Goal: Task Accomplishment & Management: Manage account settings

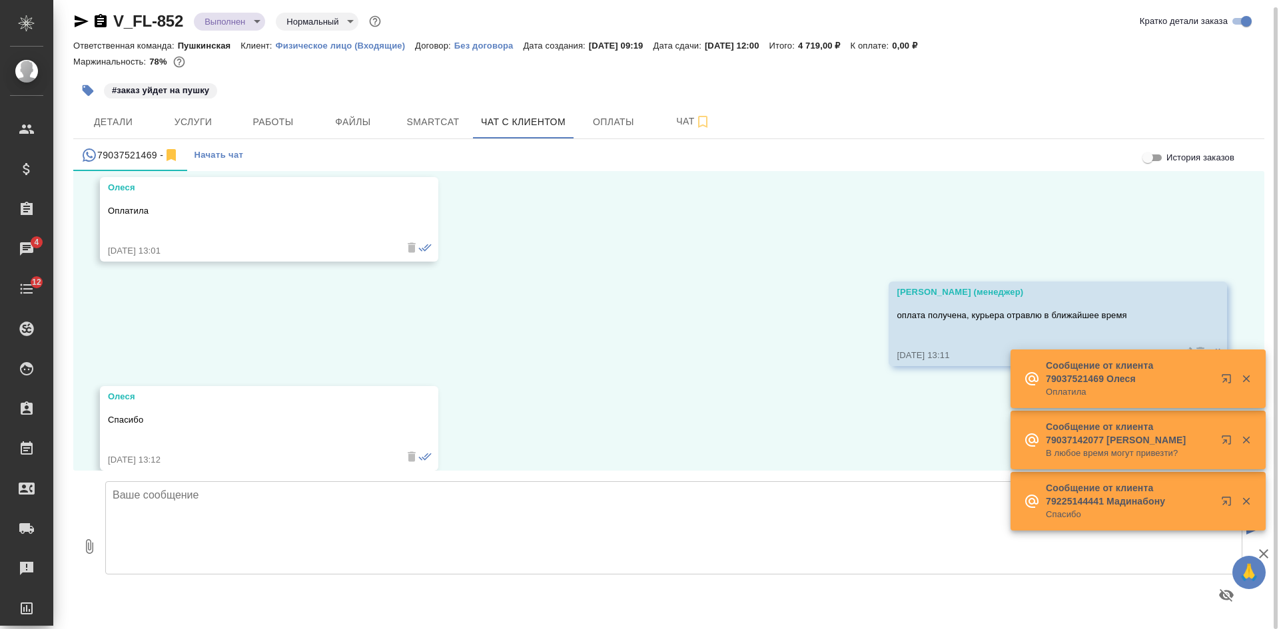
scroll to position [7626, 0]
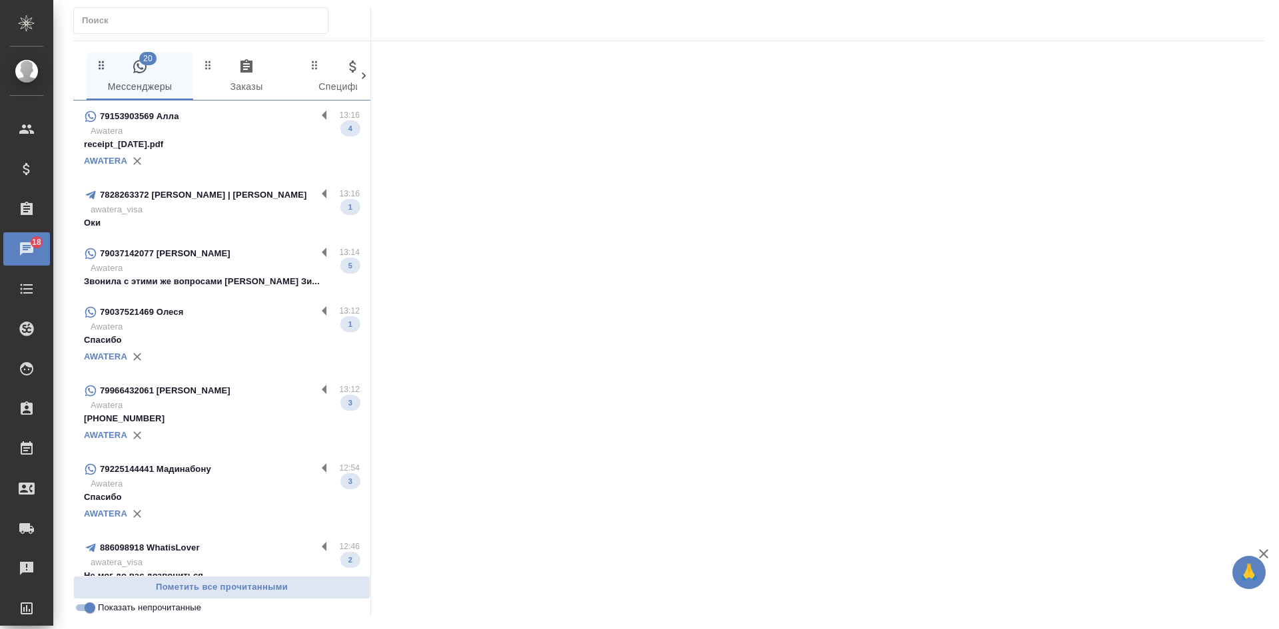
click at [220, 137] on p "Awatera" at bounding box center [225, 131] width 269 height 13
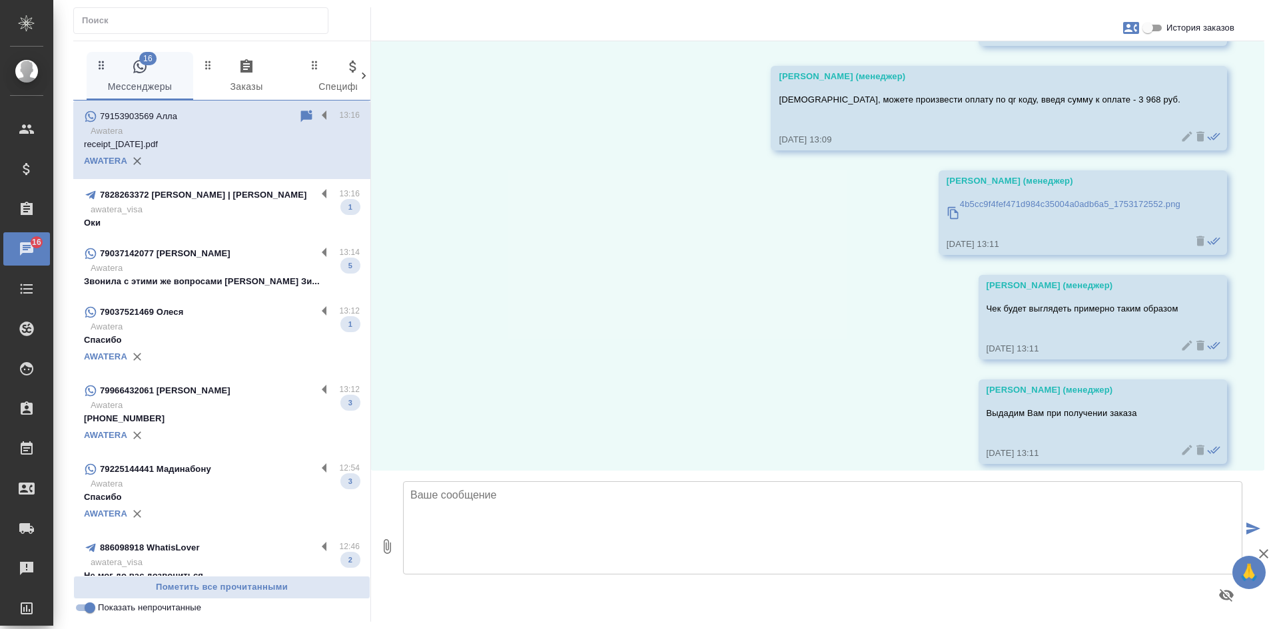
scroll to position [1750, 0]
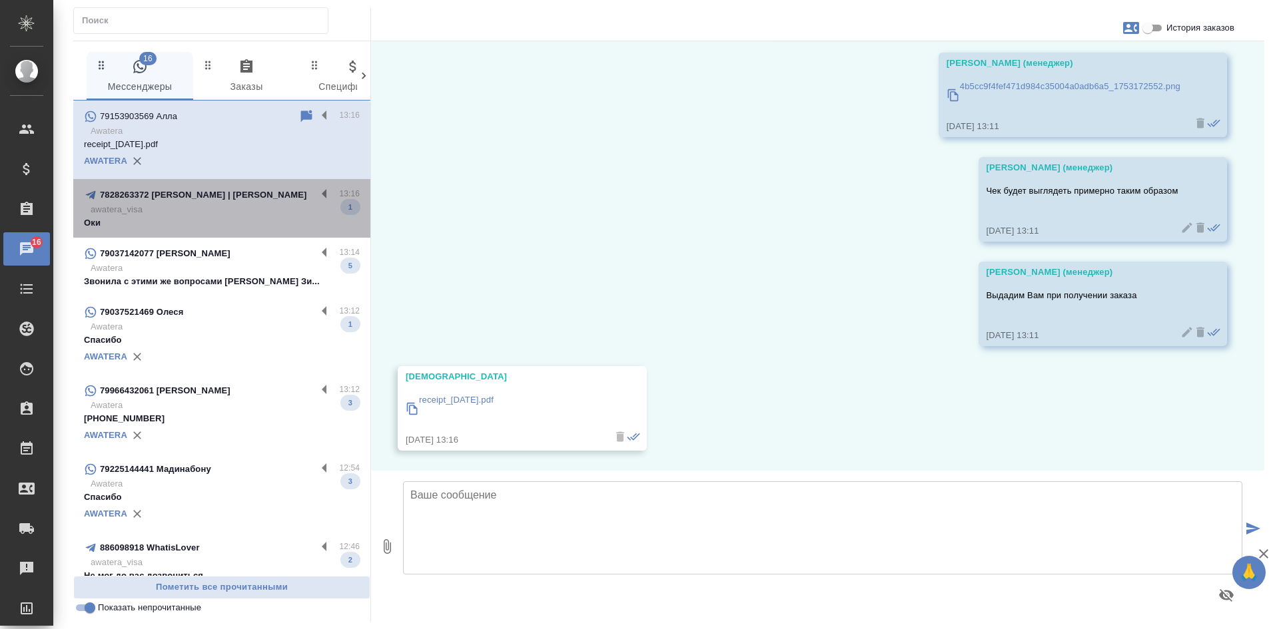
click at [238, 222] on p "Оки" at bounding box center [222, 222] width 276 height 13
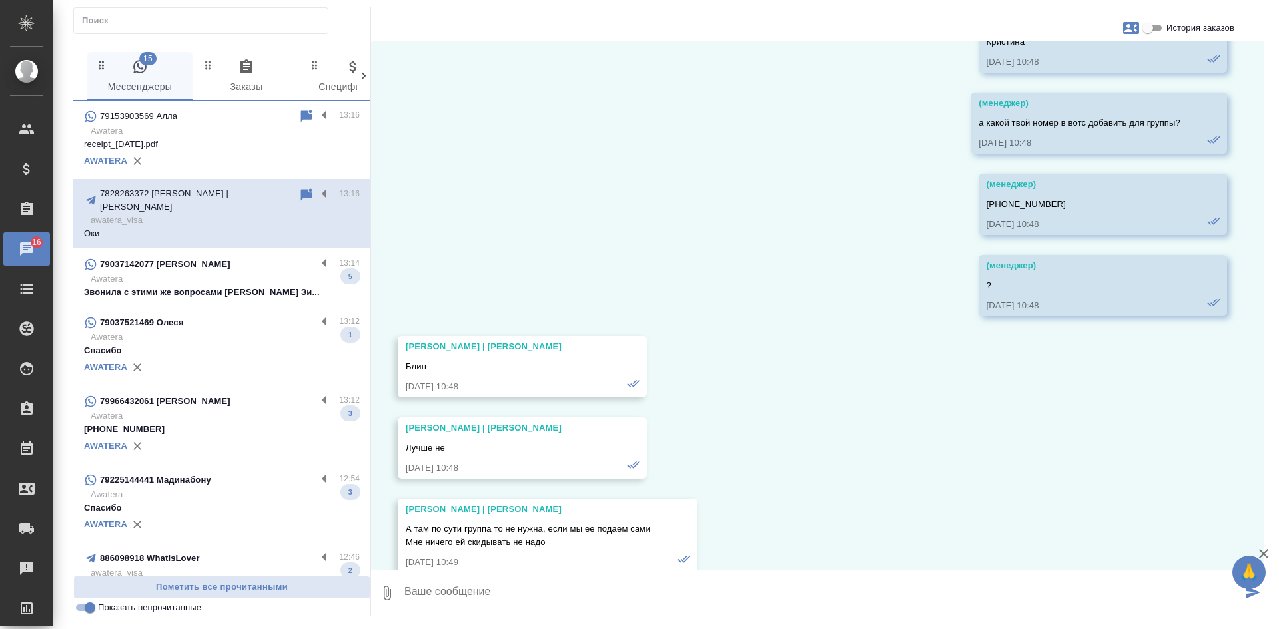
scroll to position [67074, 0]
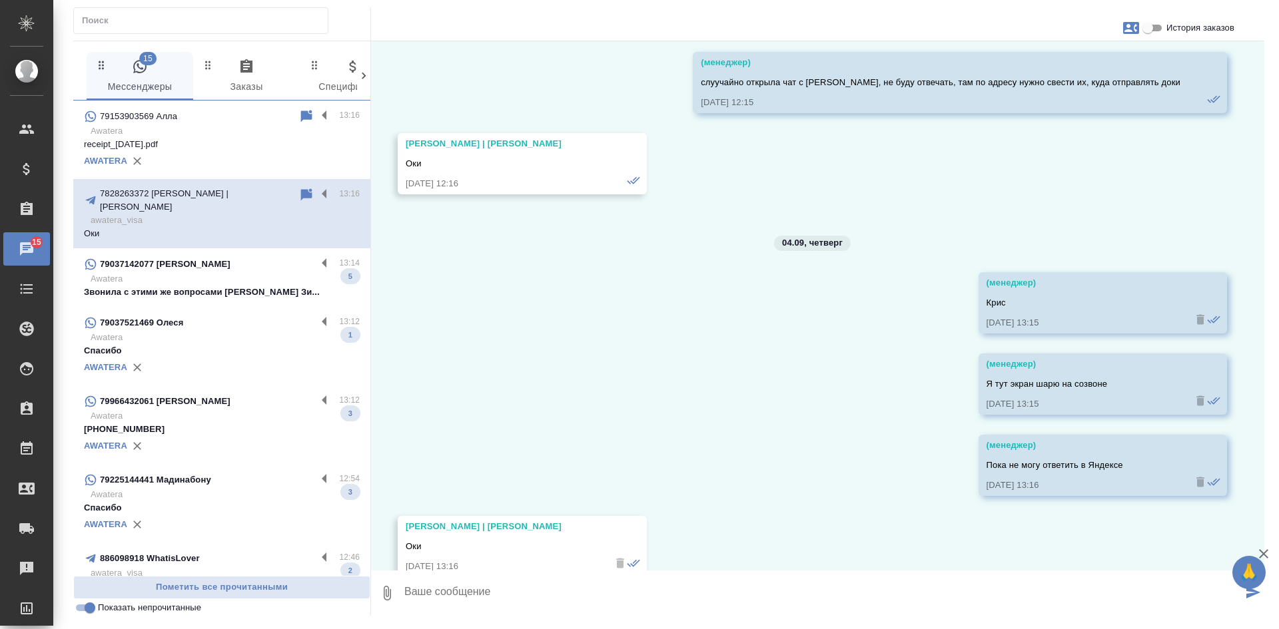
click at [202, 286] on p "Звонила с этими же вопросами Ясенкова Зи..." at bounding box center [222, 292] width 276 height 13
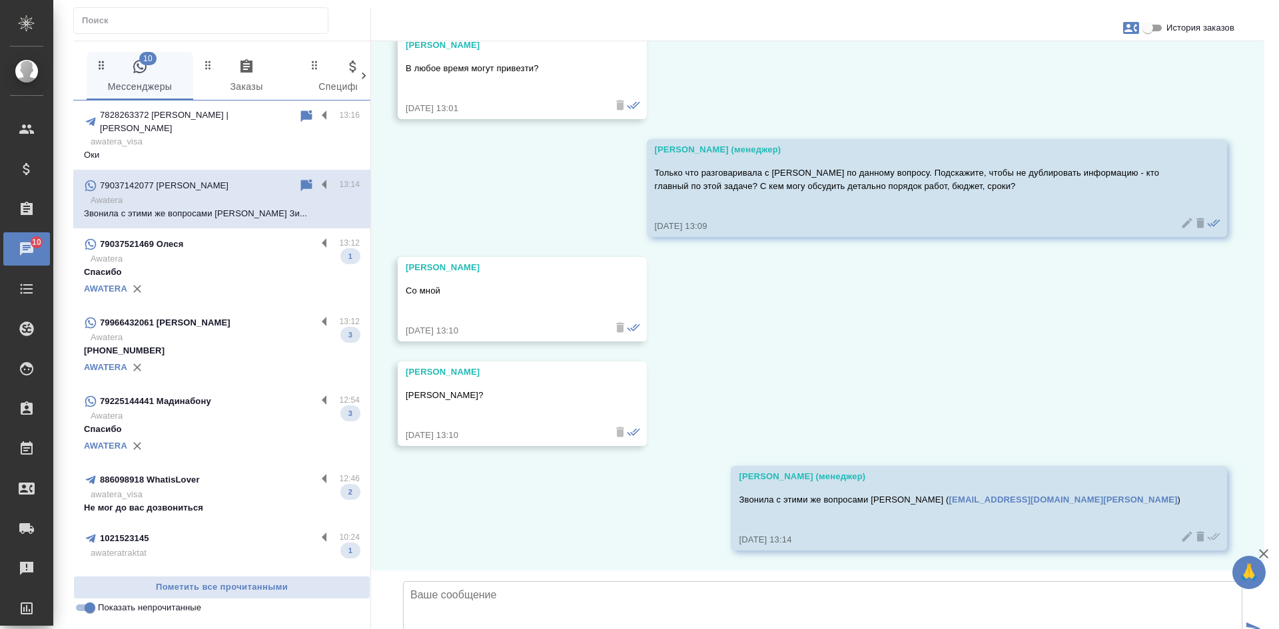
scroll to position [93, 0]
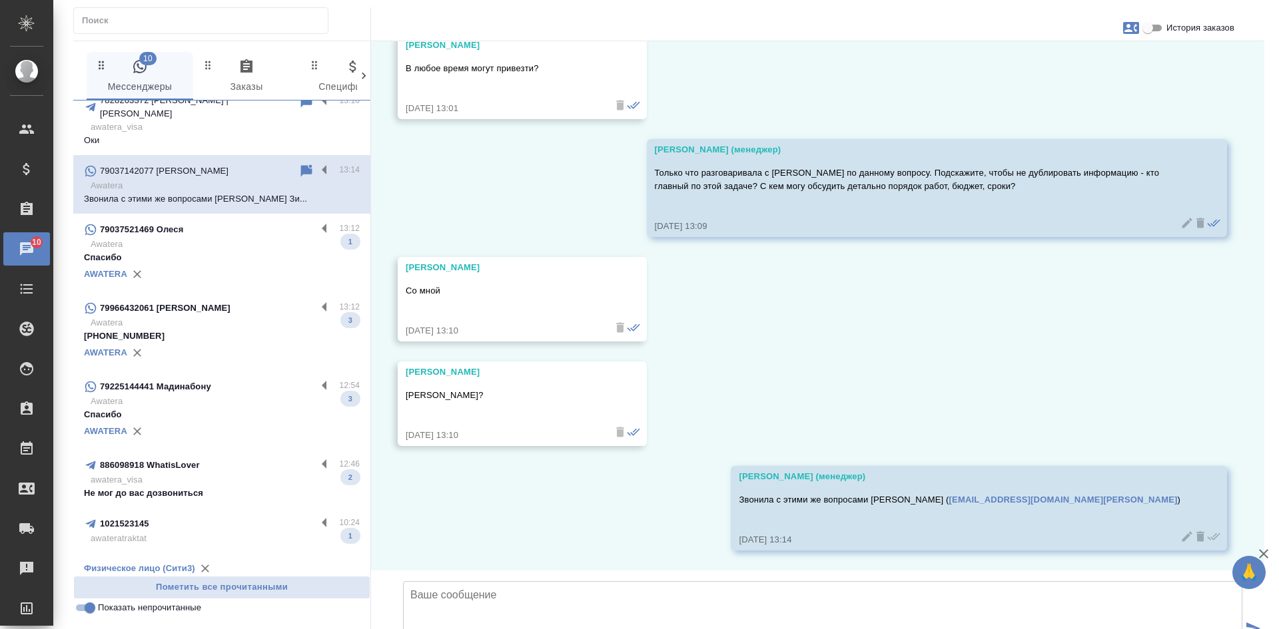
click at [218, 251] on p "Спасибо" at bounding box center [222, 257] width 276 height 13
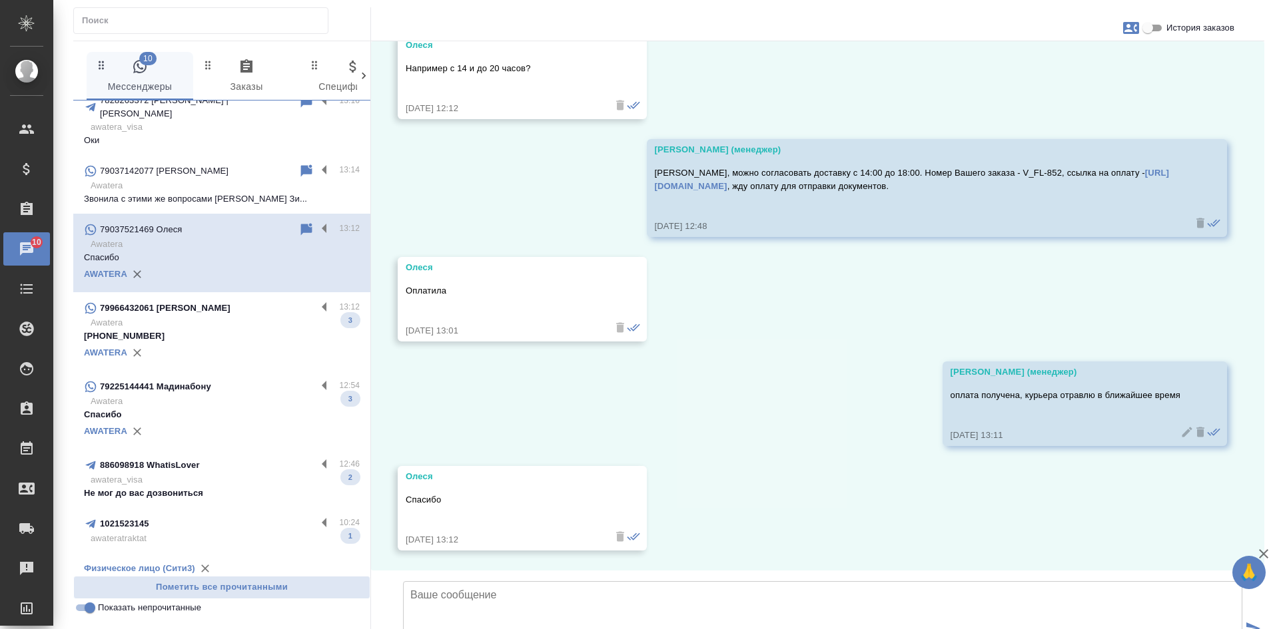
scroll to position [7510, 0]
click at [227, 316] on p "Awatera" at bounding box center [225, 322] width 269 height 13
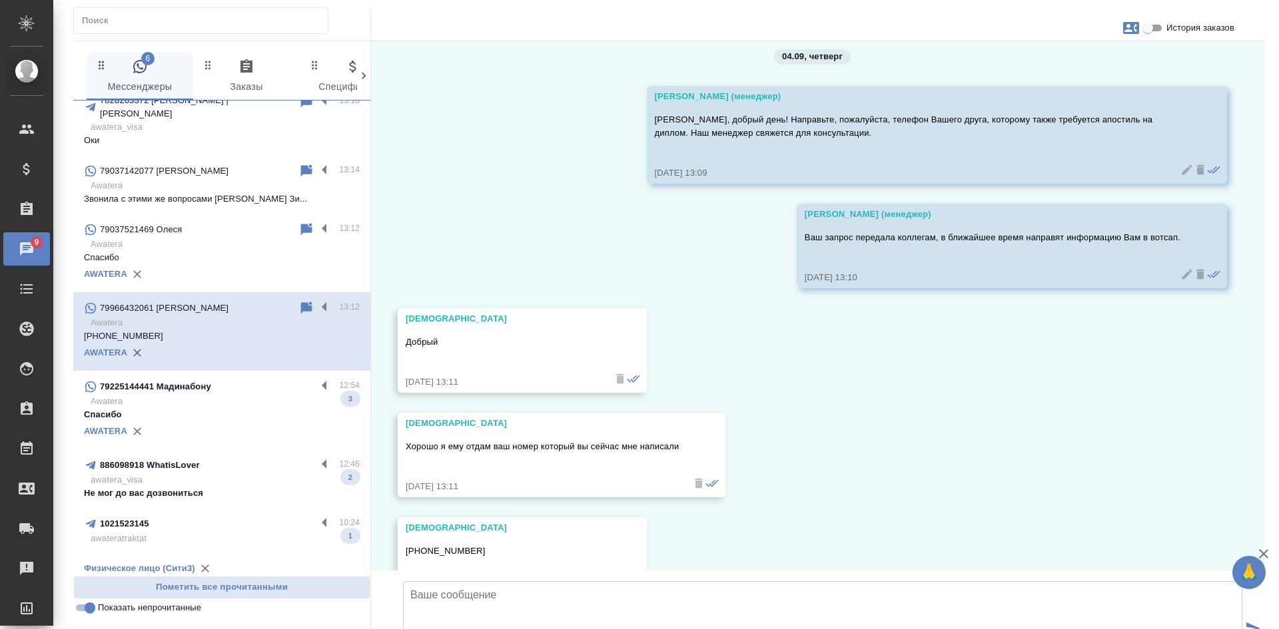
scroll to position [0, 0]
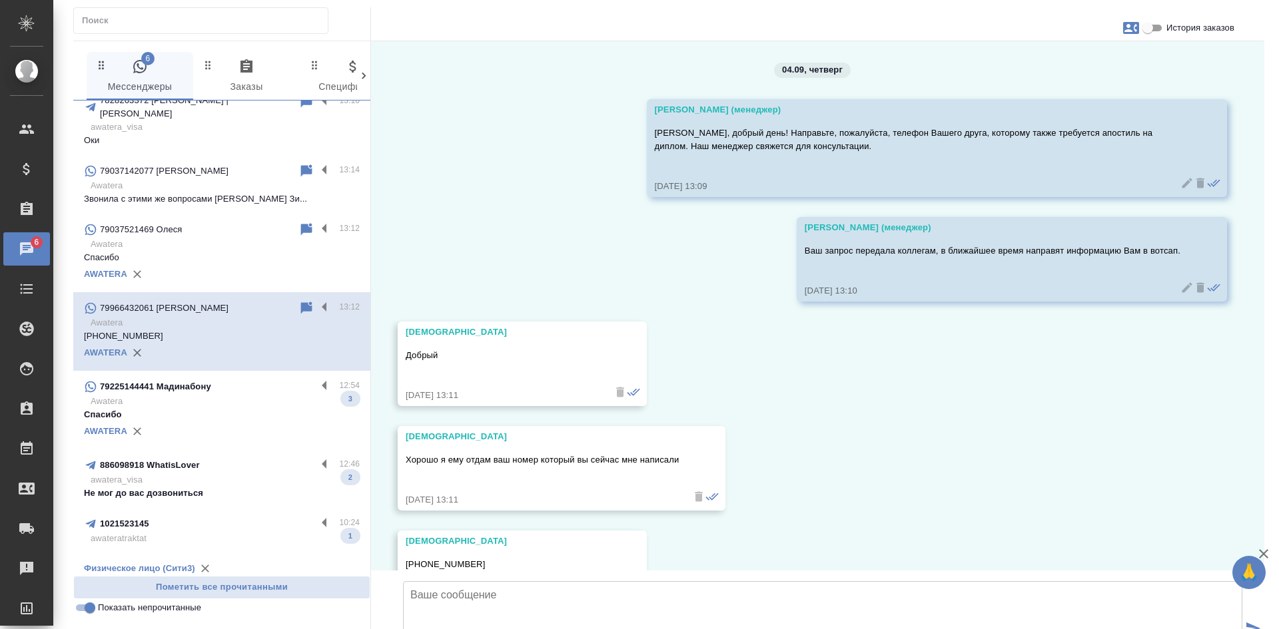
click at [226, 408] on p "Спасибо" at bounding box center [222, 414] width 276 height 13
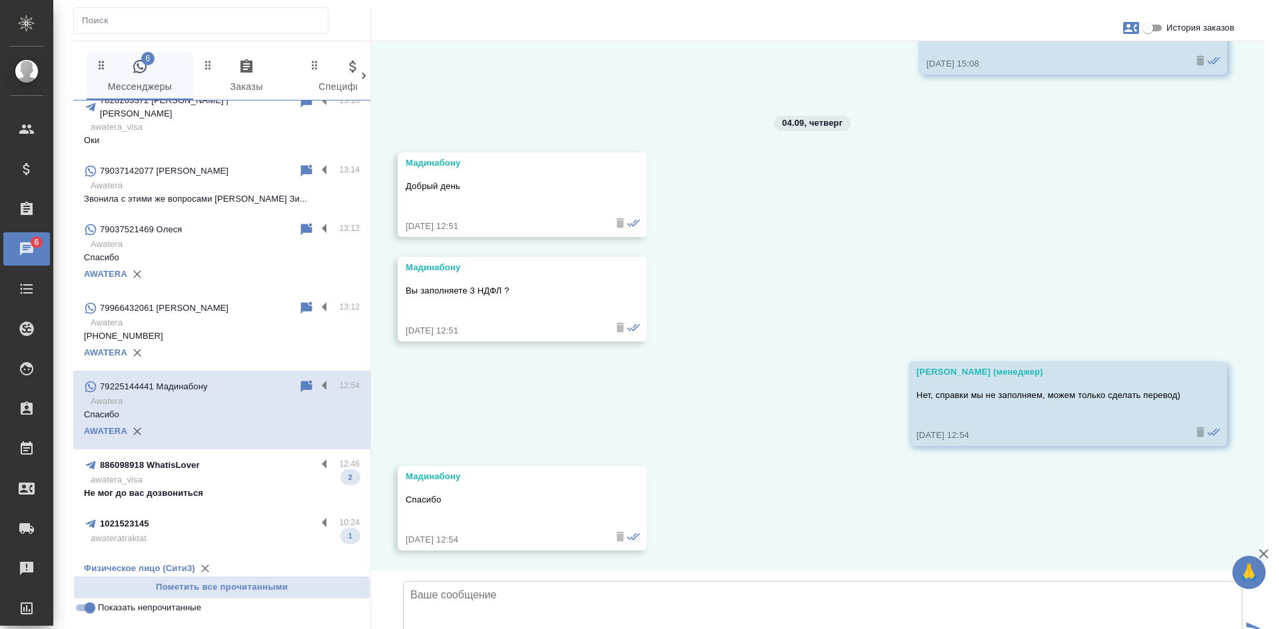
scroll to position [398, 0]
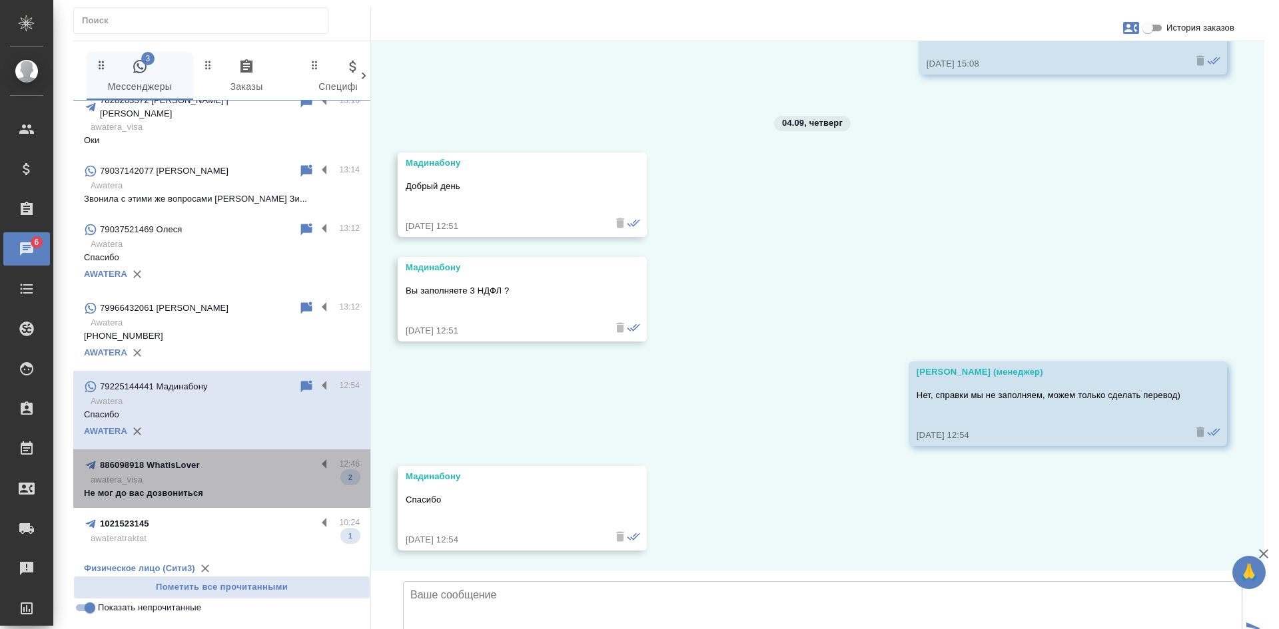
click at [233, 460] on div "886098918 WhatisLover" at bounding box center [200, 466] width 232 height 16
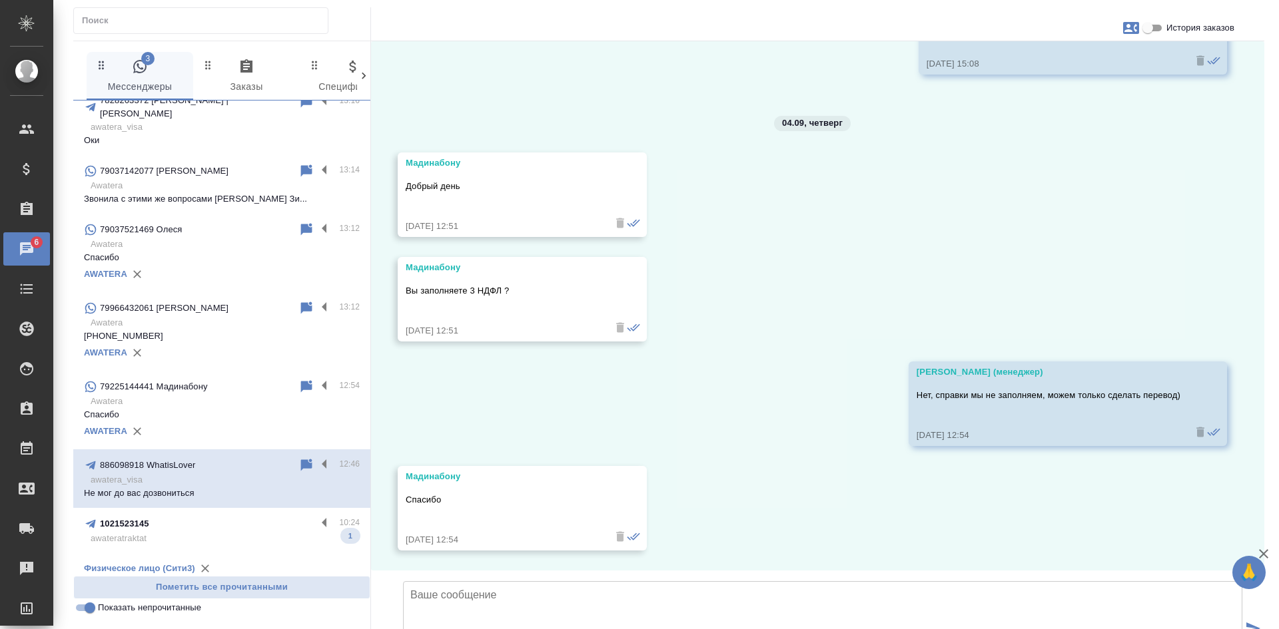
scroll to position [0, 0]
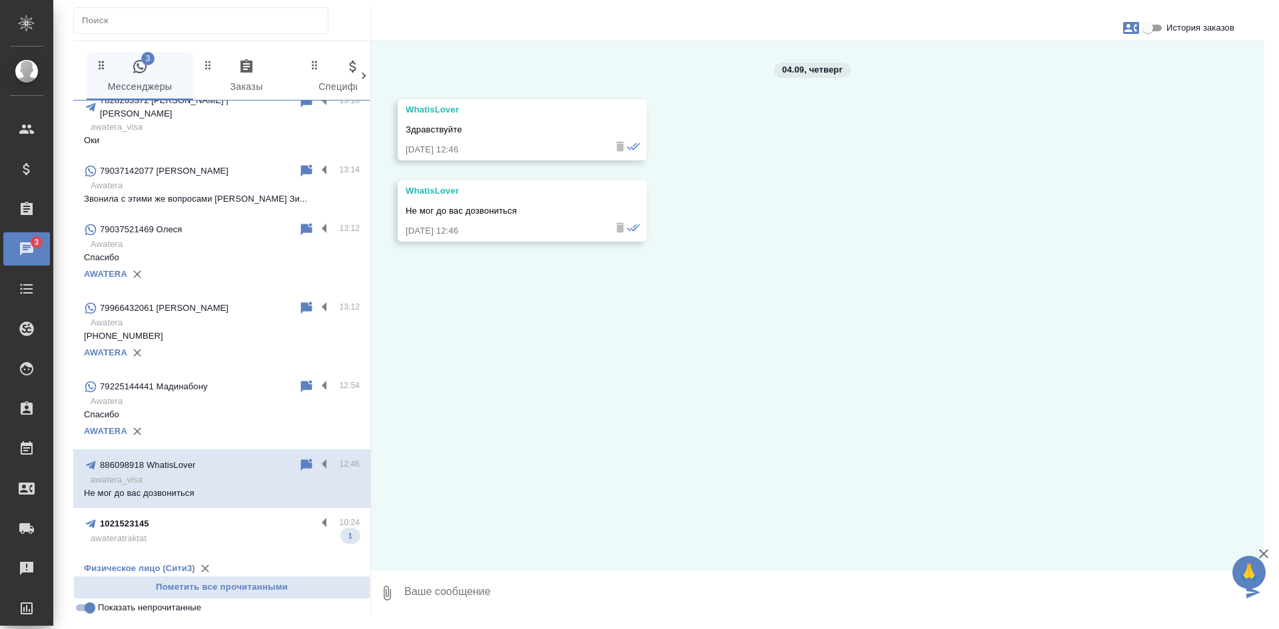
click at [301, 459] on icon at bounding box center [306, 465] width 11 height 12
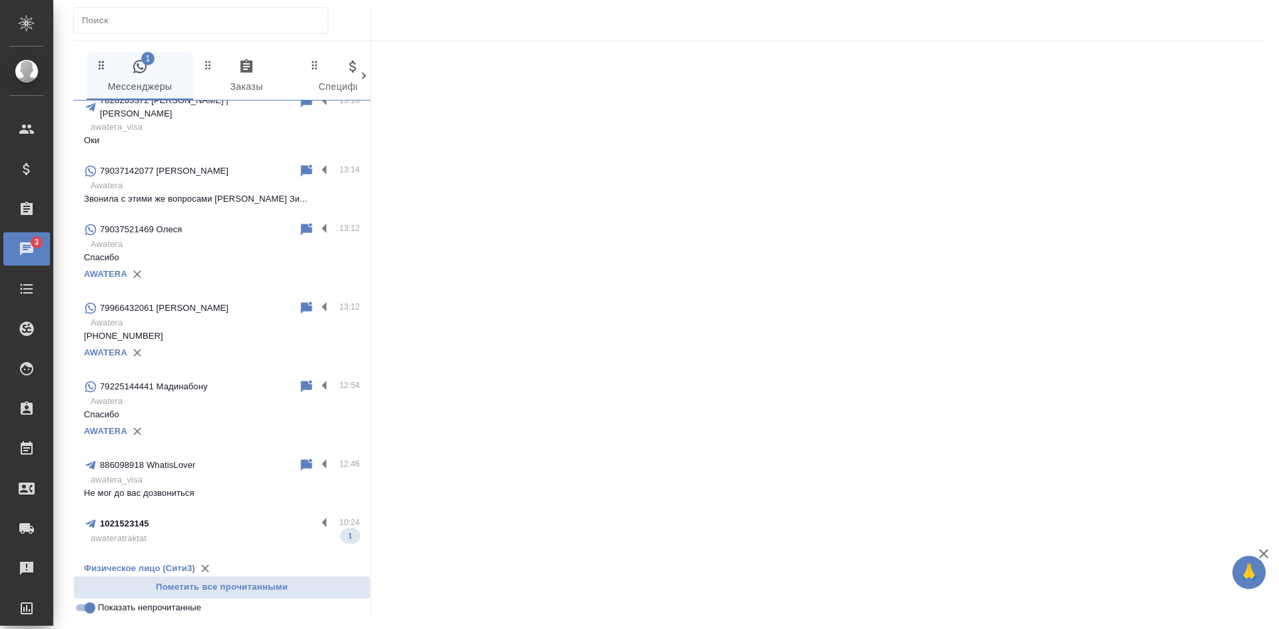
click at [81, 611] on input "Показать непрочитанные" at bounding box center [90, 608] width 48 height 16
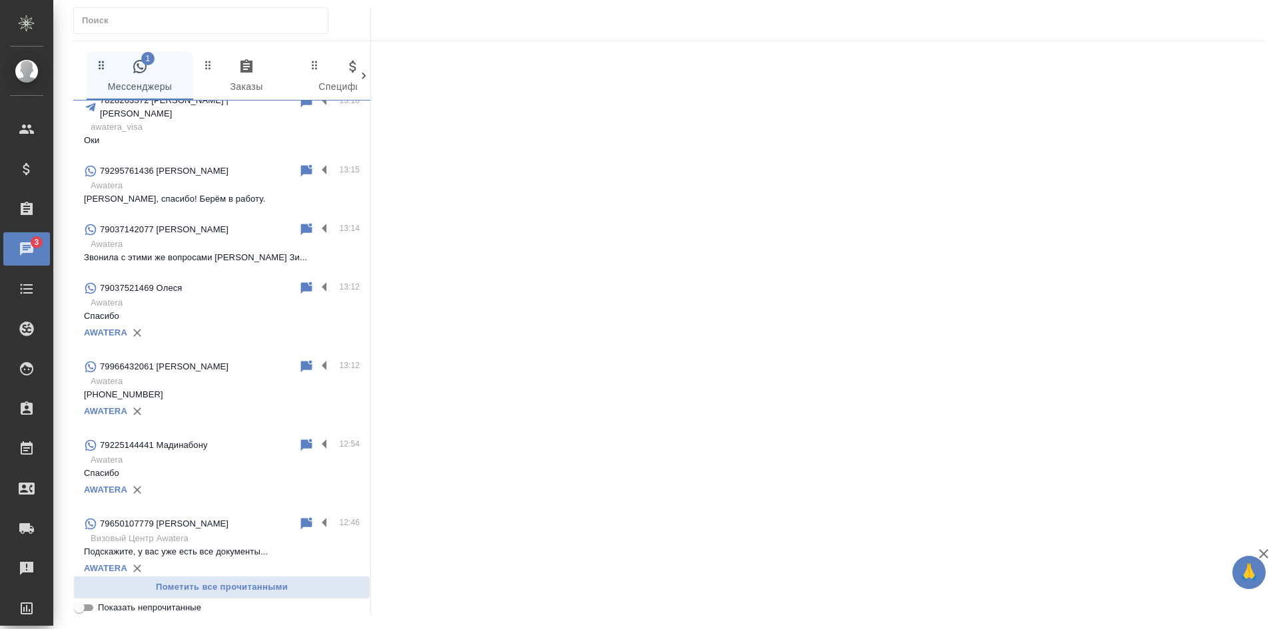
click at [81, 611] on input "Показать непрочитанные" at bounding box center [79, 608] width 48 height 16
checkbox input "true"
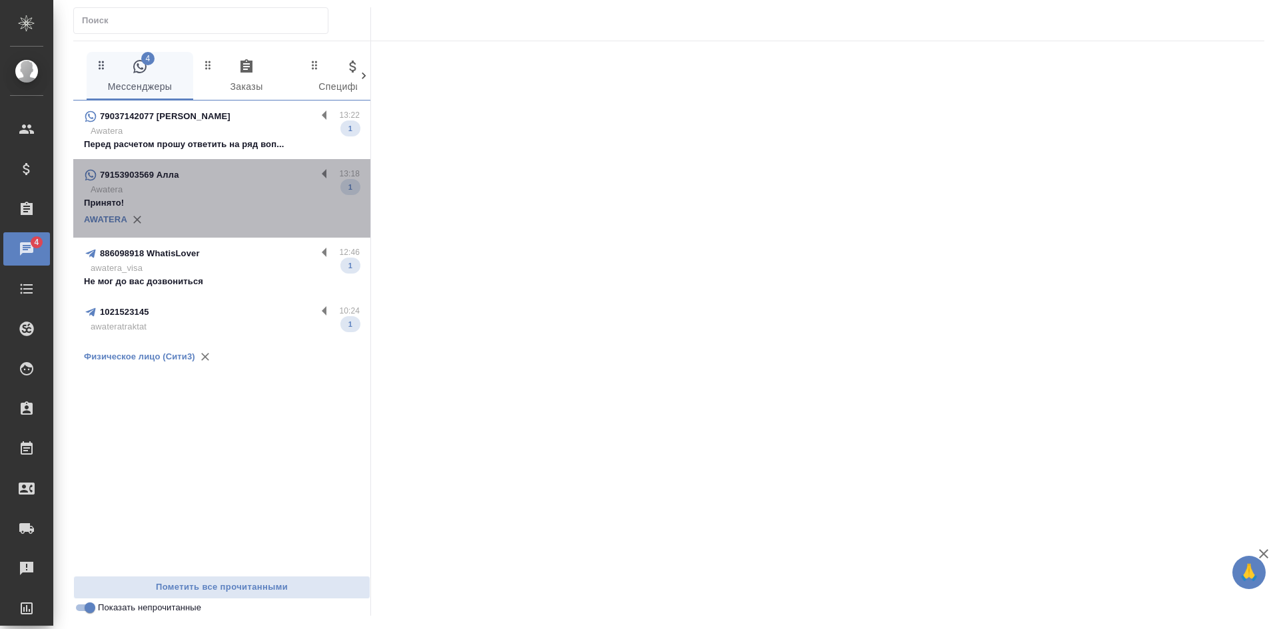
click at [233, 206] on p "Принято!" at bounding box center [222, 202] width 276 height 13
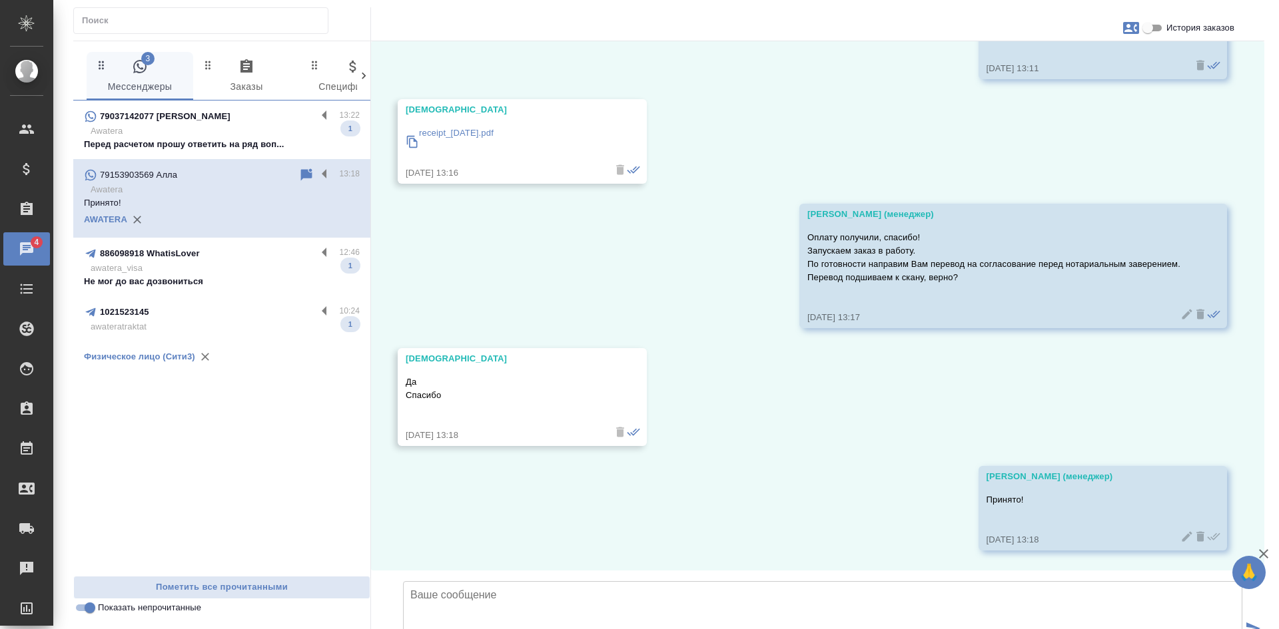
scroll to position [2117, 0]
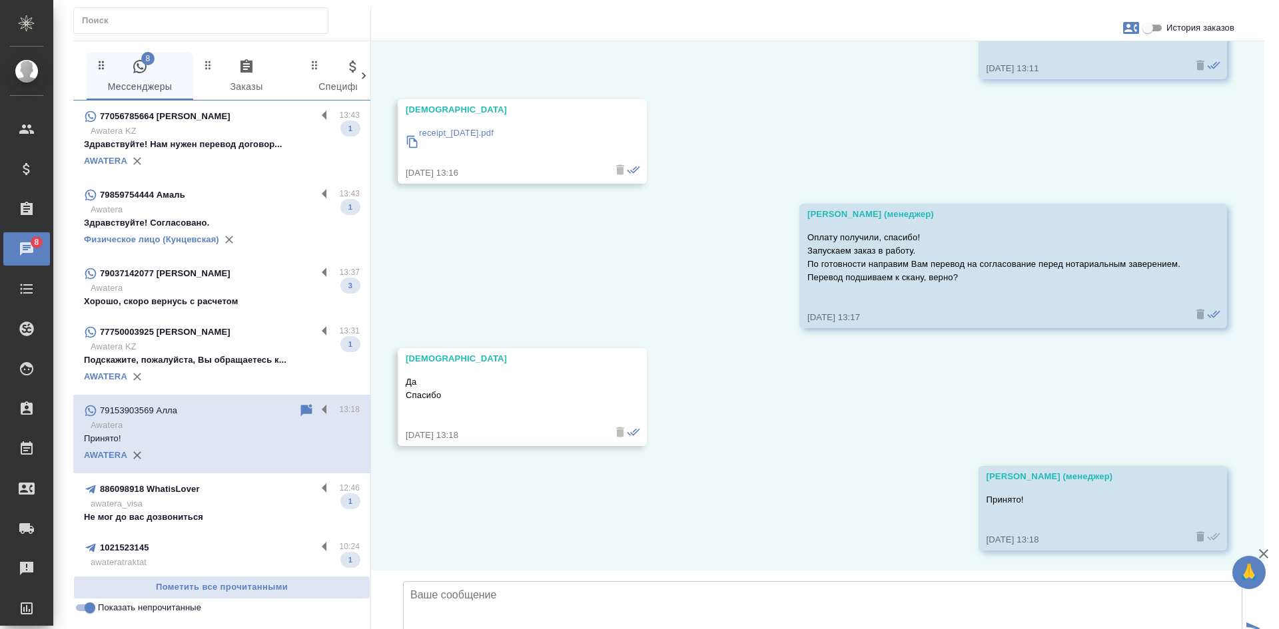
click at [256, 137] on p "Awatera KZ" at bounding box center [225, 131] width 269 height 13
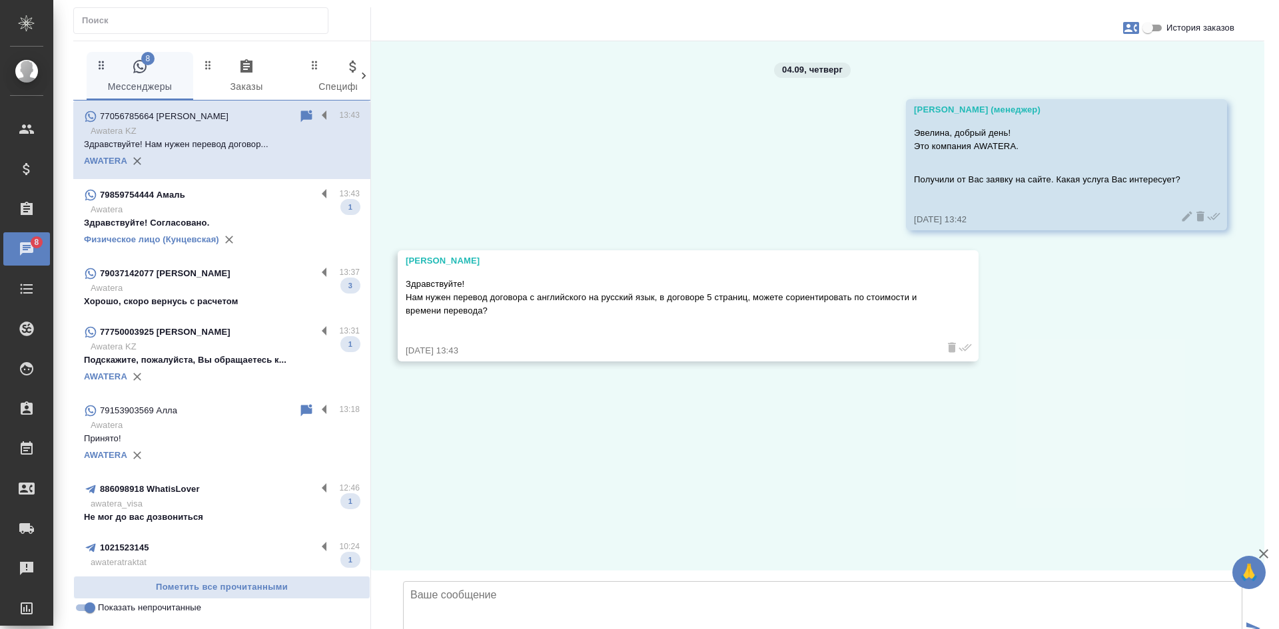
scroll to position [0, 0]
click at [531, 581] on textarea at bounding box center [822, 627] width 839 height 93
drag, startPoint x: 442, startPoint y: 262, endPoint x: 388, endPoint y: 262, distance: 54.0
click at [388, 262] on div "04.09, четверг Касаткина Александра (менеджер) Эвелина, добрый день! Это компан…" at bounding box center [817, 306] width 893 height 530
copy div "Эвелина"
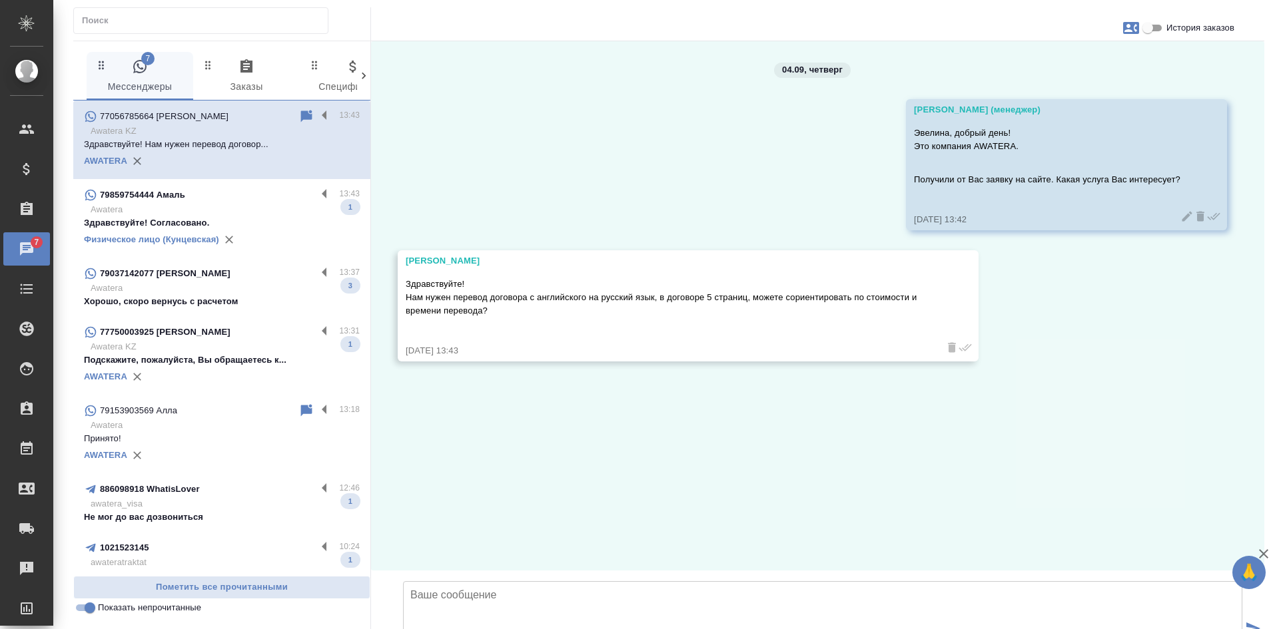
click at [431, 581] on textarea at bounding box center [822, 627] width 839 height 93
paste textarea "Эвелина"
paste textarea "Подскажите, пожалуйста, Вы обращаетесь как физическое или юридическое лицо? На …"
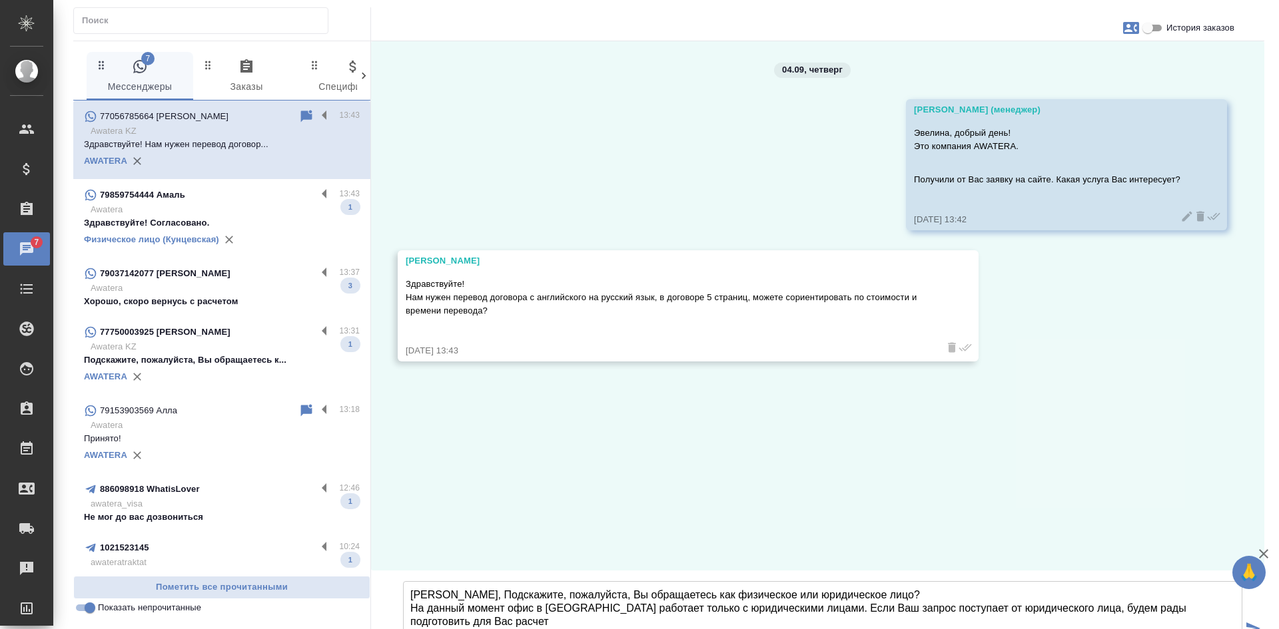
click at [466, 581] on textarea "Эвелина, Подскажите, пожалуйста, Вы обращаетесь как физическое или юридическое …" at bounding box center [822, 627] width 839 height 93
click at [478, 581] on textarea "Эвелина, подскажите, пожалуйста, Вы обращаетесь как физическое или юридическое …" at bounding box center [822, 627] width 839 height 93
click at [697, 581] on textarea "Эвелина, подскажите, пожалуйста, Вы обращаетесь как физическое или юридическое …" at bounding box center [822, 627] width 839 height 93
paste textarea "almaty@awatera.com"
drag, startPoint x: 1140, startPoint y: 546, endPoint x: 405, endPoint y: 490, distance: 737.5
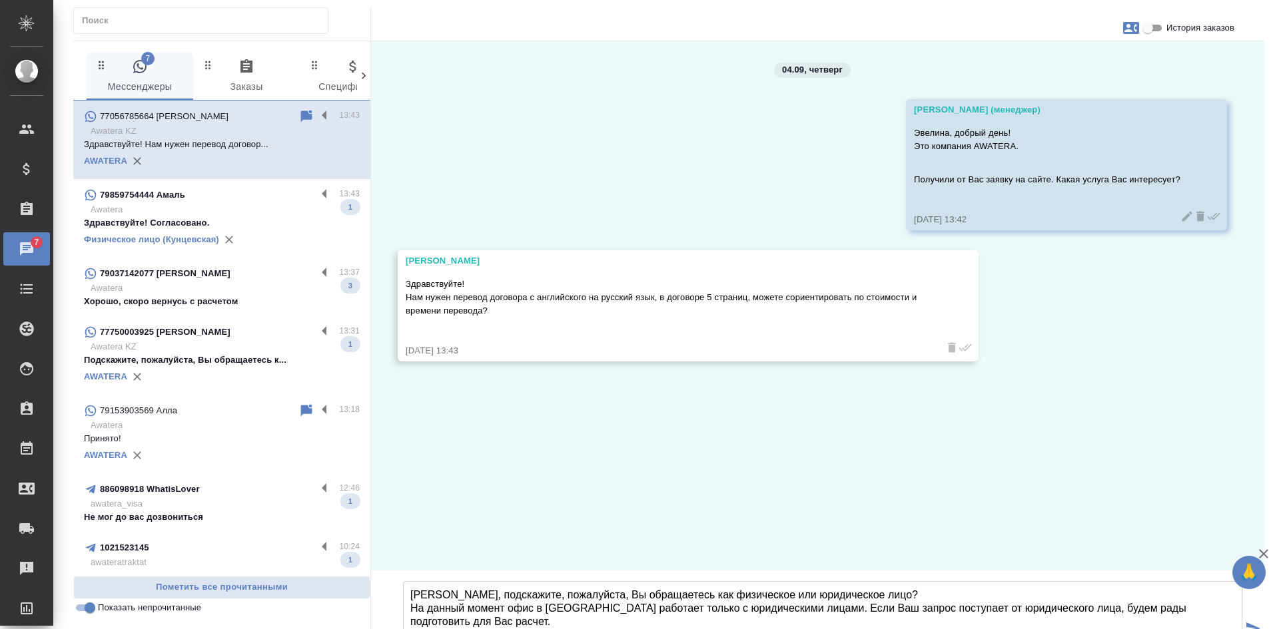
click at [405, 581] on textarea "Эвелина, подскажите, пожалуйста, Вы обращаетесь как физическое или юридическое …" at bounding box center [822, 627] width 839 height 93
click at [1092, 581] on textarea "Эвелина, подскажите, пожалуйста, Вы обращаетесь как физическое или юридическое …" at bounding box center [822, 627] width 839 height 93
type textarea "Эвелина, подскажите, пожалуйста, Вы обращаетесь как физическое или юридическое …"
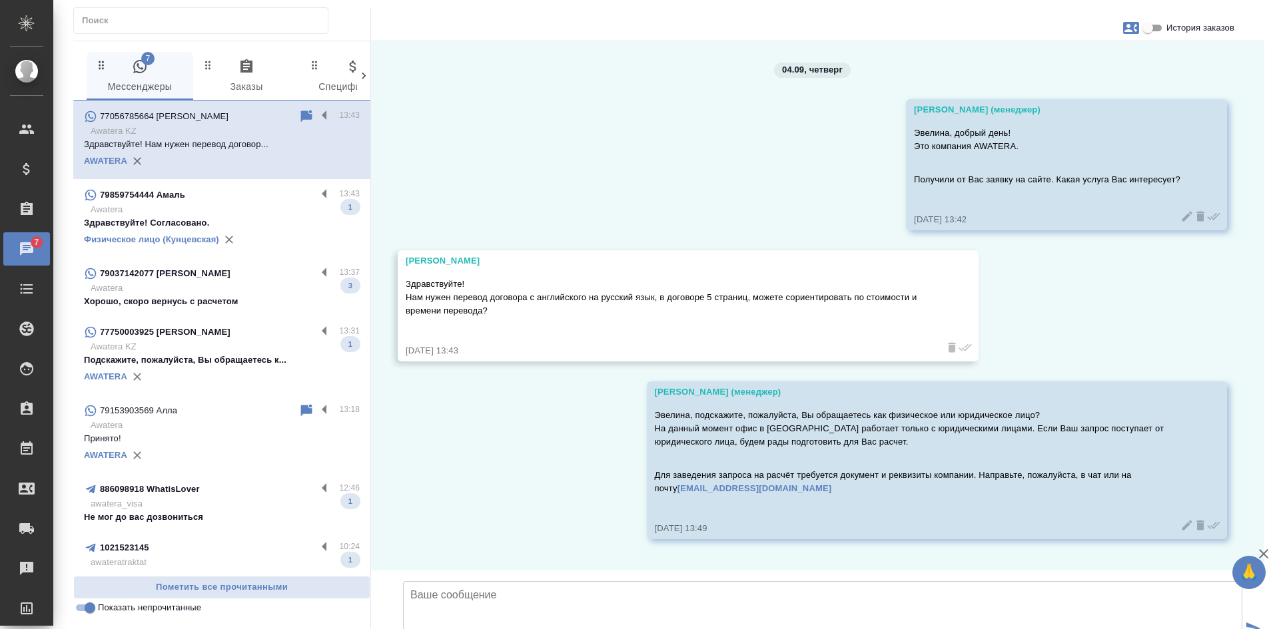
scroll to position [89, 0]
click at [231, 286] on p "Awatera" at bounding box center [225, 288] width 269 height 13
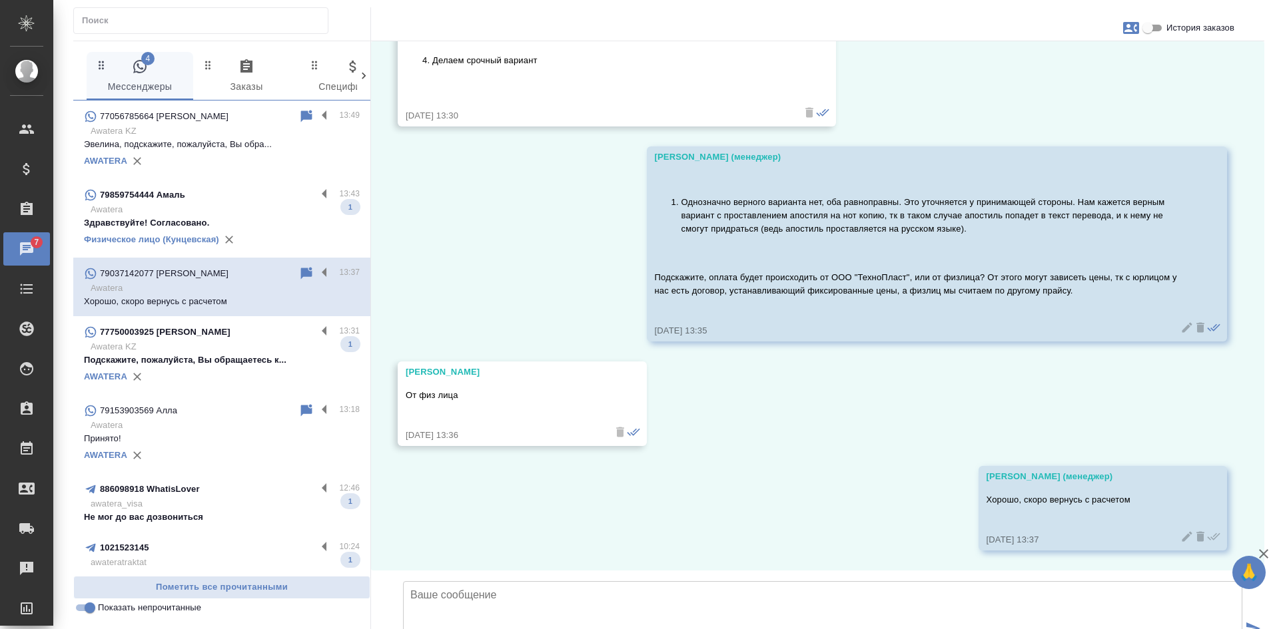
scroll to position [5416, 0]
click at [236, 380] on div "AWATERA" at bounding box center [222, 377] width 276 height 20
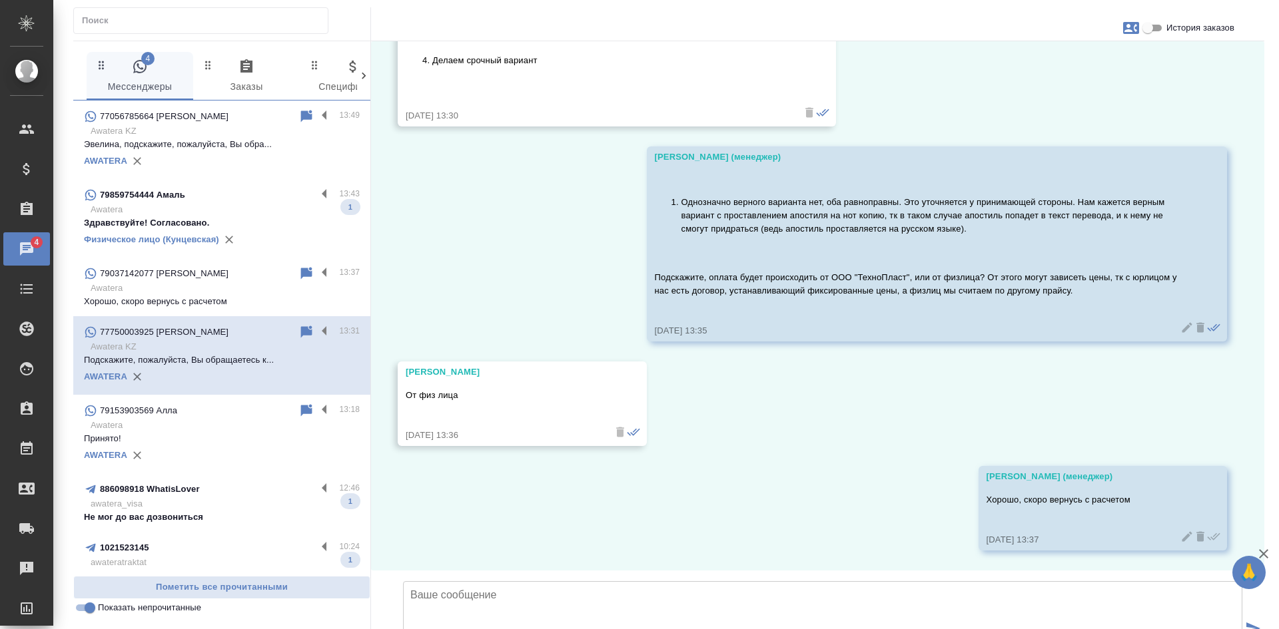
scroll to position [75, 0]
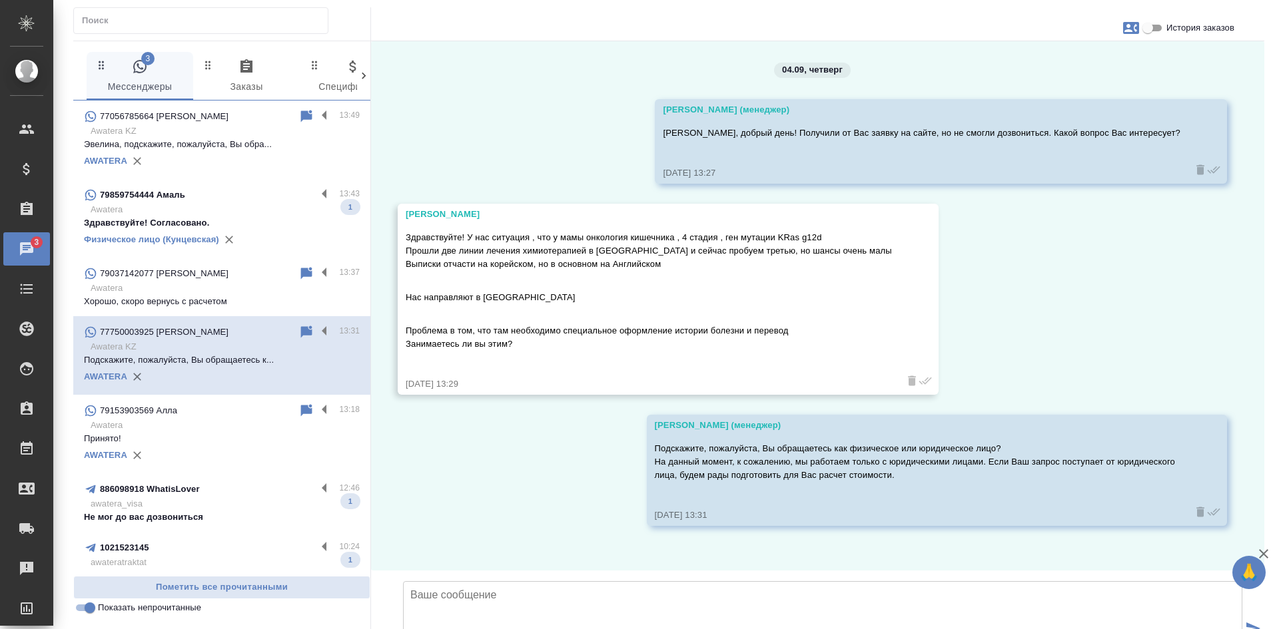
click at [87, 609] on input "Показать непрочитанные" at bounding box center [90, 608] width 48 height 16
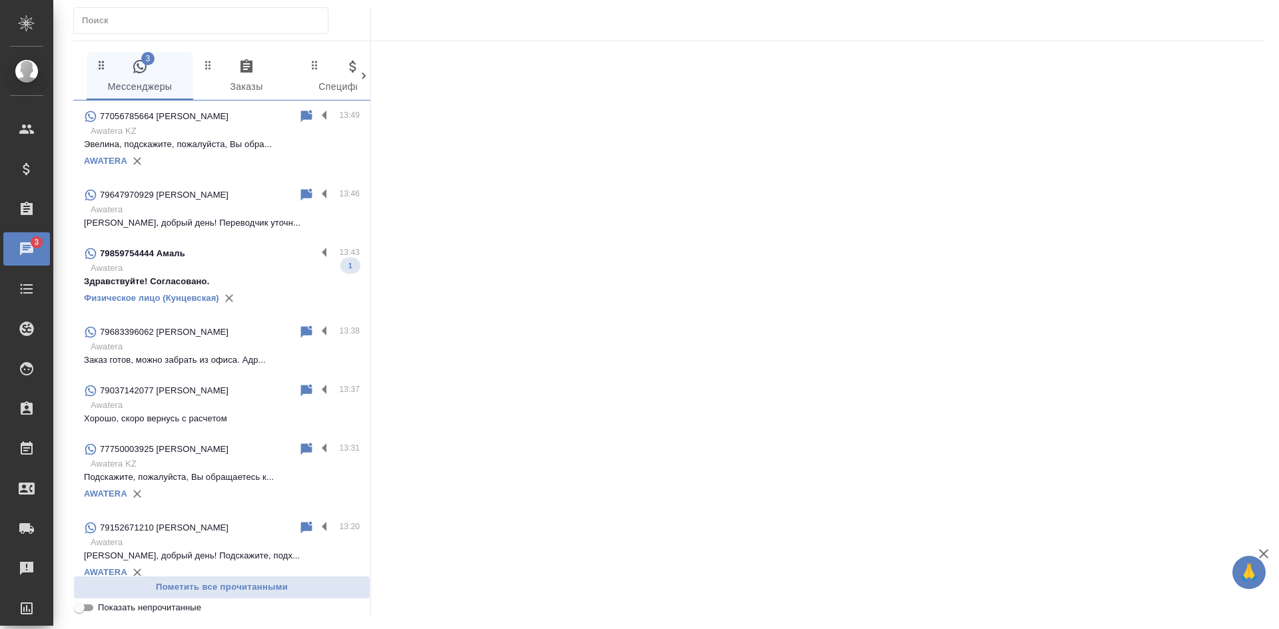
click at [87, 609] on input "Показать непрочитанные" at bounding box center [79, 608] width 48 height 16
checkbox input "true"
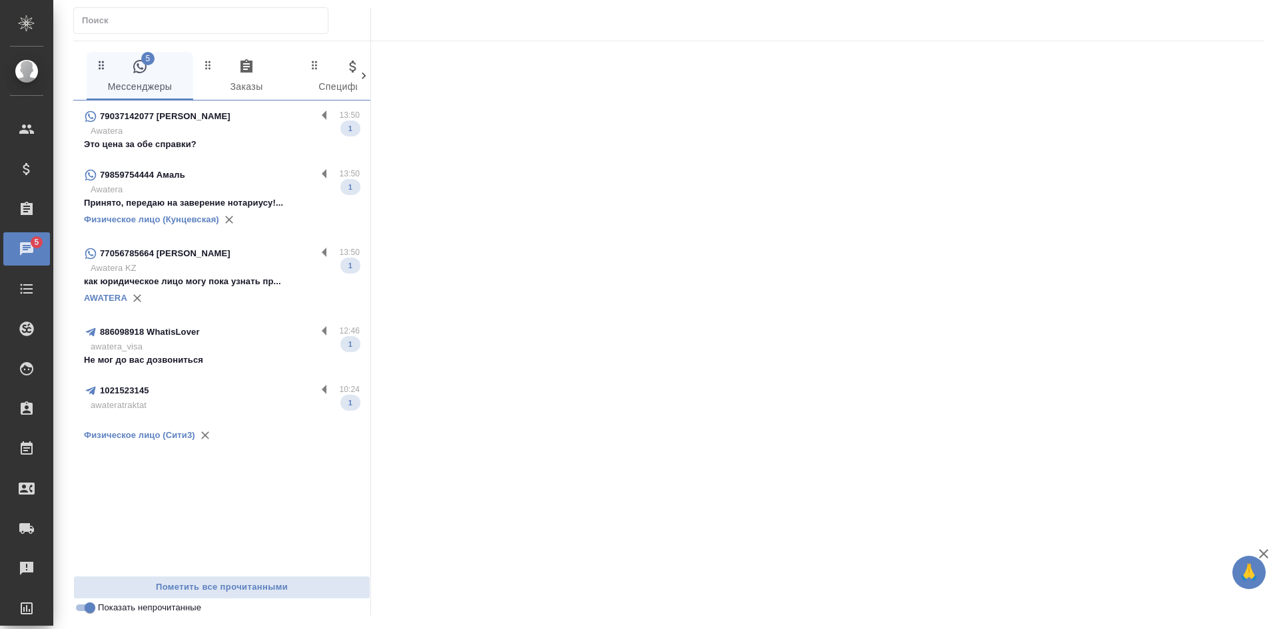
click at [224, 286] on p "как юридическое лицо могу пока узнать пр..." at bounding box center [222, 281] width 276 height 13
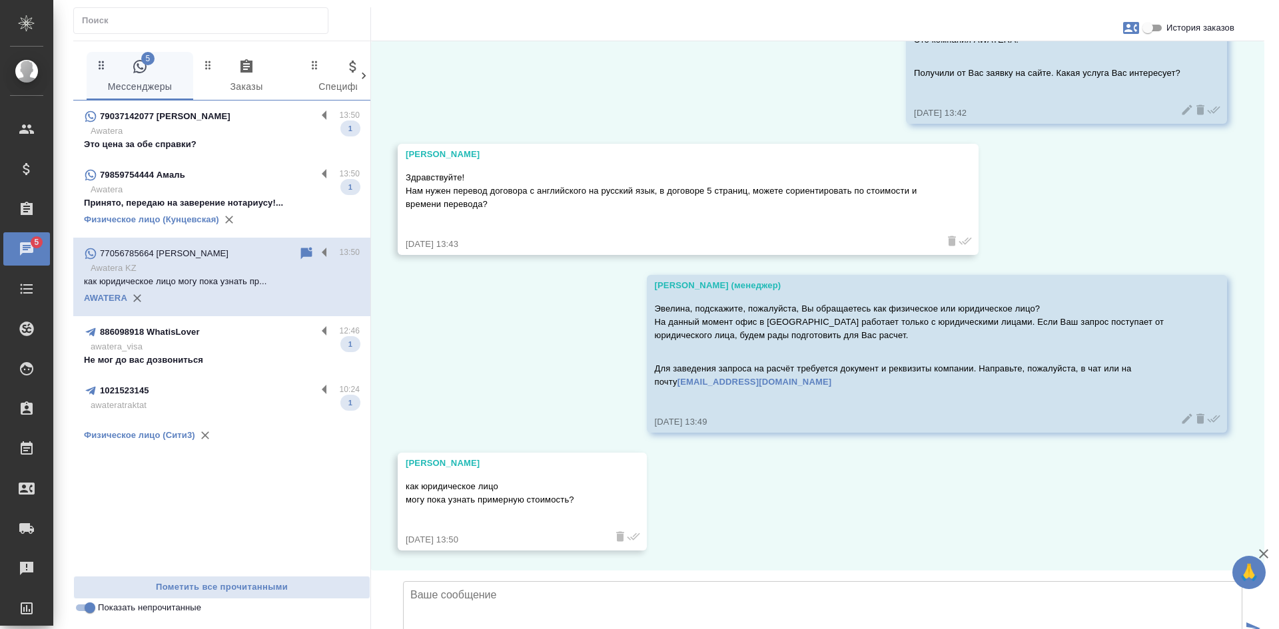
scroll to position [206, 0]
click at [508, 581] on textarea at bounding box center [822, 627] width 839 height 93
click at [481, 581] on textarea "К сожалению, для заведения заказа на расчёт требуется файл (т.к. расчет произво…" at bounding box center [822, 627] width 839 height 93
drag, startPoint x: 488, startPoint y: 496, endPoint x: 401, endPoint y: 496, distance: 87.3
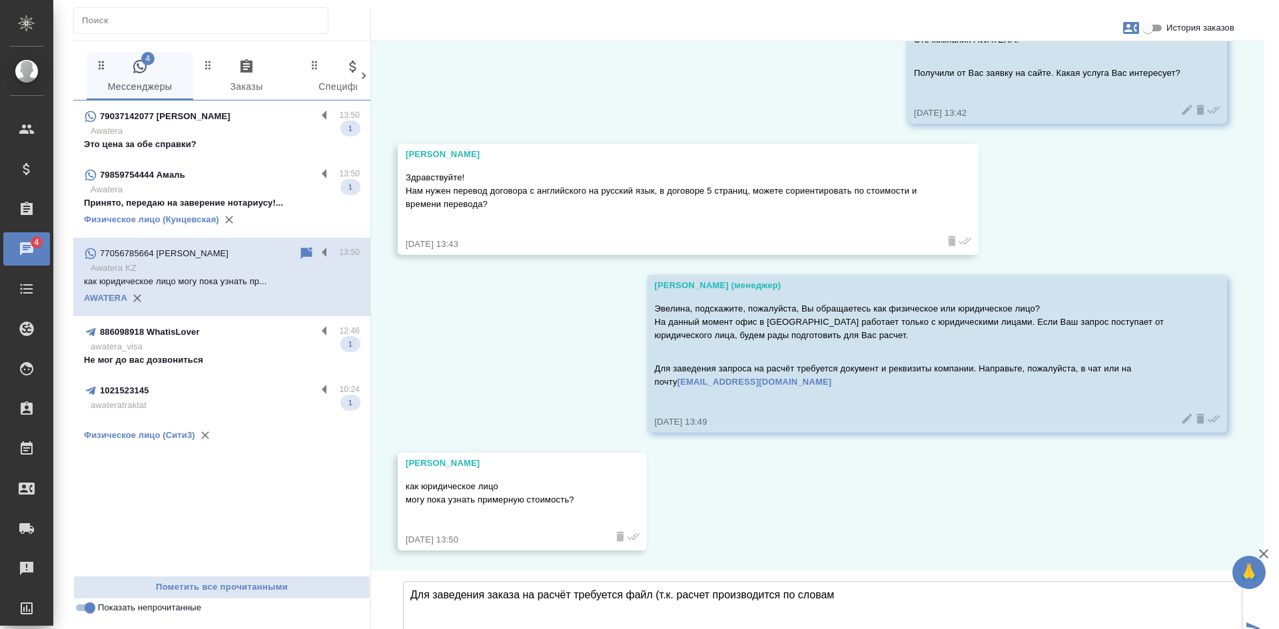
click at [859, 581] on textarea "Для заведения заказа на расчёт требуется файл (т.к. расчет производится по слов…" at bounding box center [822, 627] width 839 height 93
click at [902, 581] on textarea "Для заведения заказа на расчёт требуется файл (т.к. расчет производится по слов…" at bounding box center [822, 627] width 839 height 93
click at [1158, 581] on textarea "Для заведения заказа на расчёт требуется файл (т.к. расчет производится по слов…" at bounding box center [822, 627] width 839 height 93
click at [417, 581] on textarea "Для заведения заказа на расчёт требуется файл (т.к. расчет производится по слов…" at bounding box center [822, 627] width 839 height 93
drag, startPoint x: 442, startPoint y: 362, endPoint x: 408, endPoint y: 362, distance: 34.0
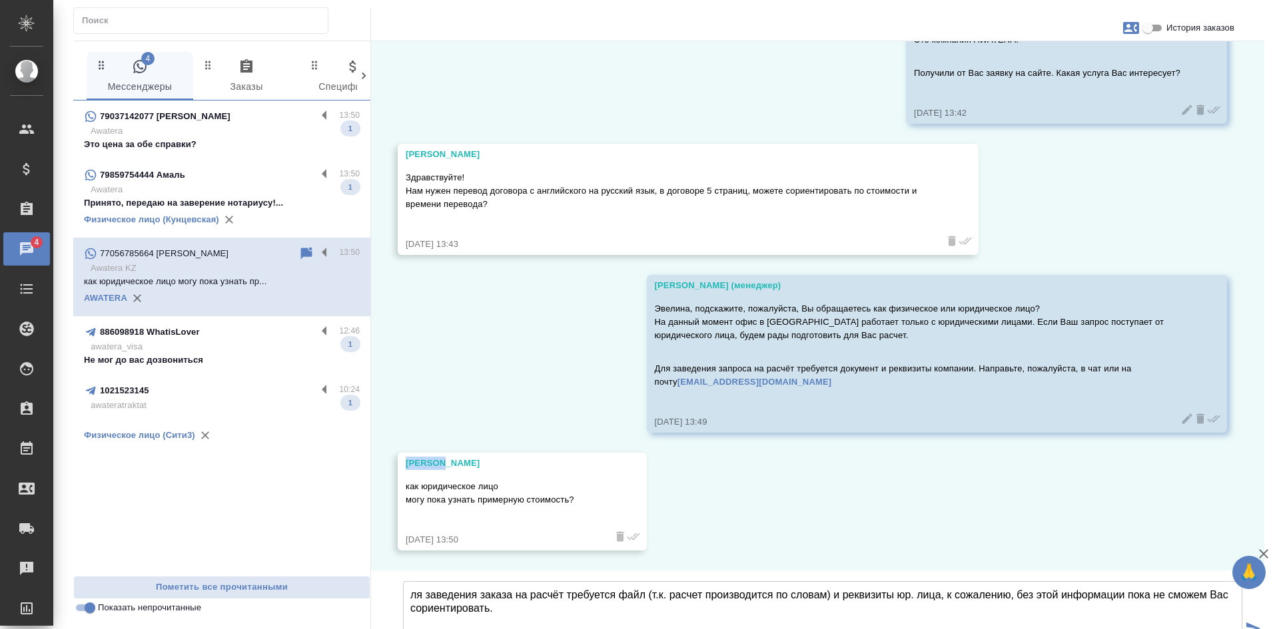
click at [408, 457] on div "Эвелина Ушурбакиева" at bounding box center [503, 463] width 194 height 13
copy div "Эвелина"
click at [410, 581] on textarea "ля заведения заказа на расчёт требуется файл (т.к. расчет производится по слова…" at bounding box center [822, 627] width 839 height 93
paste textarea "Эвелина"
click at [586, 581] on textarea "Эвелина, для заведения заказа на расчёт требуется файл (т.к. расчет производитс…" at bounding box center [822, 627] width 839 height 93
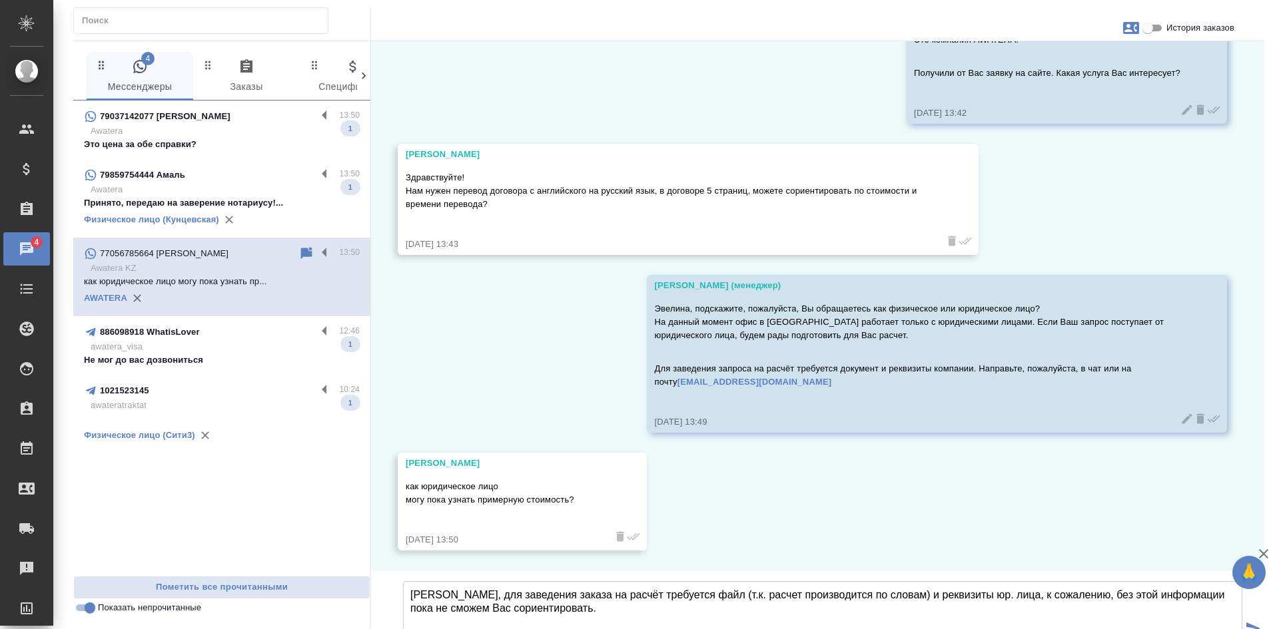
type textarea "Эвелина, для заведения заказа на расчёт требуется файл (т.к. расчет производитс…"
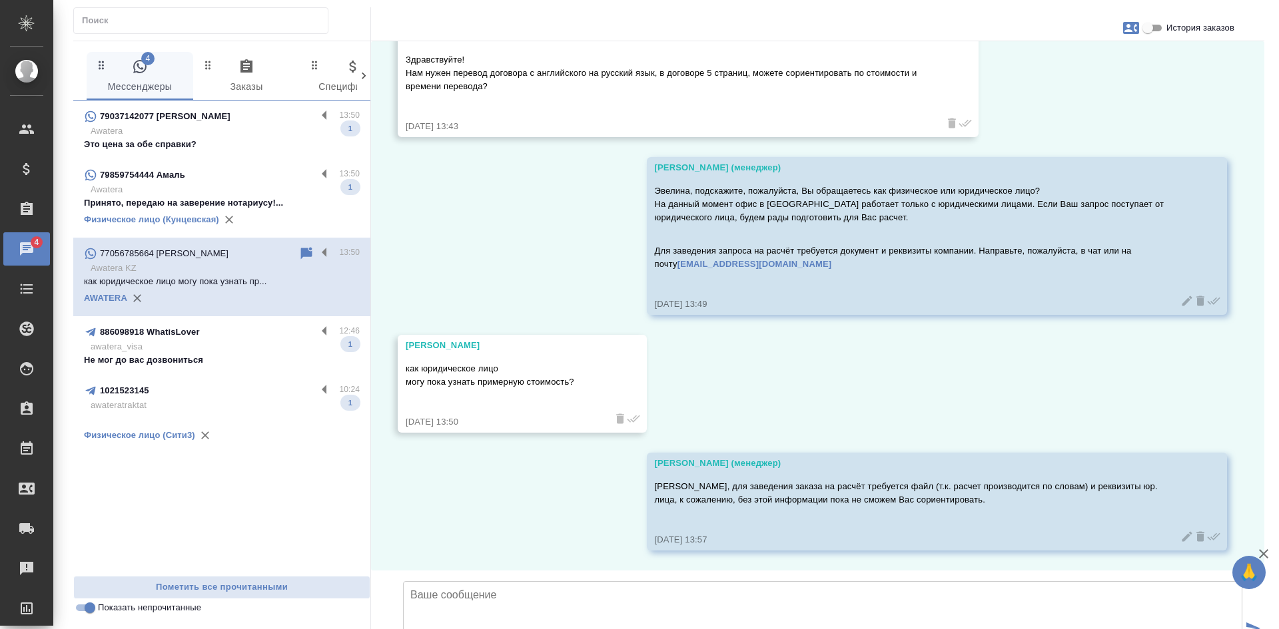
scroll to position [324, 0]
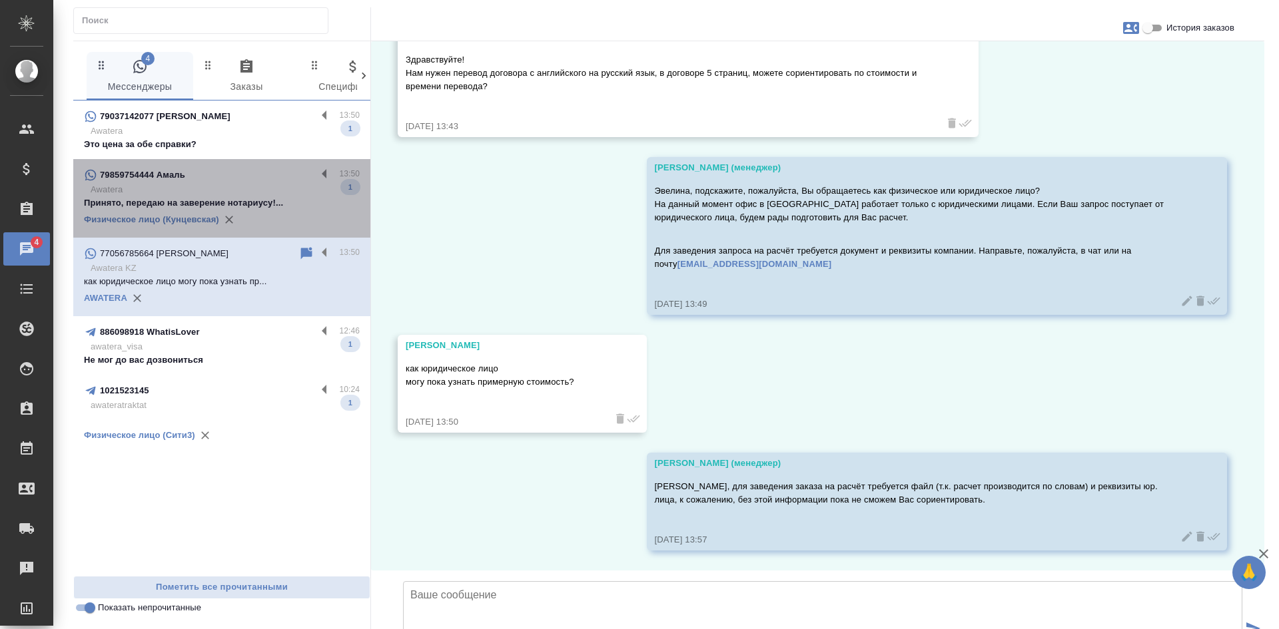
click at [270, 183] on div "79859754444 Амаль" at bounding box center [200, 175] width 232 height 16
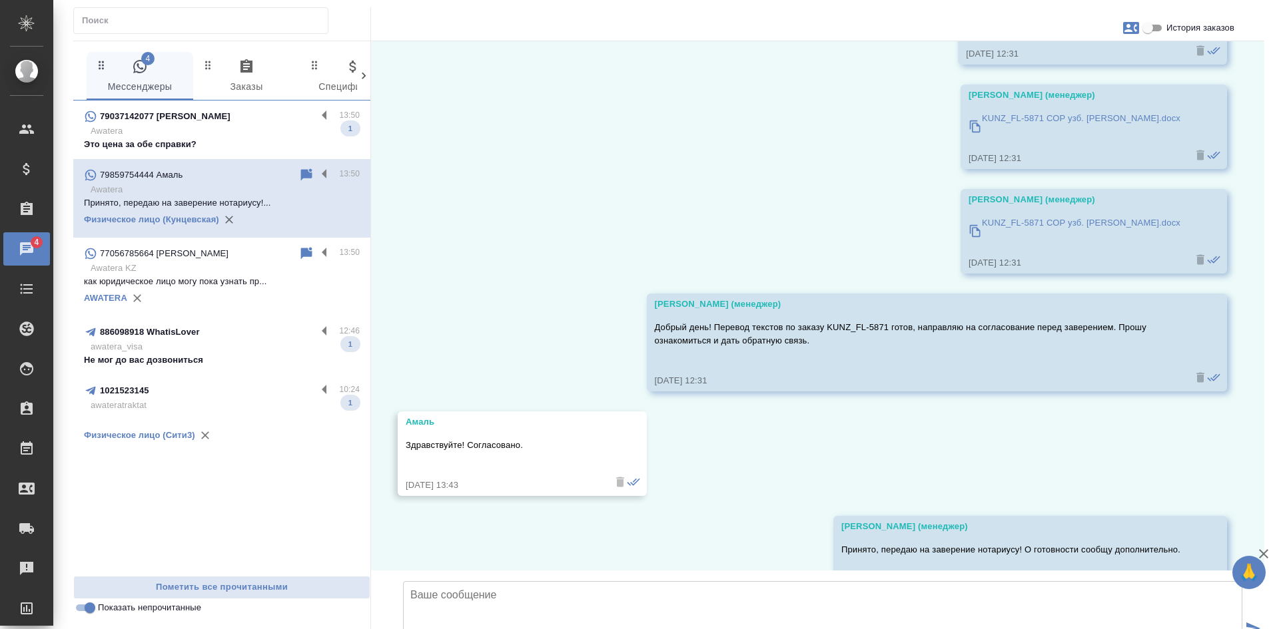
scroll to position [2960, 0]
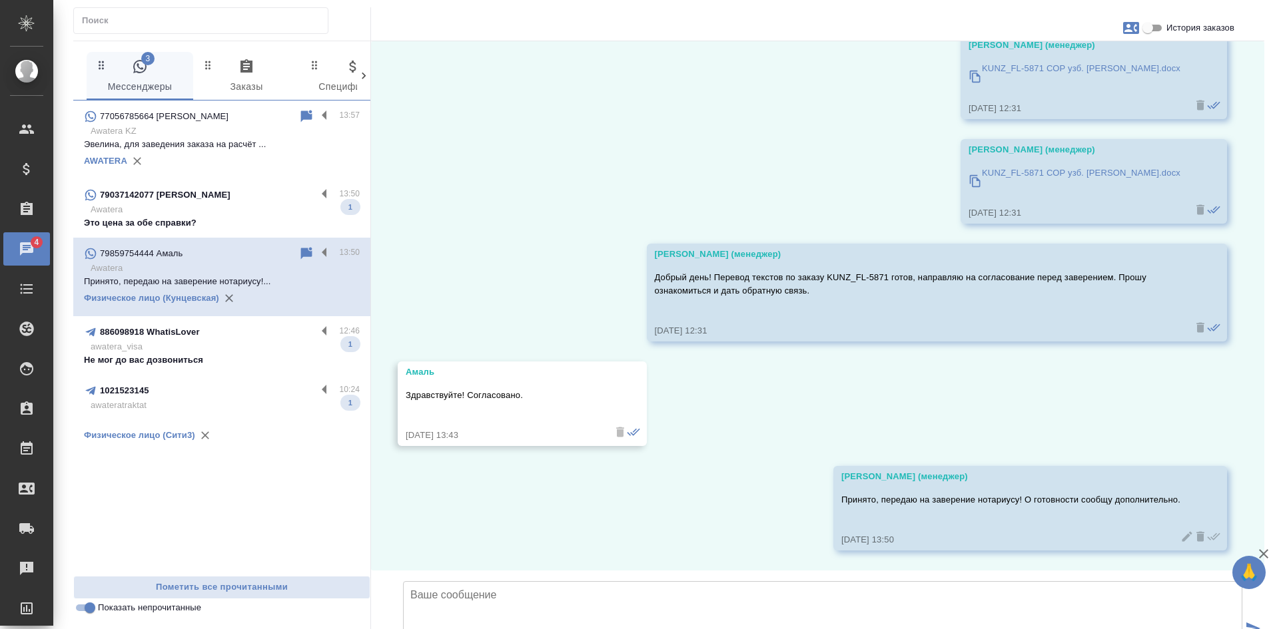
click at [91, 608] on input "Показать непрочитанные" at bounding box center [90, 608] width 48 height 16
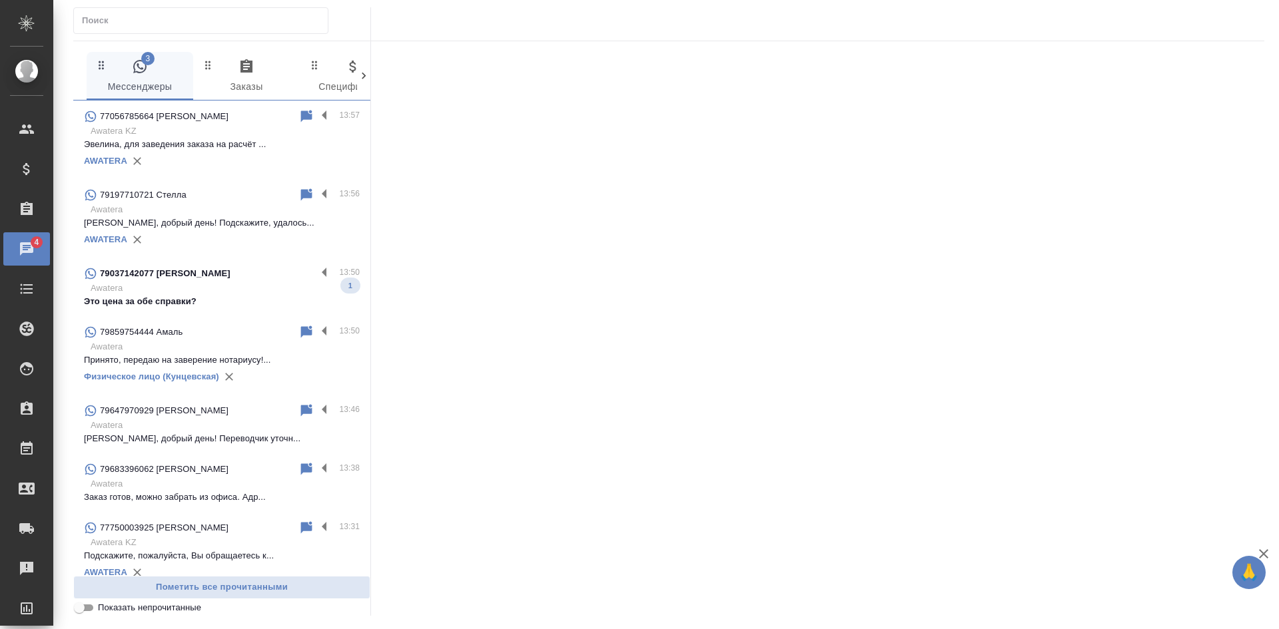
click at [89, 610] on input "Показать непрочитанные" at bounding box center [79, 608] width 48 height 16
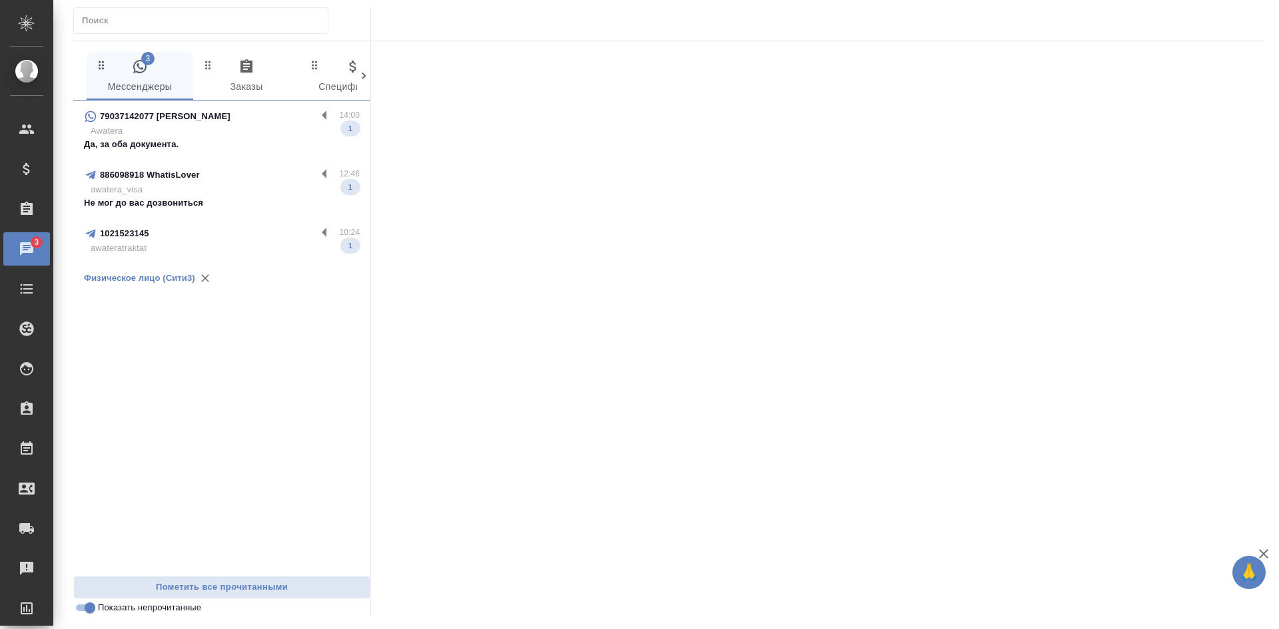
click at [161, 149] on p "Да, за оба документа." at bounding box center [222, 144] width 276 height 13
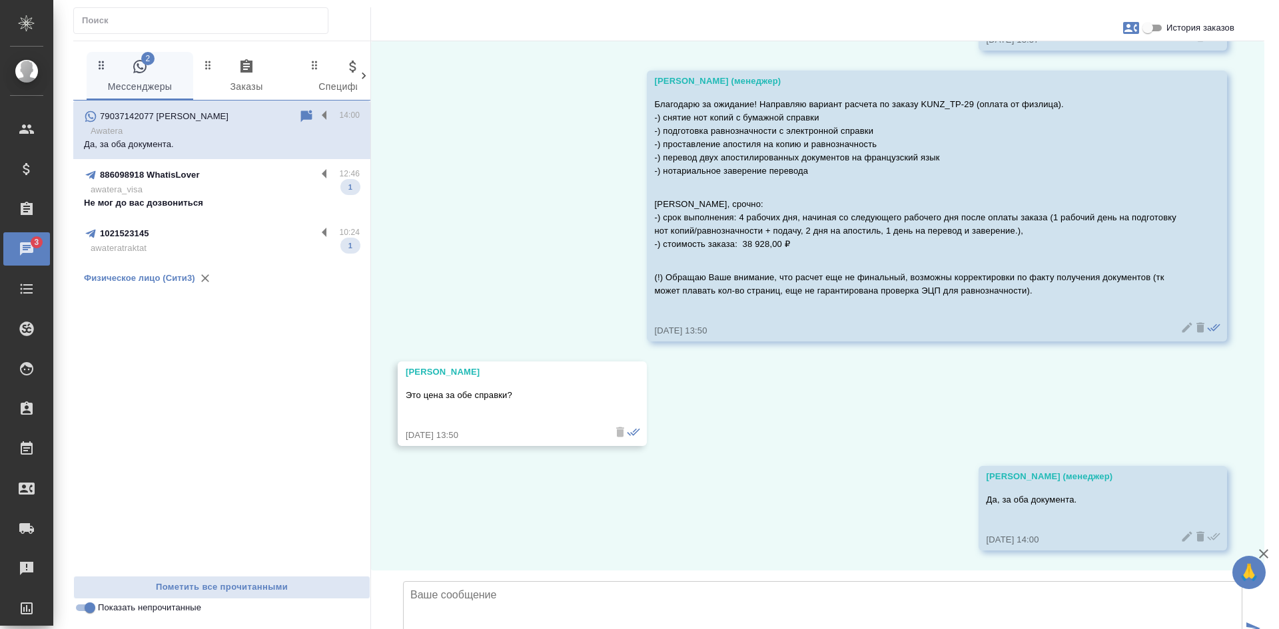
scroll to position [5917, 0]
click at [87, 613] on input "Показать непрочитанные" at bounding box center [90, 608] width 48 height 16
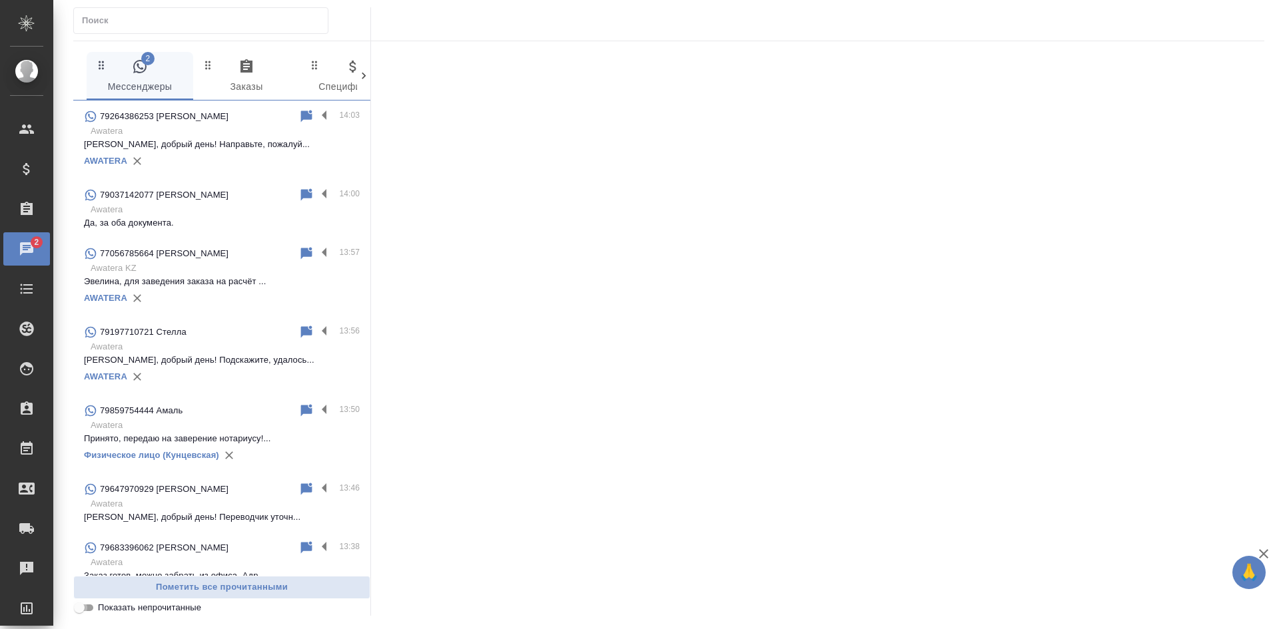
click at [87, 613] on input "Показать непрочитанные" at bounding box center [79, 608] width 48 height 16
checkbox input "true"
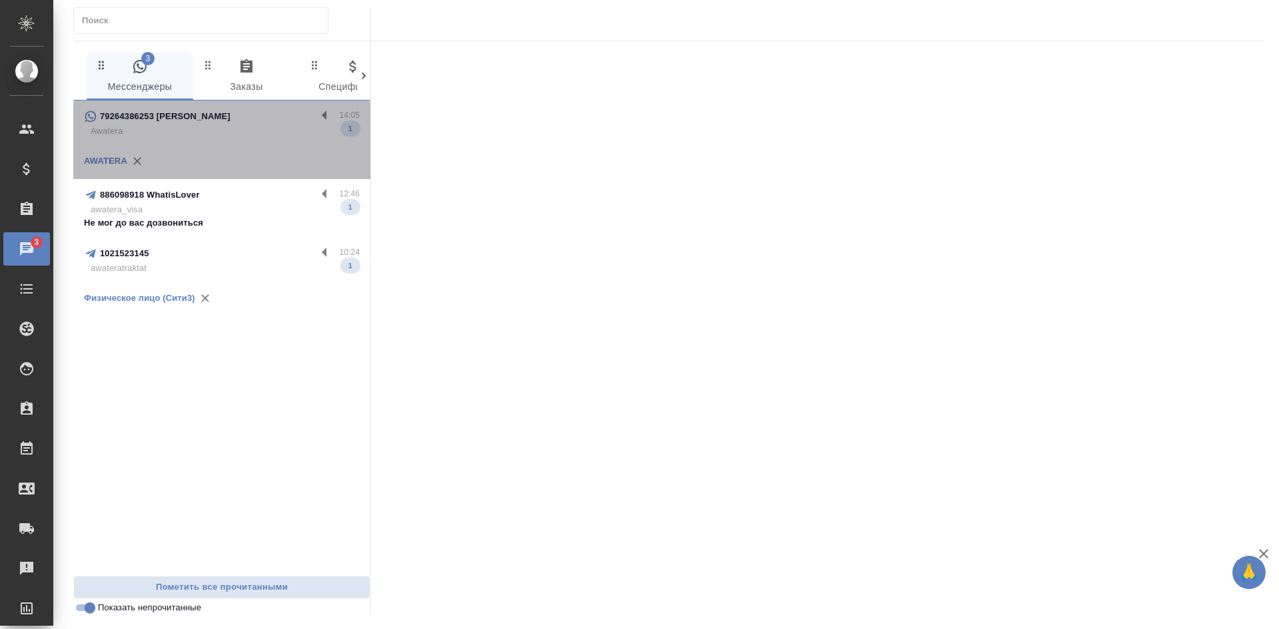
click at [265, 135] on p "Awatera" at bounding box center [225, 131] width 269 height 13
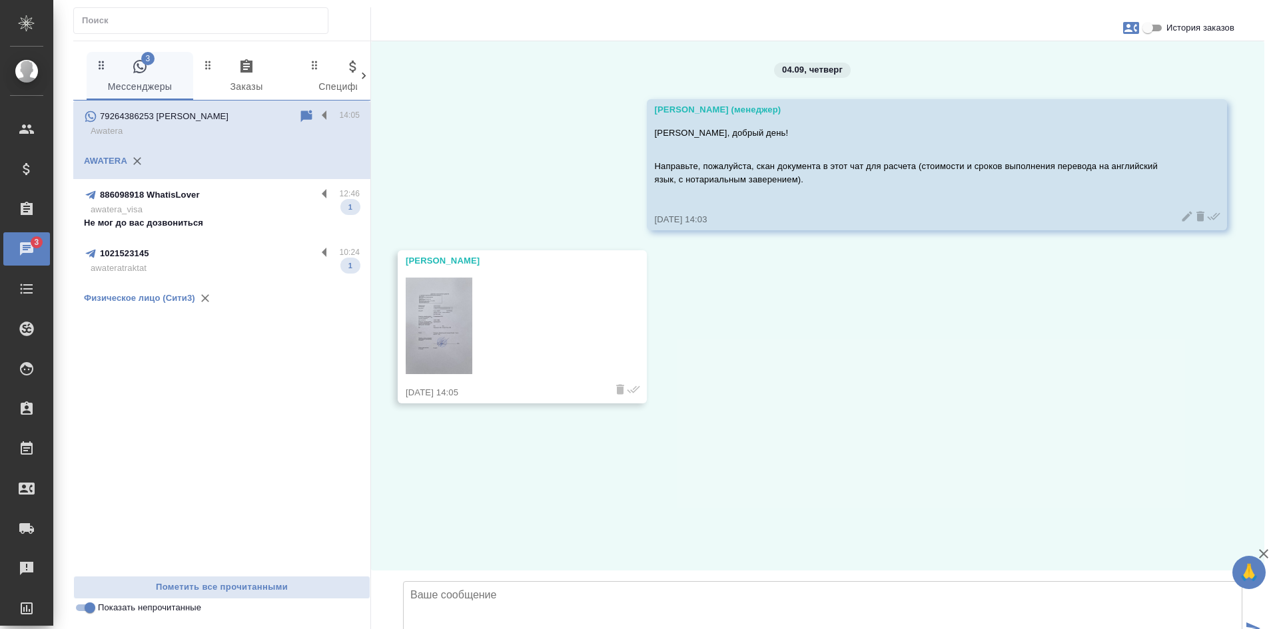
click at [466, 301] on img at bounding box center [439, 326] width 67 height 97
click at [455, 297] on img at bounding box center [439, 326] width 67 height 97
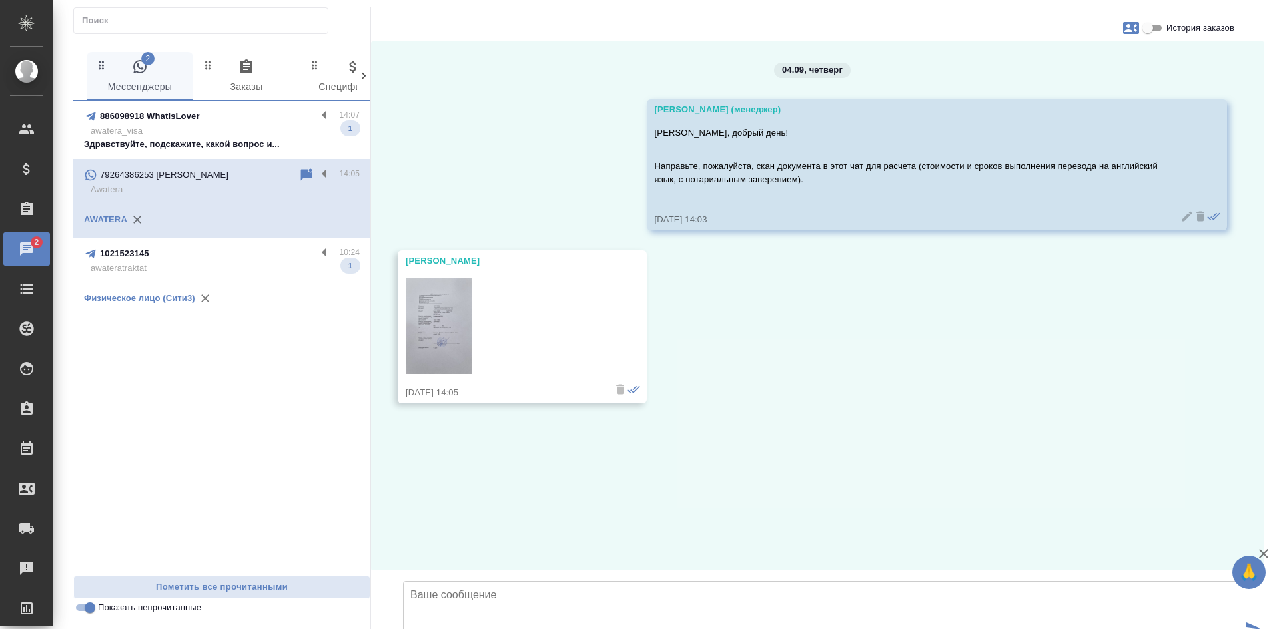
click at [520, 581] on textarea at bounding box center [822, 627] width 839 height 93
drag, startPoint x: 577, startPoint y: 500, endPoint x: 564, endPoint y: 500, distance: 13.3
click at [577, 581] on textarea "Спасибо, документ получен! Вернемся с ответом." at bounding box center [822, 627] width 839 height 93
click at [550, 581] on textarea "Спасибо, документ получен! Вернемся с ответом." at bounding box center [822, 627] width 839 height 93
click at [416, 581] on textarea "Спасибо, документ получен! Вернемся с ответом." at bounding box center [822, 627] width 839 height 93
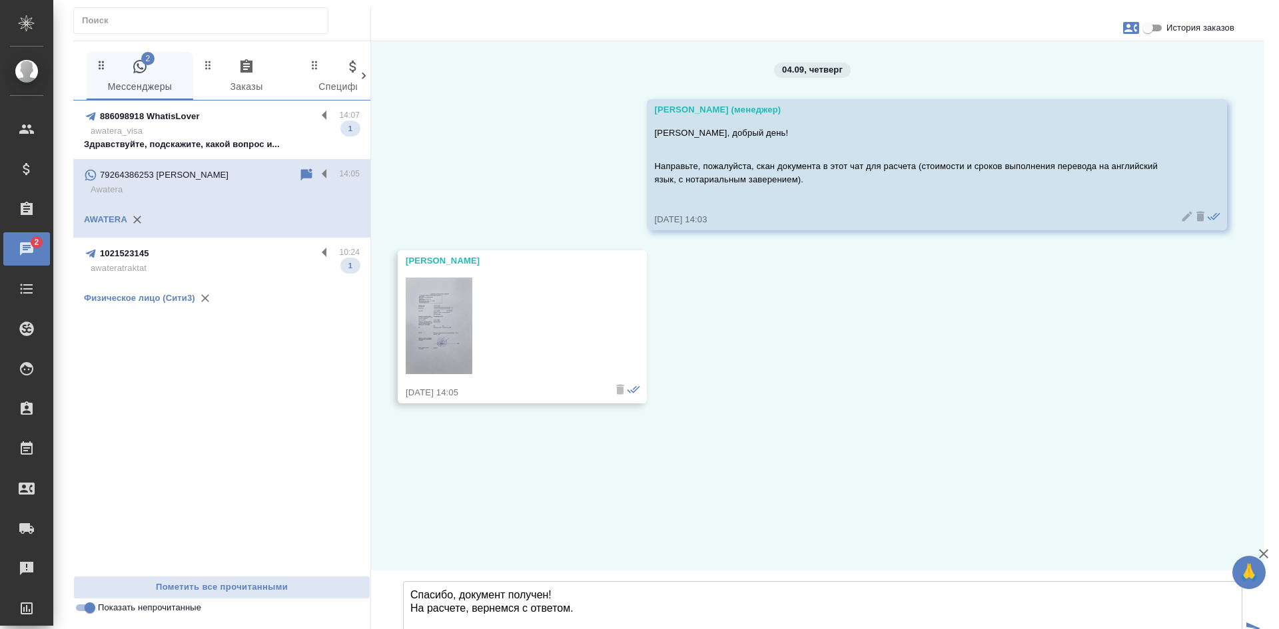
drag, startPoint x: 478, startPoint y: 511, endPoint x: 407, endPoint y: 512, distance: 71.3
click at [407, 581] on textarea "Спасибо, документ получен! На расчете, вернемся с ответом." at bounding box center [822, 627] width 839 height 93
click at [532, 581] on textarea "Спасибо, документ получен! Вернемся с ответом." at bounding box center [822, 627] width 839 height 93
type textarea "Спасибо, документ получен! Вернемся с ответом."
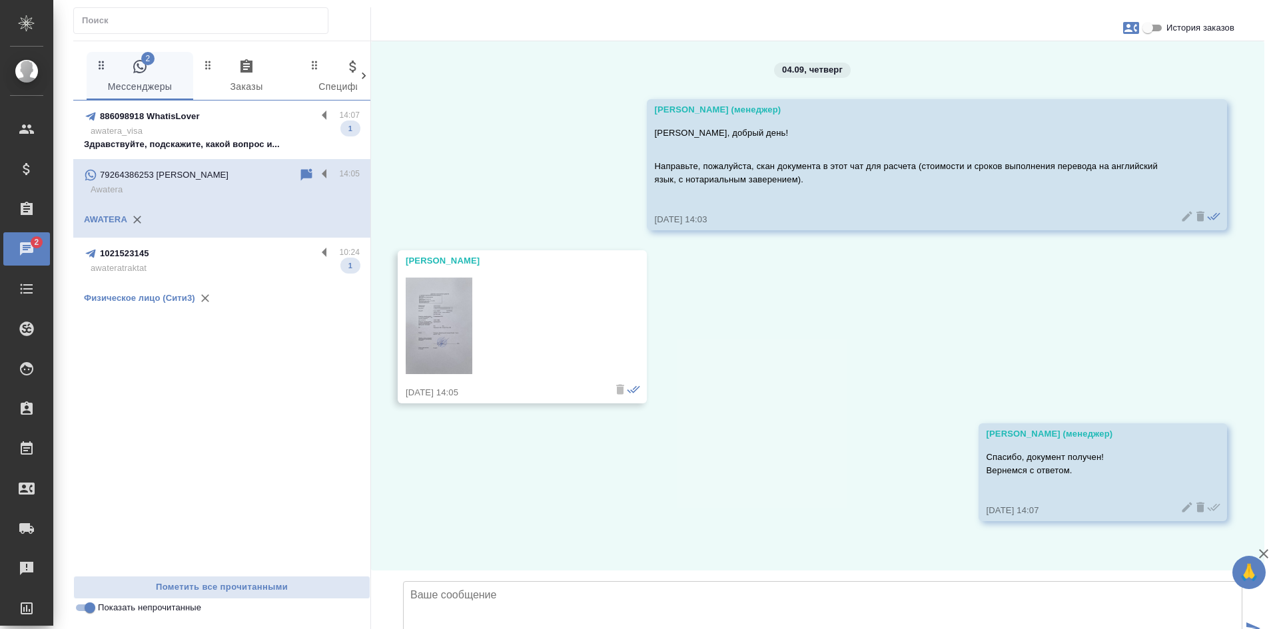
drag, startPoint x: 220, startPoint y: 123, endPoint x: 221, endPoint y: 117, distance: 6.8
click at [220, 123] on div "886098918 WhatisLover" at bounding box center [200, 117] width 232 height 16
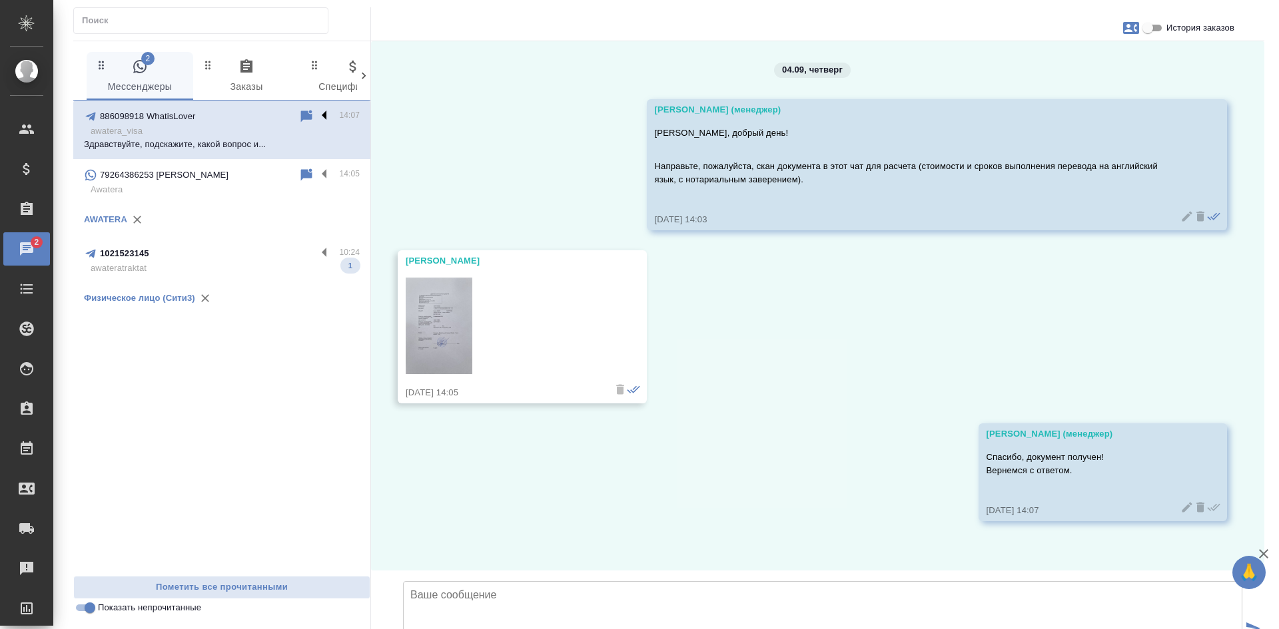
scroll to position [0, 0]
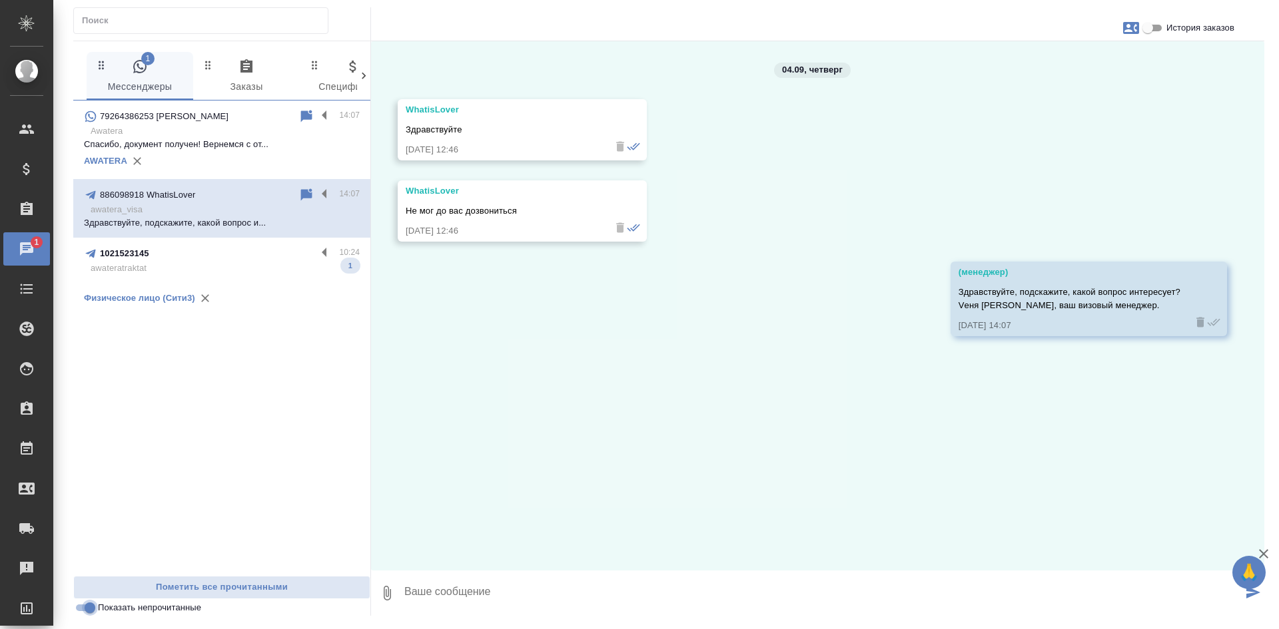
click at [87, 614] on input "Показать непрочитанные" at bounding box center [90, 608] width 48 height 16
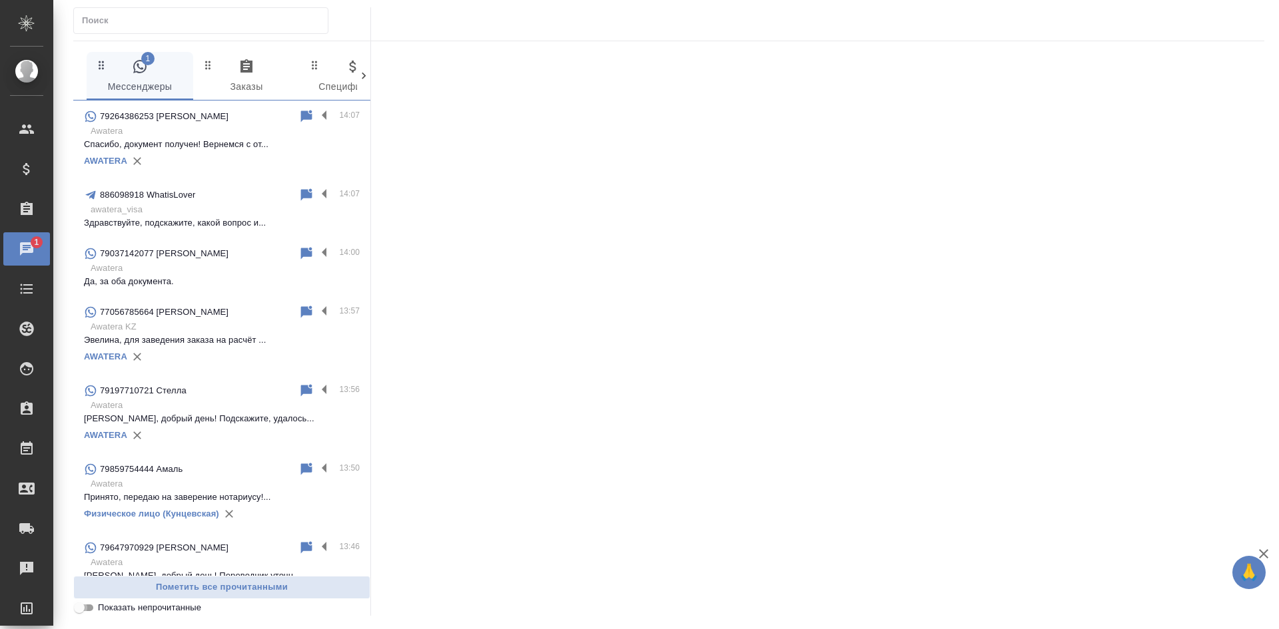
click at [87, 614] on input "Показать непрочитанные" at bounding box center [79, 608] width 48 height 16
checkbox input "true"
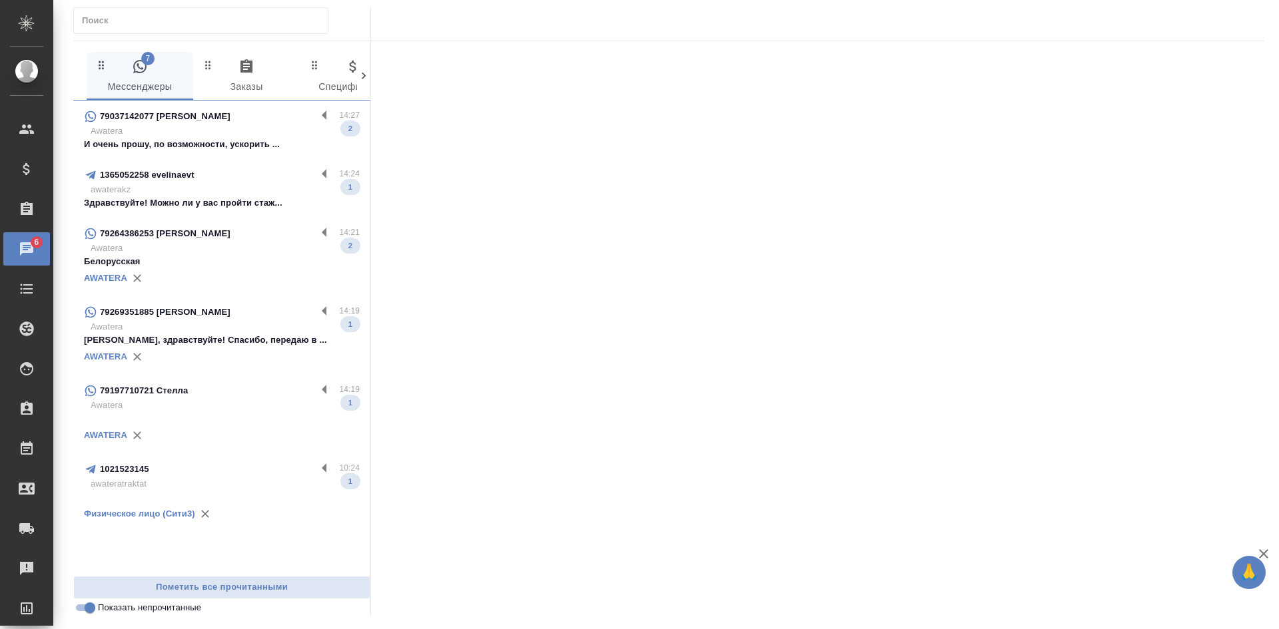
click at [218, 256] on p "Белорусская" at bounding box center [222, 261] width 276 height 13
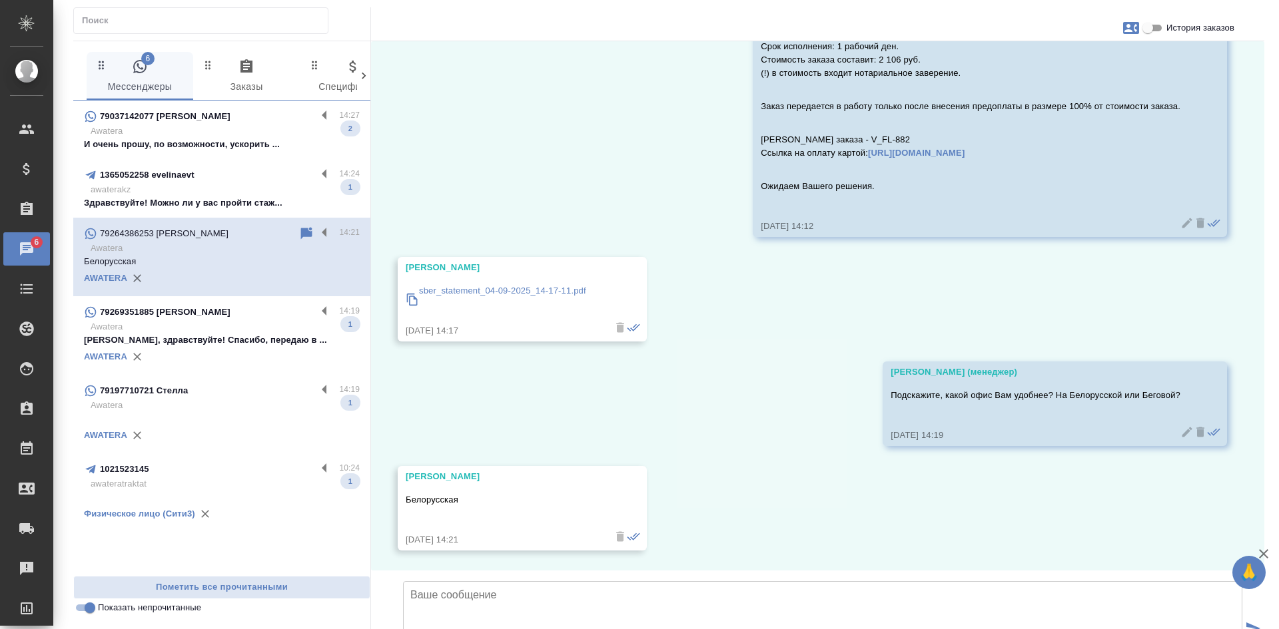
scroll to position [629, 0]
click at [223, 136] on p "Awatera" at bounding box center [225, 131] width 269 height 13
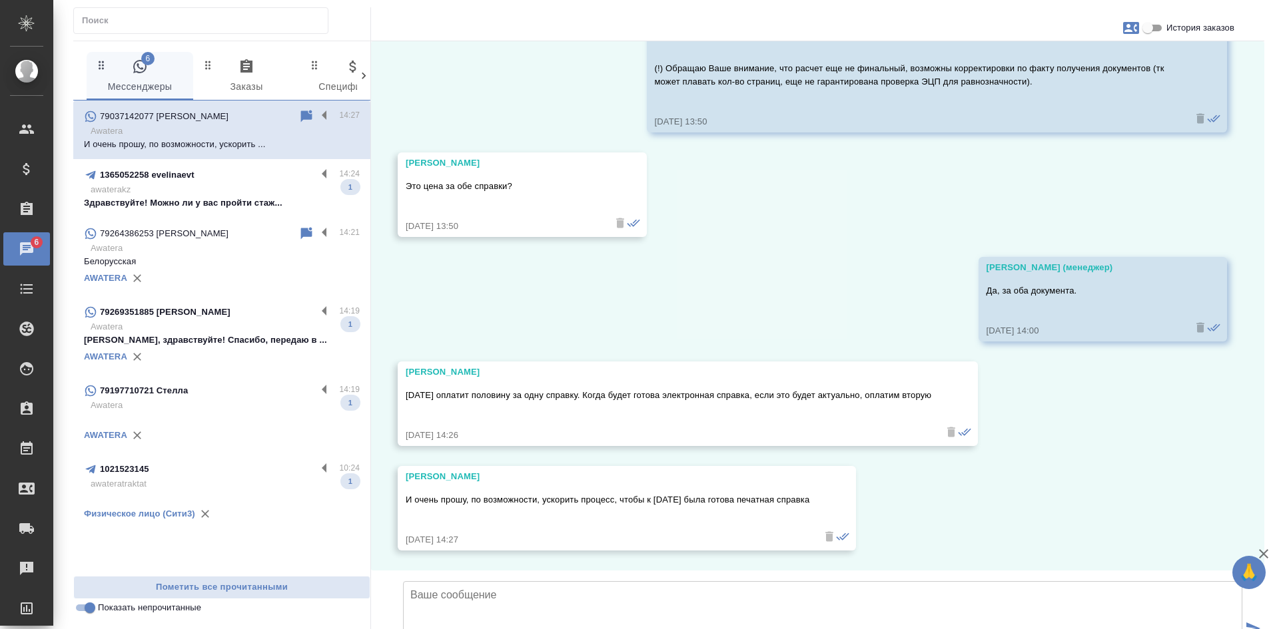
scroll to position [6139, 0]
click at [306, 116] on icon at bounding box center [306, 116] width 11 height 12
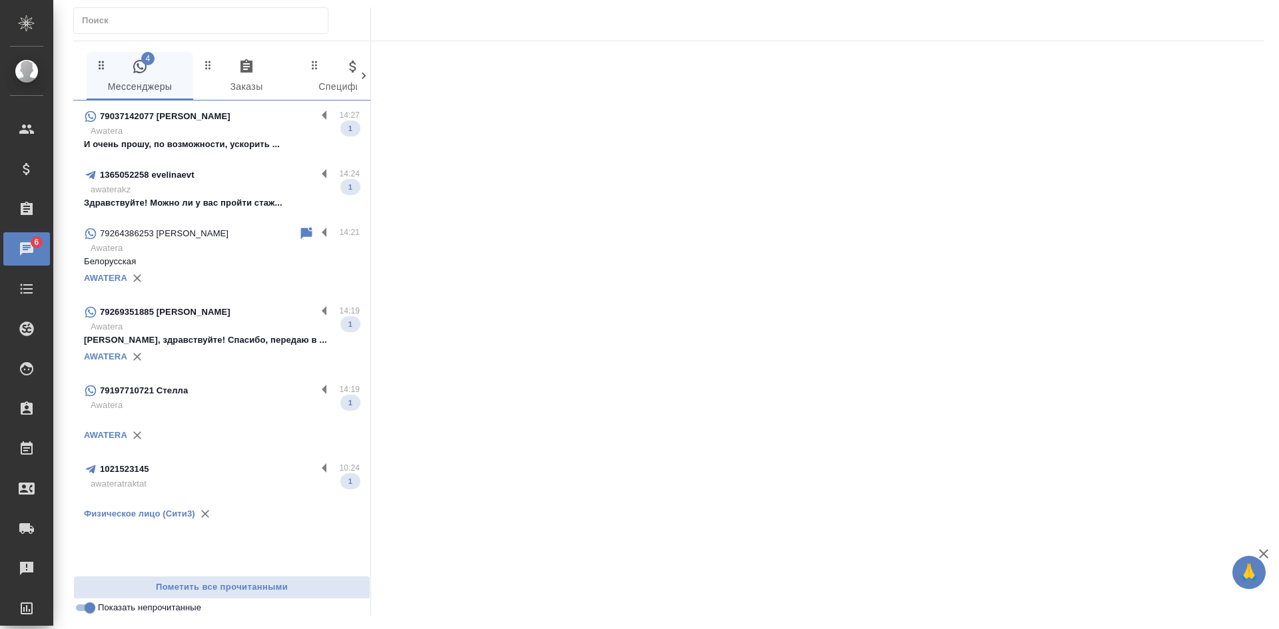
click at [208, 332] on p "Awatera" at bounding box center [225, 326] width 269 height 13
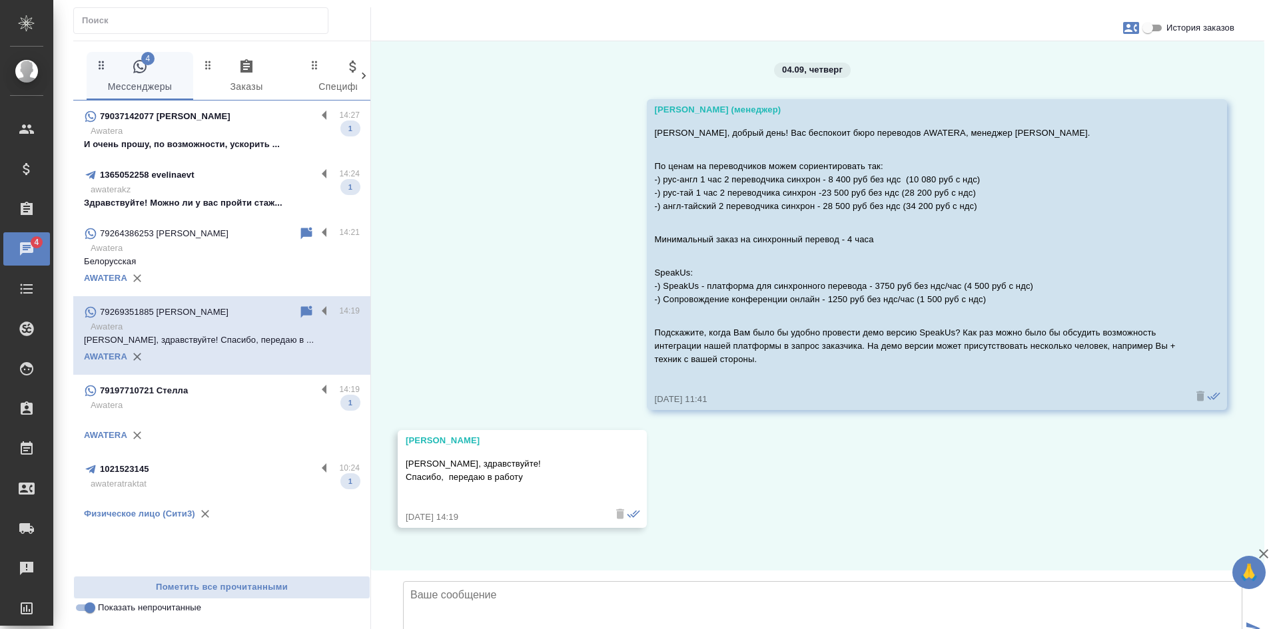
scroll to position [77, 0]
click at [222, 171] on div "1365052258 evelinaevt" at bounding box center [200, 175] width 232 height 16
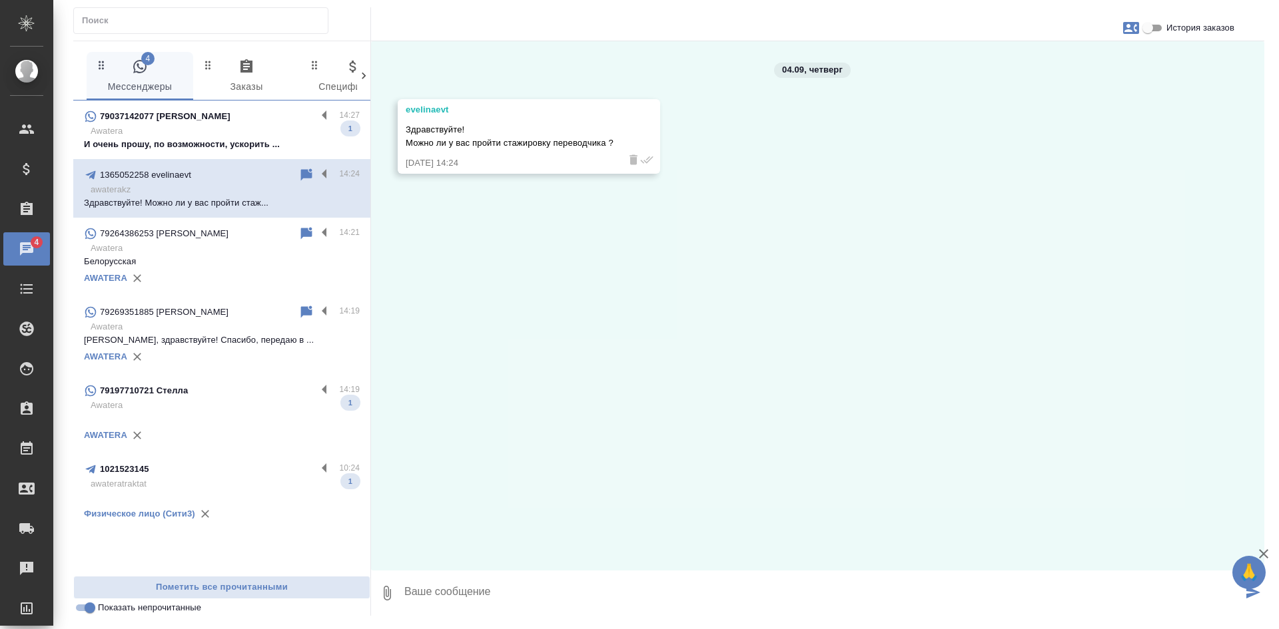
scroll to position [0, 0]
click at [482, 595] on textarea at bounding box center [822, 593] width 839 height 45
click at [570, 603] on textarea "Добрый день! Пока на стажировку набора нет" at bounding box center [822, 593] width 839 height 45
click at [408, 602] on textarea "Добрый день! Пока на стажировку набора нет" at bounding box center [822, 593] width 839 height 45
click at [650, 609] on textarea "Добрый день! К сожалению, пока на стажировку набора нет" at bounding box center [822, 593] width 839 height 45
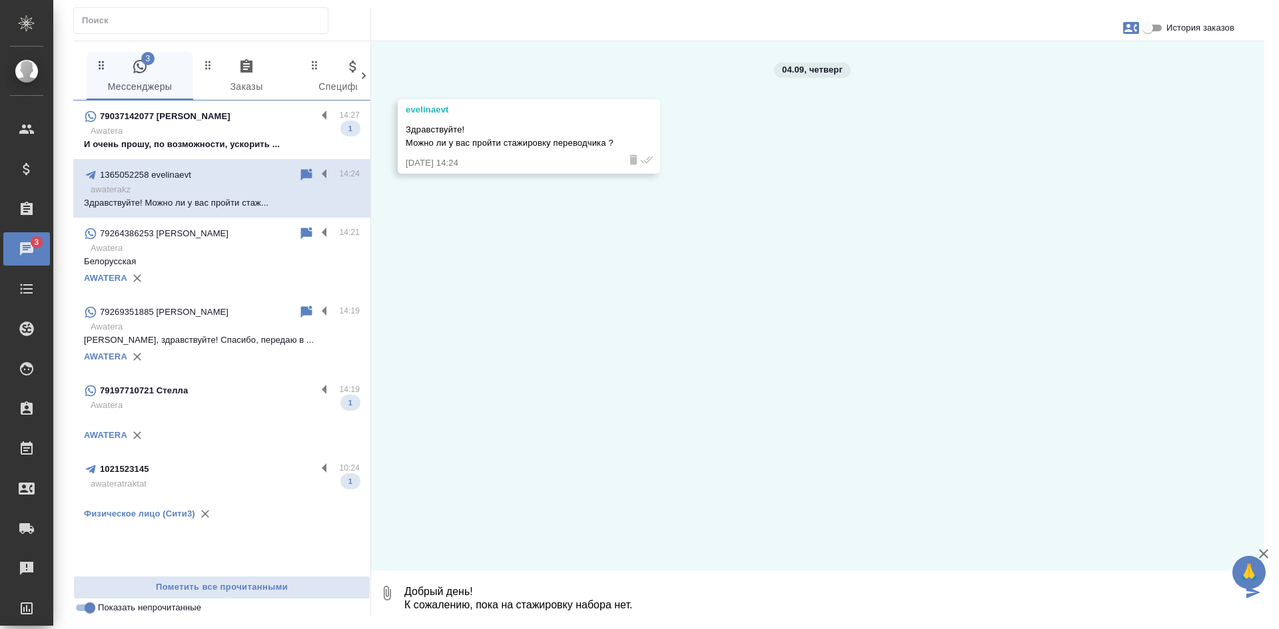
type textarea "Добрый день! К сожалению, пока на стажировку набора нет."
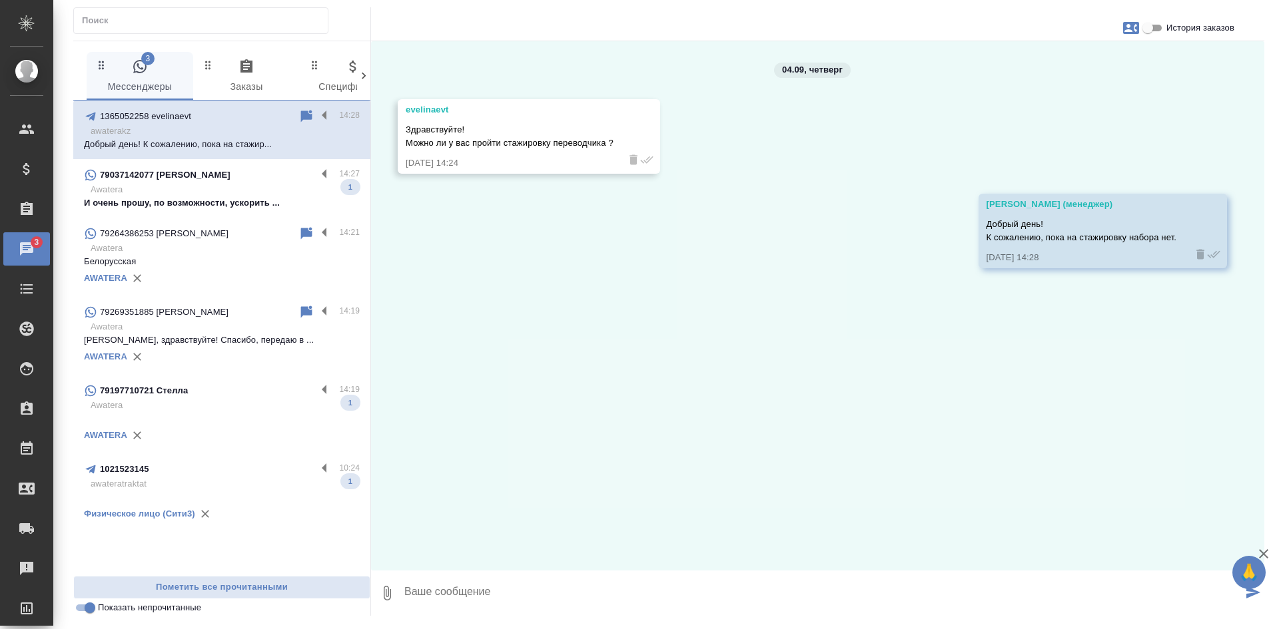
click at [213, 398] on div "79197710721 Стелла" at bounding box center [200, 391] width 232 height 16
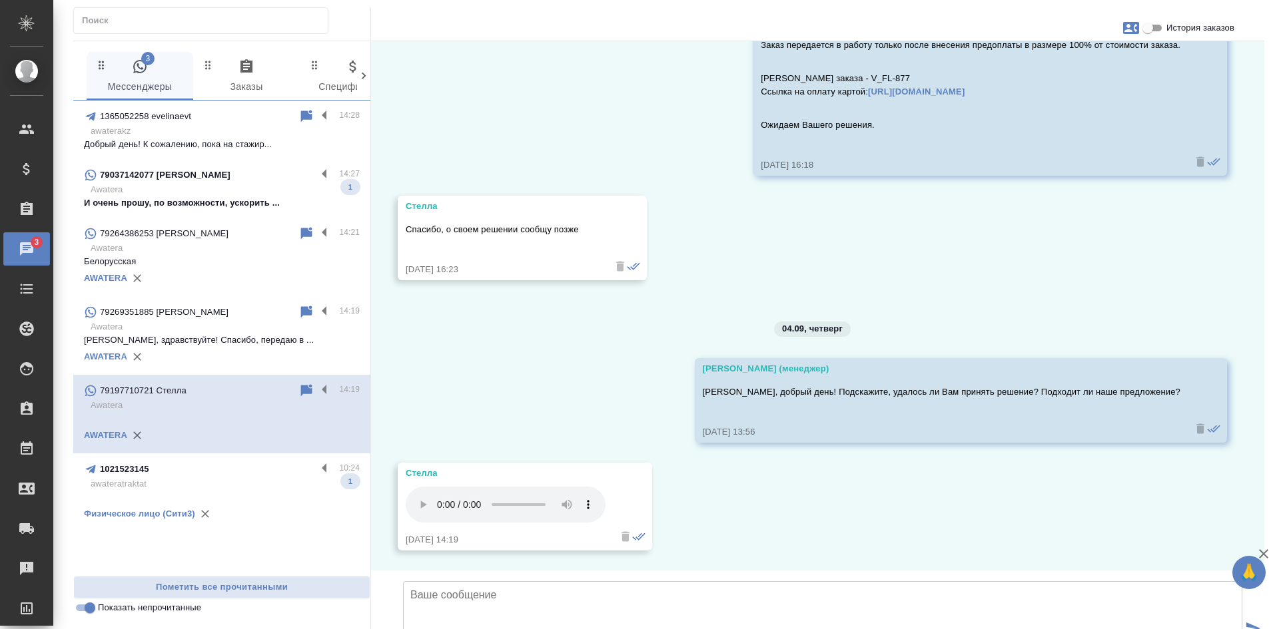
scroll to position [811, 0]
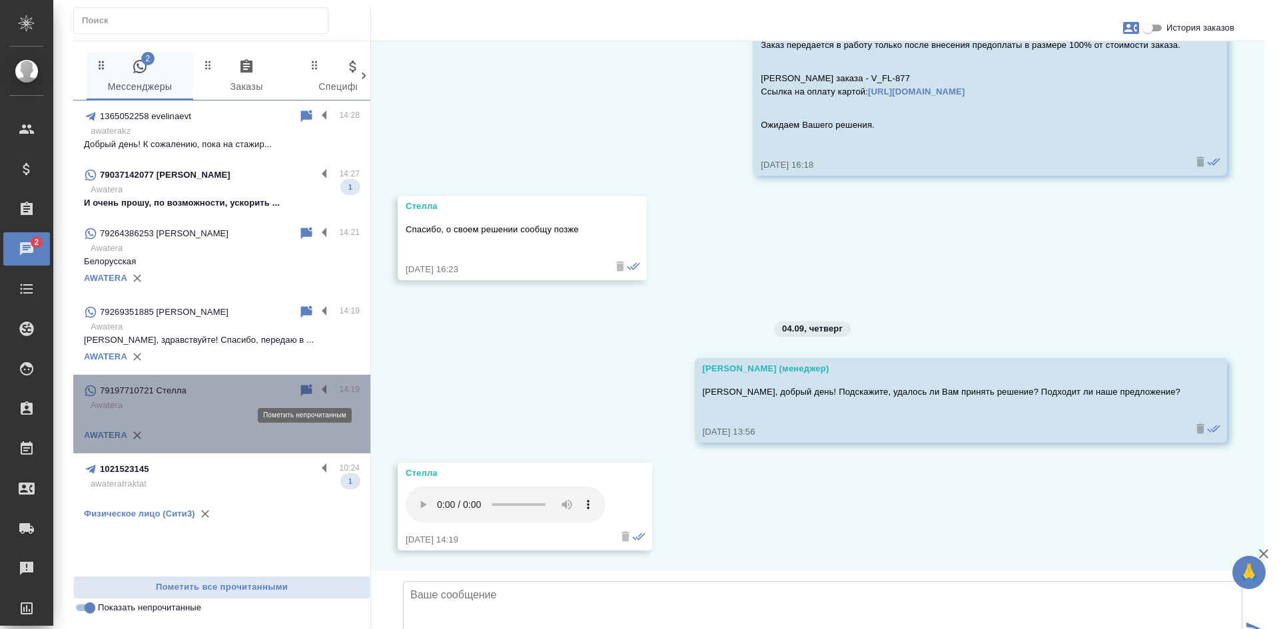
click at [300, 392] on icon at bounding box center [306, 391] width 16 height 16
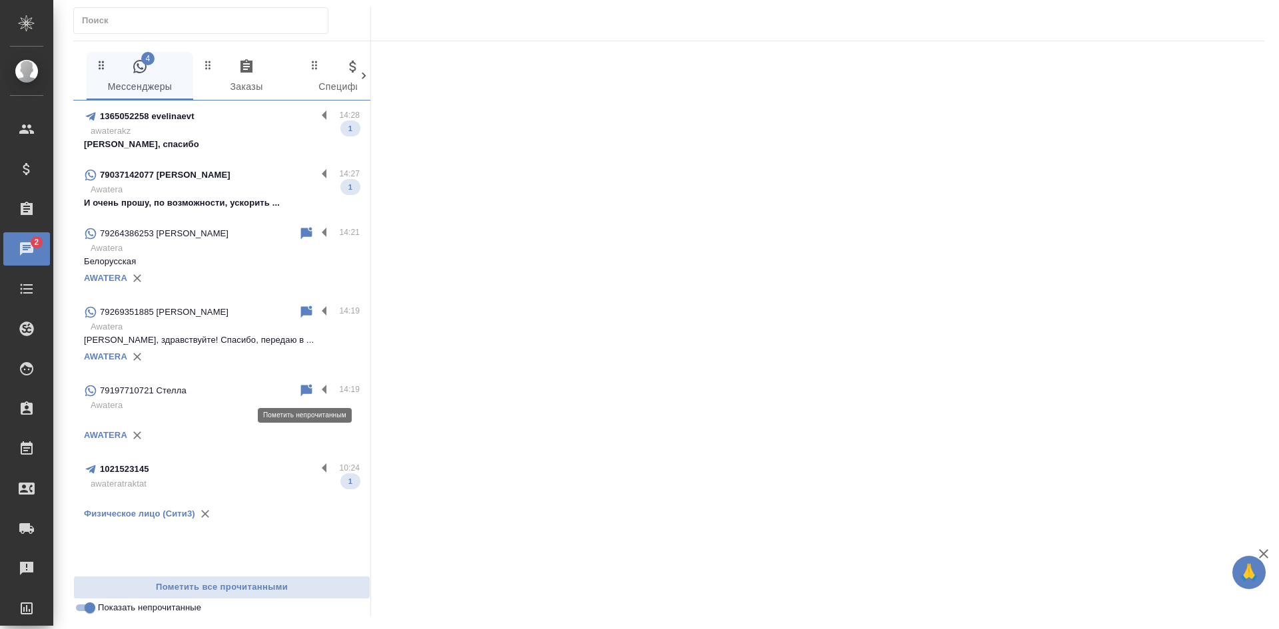
click at [306, 386] on icon at bounding box center [306, 390] width 11 height 12
click at [203, 148] on p "Хорошо, спасибо" at bounding box center [222, 144] width 276 height 13
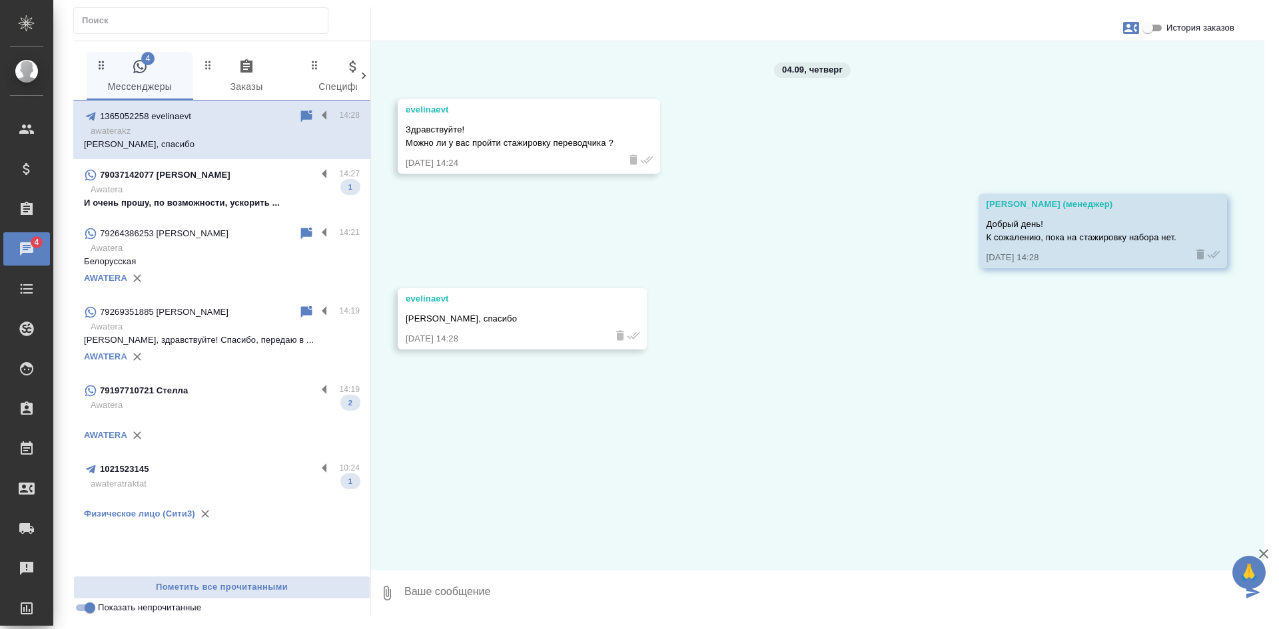
click at [87, 612] on input "Показать непрочитанные" at bounding box center [90, 608] width 48 height 16
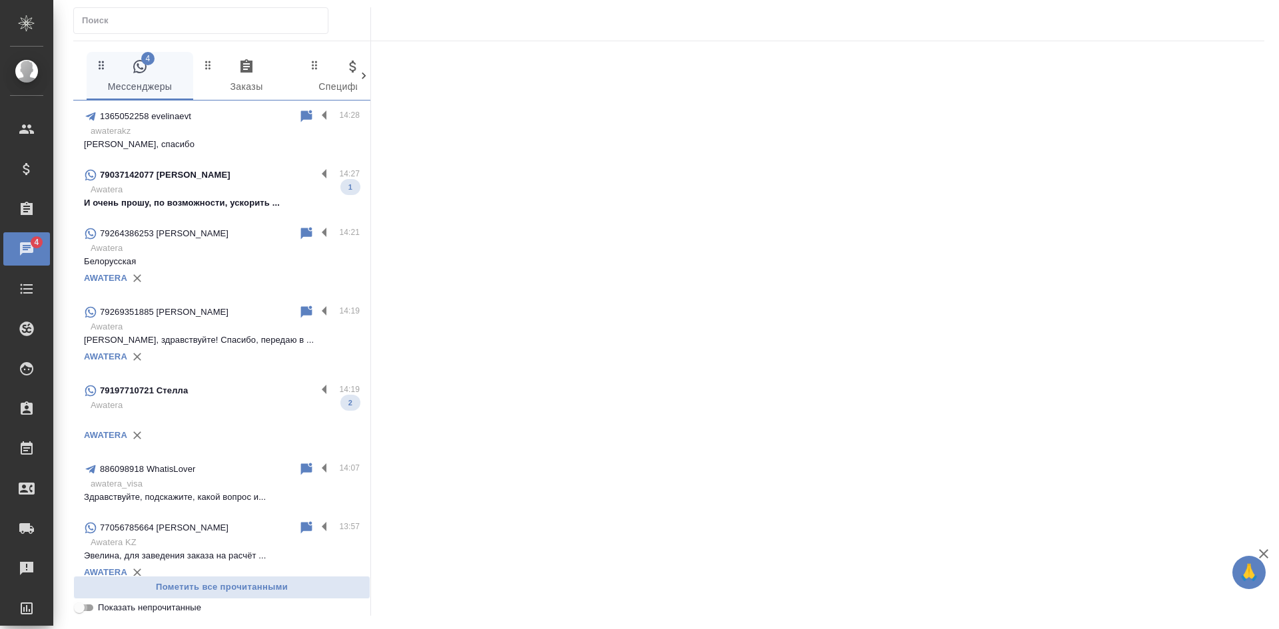
click at [85, 613] on input "Показать непрочитанные" at bounding box center [79, 608] width 48 height 16
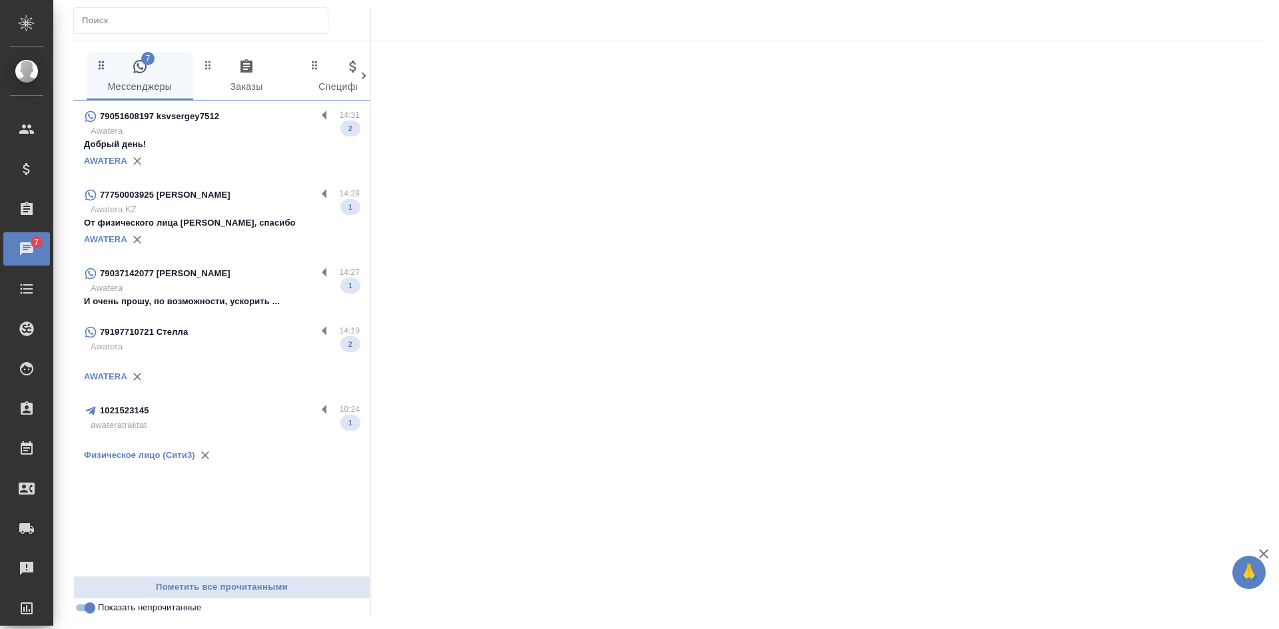
click at [222, 235] on div "AWATERA" at bounding box center [222, 240] width 276 height 20
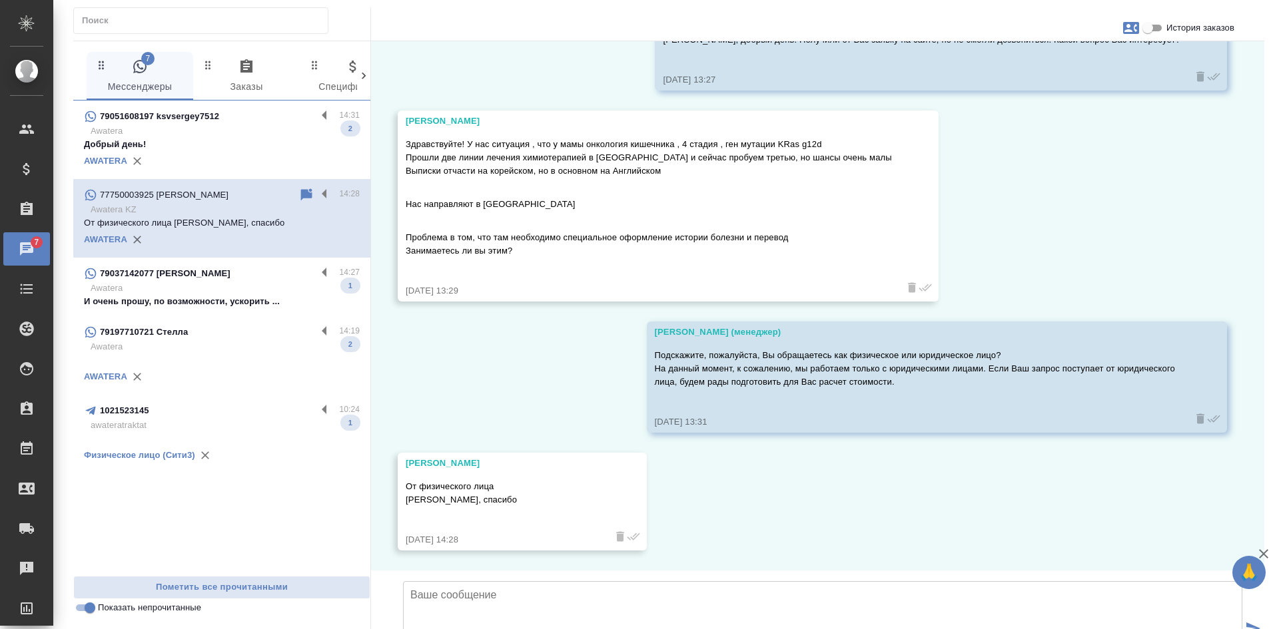
scroll to position [193, 0]
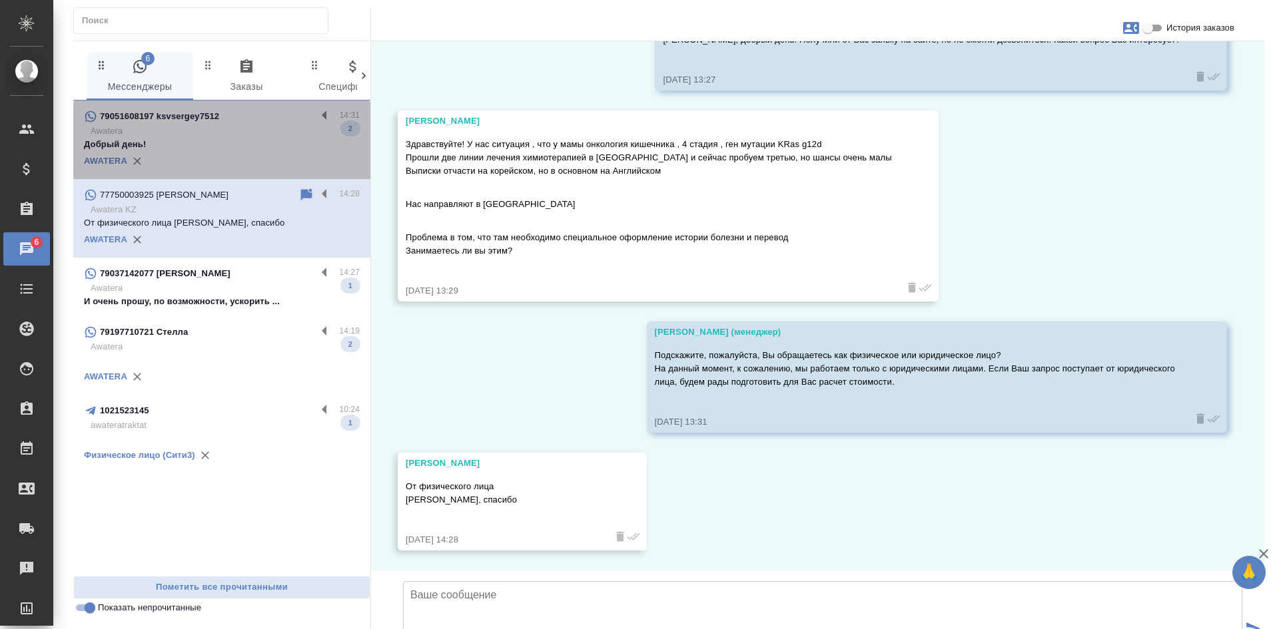
click at [149, 141] on p "Добрый день!" at bounding box center [222, 144] width 276 height 13
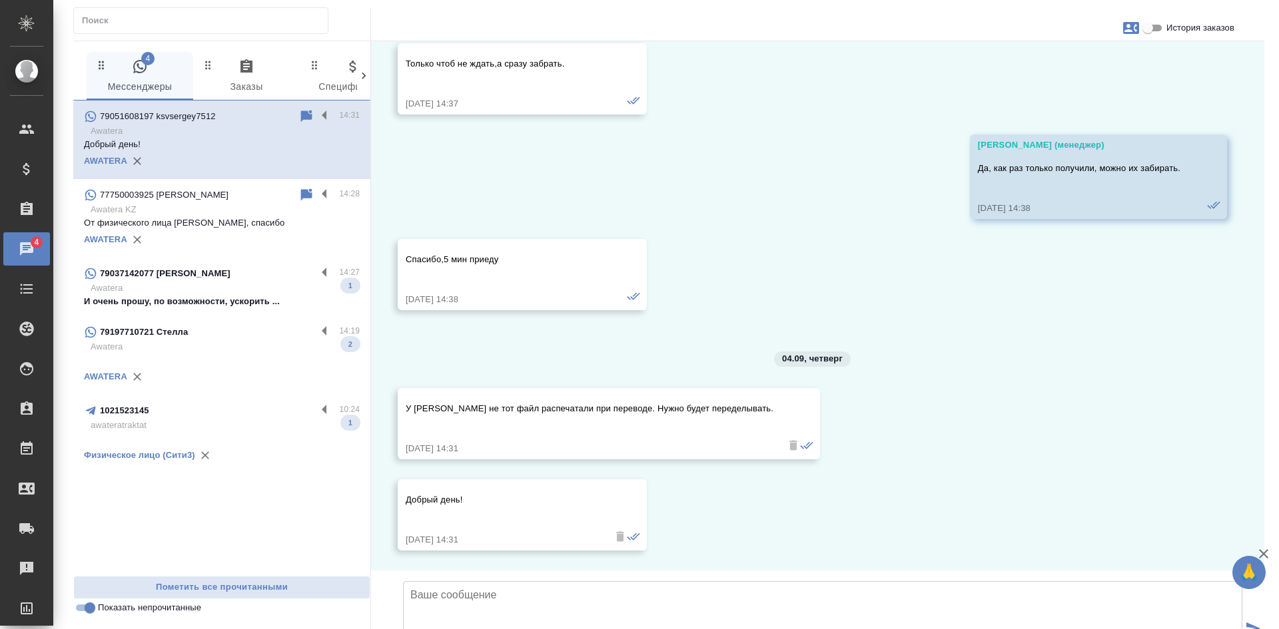
scroll to position [6902, 0]
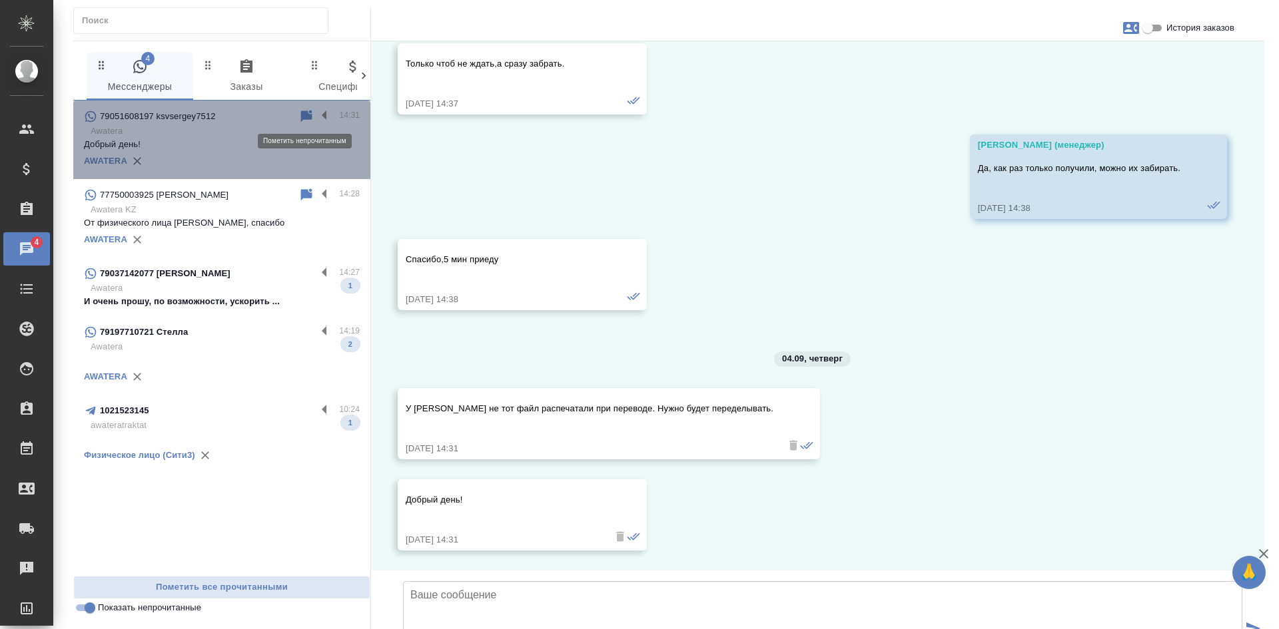
click at [307, 112] on icon at bounding box center [306, 116] width 11 height 12
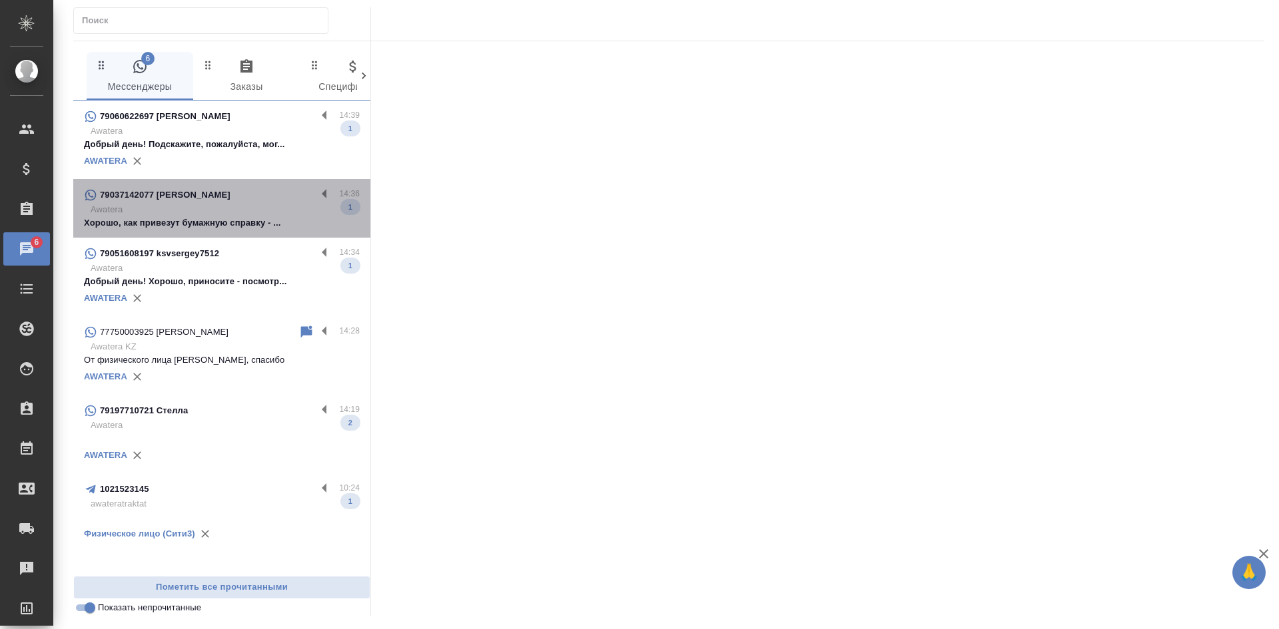
click at [232, 224] on p "Хорошо, как привезут бумажную справку - ..." at bounding box center [222, 222] width 276 height 13
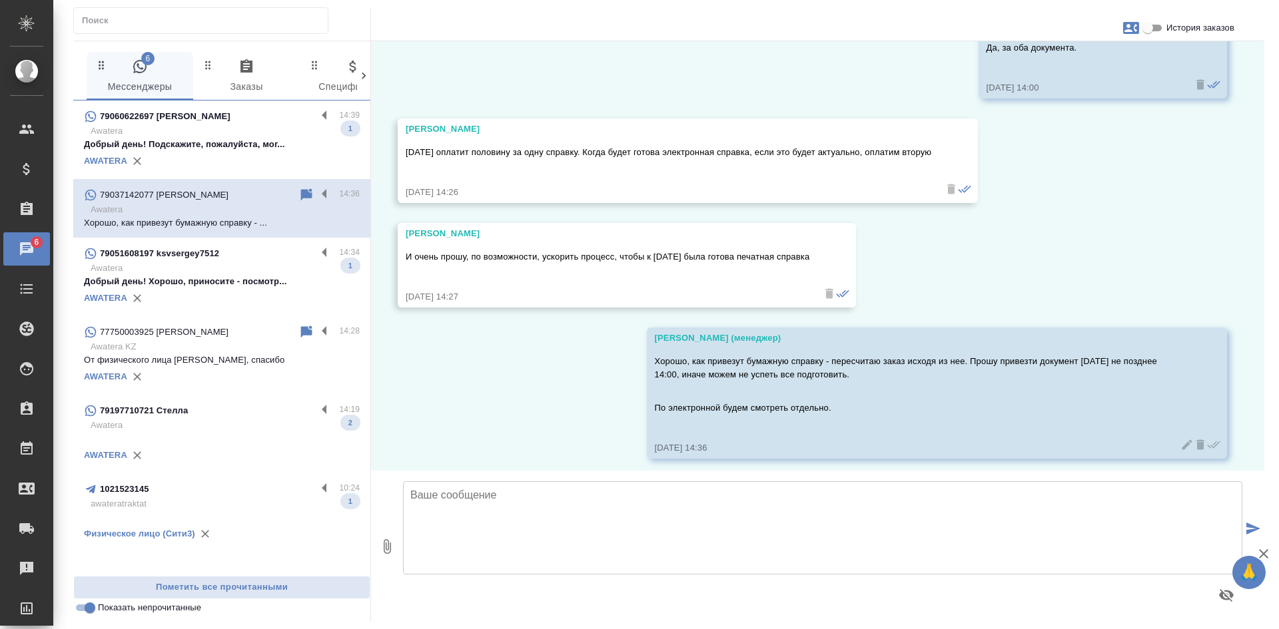
scroll to position [6290, 0]
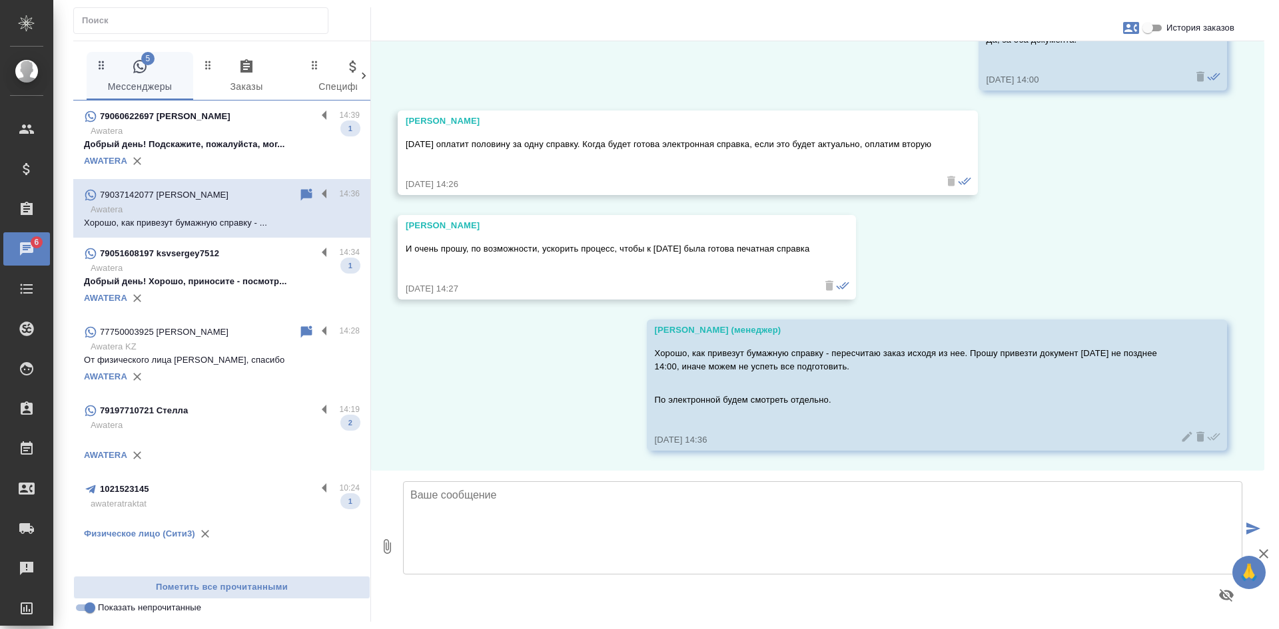
click at [224, 270] on p "Awatera" at bounding box center [225, 268] width 269 height 13
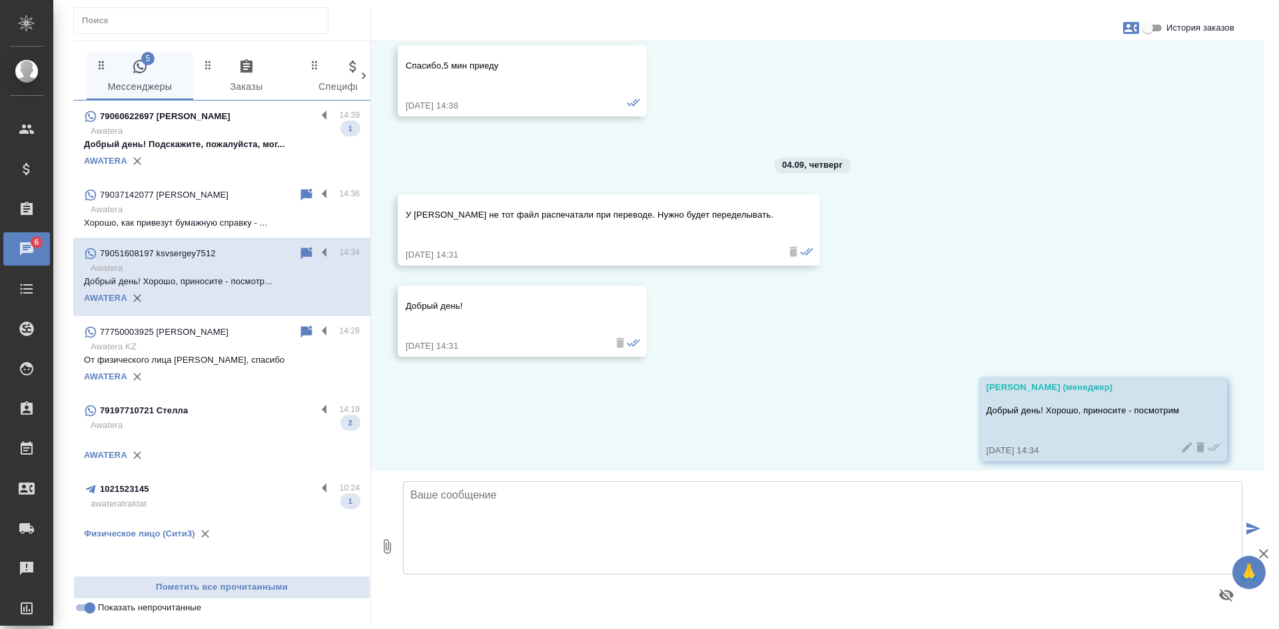
scroll to position [7074, 0]
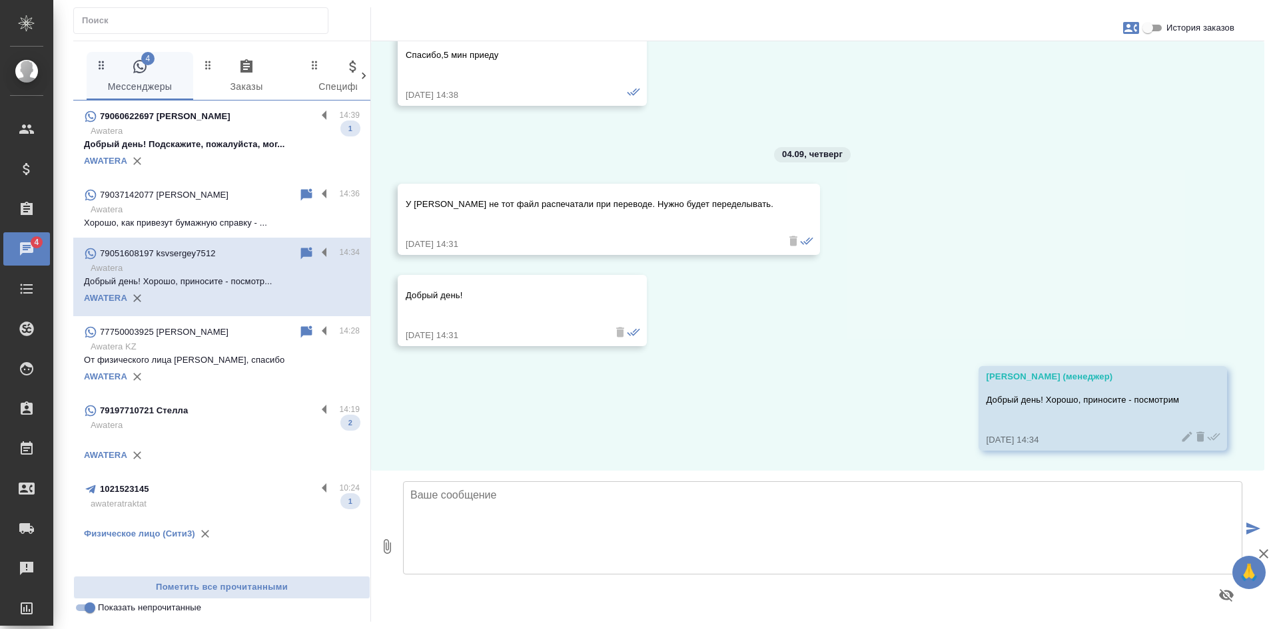
click at [284, 147] on p "Добрый день! Подскажите, пожалуйста, мог..." at bounding box center [222, 144] width 276 height 13
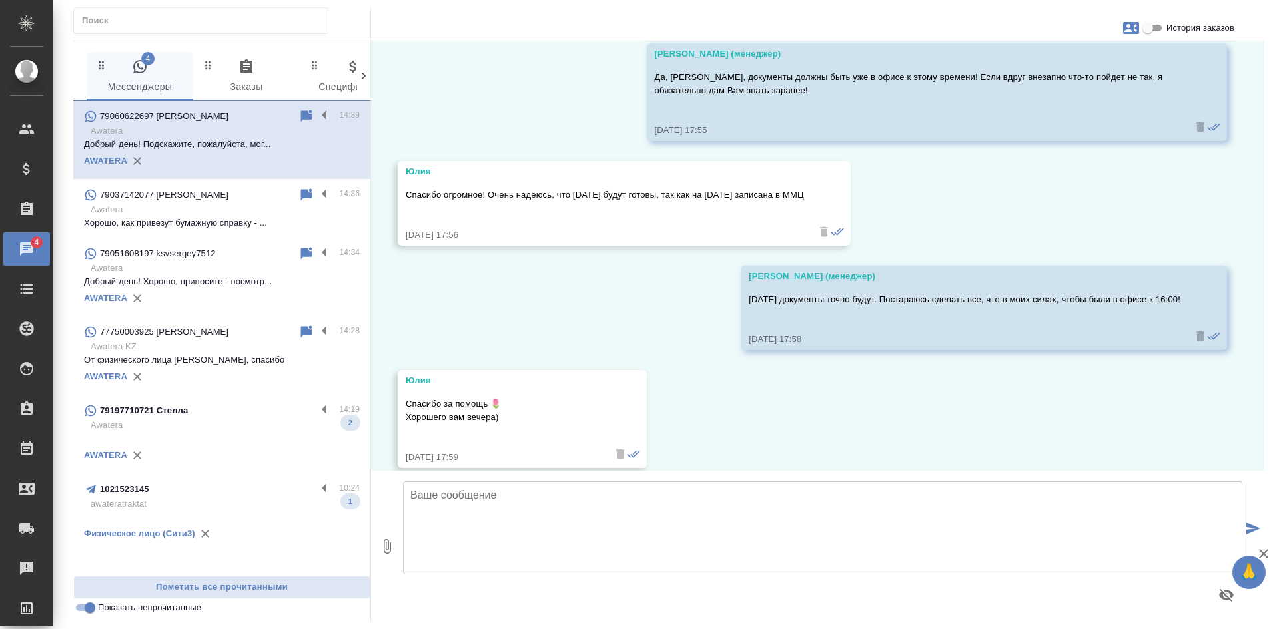
scroll to position [4786, 0]
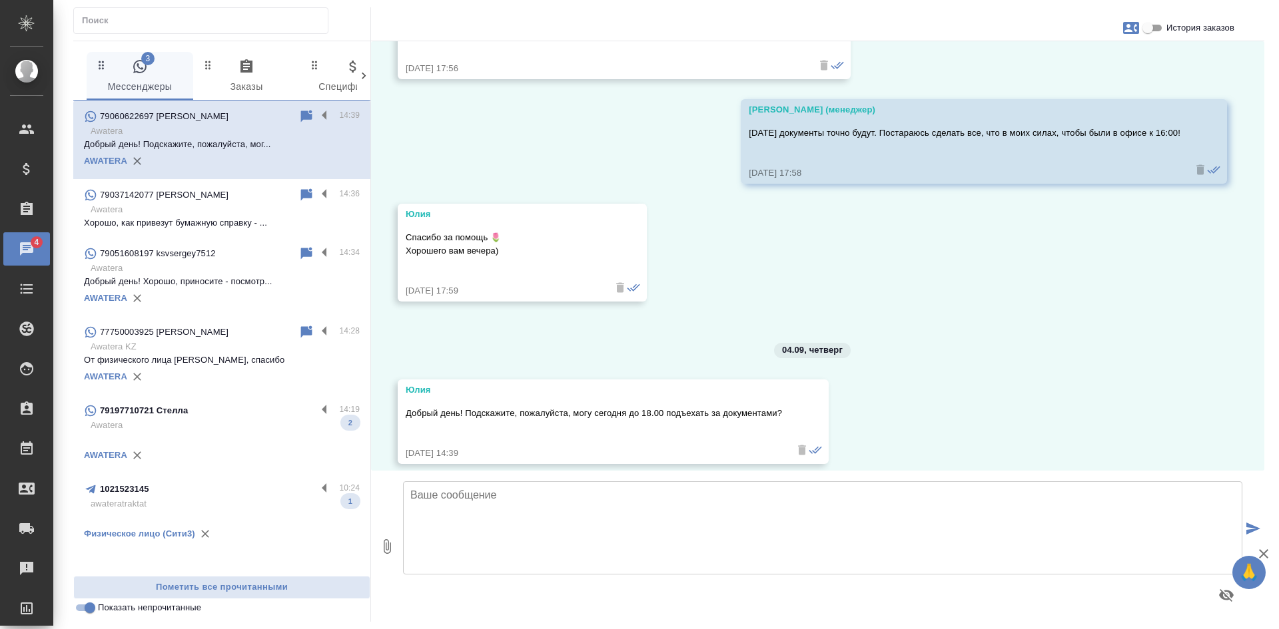
click at [305, 115] on icon at bounding box center [306, 116] width 11 height 12
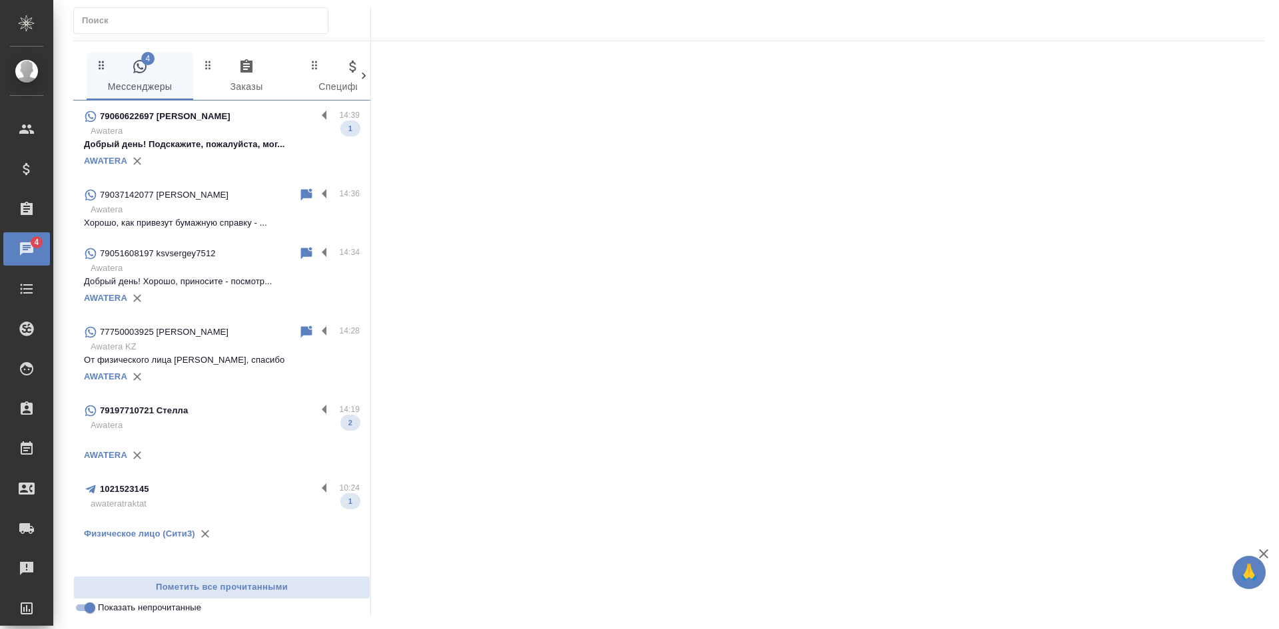
click at [87, 610] on input "Показать непрочитанные" at bounding box center [90, 608] width 48 height 16
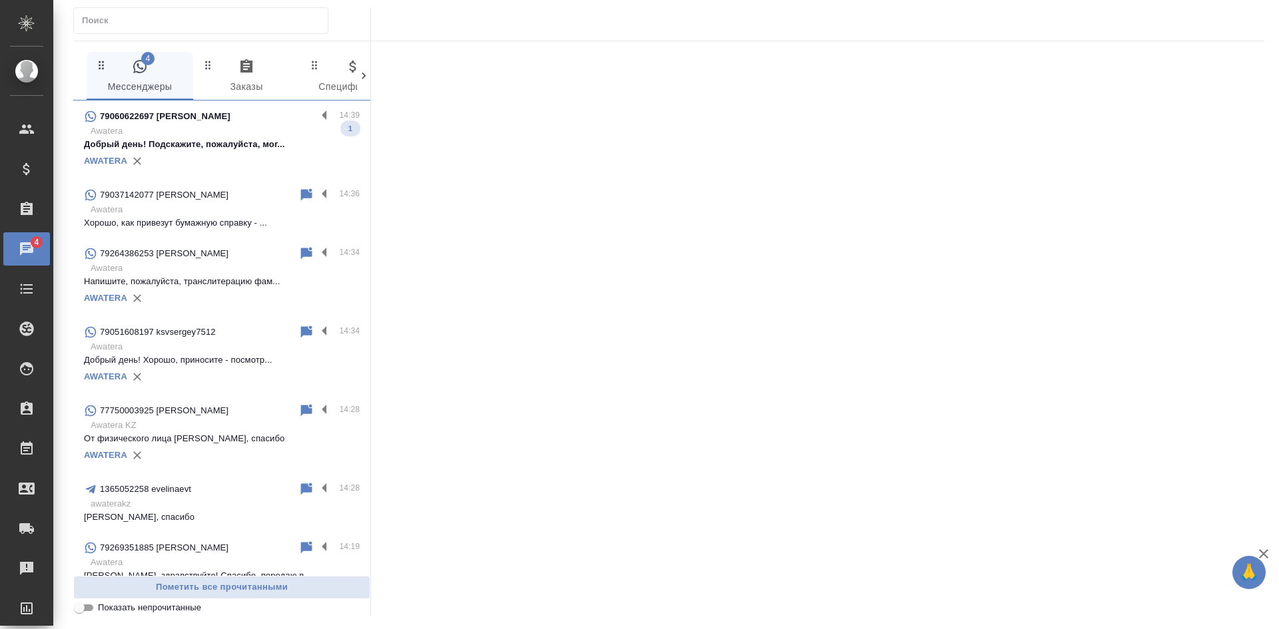
click at [87, 610] on input "Показать непрочитанные" at bounding box center [79, 608] width 48 height 16
checkbox input "true"
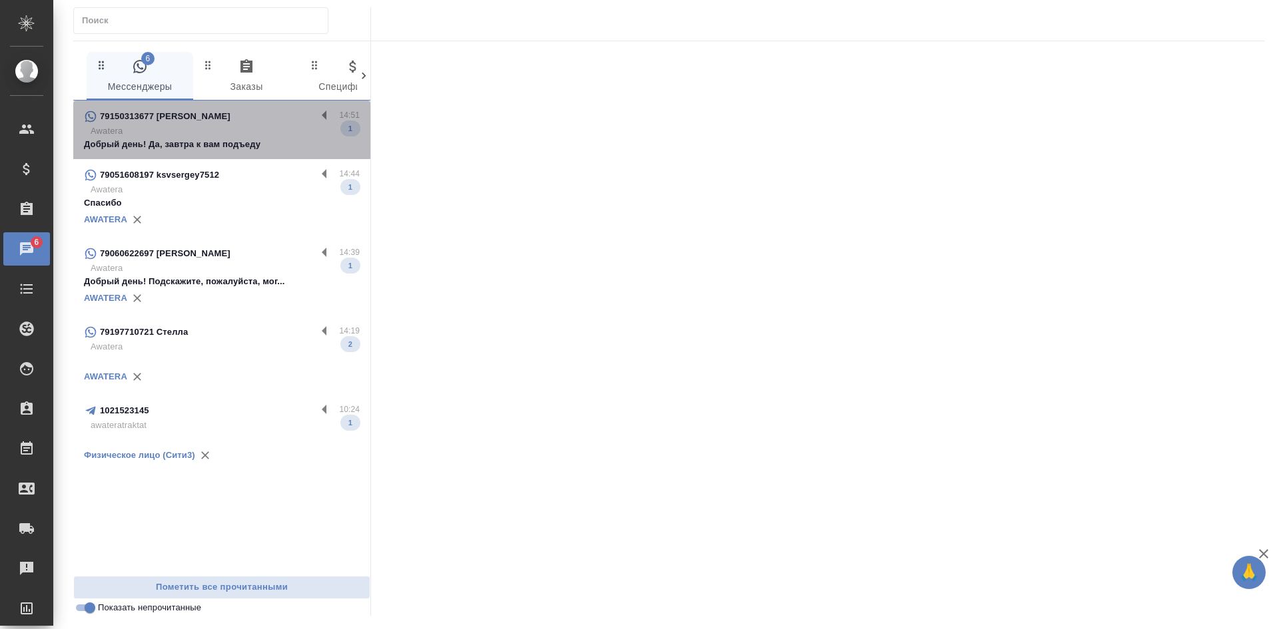
click at [228, 132] on p "Awatera" at bounding box center [225, 131] width 269 height 13
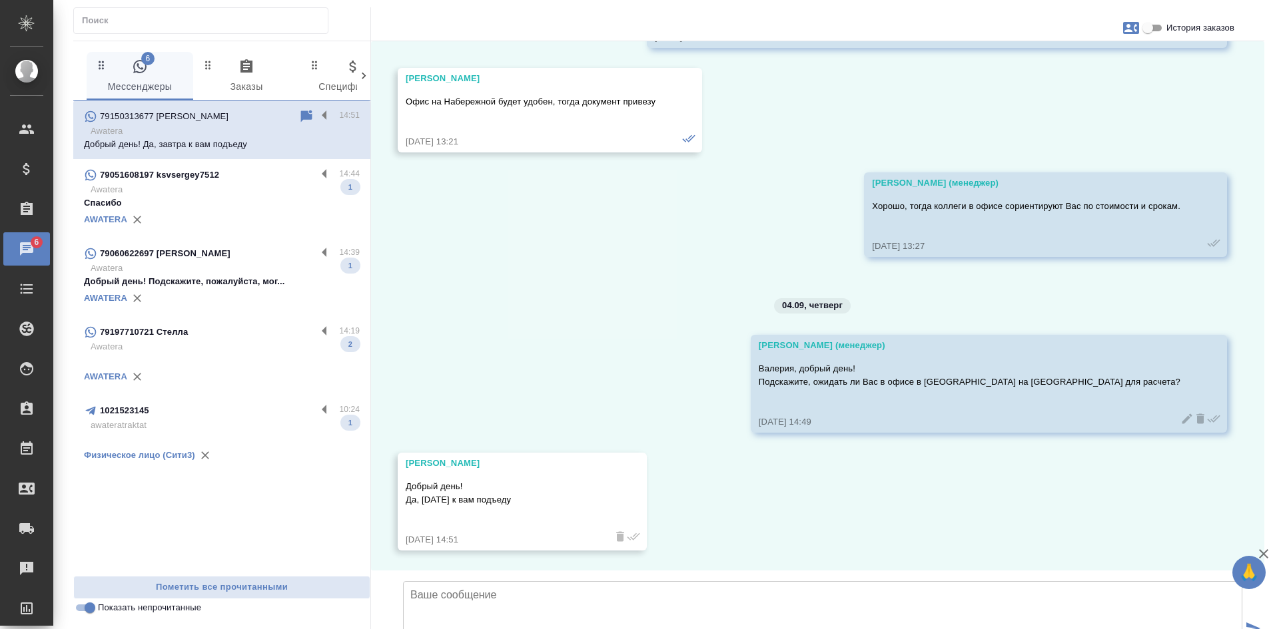
scroll to position [676, 0]
click at [585, 581] on textarea at bounding box center [822, 627] width 839 height 93
type textarea "Спаисбо за ответ! дуе"
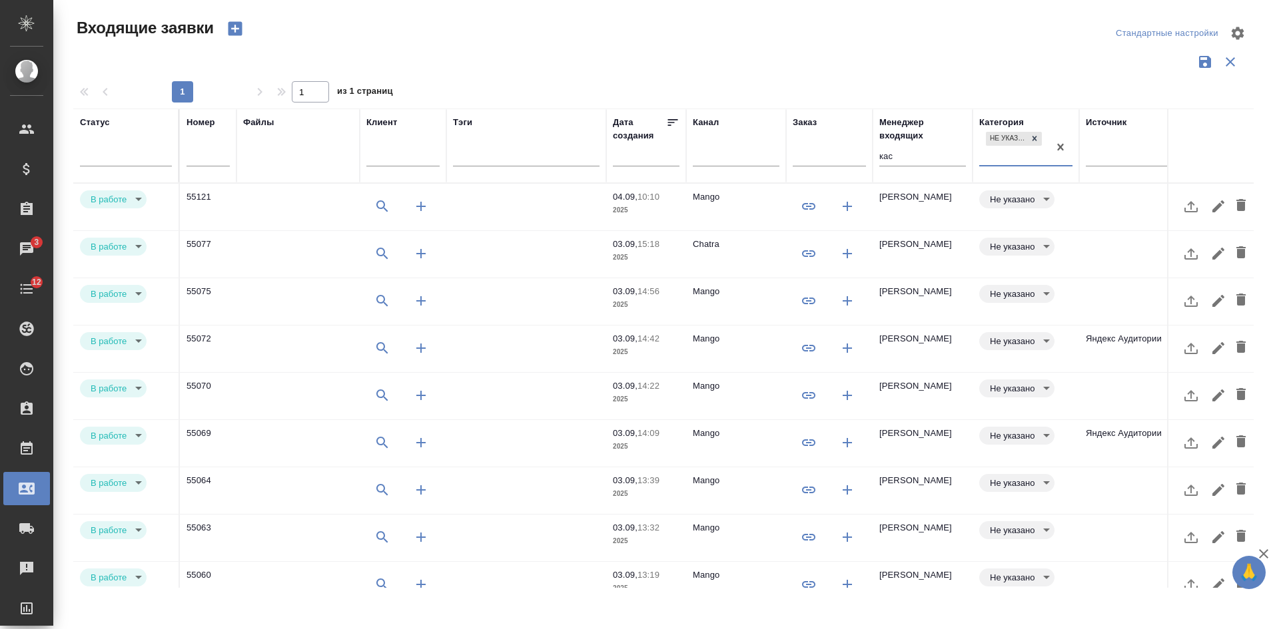
select select "RU"
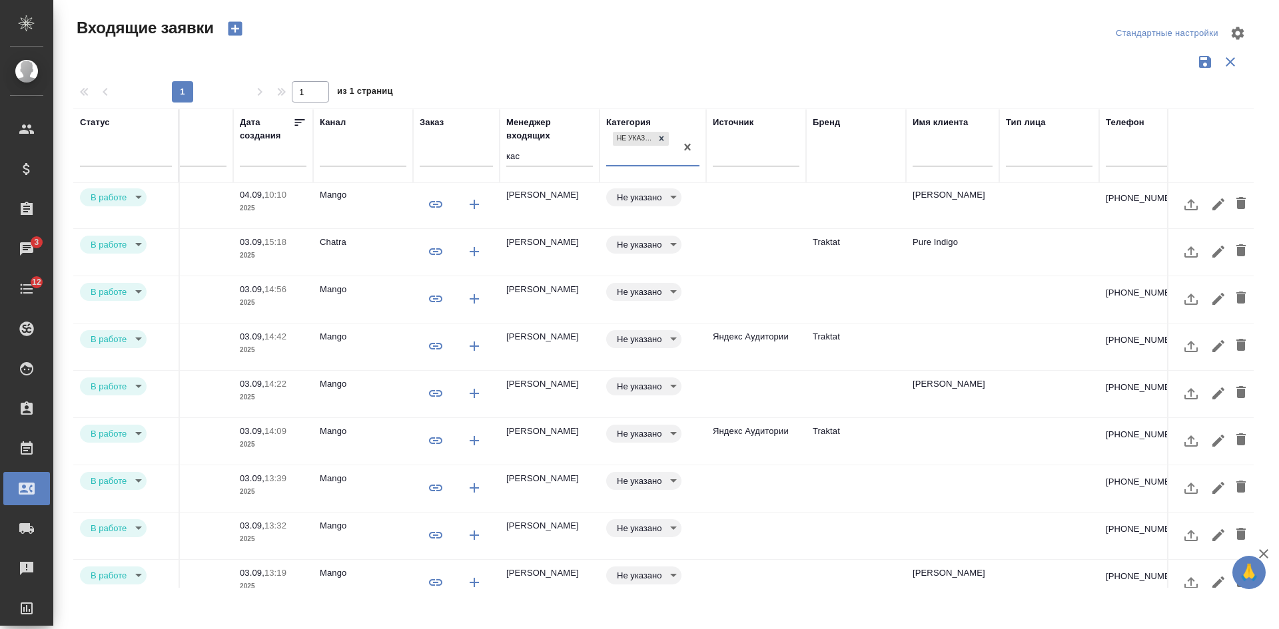
scroll to position [0, 373]
click at [745, 214] on td at bounding box center [756, 207] width 100 height 47
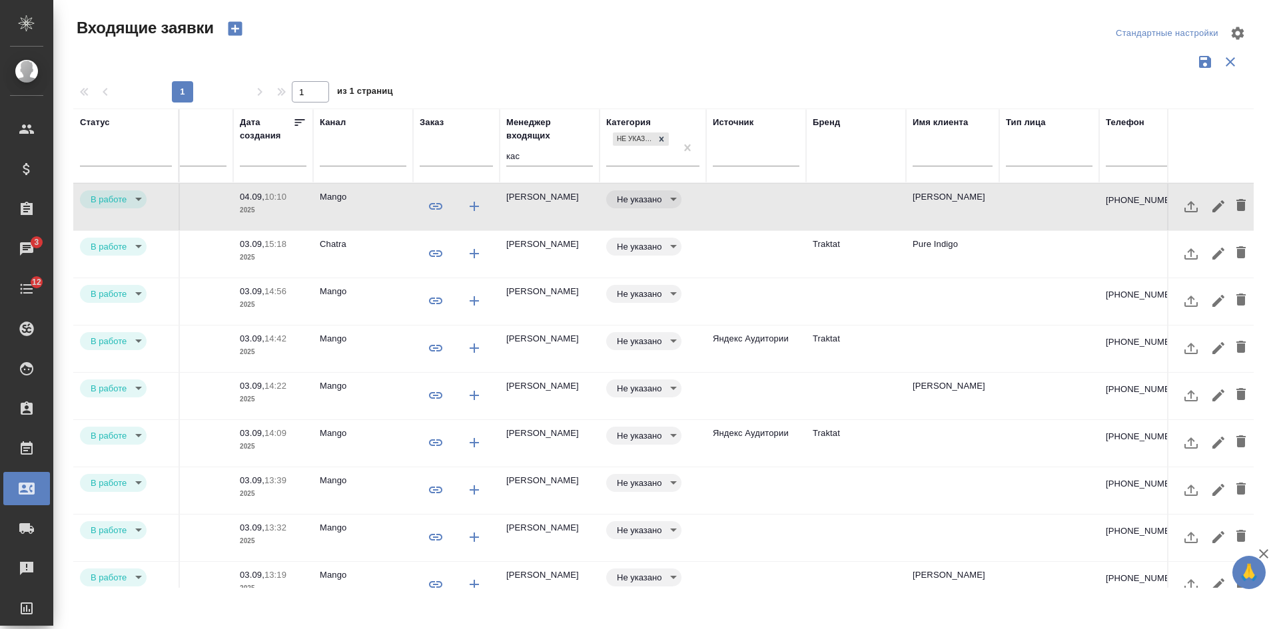
click at [745, 214] on td at bounding box center [756, 207] width 100 height 47
click at [745, 243] on td at bounding box center [756, 254] width 100 height 47
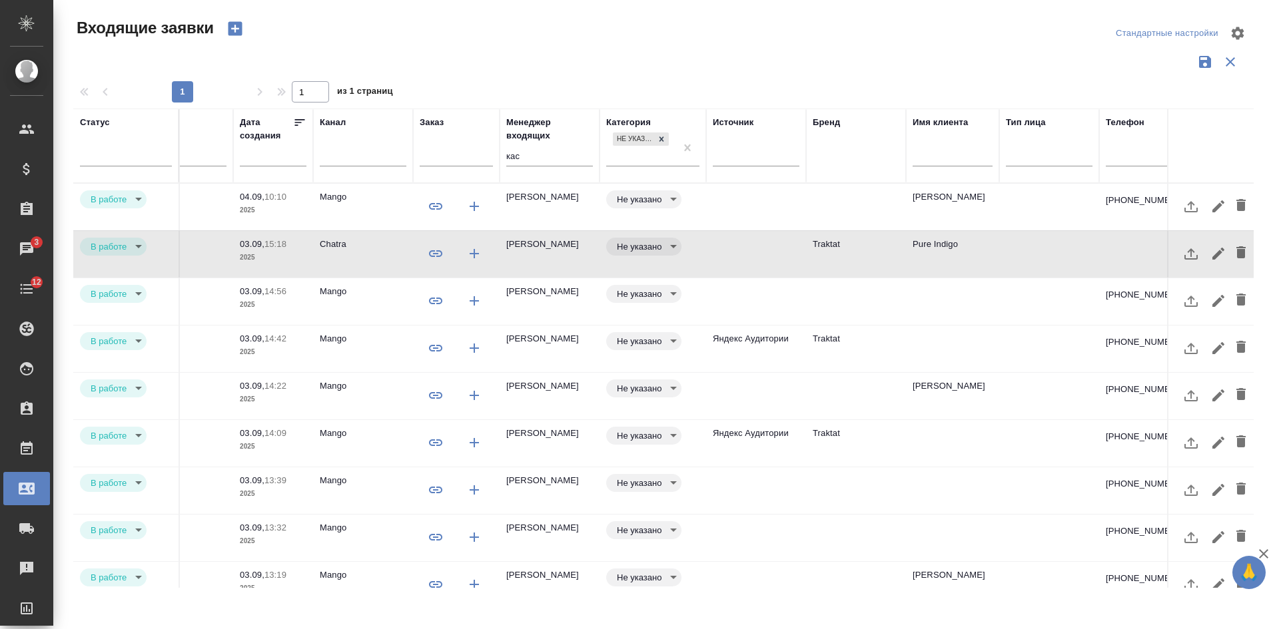
click at [753, 316] on td at bounding box center [756, 301] width 100 height 47
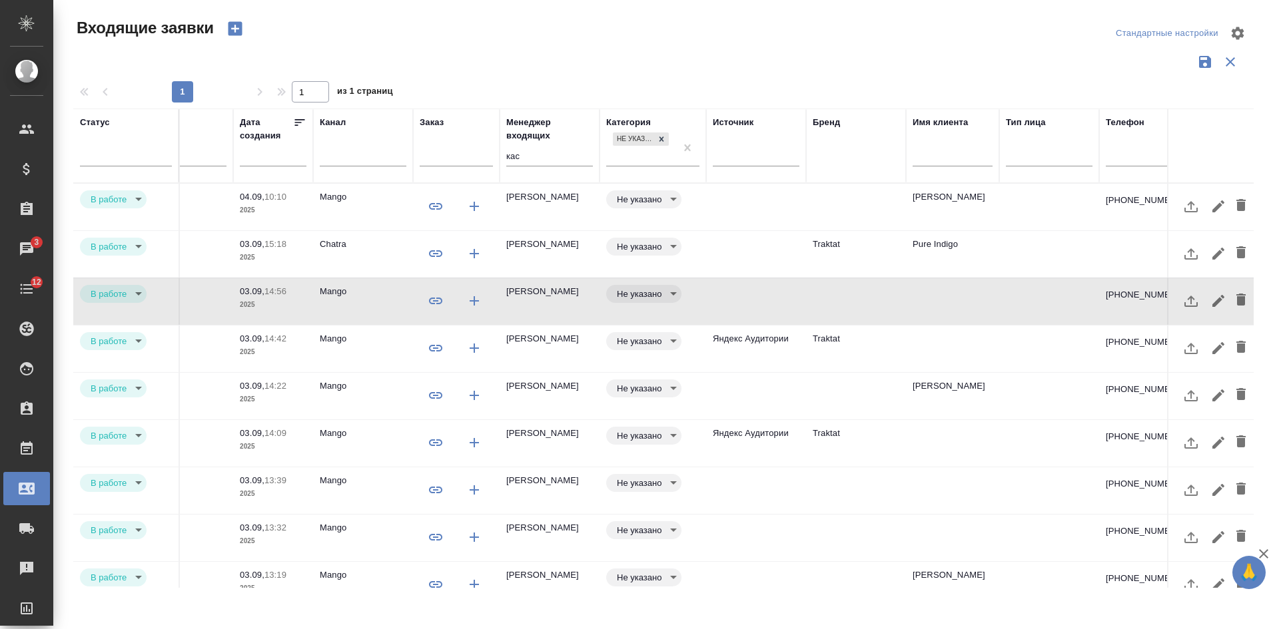
click at [755, 356] on td "Яндекс Аудитории" at bounding box center [756, 349] width 100 height 47
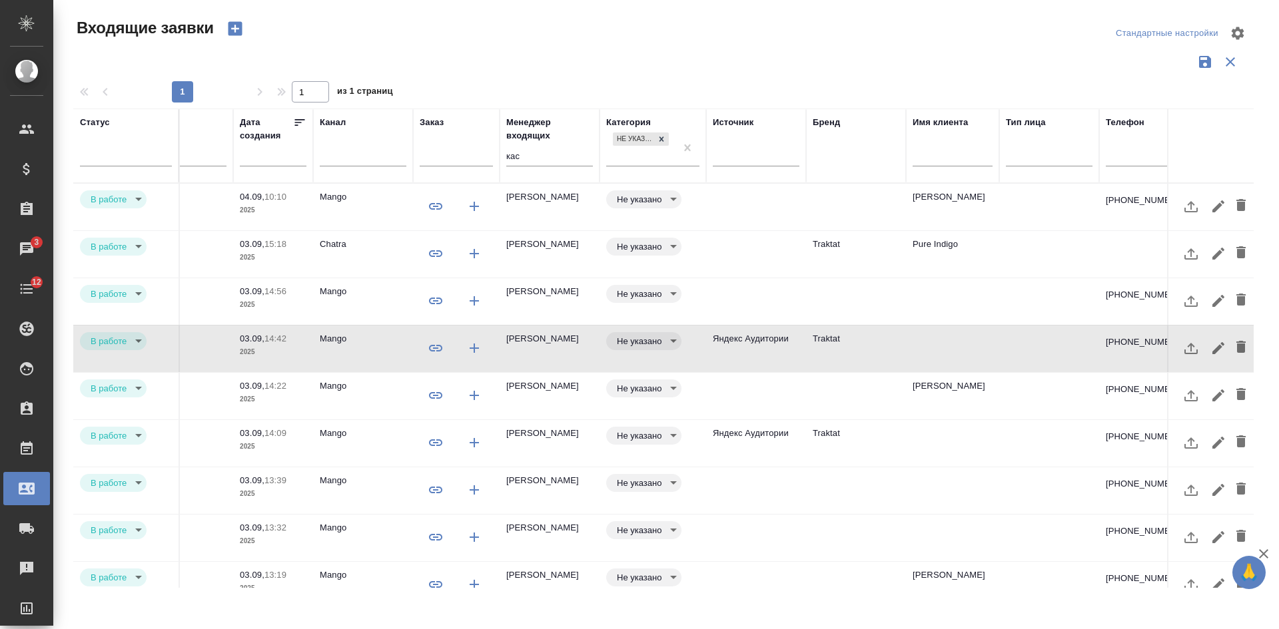
click at [765, 411] on td at bounding box center [756, 396] width 100 height 47
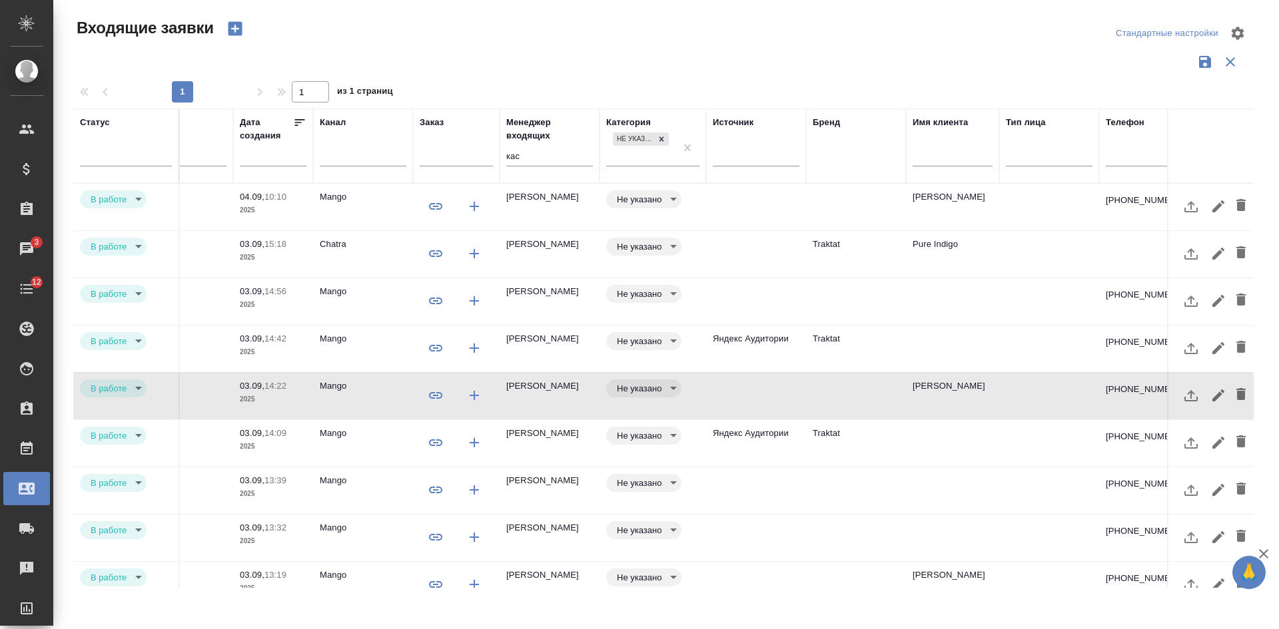
click at [771, 452] on td "Яндекс Аудитории" at bounding box center [756, 443] width 100 height 47
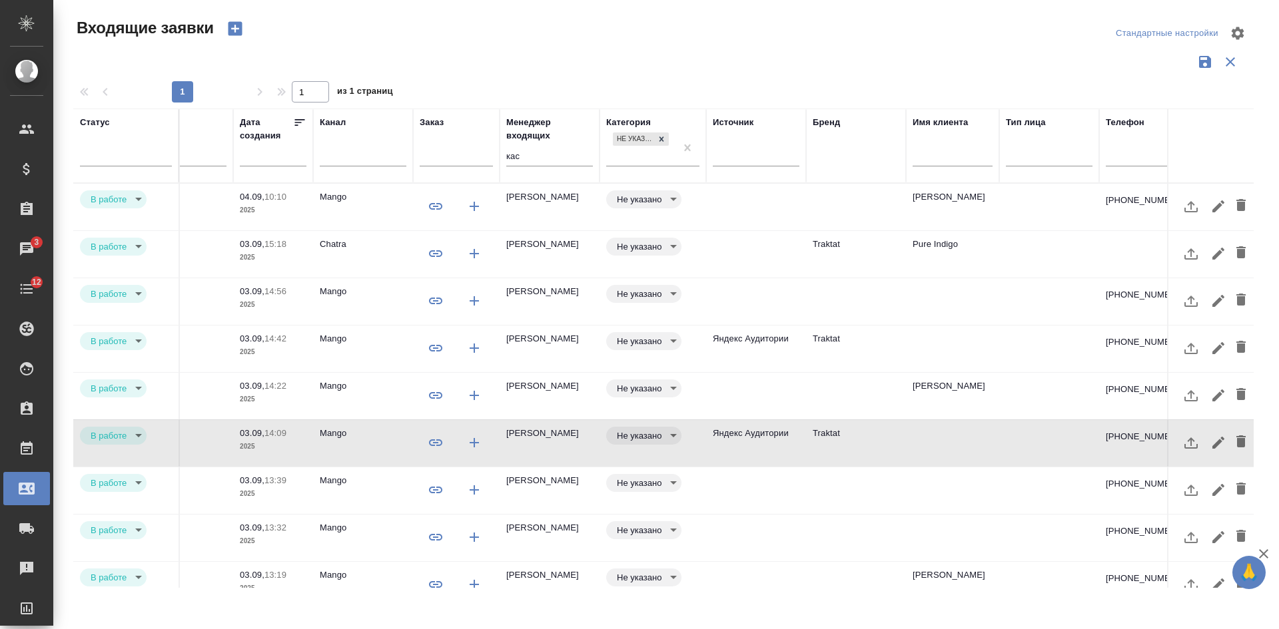
click at [771, 495] on td at bounding box center [756, 491] width 100 height 47
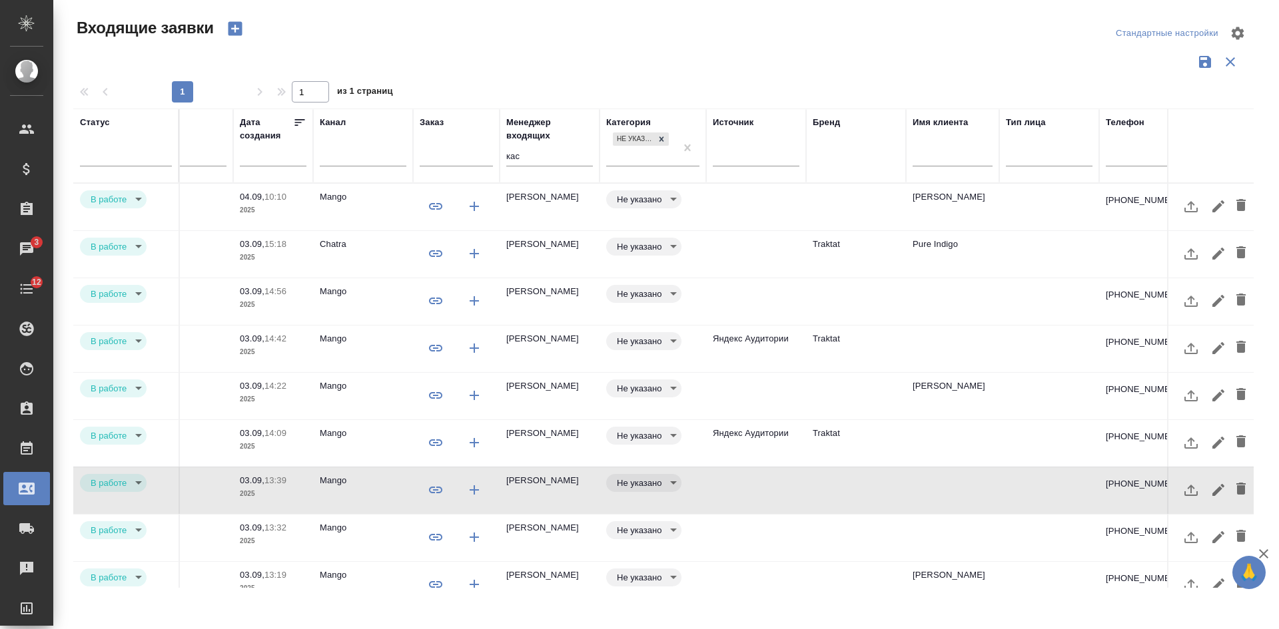
click at [771, 530] on td at bounding box center [756, 538] width 100 height 47
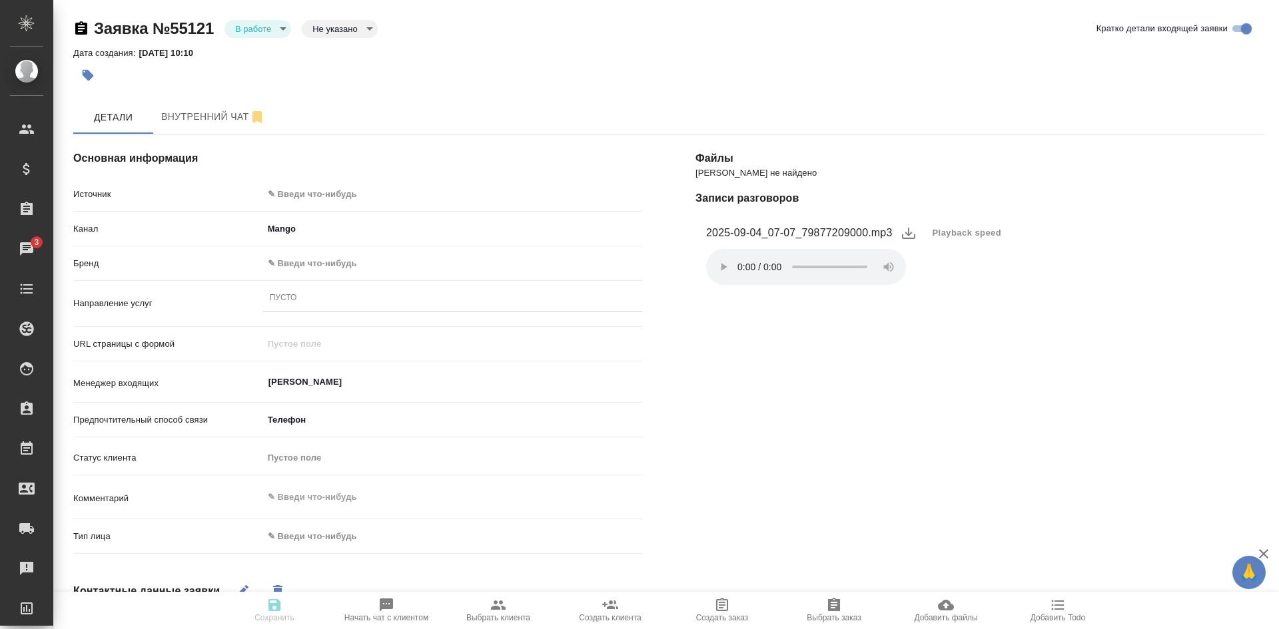
select select "RU"
click at [277, 194] on body "🙏 .cls-1 fill:#fff; AWATERA Kasatkina Aleksandra Клиенты Спецификации Заказы 3 …" at bounding box center [639, 314] width 1279 height 629
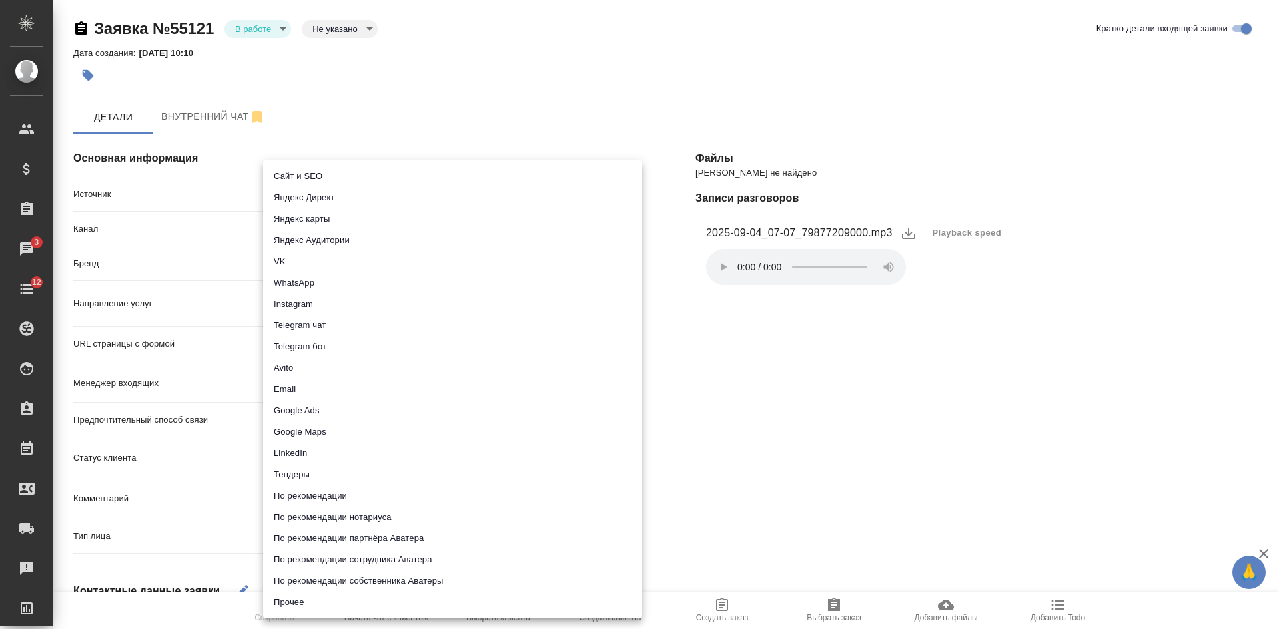
click at [274, 174] on li "Сайт и SEO" at bounding box center [452, 176] width 379 height 21
type input "seo"
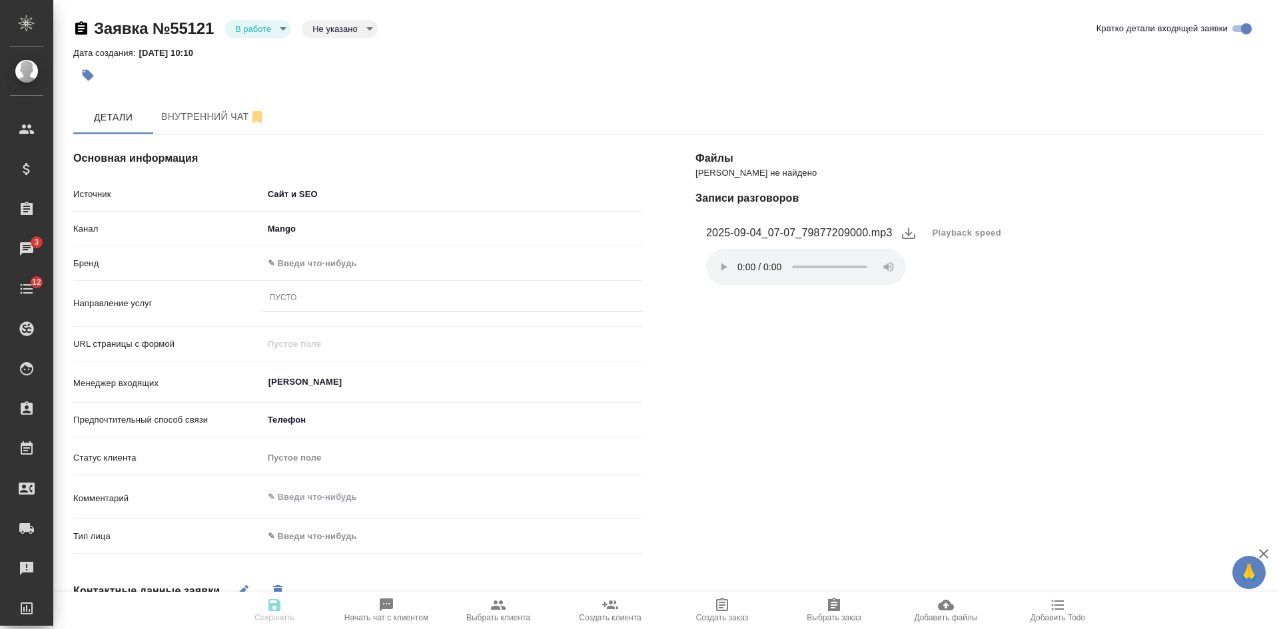
click at [941, 233] on span "Playback speed" at bounding box center [966, 232] width 69 height 13
click at [954, 295] on li "1.75" at bounding box center [948, 296] width 48 height 21
click at [884, 442] on div "Файлы Файлов не найдено Записи разговоров 2025-09-04_07-07_79877209000.mp3 Play…" at bounding box center [980, 514] width 622 height 813
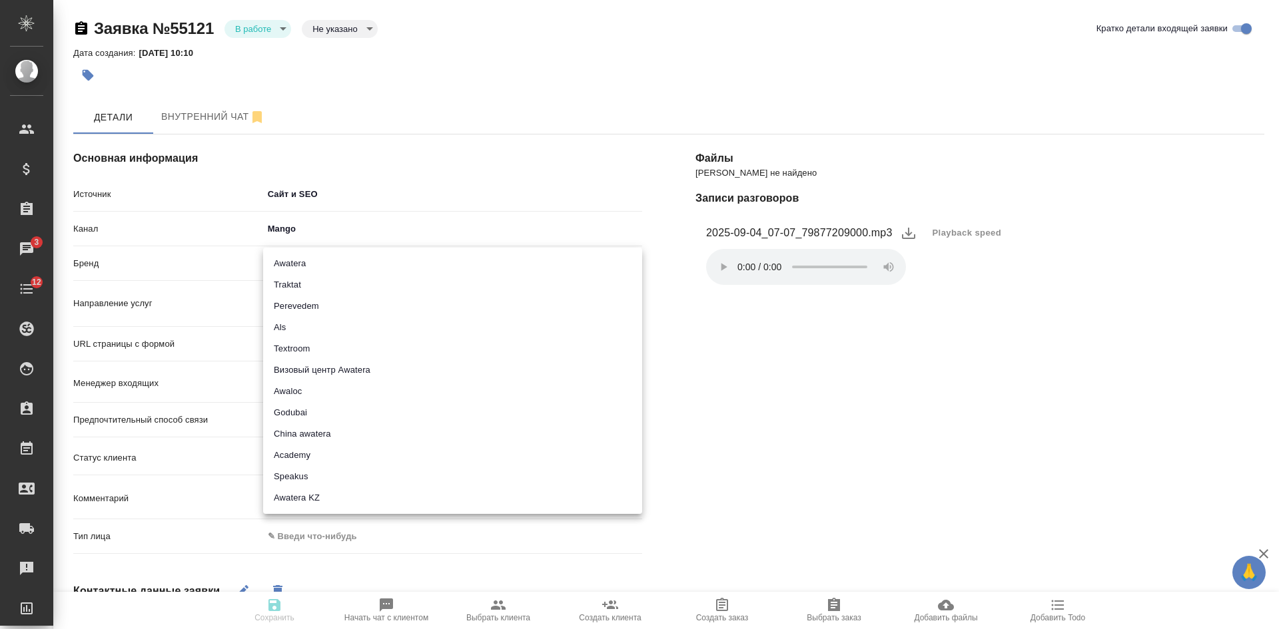
click at [363, 265] on body "🙏 .cls-1 fill:#fff; AWATERA Kasatkina Aleksandra Клиенты Спецификации Заказы 3 …" at bounding box center [639, 314] width 1279 height 629
click at [363, 265] on li "Awatera" at bounding box center [452, 263] width 379 height 21
type input "awatera"
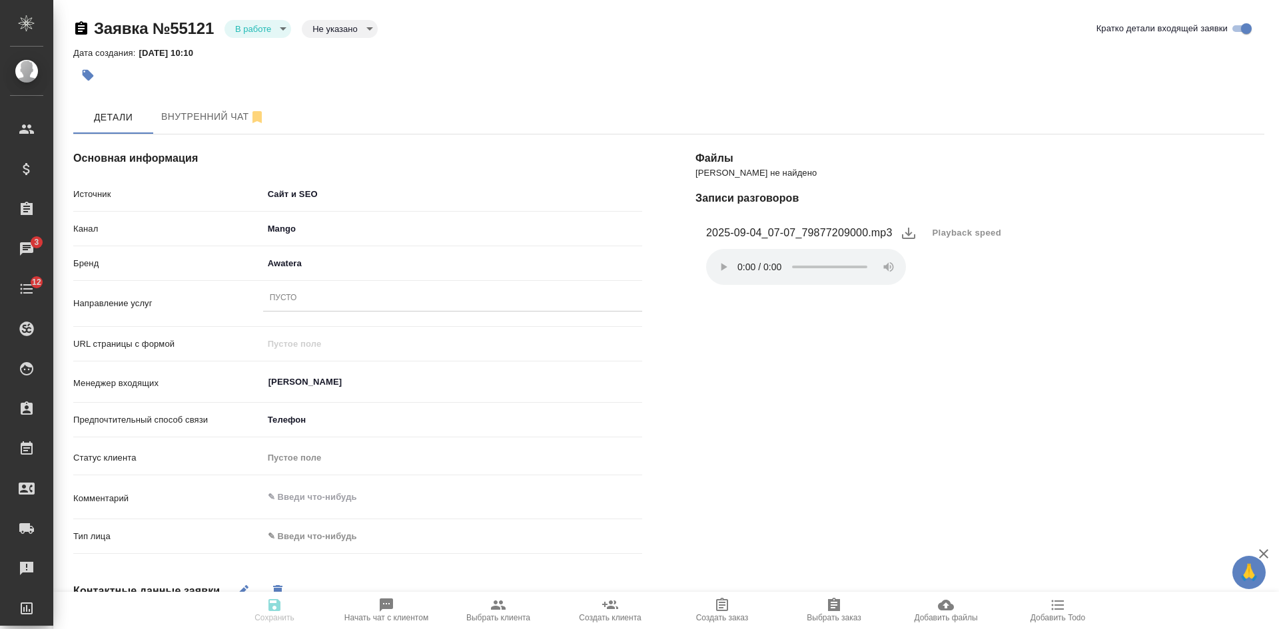
click at [286, 305] on div "Пусто" at bounding box center [452, 298] width 379 height 19
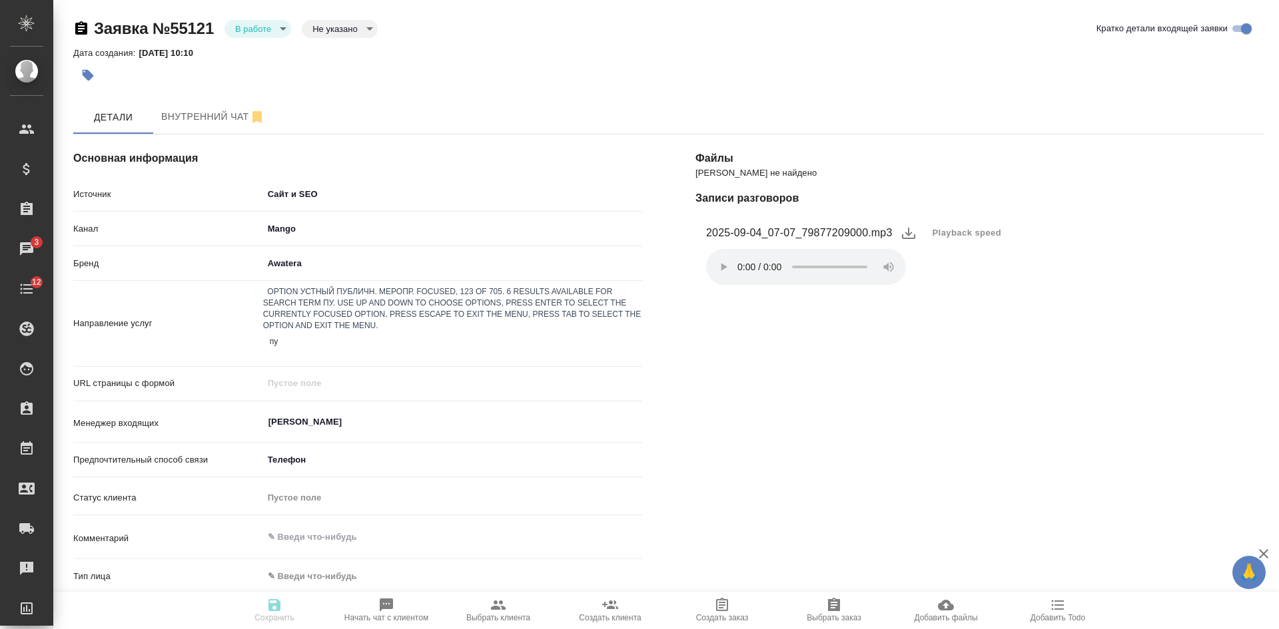
type input "пус"
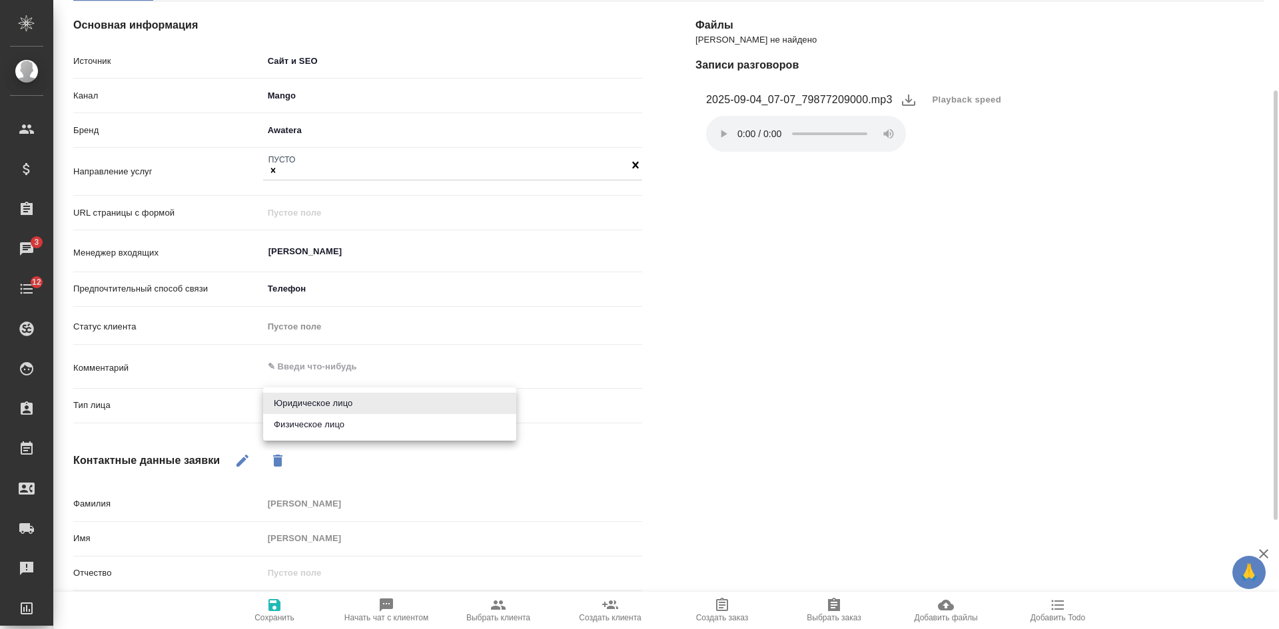
click at [293, 404] on body "🙏 .cls-1 fill:#fff; AWATERA Kasatkina Aleksandra Клиенты Спецификации Заказы 3 …" at bounding box center [639, 314] width 1279 height 629
click at [296, 426] on li "Физическое лицо" at bounding box center [389, 424] width 253 height 21
type input "private"
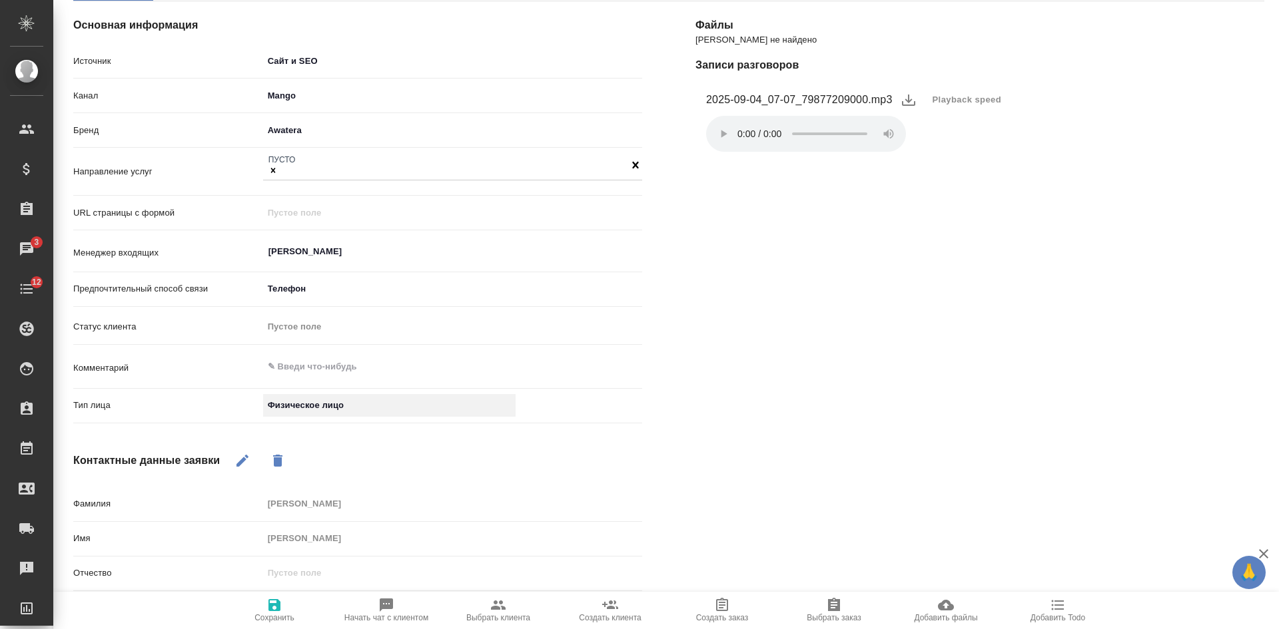
scroll to position [292, 0]
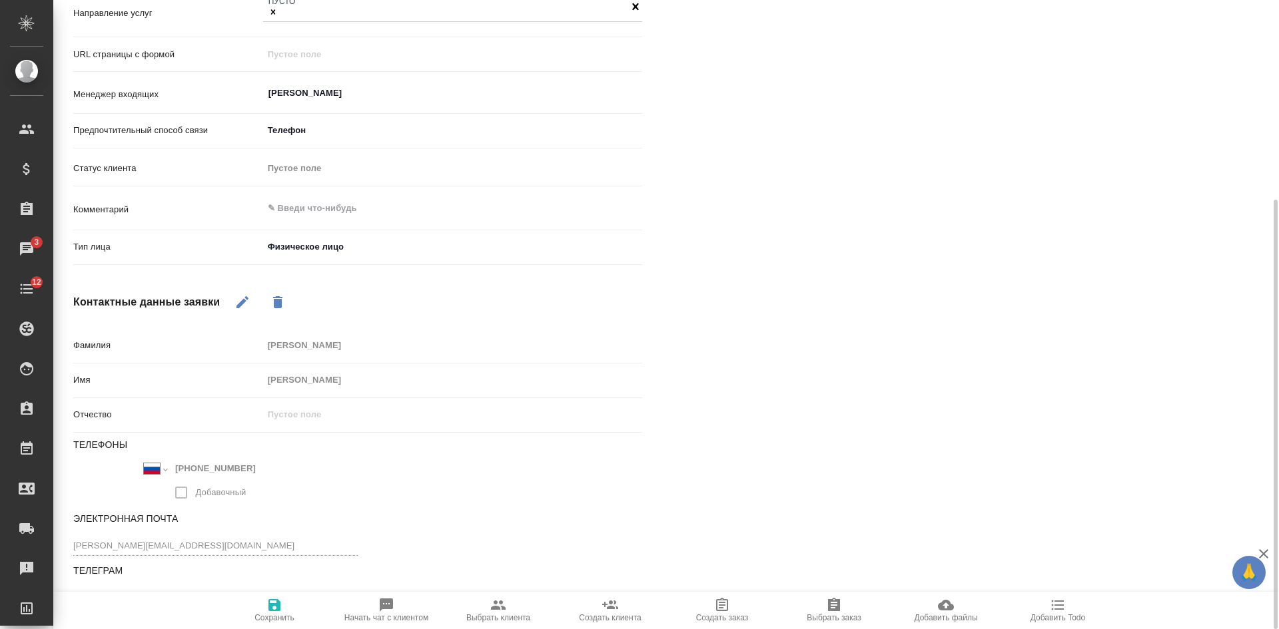
click at [282, 601] on span "Сохранить" at bounding box center [274, 609] width 96 height 25
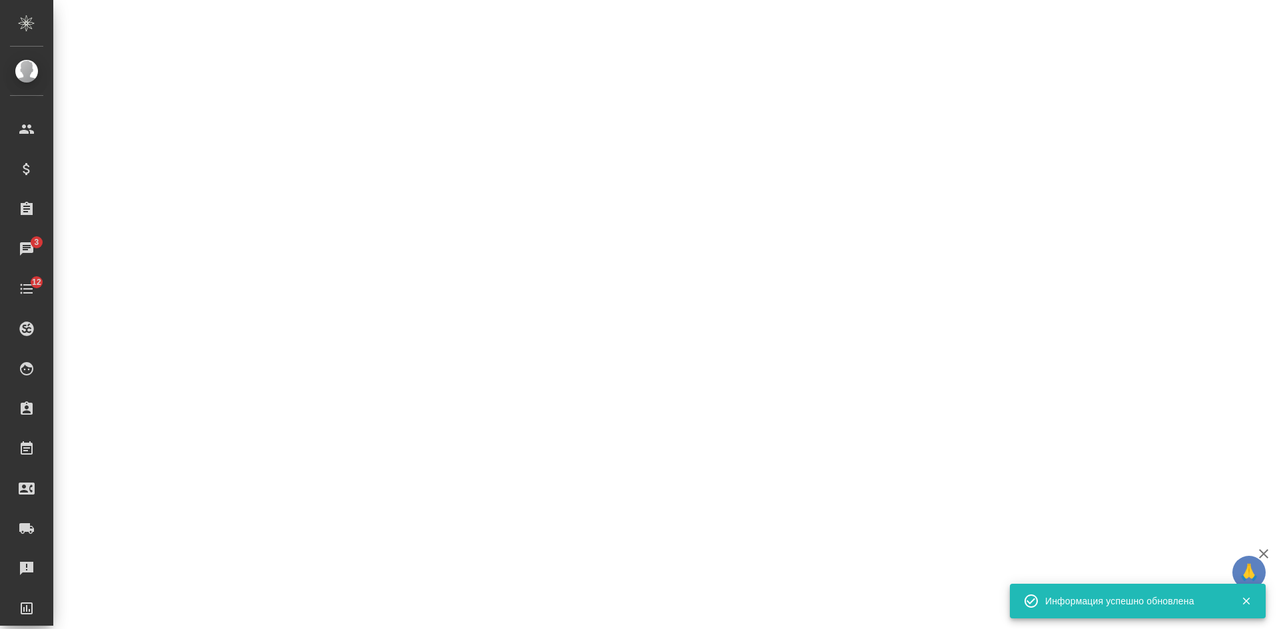
select select "RU"
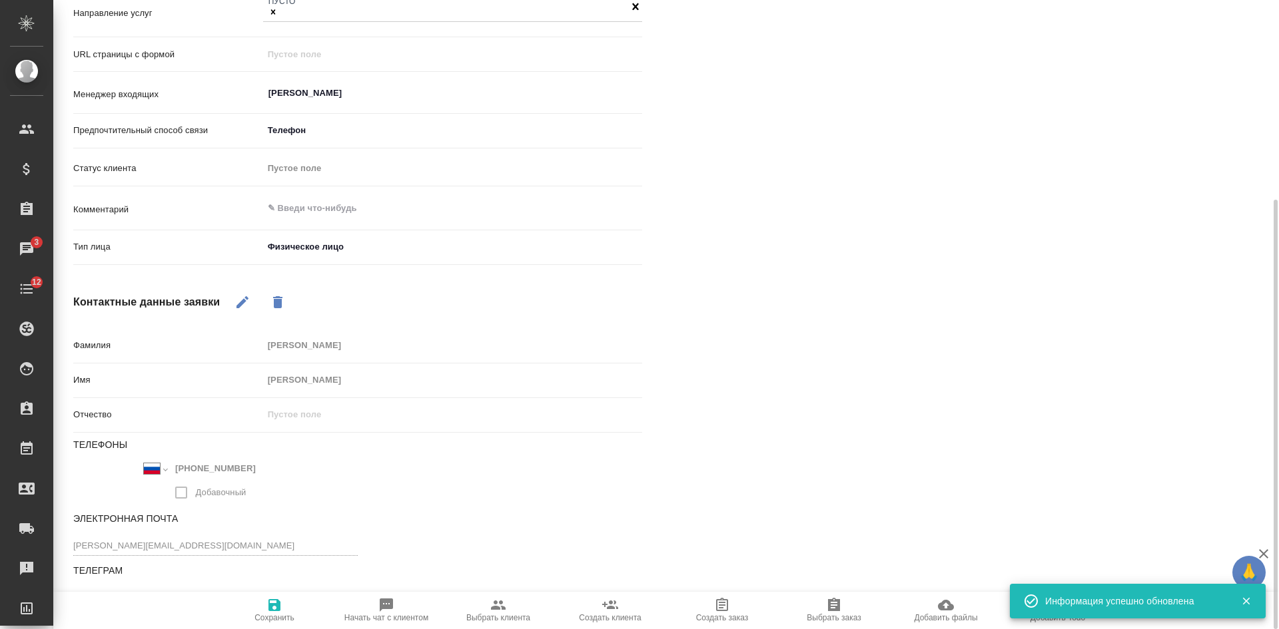
type textarea "x"
drag, startPoint x: 1046, startPoint y: 321, endPoint x: 1000, endPoint y: 321, distance: 46.0
click at [1046, 321] on div "Файлы Файлов не найдено Записи разговоров 2025-09-04_07-07_79877209000.mp3 Play…" at bounding box center [980, 224] width 622 height 816
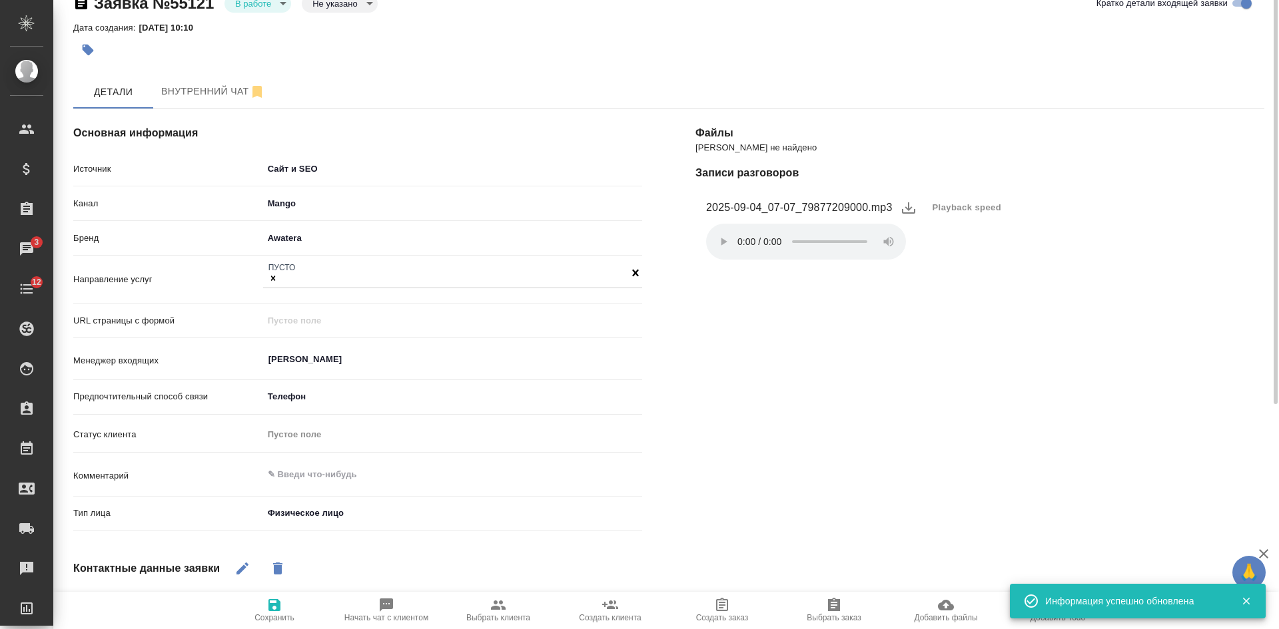
scroll to position [0, 0]
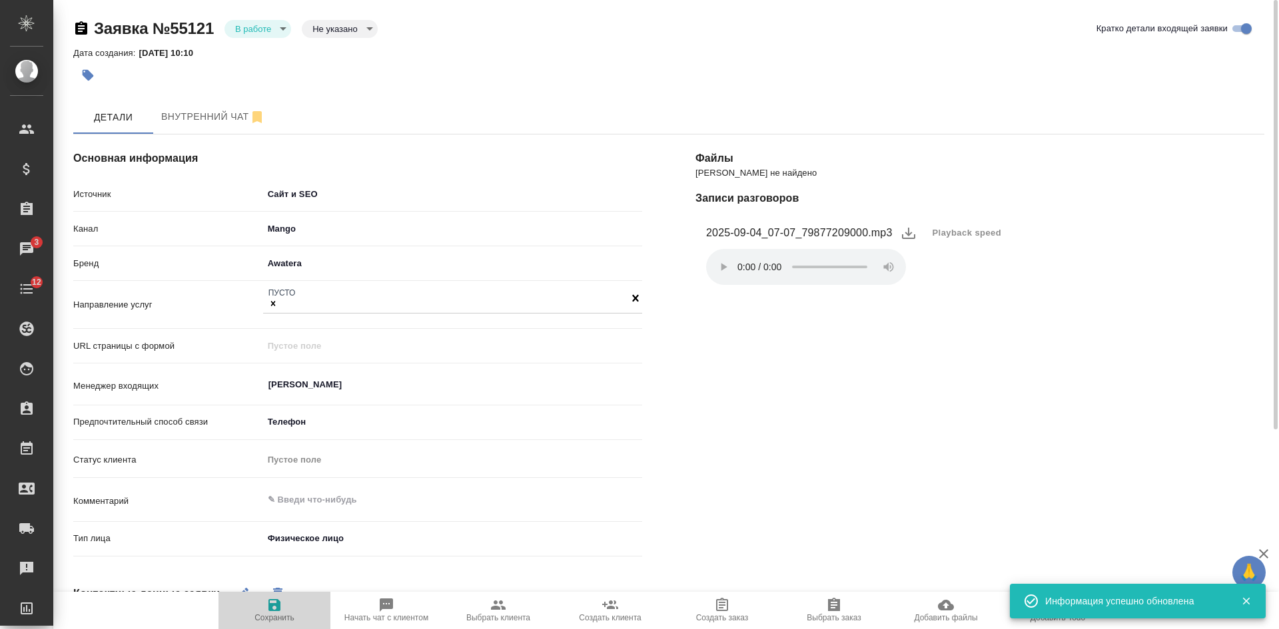
click at [268, 615] on span "Сохранить" at bounding box center [274, 617] width 40 height 9
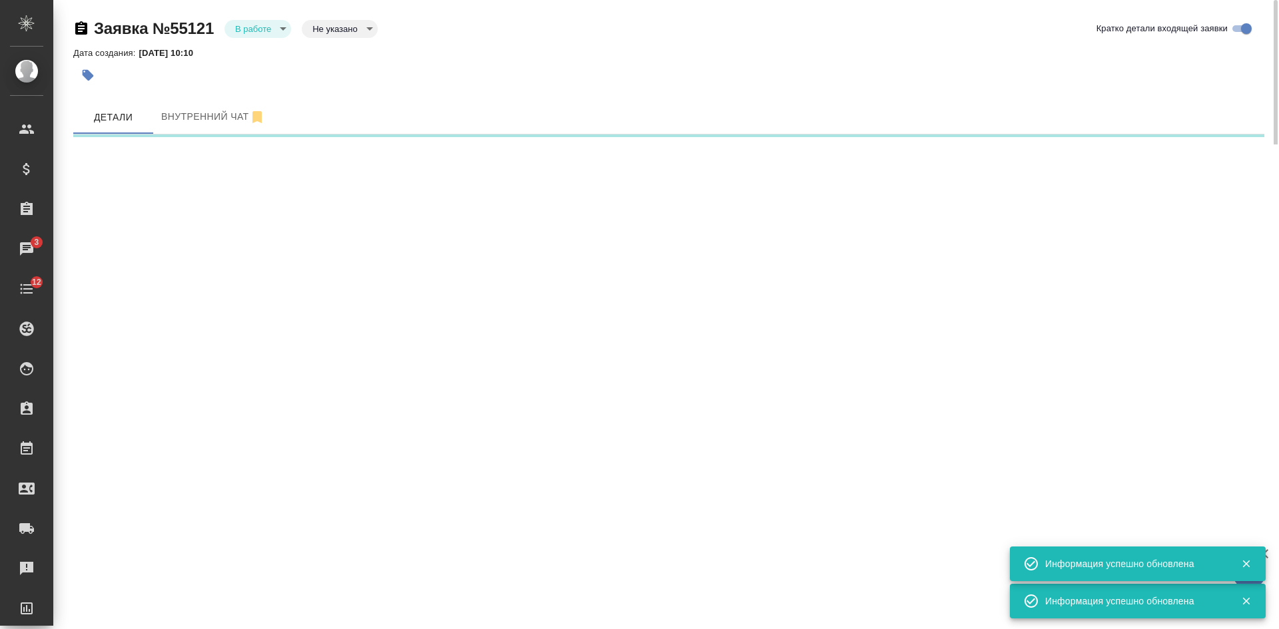
select select "RU"
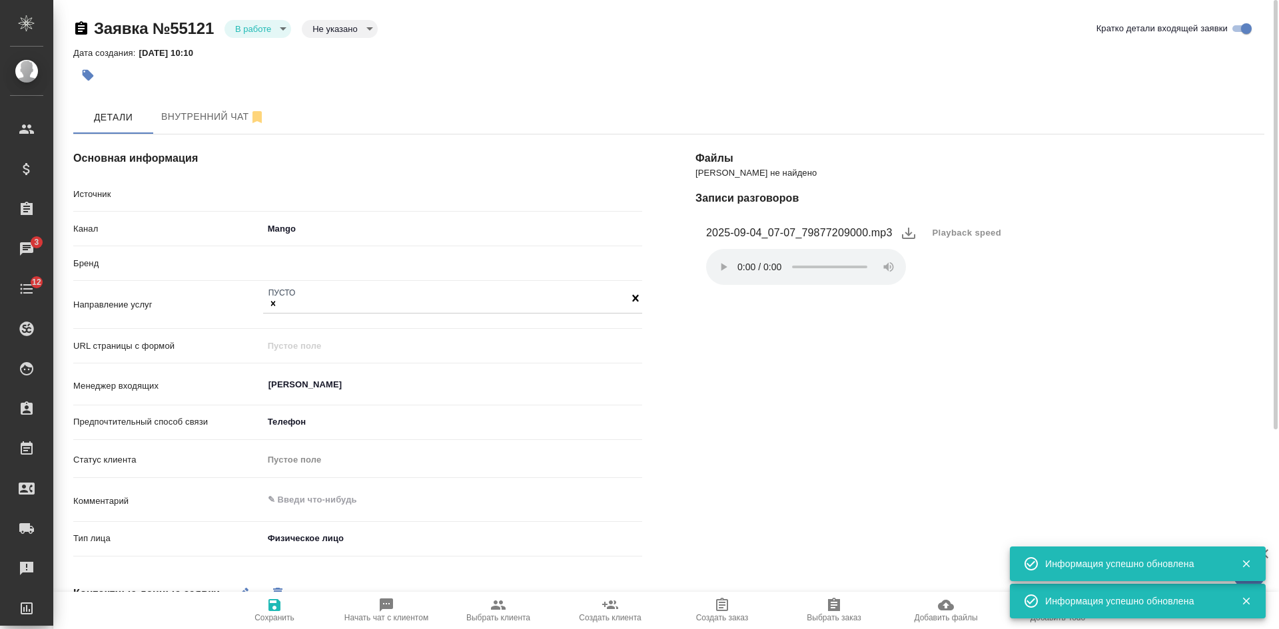
type textarea "x"
click at [256, 28] on body "🙏 .cls-1 fill:#fff; AWATERA Kasatkina Aleksandra Клиенты Спецификации Заказы 3 …" at bounding box center [639, 314] width 1279 height 629
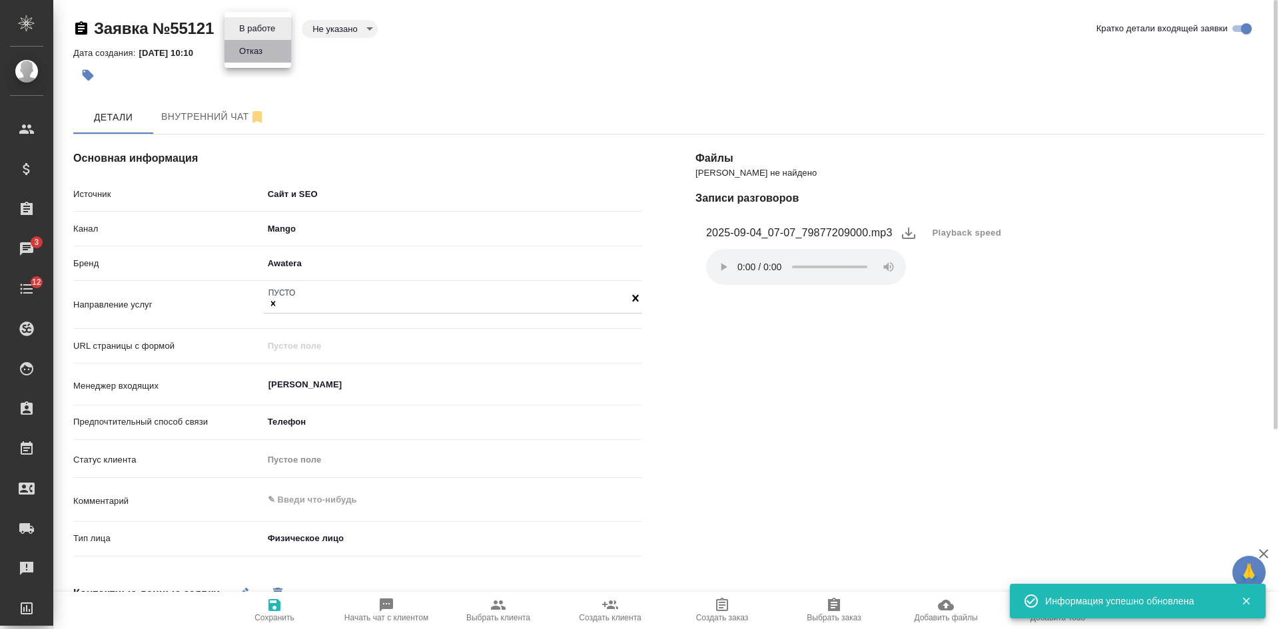
click at [256, 60] on li "Отказ" at bounding box center [257, 51] width 67 height 23
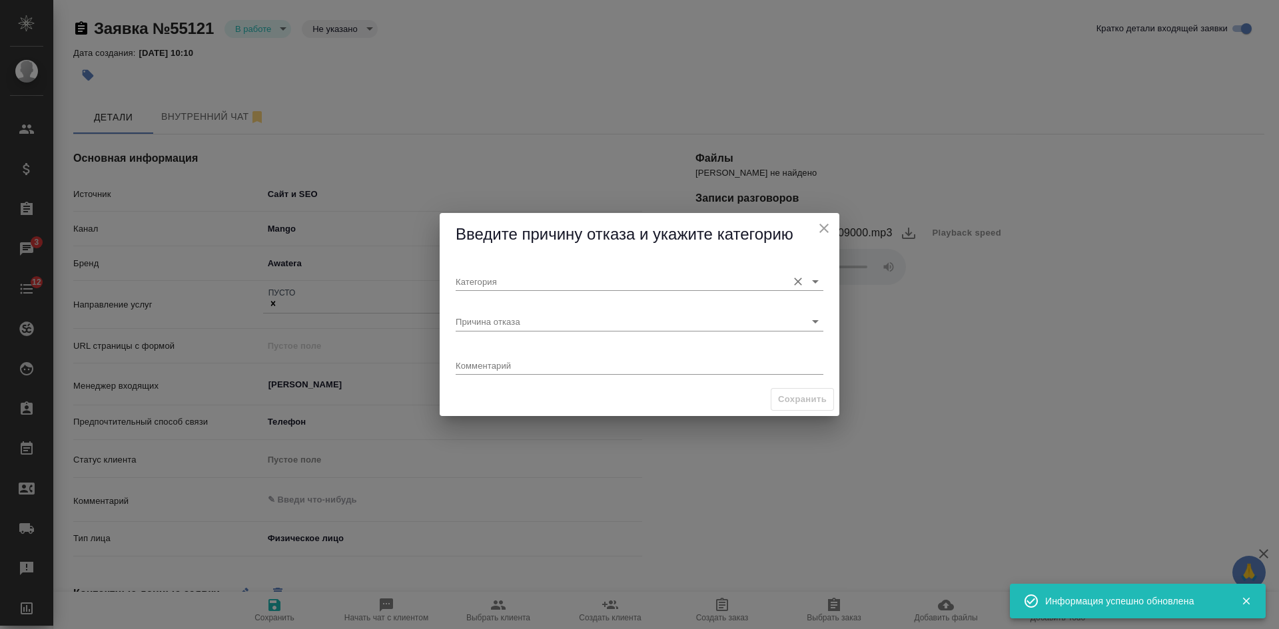
click at [505, 271] on div "Категория" at bounding box center [640, 276] width 368 height 29
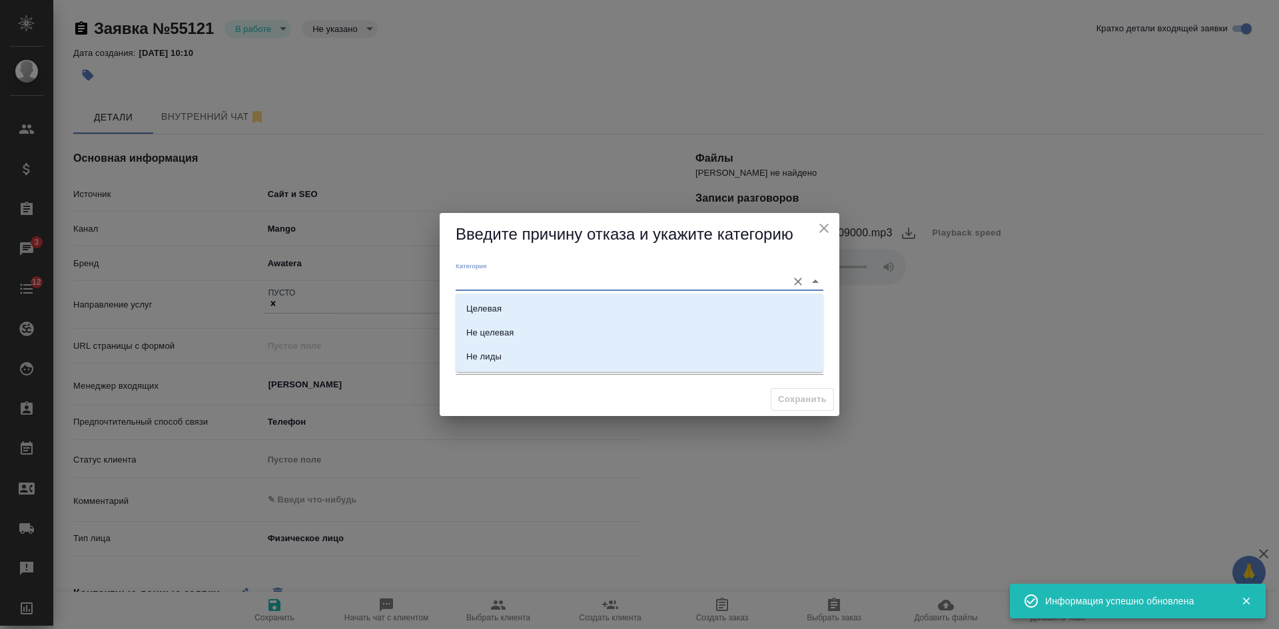
click at [496, 283] on input "Категория" at bounding box center [618, 281] width 325 height 18
click at [501, 332] on div "Не лиды" at bounding box center [483, 335] width 35 height 13
type input "Не лиды"
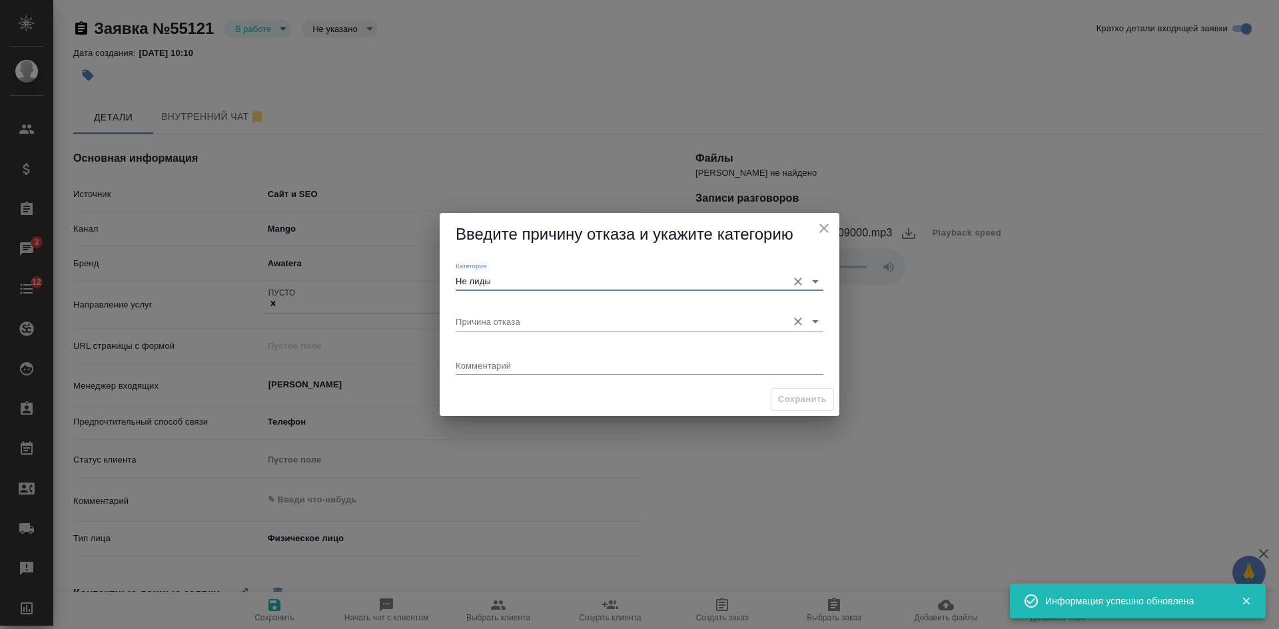
click at [498, 312] on div "Причина отказа" at bounding box center [640, 316] width 368 height 29
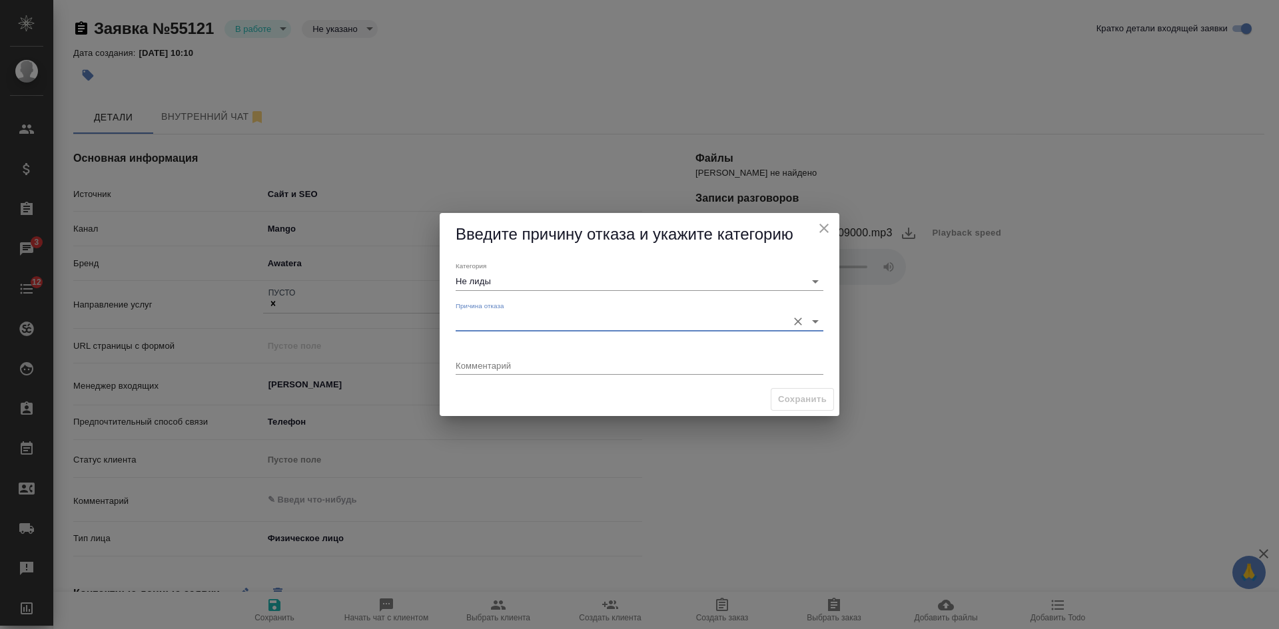
click at [498, 328] on input "Причина отказа" at bounding box center [618, 321] width 325 height 18
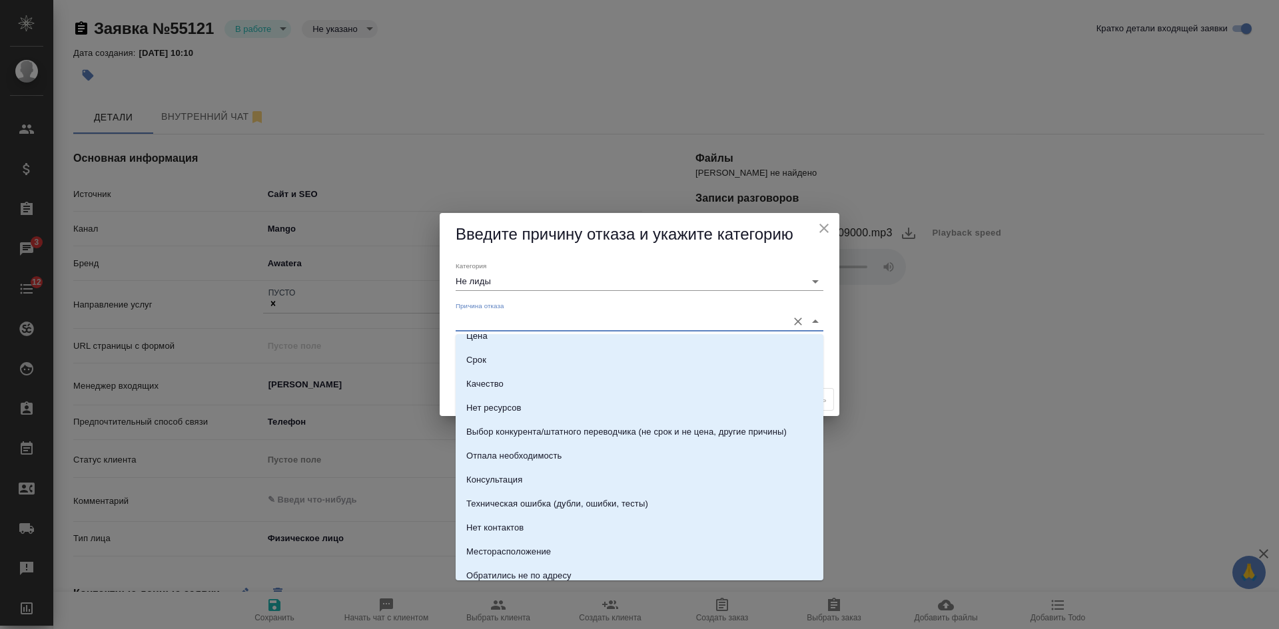
scroll to position [189, 0]
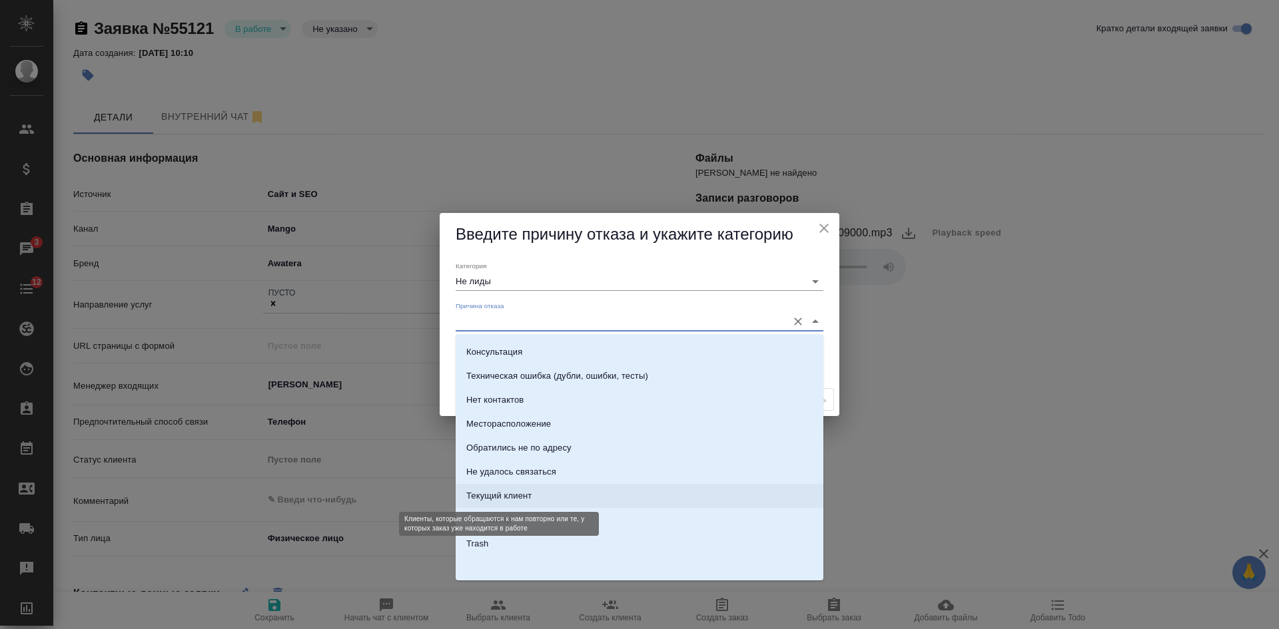
click at [493, 498] on div "Текущий клиент" at bounding box center [498, 496] width 65 height 13
type input "Текущий клиент"
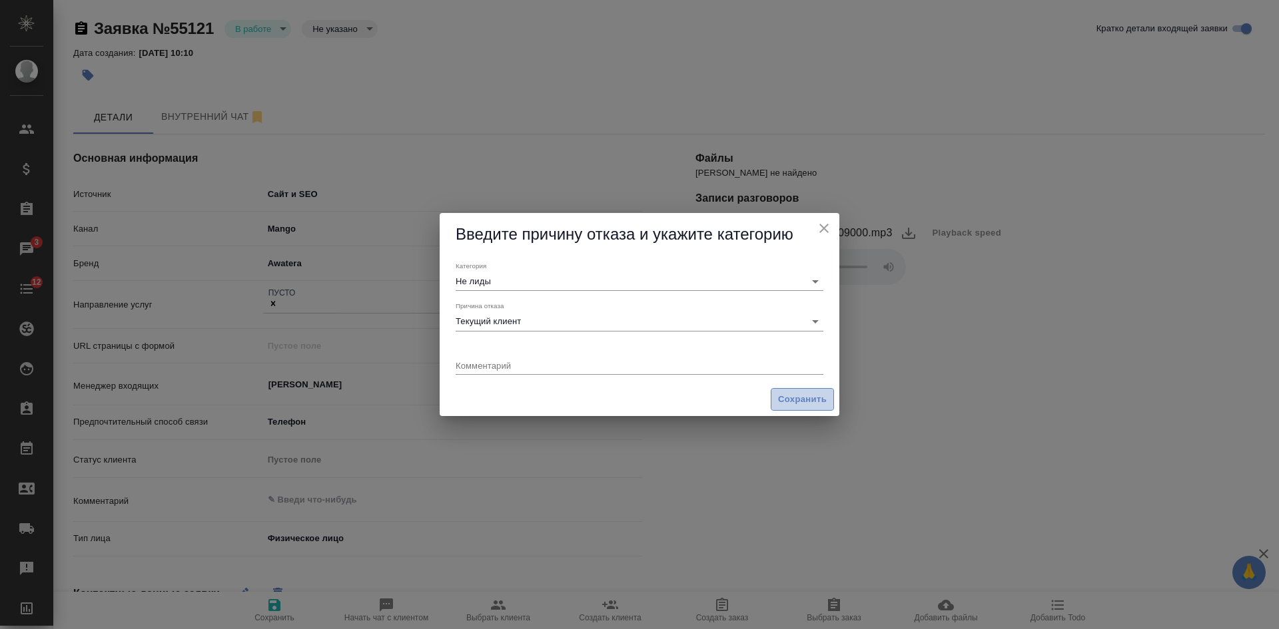
click at [785, 404] on span "Сохранить" at bounding box center [802, 399] width 49 height 15
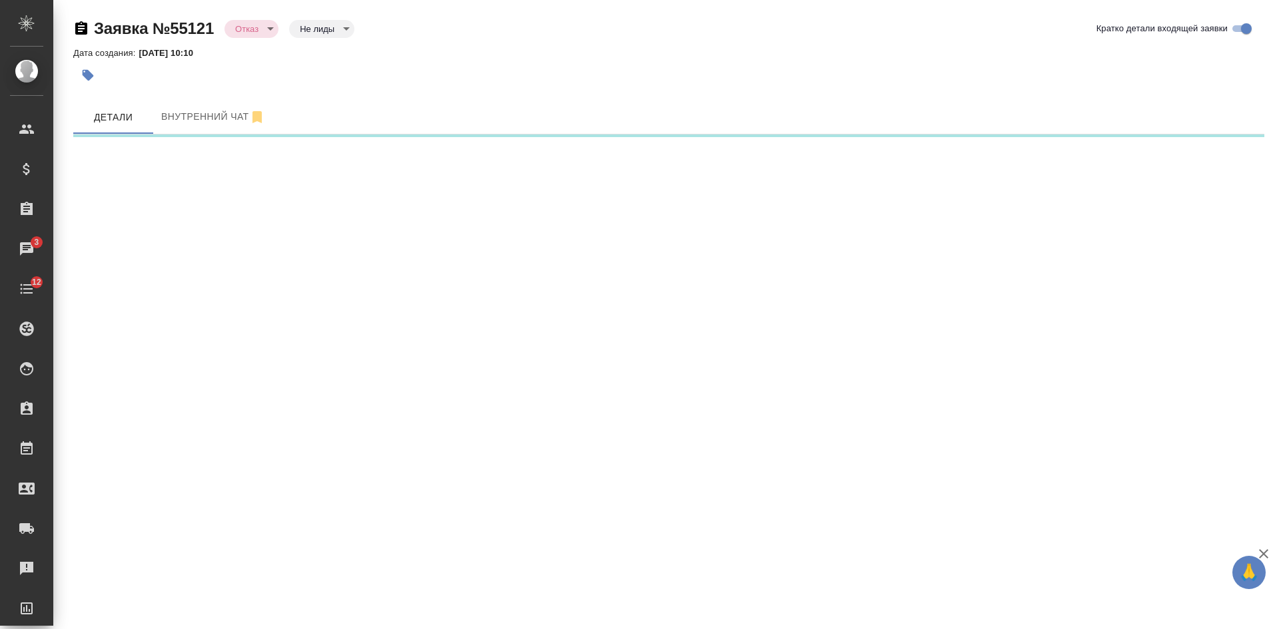
select select "RU"
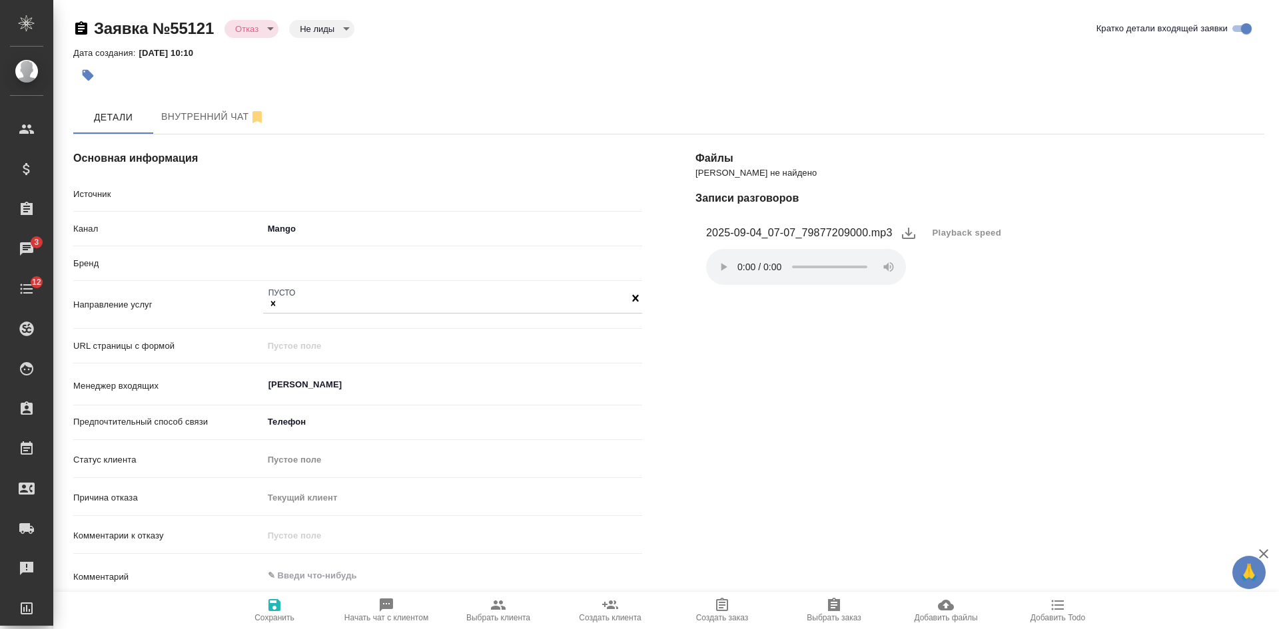
type textarea "x"
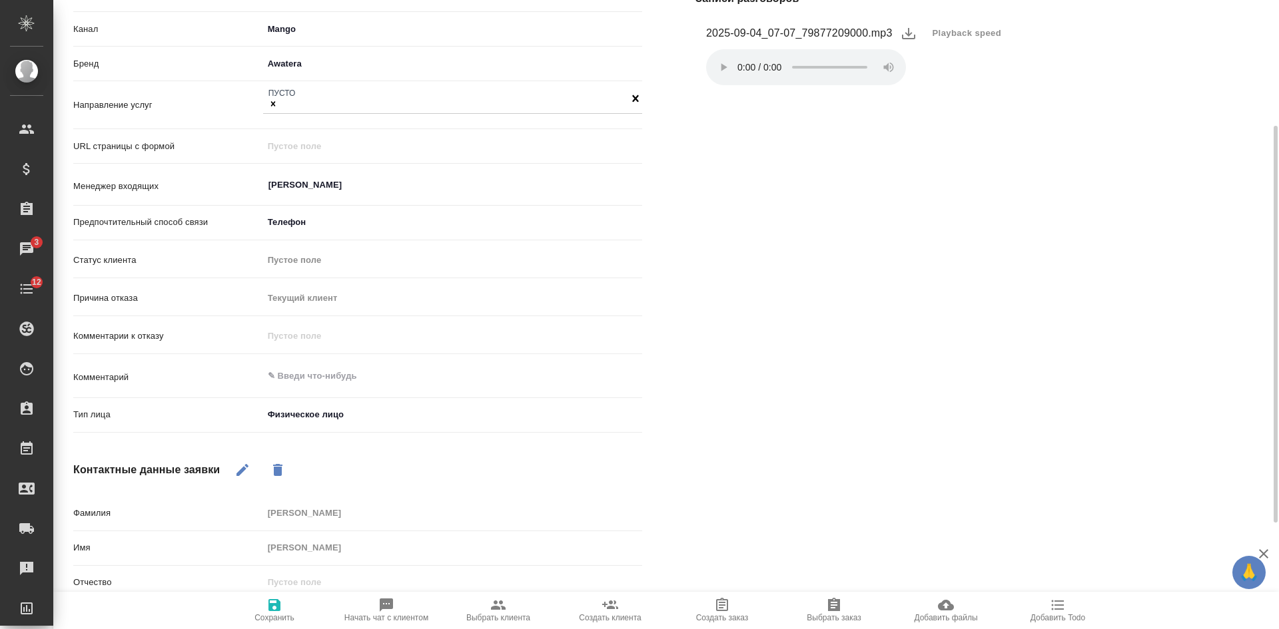
click at [279, 604] on icon "button" at bounding box center [274, 605] width 12 height 12
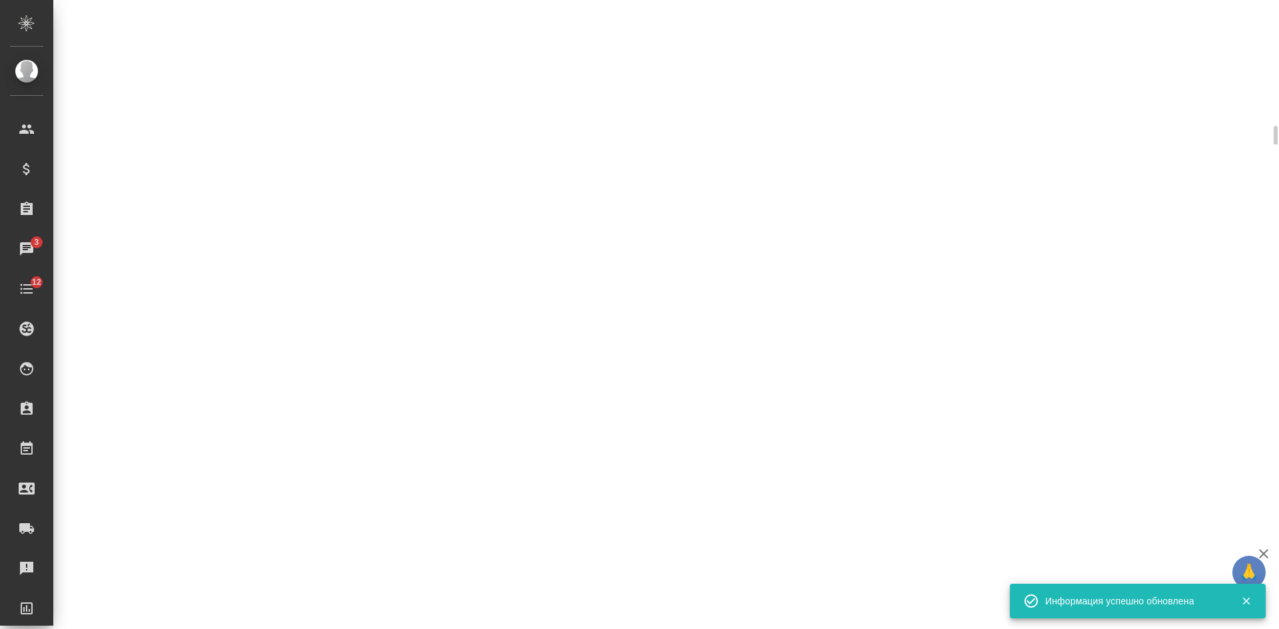
select select "RU"
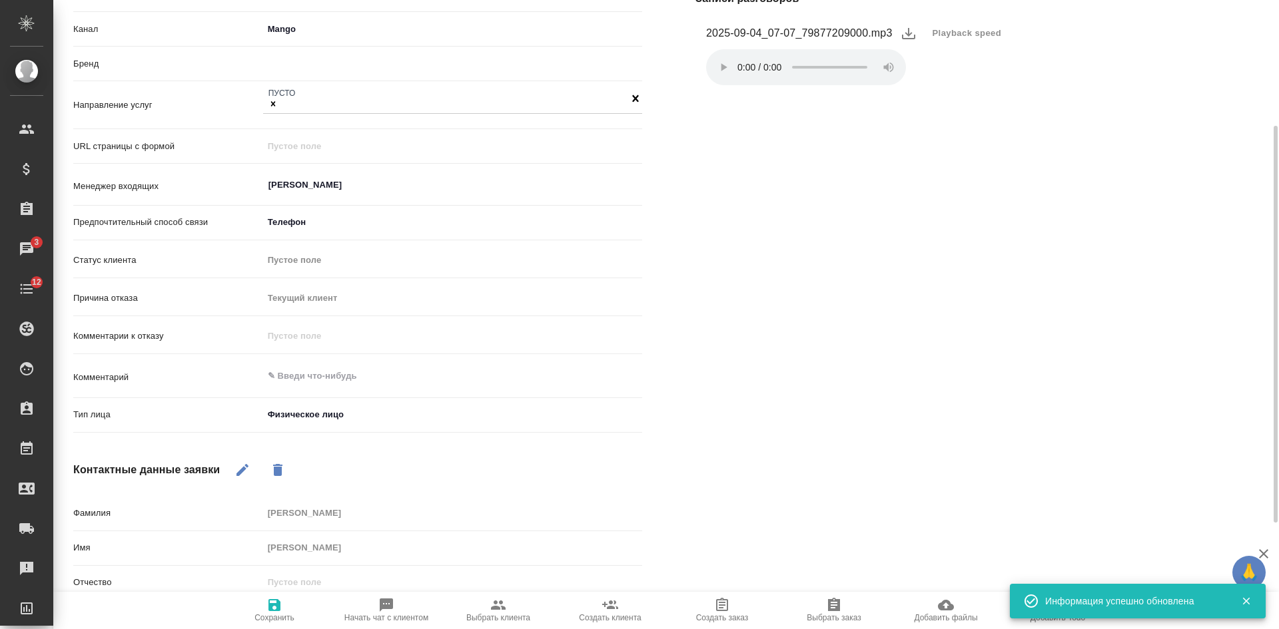
type textarea "x"
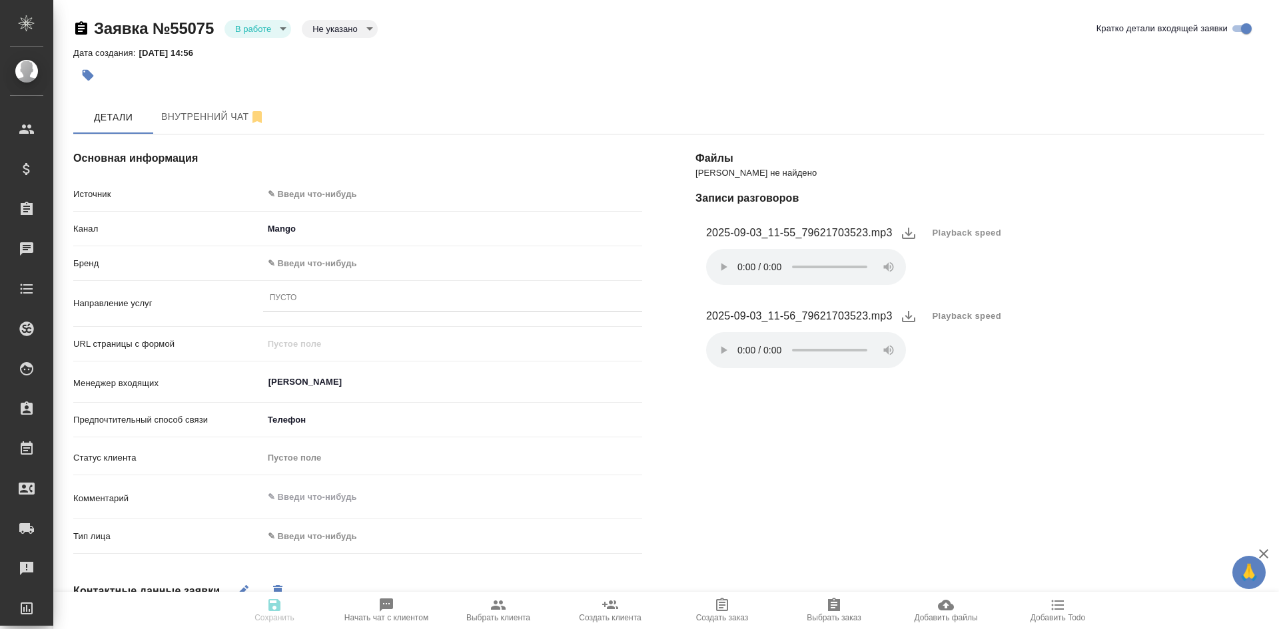
select select "RU"
click at [976, 232] on span "Playback speed" at bounding box center [966, 232] width 69 height 13
click at [958, 303] on li "1.75" at bounding box center [947, 296] width 48 height 21
click at [286, 192] on body "🙏 .cls-1 fill:#fff; AWATERA [PERSON_NAME] Спецификации Заказы 3 Чаты 12 Todo Пр…" at bounding box center [639, 314] width 1279 height 629
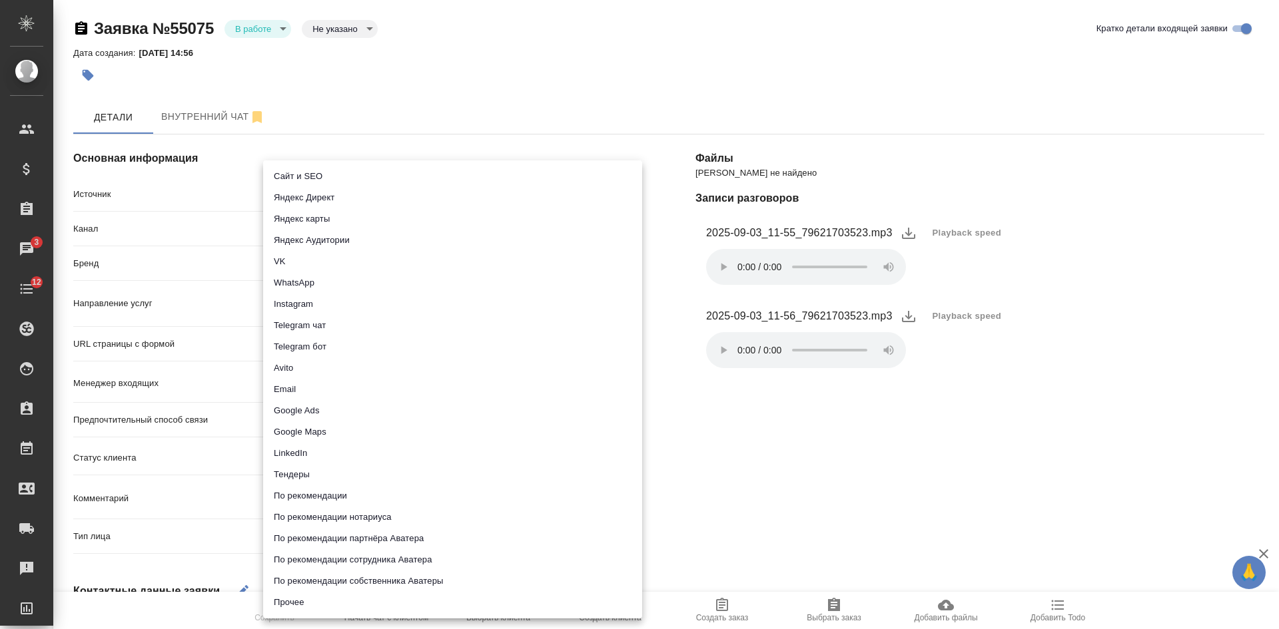
click at [296, 173] on li "Сайт и SEO" at bounding box center [452, 176] width 379 height 21
type input "seo"
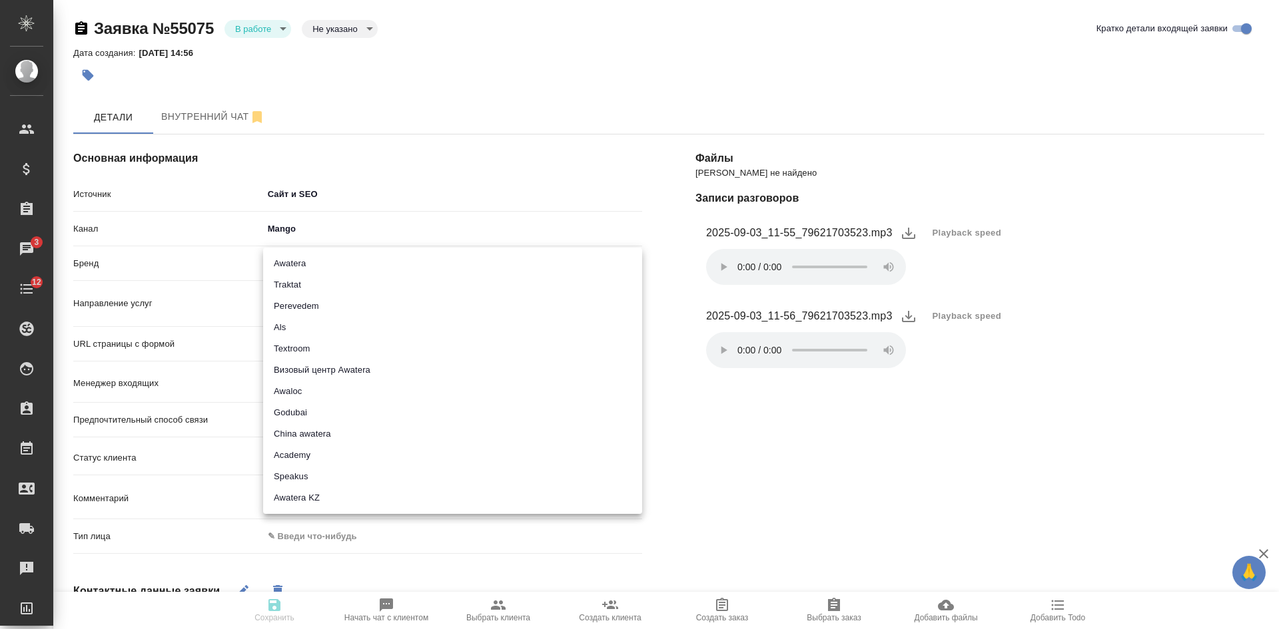
click at [299, 258] on body "🙏 .cls-1 fill:#fff; AWATERA [PERSON_NAME] Спецификации Заказы 3 Чаты 12 Todo Пр…" at bounding box center [639, 314] width 1279 height 629
click at [302, 288] on li "Traktat" at bounding box center [452, 284] width 379 height 21
type input "traktat"
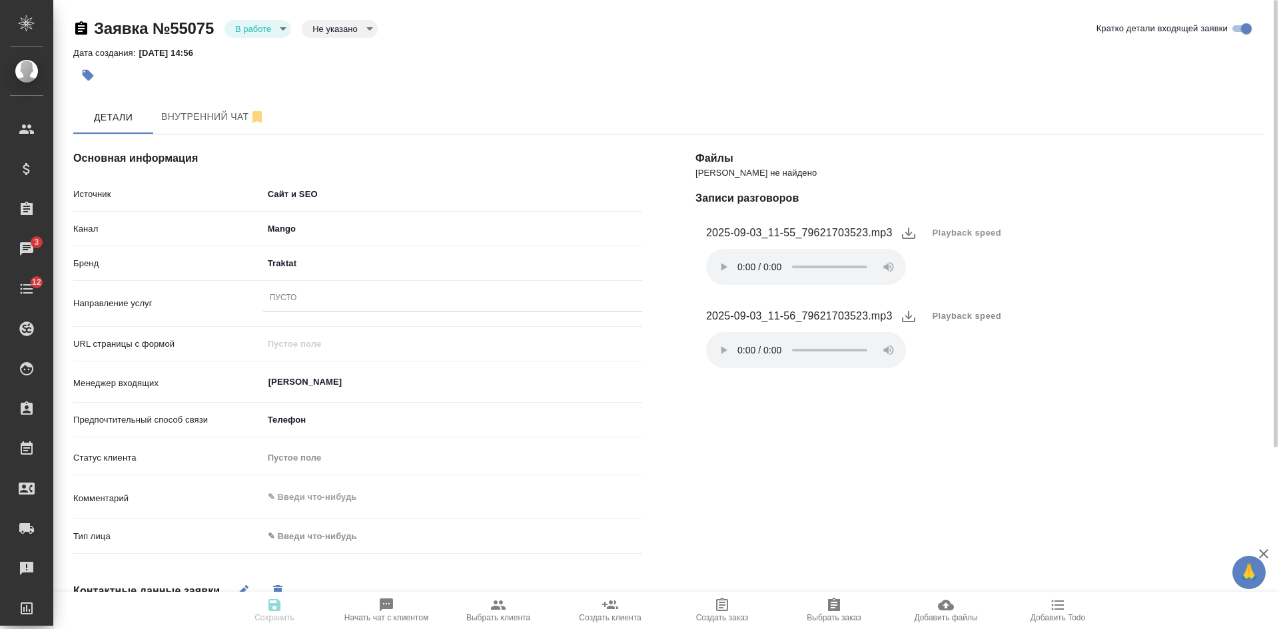
click at [306, 294] on div "Пусто" at bounding box center [452, 298] width 379 height 19
click at [280, 303] on div "Пусто" at bounding box center [283, 298] width 27 height 11
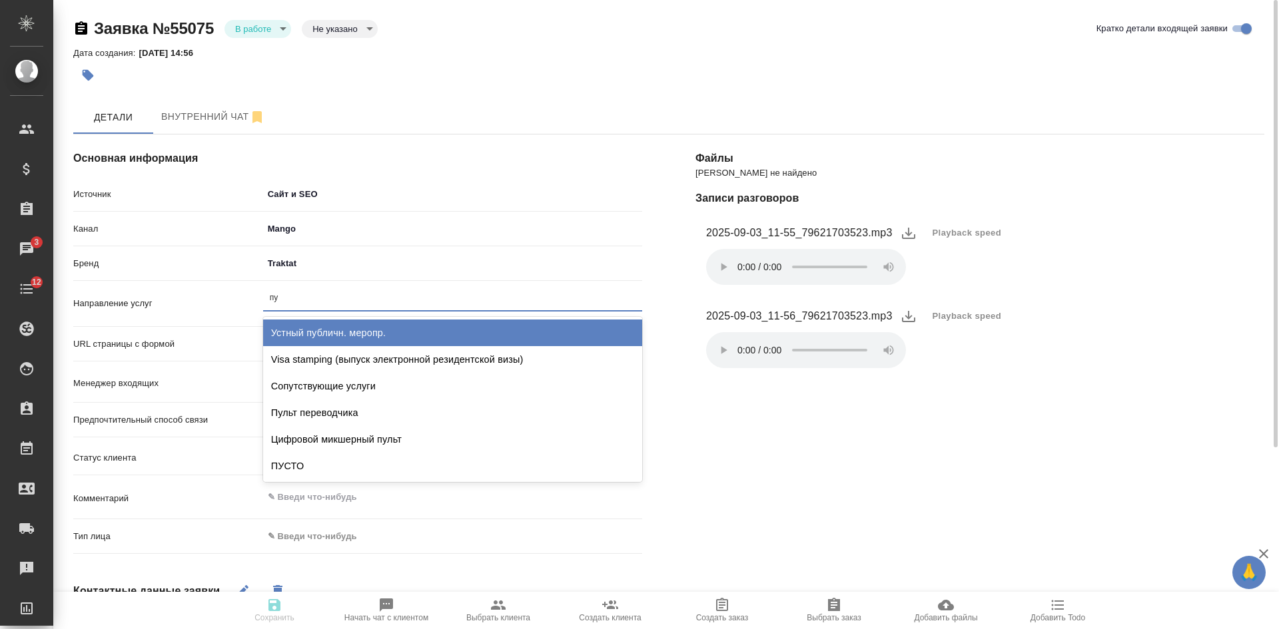
type input "пус"
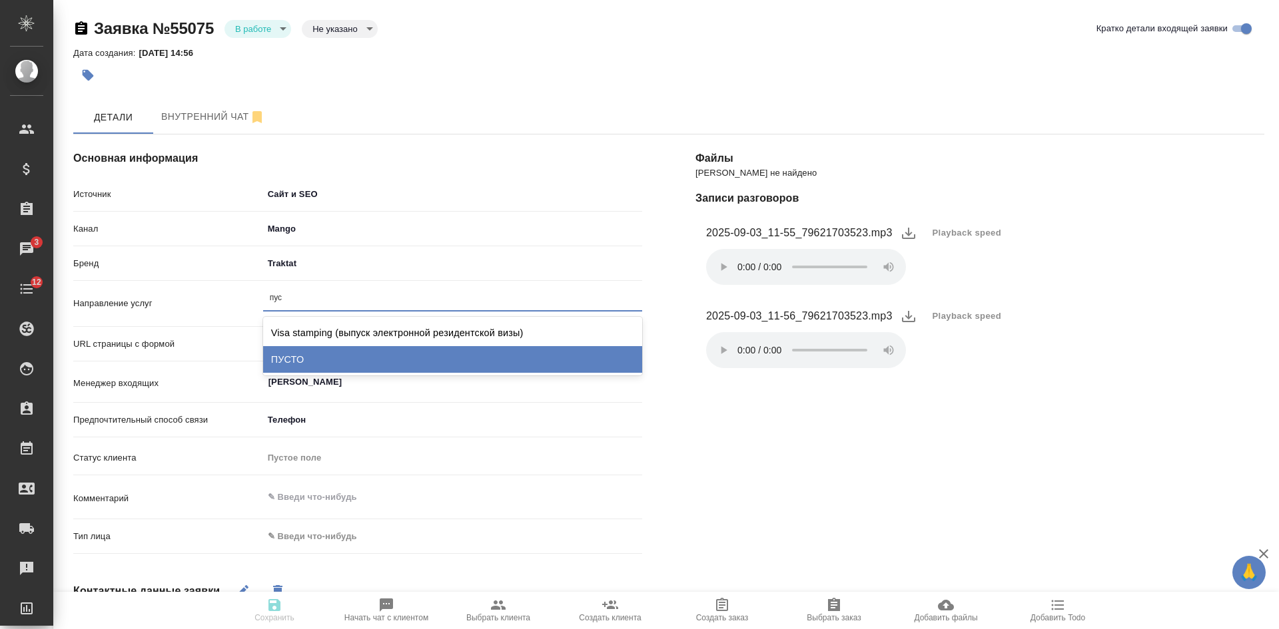
click at [309, 365] on div "ПУСТО" at bounding box center [452, 359] width 379 height 27
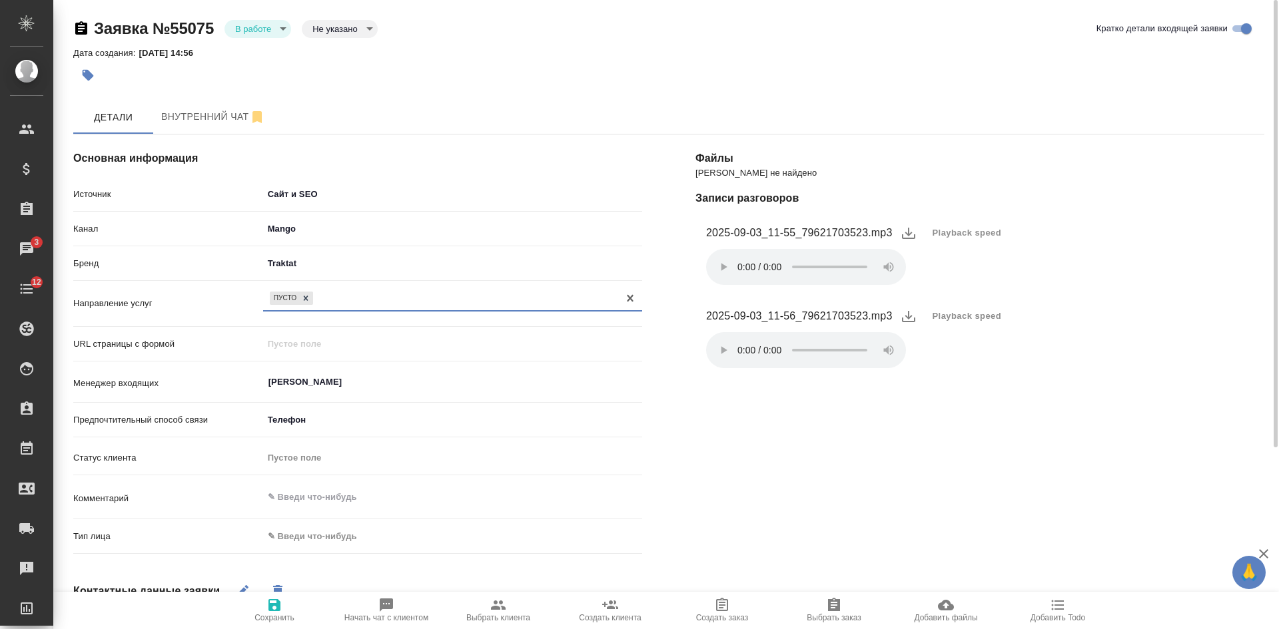
scroll to position [200, 0]
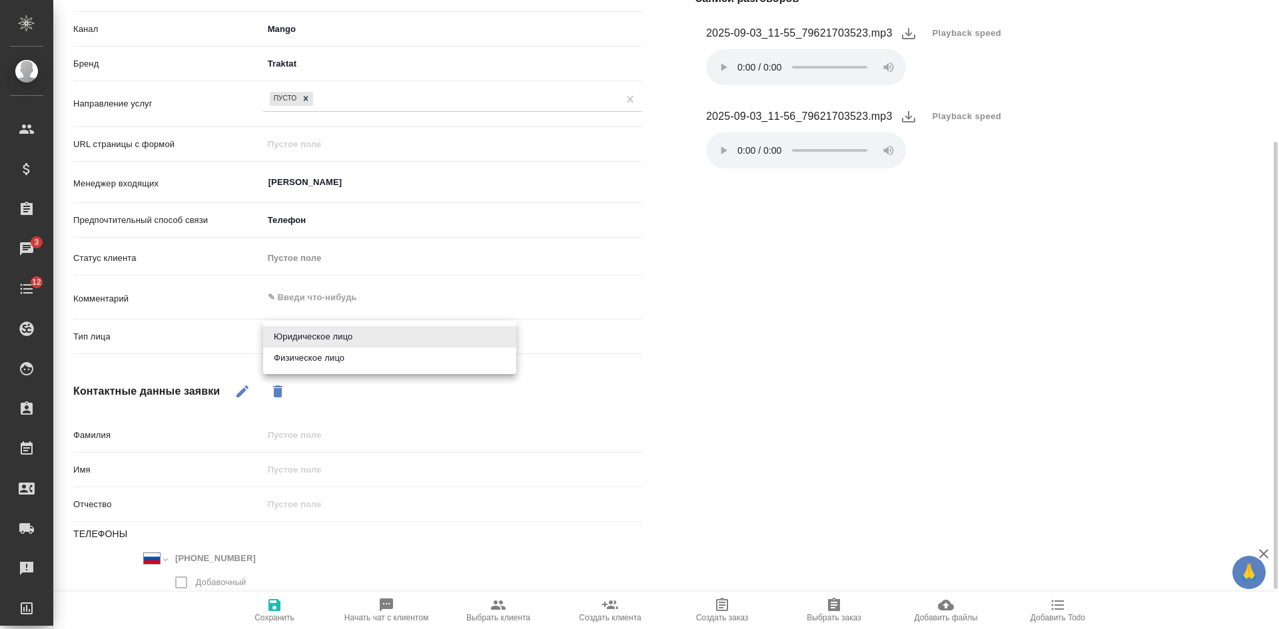
click at [306, 334] on body "🙏 .cls-1 fill:#fff; AWATERA [PERSON_NAME] Спецификации Заказы 3 Чаты 12 Todo Пр…" at bounding box center [639, 314] width 1279 height 629
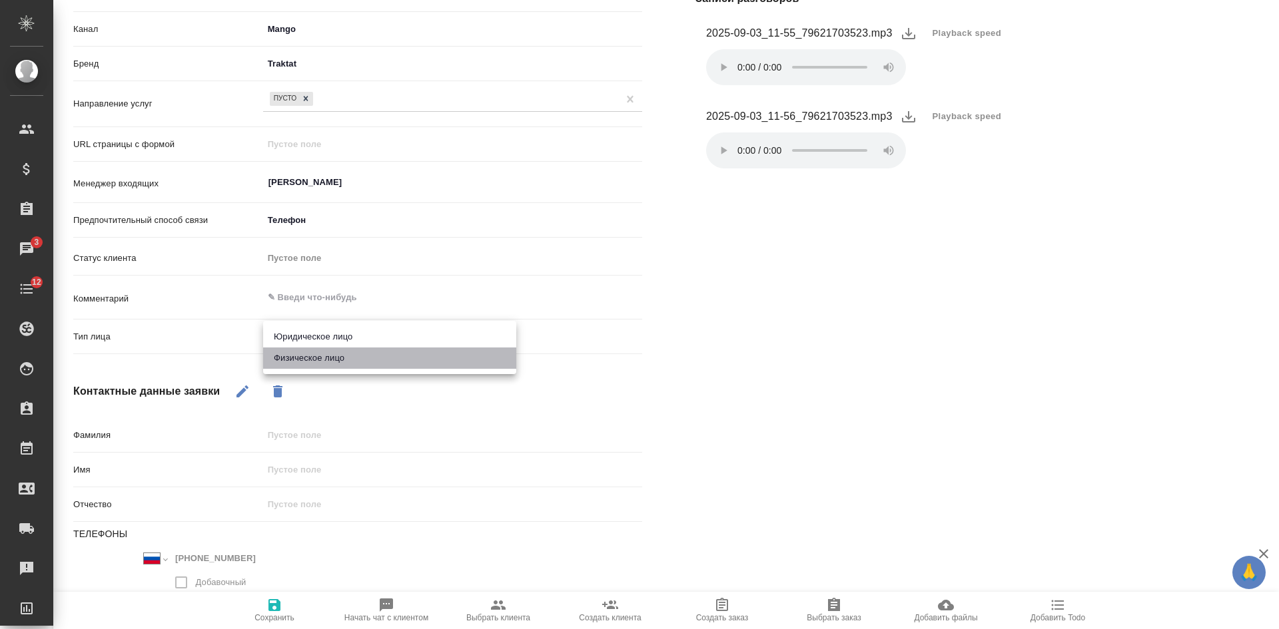
click at [314, 367] on li "Физическое лицо" at bounding box center [389, 358] width 253 height 21
type input "private"
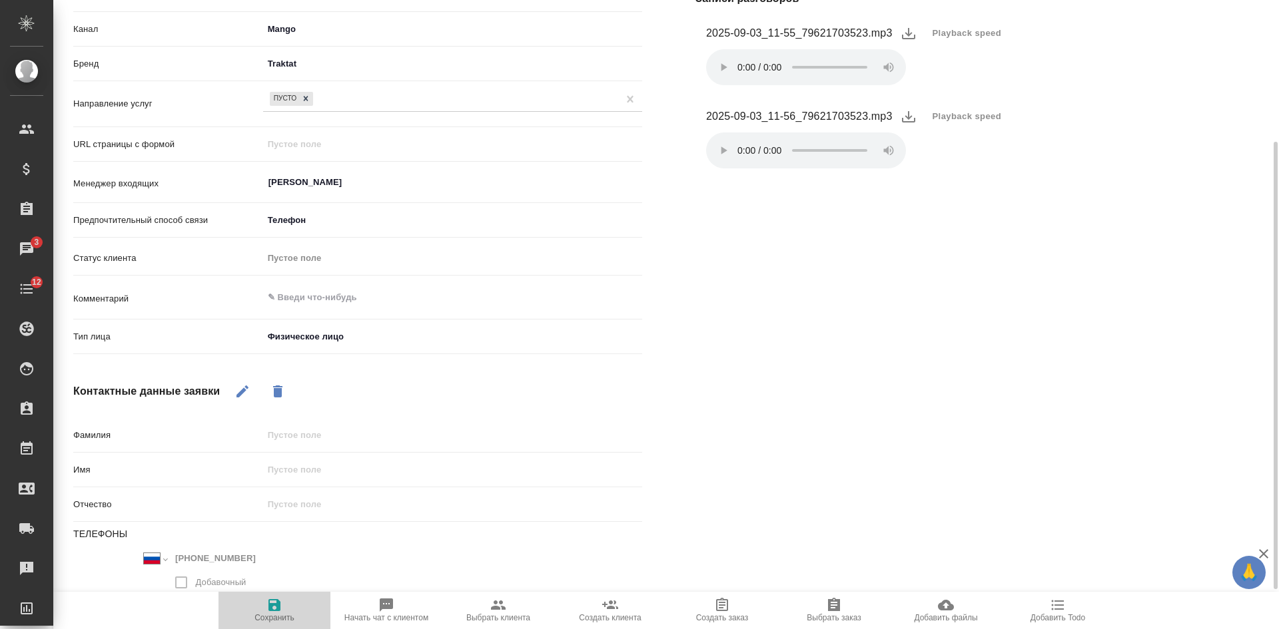
drag, startPoint x: 284, startPoint y: 609, endPoint x: 282, endPoint y: 577, distance: 32.1
click at [284, 609] on span "Сохранить" at bounding box center [274, 609] width 96 height 25
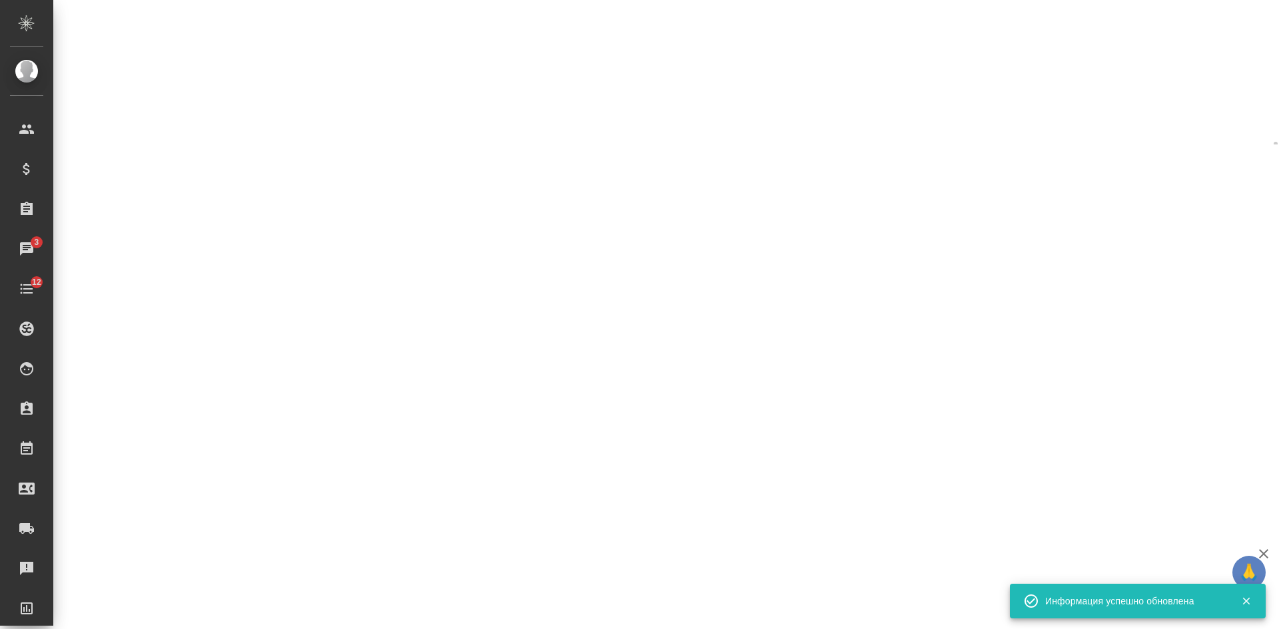
select select "RU"
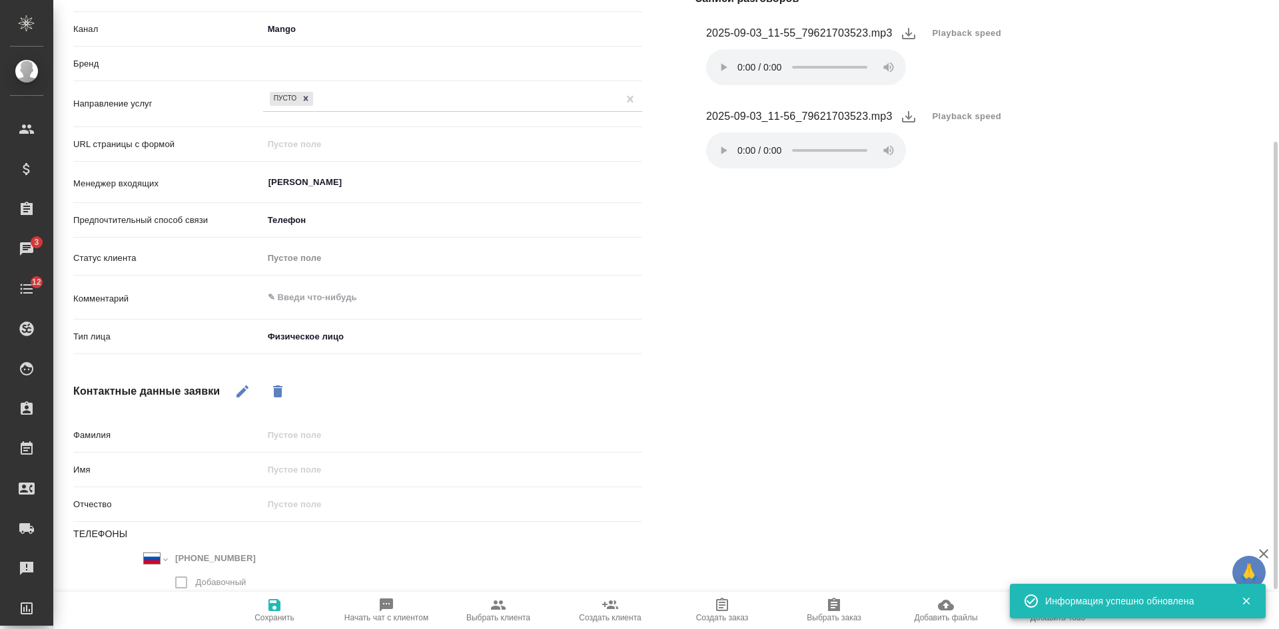
type textarea "x"
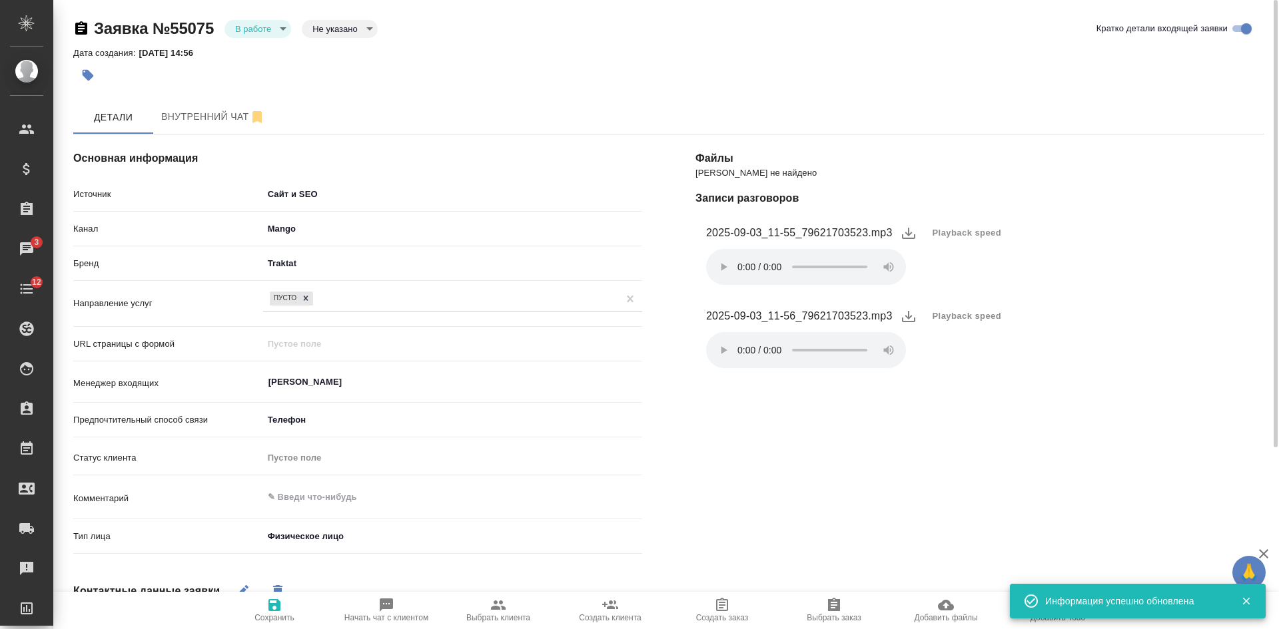
click at [271, 26] on body "🙏 .cls-1 fill:#fff; AWATERA [PERSON_NAME] Спецификации Заказы 3 Чаты 12 Todo Пр…" at bounding box center [639, 314] width 1279 height 629
click at [260, 53] on button "Отказ" at bounding box center [250, 51] width 31 height 15
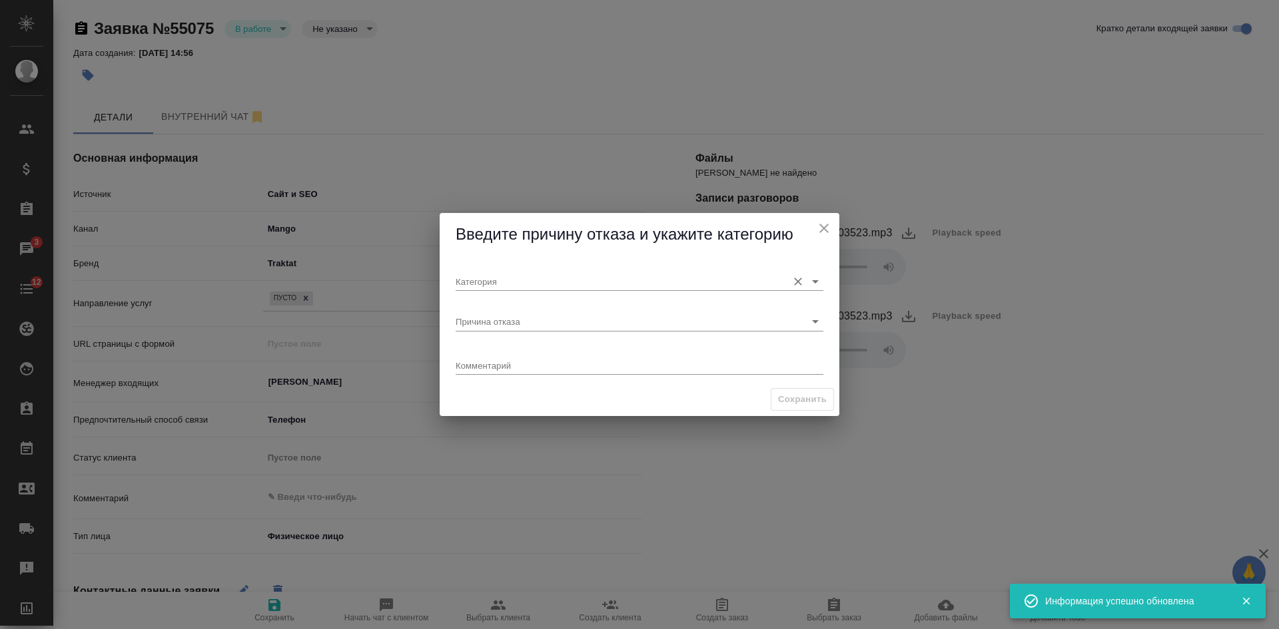
click at [476, 284] on input "Категория" at bounding box center [618, 281] width 325 height 18
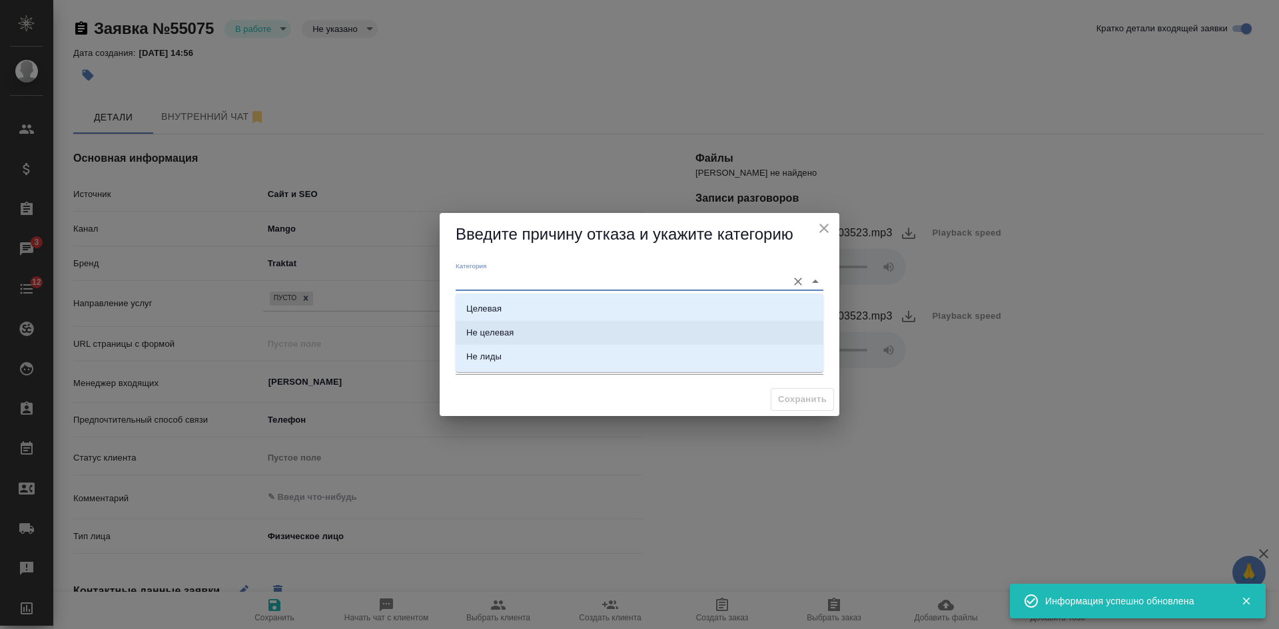
click at [491, 338] on div "Не целевая" at bounding box center [489, 332] width 47 height 13
type input "Не целевая"
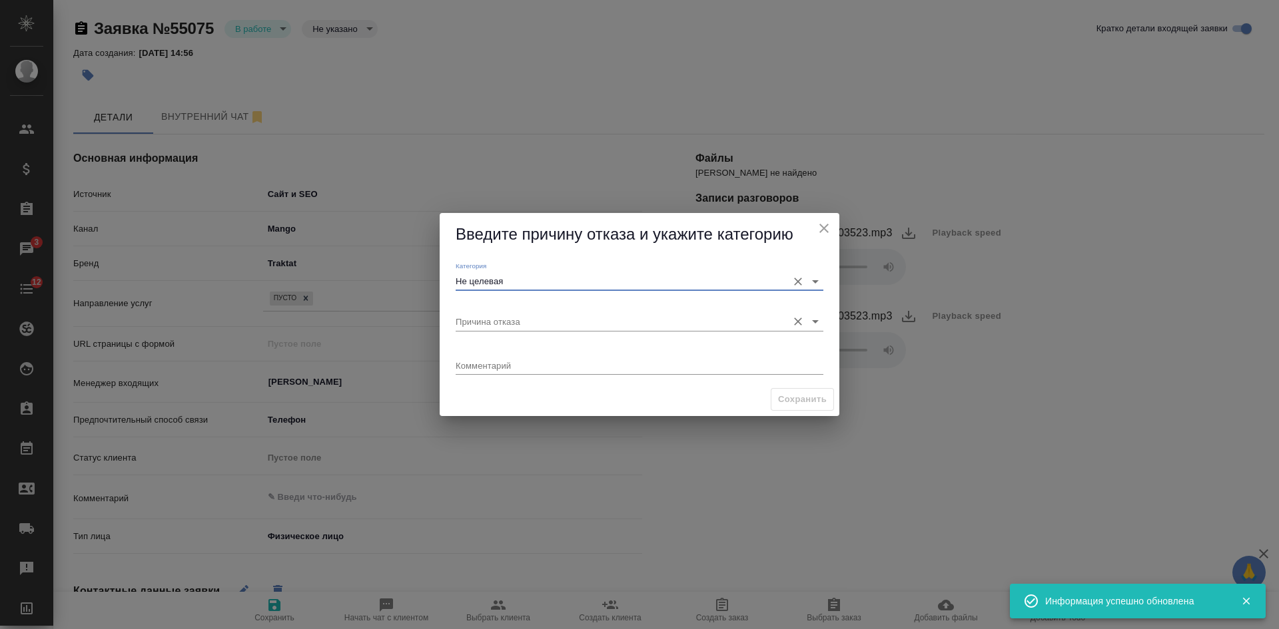
click at [491, 323] on input "Причина отказа" at bounding box center [618, 321] width 325 height 18
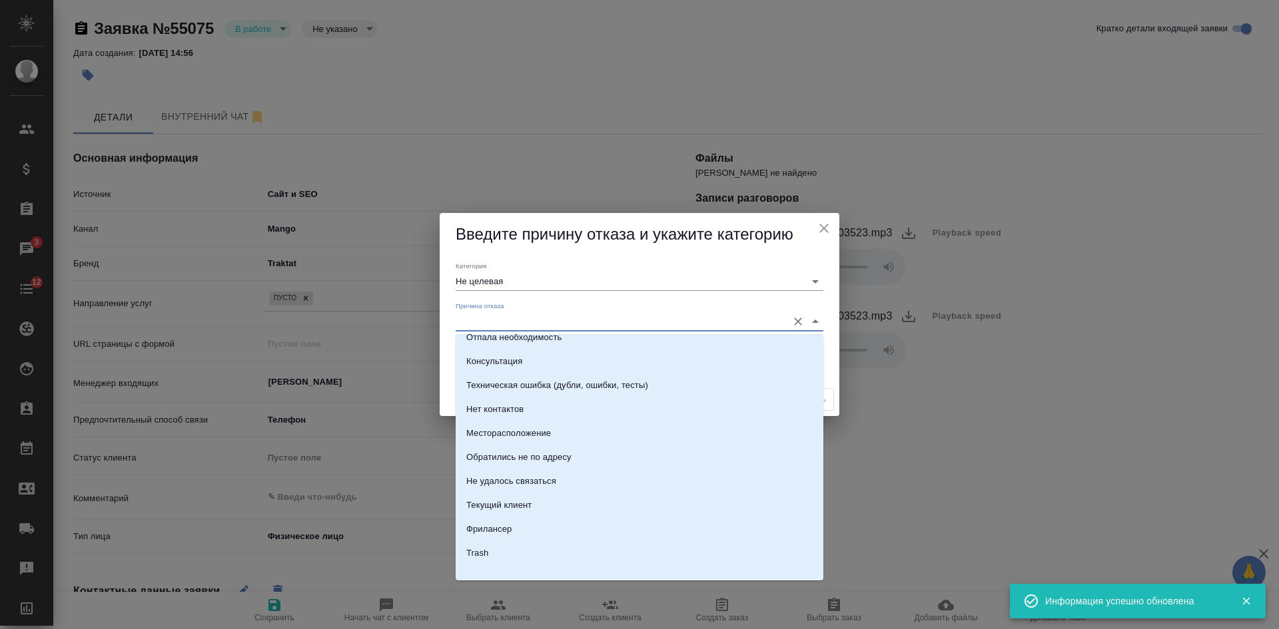
scroll to position [189, 0]
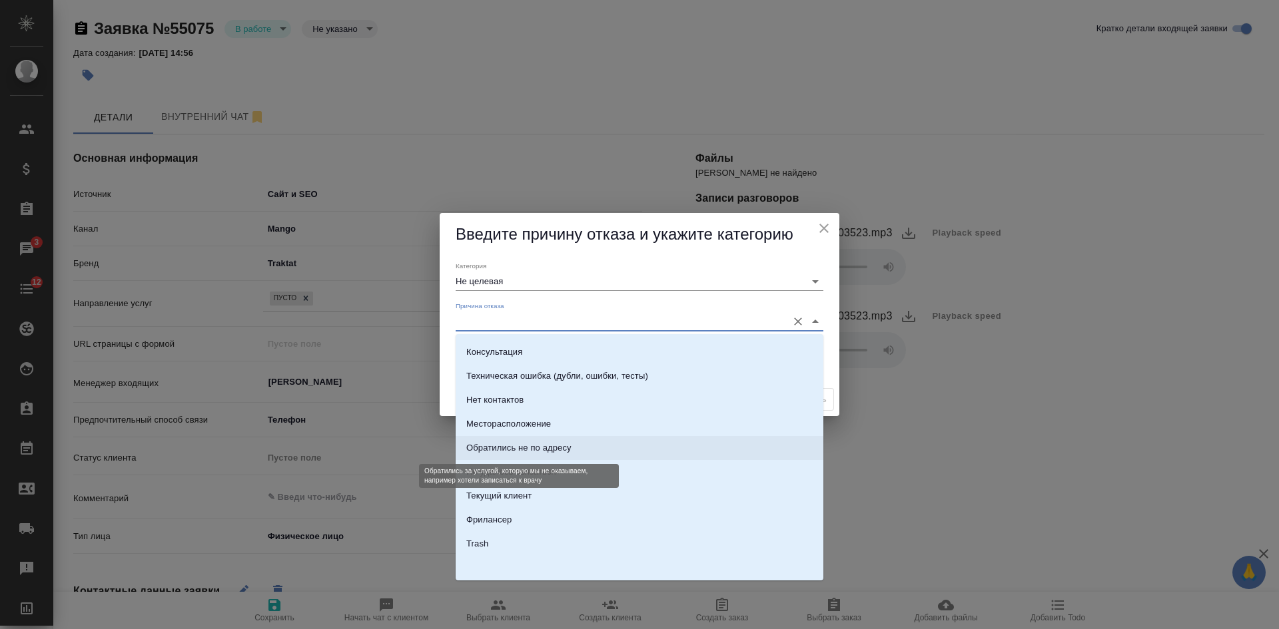
click at [520, 449] on div "Обратились не по адресу" at bounding box center [518, 448] width 105 height 13
type input "Обратились не по адресу"
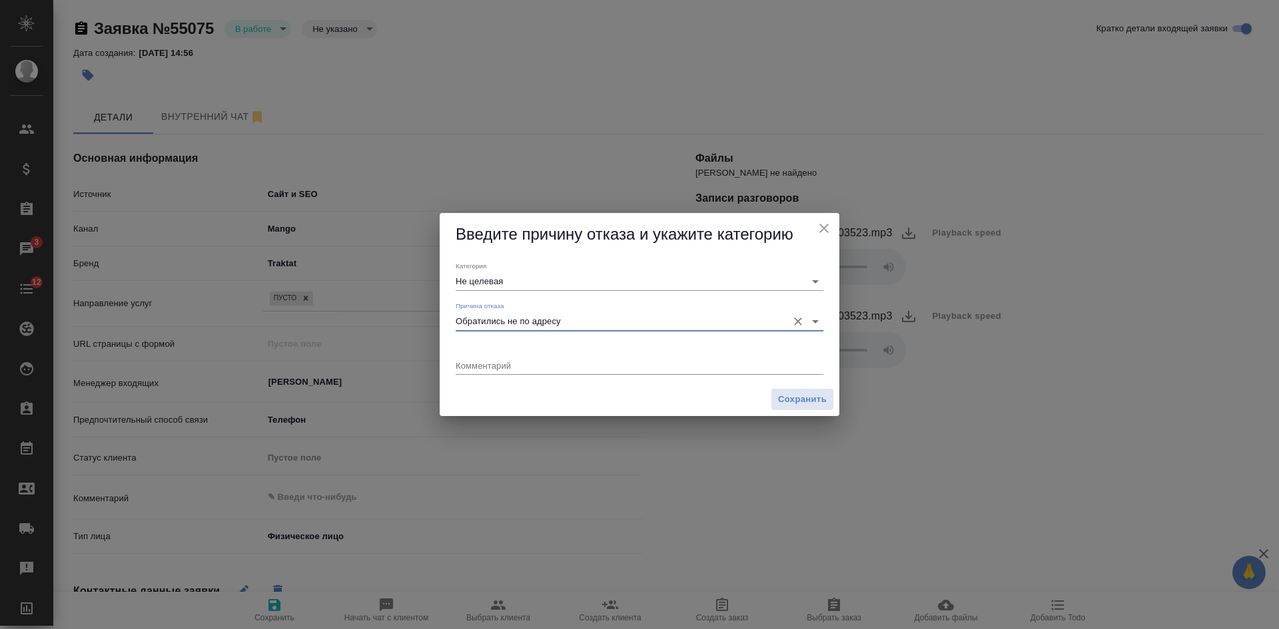
click at [789, 385] on div "Сохранить" at bounding box center [640, 400] width 400 height 34
click at [785, 399] on span "Сохранить" at bounding box center [802, 399] width 49 height 15
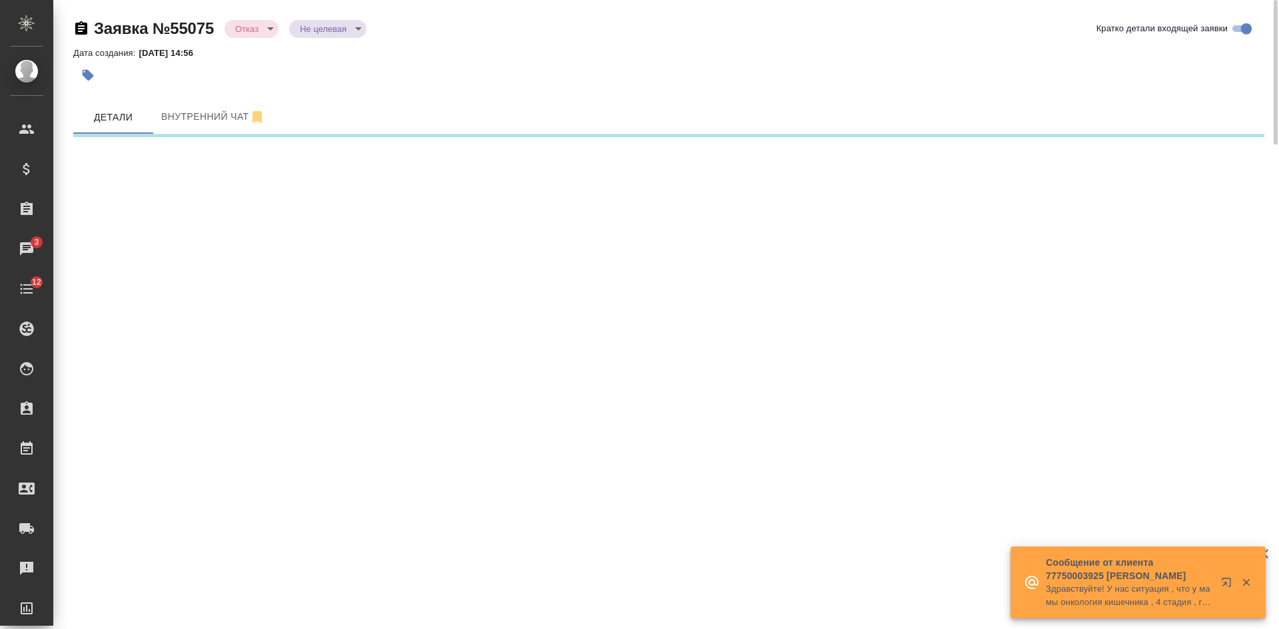
select select "RU"
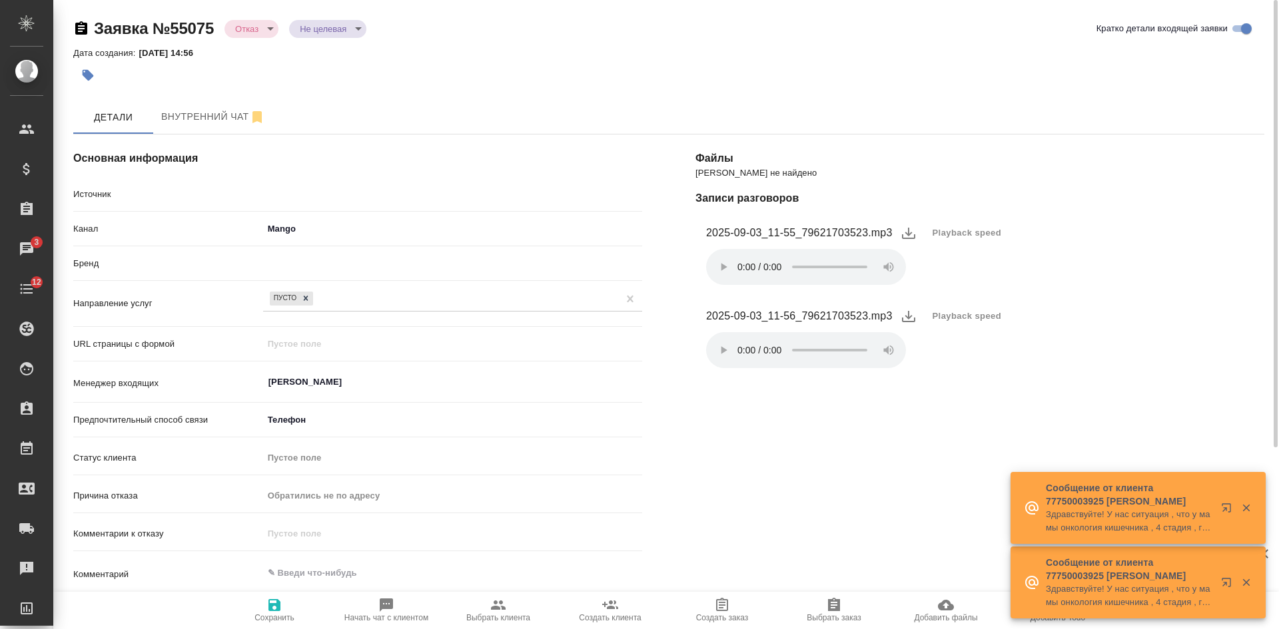
type textarea "x"
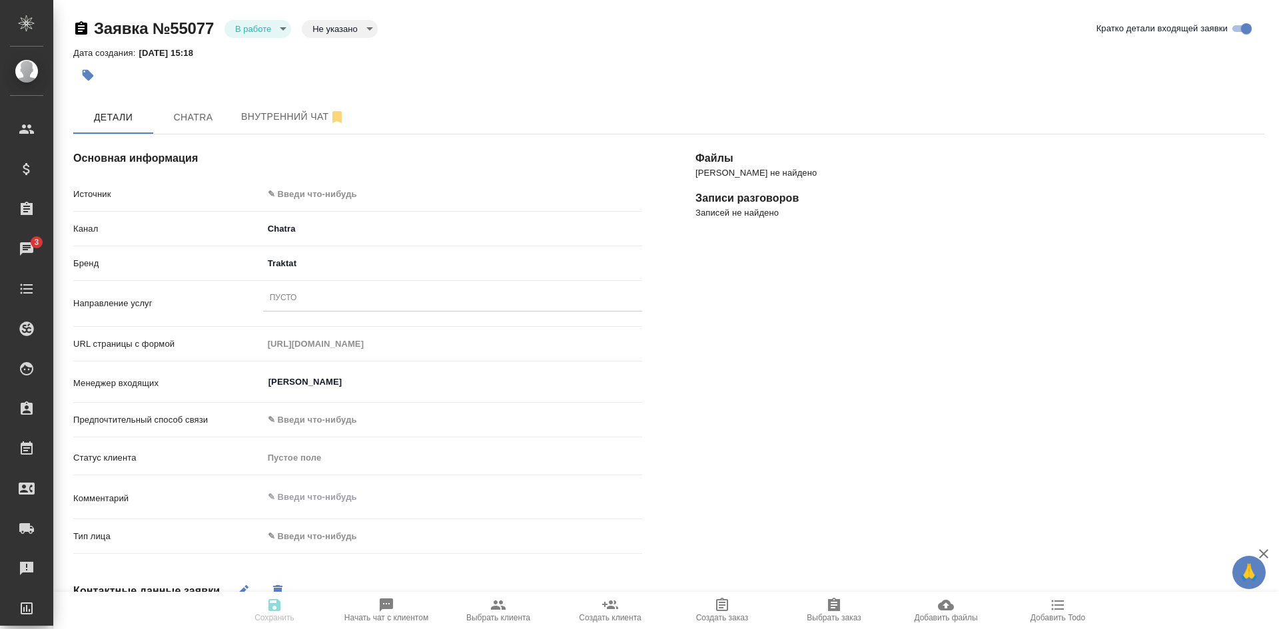
select select "RU"
click at [191, 124] on span "Chatra" at bounding box center [193, 117] width 64 height 17
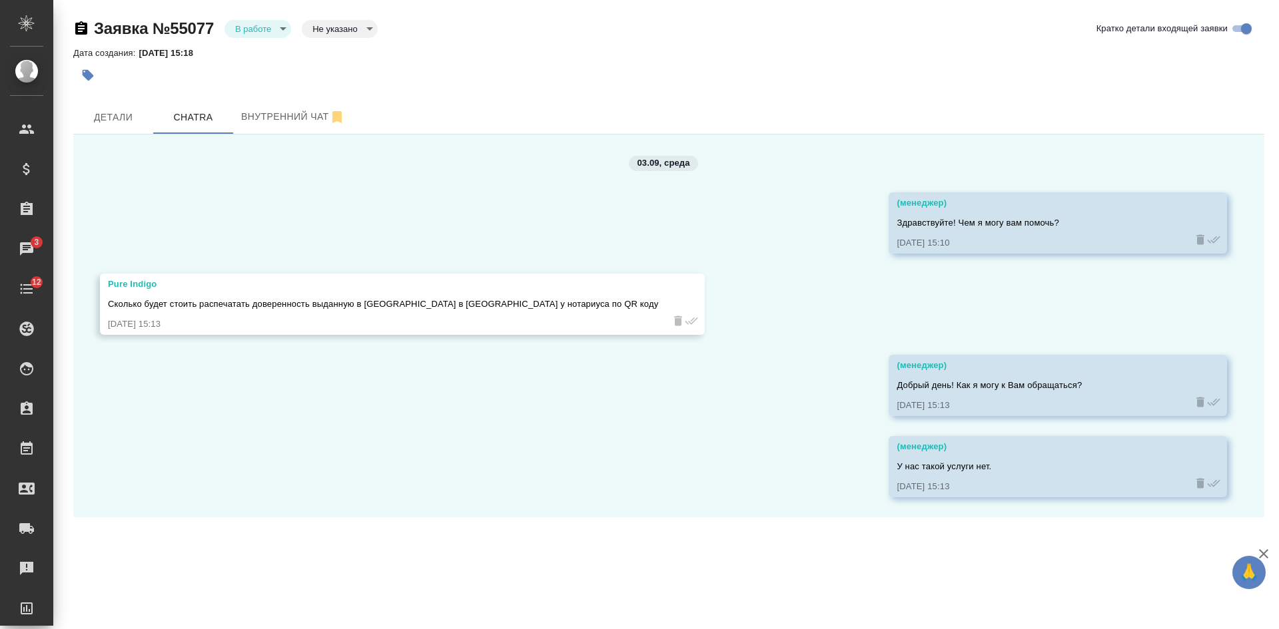
click at [236, 35] on body "🙏 .cls-1 fill:#fff; AWATERA Kasatkina Aleksandra Клиенты Спецификации Заказы 3 …" at bounding box center [639, 314] width 1279 height 629
click at [256, 55] on button "Отказ" at bounding box center [250, 51] width 31 height 15
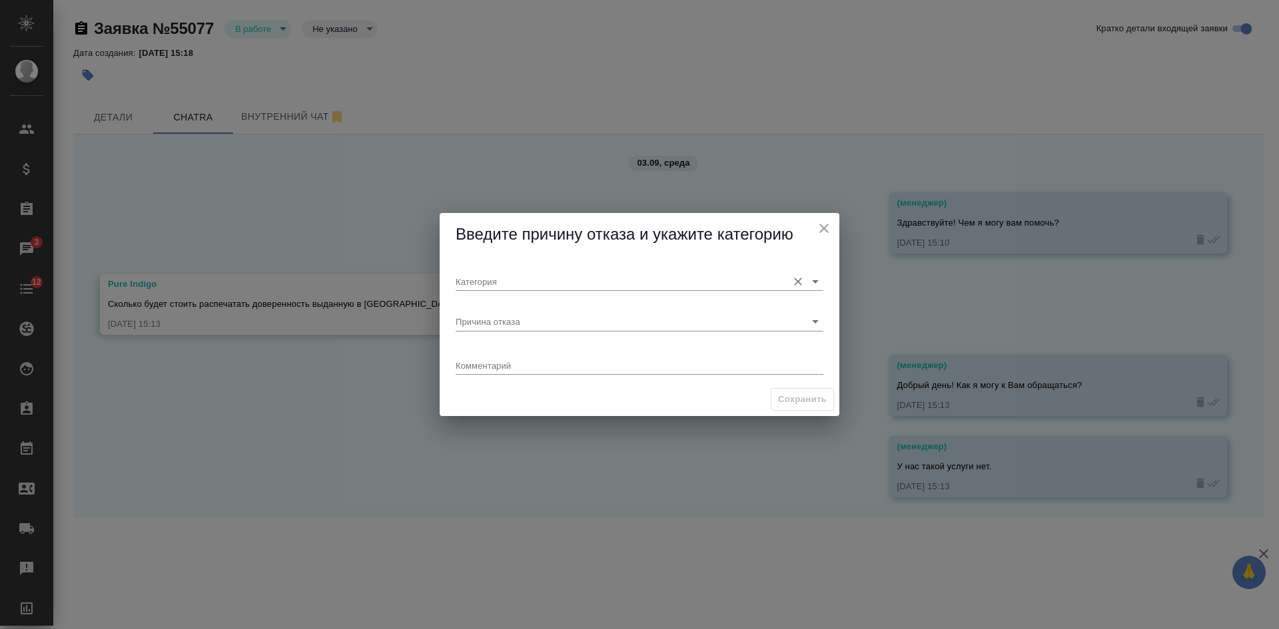
click at [526, 285] on input "Категория" at bounding box center [618, 281] width 325 height 18
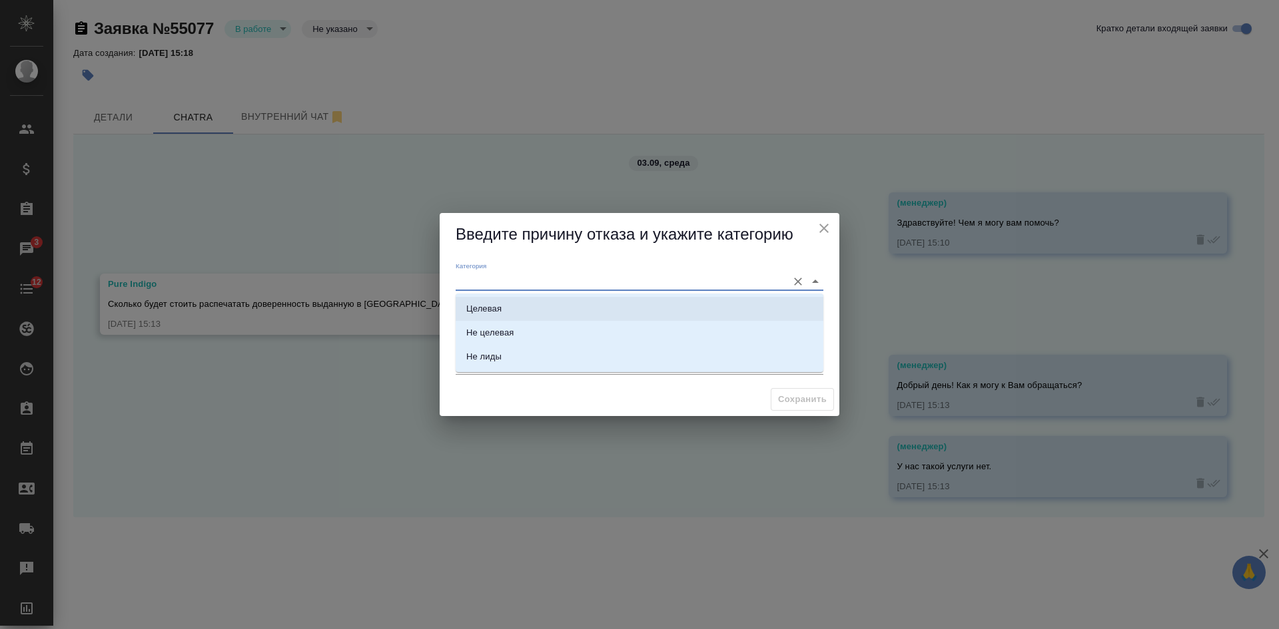
click at [490, 310] on div "Целевая" at bounding box center [483, 308] width 35 height 13
type input "Целевая"
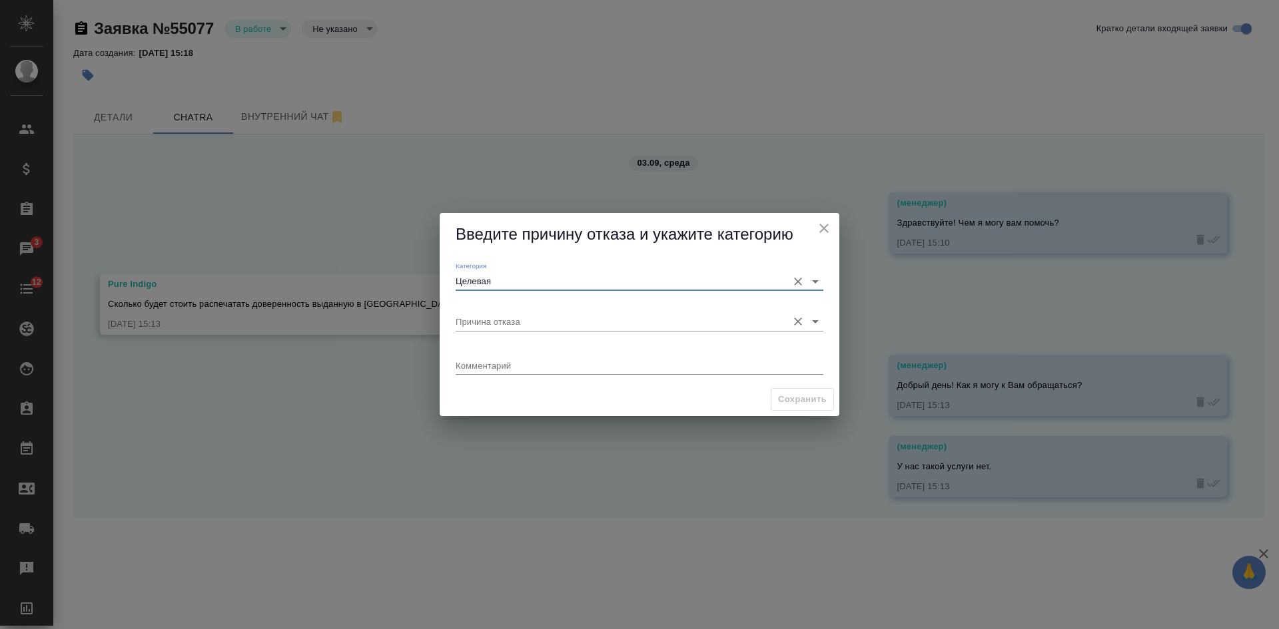
click at [490, 314] on input "Причина отказа" at bounding box center [618, 321] width 325 height 18
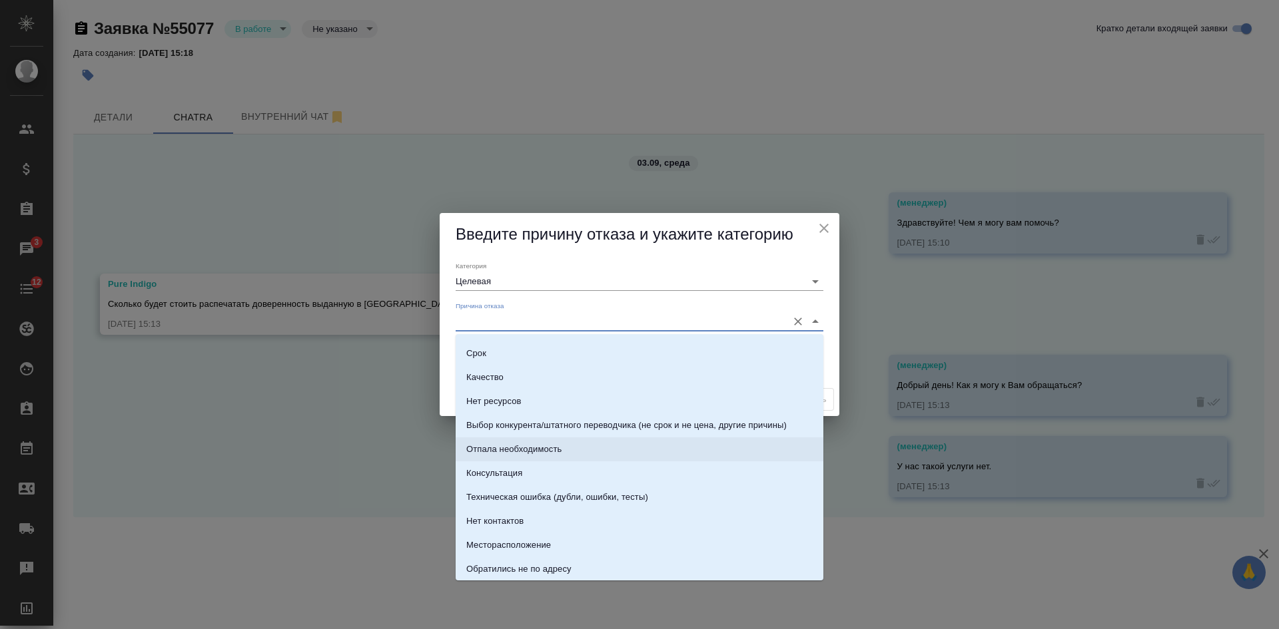
scroll to position [67, 0]
click at [487, 403] on div "Нет ресурсов" at bounding box center [493, 402] width 55 height 13
type input "Нет ресурсов"
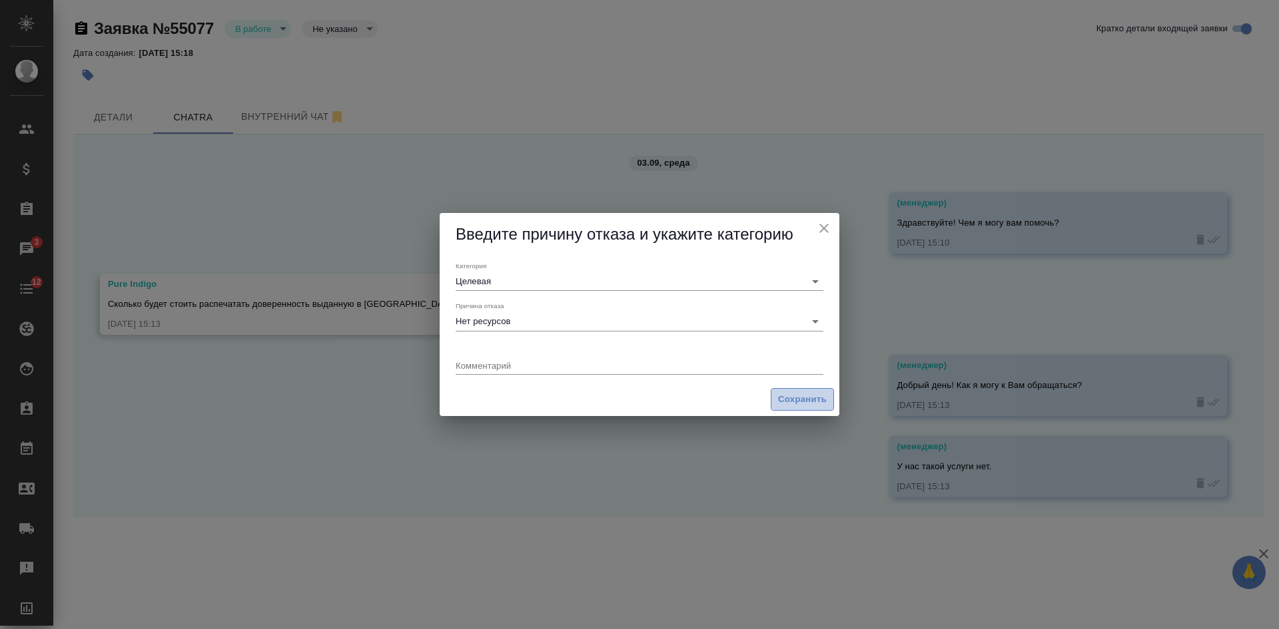
click at [791, 401] on span "Сохранить" at bounding box center [802, 399] width 49 height 15
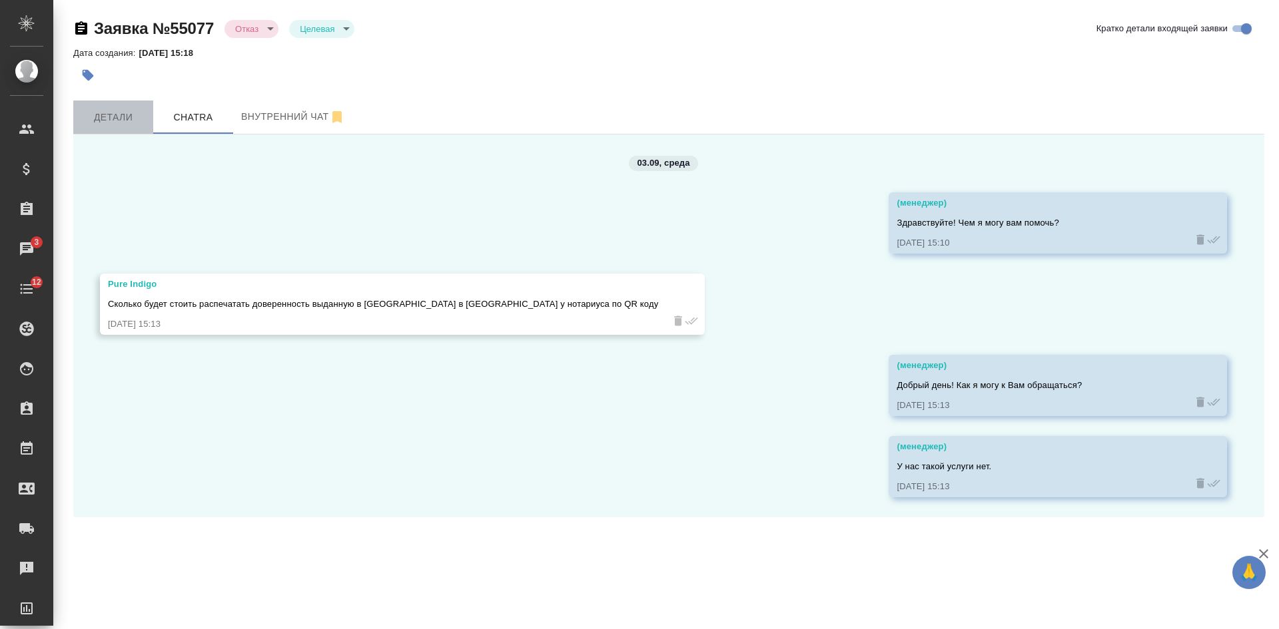
click at [127, 124] on span "Детали" at bounding box center [113, 117] width 64 height 17
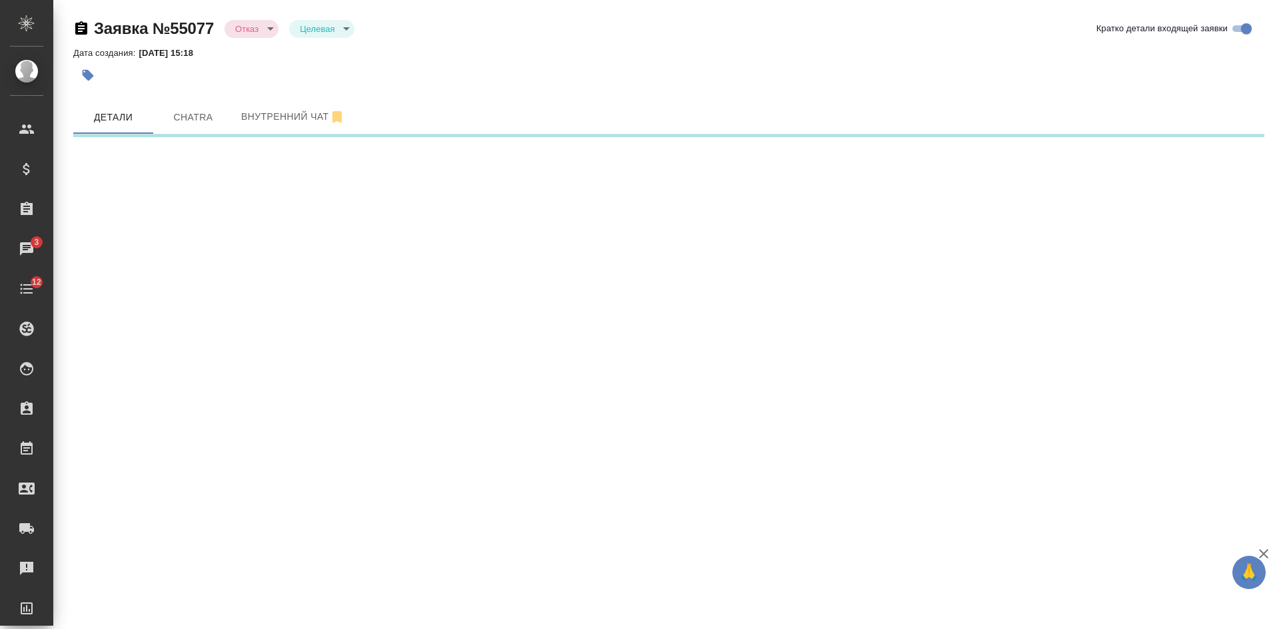
select select "RU"
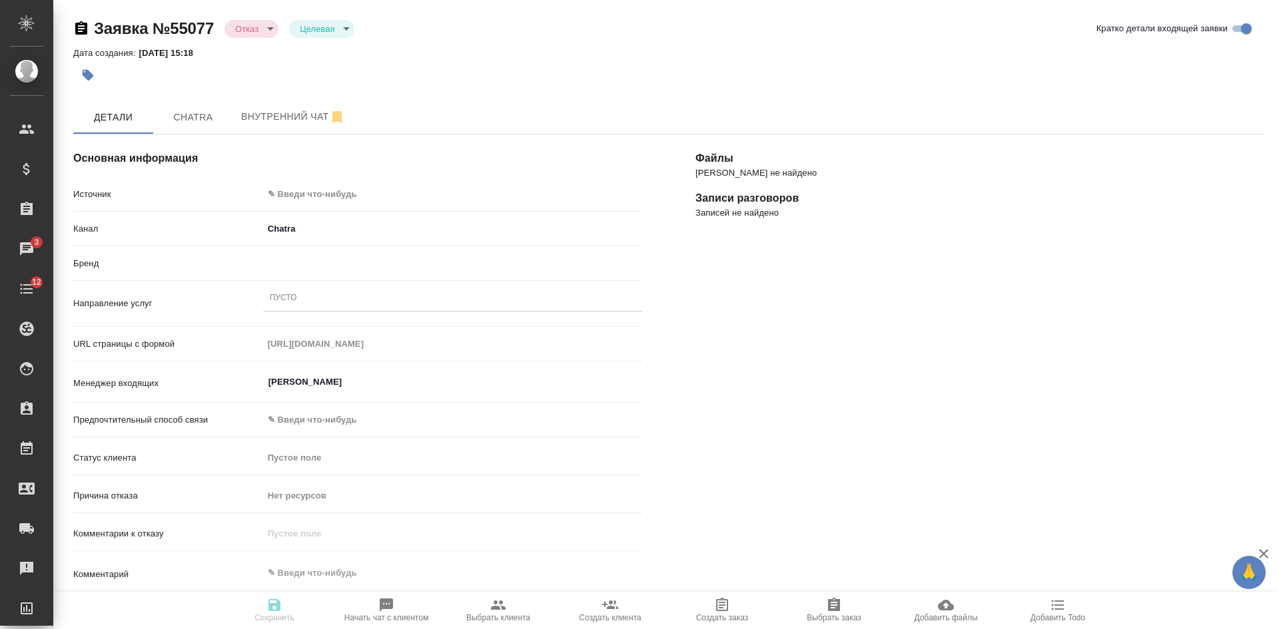
type textarea "x"
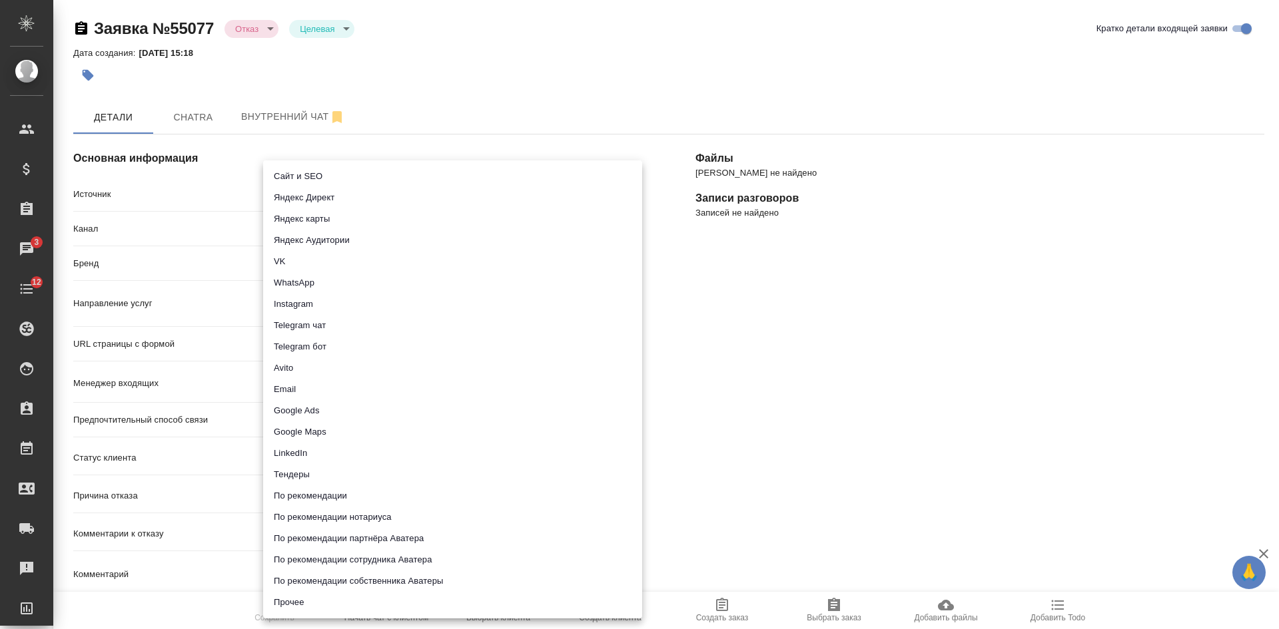
click at [343, 190] on body "🙏 .cls-1 fill:#fff; AWATERA Kasatkina Aleksandra Клиенты Спецификации Заказы 3 …" at bounding box center [639, 314] width 1279 height 629
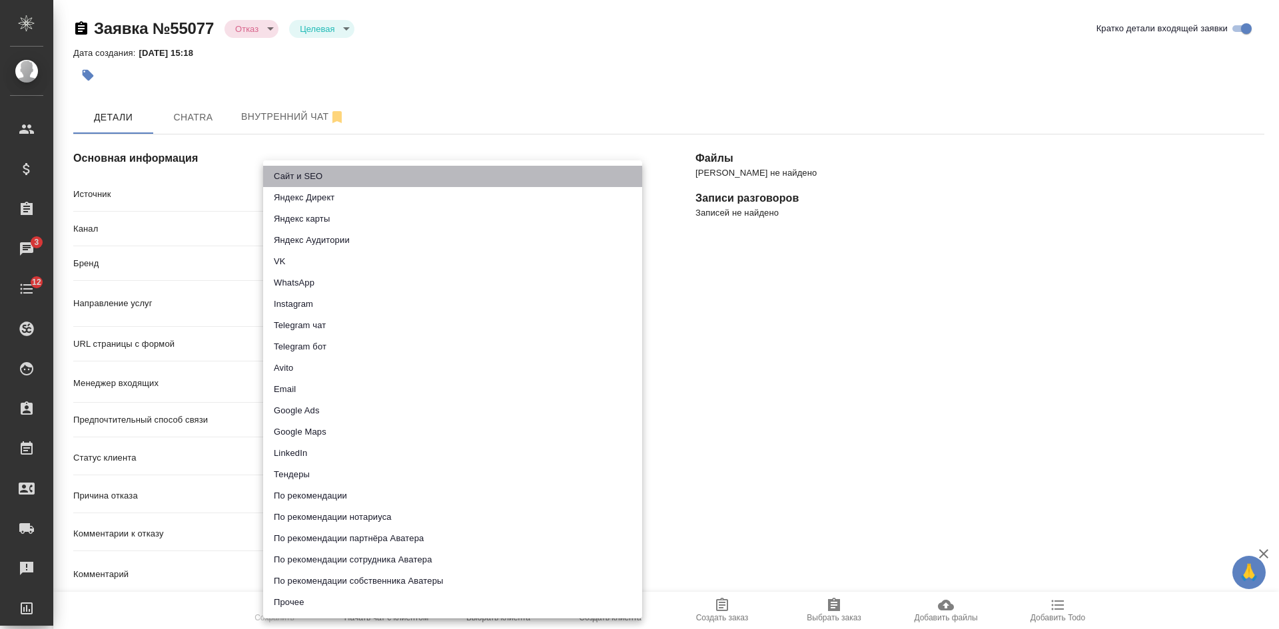
click at [316, 175] on li "Сайт и SEO" at bounding box center [452, 176] width 379 height 21
type input "seo"
type textarea "x"
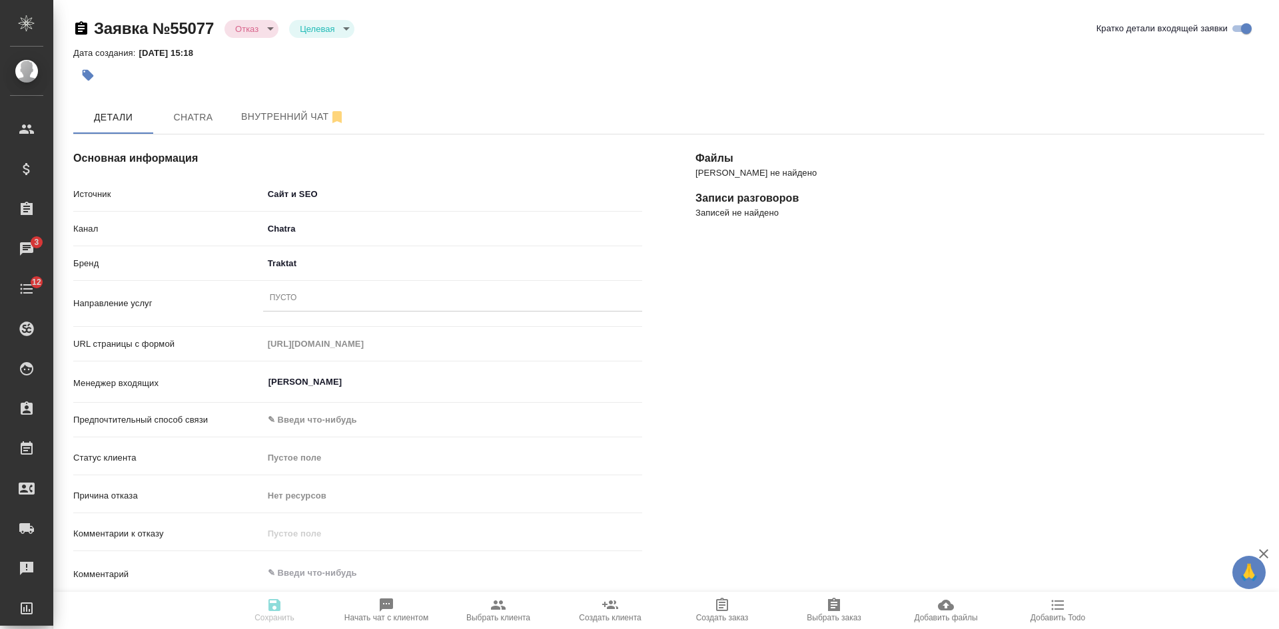
click at [294, 302] on div "Пусто" at bounding box center [283, 298] width 27 height 11
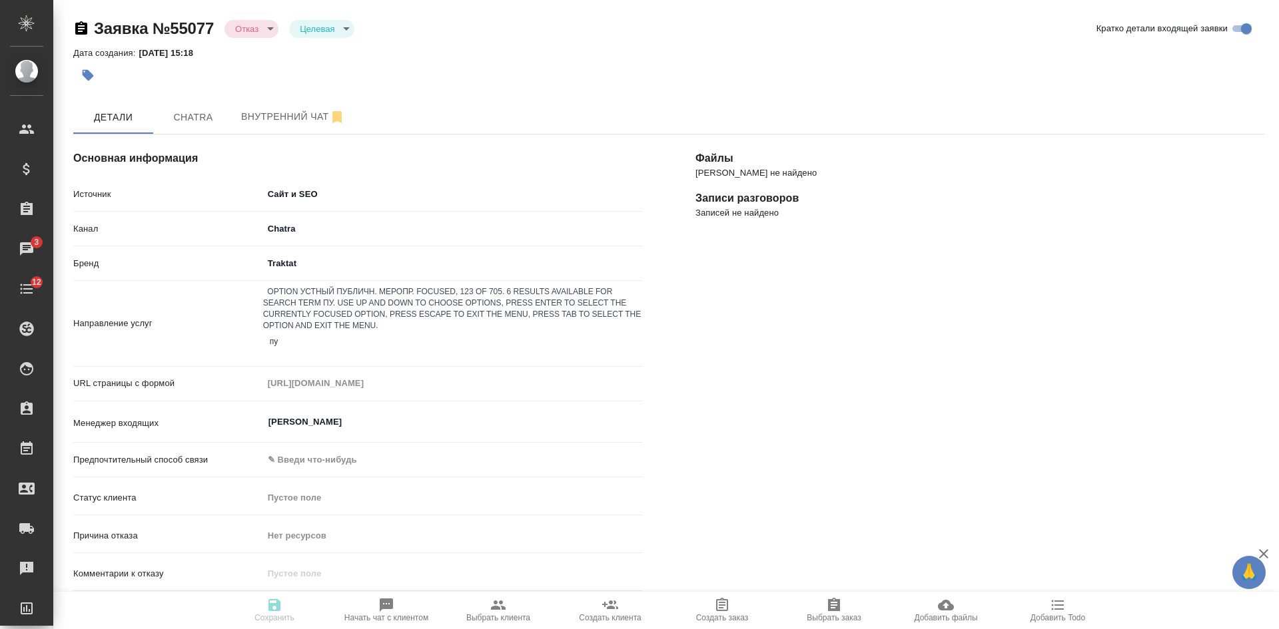
type input "пус"
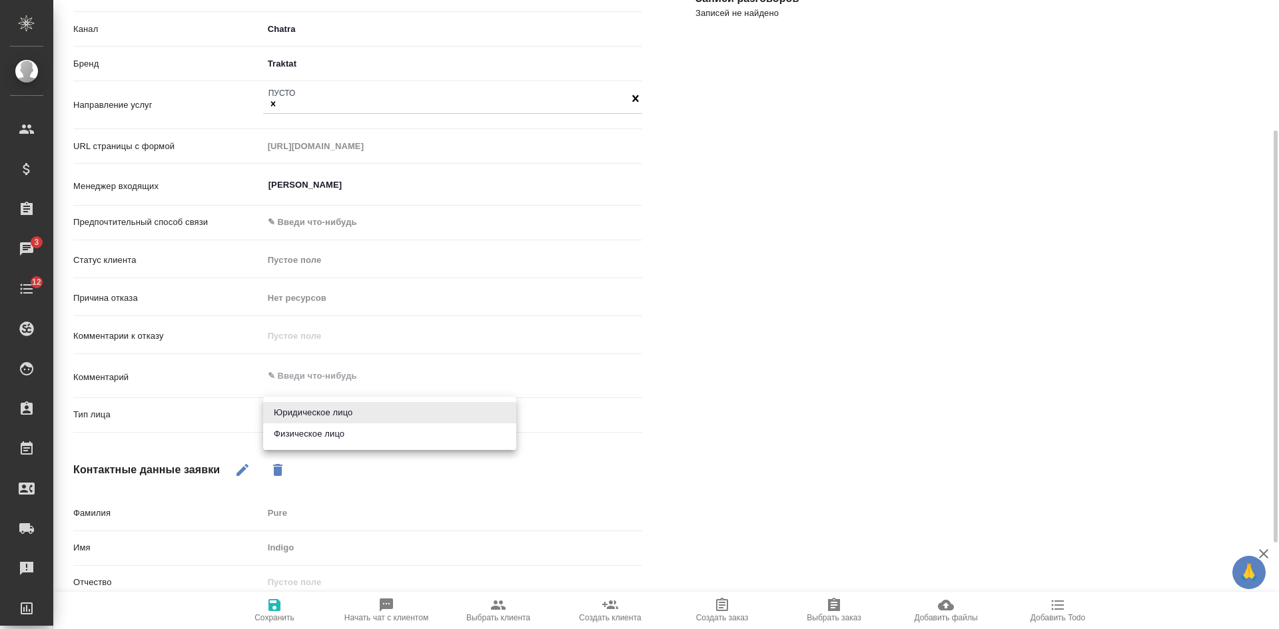
click at [304, 407] on body "🙏 .cls-1 fill:#fff; AWATERA Kasatkina Aleksandra Клиенты Спецификации Заказы 3 …" at bounding box center [639, 314] width 1279 height 629
click at [305, 436] on li "Физическое лицо" at bounding box center [389, 434] width 253 height 21
type textarea "x"
type input "private"
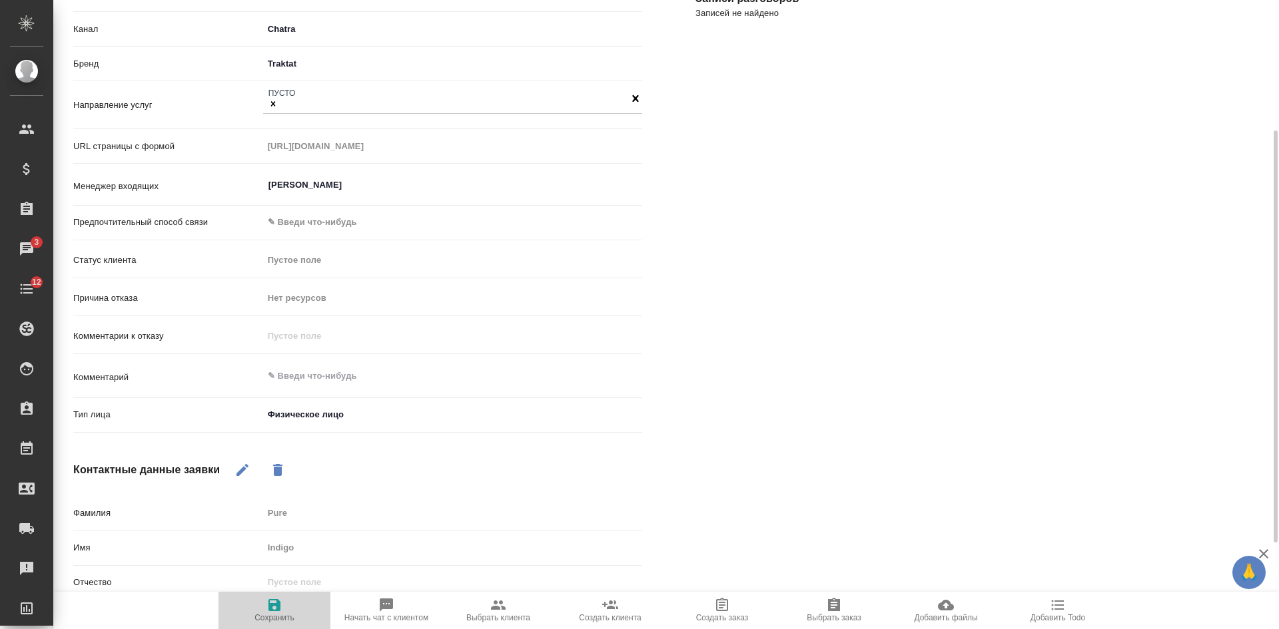
click at [274, 607] on icon "button" at bounding box center [274, 605] width 16 height 16
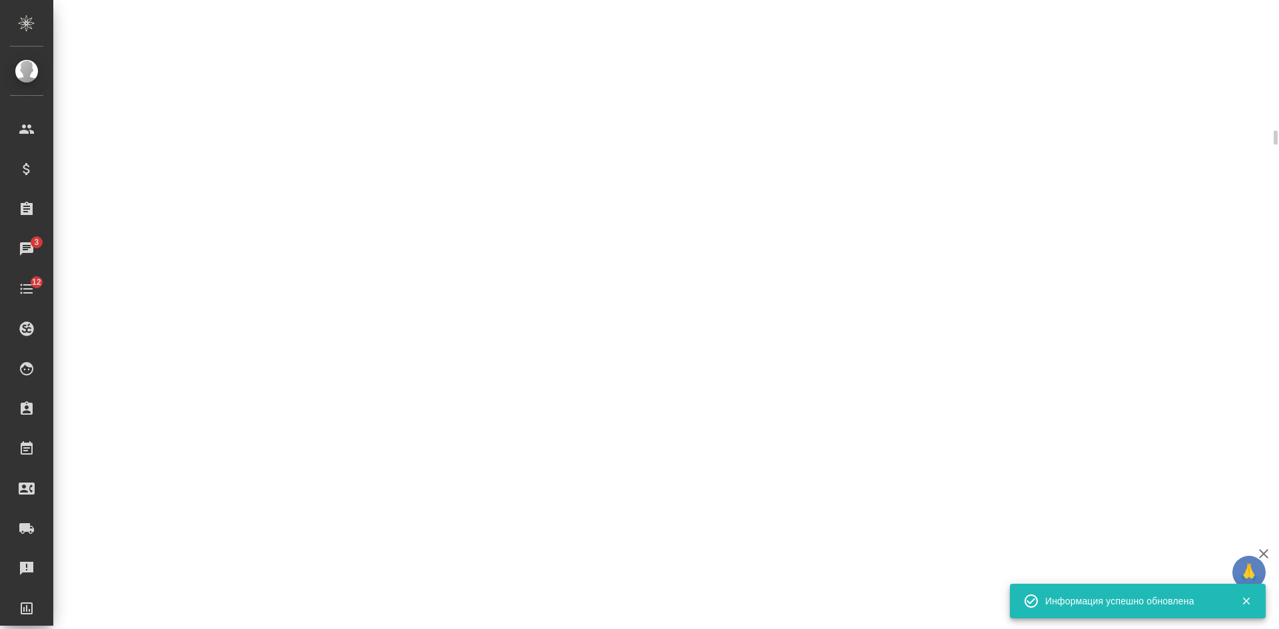
select select "RU"
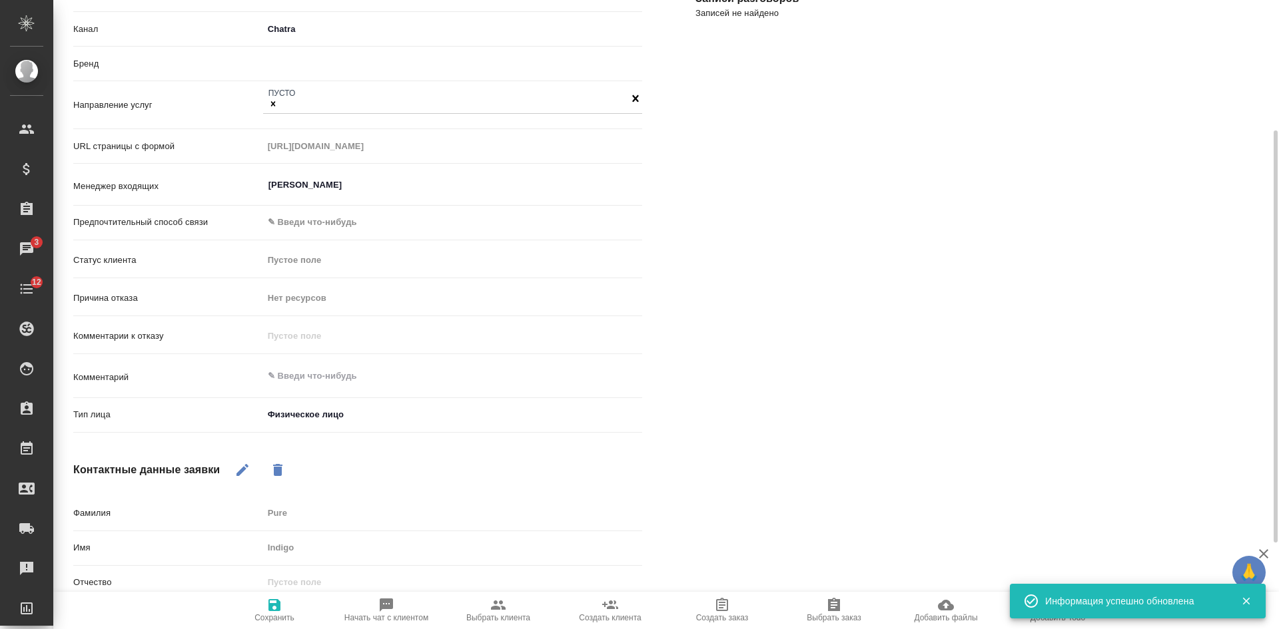
type textarea "x"
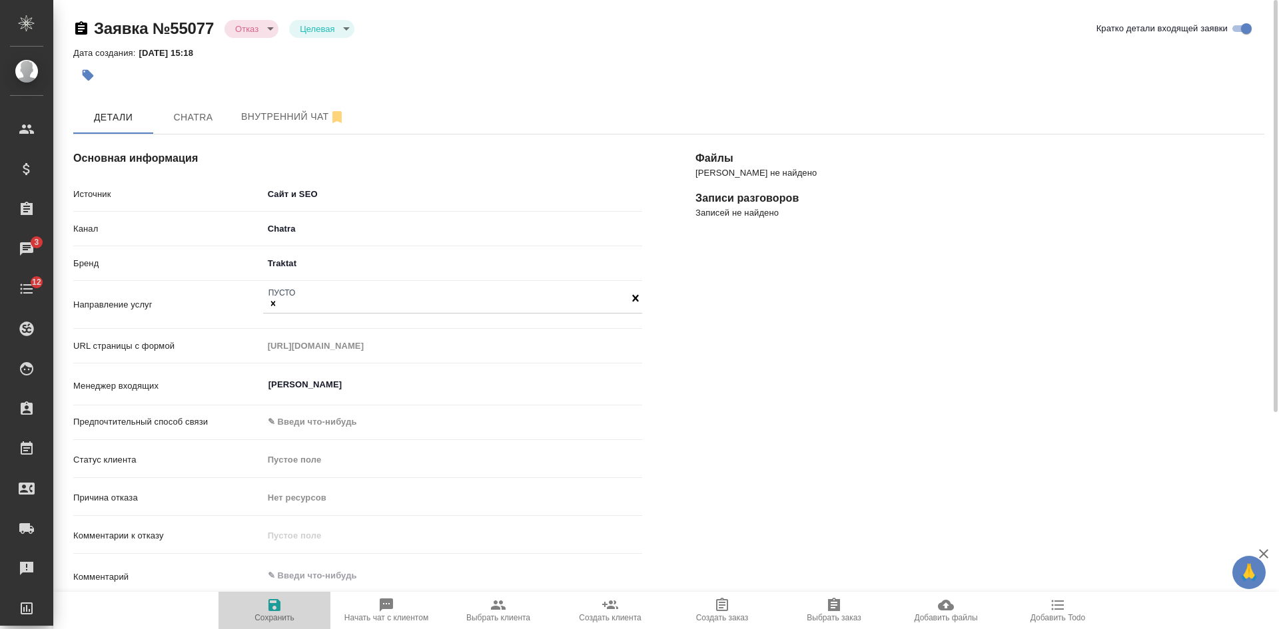
click at [276, 624] on button "Сохранить" at bounding box center [274, 610] width 112 height 37
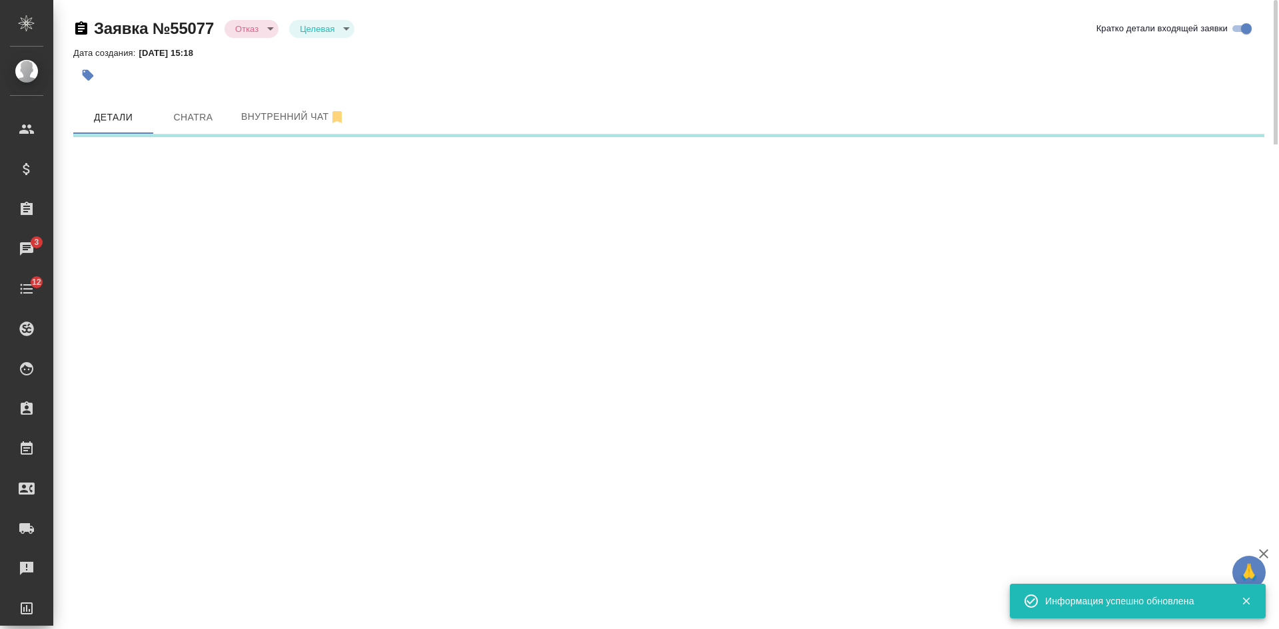
select select "RU"
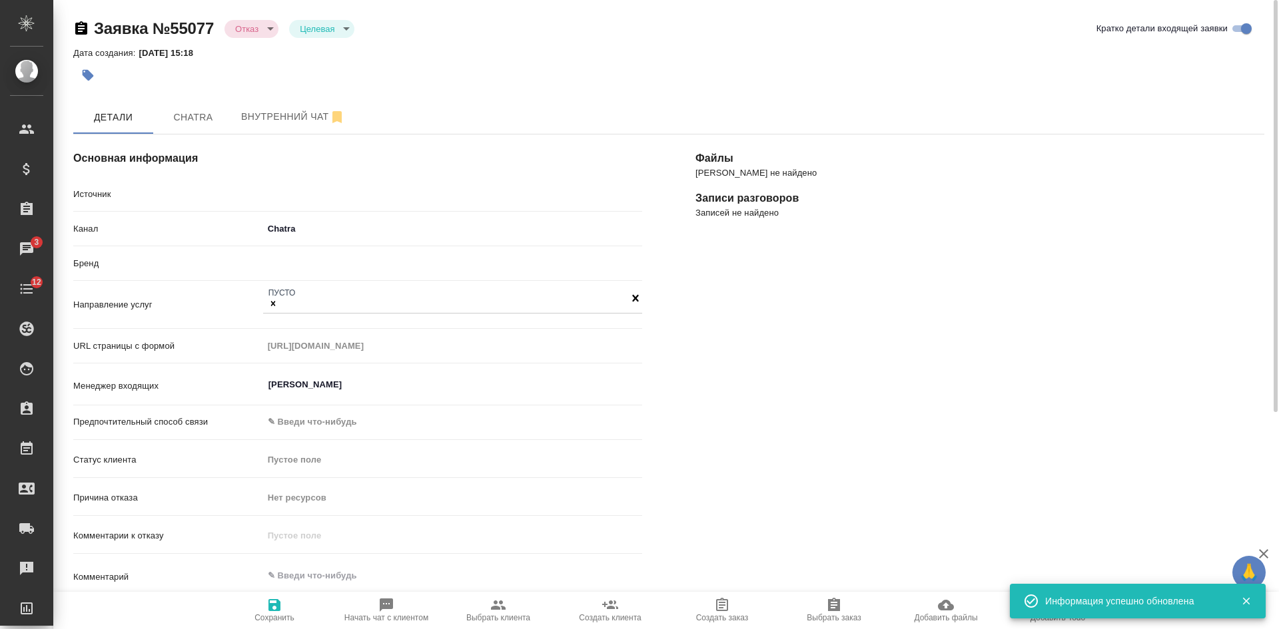
type textarea "x"
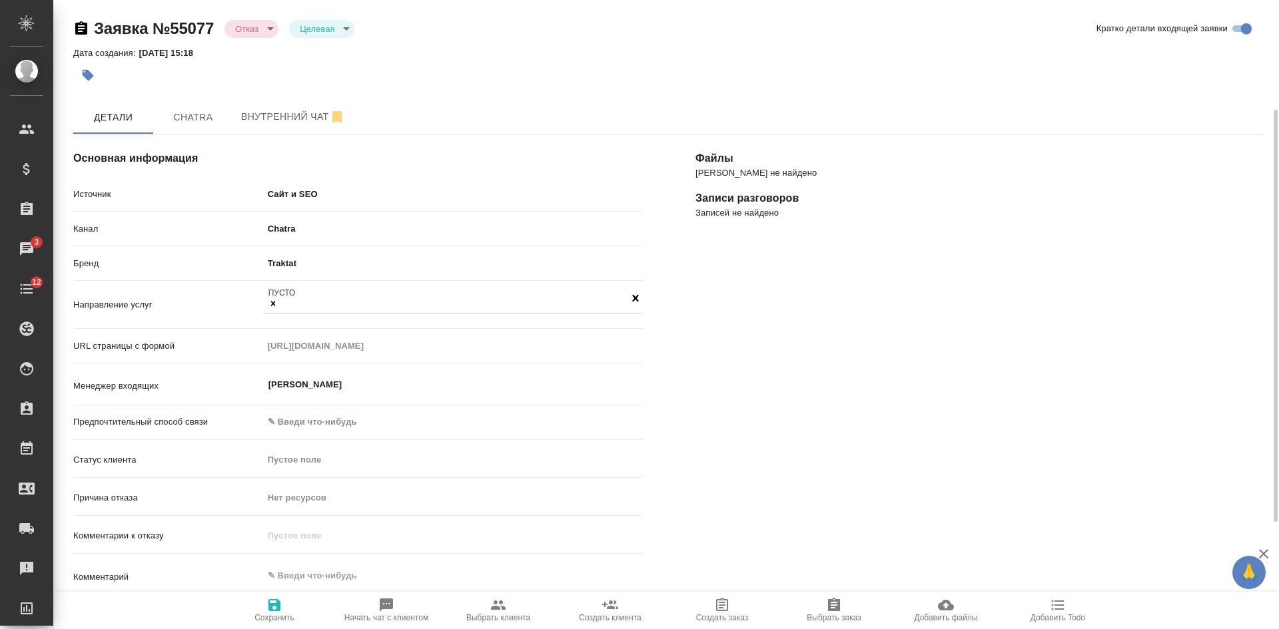
scroll to position [200, 0]
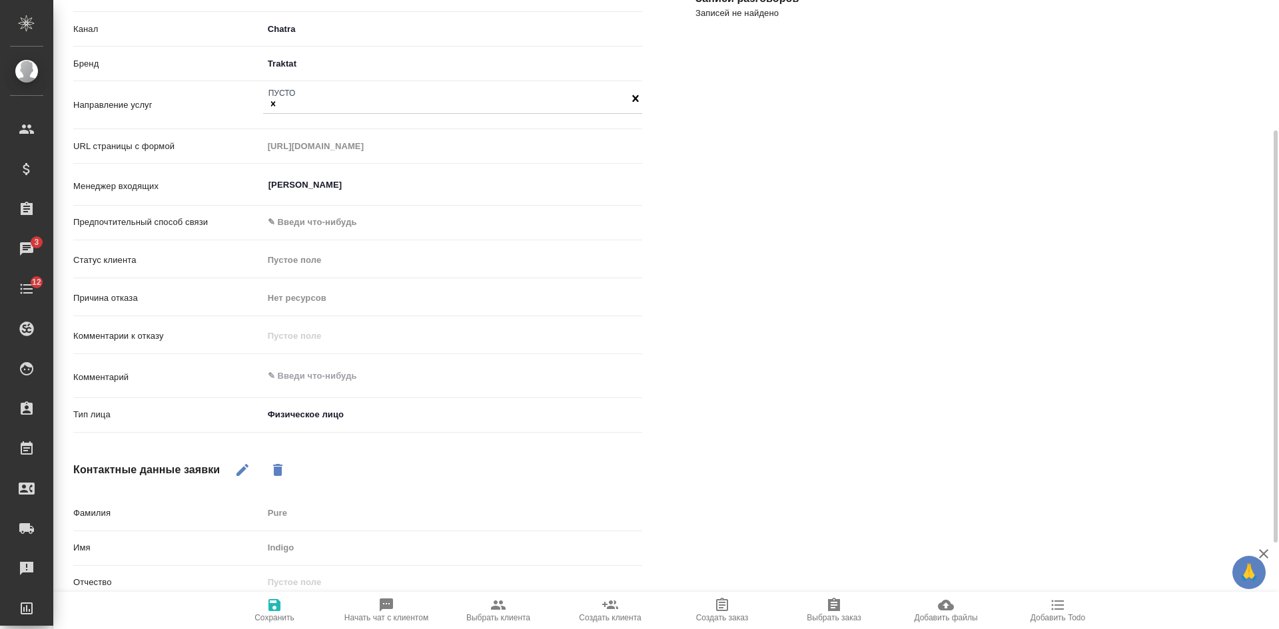
click at [270, 618] on span "Сохранить" at bounding box center [274, 617] width 40 height 9
select select "RU"
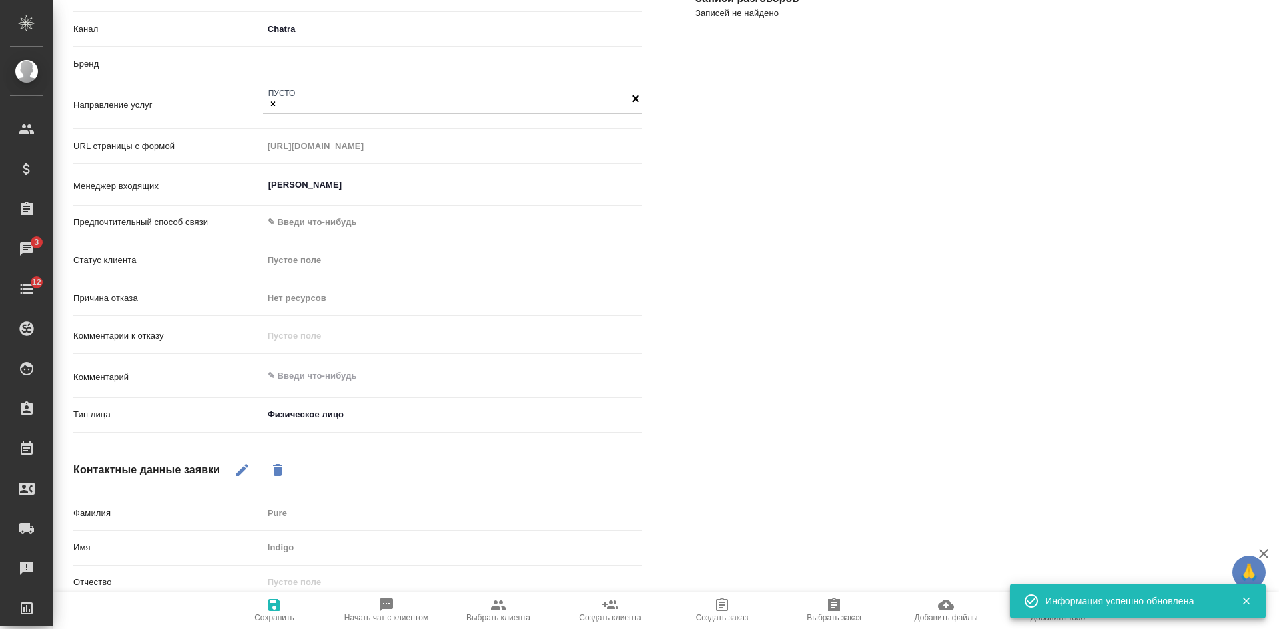
type textarea "x"
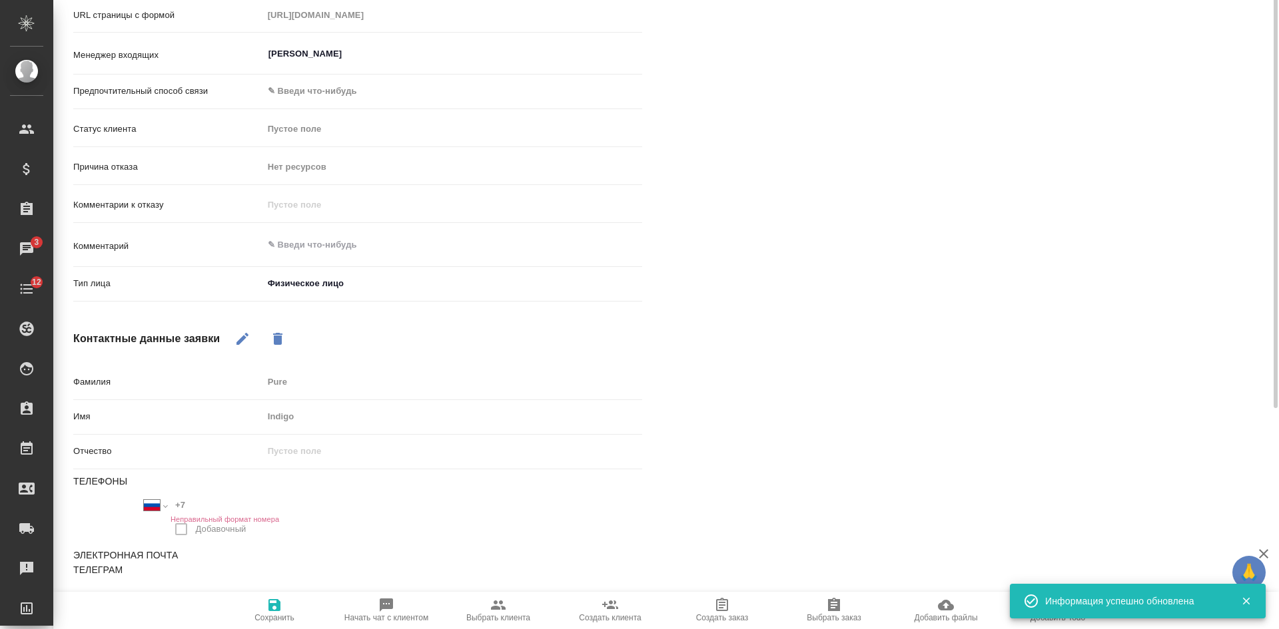
scroll to position [0, 0]
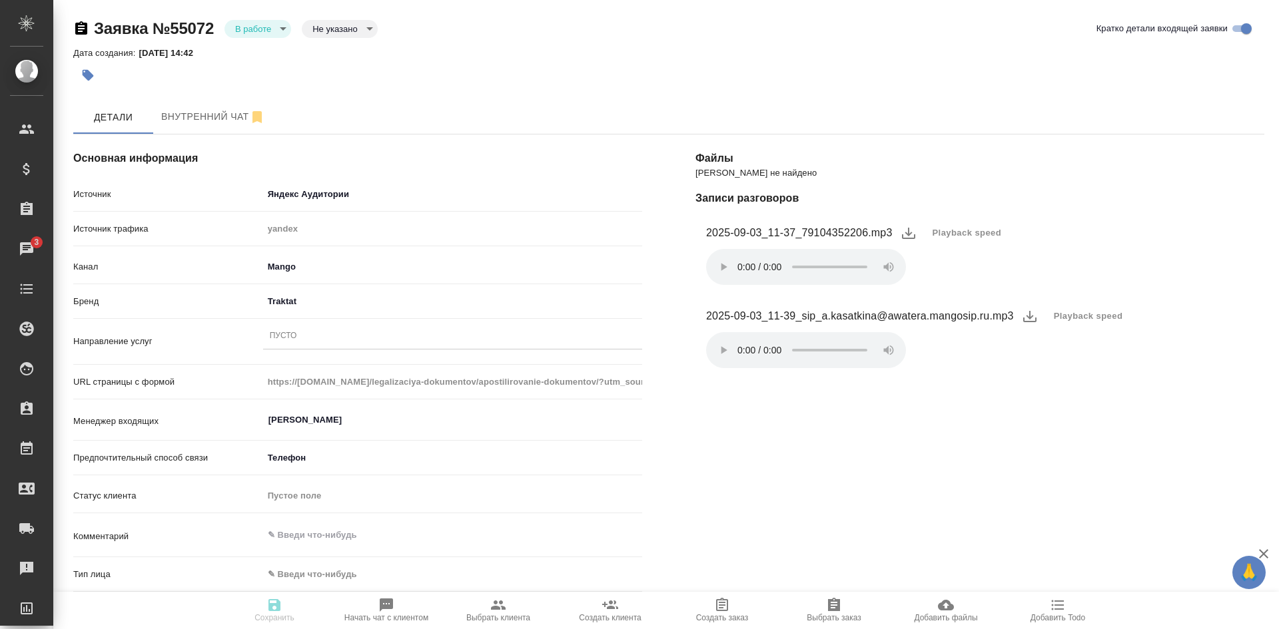
select select "RU"
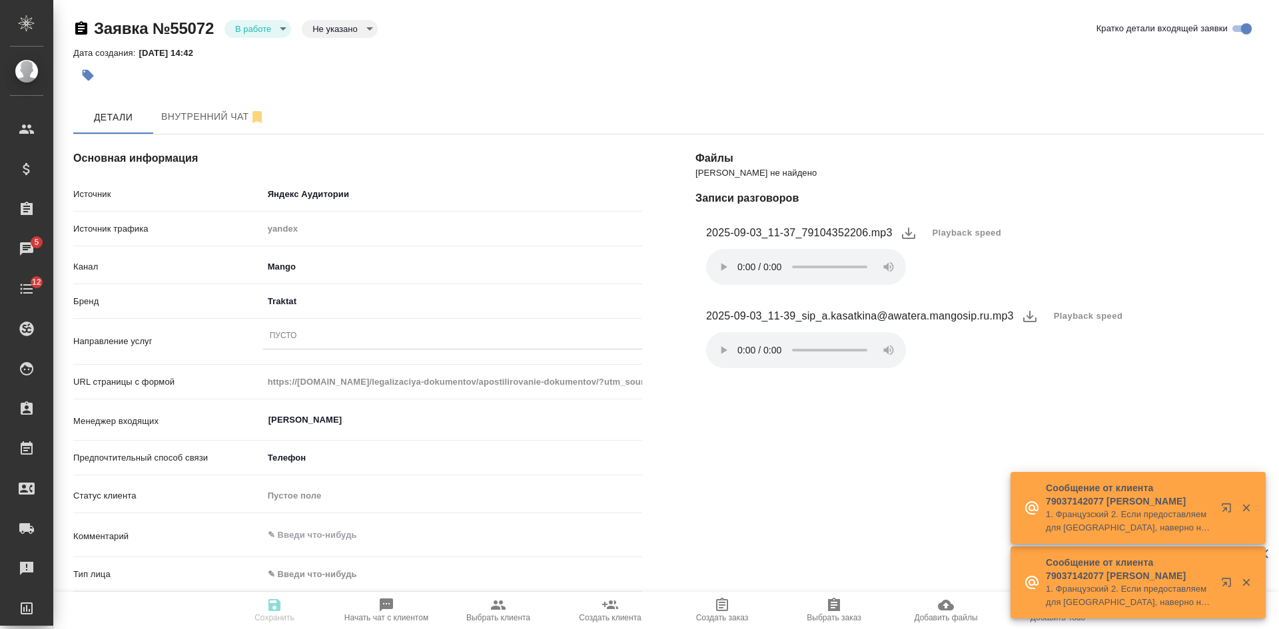
scroll to position [67, 0]
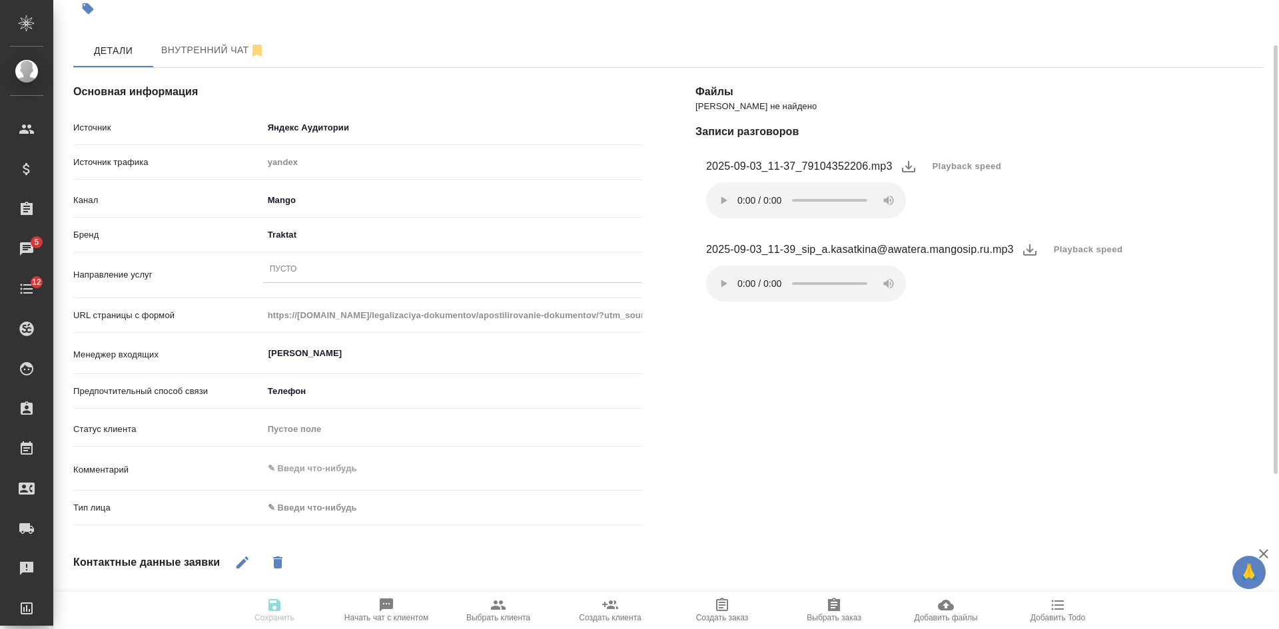
click at [939, 280] on div "2025-09-03_11-39_sip_a.kasatkina@awatera.mangosip.ru.mp3 Playback speed Ваш бра…" at bounding box center [918, 270] width 424 height 73
click at [307, 270] on div "Пусто" at bounding box center [452, 269] width 379 height 19
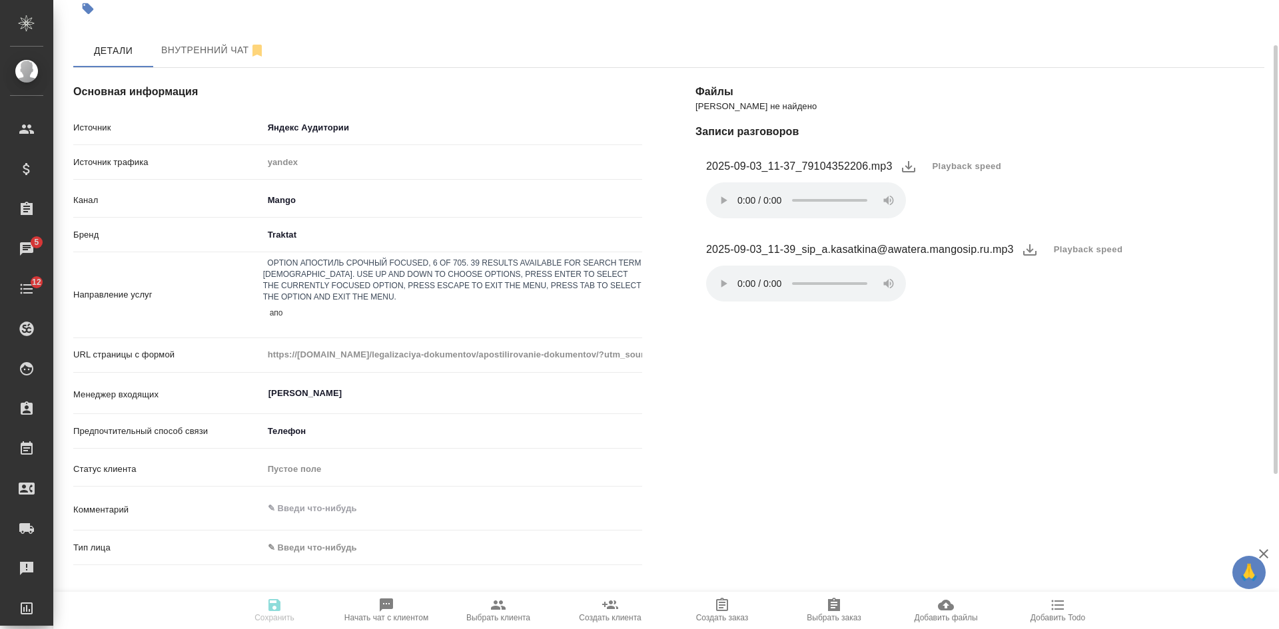
type input "апос"
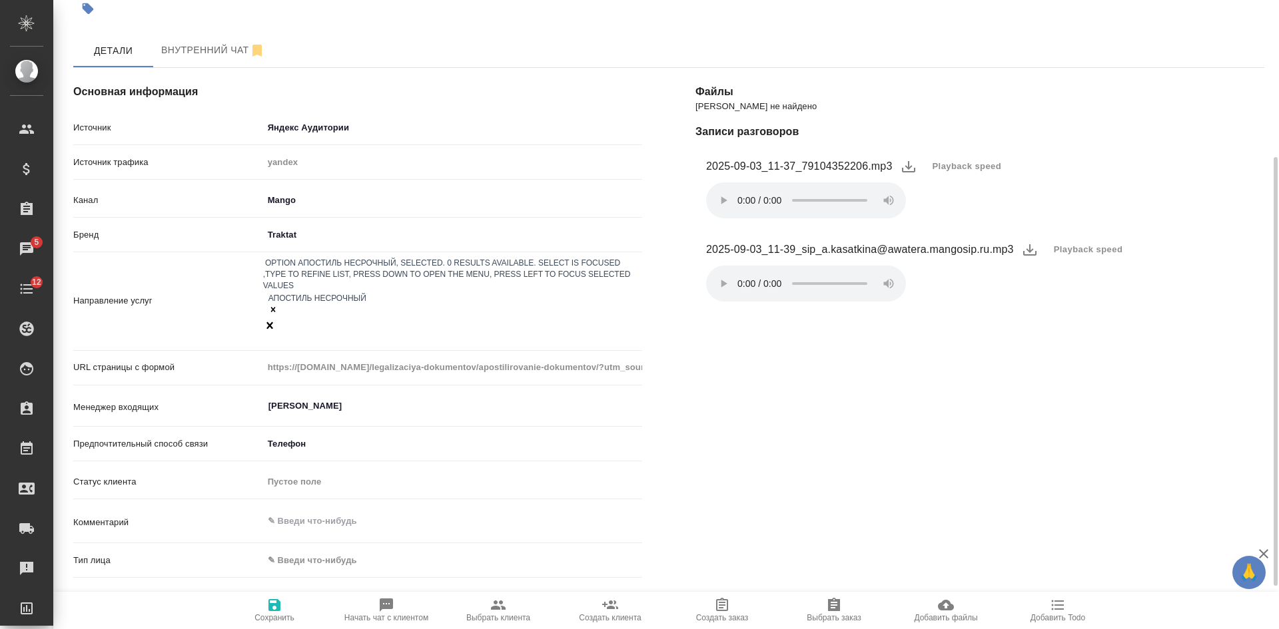
scroll to position [266, 0]
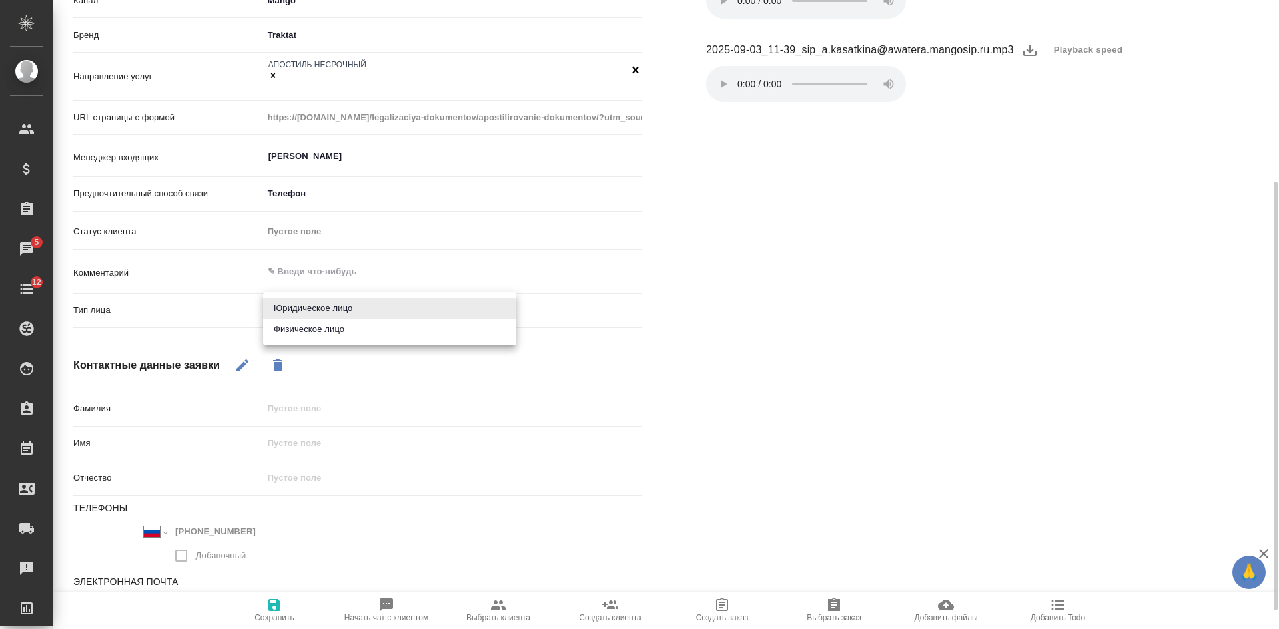
click at [318, 312] on body "🙏 .cls-1 fill:#fff; AWATERA [PERSON_NAME] Спецификации Заказы 5 Чаты 12 Todo Пр…" at bounding box center [639, 314] width 1279 height 629
click at [306, 340] on li "Физическое лицо" at bounding box center [389, 329] width 253 height 21
type input "private"
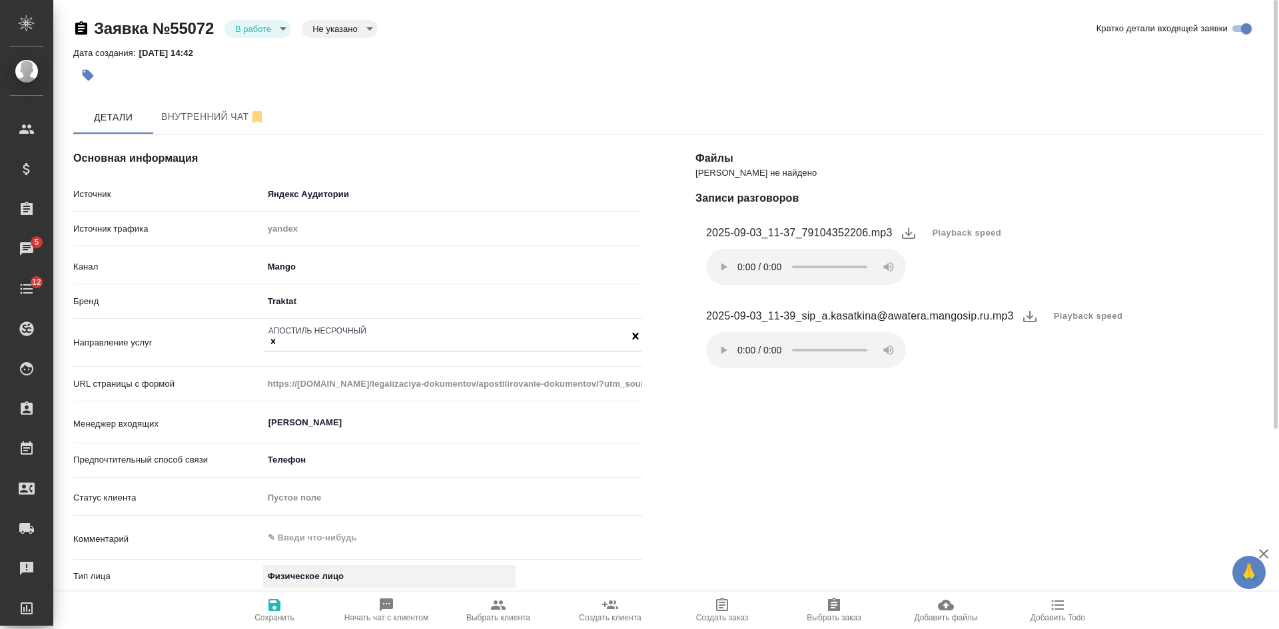
scroll to position [133, 0]
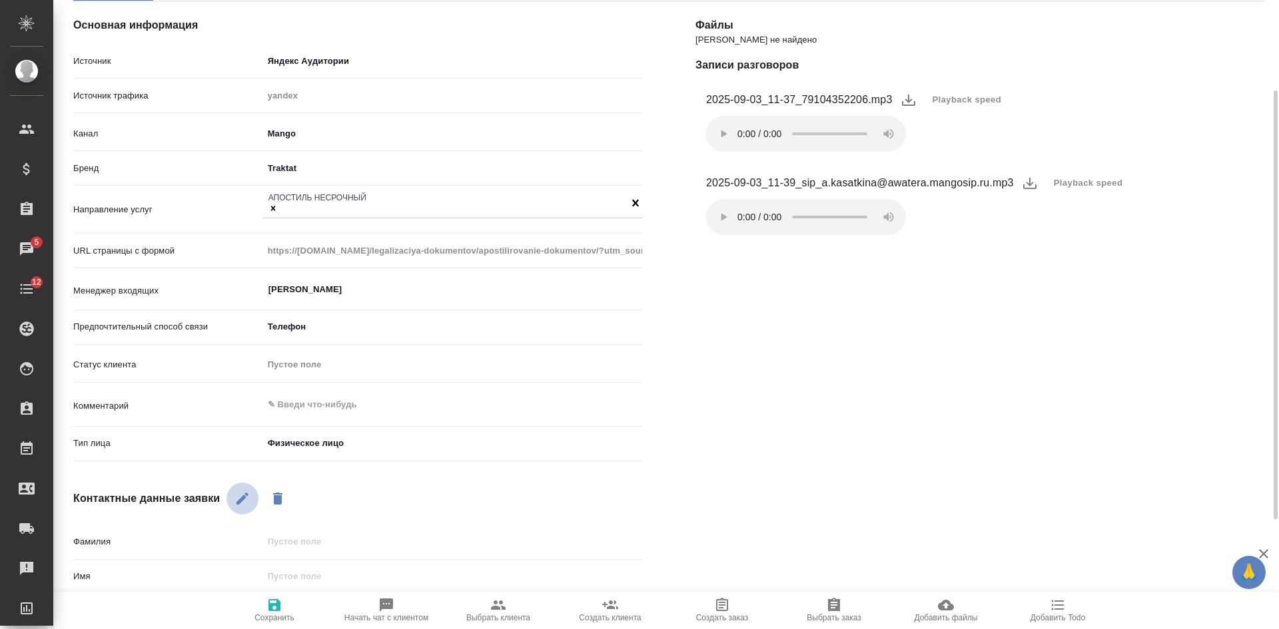
click at [241, 491] on icon "button" at bounding box center [242, 499] width 16 height 16
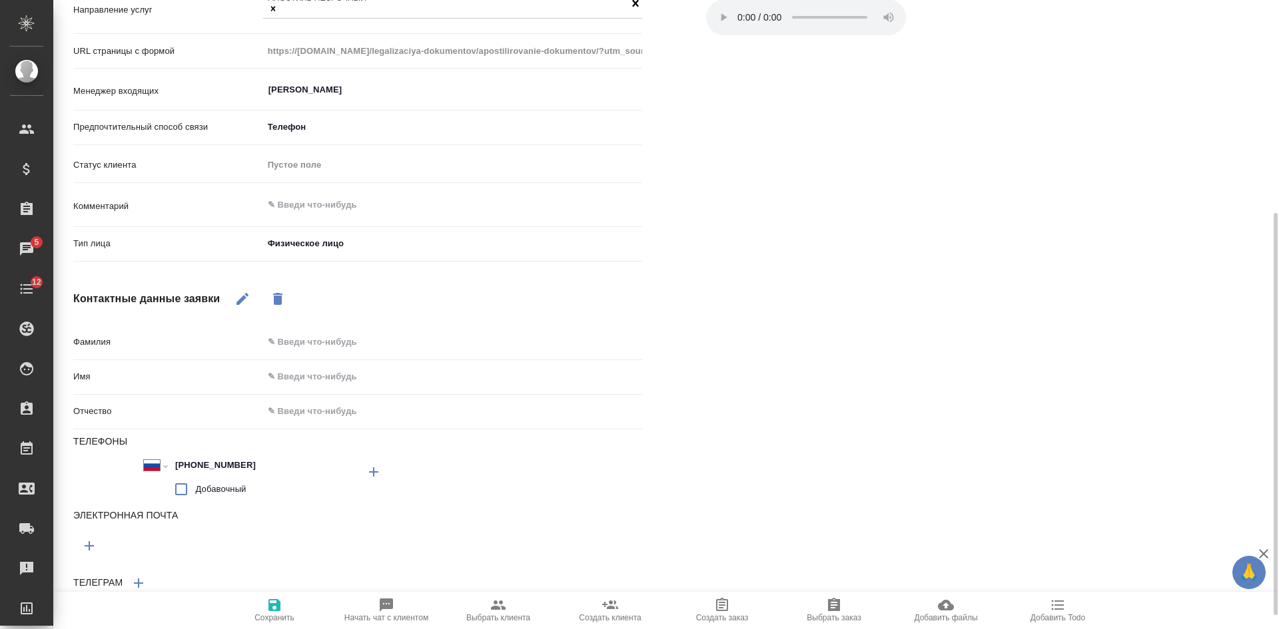
click at [334, 376] on input "text" at bounding box center [452, 377] width 379 height 19
type input "Виталий"
drag, startPoint x: 276, startPoint y: 611, endPoint x: 279, endPoint y: 599, distance: 12.4
click at [276, 611] on icon "button" at bounding box center [274, 605] width 12 height 12
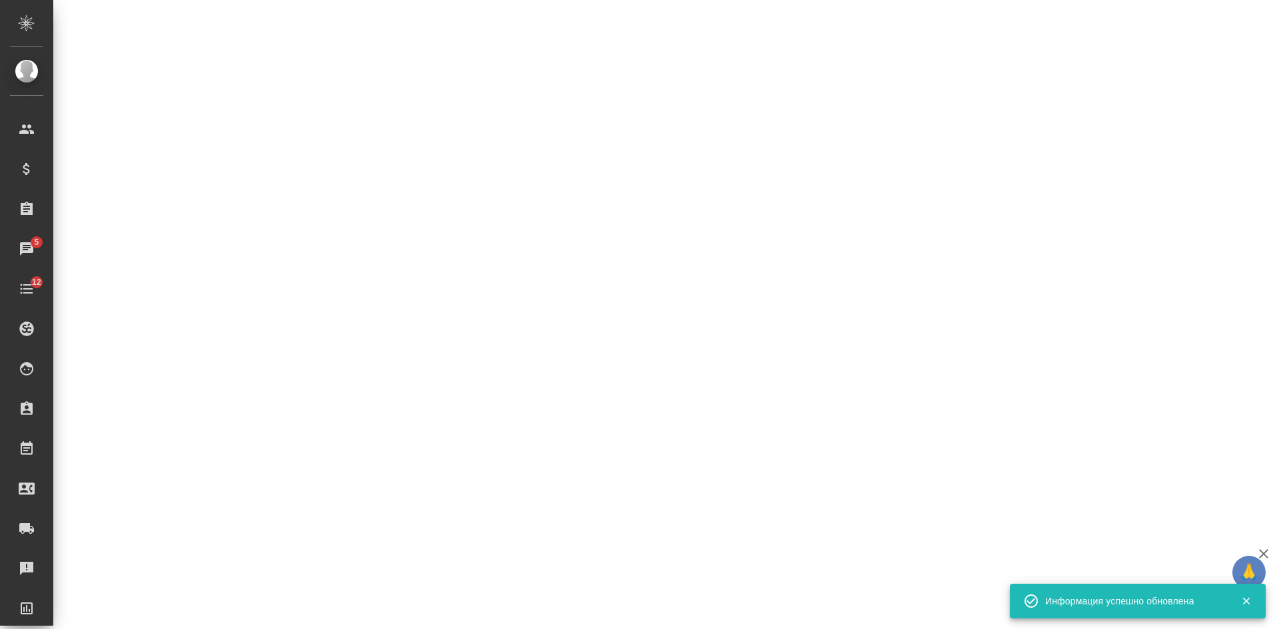
select select "RU"
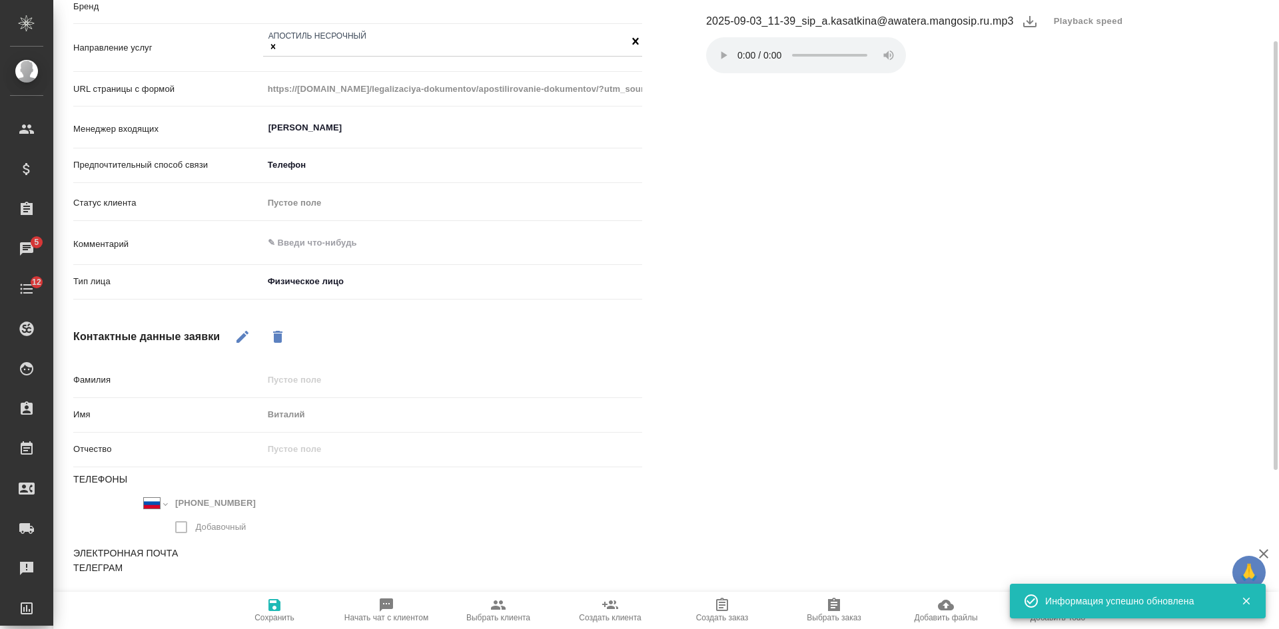
type textarea "x"
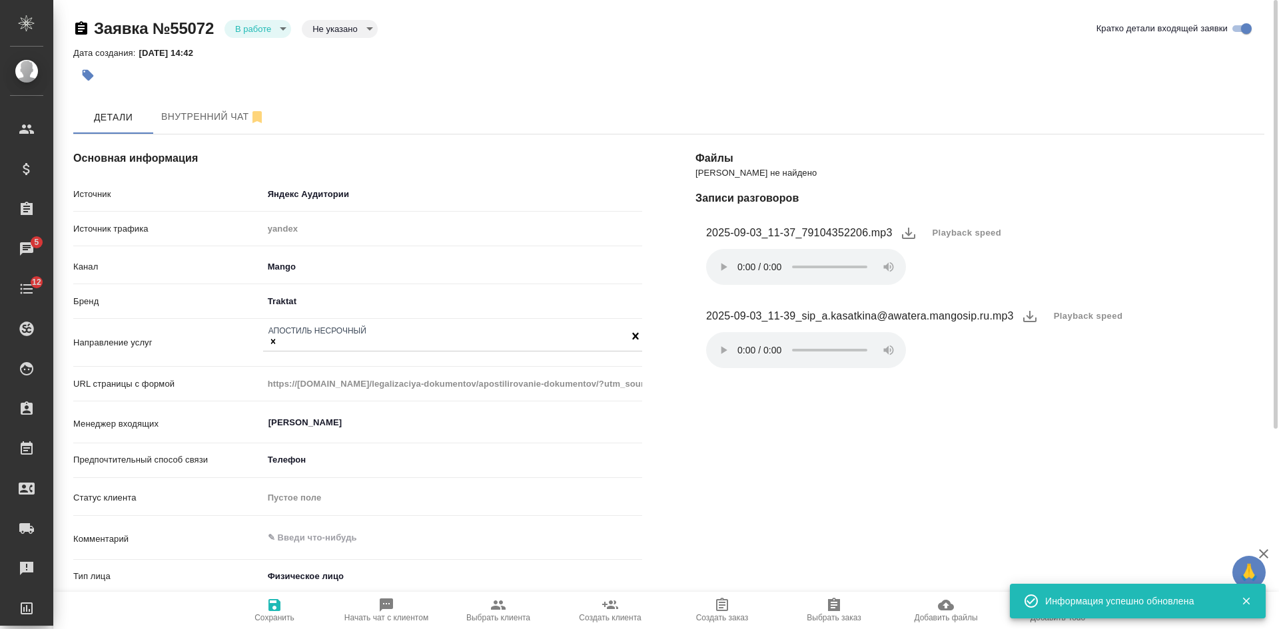
click at [343, 27] on body "🙏 .cls-1 fill:#fff; AWATERA [PERSON_NAME] Спецификации Заказы 5 Чаты 12 Todo Пр…" at bounding box center [639, 314] width 1279 height 629
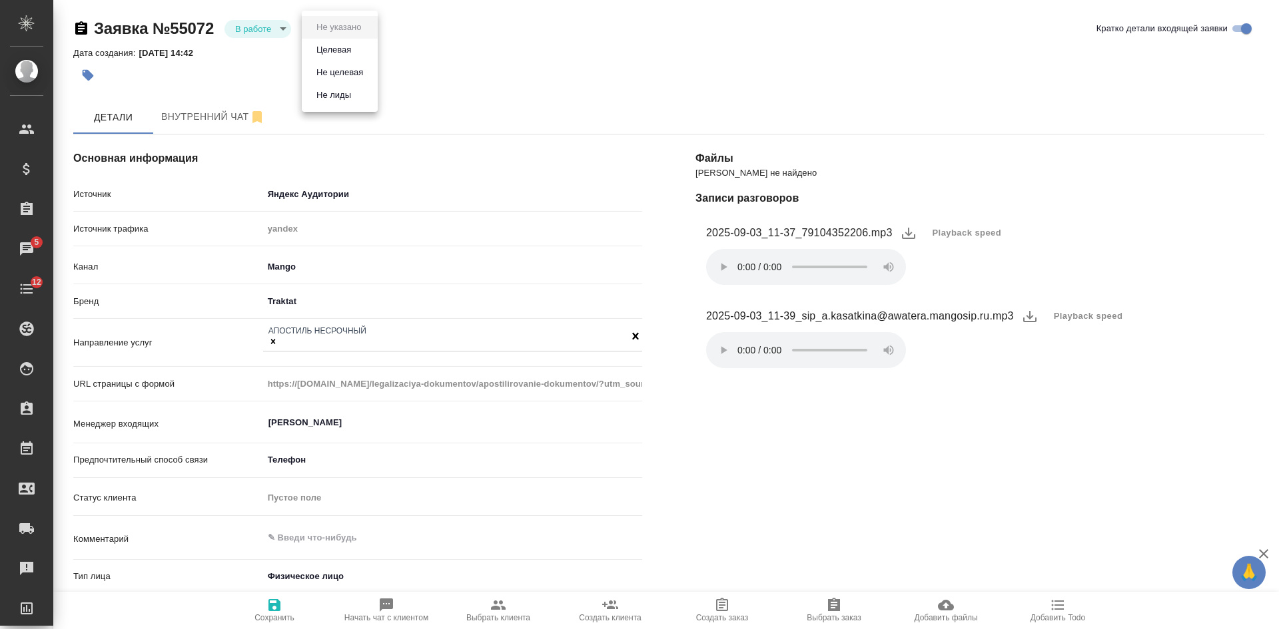
click at [328, 52] on button "Целевая" at bounding box center [333, 50] width 43 height 15
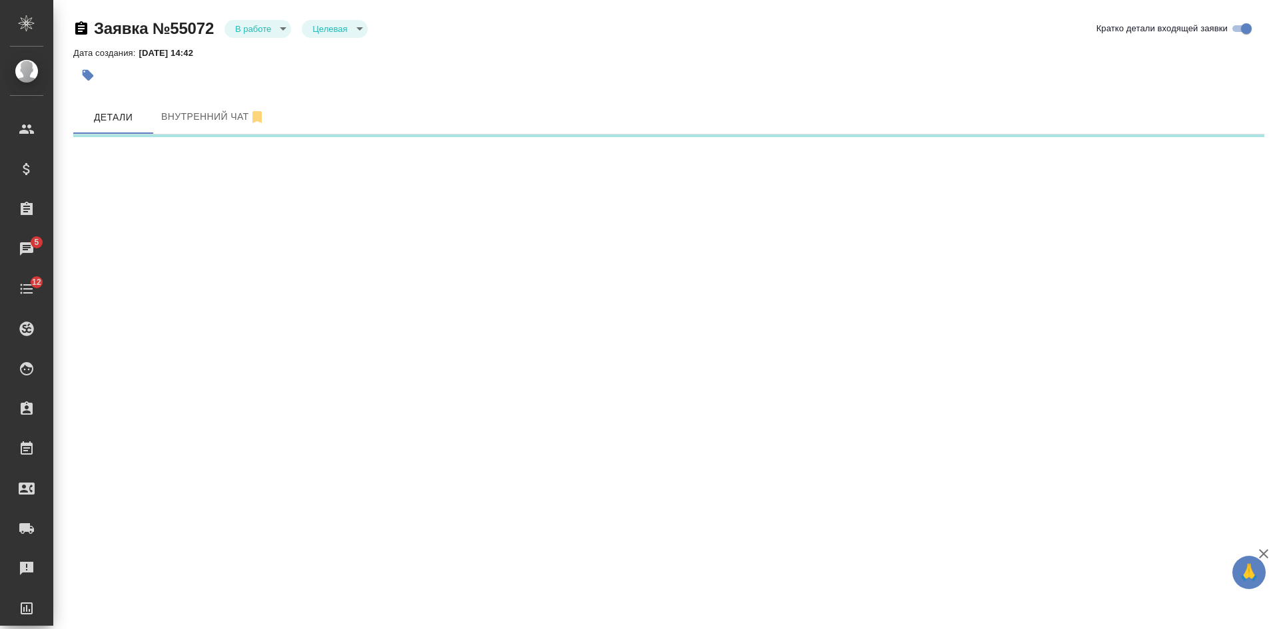
select select "RU"
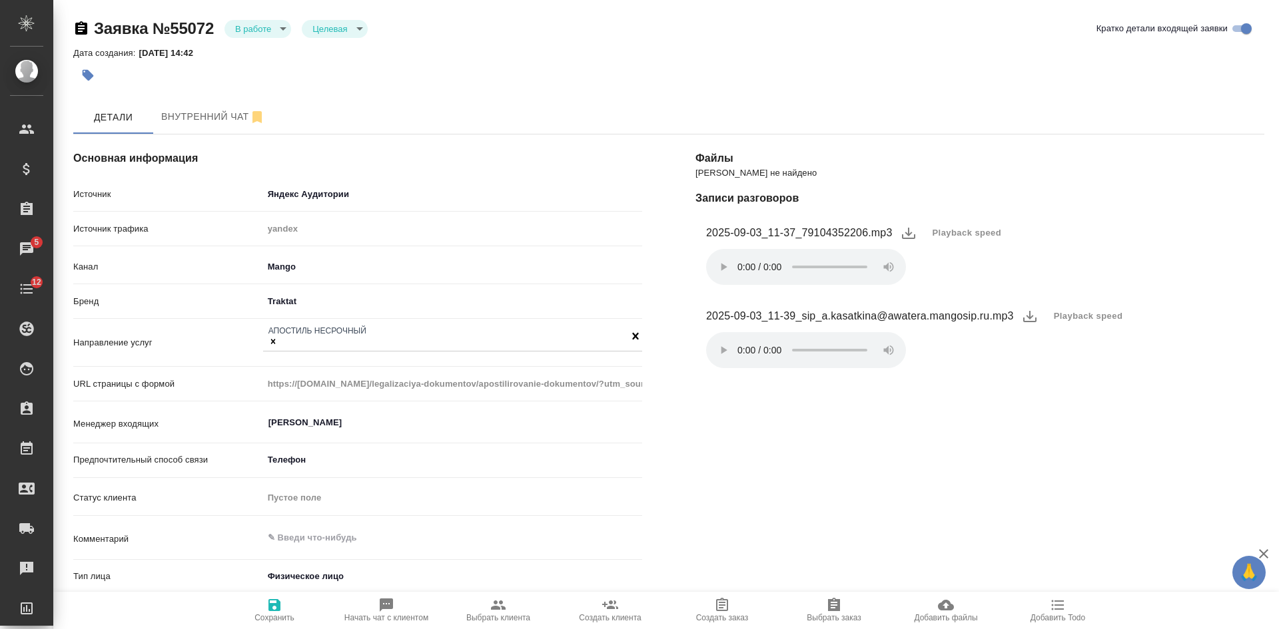
type textarea "x"
click at [277, 618] on span "Сохранить" at bounding box center [274, 617] width 40 height 9
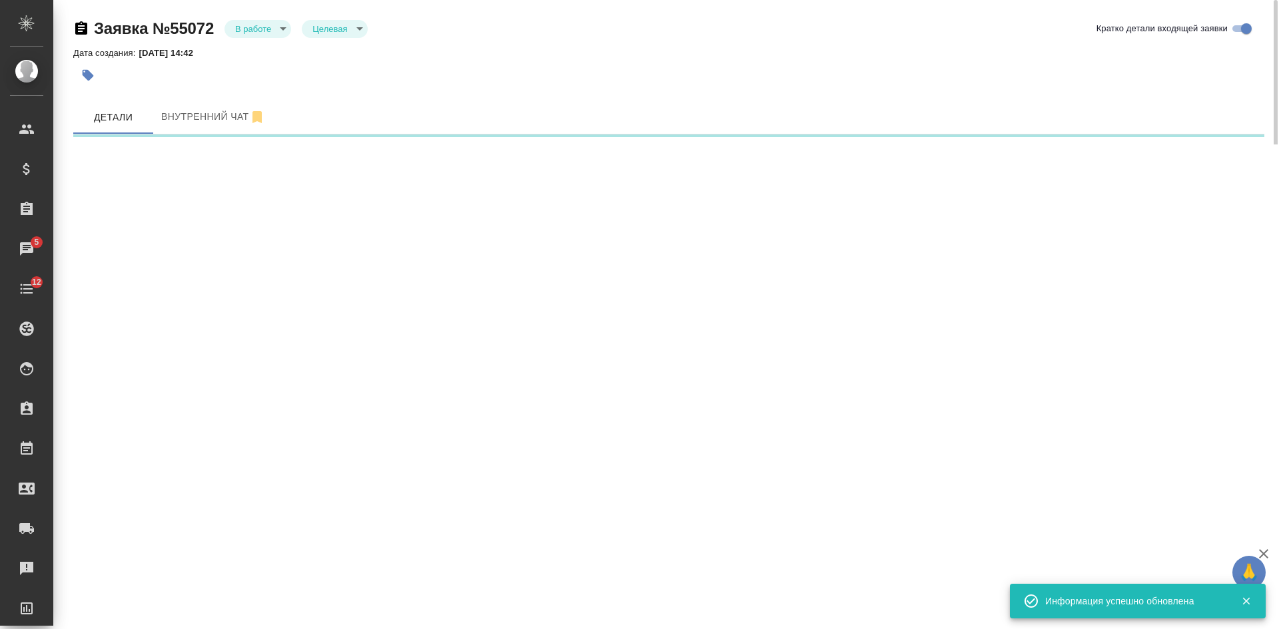
select select "RU"
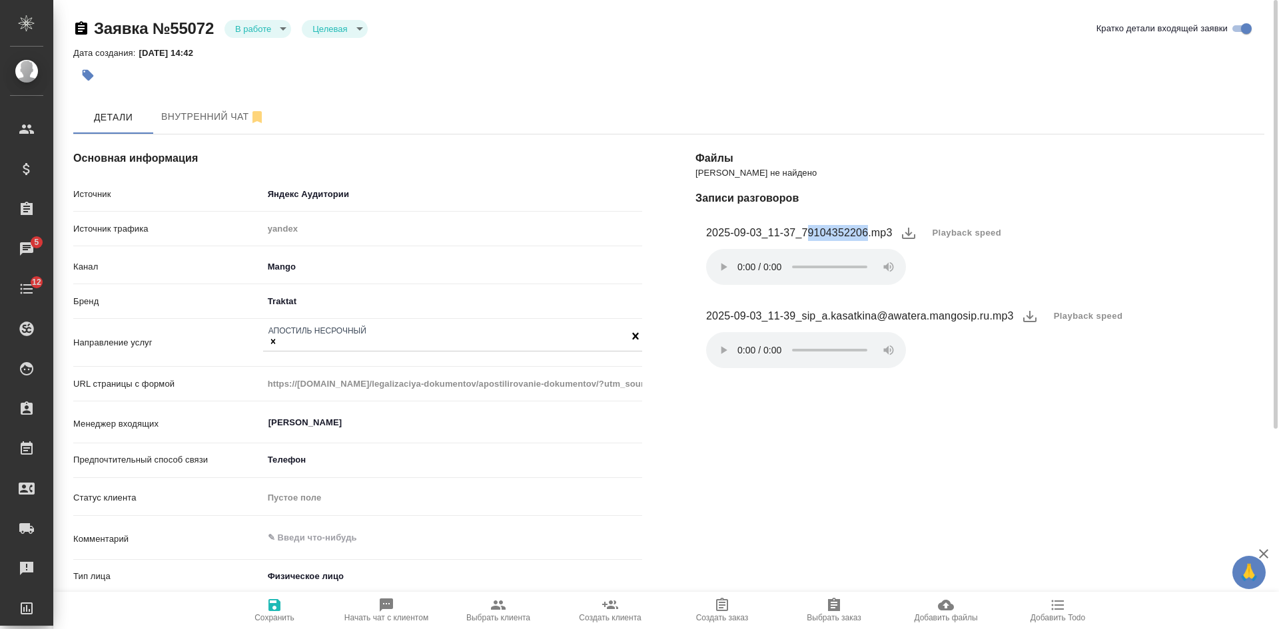
drag, startPoint x: 806, startPoint y: 230, endPoint x: 868, endPoint y: 234, distance: 62.1
click at [868, 234] on figcaption "2025-09-03_11-37_79104352206.mp3" at bounding box center [799, 233] width 186 height 16
copy figcaption "9104352206"
type textarea "x"
click at [1076, 314] on span "Playback speed" at bounding box center [1088, 316] width 69 height 13
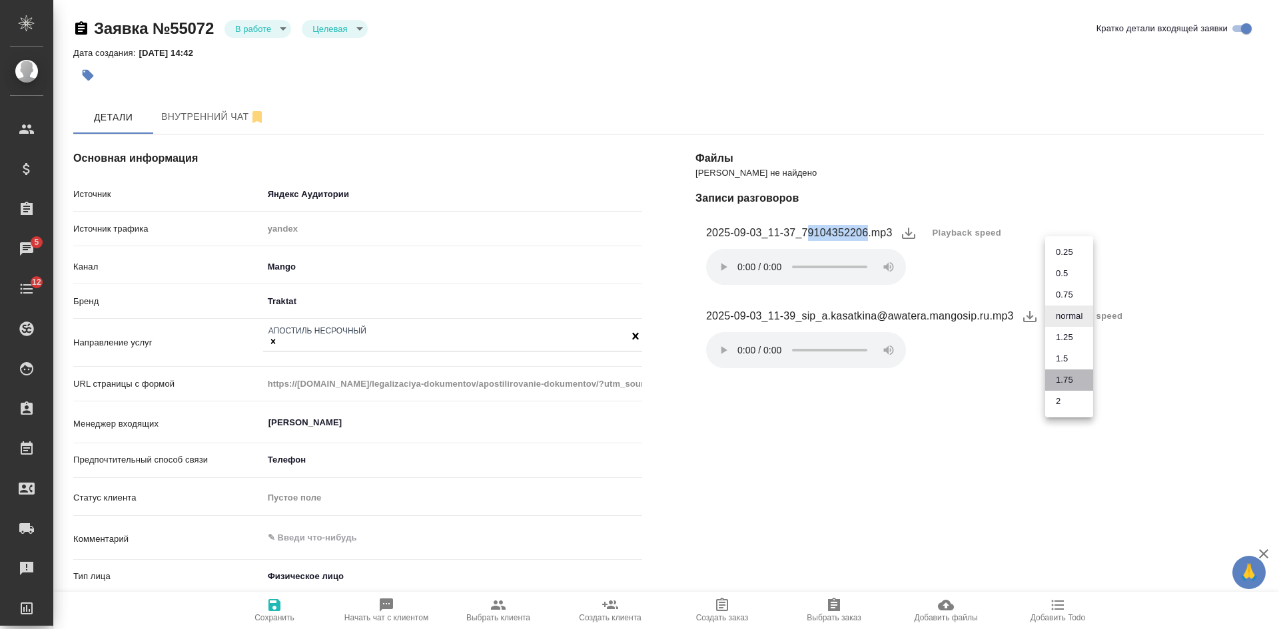
click at [1075, 376] on li "1.75" at bounding box center [1069, 380] width 48 height 21
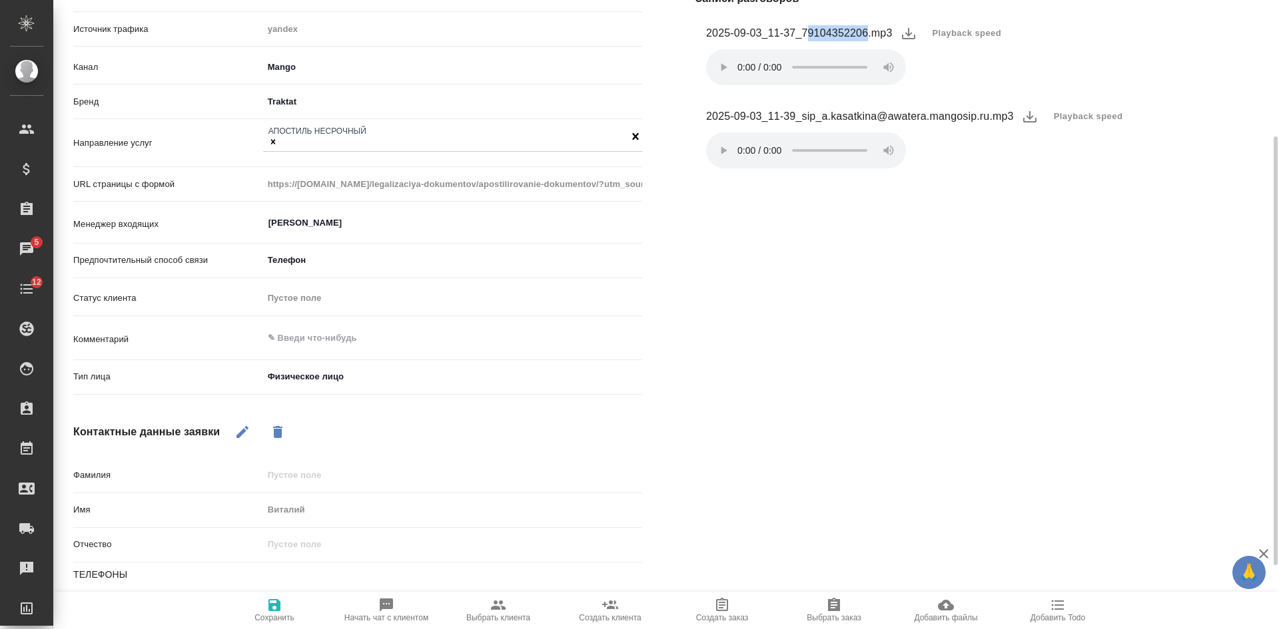
scroll to position [266, 0]
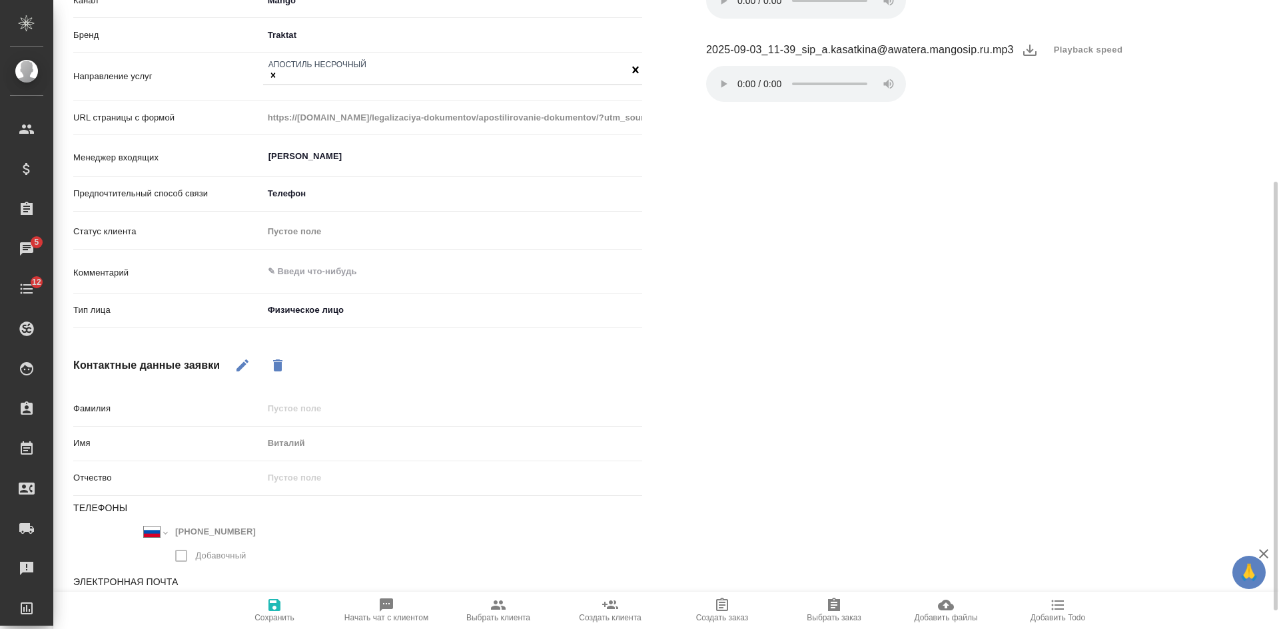
type textarea "x"
click at [319, 272] on textarea at bounding box center [452, 271] width 379 height 23
type textarea "С"
type textarea "x"
type textarea "СО"
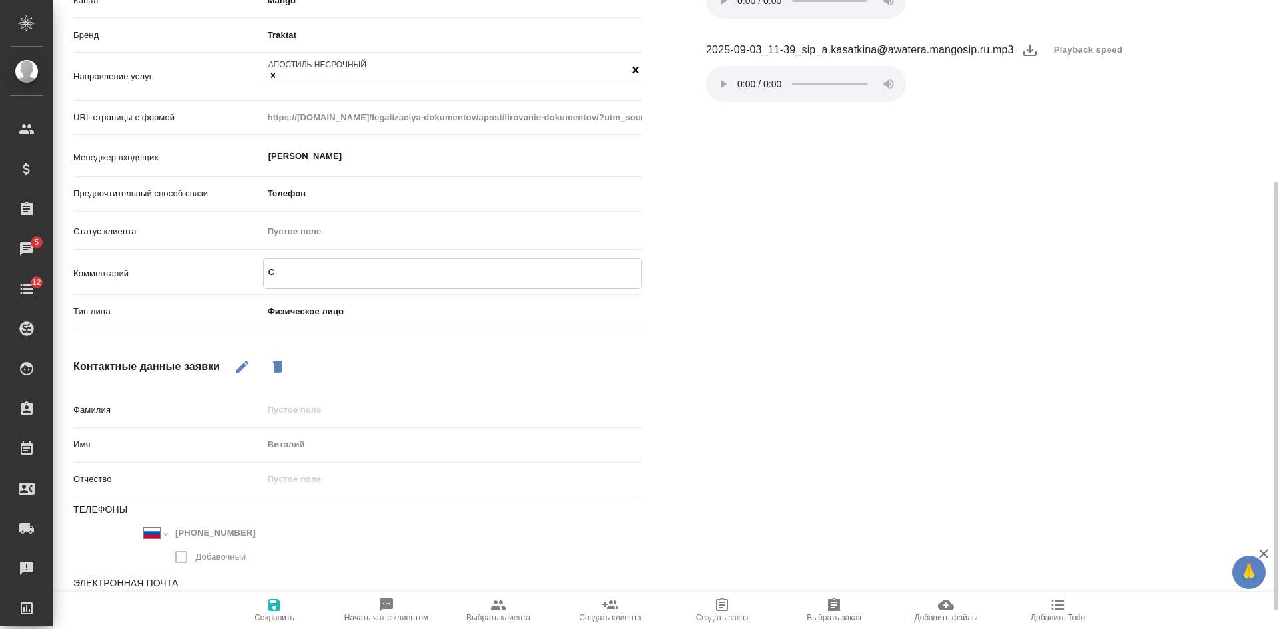
type textarea "x"
type textarea "СОР"
type textarea "x"
type textarea "СОР"
type textarea "x"
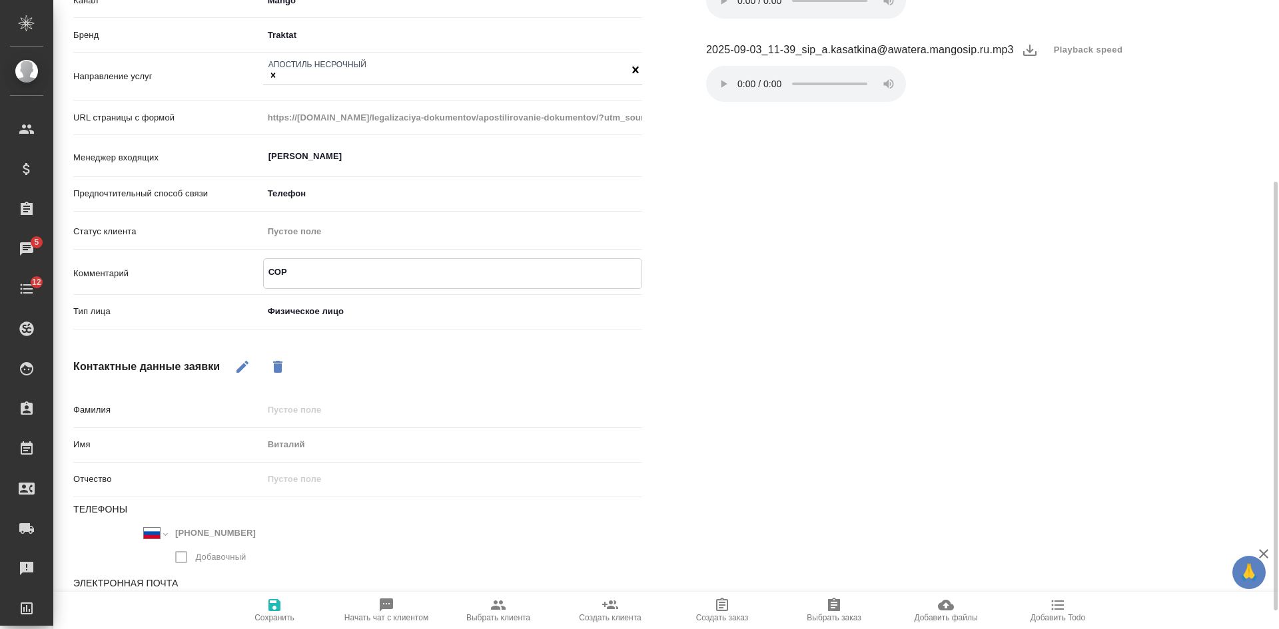
type textarea "СОР о"
type textarea "x"
type textarea "СОР ор"
type textarea "x"
type textarea "СОР ориг"
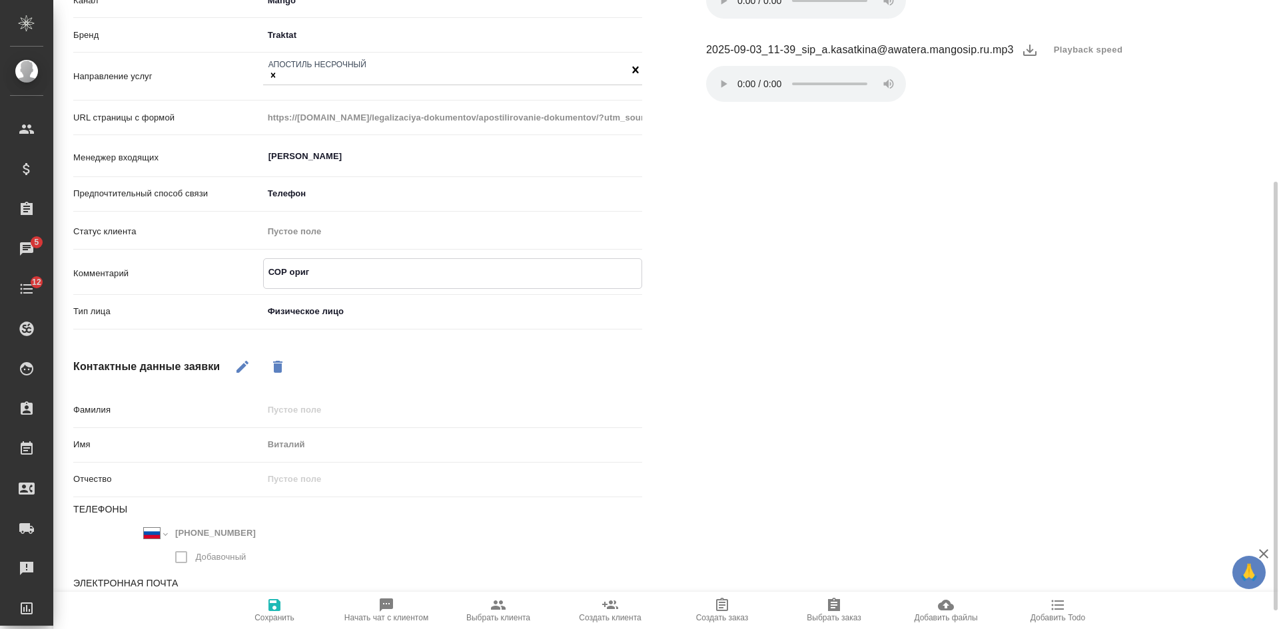
type textarea "x"
type textarea "СОР ориг"
type textarea "x"
type textarea "СОР ориг л"
type textarea "x"
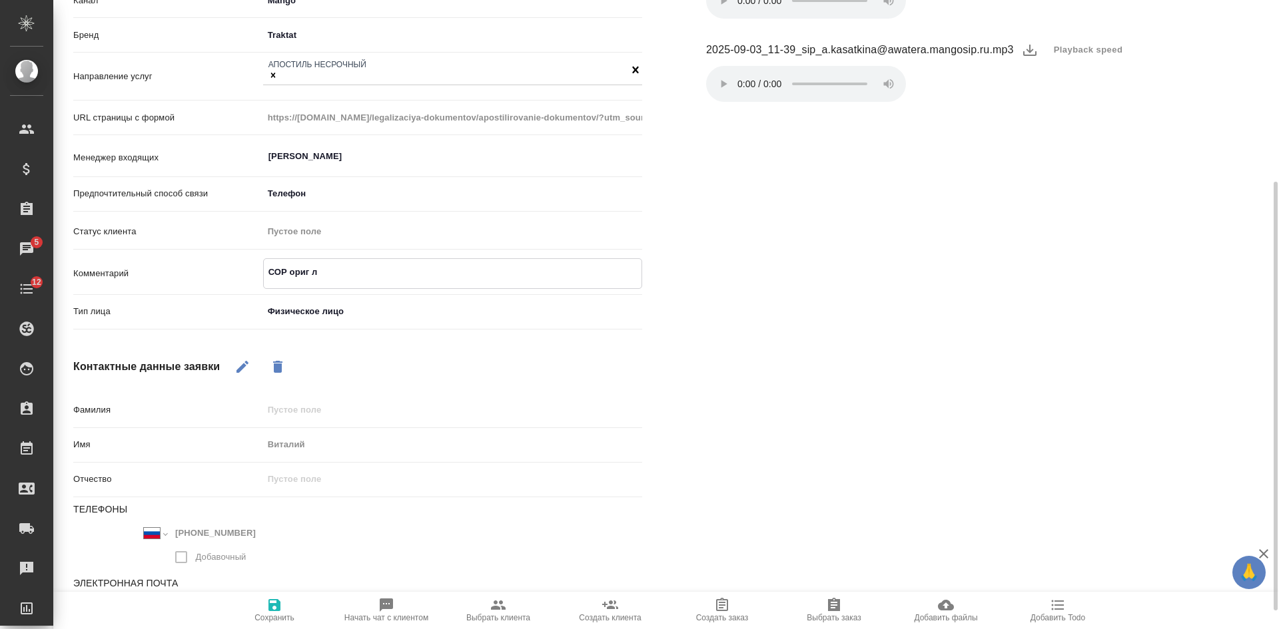
type textarea "СОР ориг ли"
type textarea "x"
type textarea "СОР ориг л"
type textarea "x"
type textarea "СОР ориг"
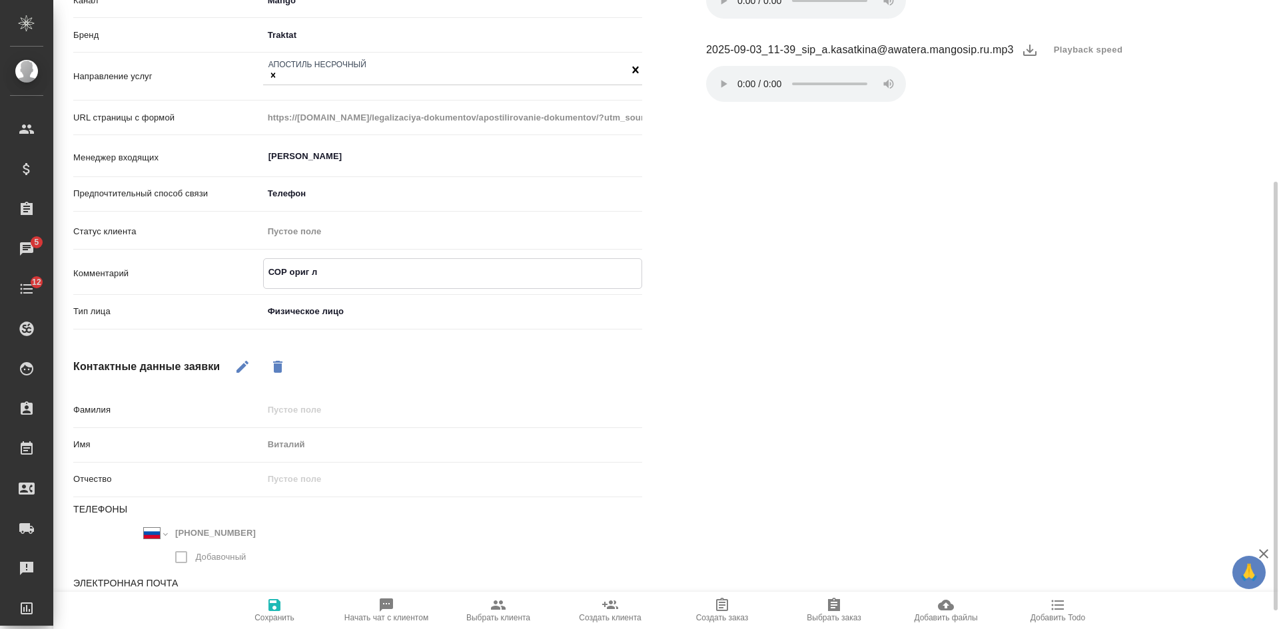
type textarea "x"
type textarea "СОР ориг"
type textarea "x"
type textarea "СОР ориг"
type textarea "x"
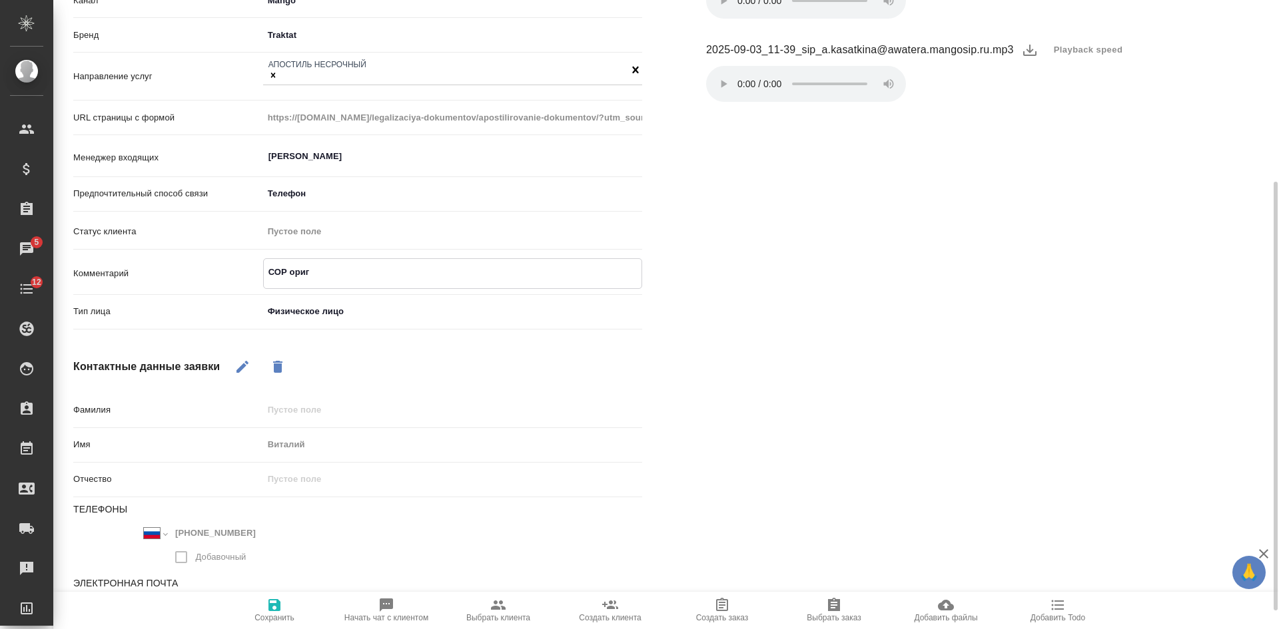
type textarea "СОР ориг и"
type textarea "x"
type textarea "СОР ориг ил"
type textarea "x"
type textarea "СОР ориг или"
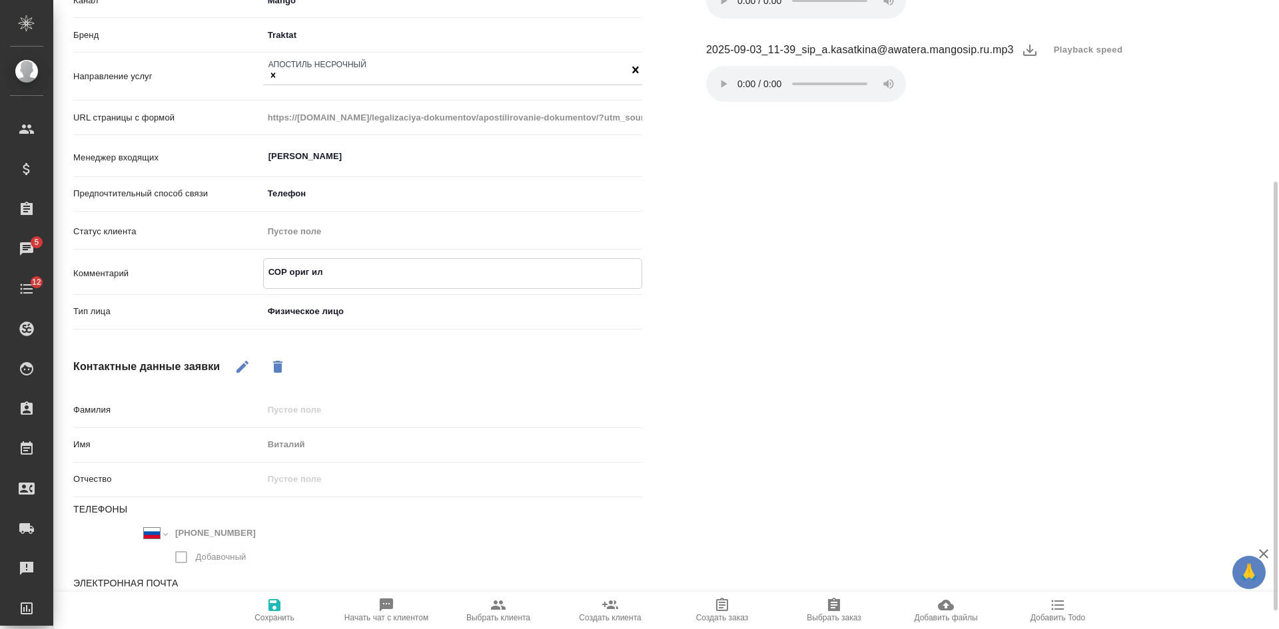
type textarea "x"
type textarea "СОР ориг или"
type textarea "x"
type textarea "СОР ориг или Н"
type textarea "x"
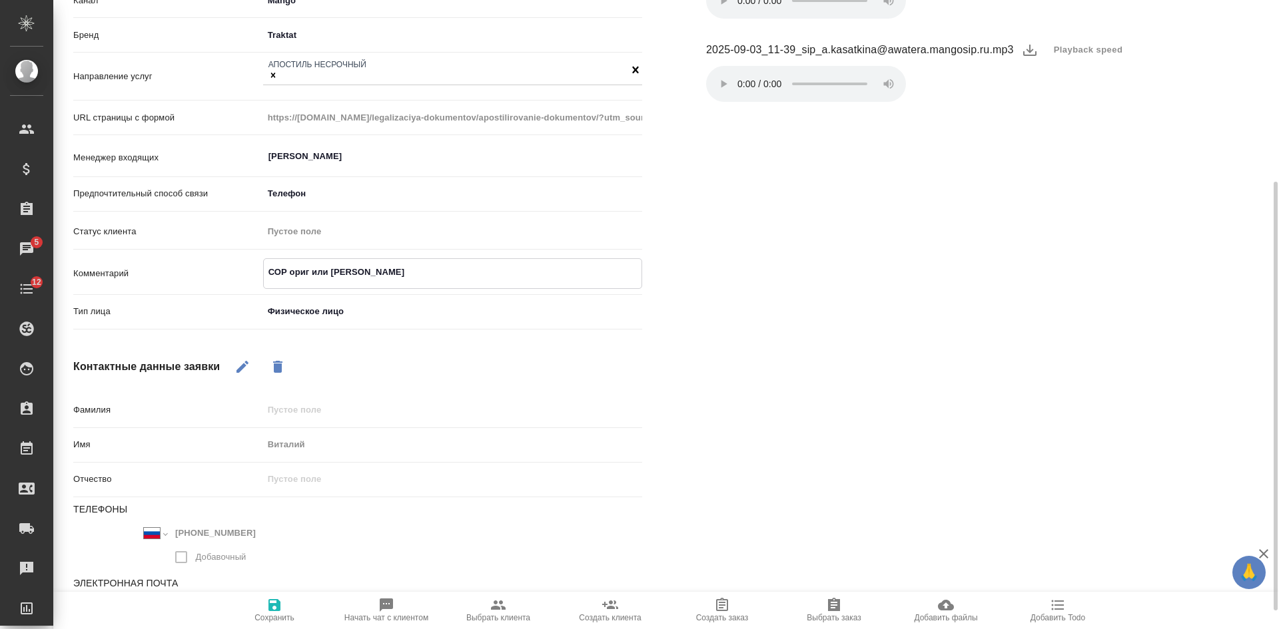
type textarea "СОР ориг или НЗ"
type textarea "x"
type textarea "СОР ориг или НЗК"
type textarea "x"
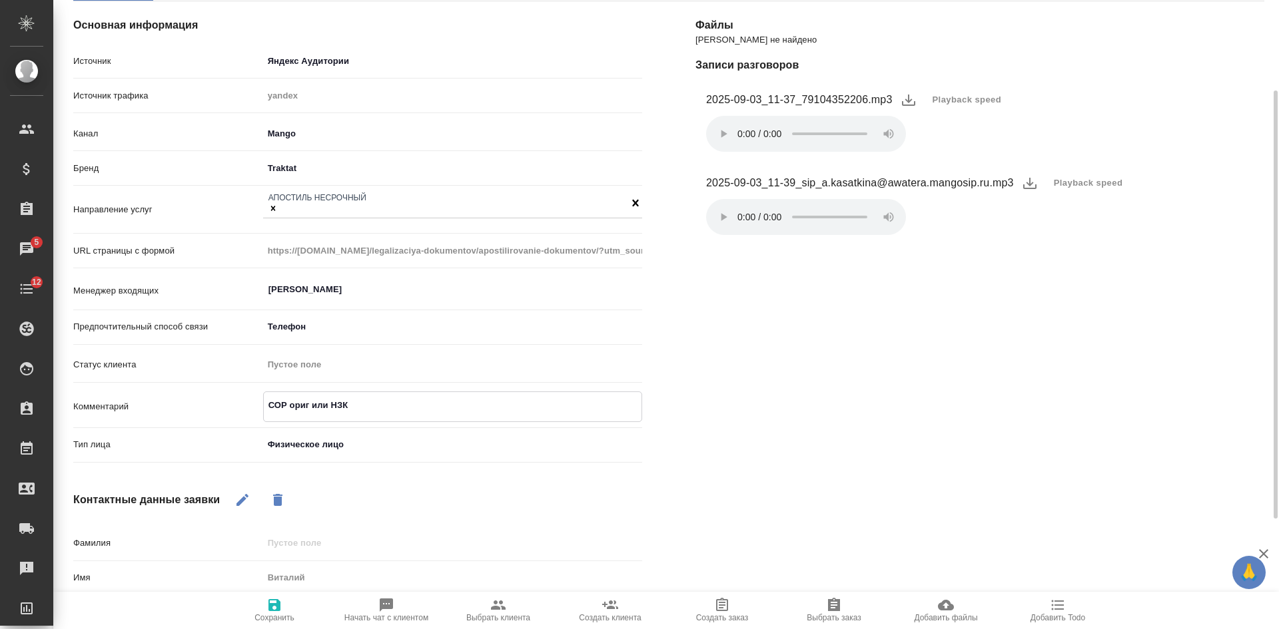
type textarea "СОР ориг или НЗК"
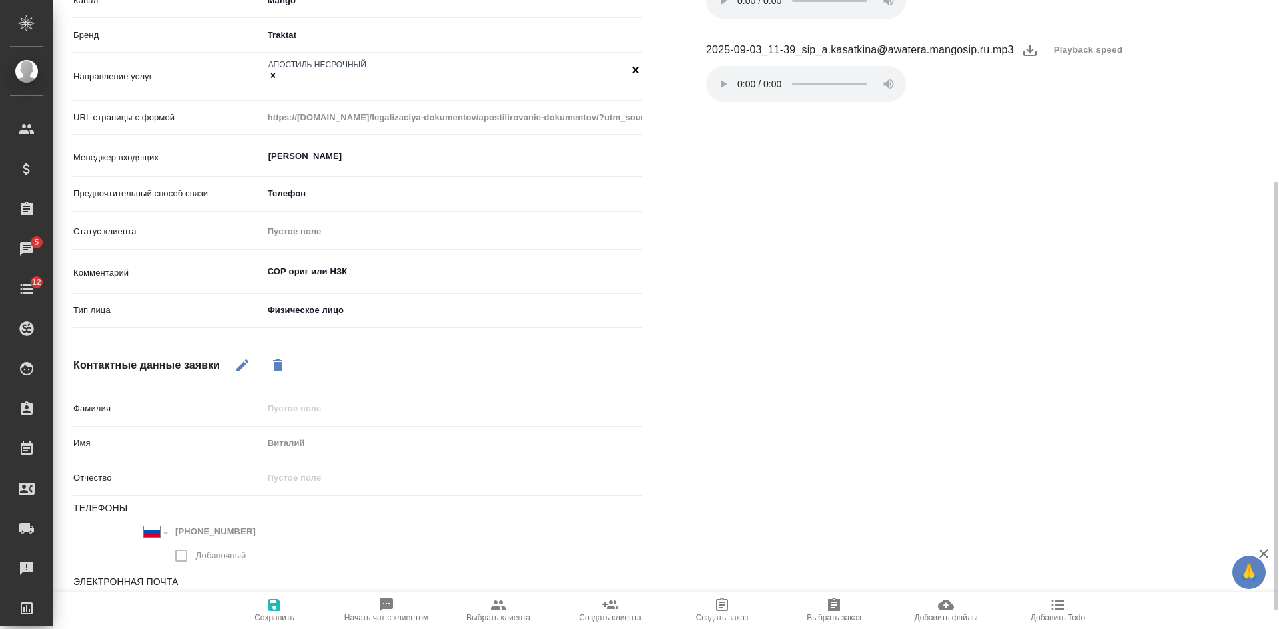
scroll to position [200, 0]
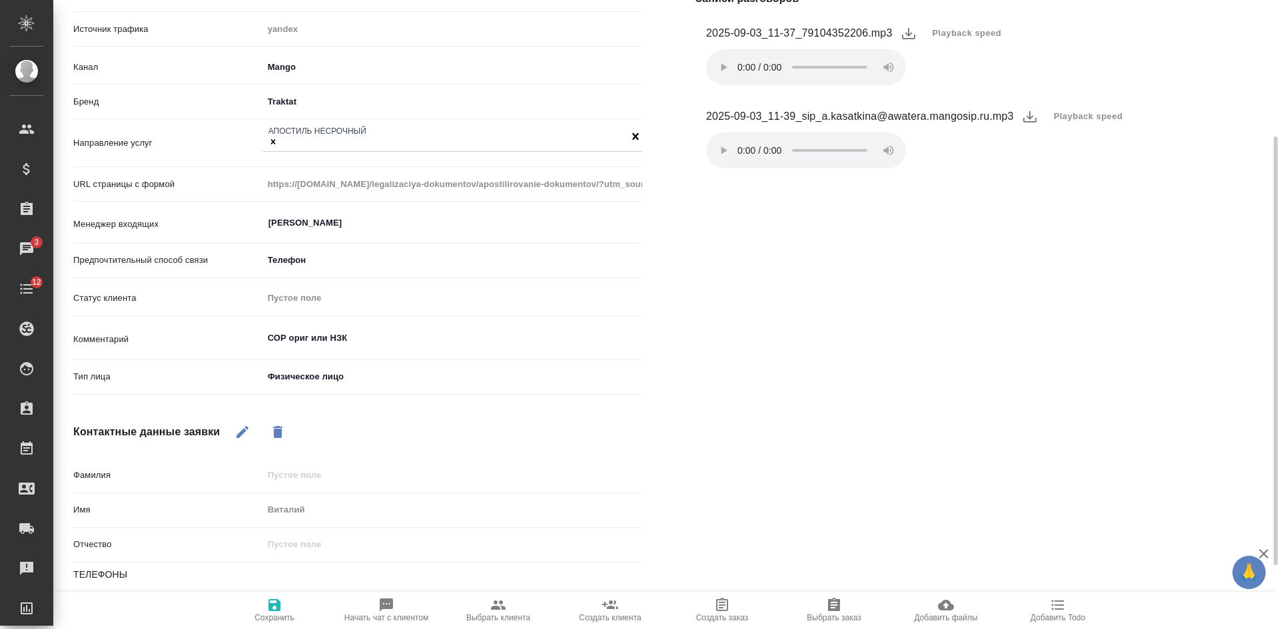
type textarea "x"
click at [274, 601] on icon "button" at bounding box center [274, 605] width 12 height 12
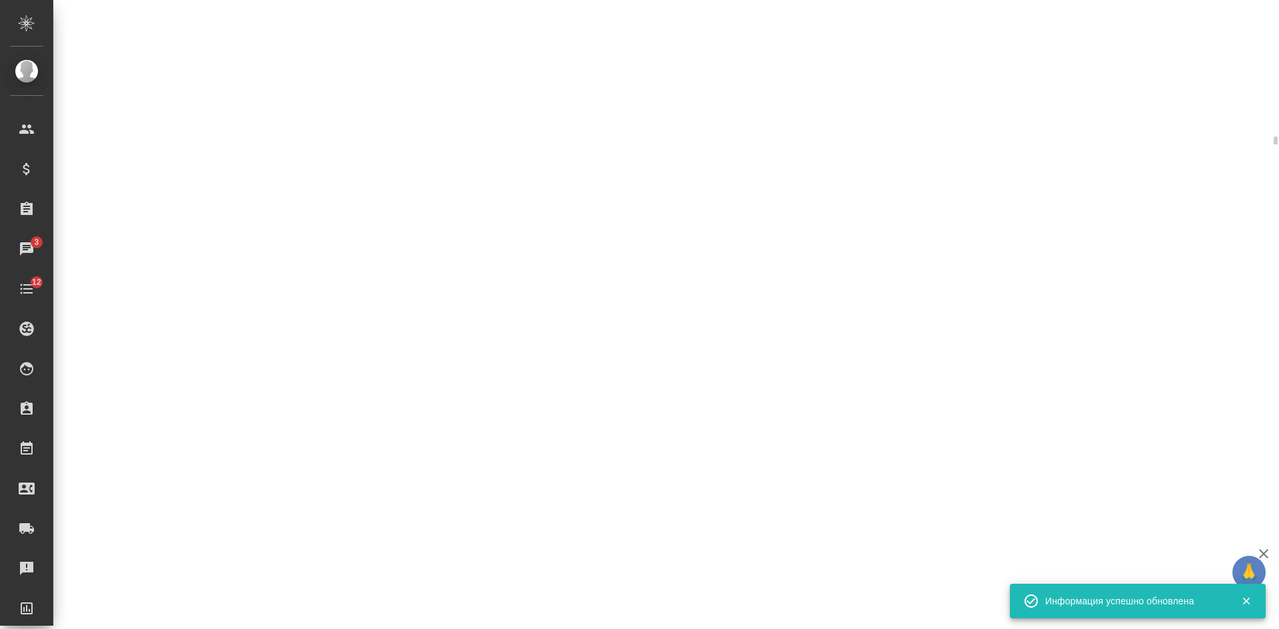
select select "RU"
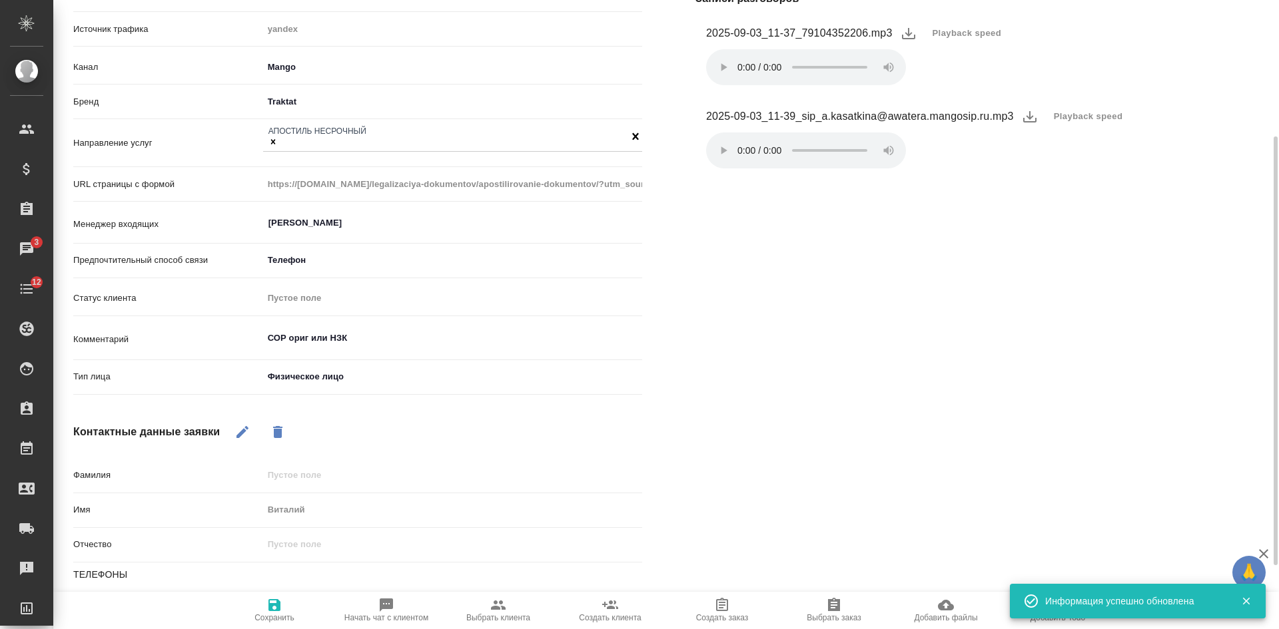
type textarea "x"
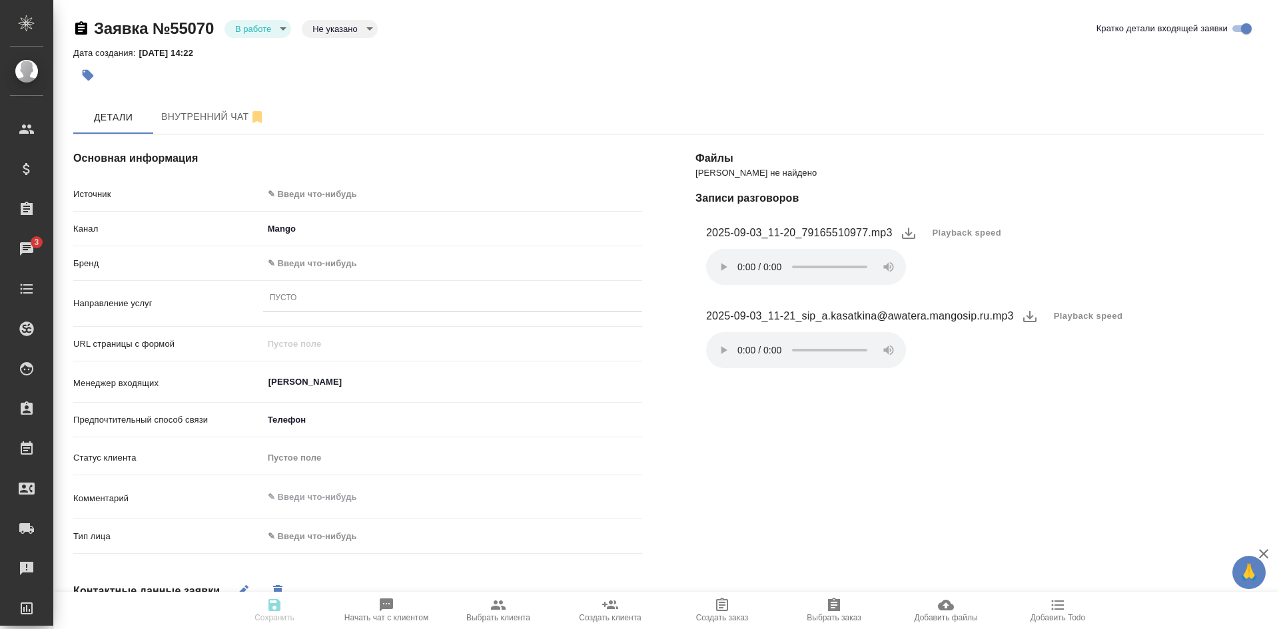
select select "RU"
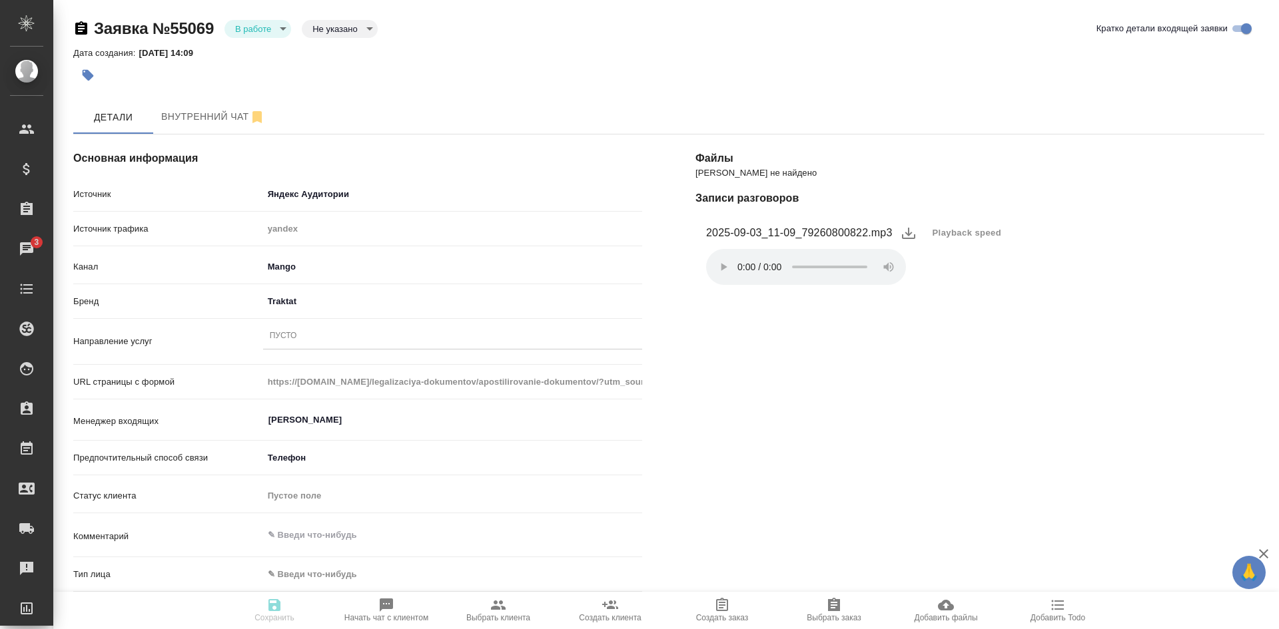
select select "RU"
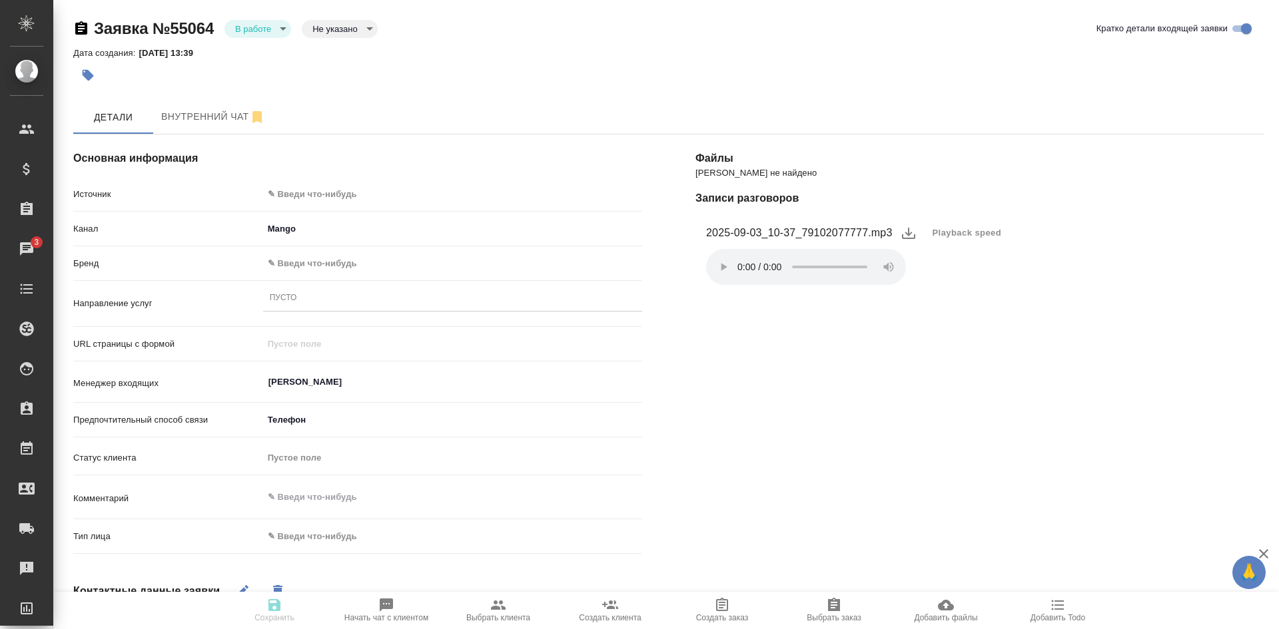
select select "RU"
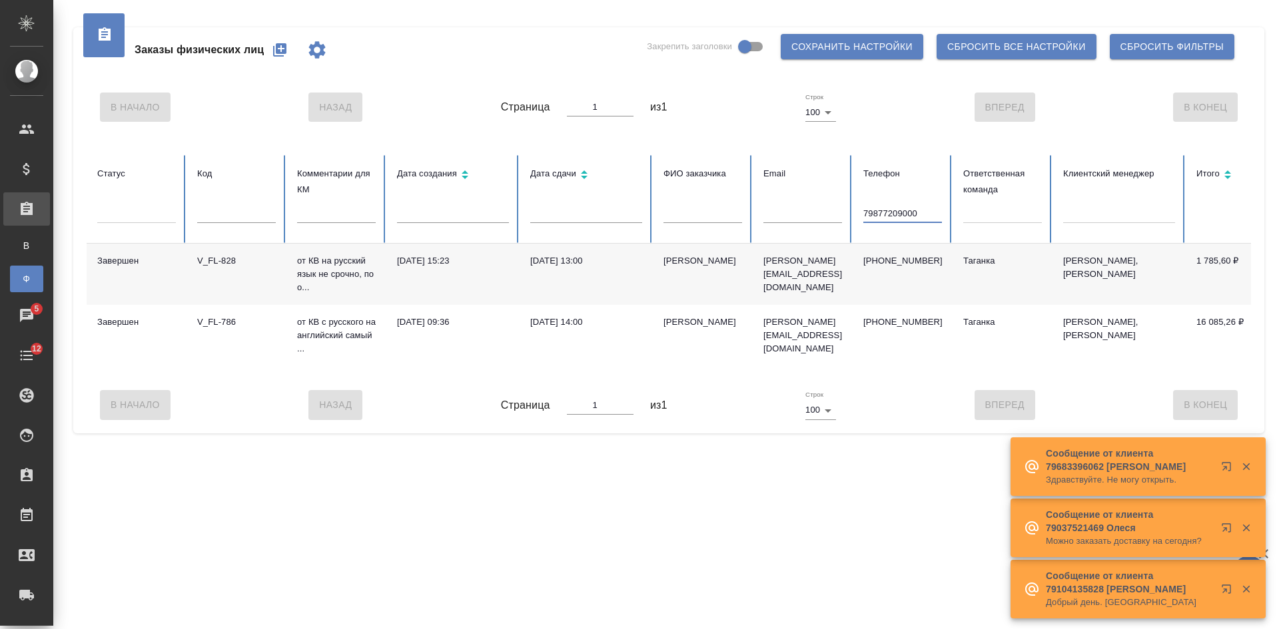
drag, startPoint x: 934, startPoint y: 214, endPoint x: 696, endPoint y: 198, distance: 238.3
click at [715, 206] on tr "Статус Код Комментарии для КМ Дата создания Дата сдачи ФИО заказчика Email Теле…" at bounding box center [836, 199] width 1499 height 89
paste input "9104352206"
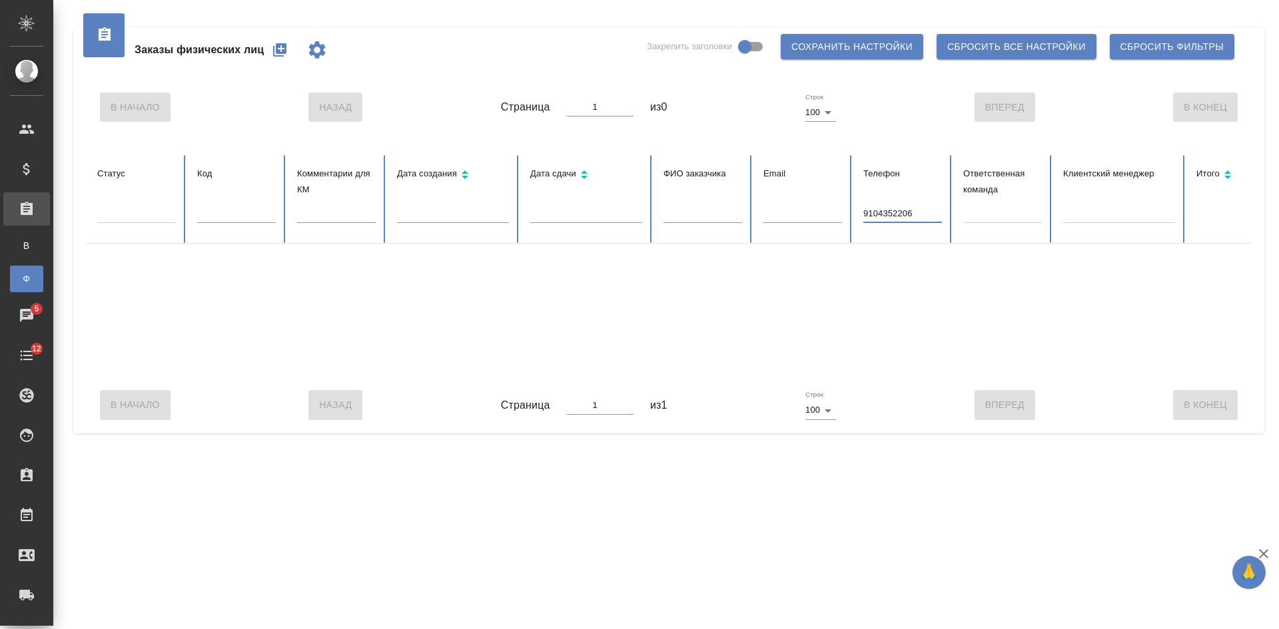
type input "9104352206"
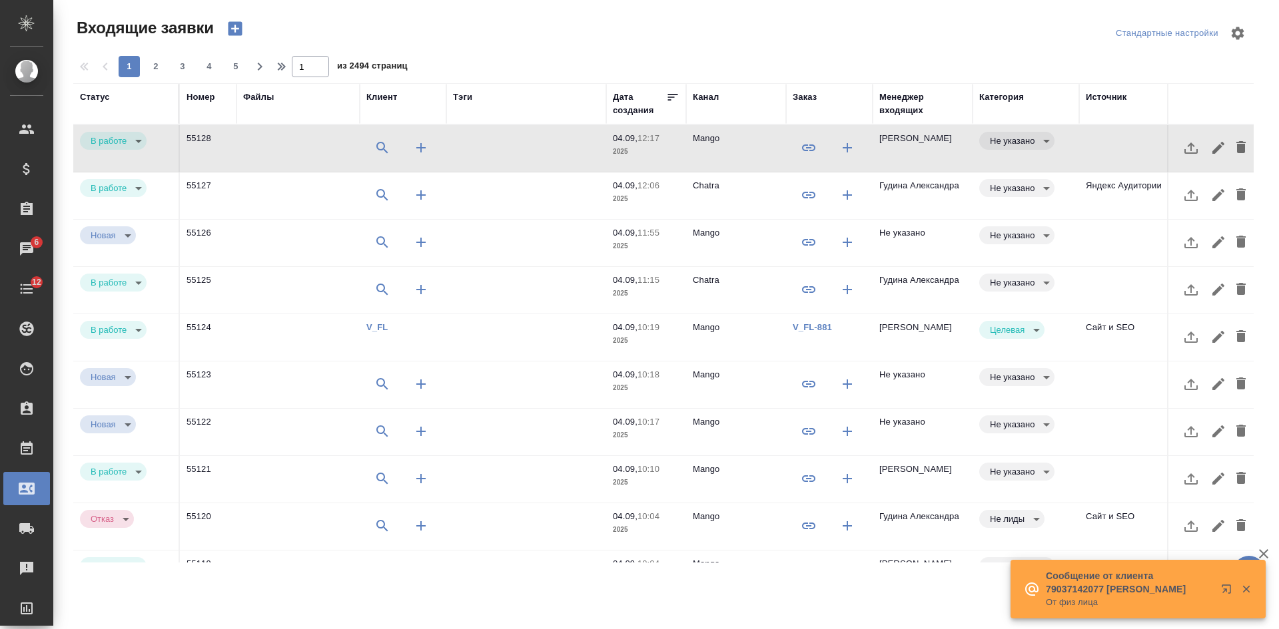
select select "RU"
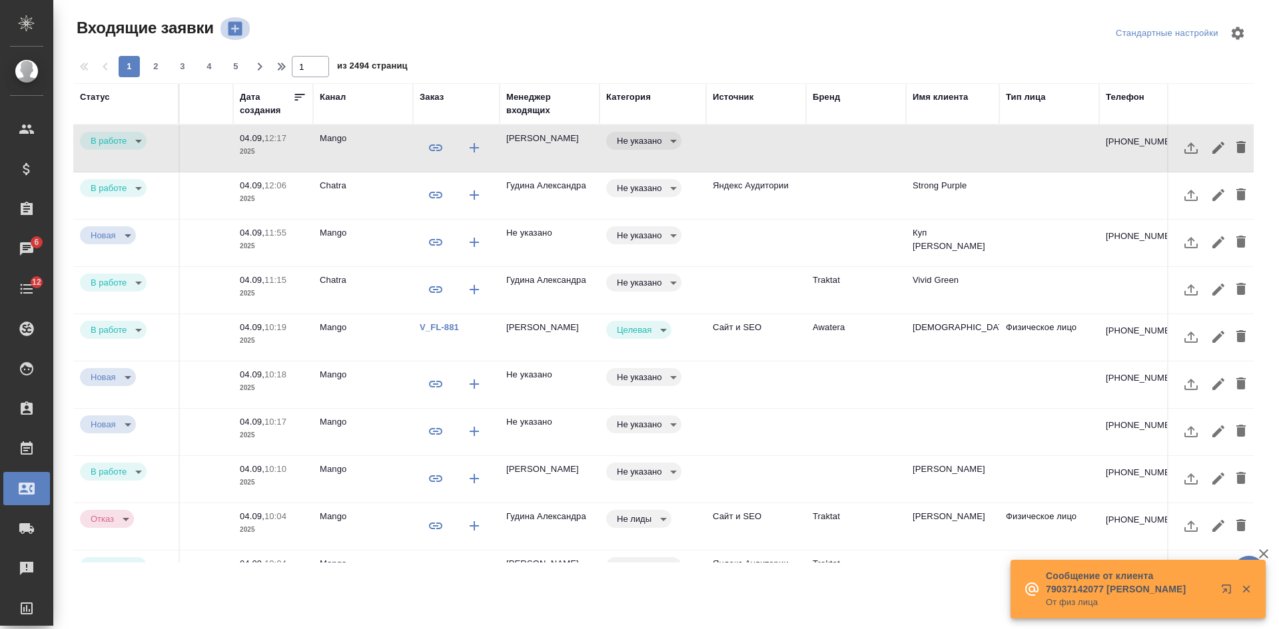
click at [241, 35] on icon "button" at bounding box center [235, 29] width 14 height 14
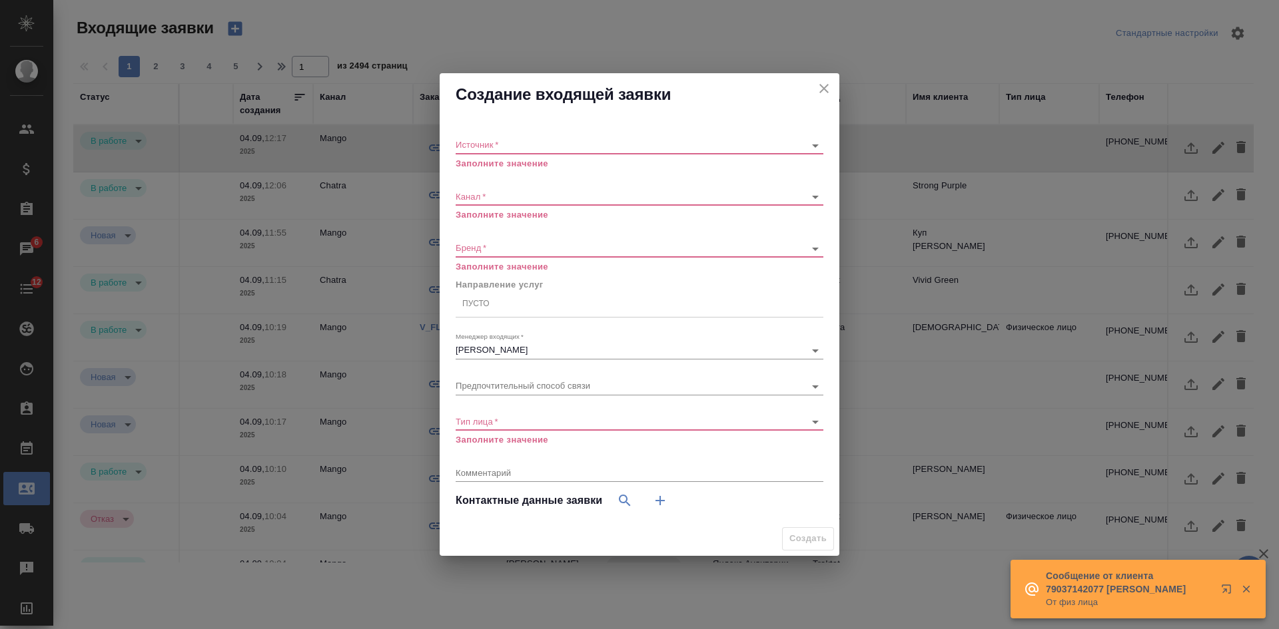
click at [528, 149] on body "🙏 .cls-1 fill:#fff; AWATERA [PERSON_NAME] Спецификации Заказы 6 Чаты 12 Todo Пр…" at bounding box center [639, 314] width 1279 height 629
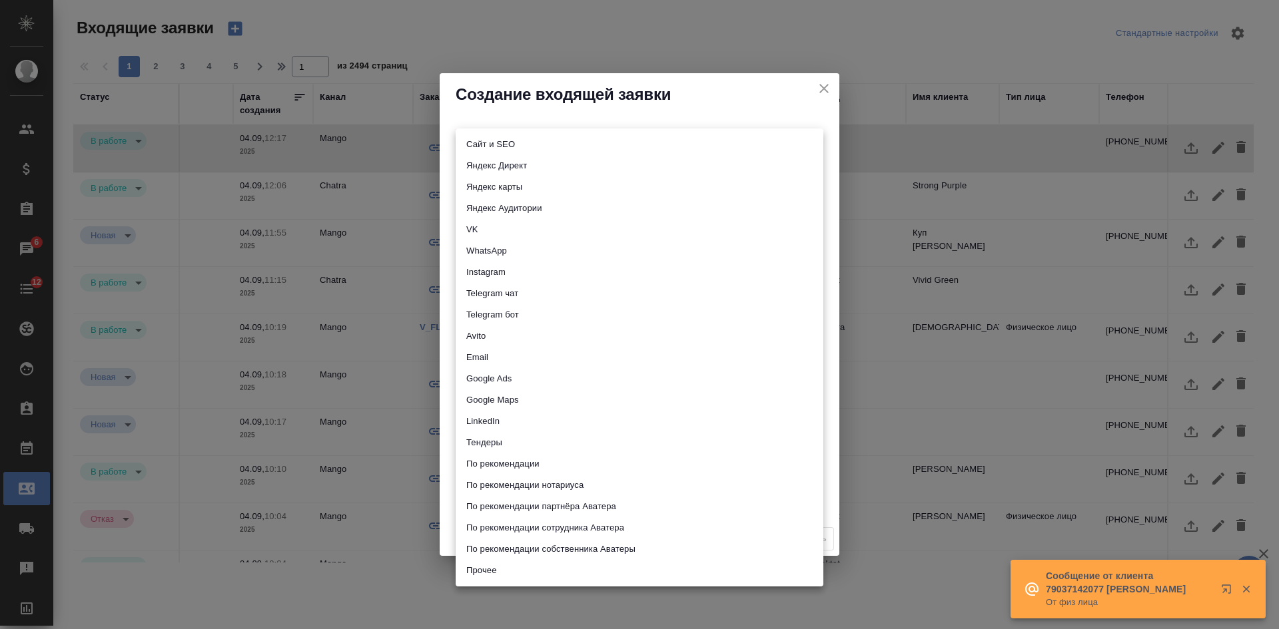
click at [512, 153] on li "Сайт и SEO" at bounding box center [640, 144] width 368 height 21
type input "seo"
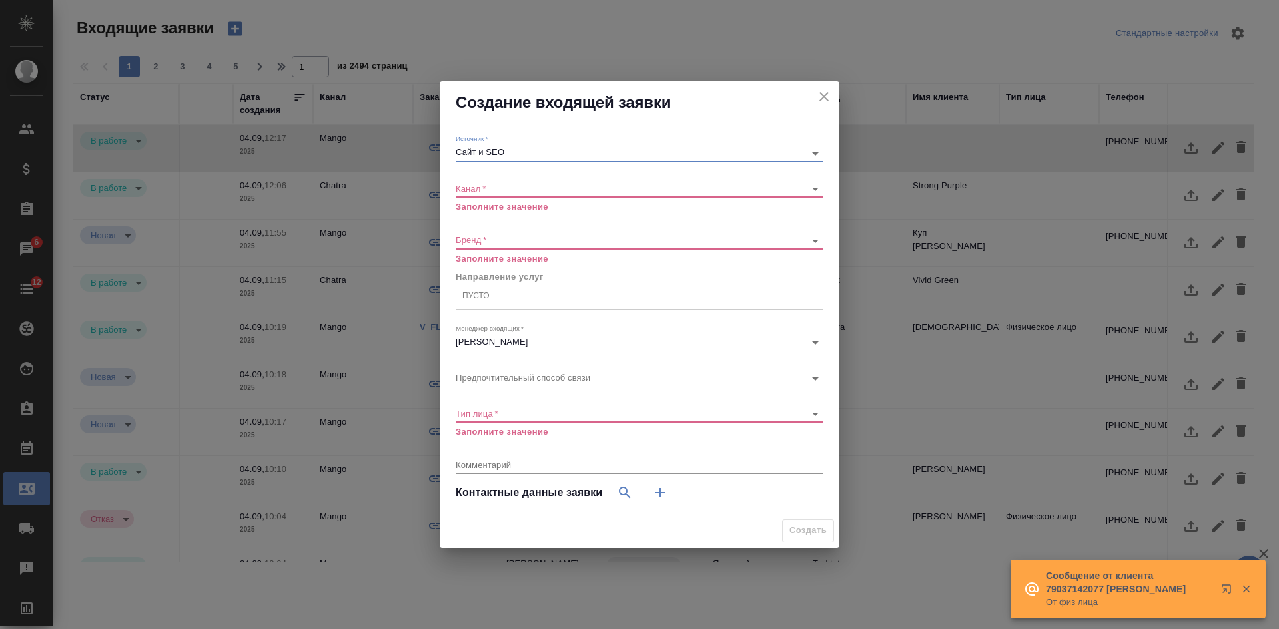
click at [496, 193] on body "🙏 .cls-1 fill:#fff; AWATERA [PERSON_NAME] Спецификации Заказы 6 Чаты 12 Todo Пр…" at bounding box center [639, 314] width 1279 height 629
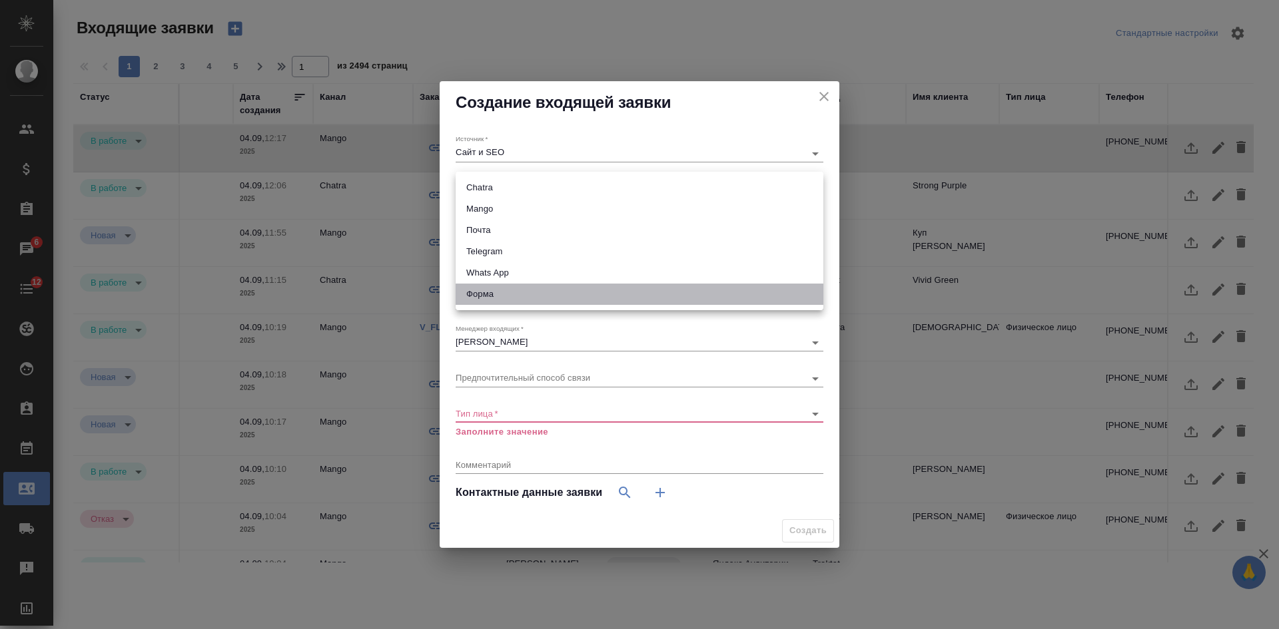
click at [477, 298] on li "Форма" at bounding box center [640, 294] width 368 height 21
type input "63623f8939da55ae86e7274a"
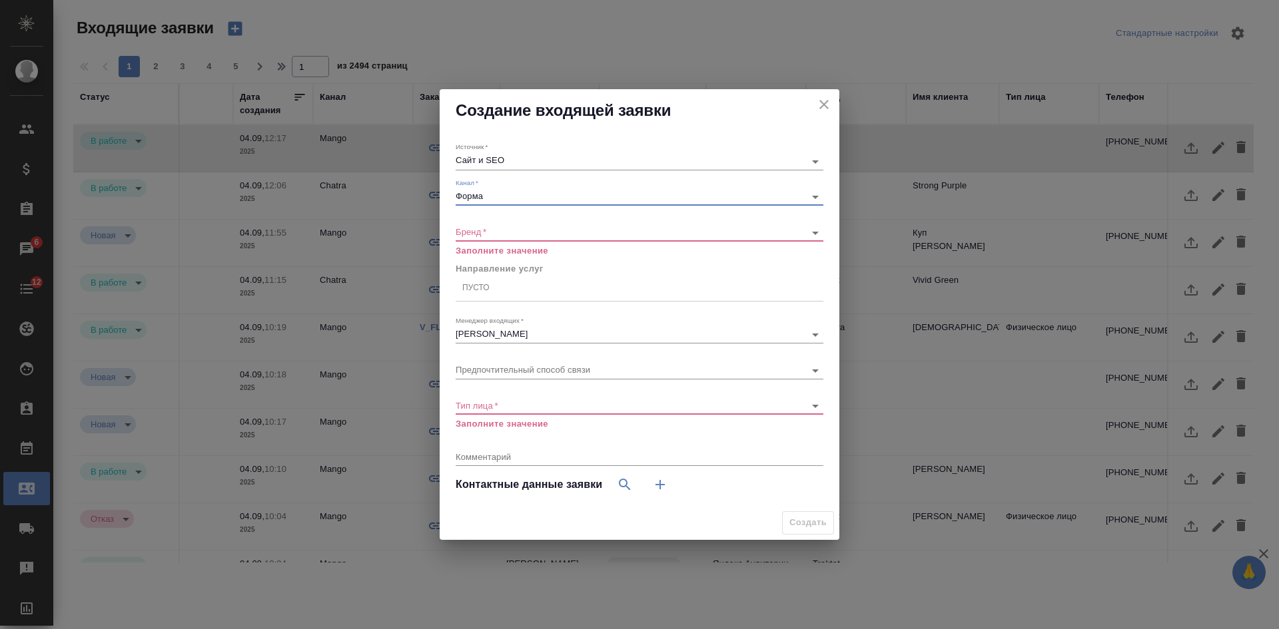
click at [479, 232] on body "🙏 .cls-1 fill:#fff; AWATERA [PERSON_NAME] Спецификации Заказы 6 Чаты 12 Todo Пр…" at bounding box center [639, 314] width 1279 height 629
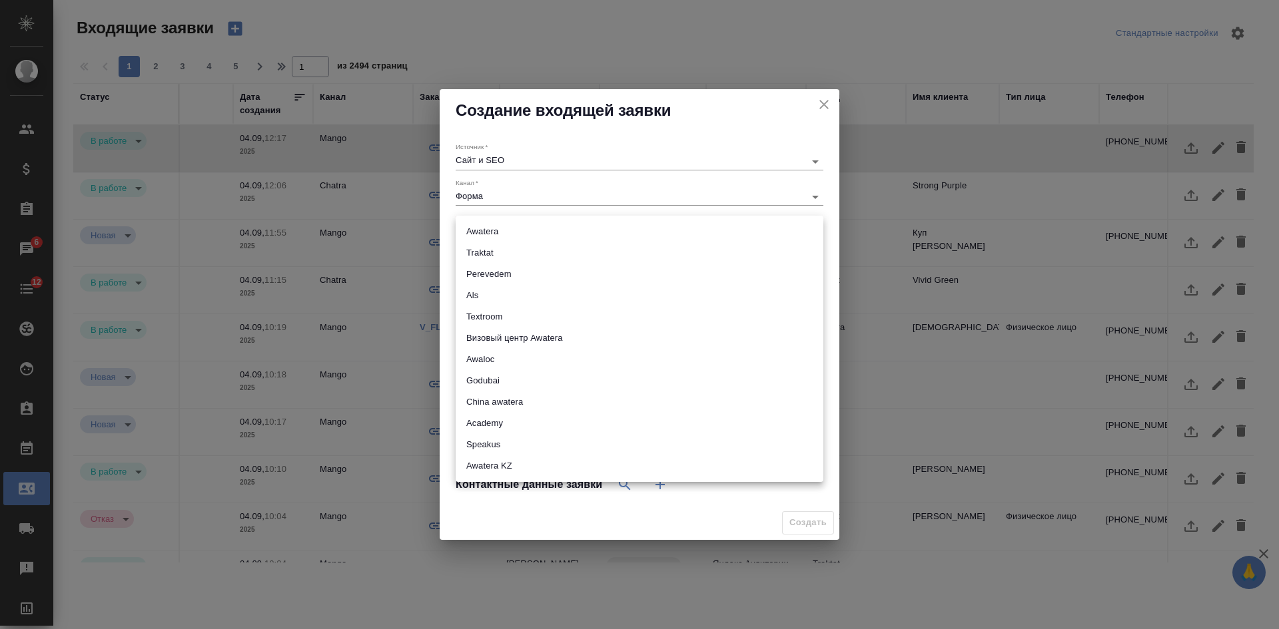
click at [484, 472] on li "Awatera KZ" at bounding box center [640, 466] width 368 height 21
type input "awateraKz"
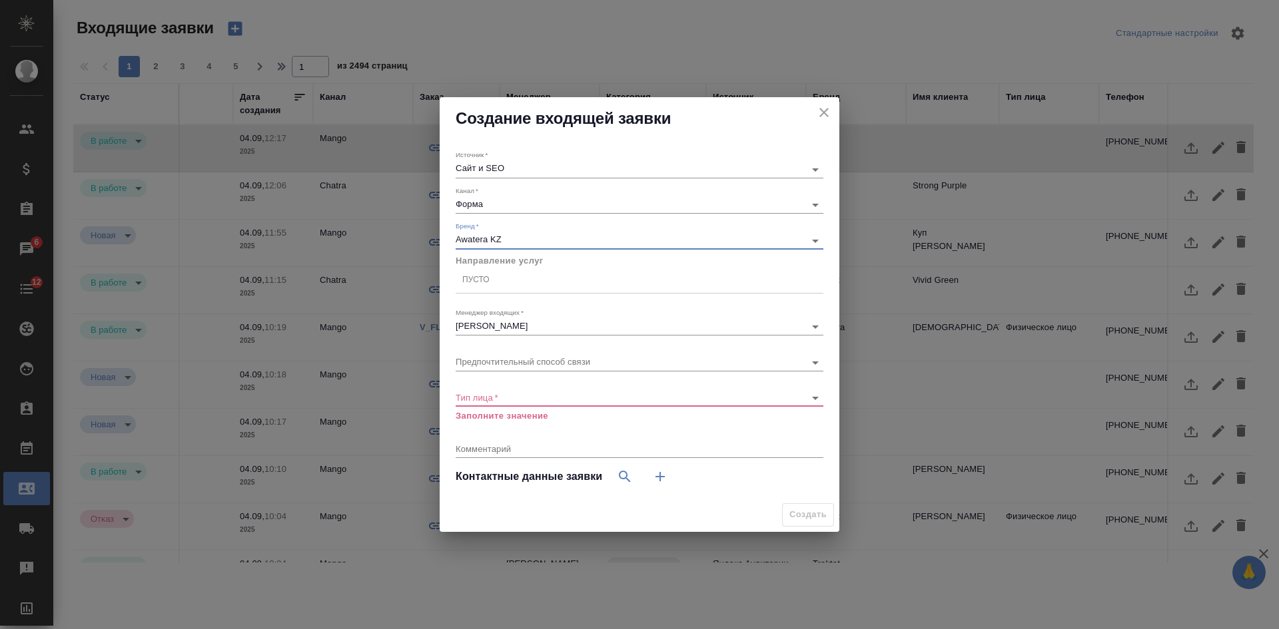
click at [502, 282] on div "Пусто" at bounding box center [640, 280] width 368 height 19
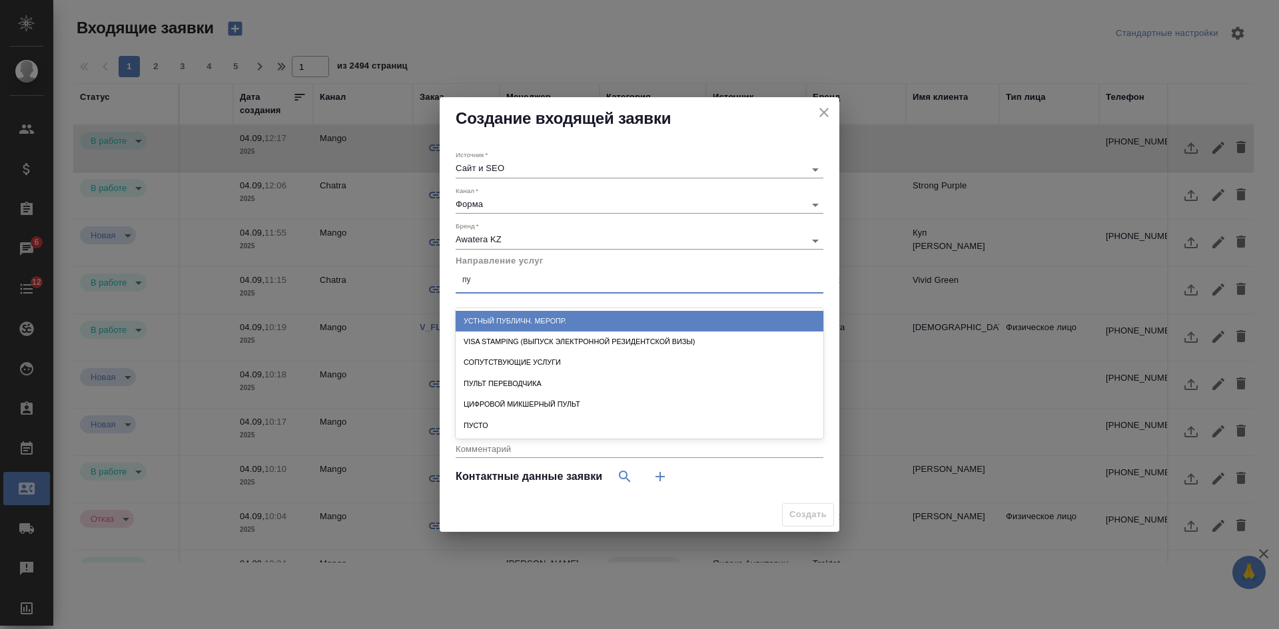
type input "пус"
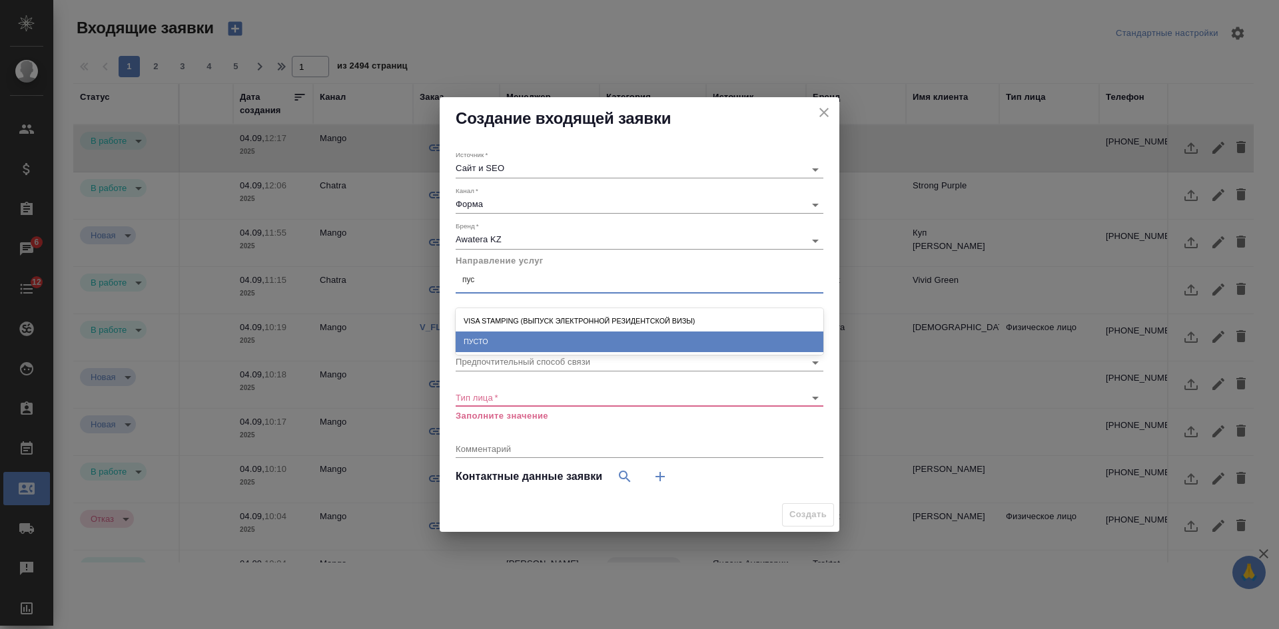
click at [470, 342] on div "ПУСТО" at bounding box center [640, 342] width 368 height 21
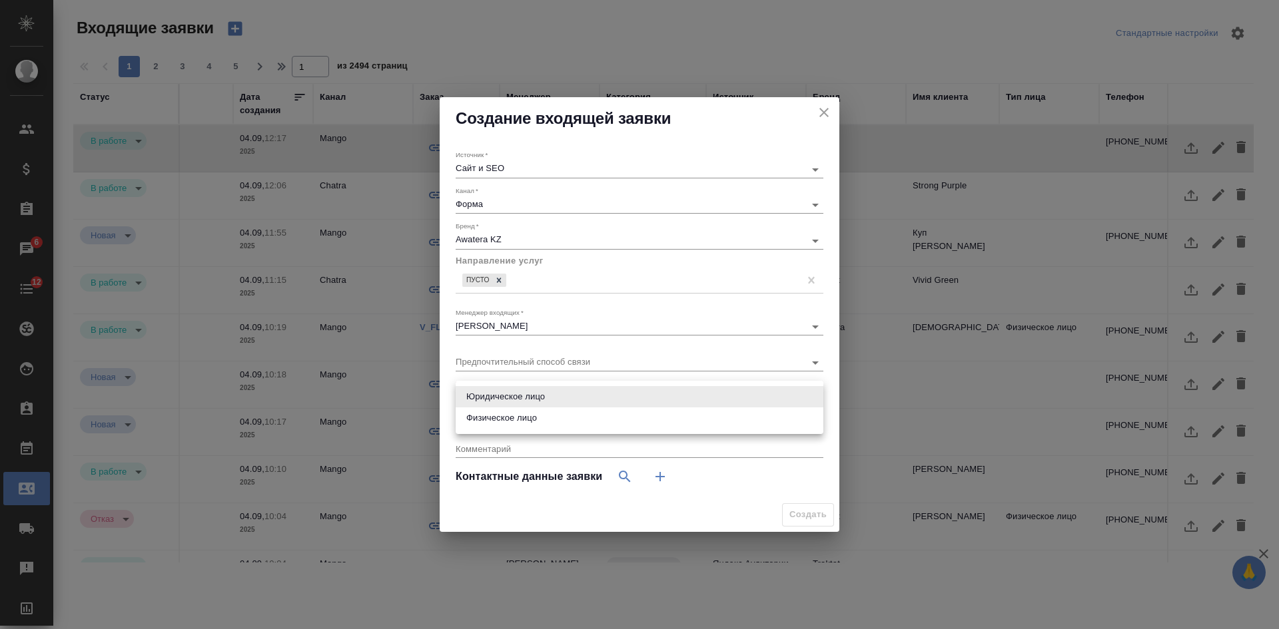
click at [481, 399] on body "🙏 .cls-1 fill:#fff; AWATERA [PERSON_NAME] Спецификации Заказы 6 Чаты 12 Todo Пр…" at bounding box center [639, 314] width 1279 height 629
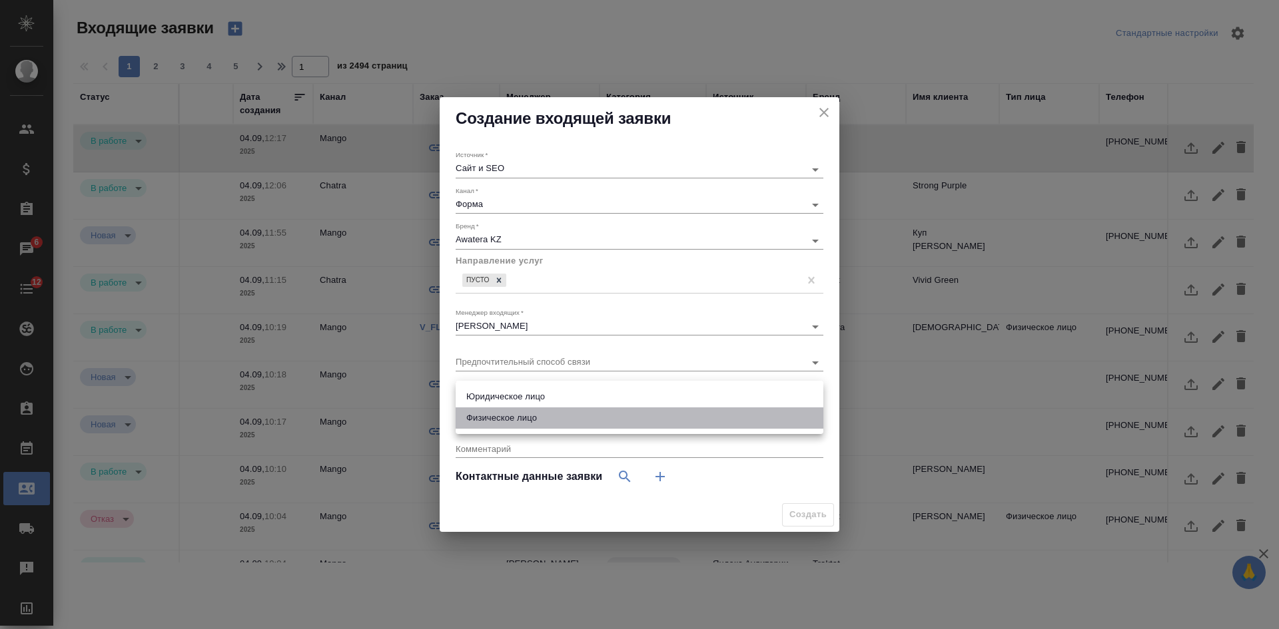
click at [484, 426] on li "Физическое лицо" at bounding box center [640, 418] width 368 height 21
type input "private"
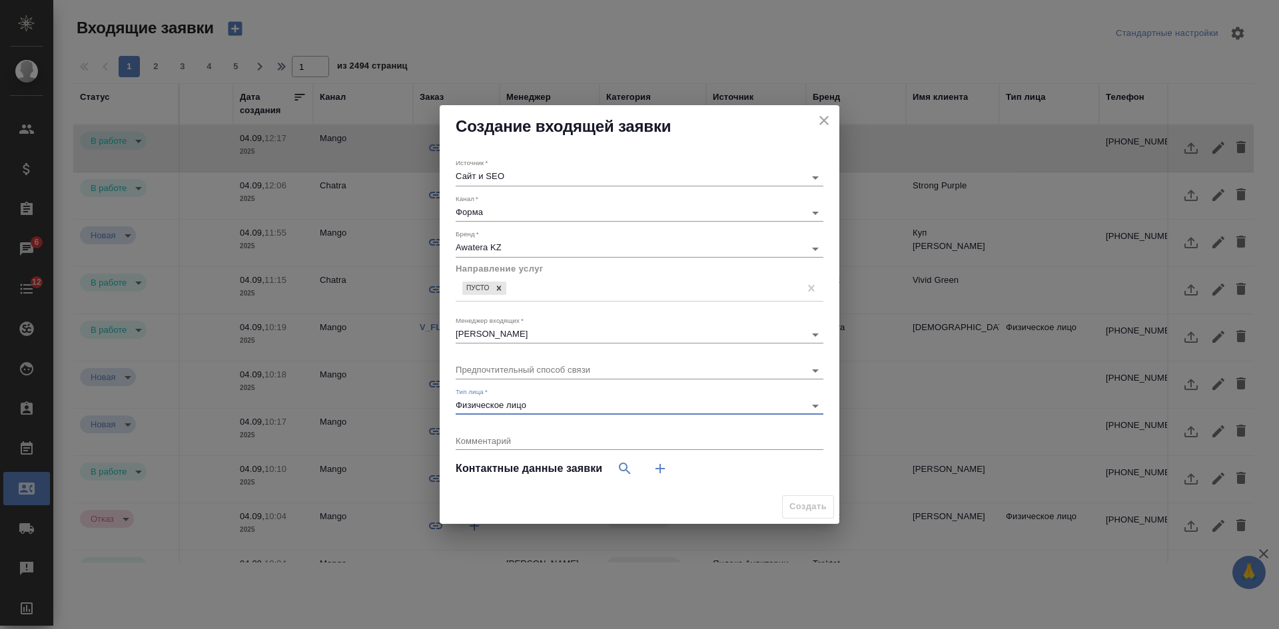
click at [643, 446] on div "x" at bounding box center [640, 442] width 368 height 17
paste textarea "От: [PERSON_NAME] [PHONE_NUMBER] Тема: [your-subject]"
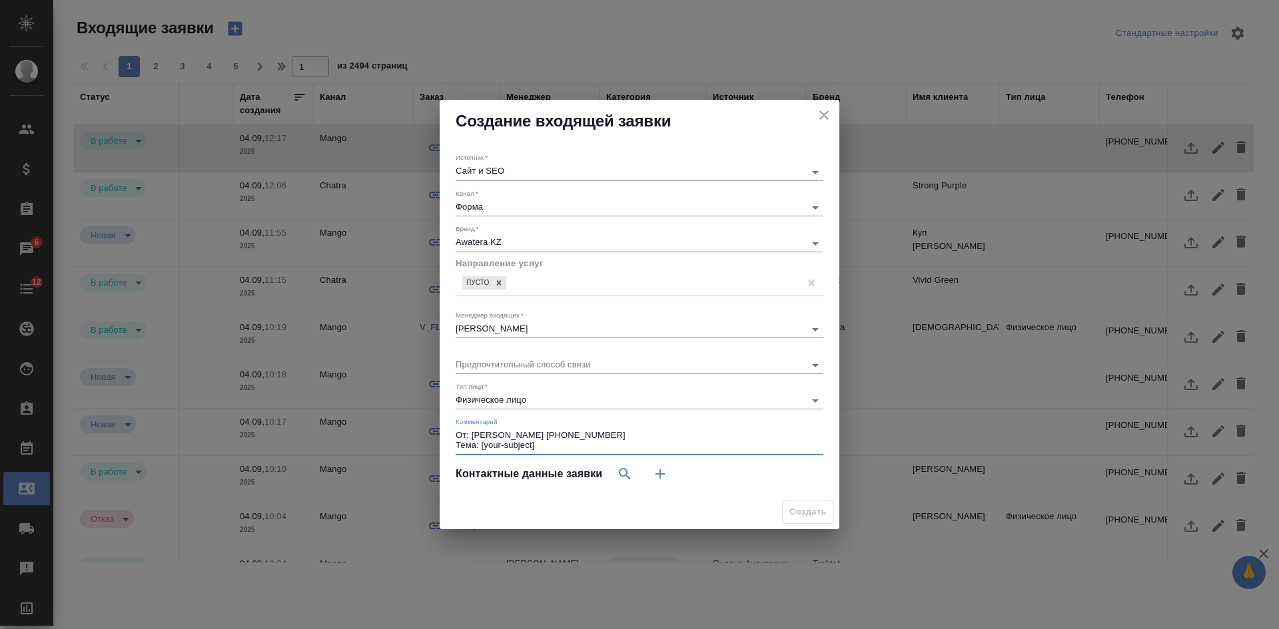
drag, startPoint x: 567, startPoint y: 430, endPoint x: 643, endPoint y: 436, distance: 75.6
click at [643, 436] on textarea "От: [PERSON_NAME] [PHONE_NUMBER] Тема: [your-subject]" at bounding box center [640, 440] width 368 height 21
type textarea "От: [PERSON_NAME] [PHONE_NUMBER] Тема: [your-subject]"
click at [667, 474] on icon "button" at bounding box center [660, 474] width 16 height 16
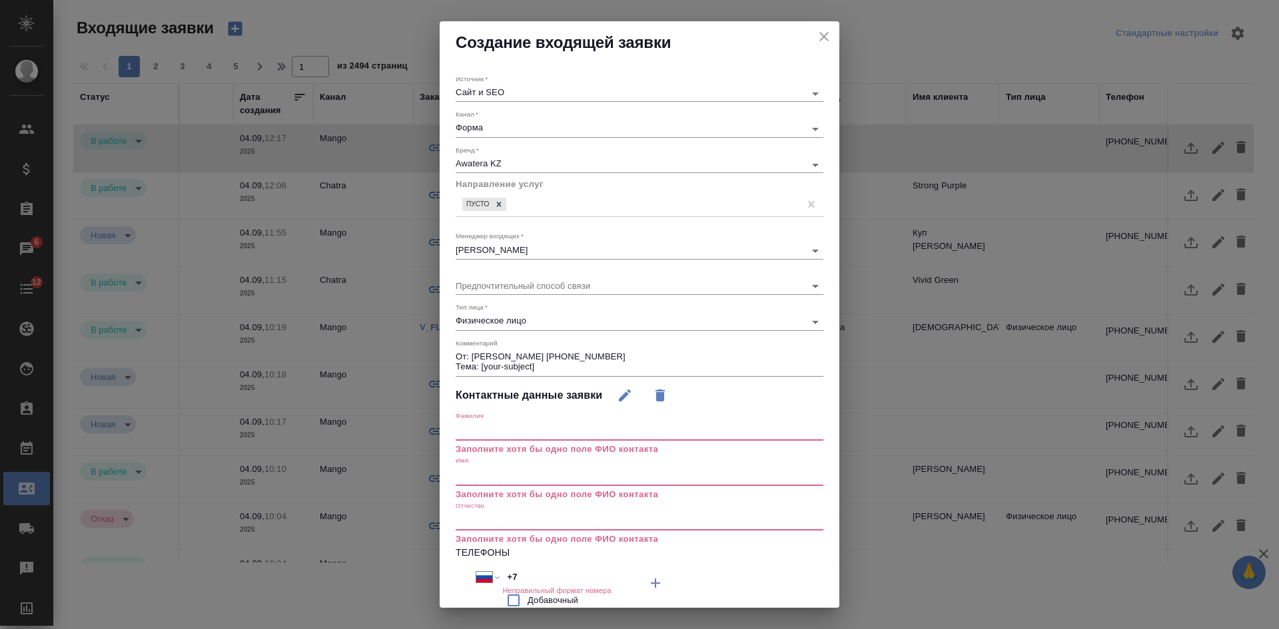
click at [502, 476] on input "text" at bounding box center [640, 476] width 368 height 19
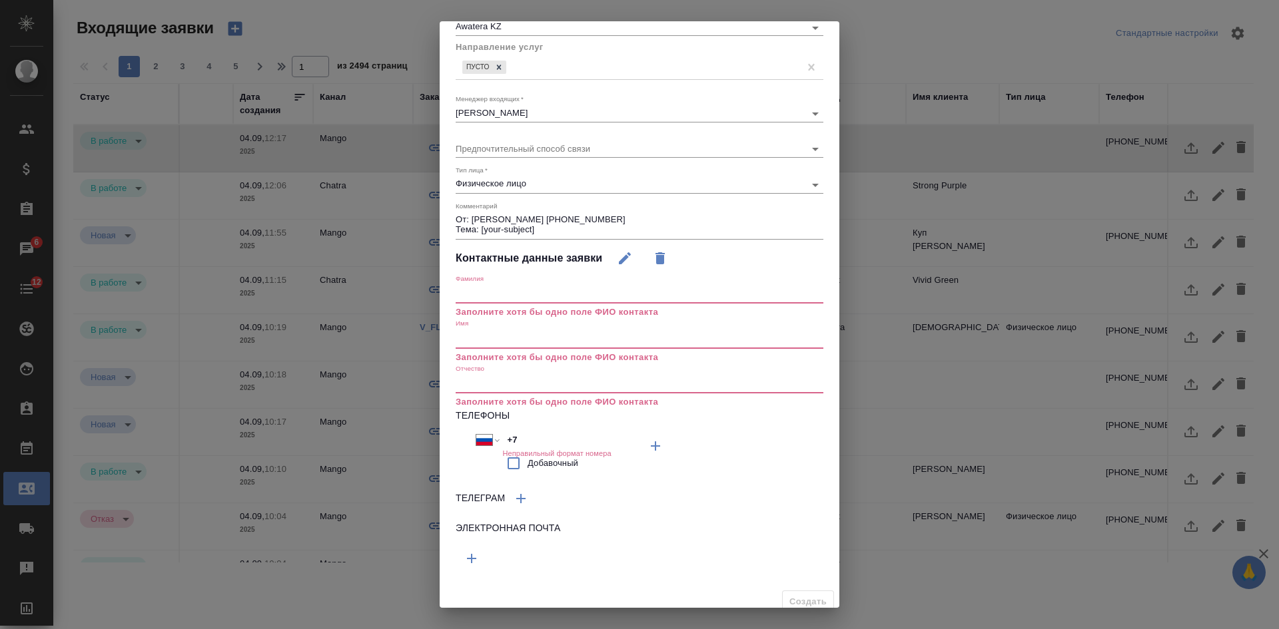
scroll to position [149, 0]
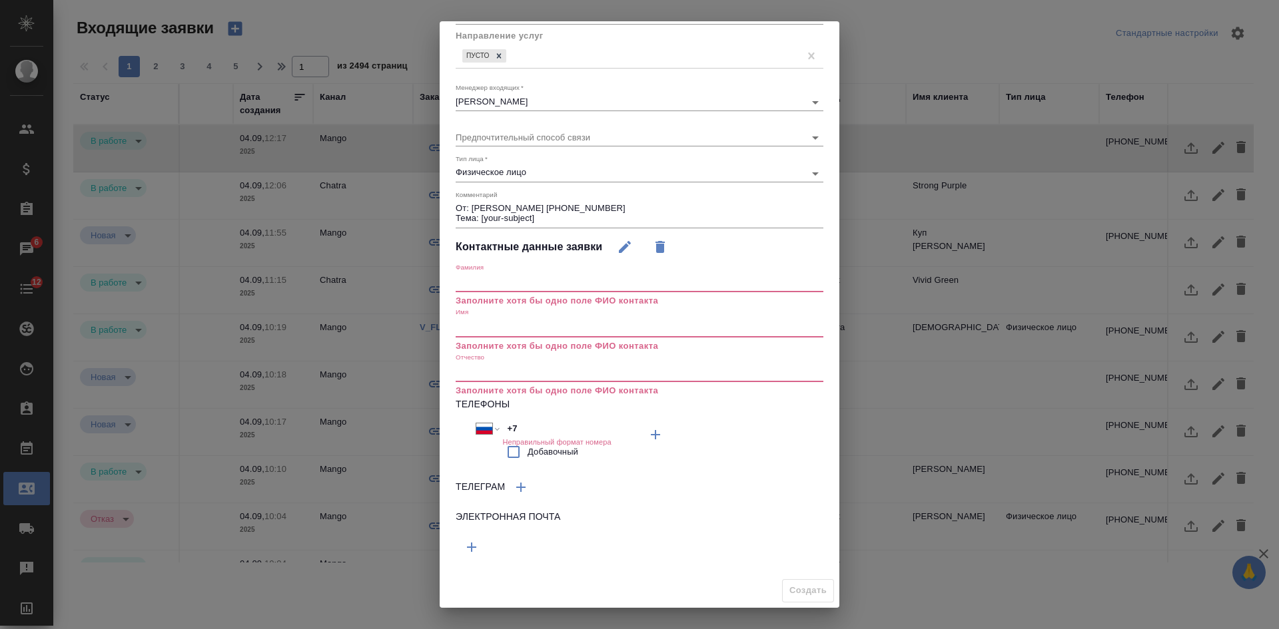
click at [546, 426] on input "+7" at bounding box center [560, 428] width 117 height 19
select select "ZZ"
type input "+"
paste input "[PHONE_NUMBER]"
type input "[PHONE_NUMBER]"
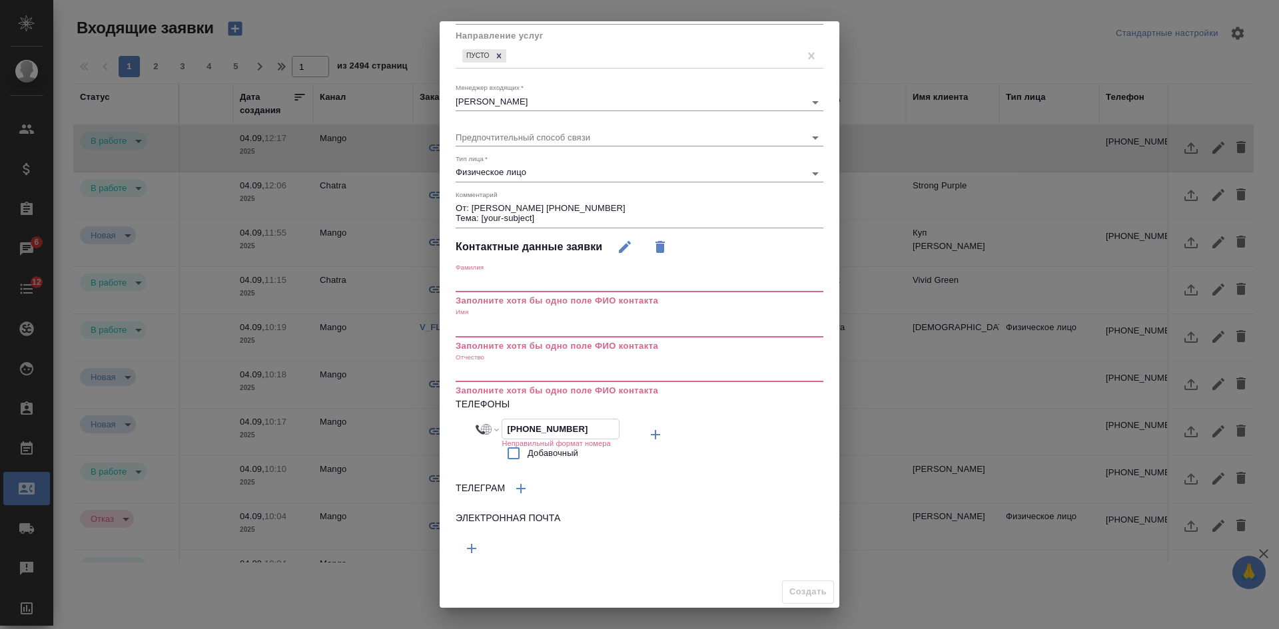
select select "KZ"
type input "[PHONE_NUMBER]"
drag, startPoint x: 563, startPoint y: 204, endPoint x: 471, endPoint y: 206, distance: 92.6
click at [471, 206] on textarea "От: [PERSON_NAME] [PHONE_NUMBER] Тема: [your-subject]" at bounding box center [640, 213] width 368 height 21
click at [490, 330] on input "text" at bounding box center [640, 327] width 368 height 19
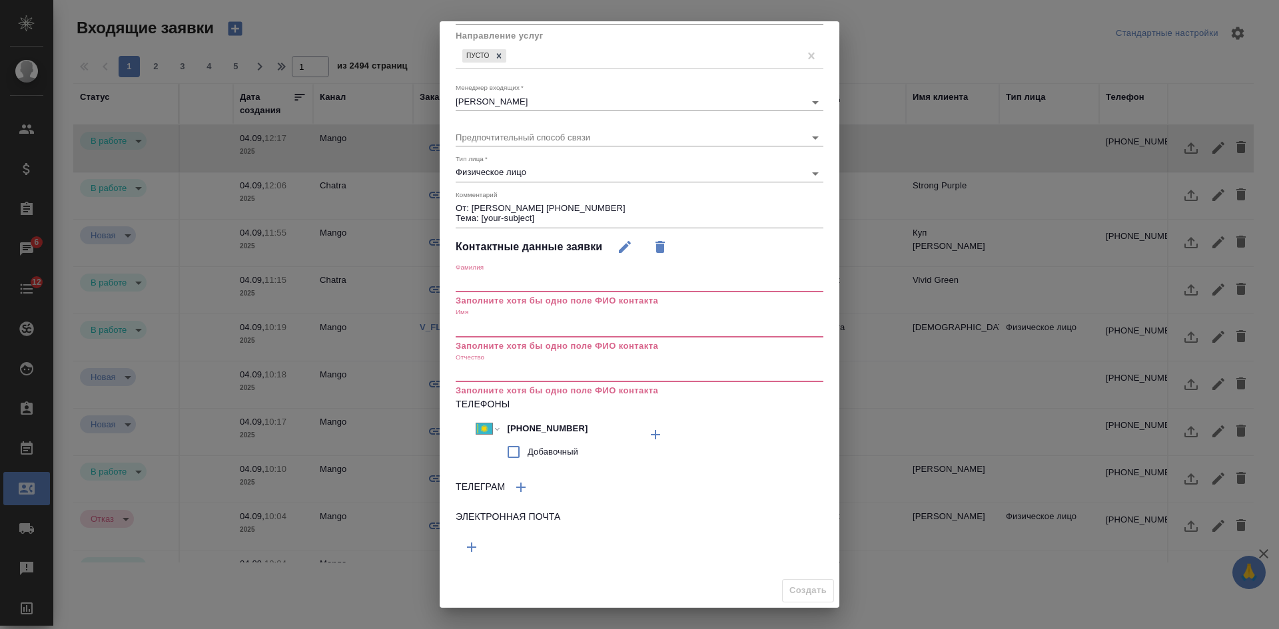
paste input "[PERSON_NAME]"
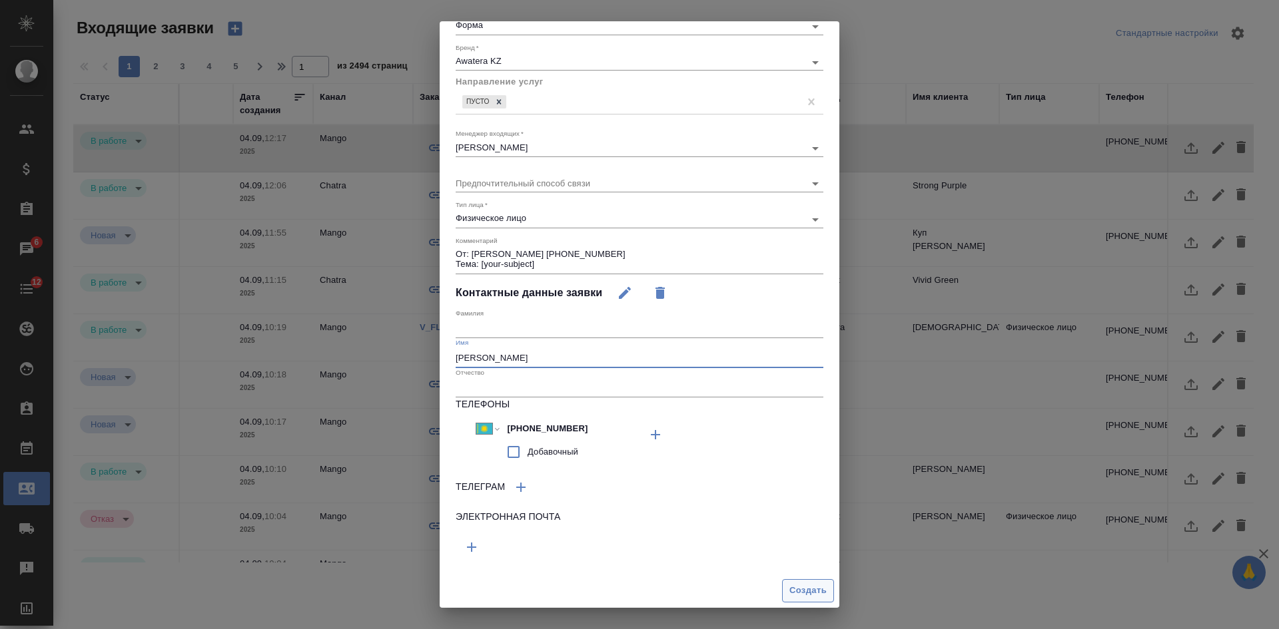
type input "[PERSON_NAME]"
click at [797, 585] on span "Создать" at bounding box center [807, 590] width 37 height 15
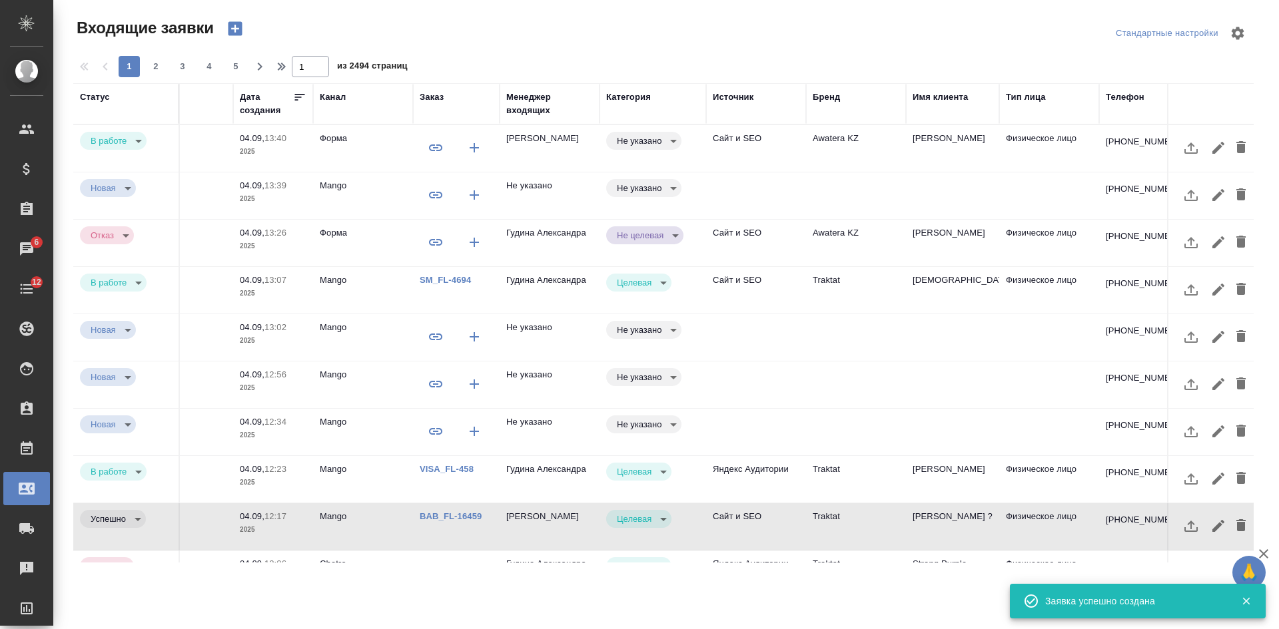
click at [1142, 141] on div "[PHONE_NUMBER]" at bounding box center [1145, 141] width 79 height 13
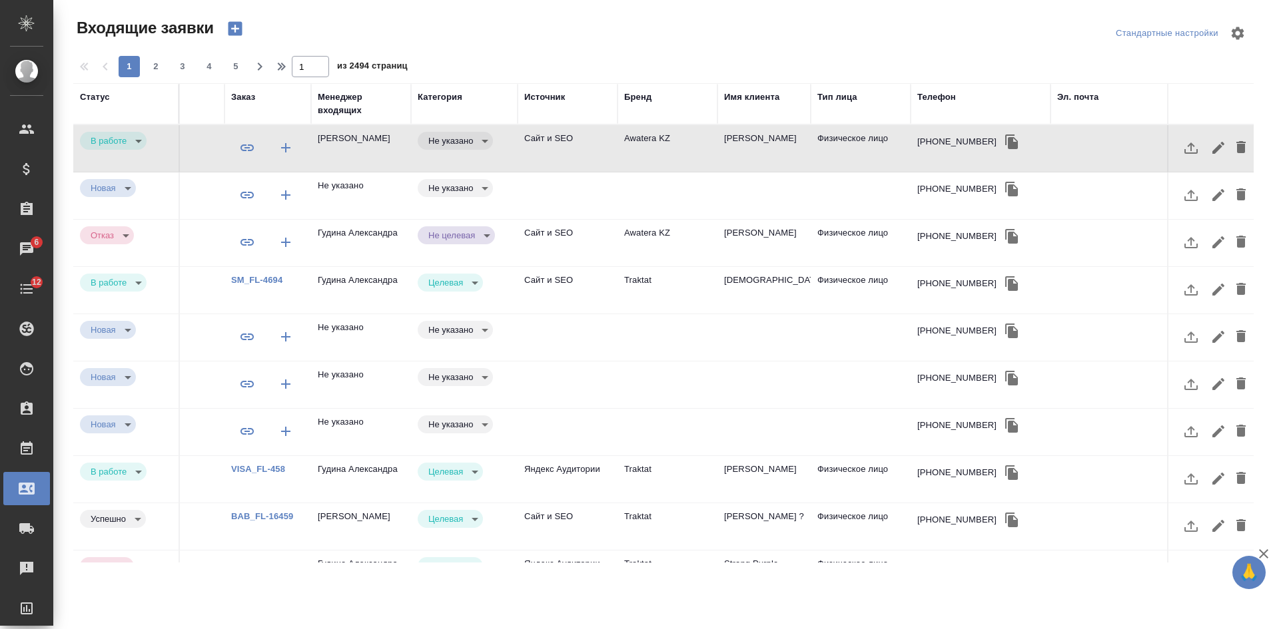
scroll to position [0, 586]
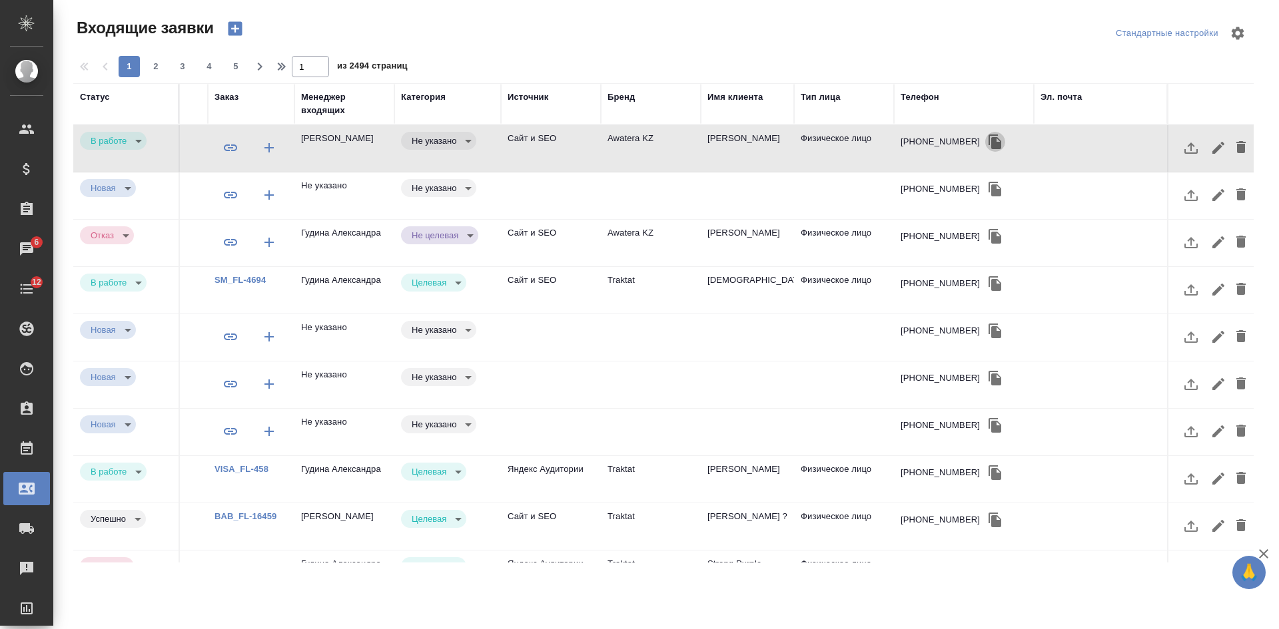
click at [987, 139] on icon "button" at bounding box center [995, 142] width 16 height 16
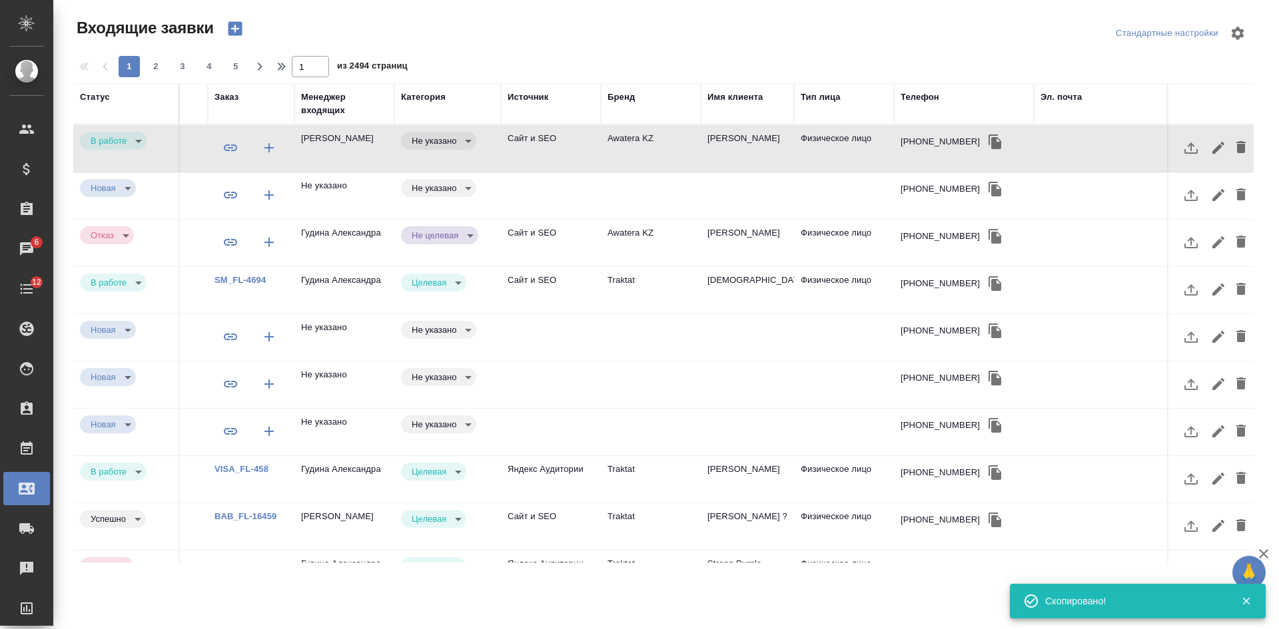
click at [725, 42] on div at bounding box center [668, 33] width 397 height 32
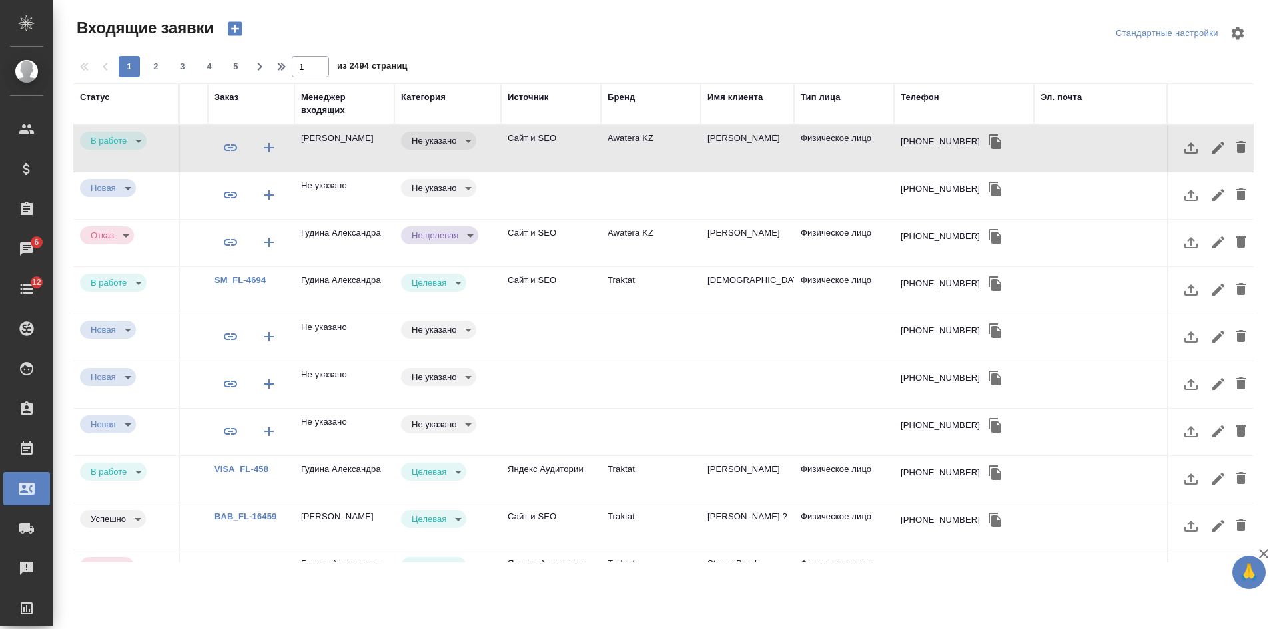
click at [988, 143] on icon "button" at bounding box center [994, 142] width 13 height 15
click at [864, 155] on td "Физическое лицо" at bounding box center [844, 148] width 100 height 47
click at [703, 51] on div at bounding box center [668, 52] width 1191 height 7
click at [926, 97] on div "Телефон" at bounding box center [920, 97] width 39 height 13
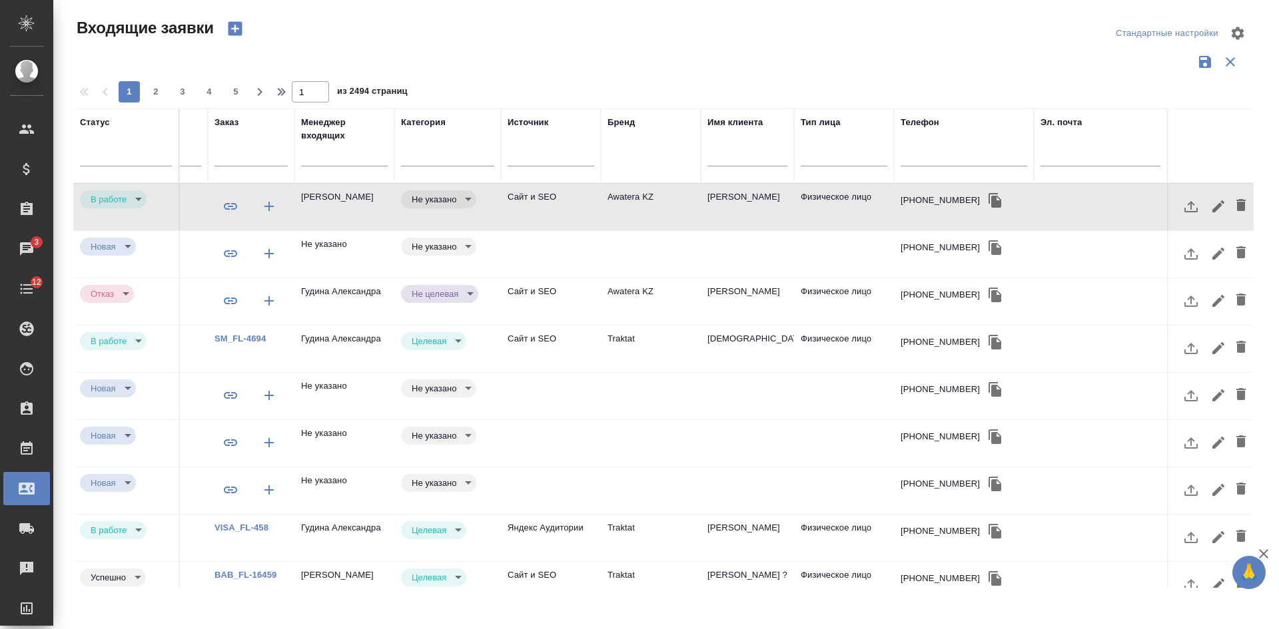
click at [916, 151] on input "text" at bounding box center [964, 157] width 127 height 17
paste input "79264386253"
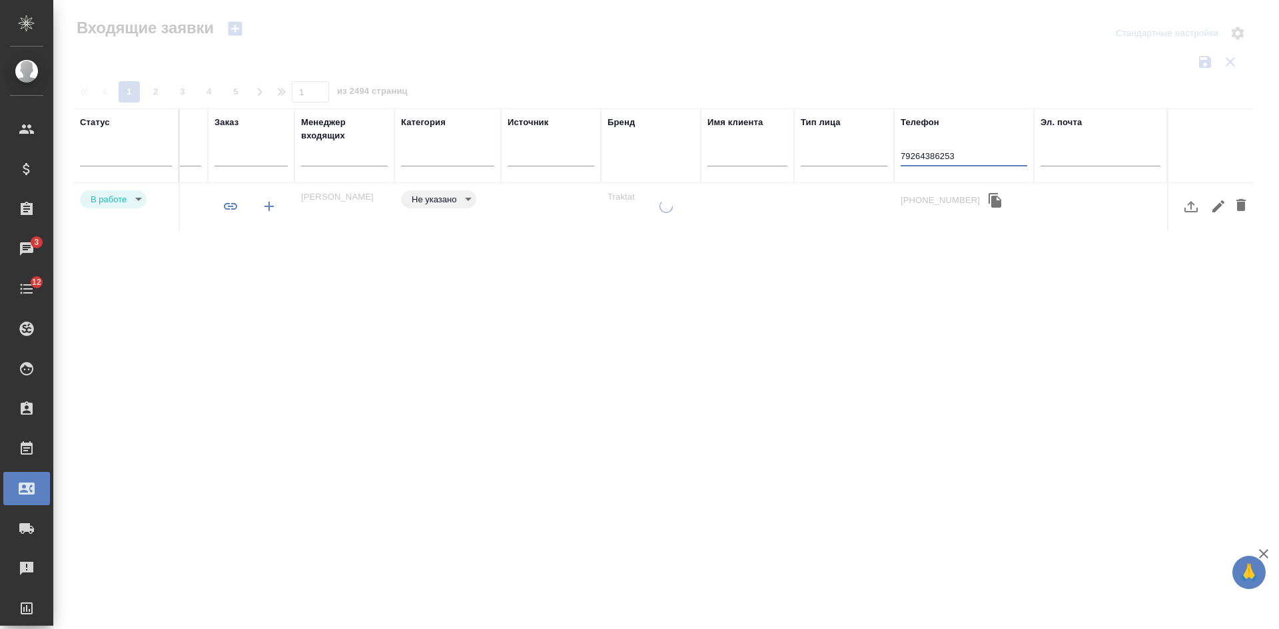
scroll to position [0, 578]
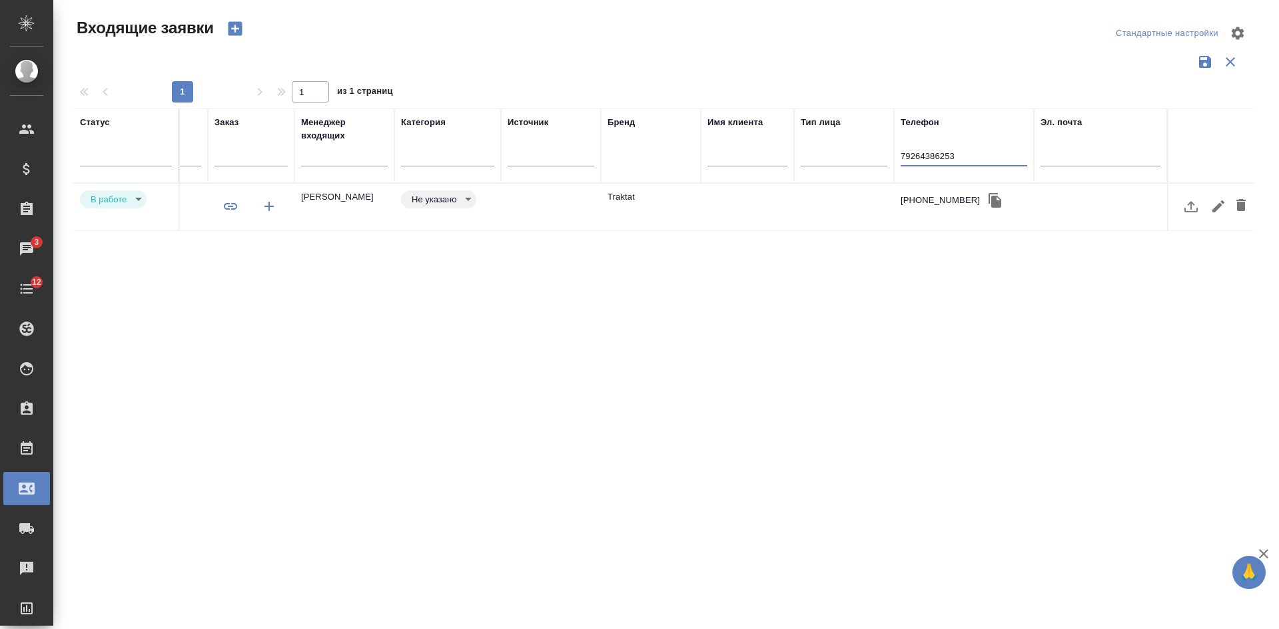
type input "79264386253"
click at [771, 212] on td at bounding box center [747, 207] width 93 height 47
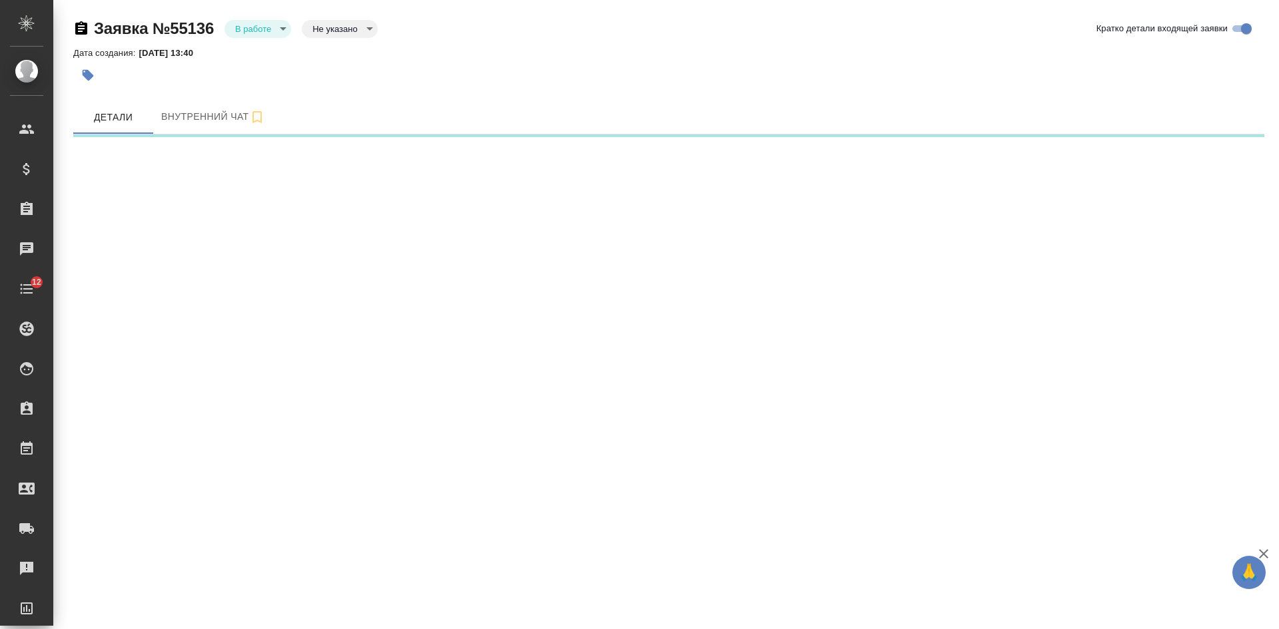
select select "RU"
select select "KZ"
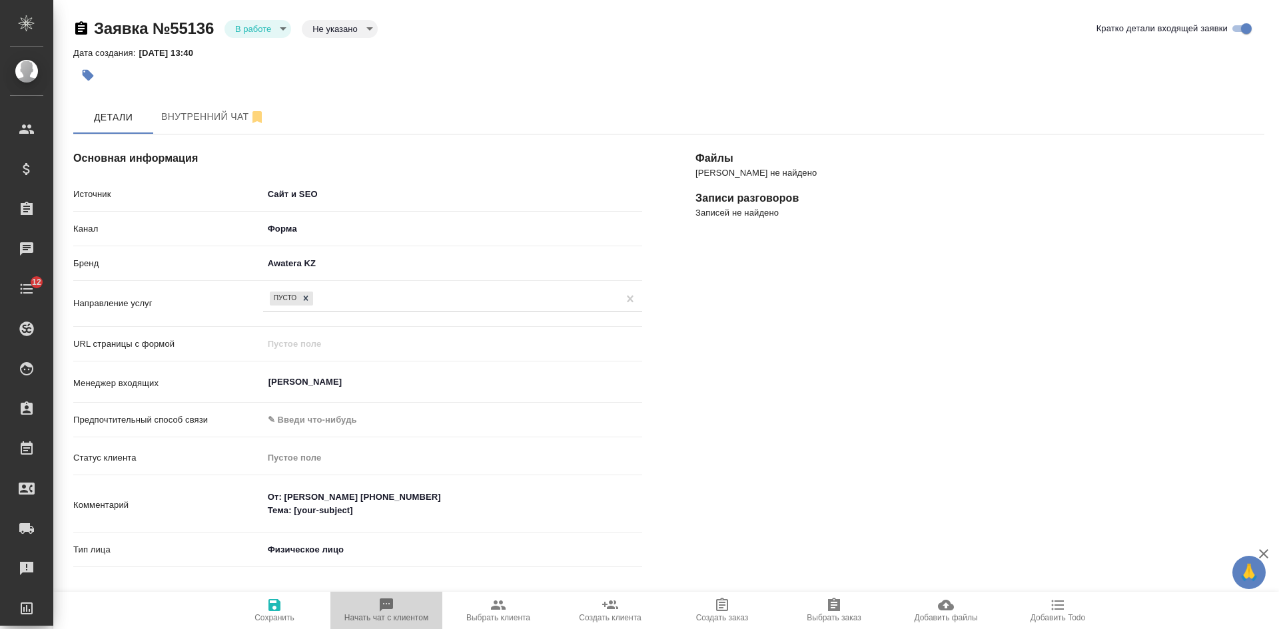
click at [402, 603] on span "Начать чат с клиентом" at bounding box center [386, 609] width 96 height 25
type textarea "x"
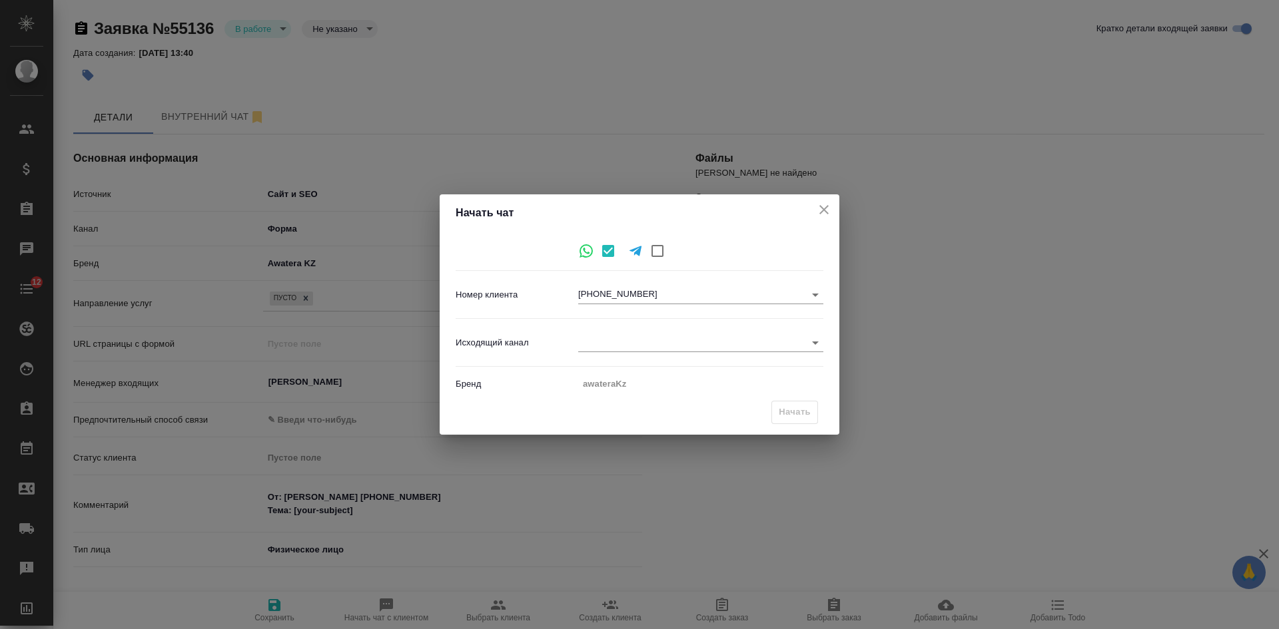
click at [605, 338] on body "🙏 .cls-1 fill:#fff; AWATERA Kasatkina Aleksandra Клиенты Спецификации Заказы Ча…" at bounding box center [639, 314] width 1279 height 629
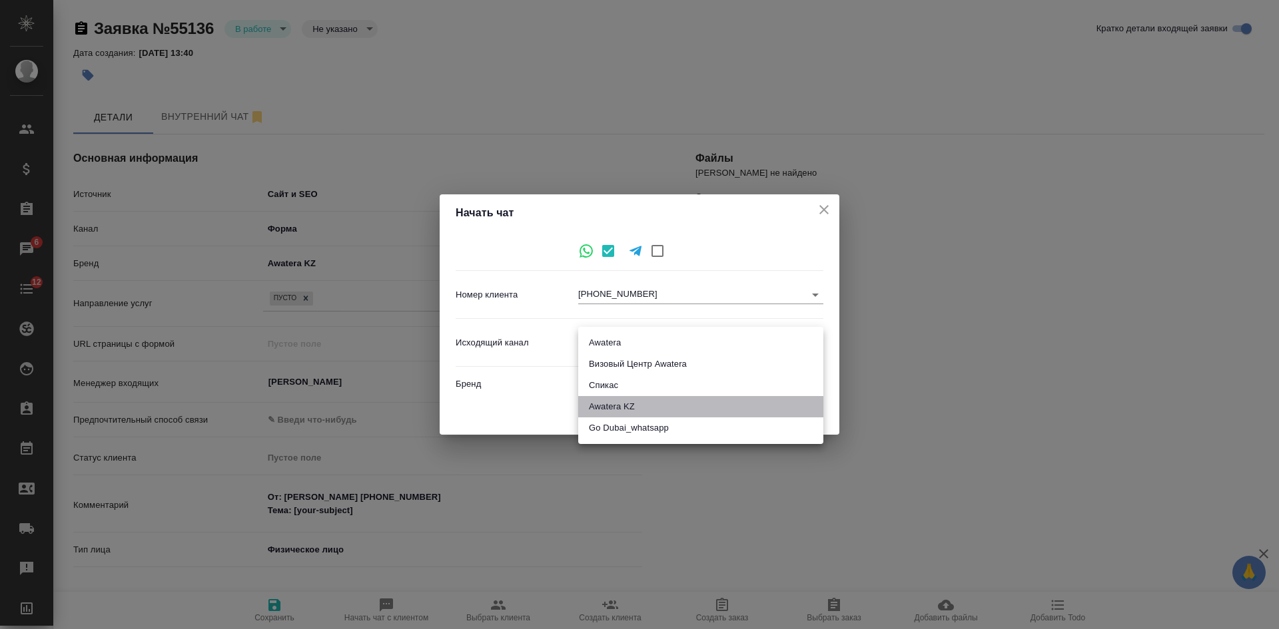
drag, startPoint x: 620, startPoint y: 406, endPoint x: 719, endPoint y: 405, distance: 98.6
click at [622, 405] on li "Awatera KZ" at bounding box center [700, 406] width 245 height 21
type input "8"
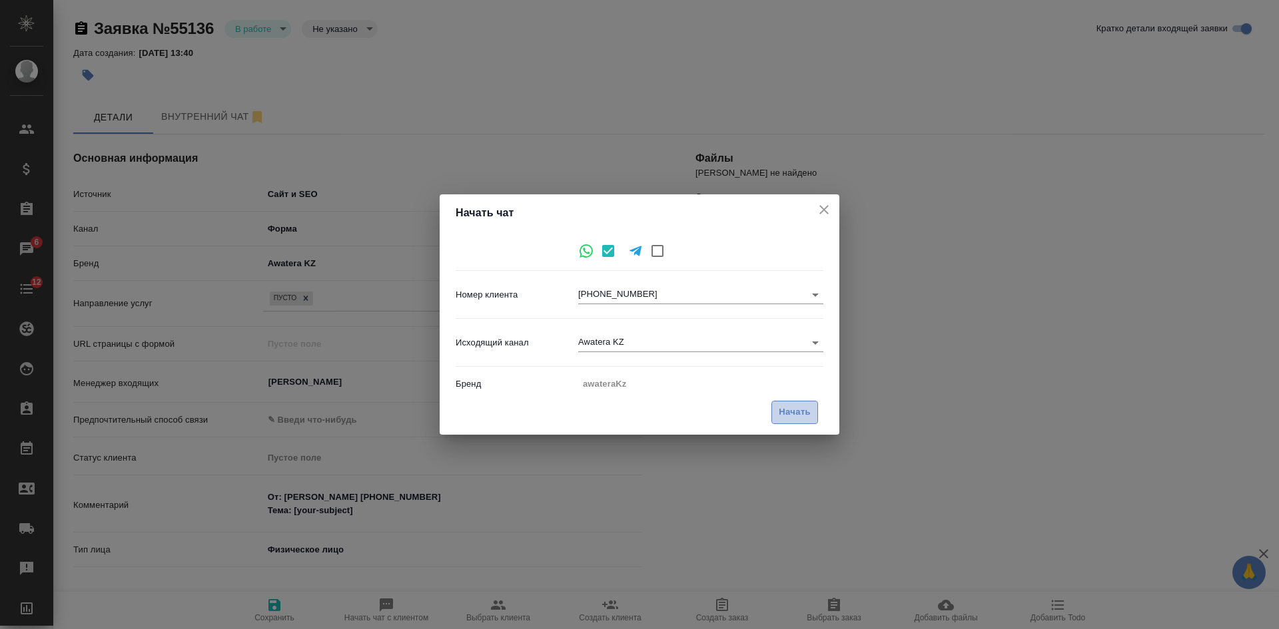
click at [791, 419] on span "Начать" at bounding box center [795, 412] width 32 height 15
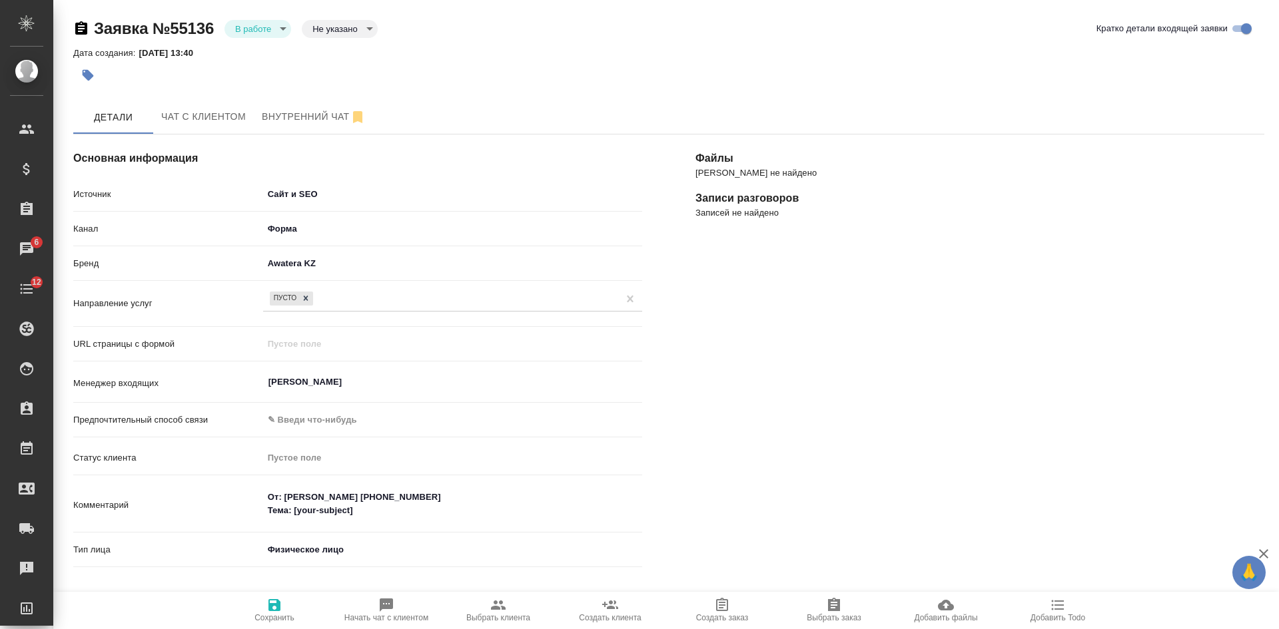
type textarea "x"
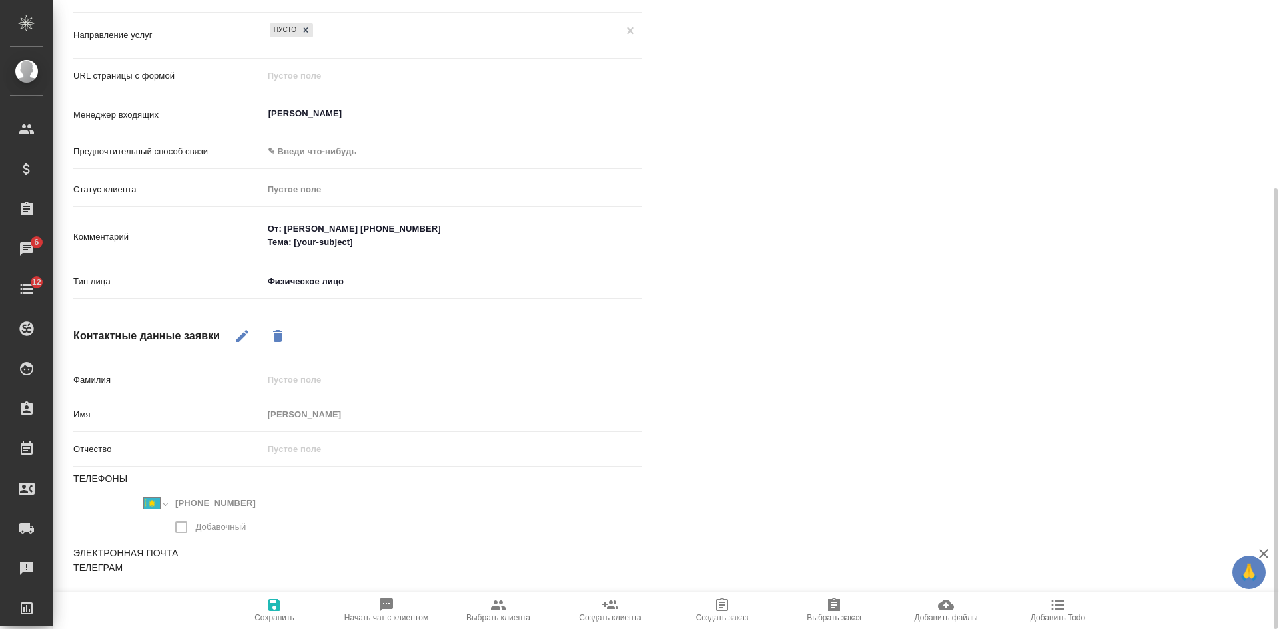
click at [253, 416] on div "Имя Эвелина Ушурбакиева" at bounding box center [357, 414] width 569 height 23
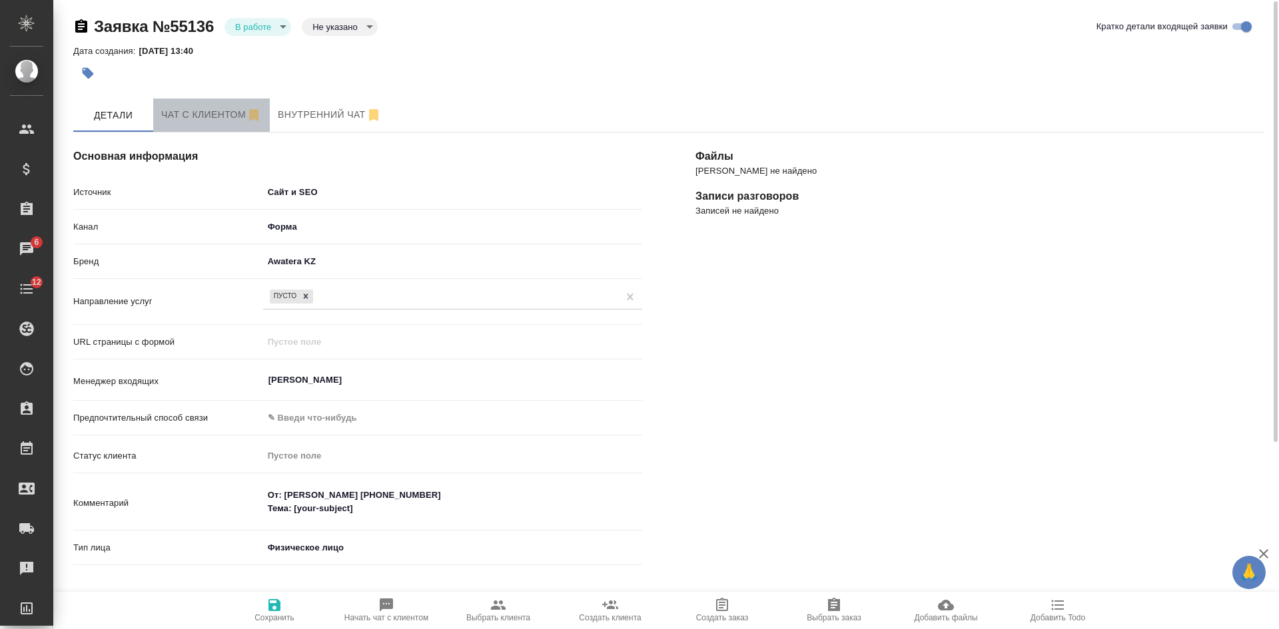
click at [177, 128] on button "Чат с клиентом" at bounding box center [211, 115] width 117 height 33
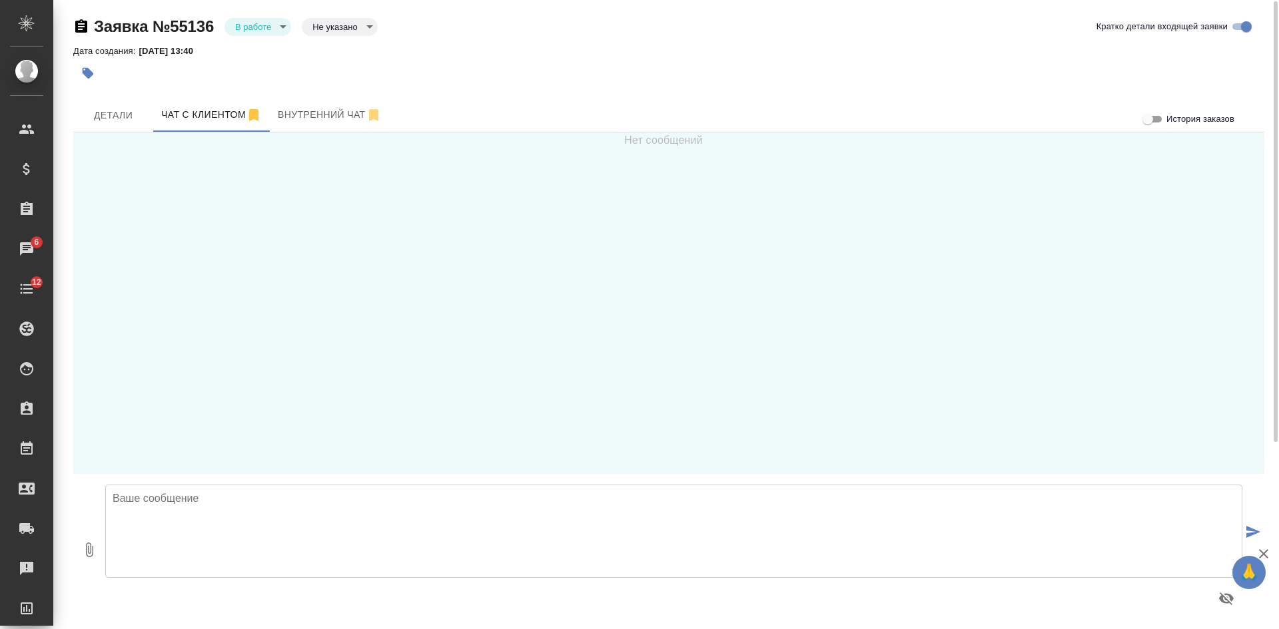
click at [257, 523] on textarea at bounding box center [673, 531] width 1137 height 93
paste textarea "Эвелина"
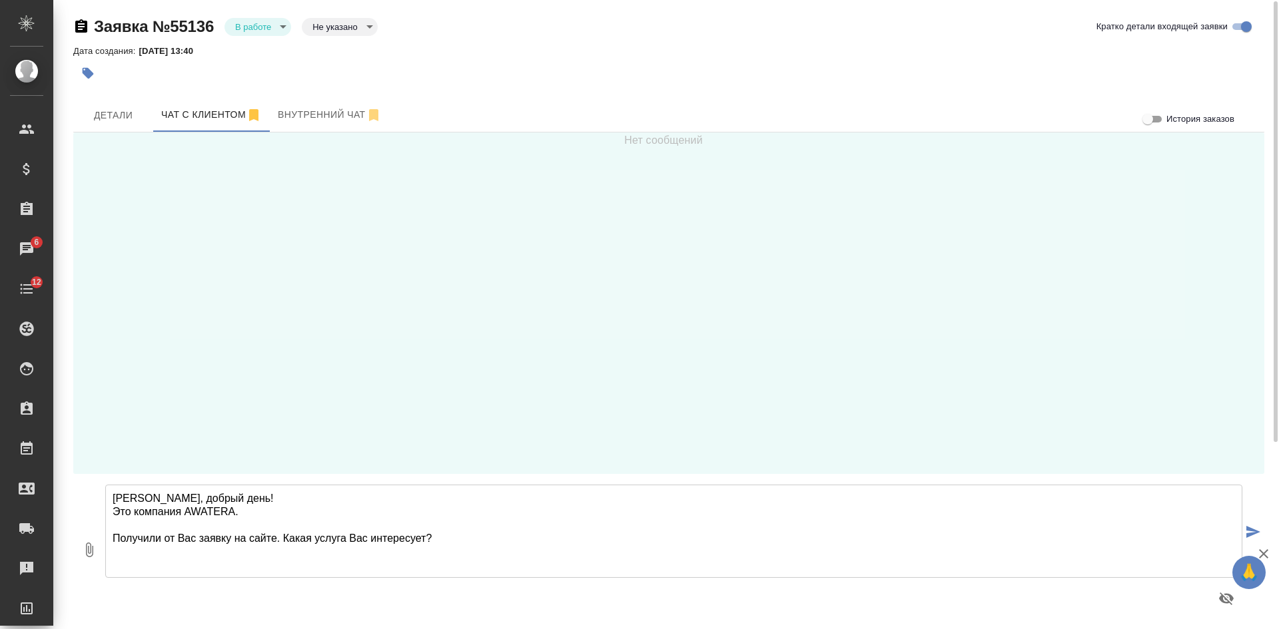
click at [458, 534] on textarea "Эвелина, добрый день! Это компания AWATERA. Получили от Вас заявку на сайте. Ка…" at bounding box center [673, 531] width 1137 height 93
type textarea "Эвелина, добрый день! Это компания AWATERA. Получили от Вас заявку на сайте. Ка…"
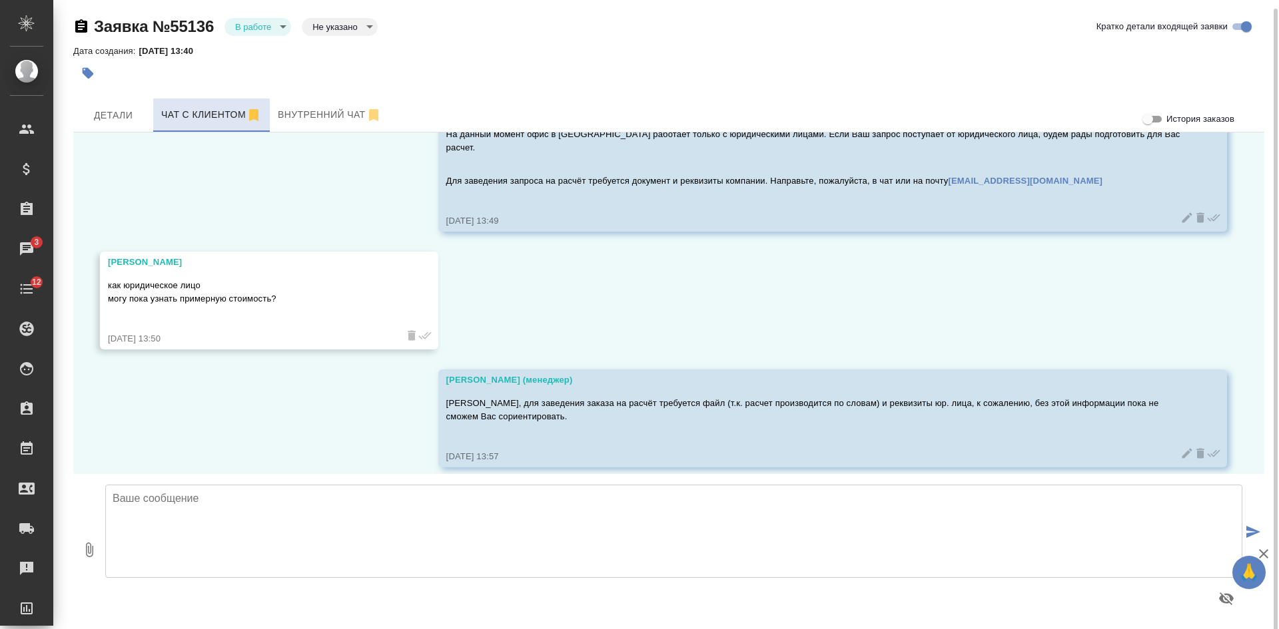
scroll to position [5, 0]
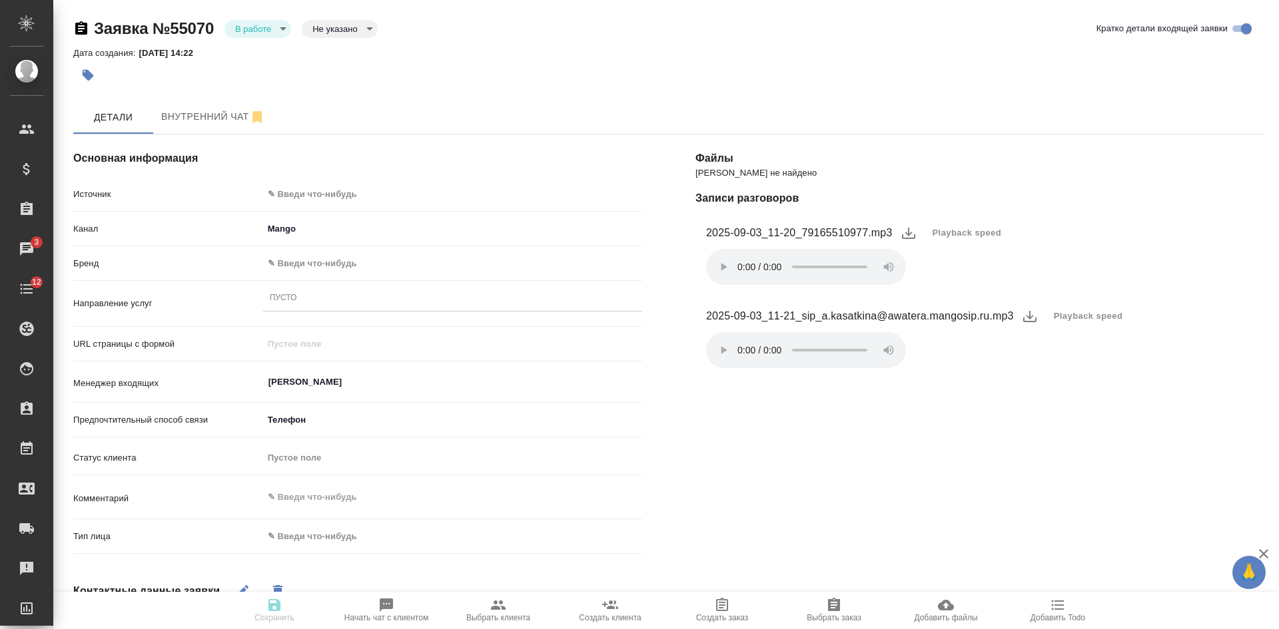
select select "RU"
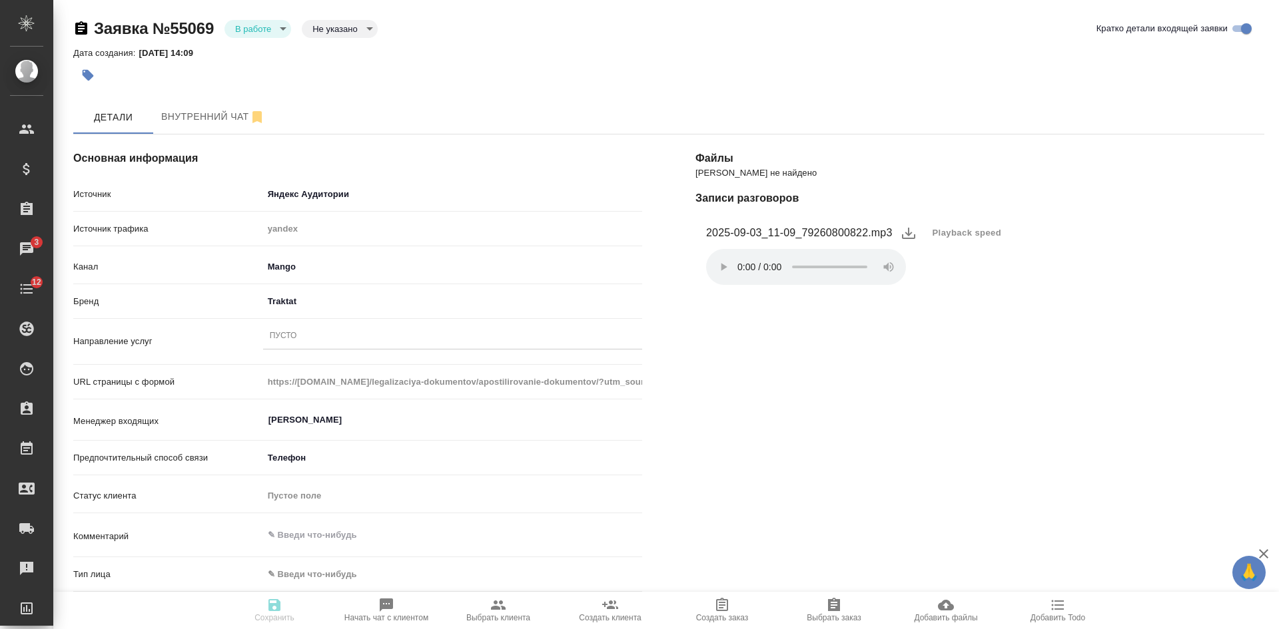
select select "RU"
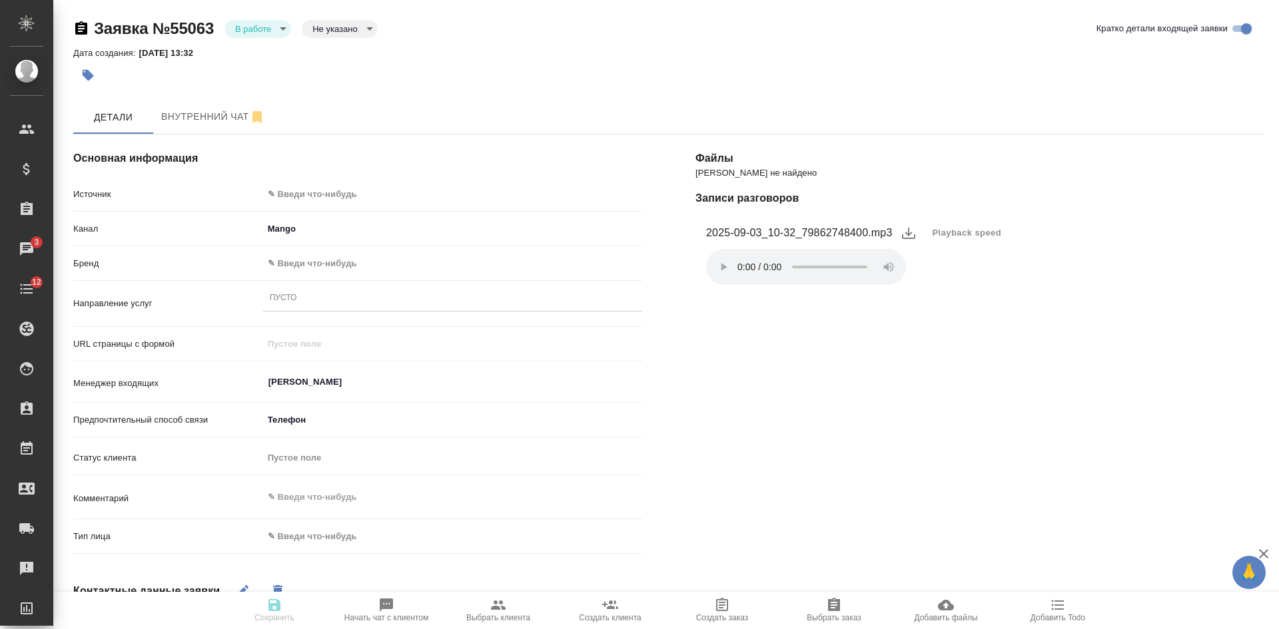
select select "RU"
click at [990, 230] on span "Playback speed" at bounding box center [966, 232] width 69 height 13
click at [947, 299] on li "1.75" at bounding box center [948, 296] width 48 height 21
click at [338, 190] on body "🙏 .cls-1 fill:#fff; AWATERA Kasatkina Aleksandra Клиенты Спецификации Заказы 4 …" at bounding box center [639, 314] width 1279 height 629
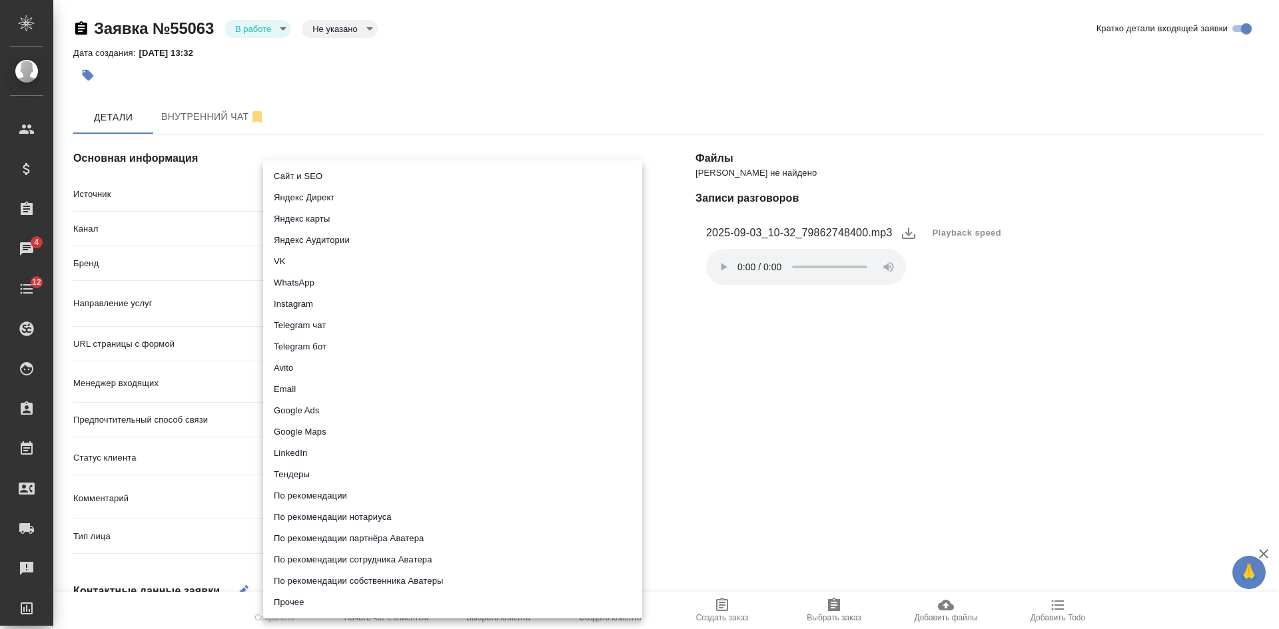
click at [320, 175] on li "Сайт и SEO" at bounding box center [452, 176] width 379 height 21
type input "seo"
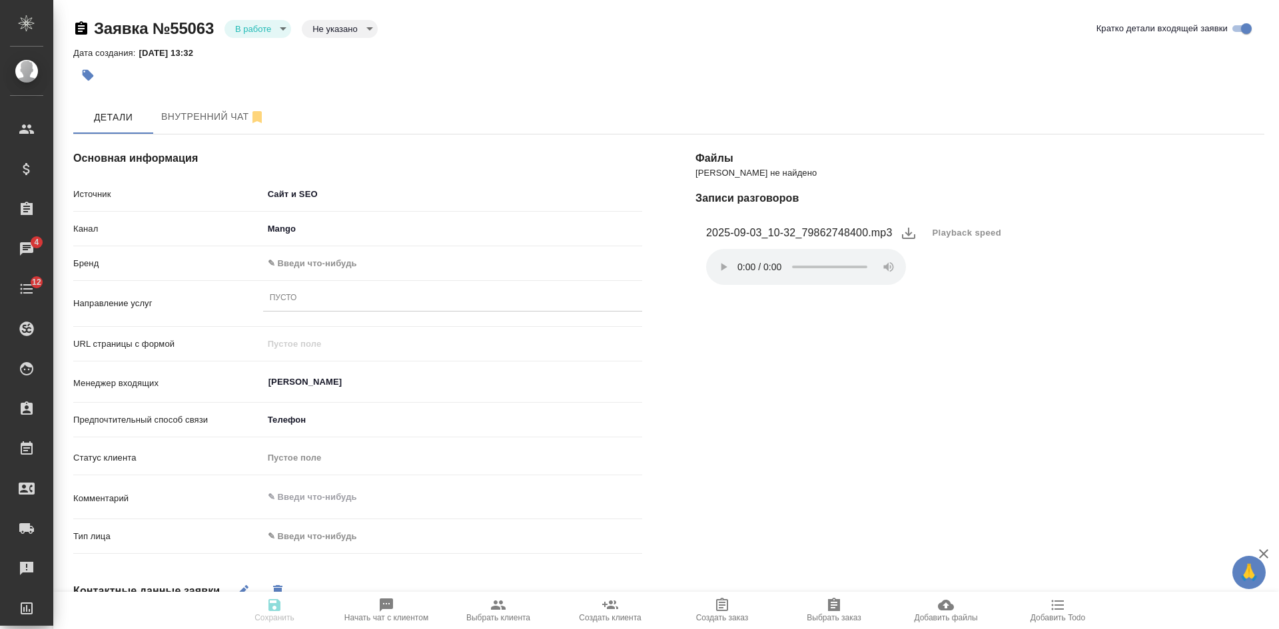
click at [288, 262] on body "🙏 .cls-1 fill:#fff; AWATERA Kasatkina Aleksandra Клиенты Спецификации Заказы 4 …" at bounding box center [639, 314] width 1279 height 629
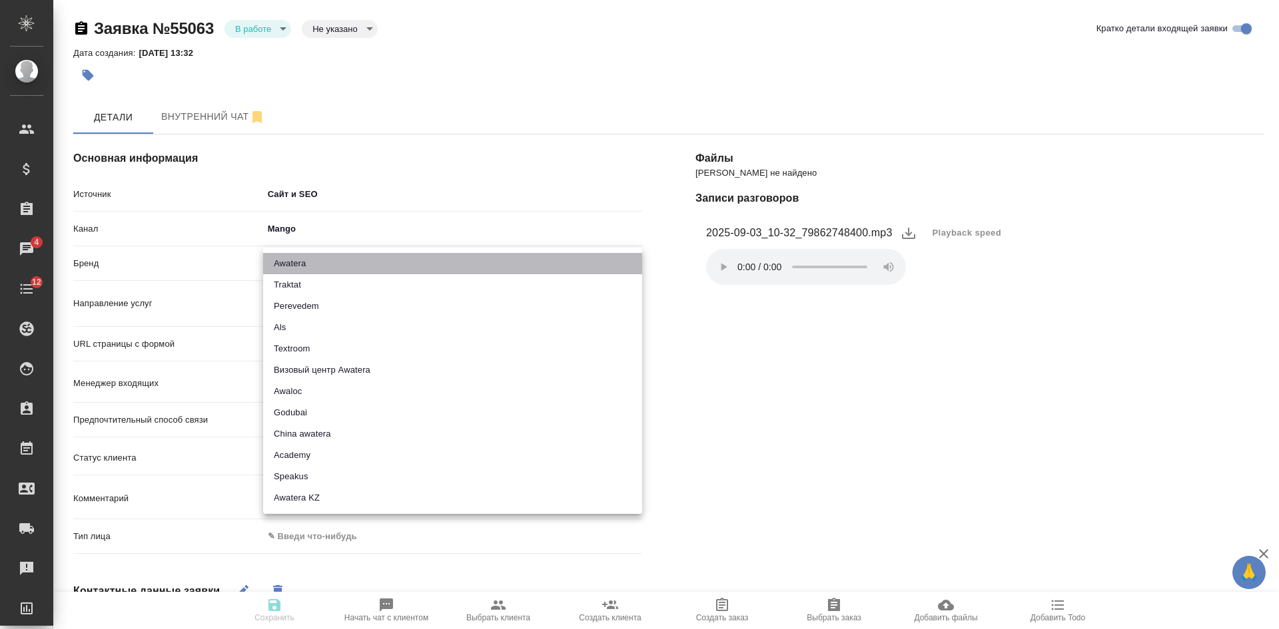
click at [291, 263] on li "Awatera" at bounding box center [452, 263] width 379 height 21
type input "awatera"
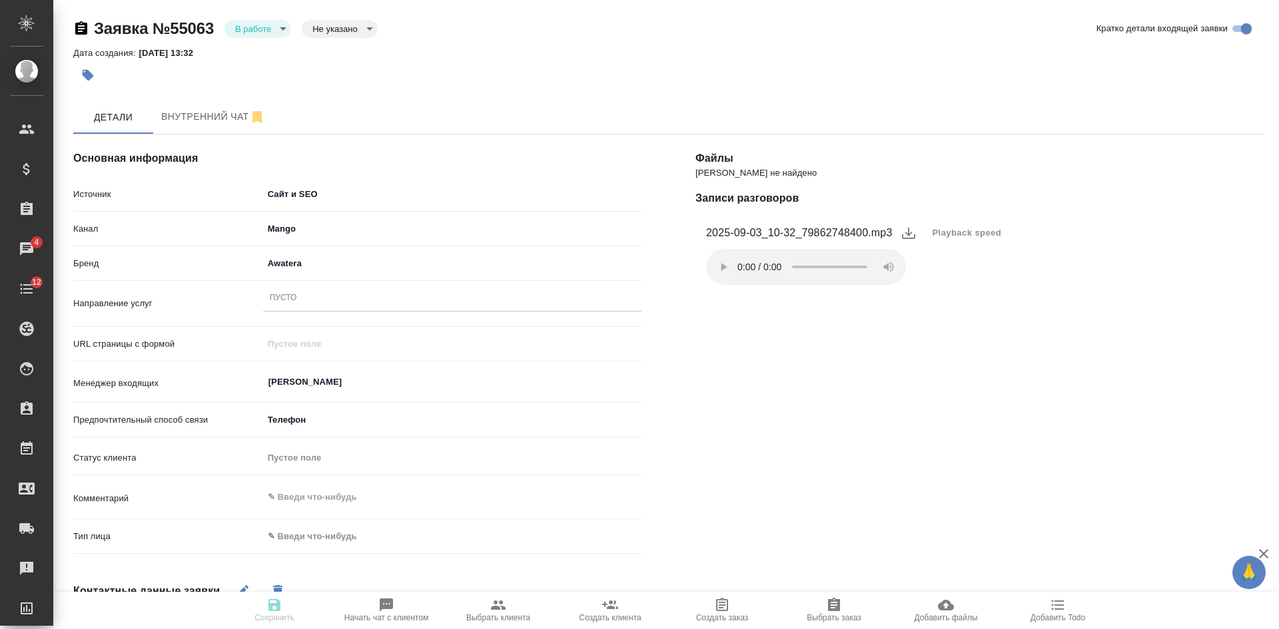
click at [353, 298] on div "Пусто" at bounding box center [452, 298] width 379 height 19
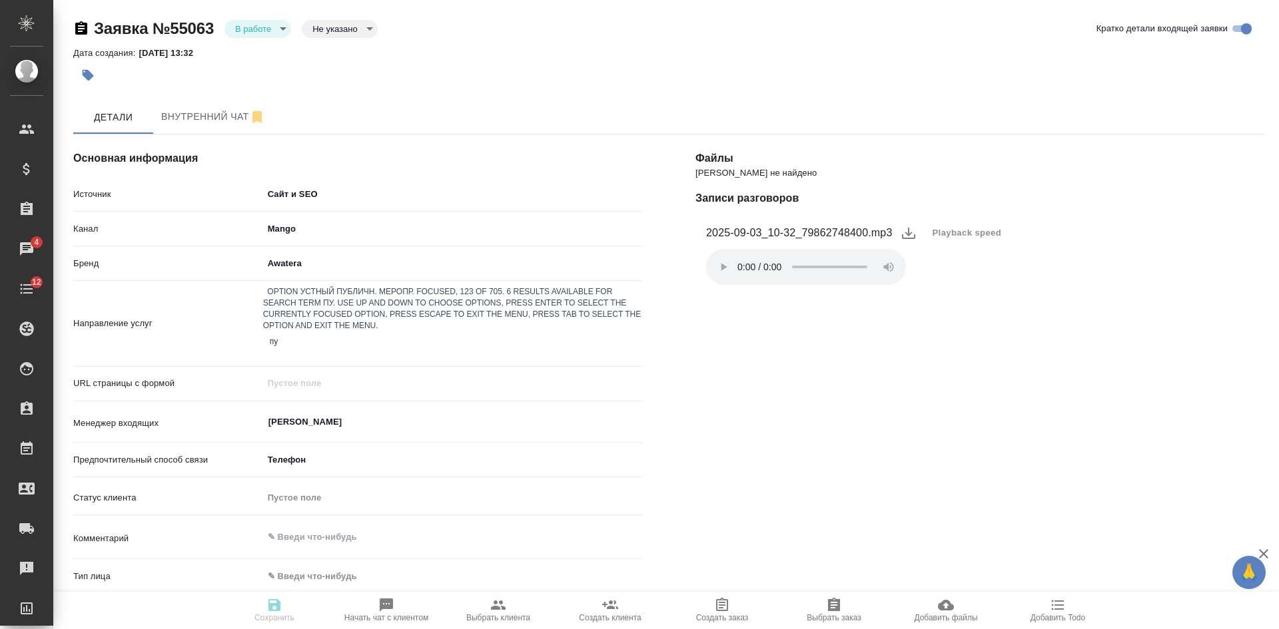
type input "пус"
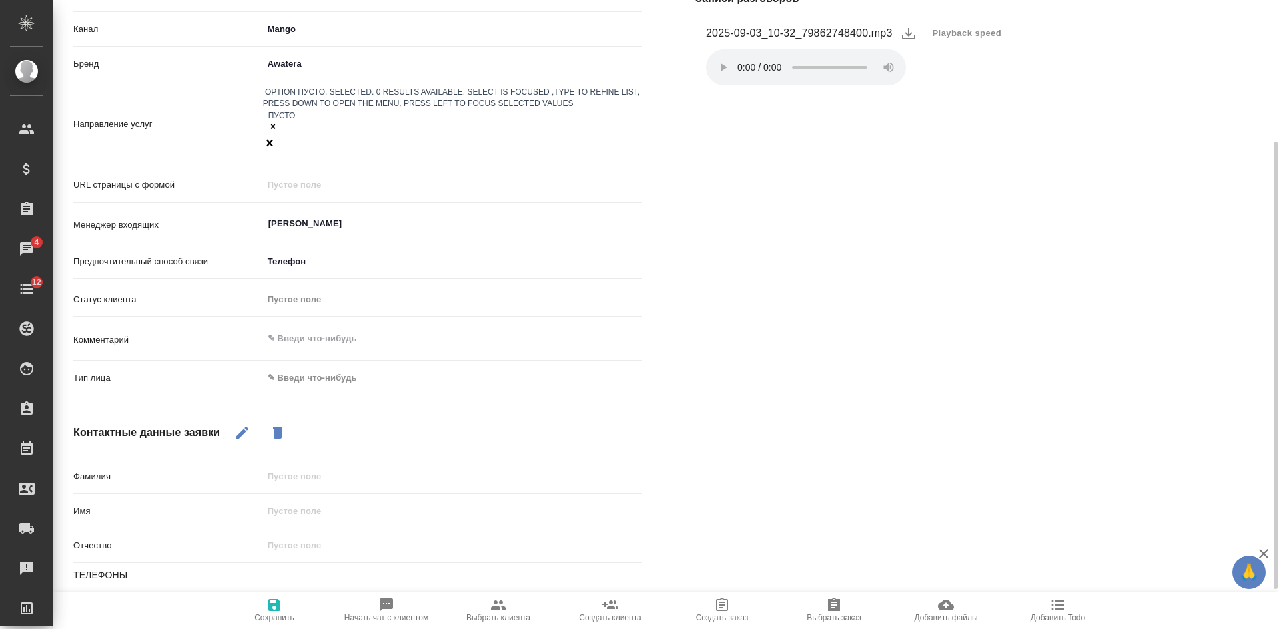
click at [308, 343] on body "🙏 .cls-1 fill:#fff; AWATERA Kasatkina Aleksandra Клиенты Спецификации Заказы 4 …" at bounding box center [639, 314] width 1279 height 629
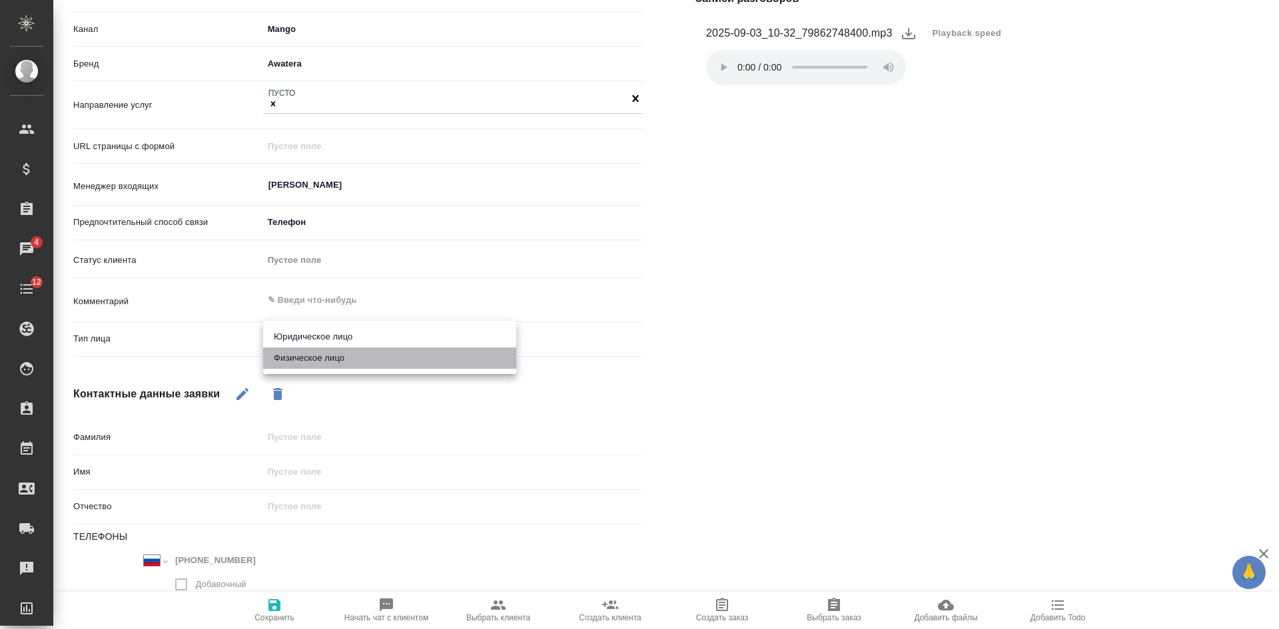
click at [318, 366] on li "Физическое лицо" at bounding box center [389, 358] width 253 height 21
type input "private"
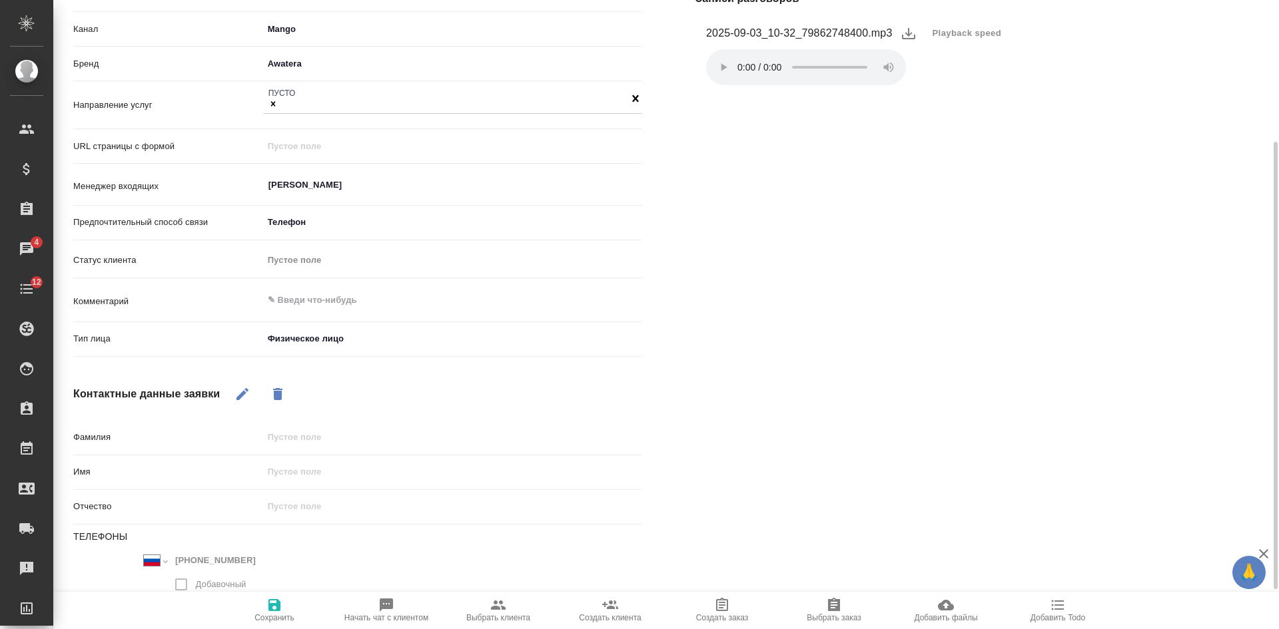
click at [279, 613] on icon "button" at bounding box center [274, 605] width 16 height 16
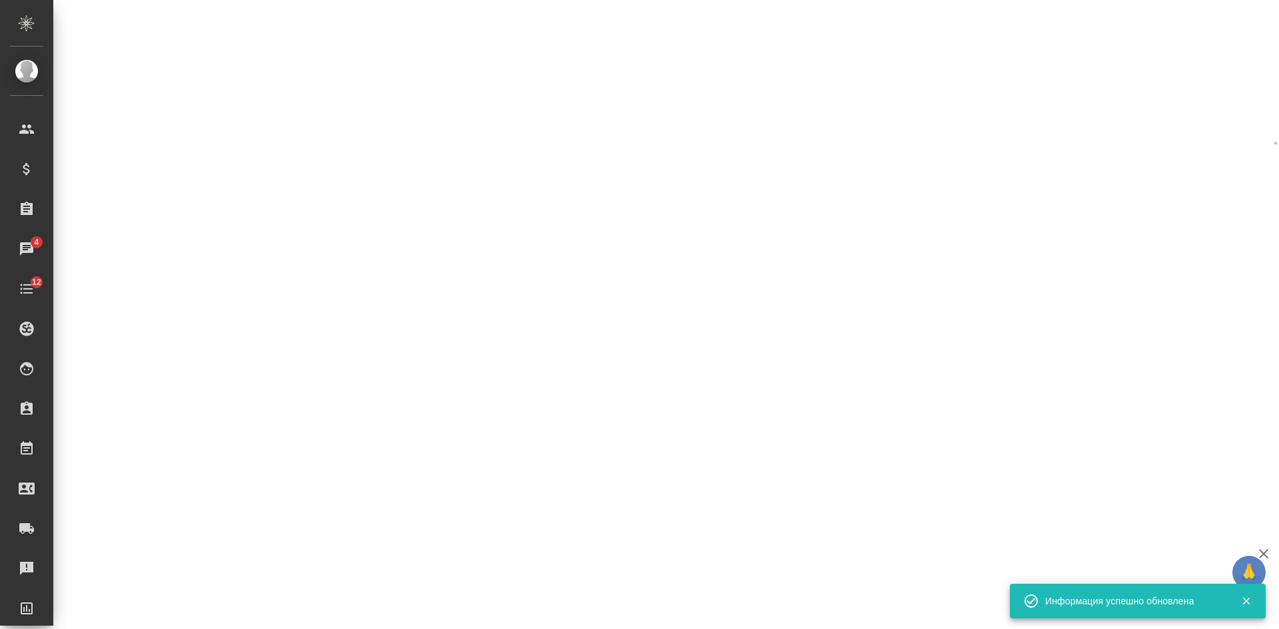
select select "RU"
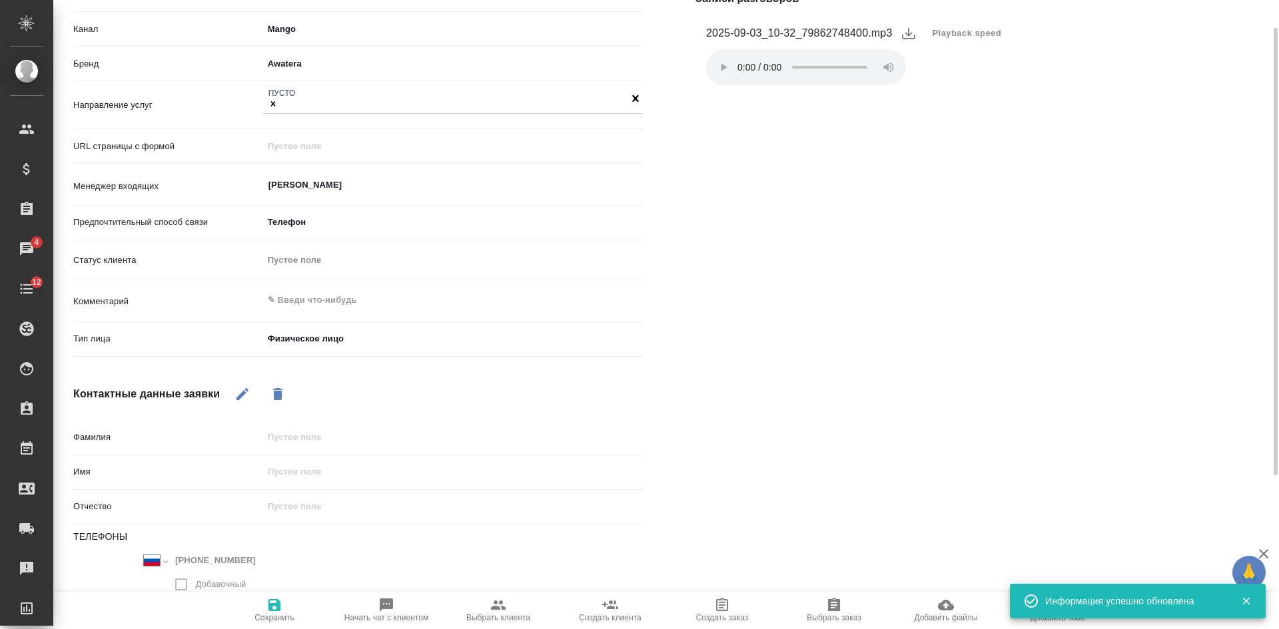
type textarea "x"
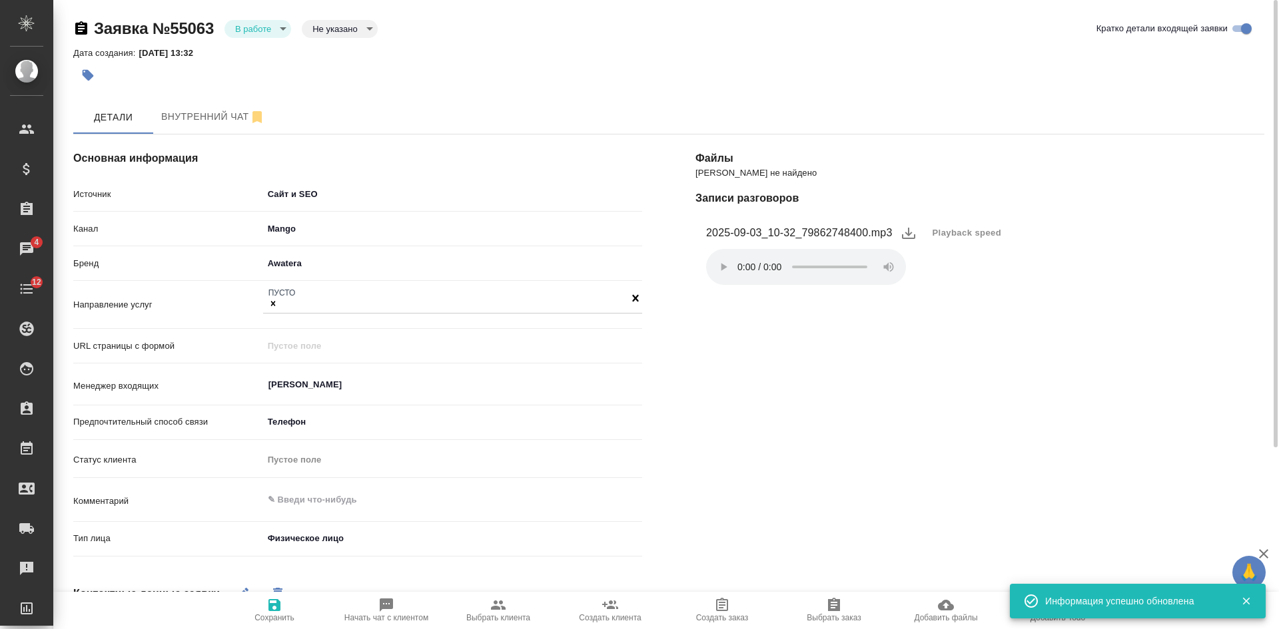
click at [264, 26] on body "🙏 .cls-1 fill:#fff; AWATERA Kasatkina Aleksandra Клиенты Спецификации Заказы 4 …" at bounding box center [639, 314] width 1279 height 629
click at [263, 47] on button "Отказ" at bounding box center [250, 51] width 31 height 15
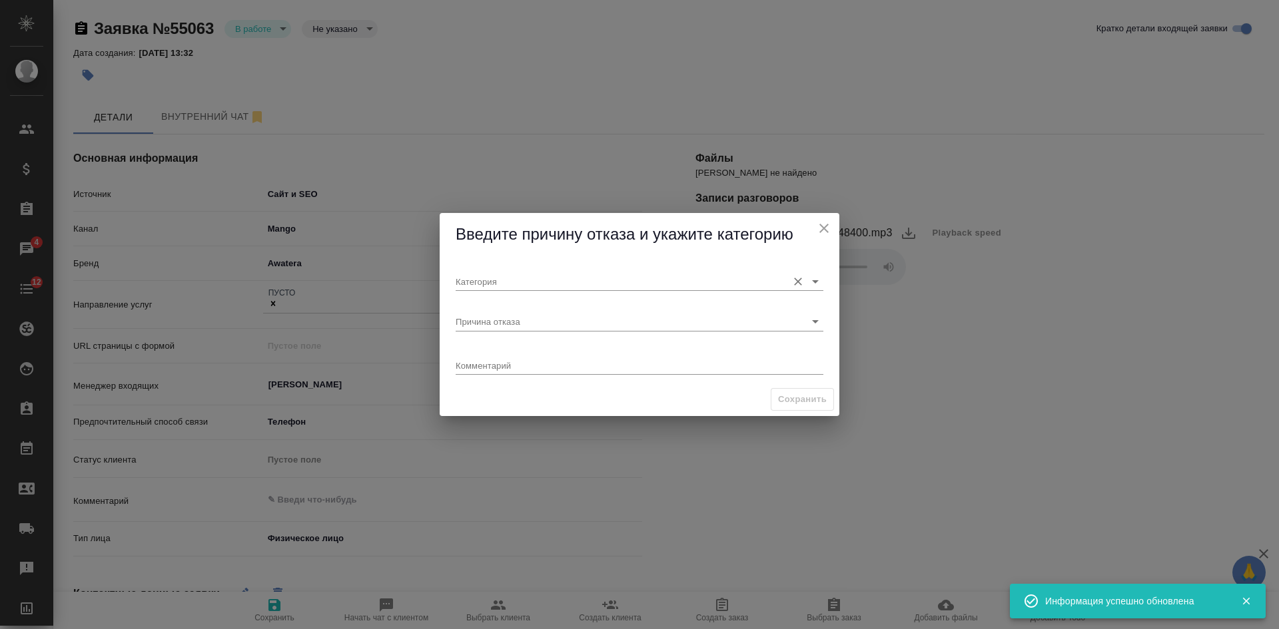
click at [518, 284] on input "Категория" at bounding box center [618, 281] width 325 height 18
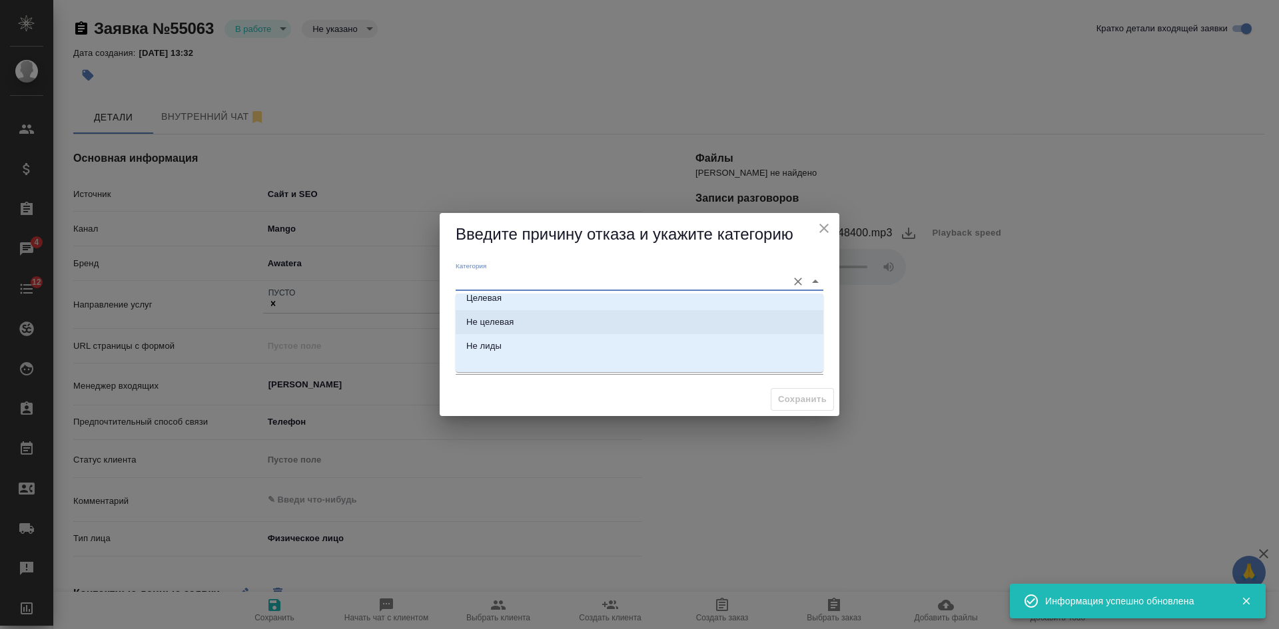
scroll to position [21, 0]
click at [510, 332] on li "Не лиды" at bounding box center [640, 336] width 368 height 24
type input "Не лиды"
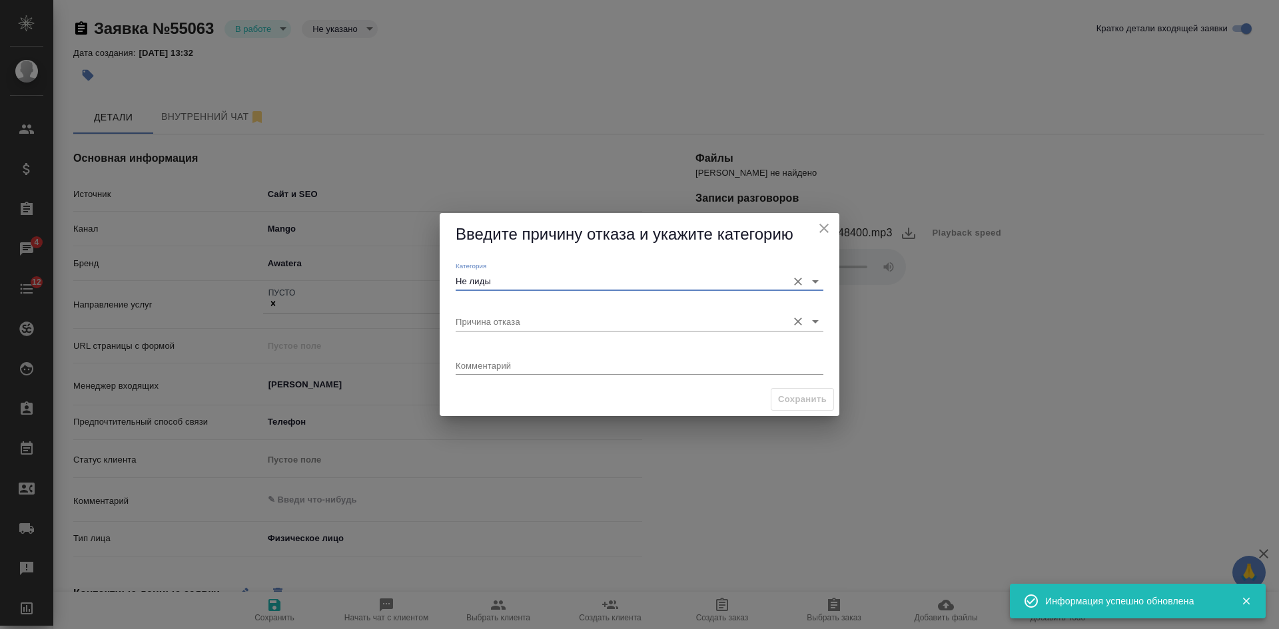
click at [501, 318] on input "Причина отказа" at bounding box center [618, 321] width 325 height 18
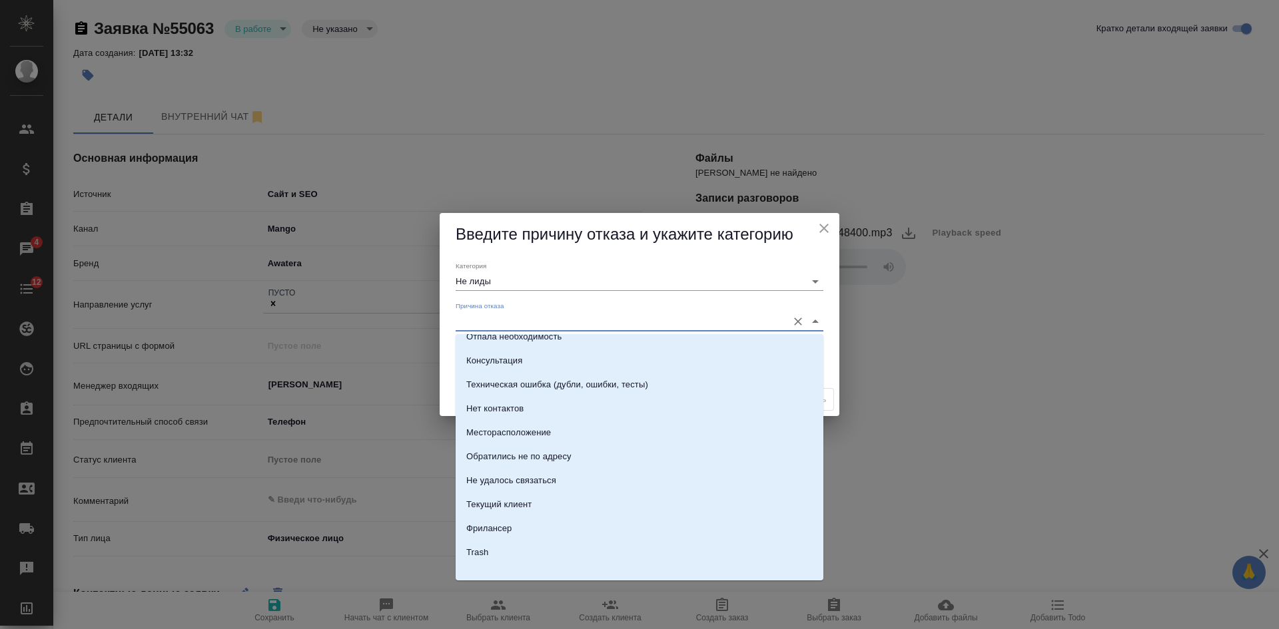
scroll to position [189, 0]
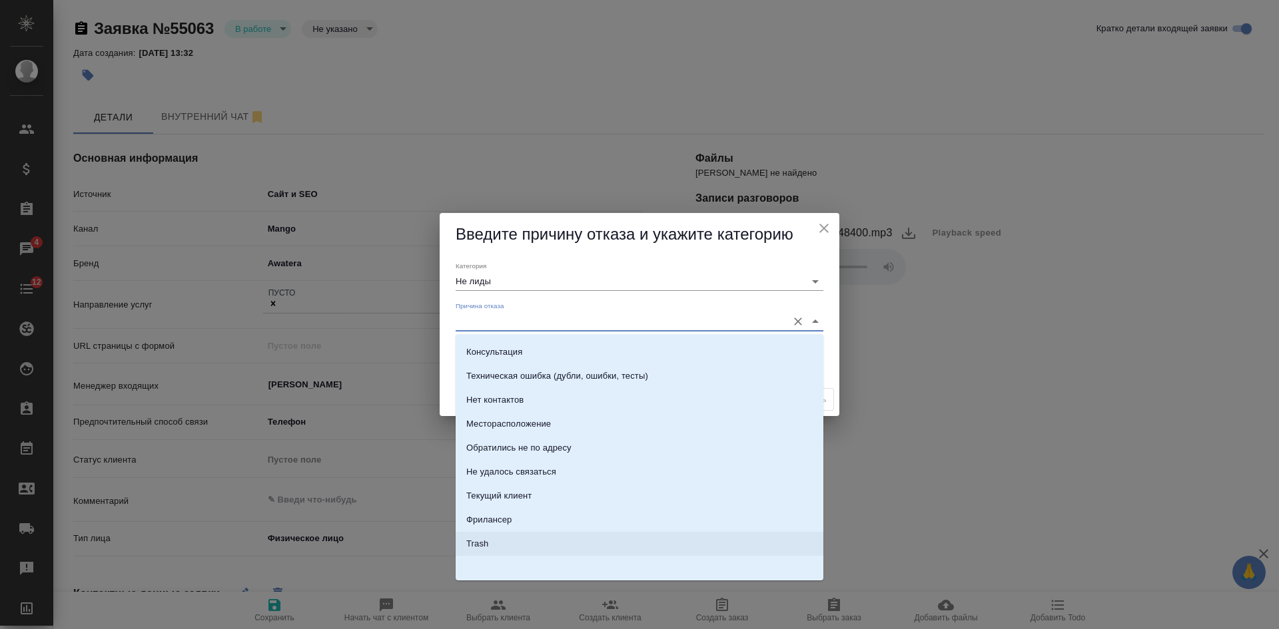
click at [492, 542] on li "Trash" at bounding box center [640, 544] width 368 height 24
type input "Trash"
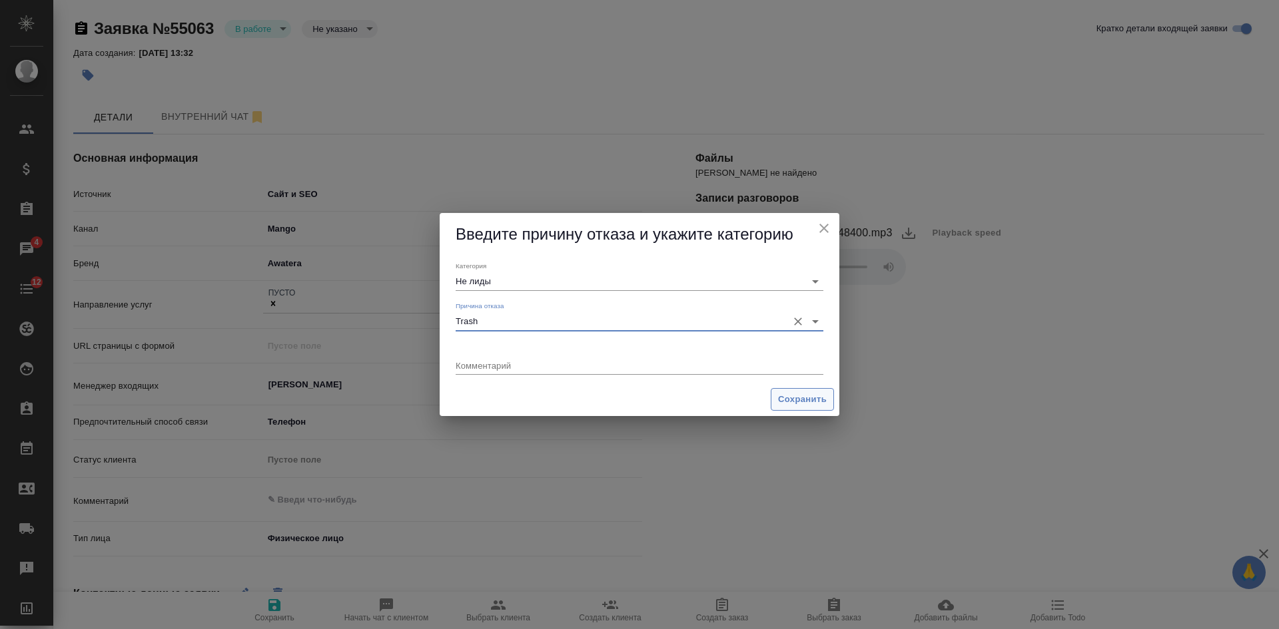
click at [823, 400] on span "Сохранить" at bounding box center [802, 399] width 49 height 15
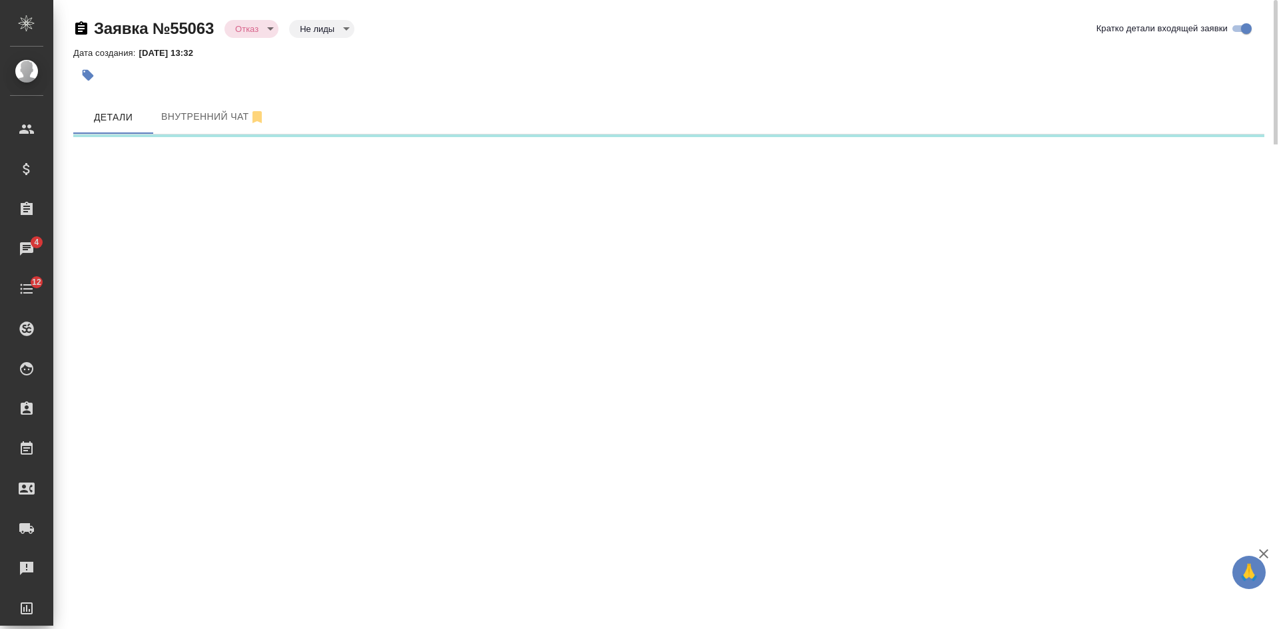
select select "RU"
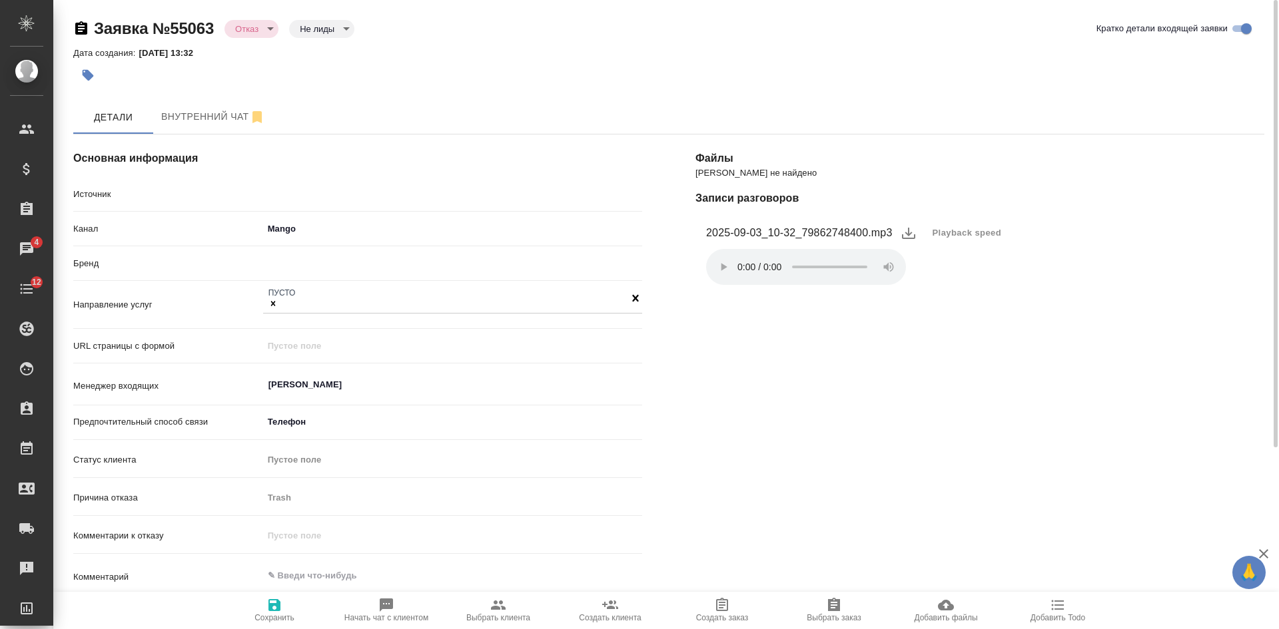
type textarea "x"
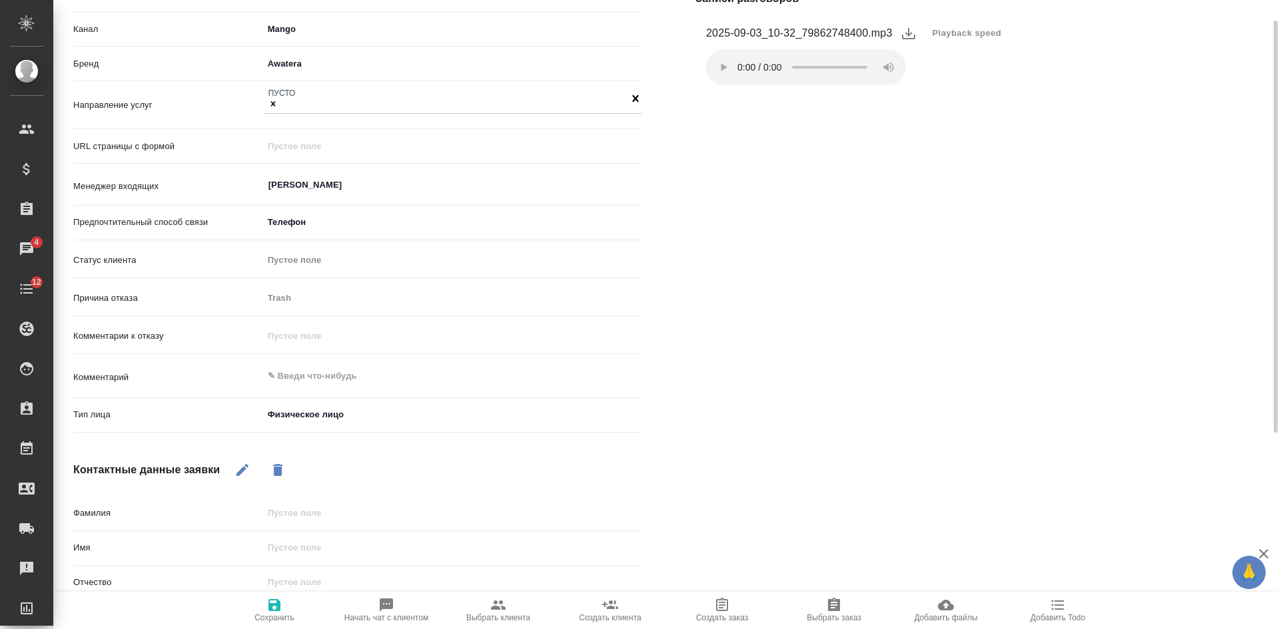
scroll to position [331, 0]
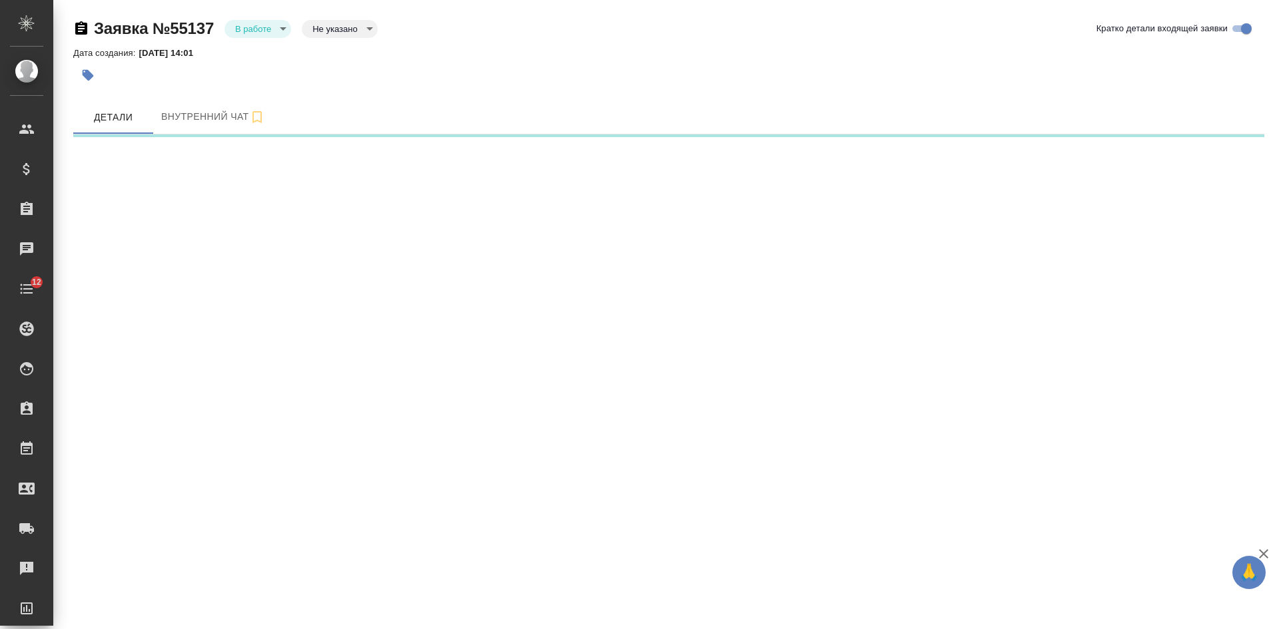
click at [319, 27] on body "🙏 .cls-1 fill:#fff; AWATERA [PERSON_NAME] Спецификации Заказы Чаты 12 Todo Прое…" at bounding box center [639, 314] width 1279 height 629
select select "RU"
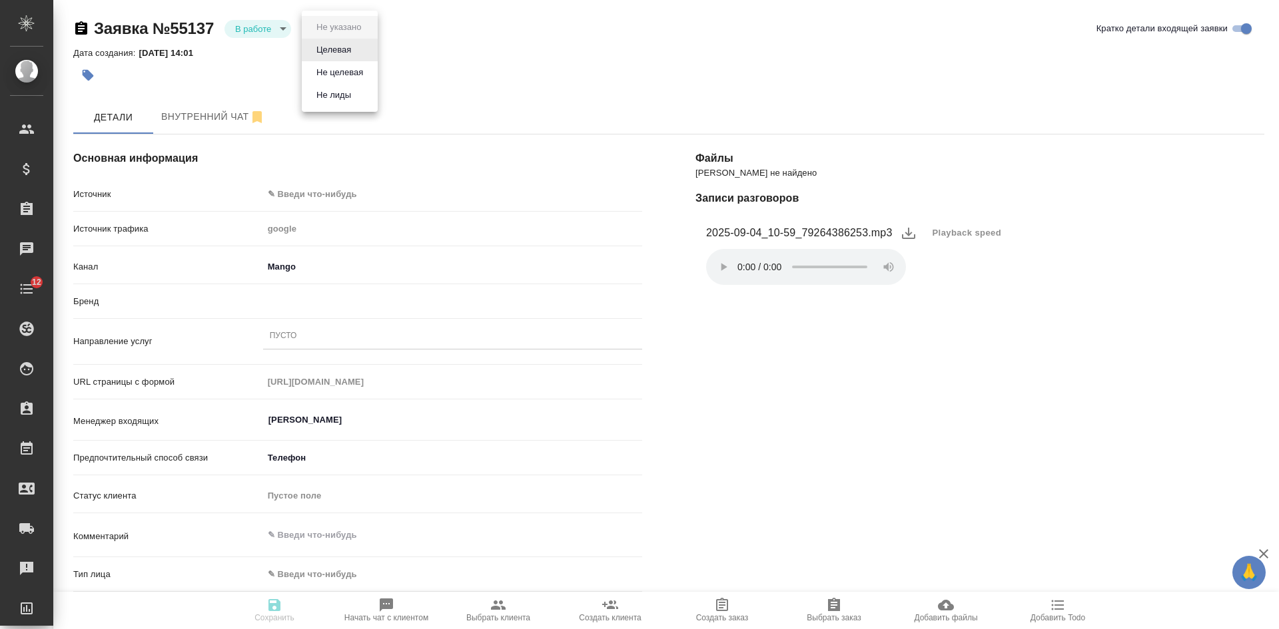
type textarea "x"
click at [324, 54] on button "Целевая" at bounding box center [333, 50] width 43 height 15
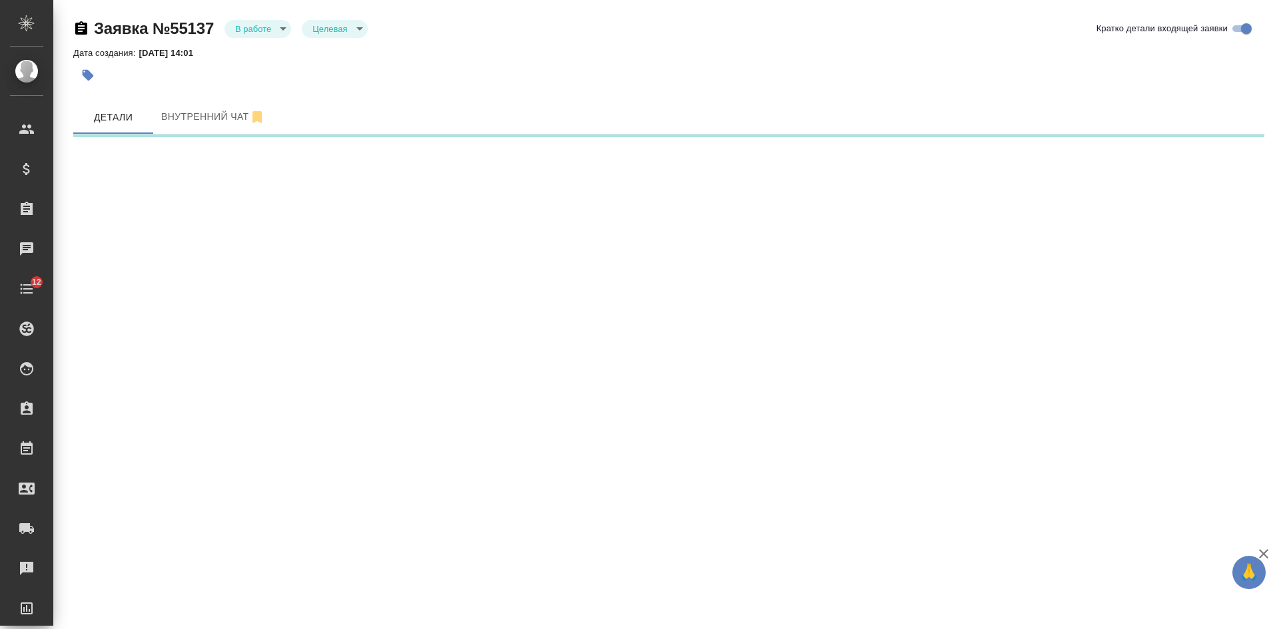
select select "RU"
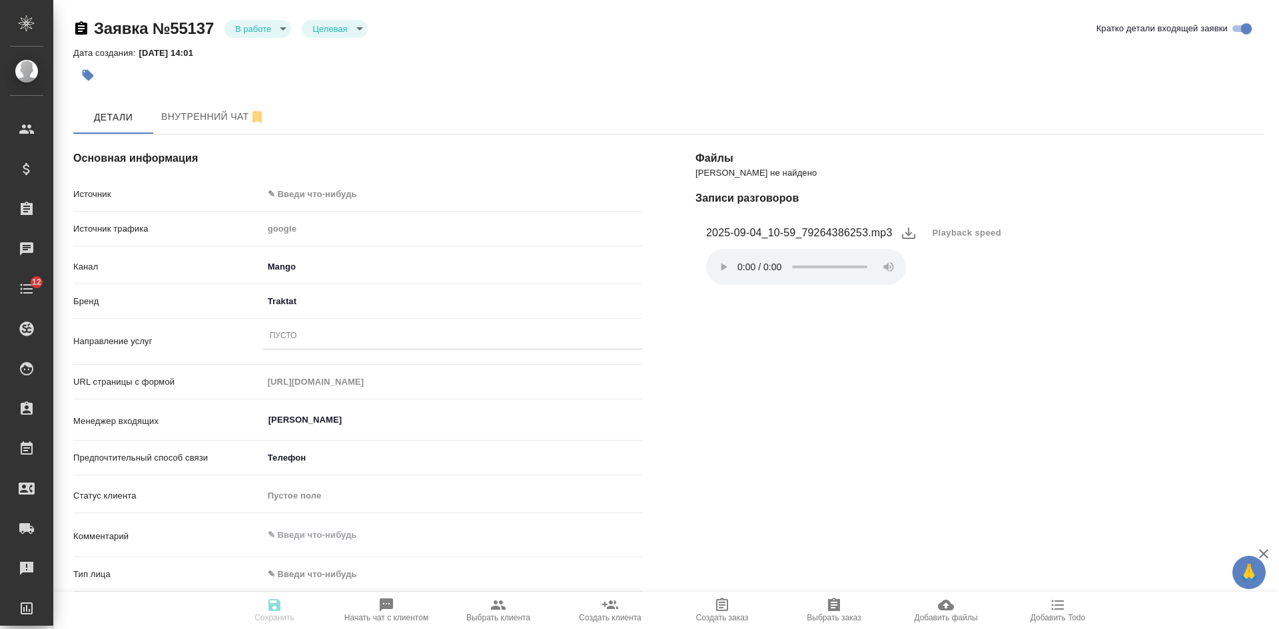
type textarea "x"
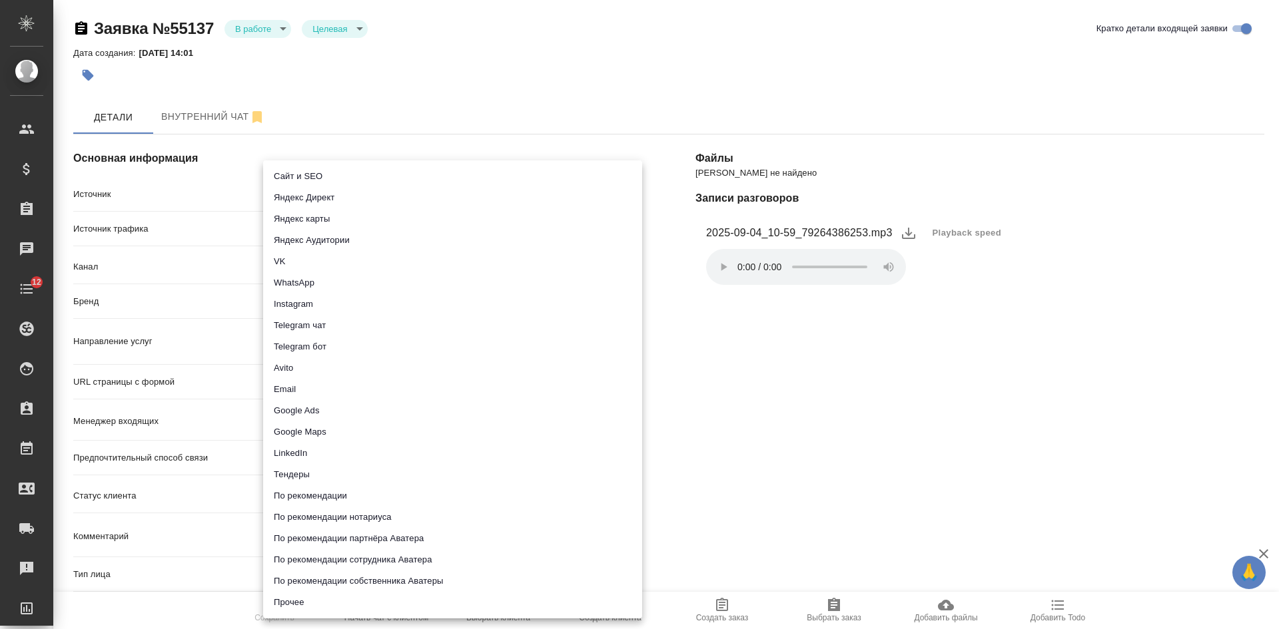
click at [291, 190] on body "🙏 .cls-1 fill:#fff; AWATERA Kasatkina Aleksandra Клиенты Спецификации Заказы Ча…" at bounding box center [639, 314] width 1279 height 629
click at [296, 175] on li "Сайт и SEO" at bounding box center [452, 176] width 379 height 21
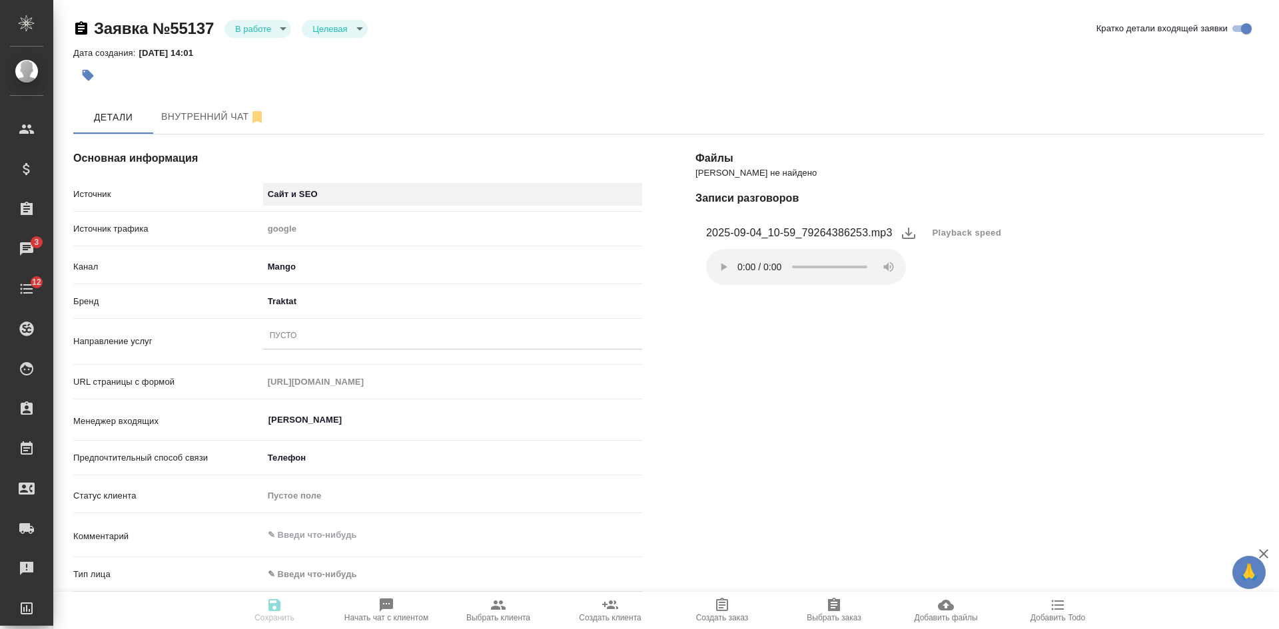
type input "seo"
type textarea "x"
click at [320, 341] on div "Пусто" at bounding box center [452, 336] width 379 height 19
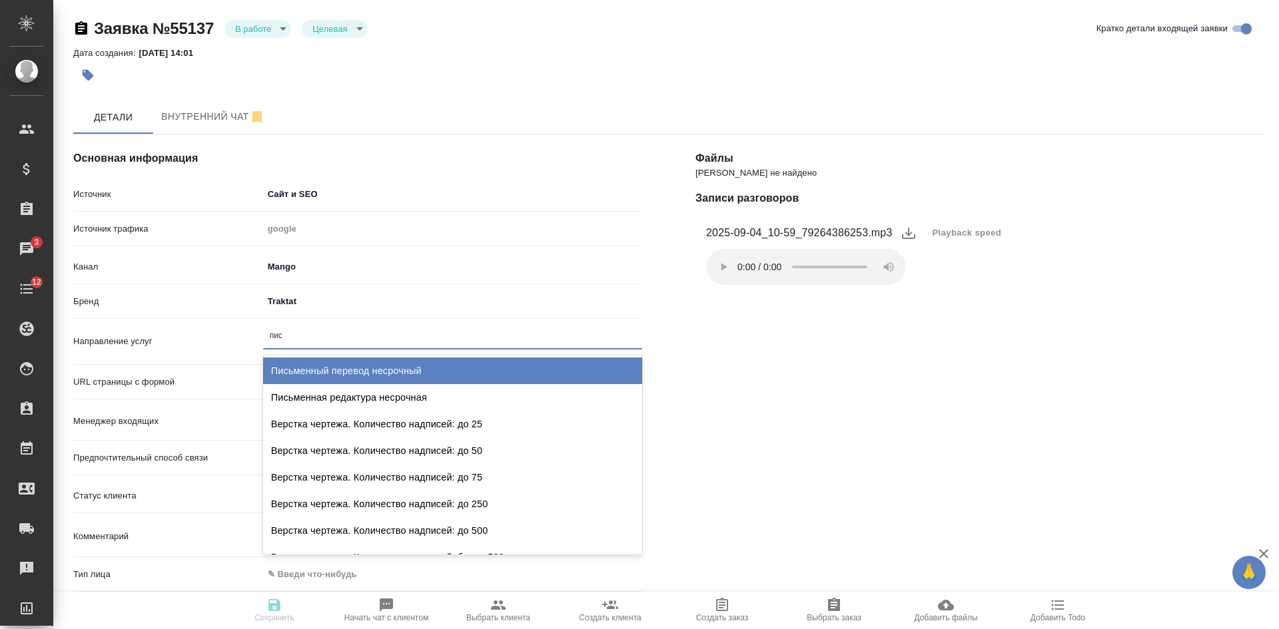
type input "пись"
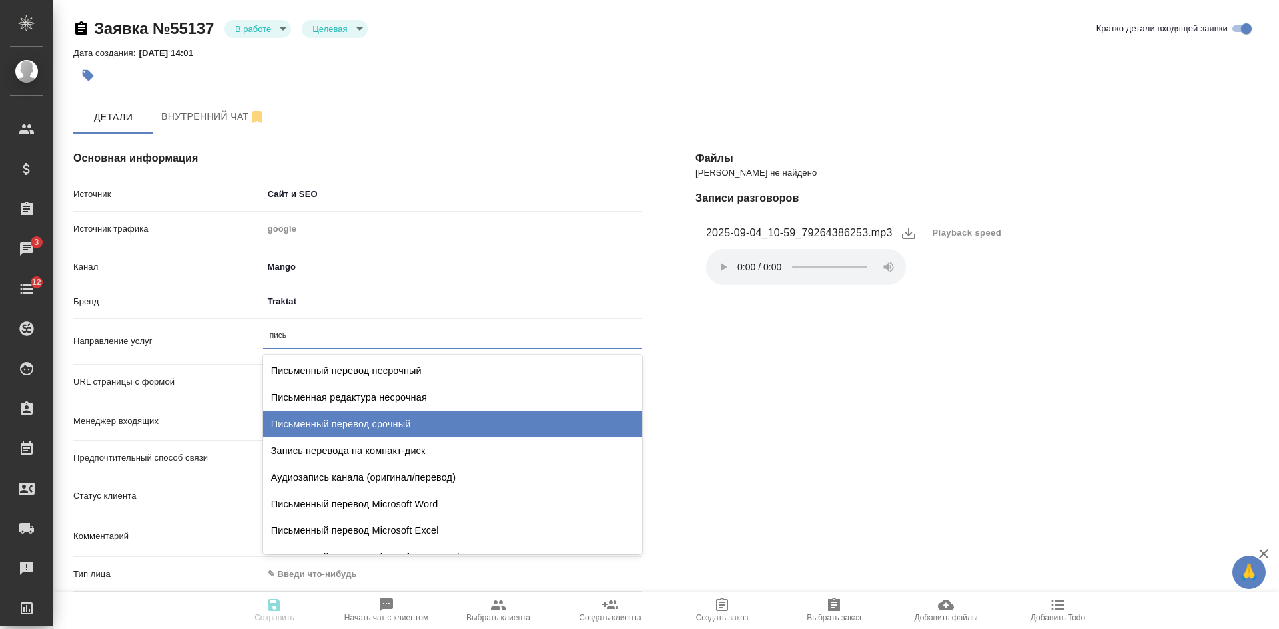
click at [369, 414] on div "Письменный перевод срочный" at bounding box center [452, 424] width 379 height 27
type textarea "x"
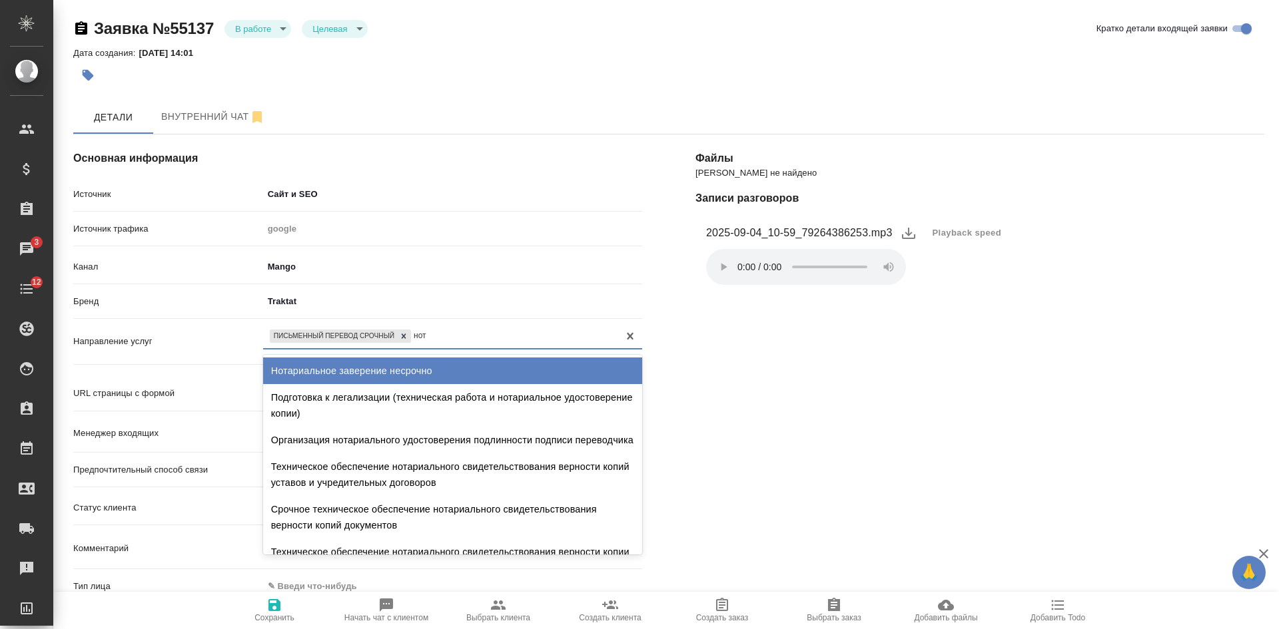
type input "нота"
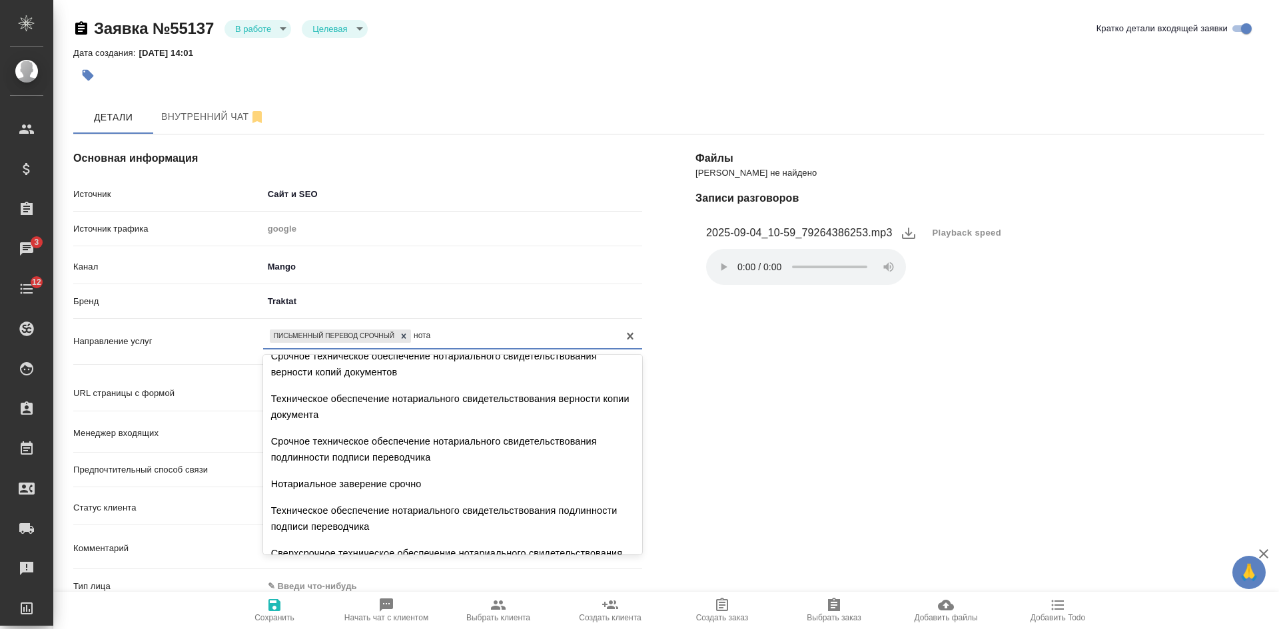
scroll to position [200, 0]
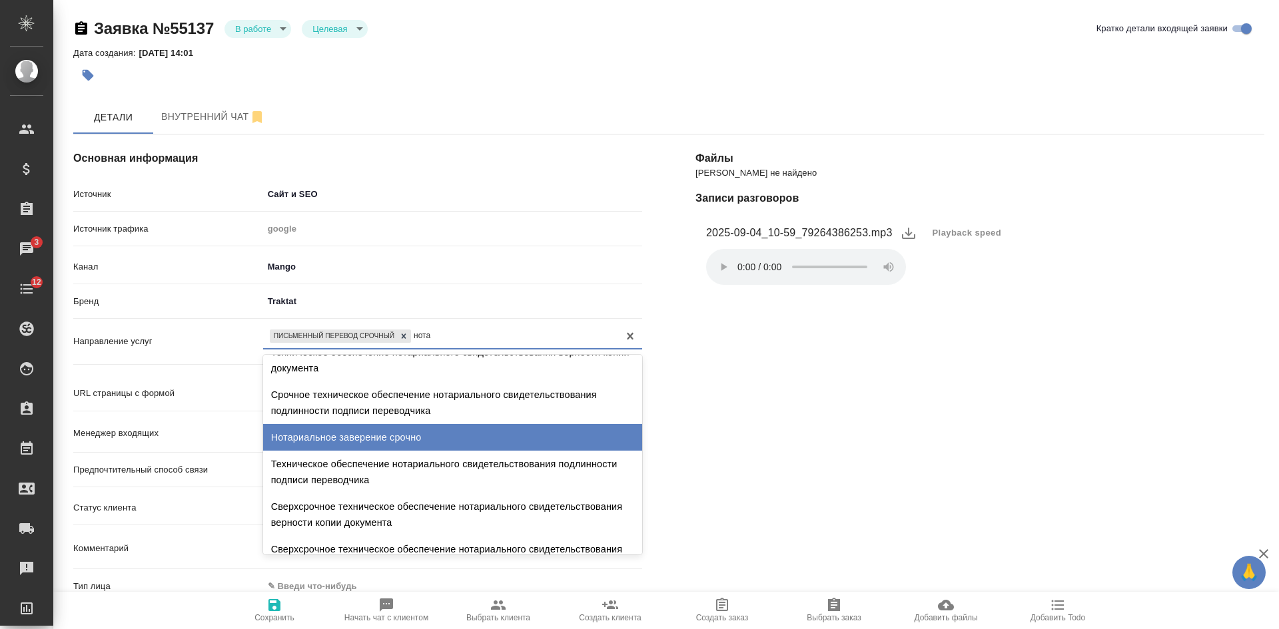
click at [402, 451] on div "Нотариальное заверение срочно" at bounding box center [452, 437] width 379 height 27
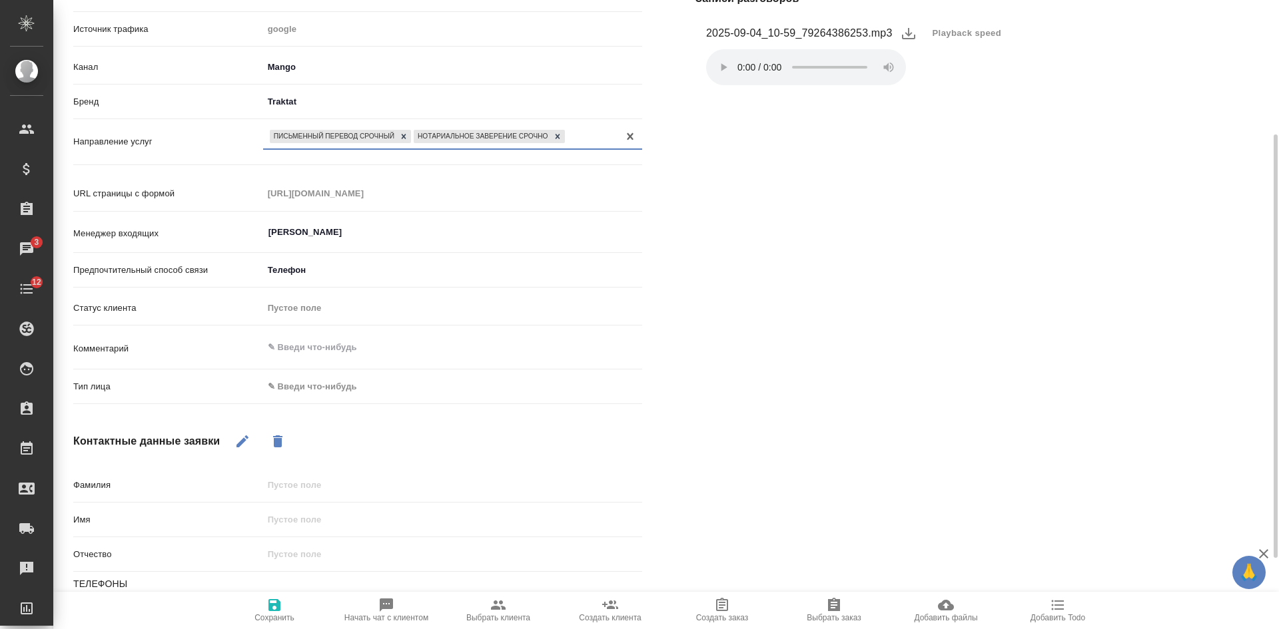
click at [335, 384] on body "🙏 .cls-1 fill:#fff; AWATERA Kasatkina Aleksandra Клиенты Спецификации Заказы 3 …" at bounding box center [639, 314] width 1279 height 629
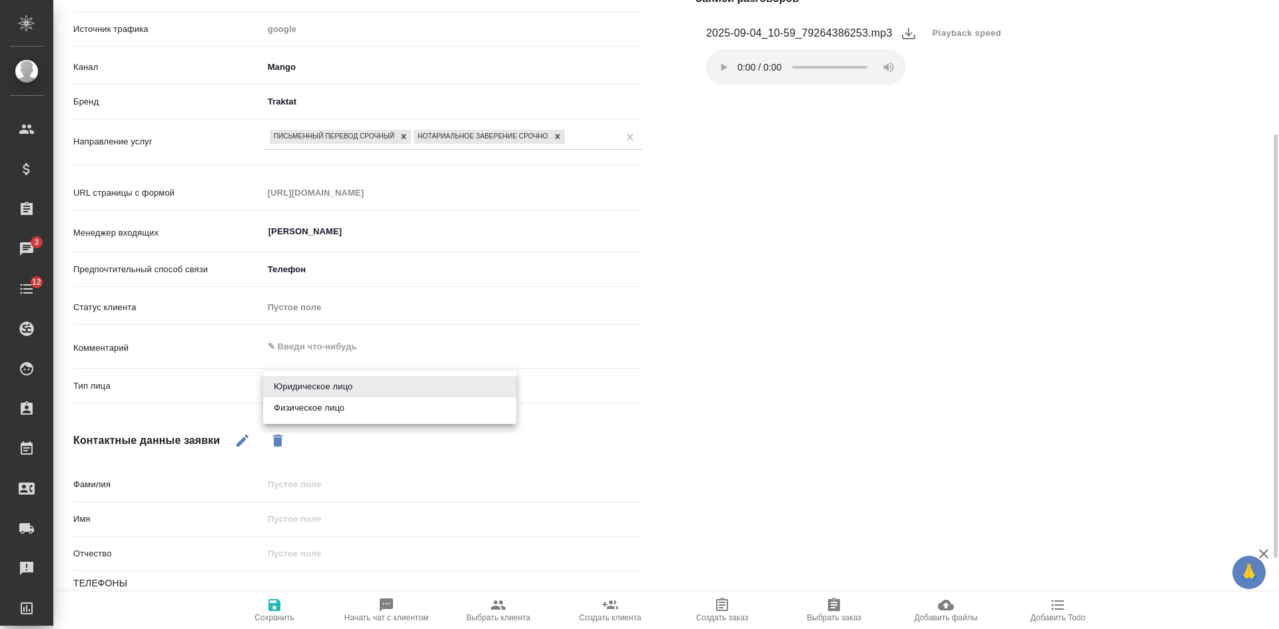
click at [307, 405] on li "Физическое лицо" at bounding box center [389, 408] width 253 height 21
type textarea "x"
type input "private"
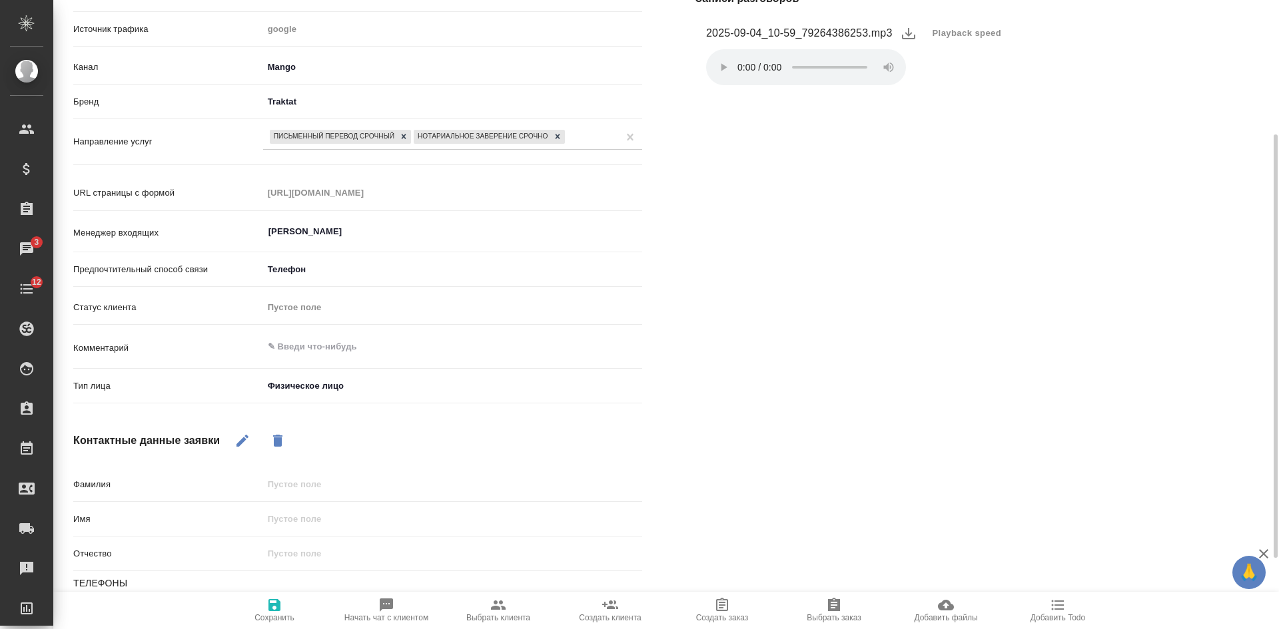
click at [242, 448] on icon "button" at bounding box center [242, 441] width 16 height 16
click at [291, 521] on input "text" at bounding box center [452, 519] width 379 height 19
type textarea "x"
type input "Мар"
type textarea "x"
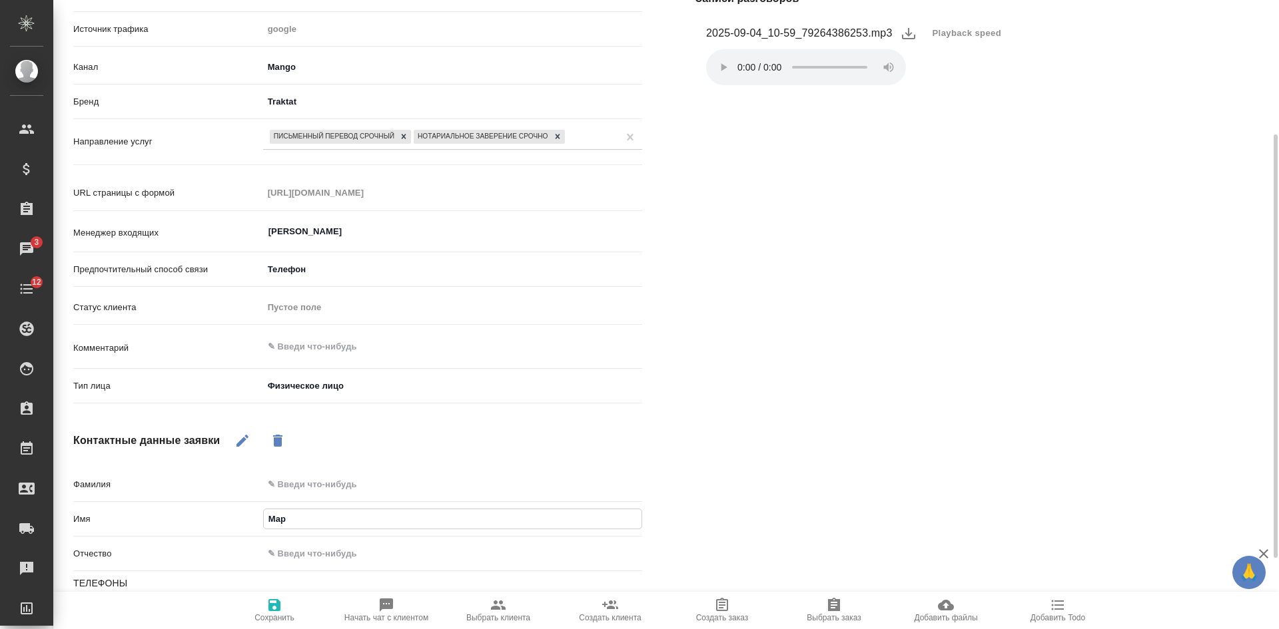
type input "Мари"
type textarea "x"
type input "Марин"
type textarea "x"
type input "Марина"
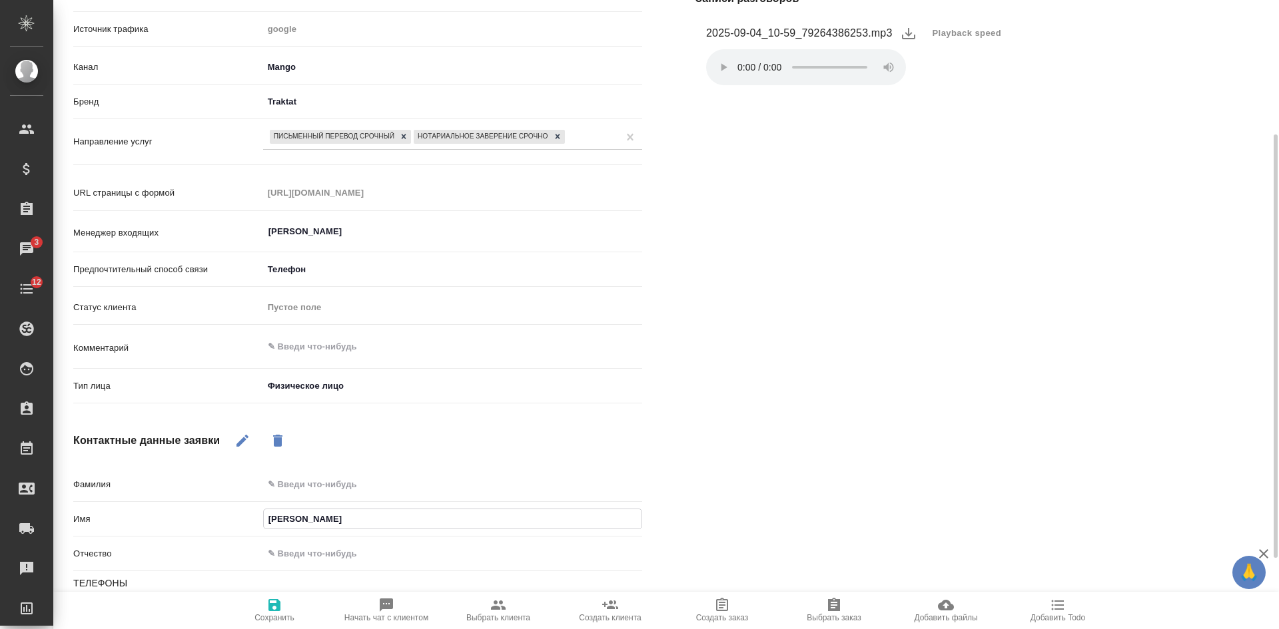
click at [286, 606] on span "Сохранить" at bounding box center [274, 609] width 96 height 25
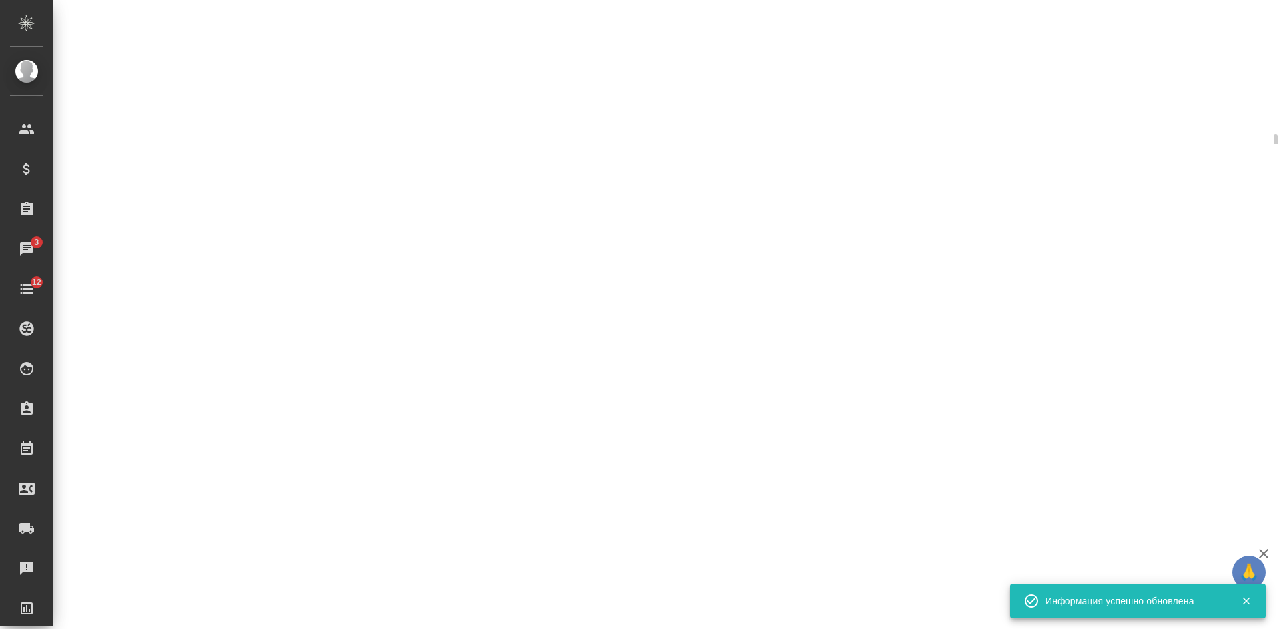
select select "RU"
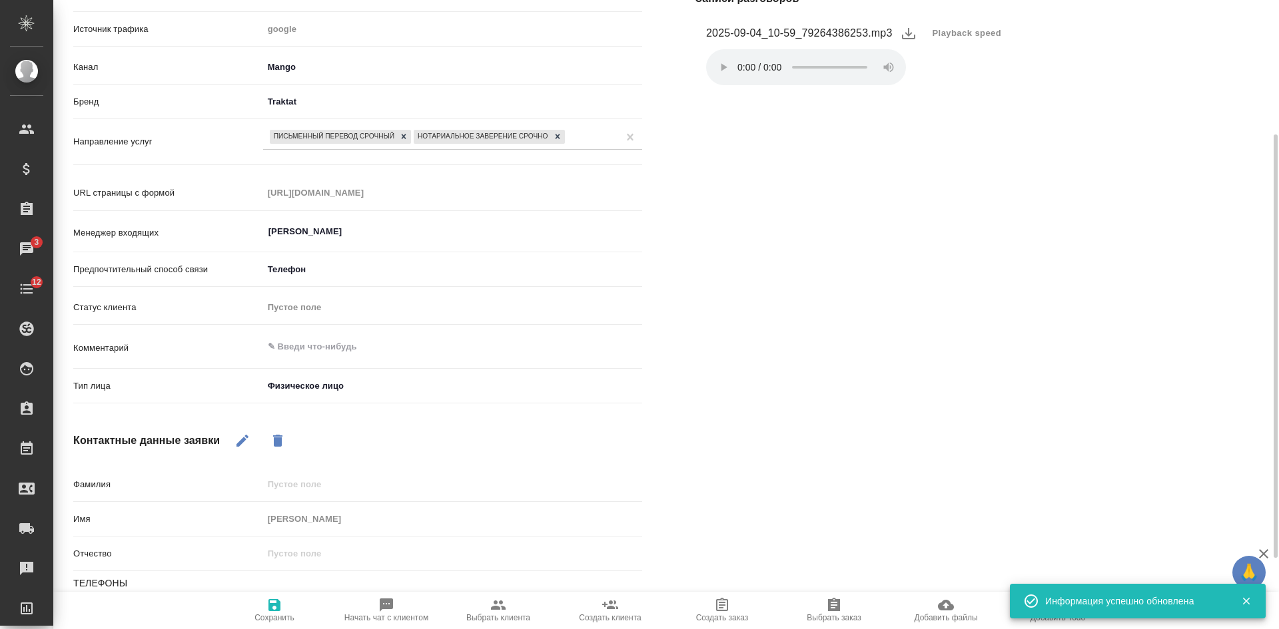
click at [410, 609] on span "Начать чат с клиентом" at bounding box center [386, 609] width 96 height 25
type textarea "x"
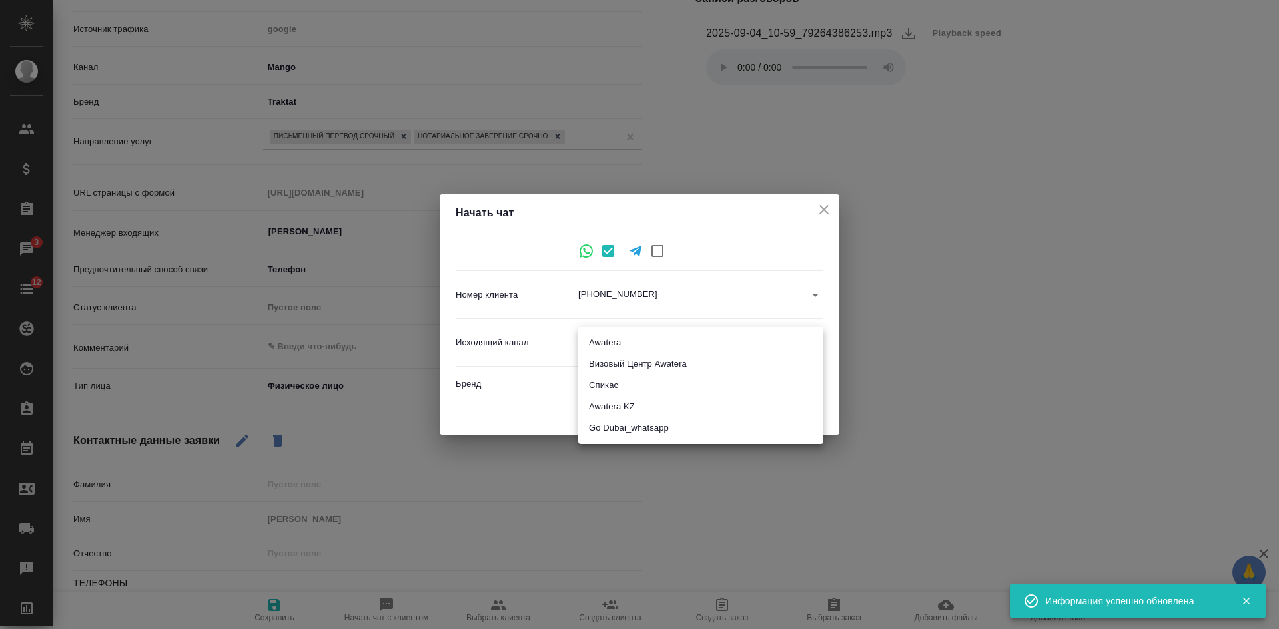
click at [583, 348] on body "🙏 .cls-1 fill:#fff; AWATERA Kasatkina Aleksandra Клиенты Спецификации Заказы 3 …" at bounding box center [639, 314] width 1279 height 629
click at [591, 348] on li "Awatera" at bounding box center [700, 342] width 245 height 21
type input "2"
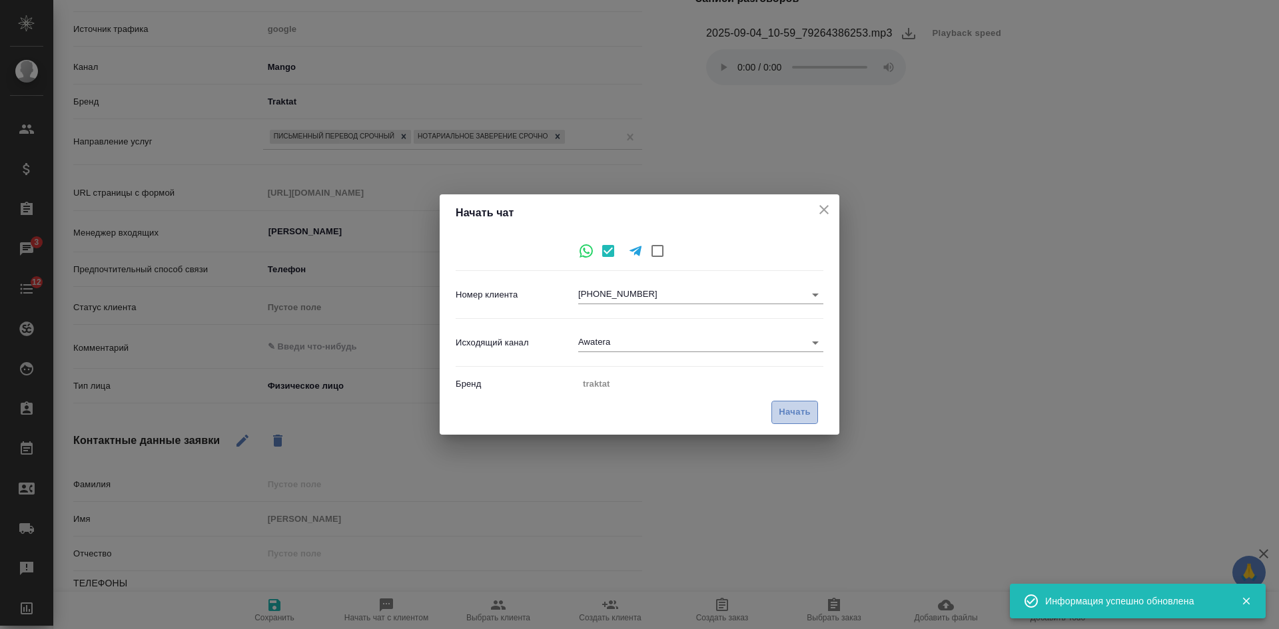
click at [793, 412] on span "Начать" at bounding box center [795, 412] width 32 height 15
type textarea "x"
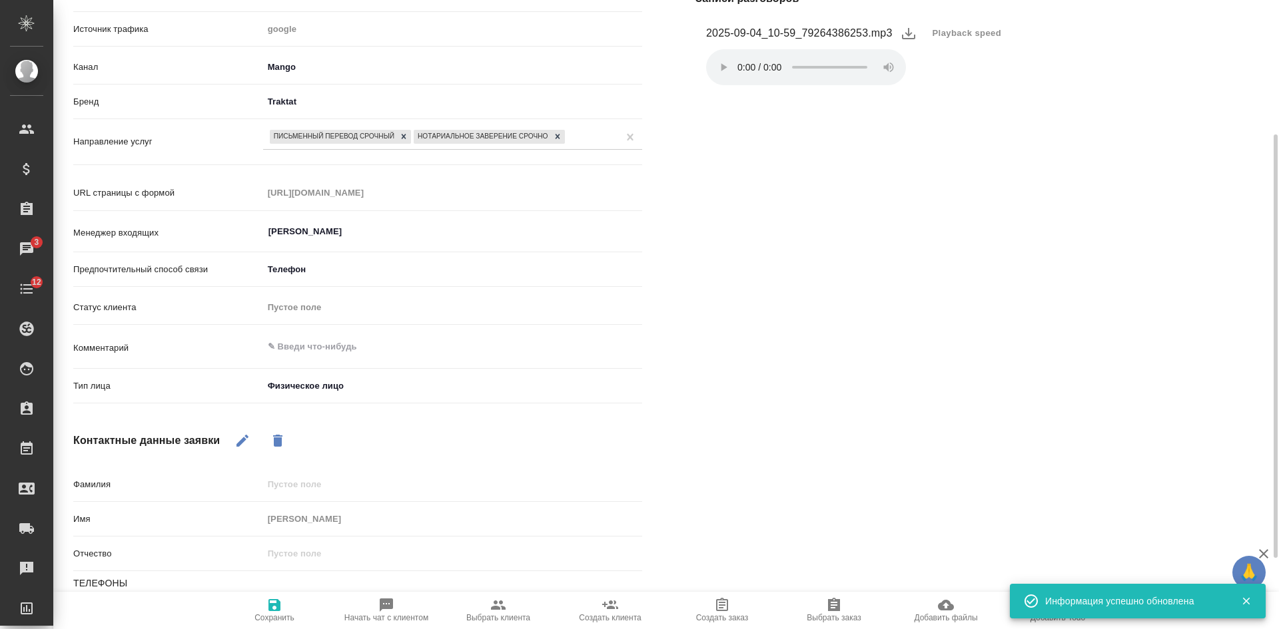
scroll to position [0, 0]
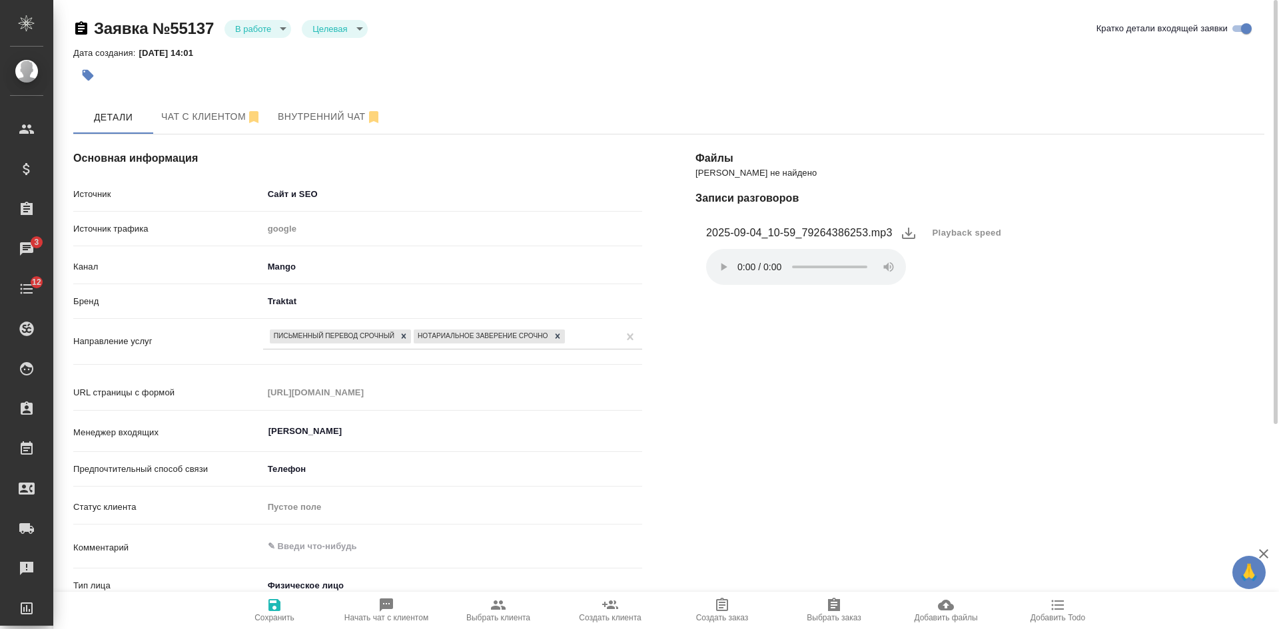
click at [280, 620] on span "Сохранить" at bounding box center [274, 617] width 40 height 9
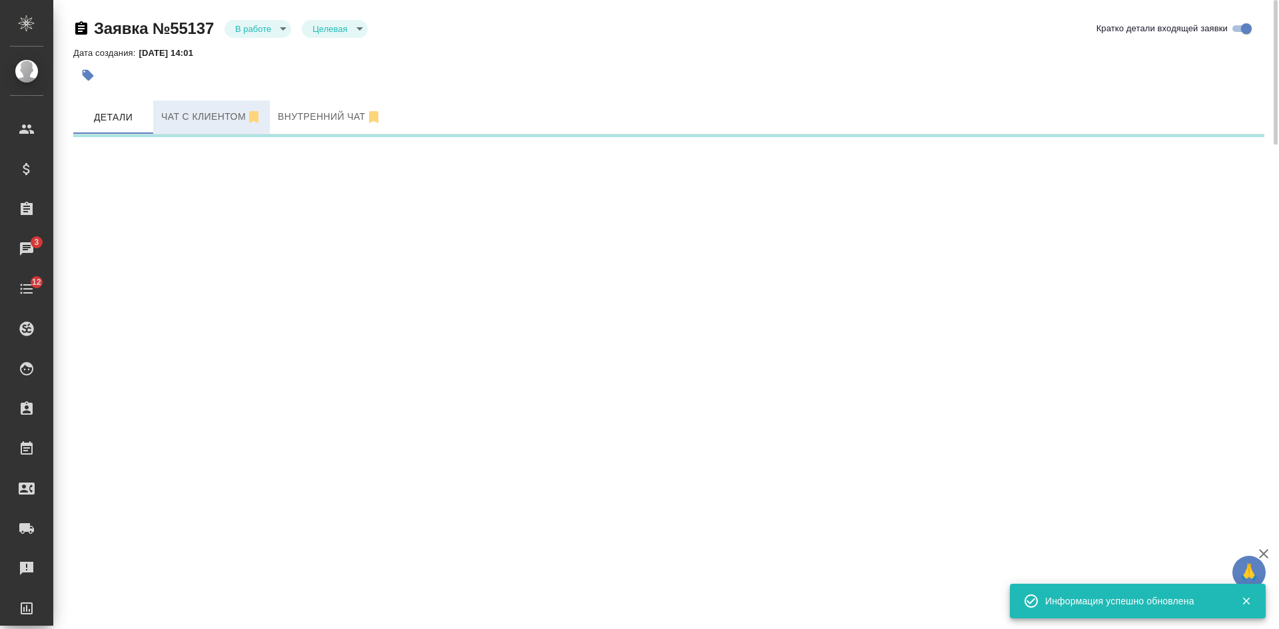
select select "RU"
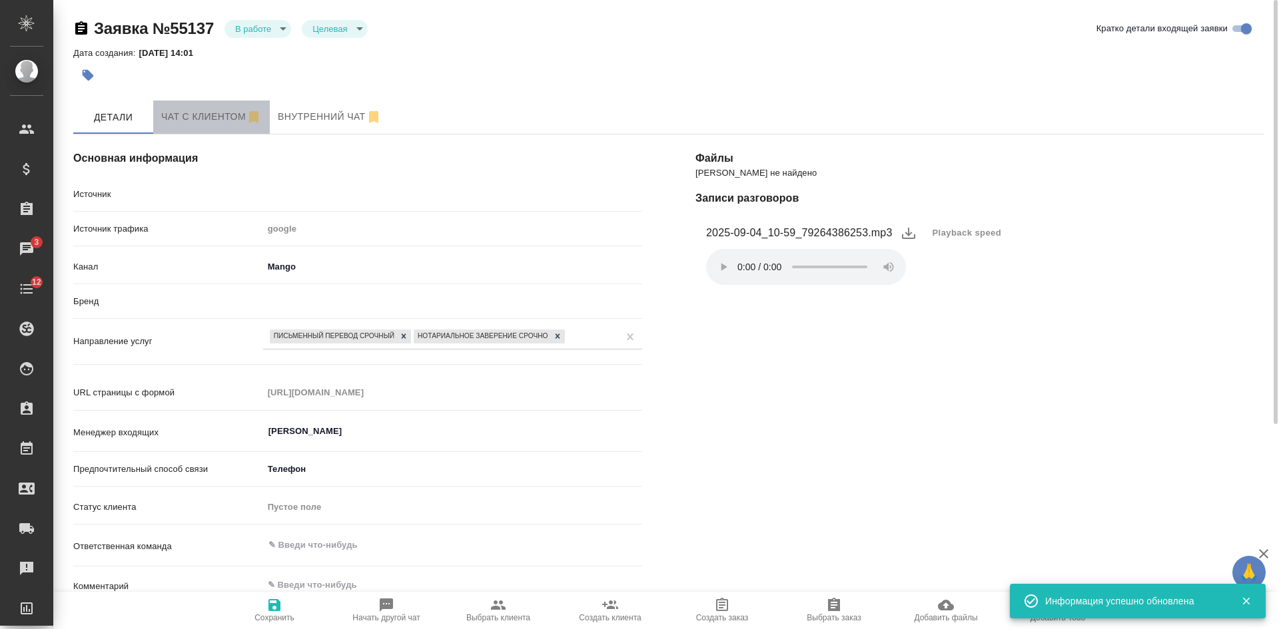
click at [196, 121] on span "Чат с клиентом" at bounding box center [211, 117] width 101 height 17
type textarea "x"
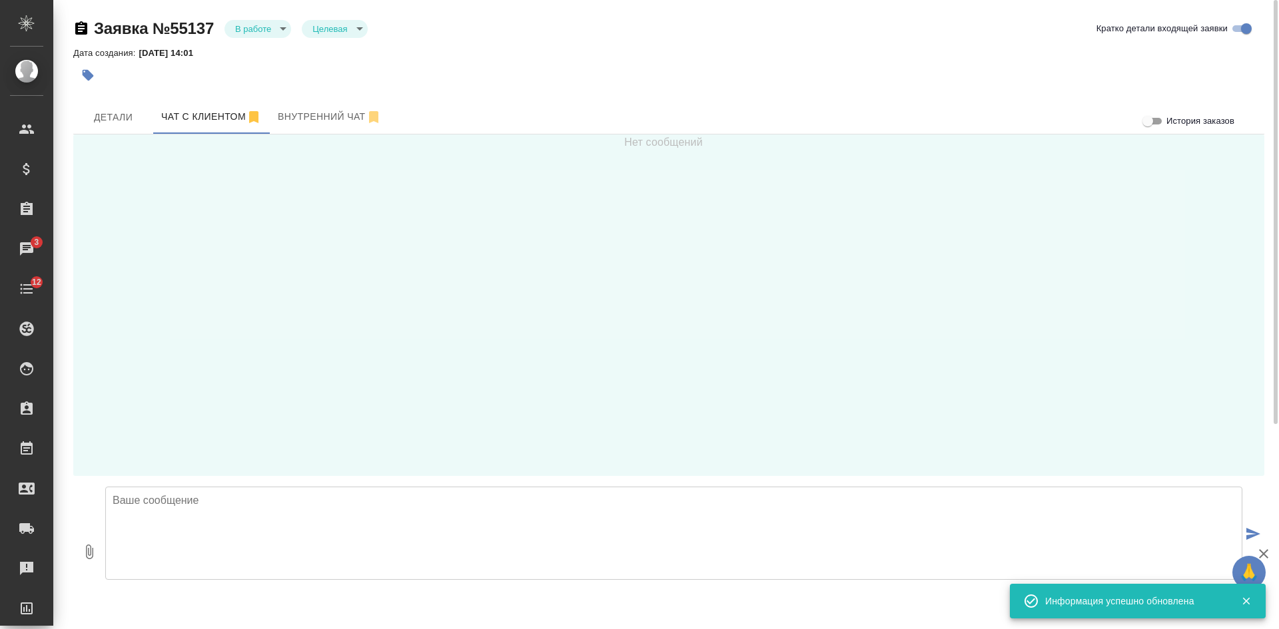
click at [212, 535] on textarea at bounding box center [673, 533] width 1137 height 93
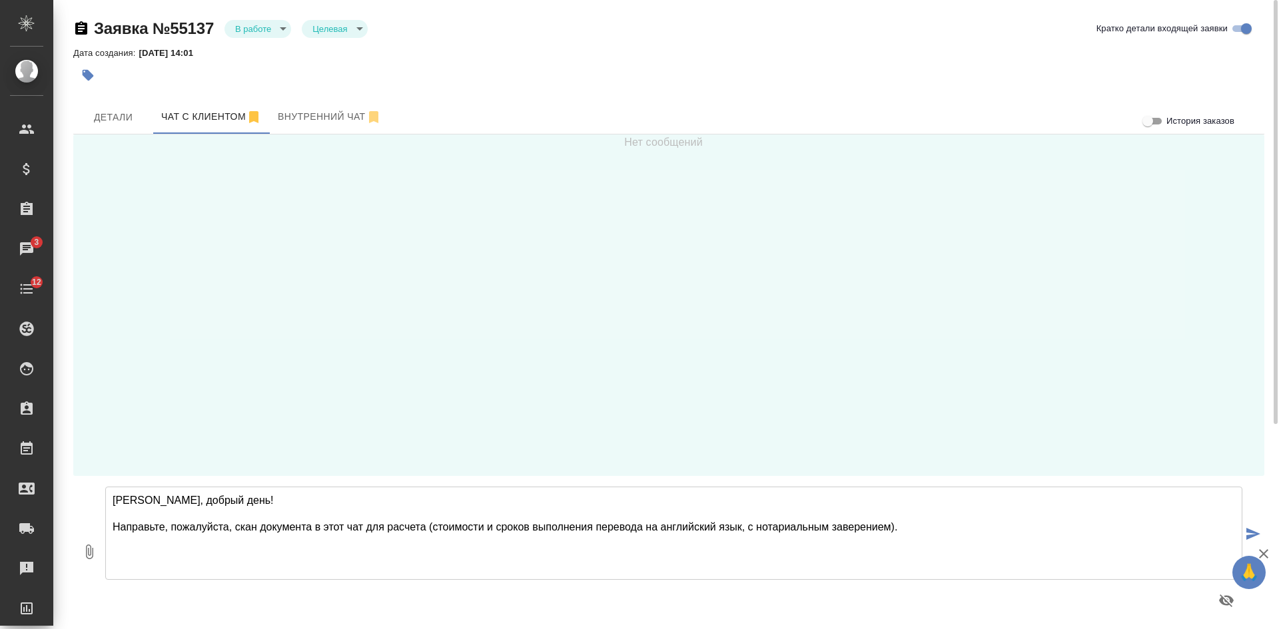
type textarea "Марина, добрый день! Направьте, пожалуйста, скан документа в этот чат для расче…"
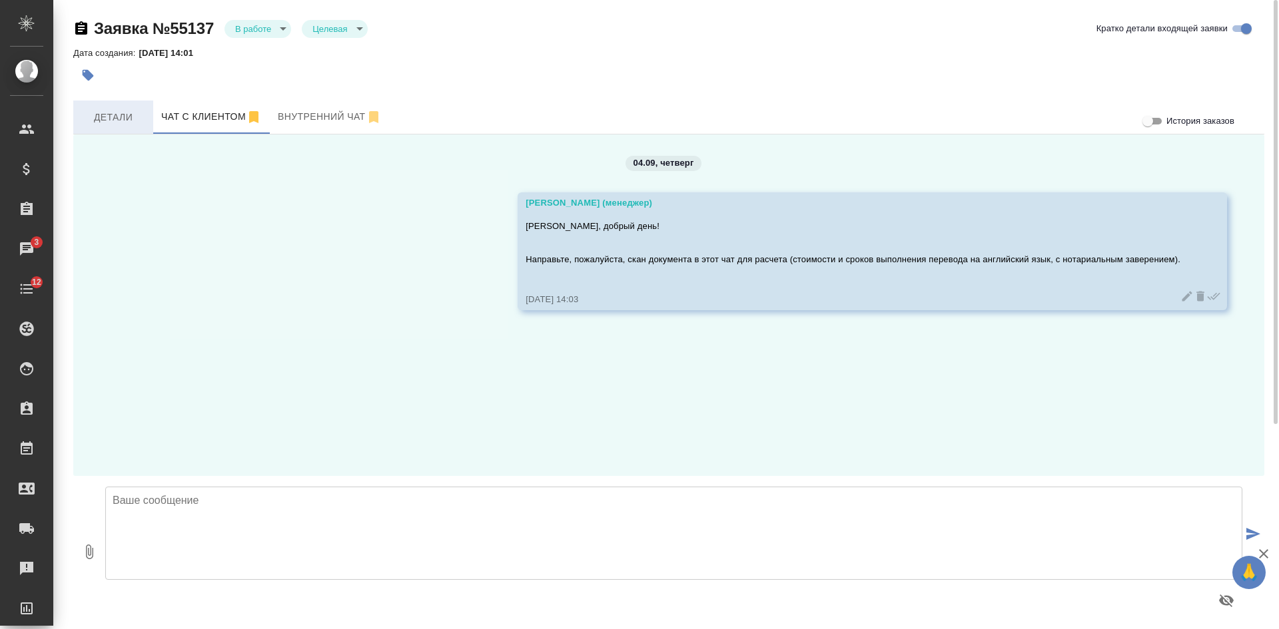
click at [104, 115] on span "Детали" at bounding box center [113, 117] width 64 height 17
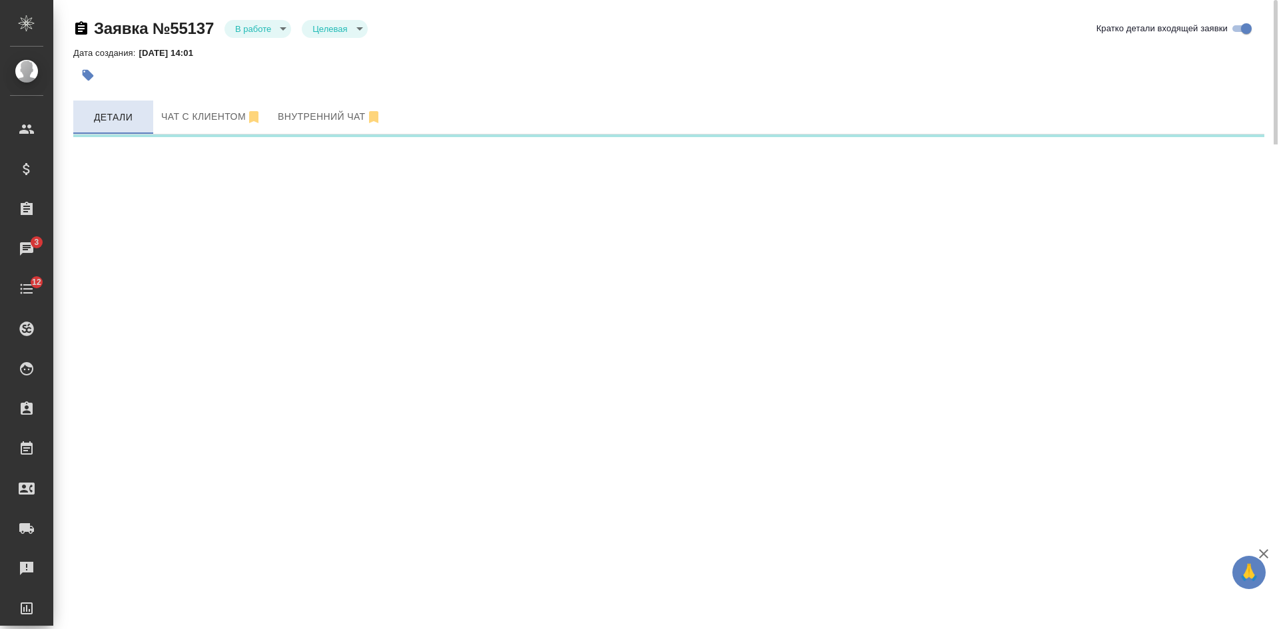
select select "RU"
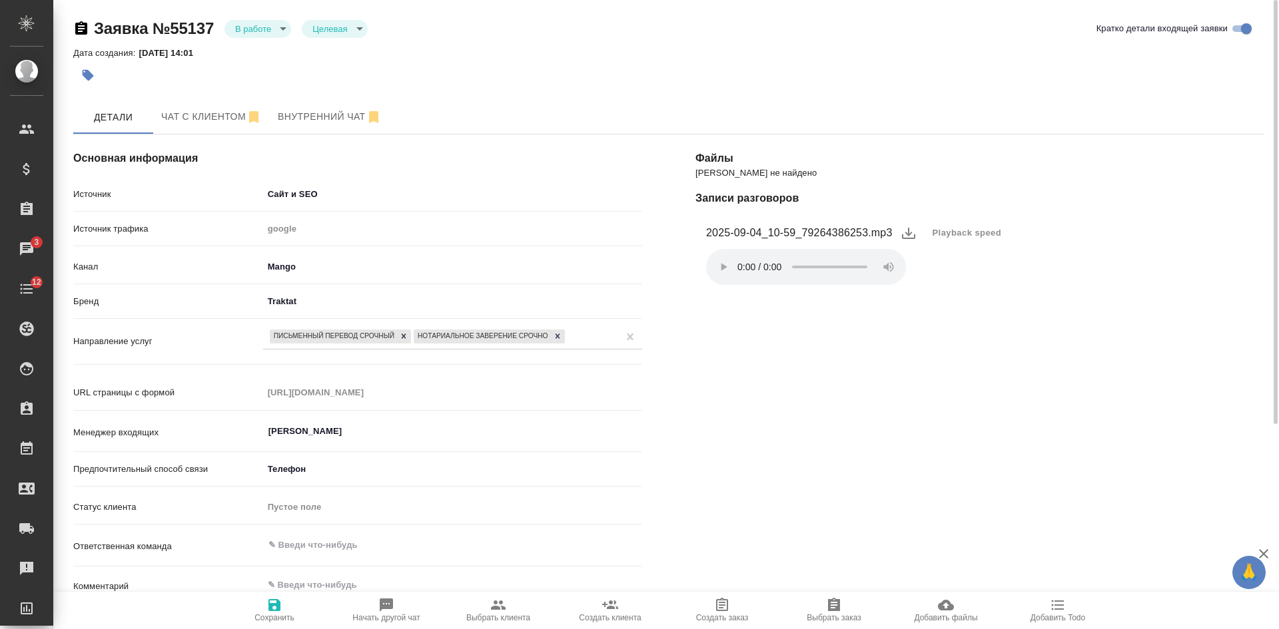
scroll to position [133, 0]
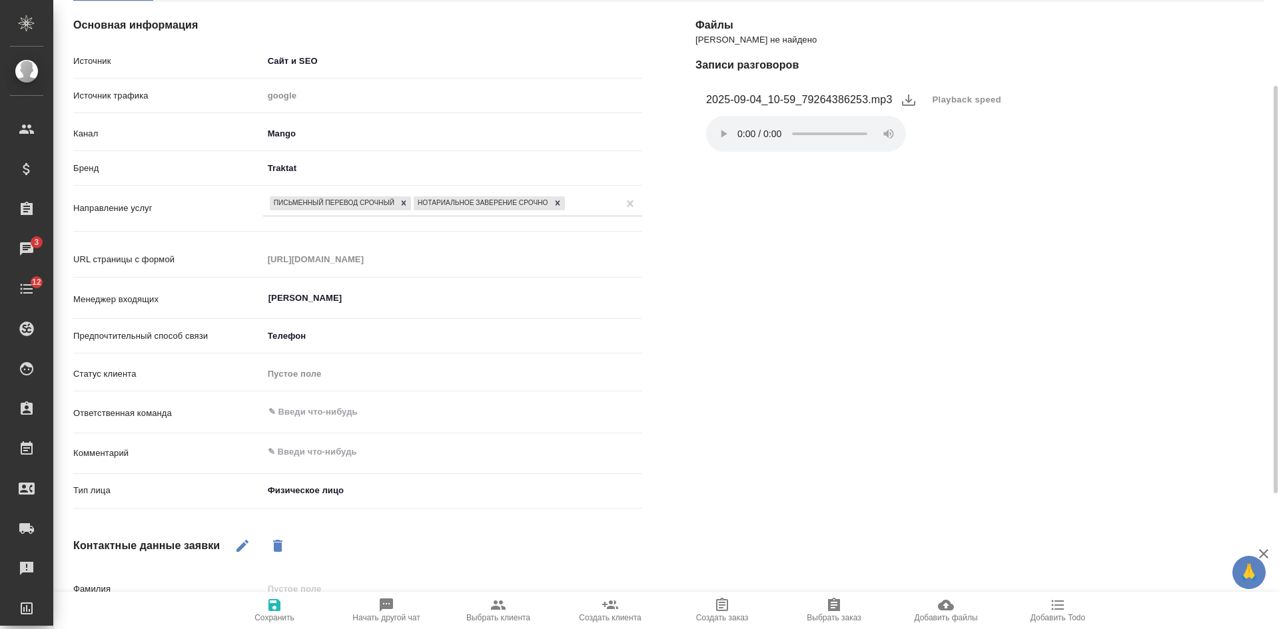
type textarea "x"
drag, startPoint x: 285, startPoint y: 448, endPoint x: 287, endPoint y: 456, distance: 8.2
click at [286, 452] on textarea at bounding box center [452, 452] width 379 height 23
type textarea "о"
type textarea "x"
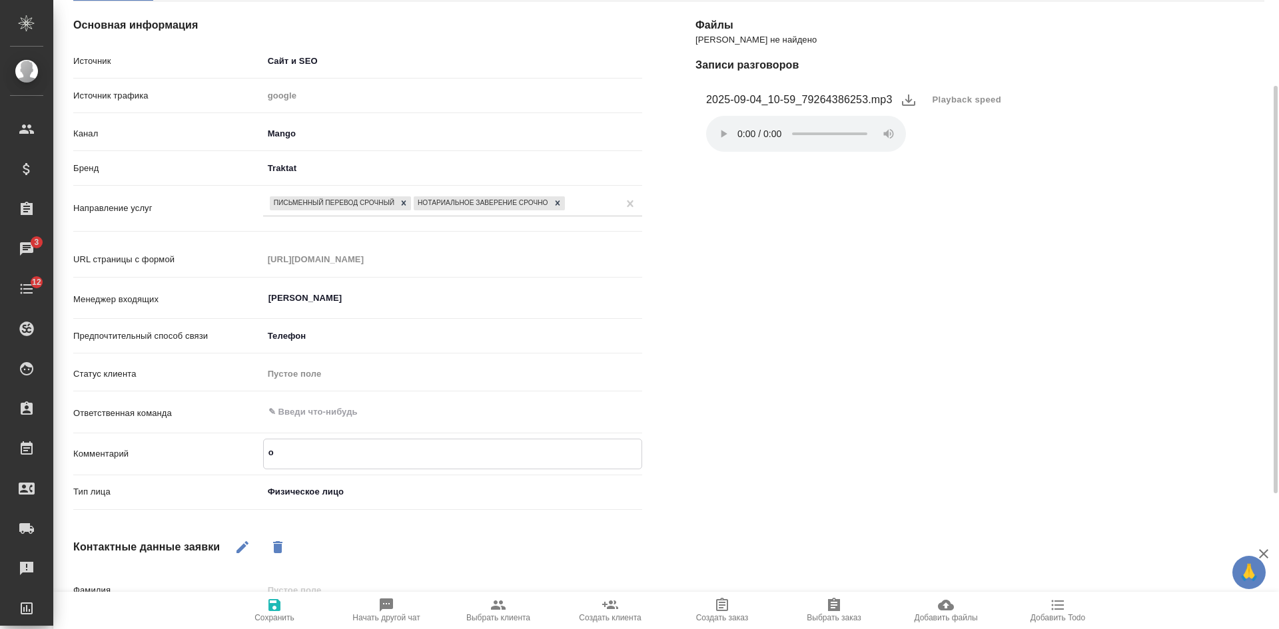
type textarea "от"
type textarea "x"
type textarea "от"
type textarea "x"
type textarea "от К"
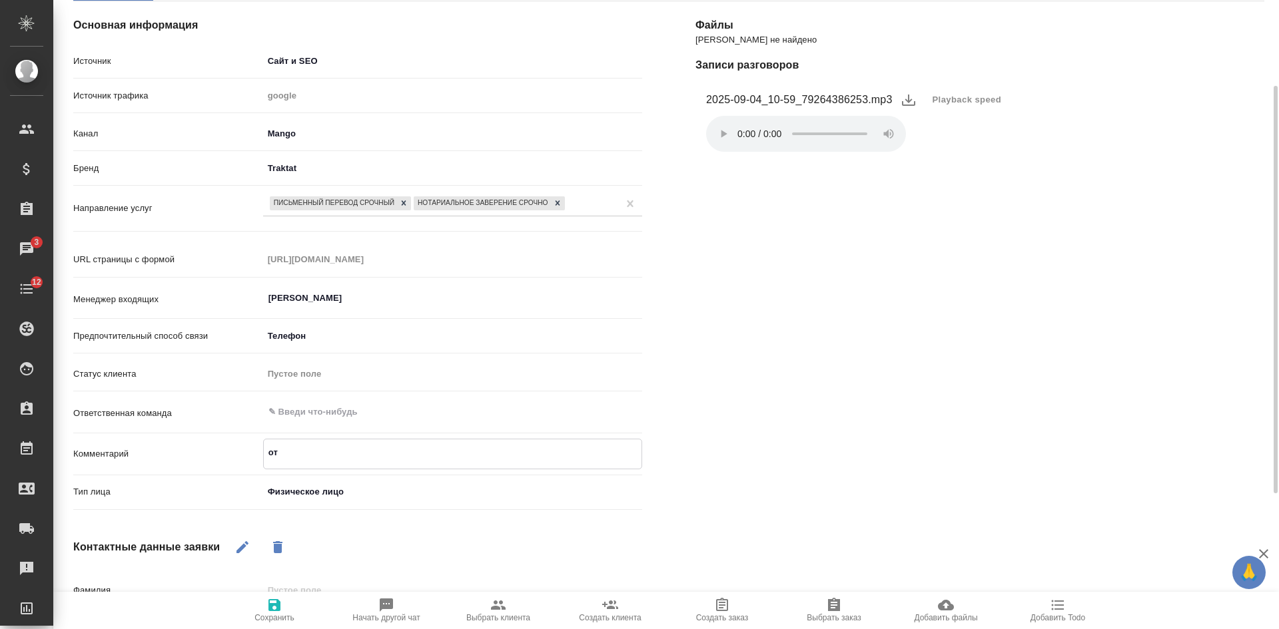
type textarea "x"
type textarea "от КВ"
type textarea "x"
type textarea "от КВ"
type textarea "x"
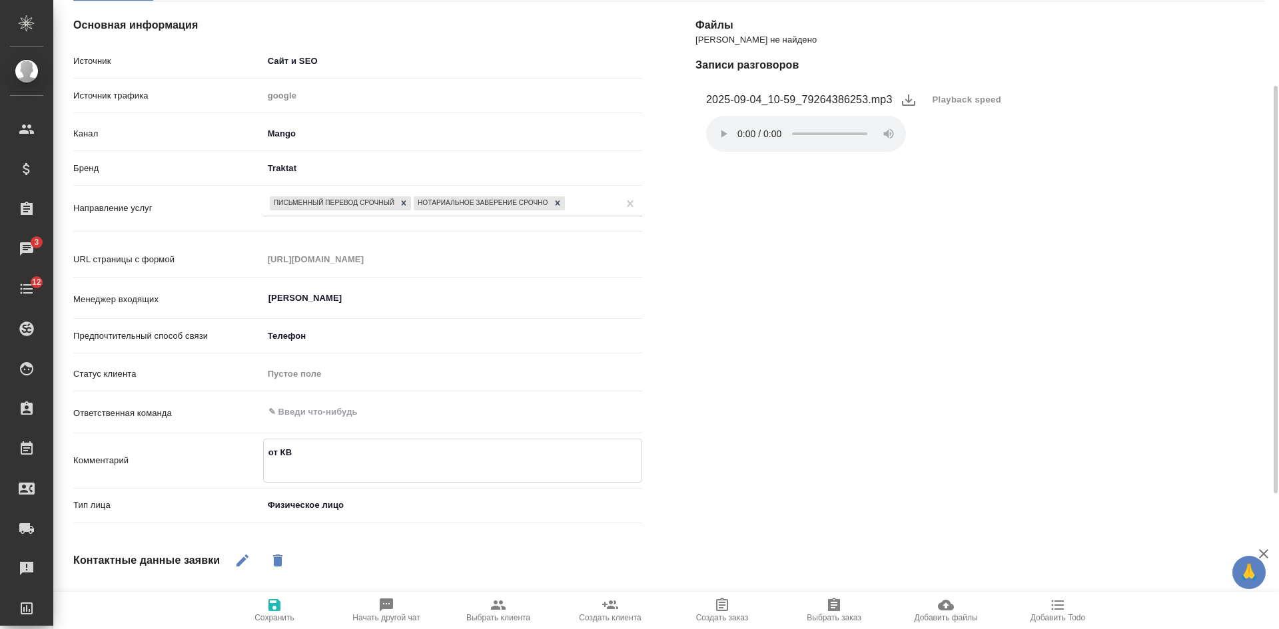
type textarea "от КВ р"
type textarea "x"
type textarea "от КВ ру"
type textarea "x"
type textarea "от КВ рус"
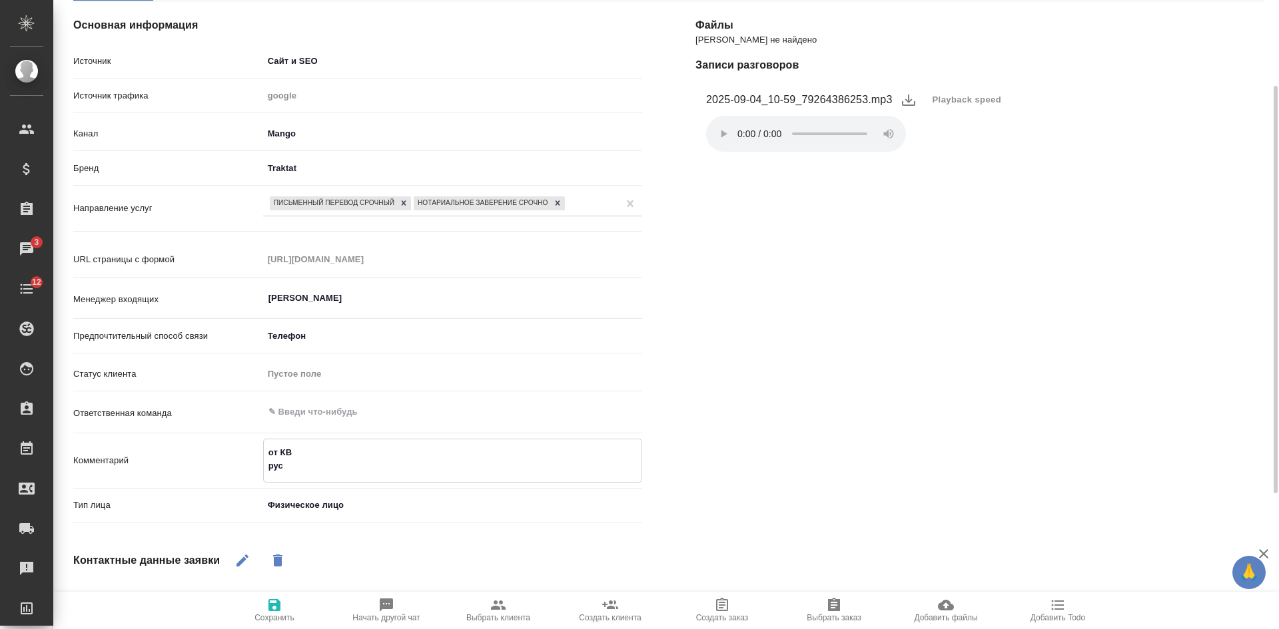
type textarea "x"
type textarea "от КВ рус-"
type textarea "x"
type textarea "от КВ рус-а"
type textarea "x"
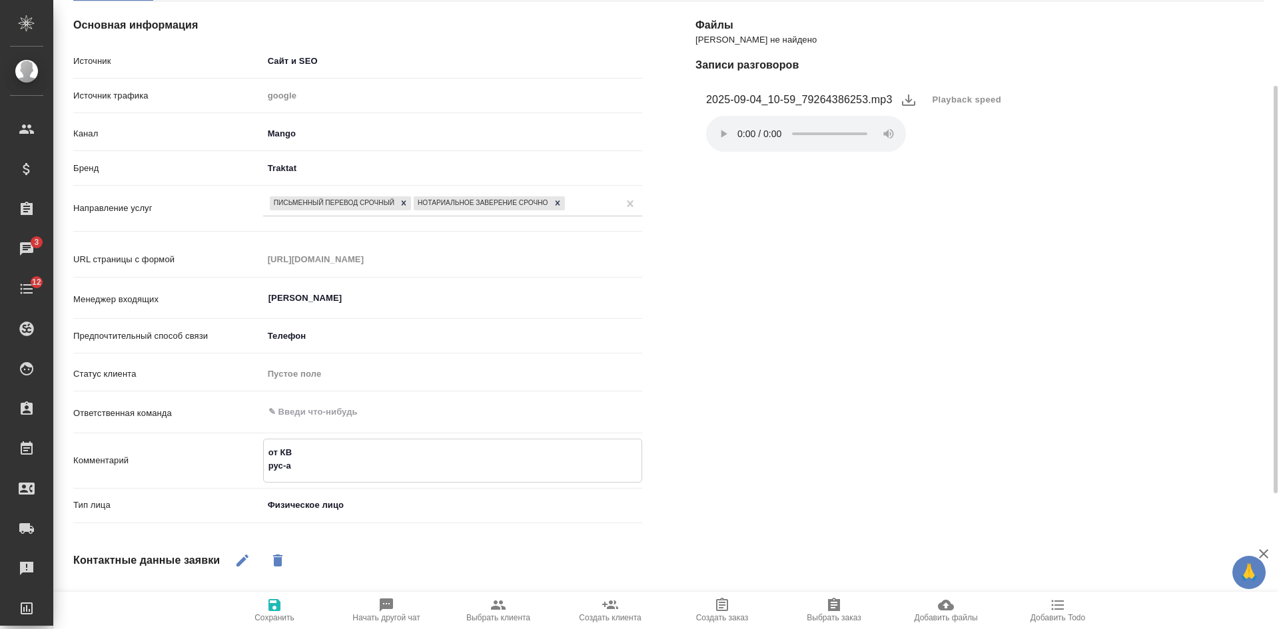
type textarea "от КВ рус-ан"
type textarea "x"
type textarea "от КВ рус-анг"
type textarea "x"
type textarea "от КВ рус-англ"
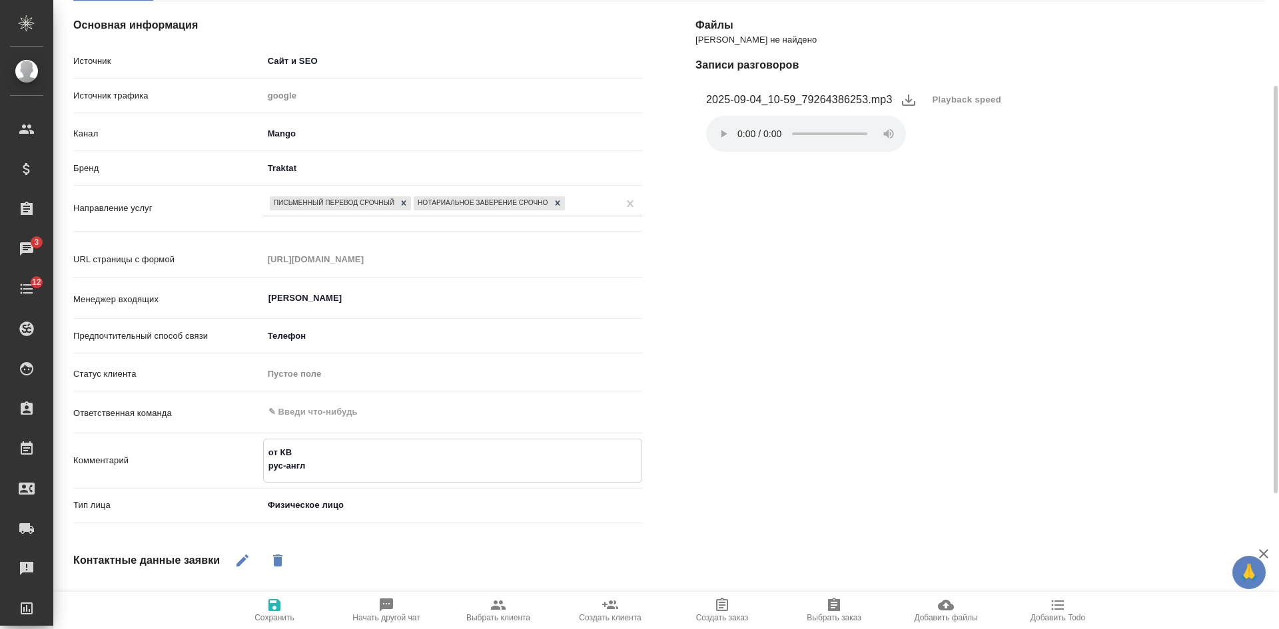
type textarea "x"
type textarea "от КВ рус-англ"
type textarea "x"
type textarea "от КВ рус-англ м"
type textarea "x"
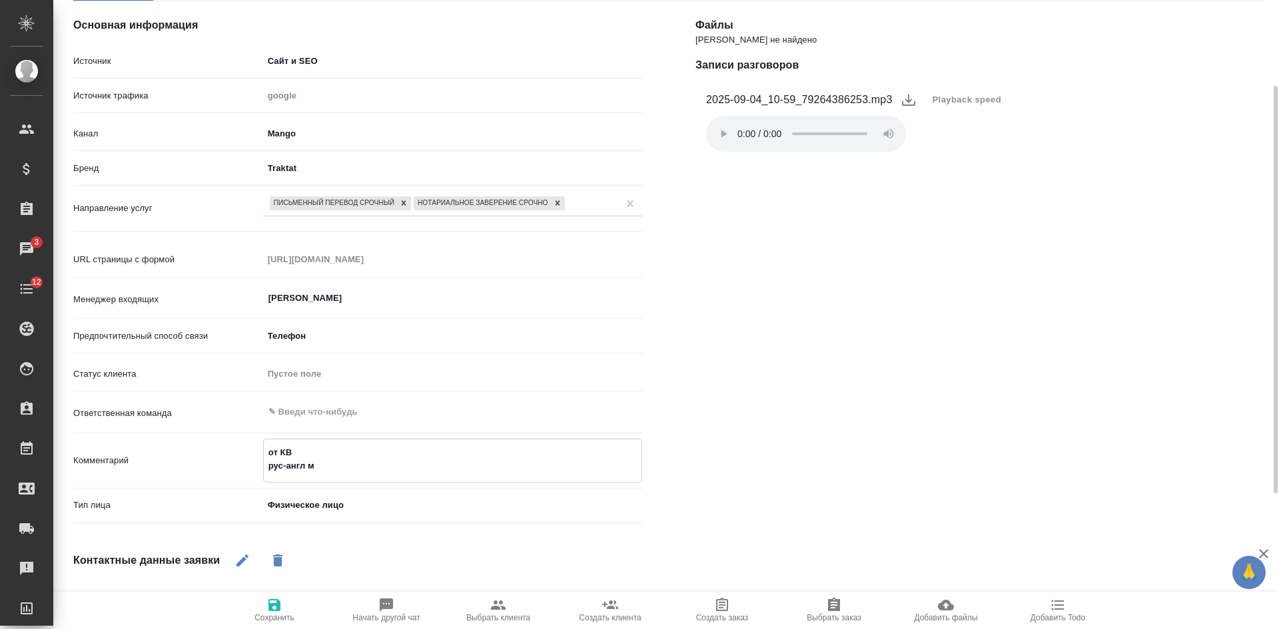
type textarea "от КВ рус-англ ме"
type textarea "x"
type textarea "от КВ рус-англ мед"
type textarea "x"
type textarea "от КВ рус-англ мед."
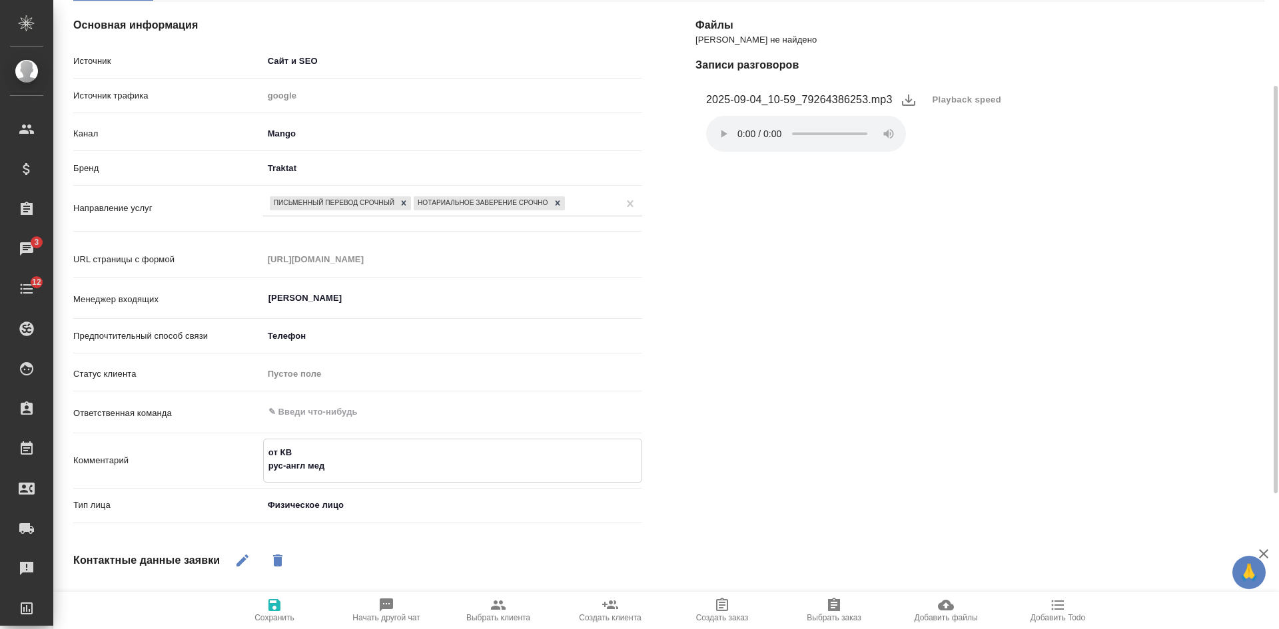
type textarea "x"
type textarea "от КВ рус-англ мед."
type textarea "x"
type textarea "от КВ рус-англ мед. р"
type textarea "x"
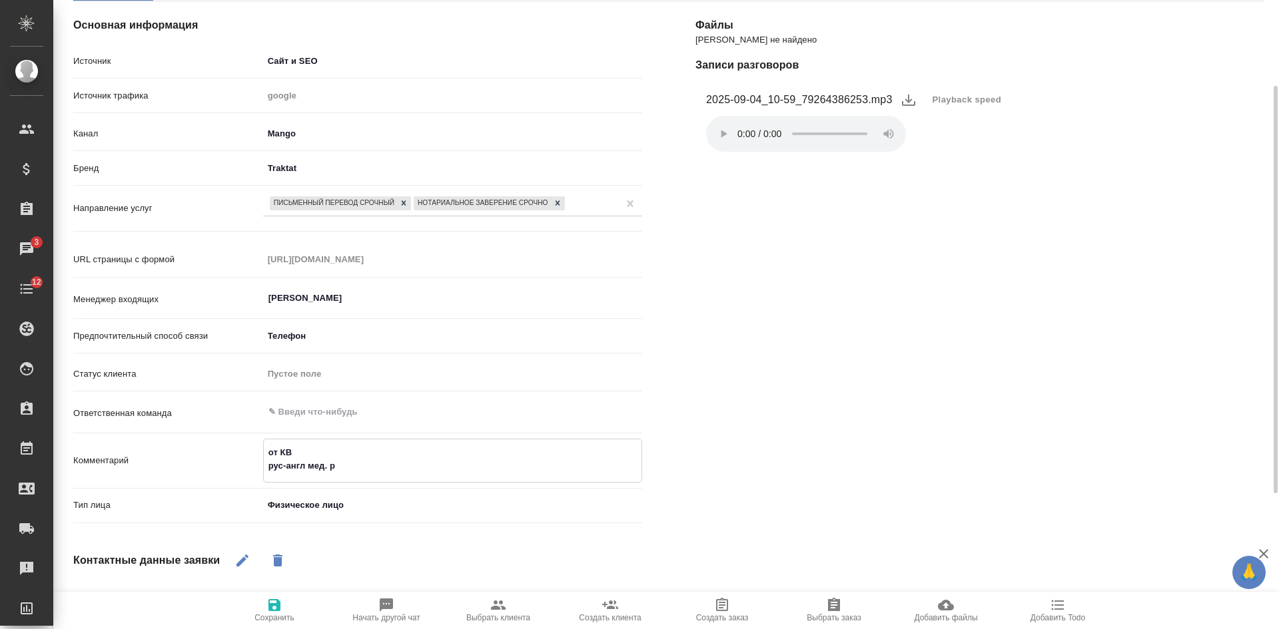
type textarea "от КВ рус-англ мед. ре"
type textarea "x"
type textarea "от КВ рус-англ мед. рец"
type textarea "x"
type textarea "от КВ рус-англ мед. реце"
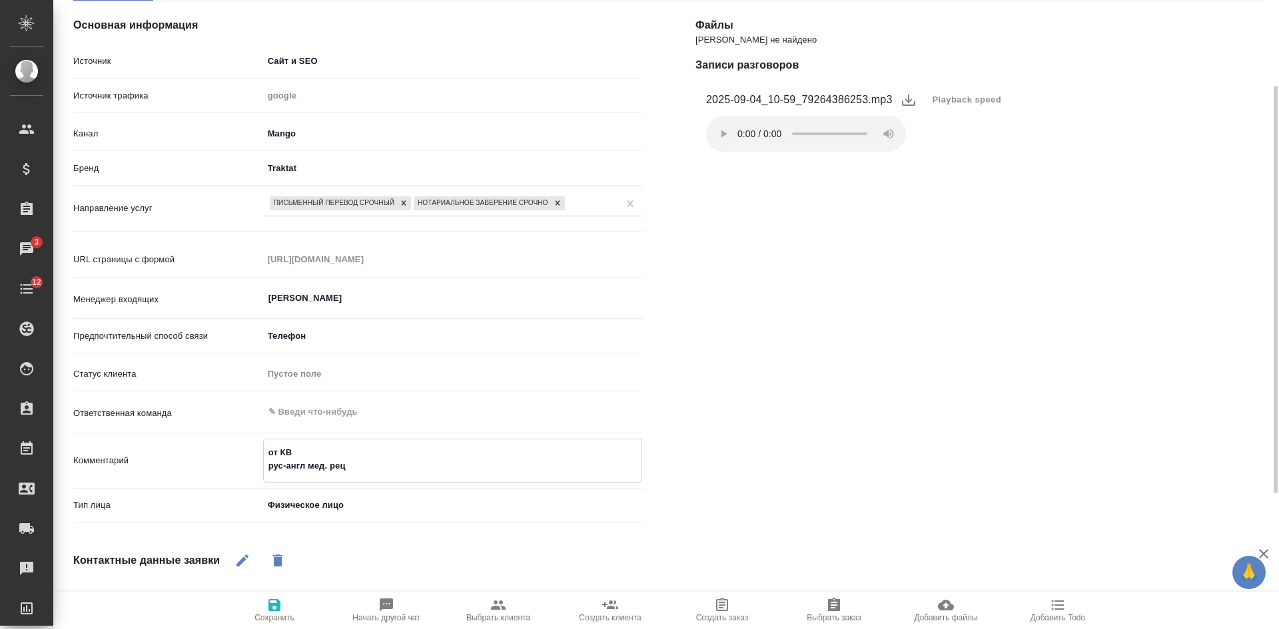
type textarea "x"
type textarea "от КВ рус-англ мед. рецеп"
type textarea "x"
type textarea "от КВ рус-англ мед. рецепт"
type textarea "x"
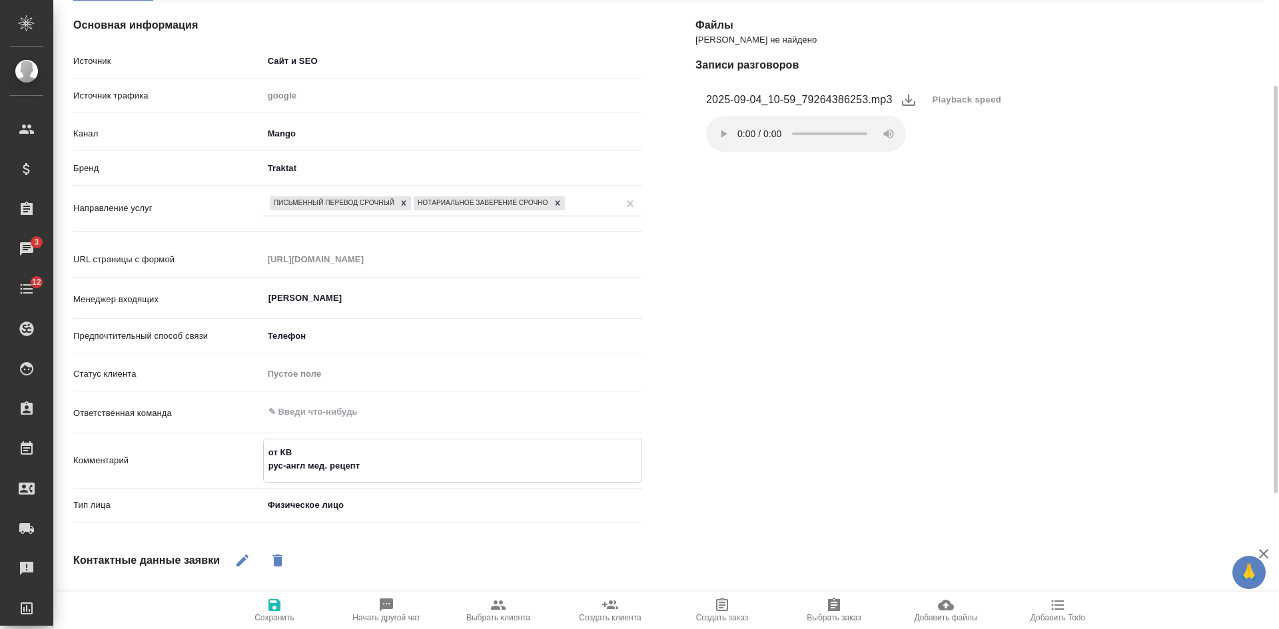
type textarea "от КВ рус-англ мед. рецепт"
type textarea "x"
type textarea "от КВ рус-англ мед. рецепт н"
type textarea "x"
type textarea "от КВ рус-англ мед. рецепт но"
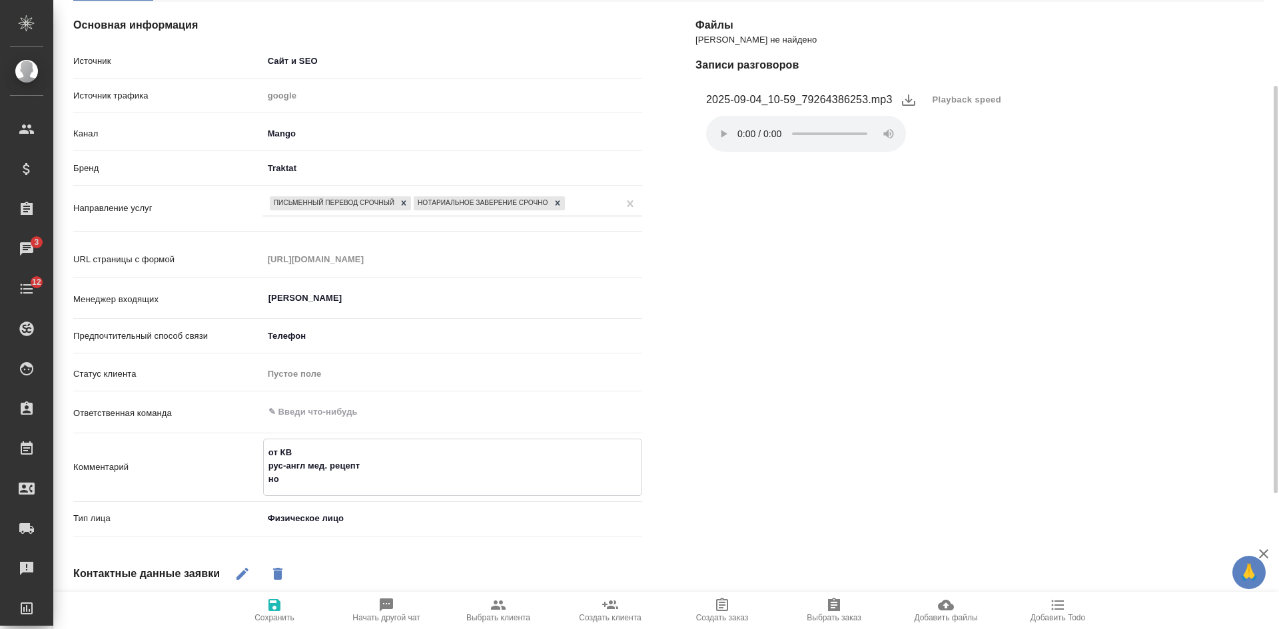
type textarea "x"
type textarea "от КВ рус-англ мед. рецепт нот"
type textarea "x"
type textarea "от КВ рус-англ мед. рецепт нота"
type textarea "x"
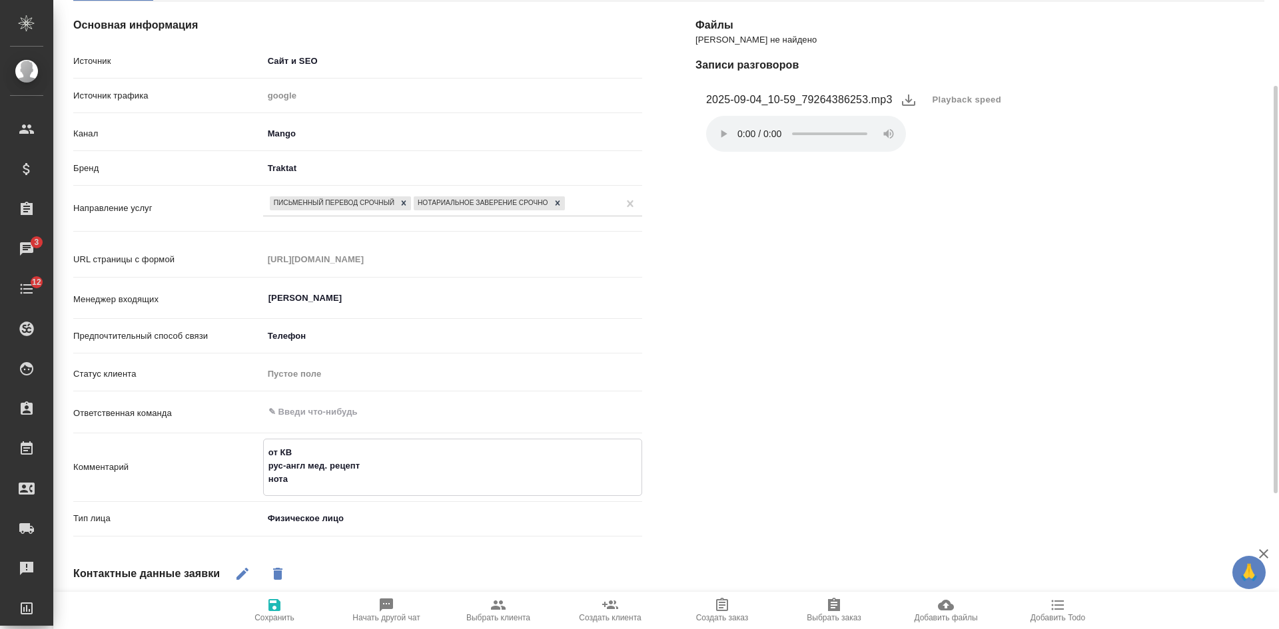
type textarea "от КВ рус-англ мед. рецепт нотар"
type textarea "x"
type textarea "от КВ рус-англ мед. рецепт нотариа"
type textarea "x"
type textarea "от КВ рус-англ мед. рецепт нотариал"
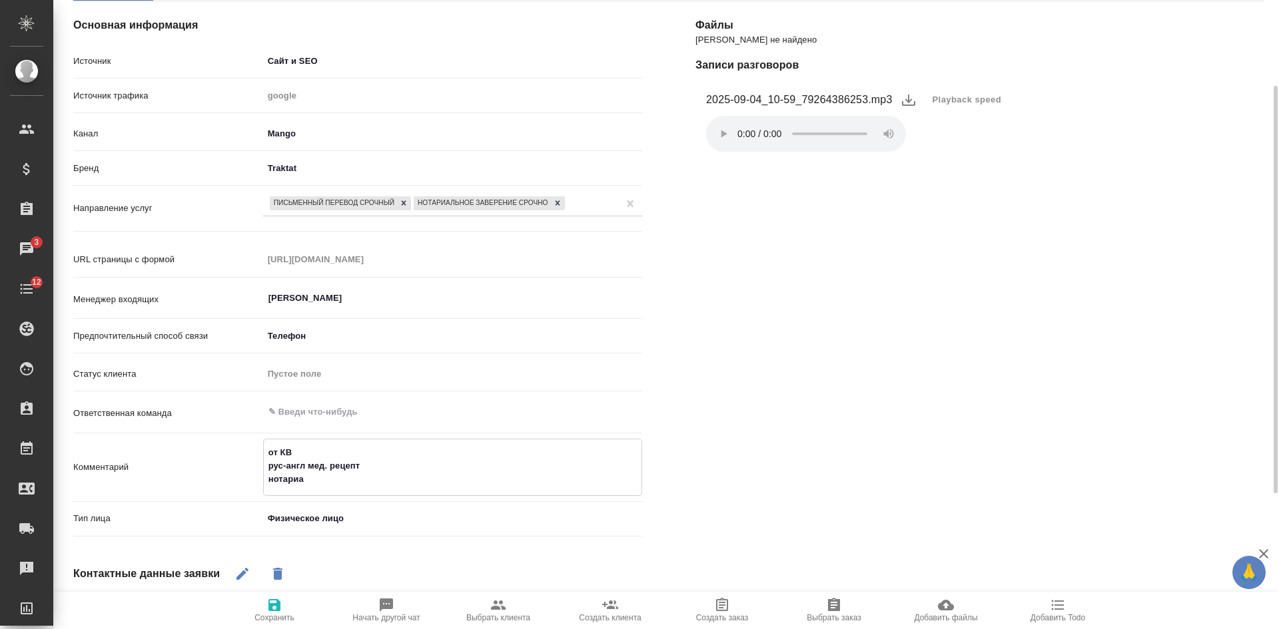
type textarea "x"
type textarea "от КВ рус-англ мед. рецепт нотариаль"
type textarea "x"
type textarea "от КВ рус-англ мед. рецепт нотариальн"
type textarea "x"
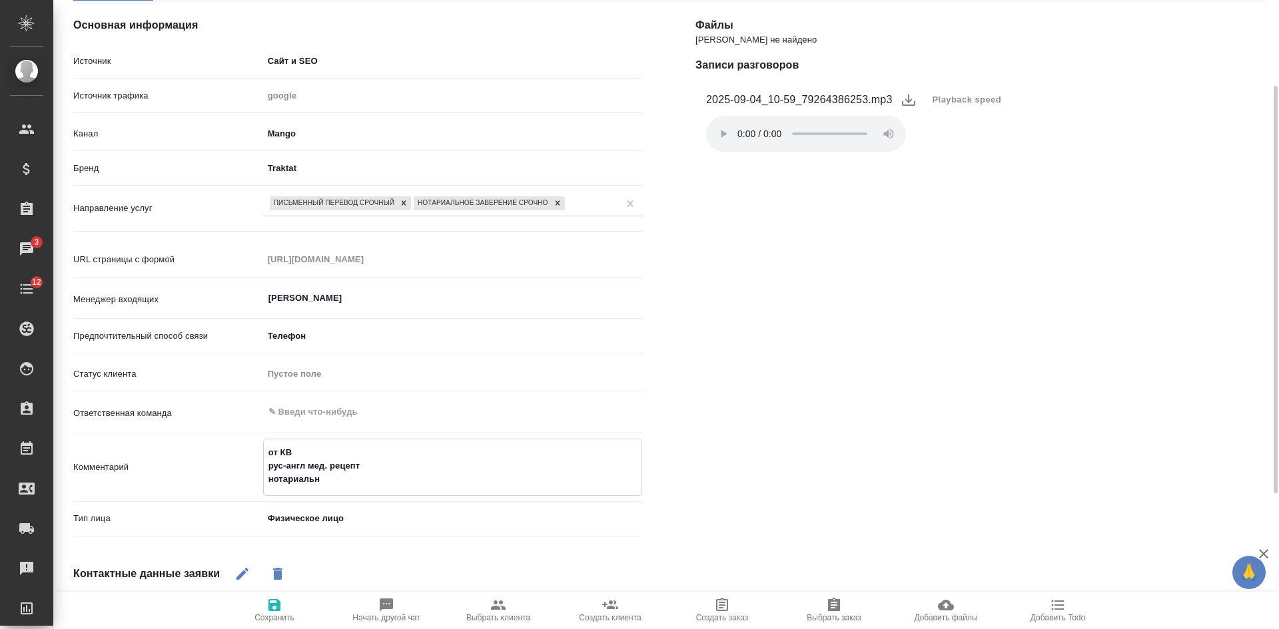
type textarea "от КВ рус-англ мед. рецепт нотариально"
type textarea "x"
type textarea "от КВ рус-англ мед. рецепт нотариально"
type textarea "x"
type textarea "от КВ рус-англ мед. рецепт нотариально за"
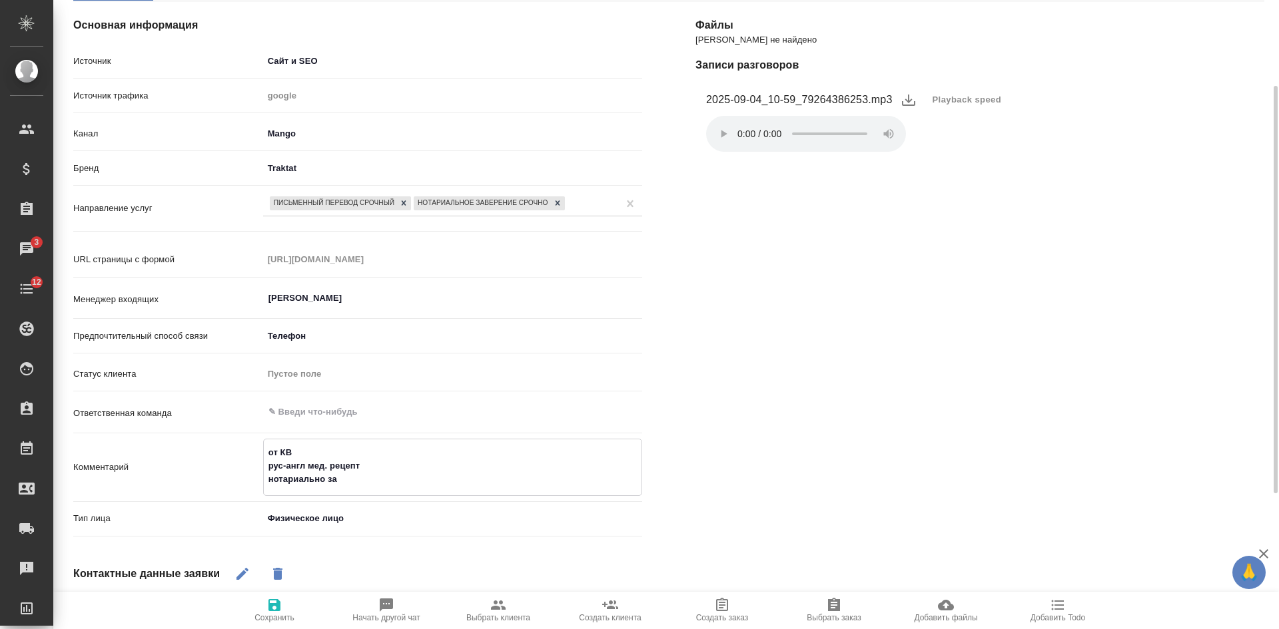
type textarea "x"
type textarea "от КВ рус-англ мед. рецепт нотариально зав"
type textarea "x"
type textarea "от КВ рус-англ мед. рецепт нотариально завер"
type textarea "x"
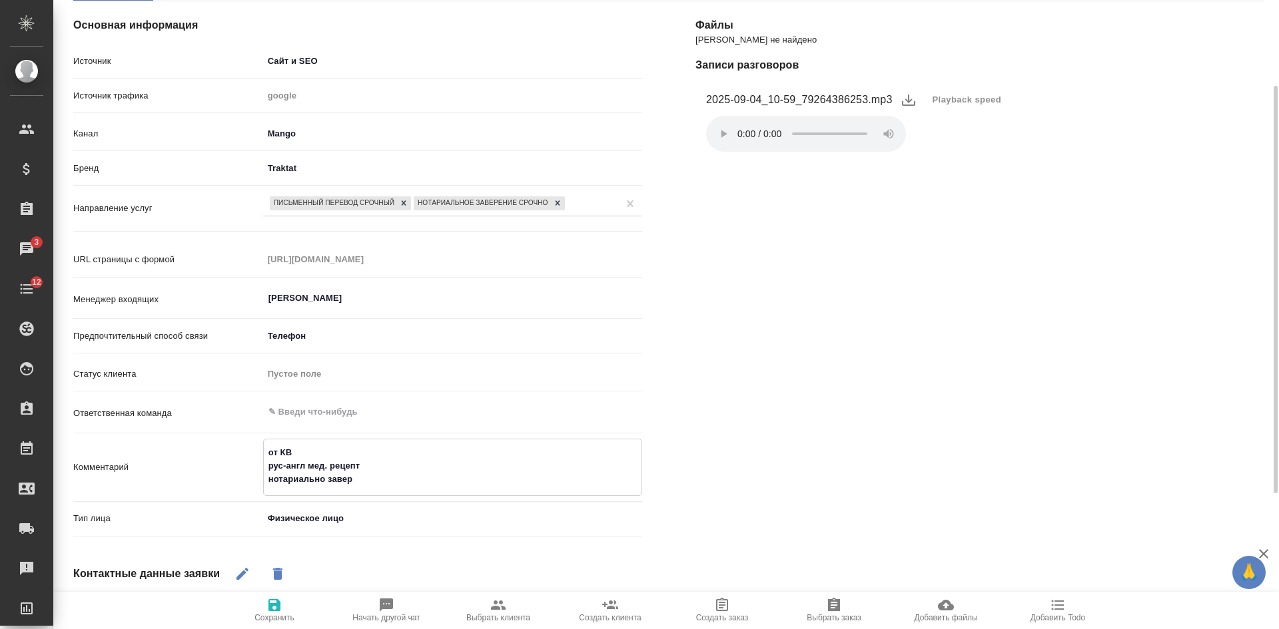
type textarea "от КВ рус-англ мед. рецепт нотариально завере"
type textarea "x"
type textarea "от КВ рус-англ мед. рецепт нотариально заверен"
type textarea "x"
type textarea "от КВ рус-англ мед. рецепт нотариально заверени"
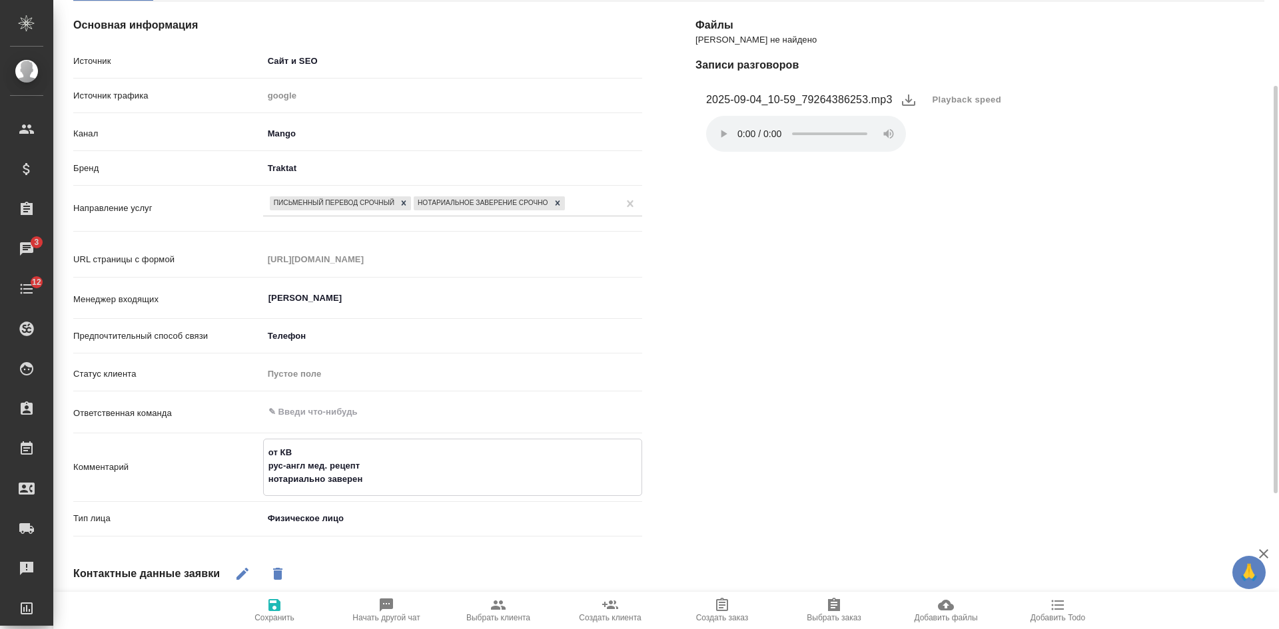
type textarea "x"
type textarea "от КВ рус-англ мед. рецепт нотариально заверение"
type textarea "x"
type textarea "от КВ рус-англ мед. рецепт нотариально заверение"
type textarea "x"
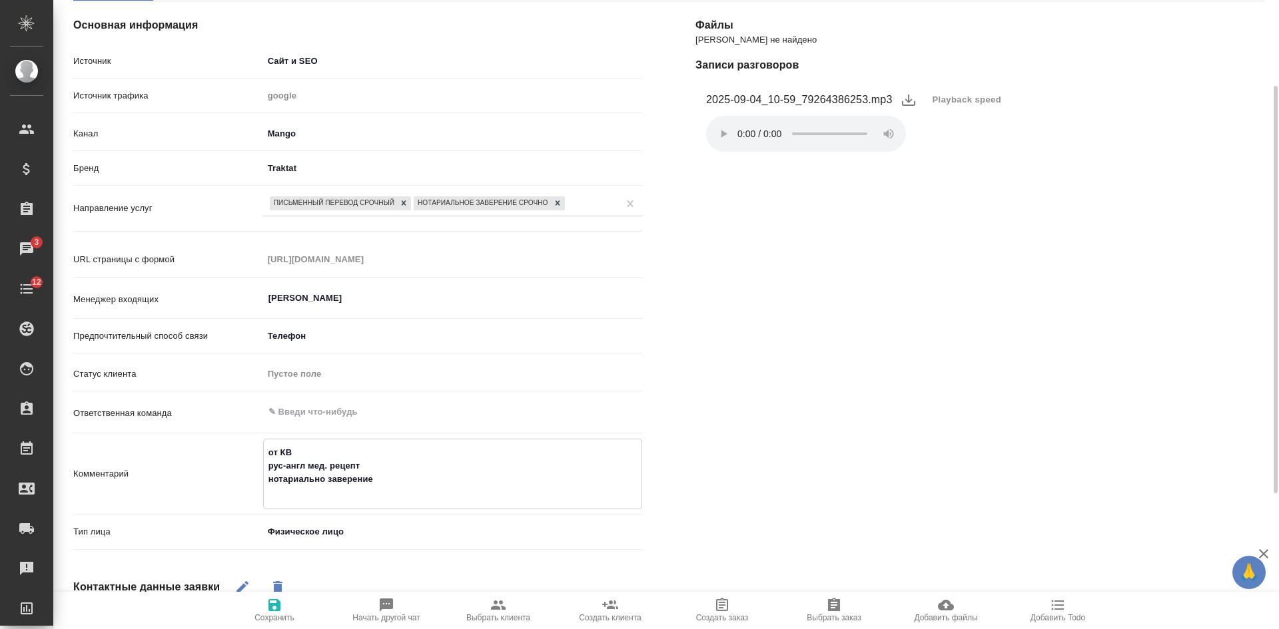
type textarea "от КВ рус-англ мед. рецепт нотариально заверение г"
type textarea "x"
type textarea "от КВ рус-англ мед. рецепт нотариально заверение го"
type textarea "x"
type textarea "от КВ рус-англ мед. рецепт нотариально заверение гот"
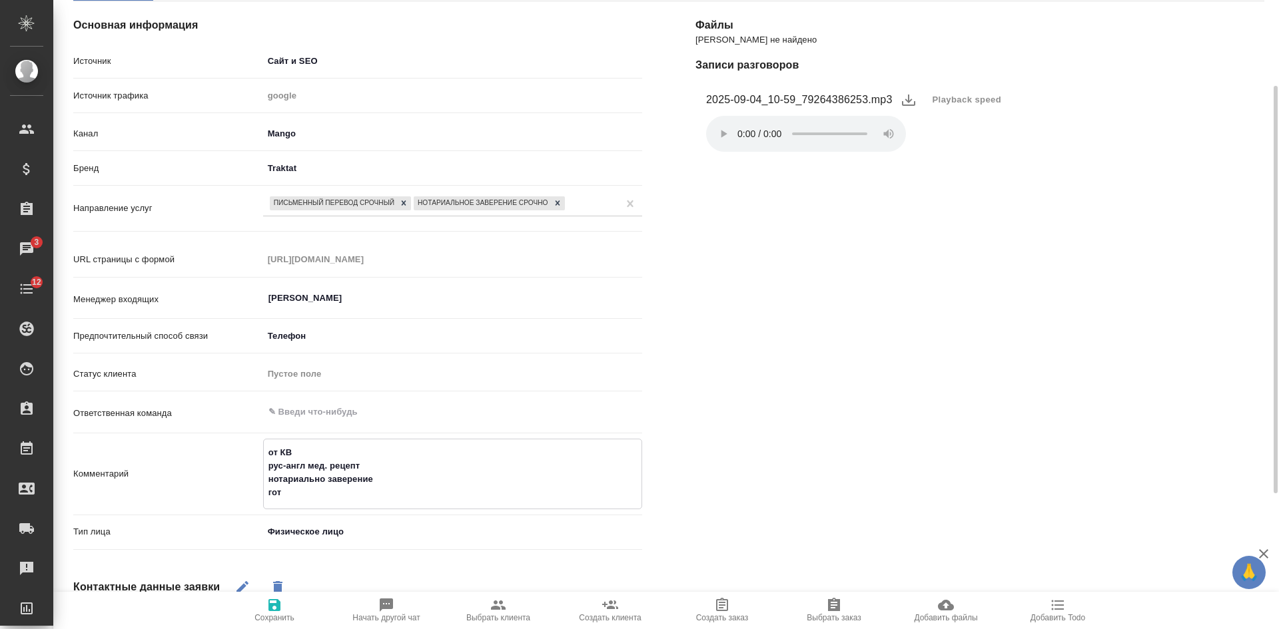
type textarea "x"
type textarea "от КВ рус-англ мед. рецепт нотариально заверение гото"
type textarea "x"
type textarea "от КВ рус-англ мед. рецепт нотариально заверение готов"
type textarea "x"
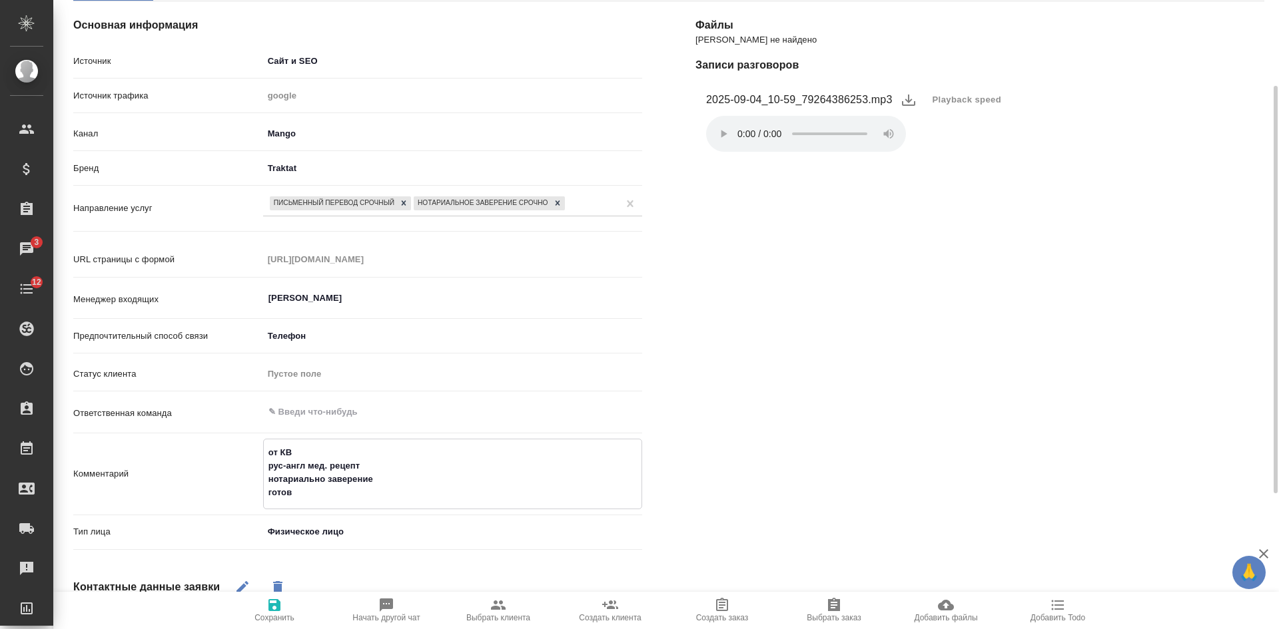
type textarea "от КВ рус-англ мед. рецепт нотариально заверение готовн"
type textarea "x"
type textarea "от КВ рус-англ мед. рецепт нотариально заверение готовно"
type textarea "x"
type textarea "от КВ рус-англ мед. рецепт нотариально заверение готовнос"
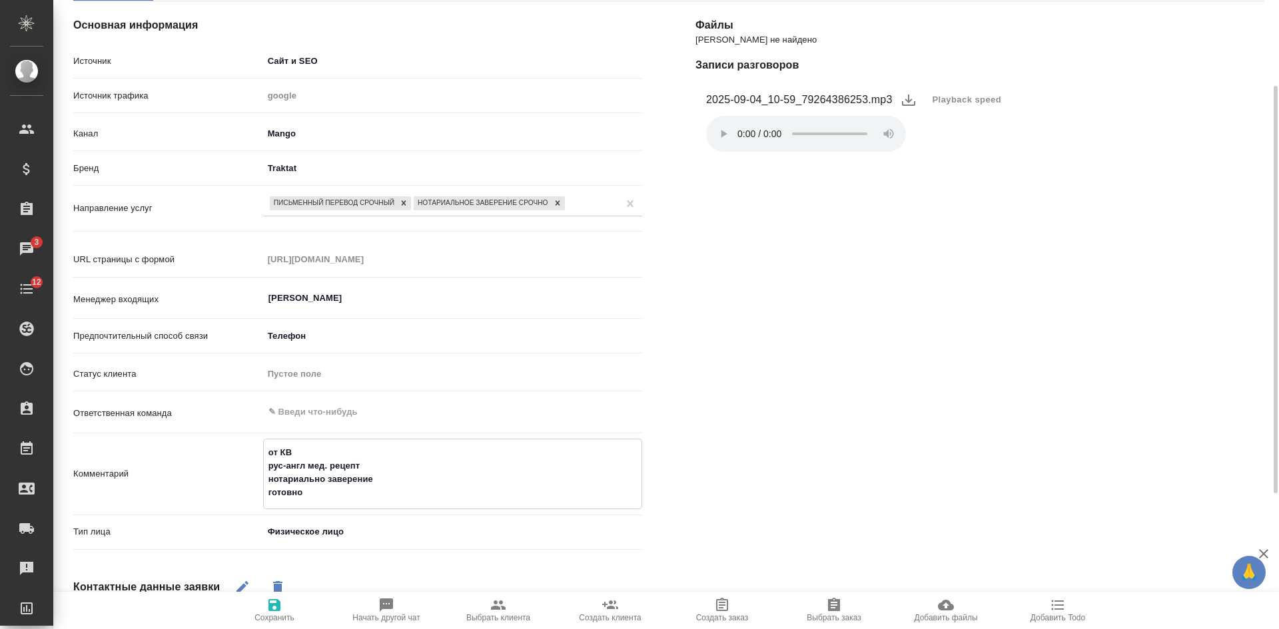
type textarea "x"
type textarea "от КВ рус-англ мед. рецепт нотариально заверение готовност"
type textarea "x"
type textarea "от КВ рус-англ мед. рецепт нотариально заверение готовность"
type textarea "x"
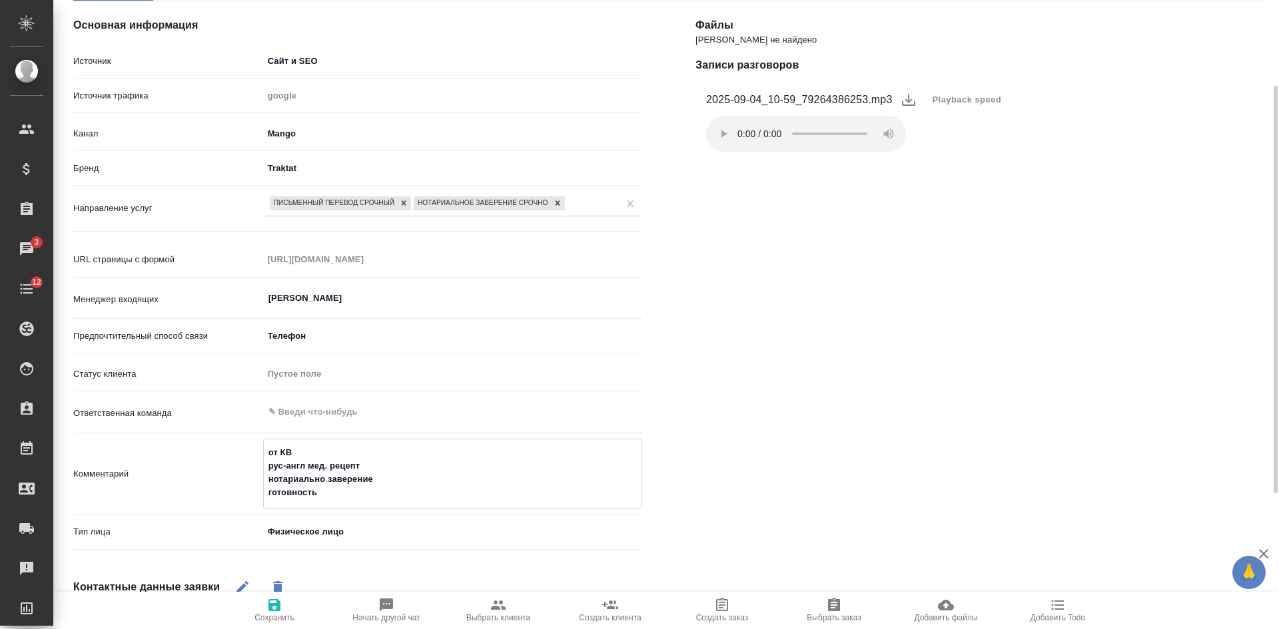
type textarea "от КВ рус-англ мед. рецепт нотариально заверение готовность"
type textarea "x"
type textarea "от КВ рус-англ мед. рецепт нотариально заверение готовность в"
type textarea "x"
type textarea "от КВ рус-англ мед. рецепт нотариально заверение готовность в п"
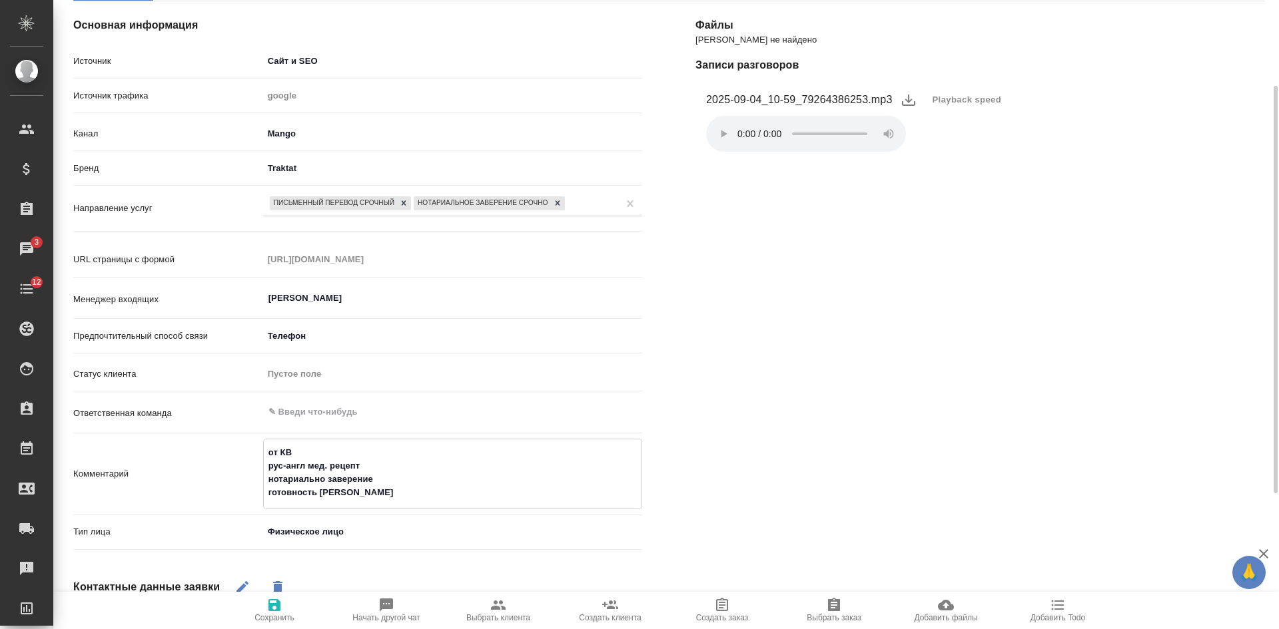
type textarea "x"
type textarea "от КВ рус-англ мед. рецепт нотариально заверение готовность в пя"
type textarea "x"
type textarea "от КВ рус-англ мед. рецепт нотариально заверение готовность в пят"
type textarea "x"
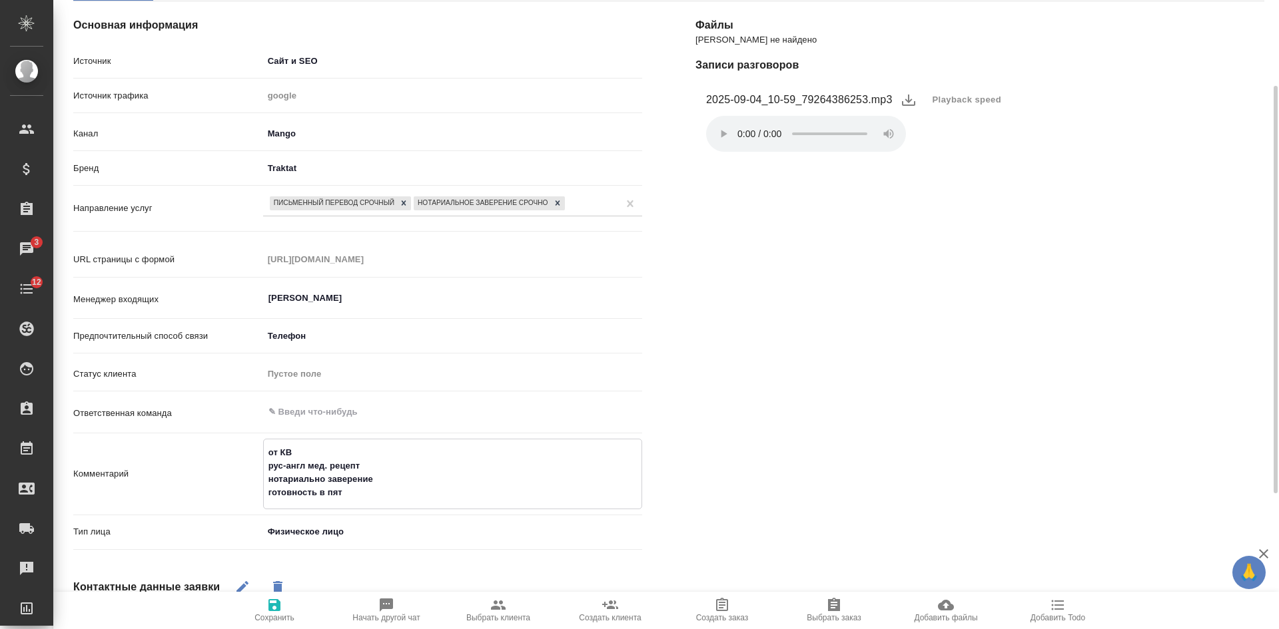
type textarea "от КВ рус-англ мед. рецепт нотариально заверение готовность в пятн"
type textarea "x"
type textarea "от КВ рус-англ мед. рецепт нотариально заверение готовность в пятни"
type textarea "x"
type textarea "от КВ рус-англ мед. рецепт нотариально заверение готовность в пятниц"
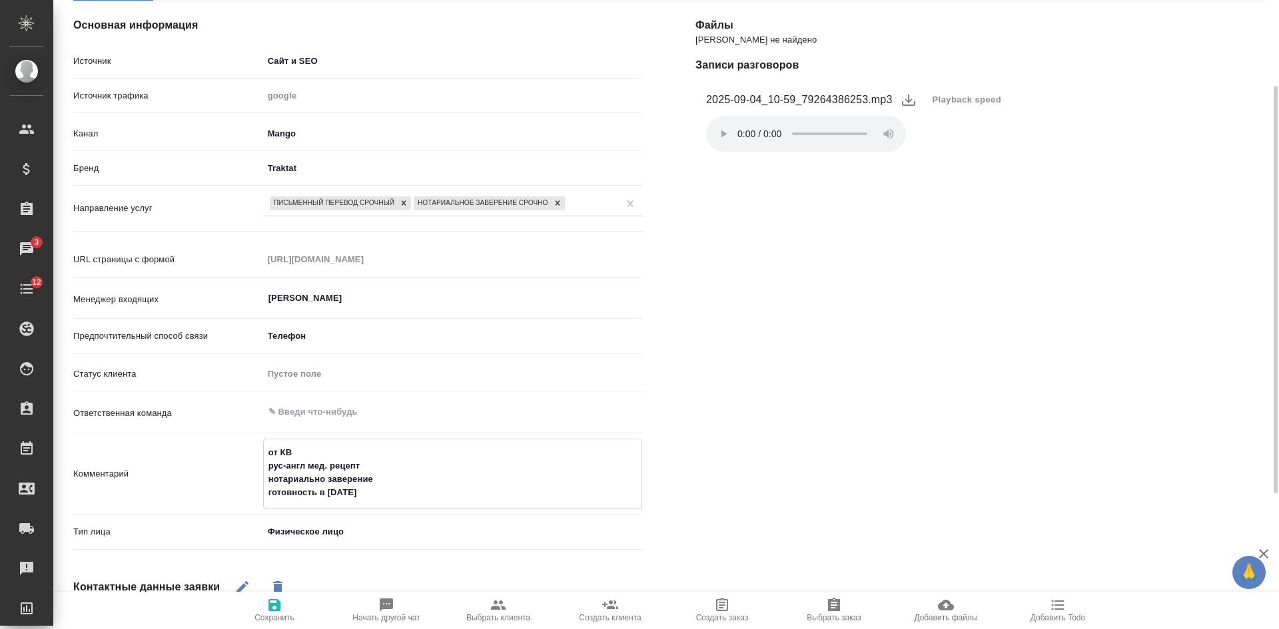
type textarea "x"
type textarea "от КВ рус-англ мед. рецепт нотариально заверение готовность в пятницу"
type textarea "x"
type textarea "от КВ рус-англ мед. рецепт нотариально заверение готовность в пятницу"
type textarea "x"
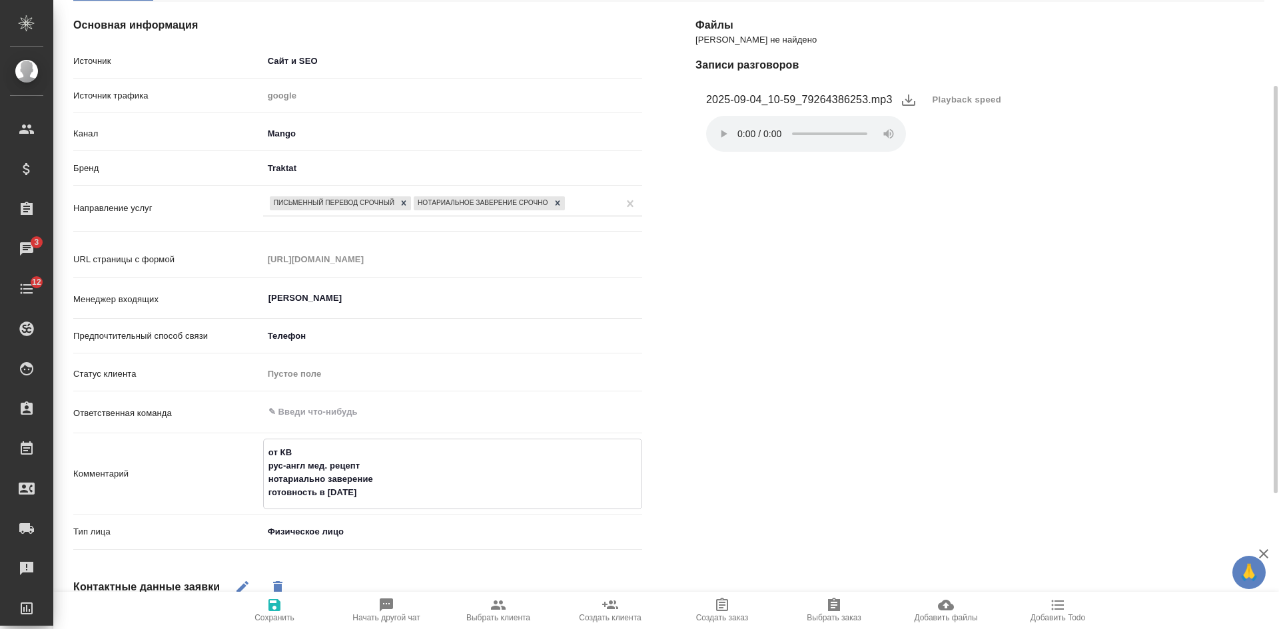
type textarea "от КВ рус-англ мед. рецепт нотариально заверение готовность в пятницу и"
type textarea "x"
type textarea "от КВ рус-англ мед. рецепт нотариально заверение готовность в пятницу ил"
type textarea "x"
type textarea "от КВ рус-англ мед. рецепт нотариально заверение готовность в пятницу или"
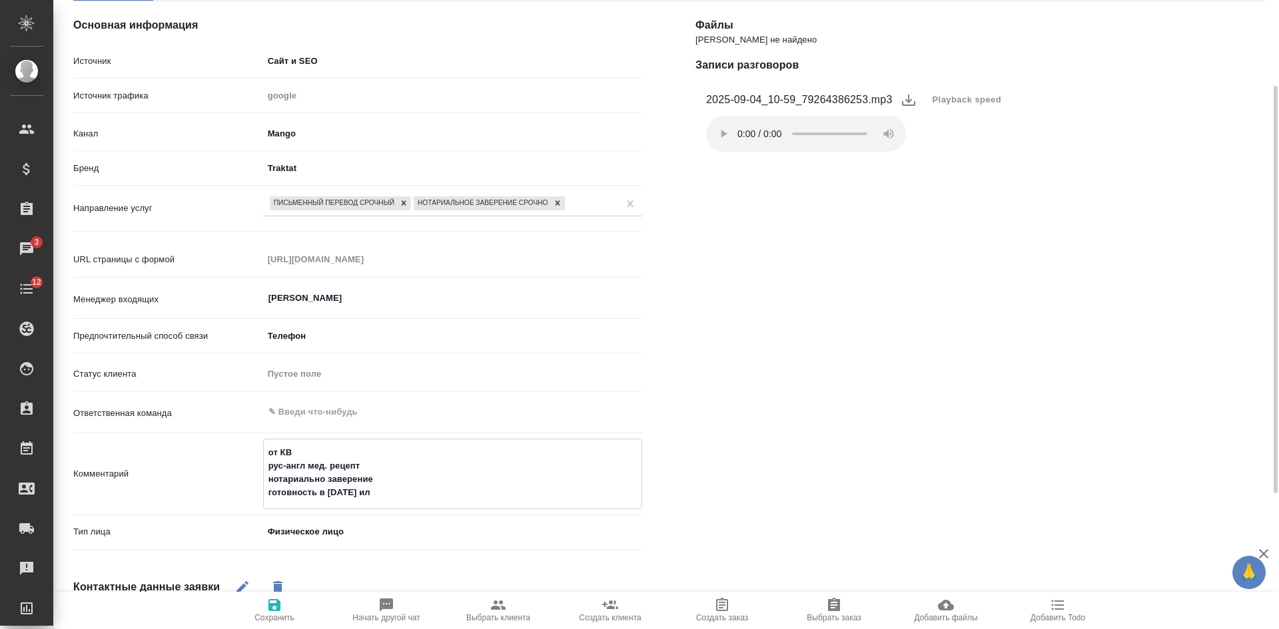
type textarea "x"
type textarea "от КВ рус-англ мед. рецепт нотариально заверение готовность в пятницу или"
type textarea "x"
type textarea "от КВ рус-англ мед. рецепт нотариально заверение готовность в пятницу или к"
type textarea "x"
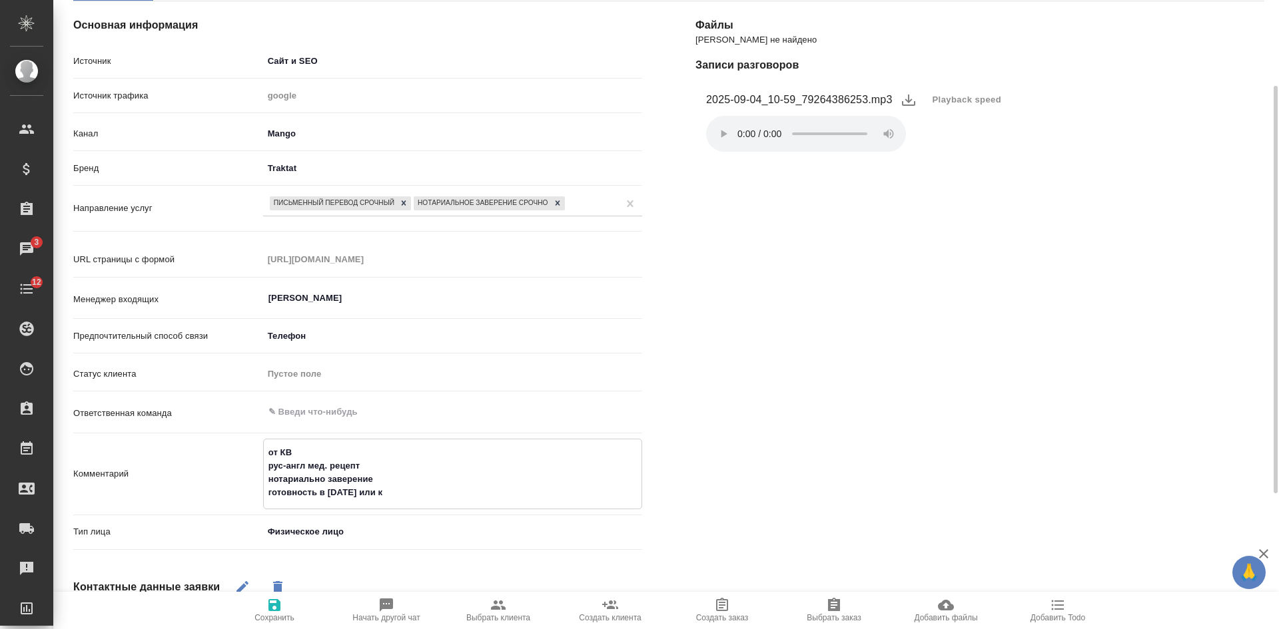
type textarea "от КВ рус-англ мед. рецепт нотариально заверение готовность в пятницу или кр"
type textarea "x"
type textarea "от КВ рус-англ мед. рецепт нотариально заверение готовность в пятницу или кра"
type textarea "x"
type textarea "от КВ рус-англ мед. рецепт нотариально заверение готовность в пятницу или край"
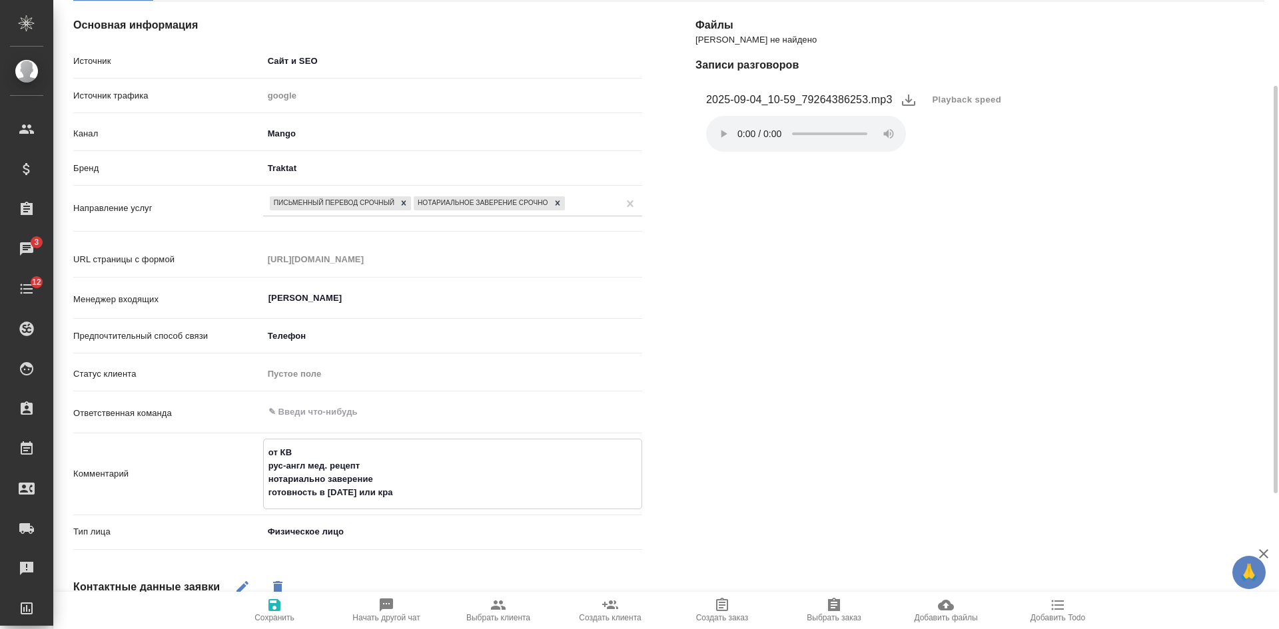
type textarea "x"
type textarea "от КВ рус-англ мед. рецепт нотариально заверение готовность в пятницу или крайн"
type textarea "x"
type textarea "от КВ рус-англ мед. рецепт нотариально заверение готовность в пятницу или крайни"
type textarea "x"
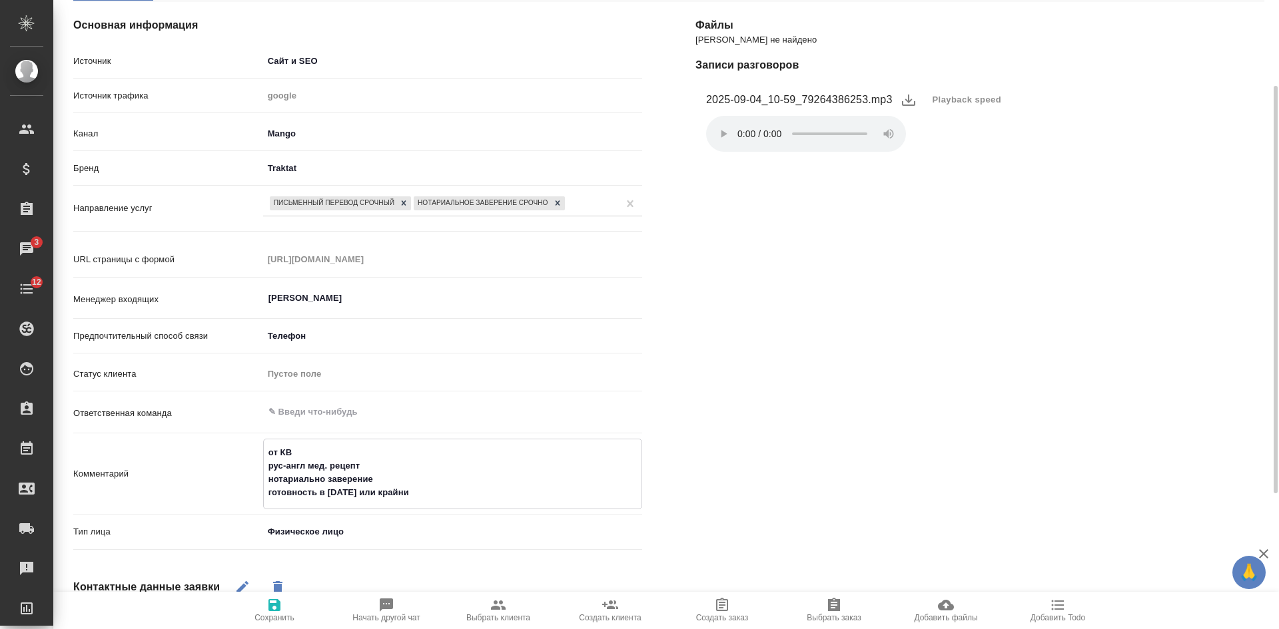
type textarea "от КВ рус-англ мед. рецепт нотариально заверение готовность в пятницу или крайн…"
type textarea "x"
type textarea "от КВ рус-англ мед. рецепт нотариально заверение готовность в пятницу или крайн…"
type textarea "x"
type textarea "от КВ рус-англ мед. рецепт нотариально заверение готовность в пятницу или крайн…"
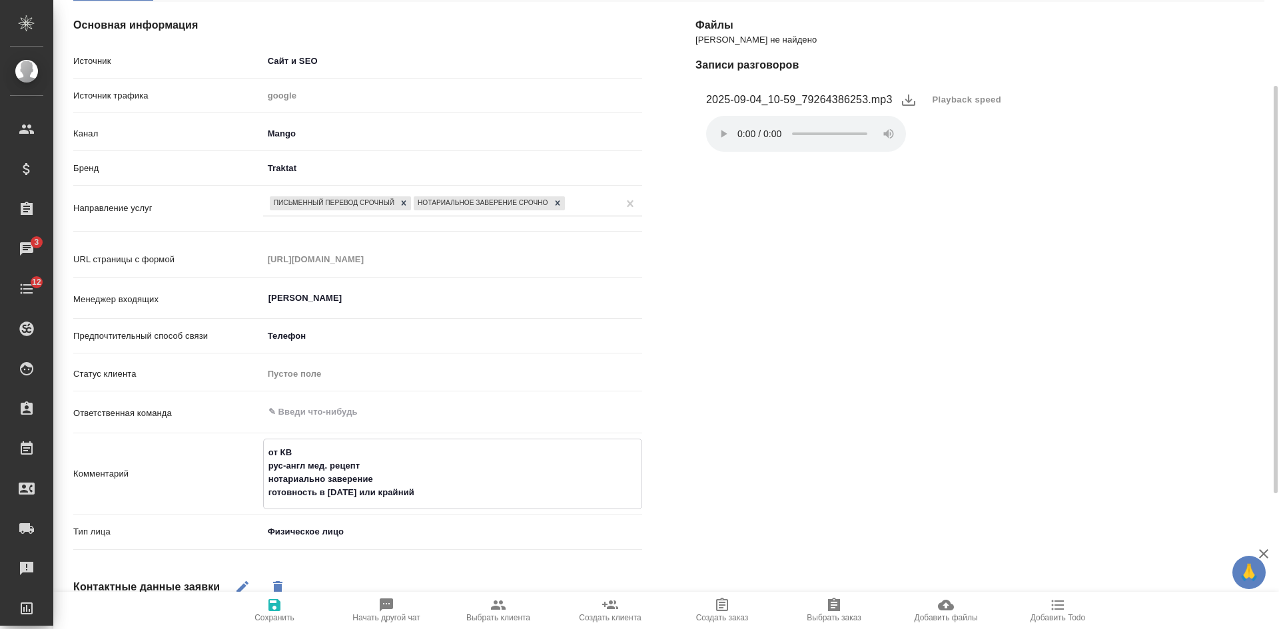
type textarea "x"
type textarea "от КВ рус-англ мед. рецепт нотариально заверение готовность в пятницу или крайн…"
type textarea "x"
type textarea "от КВ рус-англ мед. рецепт нотариально заверение готовность в пятницу или крайн…"
type textarea "x"
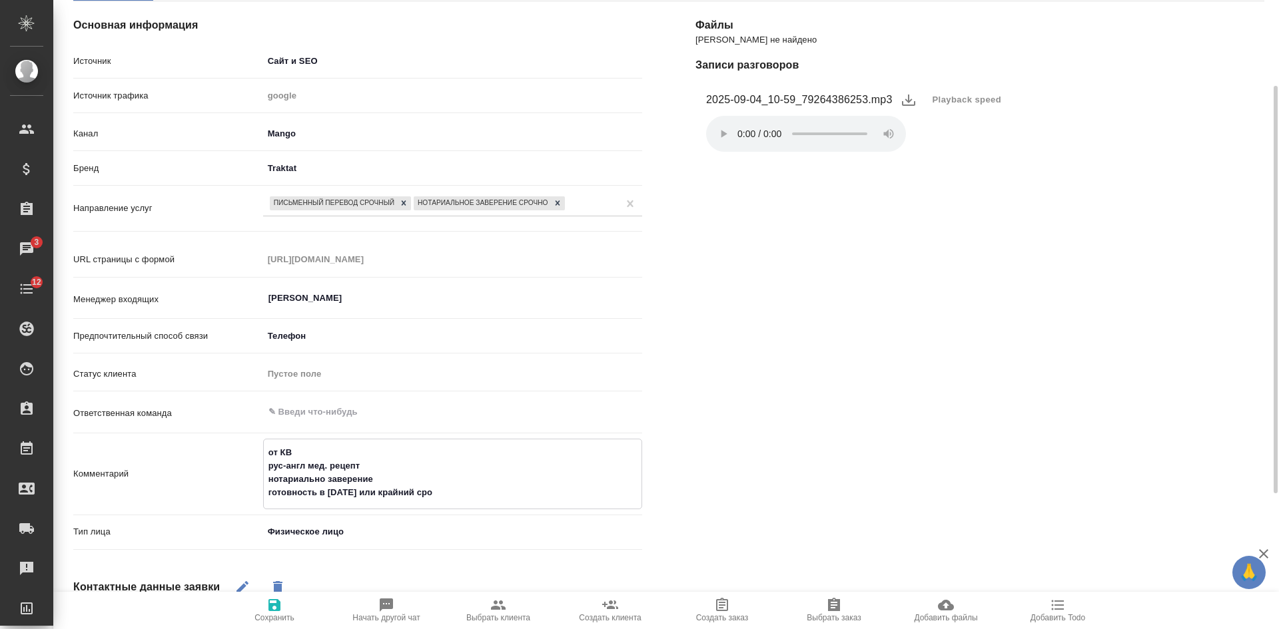
type textarea "от КВ рус-англ мед. рецепт нотариально заверение готовность в пятницу или крайн…"
type textarea "x"
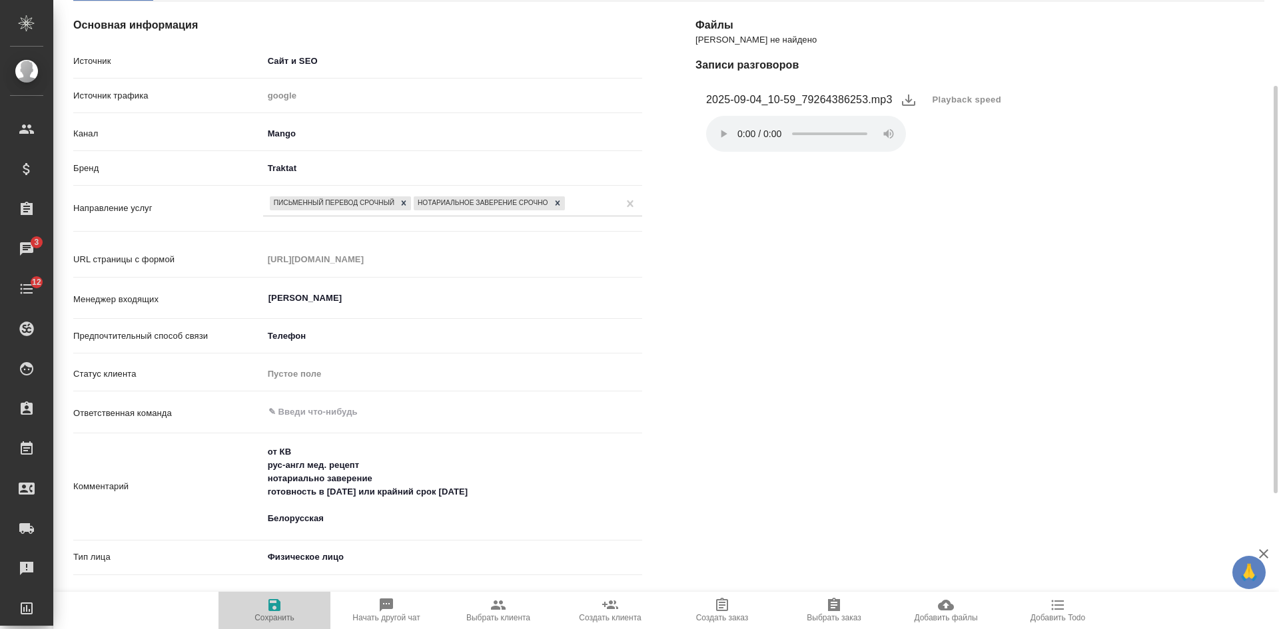
click at [282, 611] on icon "button" at bounding box center [274, 605] width 16 height 16
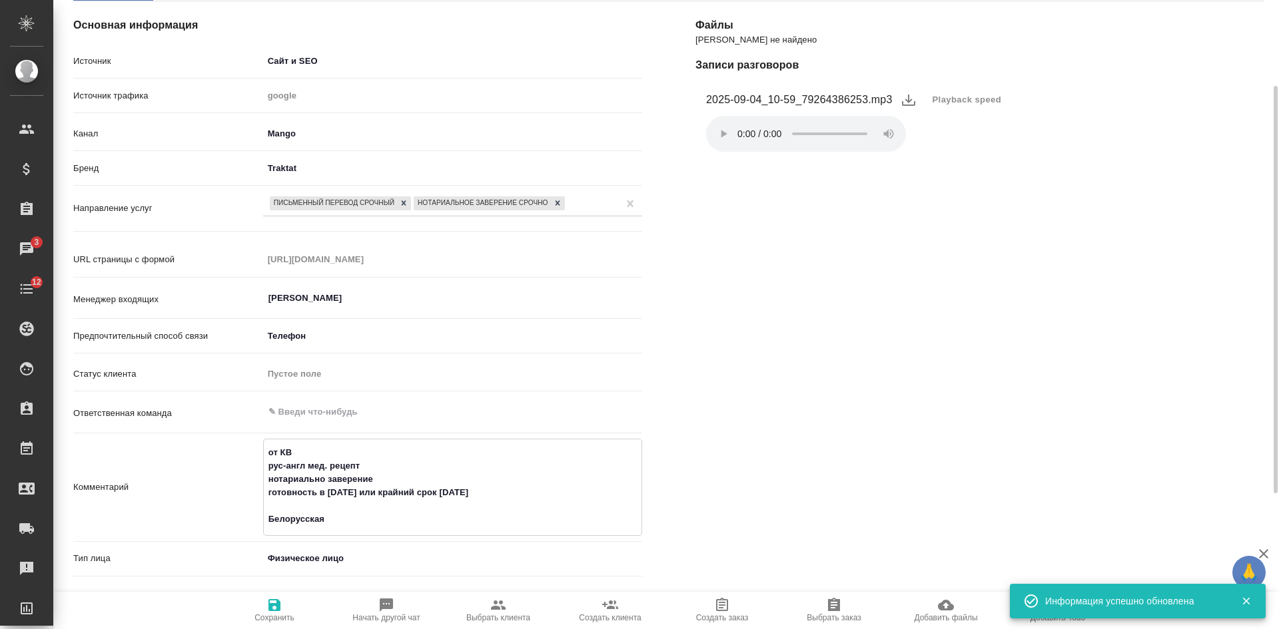
click at [333, 526] on textarea "от КВ рус-англ мед. рецепт нотариально заверение готовность в пятницу или крайн…" at bounding box center [453, 486] width 378 height 89
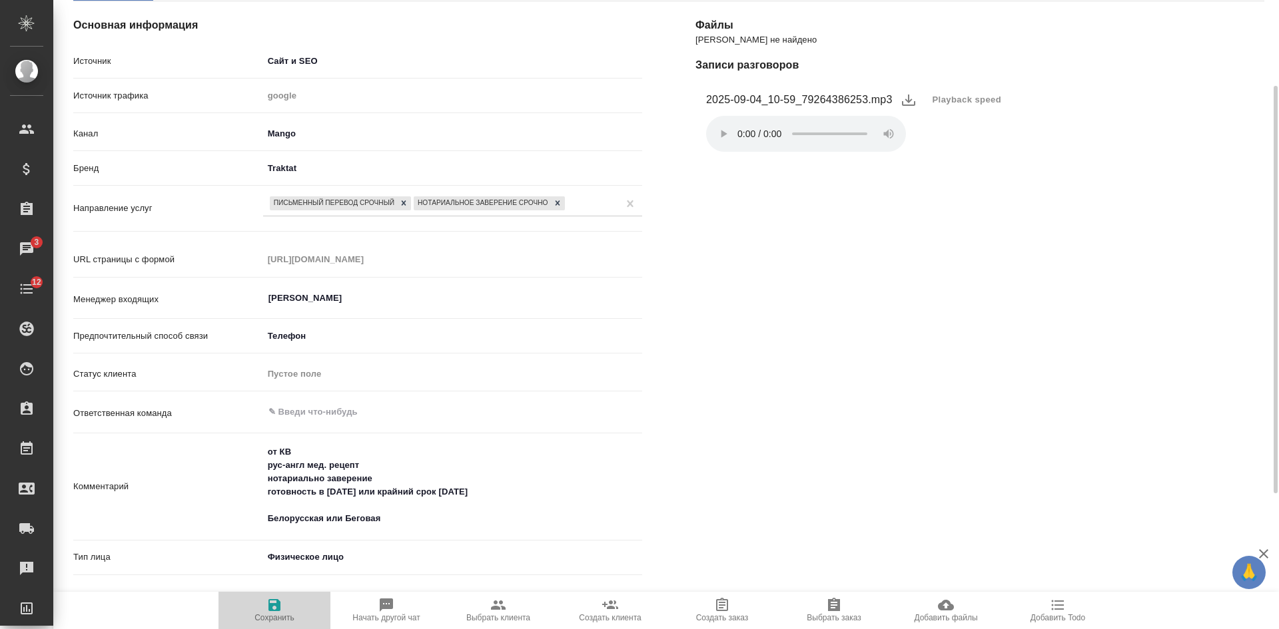
click at [281, 617] on span "Сохранить" at bounding box center [274, 617] width 40 height 9
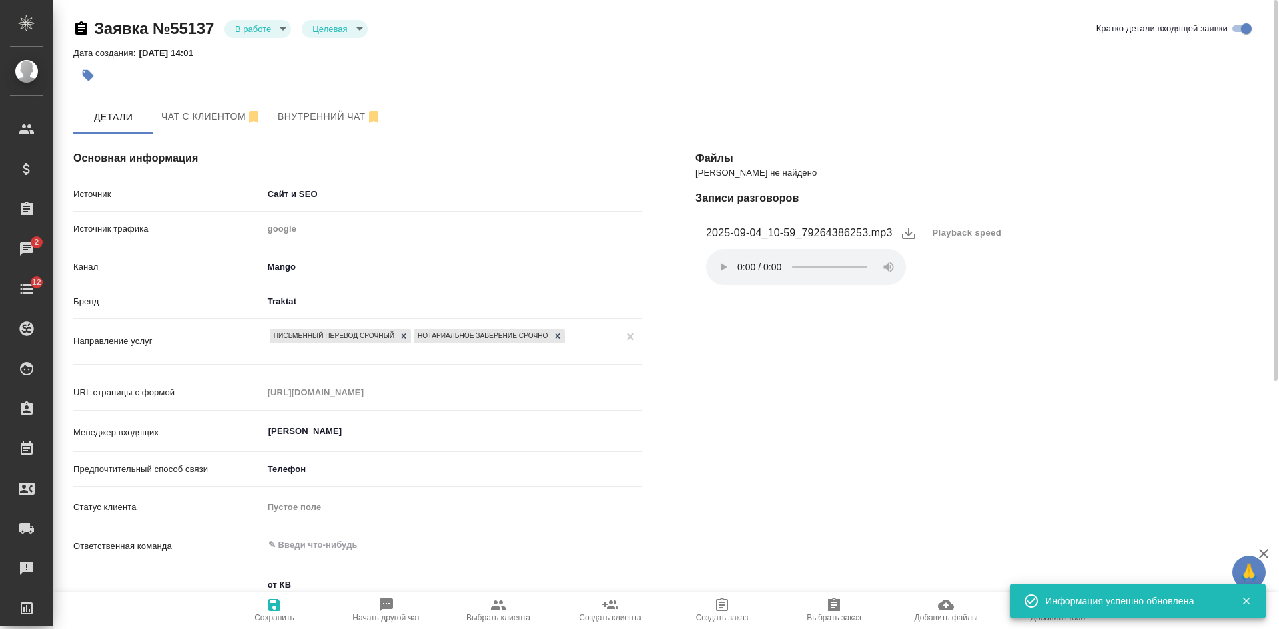
scroll to position [200, 0]
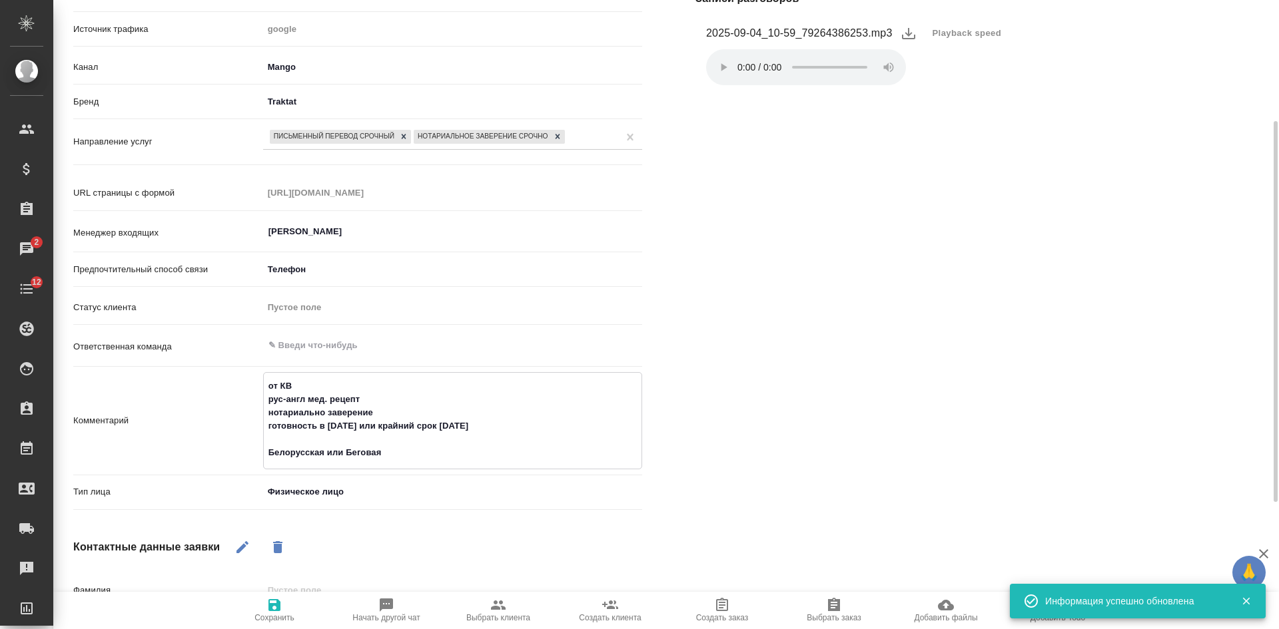
drag, startPoint x: 387, startPoint y: 457, endPoint x: 246, endPoint y: 386, distance: 158.2
click at [246, 386] on div "Комментарий от КВ рус-англ мед. рецепт нотариально заверение готовность в пятни…" at bounding box center [357, 420] width 569 height 97
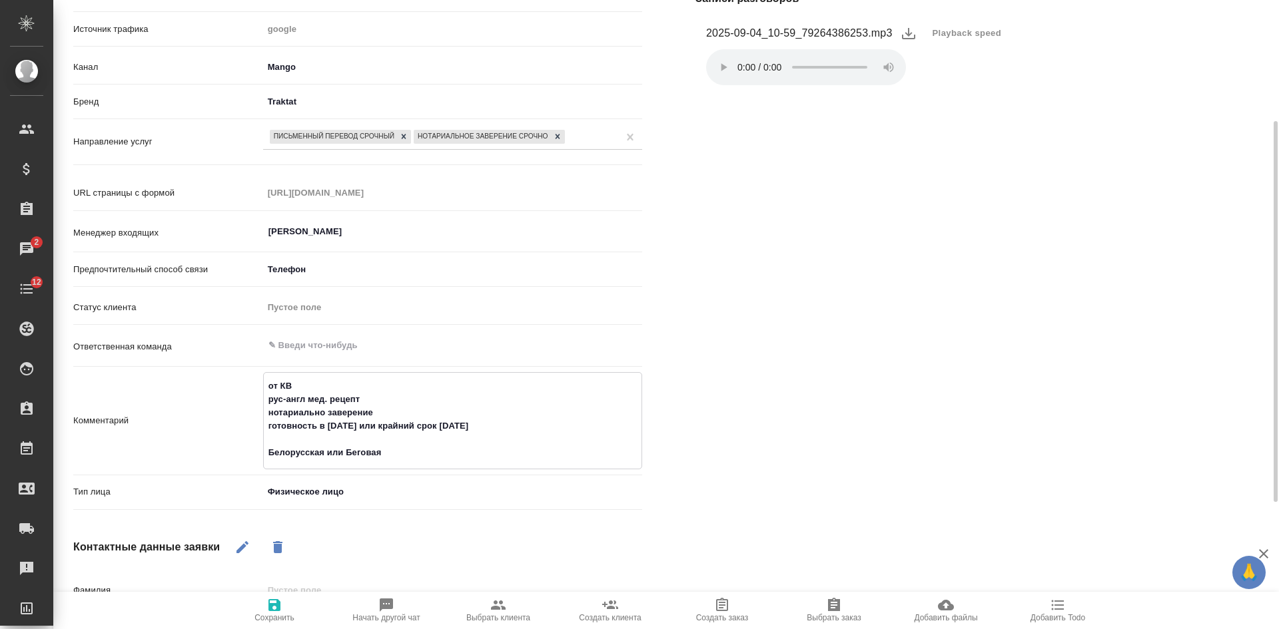
click at [498, 602] on icon "button" at bounding box center [498, 605] width 16 height 16
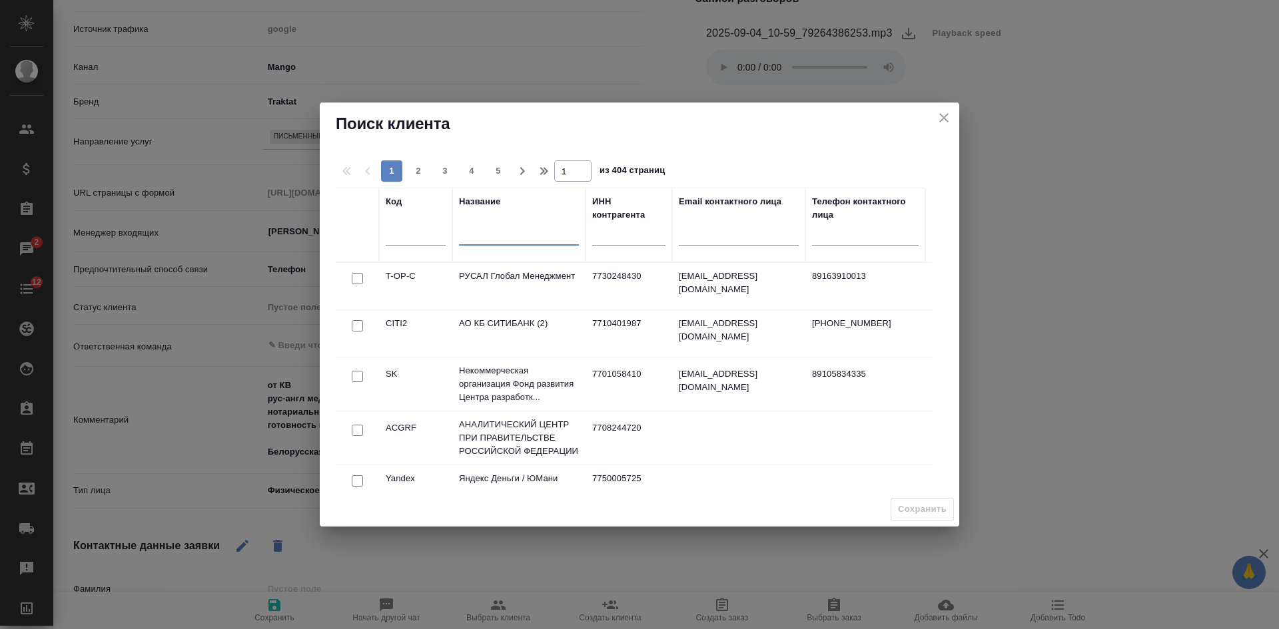
click at [515, 239] on input "text" at bounding box center [519, 236] width 120 height 17
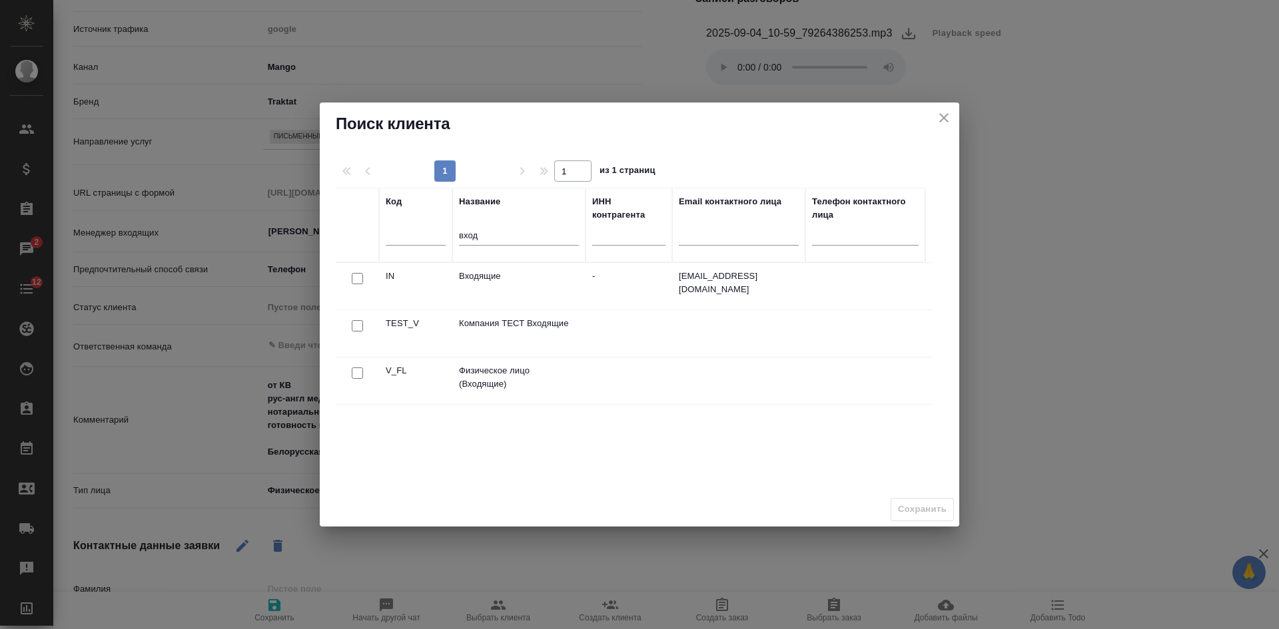
click at [354, 376] on input "checkbox" at bounding box center [357, 373] width 11 height 11
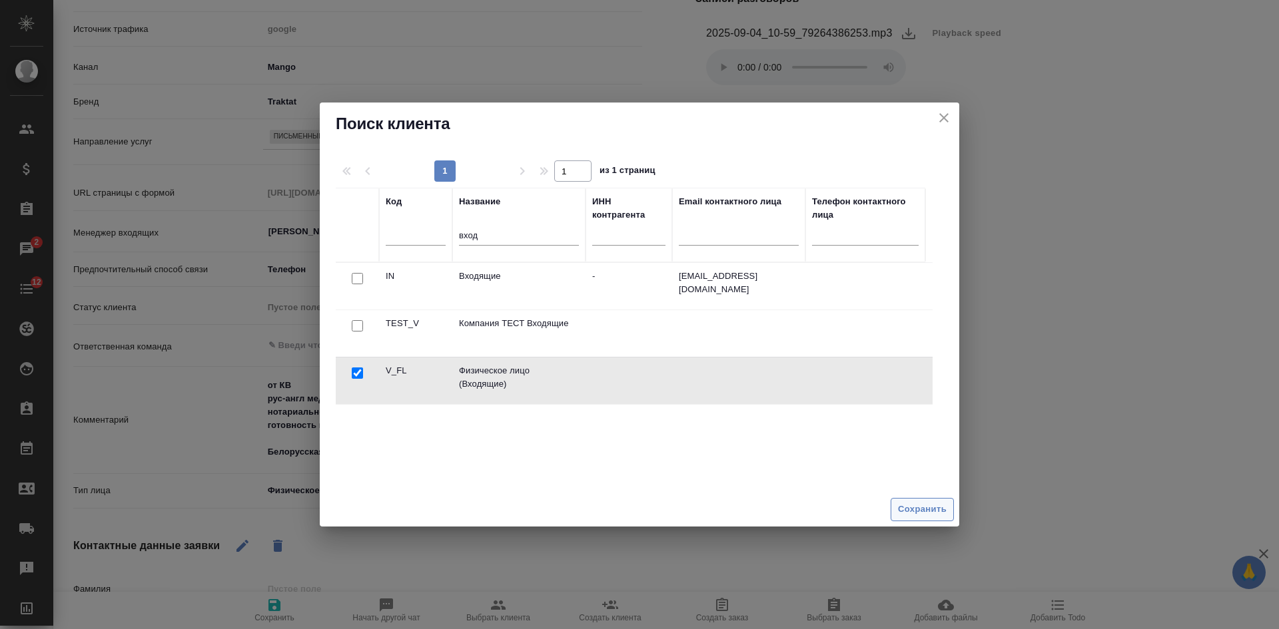
click at [913, 510] on span "Сохранить" at bounding box center [922, 509] width 49 height 15
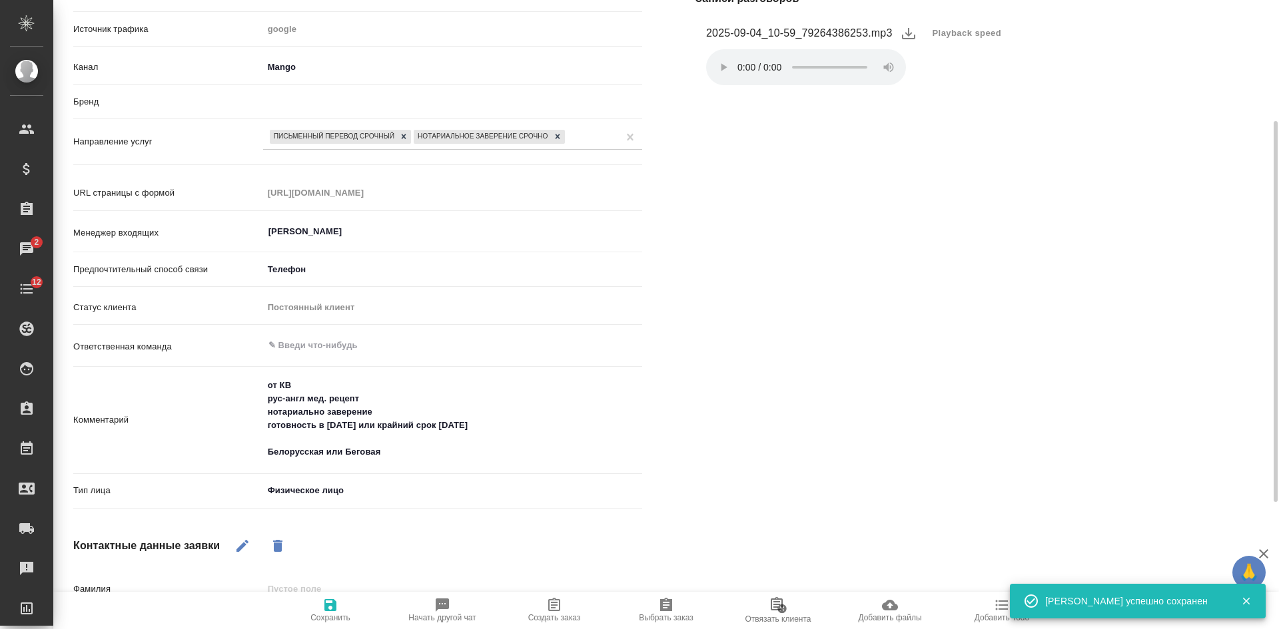
scroll to position [0, 0]
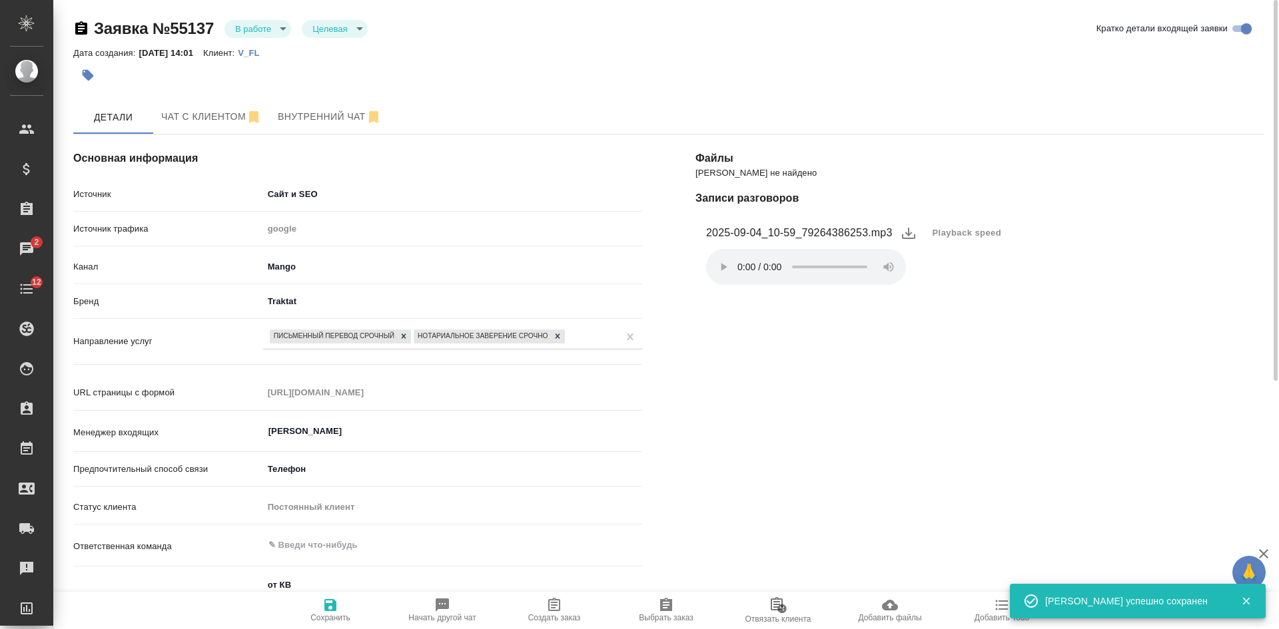
click at [577, 617] on span "Создать заказ" at bounding box center [554, 617] width 53 height 9
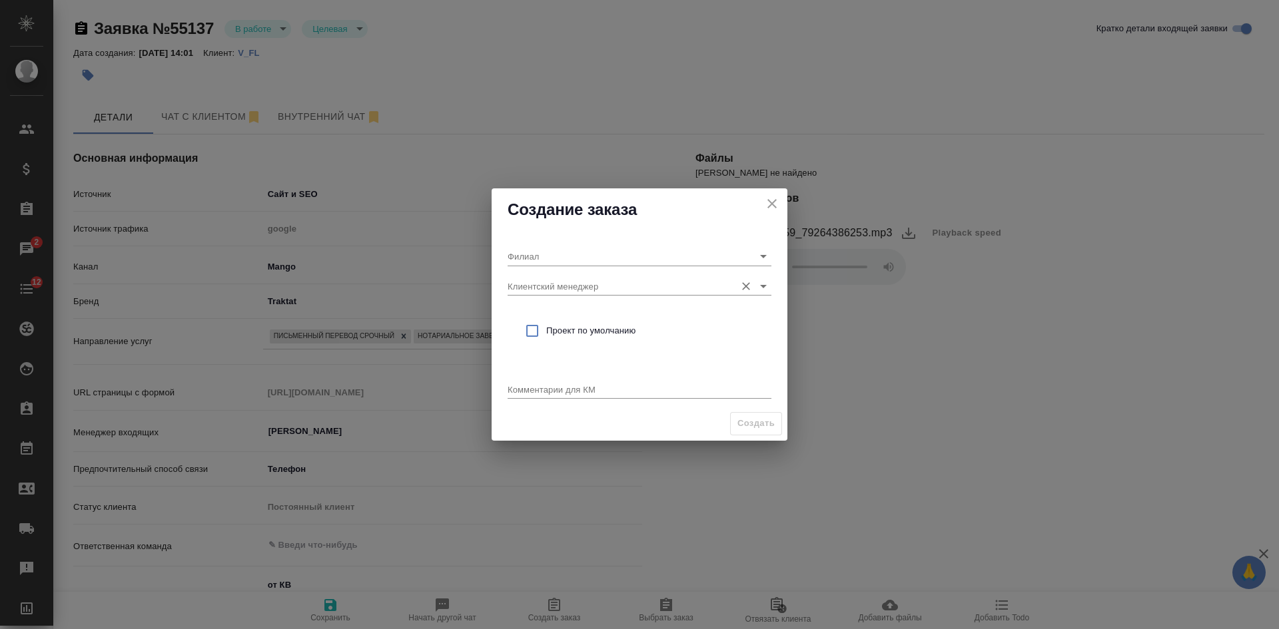
click at [591, 289] on input "Клиентский менеджер" at bounding box center [618, 286] width 221 height 18
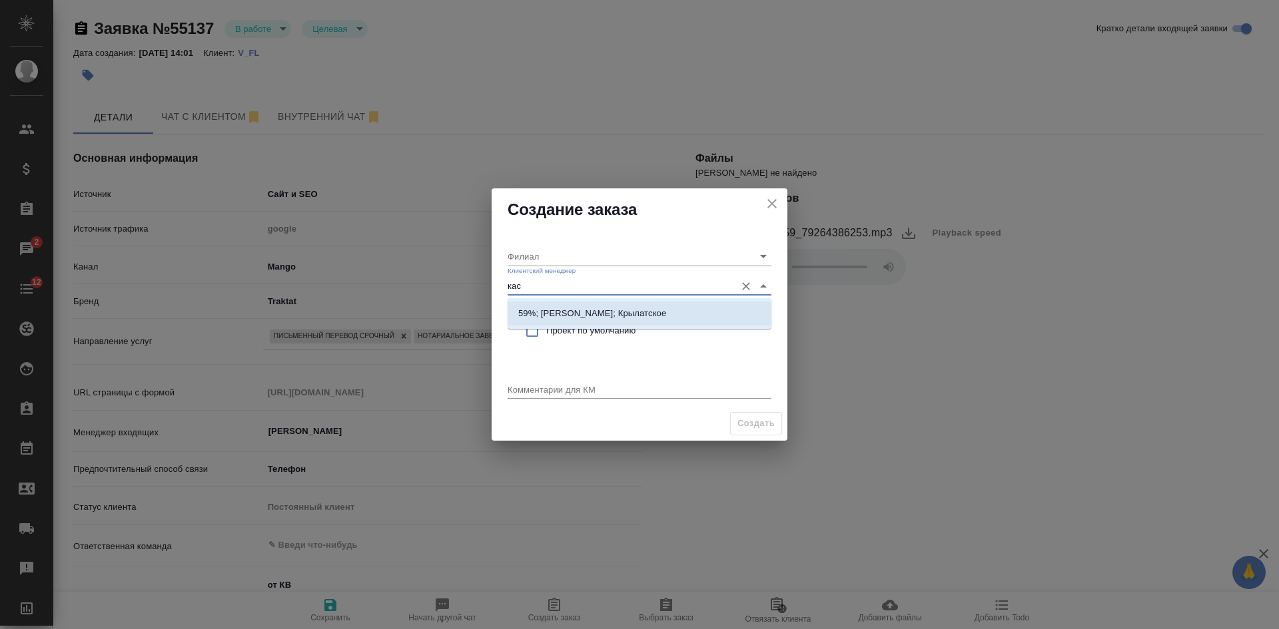
click at [585, 318] on p "59%; Касымов Тимур; Крылатское" at bounding box center [592, 313] width 148 height 13
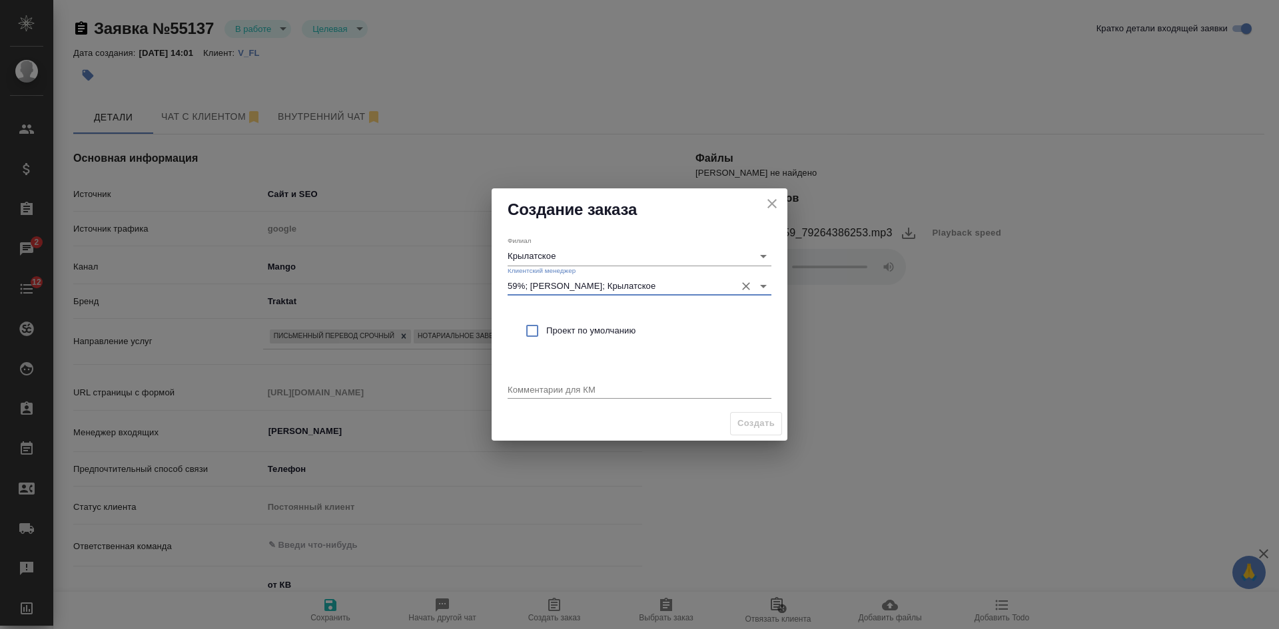
click at [583, 321] on div "Проект по умолчанию" at bounding box center [640, 331] width 264 height 39
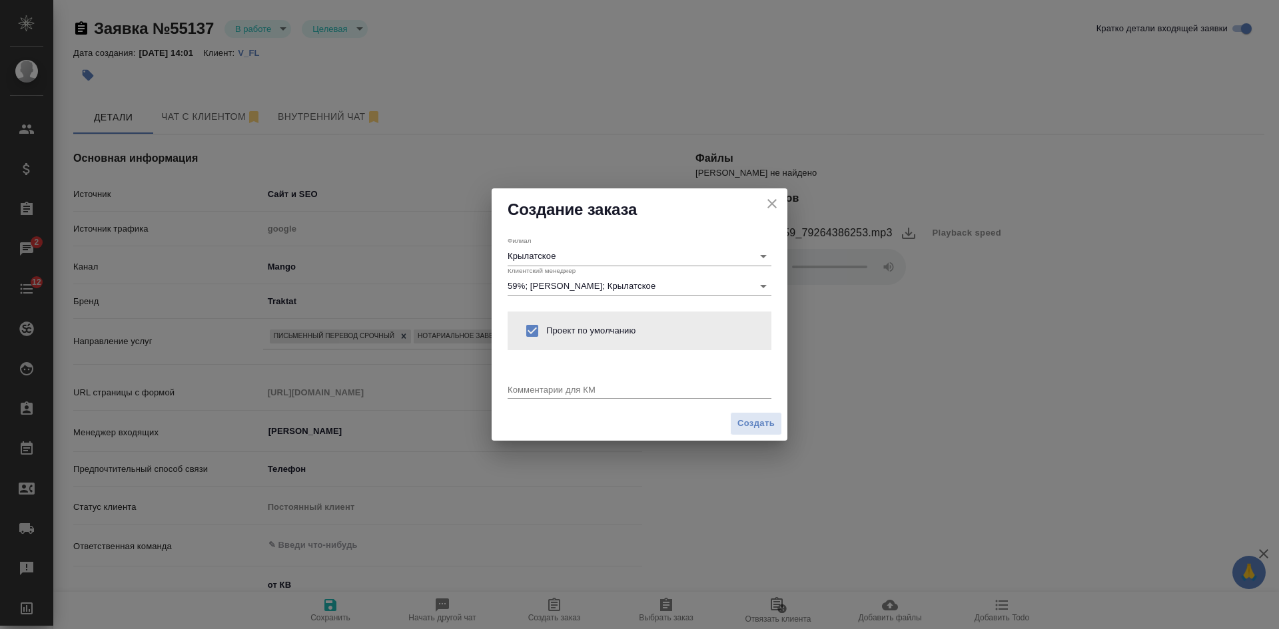
click at [571, 392] on textarea at bounding box center [640, 389] width 264 height 10
paste textarea "от КВ рус-англ мед. рецепт нотариально заверение готовность в пятницу или крайн…"
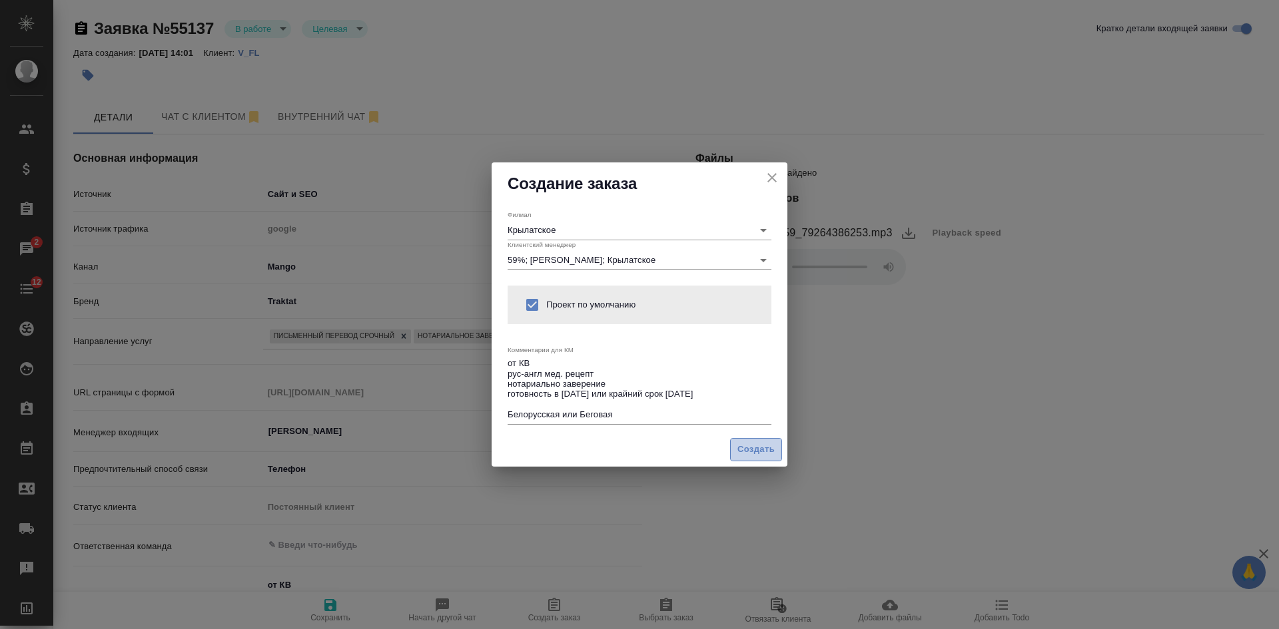
click at [752, 450] on span "Создать" at bounding box center [755, 449] width 37 height 15
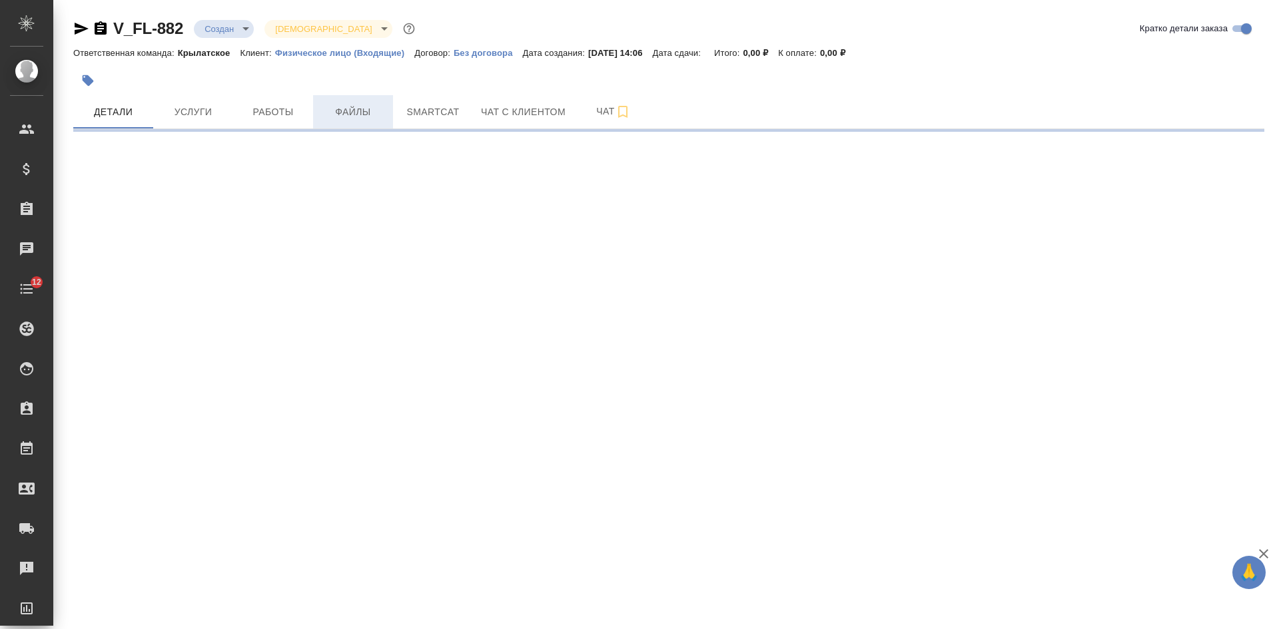
select select "RU"
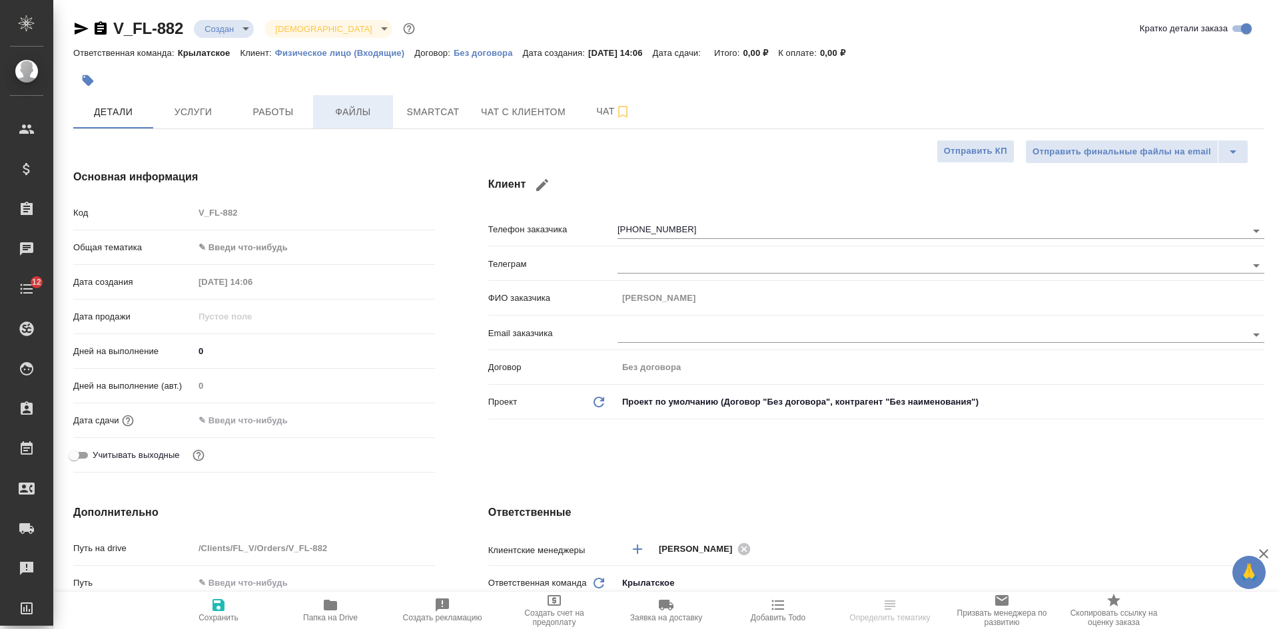
type textarea "x"
click at [355, 114] on span "Файлы" at bounding box center [353, 112] width 64 height 17
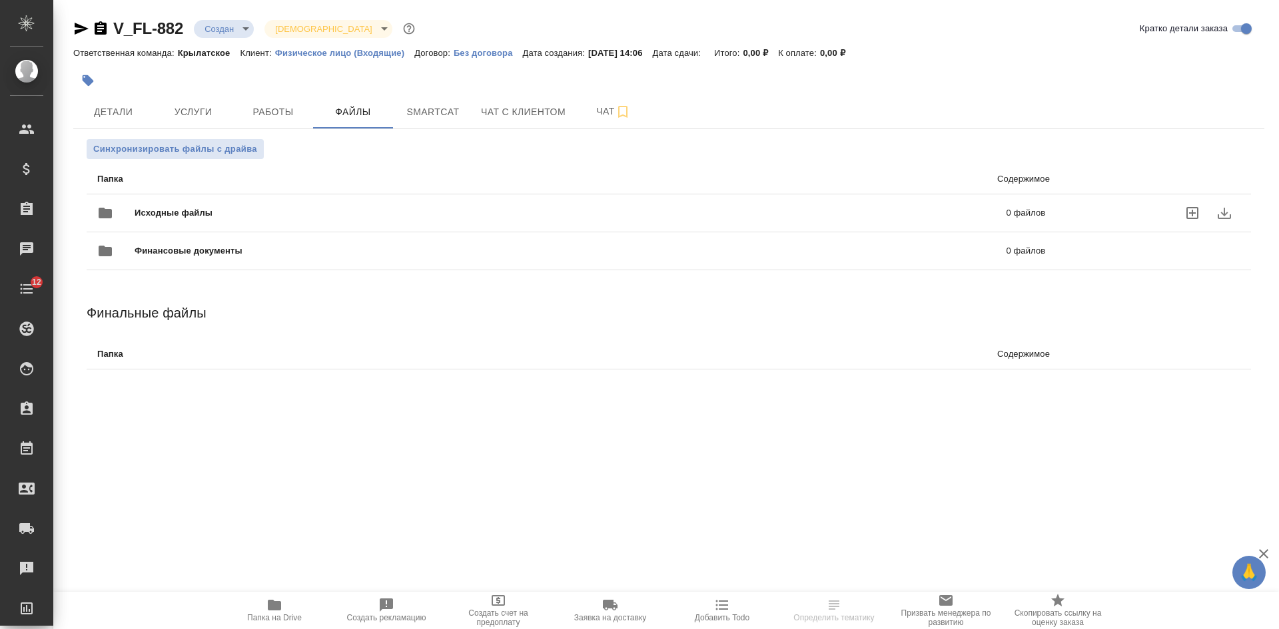
click at [1195, 212] on icon "uploadFiles" at bounding box center [1192, 213] width 12 height 12
click at [0, 0] on input "uploadFiles" at bounding box center [0, 0] width 0 height 0
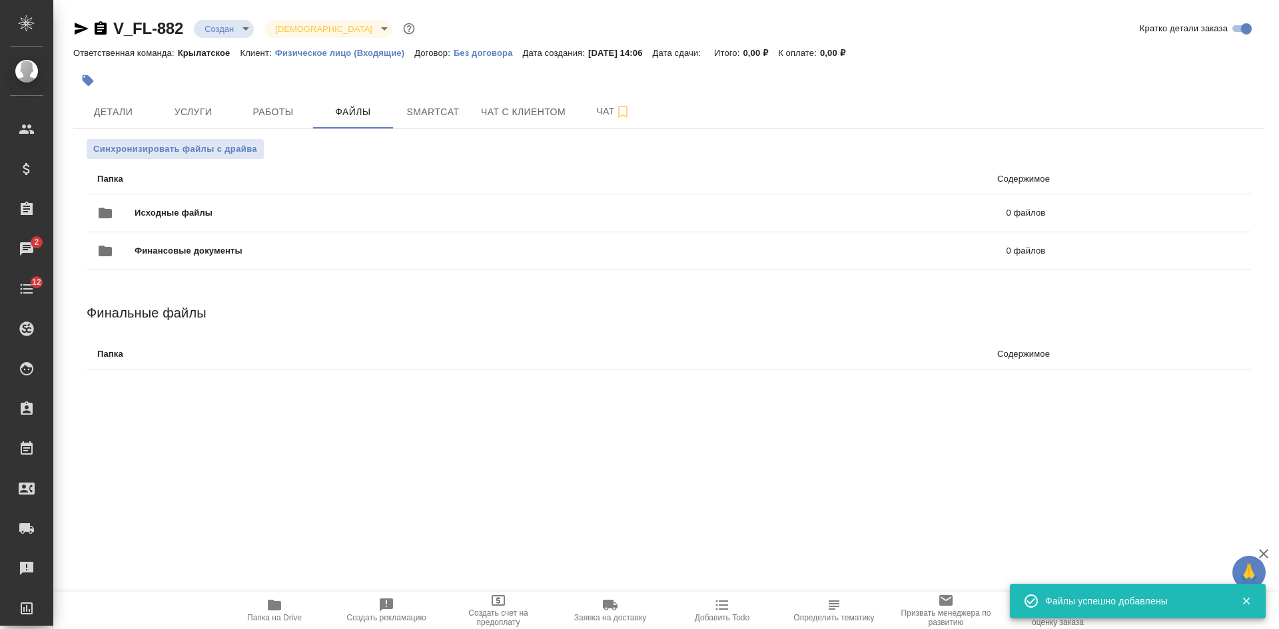
click at [1155, 85] on div at bounding box center [668, 80] width 1191 height 29
click at [79, 29] on icon "button" at bounding box center [81, 29] width 16 height 16
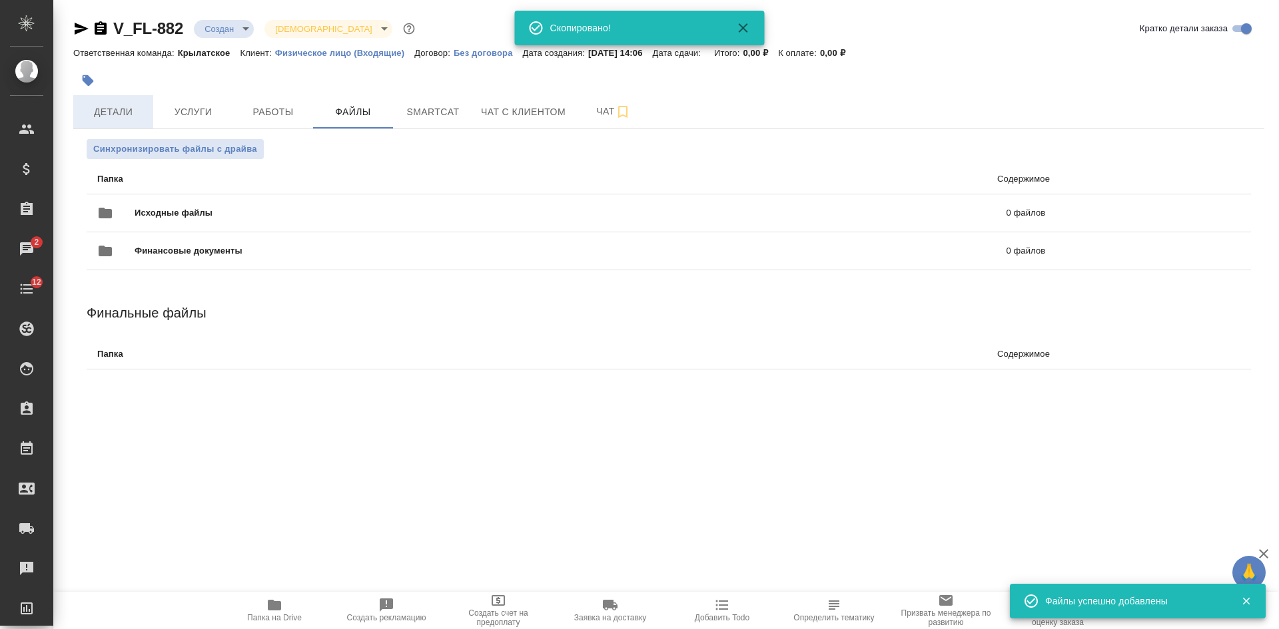
click at [97, 109] on span "Детали" at bounding box center [113, 112] width 64 height 17
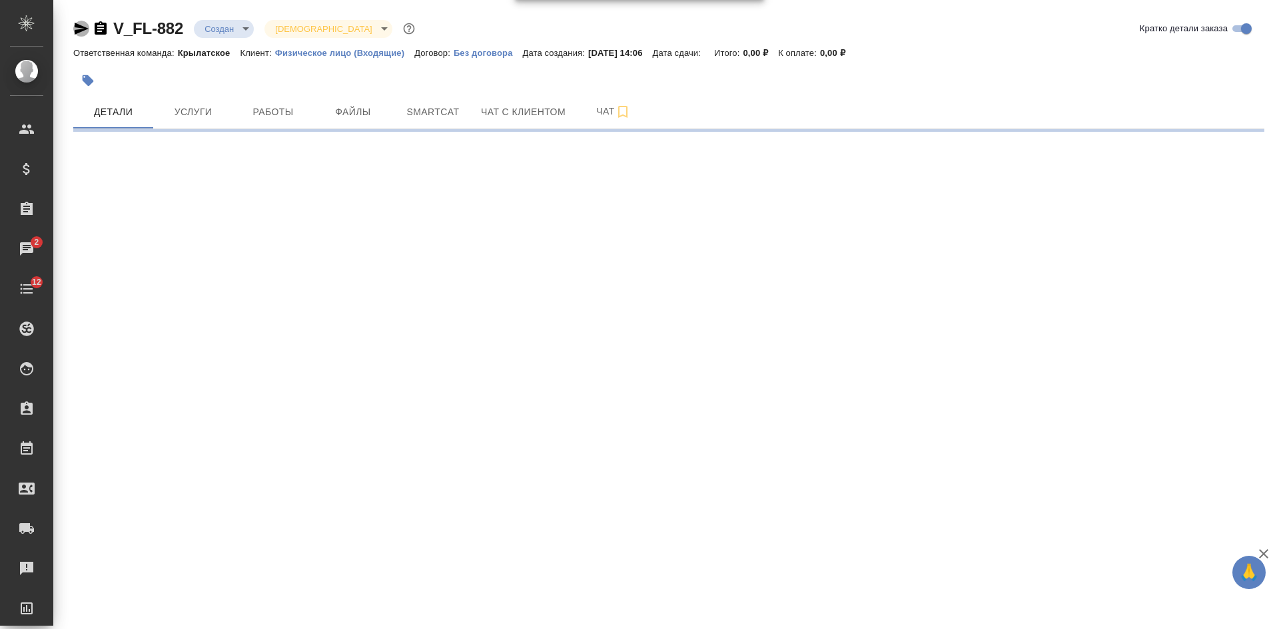
click at [79, 27] on icon "button" at bounding box center [82, 29] width 14 height 12
select select "RU"
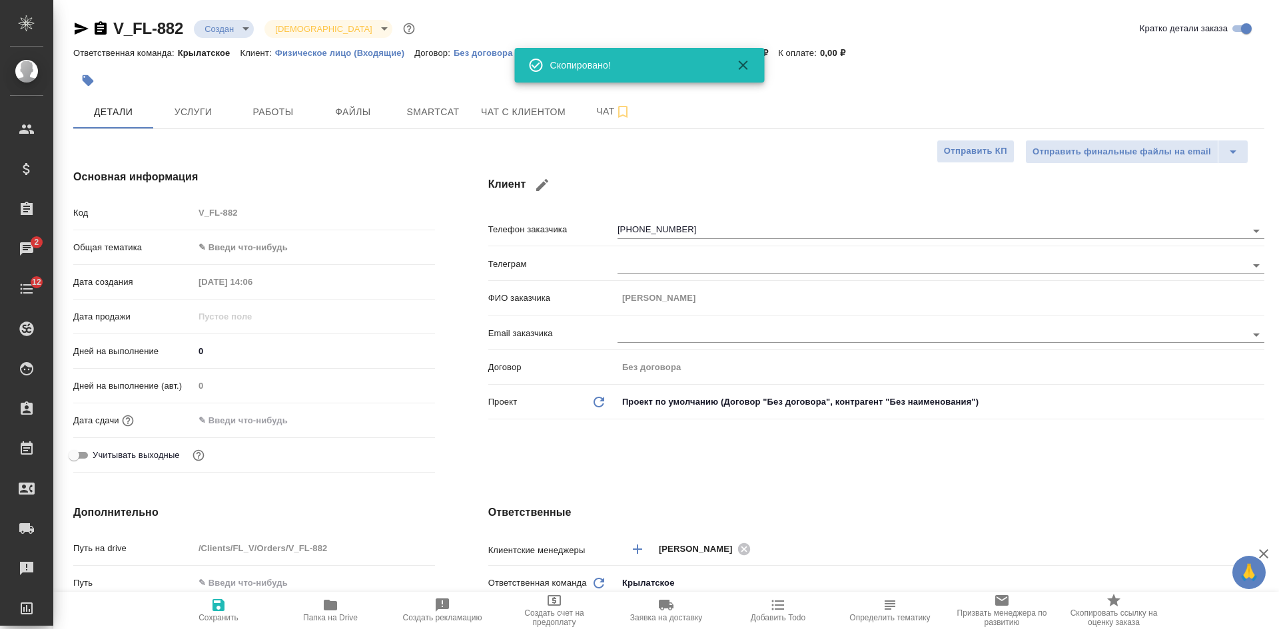
type textarea "x"
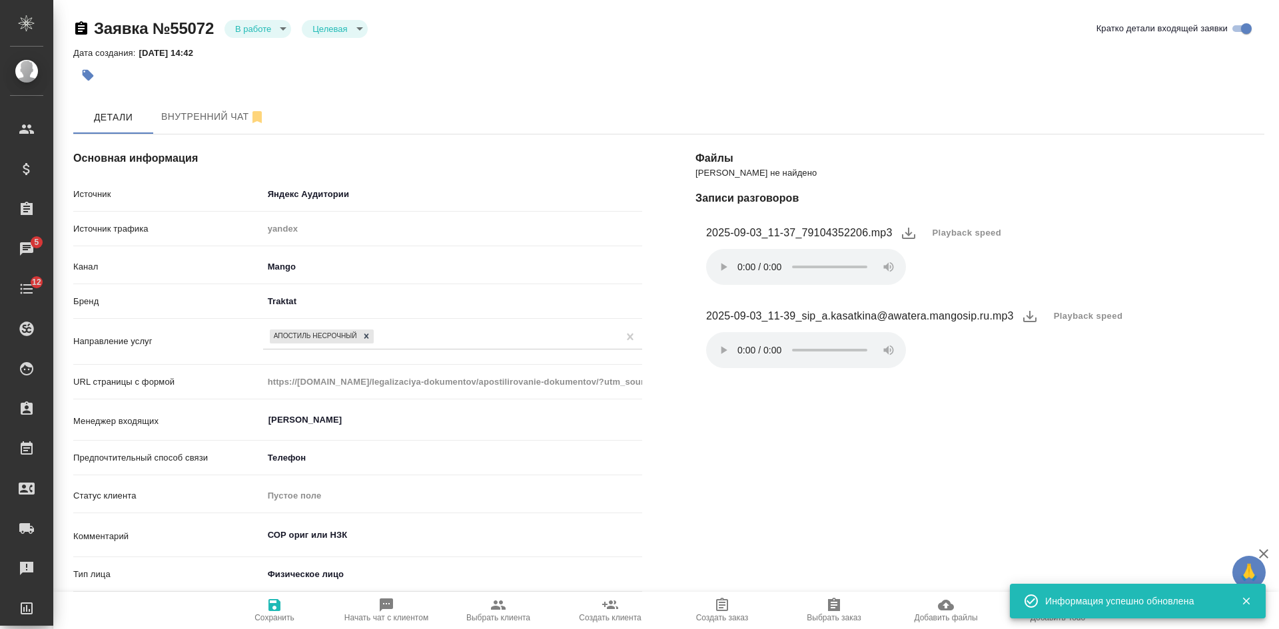
select select "RU"
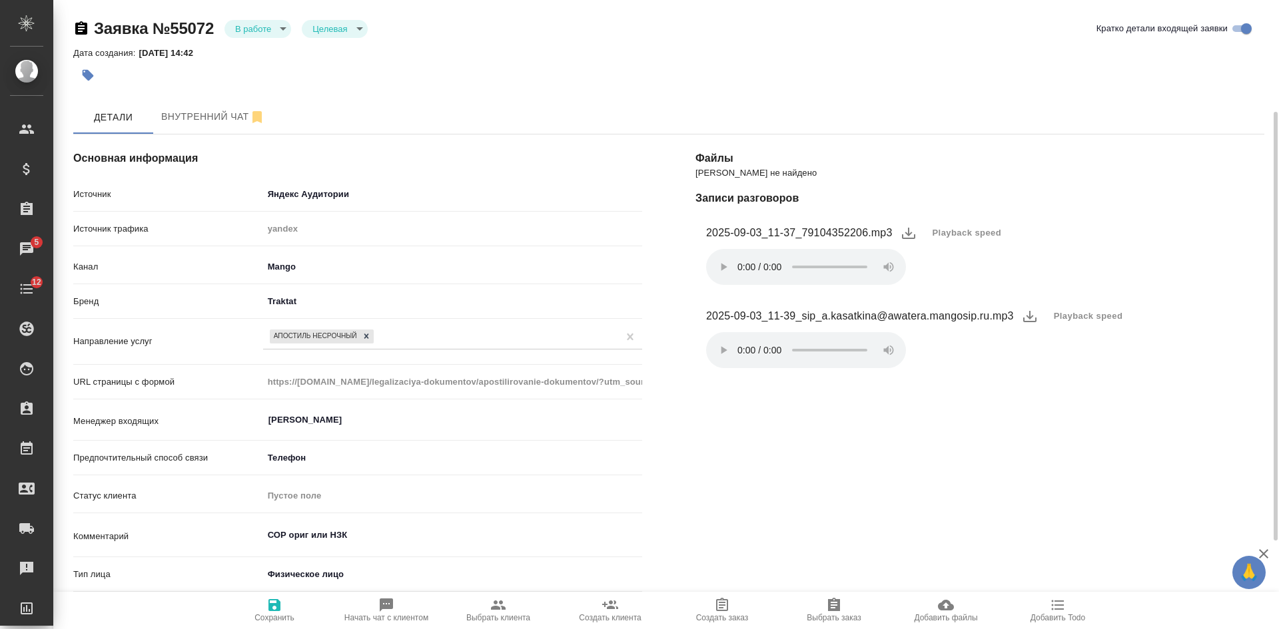
scroll to position [67, 0]
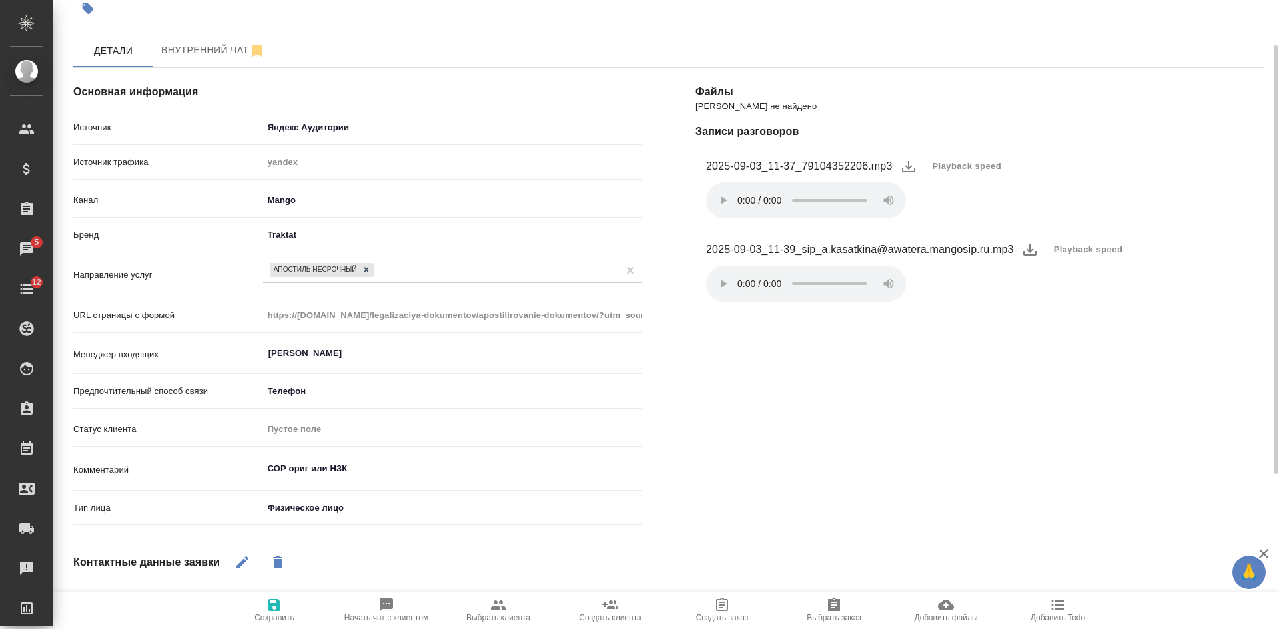
click at [1094, 243] on span "Playback speed" at bounding box center [1088, 249] width 69 height 13
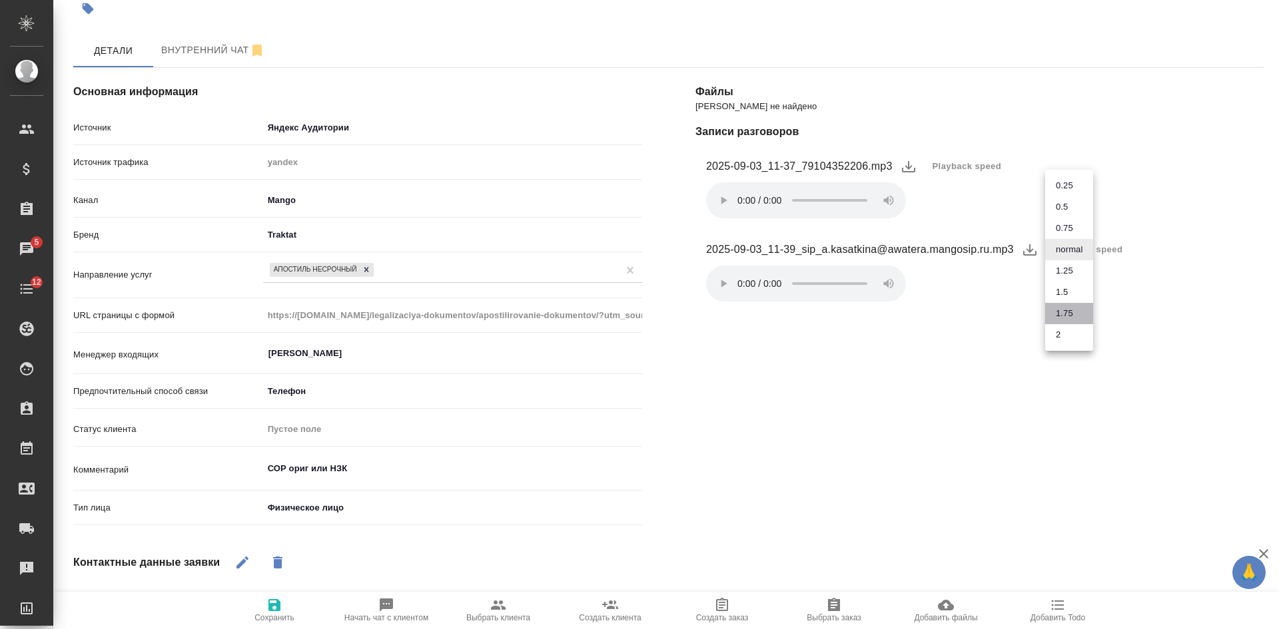
click at [1057, 314] on li "1.75" at bounding box center [1069, 313] width 48 height 21
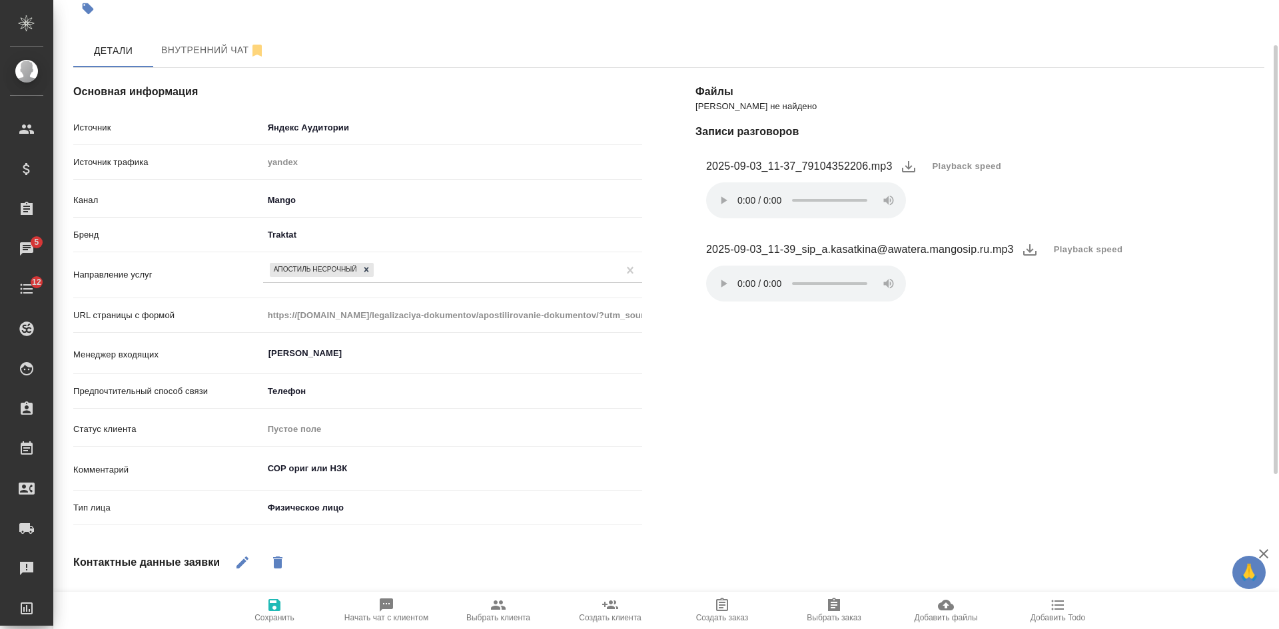
click at [363, 505] on body "🙏 .cls-1 fill:#fff; AWATERA Kasatkina Aleksandra Клиенты Спецификации Заказы 5 …" at bounding box center [639, 314] width 1279 height 629
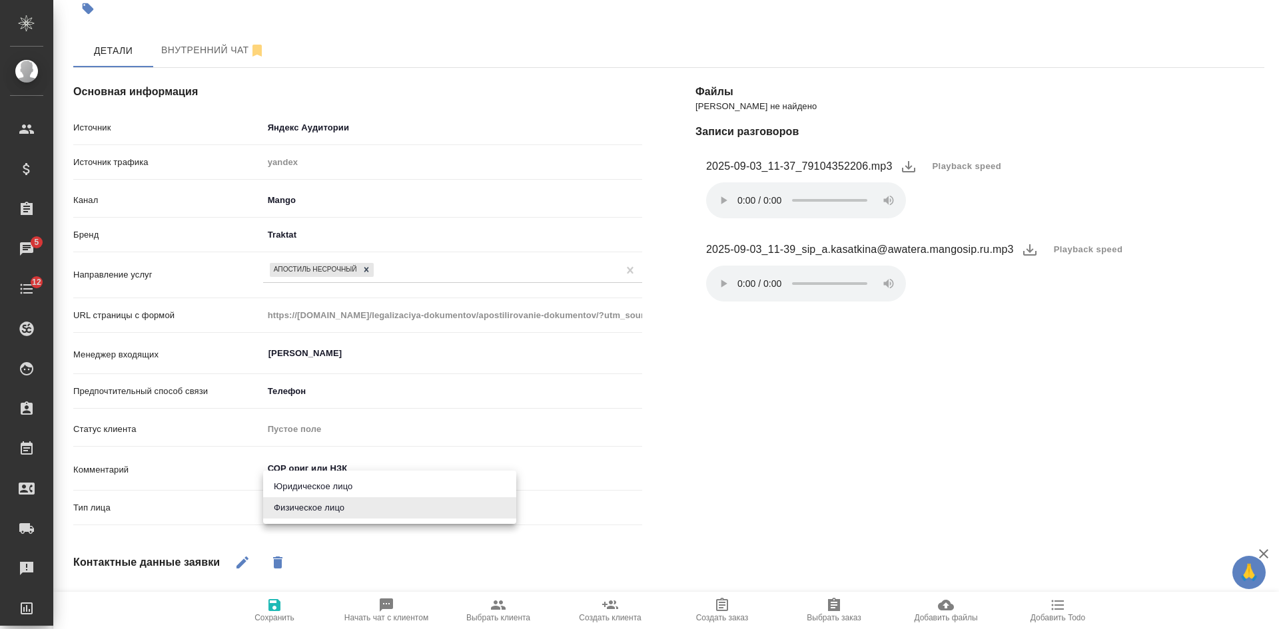
click at [391, 448] on div at bounding box center [639, 314] width 1279 height 629
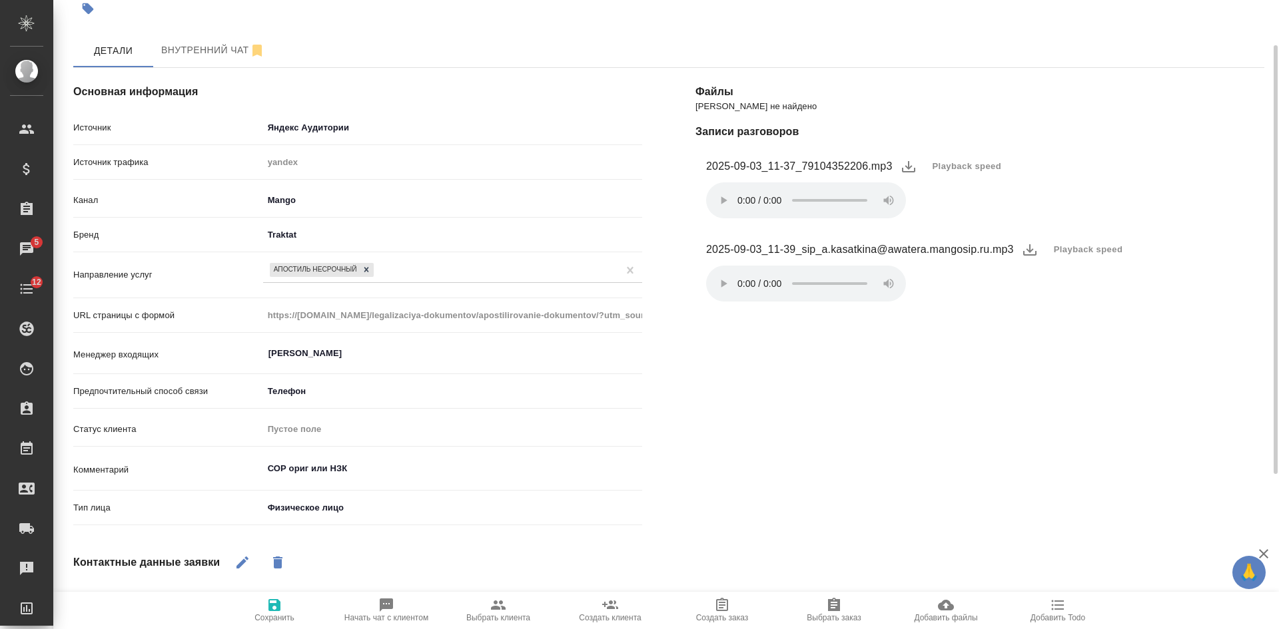
click at [382, 463] on textarea "СОР ориг или НЗК" at bounding box center [452, 469] width 379 height 23
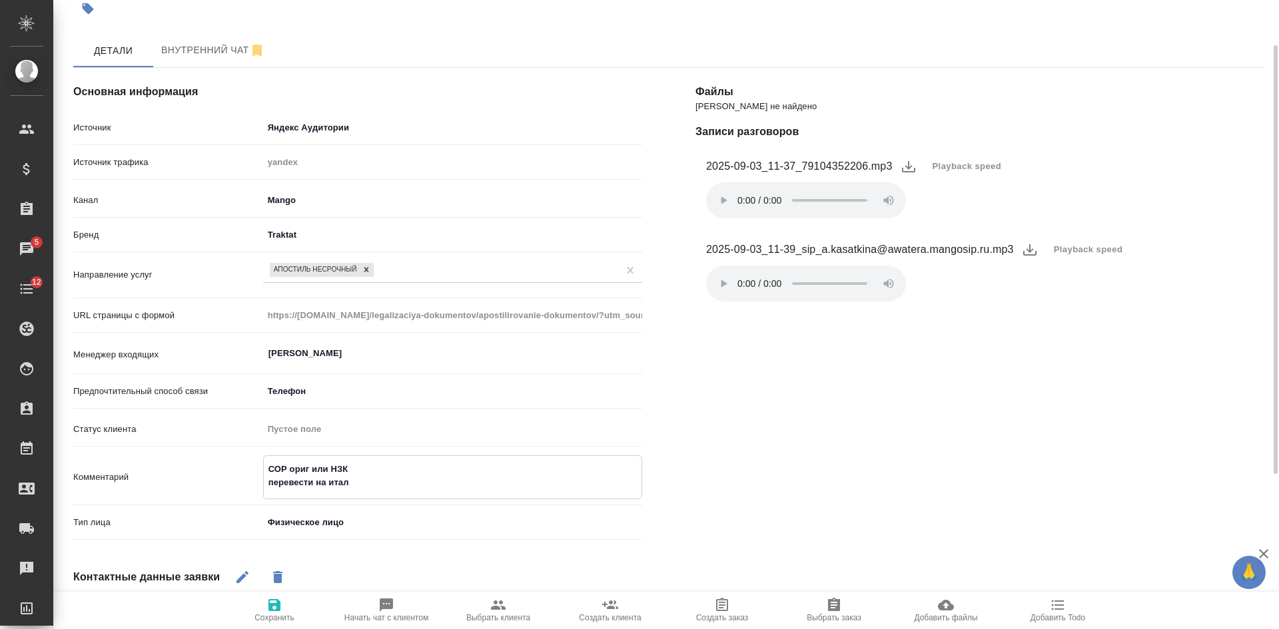
type textarea "СОР ориг или НЗК перевести на итал"
click at [276, 617] on span "Сохранить" at bounding box center [274, 617] width 40 height 9
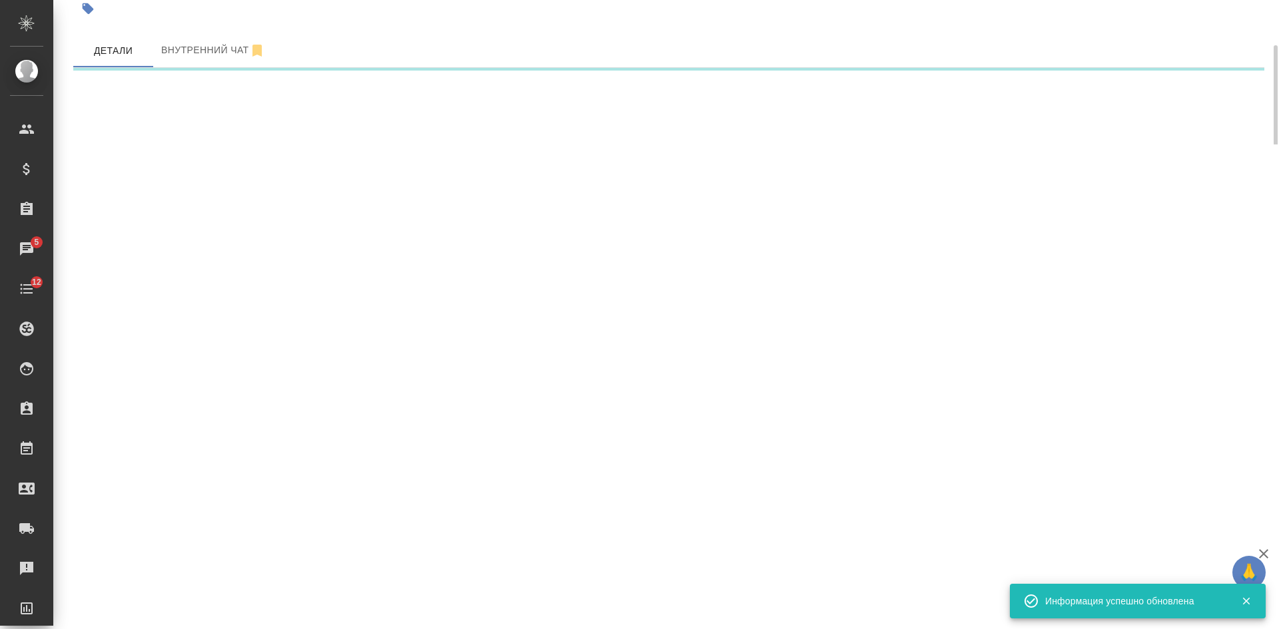
select select "RU"
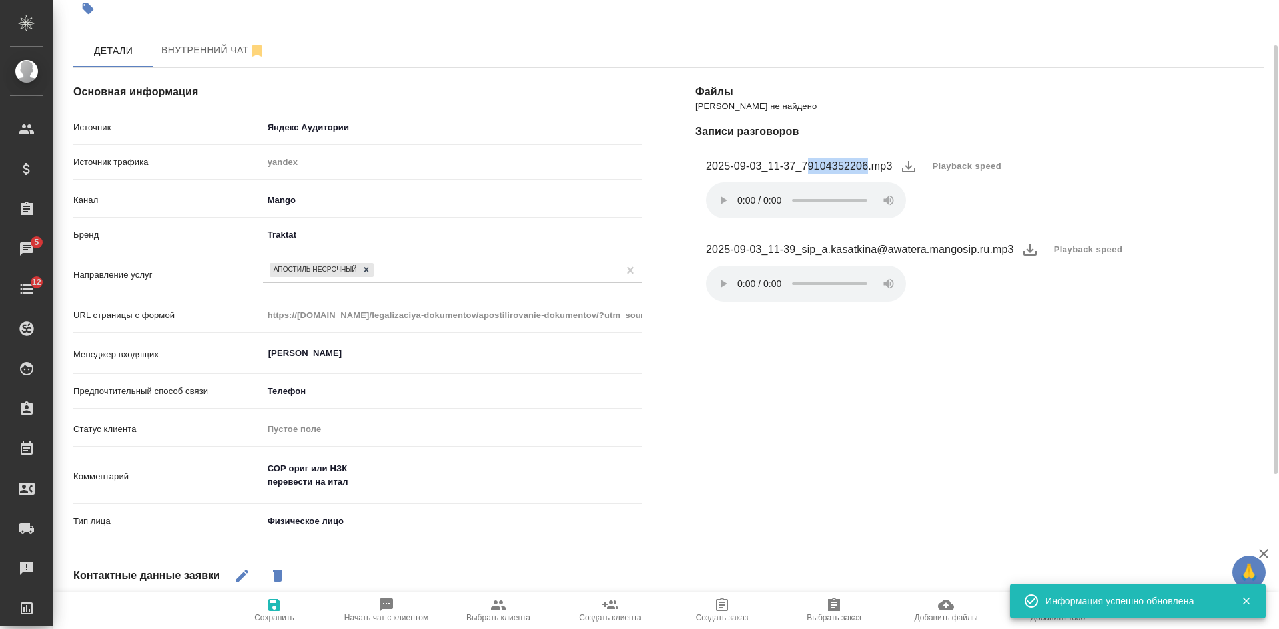
drag, startPoint x: 808, startPoint y: 169, endPoint x: 867, endPoint y: 165, distance: 58.7
click at [867, 165] on figcaption "2025-09-03_11-37_79104352206.mp3" at bounding box center [799, 167] width 186 height 16
copy figcaption "9104352206"
type textarea "x"
click at [272, 617] on span "Сохранить" at bounding box center [274, 617] width 40 height 9
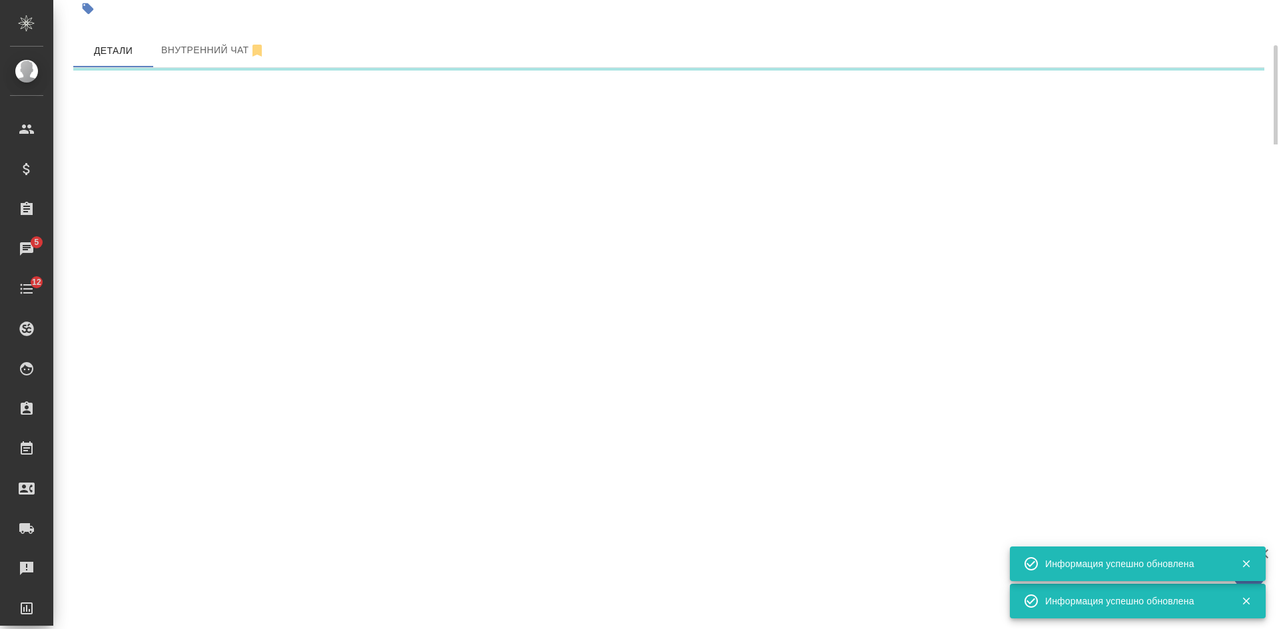
select select "RU"
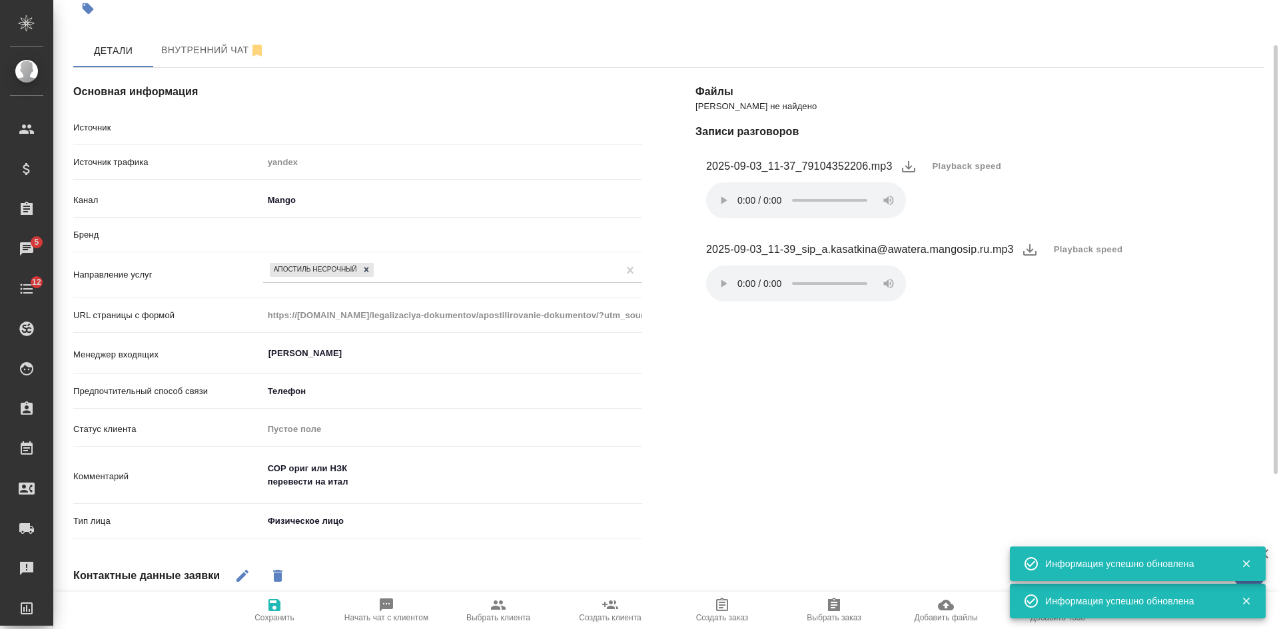
click at [522, 620] on span "Выбрать клиента" at bounding box center [498, 617] width 64 height 9
type textarea "x"
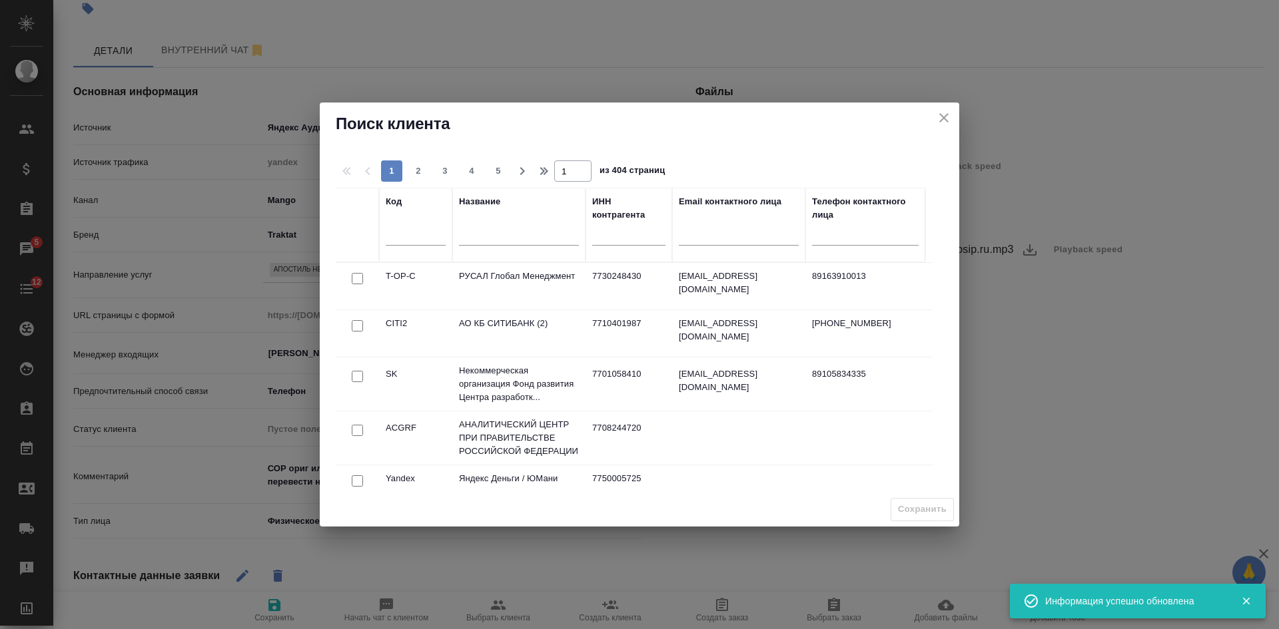
click at [507, 229] on input "text" at bounding box center [519, 236] width 120 height 17
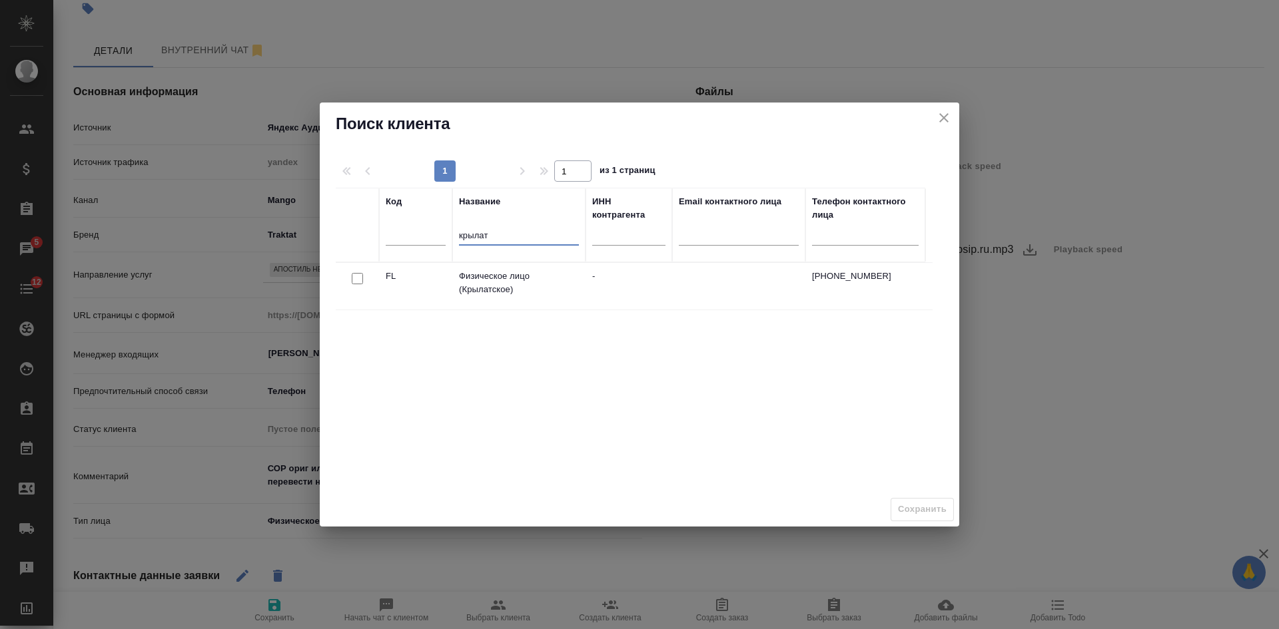
type input "крылат"
click at [356, 278] on input "checkbox" at bounding box center [357, 278] width 11 height 11
checkbox input "true"
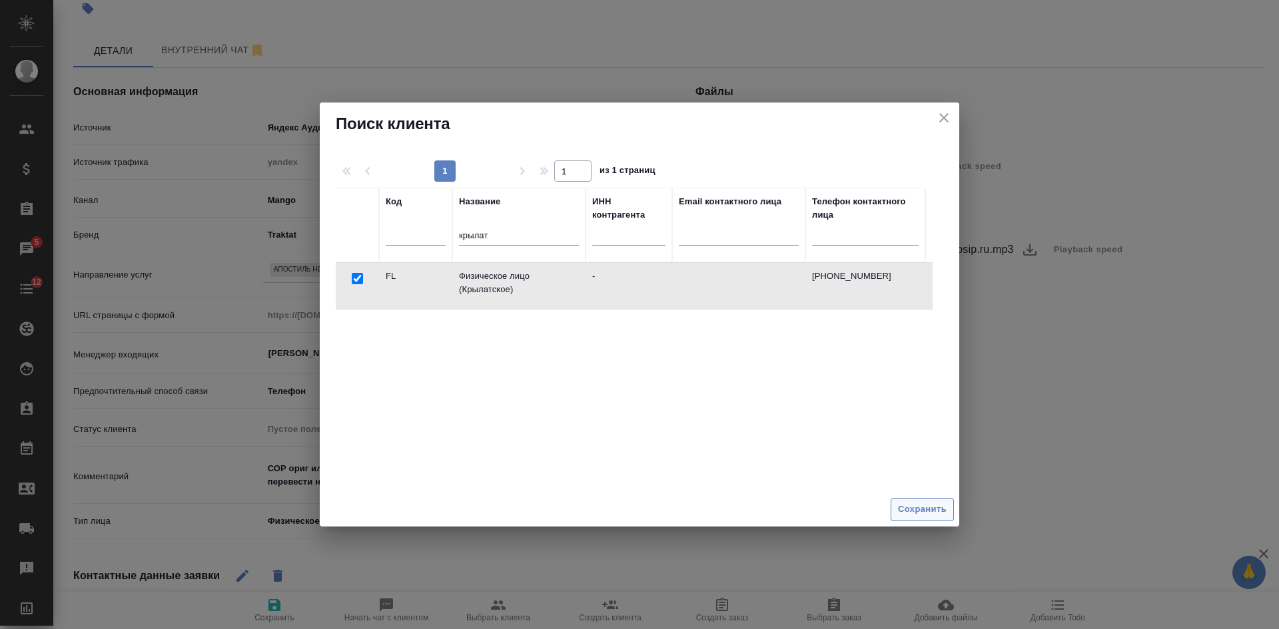
click at [922, 510] on span "Сохранить" at bounding box center [922, 509] width 49 height 15
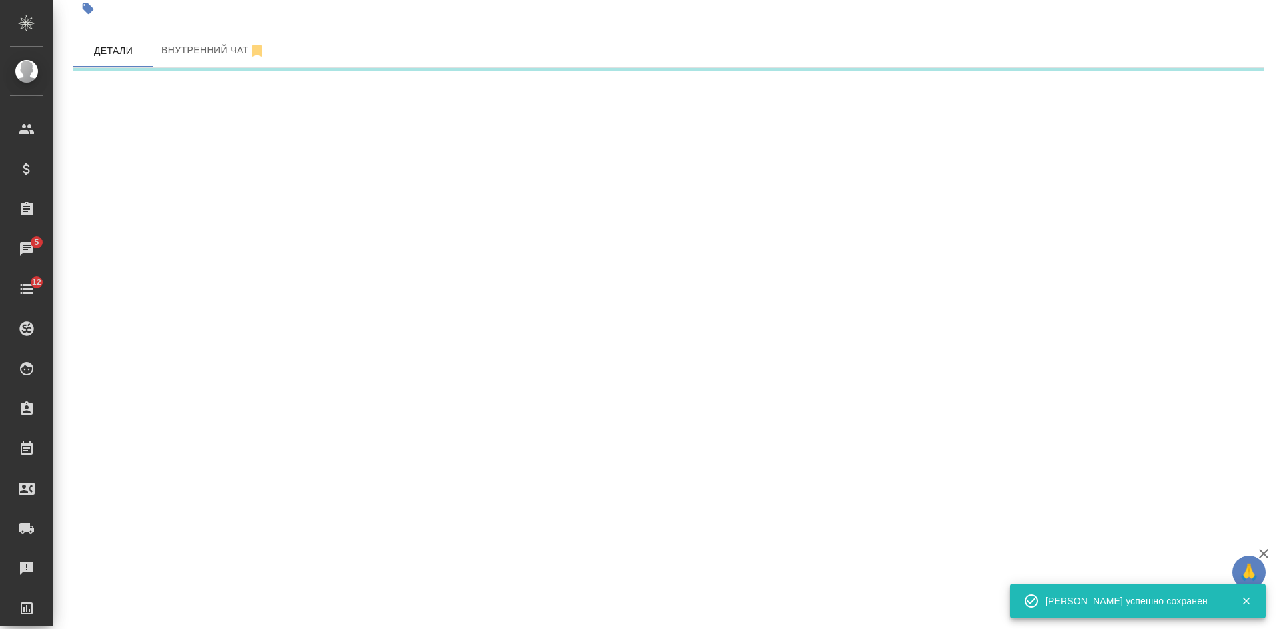
select select "RU"
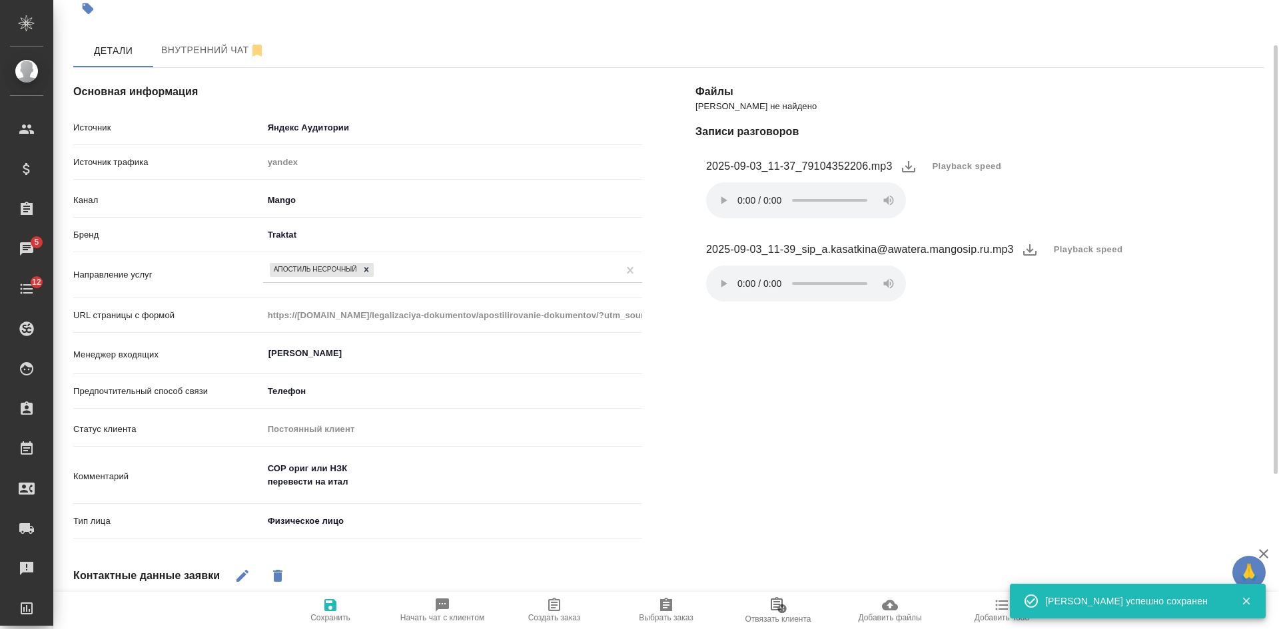
click at [571, 612] on span "Создать заказ" at bounding box center [554, 609] width 96 height 25
type textarea "x"
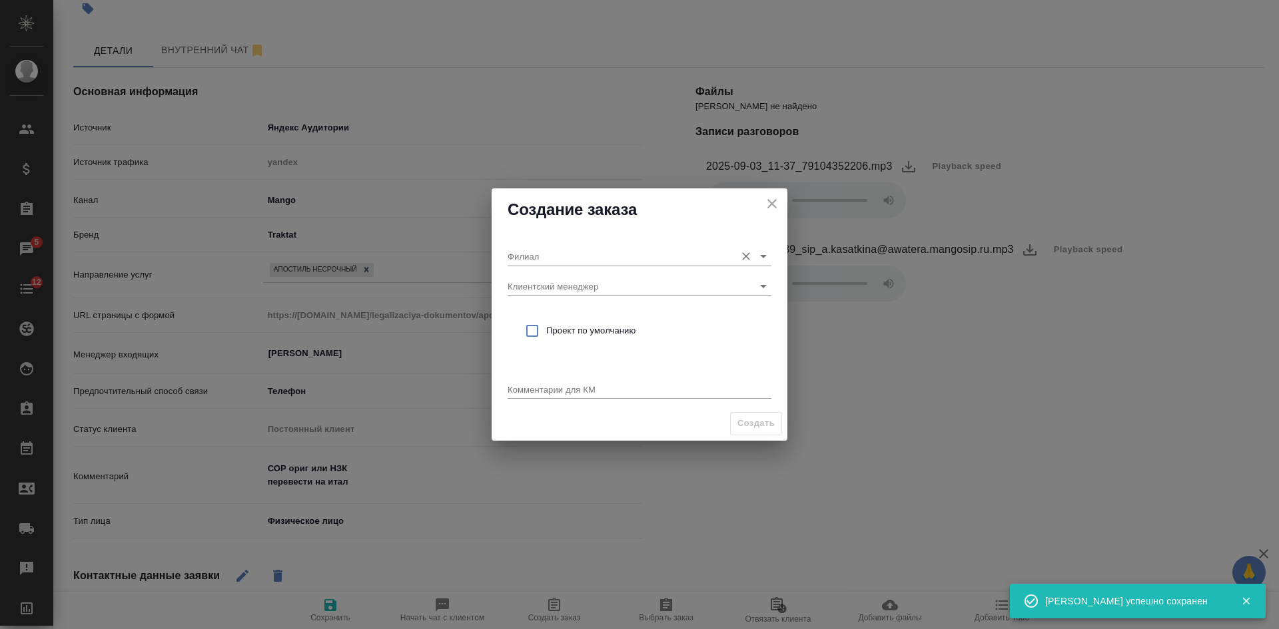
click at [550, 260] on input "Филиал" at bounding box center [618, 256] width 221 height 18
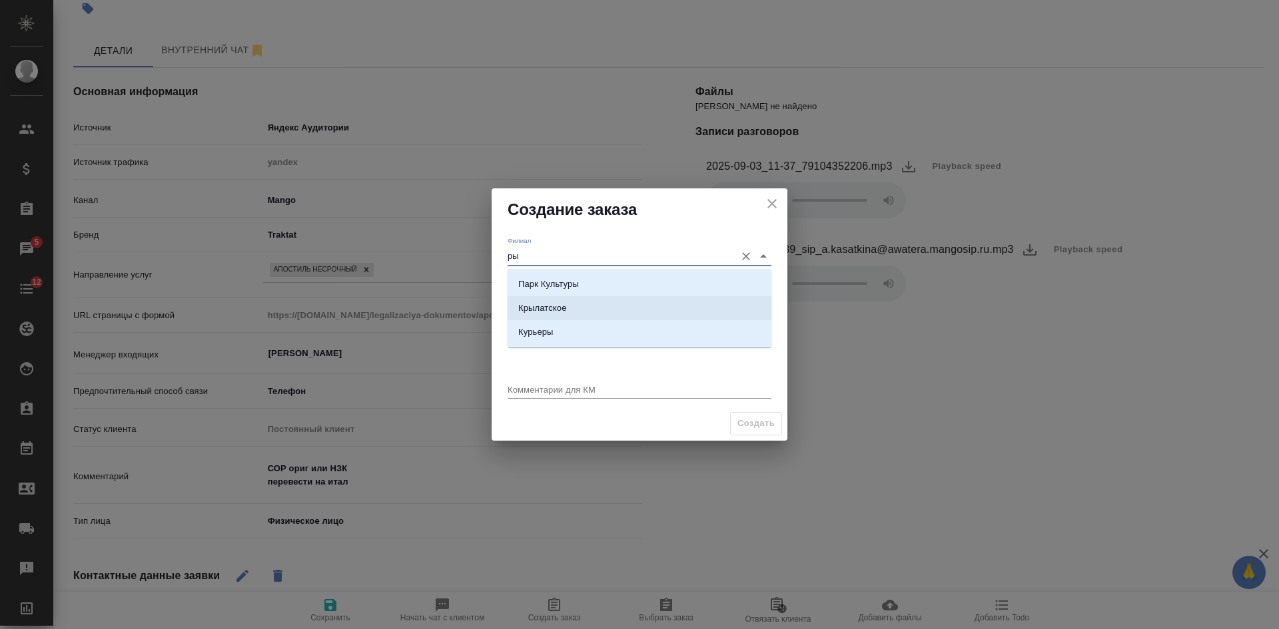
click at [552, 313] on p "Крылатское" at bounding box center [542, 308] width 49 height 13
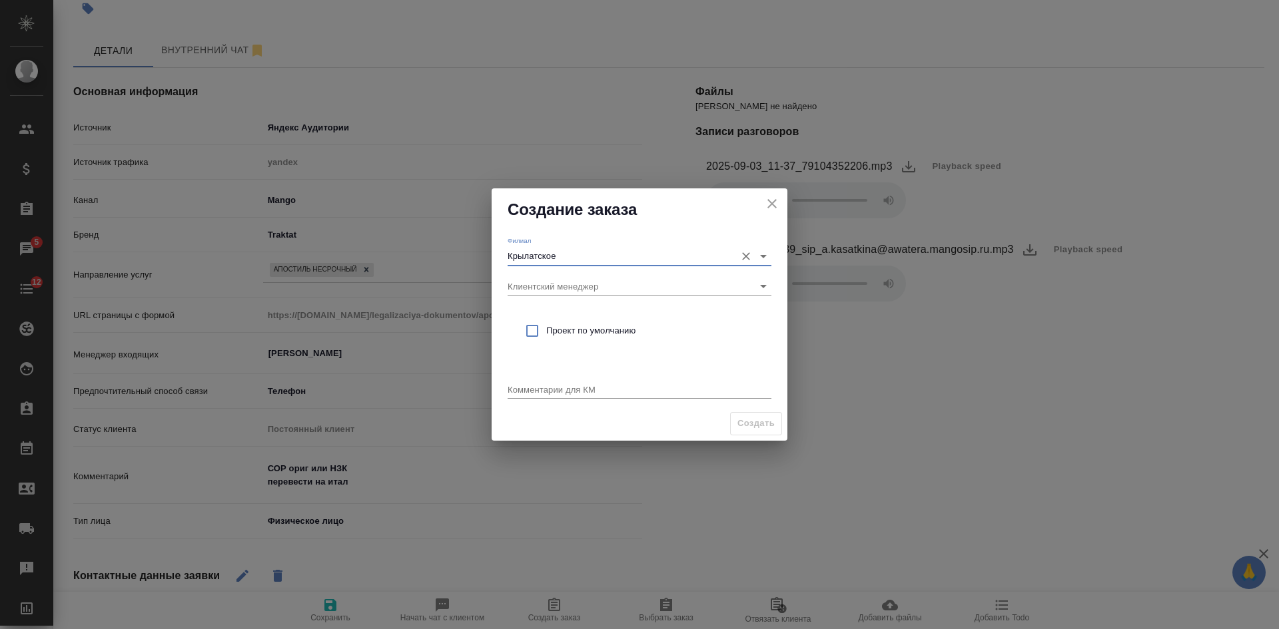
type input "Крылатское"
click at [552, 324] on span "Проект по умолчанию" at bounding box center [653, 330] width 214 height 13
checkbox input "true"
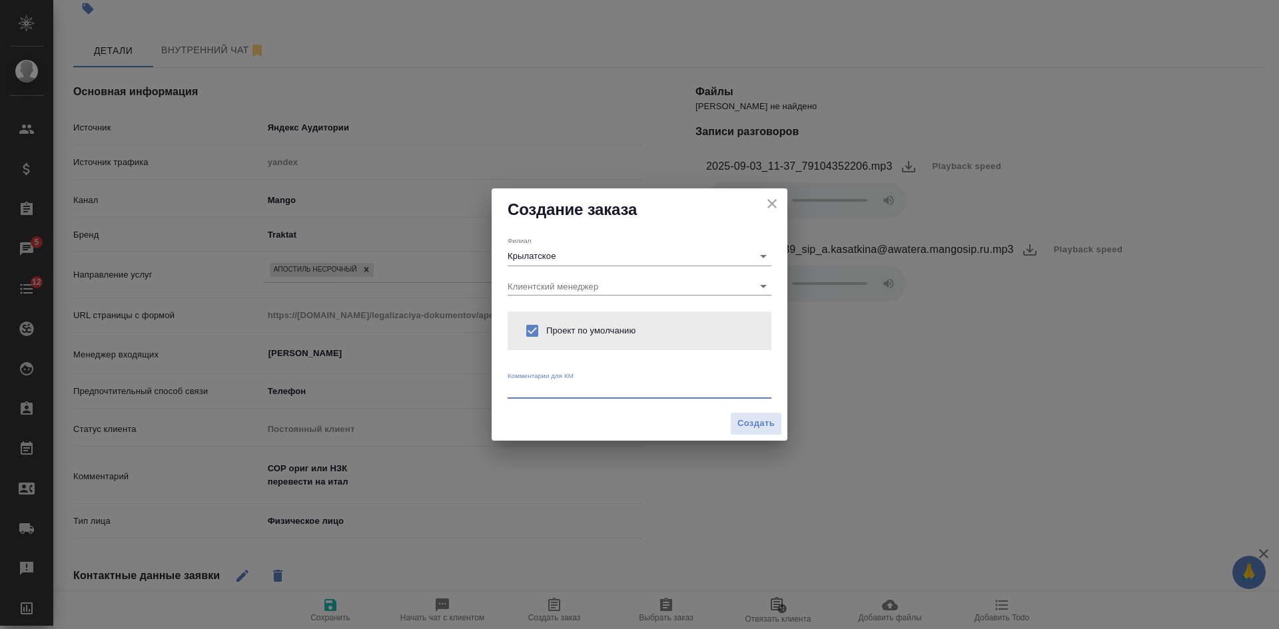
click at [548, 388] on textarea at bounding box center [640, 389] width 264 height 10
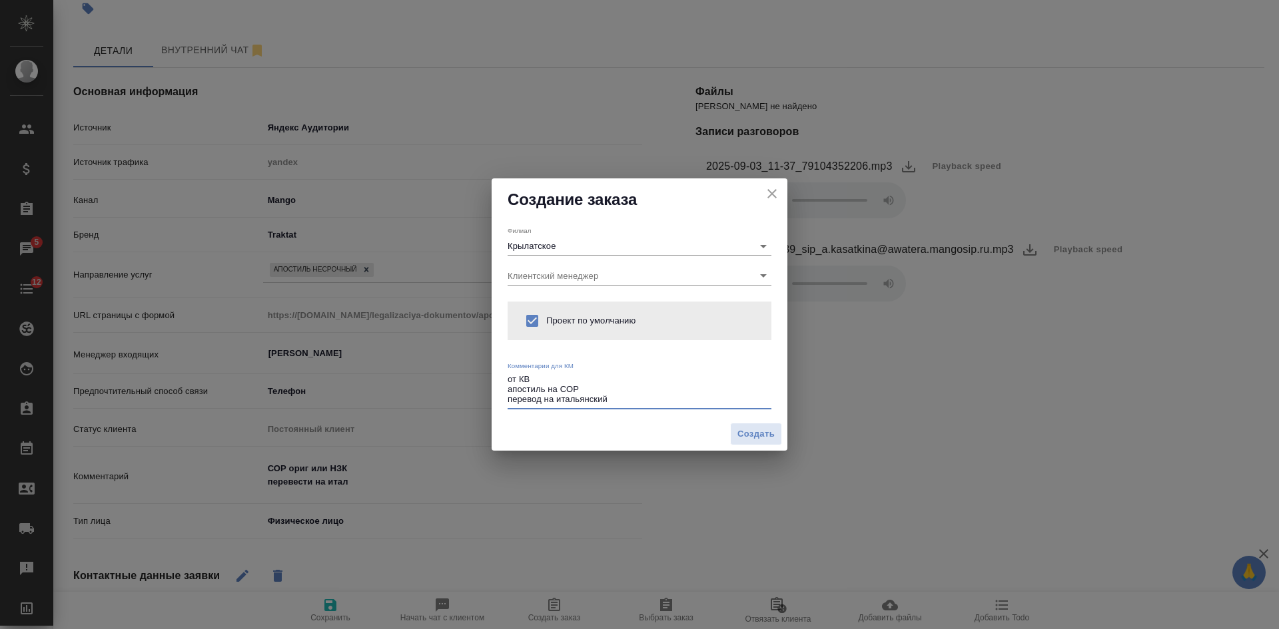
click at [613, 386] on textarea "от КВ апостиль на СОР перевод на итальянский" at bounding box center [640, 389] width 264 height 31
type textarea "от КВ апостиль на СОР (ориг или НЗК неизвестно) перевод на итальянский"
click at [760, 436] on span "Создать" at bounding box center [755, 434] width 37 height 15
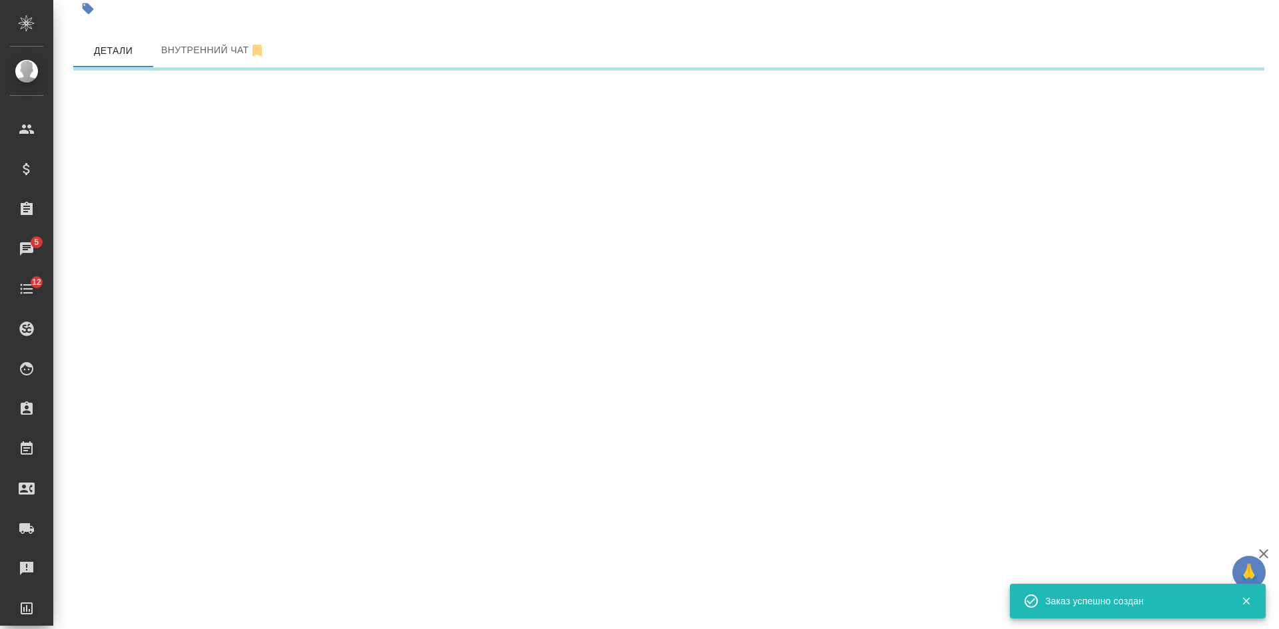
select select "RU"
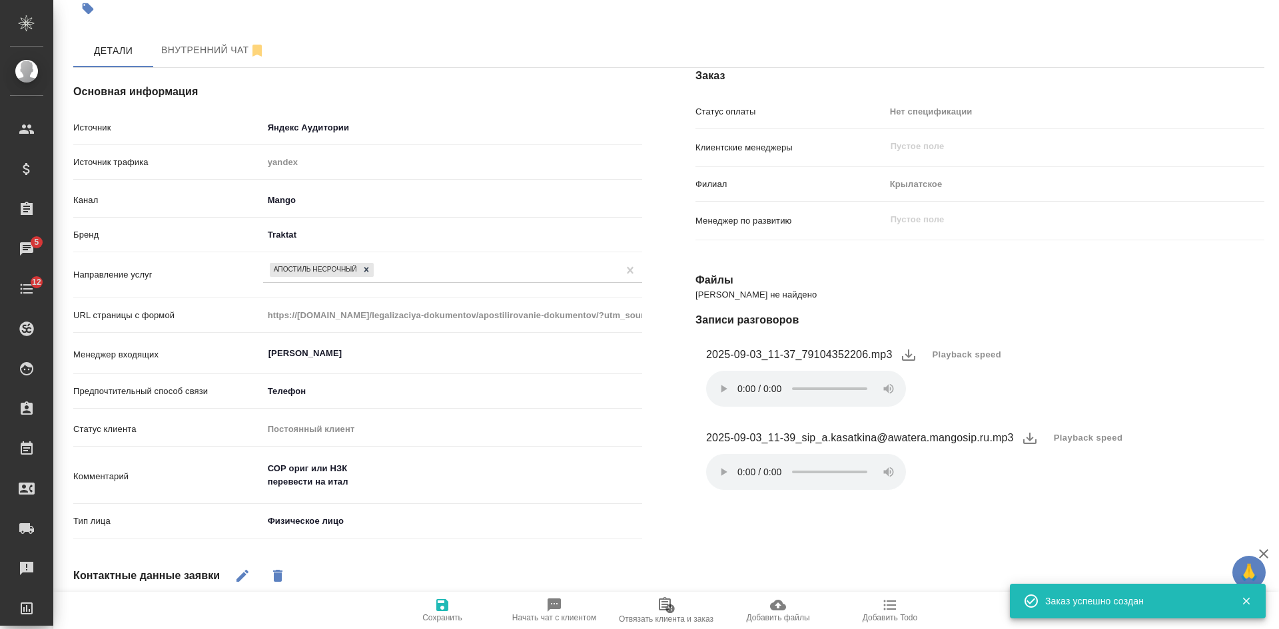
type textarea "x"
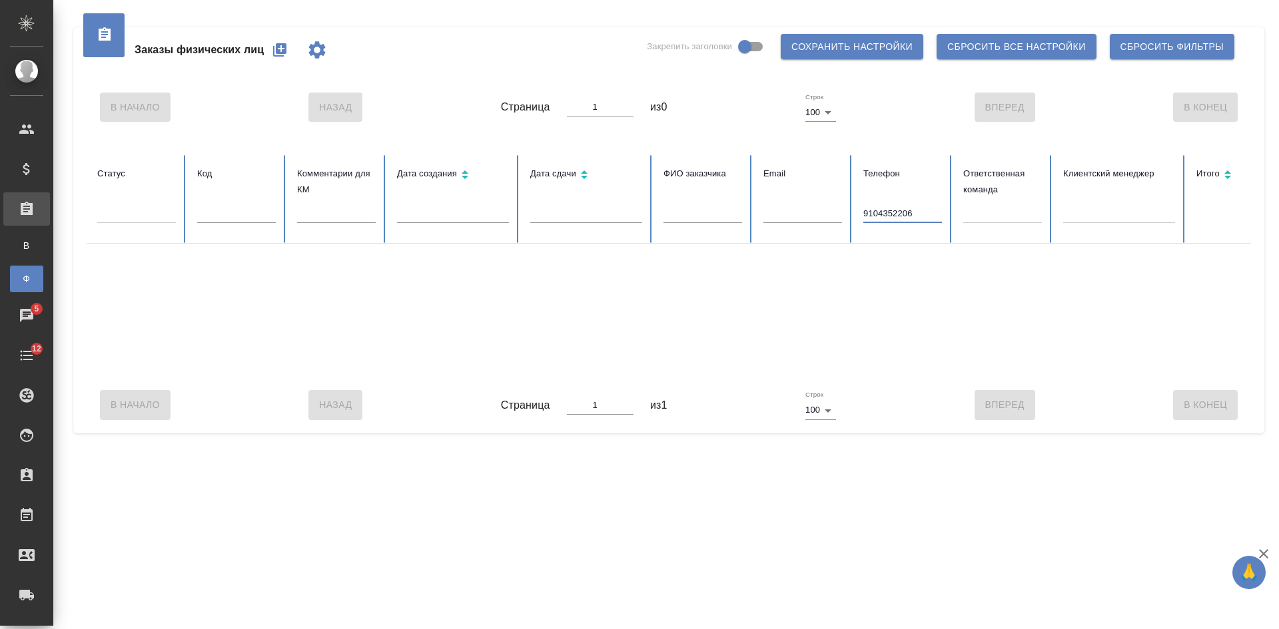
drag, startPoint x: 889, startPoint y: 216, endPoint x: 774, endPoint y: 188, distance: 118.4
click at [848, 216] on tr "Статус Код Комментарии для КМ Дата создания Дата сдачи ФИО заказчика Email Теле…" at bounding box center [836, 199] width 1499 height 89
type input "9104352206"
drag, startPoint x: 919, startPoint y: 214, endPoint x: 733, endPoint y: 213, distance: 185.8
click at [733, 213] on tr "Статус Код Комментарии для КМ Дата создания Дата сдачи ФИО заказчика Email Теле…" at bounding box center [836, 199] width 1499 height 89
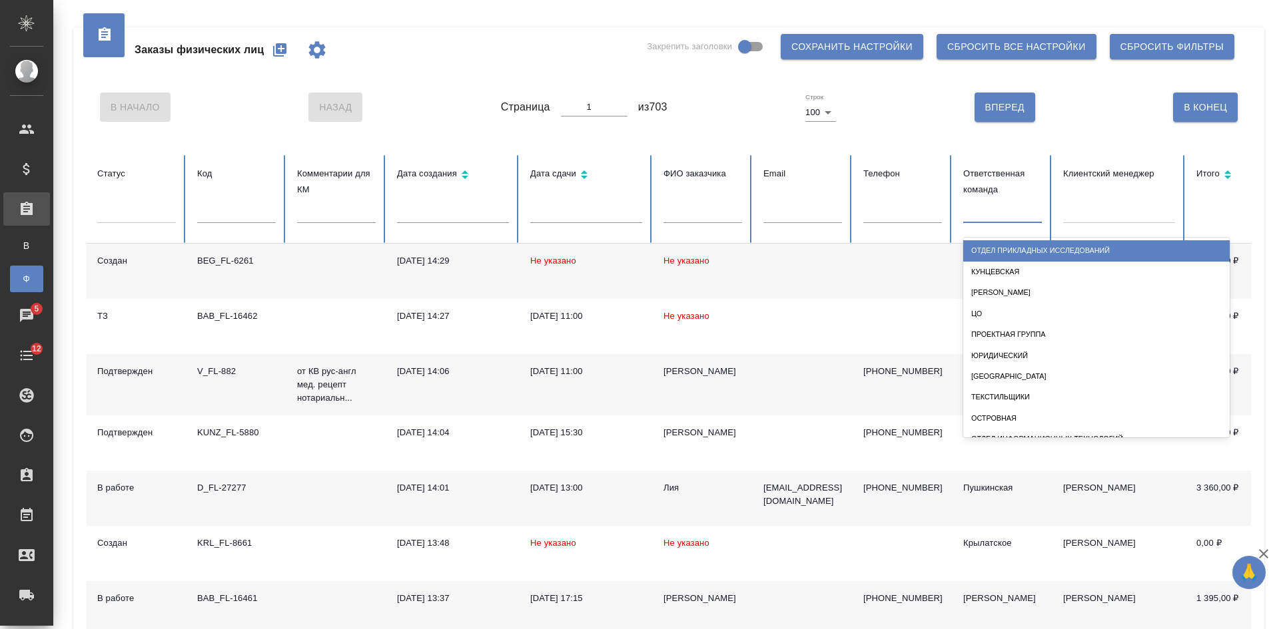
click at [993, 215] on div at bounding box center [1002, 209] width 79 height 19
type input "кр"
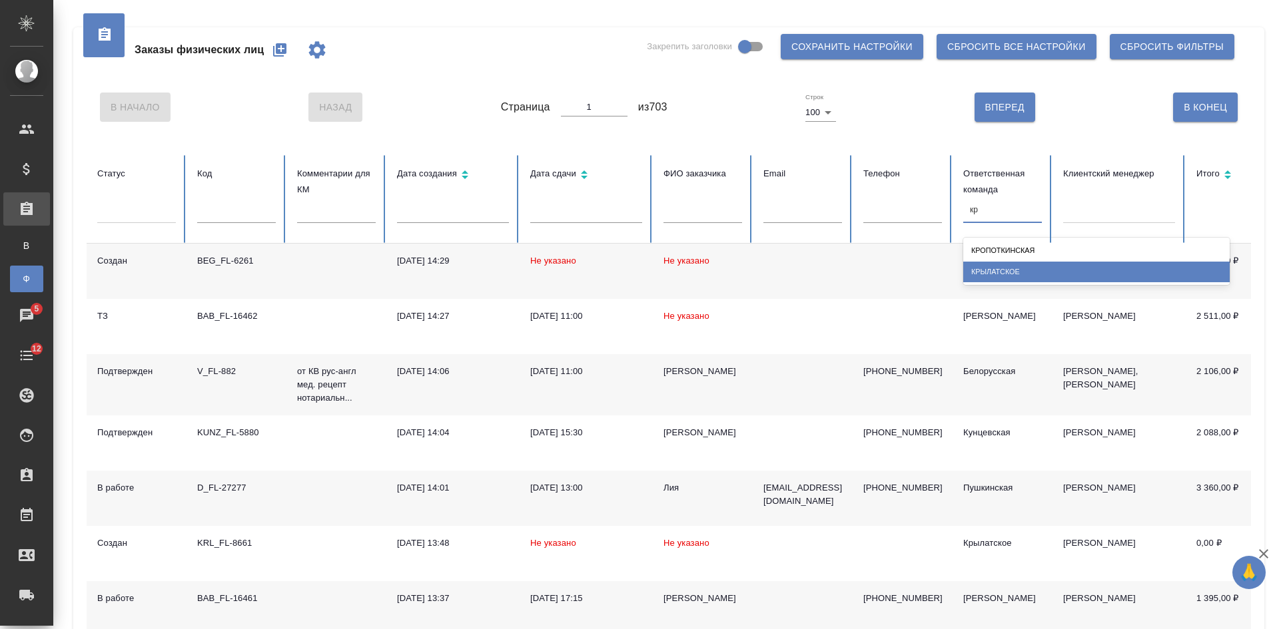
click at [972, 266] on div "Крылатское" at bounding box center [1096, 272] width 266 height 21
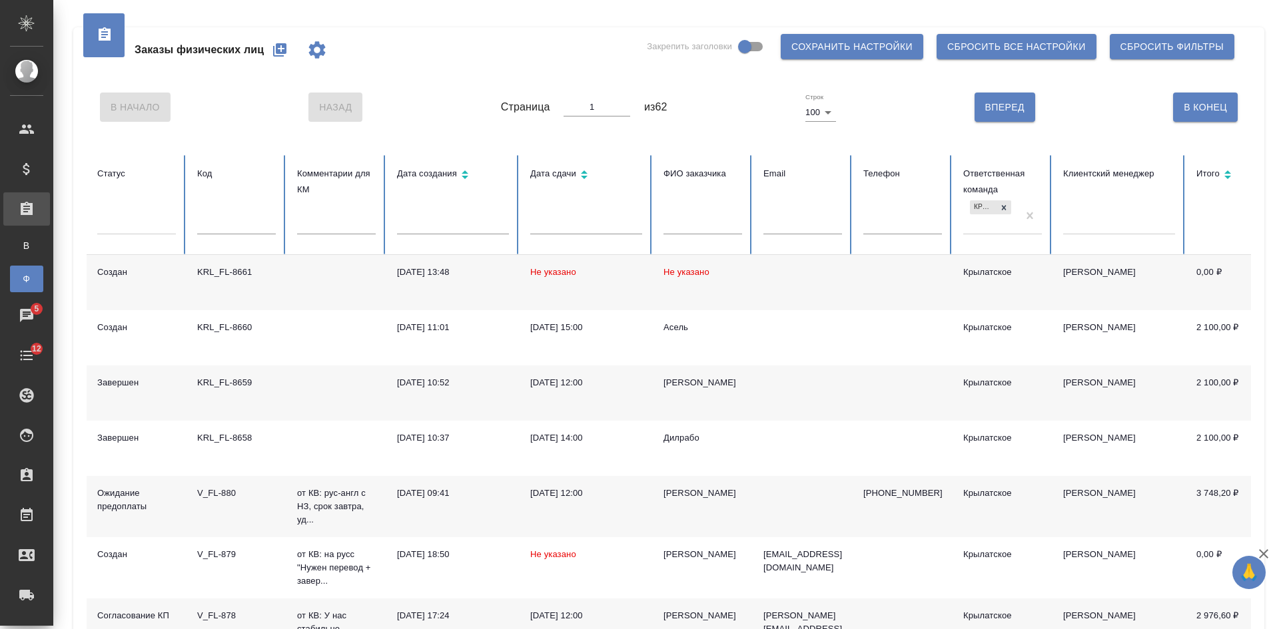
click at [675, 291] on td "Не указано" at bounding box center [703, 282] width 100 height 55
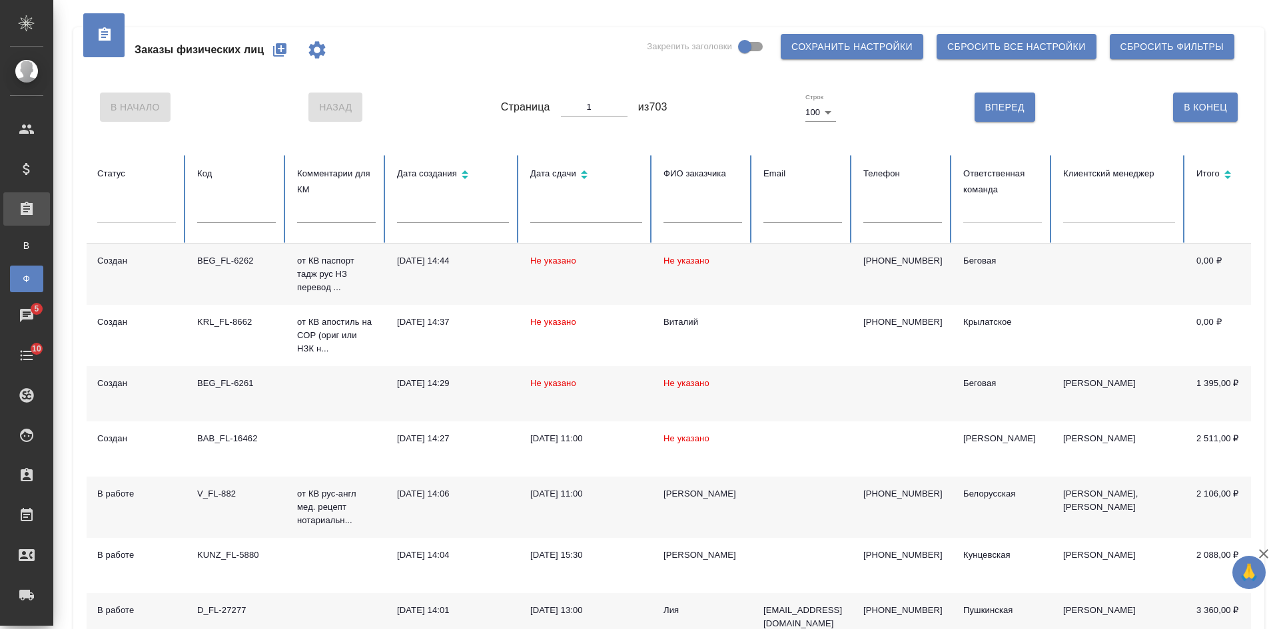
click at [893, 212] on input "text" at bounding box center [902, 213] width 79 height 19
paste input "+79150313677"
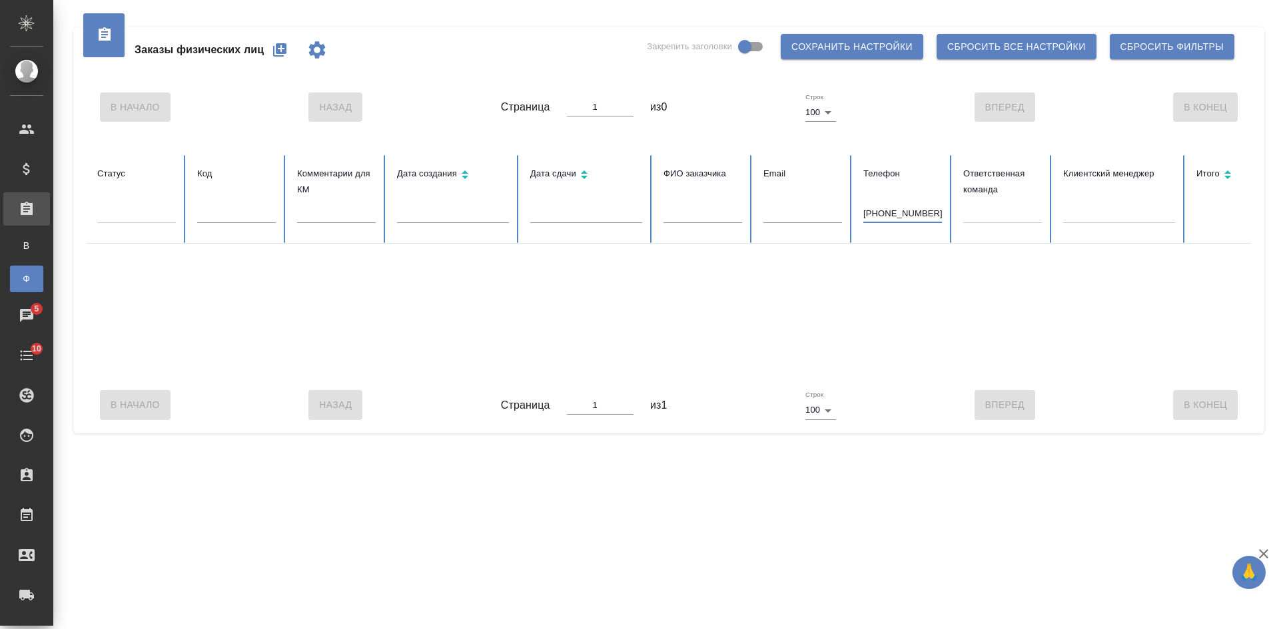
drag, startPoint x: 873, startPoint y: 214, endPoint x: 855, endPoint y: 212, distance: 18.8
click at [859, 213] on th "Телефон +79150313677" at bounding box center [903, 199] width 100 height 89
type input "9150313677"
drag, startPoint x: 931, startPoint y: 207, endPoint x: 790, endPoint y: 207, distance: 141.2
click at [812, 207] on tr "Статус Код Комментарии для КМ Дата создания Дата сдачи ФИО заказчика Email Теле…" at bounding box center [836, 199] width 1499 height 89
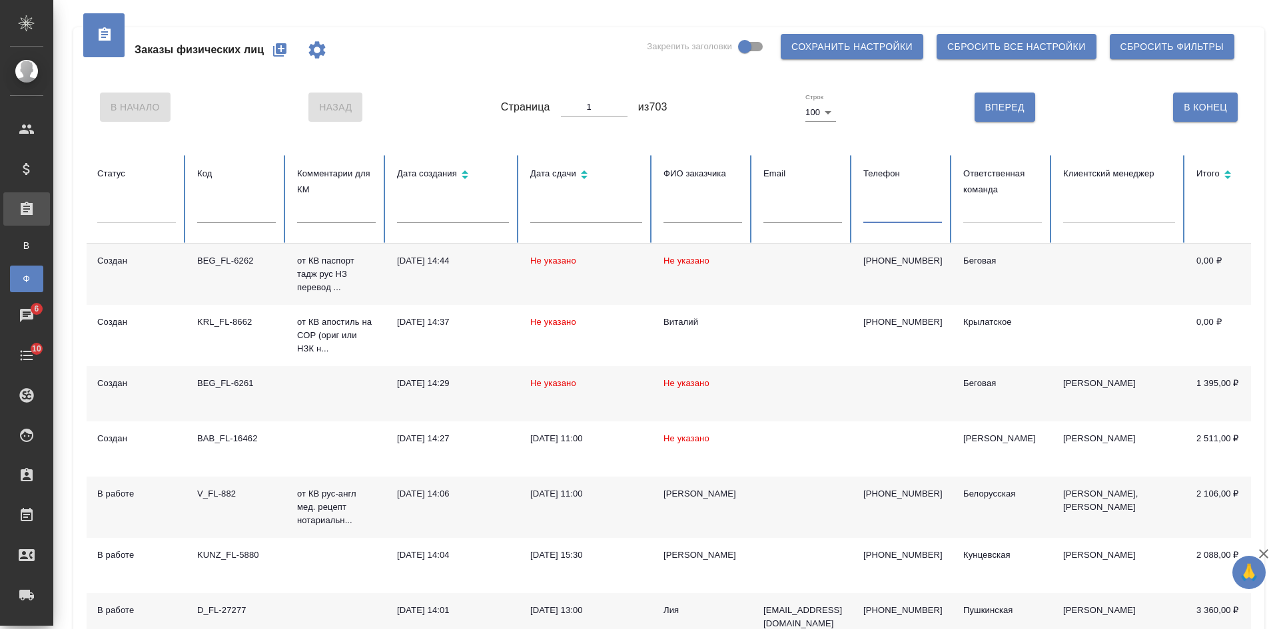
click at [972, 220] on div at bounding box center [1002, 210] width 79 height 25
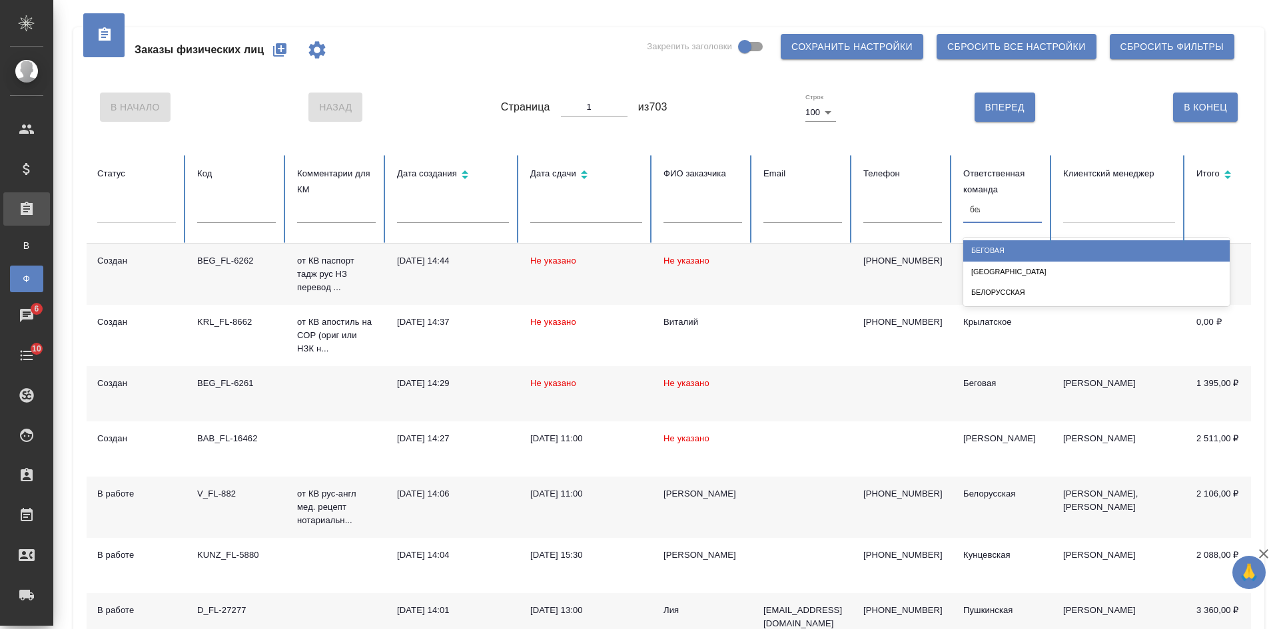
type input "бело"
click at [994, 244] on div "Белорусская" at bounding box center [1096, 250] width 266 height 21
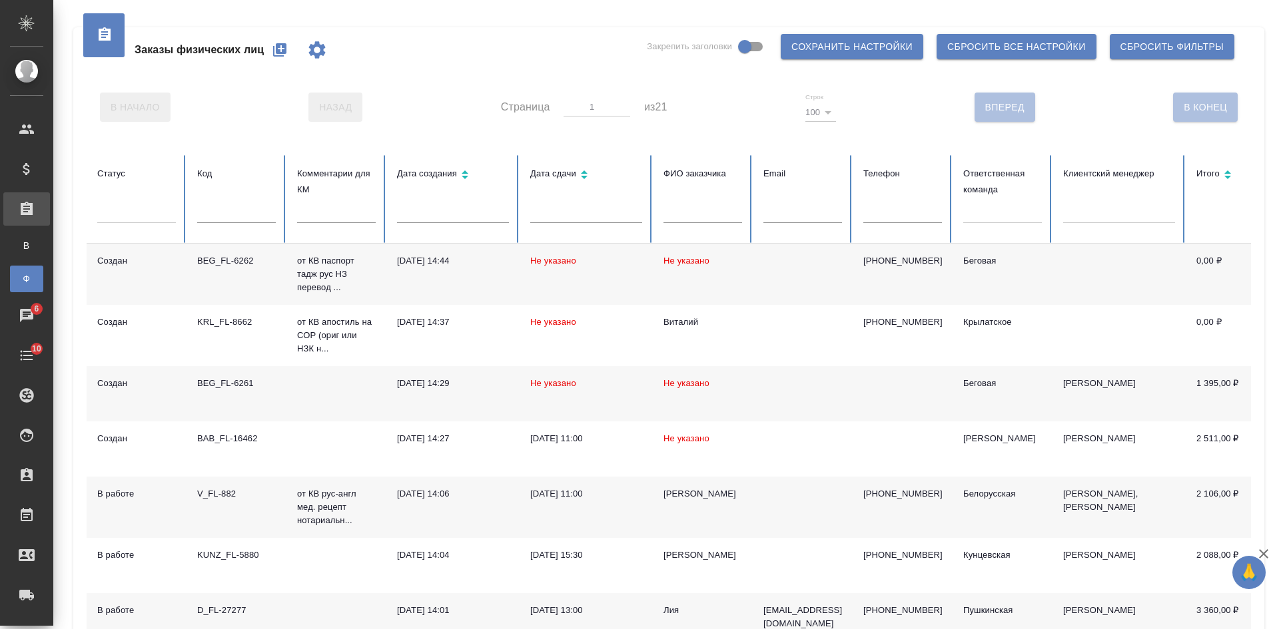
click at [989, 209] on div at bounding box center [1002, 209] width 79 height 19
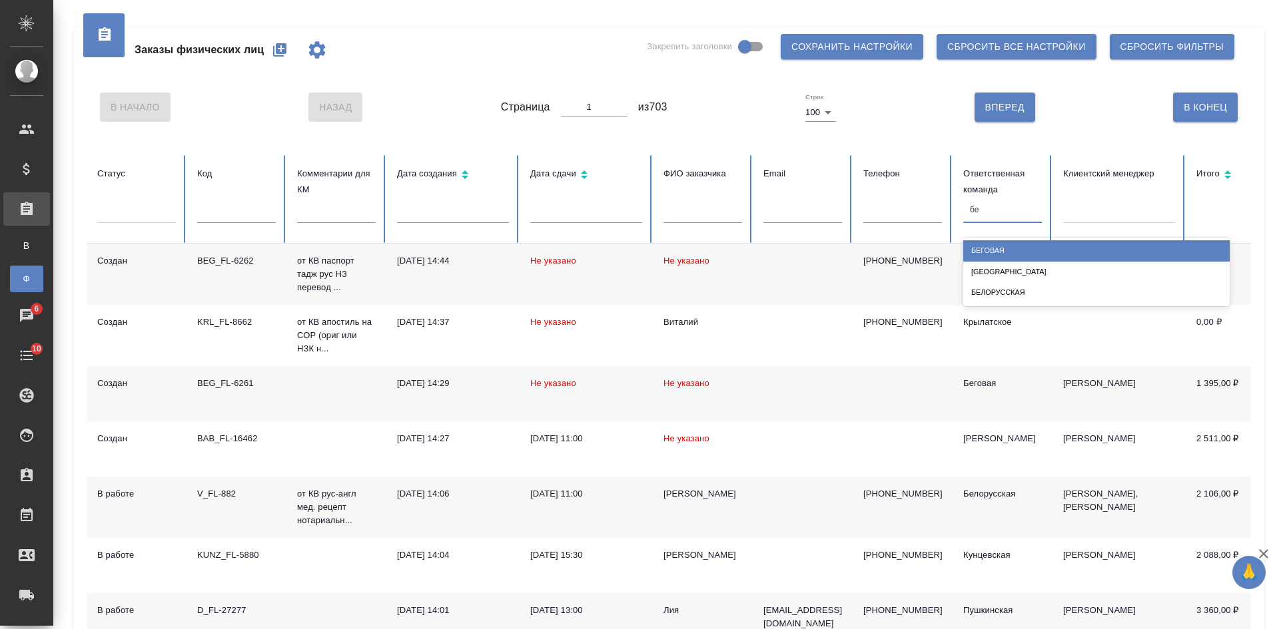
type input "бег"
click at [1017, 245] on div "Беговая" at bounding box center [1096, 250] width 266 height 21
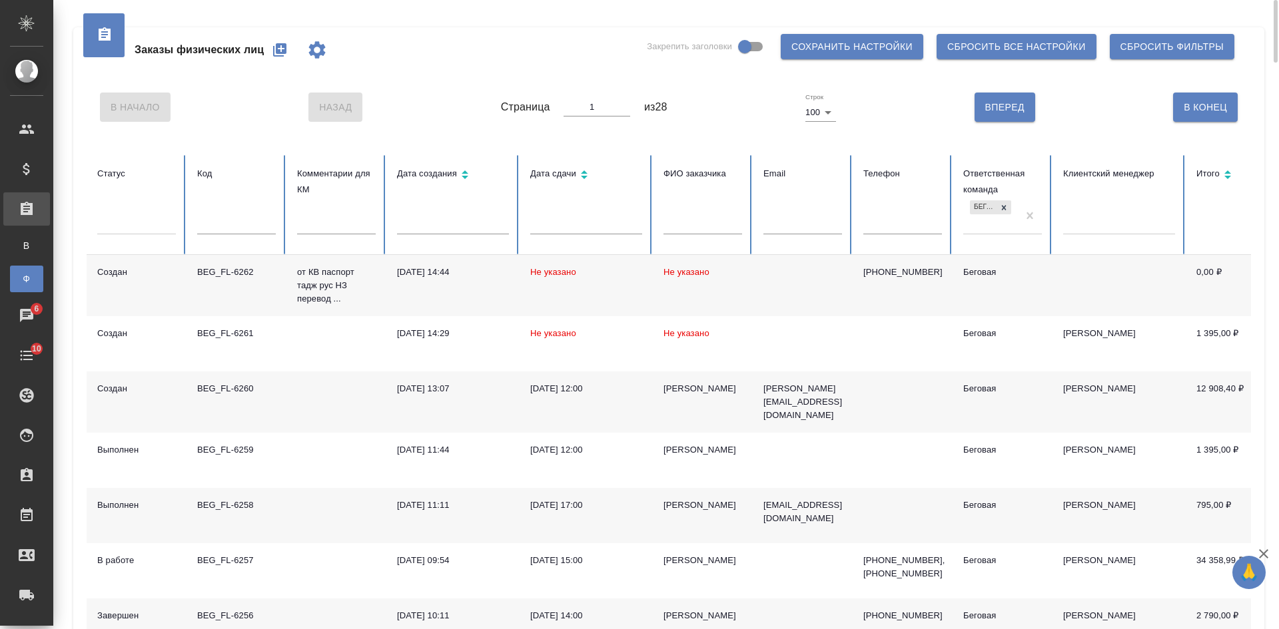
click at [795, 286] on td at bounding box center [803, 285] width 100 height 61
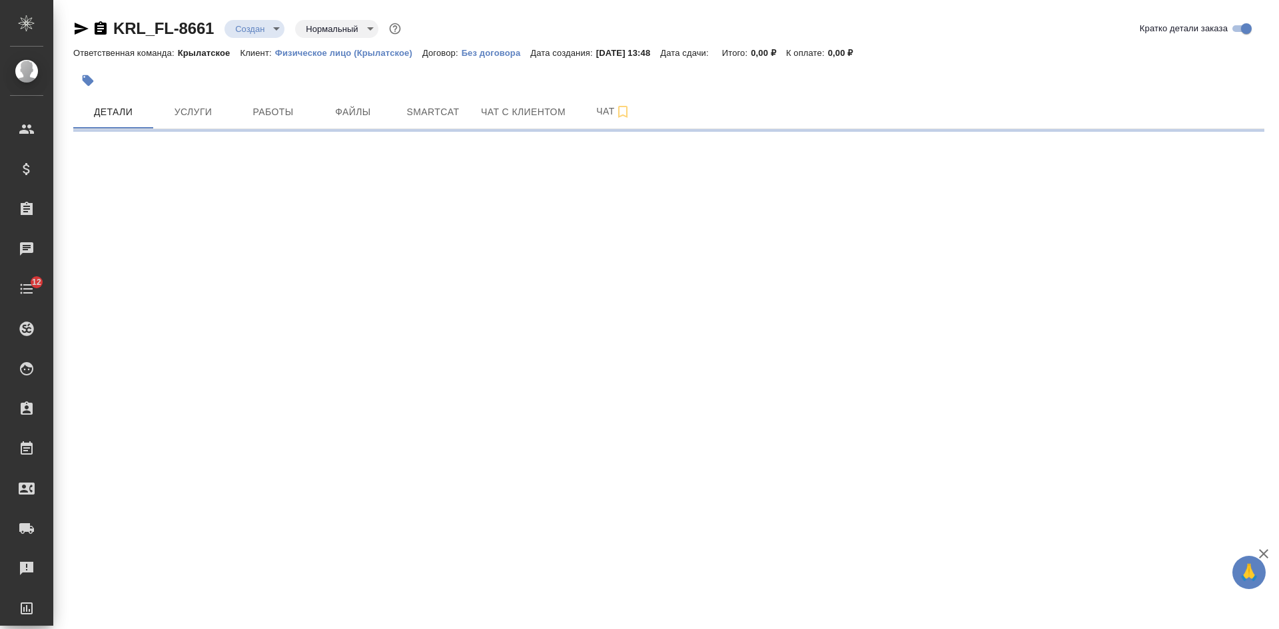
select select "RU"
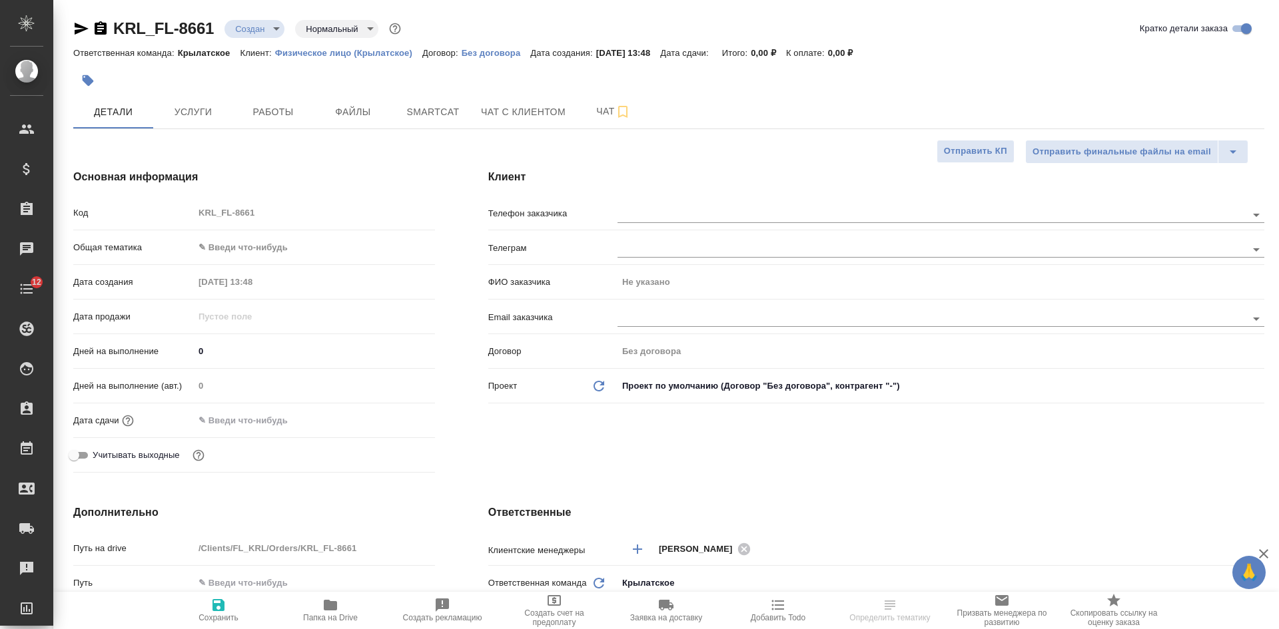
type textarea "x"
click at [194, 117] on span "Услуги" at bounding box center [193, 112] width 64 height 17
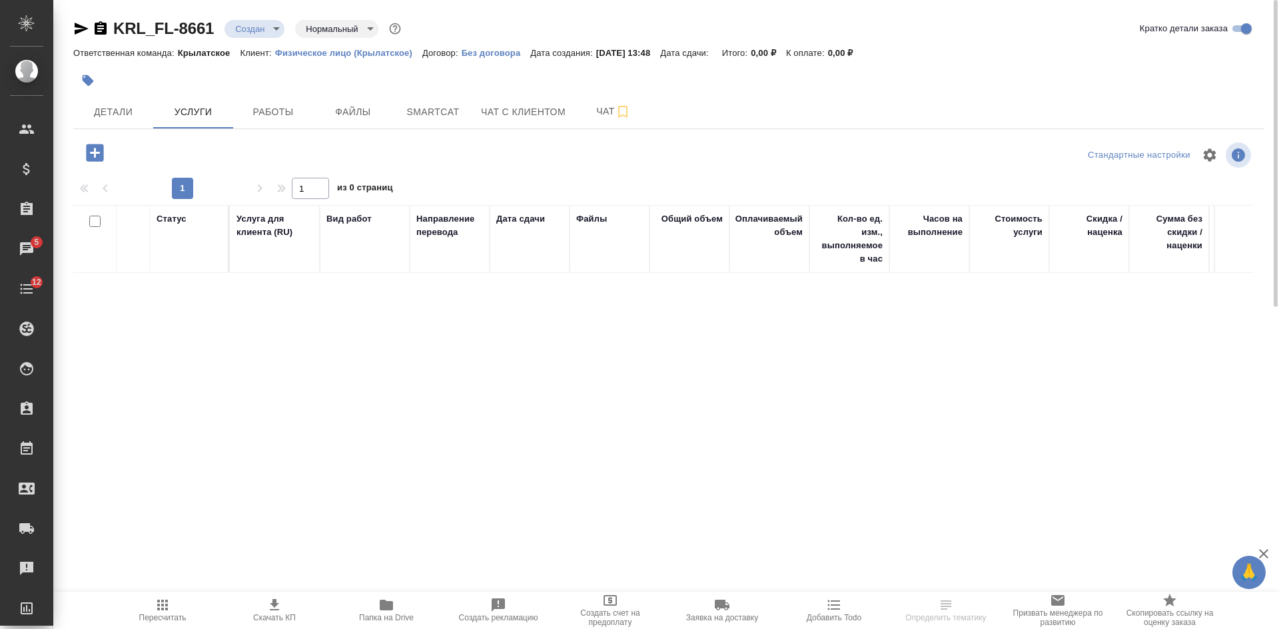
scroll to position [67, 0]
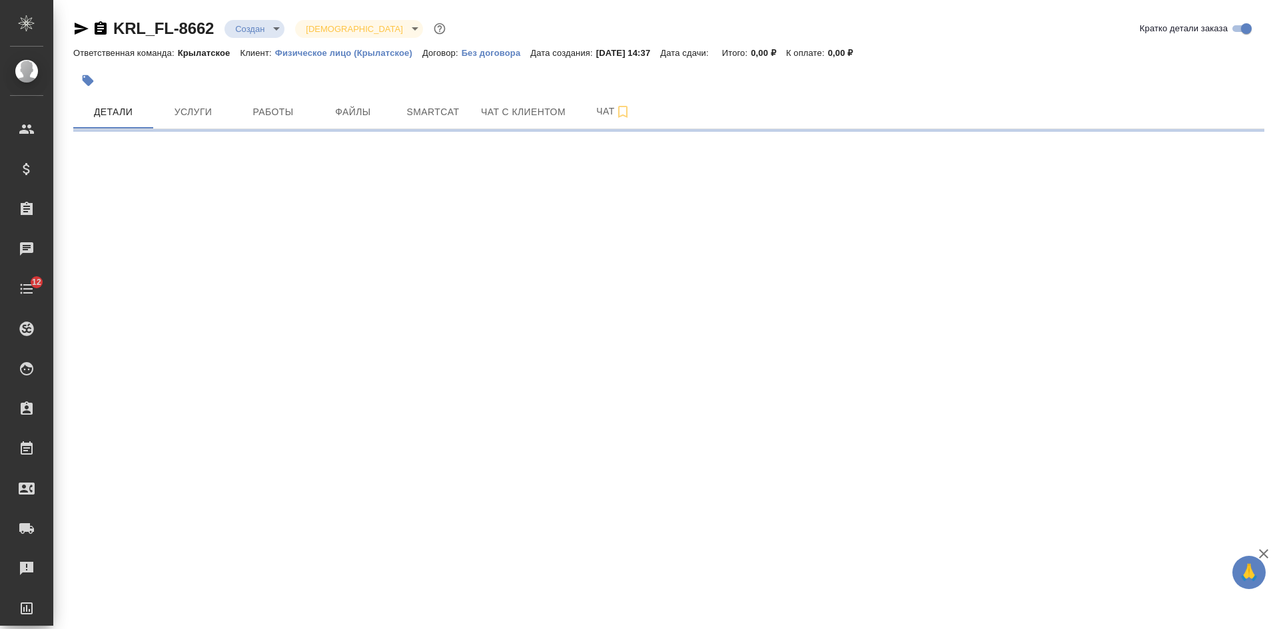
click at [82, 26] on icon "button" at bounding box center [82, 29] width 14 height 12
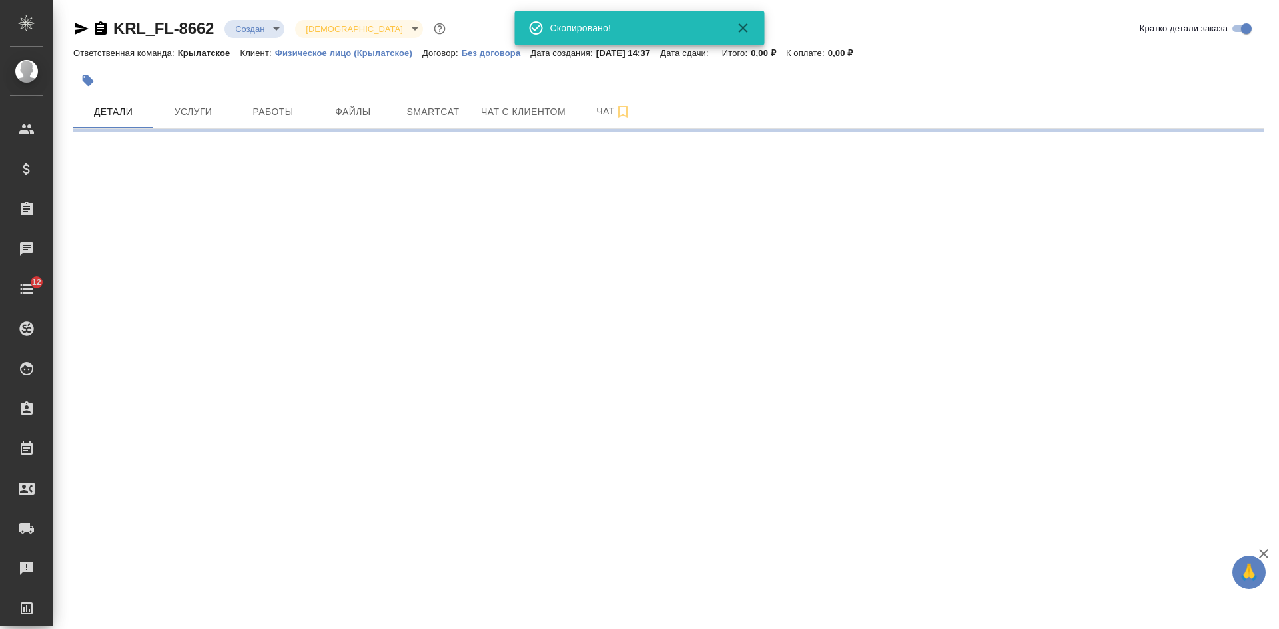
select select "RU"
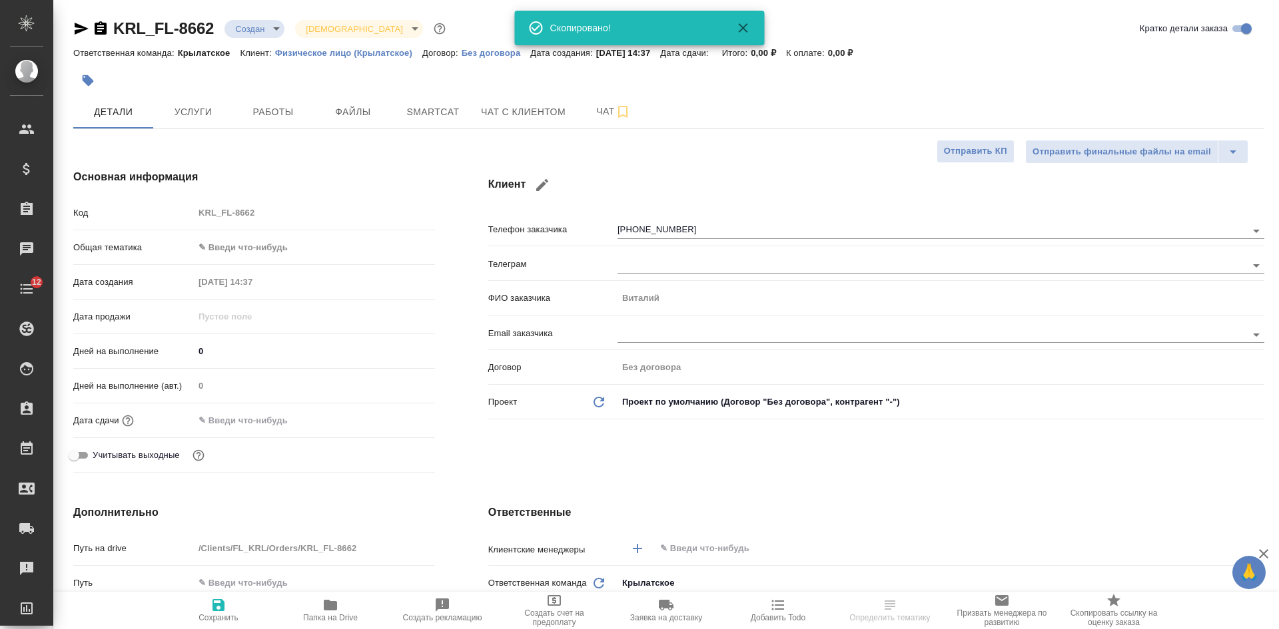
type textarea "x"
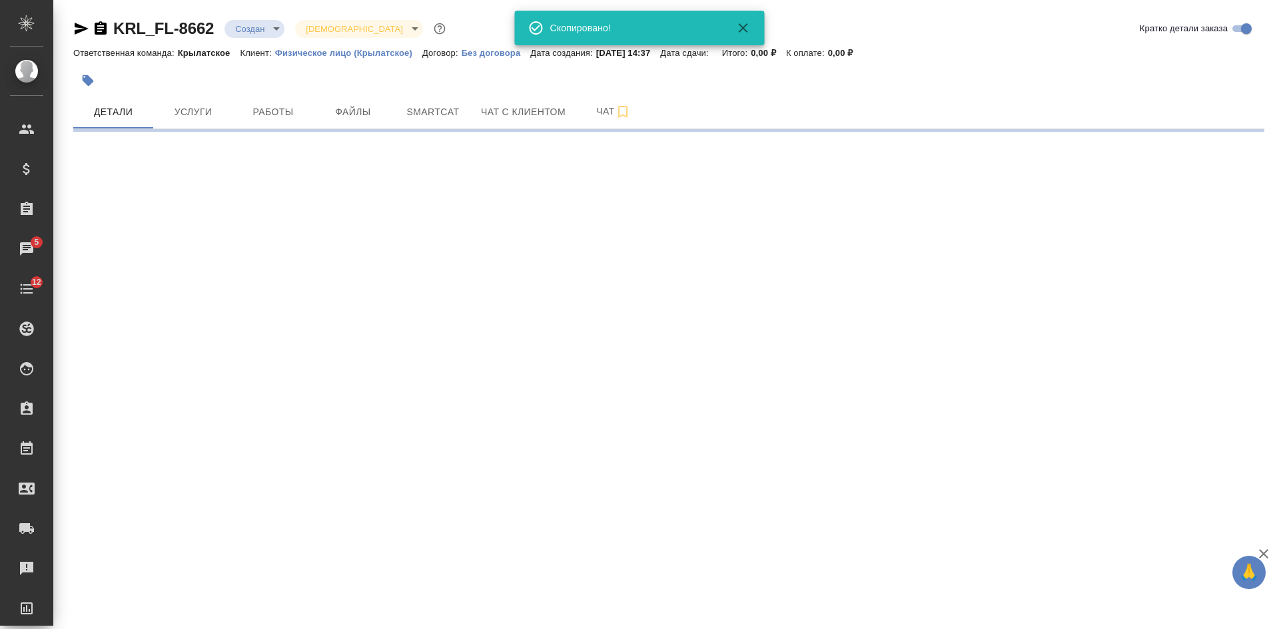
select select "RU"
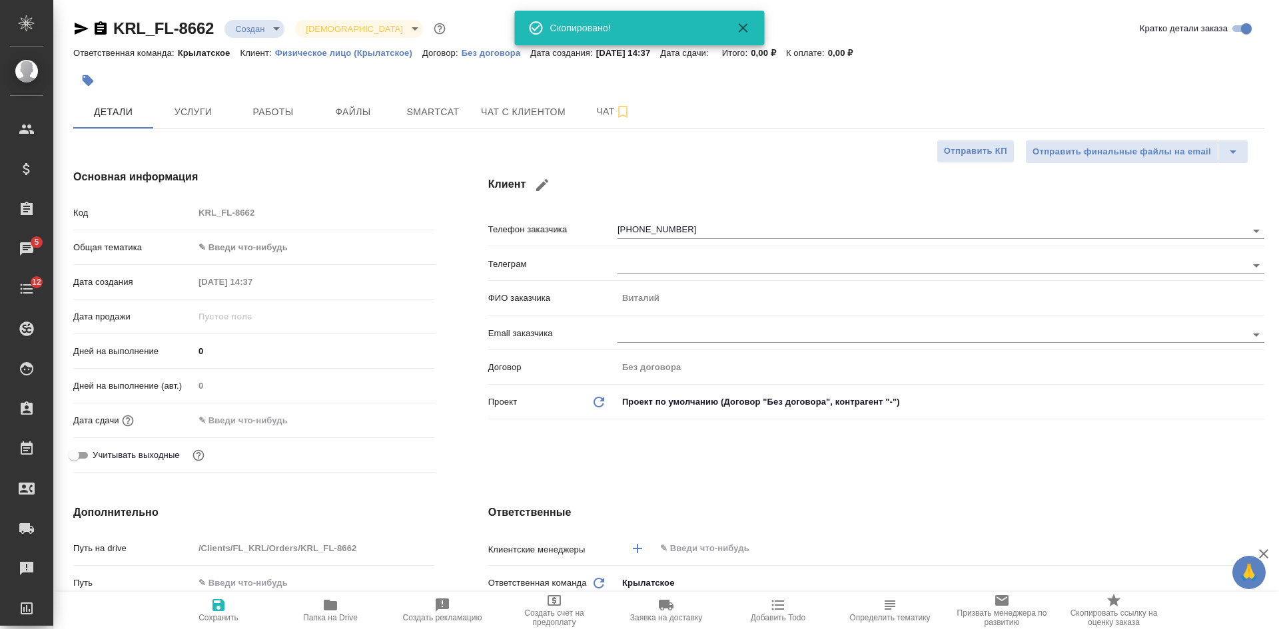
type textarea "x"
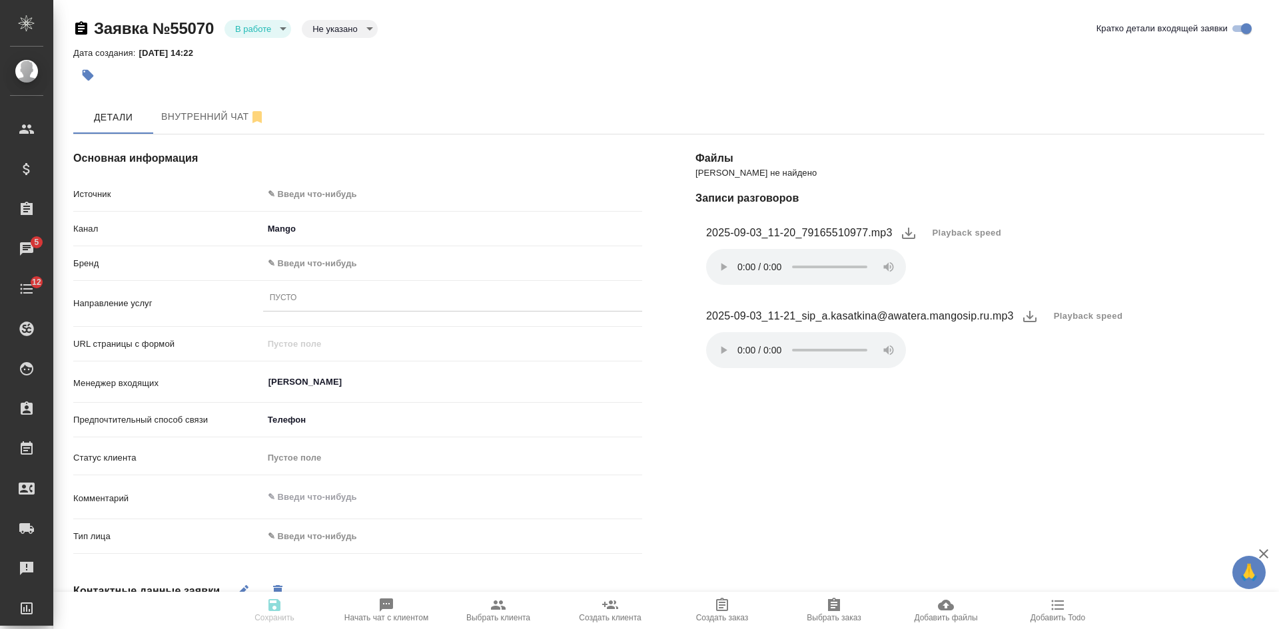
select select "RU"
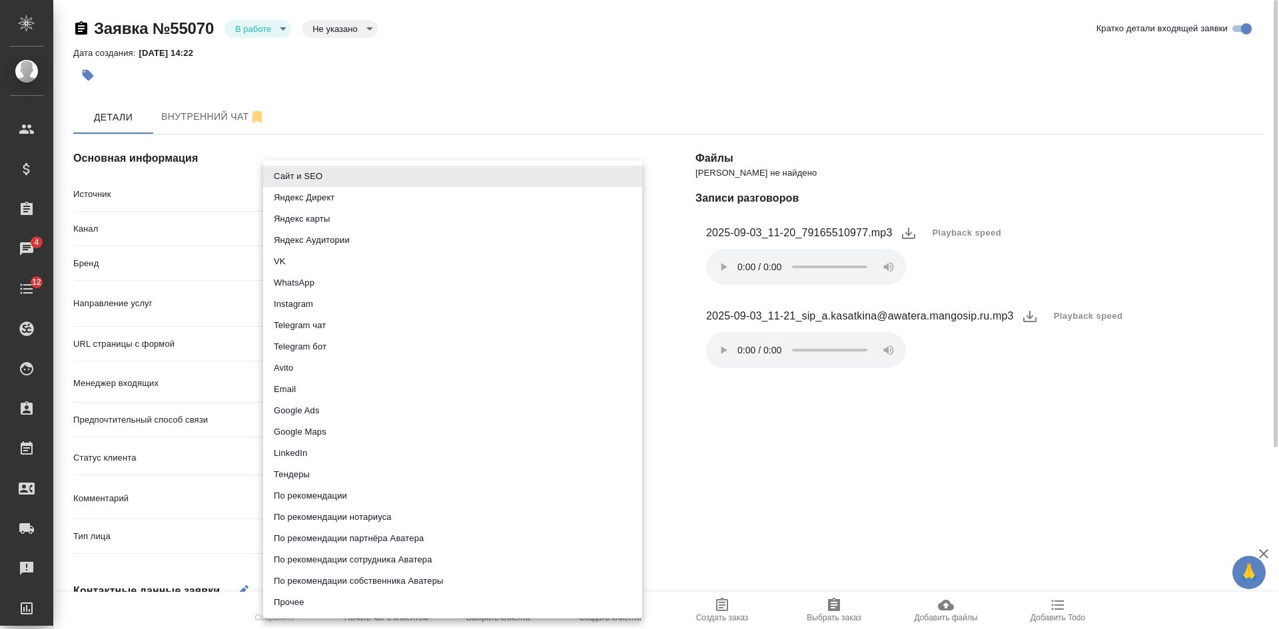
click at [303, 198] on body "🙏 .cls-1 fill:#fff; AWATERA Kasatkina Aleksandra Клиенты Спецификации Заказы 4 …" at bounding box center [639, 314] width 1279 height 629
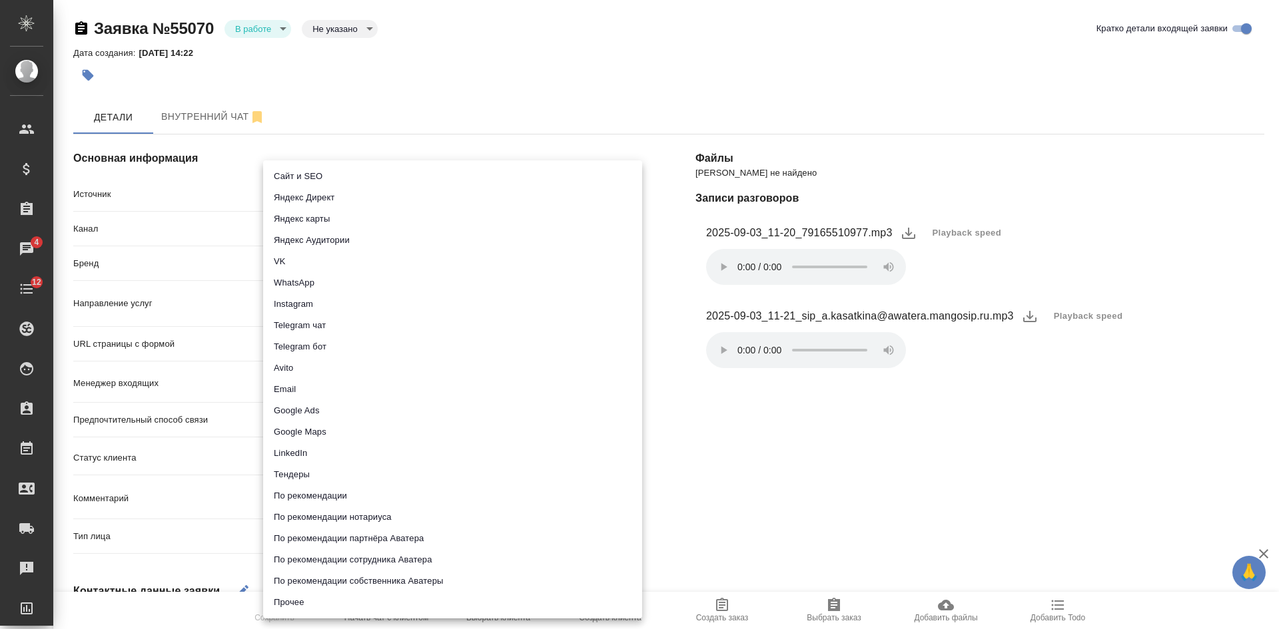
click at [302, 181] on li "Сайт и SEO" at bounding box center [452, 176] width 379 height 21
type input "seo"
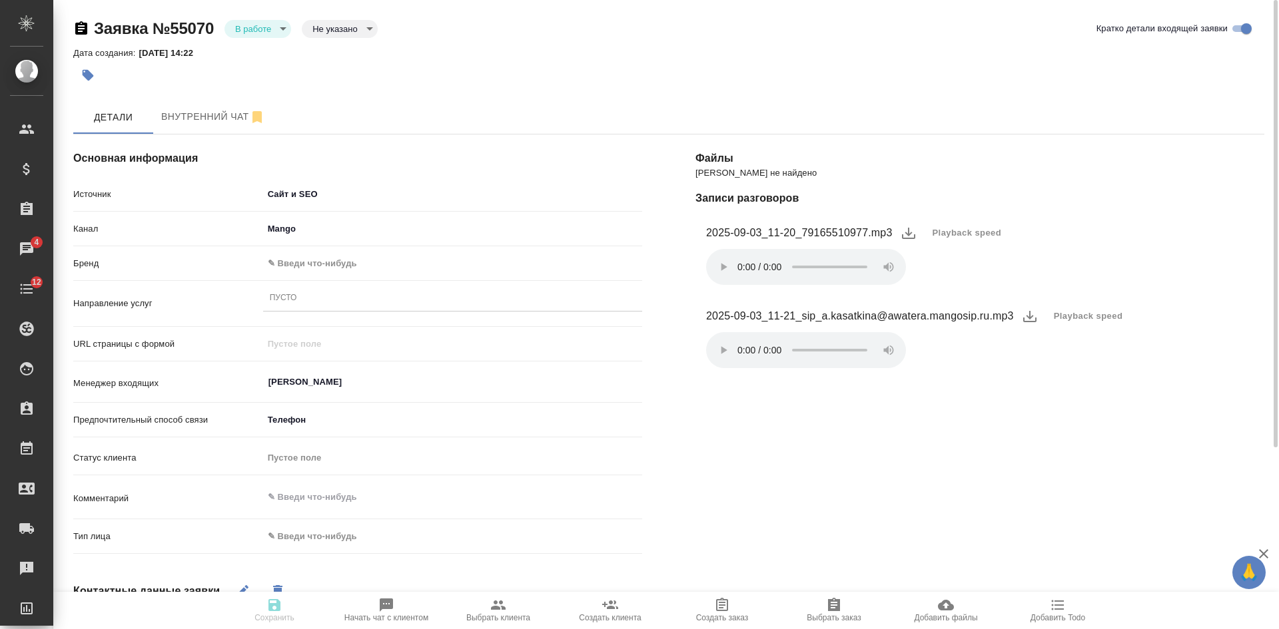
click at [317, 262] on body "🙏 .cls-1 fill:#fff; AWATERA Kasatkina Aleksandra Клиенты Спецификации Заказы 4 …" at bounding box center [639, 314] width 1279 height 629
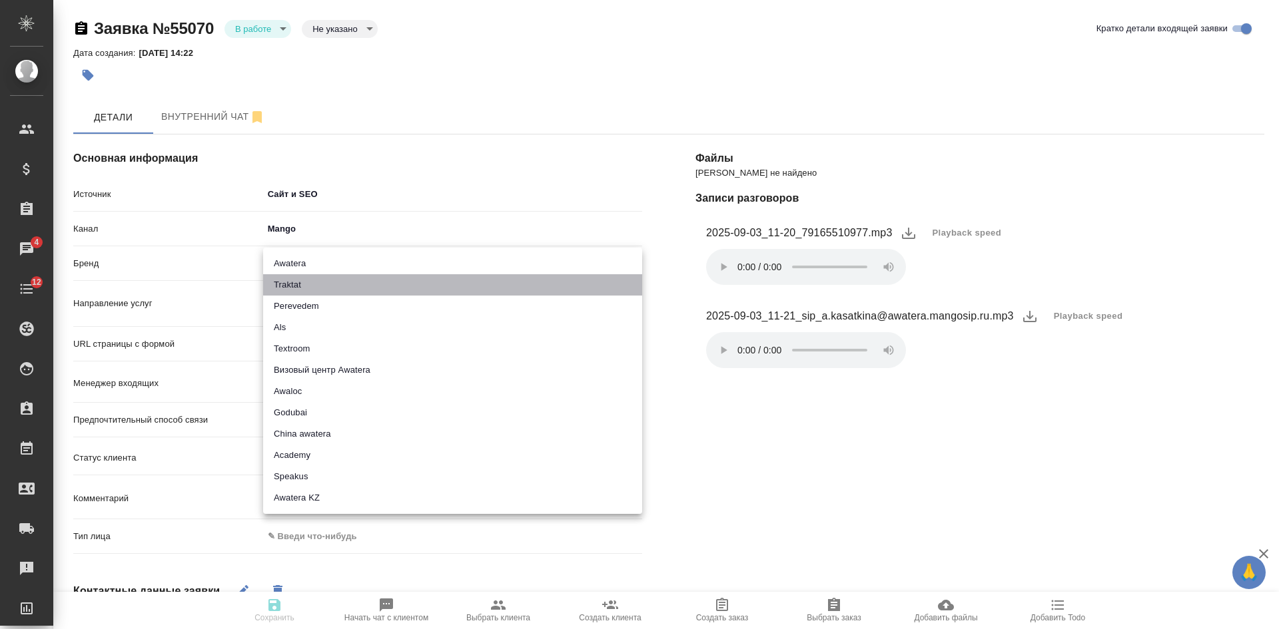
click at [272, 288] on li "Traktat" at bounding box center [452, 284] width 379 height 21
type input "traktat"
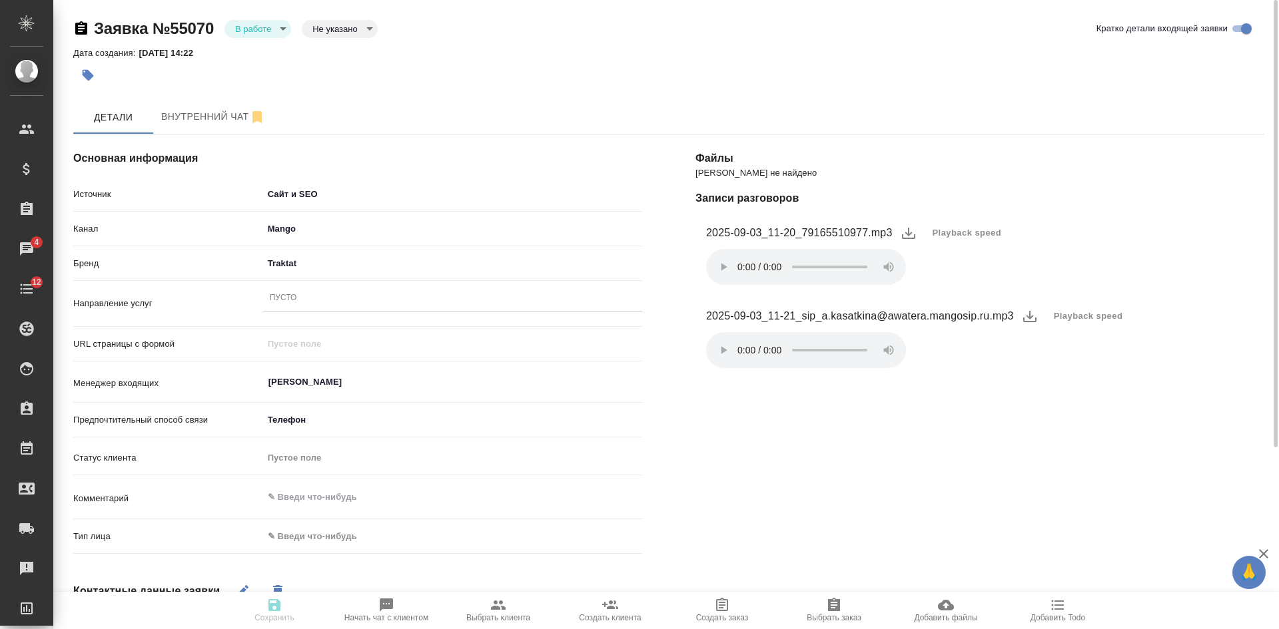
click at [324, 549] on div "Тип лица ✎ Введи что-нибудь" at bounding box center [357, 542] width 569 height 35
click at [320, 536] on body "🙏 .cls-1 fill:#fff; AWATERA Kasatkina Aleksandra Клиенты Спецификации Заказы 4 …" at bounding box center [639, 314] width 1279 height 629
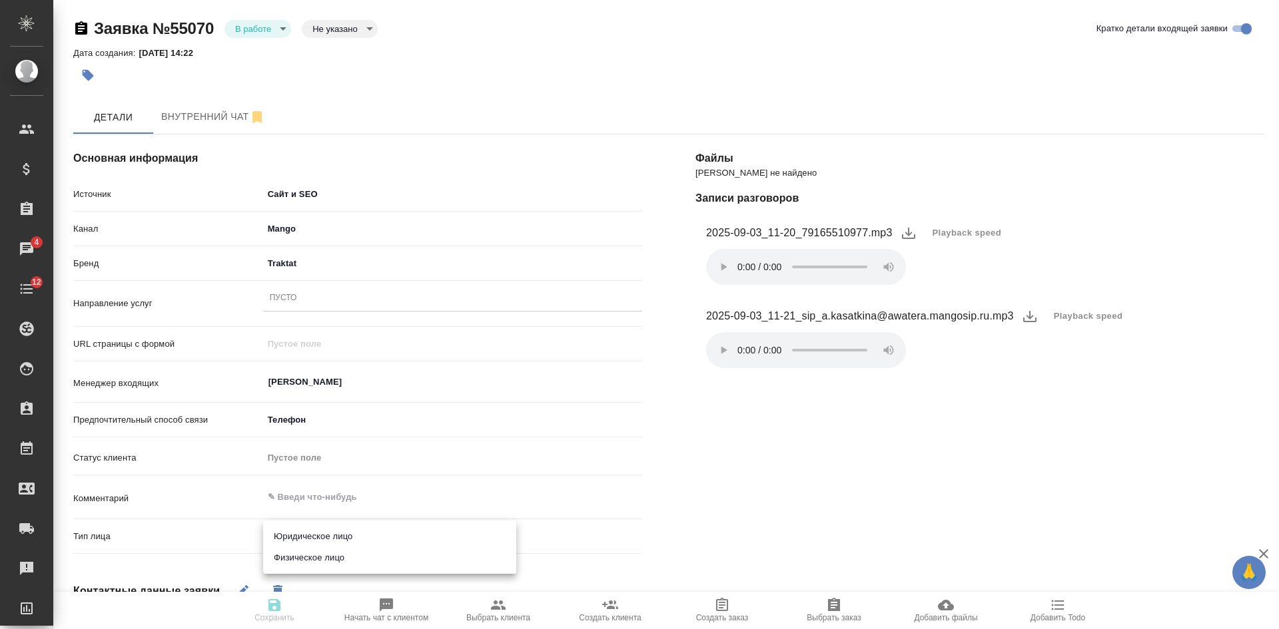
click at [305, 563] on li "Физическое лицо" at bounding box center [389, 558] width 253 height 21
type input "private"
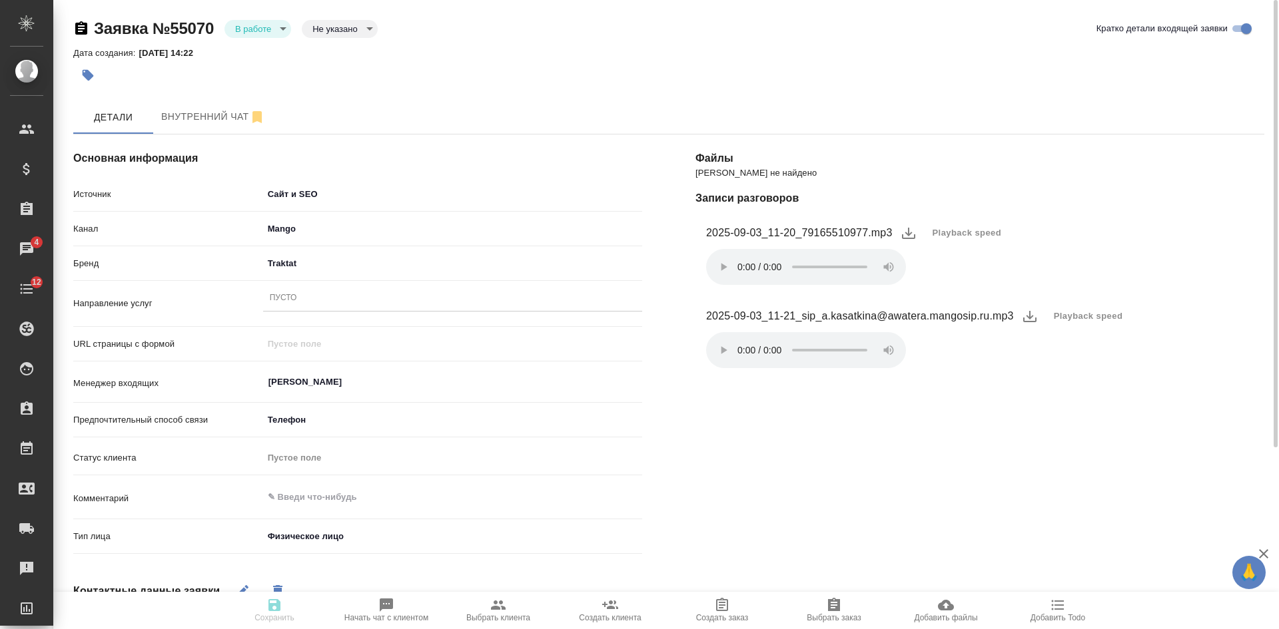
click at [304, 289] on div "Пусто" at bounding box center [452, 298] width 379 height 19
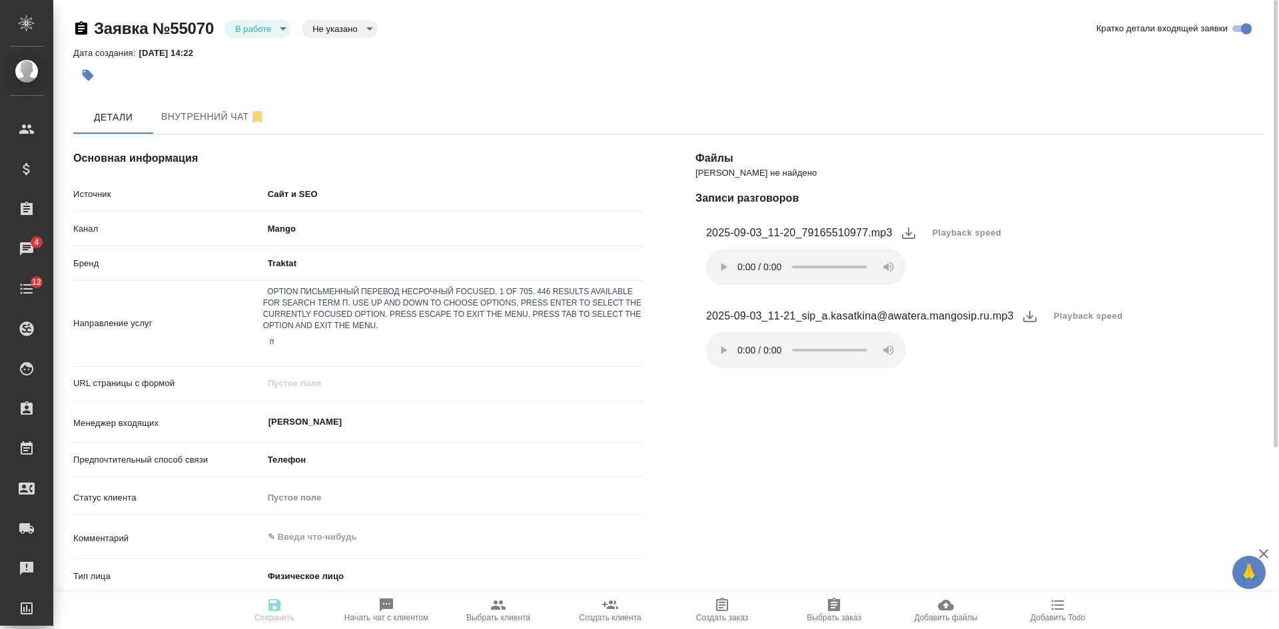
type input "пу"
click at [266, 601] on icon "button" at bounding box center [274, 605] width 16 height 16
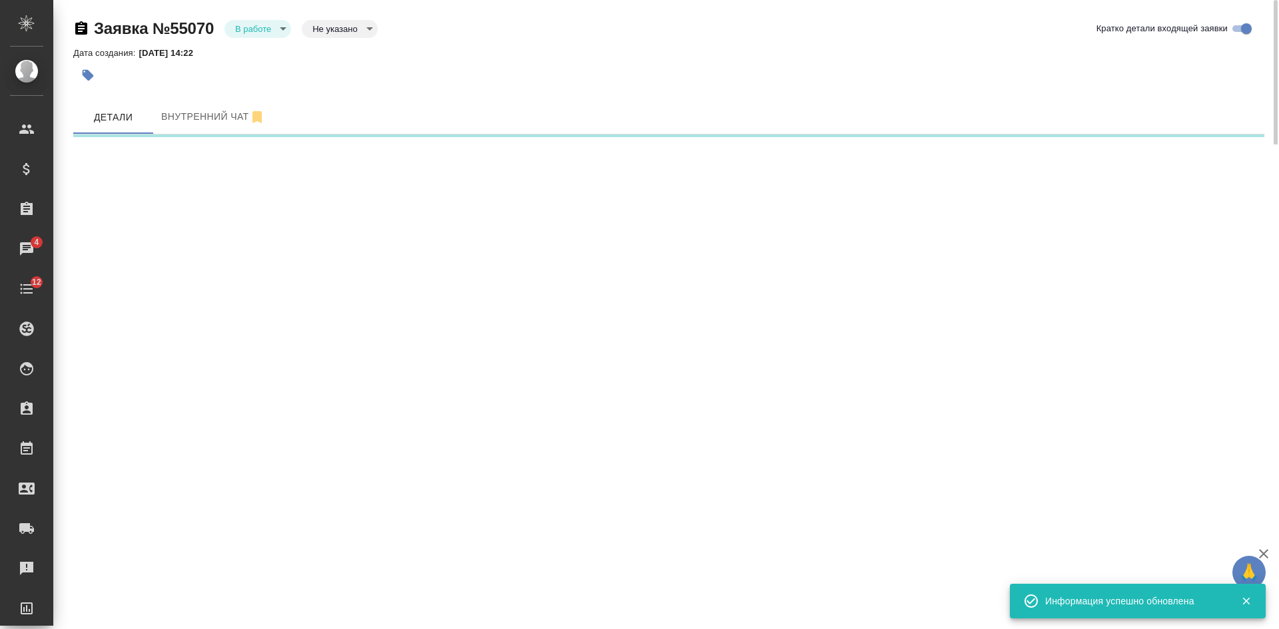
select select "RU"
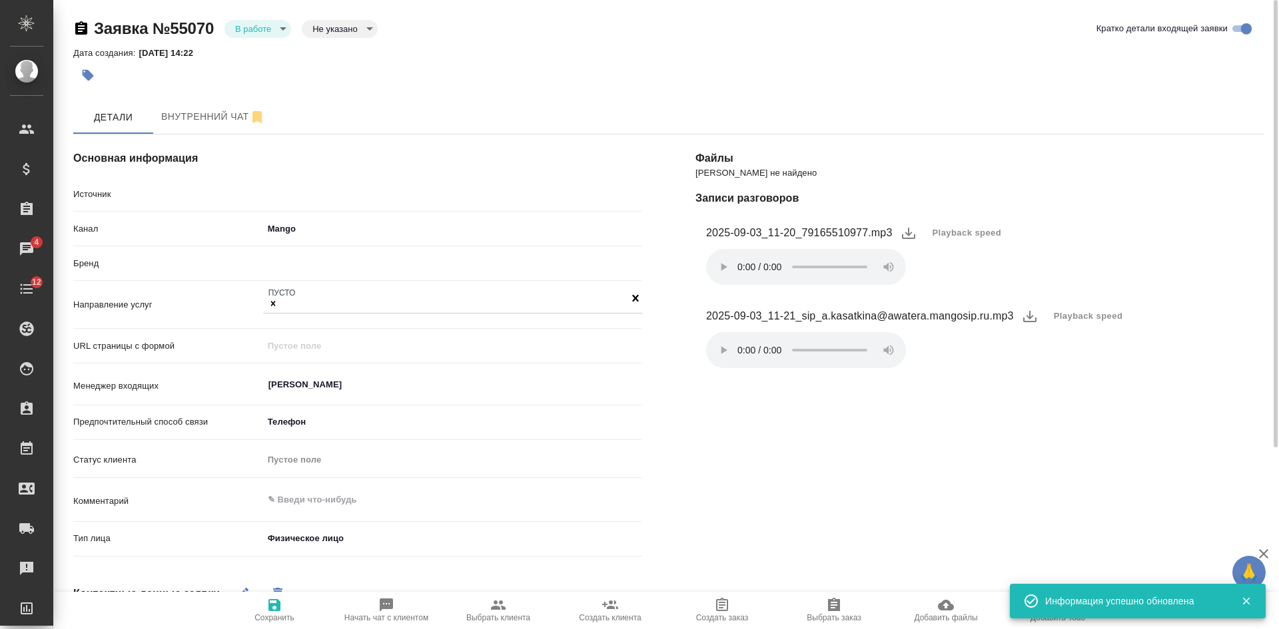
type textarea "x"
click at [262, 25] on body "🙏 .cls-1 fill:#fff; AWATERA Kasatkina Aleksandra Клиенты Спецификации Заказы 4 …" at bounding box center [639, 314] width 1279 height 629
click at [265, 57] on button "Отказ" at bounding box center [250, 51] width 31 height 15
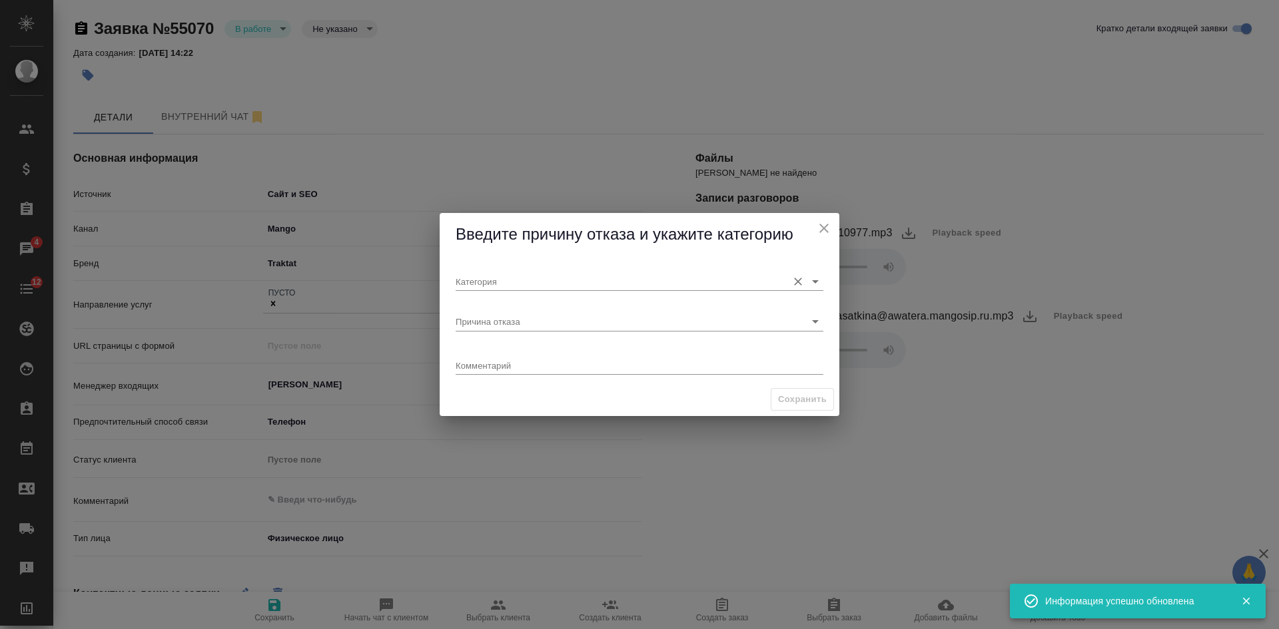
click at [521, 288] on input "Категория" at bounding box center [618, 281] width 325 height 18
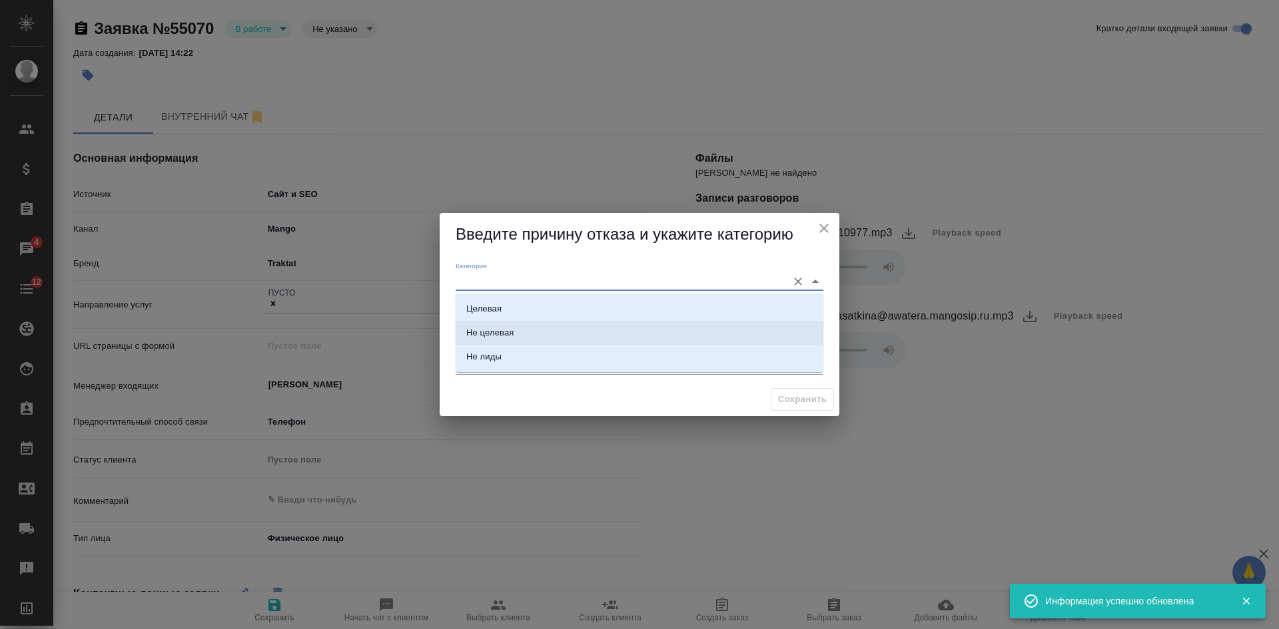
scroll to position [21, 0]
click at [492, 338] on div "Не лиды" at bounding box center [483, 335] width 35 height 13
type input "Не лиды"
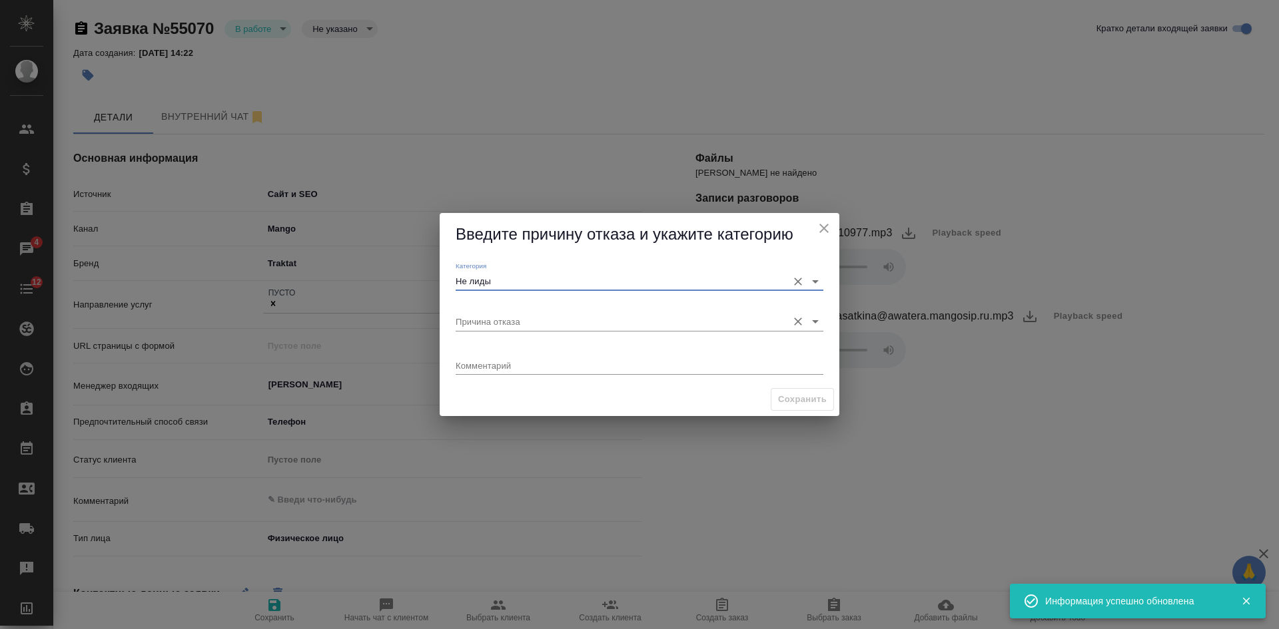
click at [492, 320] on input "Причина отказа" at bounding box center [618, 321] width 325 height 18
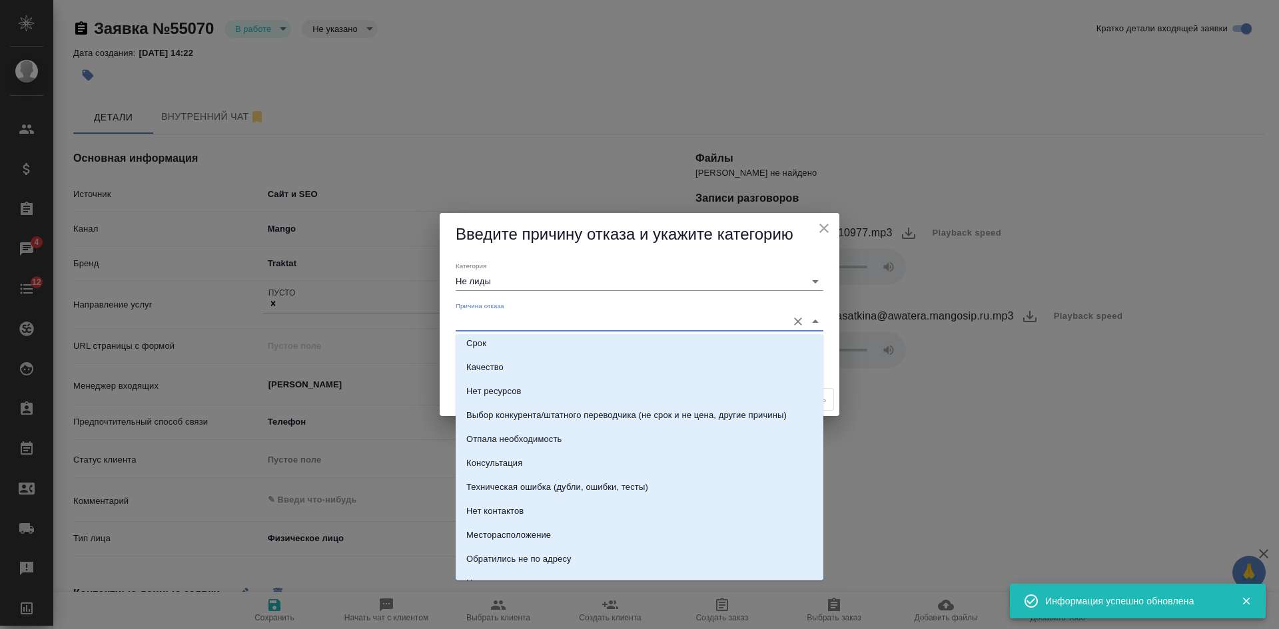
scroll to position [189, 0]
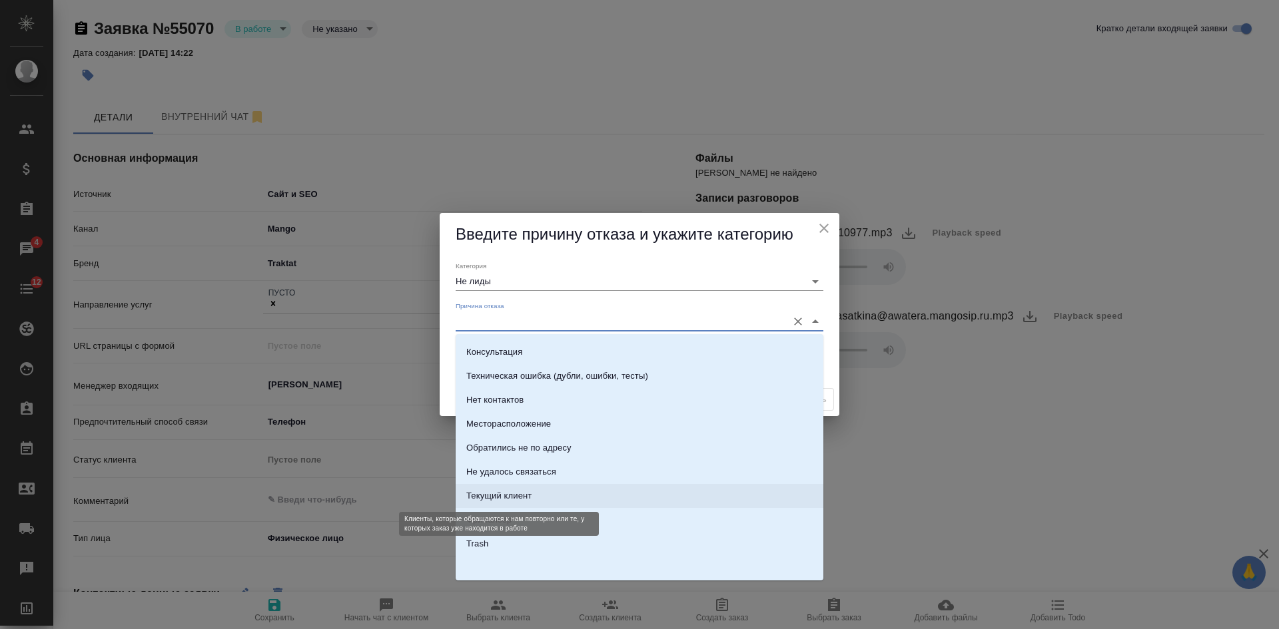
click at [506, 500] on div "Текущий клиент" at bounding box center [498, 496] width 65 height 13
type input "Текущий клиент"
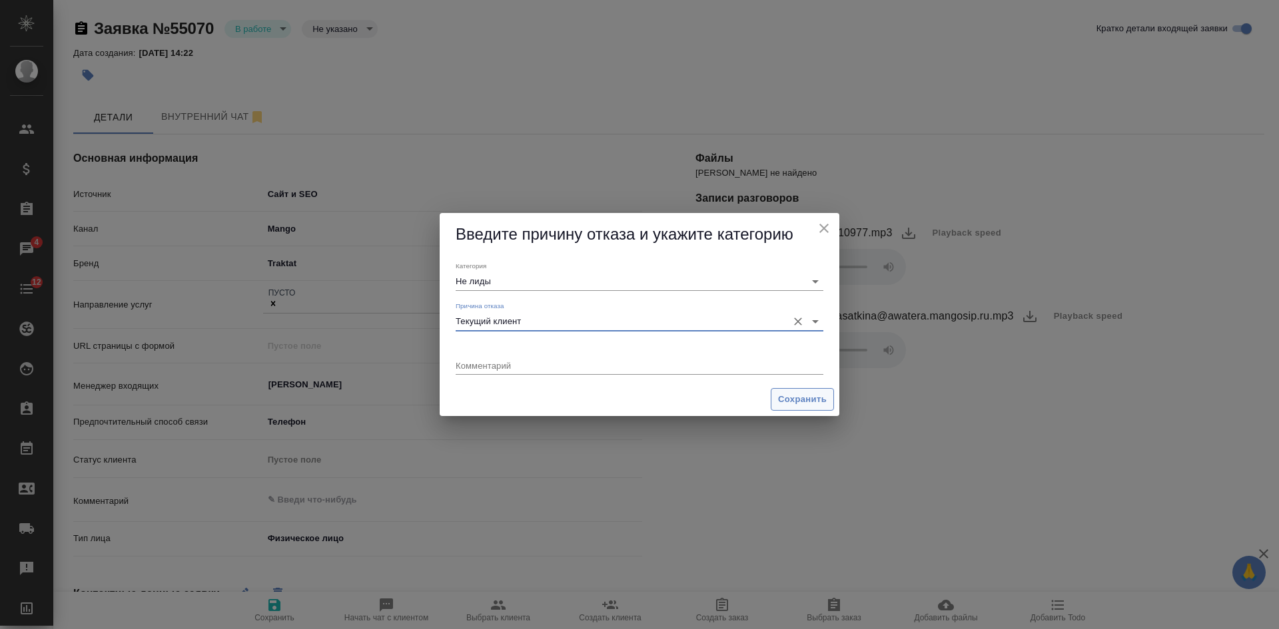
click at [795, 391] on button "Сохранить" at bounding box center [802, 399] width 63 height 23
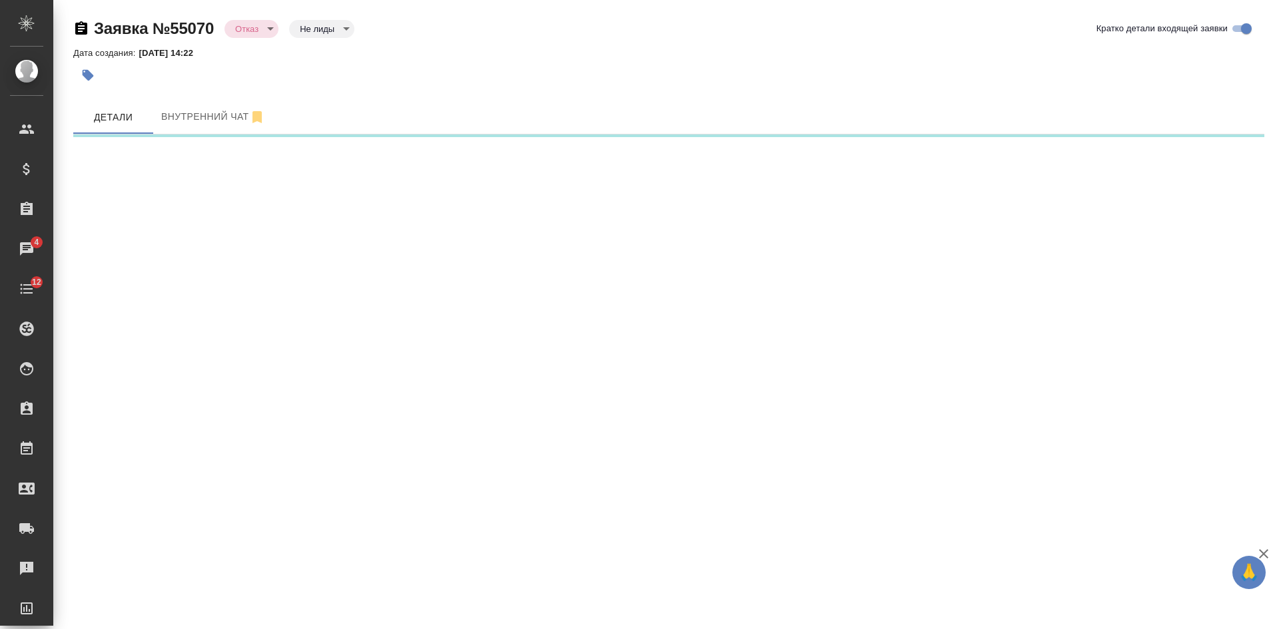
select select "RU"
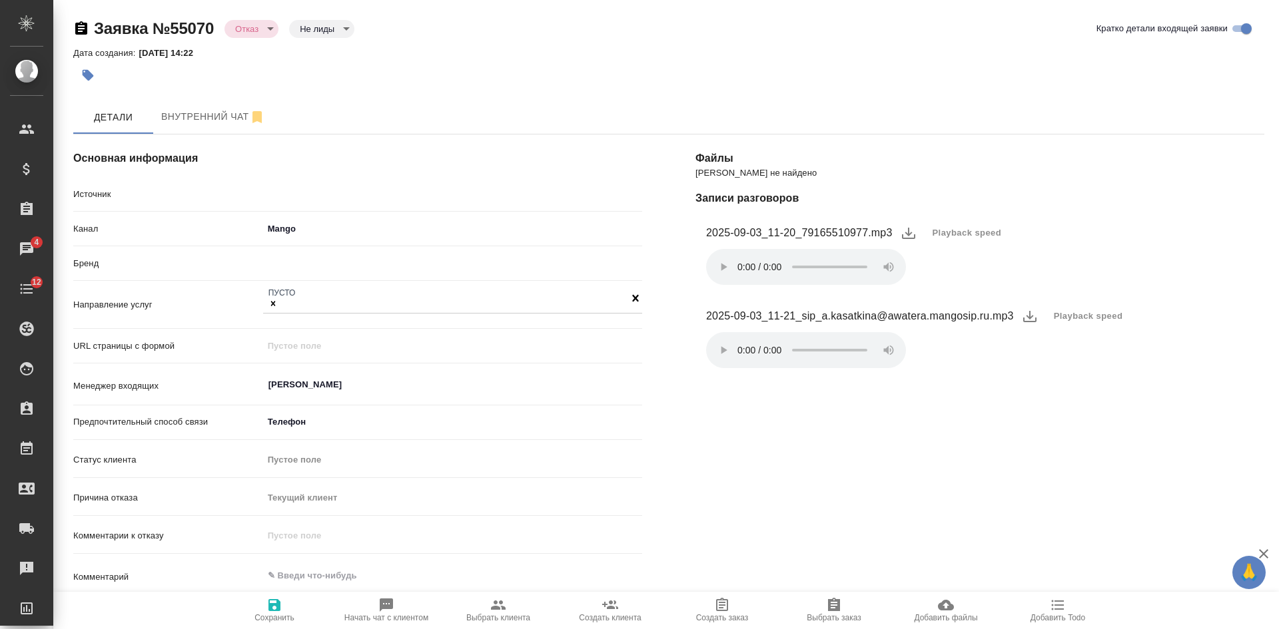
type textarea "x"
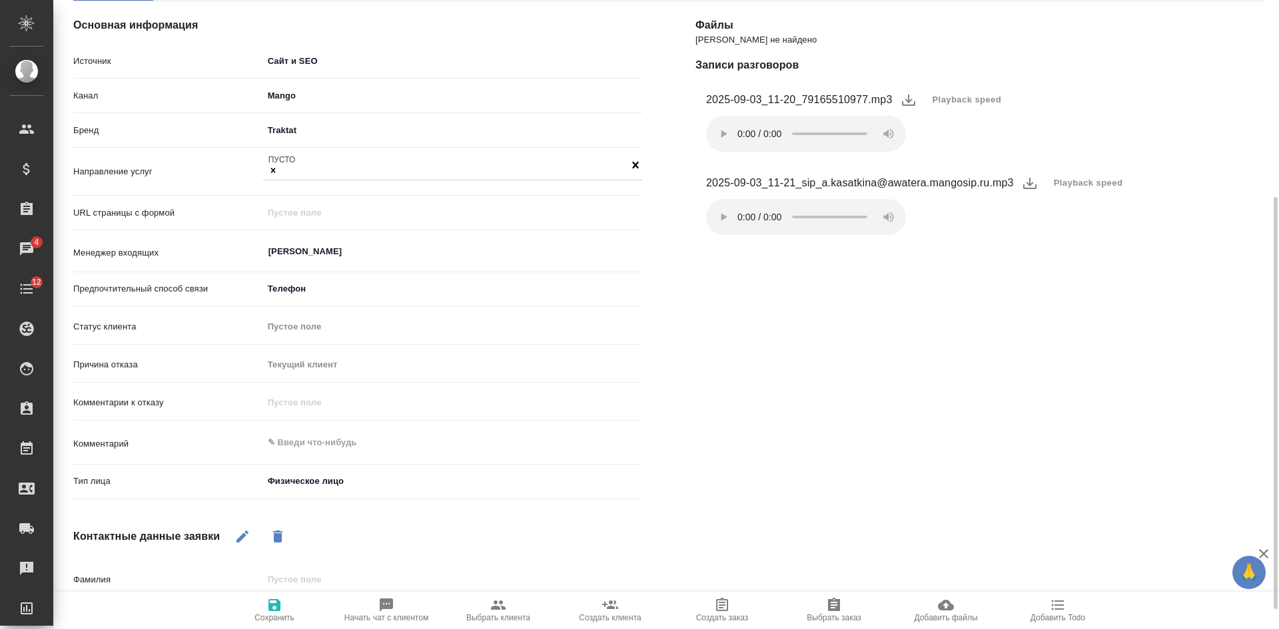
scroll to position [200, 0]
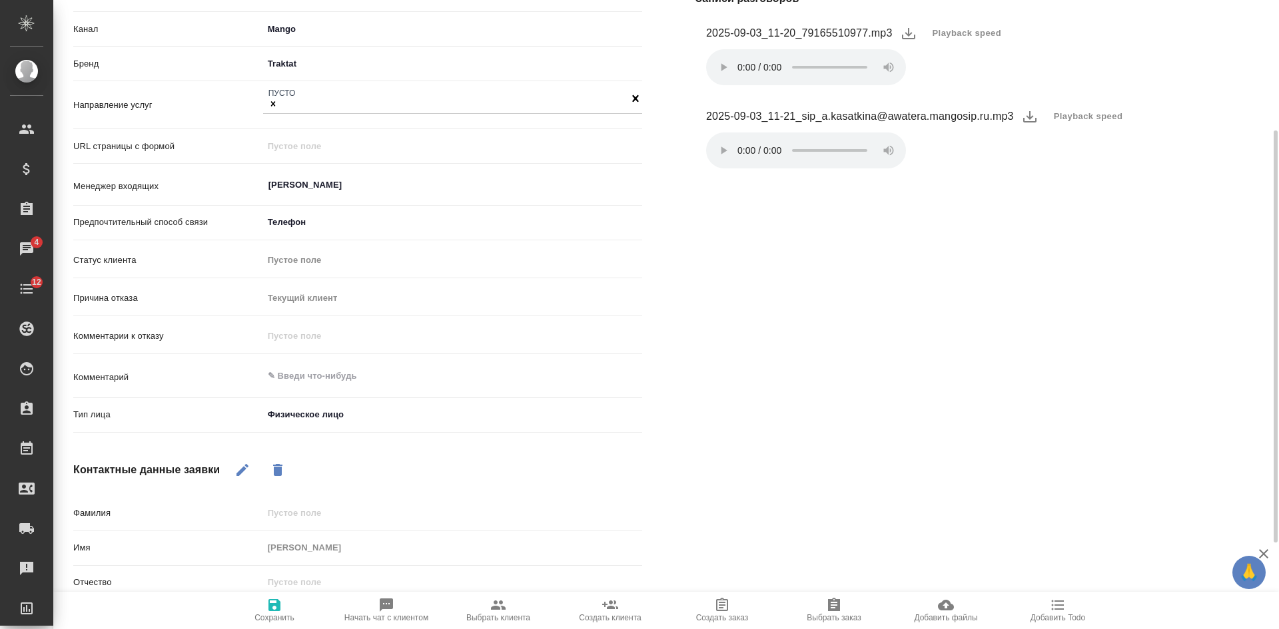
click at [276, 611] on icon "button" at bounding box center [274, 605] width 12 height 12
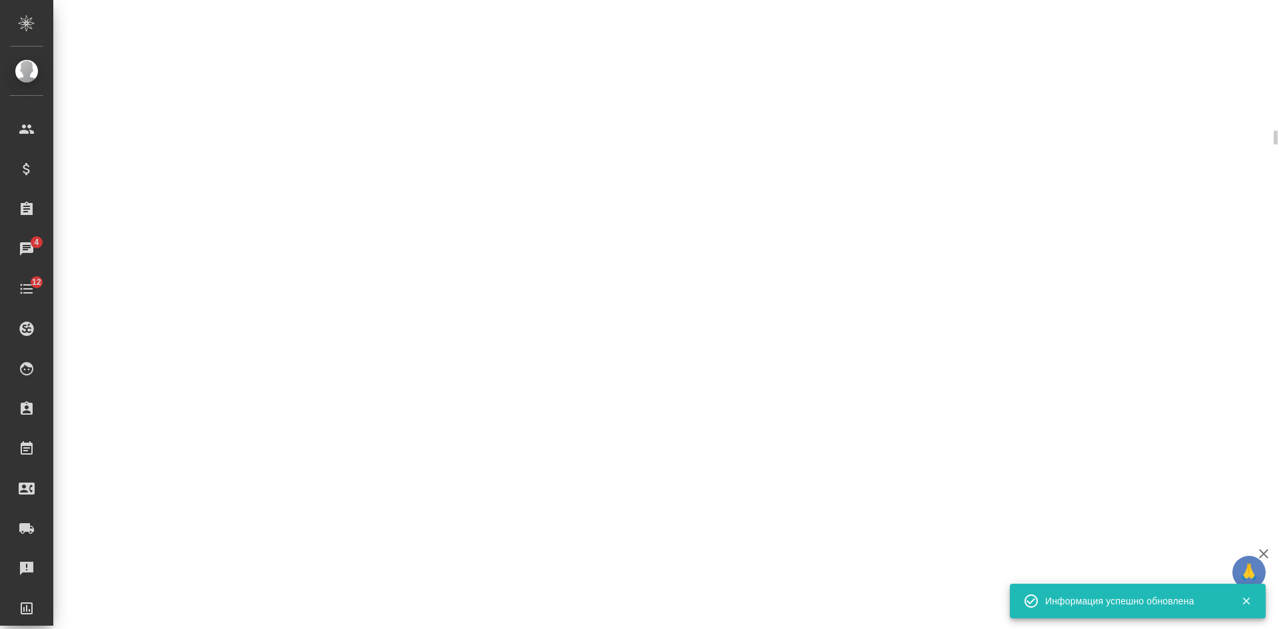
select select "RU"
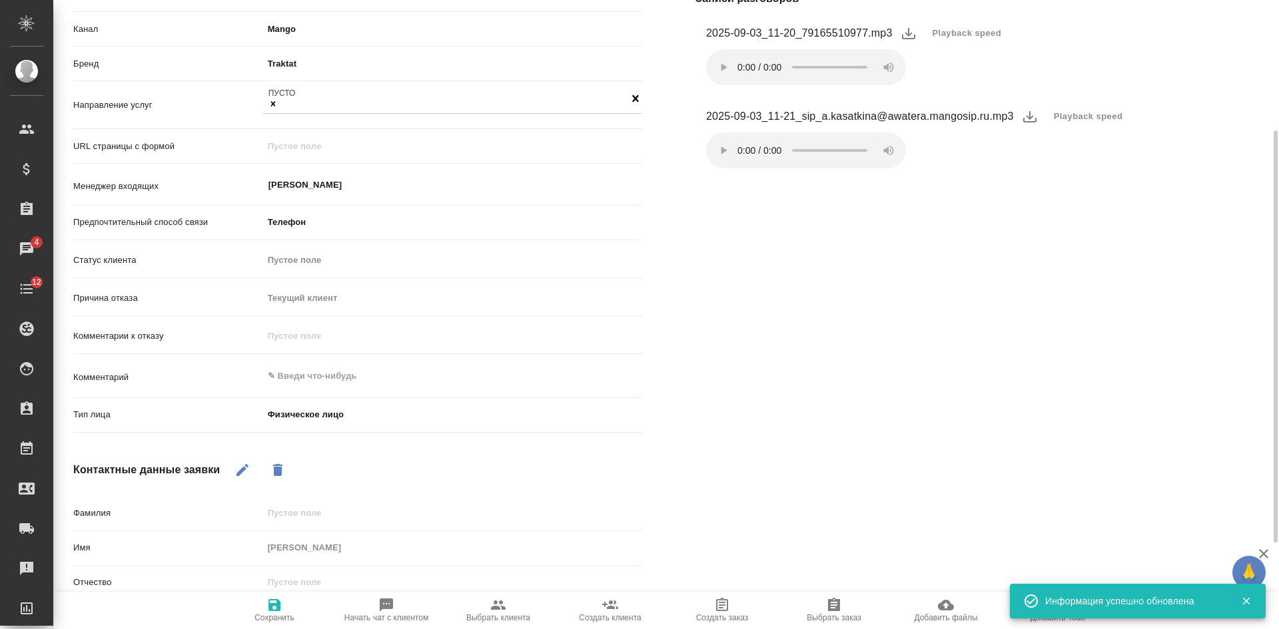
type textarea "x"
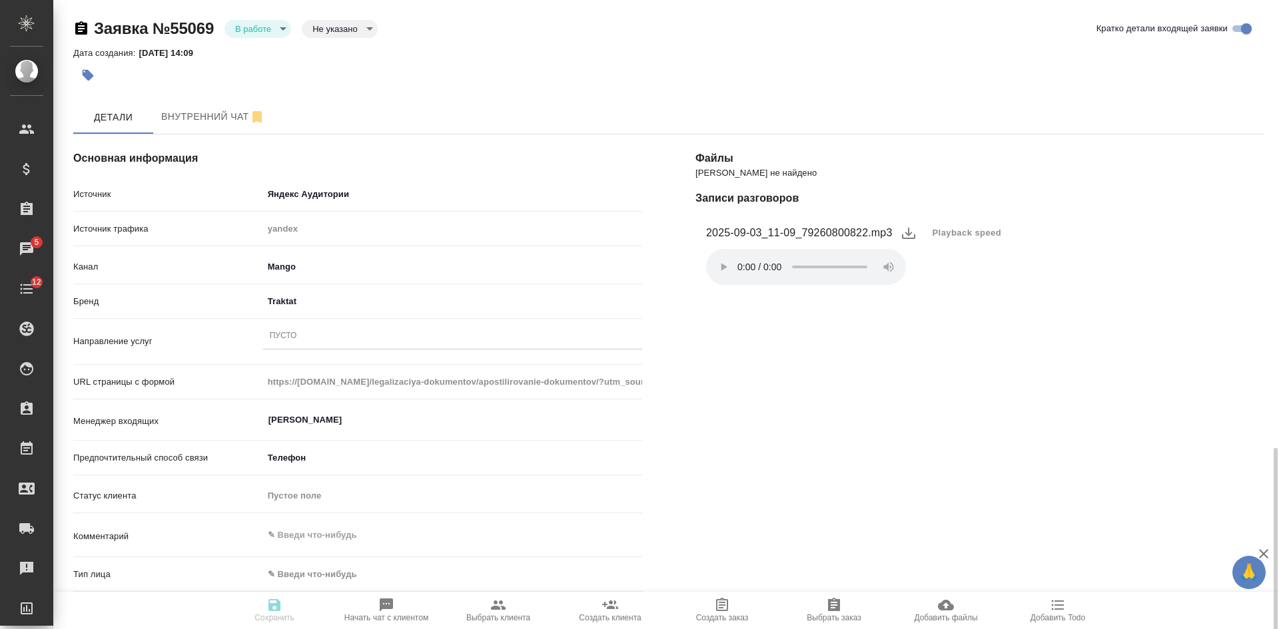
select select "RU"
click at [946, 233] on span "Playback speed" at bounding box center [966, 232] width 69 height 13
click at [940, 292] on li "1.75" at bounding box center [947, 296] width 48 height 21
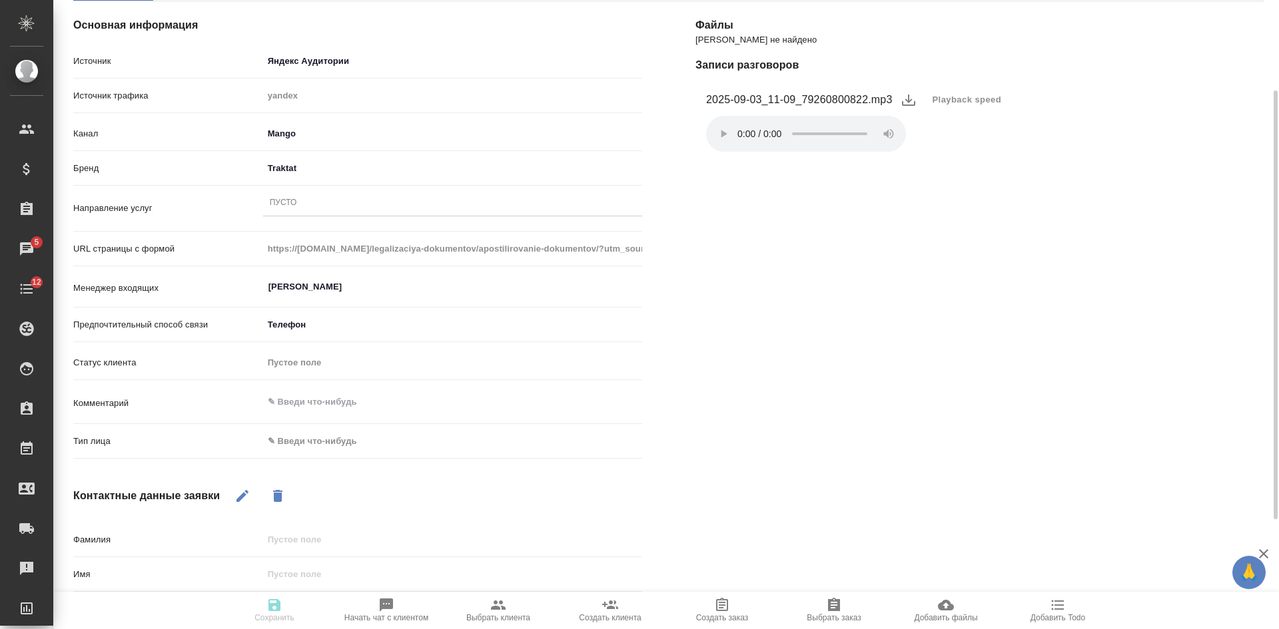
click at [308, 442] on body "🙏 .cls-1 fill:#fff; AWATERA [PERSON_NAME] Спецификации Заказы 5 Чаты 12 Todo Пр…" at bounding box center [639, 314] width 1279 height 629
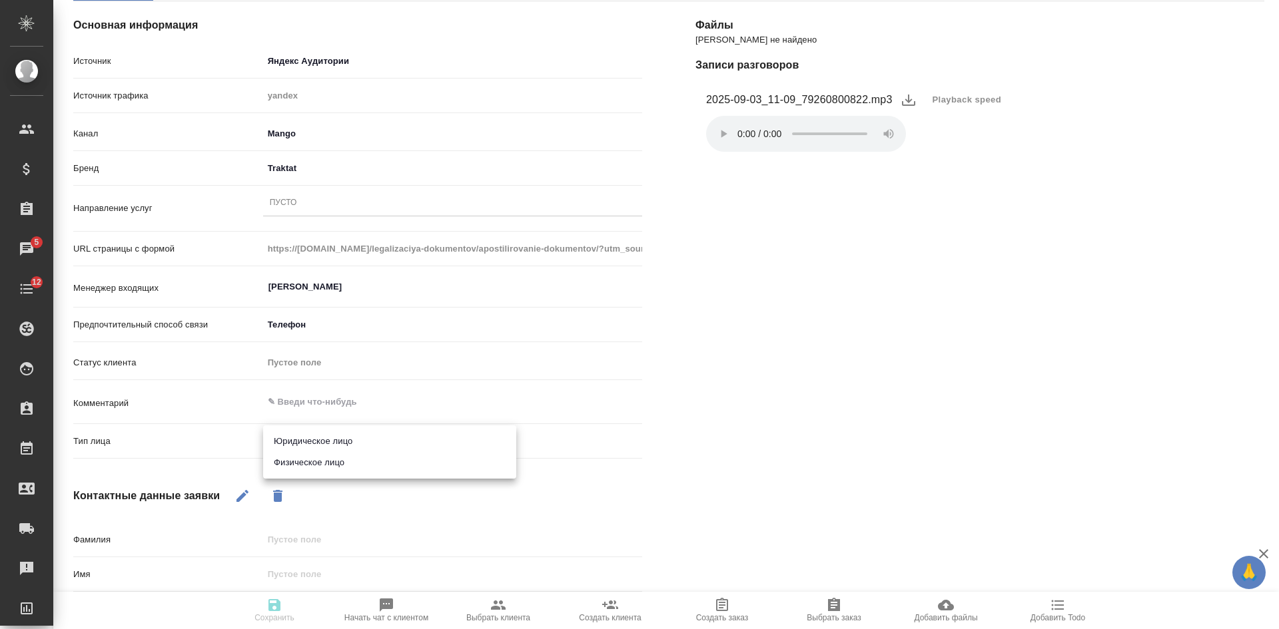
click at [307, 457] on li "Физическое лицо" at bounding box center [389, 462] width 253 height 21
type input "private"
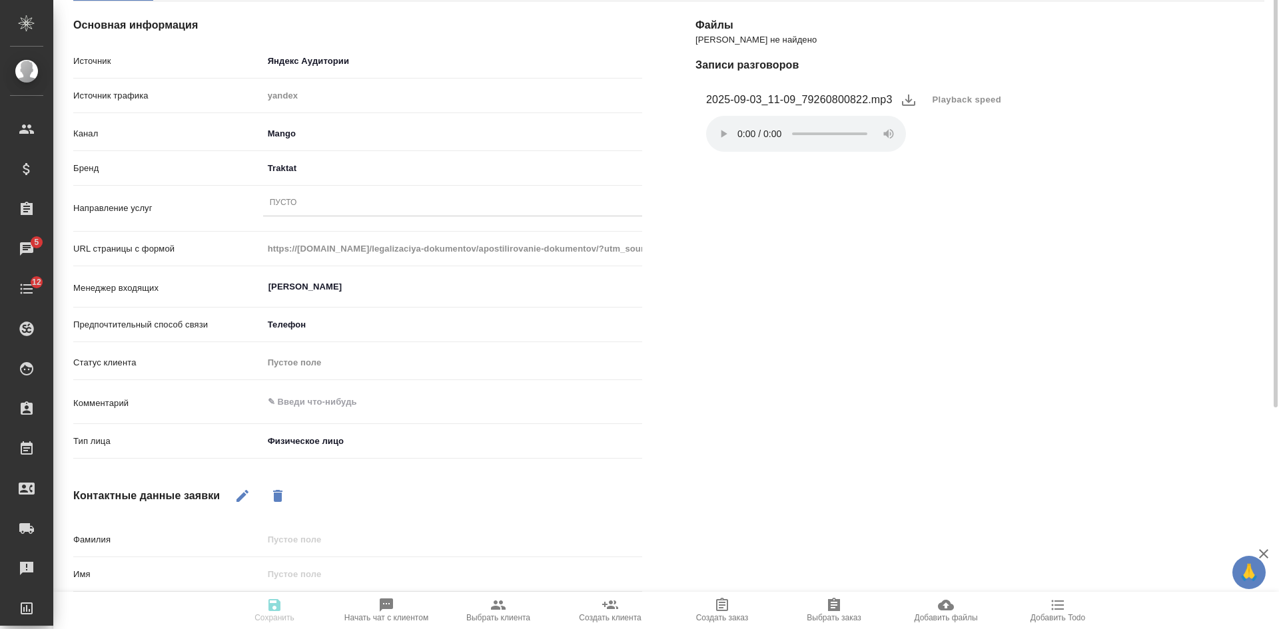
scroll to position [0, 0]
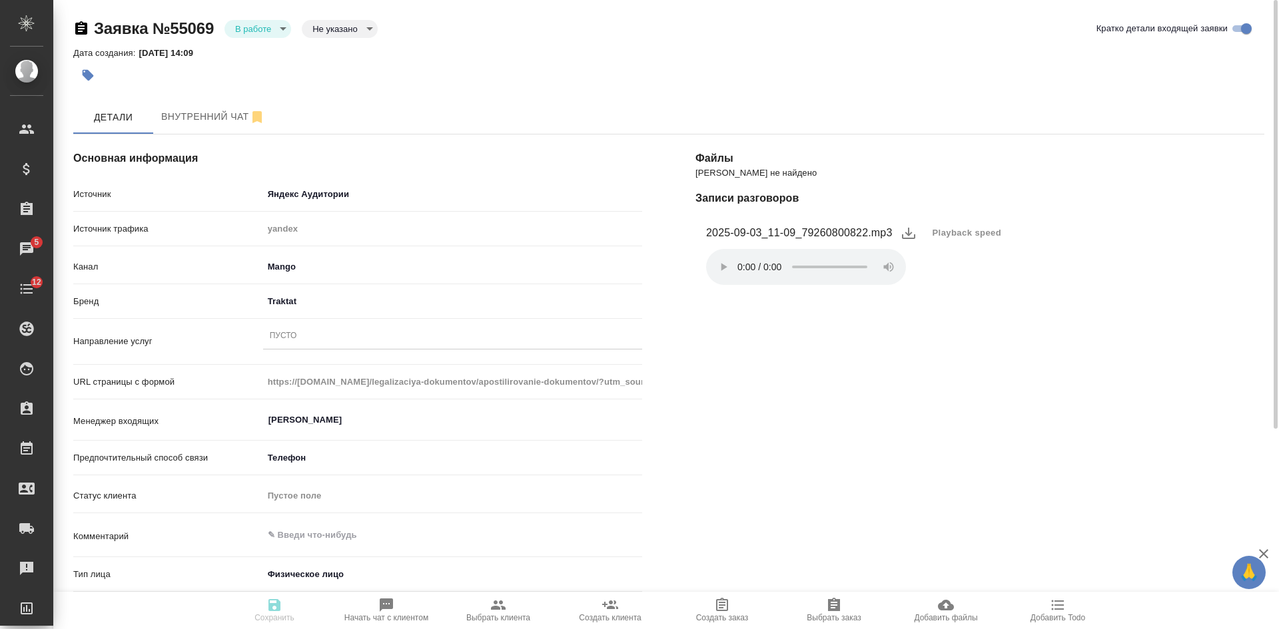
click at [336, 322] on div "Бренд Traktat traktat" at bounding box center [357, 307] width 569 height 35
click at [320, 343] on div "Пусто" at bounding box center [452, 336] width 379 height 19
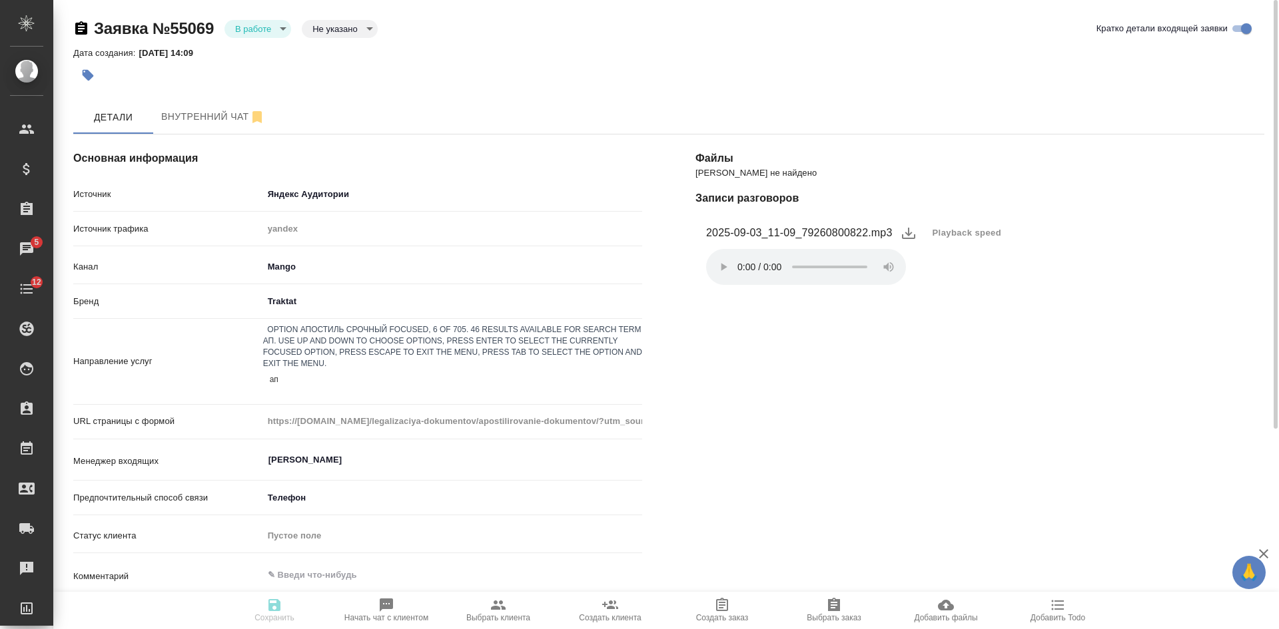
type input "апо"
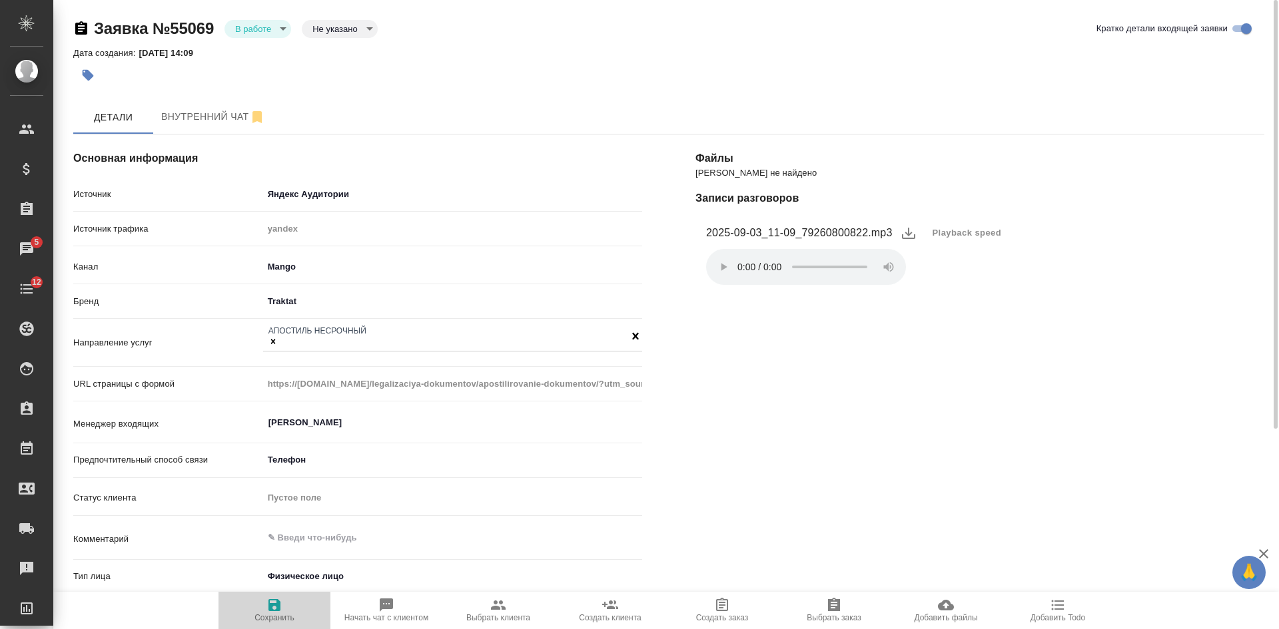
click at [292, 609] on span "Сохранить" at bounding box center [274, 609] width 96 height 25
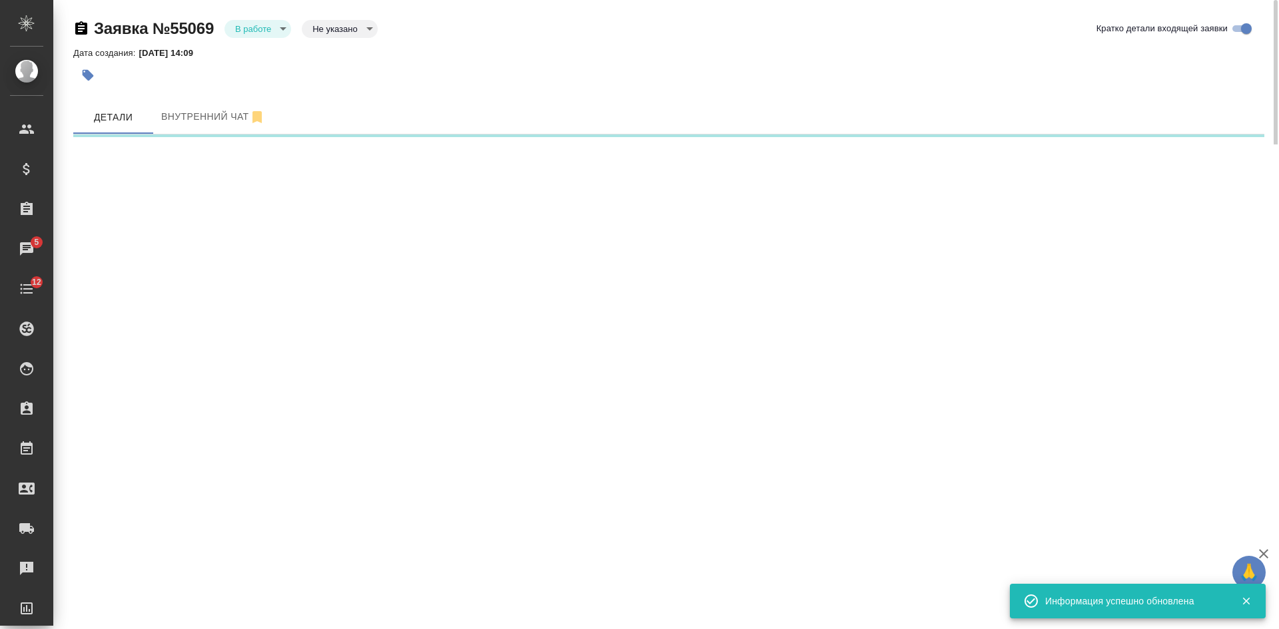
select select "RU"
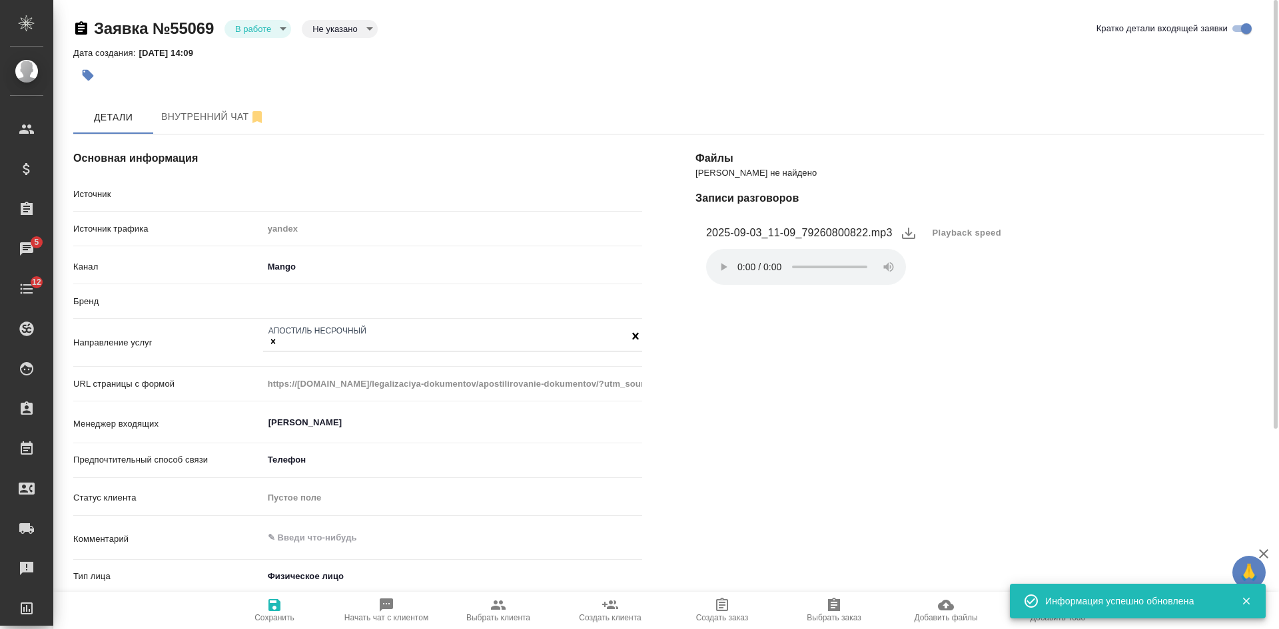
type textarea "x"
click at [250, 31] on body "🙏 .cls-1 fill:#fff; AWATERA [PERSON_NAME] Спецификации Заказы 5 Чаты 12 Todo Пр…" at bounding box center [639, 314] width 1279 height 629
click at [254, 43] on li "Отказ" at bounding box center [257, 51] width 67 height 23
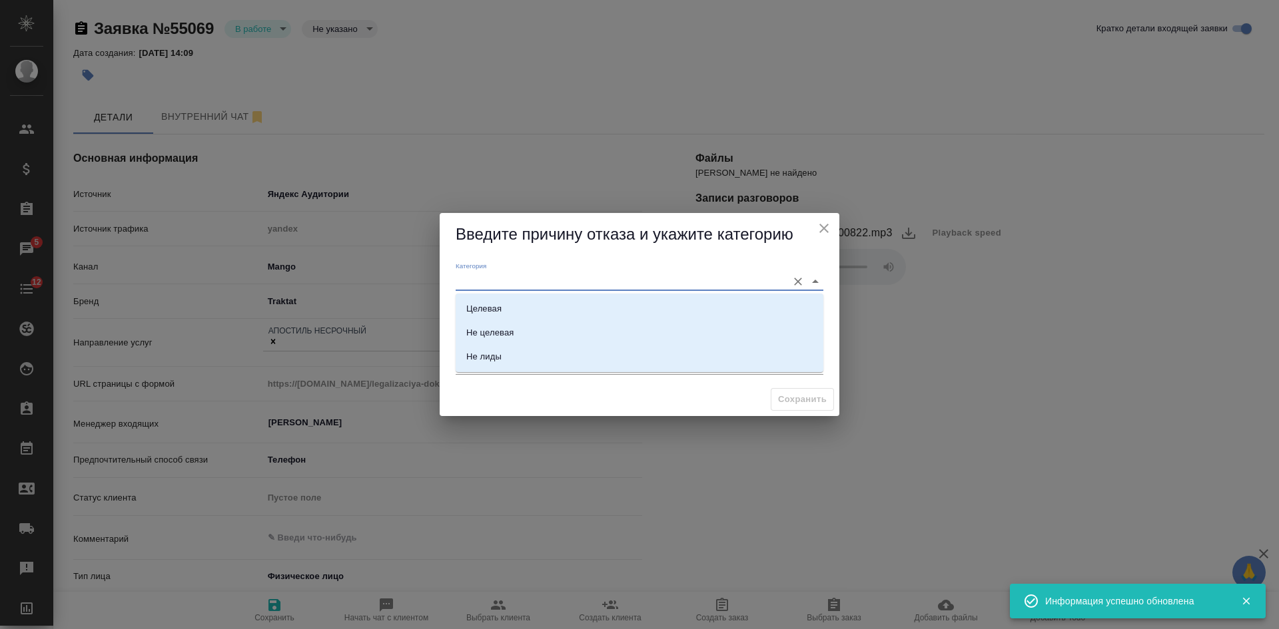
click at [486, 287] on input "Категория" at bounding box center [618, 281] width 325 height 18
click at [488, 312] on div "Целевая" at bounding box center [483, 308] width 35 height 13
type input "Целевая"
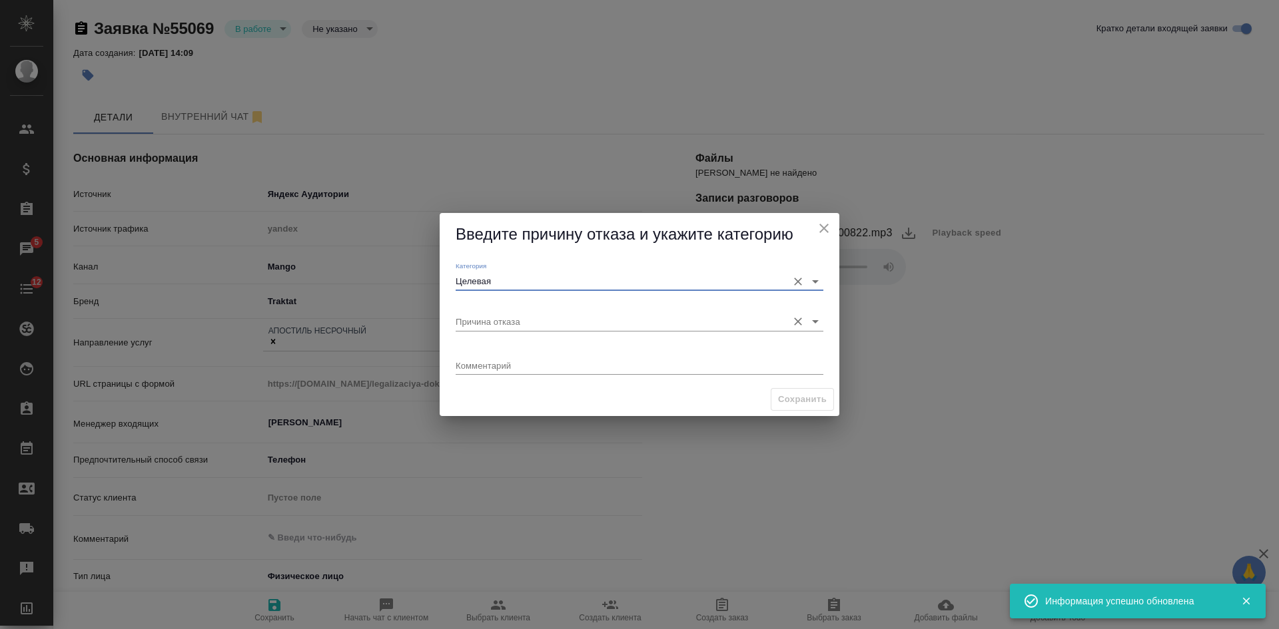
click at [486, 319] on input "Причина отказа" at bounding box center [618, 321] width 325 height 18
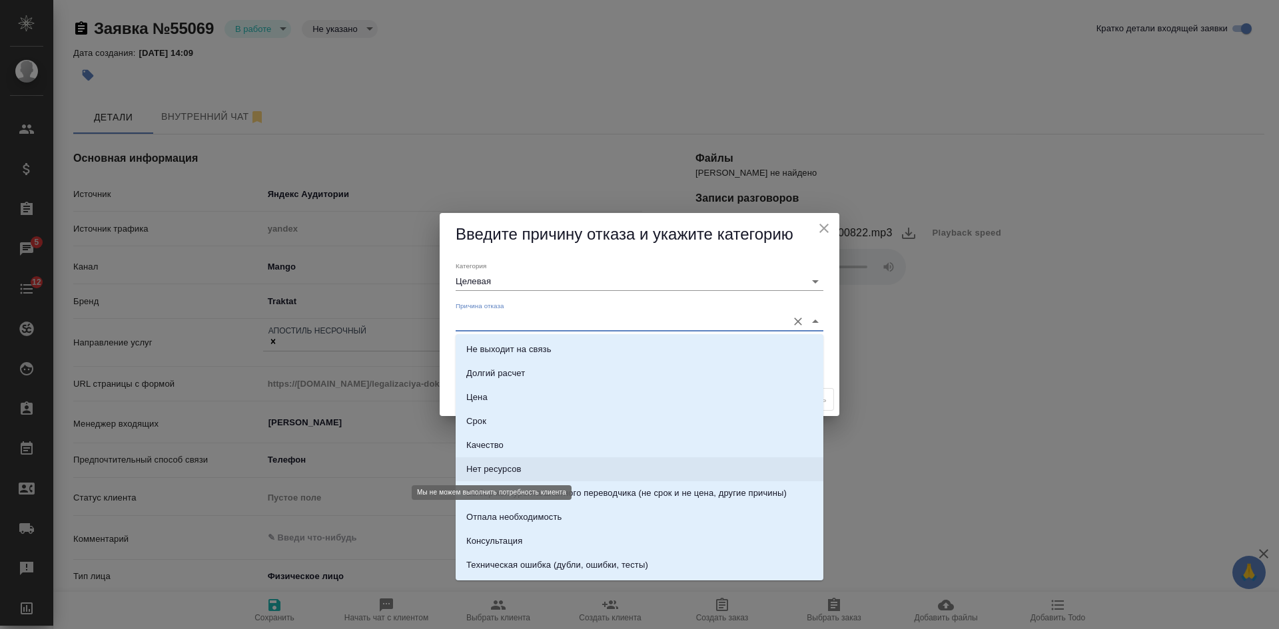
click at [488, 472] on div "Нет ресурсов" at bounding box center [493, 469] width 55 height 13
type input "Нет ресурсов"
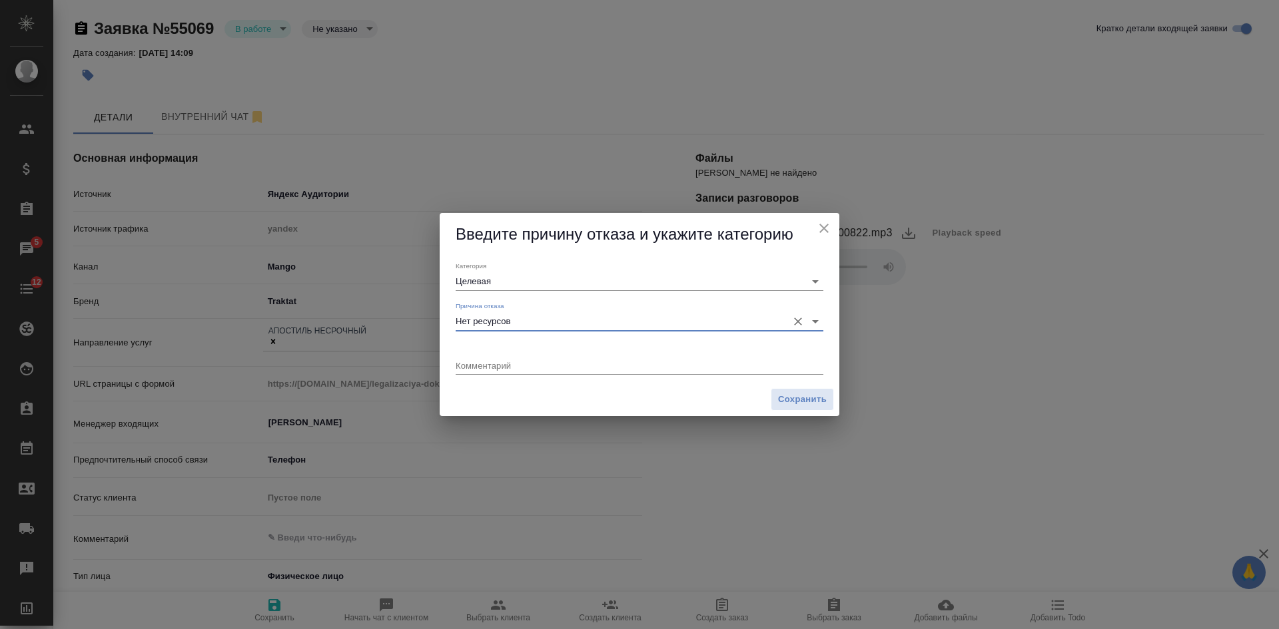
click at [495, 372] on div "x" at bounding box center [640, 366] width 368 height 17
type textarea "апостиль иностр документа"
click at [803, 408] on button "Сохранить" at bounding box center [802, 399] width 63 height 23
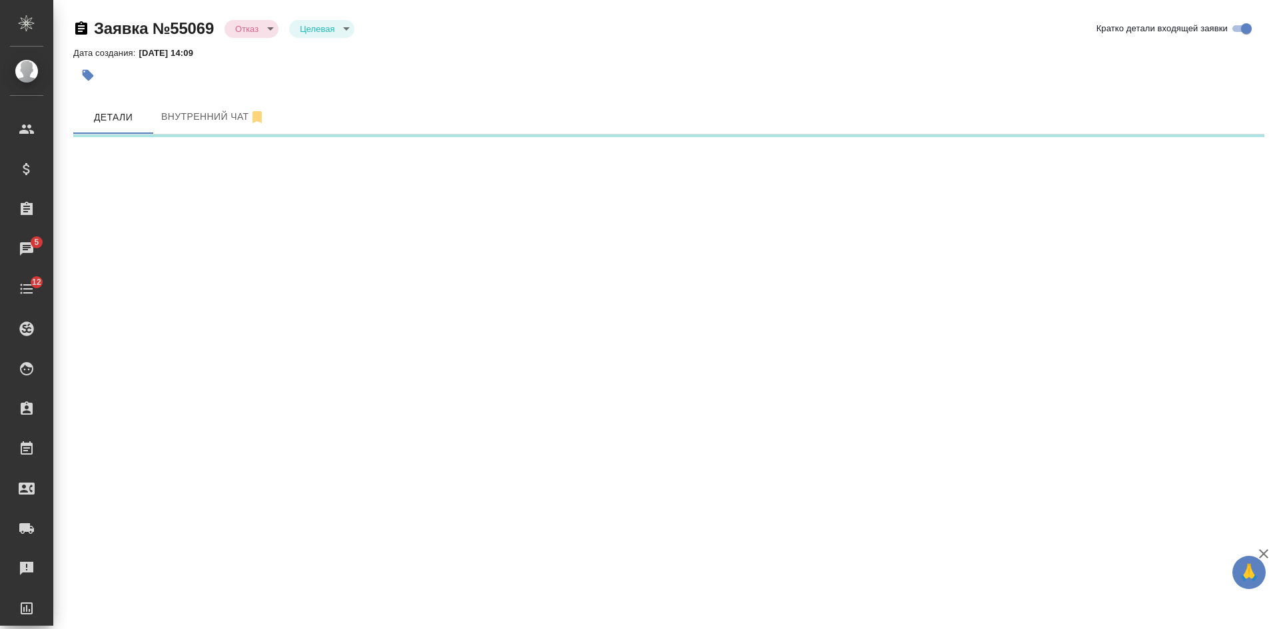
select select "RU"
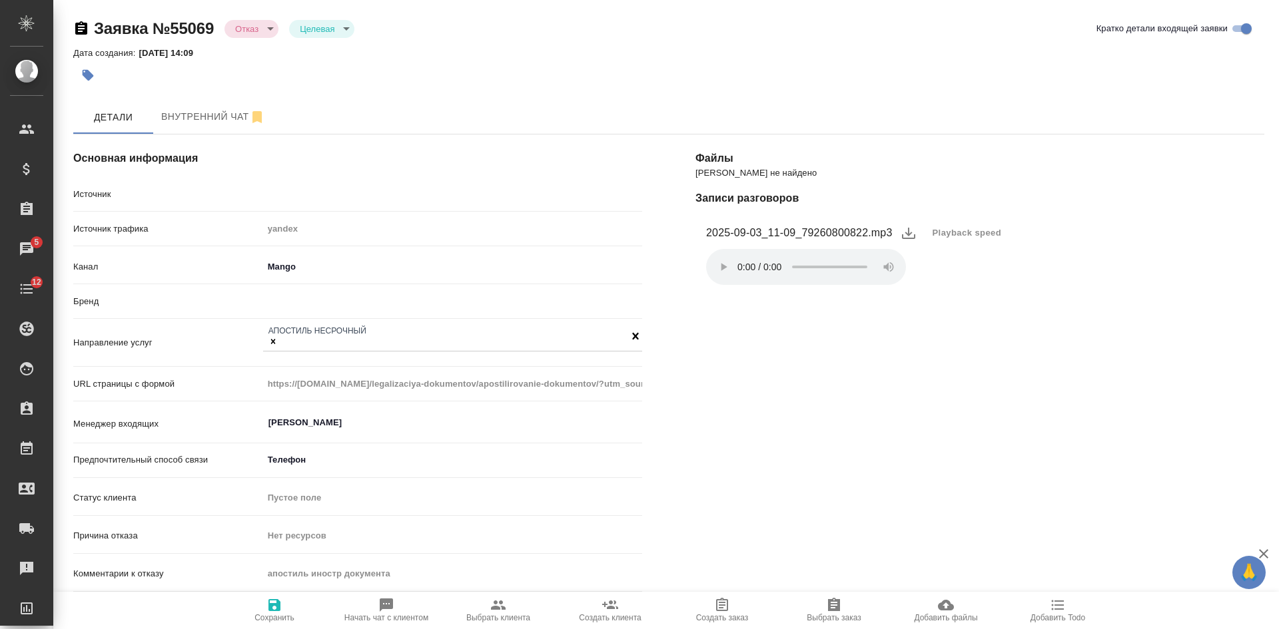
type textarea "x"
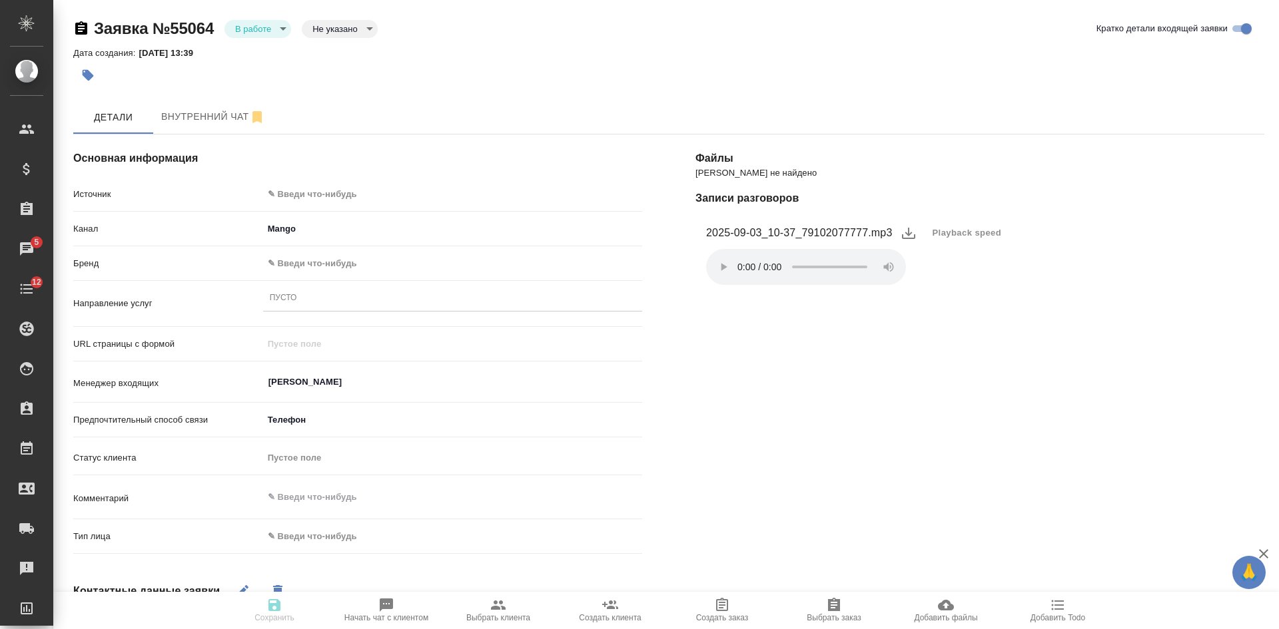
select select "RU"
click at [940, 234] on span "Playback speed" at bounding box center [966, 232] width 69 height 13
click at [949, 298] on li "1.75" at bounding box center [948, 296] width 48 height 21
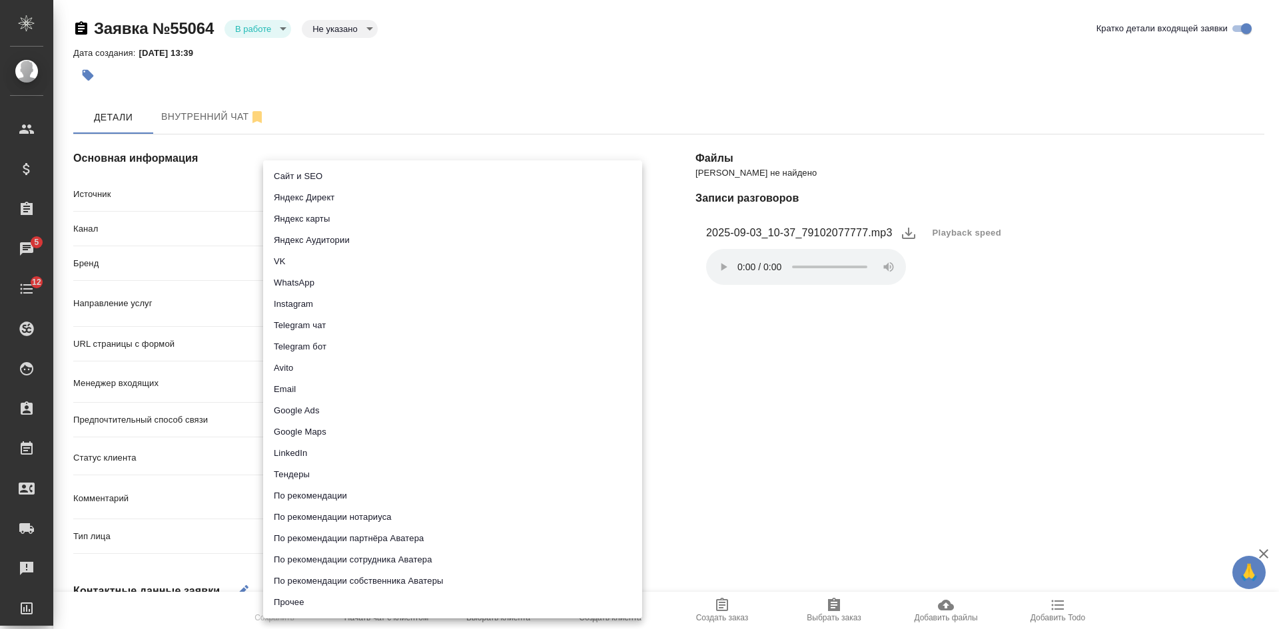
click at [320, 191] on body "🙏 .cls-1 fill:#fff; AWATERA [PERSON_NAME] Спецификации Заказы 5 Чаты 12 Todo Пр…" at bounding box center [639, 314] width 1279 height 629
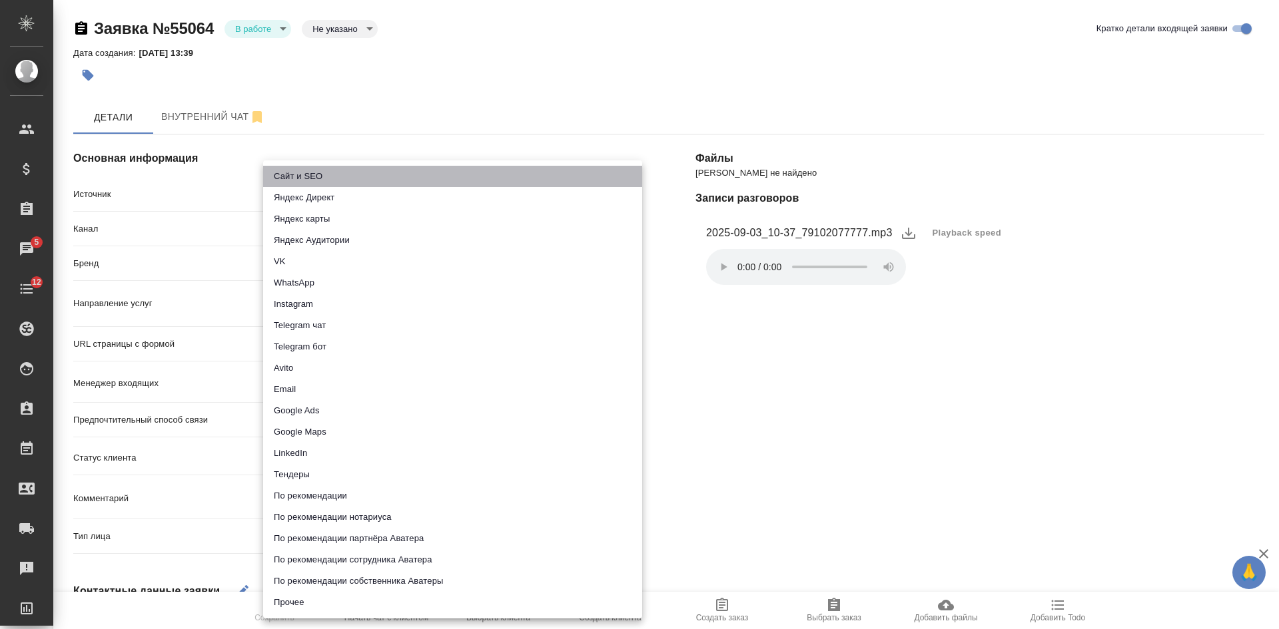
click at [310, 171] on li "Сайт и SEO" at bounding box center [452, 176] width 379 height 21
type input "seo"
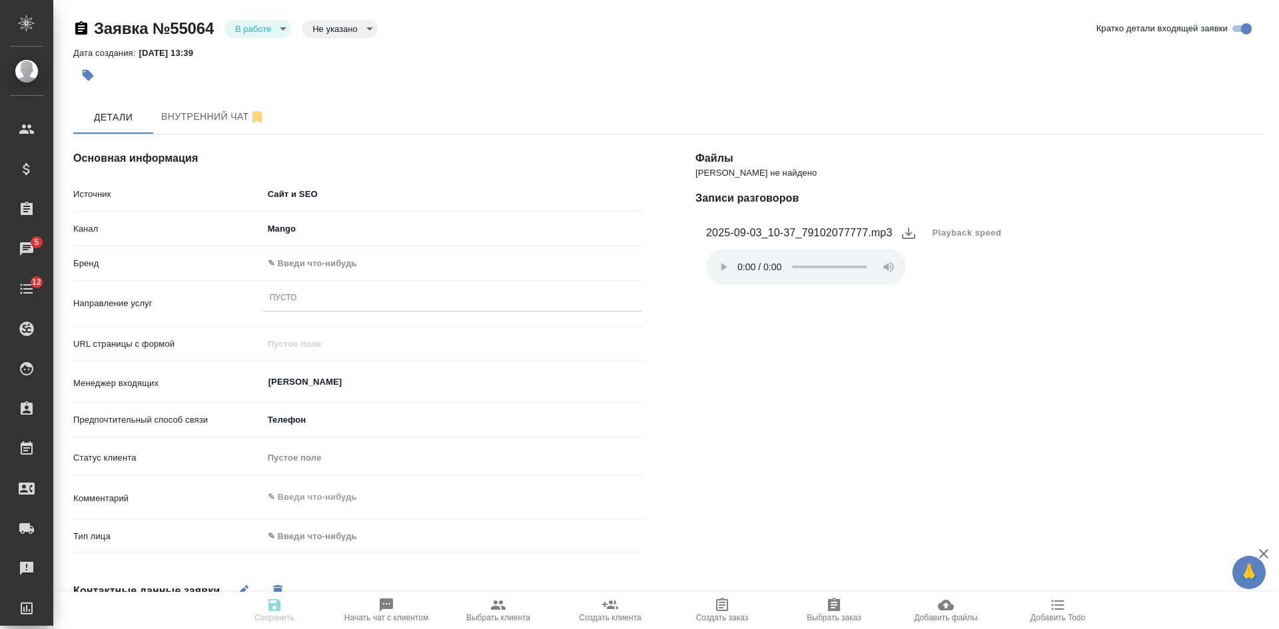
click at [288, 262] on body "🙏 .cls-1 fill:#fff; AWATERA [PERSON_NAME] Спецификации Заказы 5 Чаты 12 Todo Пр…" at bounding box center [639, 314] width 1279 height 629
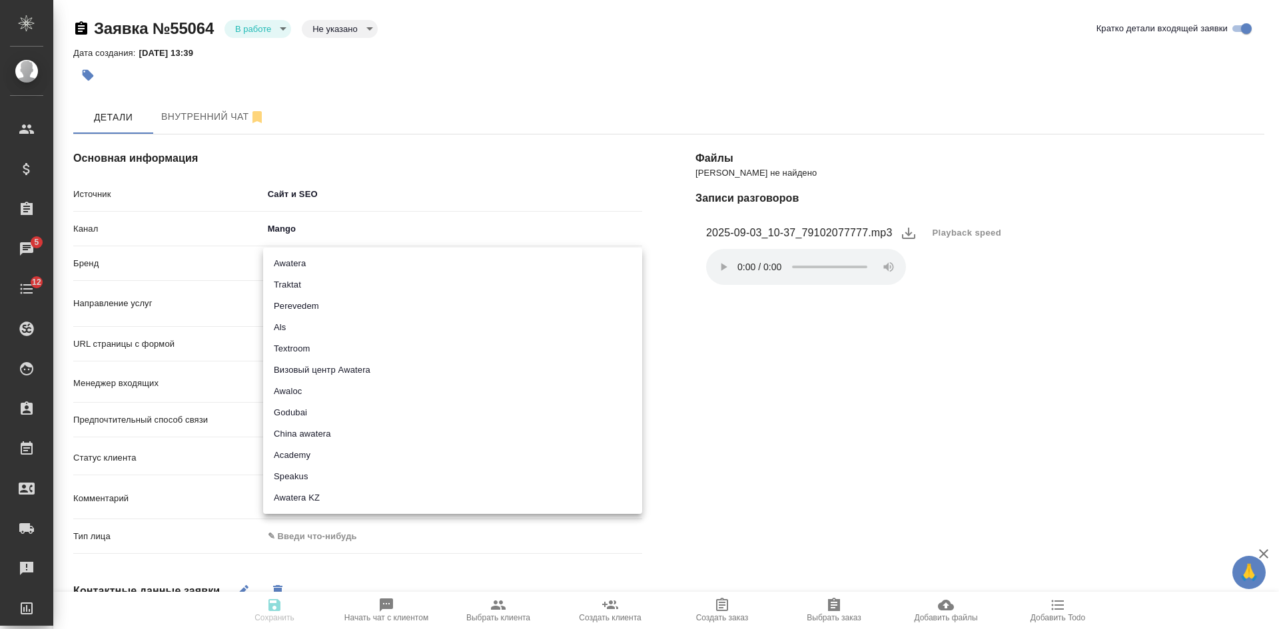
click at [294, 257] on li "Awatera" at bounding box center [452, 263] width 379 height 21
type input "awatera"
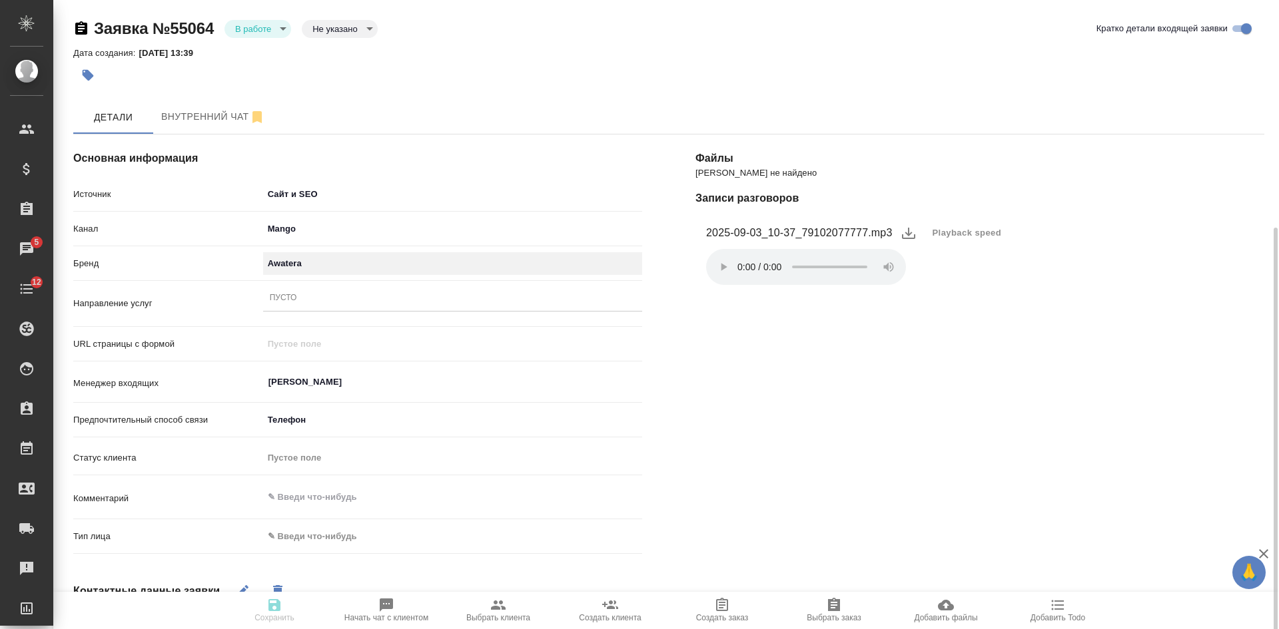
scroll to position [200, 0]
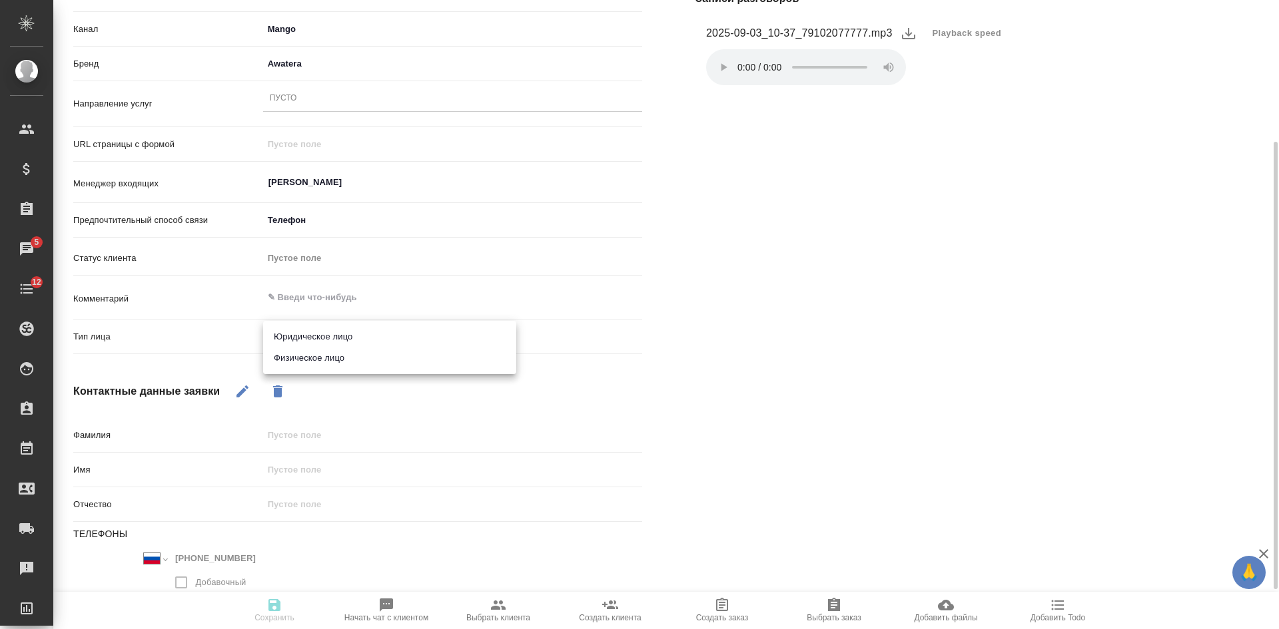
click at [314, 346] on body "🙏 .cls-1 fill:#fff; AWATERA [PERSON_NAME] Спецификации Заказы 5 Чаты 12 Todo Пр…" at bounding box center [639, 314] width 1279 height 629
click at [307, 358] on li "Физическое лицо" at bounding box center [389, 358] width 253 height 21
type input "private"
click at [243, 394] on icon "button" at bounding box center [242, 392] width 12 height 12
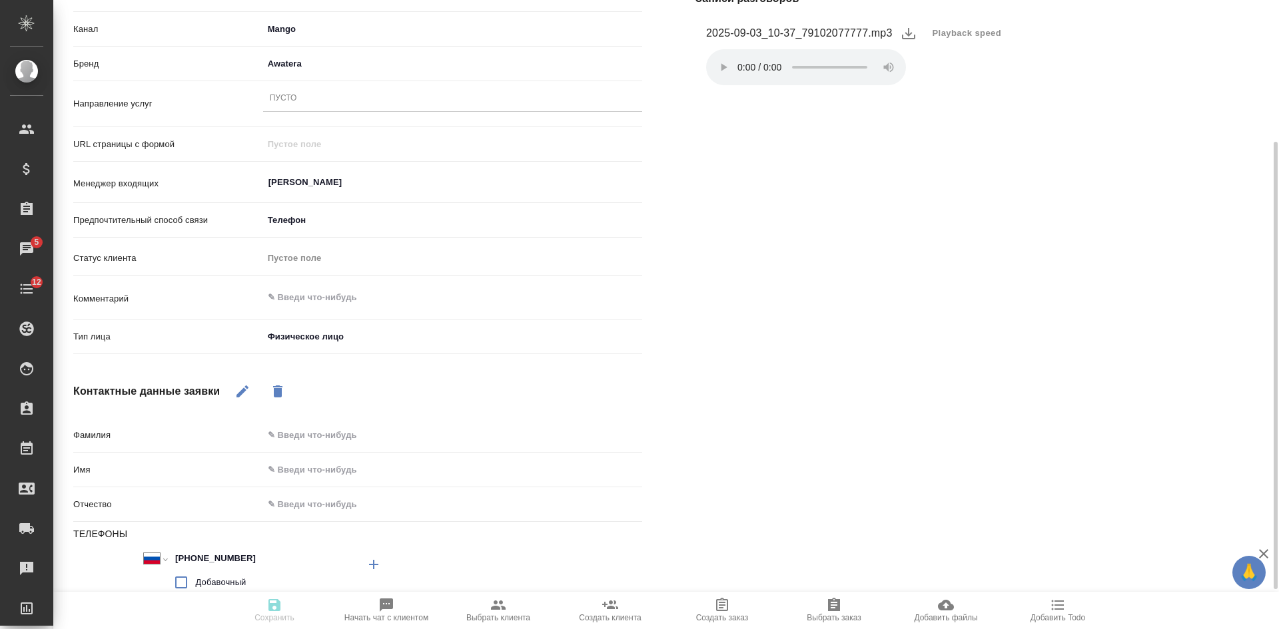
click at [300, 471] on input "text" at bounding box center [452, 469] width 379 height 19
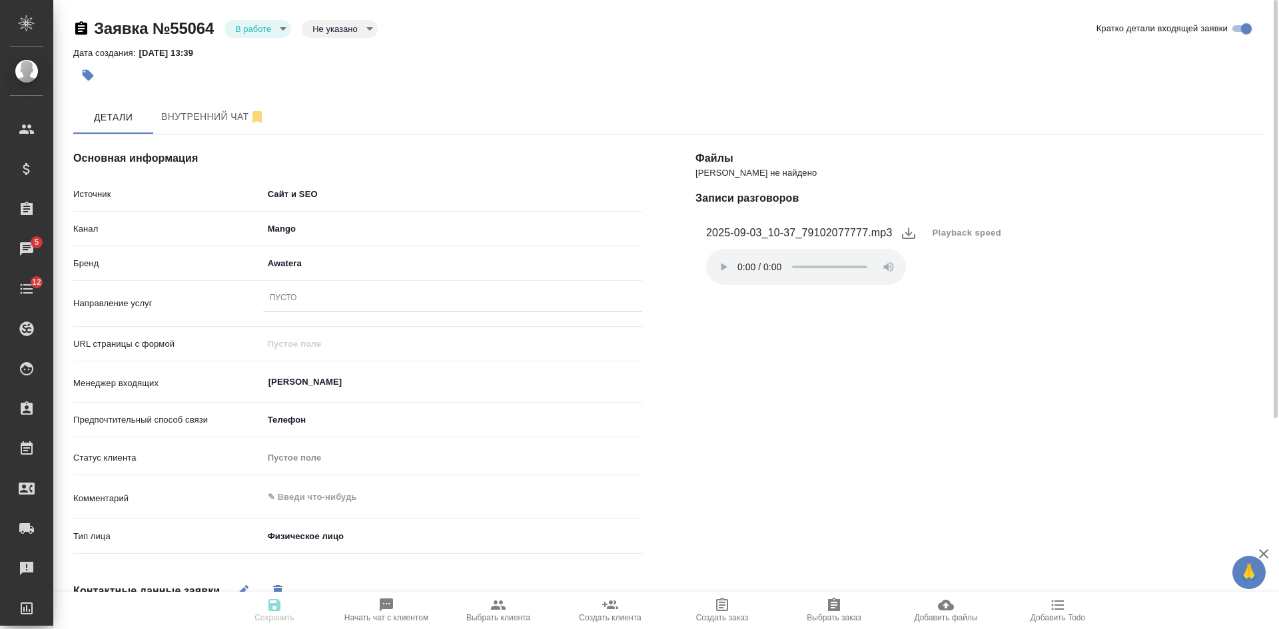
type input "[PERSON_NAME]"
click at [303, 296] on div "Пусто" at bounding box center [452, 298] width 379 height 19
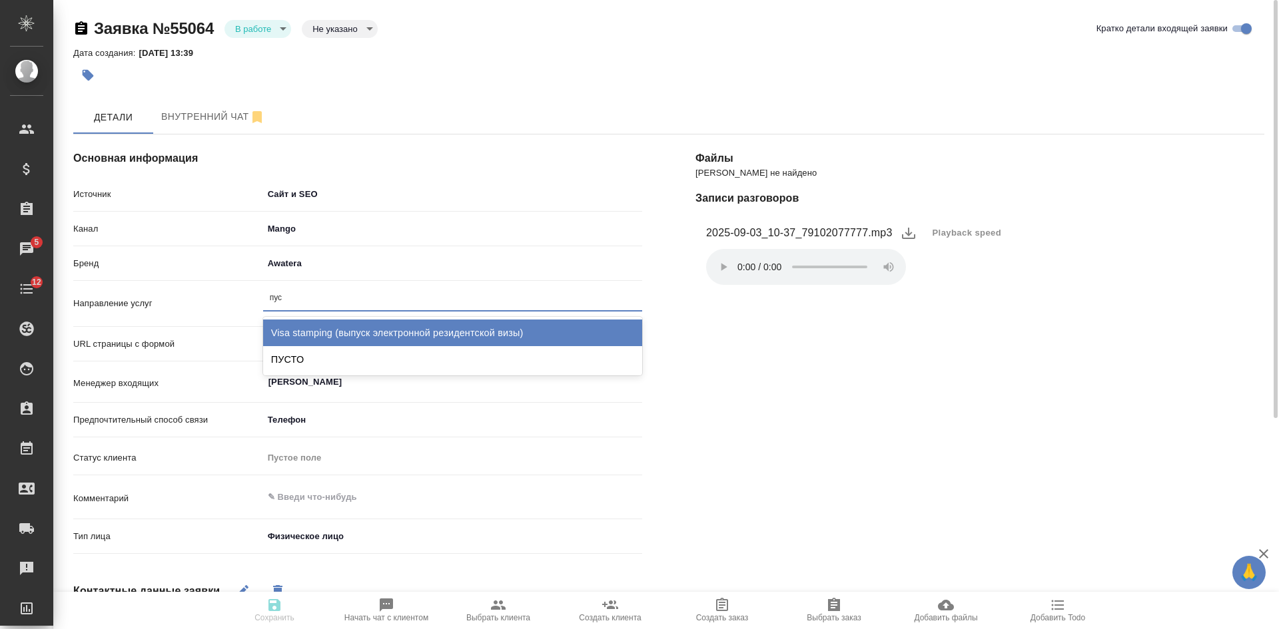
type input "пуст"
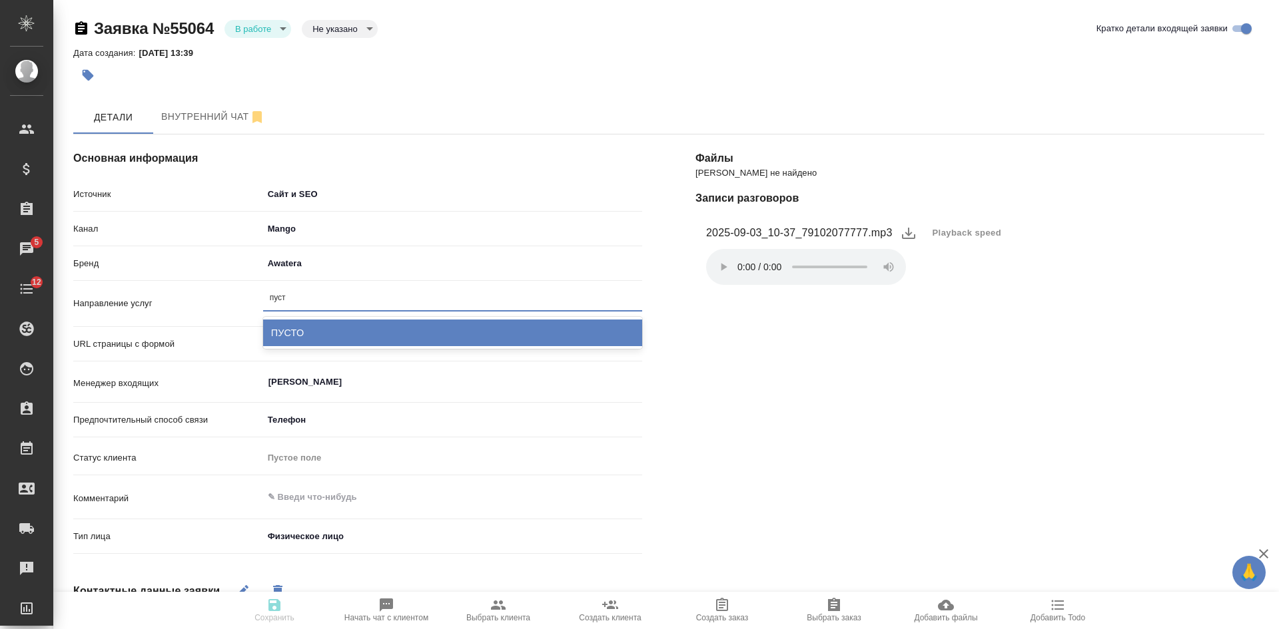
click at [323, 336] on div "ПУСТО" at bounding box center [452, 333] width 379 height 27
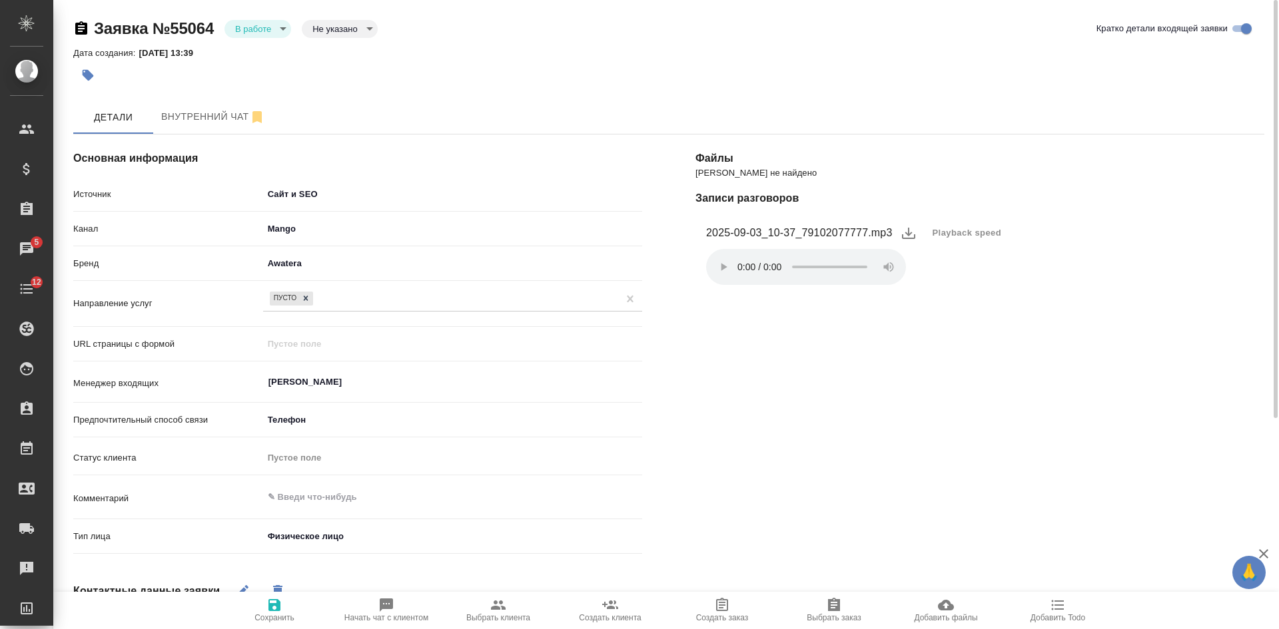
click at [274, 603] on icon "button" at bounding box center [274, 605] width 16 height 16
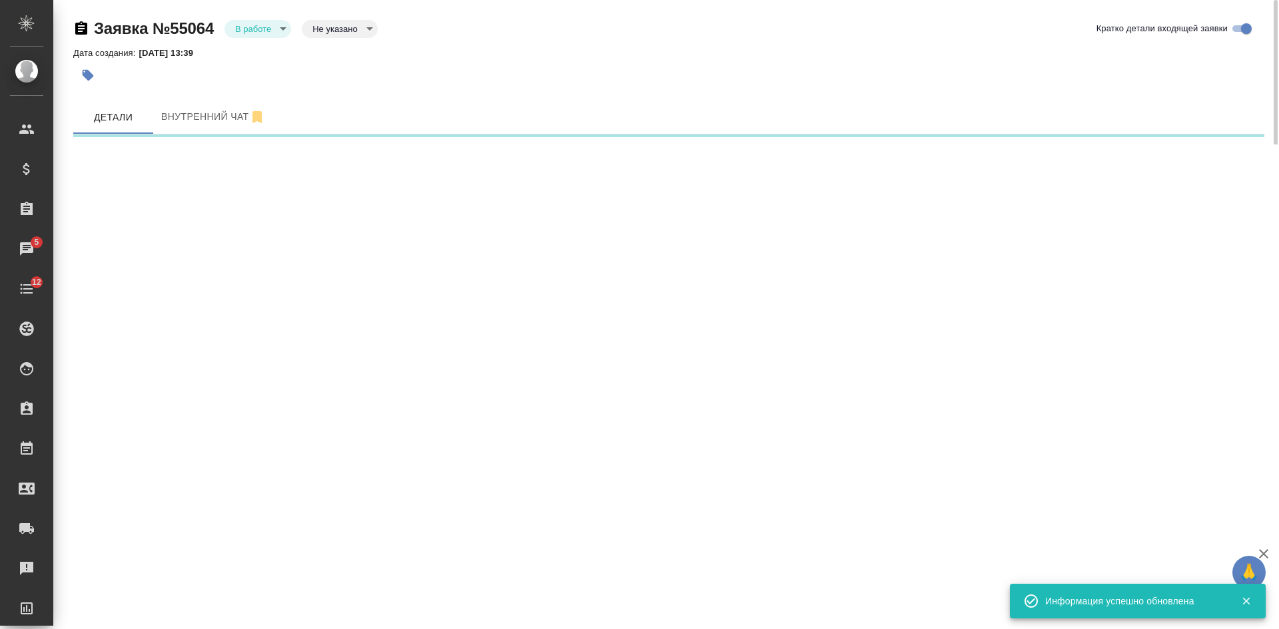
select select "RU"
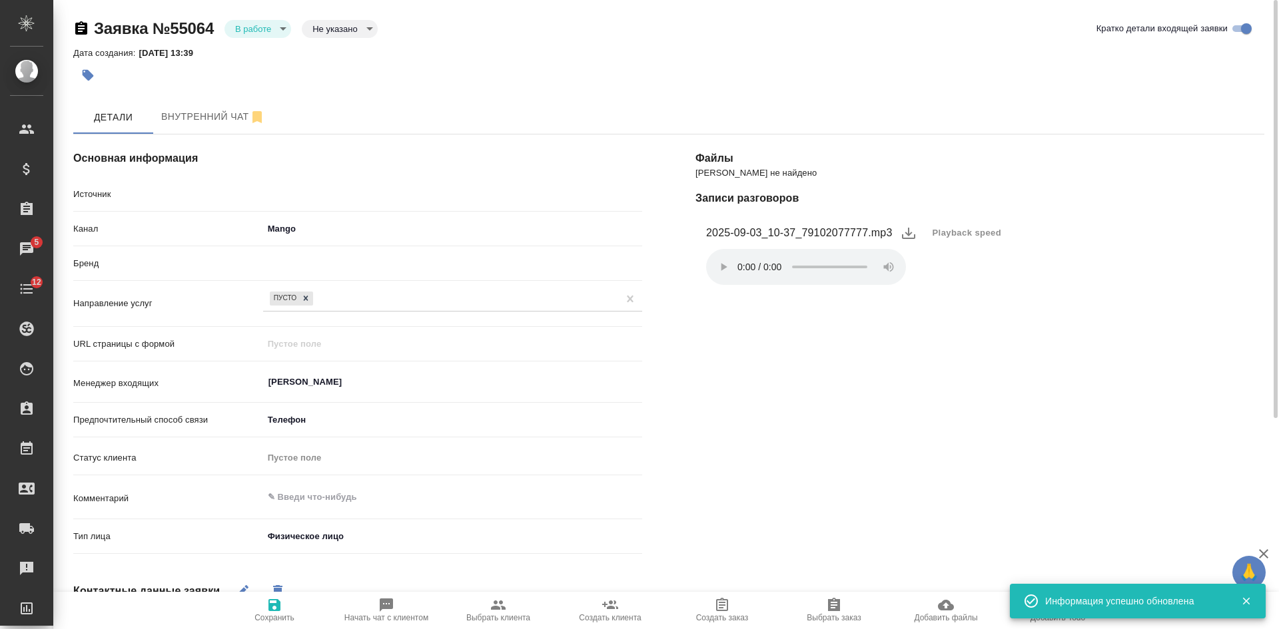
type textarea "x"
click at [264, 25] on body "🙏 .cls-1 fill:#fff; AWATERA [PERSON_NAME] Спецификации Заказы 5 Чаты 12 Todo Пр…" at bounding box center [639, 314] width 1279 height 629
click at [268, 53] on li "Отказ" at bounding box center [257, 51] width 67 height 23
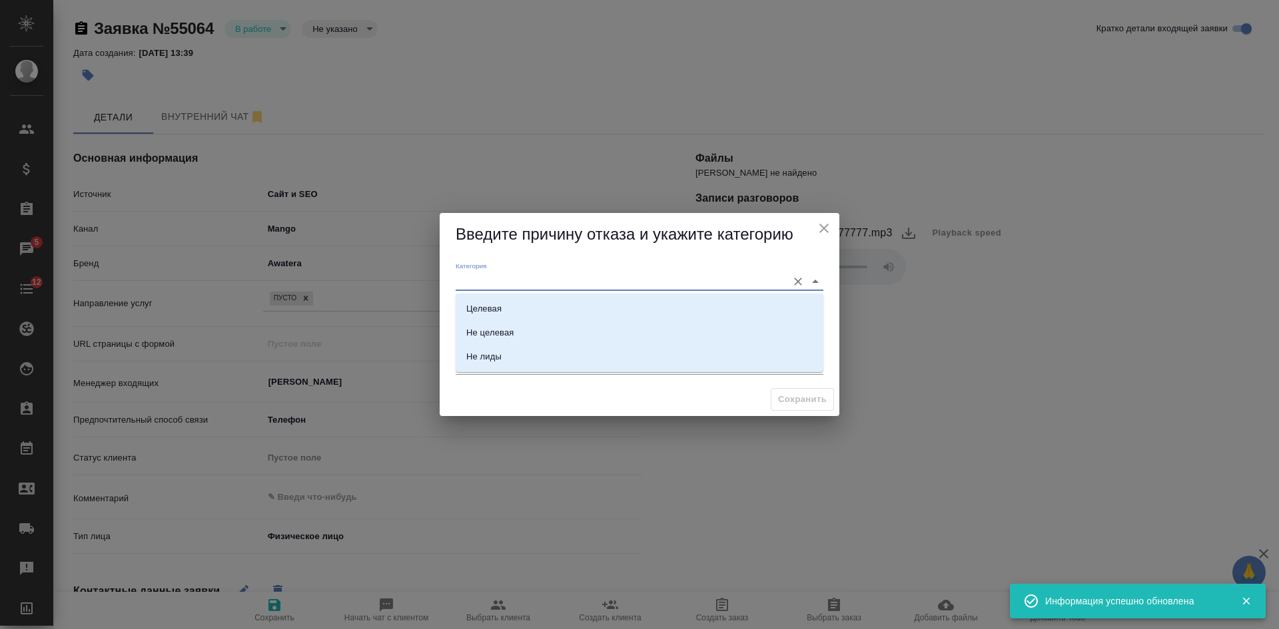
click at [499, 278] on input "Категория" at bounding box center [618, 281] width 325 height 18
click at [491, 329] on div "Не целевая" at bounding box center [489, 332] width 47 height 13
type input "Не целевая"
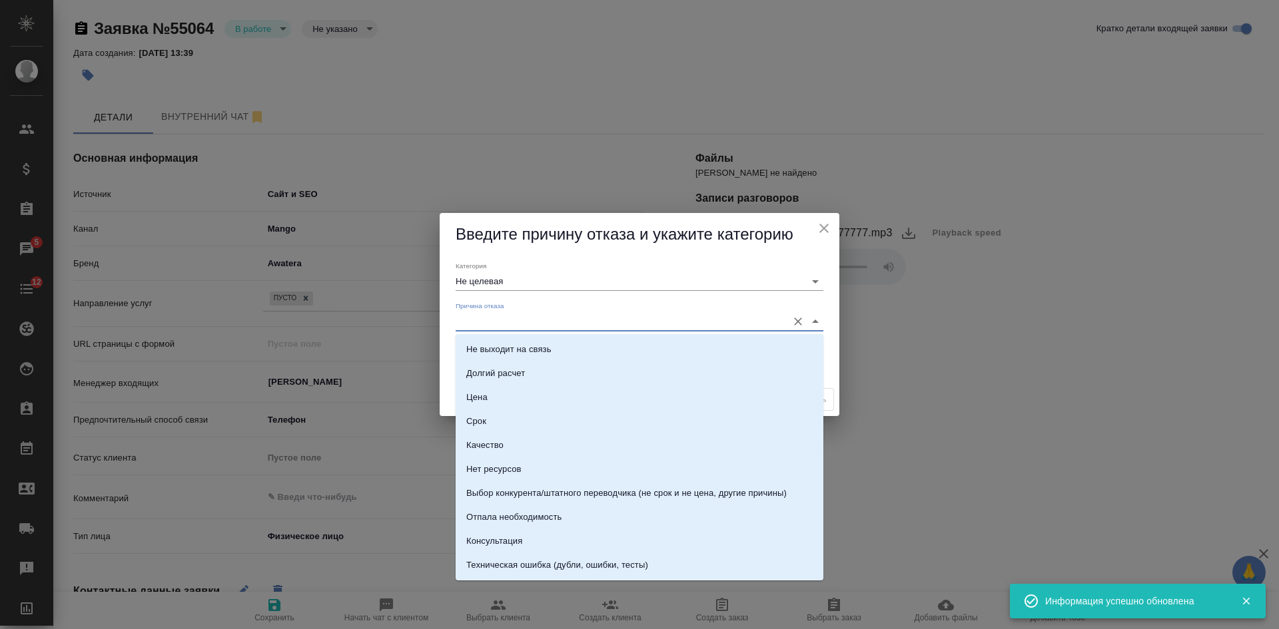
click at [485, 321] on input "Причина отказа" at bounding box center [618, 321] width 325 height 18
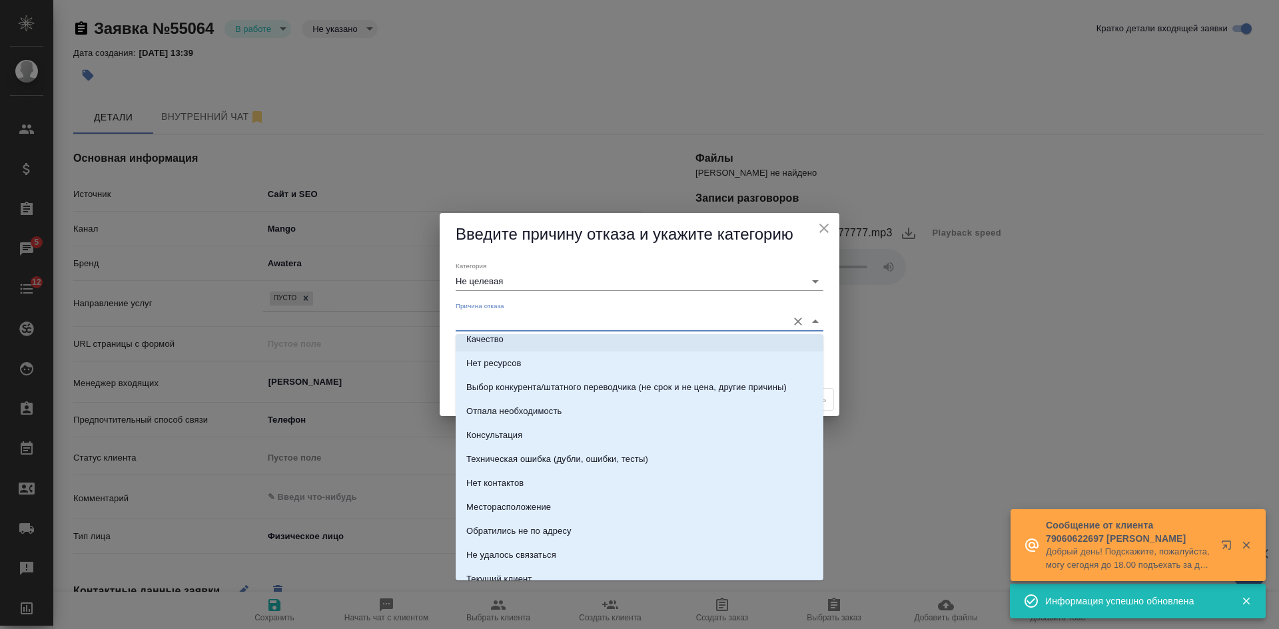
scroll to position [133, 0]
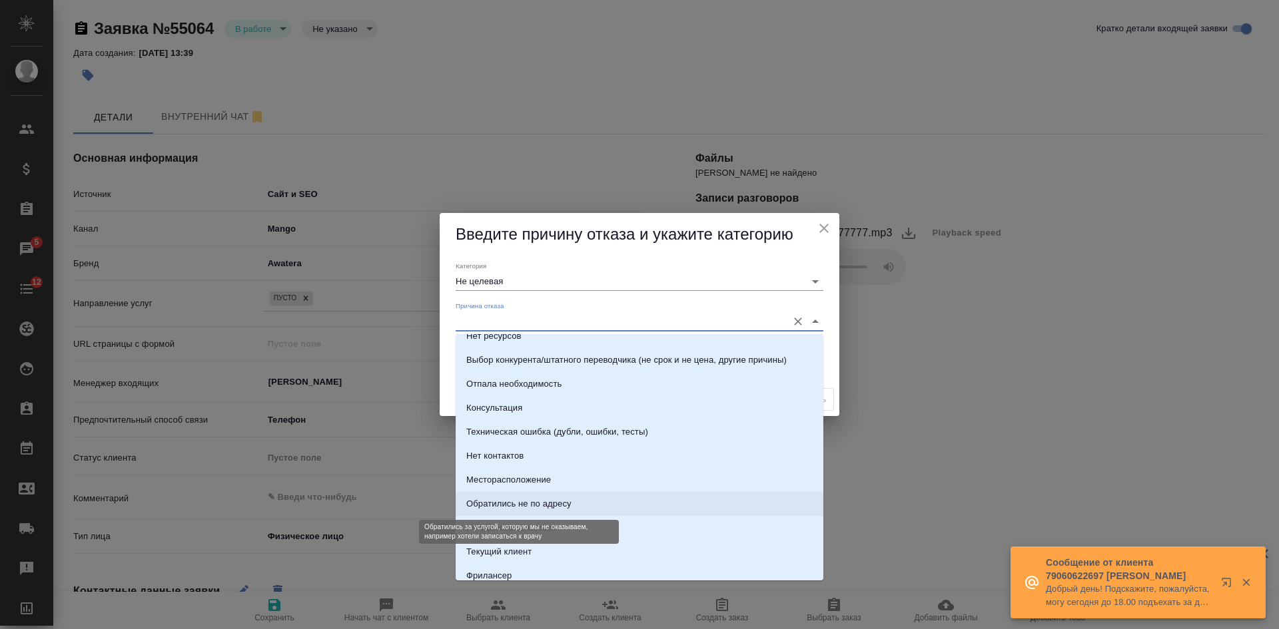
click at [552, 506] on div "Обратились не по адресу" at bounding box center [518, 504] width 105 height 13
type input "Обратились не по адресу"
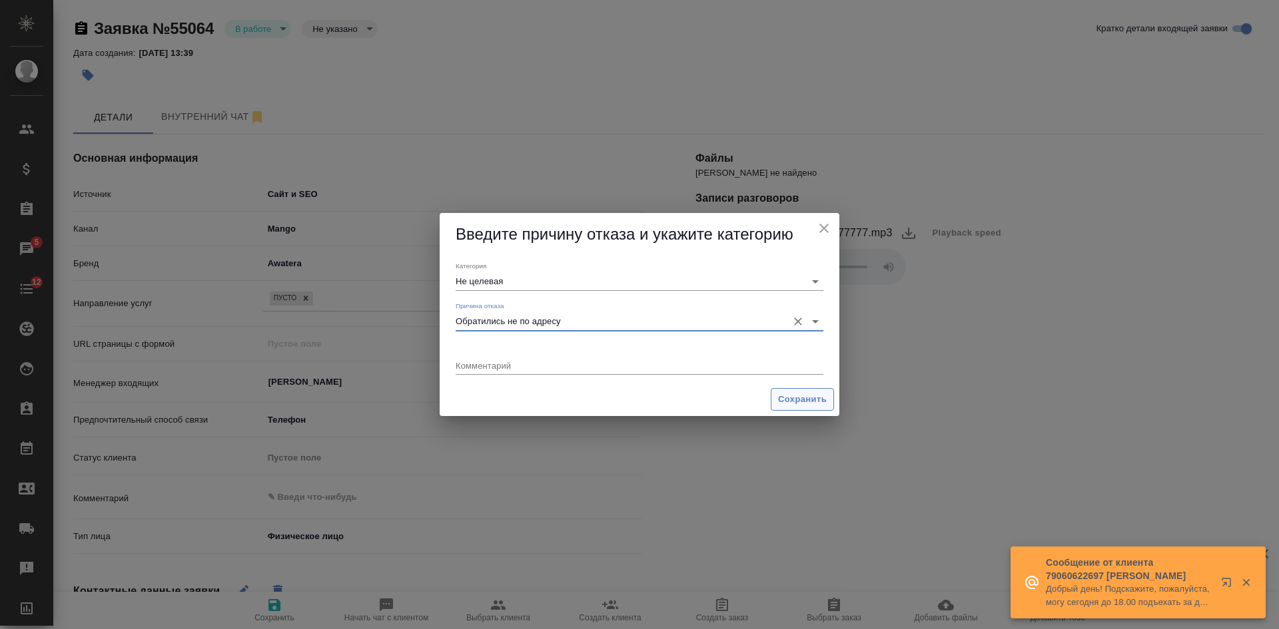
click at [779, 399] on span "Сохранить" at bounding box center [802, 399] width 49 height 15
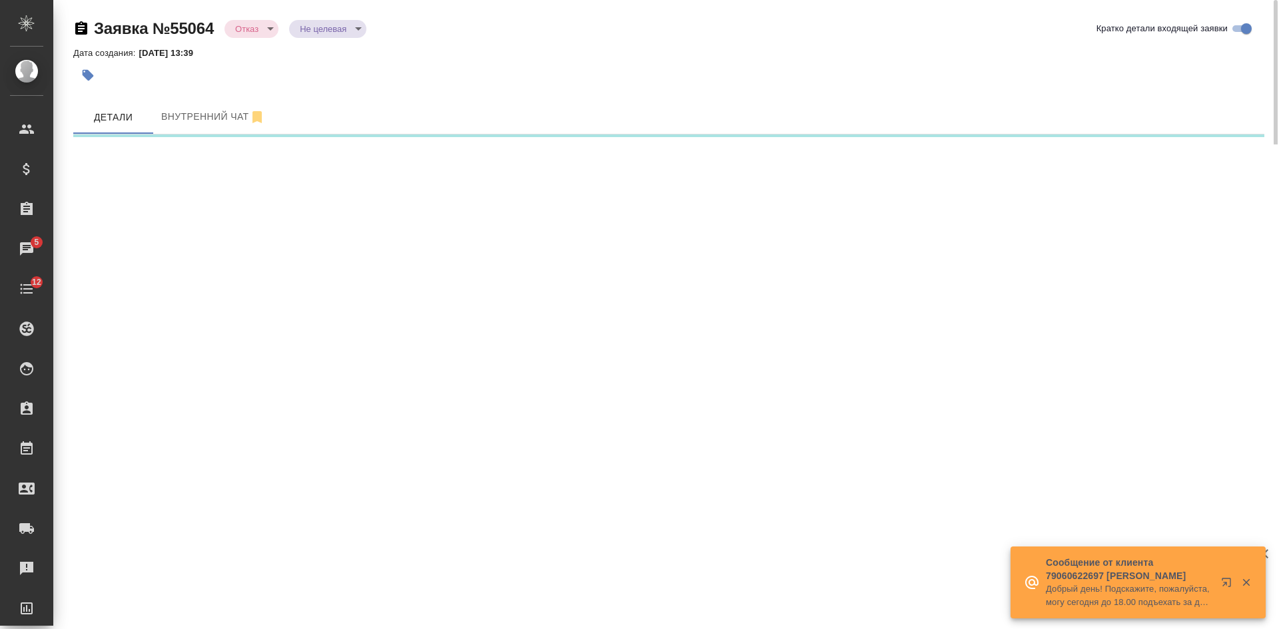
select select "RU"
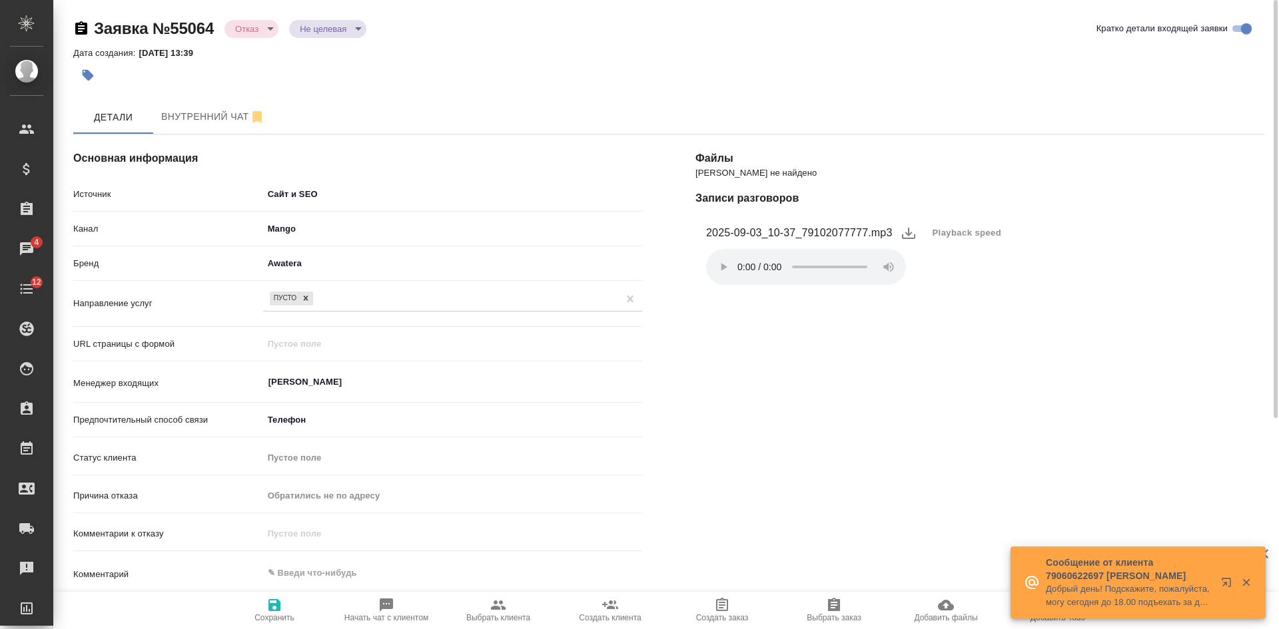
type textarea "x"
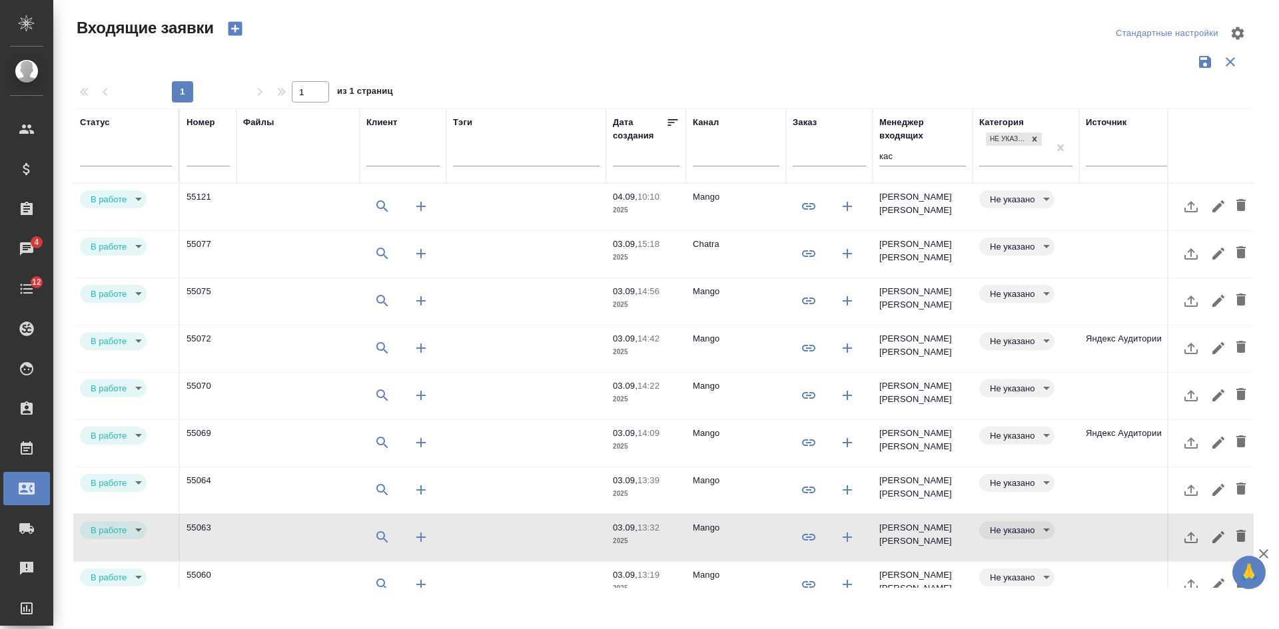
select select "RU"
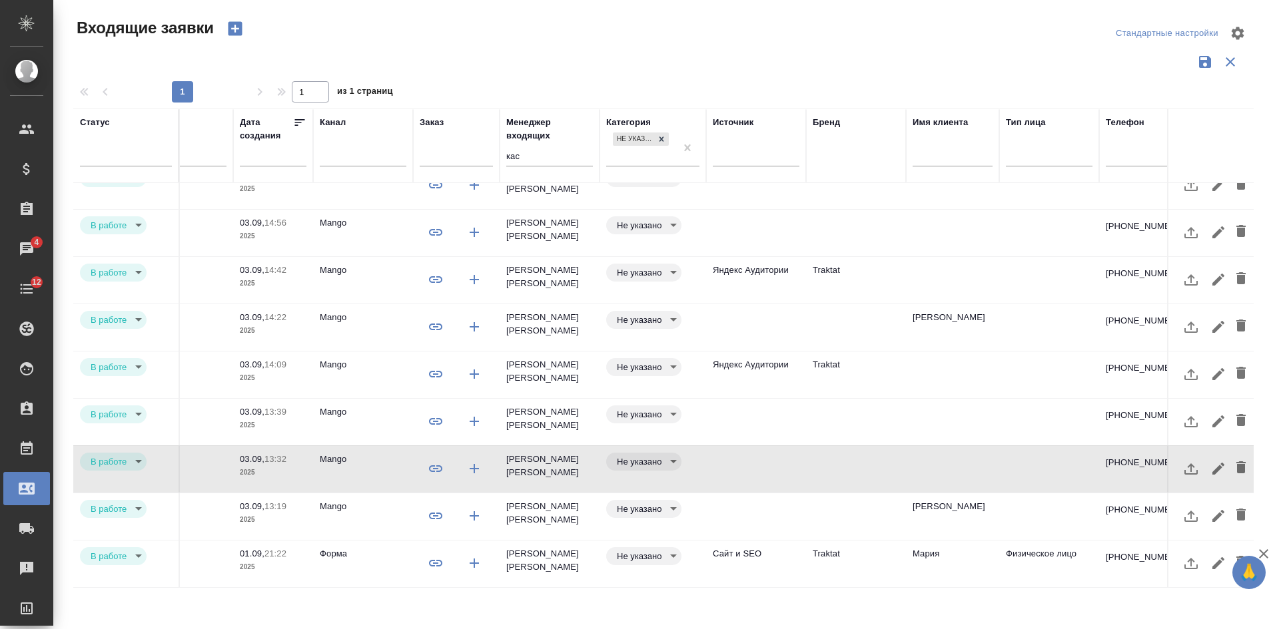
click at [812, 509] on td at bounding box center [856, 517] width 100 height 47
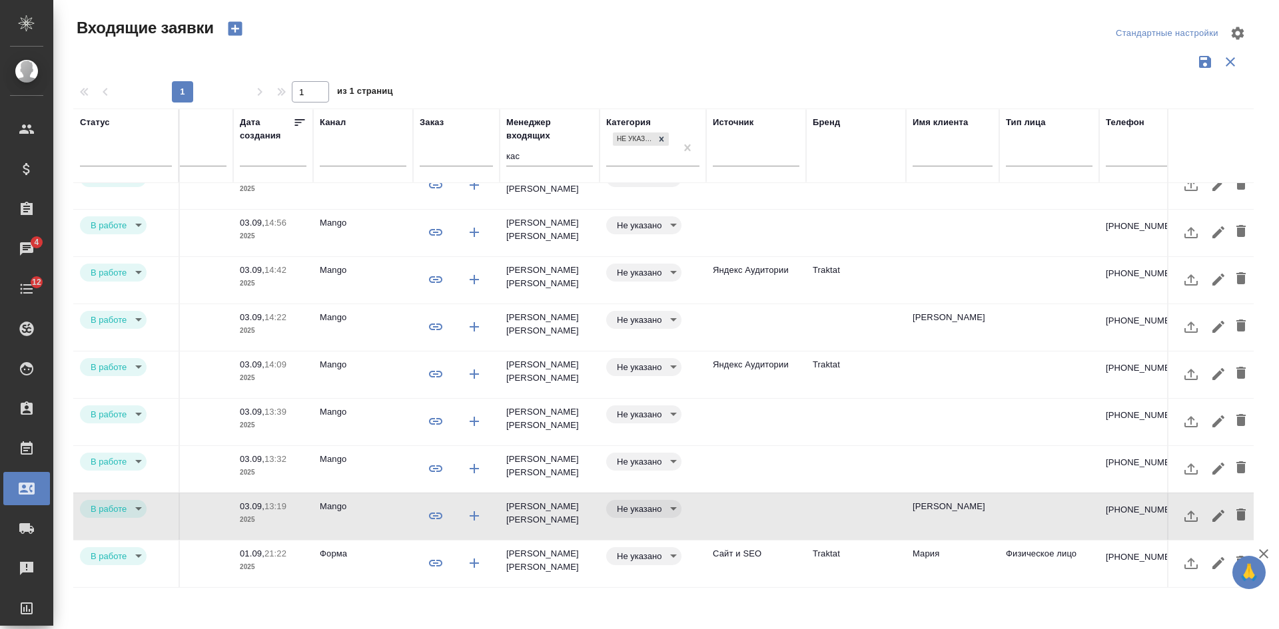
click at [812, 509] on td at bounding box center [856, 517] width 100 height 47
click at [819, 557] on td "Traktat" at bounding box center [856, 564] width 100 height 47
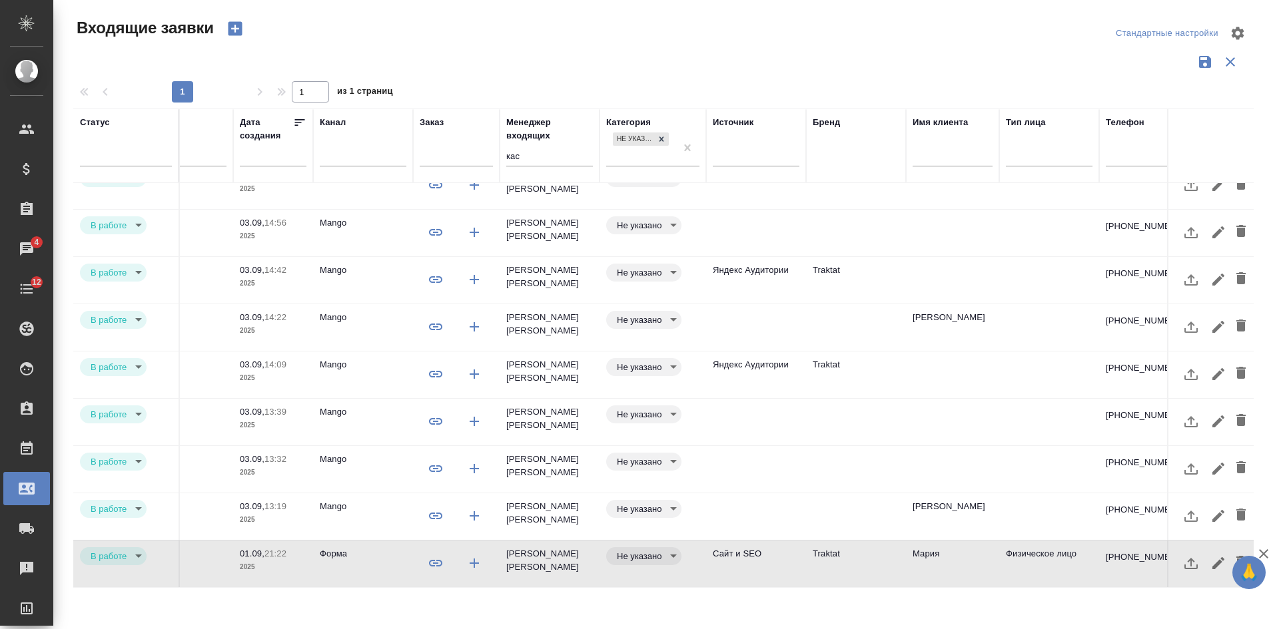
scroll to position [0, 373]
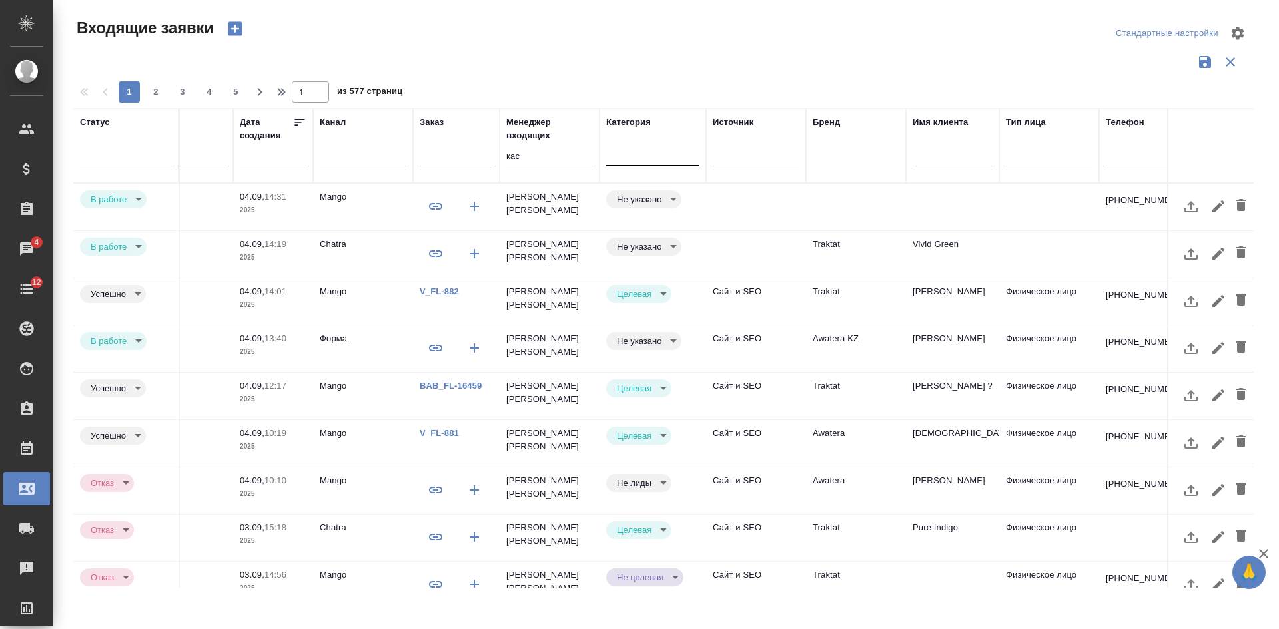
click at [665, 136] on div "Категория" at bounding box center [652, 146] width 93 height 60
click at [660, 149] on div at bounding box center [652, 152] width 93 height 19
click at [666, 198] on div "Не указано" at bounding box center [706, 196] width 200 height 24
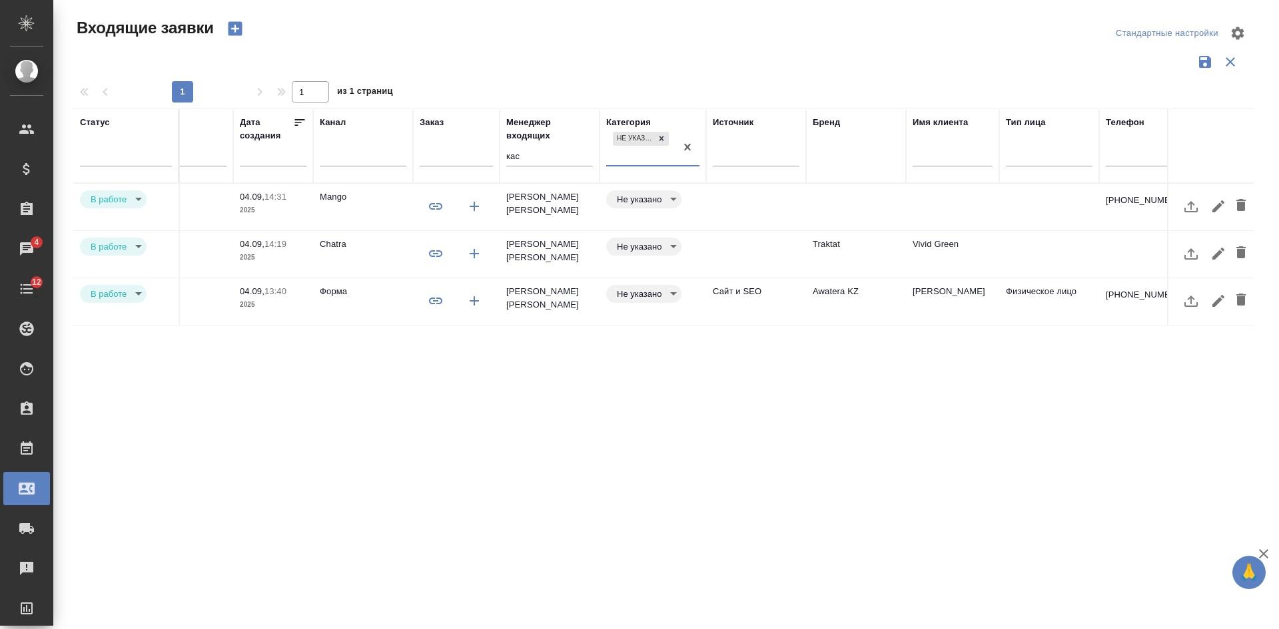
click at [754, 248] on td at bounding box center [756, 254] width 100 height 47
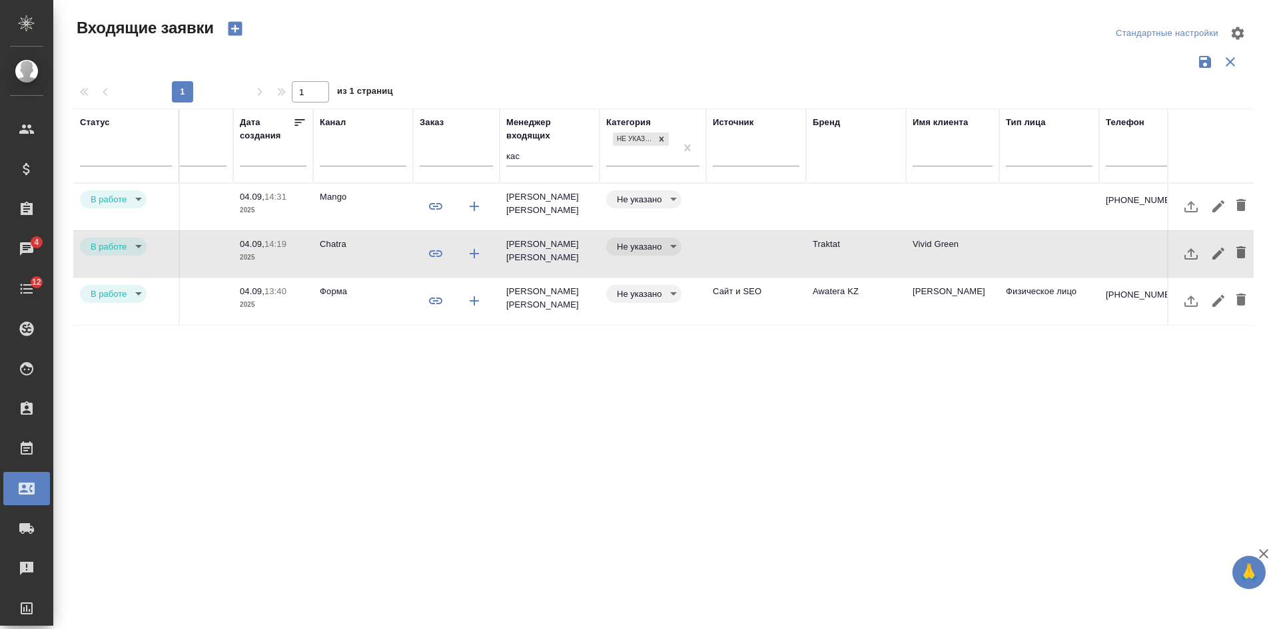
click at [754, 248] on td at bounding box center [756, 254] width 100 height 47
click at [754, 196] on td at bounding box center [756, 207] width 100 height 47
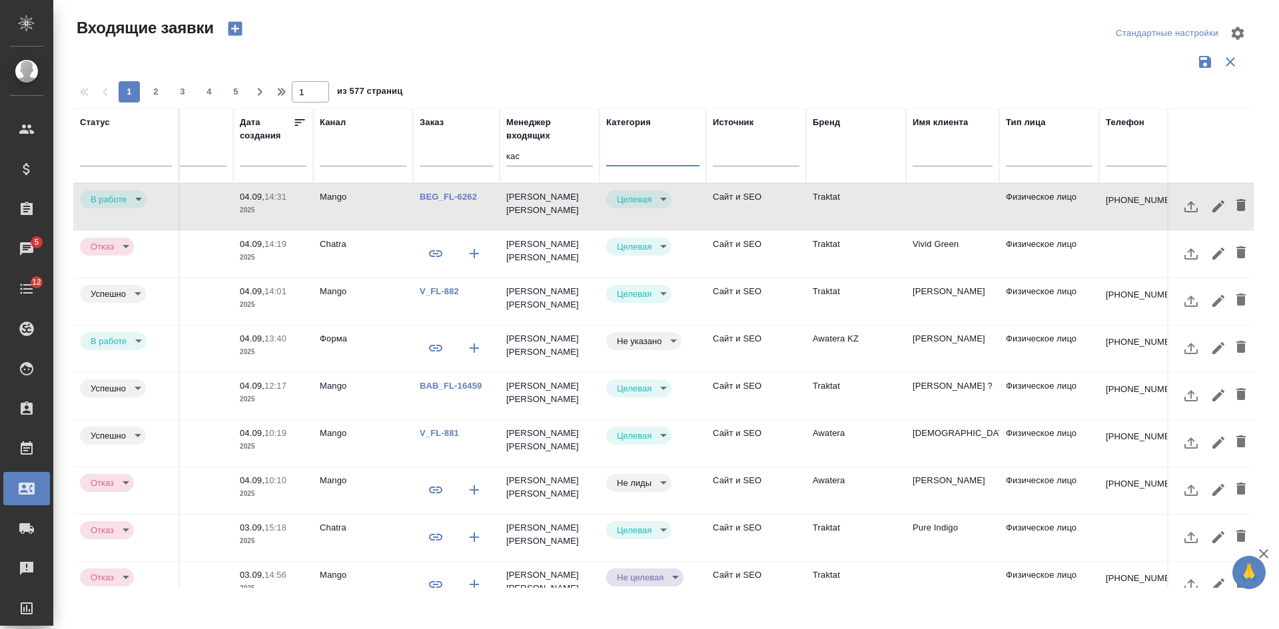
type input "target"
type input "rejection"
type input "target"
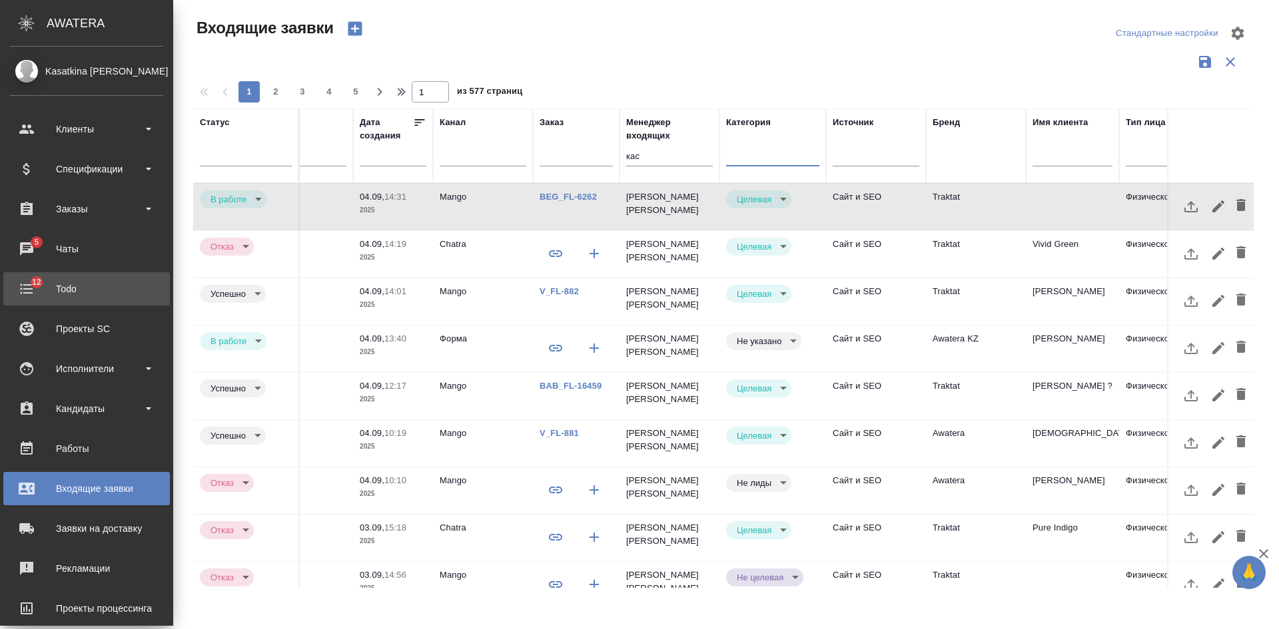
drag, startPoint x: 43, startPoint y: 289, endPoint x: 58, endPoint y: 280, distance: 17.9
click at [44, 289] on div "Todo" at bounding box center [86, 289] width 153 height 20
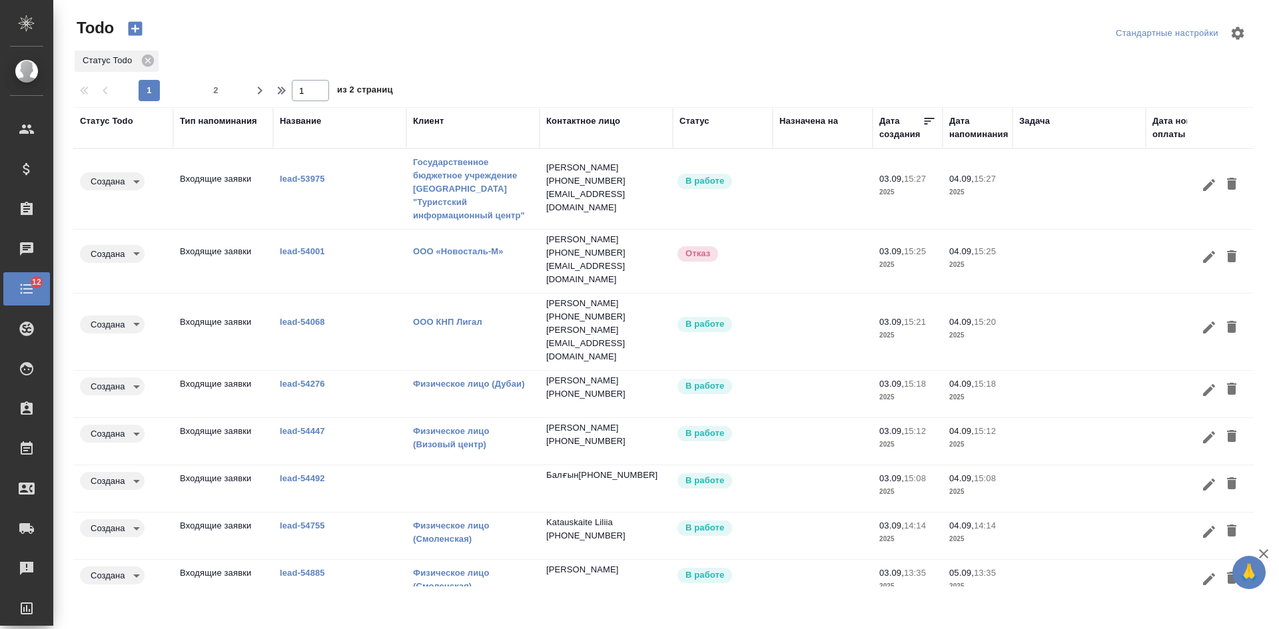
click at [115, 250] on body "🙏 .cls-1 fill:#fff; AWATERA Kasatkina Aleksandra Клиенты Спецификации Заказы Ча…" at bounding box center [639, 314] width 1279 height 629
click at [108, 299] on button "Выполнена" at bounding box center [117, 299] width 53 height 15
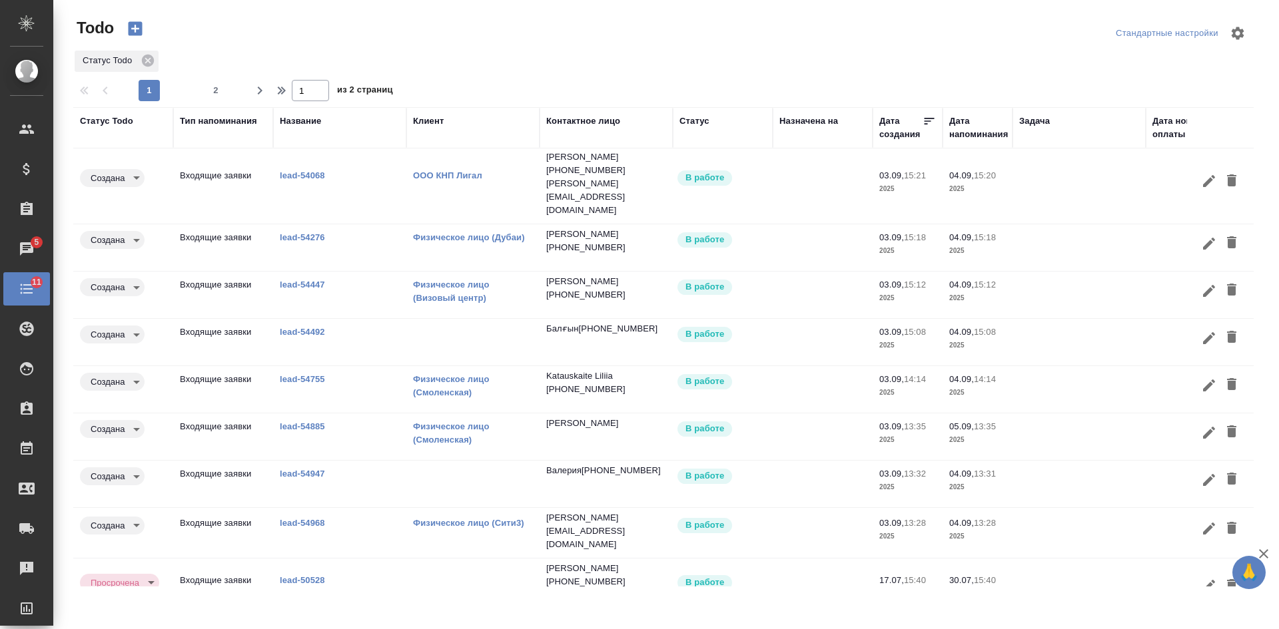
scroll to position [95, 0]
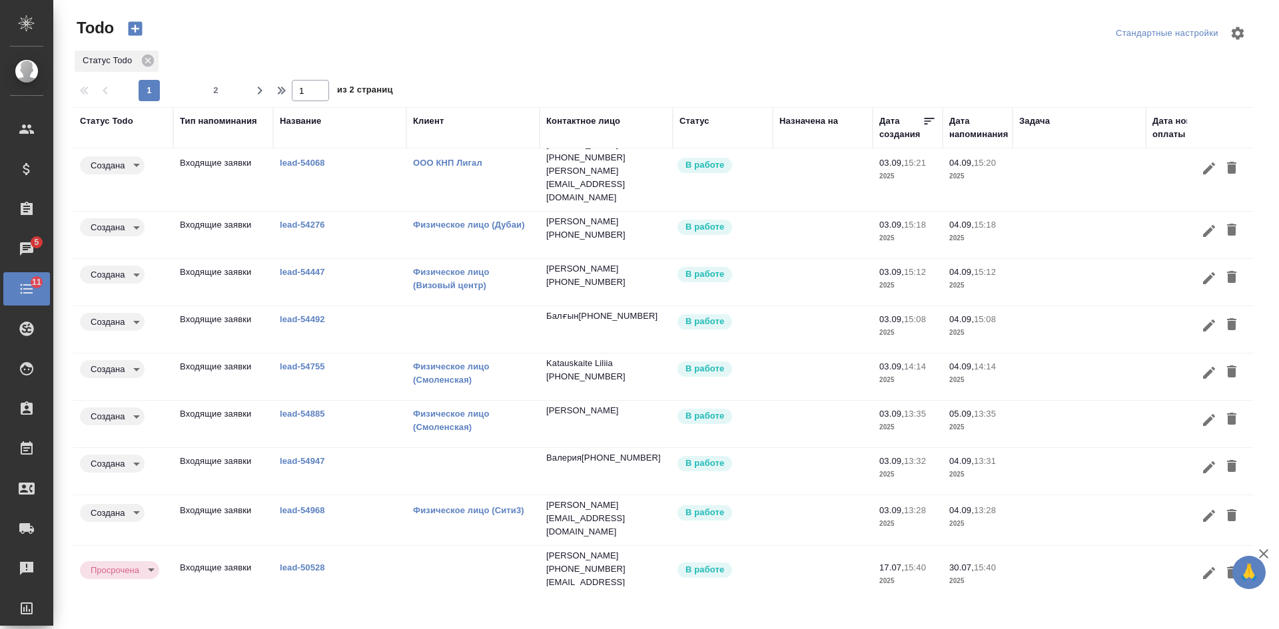
click at [312, 456] on link "lead-54947" at bounding box center [302, 461] width 45 height 10
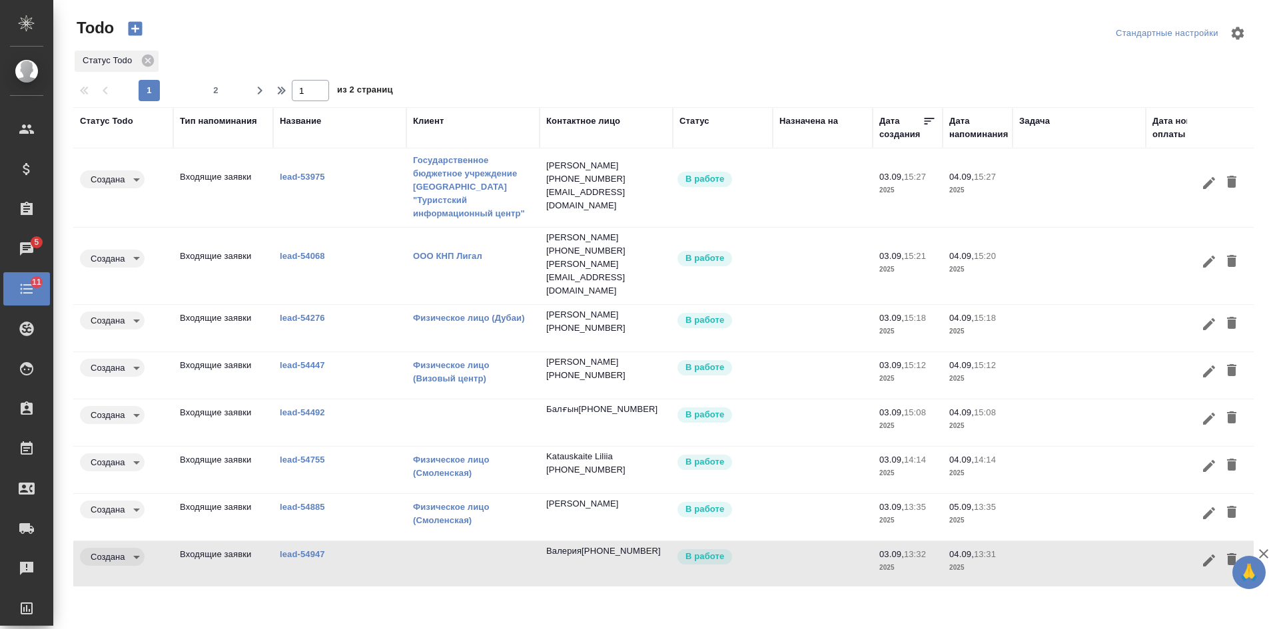
scroll to position [0, 0]
click at [121, 358] on body "🙏 .cls-1 fill:#fff; AWATERA Kasatkina Aleksandra Клиенты Спецификации Заказы 5 …" at bounding box center [639, 314] width 1279 height 629
click at [121, 402] on button "Выполнена" at bounding box center [117, 402] width 53 height 15
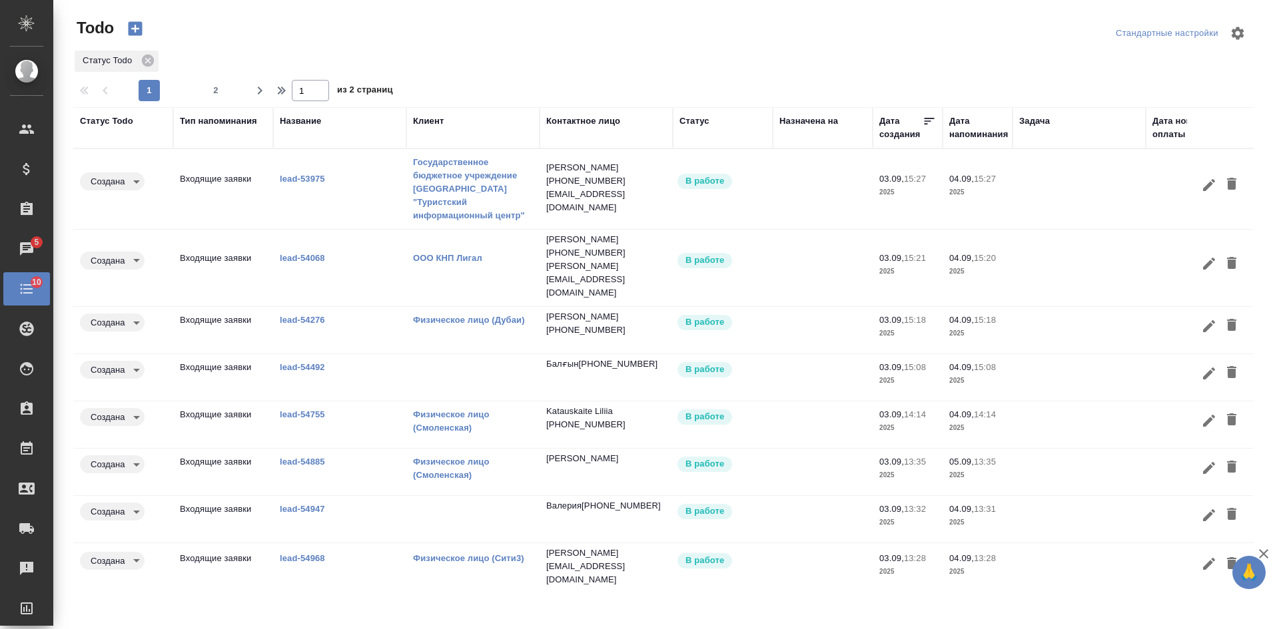
click at [308, 253] on link "lead-54068" at bounding box center [302, 258] width 45 height 10
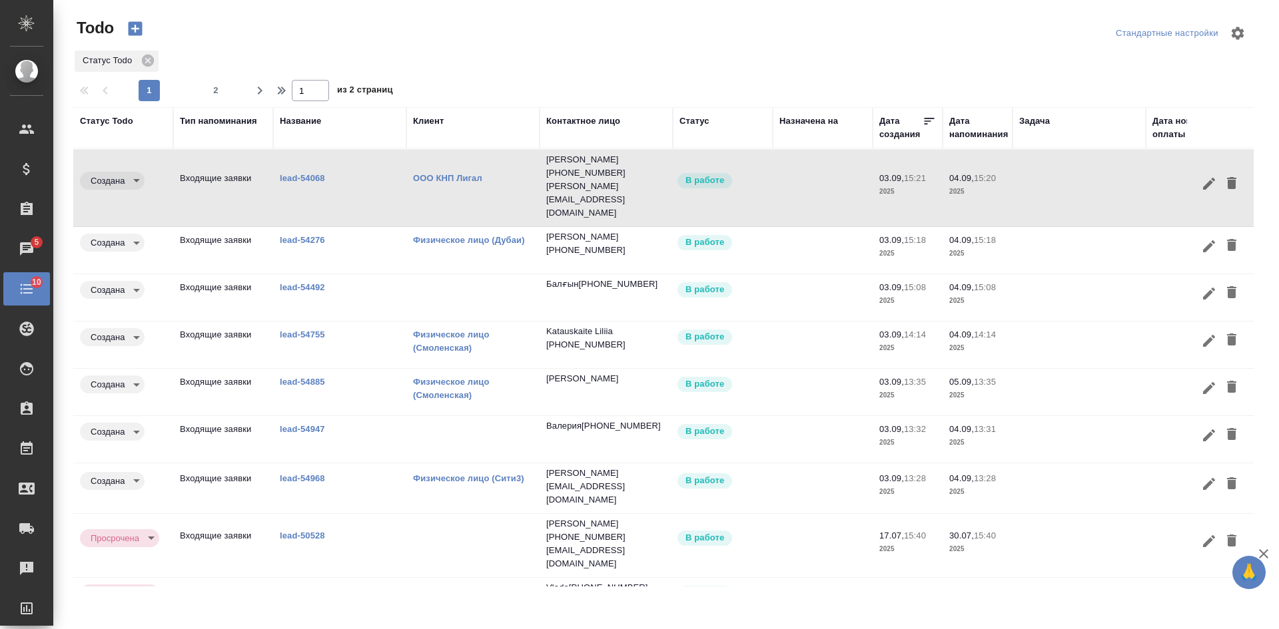
scroll to position [95, 0]
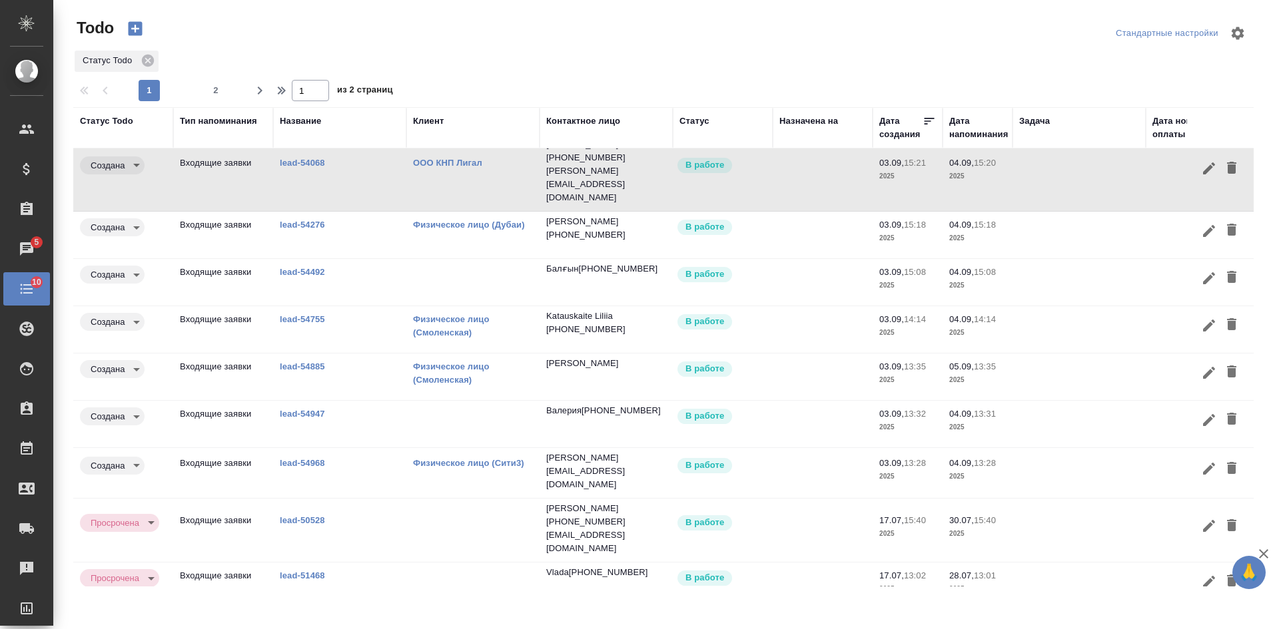
click at [620, 404] on p "+79150313677" at bounding box center [620, 410] width 79 height 13
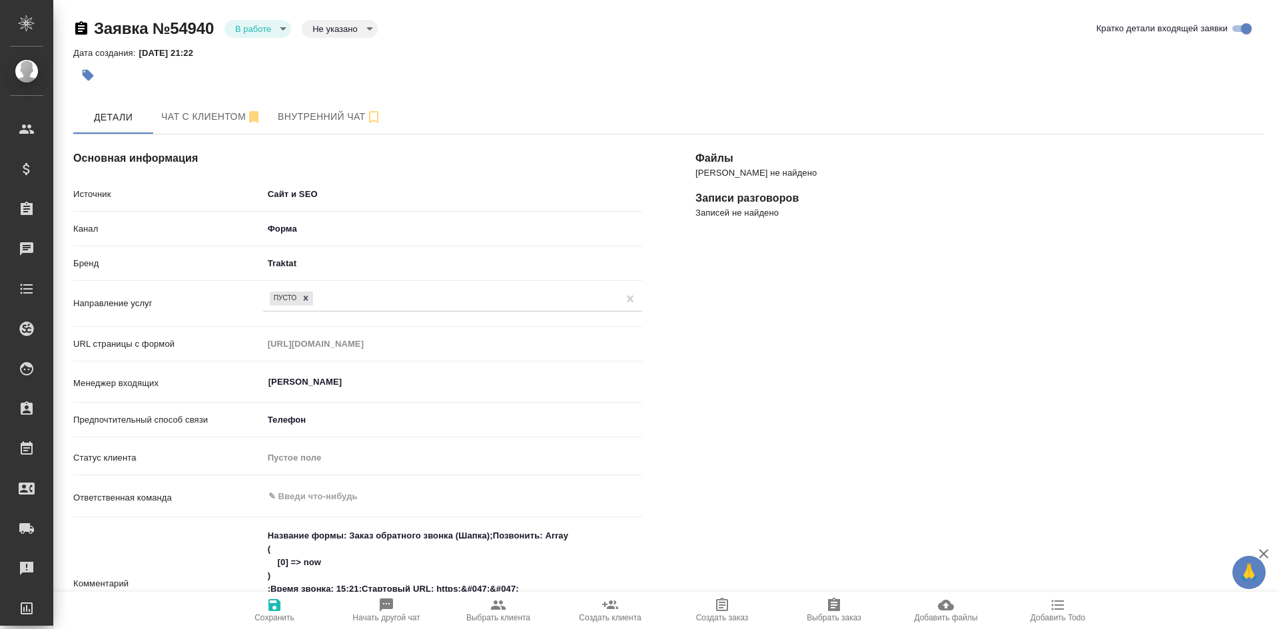
select select "US"
select select "RU"
click at [256, 23] on body "🙏 .cls-1 fill:#fff; AWATERA [PERSON_NAME] Спецификации Заказы 4 Чаты 12 Todo Пр…" at bounding box center [639, 314] width 1279 height 629
click at [256, 54] on button "Отказ" at bounding box center [250, 51] width 31 height 15
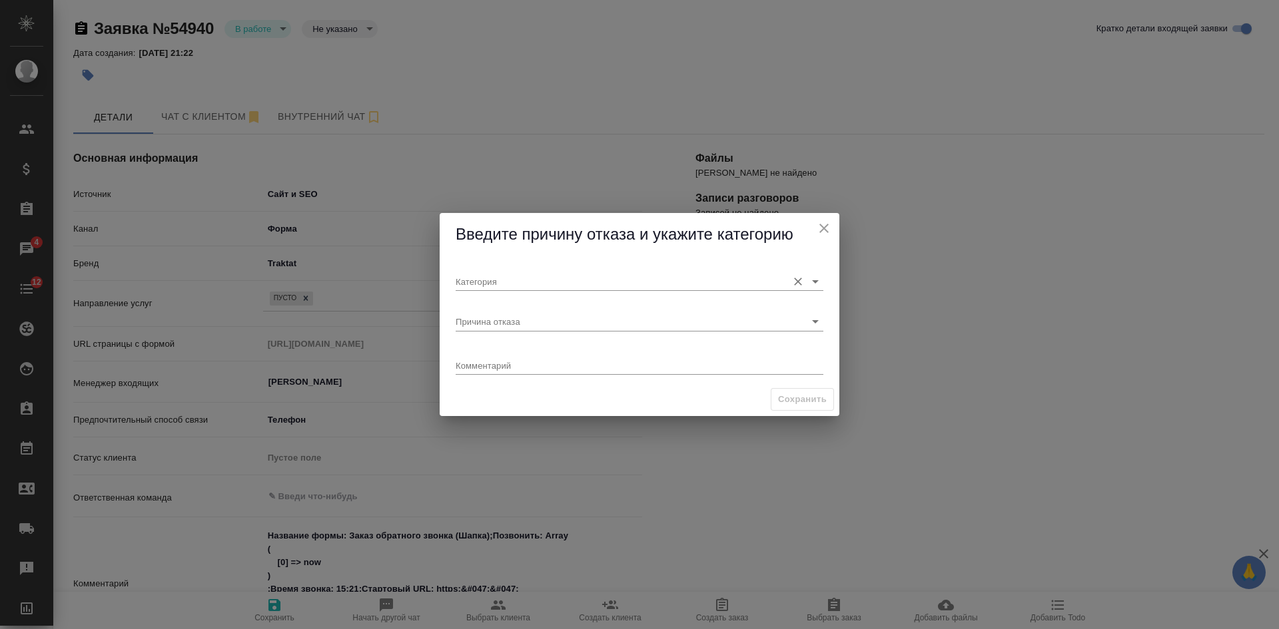
click at [551, 287] on input "Категория" at bounding box center [618, 281] width 325 height 18
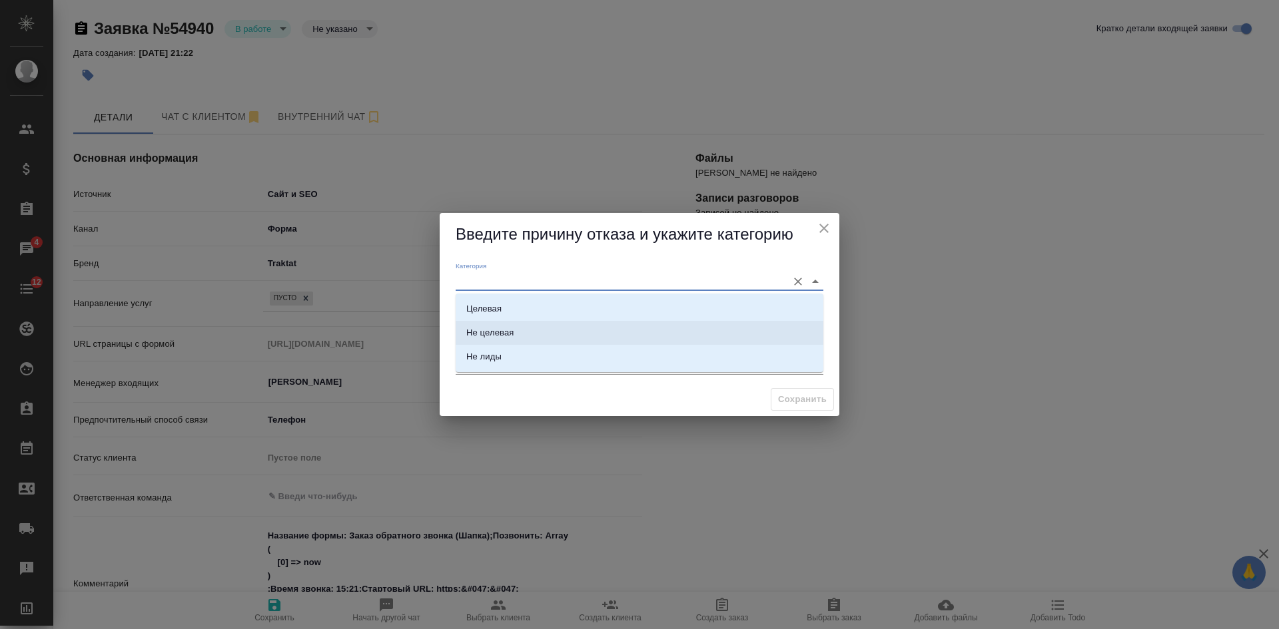
click at [537, 332] on li "Не целевая" at bounding box center [640, 333] width 368 height 24
type input "Не целевая"
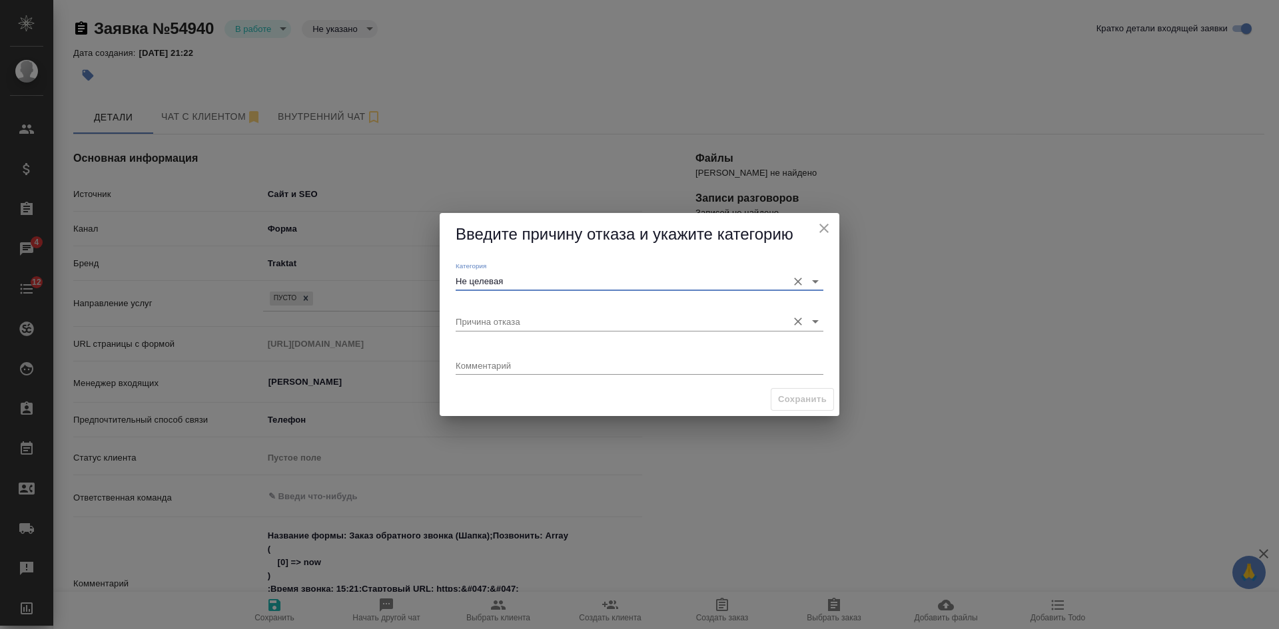
click at [527, 323] on input "Причина отказа" at bounding box center [618, 321] width 325 height 18
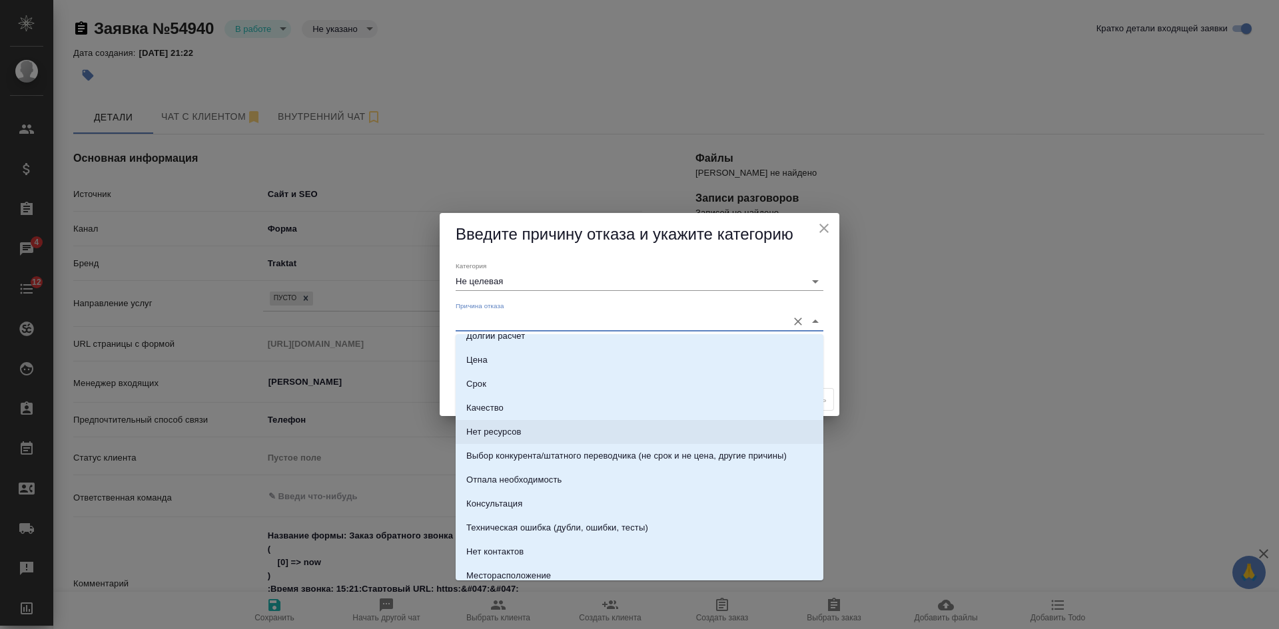
scroll to position [133, 0]
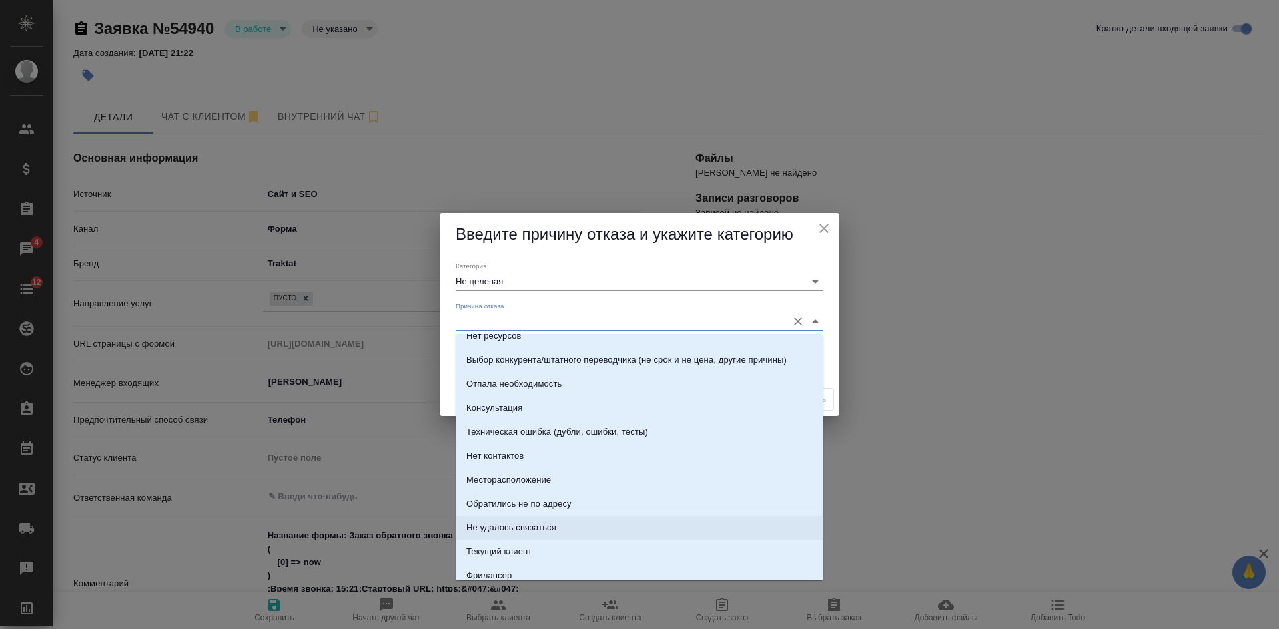
click at [531, 534] on div "Не удалось связаться" at bounding box center [511, 528] width 90 height 13
type input "Не удалось связаться"
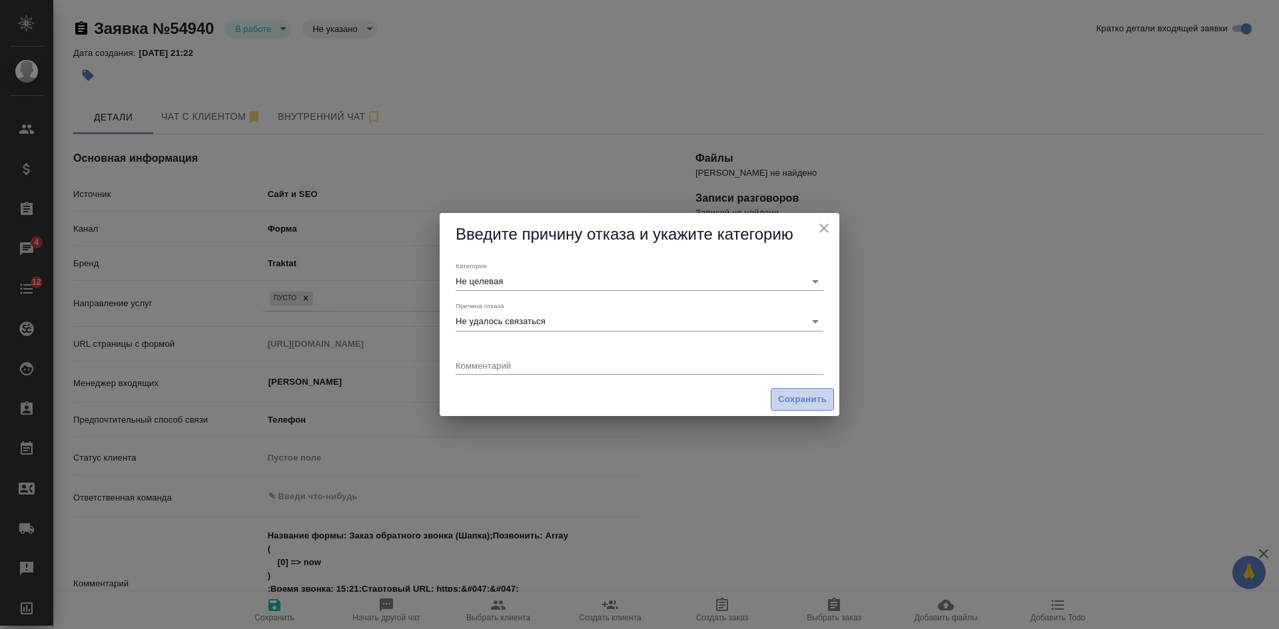
click at [807, 398] on span "Сохранить" at bounding box center [802, 399] width 49 height 15
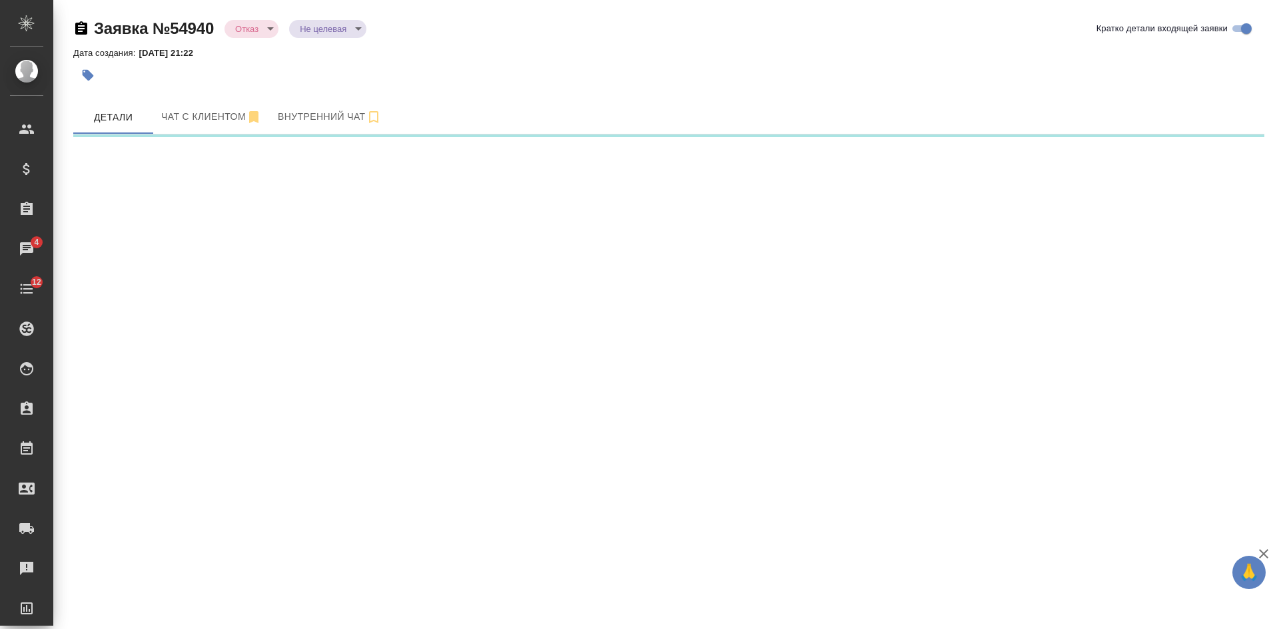
select select "RU"
select select "US"
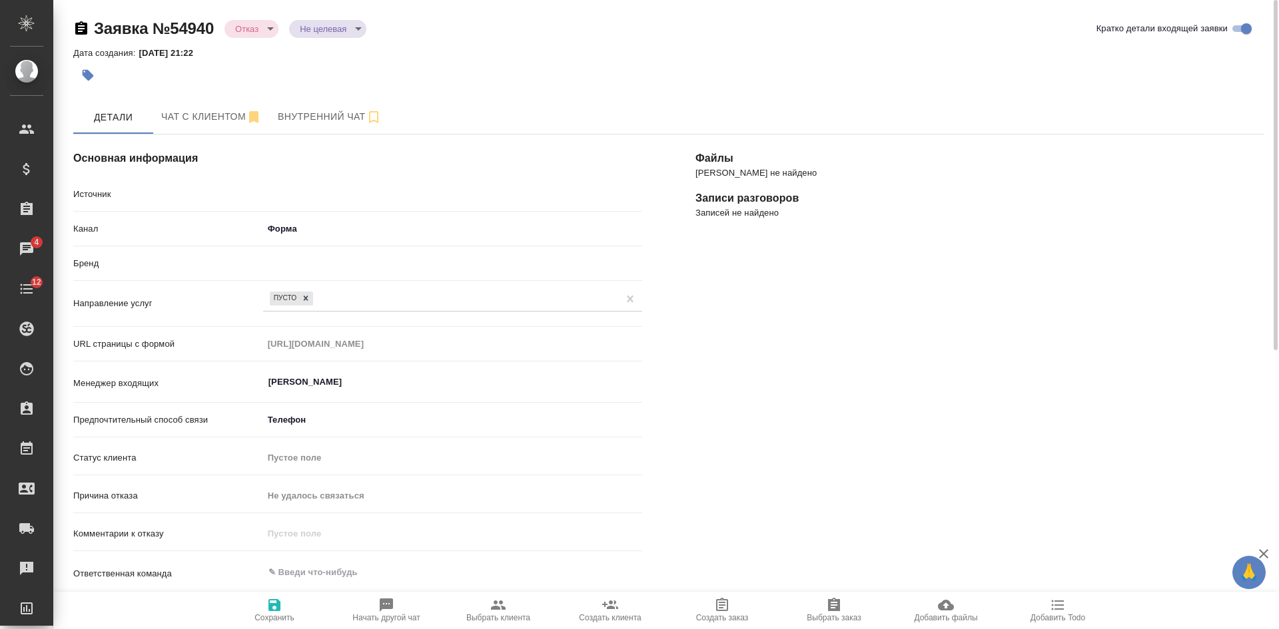
type textarea "x"
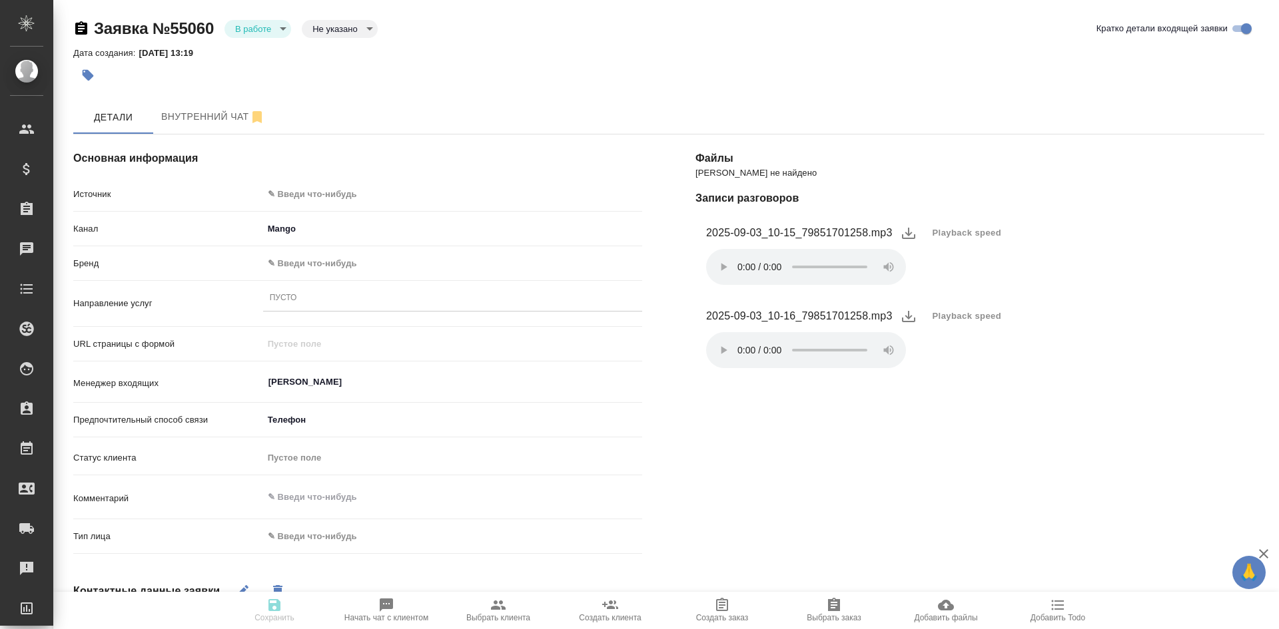
select select "RU"
click at [957, 226] on span "Playback speed" at bounding box center [966, 232] width 69 height 13
click at [954, 293] on li "1.75" at bounding box center [948, 296] width 48 height 21
drag, startPoint x: 857, startPoint y: 494, endPoint x: 775, endPoint y: 435, distance: 101.7
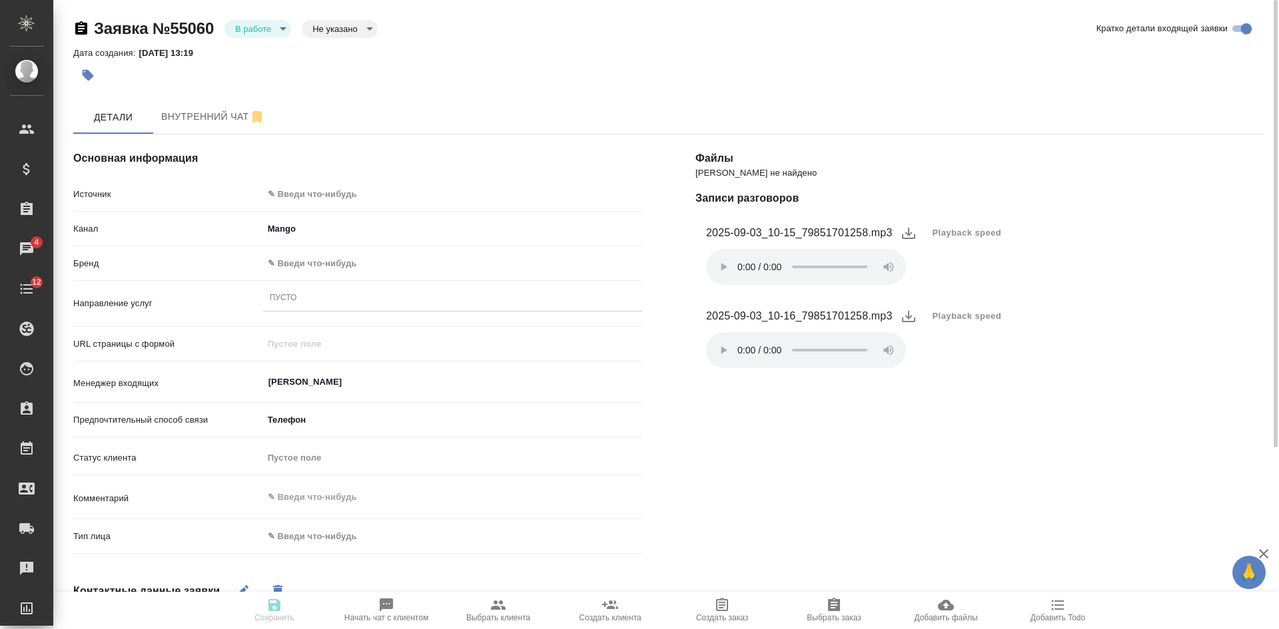
click at [849, 489] on div "[PERSON_NAME] не найдено Записи разговоров 2025-09-03_10-15_79851701258.mp3 Pla…" at bounding box center [980, 496] width 622 height 777
click at [295, 198] on body "🙏 .cls-1 fill:#fff; AWATERA [PERSON_NAME] Спецификации Заказы 4 Чаты 12 Todo Пр…" at bounding box center [639, 314] width 1279 height 629
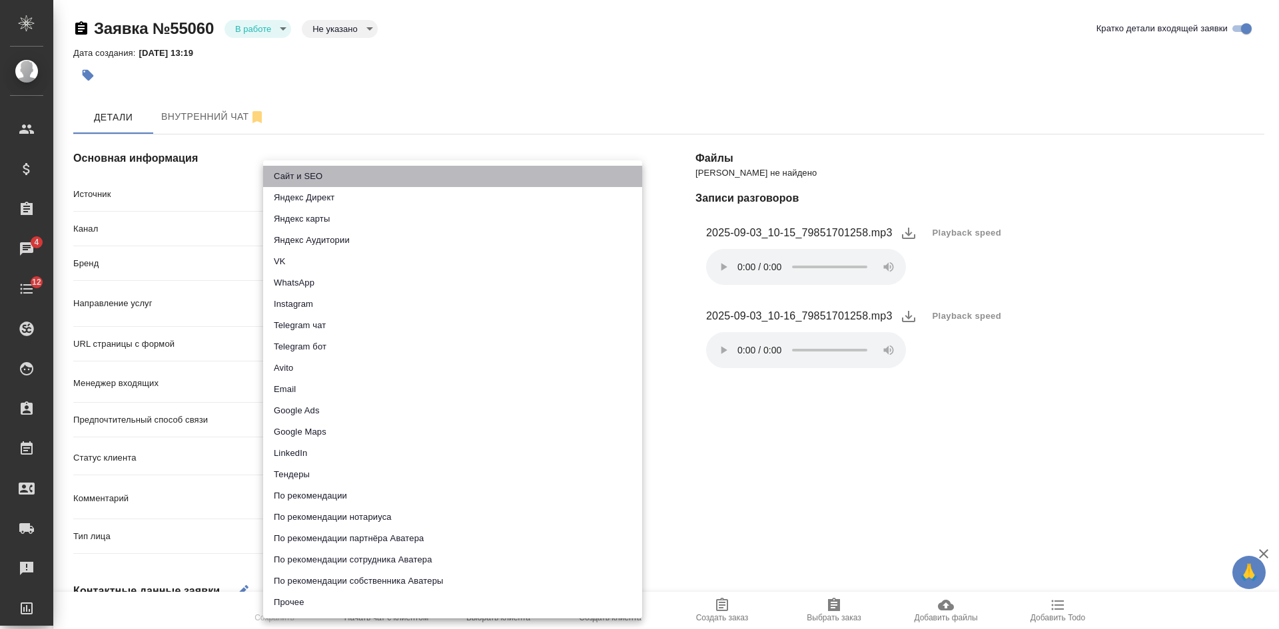
click at [292, 177] on li "Сайт и SEO" at bounding box center [452, 176] width 379 height 21
type input "seo"
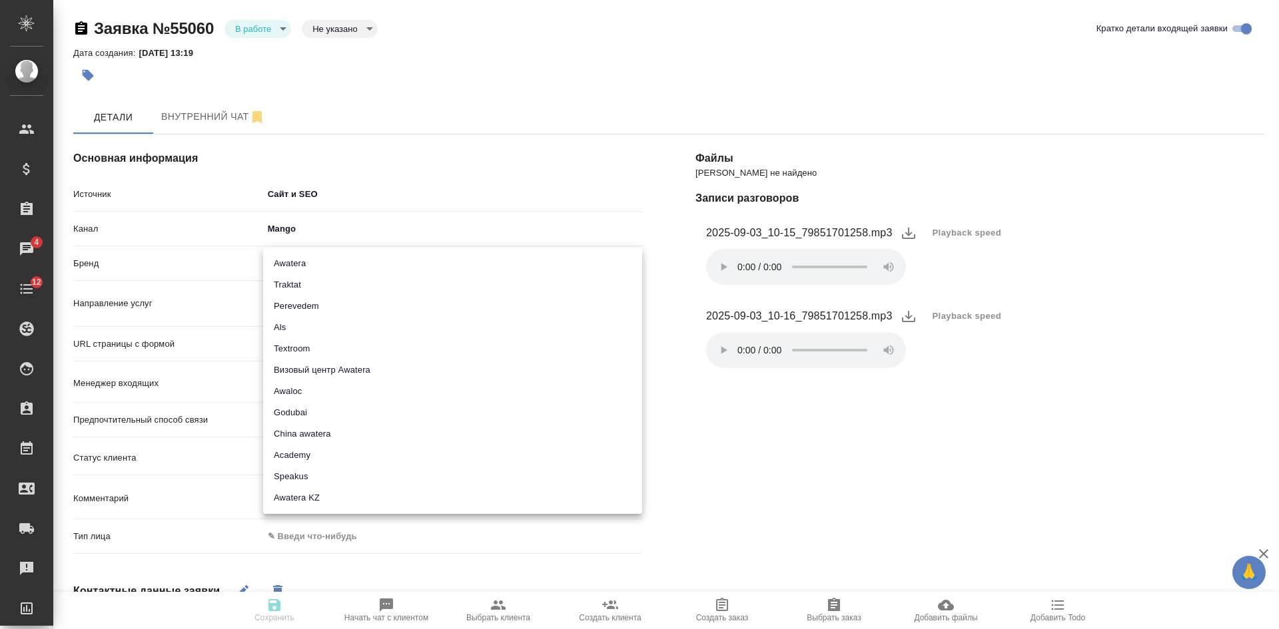
click at [293, 263] on body "🙏 .cls-1 fill:#fff; AWATERA [PERSON_NAME] Спецификации Заказы 4 Чаты 12 Todo Пр…" at bounding box center [639, 314] width 1279 height 629
click at [729, 270] on div at bounding box center [639, 314] width 1279 height 629
click at [358, 257] on body "🙏 .cls-1 fill:#fff; AWATERA [PERSON_NAME] Спецификации Заказы 4 Чаты 12 Todo Пр…" at bounding box center [639, 314] width 1279 height 629
click at [330, 266] on li "Awatera" at bounding box center [452, 263] width 379 height 21
type input "awatera"
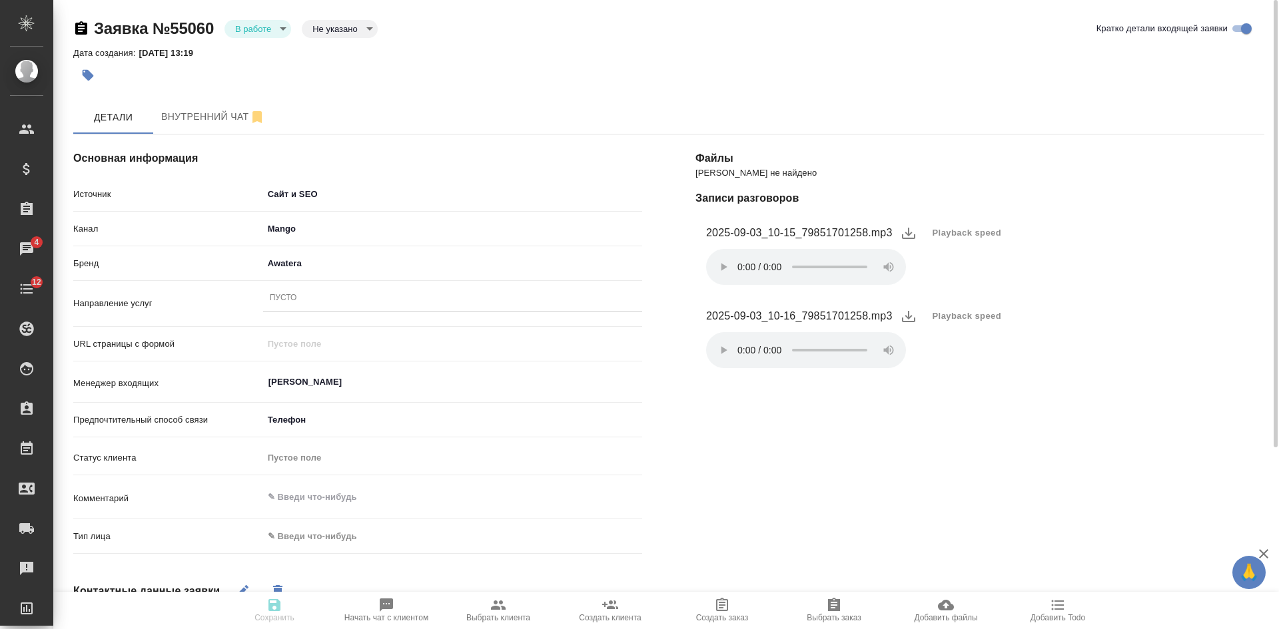
click at [316, 296] on div "Пусто" at bounding box center [452, 298] width 379 height 19
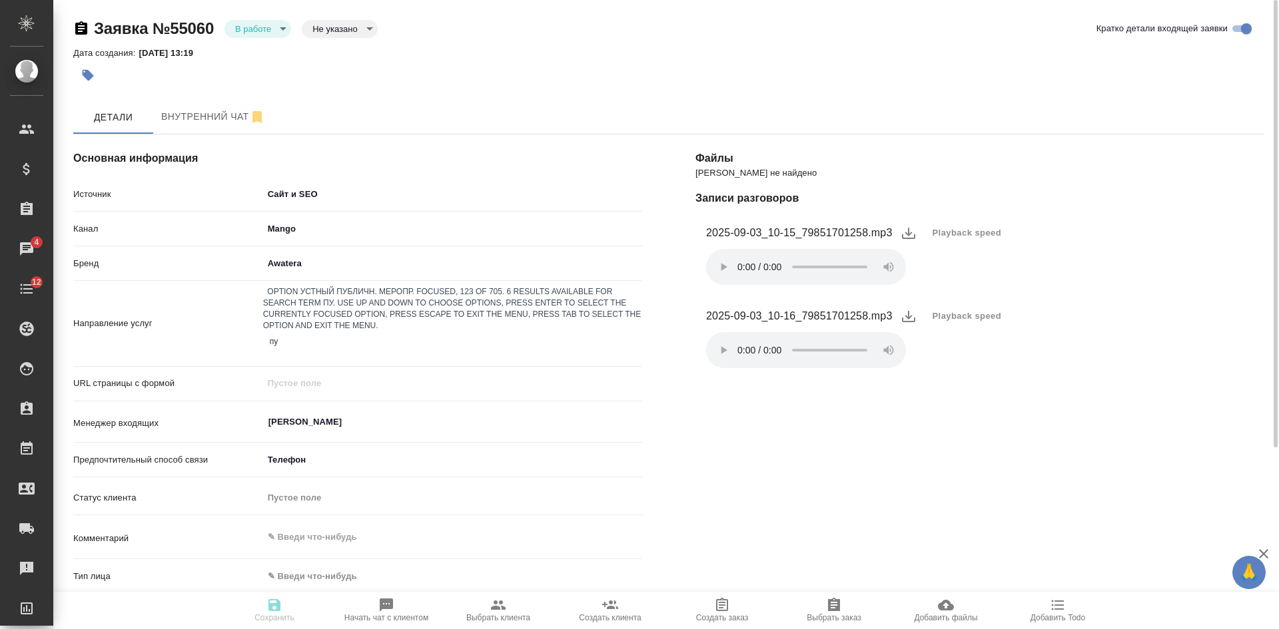
type input "пус"
drag, startPoint x: 322, startPoint y: 353, endPoint x: 308, endPoint y: 406, distance: 55.3
click at [288, 541] on body "🙏 .cls-1 fill:#fff; AWATERA [PERSON_NAME] Спецификации Заказы 4 Чаты 12 Todo Пр…" at bounding box center [639, 314] width 1279 height 629
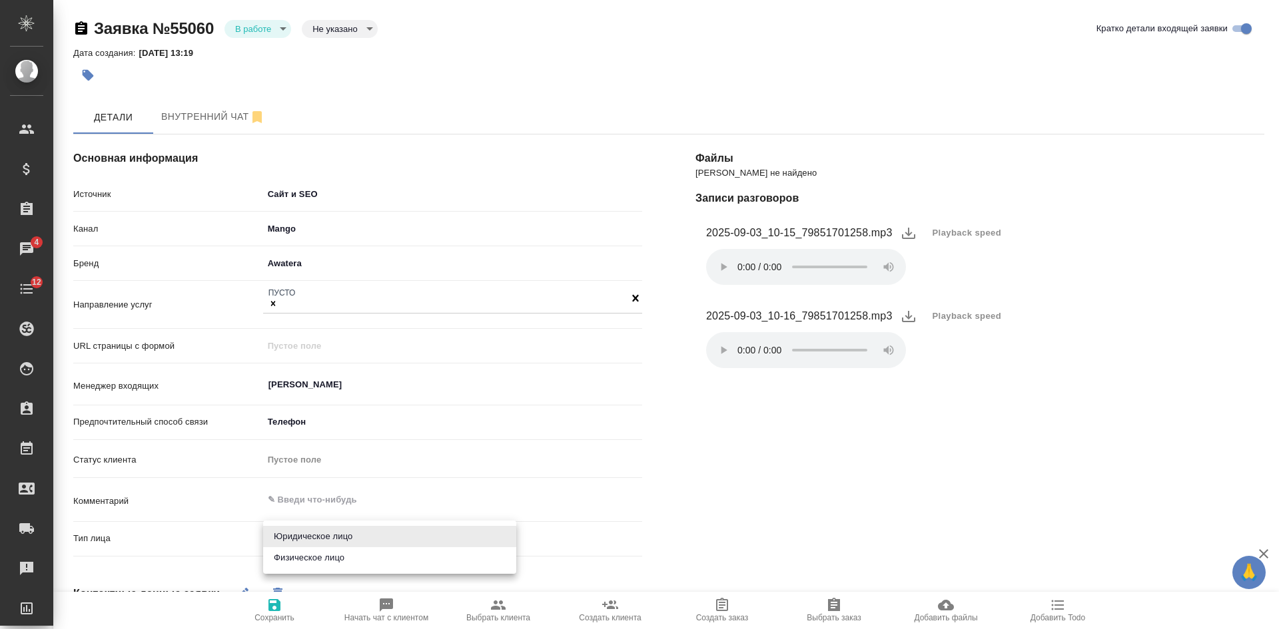
click at [282, 555] on li "Физическое лицо" at bounding box center [389, 558] width 253 height 21
type input "private"
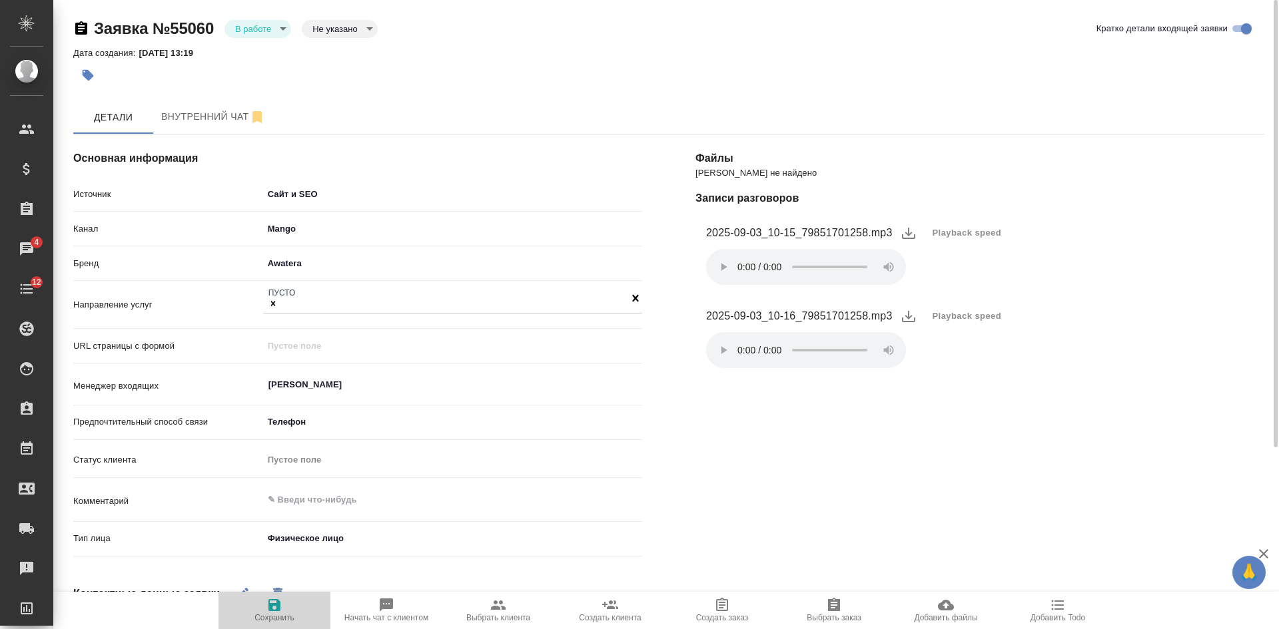
click at [274, 615] on span "Сохранить" at bounding box center [274, 617] width 40 height 9
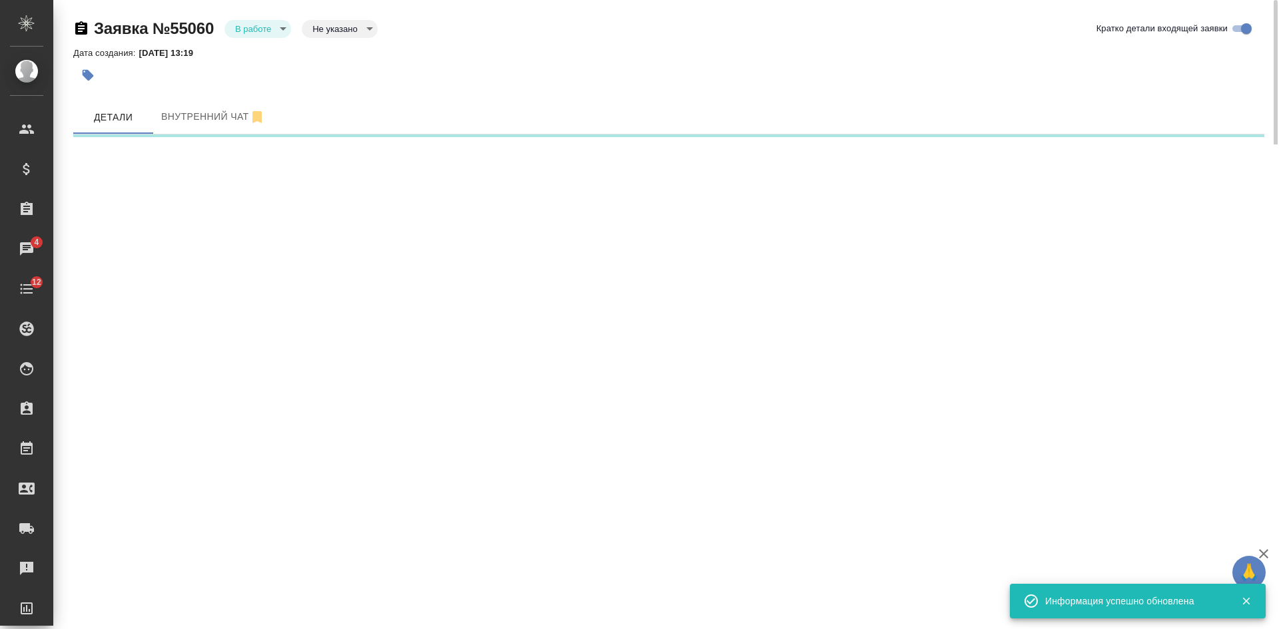
select select "RU"
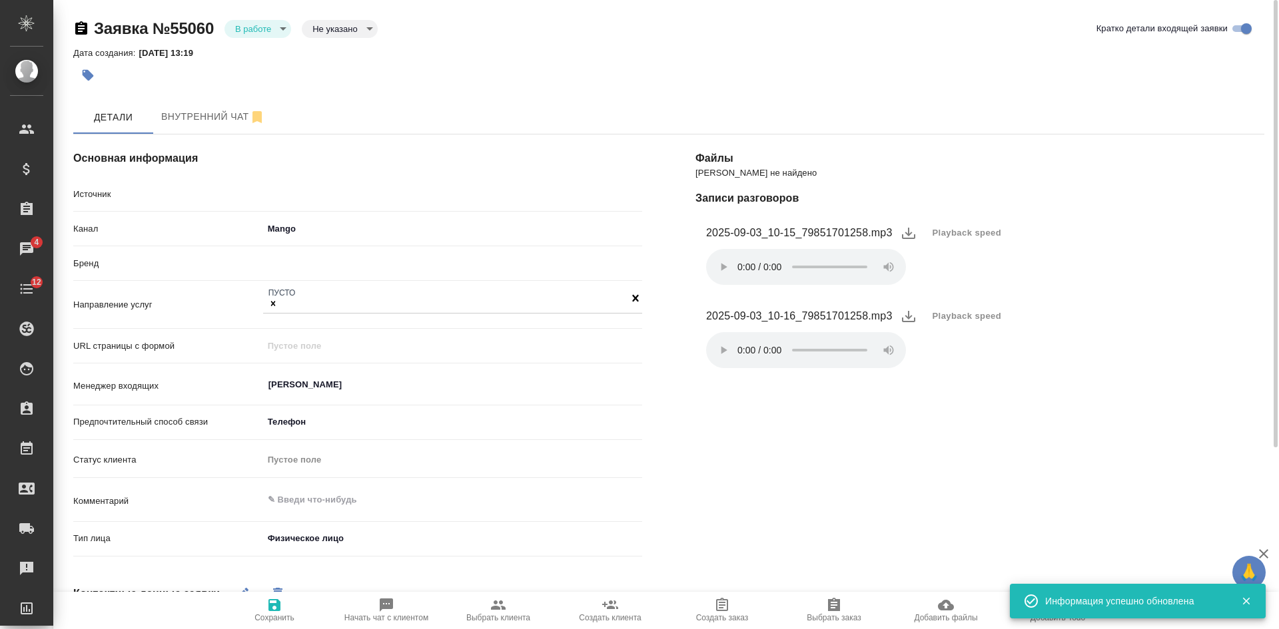
type textarea "x"
click at [263, 28] on body "🙏 .cls-1 fill:#fff; AWATERA [PERSON_NAME] Спецификации Заказы 4 Чаты 12 Todo Пр…" at bounding box center [639, 314] width 1279 height 629
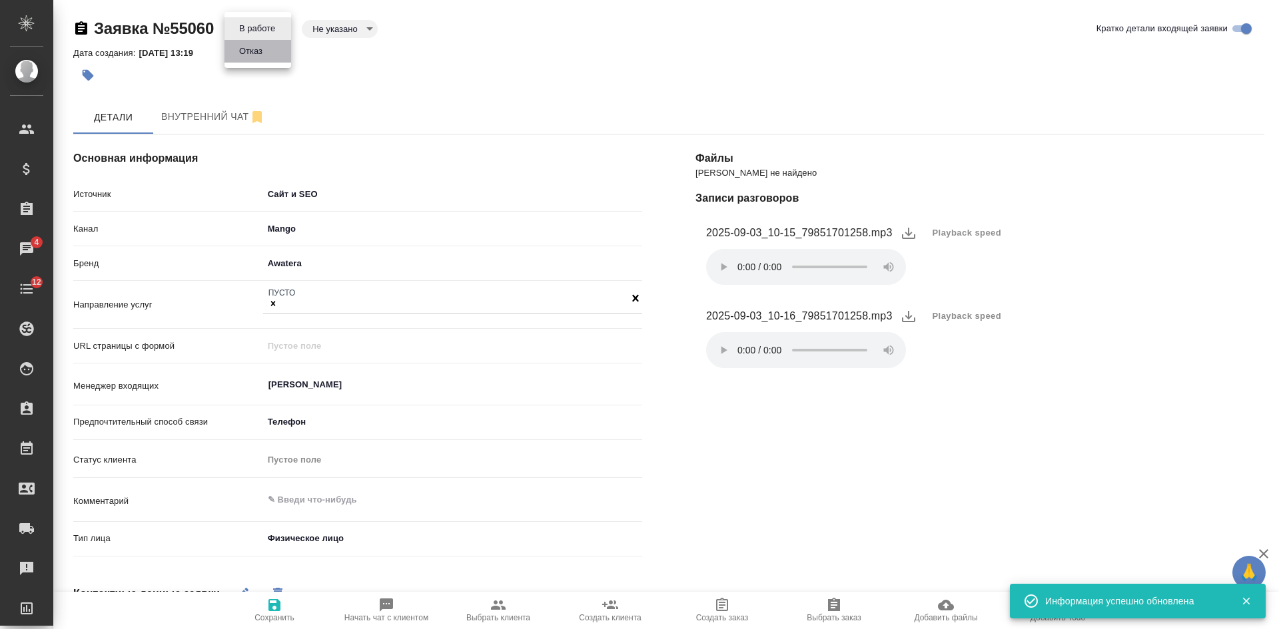
click at [260, 51] on button "Отказ" at bounding box center [250, 51] width 31 height 15
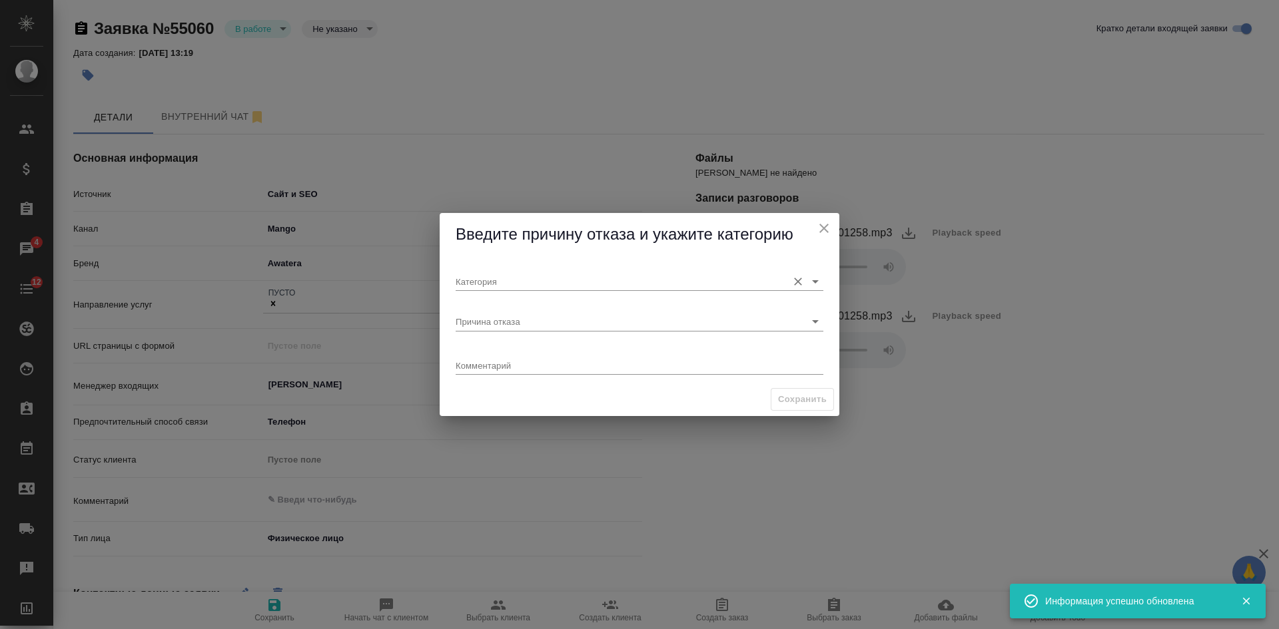
click at [490, 279] on input "Категория" at bounding box center [618, 281] width 325 height 18
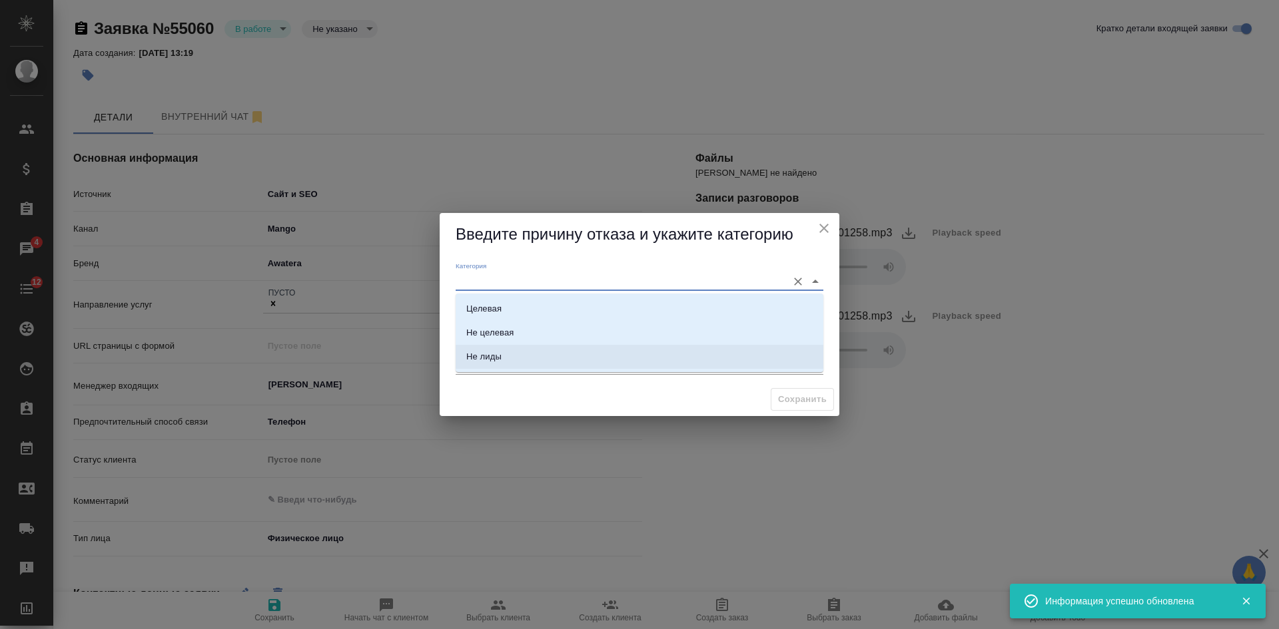
click at [488, 369] on ul "Целевая Не целевая Не лиды" at bounding box center [640, 344] width 368 height 72
click at [484, 364] on li "Не лиды" at bounding box center [640, 357] width 368 height 24
type input "Не лиды"
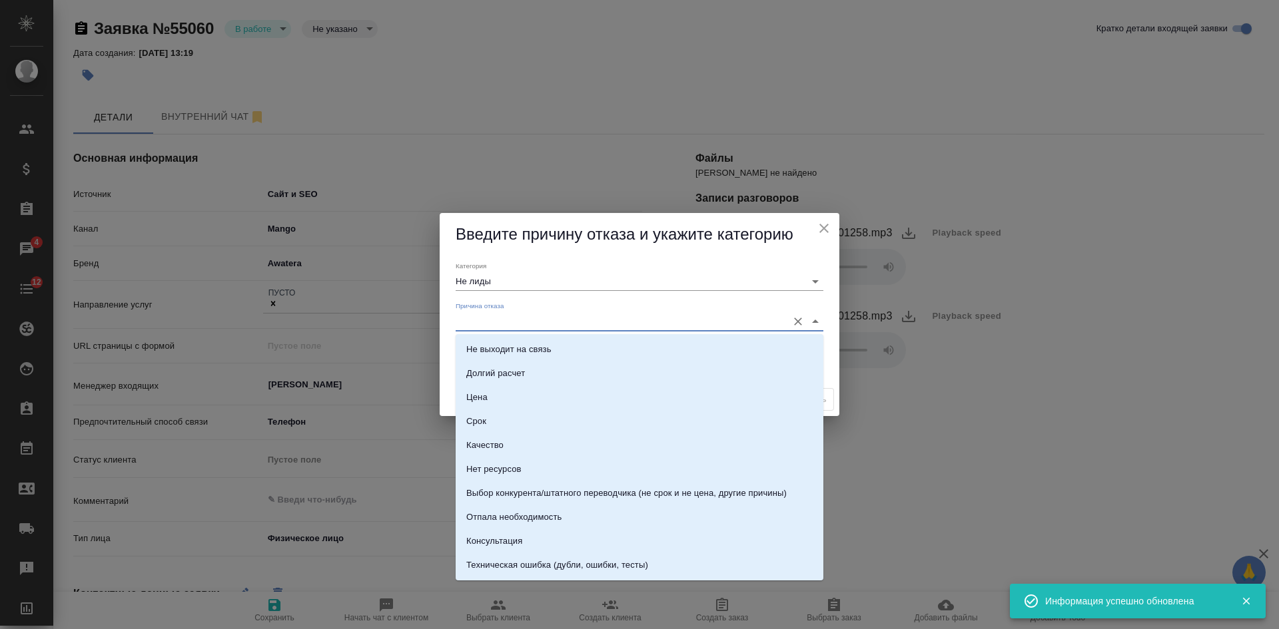
click at [484, 326] on input "Причина отказа" at bounding box center [618, 321] width 325 height 18
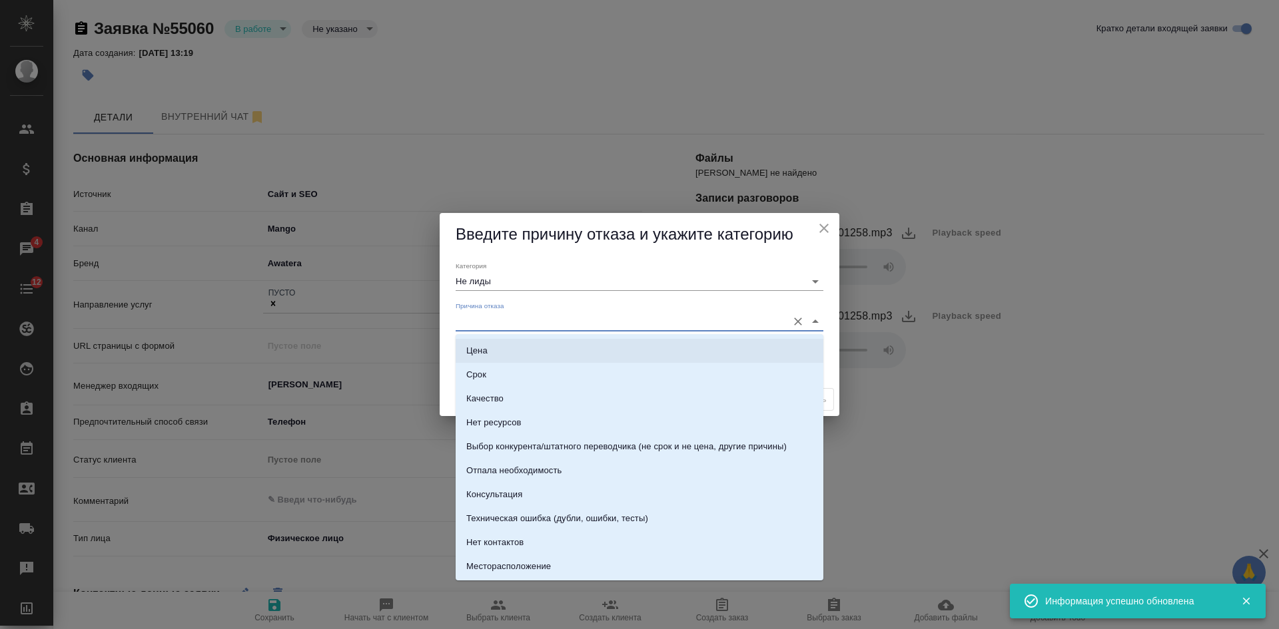
scroll to position [133, 0]
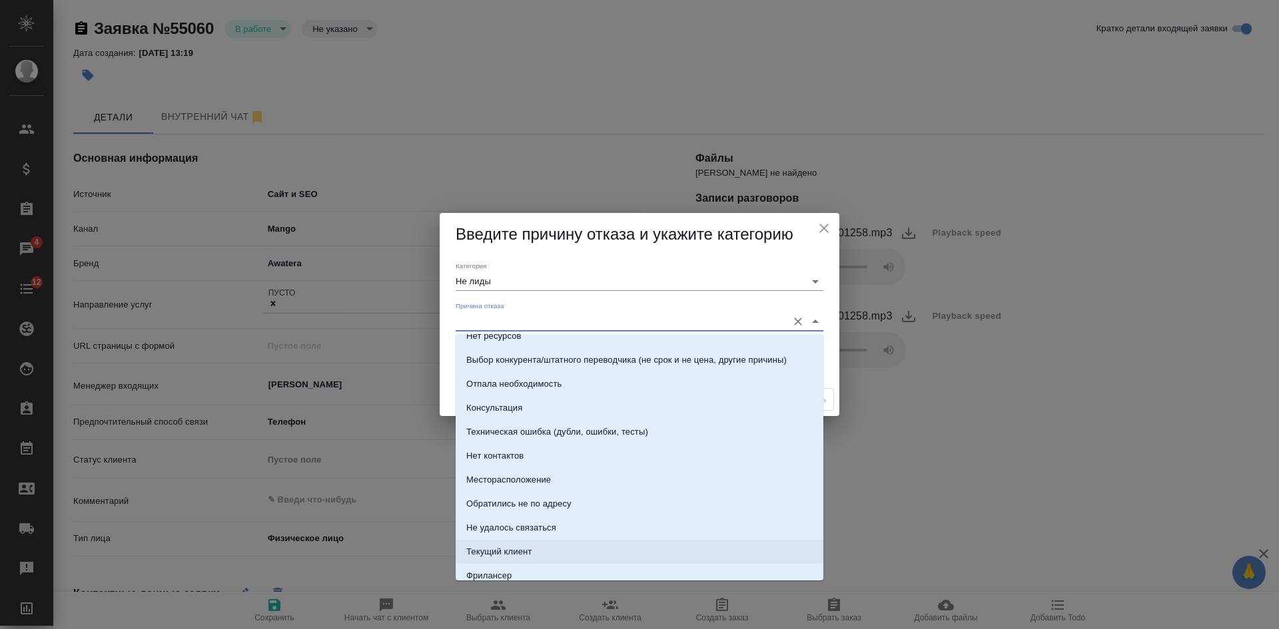
click at [548, 544] on li "Текущий клиент" at bounding box center [640, 552] width 368 height 24
type input "Текущий клиент"
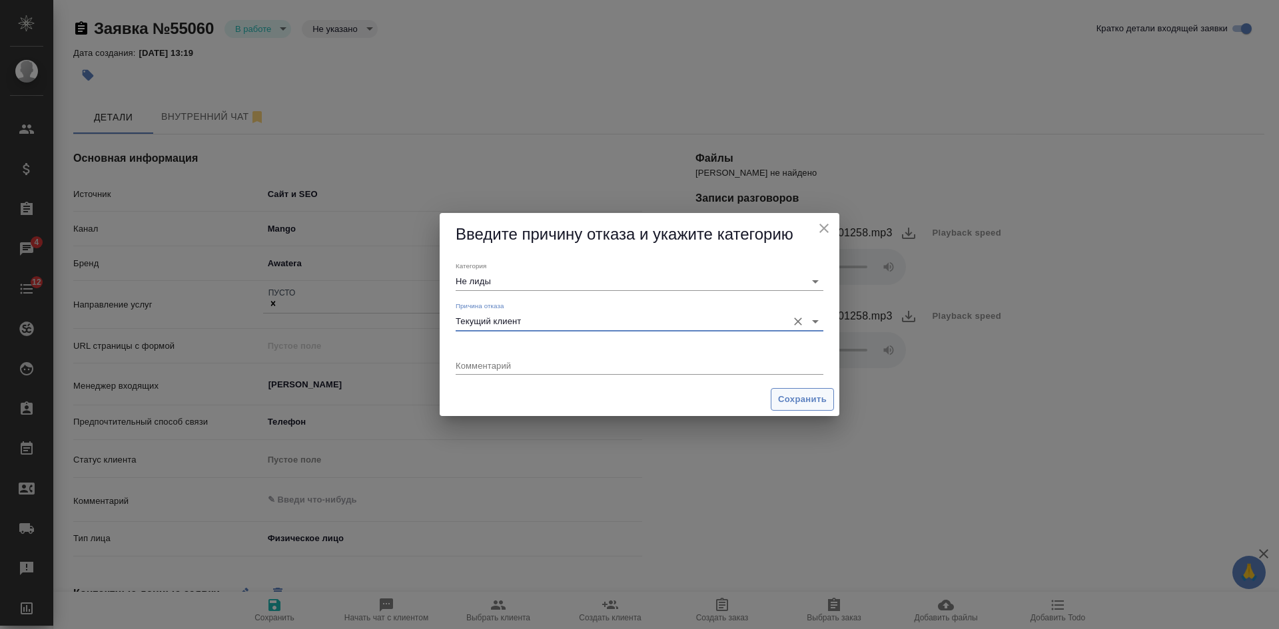
click at [809, 394] on span "Сохранить" at bounding box center [802, 399] width 49 height 15
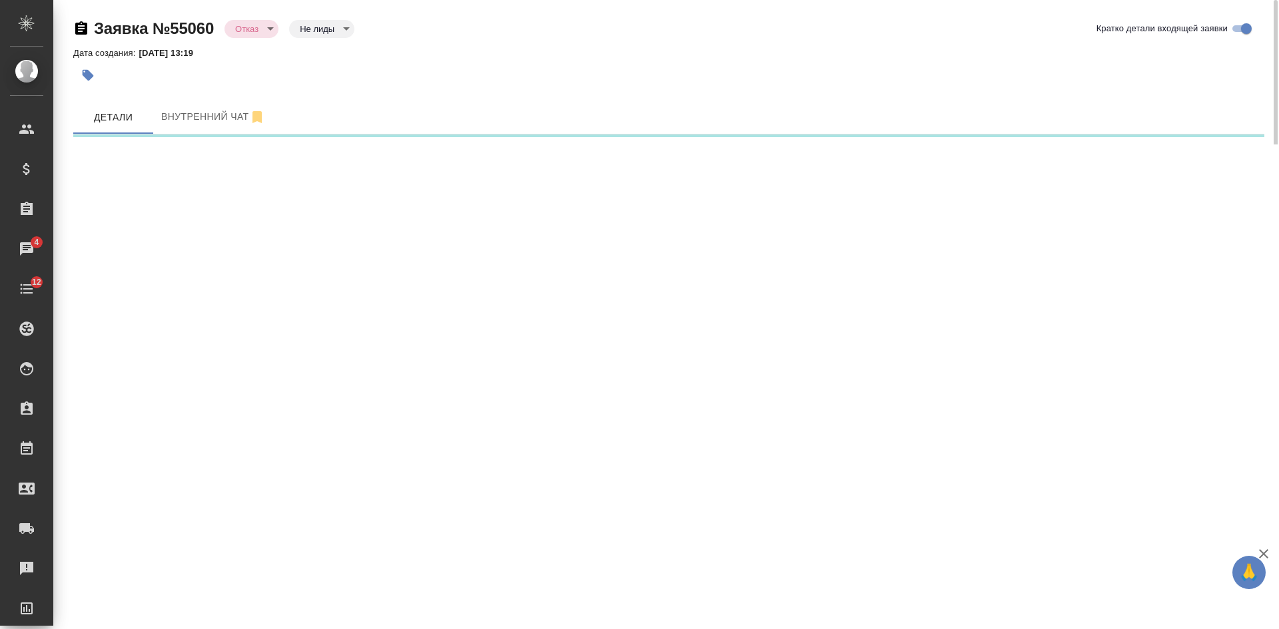
select select "RU"
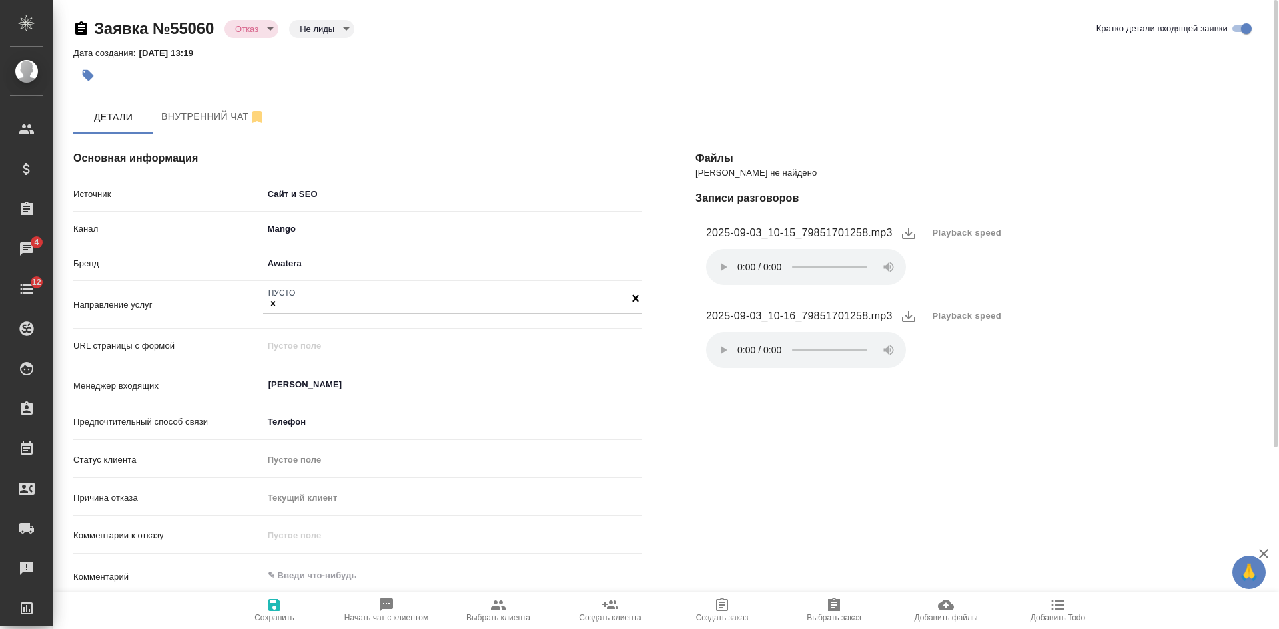
type textarea "x"
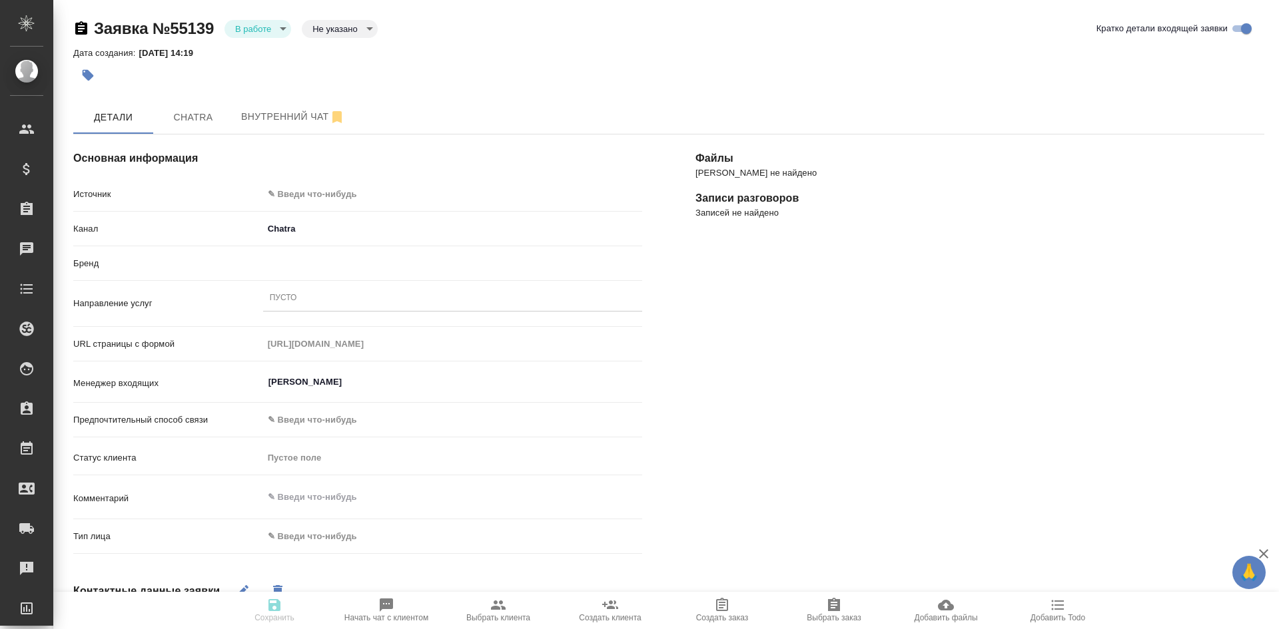
select select "RU"
click at [268, 25] on body "🙏 .cls-1 fill:#fff; AWATERA Kasatkina Aleksandra Клиенты Спецификации Заказы Ча…" at bounding box center [639, 314] width 1279 height 629
click at [264, 49] on button "Отказ" at bounding box center [250, 51] width 31 height 15
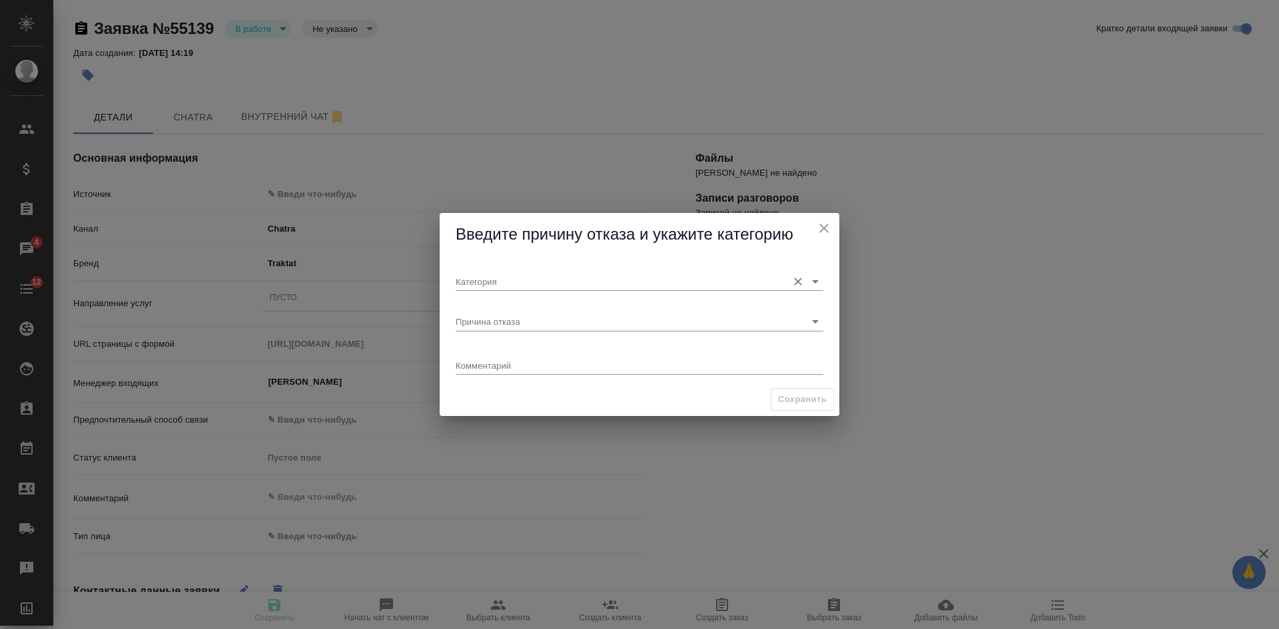
click at [484, 280] on input "Категория" at bounding box center [618, 281] width 325 height 18
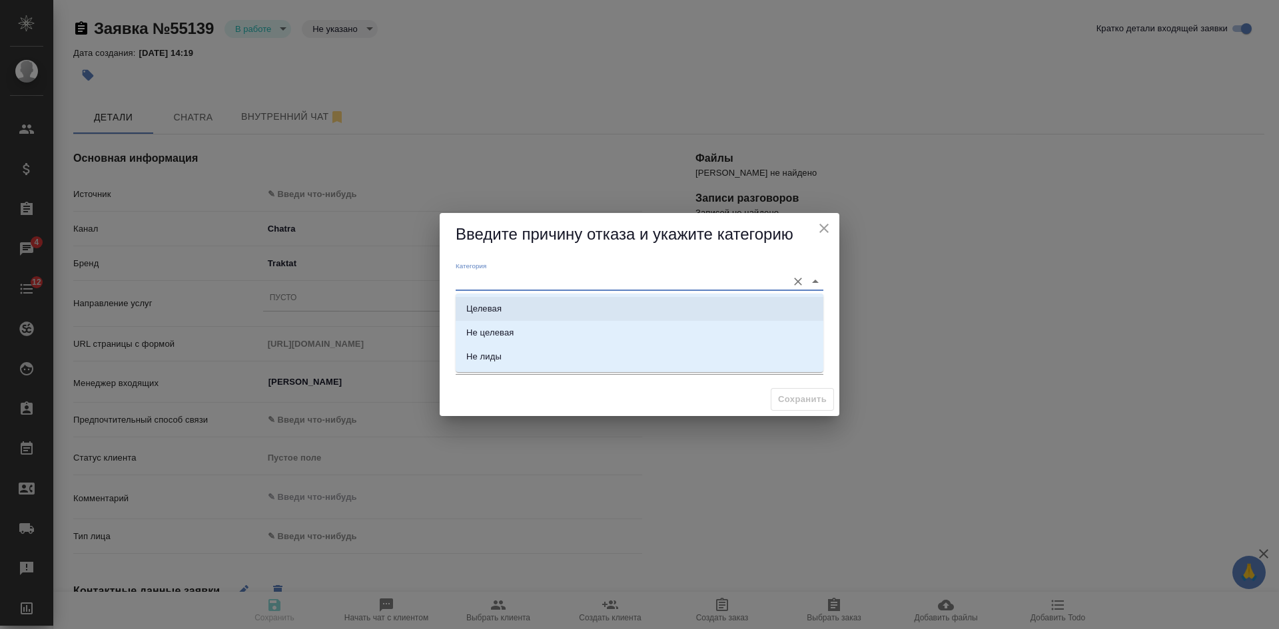
click at [484, 302] on li "Целевая" at bounding box center [640, 309] width 368 height 24
type input "Целевая"
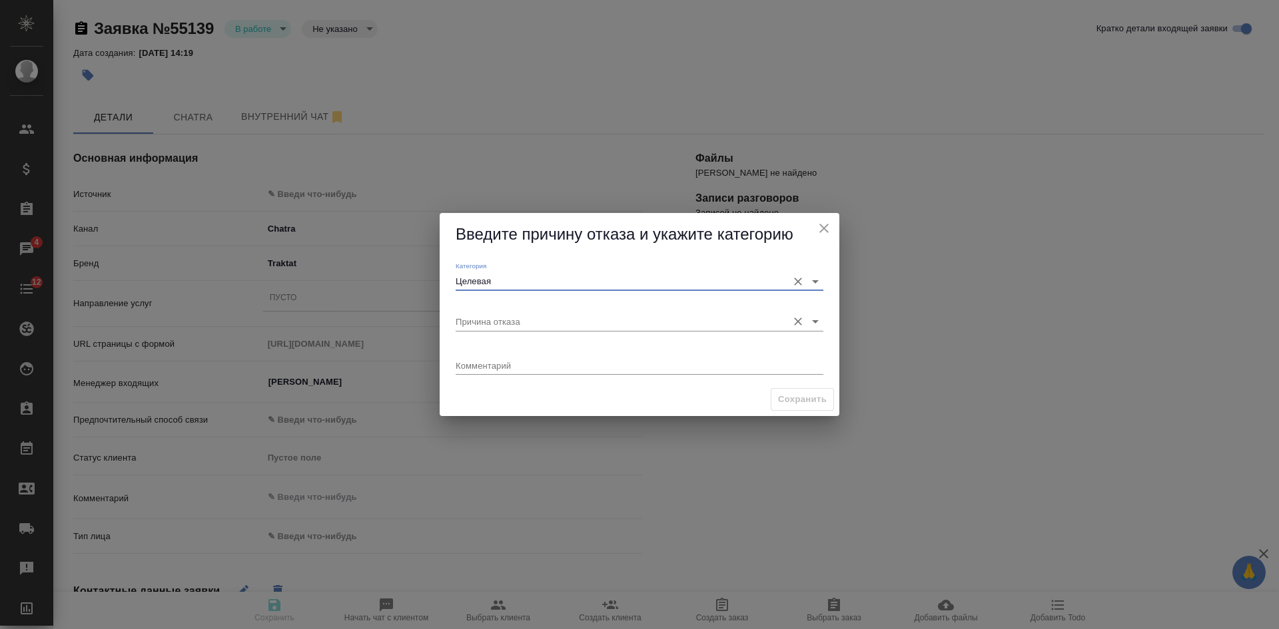
click at [484, 329] on input "Причина отказа" at bounding box center [618, 321] width 325 height 18
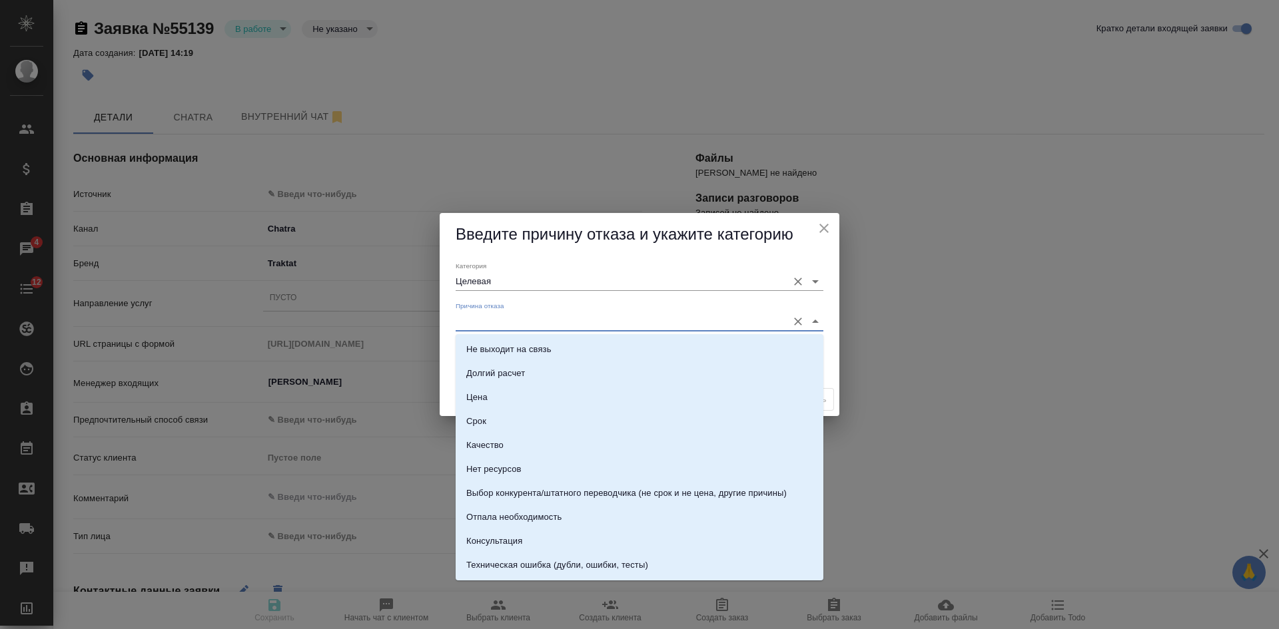
type input "п"
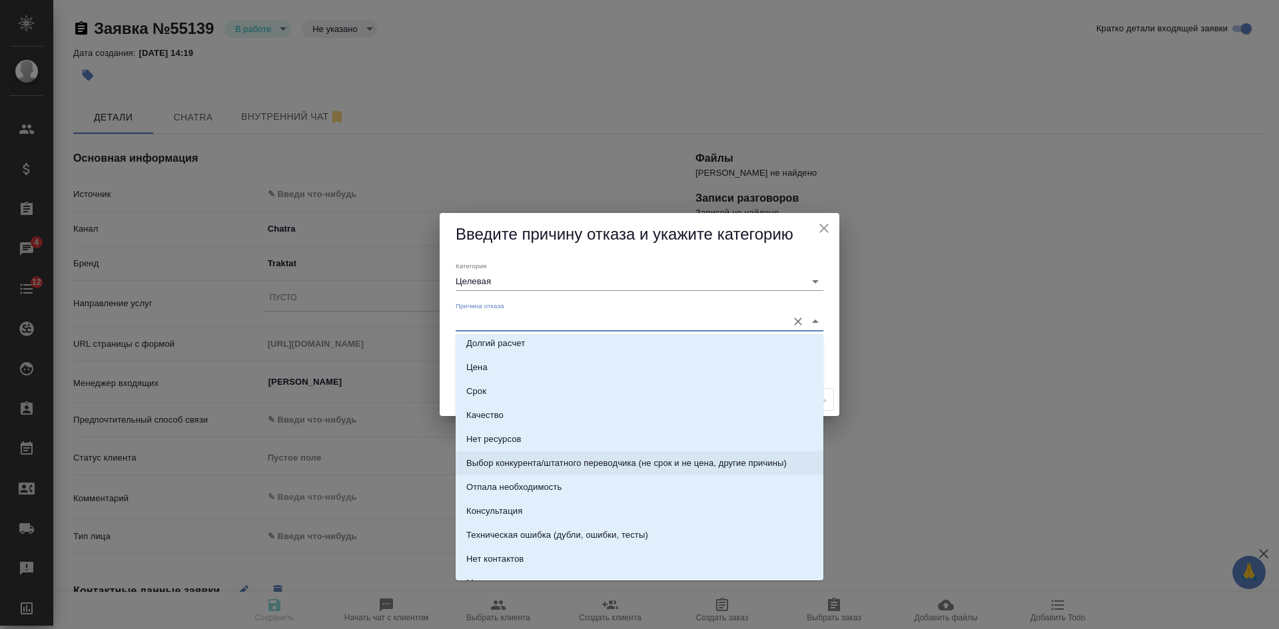
scroll to position [67, 0]
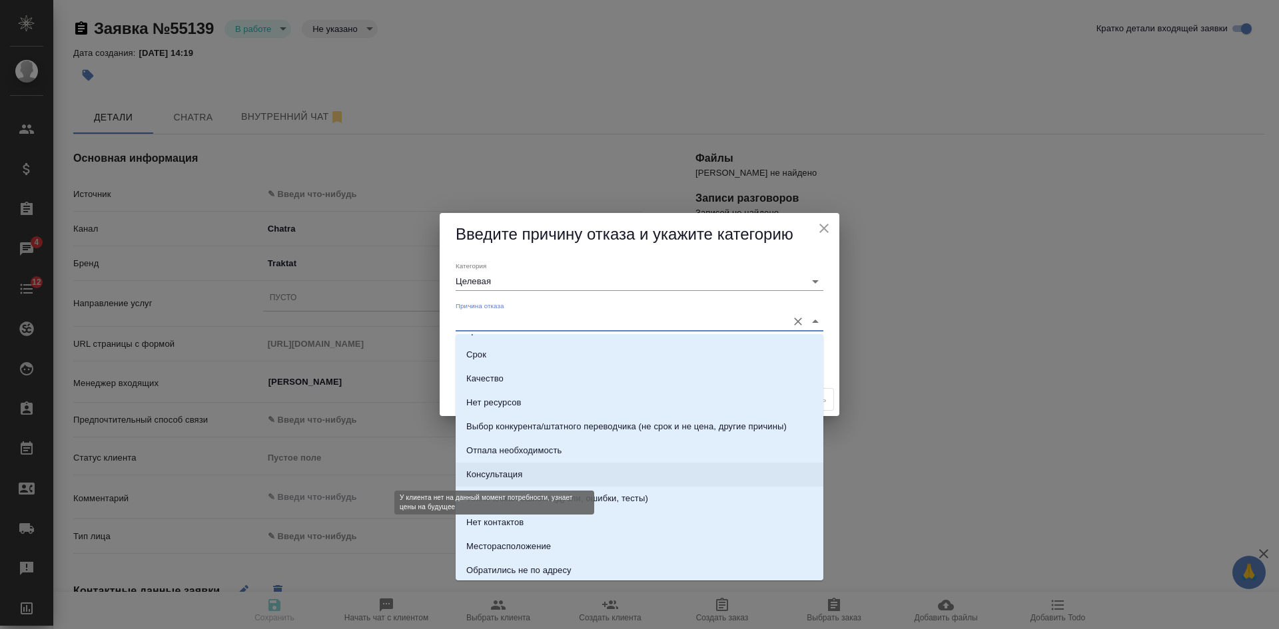
click at [522, 479] on div "Консультация" at bounding box center [494, 474] width 56 height 13
type input "Консультация"
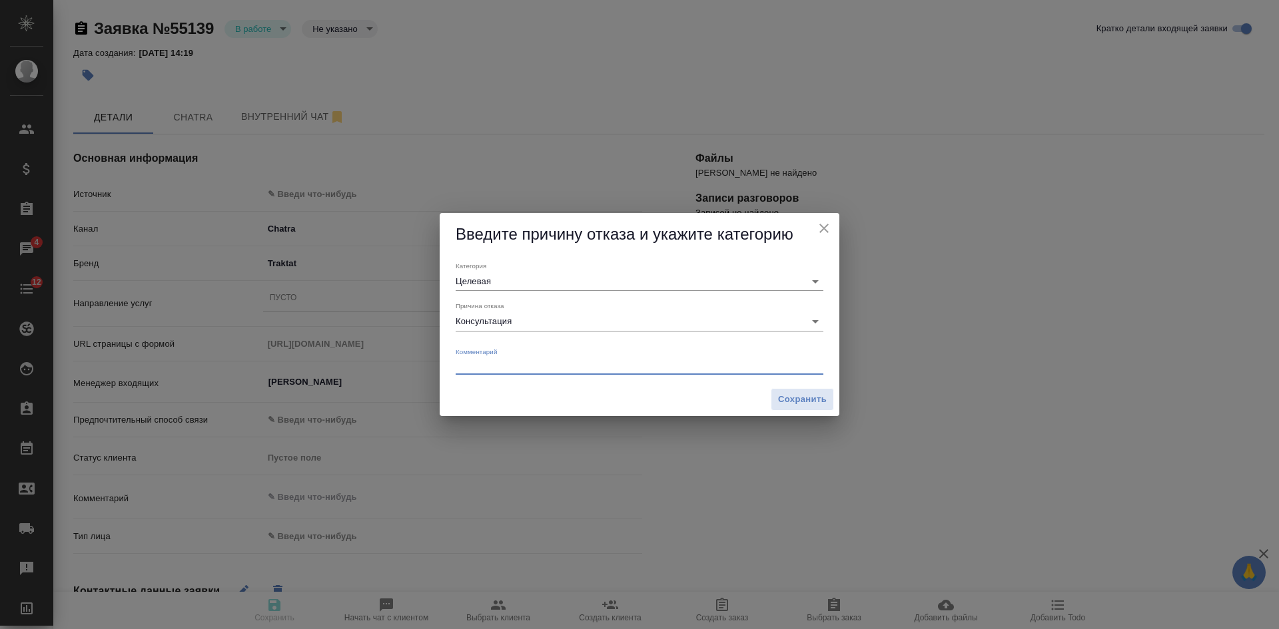
click at [502, 364] on textarea at bounding box center [640, 365] width 368 height 10
type textarea "просто спросить"
click at [808, 403] on span "Сохранить" at bounding box center [802, 399] width 49 height 15
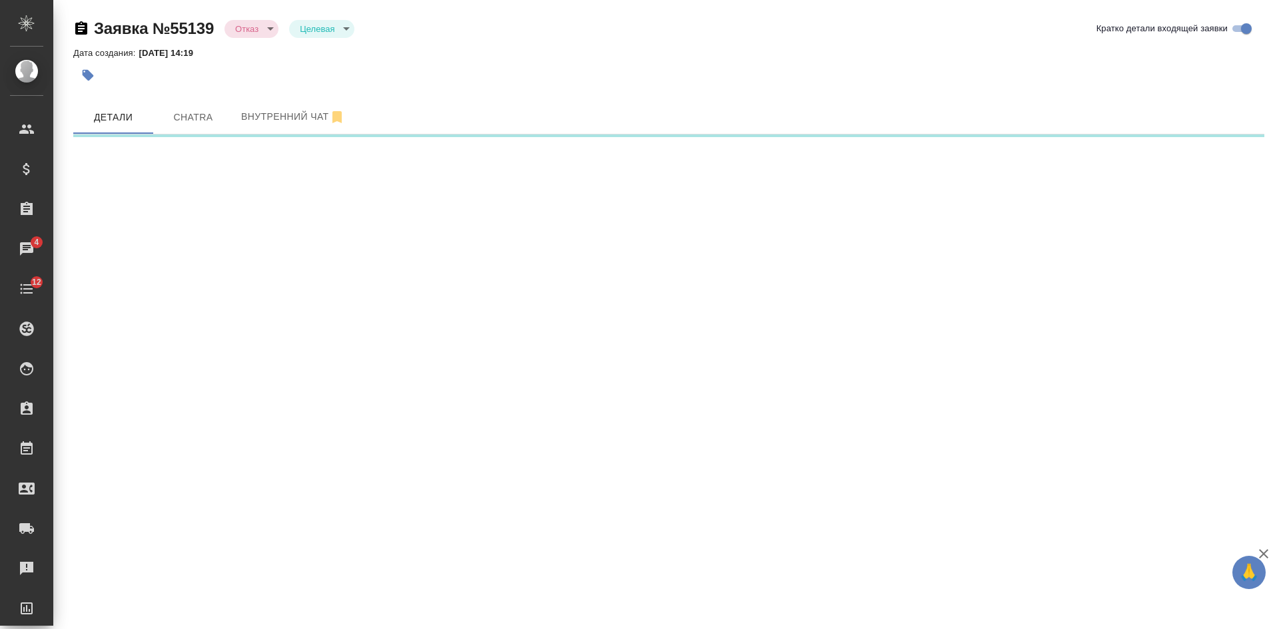
select select "RU"
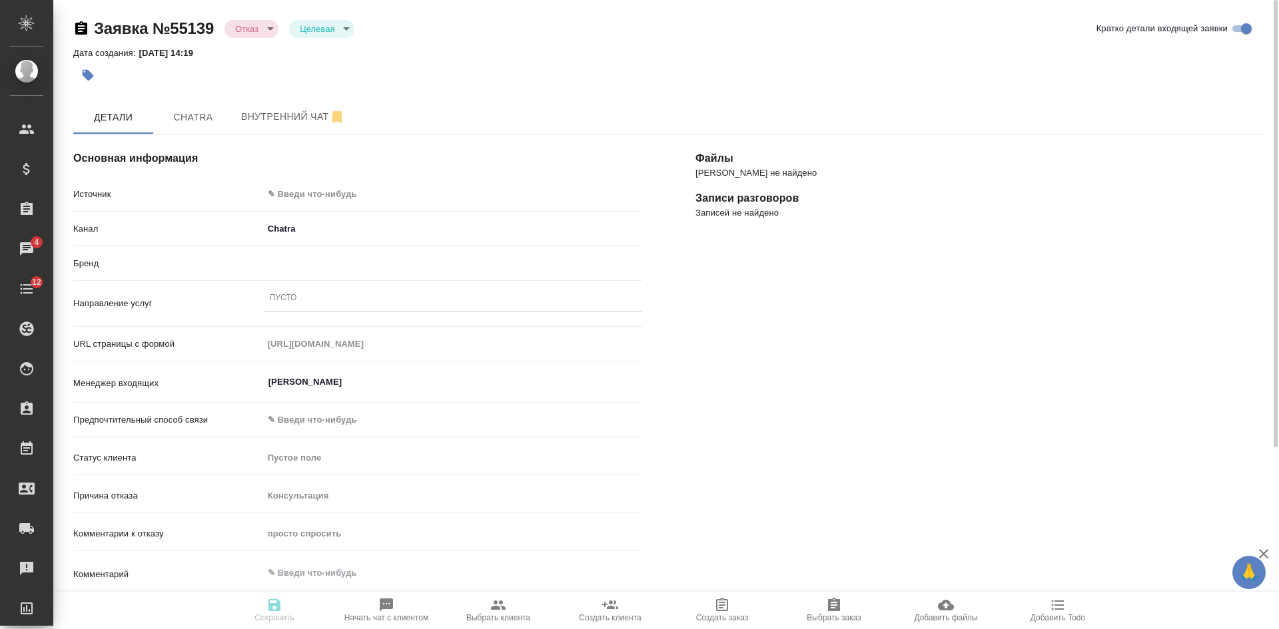
type textarea "x"
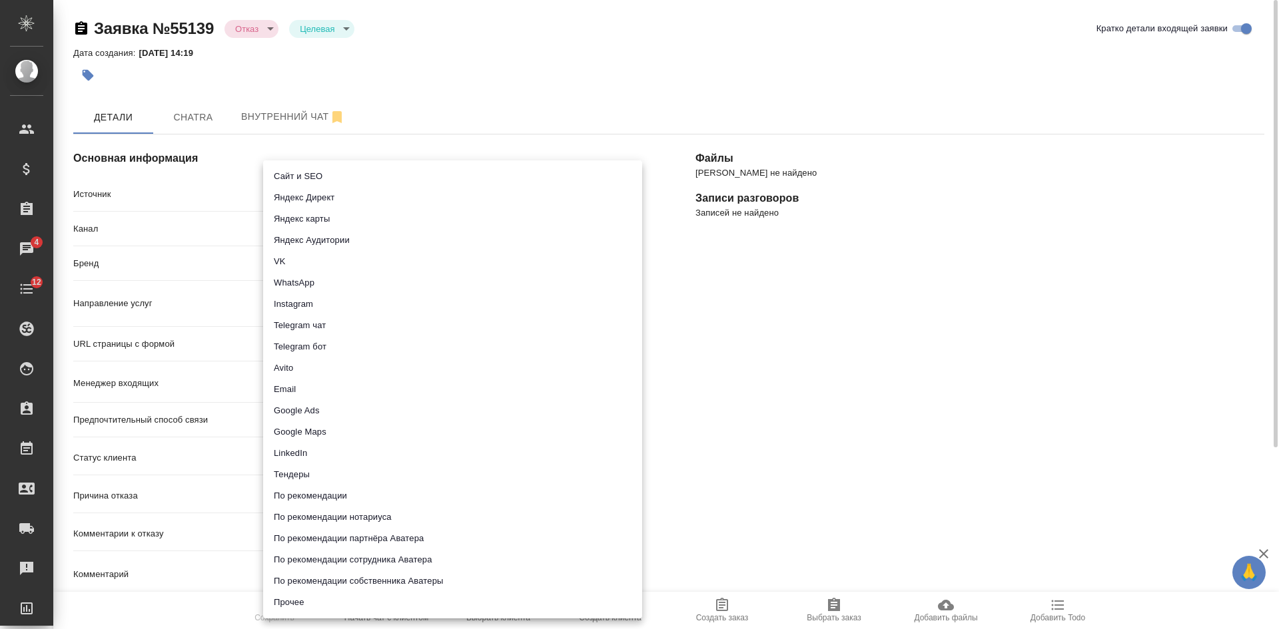
click at [292, 190] on body "🙏 .cls-1 fill:#fff; AWATERA Kasatkina Aleksandra Клиенты Спецификации Заказы 4 …" at bounding box center [639, 314] width 1279 height 629
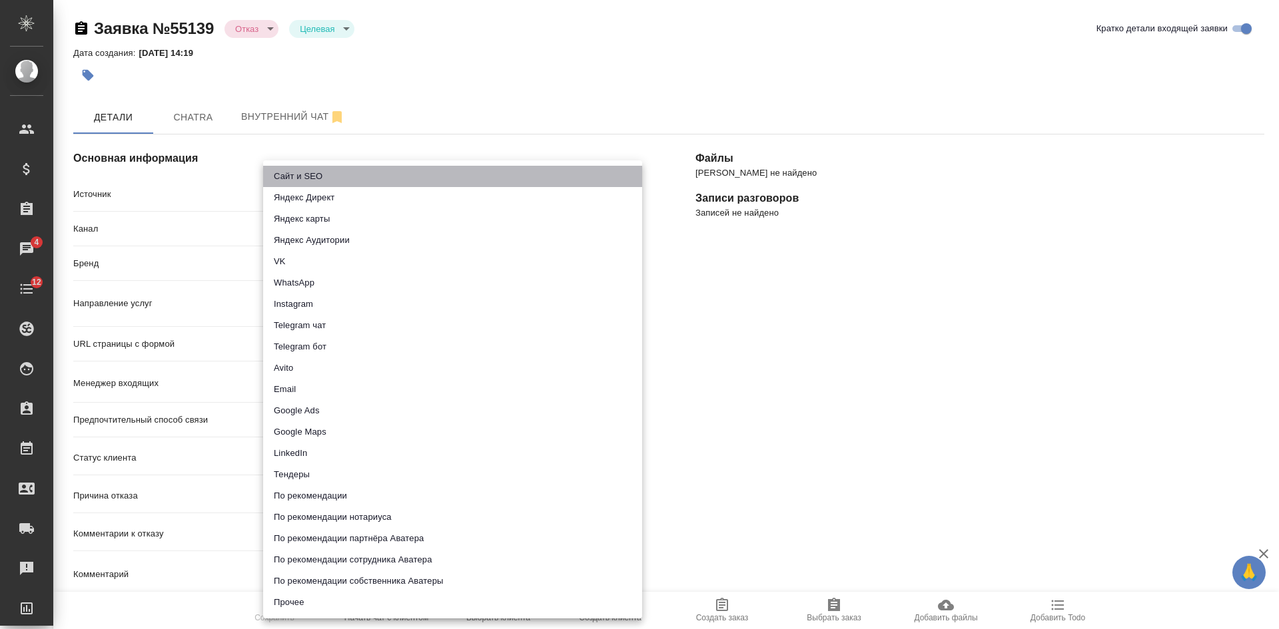
click at [295, 173] on li "Сайт и SEO" at bounding box center [452, 176] width 379 height 21
type input "seo"
type textarea "x"
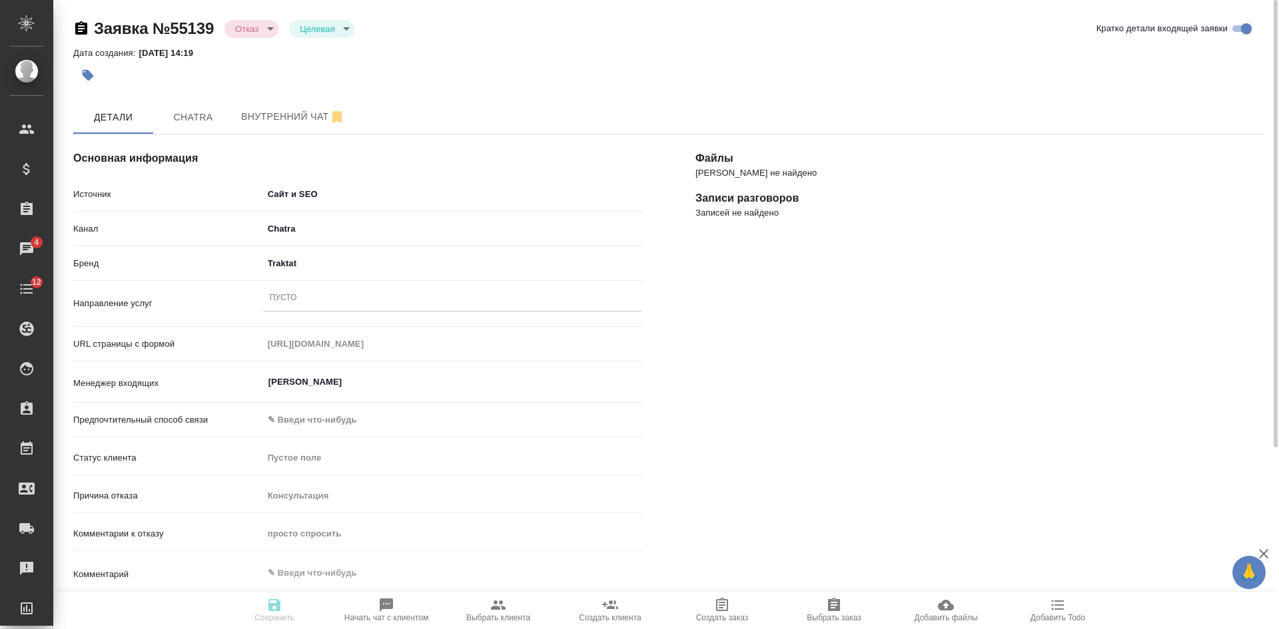
click at [300, 296] on div "Пусто" at bounding box center [452, 298] width 379 height 19
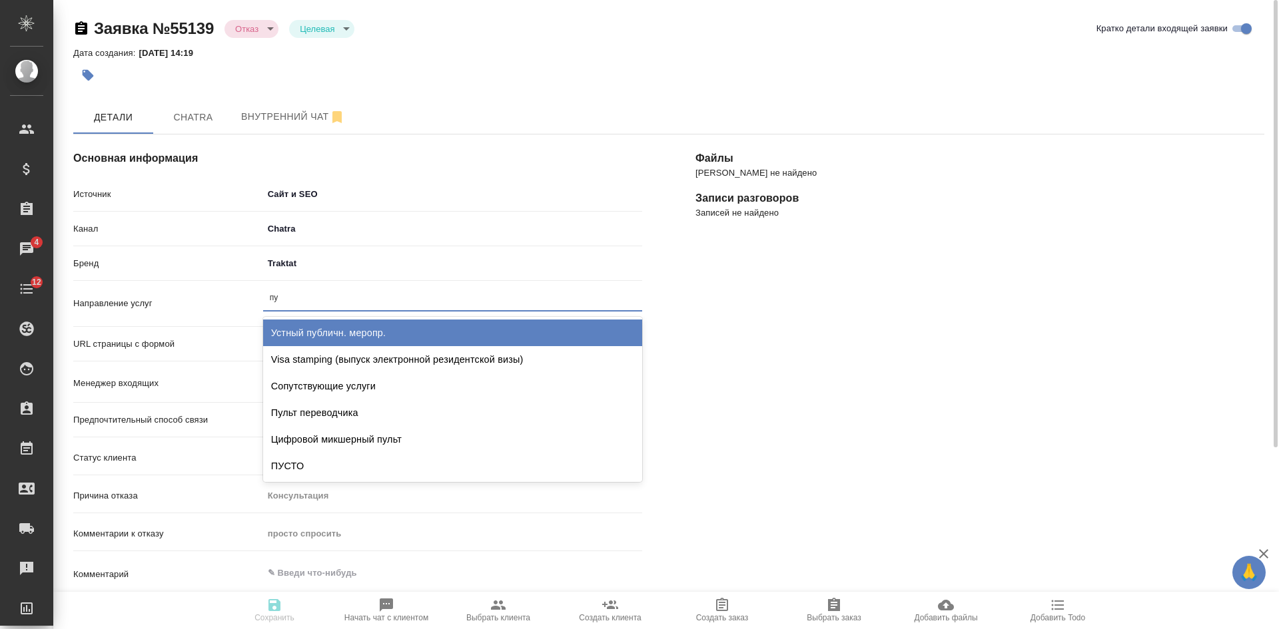
type input "пус"
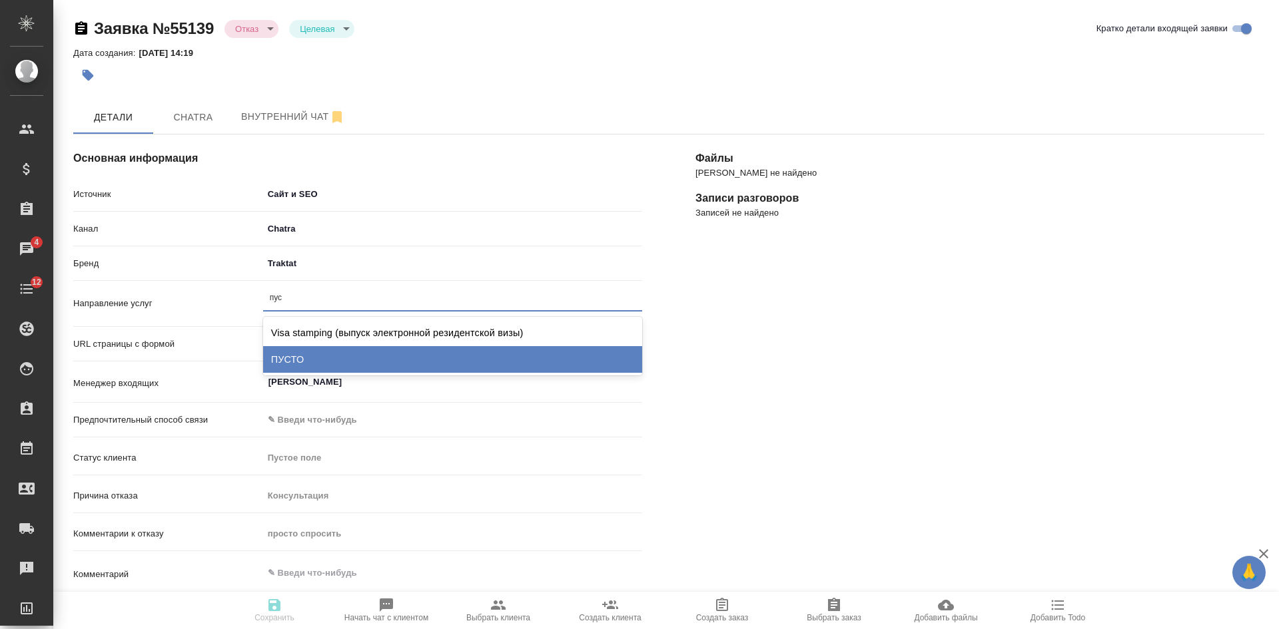
click at [297, 352] on div "ПУСТО" at bounding box center [452, 359] width 379 height 27
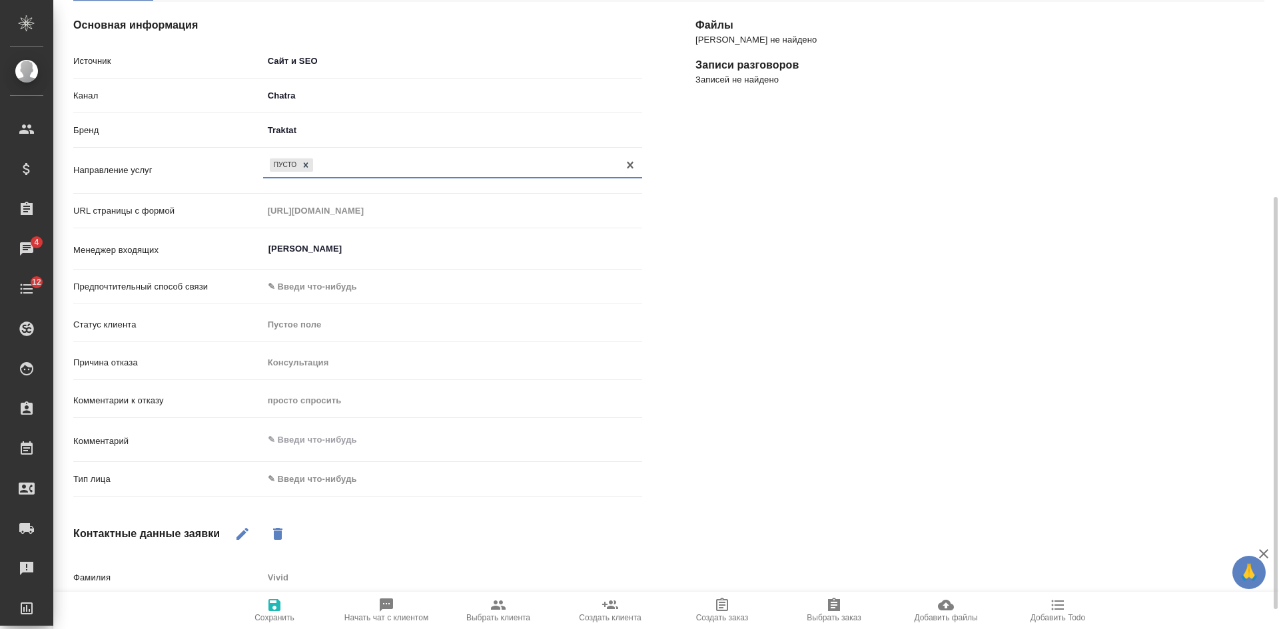
scroll to position [200, 0]
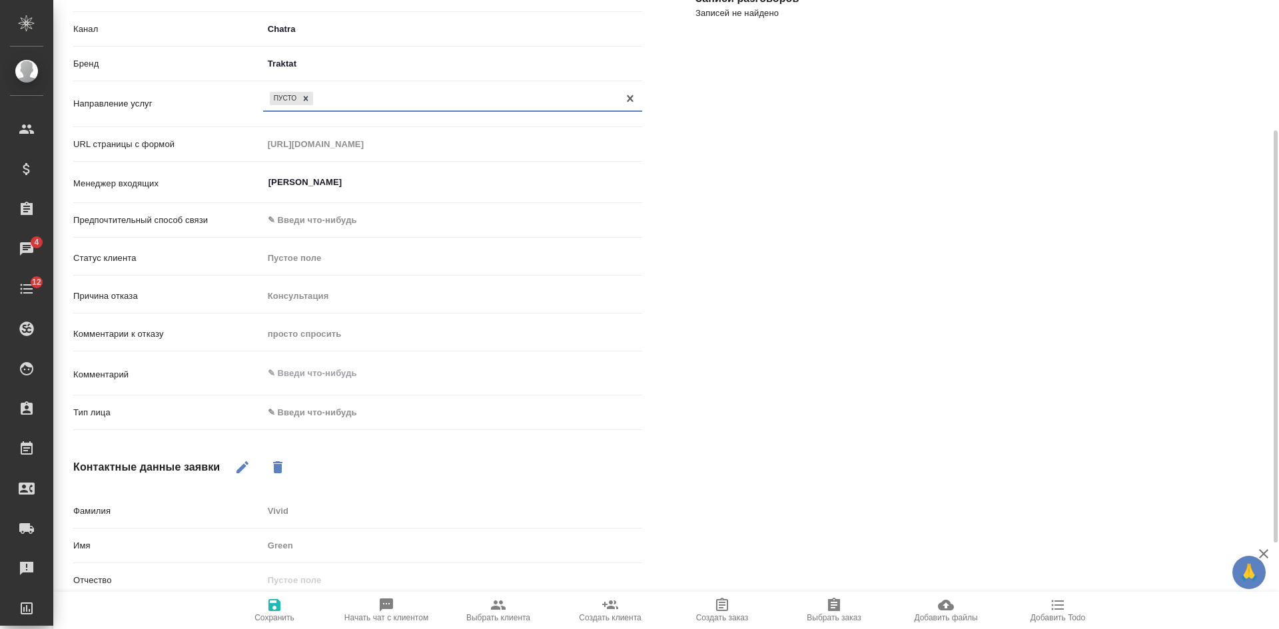
click at [285, 412] on body "🙏 .cls-1 fill:#fff; AWATERA Kasatkina Aleksandra Клиенты Спецификации Заказы 4 …" at bounding box center [639, 314] width 1279 height 629
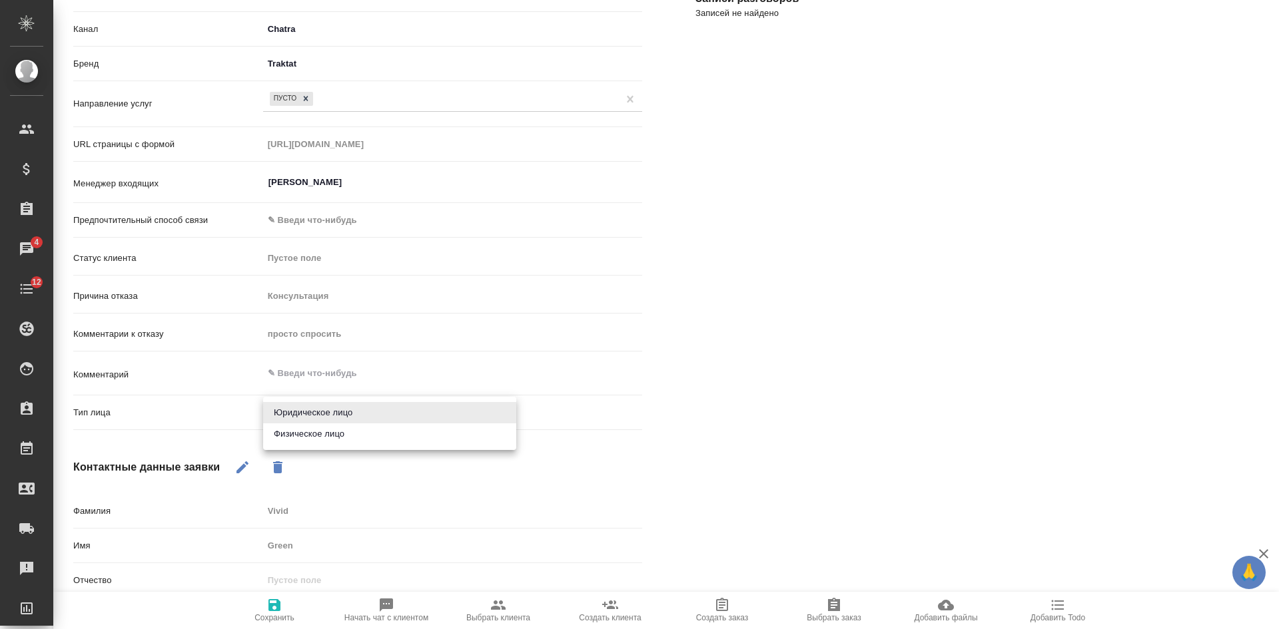
click at [285, 432] on li "Физическое лицо" at bounding box center [389, 434] width 253 height 21
type textarea "x"
type input "private"
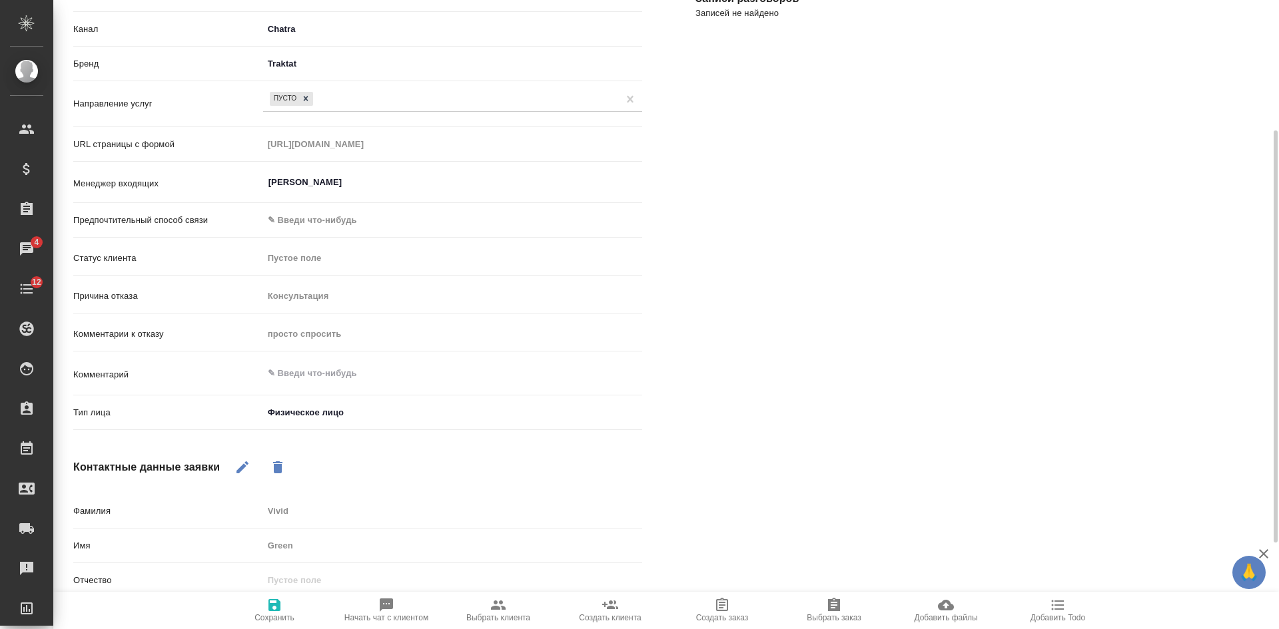
click at [275, 607] on icon "button" at bounding box center [274, 605] width 16 height 16
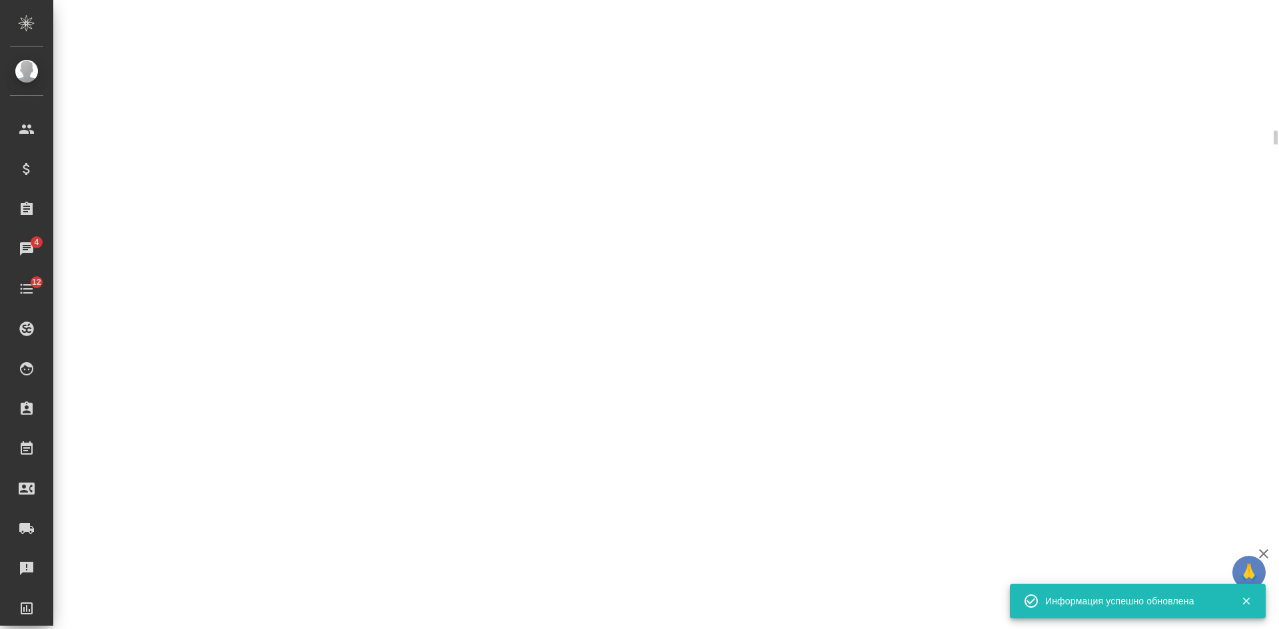
select select "RU"
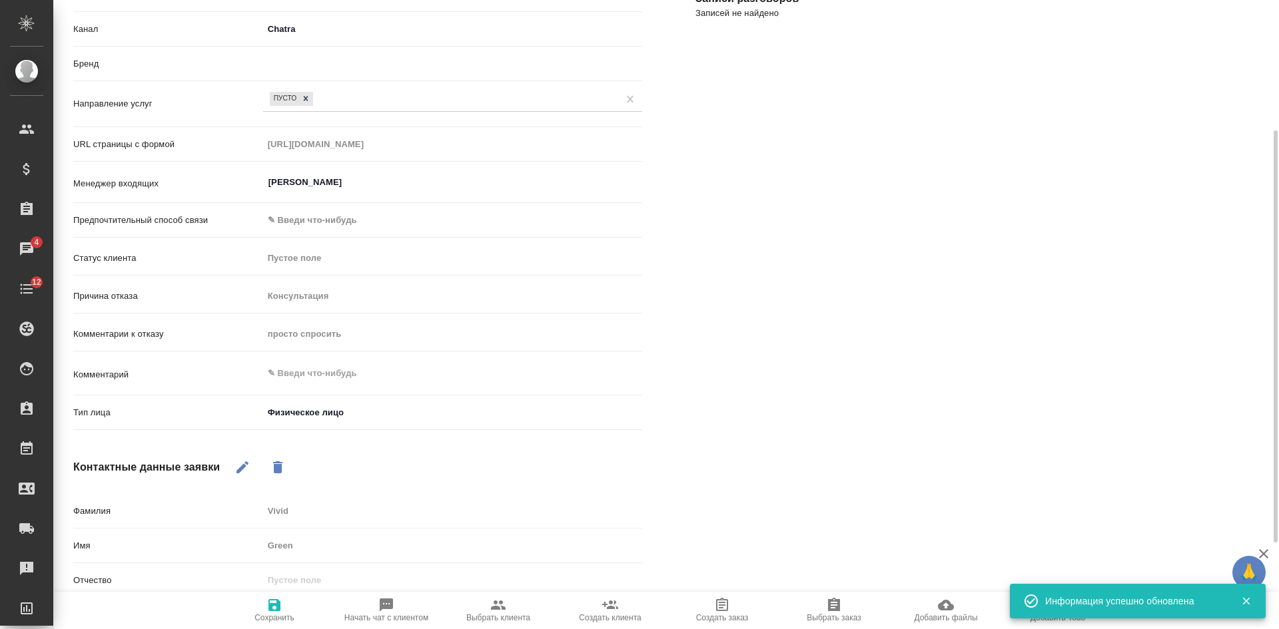
type textarea "x"
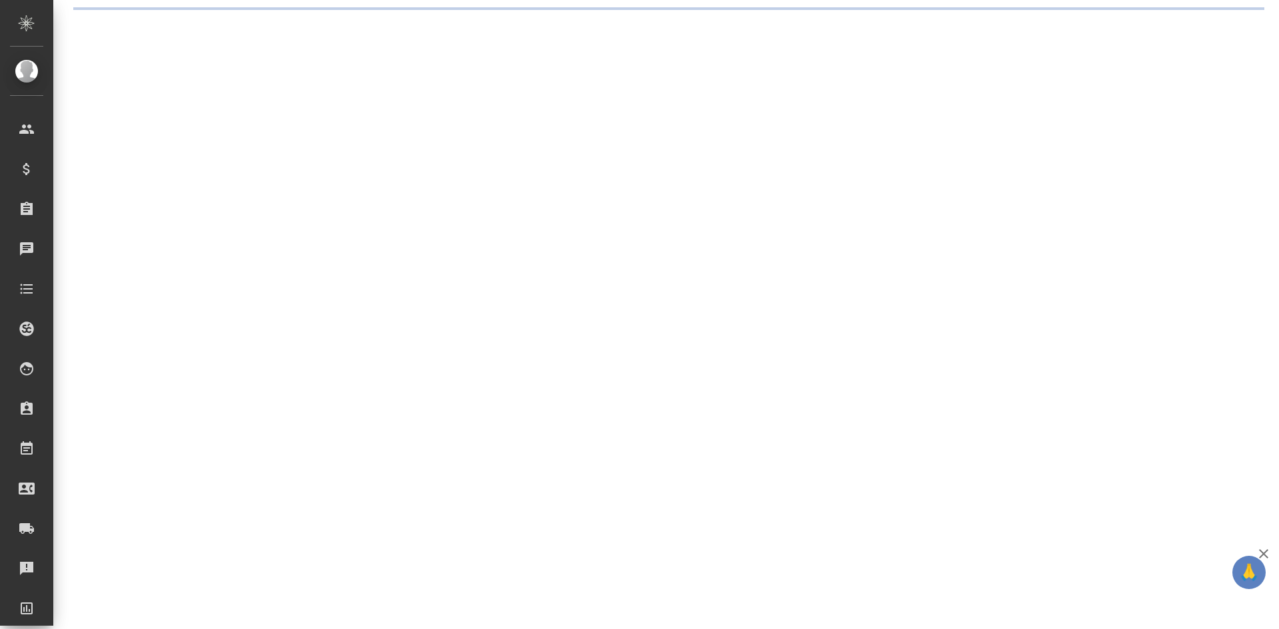
select select "RU"
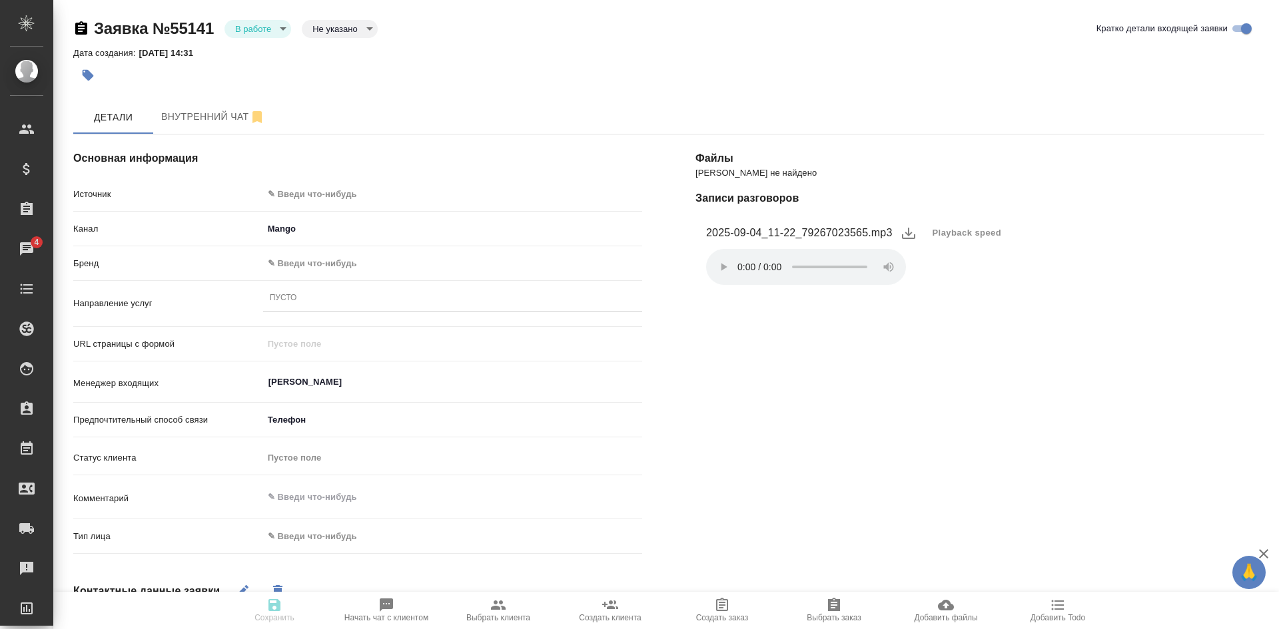
type textarea "x"
click at [292, 186] on body "🙏 .cls-1 fill:#fff; AWATERA [PERSON_NAME] Спецификации Заказы 4 Чаты 12 Todo Пр…" at bounding box center [639, 314] width 1279 height 629
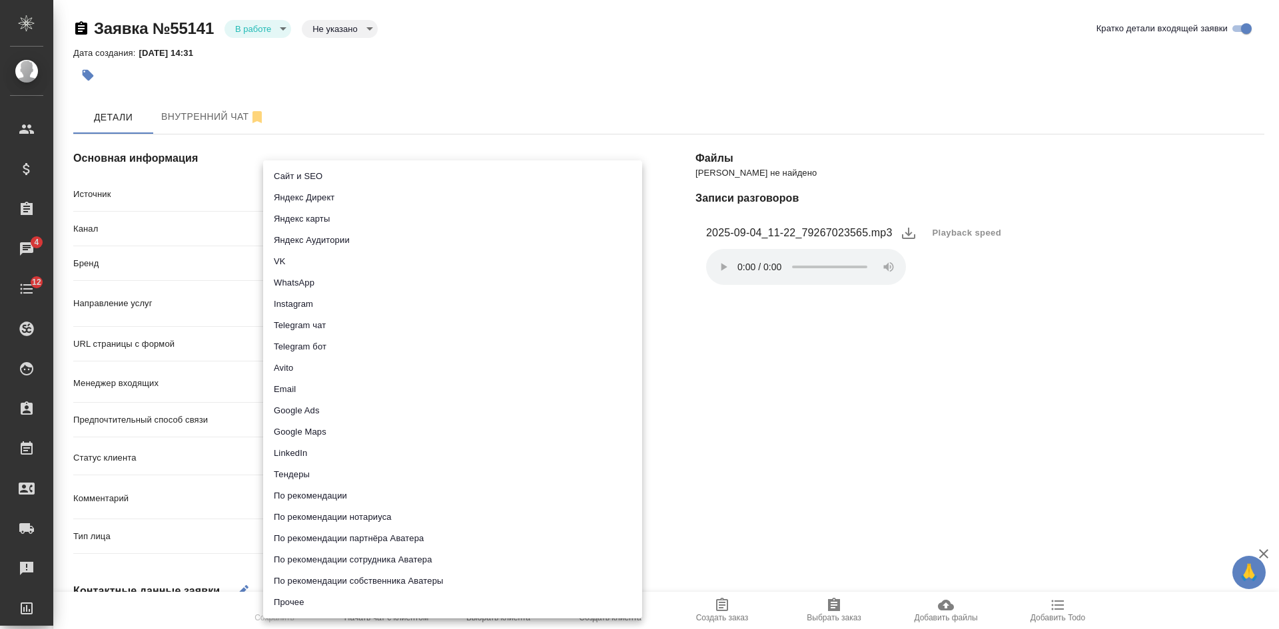
click at [284, 180] on li "Сайт и SEO" at bounding box center [452, 176] width 379 height 21
type input "seo"
type textarea "x"
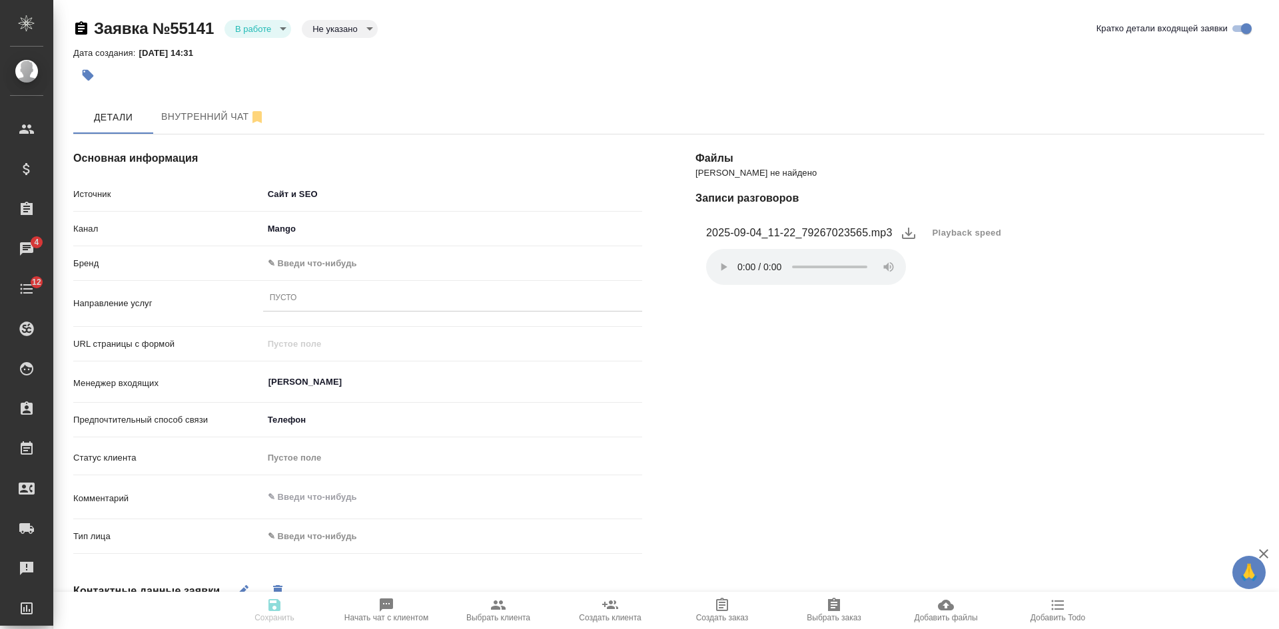
click at [293, 264] on body "🙏 .cls-1 fill:#fff; AWATERA [PERSON_NAME] Спецификации Заказы 4 Чаты 12 Todo Пр…" at bounding box center [639, 314] width 1279 height 629
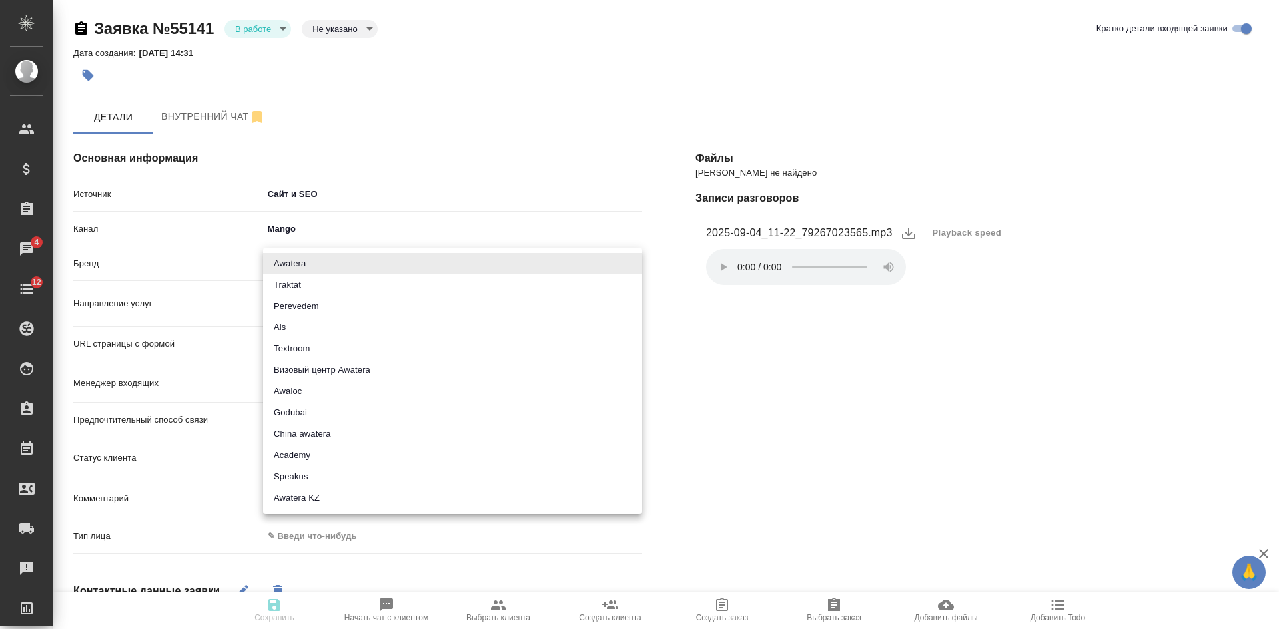
click at [287, 279] on li "Traktat" at bounding box center [452, 284] width 379 height 21
type input "traktat"
type textarea "x"
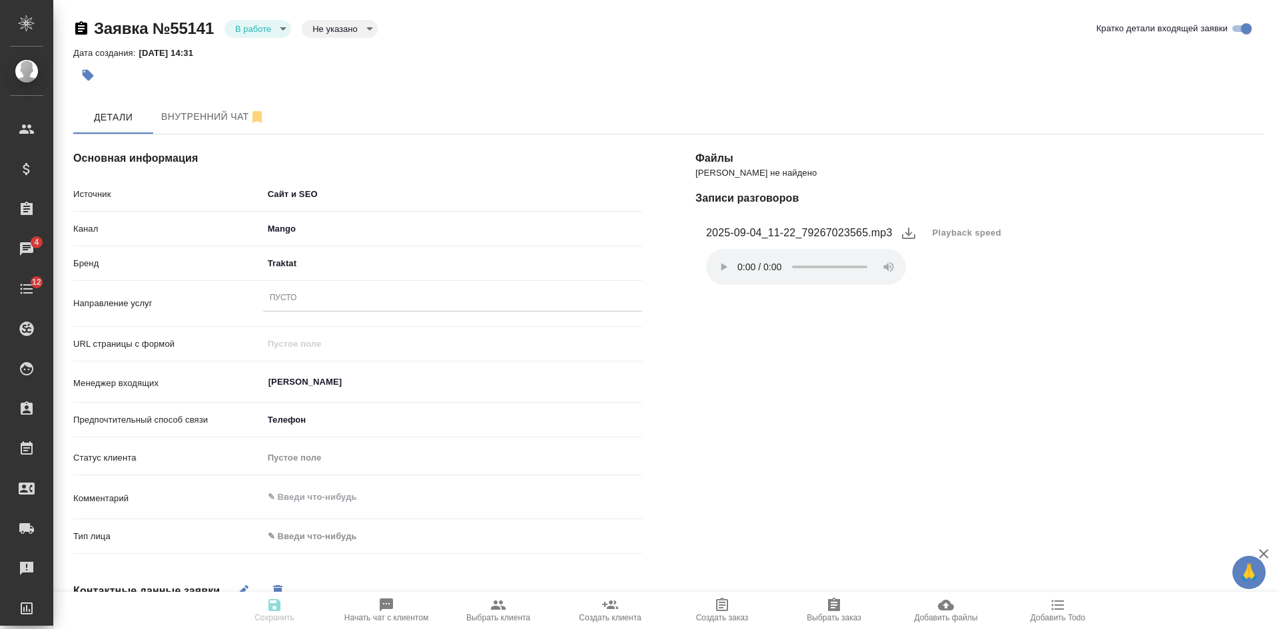
click at [283, 300] on div "Пусто" at bounding box center [283, 298] width 27 height 11
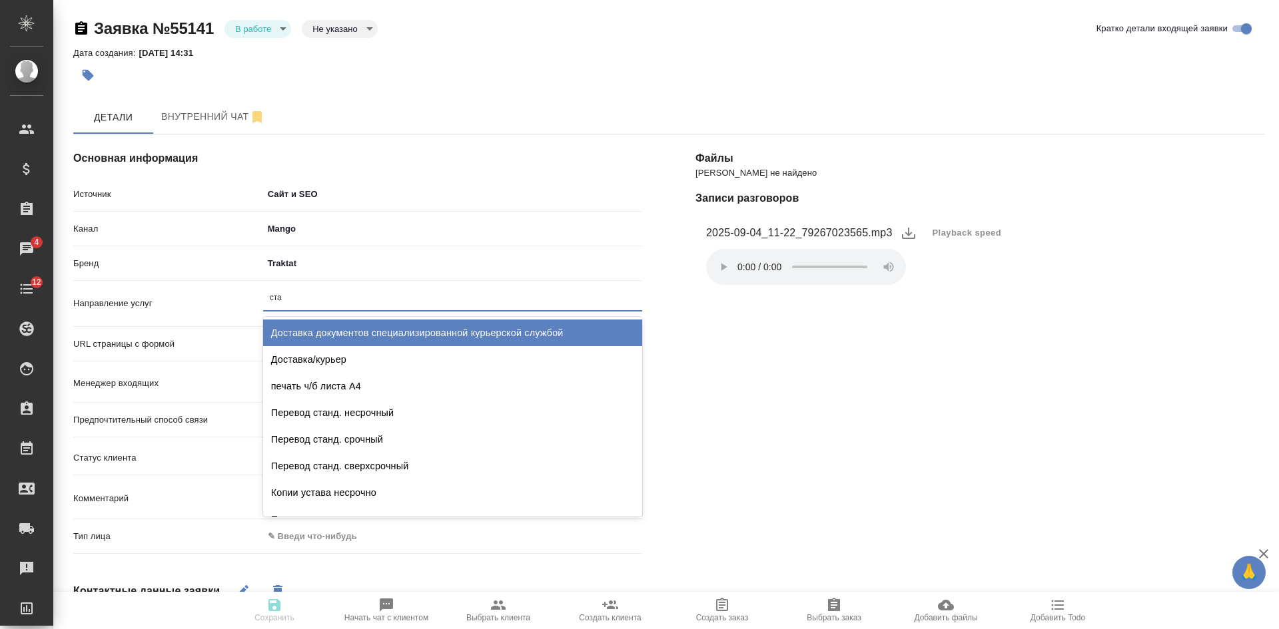
type input "стан"
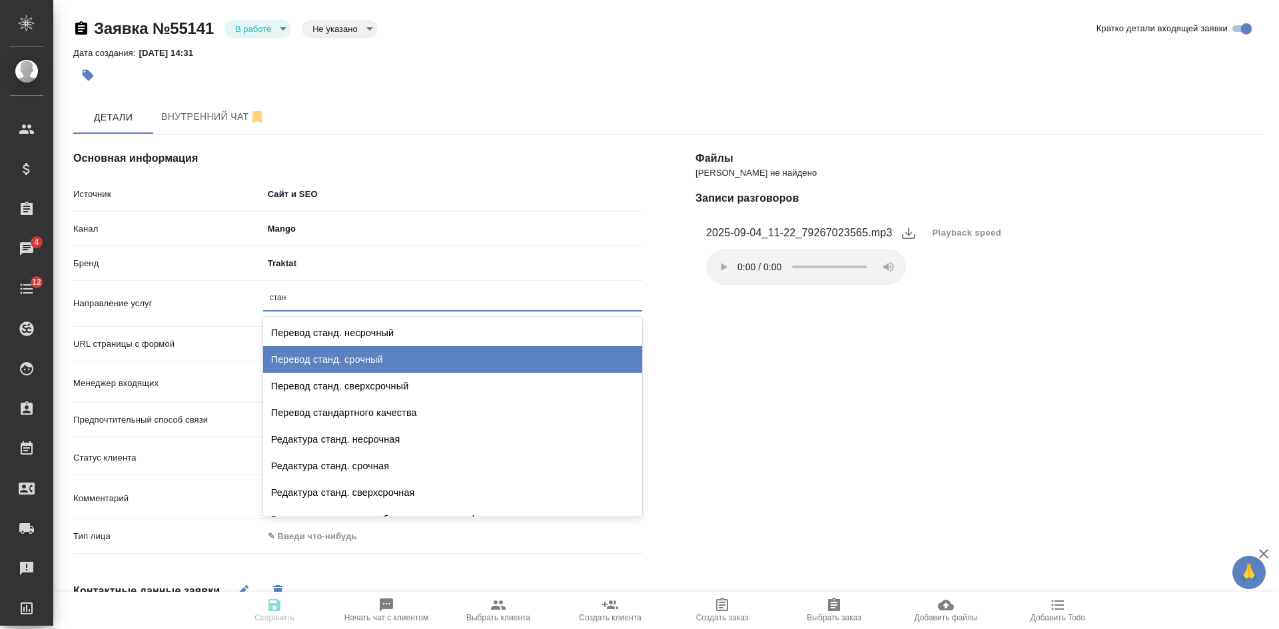
click at [335, 356] on div "Перевод станд. срочный" at bounding box center [452, 359] width 379 height 27
type textarea "x"
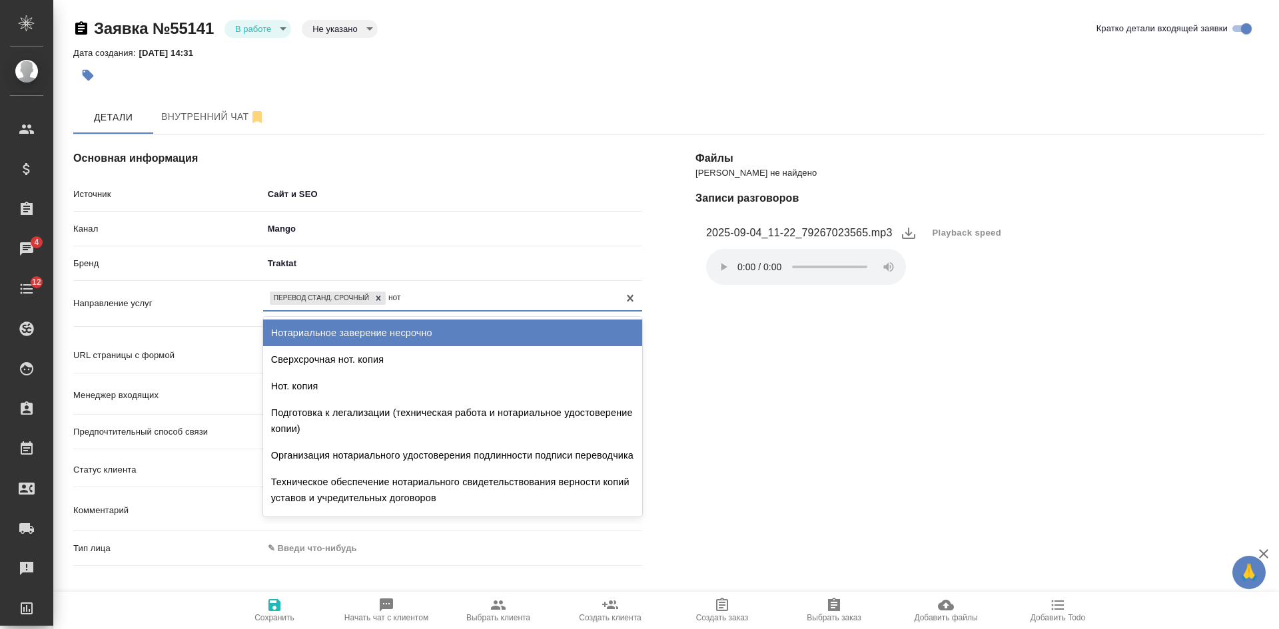
type input "нота"
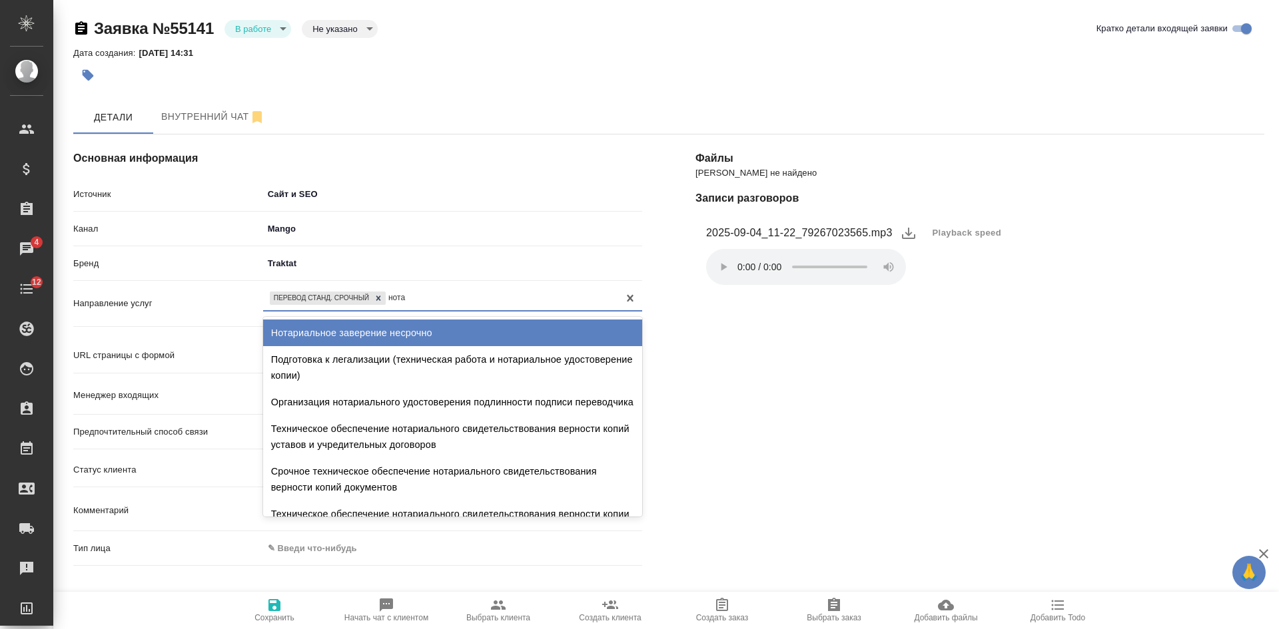
drag, startPoint x: 437, startPoint y: 331, endPoint x: 428, endPoint y: 334, distance: 9.3
click at [437, 333] on div "Нотариальное заверение несрочно" at bounding box center [452, 333] width 379 height 27
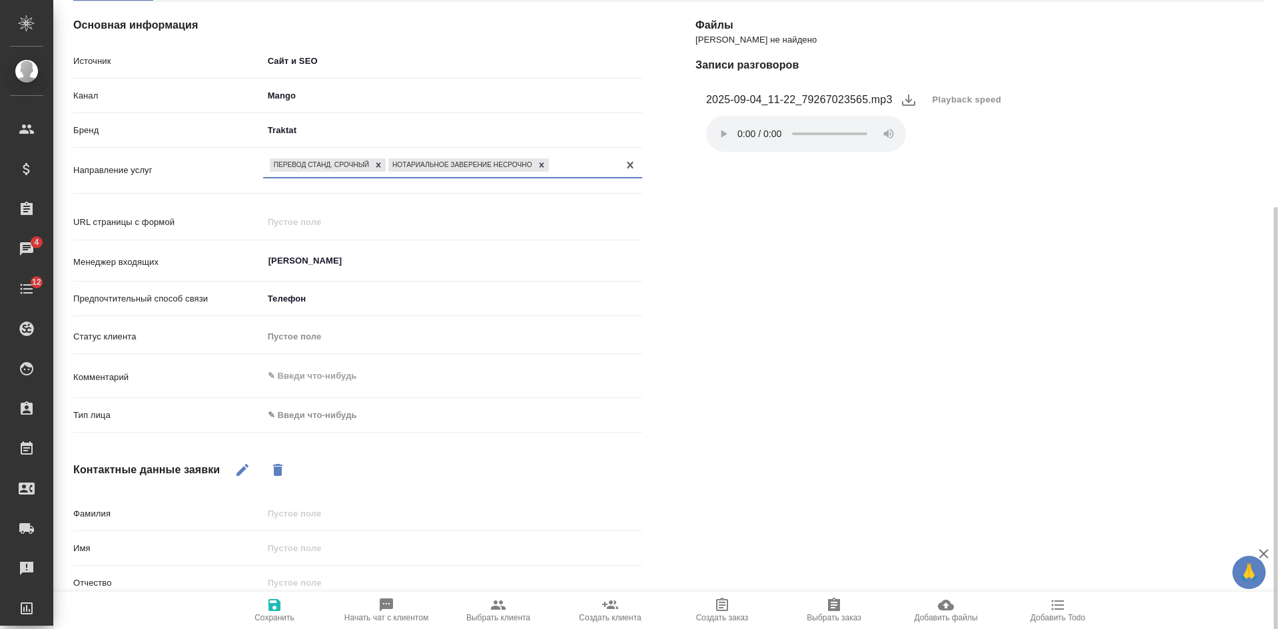
scroll to position [200, 0]
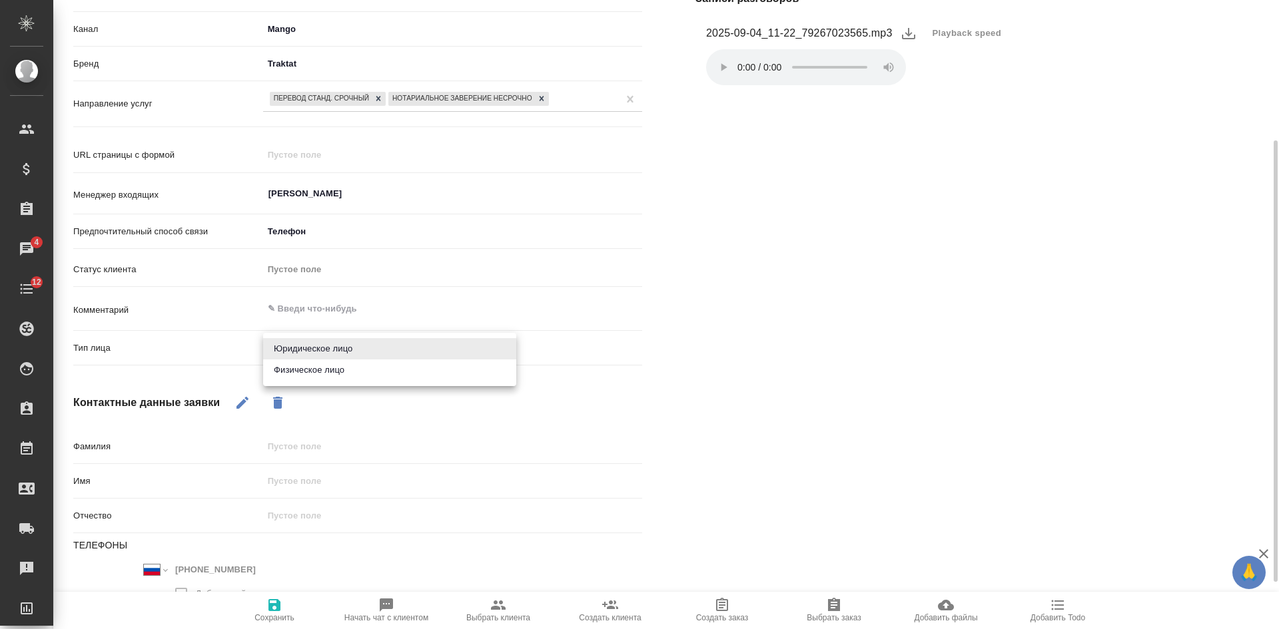
click at [312, 348] on body "🙏 .cls-1 fill:#fff; AWATERA [PERSON_NAME] Спецификации Заказы 4 Чаты 12 Todo Пр…" at bounding box center [639, 314] width 1279 height 629
click at [310, 371] on li "Физическое лицо" at bounding box center [389, 370] width 253 height 21
type textarea "x"
type input "private"
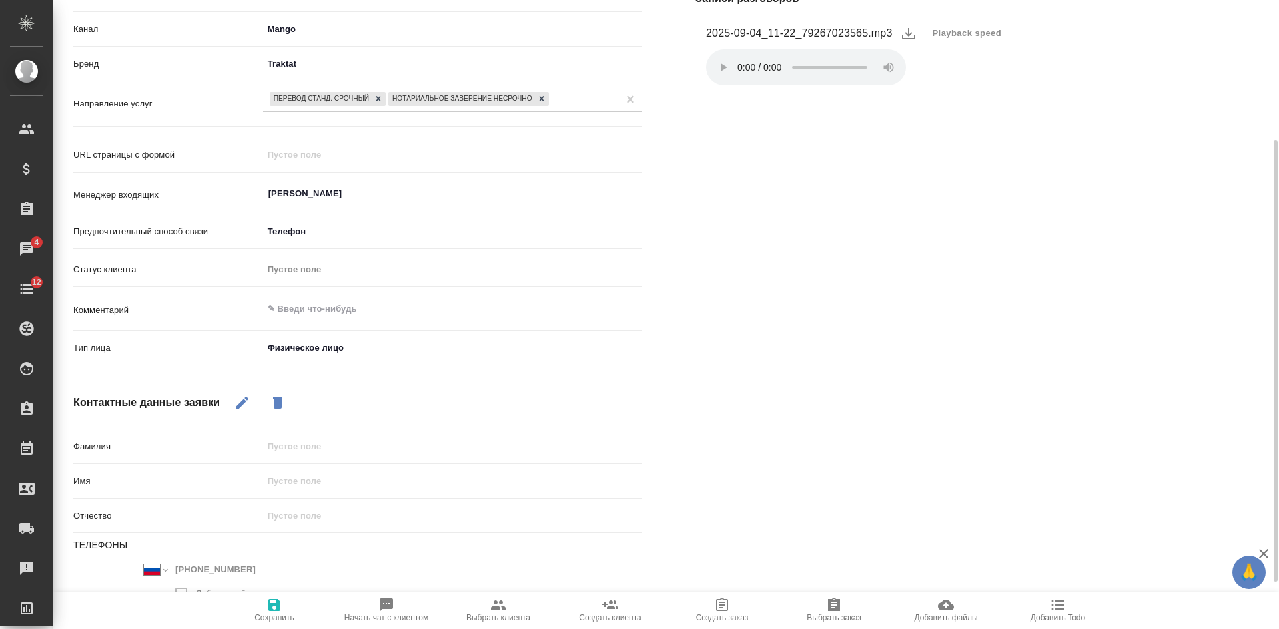
click at [277, 604] on icon "button" at bounding box center [274, 605] width 12 height 12
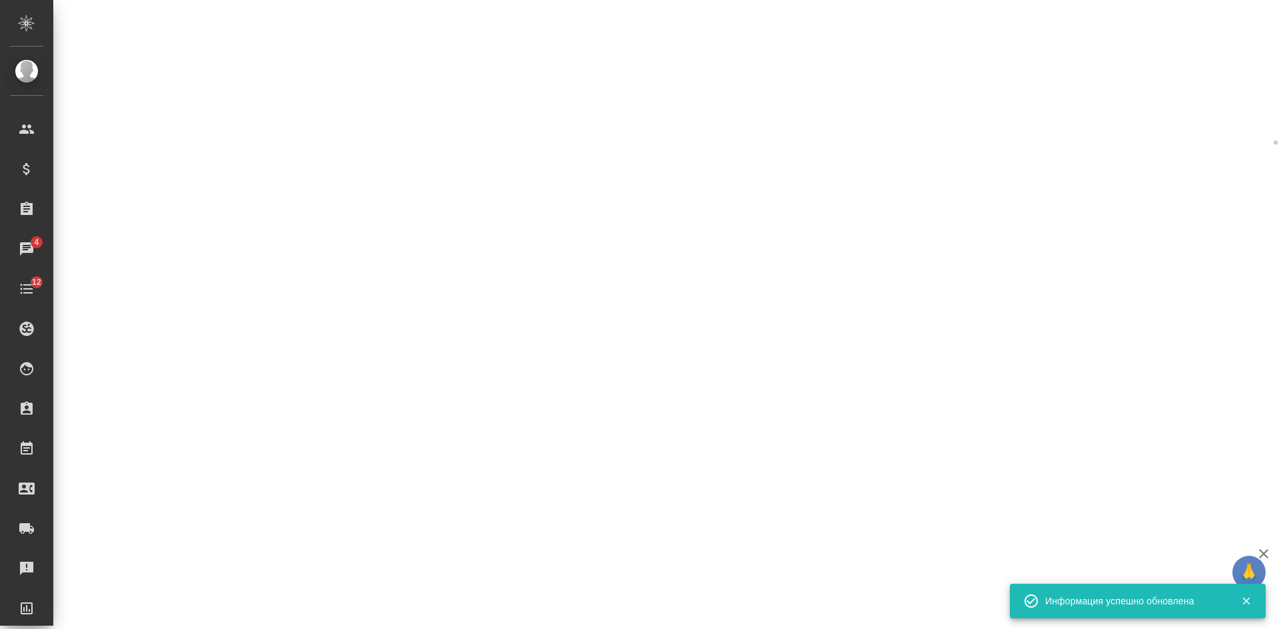
select select "RU"
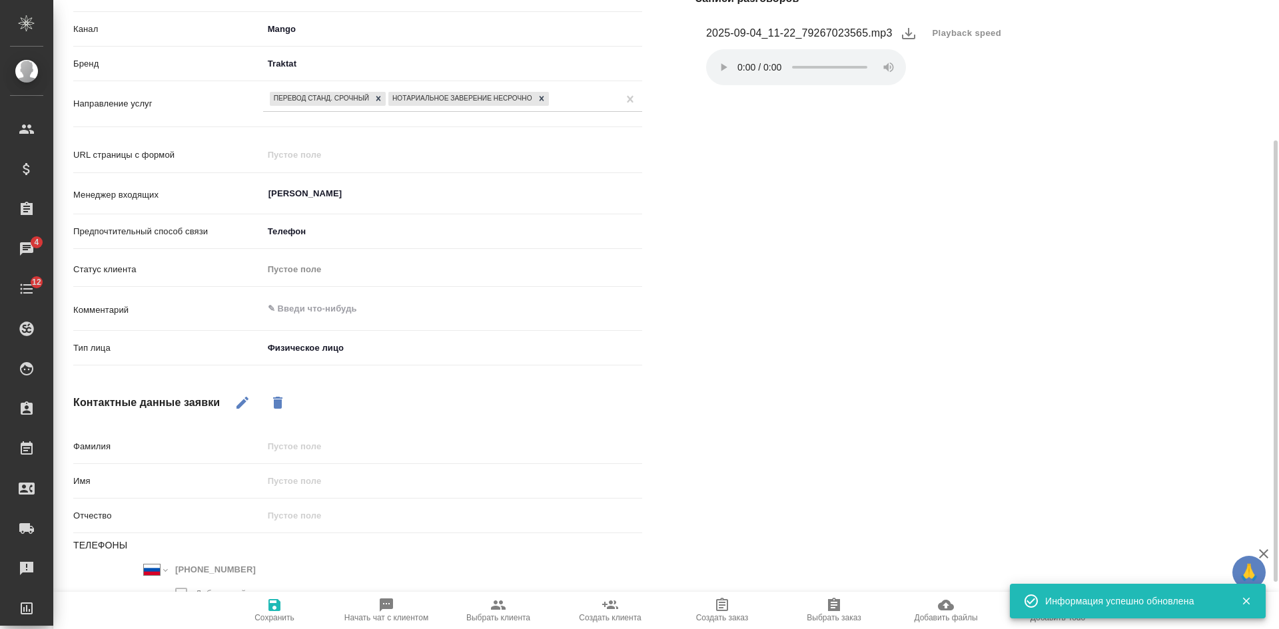
click at [504, 600] on icon "button" at bounding box center [498, 605] width 16 height 16
type textarea "x"
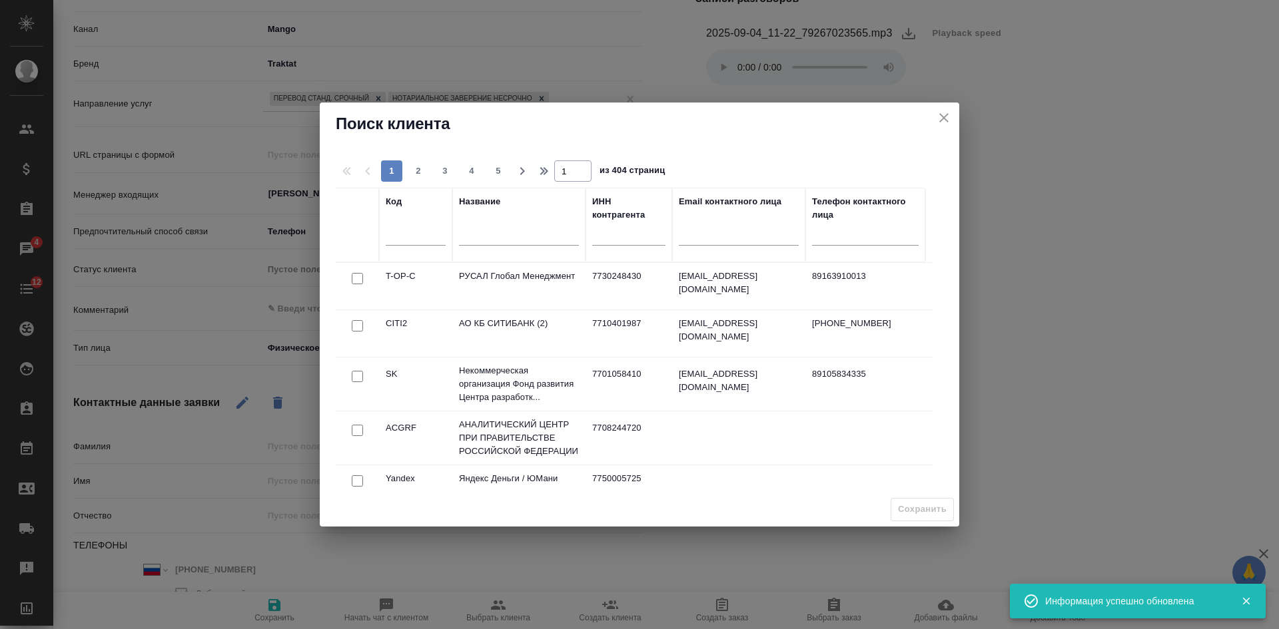
click at [524, 237] on input "text" at bounding box center [519, 236] width 120 height 17
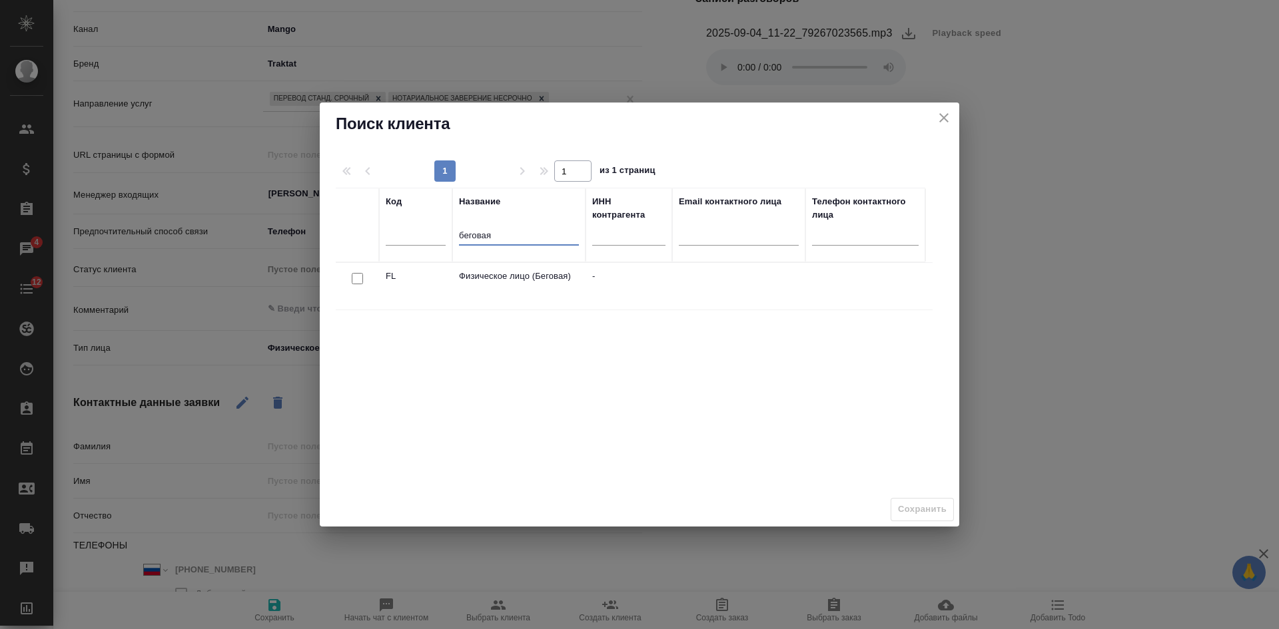
type input "беговая"
click at [360, 275] on input "checkbox" at bounding box center [357, 278] width 11 height 11
checkbox input "true"
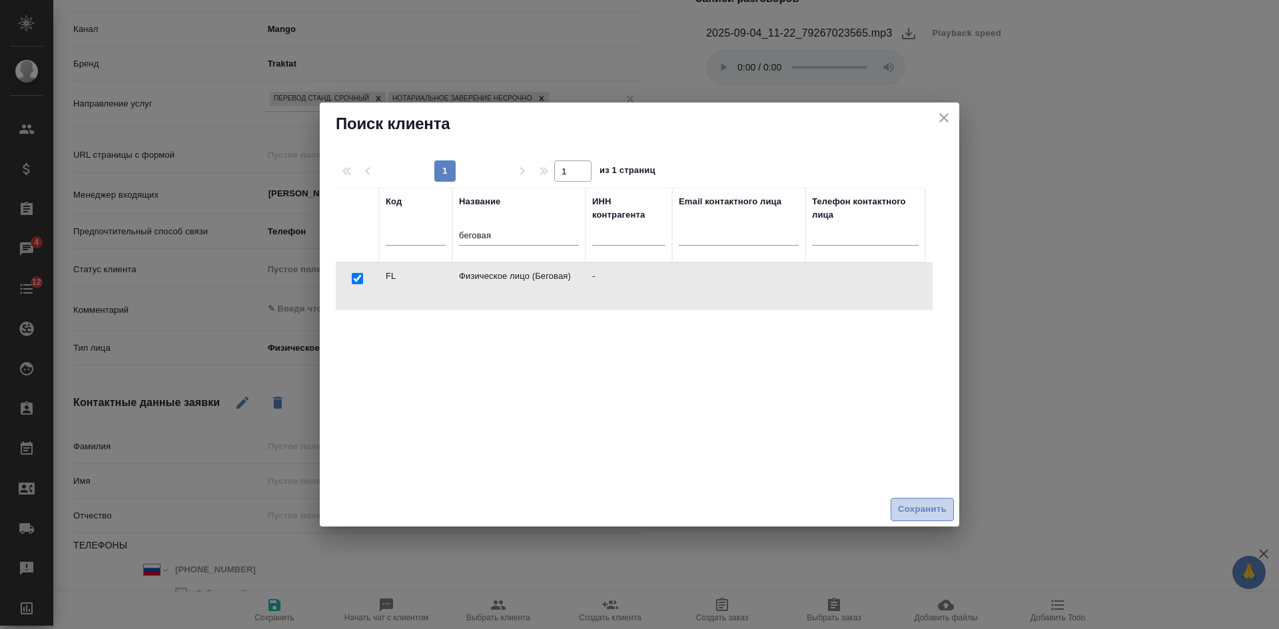
click at [901, 508] on span "Сохранить" at bounding box center [922, 509] width 49 height 15
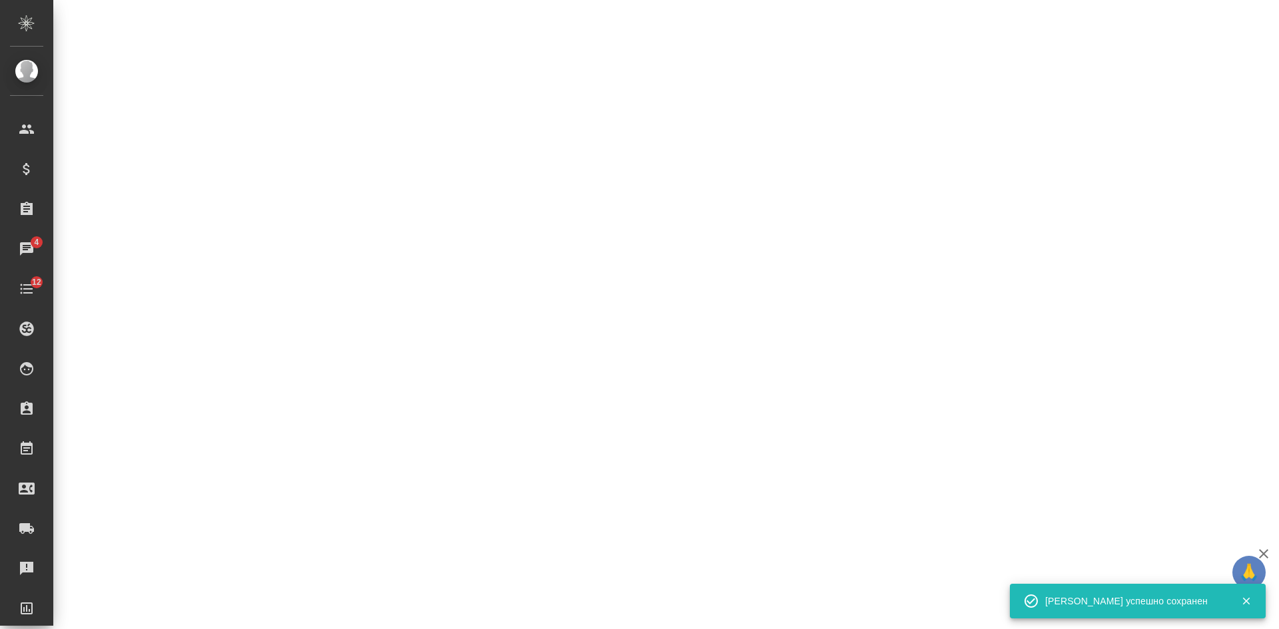
select select "RU"
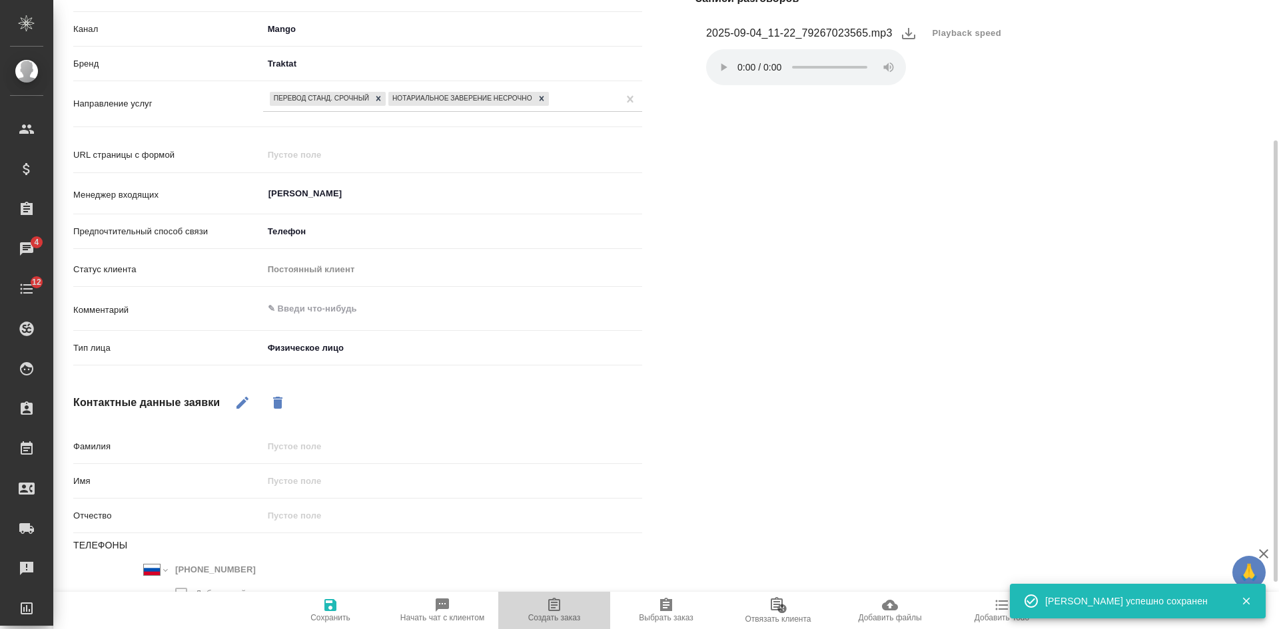
click at [561, 615] on span "Создать заказ" at bounding box center [554, 617] width 53 height 9
type textarea "x"
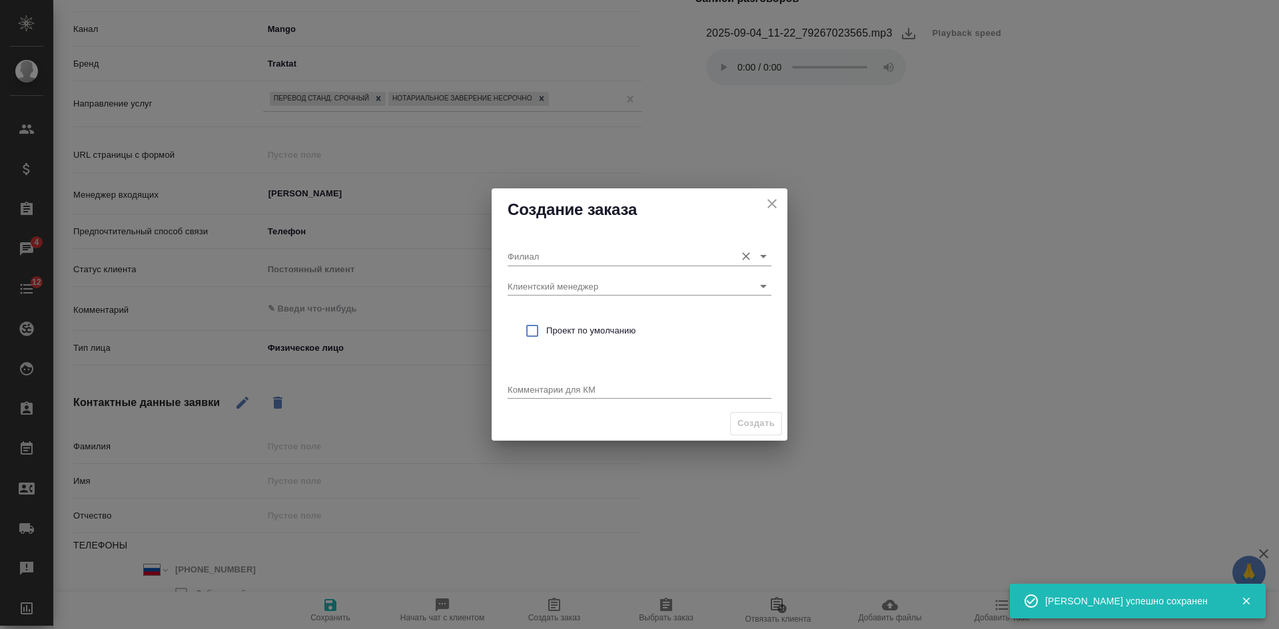
click at [538, 253] on input "Филиал" at bounding box center [618, 256] width 221 height 18
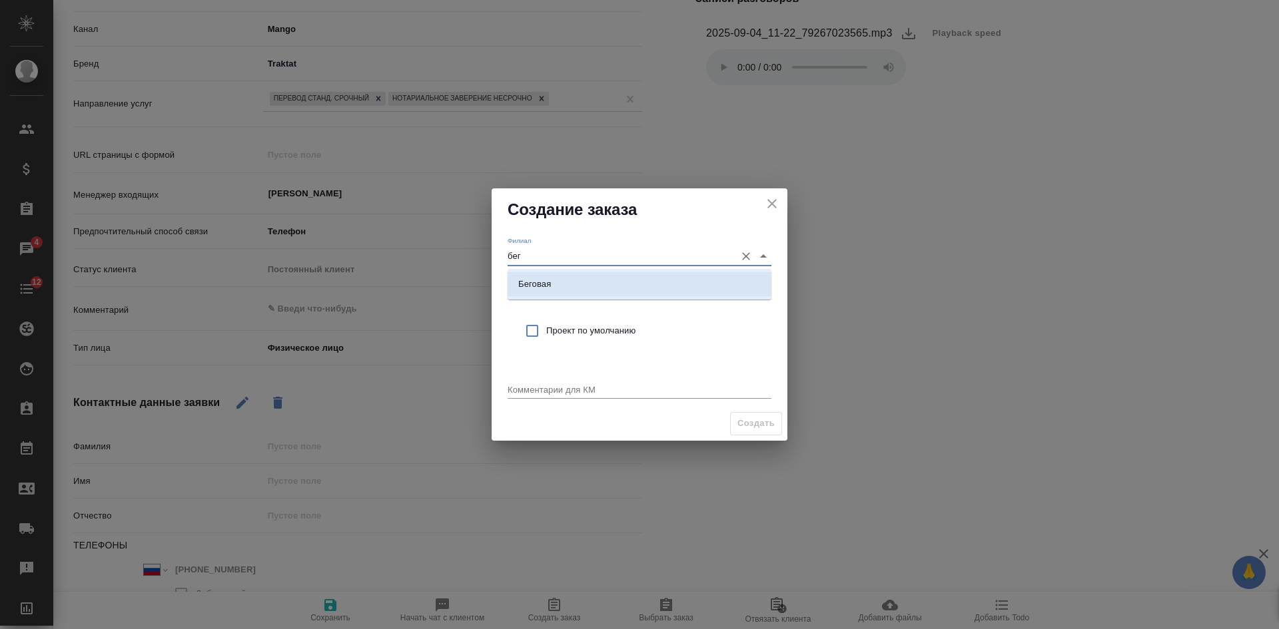
click at [563, 280] on li "Беговая" at bounding box center [640, 284] width 264 height 24
type input "Беговая"
click at [517, 317] on div "Проект по умолчанию" at bounding box center [640, 331] width 264 height 39
checkbox input "true"
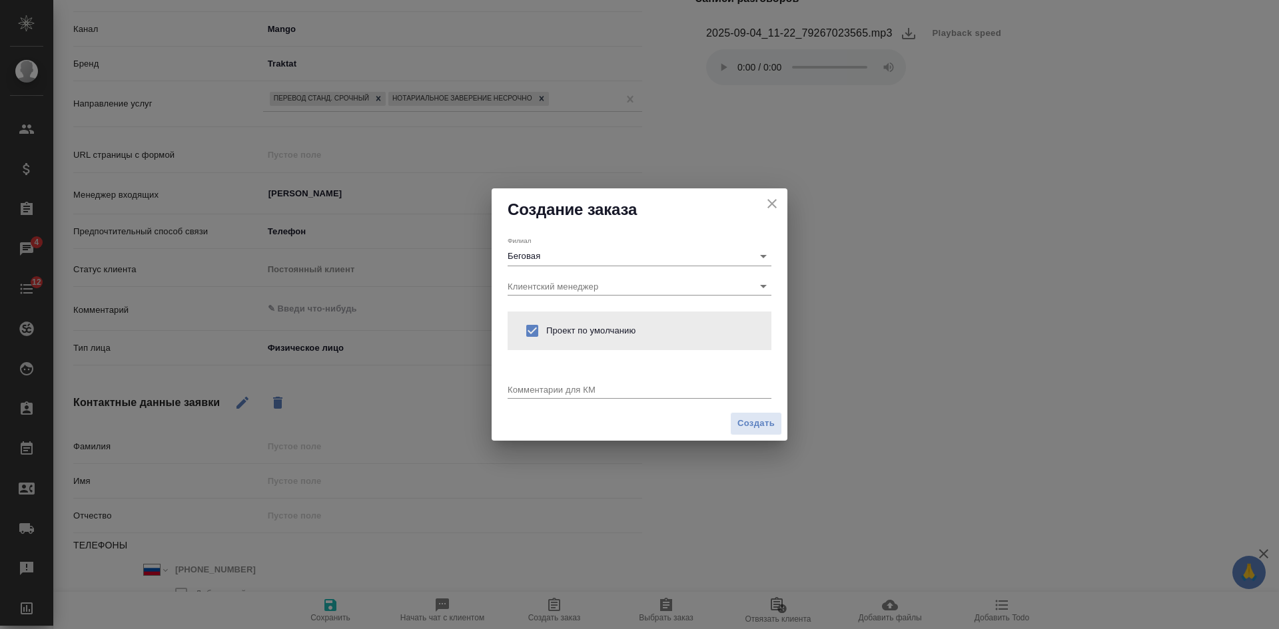
click at [536, 381] on div "Комментарии для КМ x" at bounding box center [640, 385] width 264 height 27
click at [535, 392] on textarea at bounding box center [640, 389] width 264 height 10
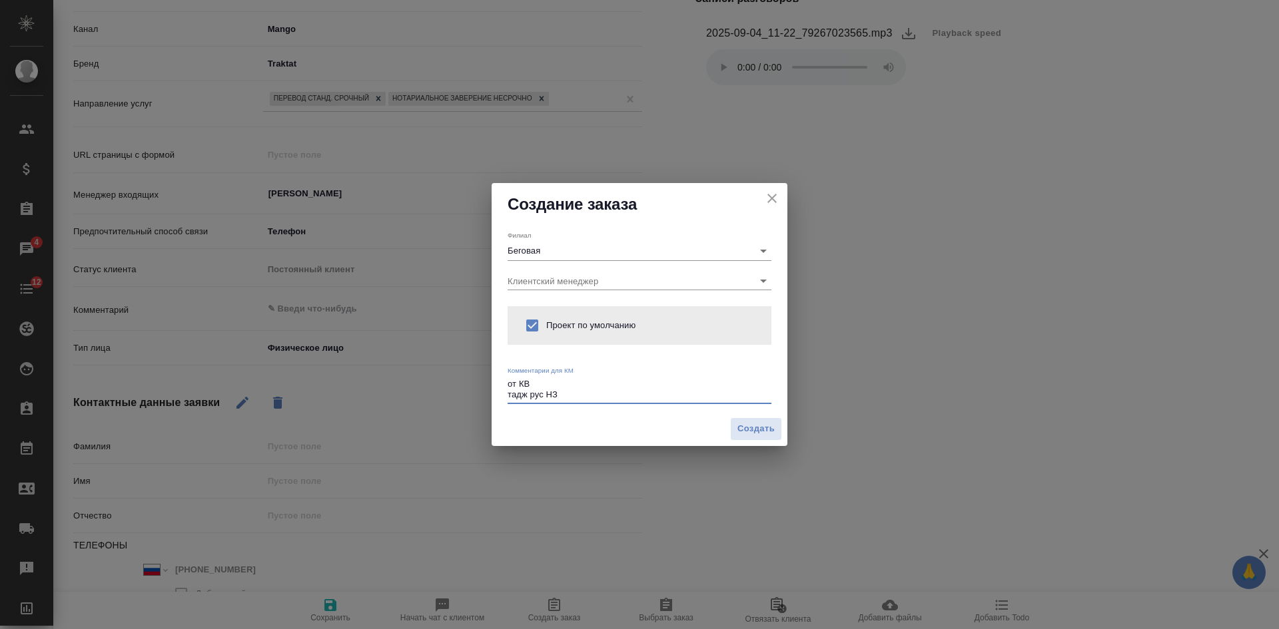
click at [508, 391] on textarea "от КВ тадж рус НЗ" at bounding box center [640, 389] width 264 height 21
click at [583, 390] on textarea "от КВ паспорт тадж рус НЗ" at bounding box center [640, 389] width 264 height 21
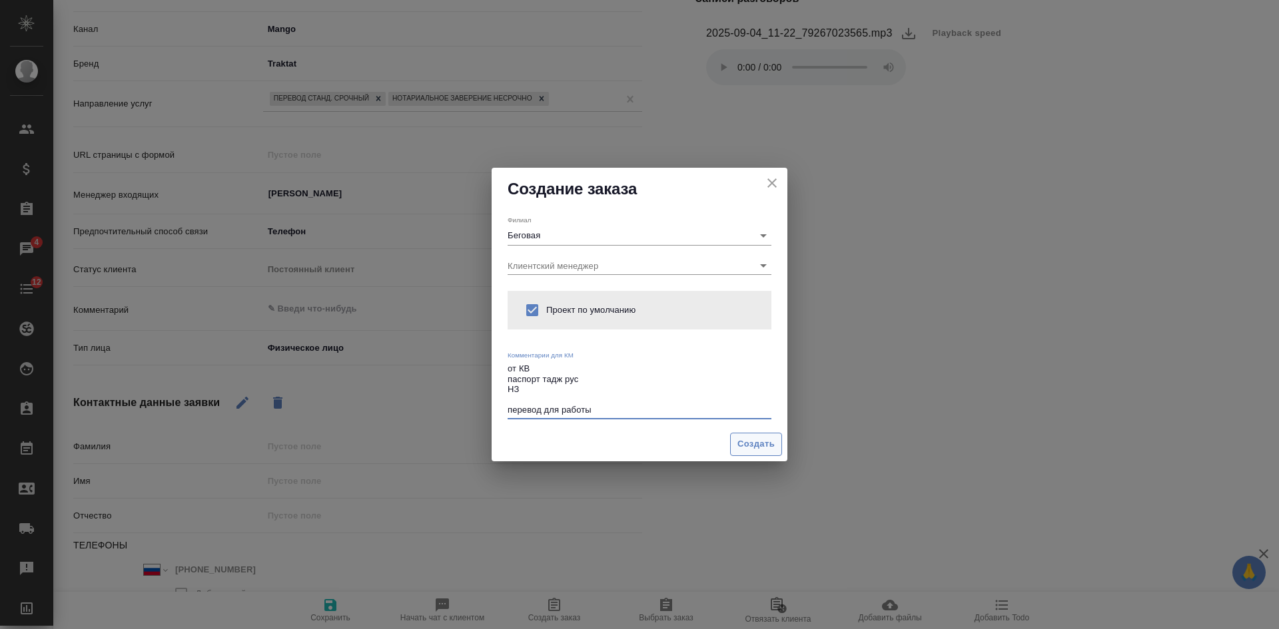
type textarea "от КВ паспорт тадж рус НЗ перевод для работы"
click at [759, 442] on span "Создать" at bounding box center [755, 444] width 37 height 15
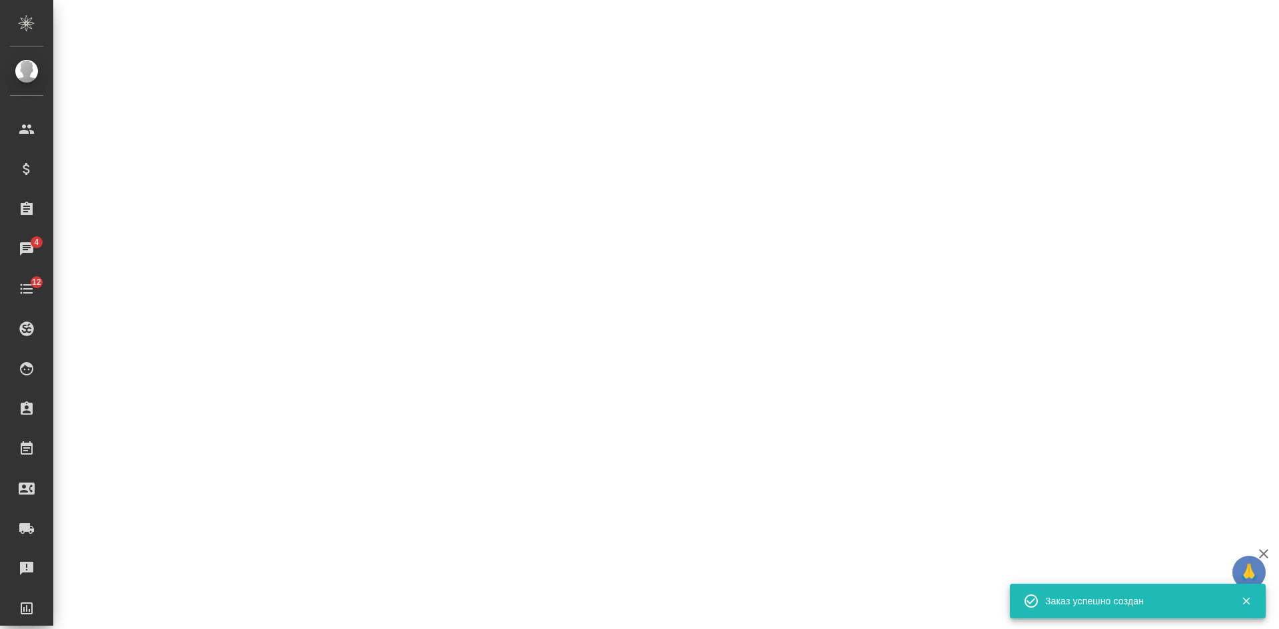
select select "RU"
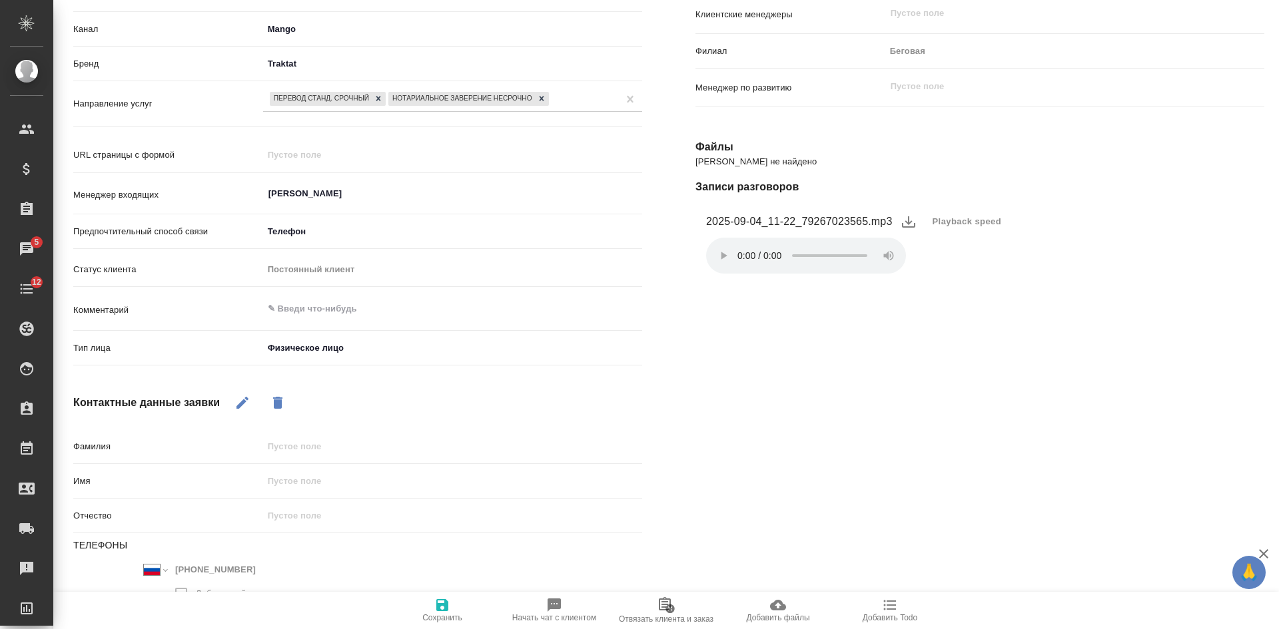
type textarea "x"
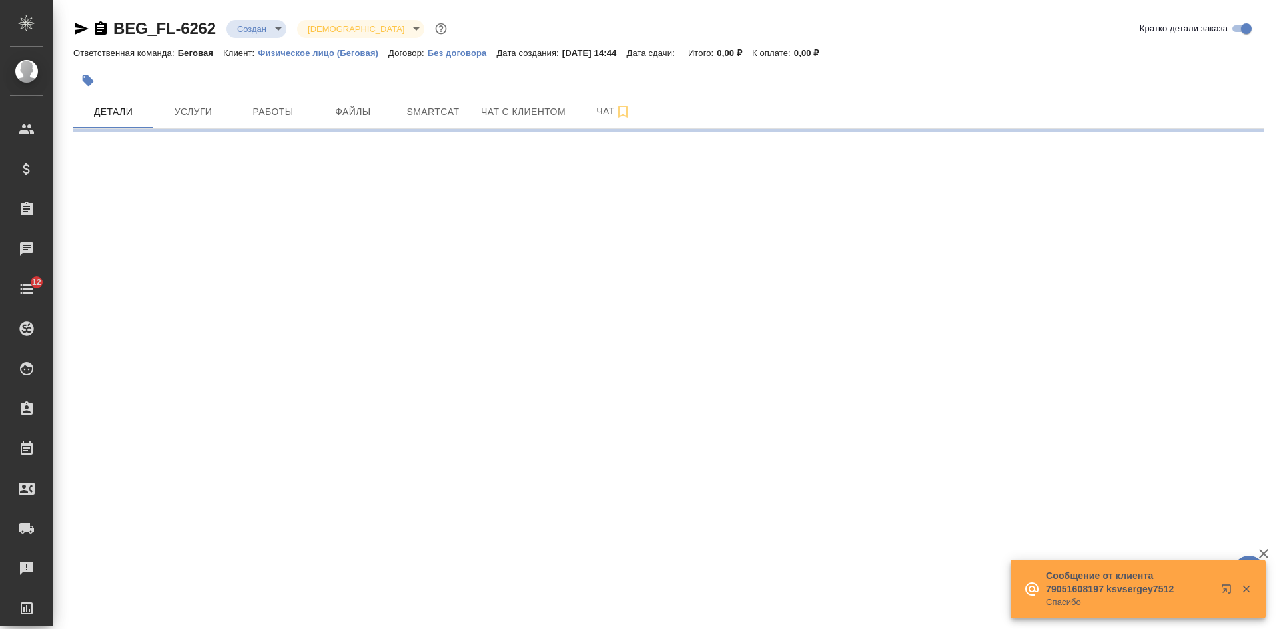
select select "RU"
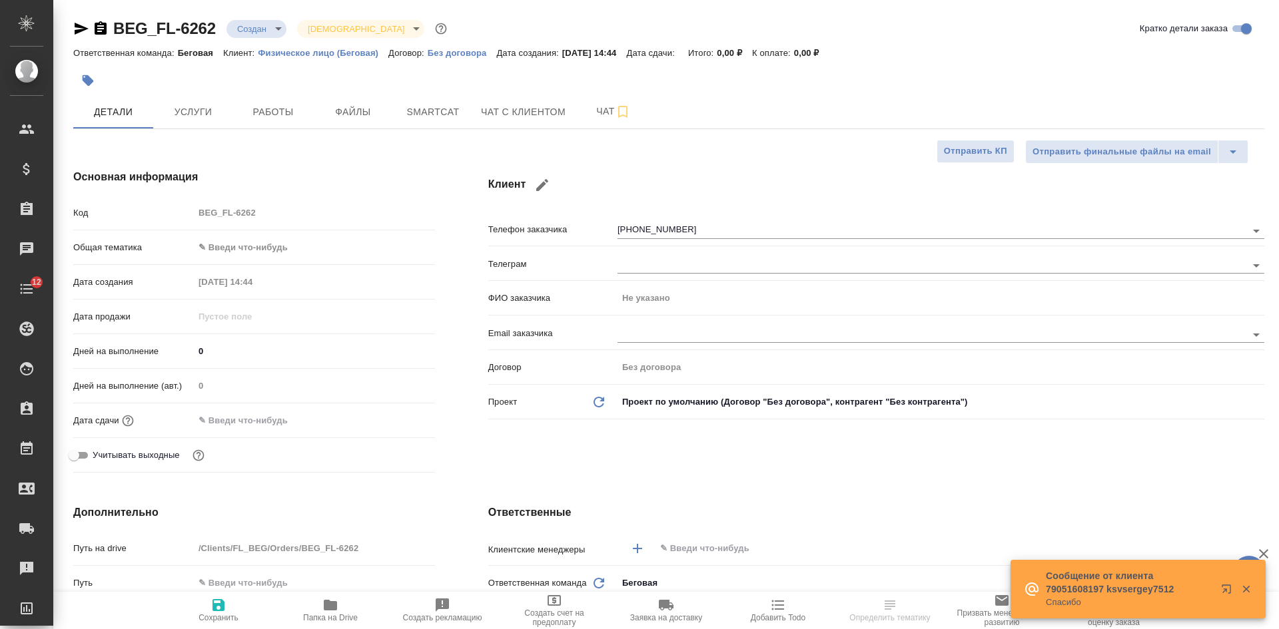
type textarea "x"
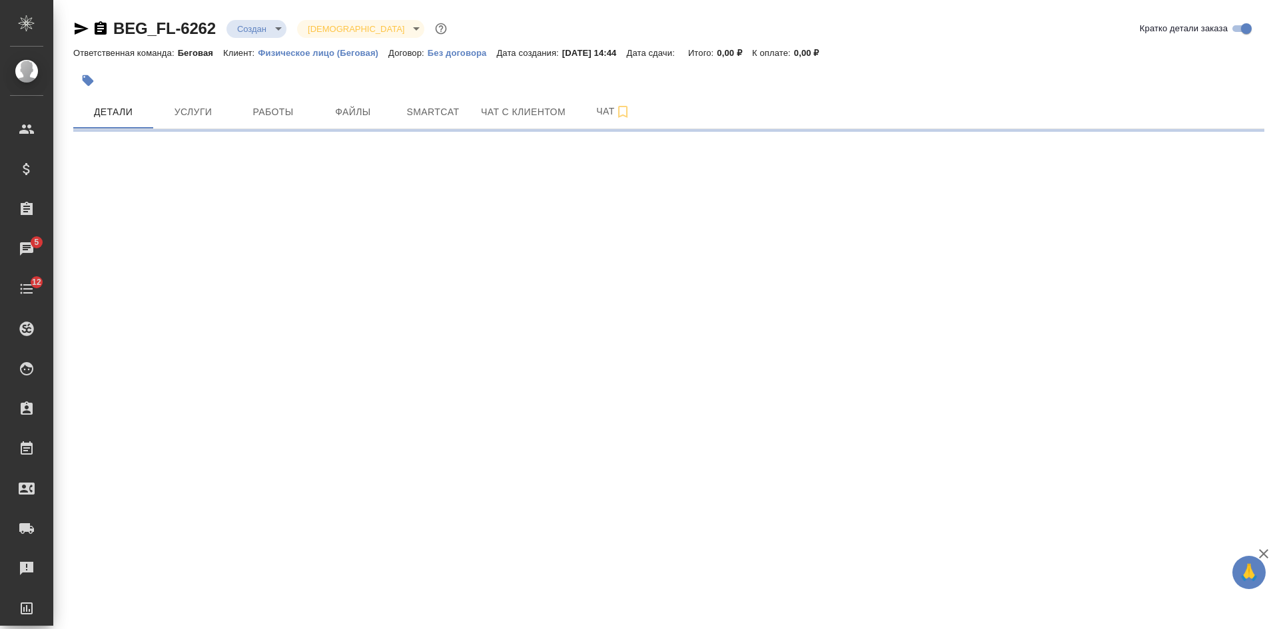
select select "RU"
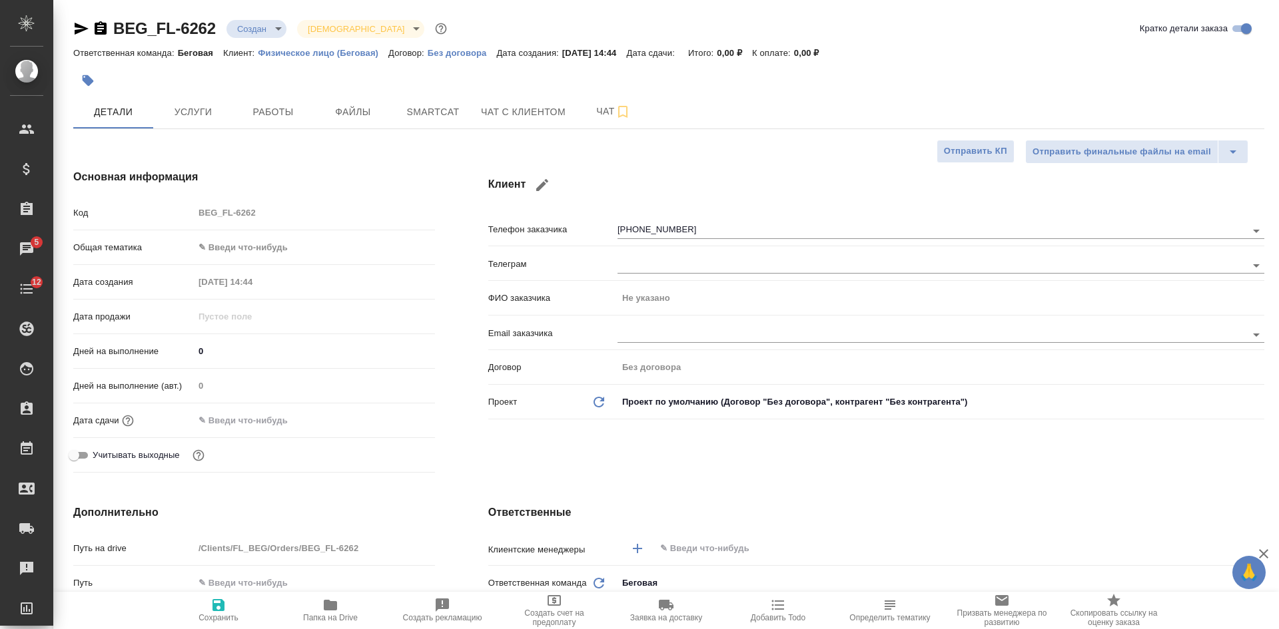
type textarea "x"
click at [99, 25] on icon "button" at bounding box center [101, 27] width 12 height 13
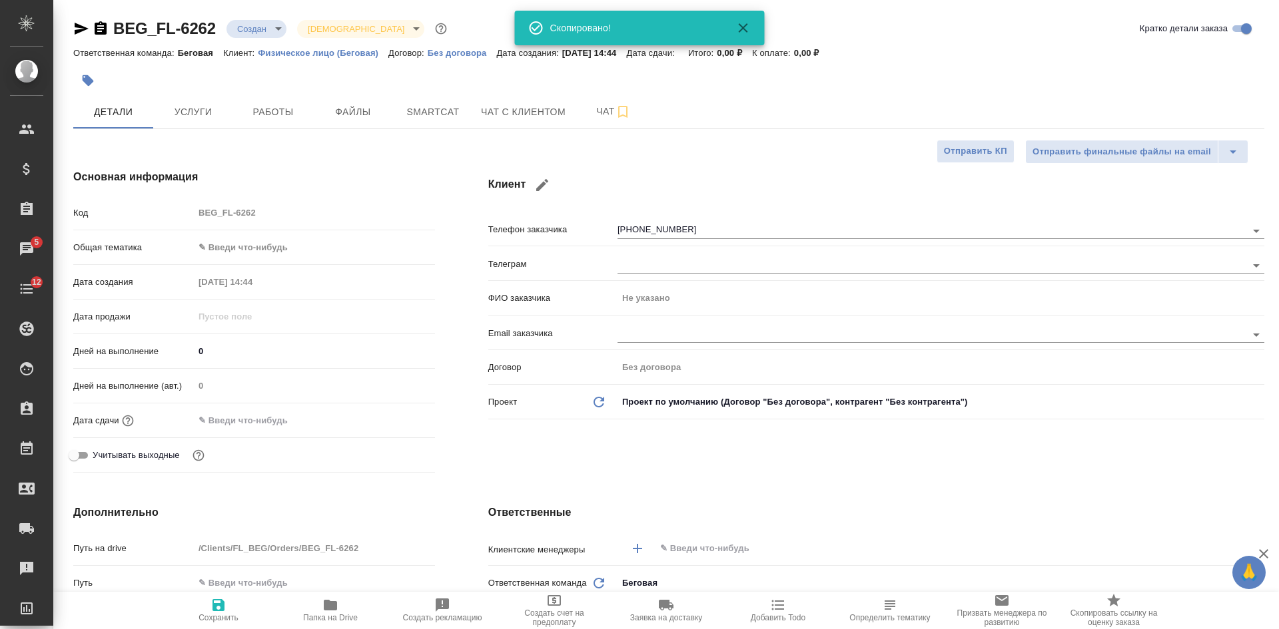
type textarea "x"
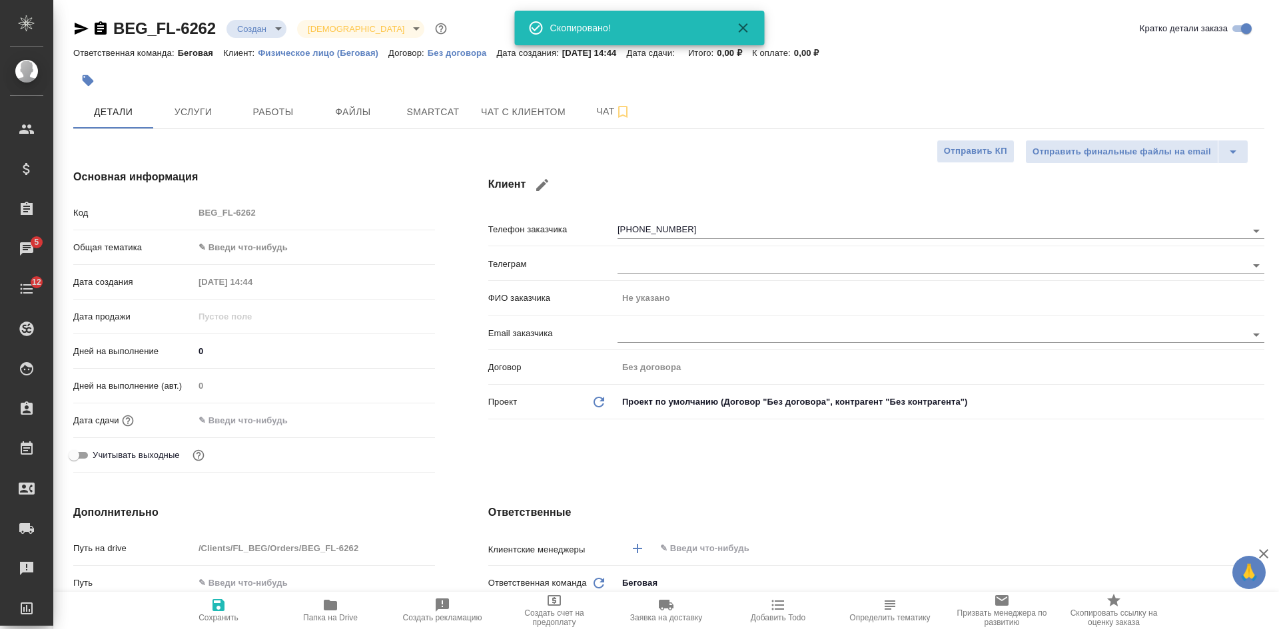
type textarea "x"
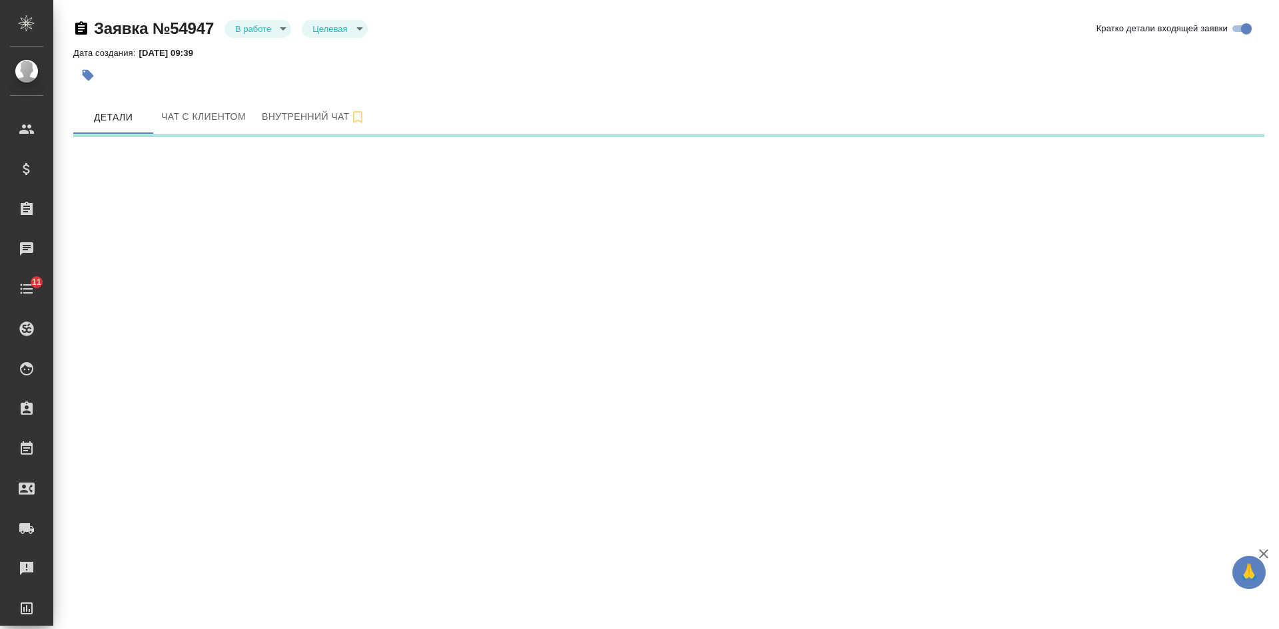
select select "RU"
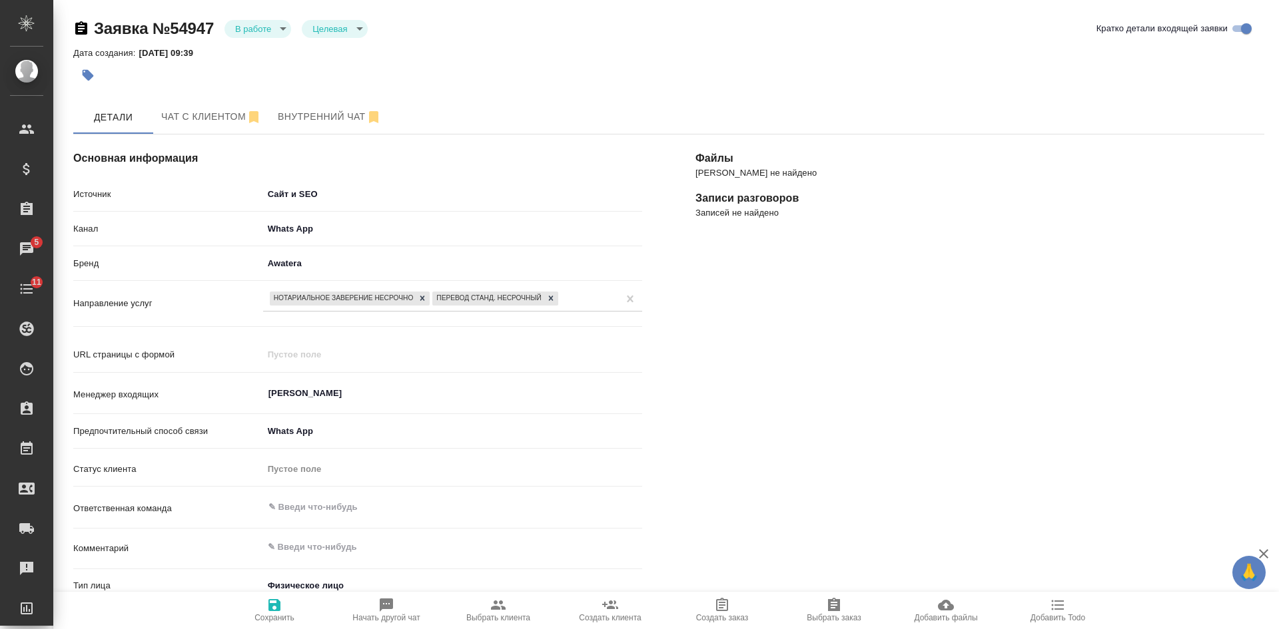
type textarea "x"
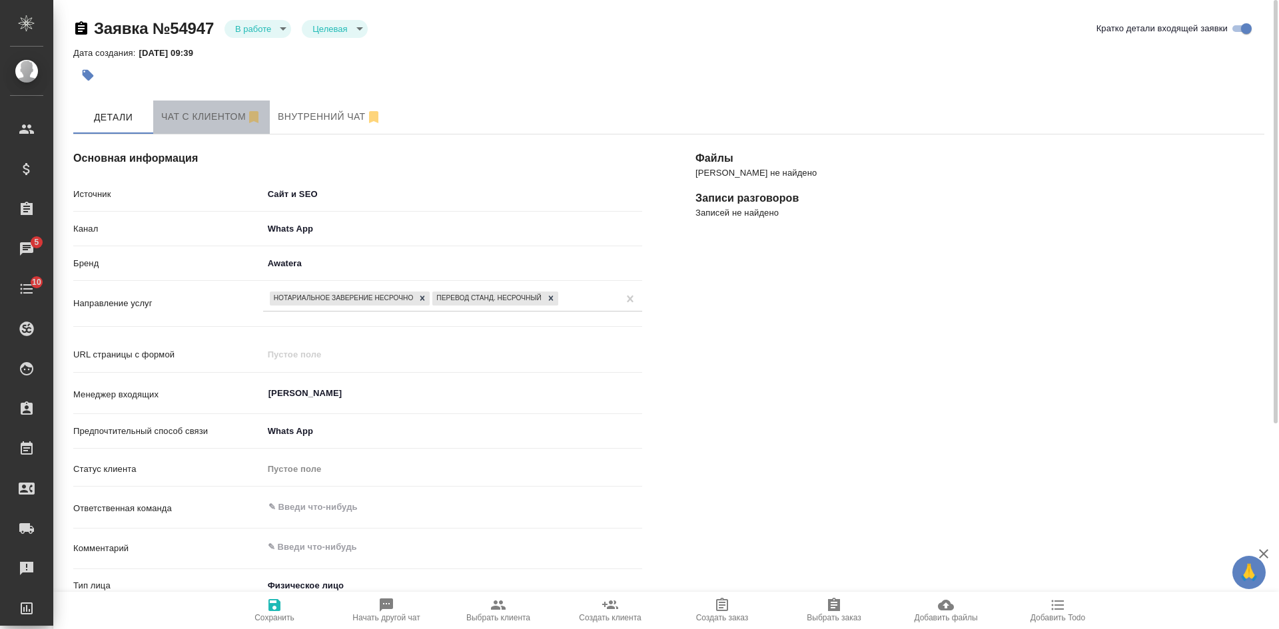
click at [221, 110] on span "Чат с клиентом" at bounding box center [211, 117] width 101 height 17
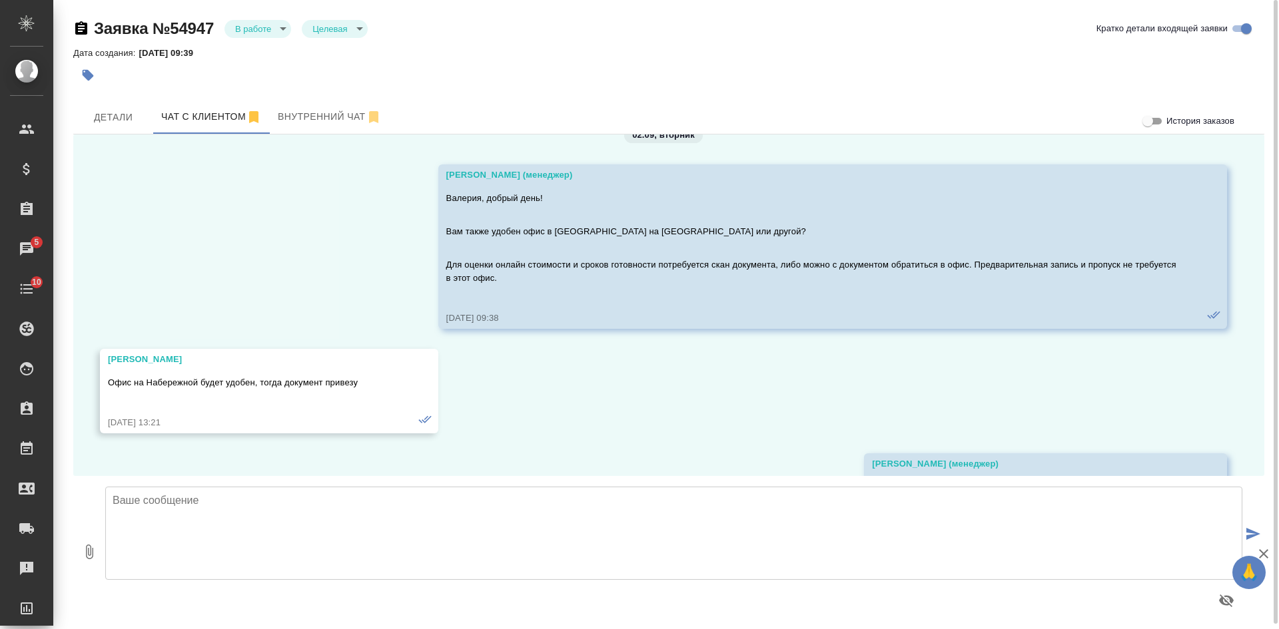
scroll to position [337, 0]
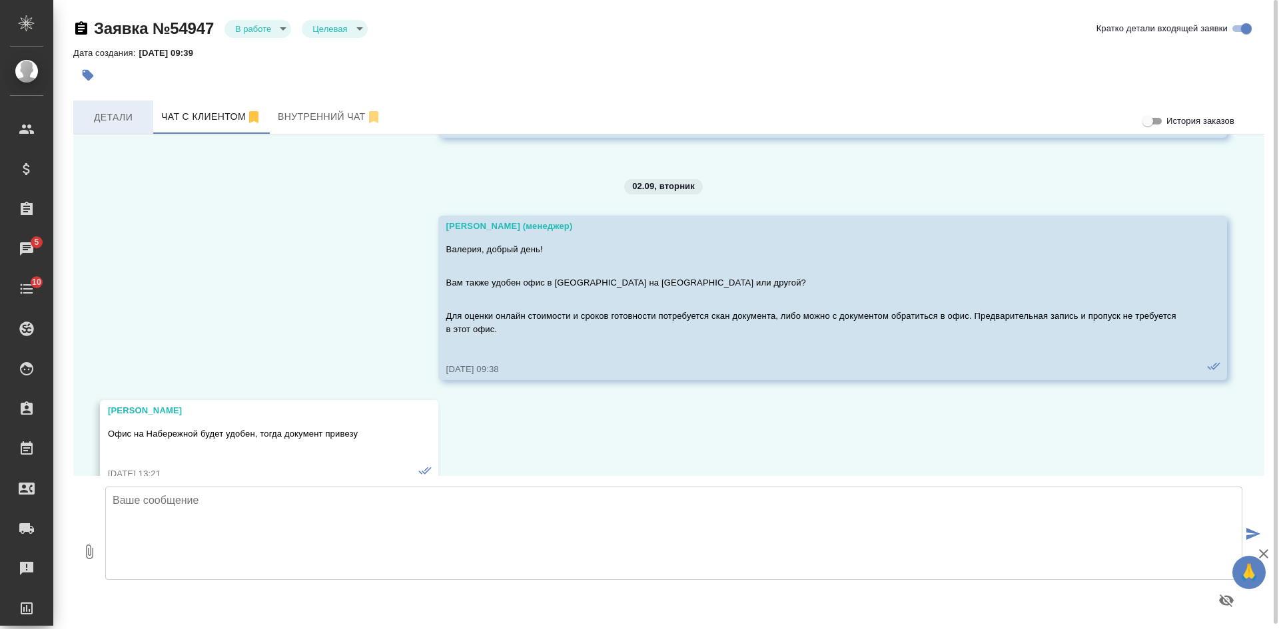
click at [126, 114] on span "Детали" at bounding box center [113, 117] width 64 height 17
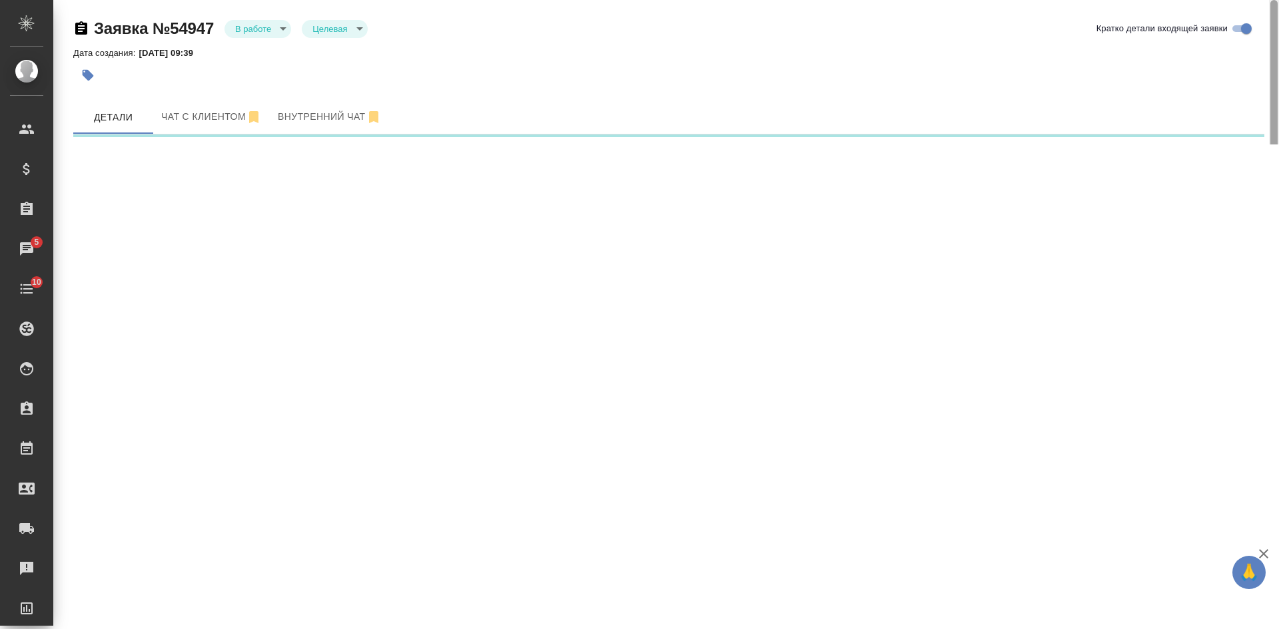
select select "RU"
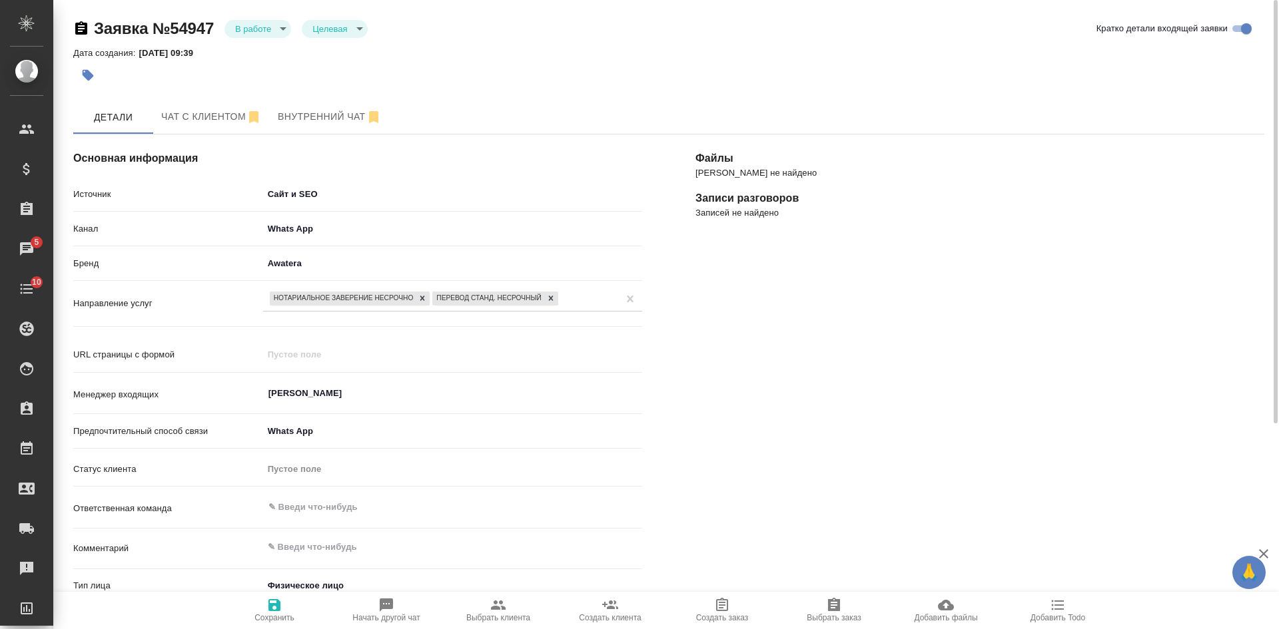
type textarea "x"
click at [220, 111] on span "Чат с клиентом" at bounding box center [211, 117] width 101 height 17
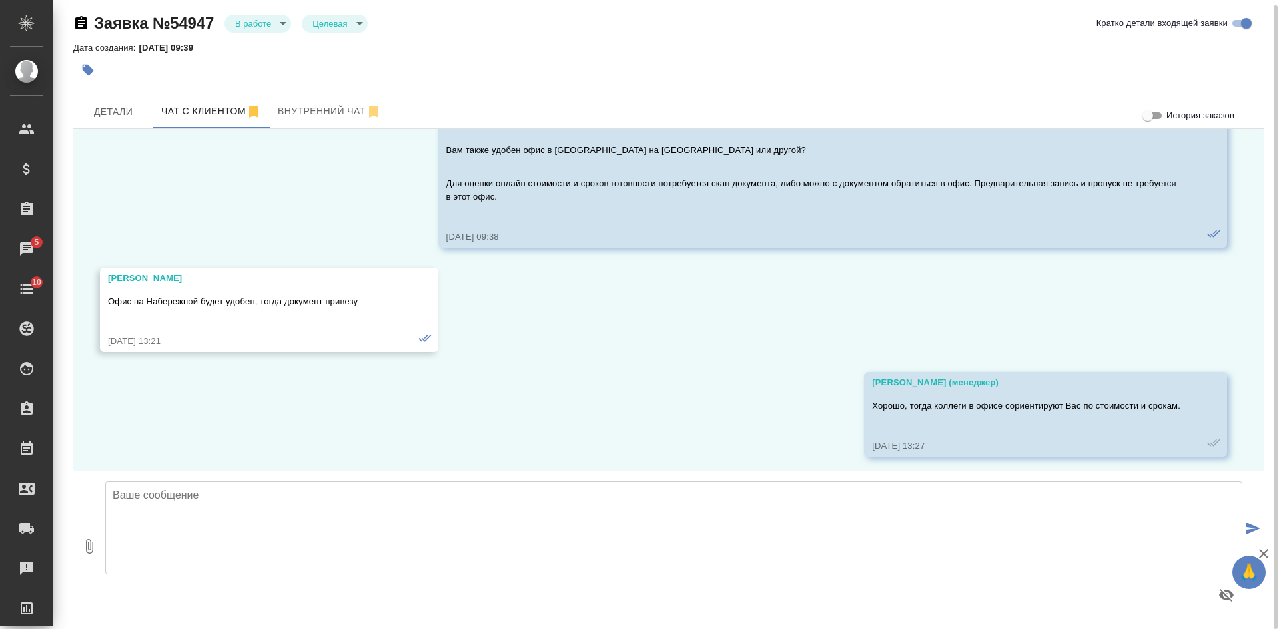
scroll to position [470, 0]
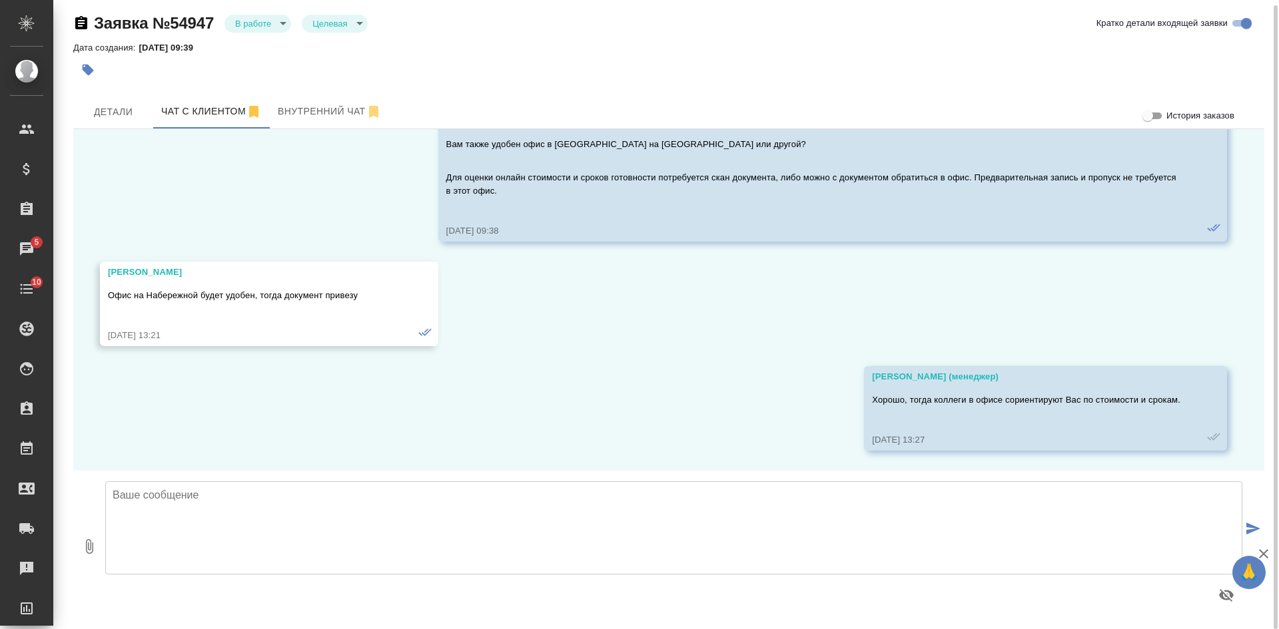
click at [340, 502] on textarea at bounding box center [673, 528] width 1137 height 93
click at [376, 505] on textarea "[PERSON_NAME], добрый день! Подскажите, ожидать ли Вас в офисе в [GEOGRAPHIC_DA…" at bounding box center [673, 528] width 1137 height 93
click at [374, 506] on textarea "[PERSON_NAME], добрый день! Подскажите, ожидать ли Вас в офисе в [GEOGRAPHIC_DA…" at bounding box center [673, 528] width 1137 height 93
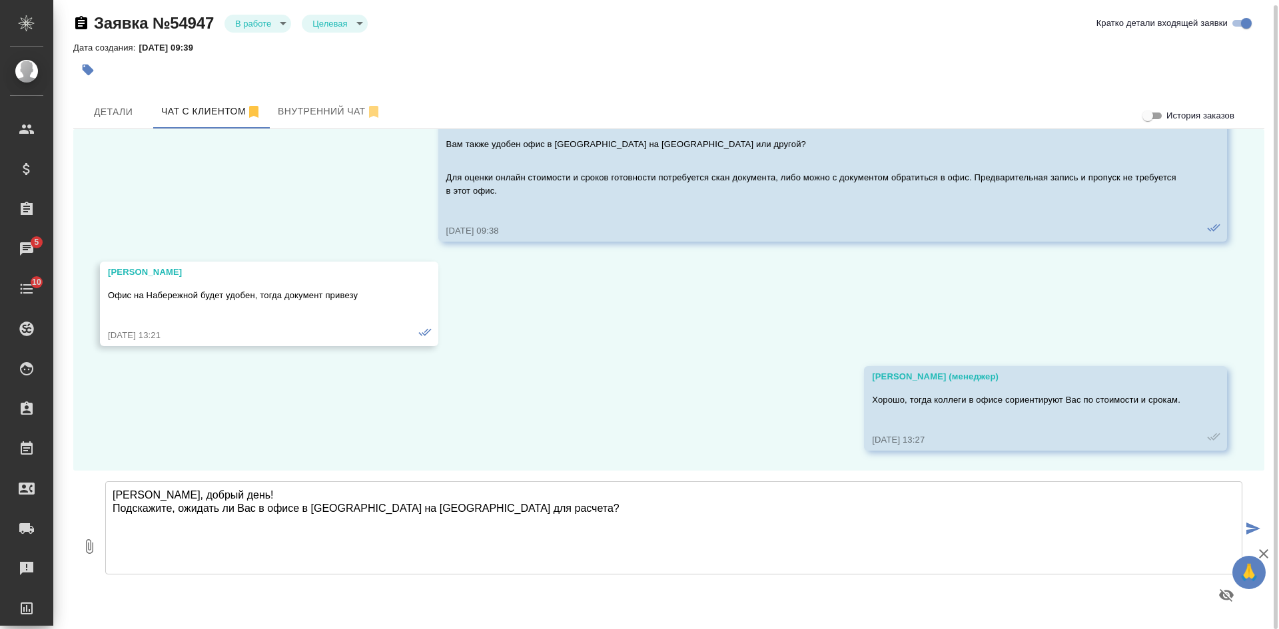
type textarea "[PERSON_NAME], добрый день! Подскажите, ожидать ли Вас в офисе в [GEOGRAPHIC_DA…"
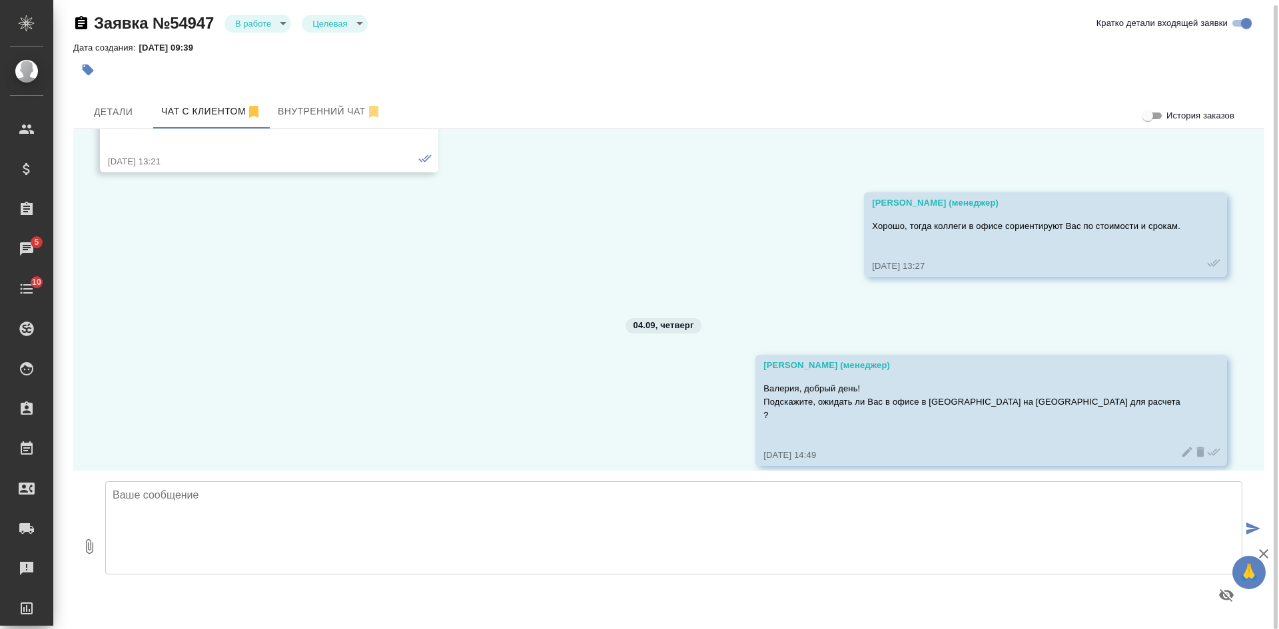
scroll to position [659, 0]
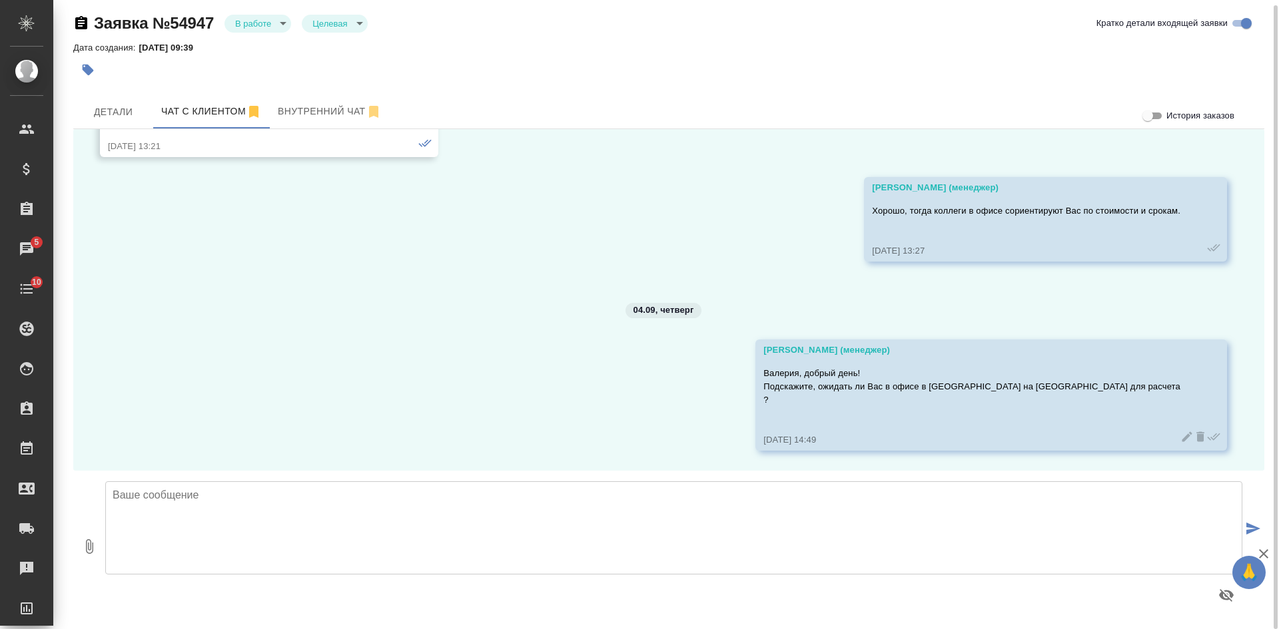
click at [1182, 436] on icon at bounding box center [1187, 437] width 10 height 10
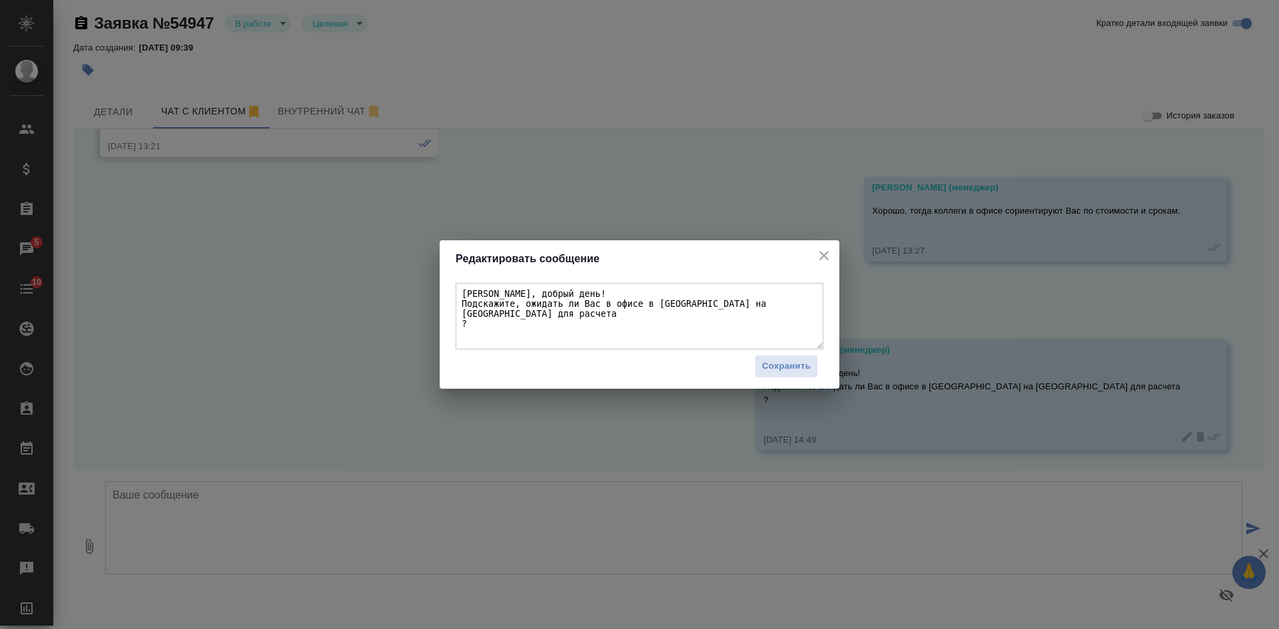
click at [465, 320] on textarea "[PERSON_NAME], добрый день! Подскажите, ожидать ли Вас в офисе в [GEOGRAPHIC_DA…" at bounding box center [640, 316] width 368 height 67
type textarea "[PERSON_NAME], добрый день! Подскажите, ожидать ли Вас в офисе в [GEOGRAPHIC_DA…"
click at [774, 372] on span "Сохранить" at bounding box center [786, 366] width 49 height 15
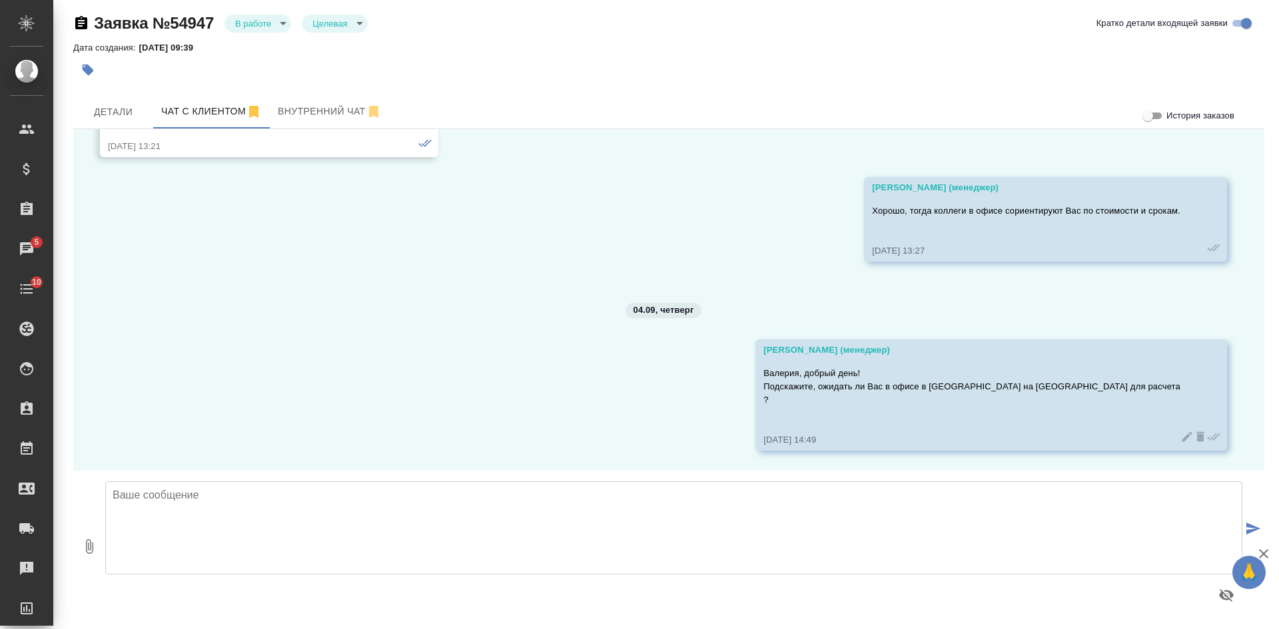
scroll to position [646, 0]
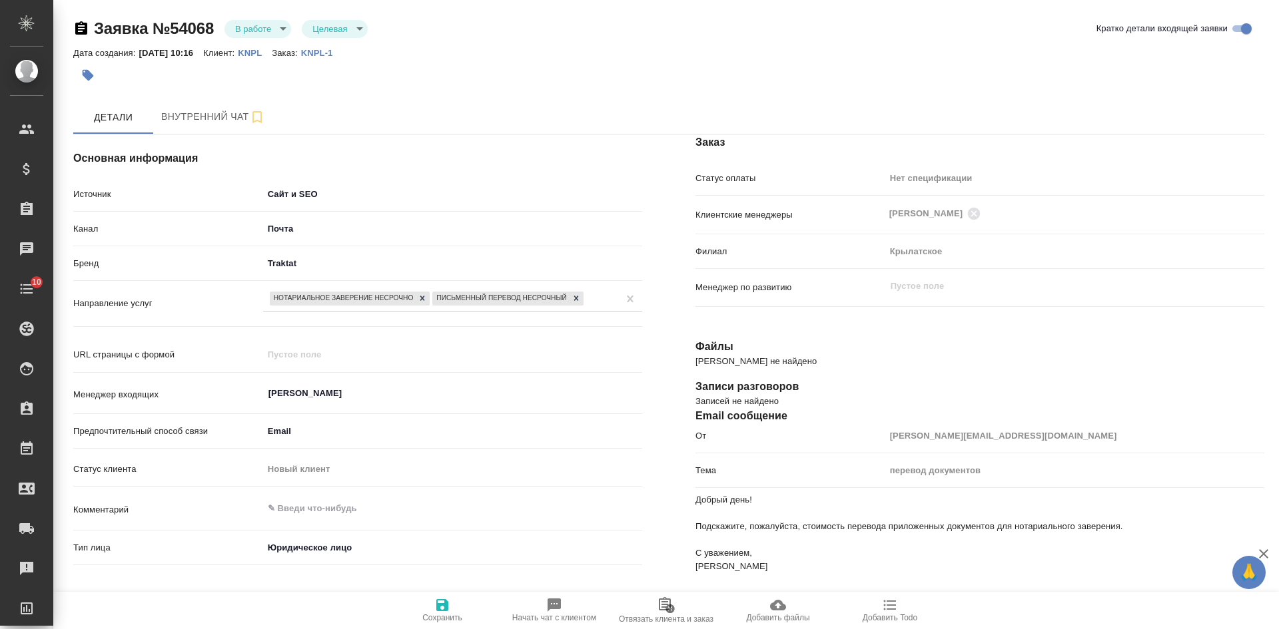
select select "RU"
click at [343, 55] on p "KNPL-1" at bounding box center [322, 53] width 42 height 10
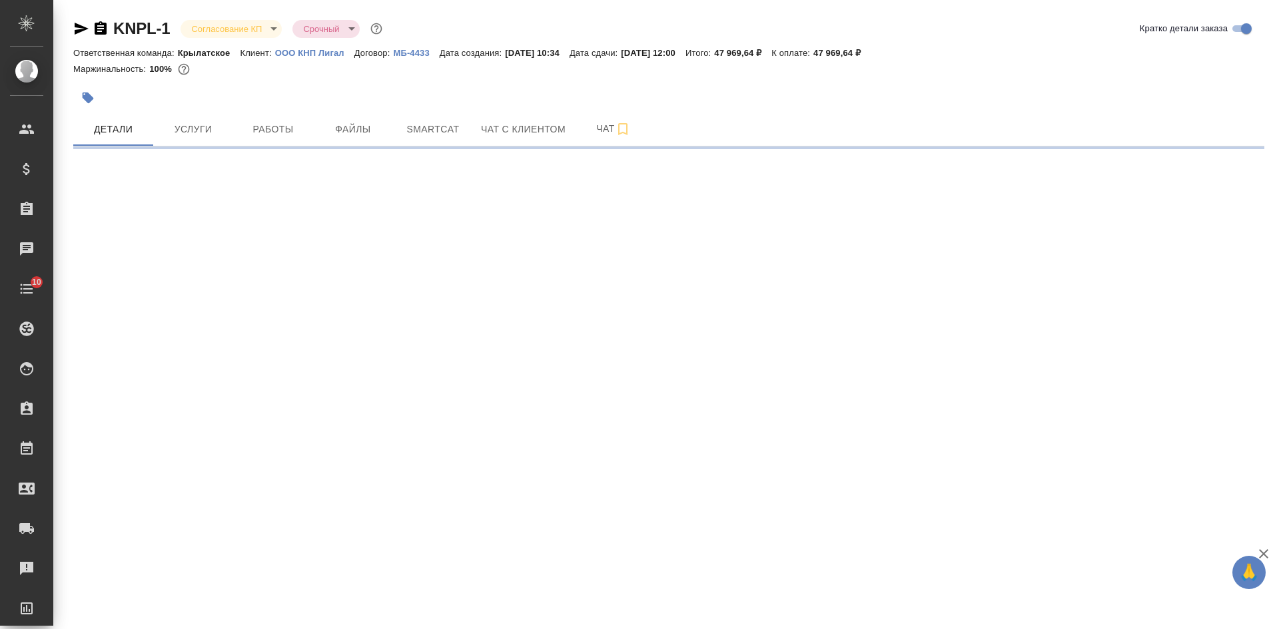
select select "RU"
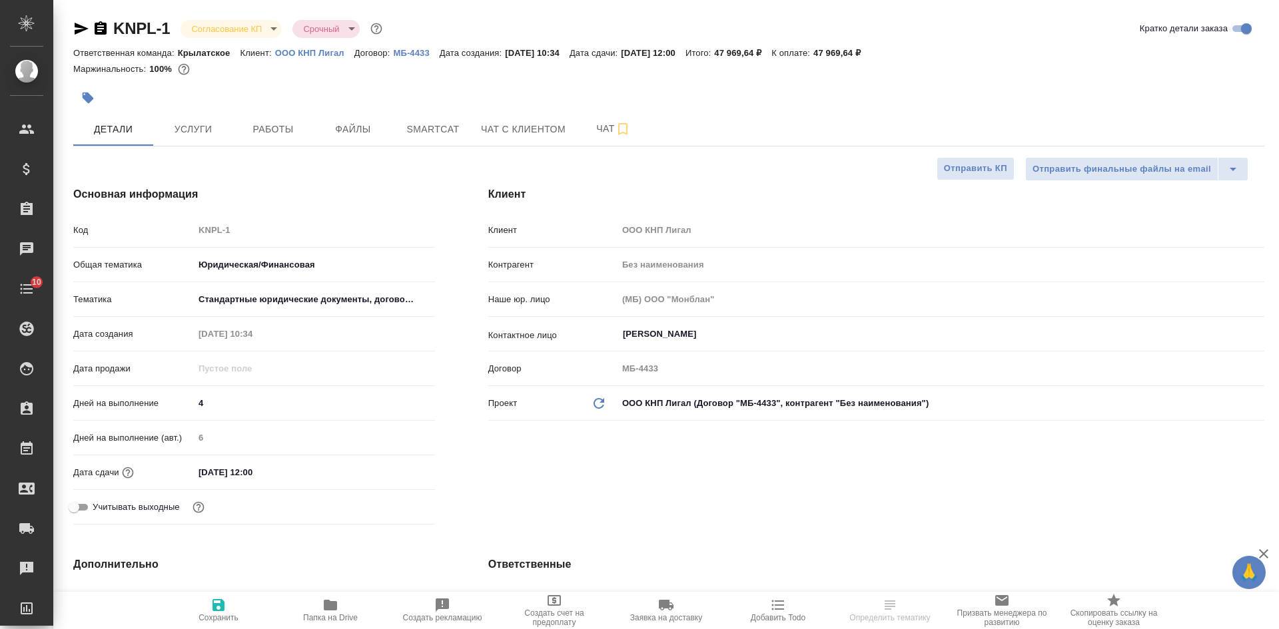
type textarea "x"
click at [102, 27] on icon "button" at bounding box center [101, 27] width 12 height 13
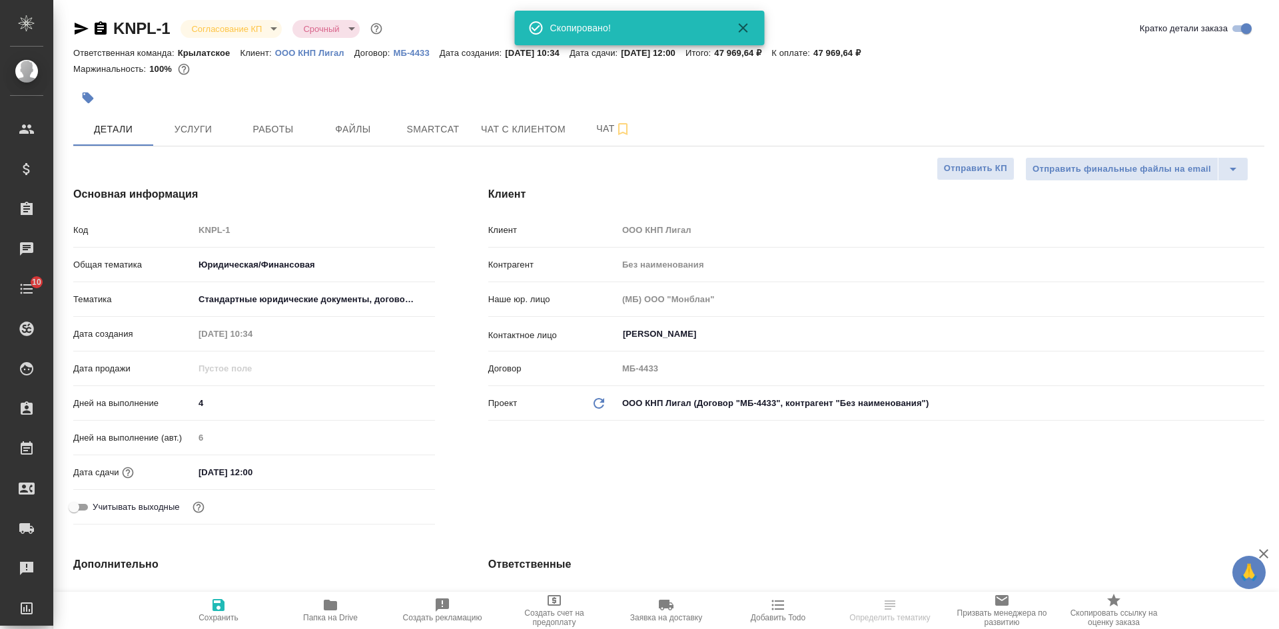
type textarea "x"
select select "RU"
type textarea "x"
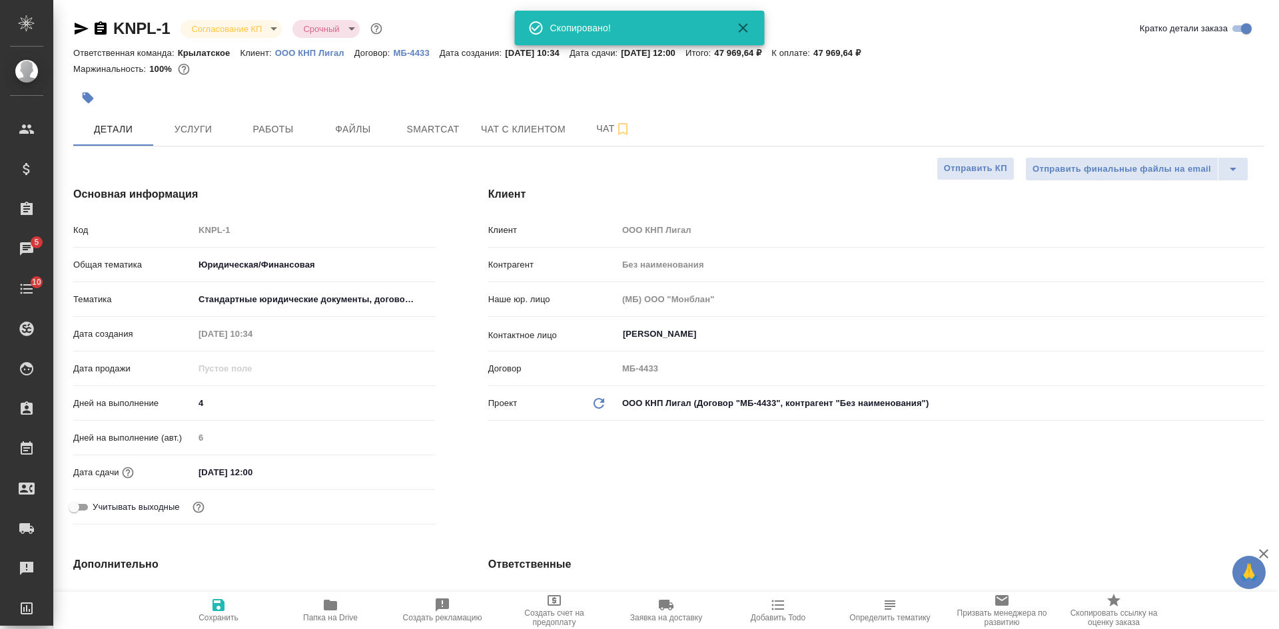
type textarea "x"
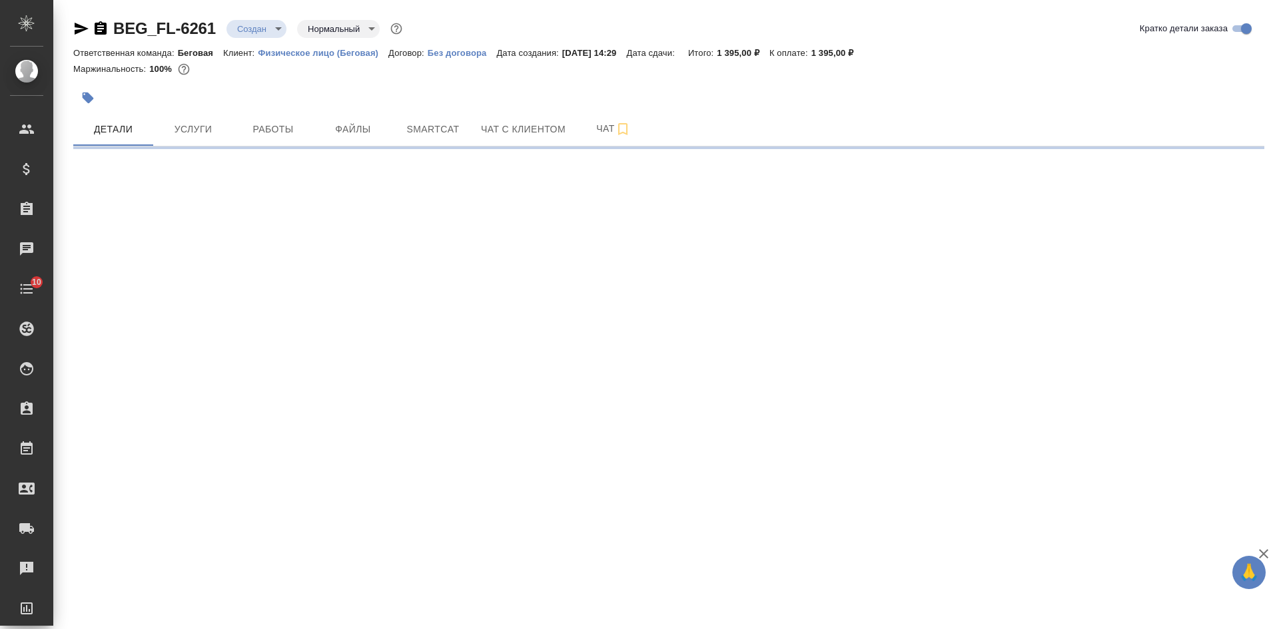
select select "RU"
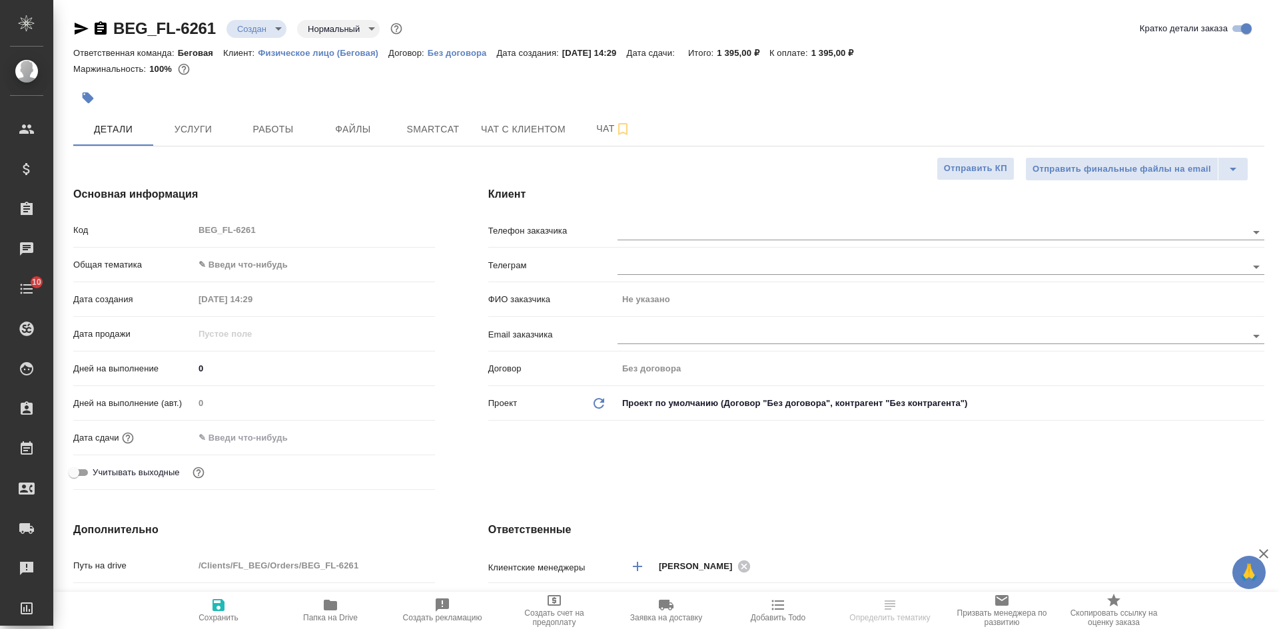
type textarea "x"
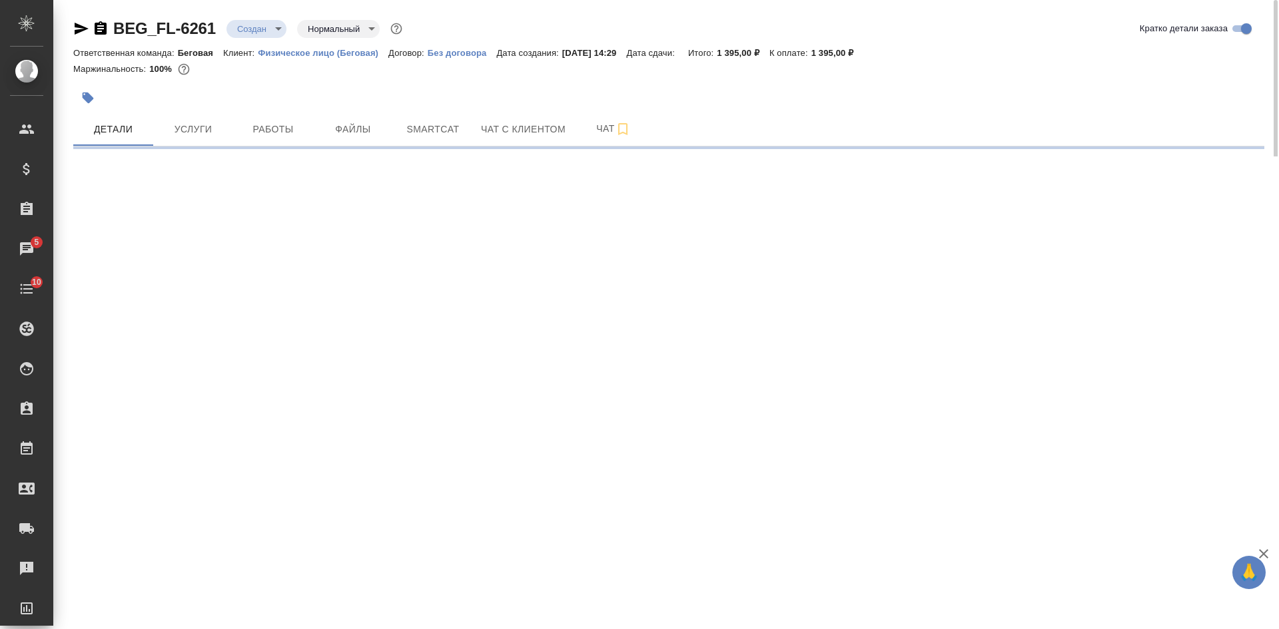
select select "RU"
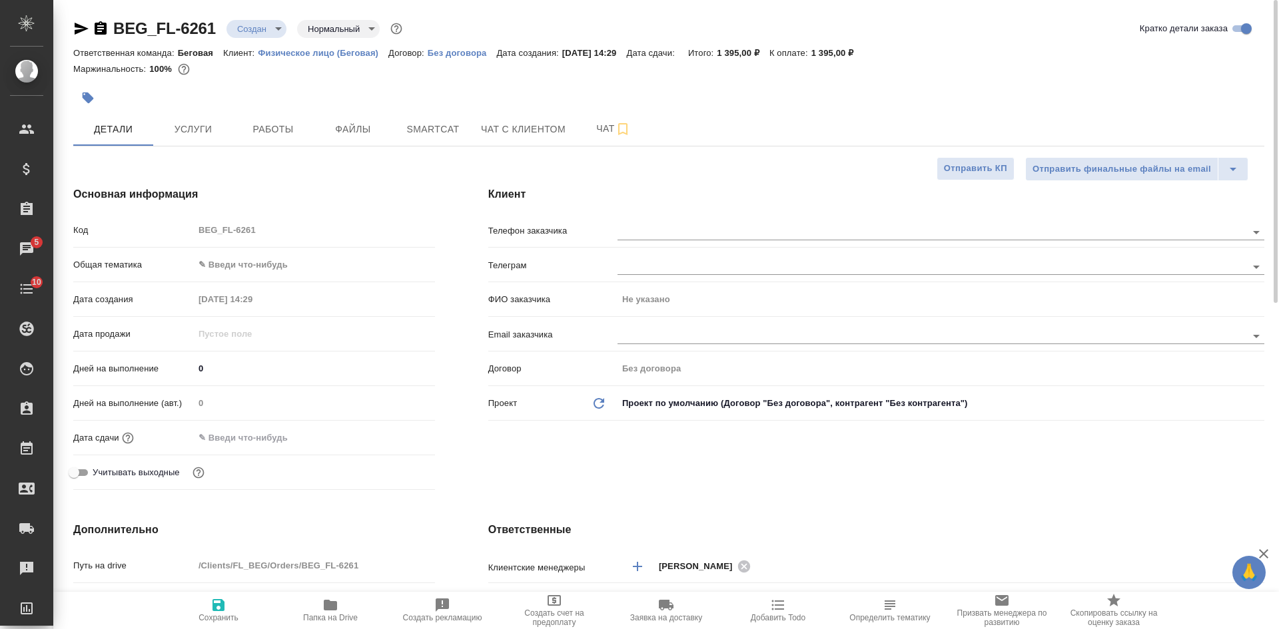
type textarea "x"
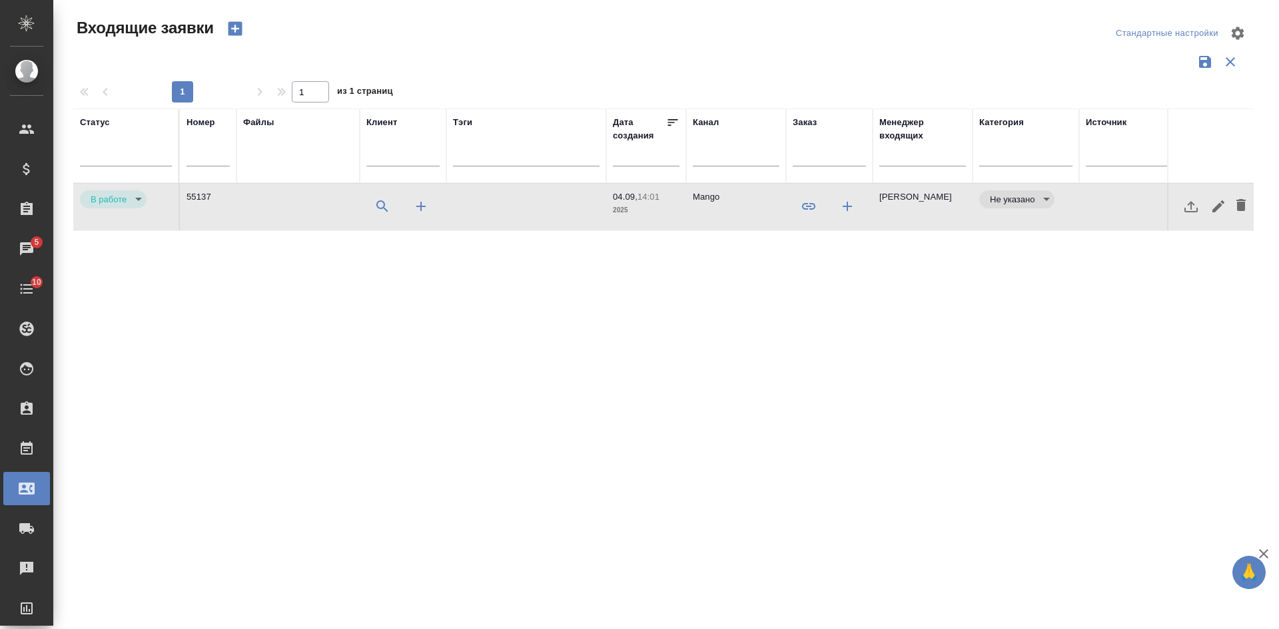
select select "RU"
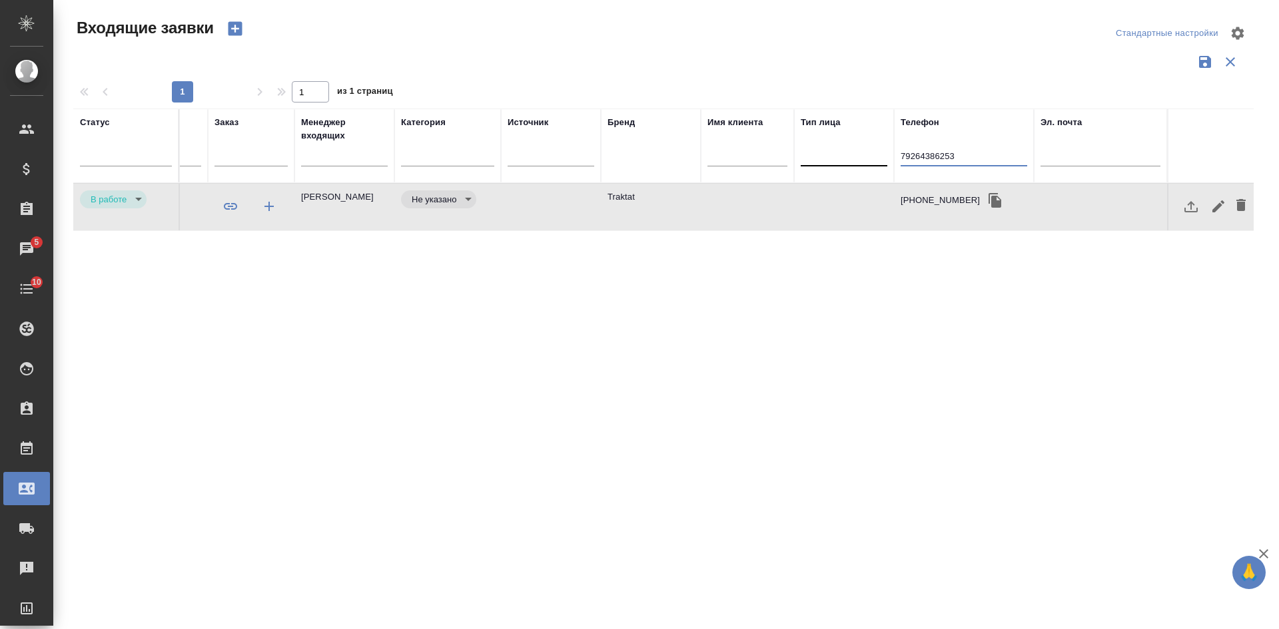
drag, startPoint x: 1012, startPoint y: 157, endPoint x: 834, endPoint y: 165, distance: 178.0
click at [834, 165] on tr "Статус Номер Файлы Клиент Тэги Дата создания Канал Заказ Менеджер входящих Кате…" at bounding box center [374, 146] width 1758 height 75
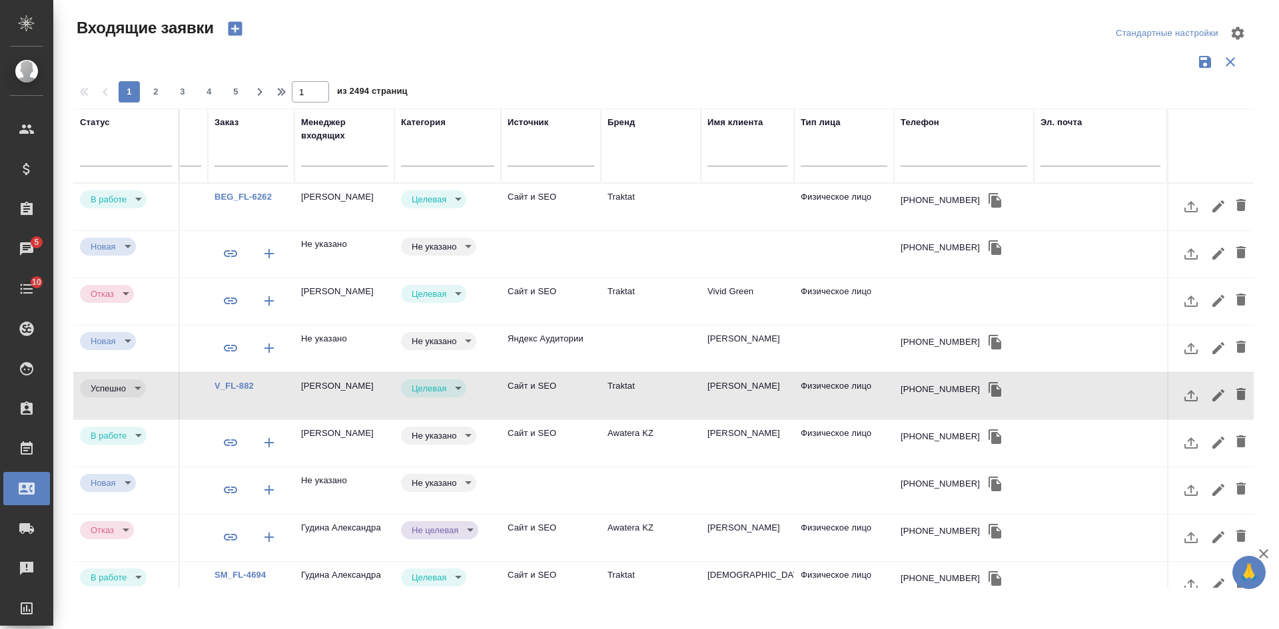
click at [688, 204] on td "Traktat" at bounding box center [651, 207] width 100 height 47
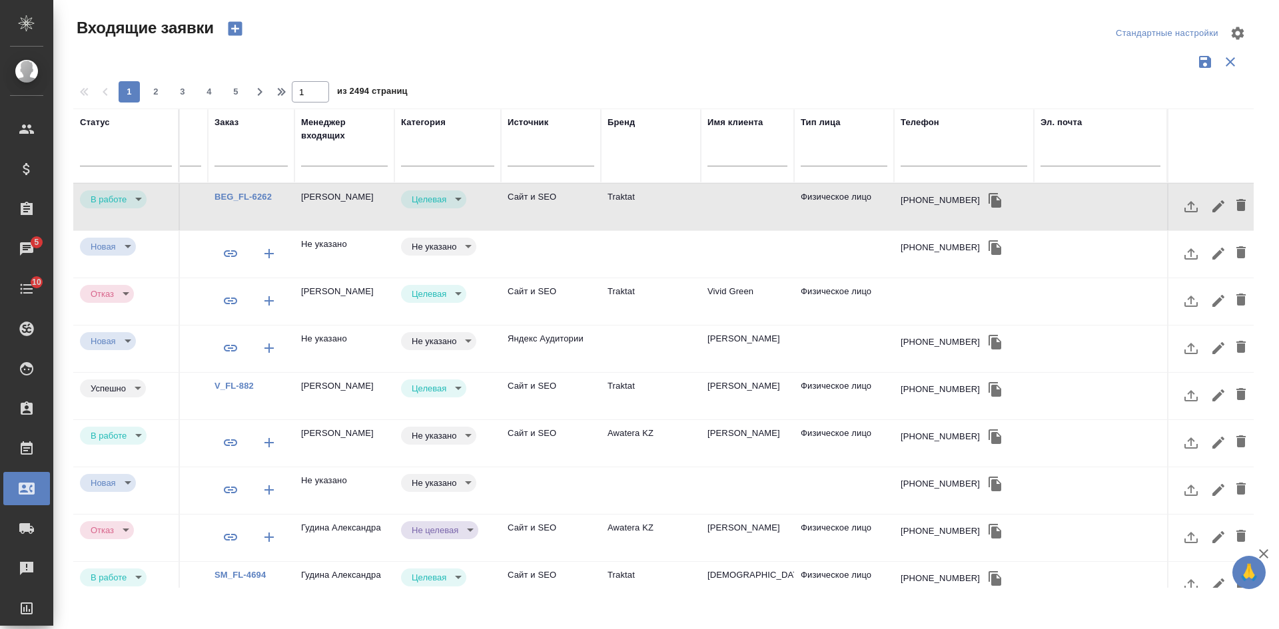
click at [688, 204] on td "Traktat" at bounding box center [651, 207] width 100 height 47
click at [969, 148] on div at bounding box center [964, 159] width 127 height 33
click at [939, 163] on input "text" at bounding box center [964, 157] width 127 height 17
paste input "79778639233"
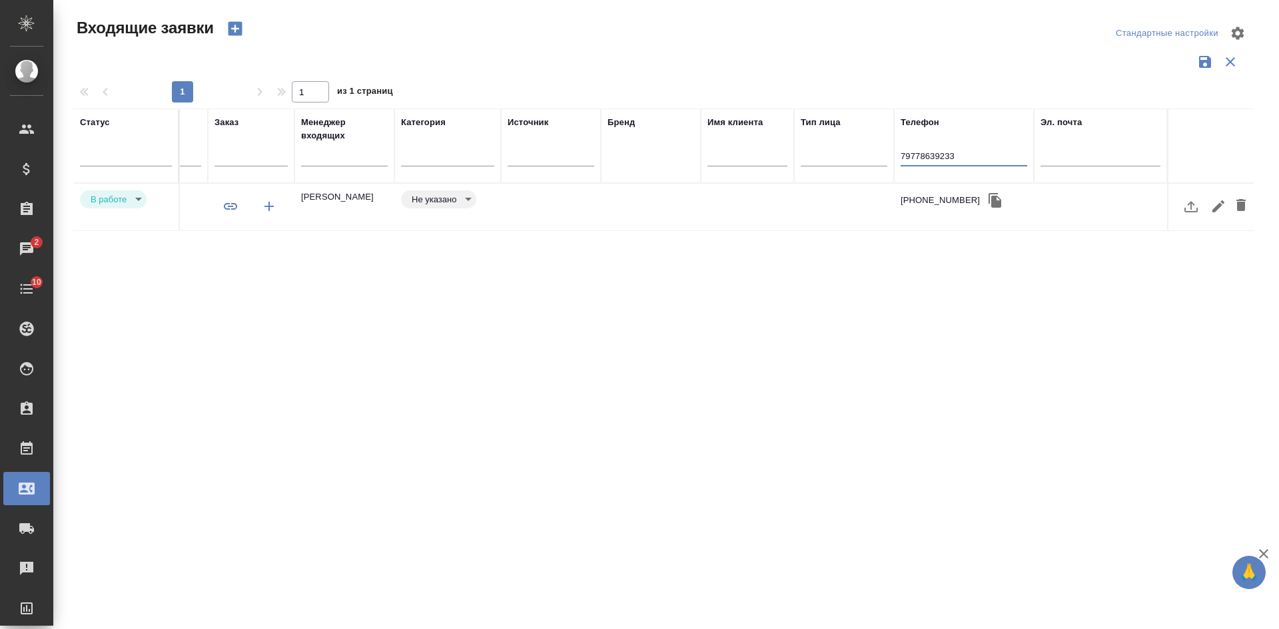
type input "79778639233"
click at [704, 200] on td at bounding box center [747, 207] width 93 height 47
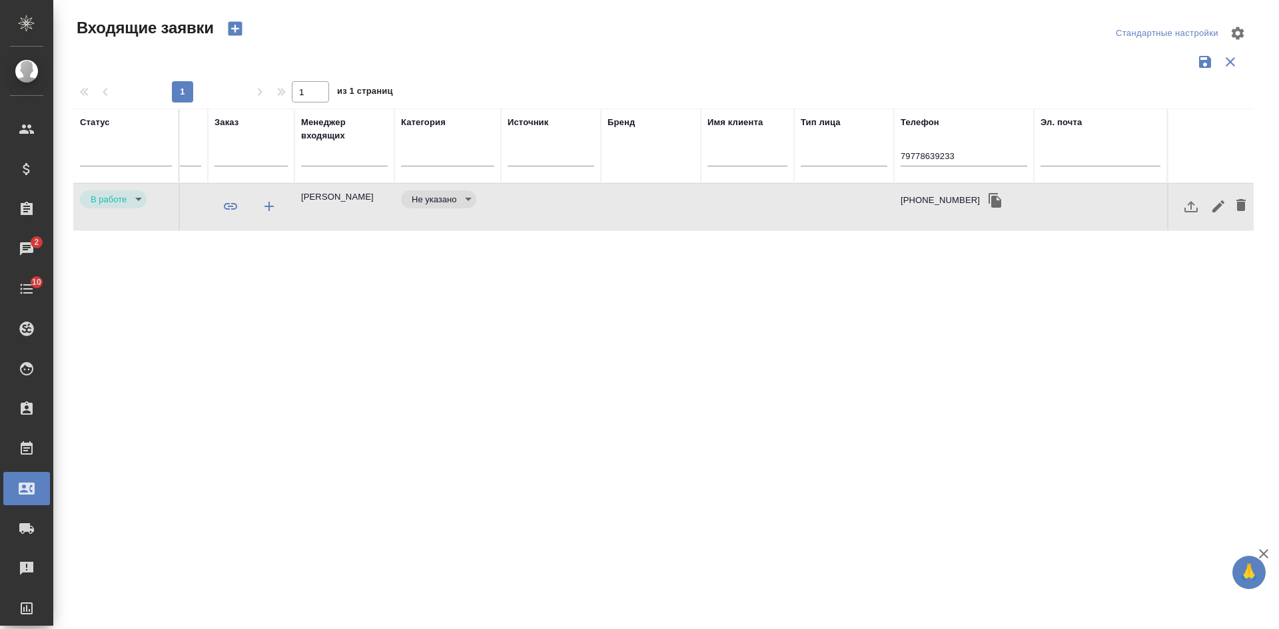
click at [704, 200] on td at bounding box center [747, 207] width 93 height 47
click at [612, 201] on td at bounding box center [651, 207] width 100 height 47
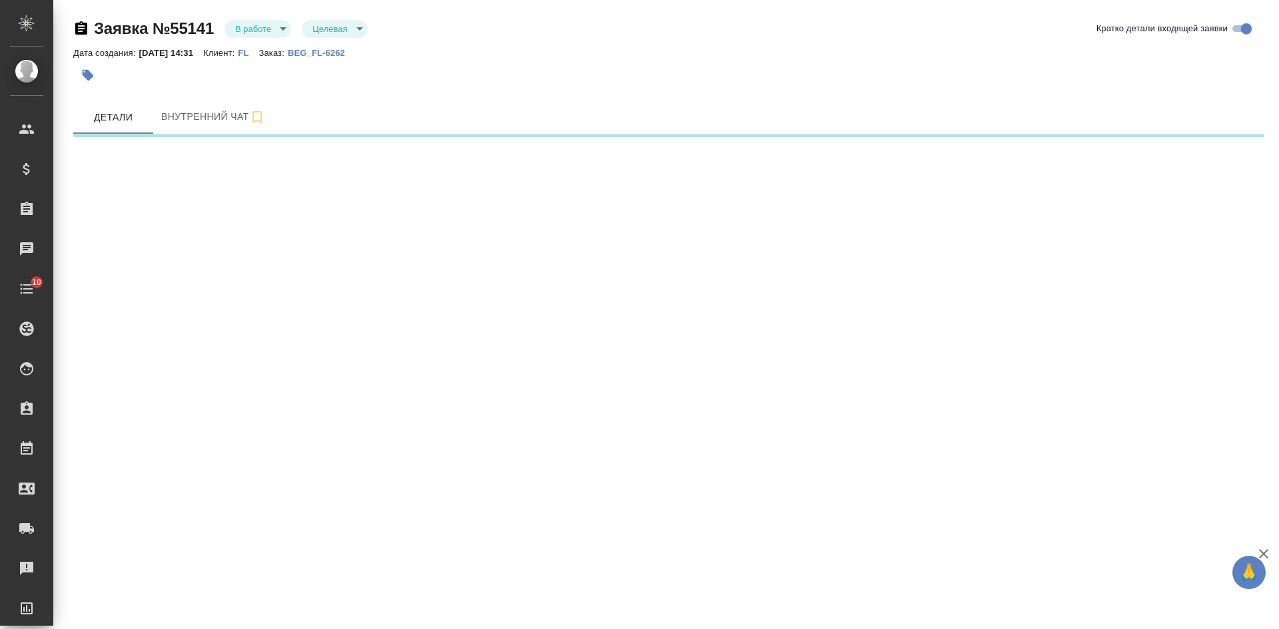
select select "RU"
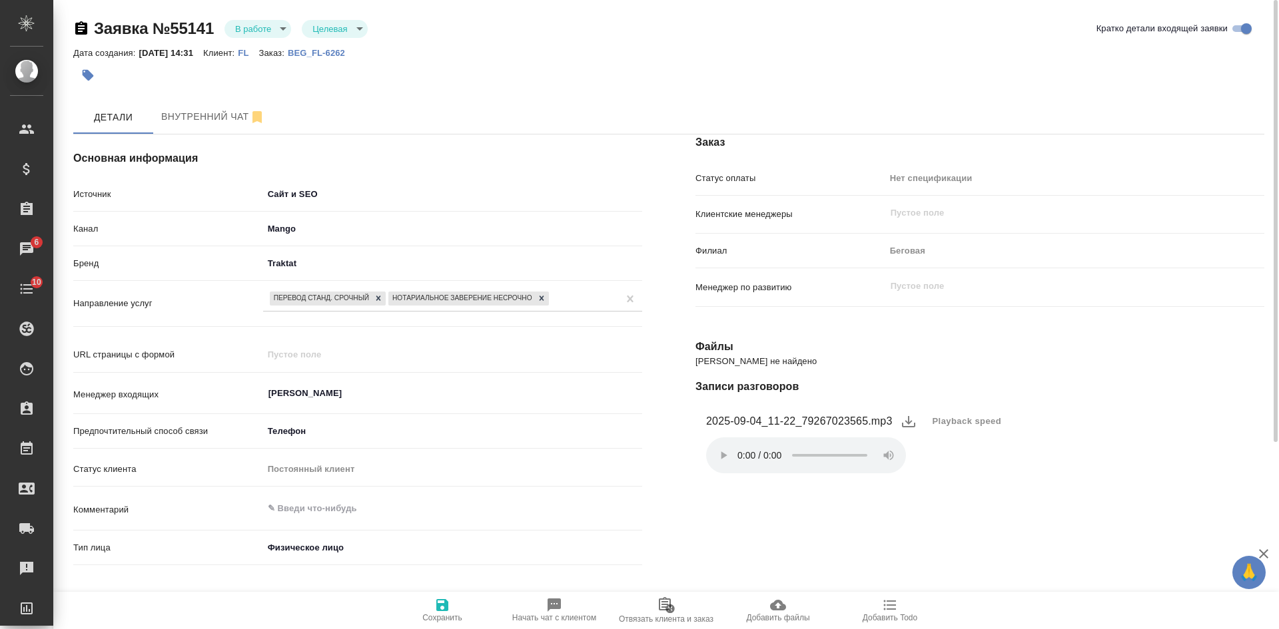
type textarea "x"
click at [676, 615] on span "Отвязать клиента и заказ" at bounding box center [666, 619] width 95 height 9
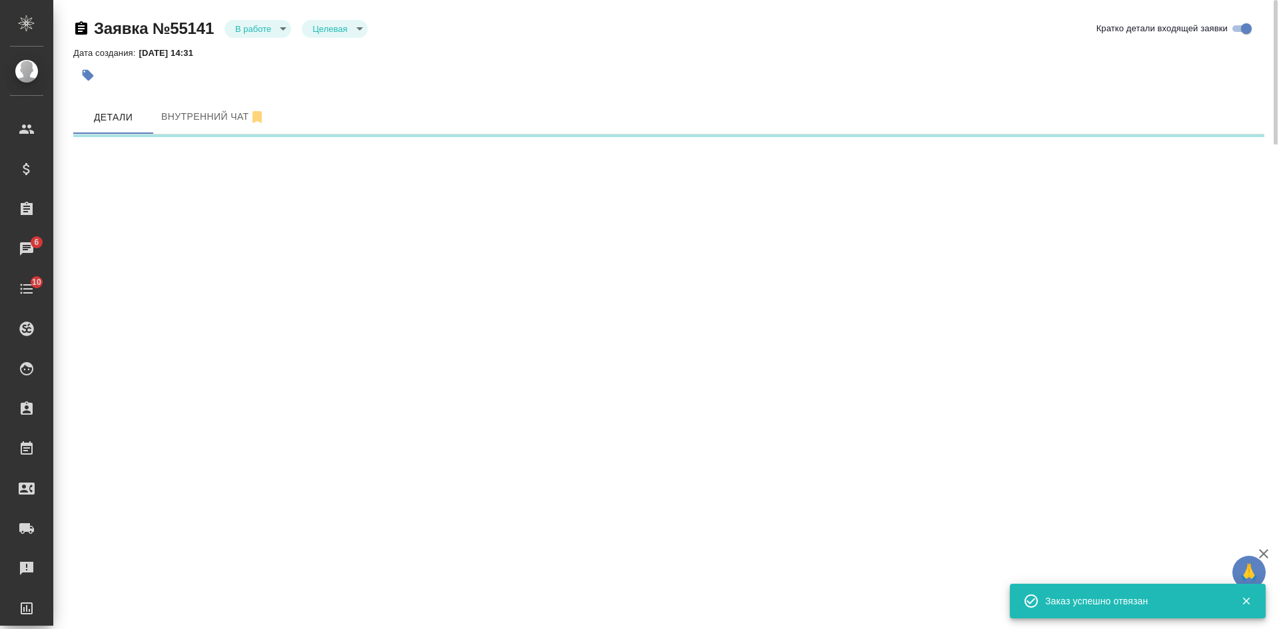
select select "RU"
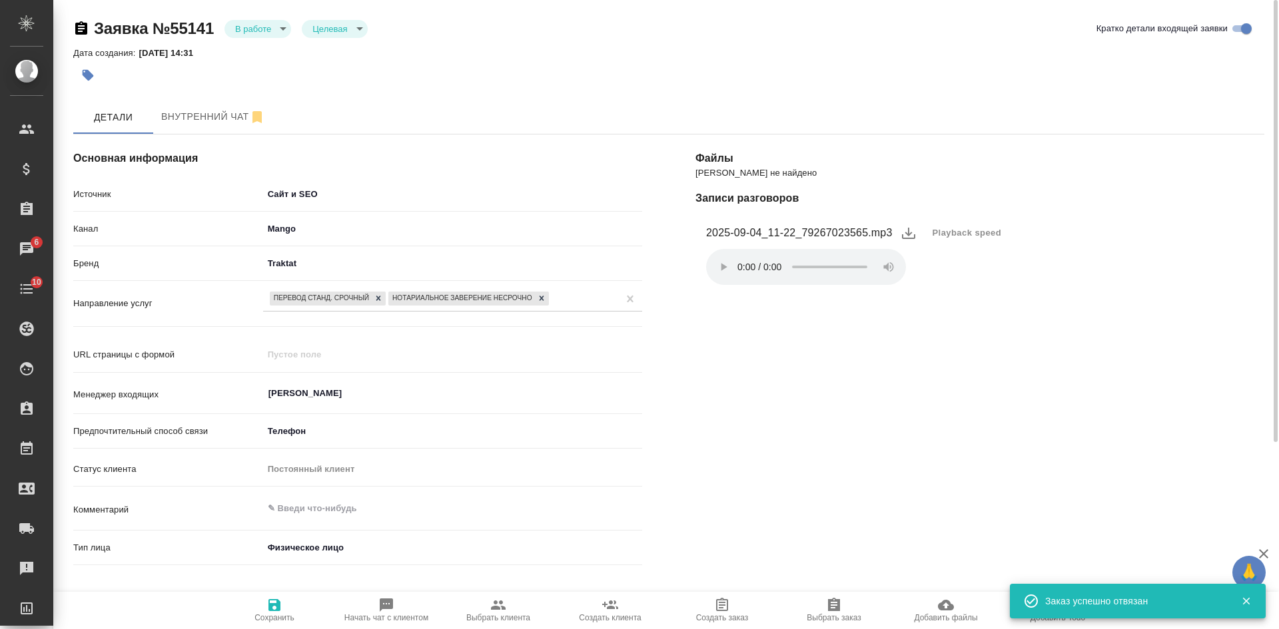
scroll to position [266, 0]
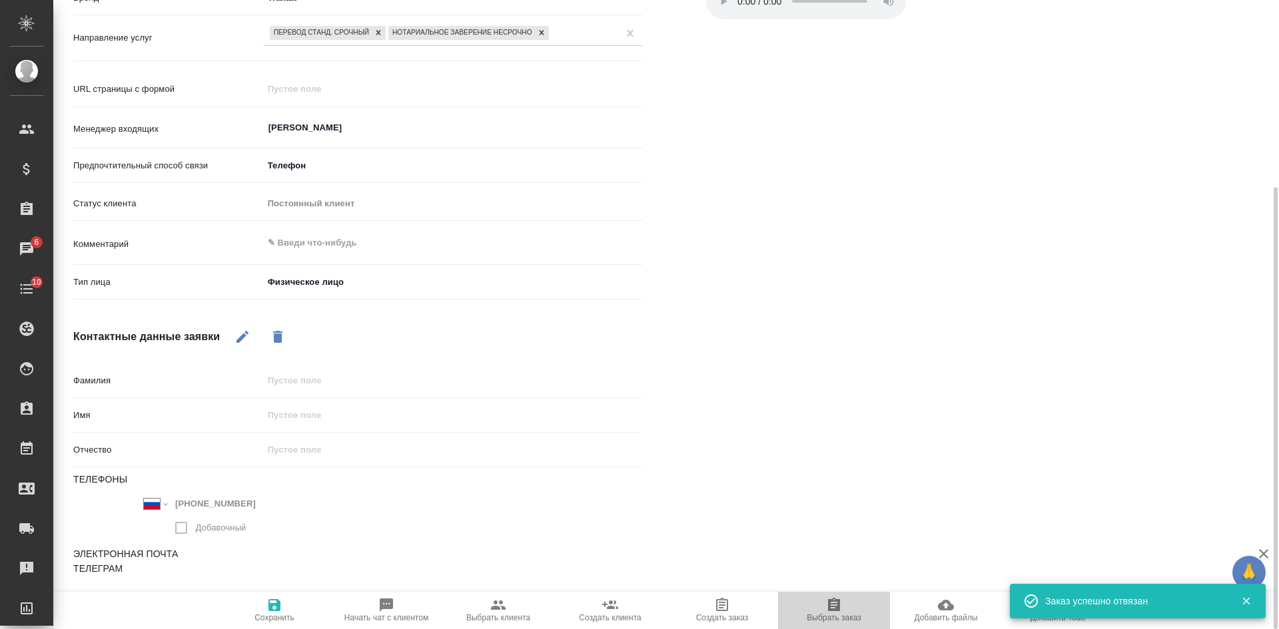
click at [841, 612] on icon "button" at bounding box center [834, 605] width 16 height 16
type textarea "x"
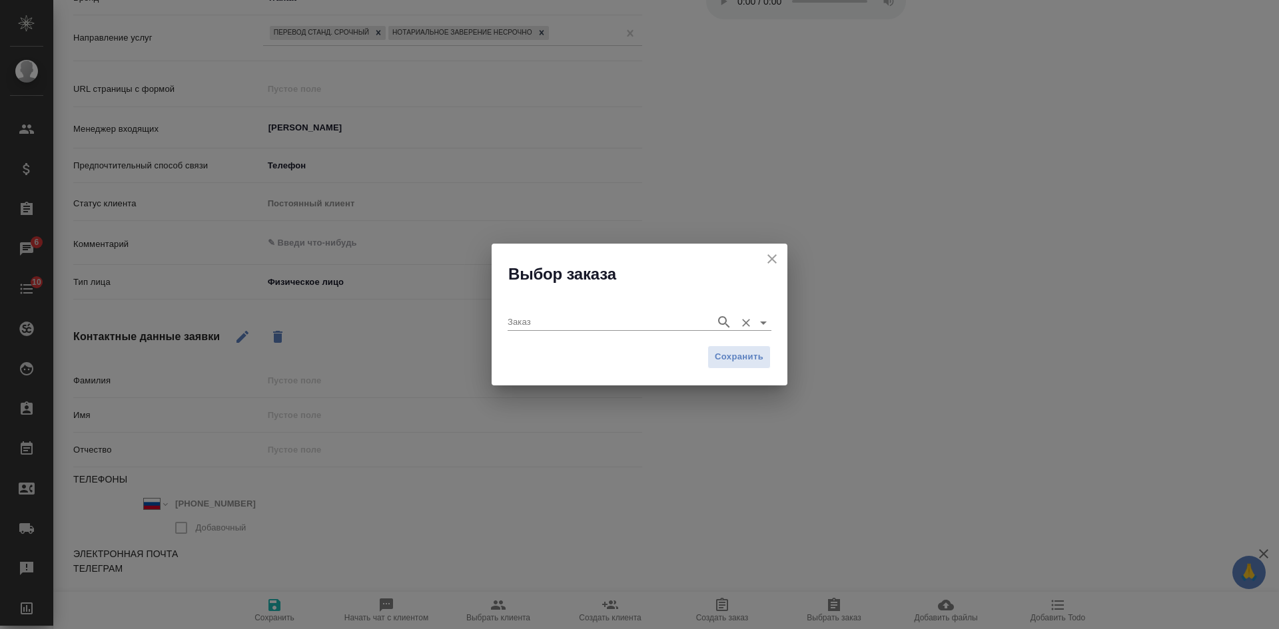
click at [665, 317] on input "Заказ" at bounding box center [608, 322] width 201 height 16
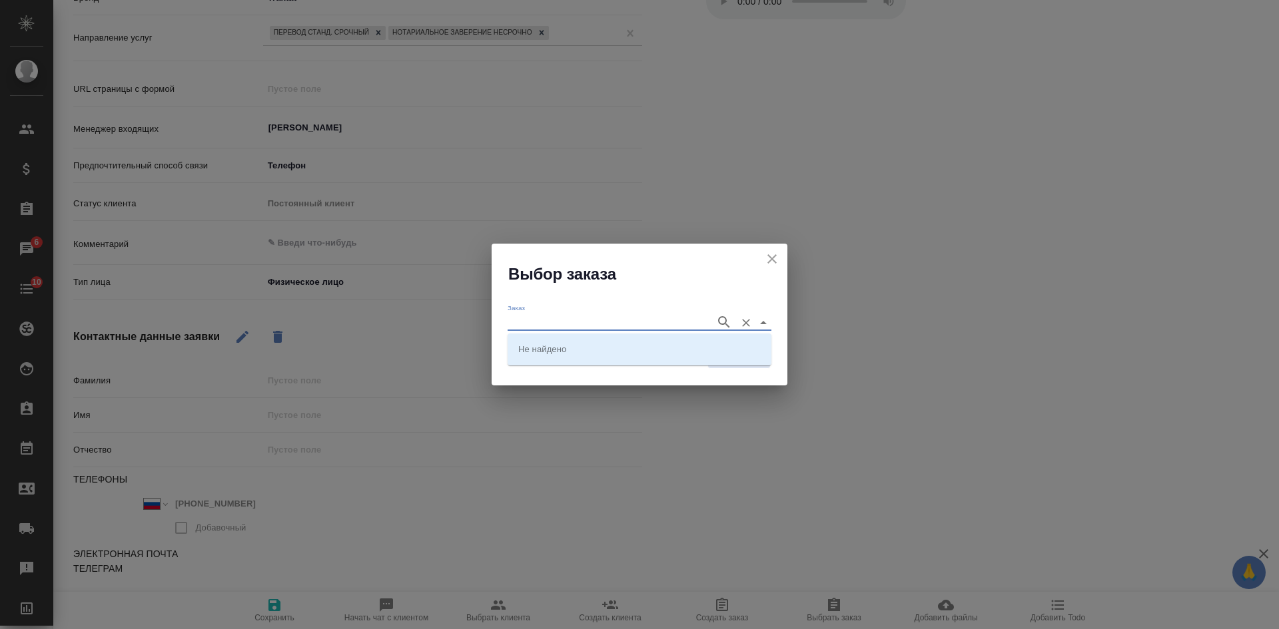
paste input "BEG_FL-6261"
type input "BEG_FL-6261"
click at [561, 344] on p "BEG_FL-6261" at bounding box center [546, 348] width 56 height 13
type input "BEG_FL-6261"
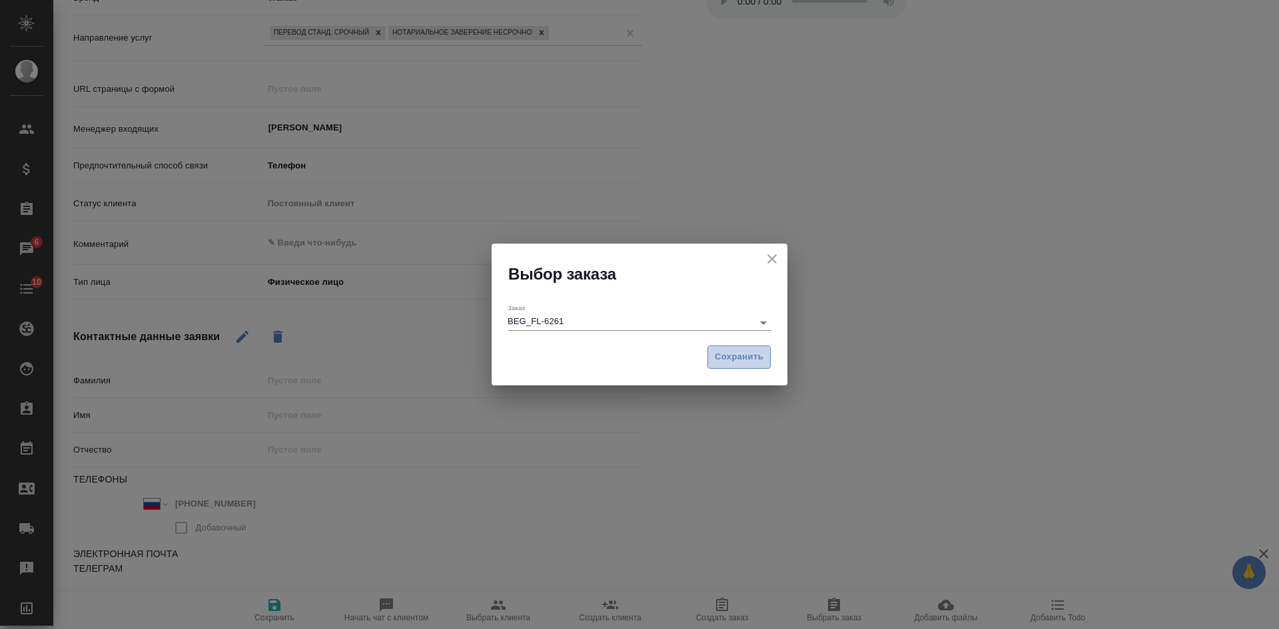
click at [746, 360] on span "Сохранить" at bounding box center [739, 357] width 49 height 15
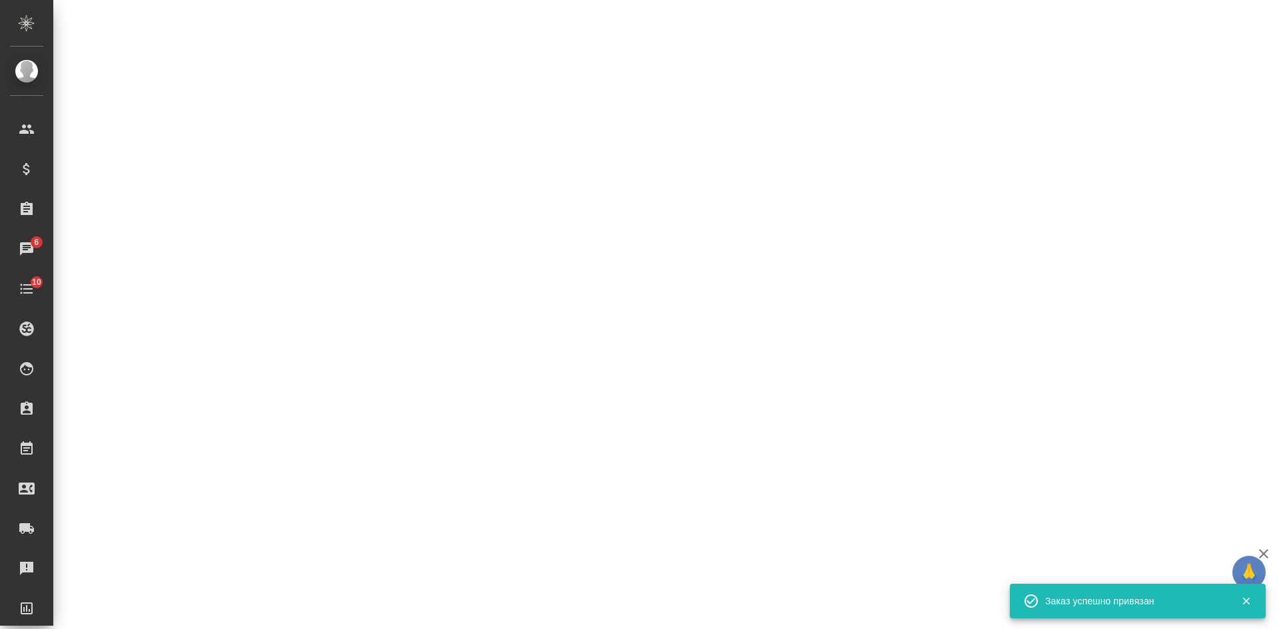
select select "RU"
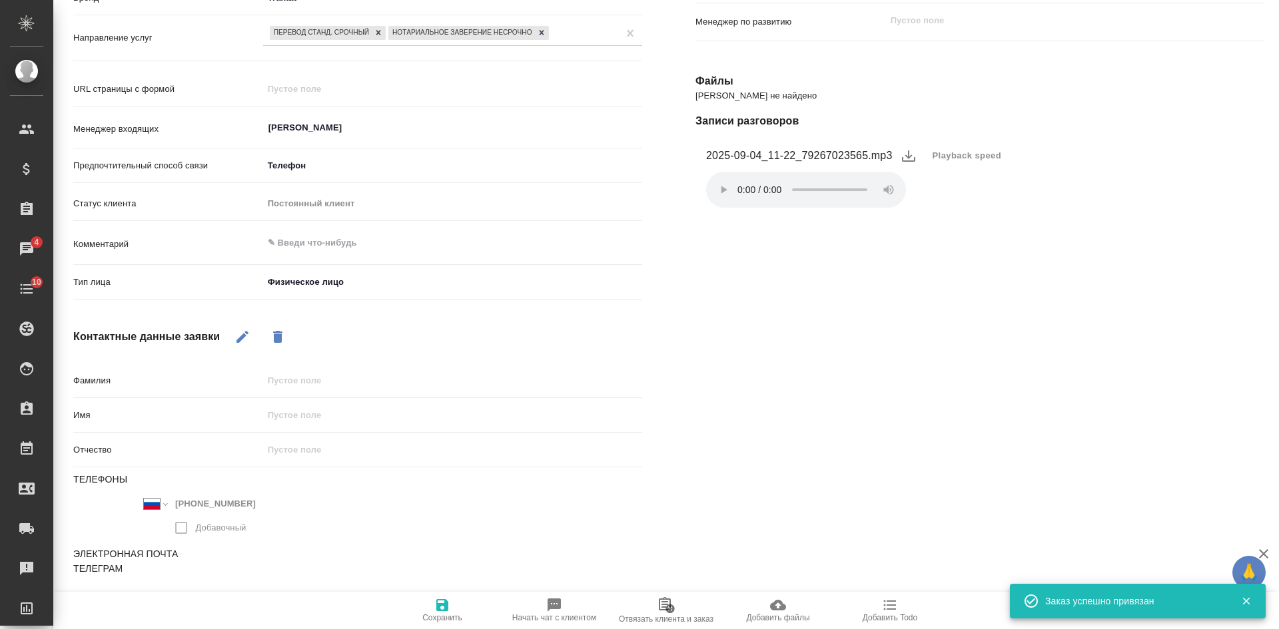
type textarea "x"
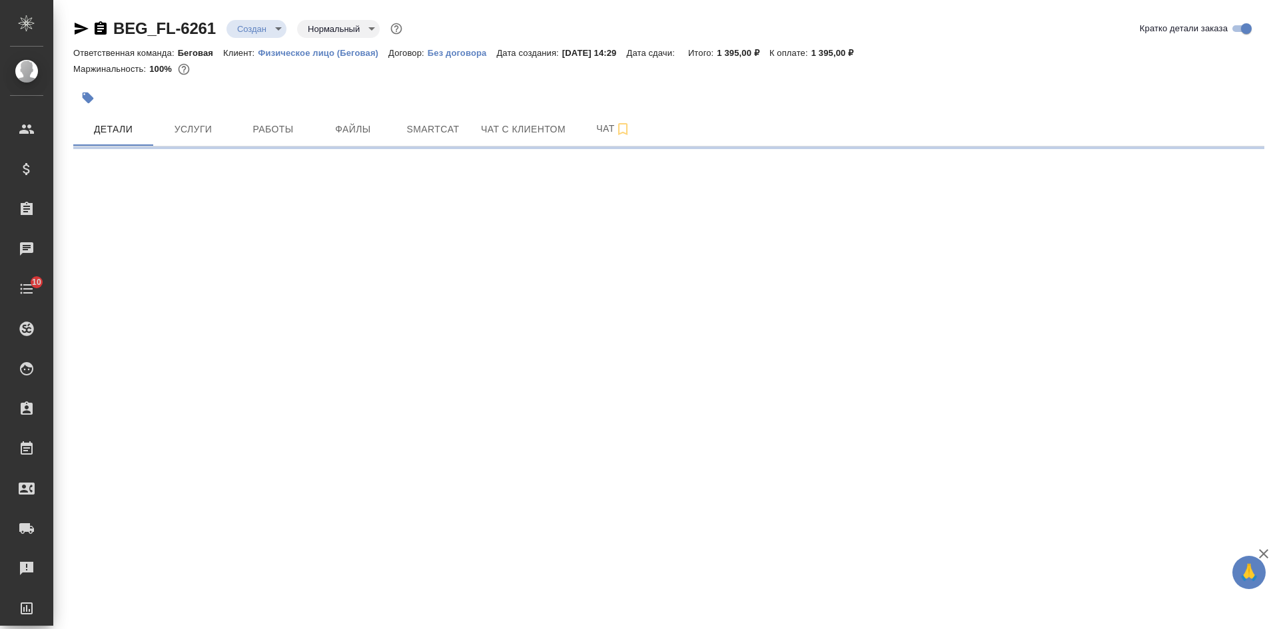
select select "RU"
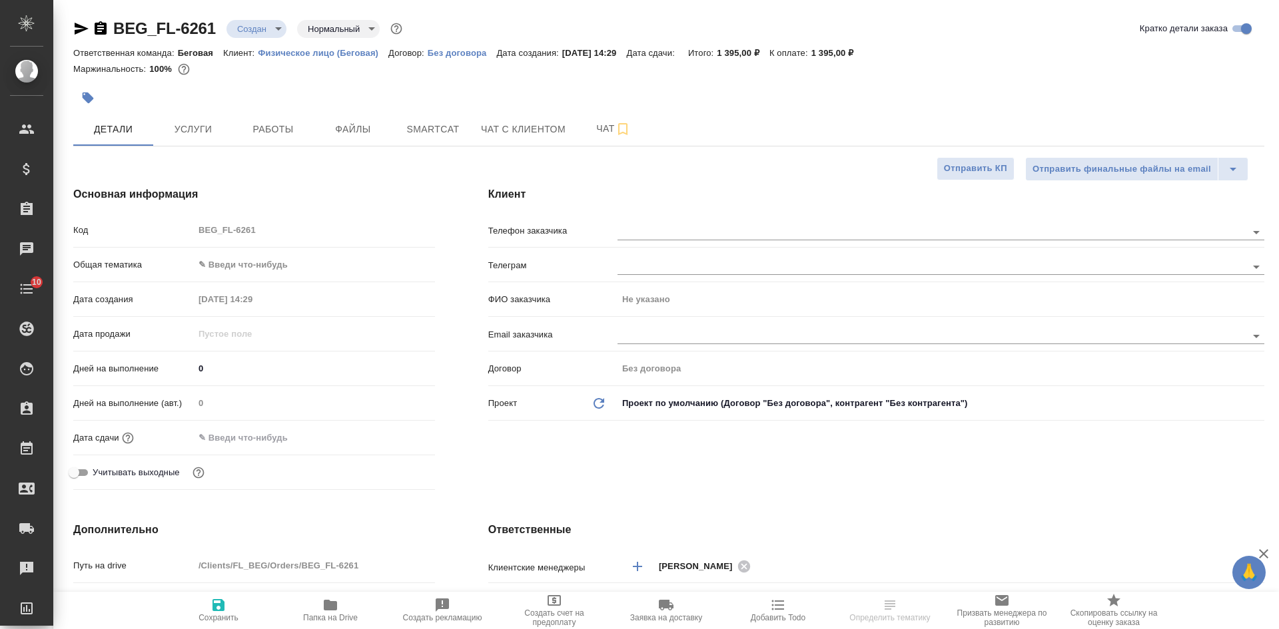
type textarea "x"
click at [96, 27] on icon "button" at bounding box center [101, 27] width 12 height 13
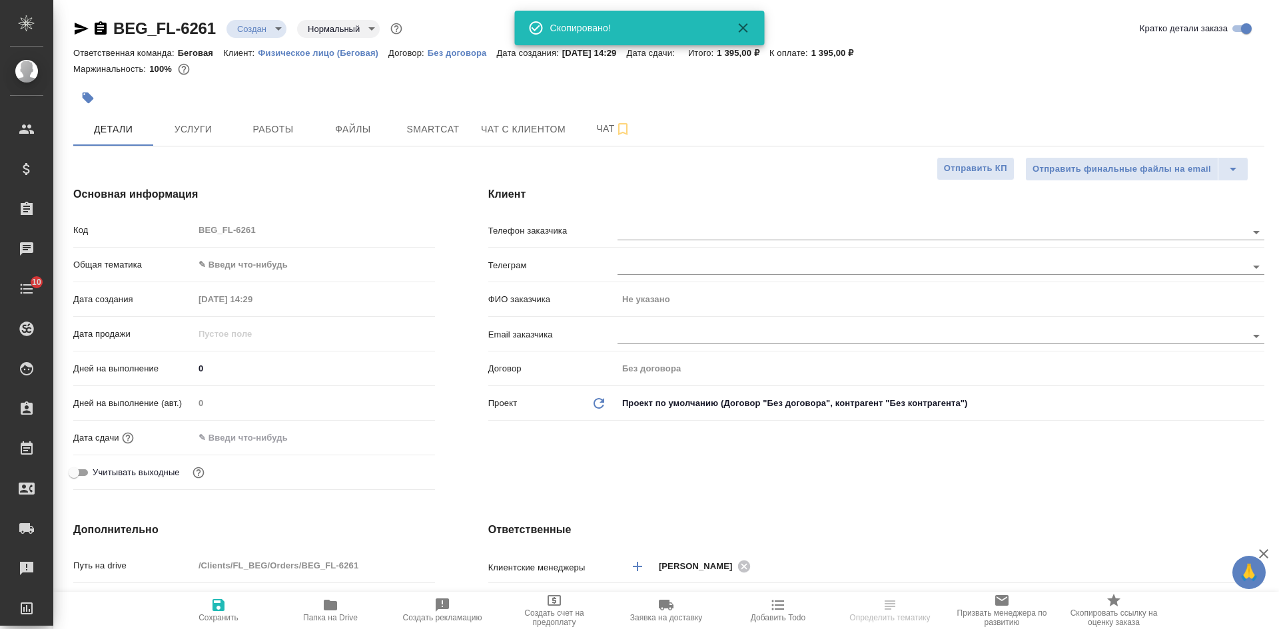
type textarea "x"
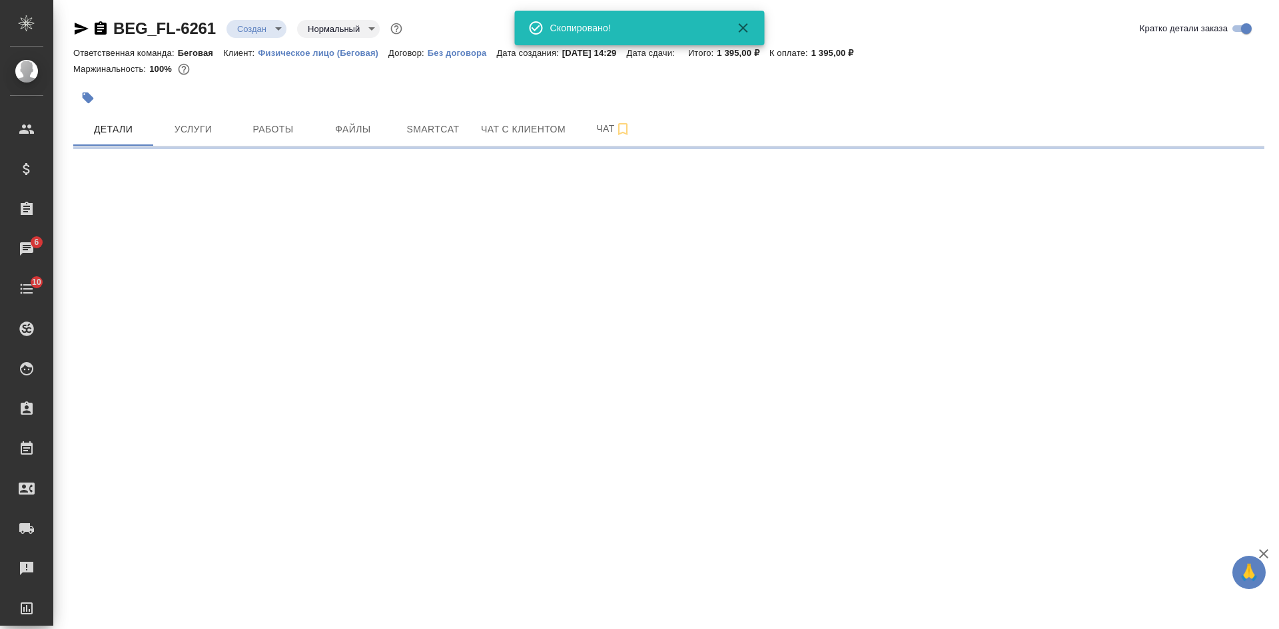
select select "RU"
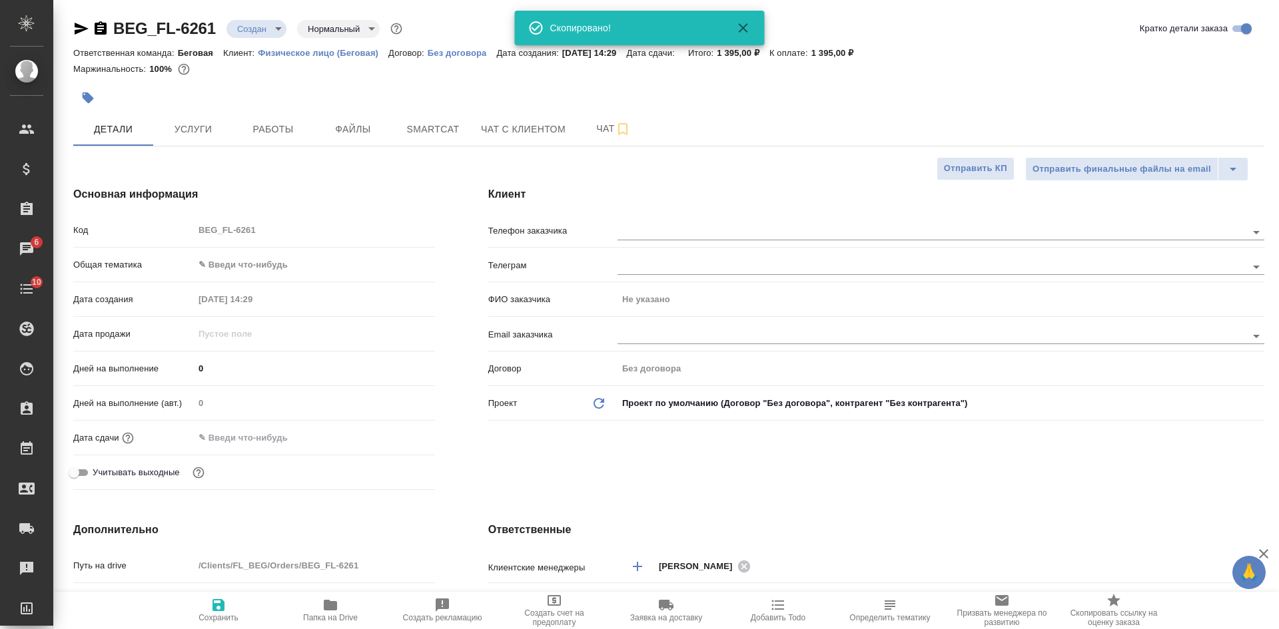
type textarea "x"
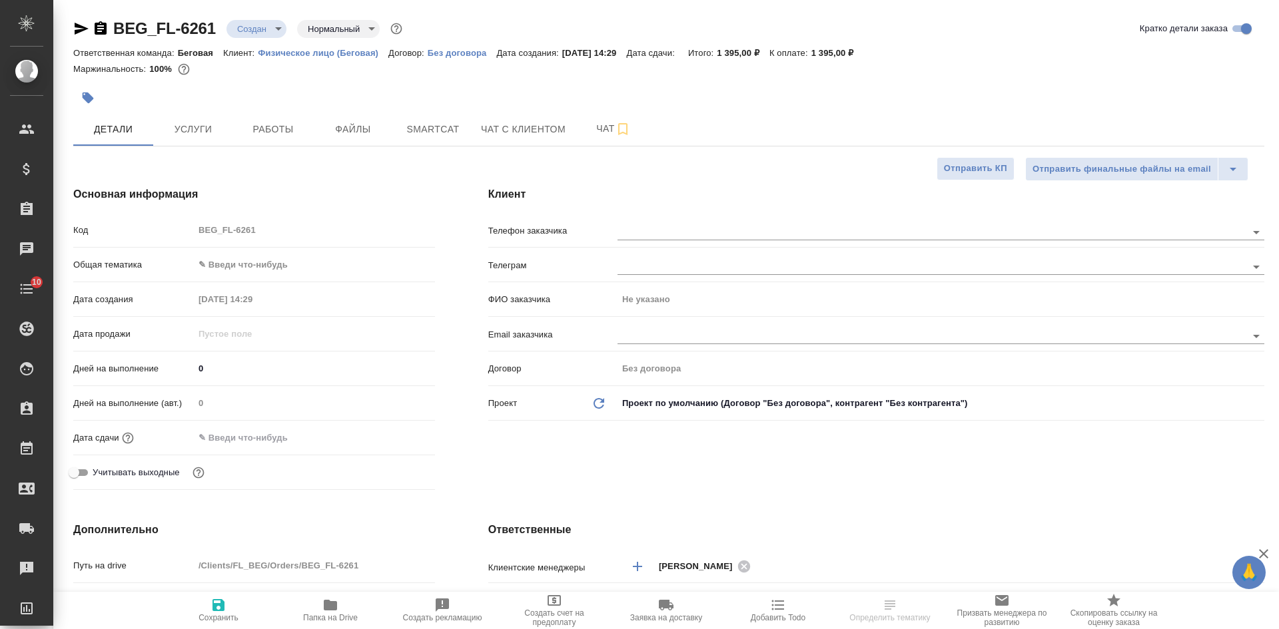
select select "RU"
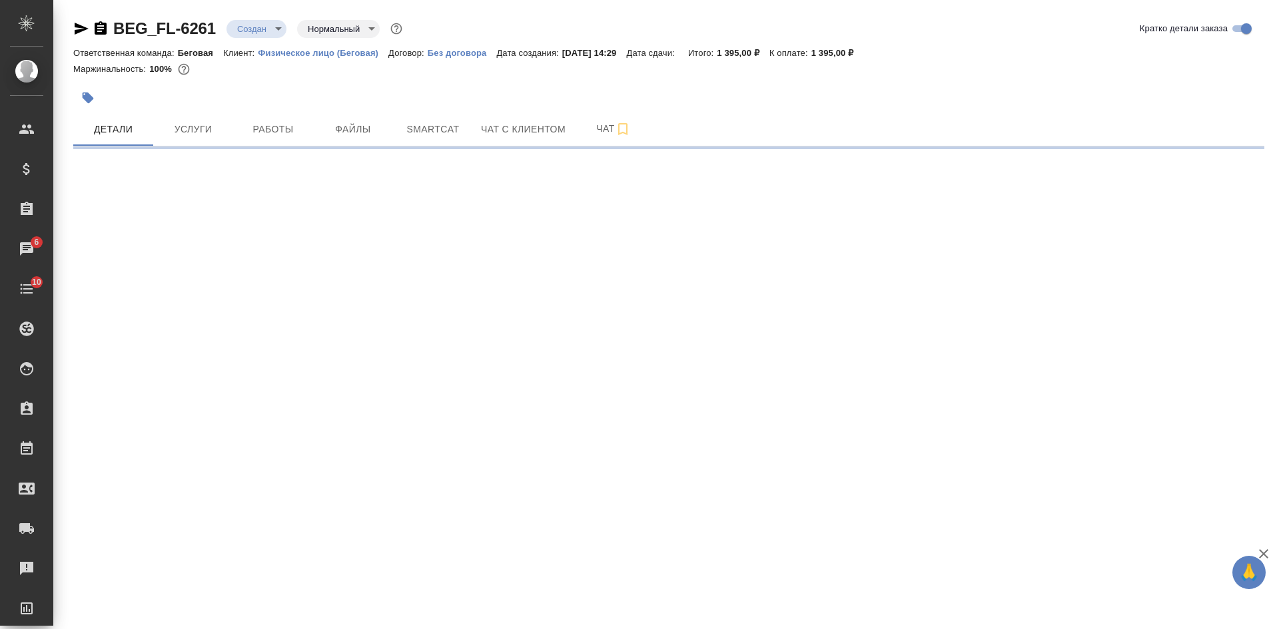
select select "RU"
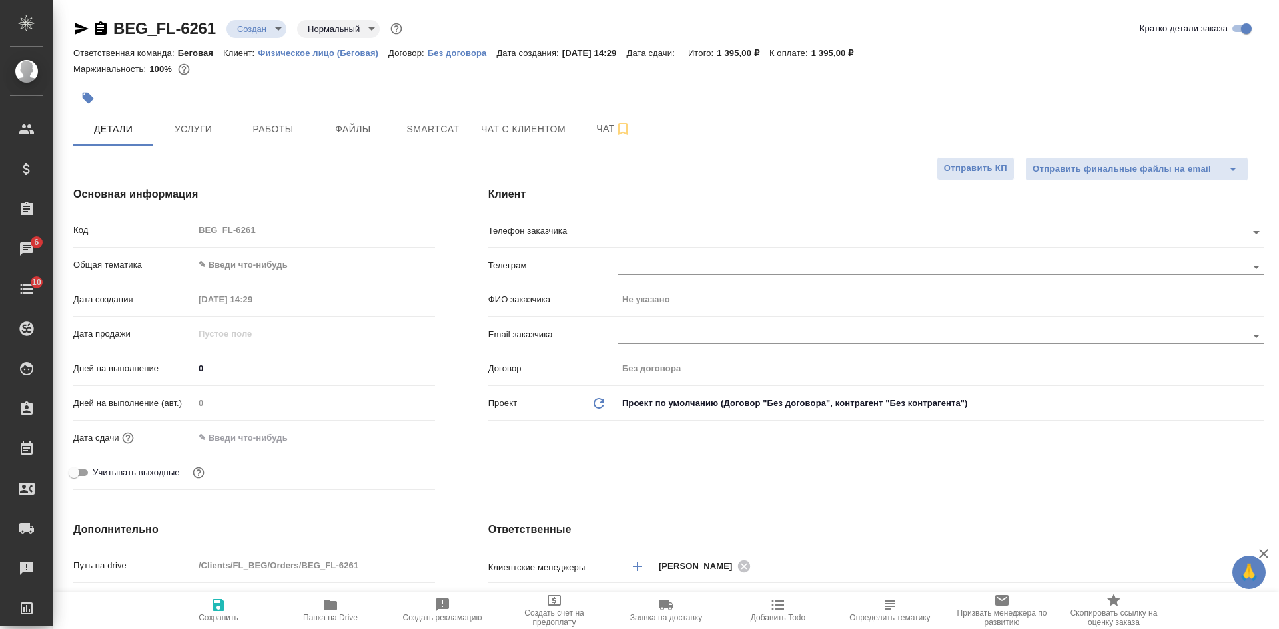
type textarea "x"
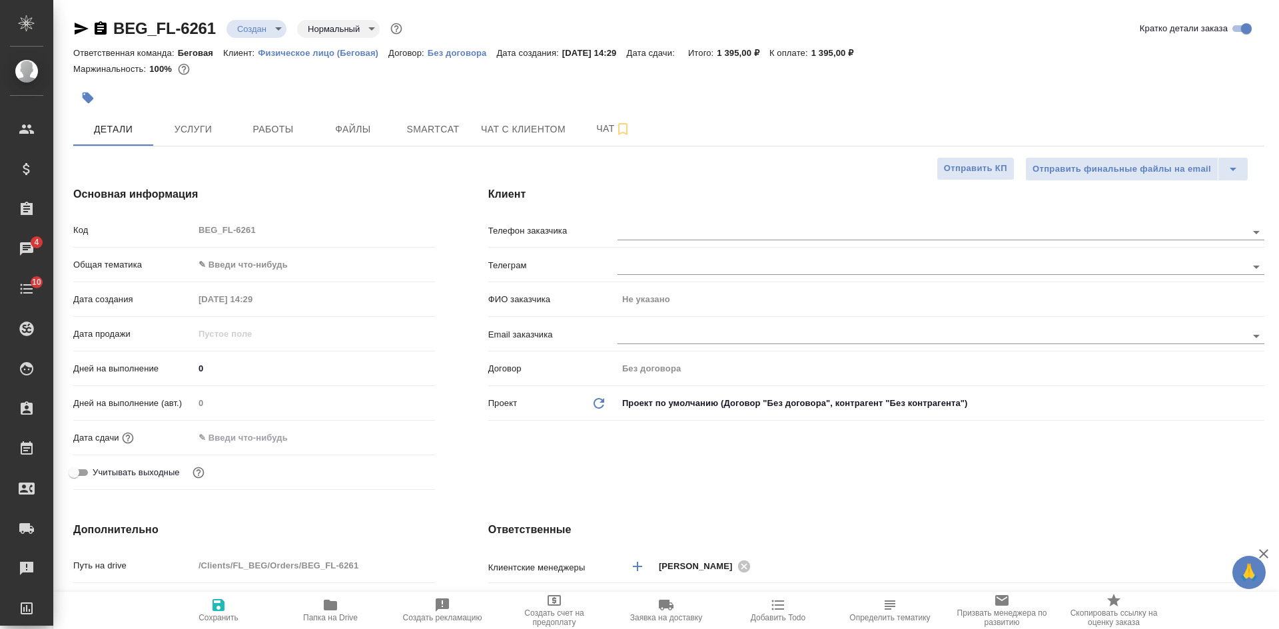
type textarea "x"
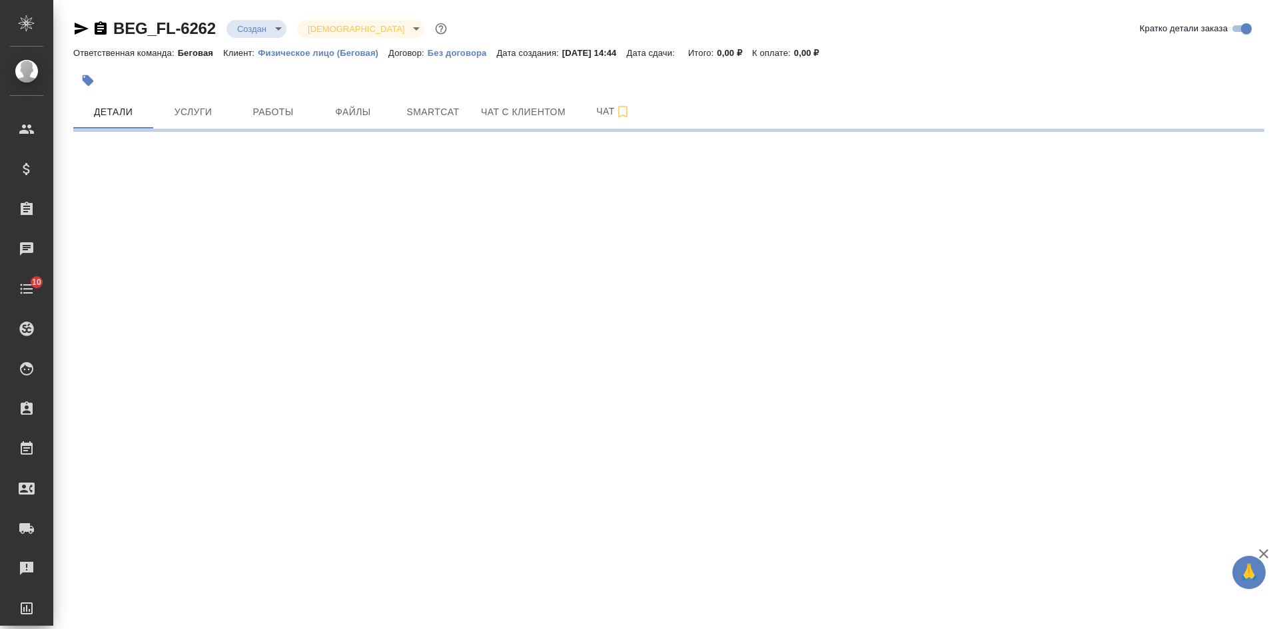
select select "RU"
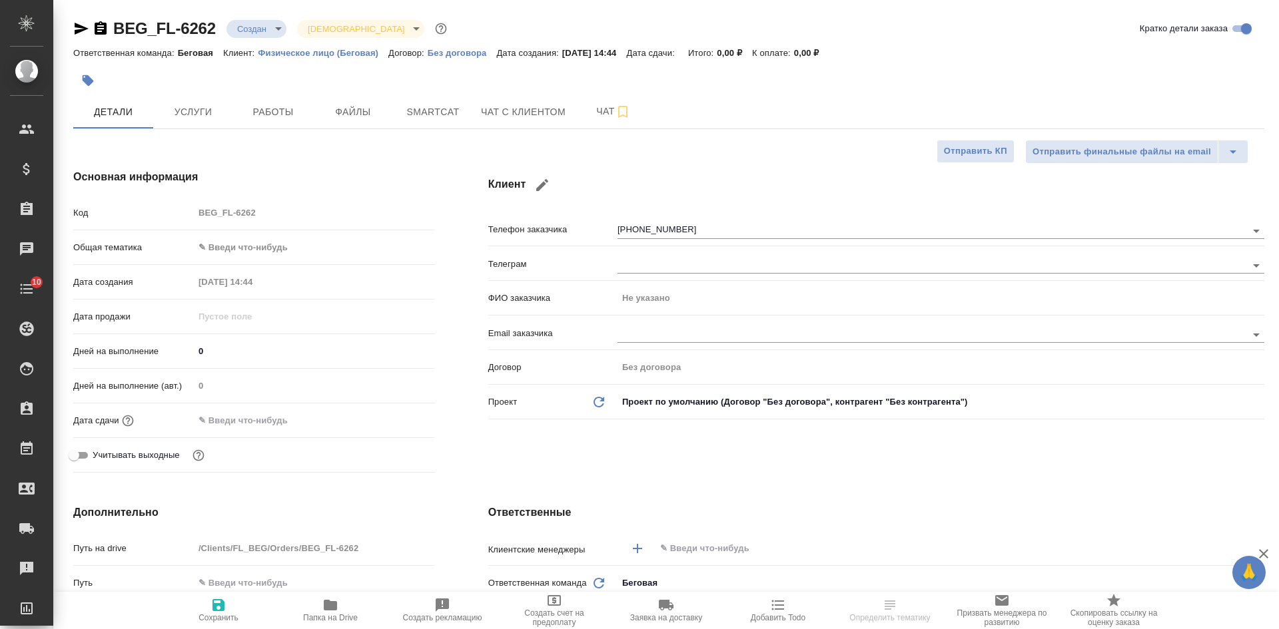
type textarea "x"
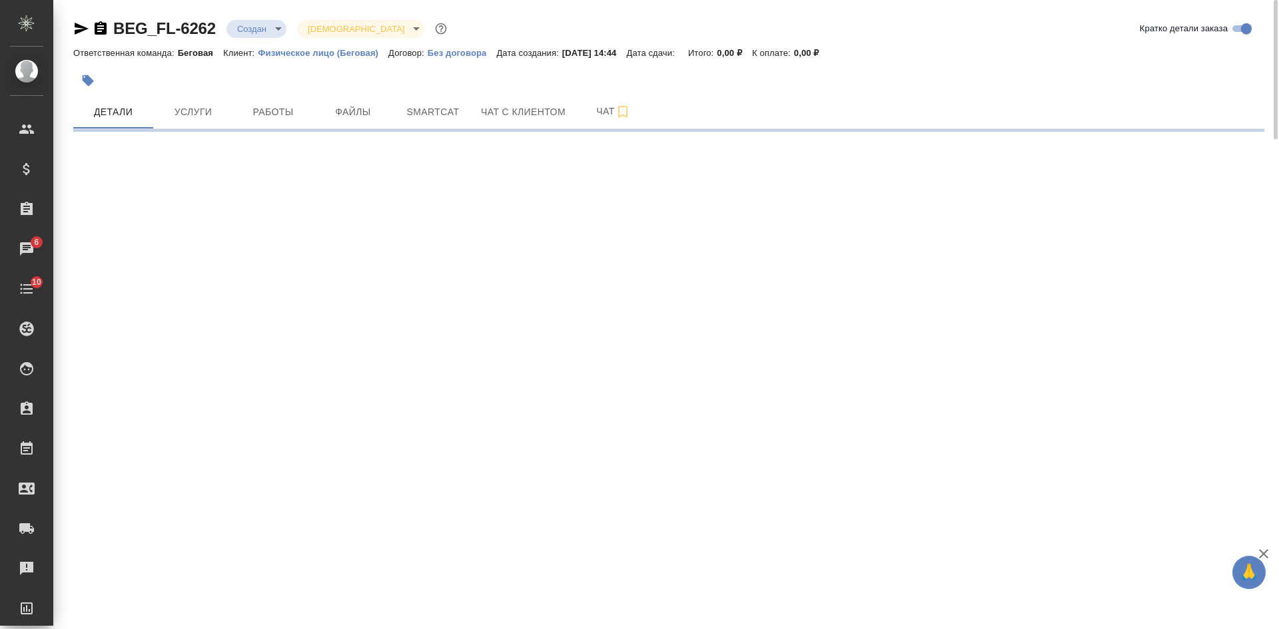
select select "RU"
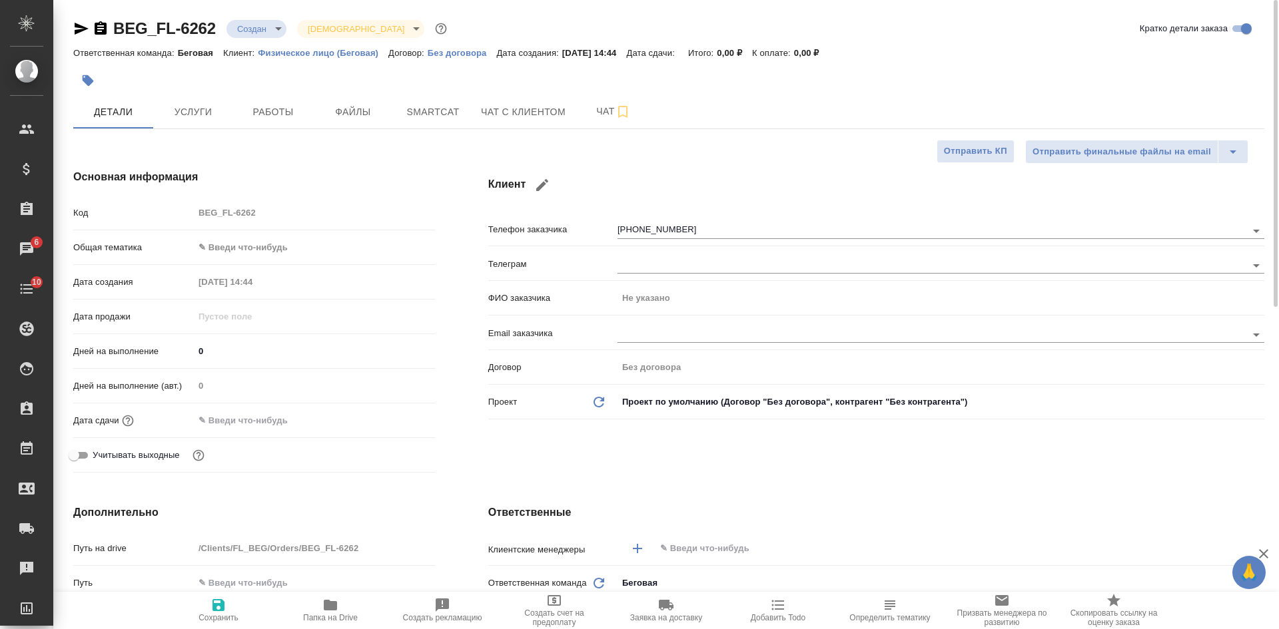
type textarea "x"
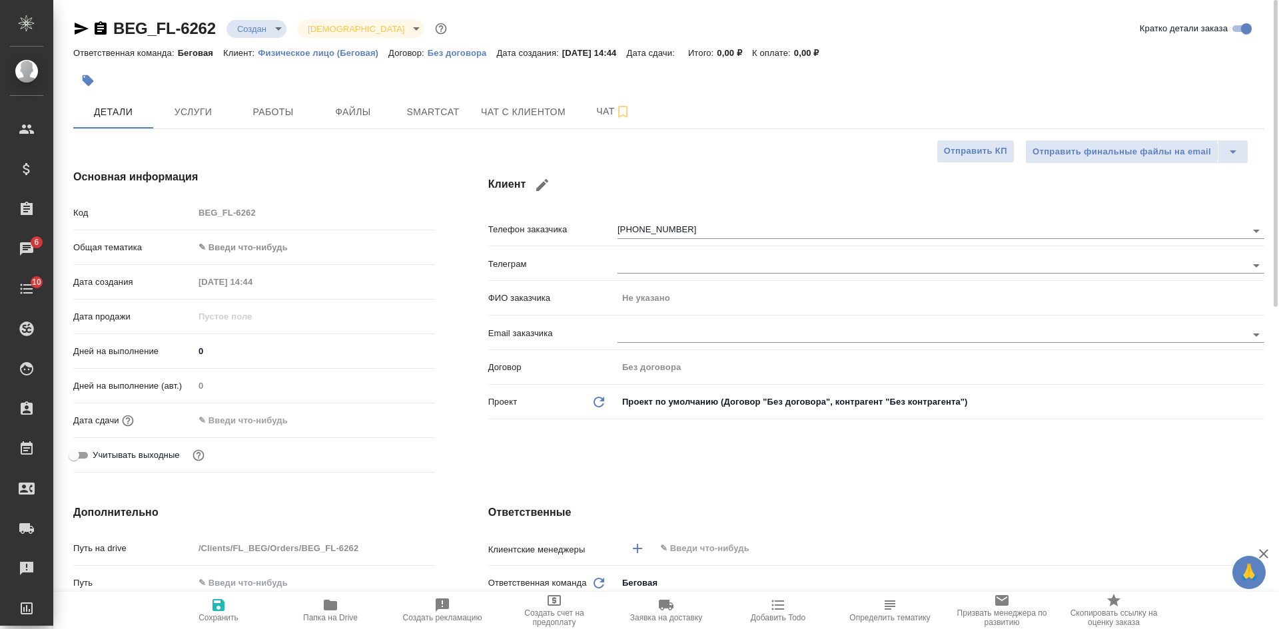
type textarea "x"
click at [266, 24] on body "🙏 .cls-1 fill:#fff; AWATERA [PERSON_NAME] Спецификации Заказы 6 Чаты 10 Todo Пр…" at bounding box center [639, 314] width 1279 height 629
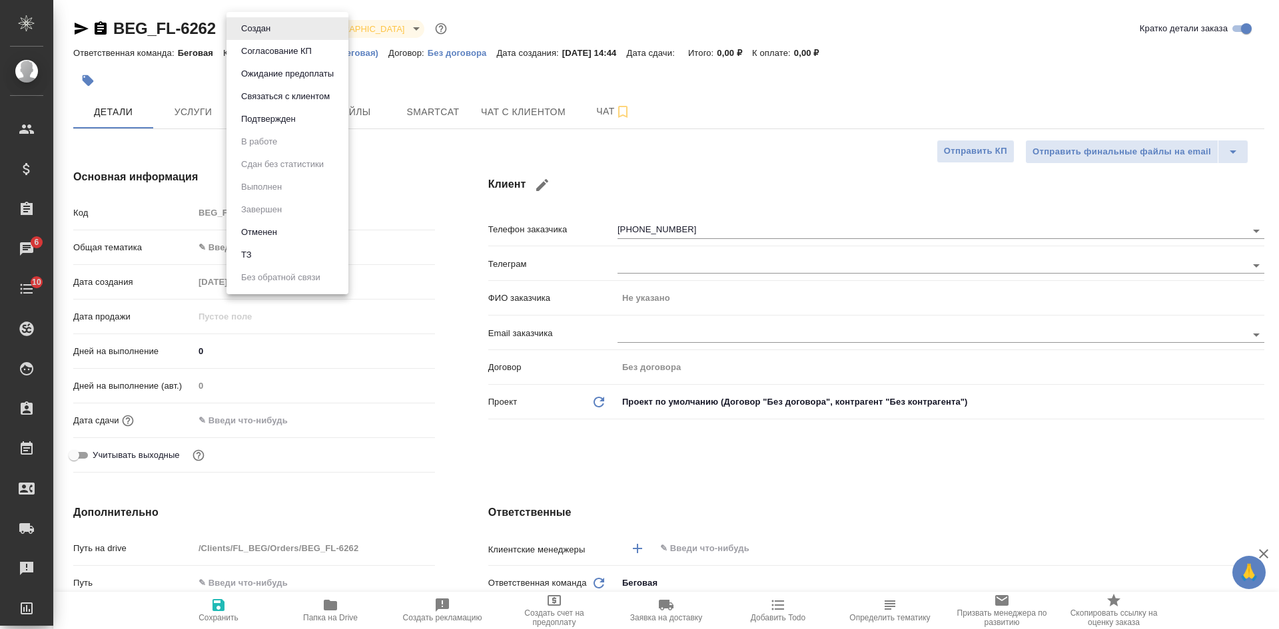
click at [301, 238] on li "Отменен" at bounding box center [287, 232] width 122 height 23
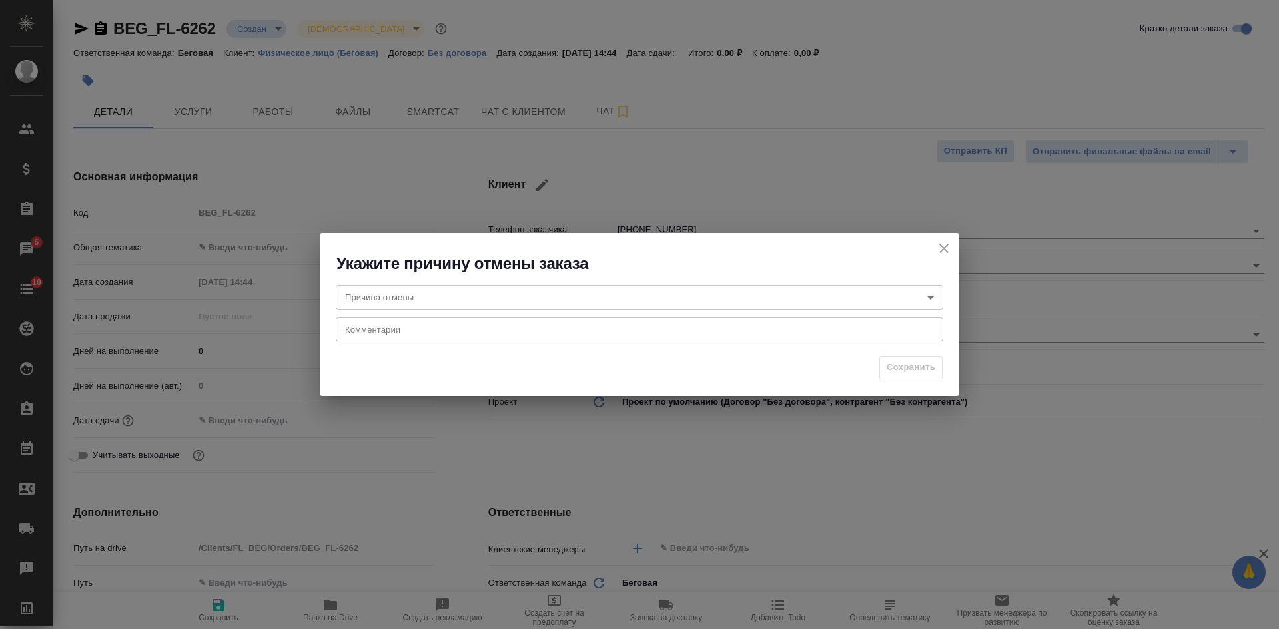
click at [390, 294] on body "🙏 .cls-1 fill:#fff; AWATERA [PERSON_NAME] Спецификации Заказы 6 Чаты 10 Todo Пр…" at bounding box center [639, 314] width 1279 height 629
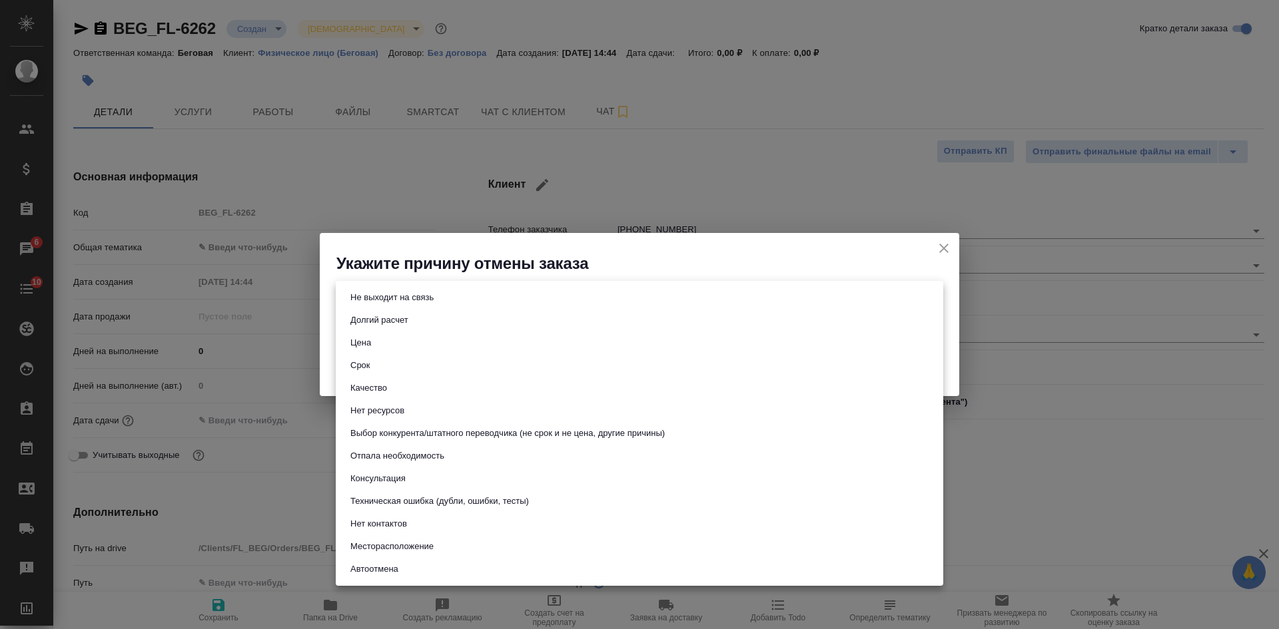
click at [441, 496] on button "Техническая ошибка (дубли, ошибки, тесты)" at bounding box center [439, 501] width 186 height 15
type input "technicalError"
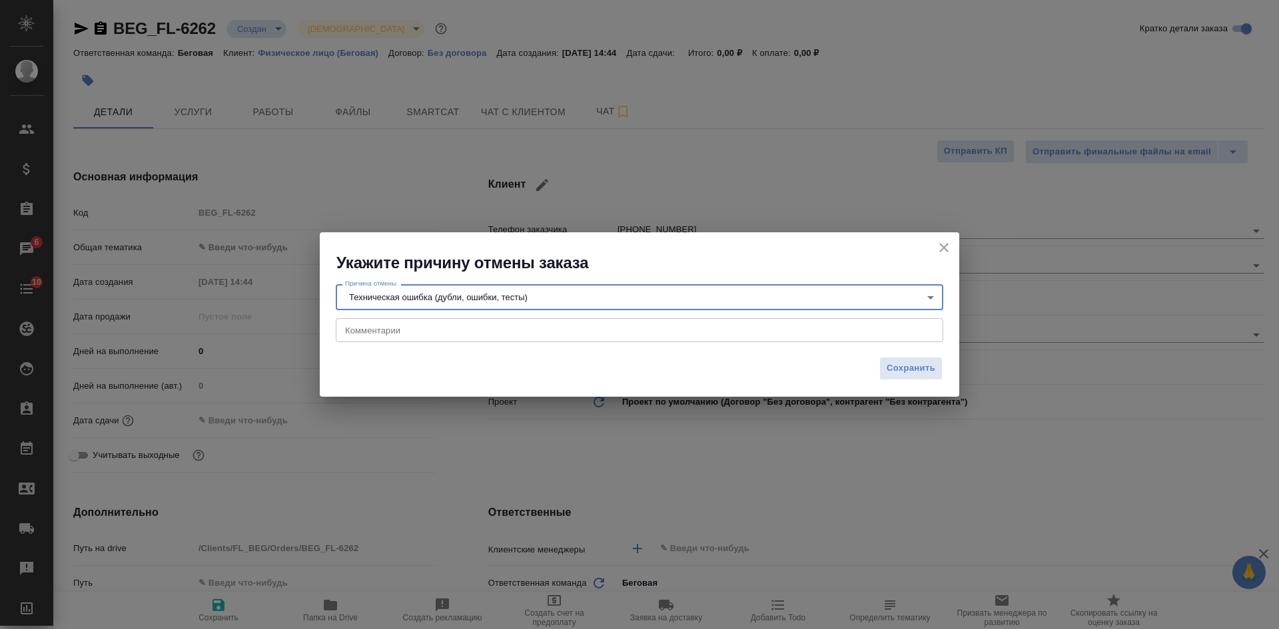
click at [701, 334] on textarea at bounding box center [639, 330] width 589 height 10
click at [911, 370] on span "Сохранить" at bounding box center [911, 368] width 49 height 15
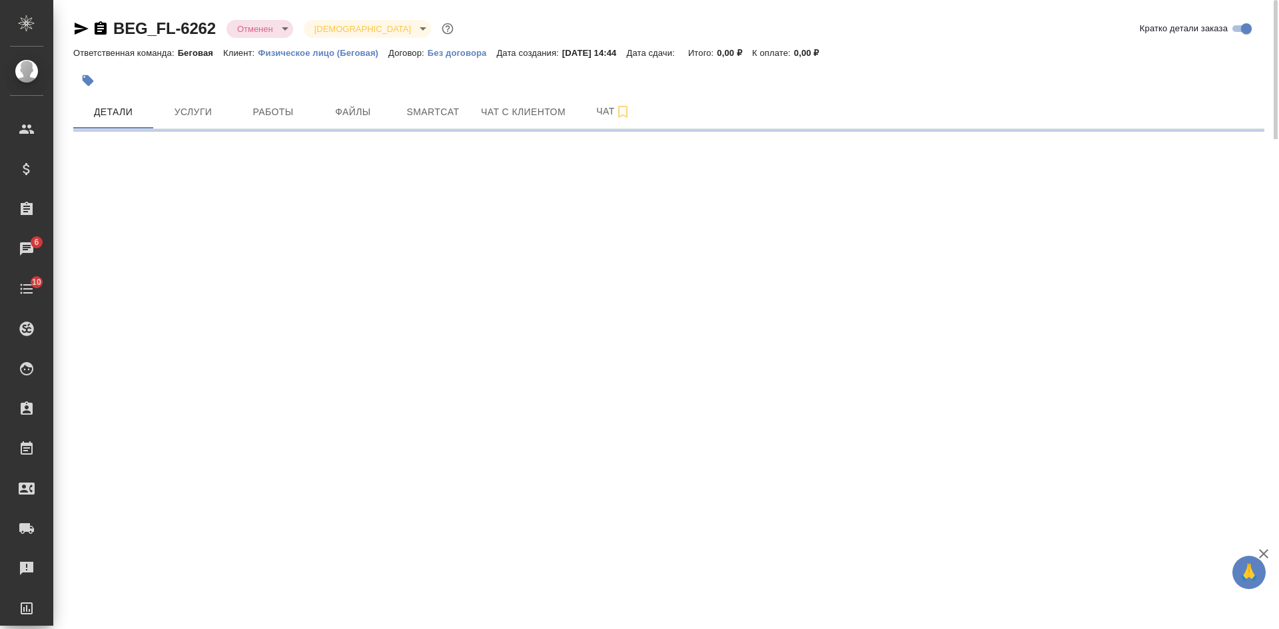
select select "RU"
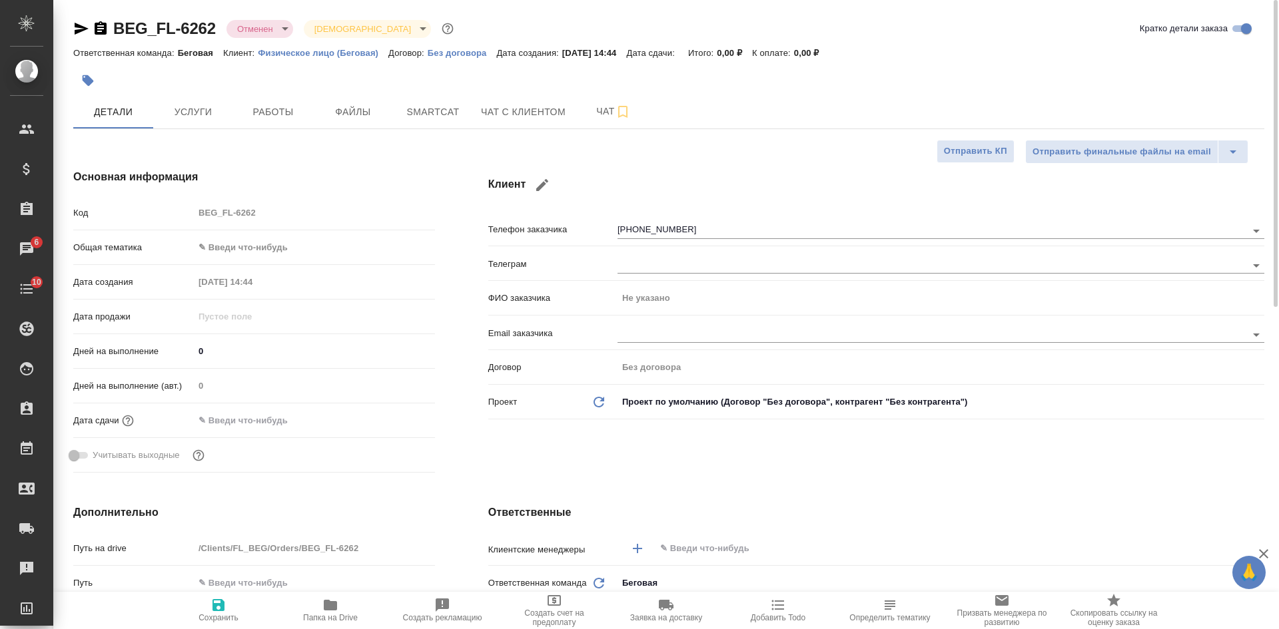
type textarea "x"
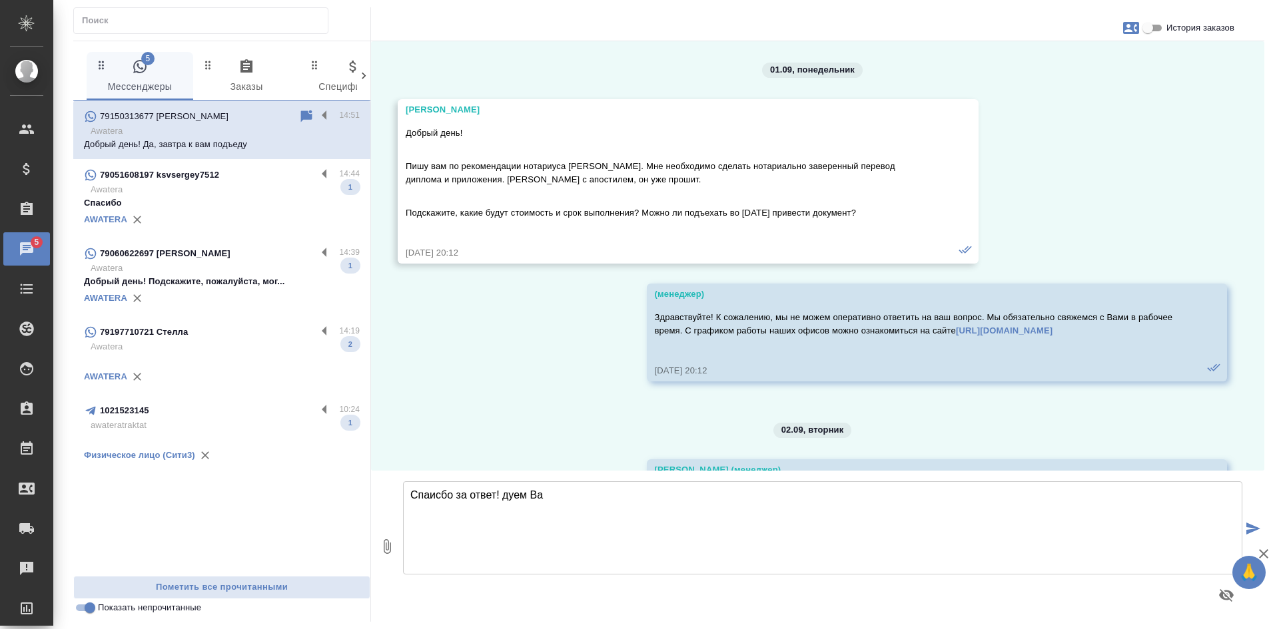
scroll to position [676, 0]
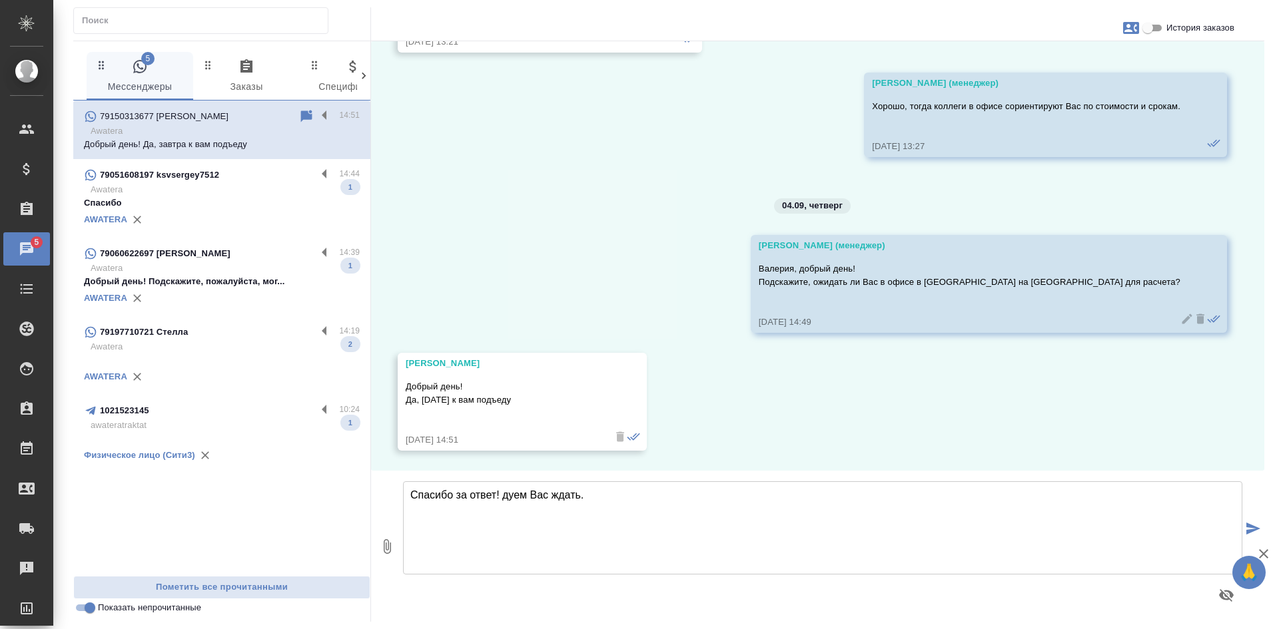
click at [506, 496] on textarea "Спасибо за ответ! дуем Вас ждать." at bounding box center [822, 528] width 839 height 93
drag, startPoint x: 524, startPoint y: 495, endPoint x: 504, endPoint y: 494, distance: 19.3
click at [504, 494] on textarea "Спасибо за ответ! дуем Вас ждать." at bounding box center [822, 528] width 839 height 93
click at [634, 506] on textarea "Спасибо за ответ! Будем Вас ждать." at bounding box center [822, 528] width 839 height 93
type textarea "Спасибо за ответ! Будем Вас ждать."
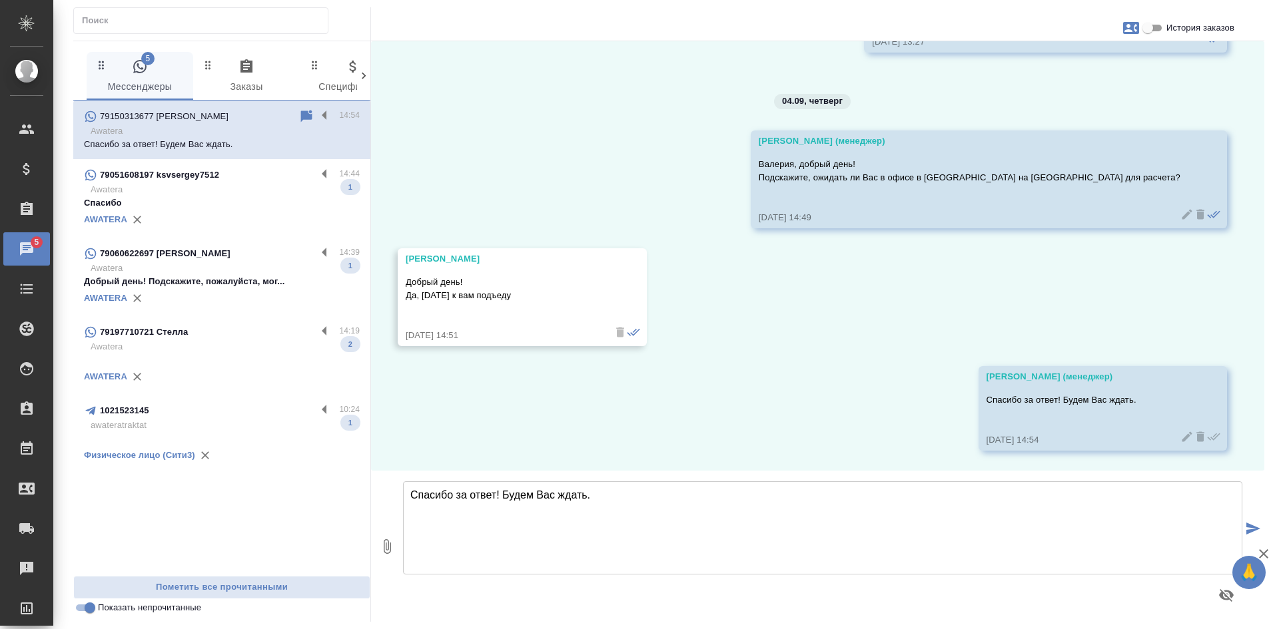
click at [204, 178] on p "79051608197 ksvsergey7512" at bounding box center [159, 175] width 119 height 13
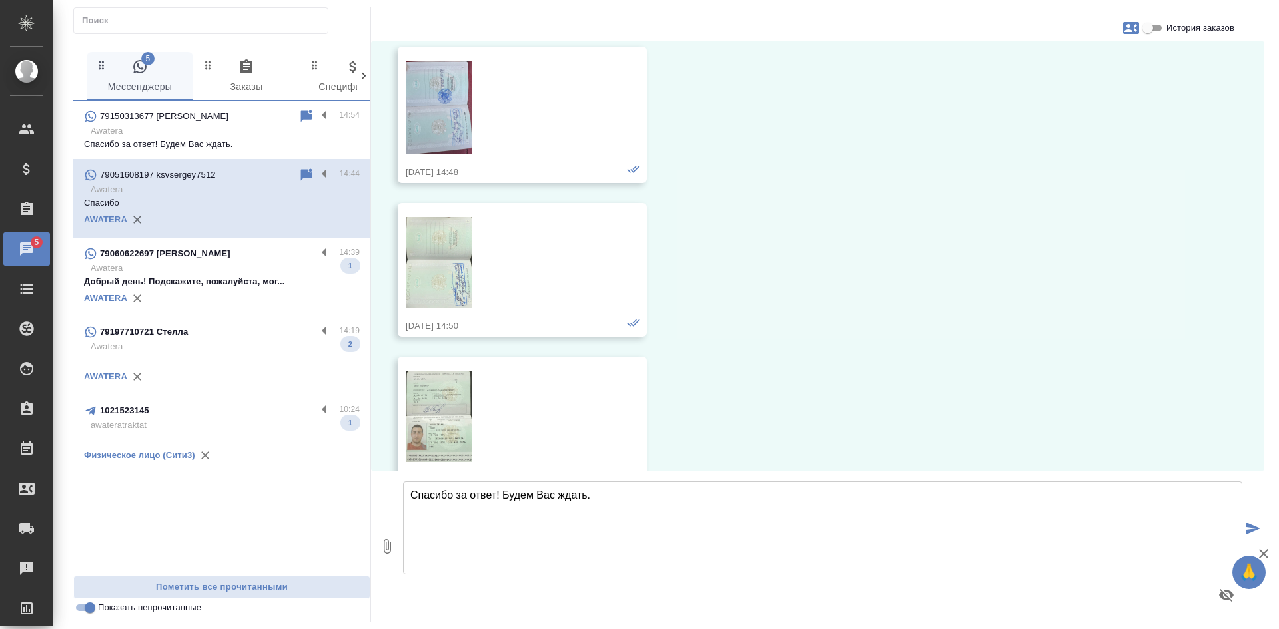
scroll to position [7165, 0]
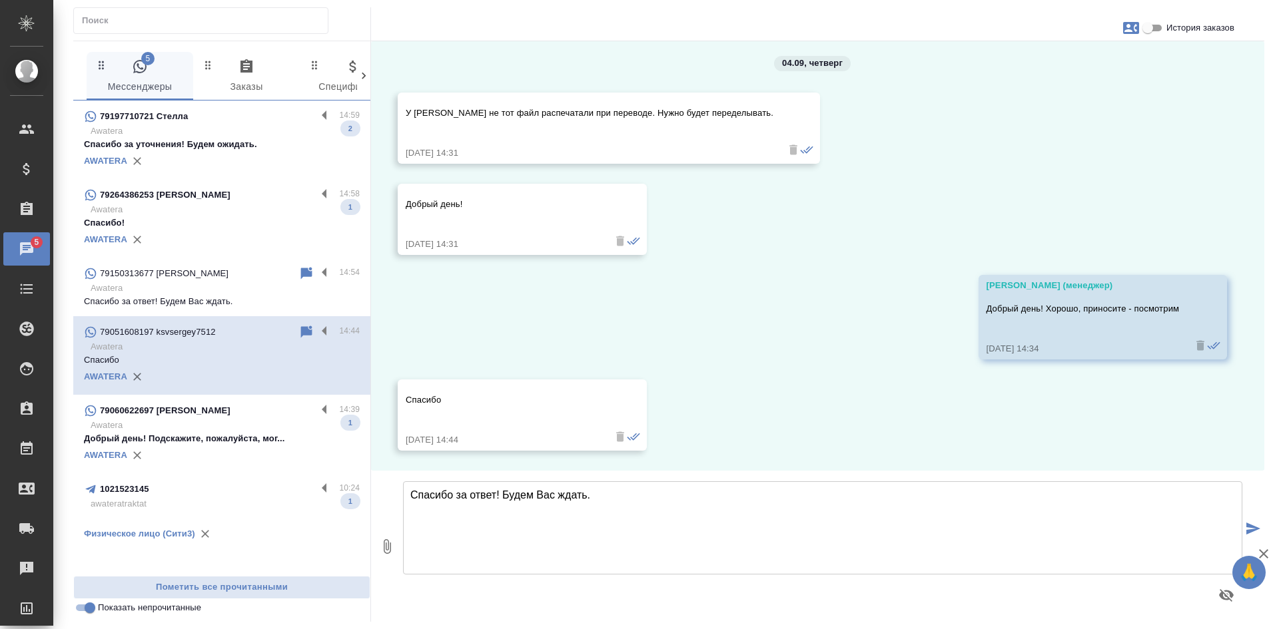
click at [215, 222] on p "Спасибо!" at bounding box center [222, 222] width 276 height 13
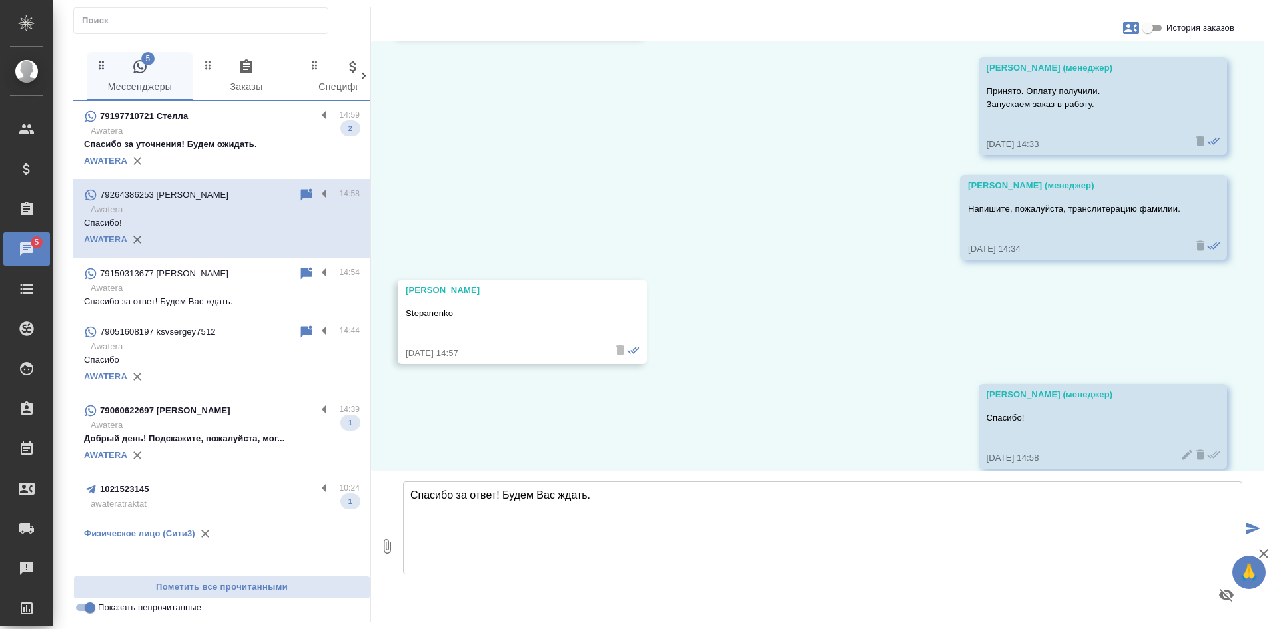
scroll to position [1060, 0]
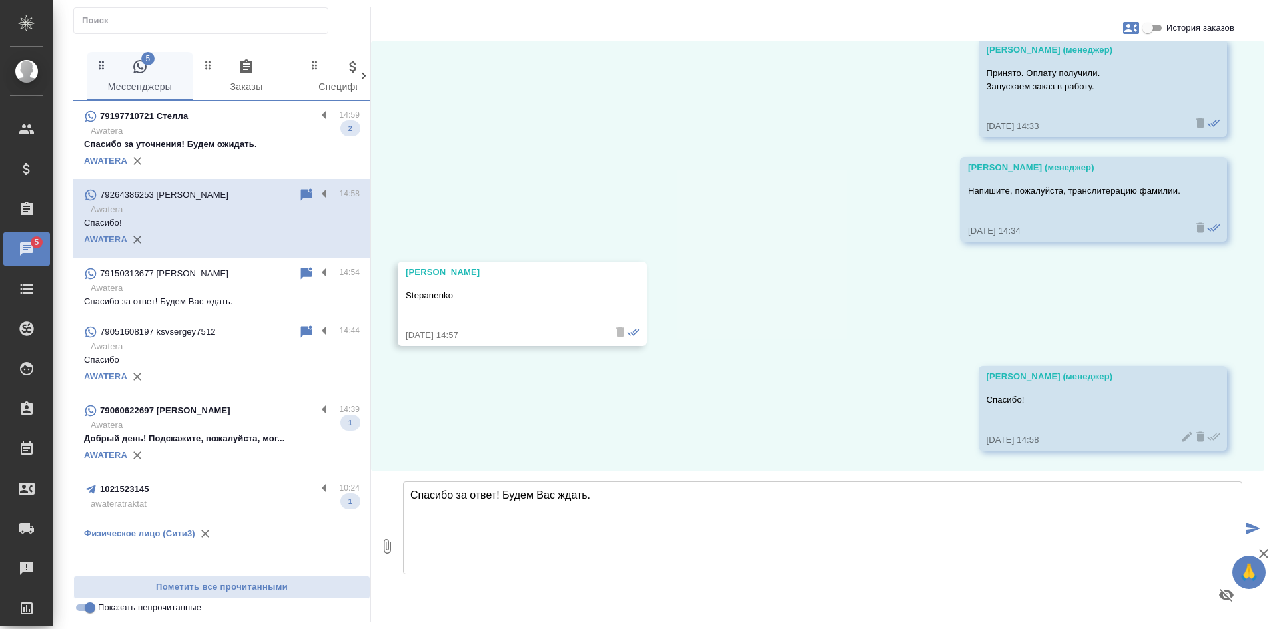
click at [262, 141] on p "Спасибо за уточнения! Будем ожидать." at bounding box center [222, 144] width 276 height 13
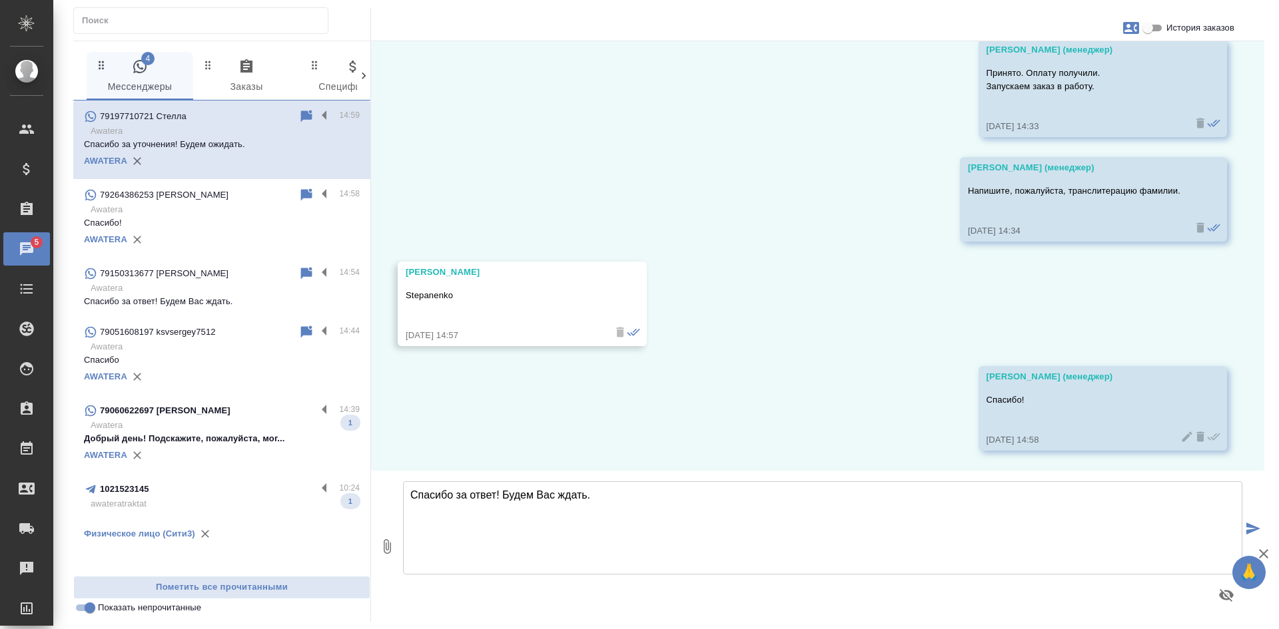
scroll to position [915, 0]
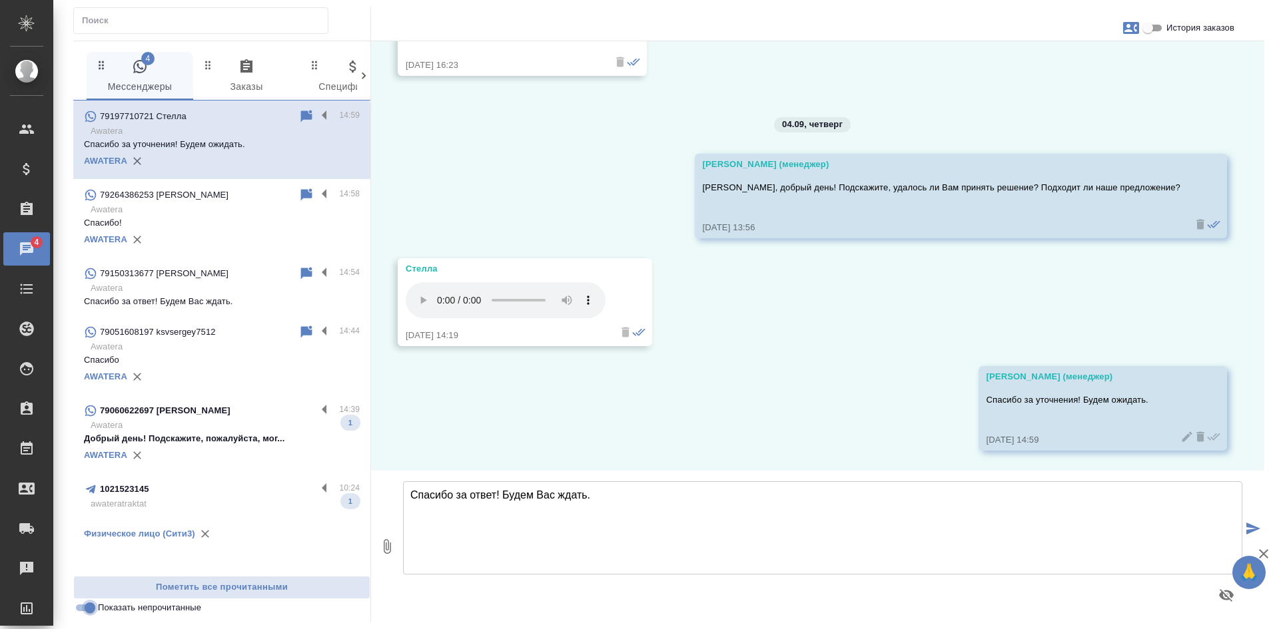
click at [94, 613] on input "Показать непрочитанные" at bounding box center [90, 608] width 48 height 16
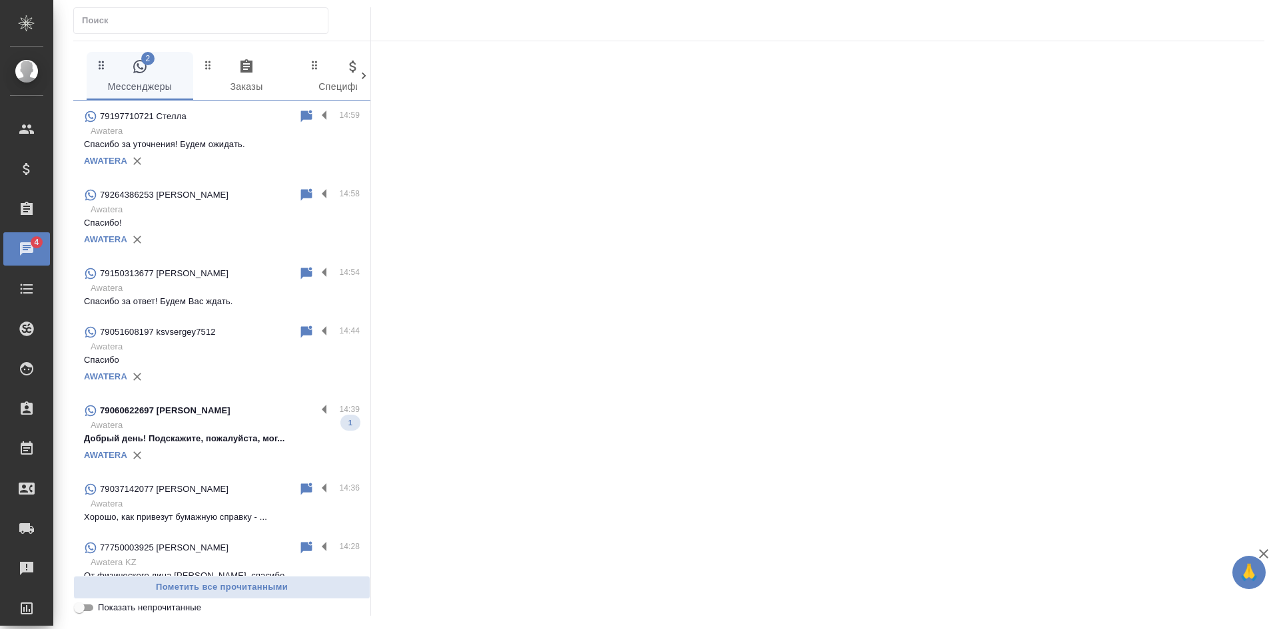
click at [94, 613] on input "Показать непрочитанные" at bounding box center [79, 608] width 48 height 16
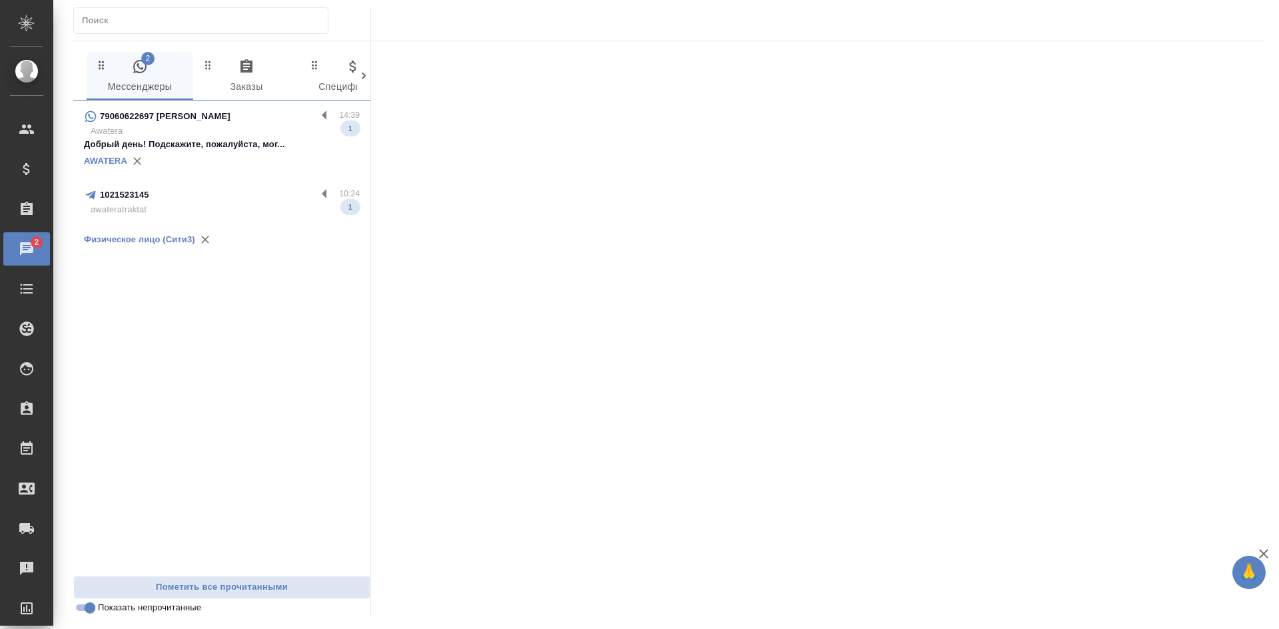
click at [89, 616] on div "2 Мессенджеры 0 Заказы 0 Спецификации 0 Клиенты 0 Входящие 0 Тендеры 0 Исполнит…" at bounding box center [669, 311] width 1206 height 623
click at [83, 608] on input "Показать непрочитанные" at bounding box center [90, 608] width 48 height 16
checkbox input "false"
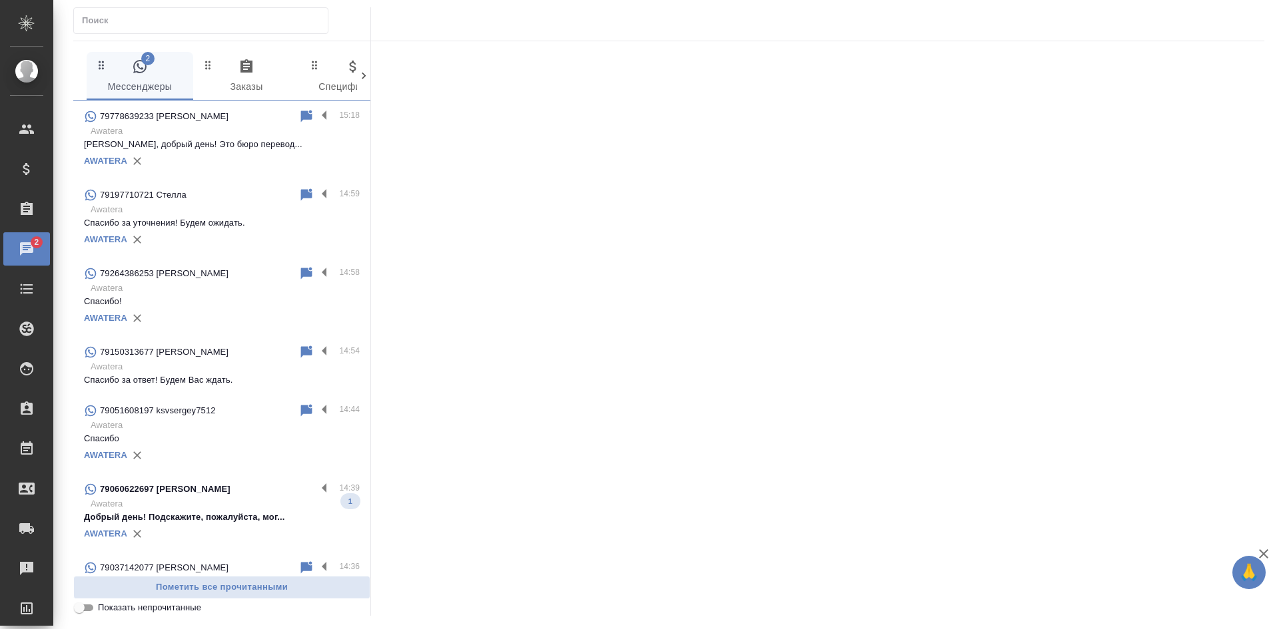
click at [208, 145] on p "Владислав, добрый день! Это бюро перевод..." at bounding box center [222, 144] width 276 height 13
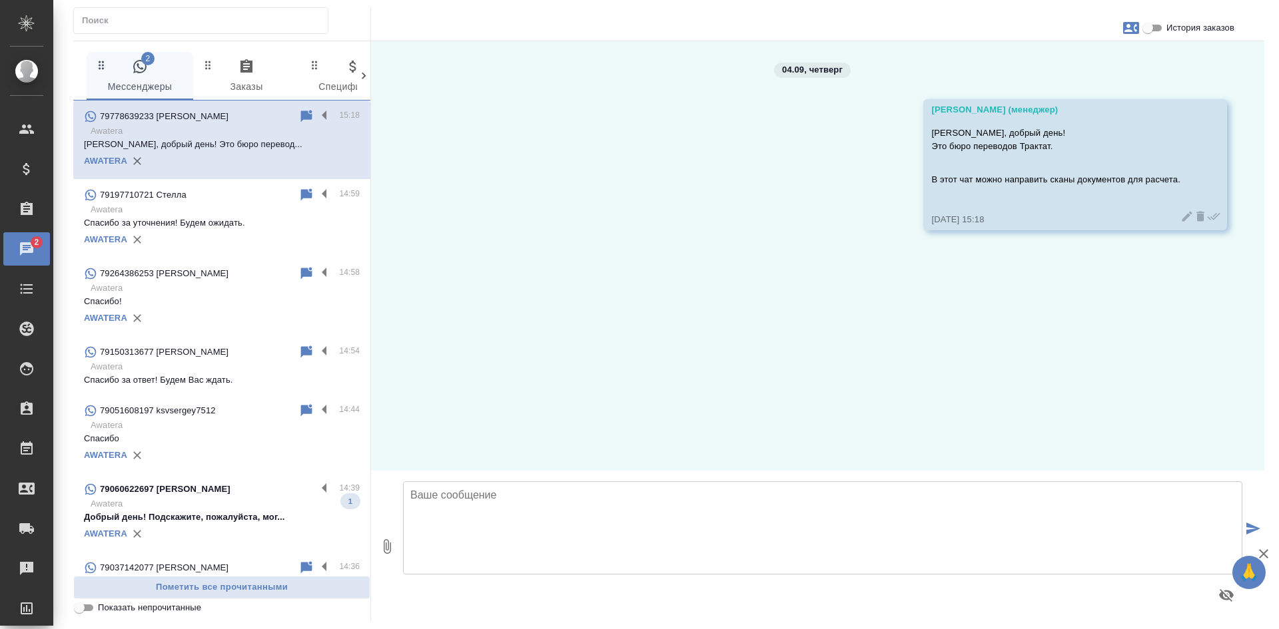
click at [515, 533] on textarea at bounding box center [822, 528] width 839 height 93
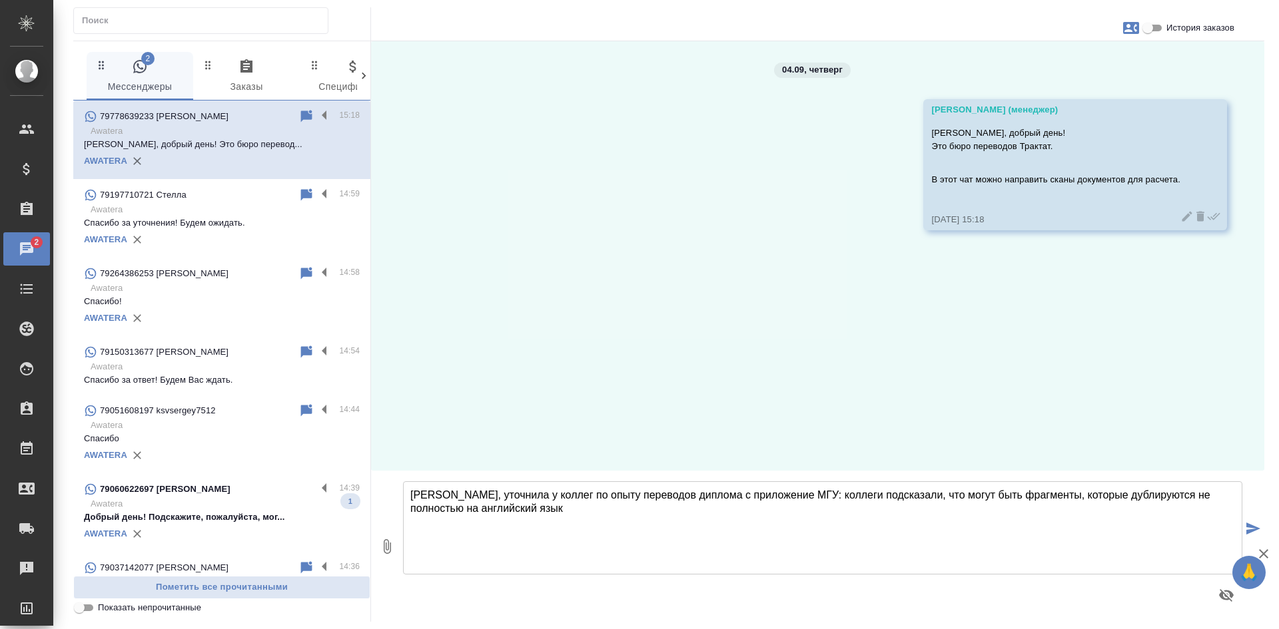
click at [1098, 496] on textarea "Владислав, уточнила у коллег по опыту переводов диплома с приложение МГУ: колле…" at bounding box center [822, 528] width 839 height 93
drag, startPoint x: 1180, startPoint y: 496, endPoint x: 1192, endPoint y: 504, distance: 14.4
click at [1192, 504] on textarea "Владислав, уточнила у коллег по опыту переводов диплома с приложение МГУ: колле…" at bounding box center [822, 528] width 839 height 93
click at [746, 512] on textarea "Владислав, уточнила у коллег по опыту переводов диплома с приложение МГУ: колле…" at bounding box center [822, 528] width 839 height 93
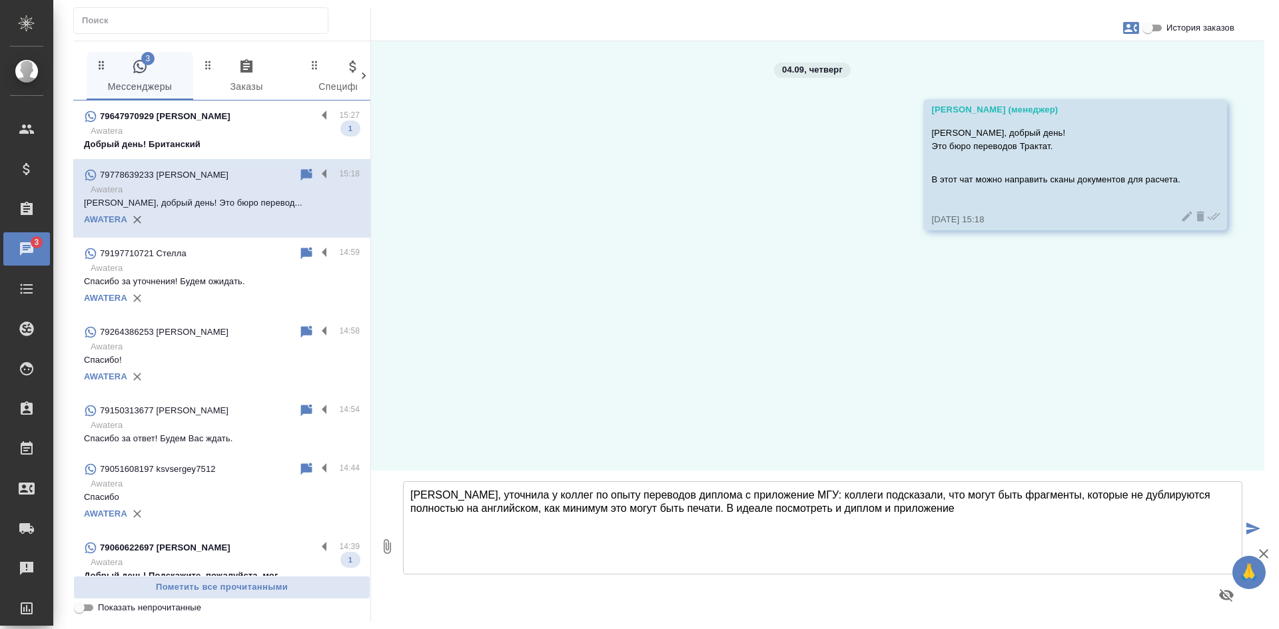
click at [725, 508] on textarea "Владислав, уточнила у коллег по опыту переводов диплома с приложение МГУ: колле…" at bounding box center [822, 528] width 839 height 93
click at [588, 521] on textarea "Владислав, уточнила у коллег по опыту переводов диплома с приложение МГУ: колле…" at bounding box center [822, 528] width 839 height 93
click at [1124, 512] on textarea "Владислав, уточнила у коллег по опыту переводов диплома с приложение МГУ: колле…" at bounding box center [822, 528] width 839 height 93
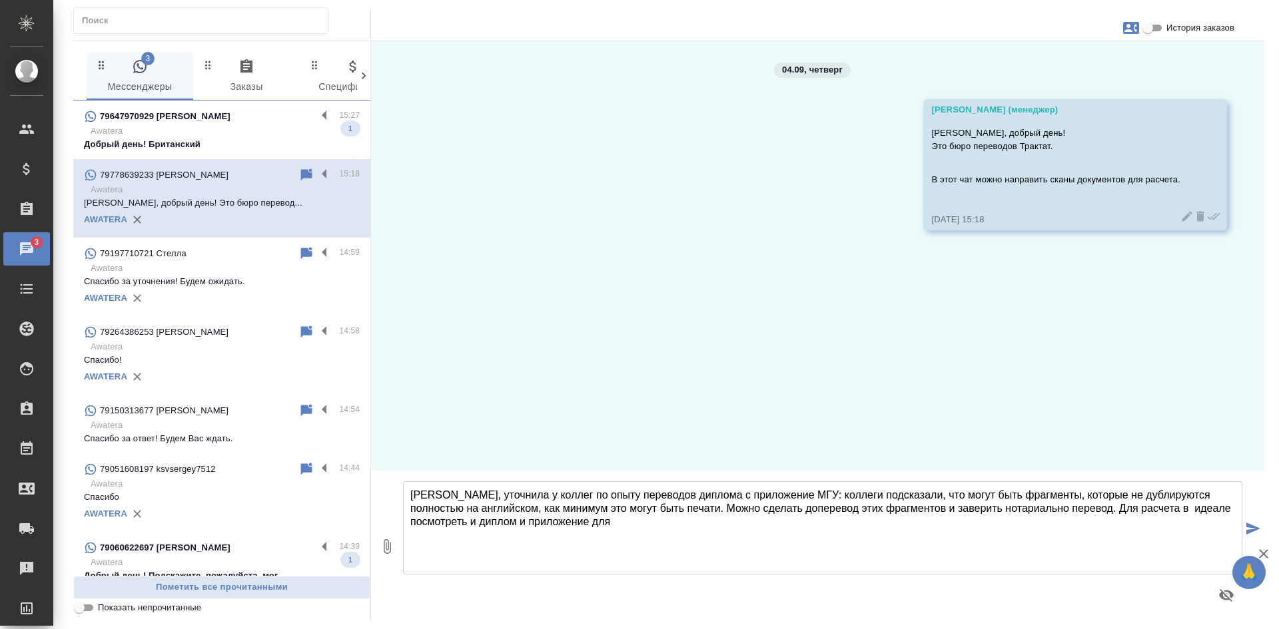
drag, startPoint x: 447, startPoint y: 522, endPoint x: 422, endPoint y: 524, distance: 24.7
click at [422, 524] on textarea "Владислав, уточнила у коллег по опыту переводов диплома с приложение МГУ: колле…" at bounding box center [822, 528] width 839 height 93
drag, startPoint x: 670, startPoint y: 522, endPoint x: 653, endPoint y: 522, distance: 16.7
click at [653, 522] on textarea "Владислав, уточнила у коллег по опыту переводов диплома с приложение МГУ: колле…" at bounding box center [822, 528] width 839 height 93
drag, startPoint x: 516, startPoint y: 492, endPoint x: 477, endPoint y: 492, distance: 38.6
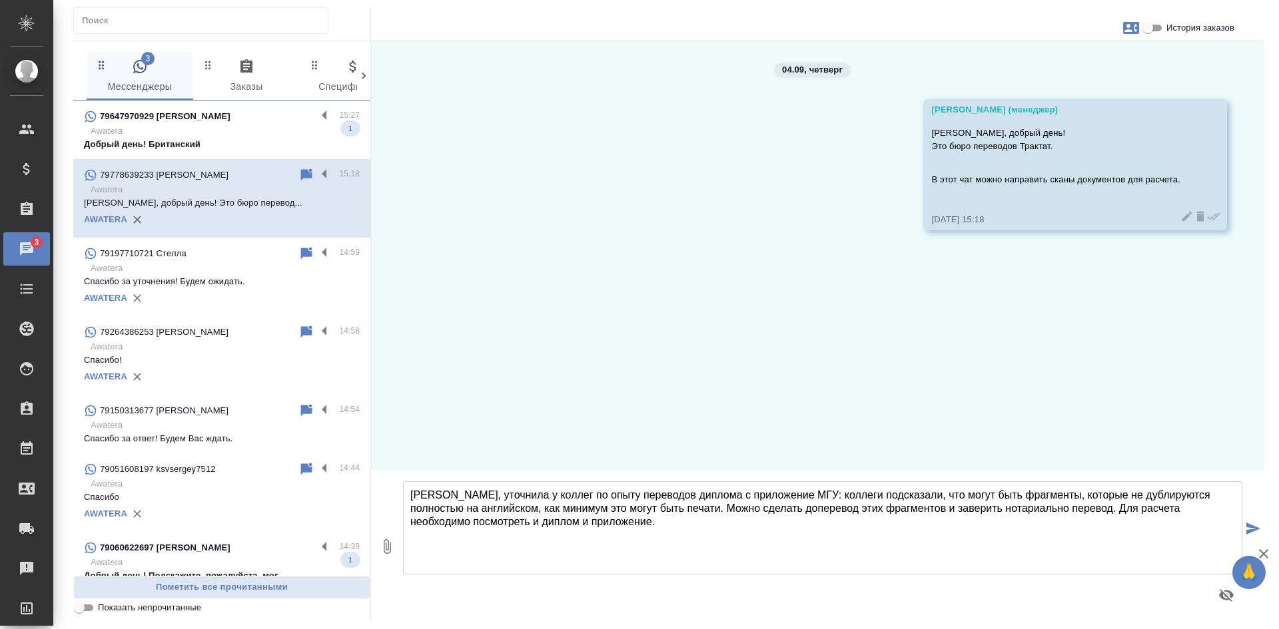
click at [477, 492] on textarea "Владислав, уточнила у коллег по опыту переводов диплома с приложение МГУ: колле…" at bounding box center [822, 528] width 839 height 93
type textarea "Владислав, спросила у коллег по опыту переводов диплома с приложение МГУ: колле…"
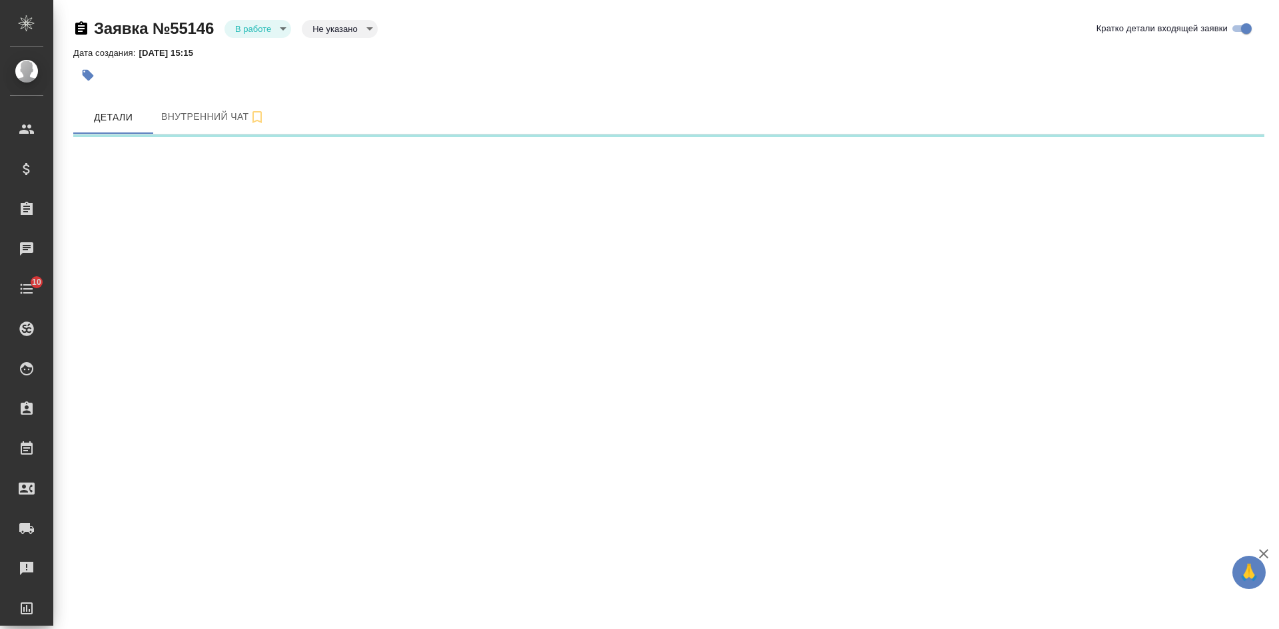
select select "RU"
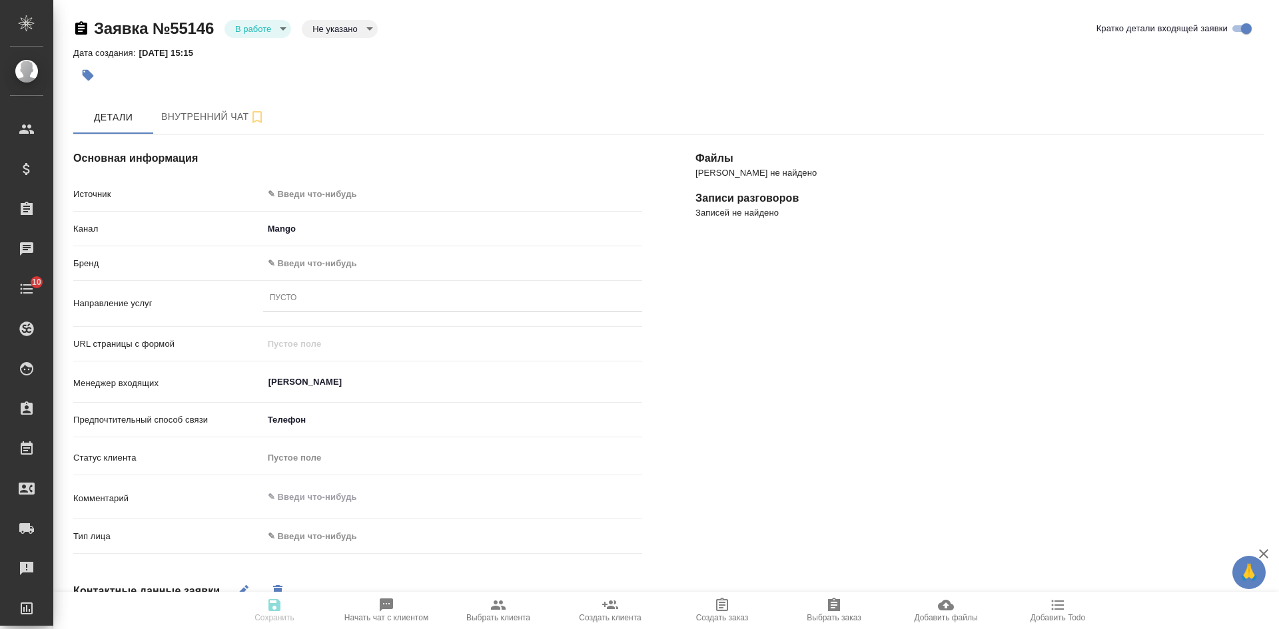
click at [348, 29] on body "🙏 .cls-1 fill:#fff; AWATERA [PERSON_NAME] Спецификации Заказы Чаты 10 Todo Прое…" at bounding box center [639, 314] width 1279 height 629
type textarea "x"
click at [336, 41] on li "Целевая" at bounding box center [340, 50] width 76 height 23
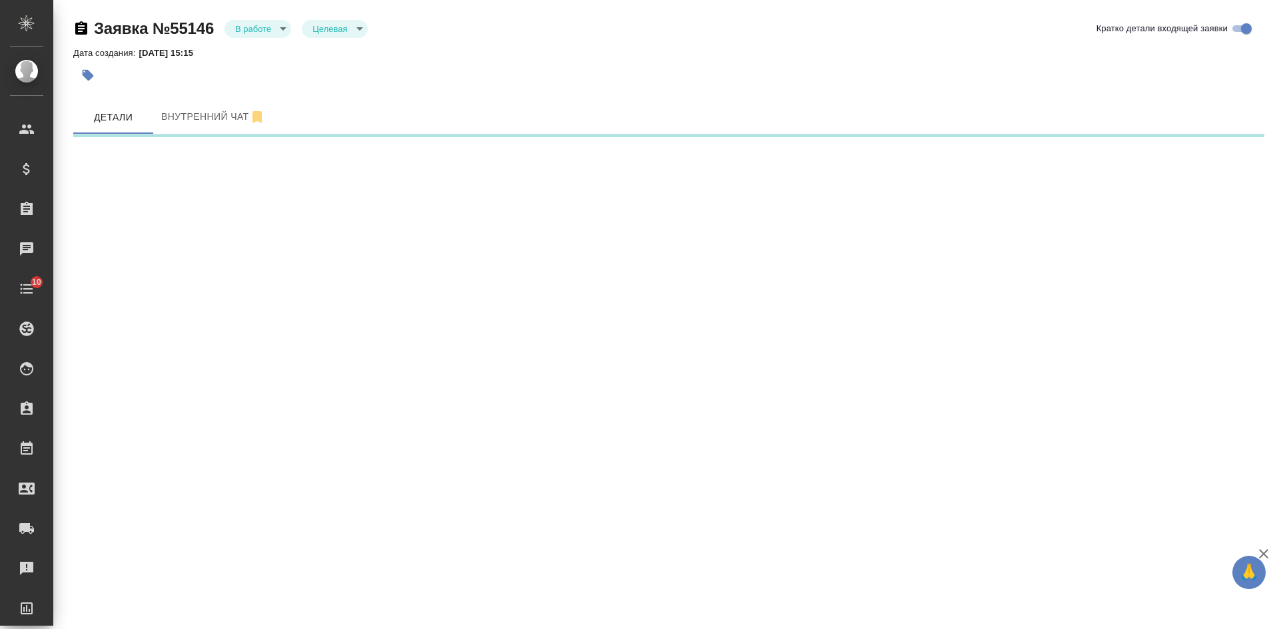
select select "RU"
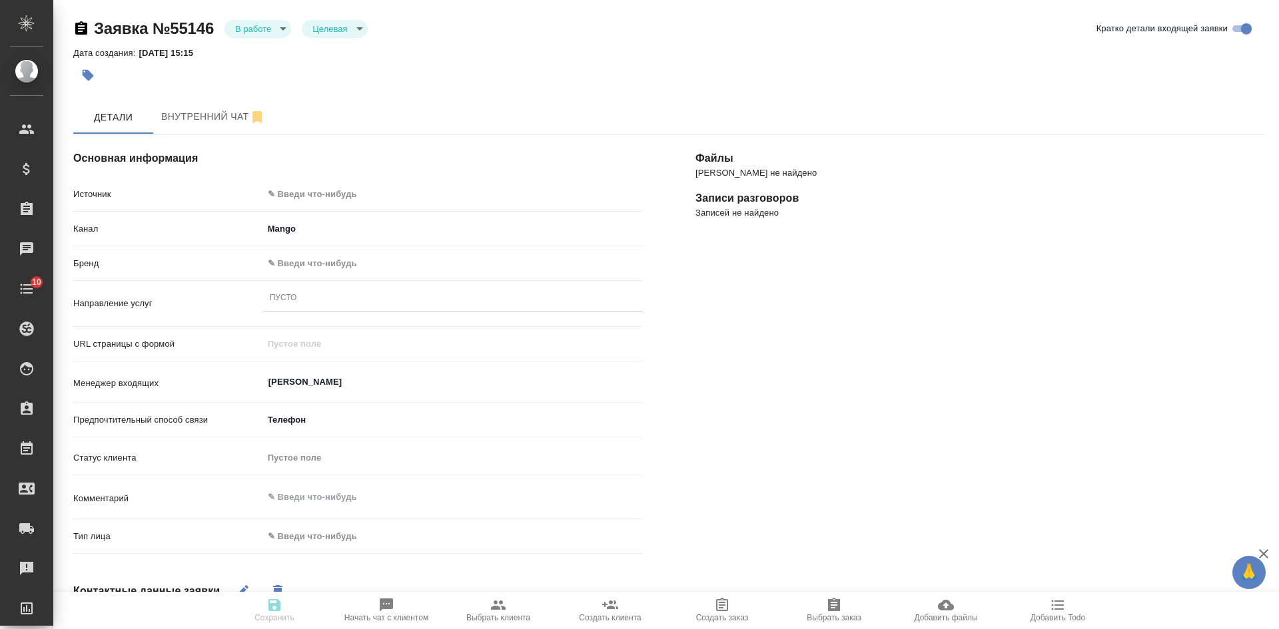
type textarea "x"
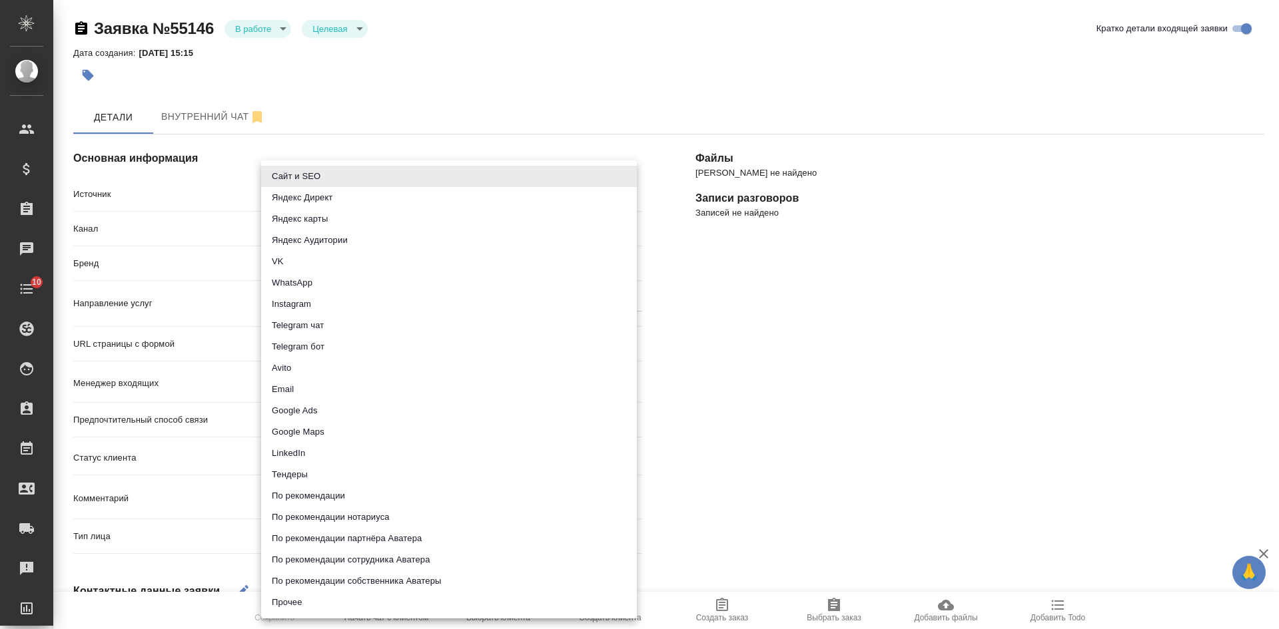
click at [292, 189] on body "🙏 .cls-1 fill:#fff; AWATERA [PERSON_NAME] Спецификации Заказы Чаты 10 Todo Прое…" at bounding box center [639, 314] width 1279 height 629
click at [290, 173] on li "Сайт и SEO" at bounding box center [449, 176] width 376 height 21
type input "seo"
type textarea "x"
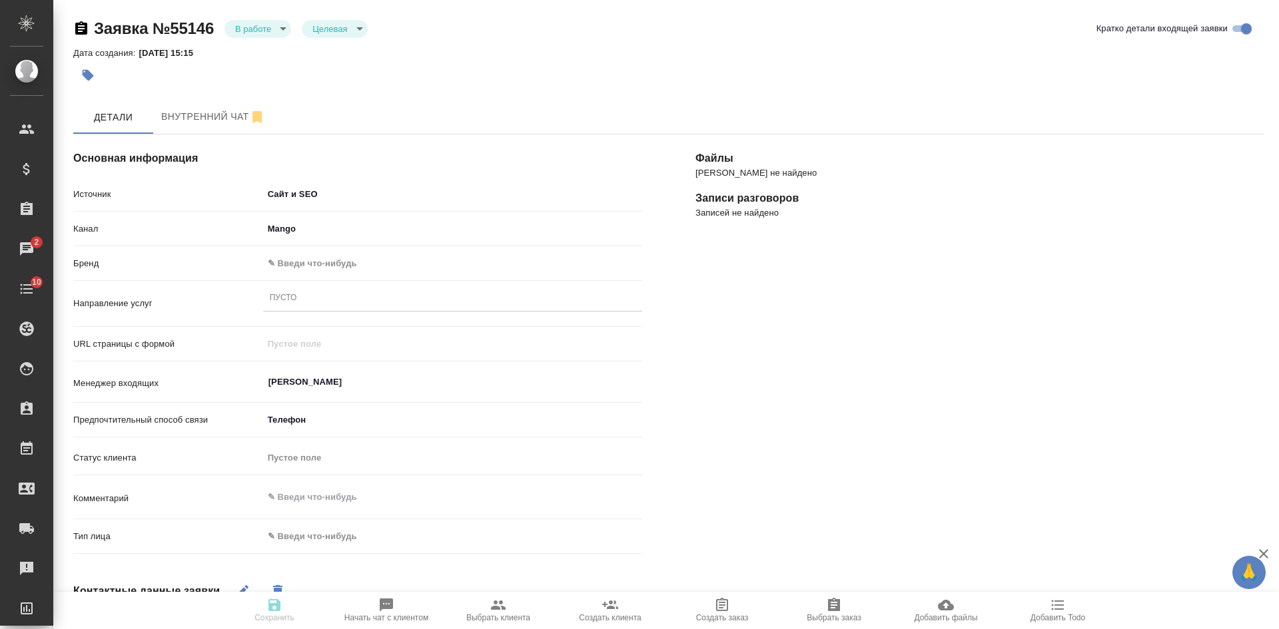
click at [317, 271] on body "🙏 .cls-1 fill:#fff; AWATERA [PERSON_NAME] Спецификации Заказы 2 Чаты 10 Todo Пр…" at bounding box center [639, 314] width 1279 height 629
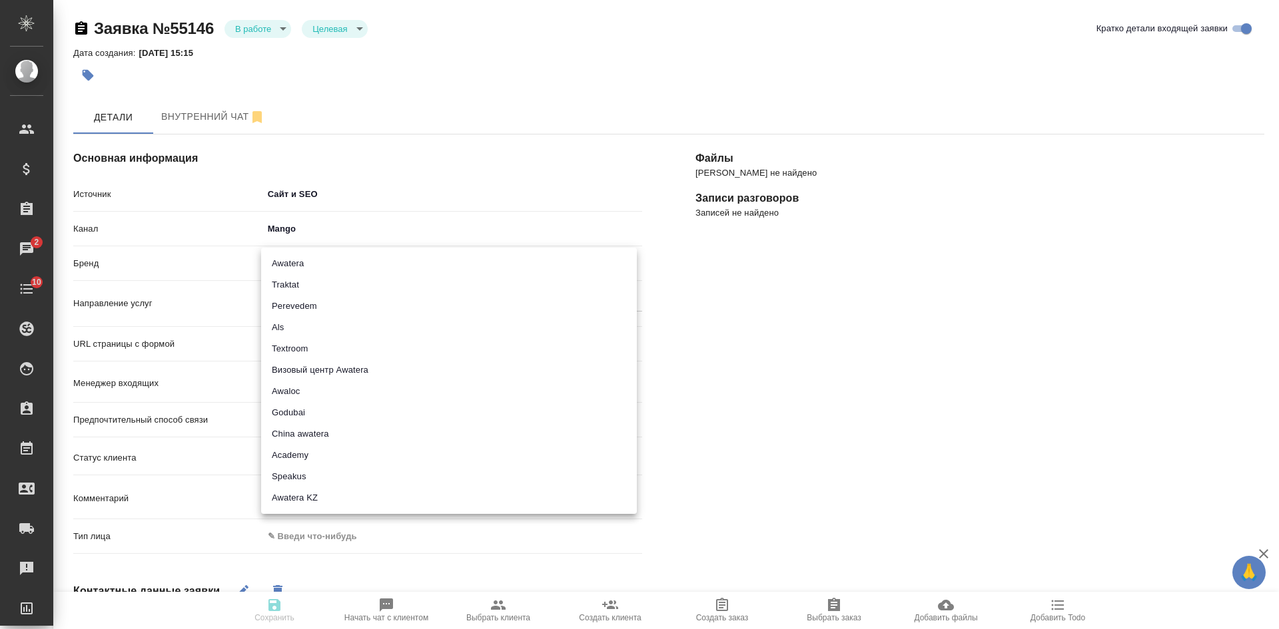
drag, startPoint x: 1167, startPoint y: 462, endPoint x: 984, endPoint y: 458, distance: 182.5
click at [1167, 462] on div at bounding box center [639, 314] width 1279 height 629
click at [324, 271] on body "🙏 .cls-1 fill:#fff; AWATERA [PERSON_NAME] Спецификации Заказы 2 Чаты 10 Todo Пр…" at bounding box center [639, 314] width 1279 height 629
click at [316, 283] on li "Traktat" at bounding box center [449, 284] width 376 height 21
type input "traktat"
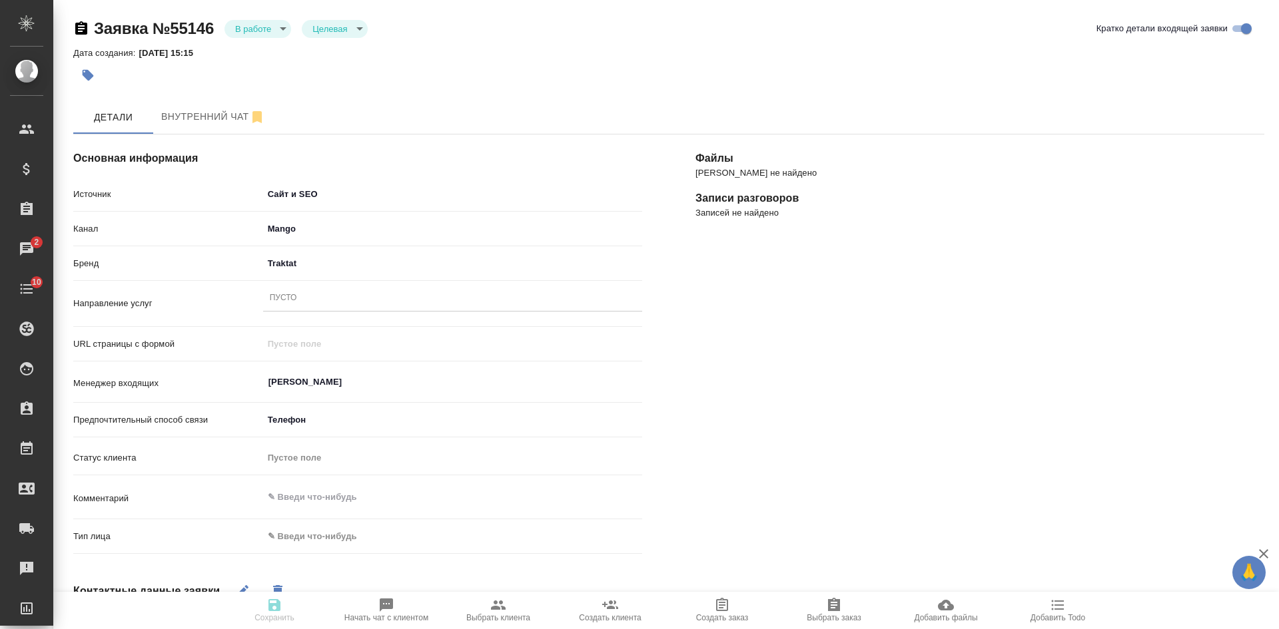
click at [300, 296] on div "Пусто" at bounding box center [452, 298] width 379 height 19
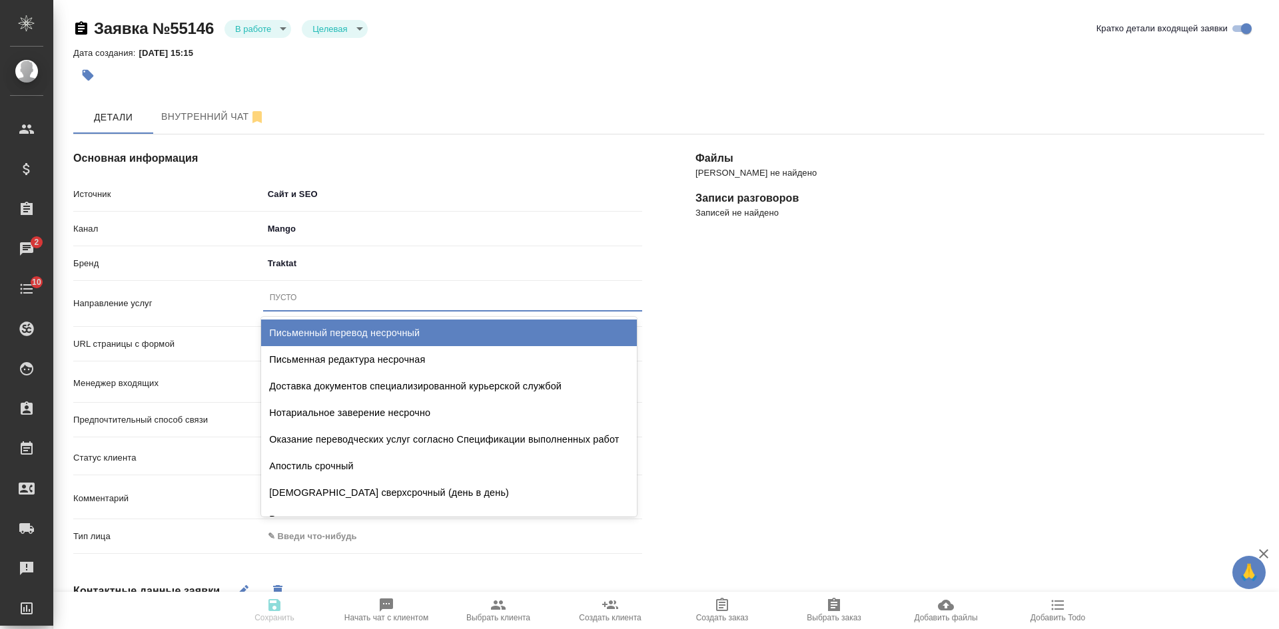
click at [340, 333] on div "Письменный перевод несрочный" at bounding box center [449, 333] width 376 height 27
type textarea "x"
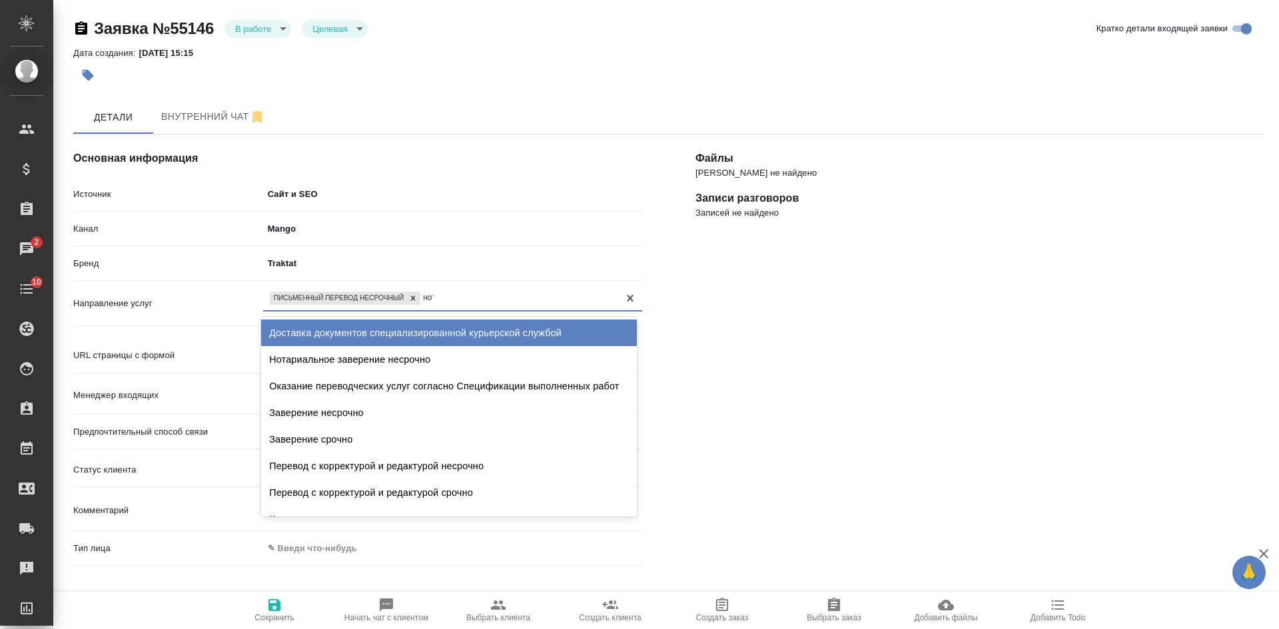
type input "нота"
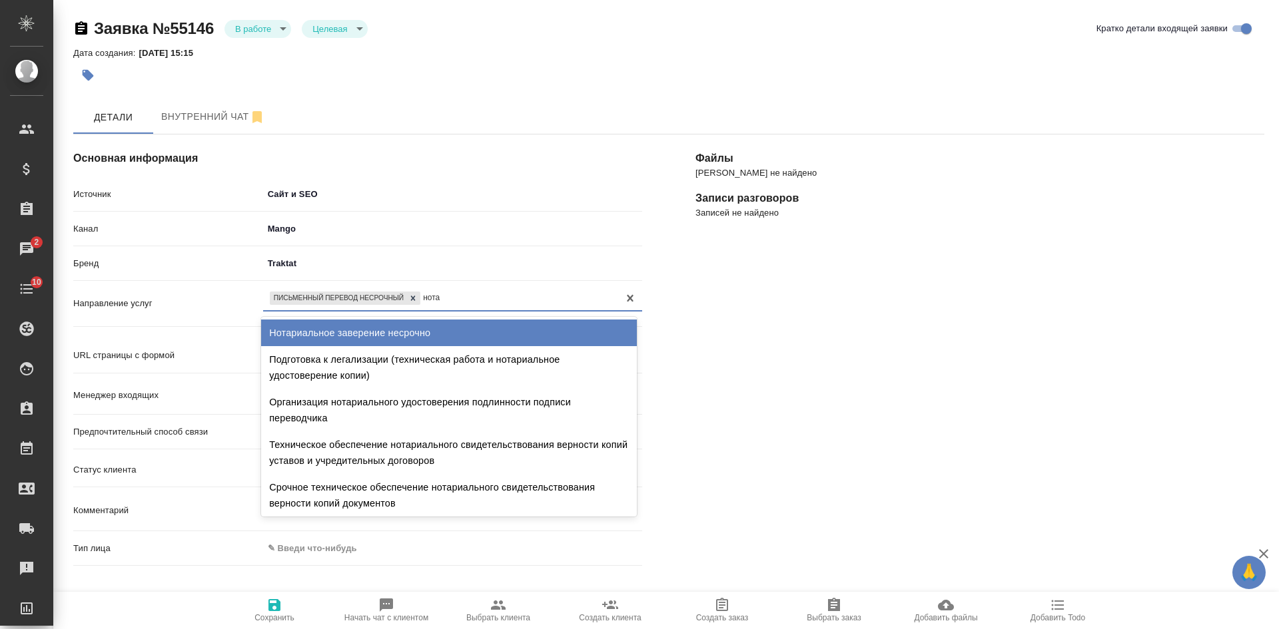
click at [399, 331] on div "Нотариальное заверение несрочно" at bounding box center [449, 333] width 376 height 27
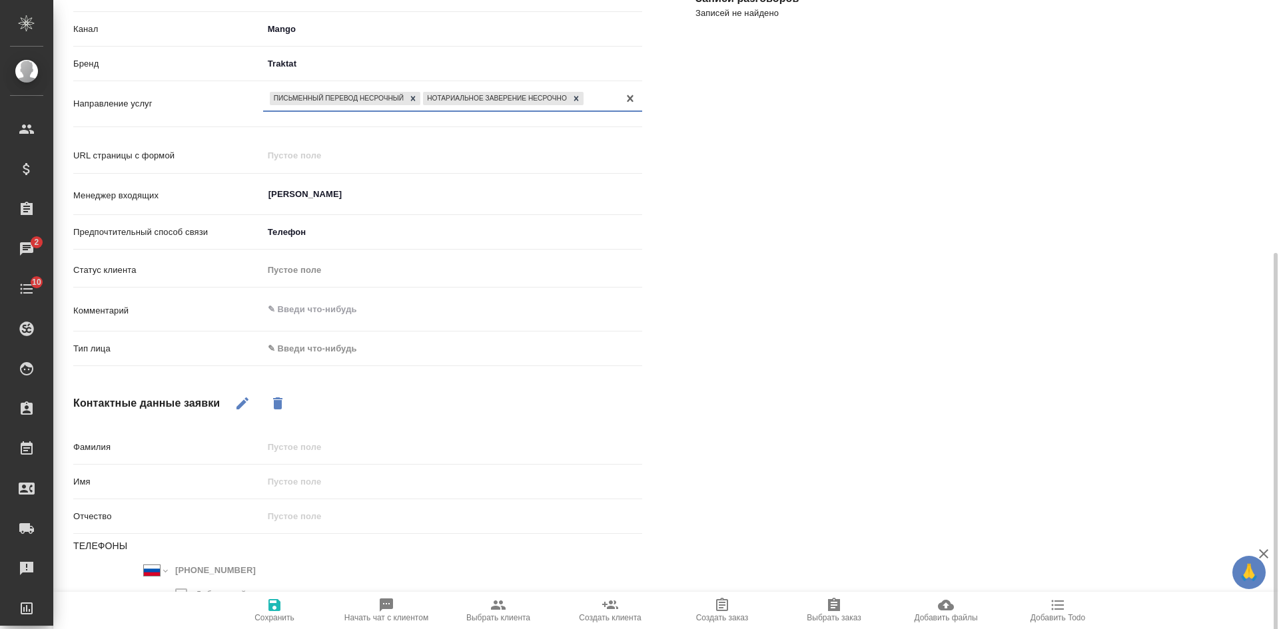
scroll to position [266, 0]
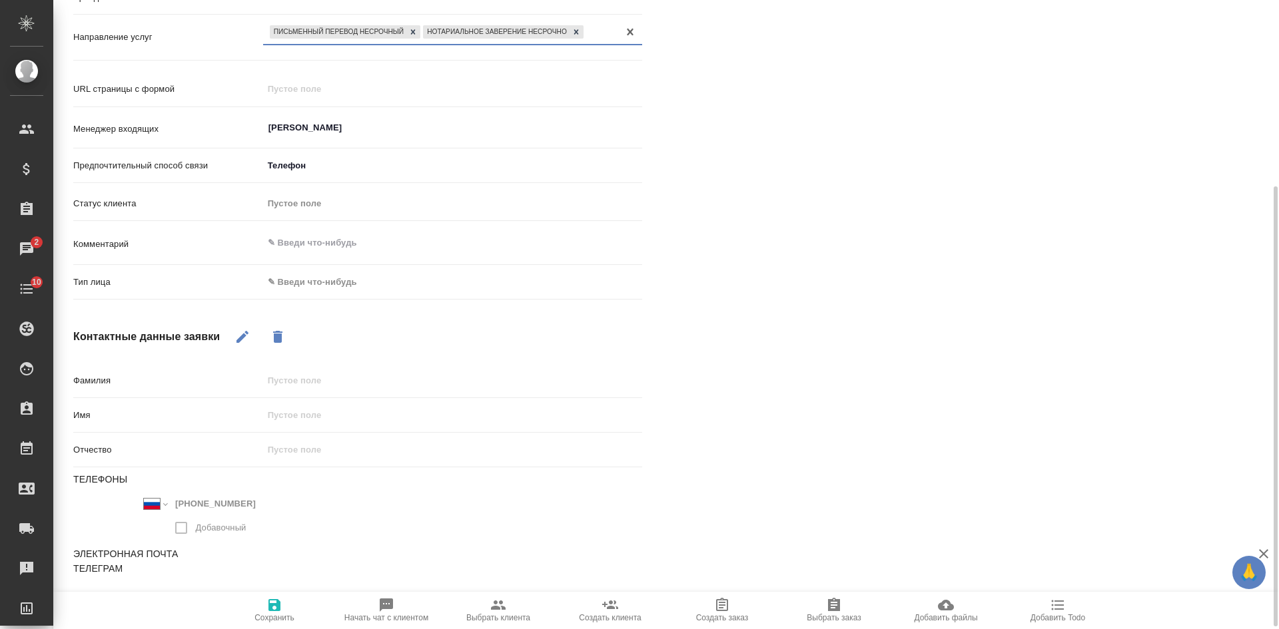
click at [326, 273] on body "🙏 .cls-1 fill:#fff; AWATERA Kasatkina Aleksandra Клиенты Спецификации Заказы 2 …" at bounding box center [639, 314] width 1279 height 629
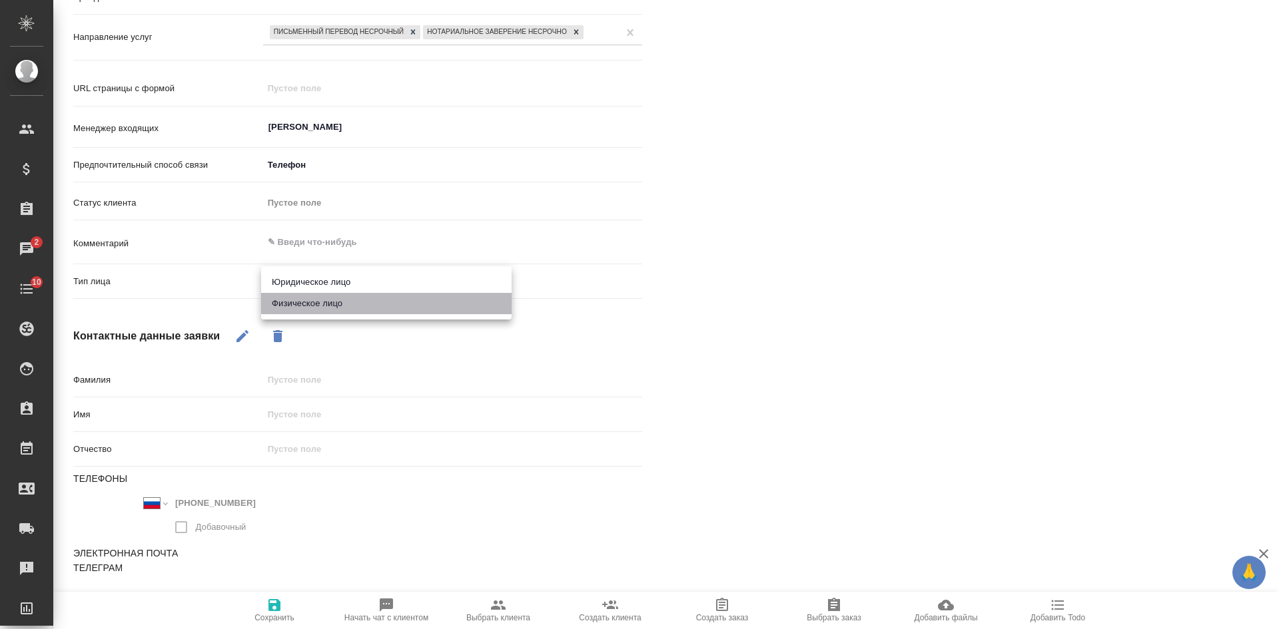
drag, startPoint x: 290, startPoint y: 301, endPoint x: 276, endPoint y: 337, distance: 38.6
click at [289, 302] on li "Физическое лицо" at bounding box center [386, 303] width 250 height 21
type textarea "x"
type input "private"
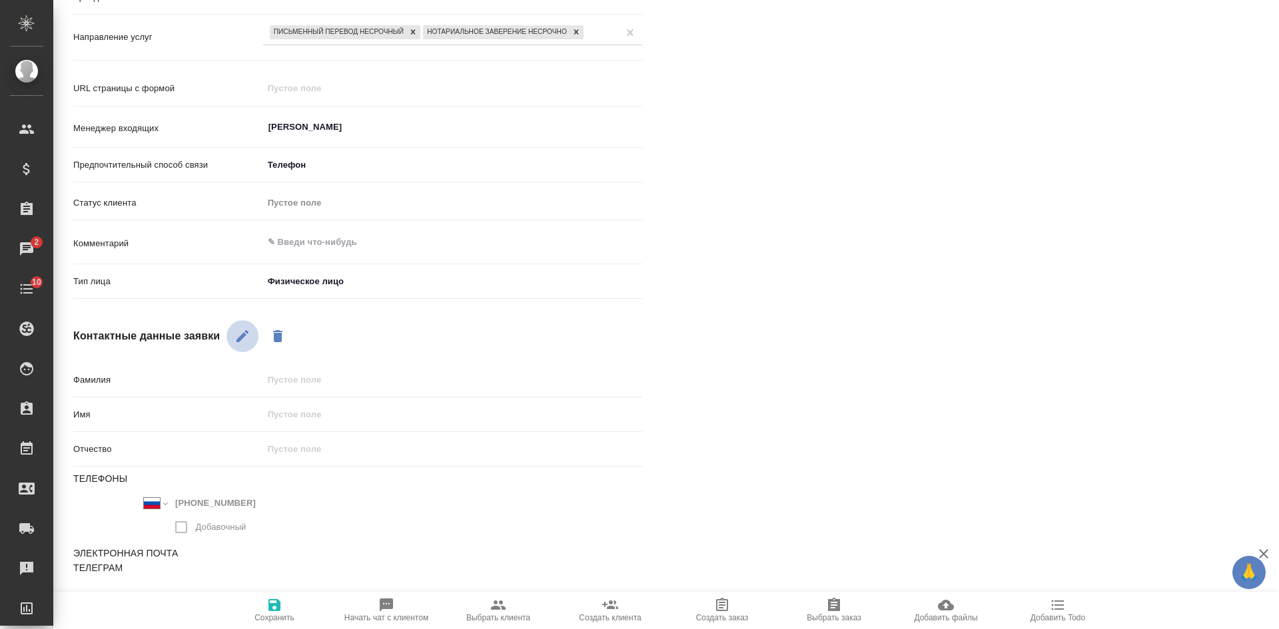
click at [240, 324] on button "button" at bounding box center [242, 336] width 32 height 32
click at [297, 418] on input "text" at bounding box center [452, 414] width 379 height 19
type textarea "x"
type input "Вл"
type textarea "x"
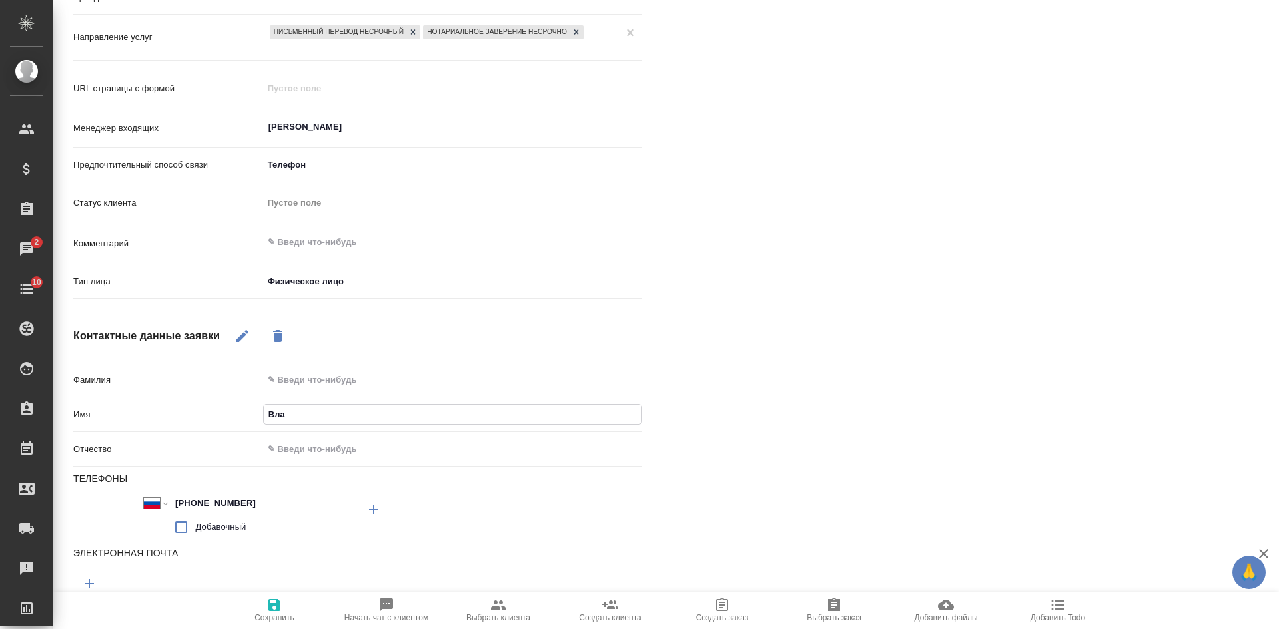
type input "Влад"
type textarea "x"
type input "Влади"
type textarea "x"
type input "Владис"
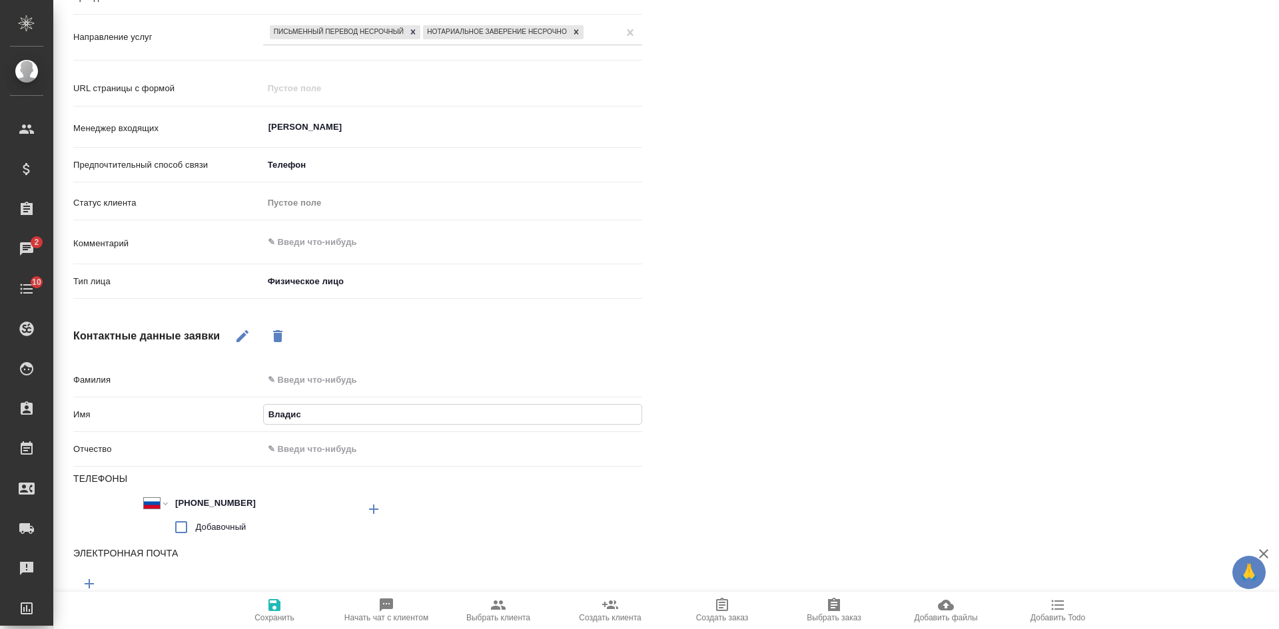
type textarea "x"
type input "Владисла"
type textarea "x"
type input "[PERSON_NAME]"
click at [267, 618] on span "Сохранить" at bounding box center [274, 617] width 40 height 9
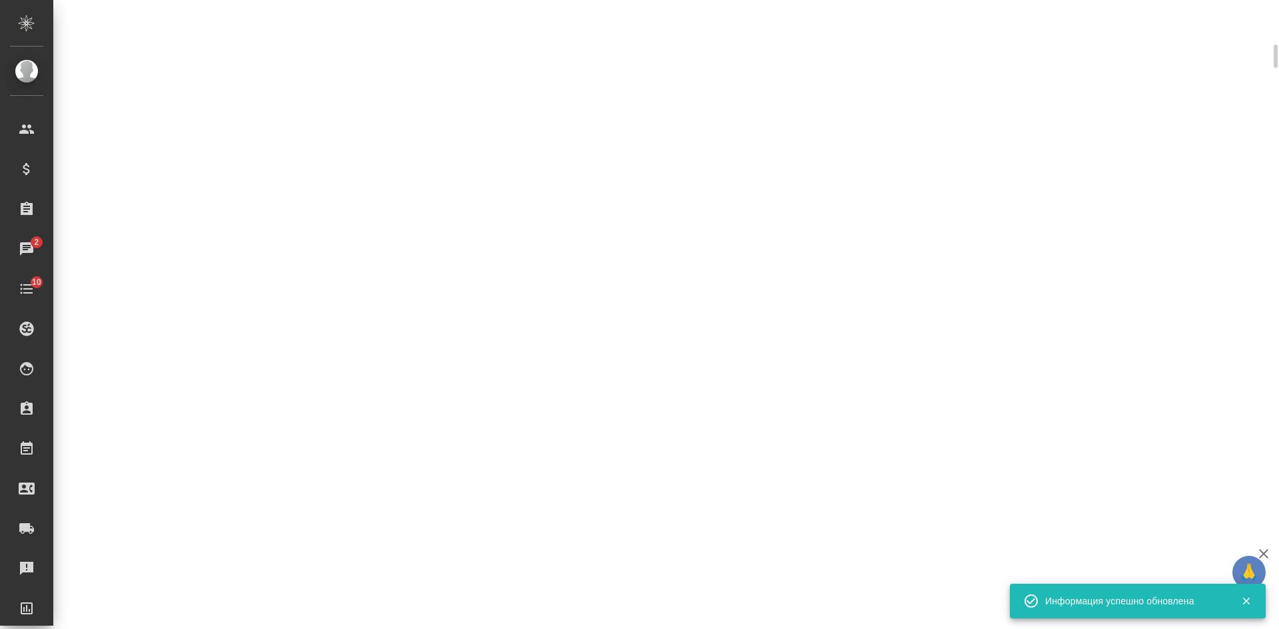
select select "RU"
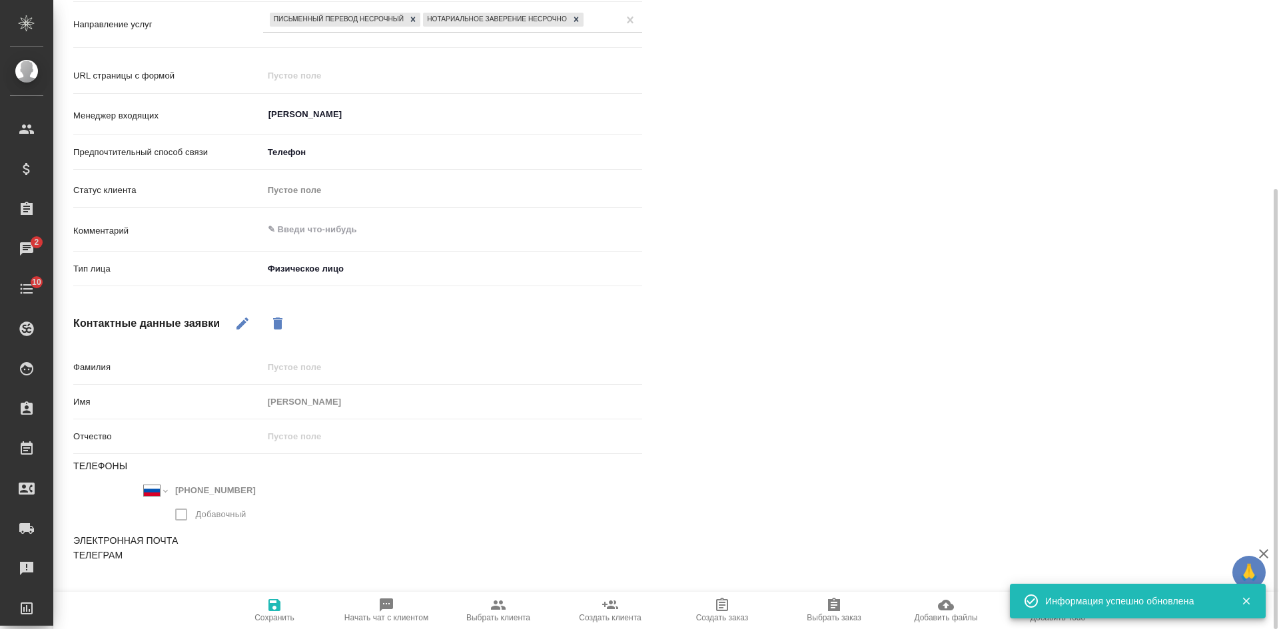
type textarea "x"
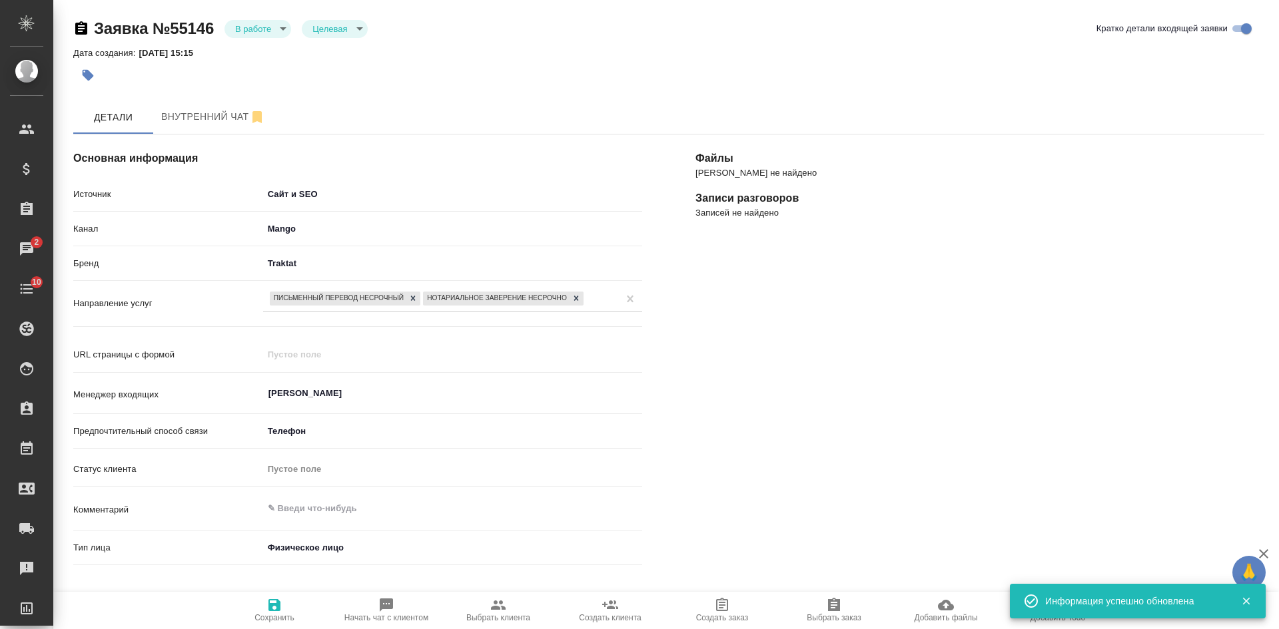
click at [268, 616] on span "Сохранить" at bounding box center [274, 617] width 40 height 9
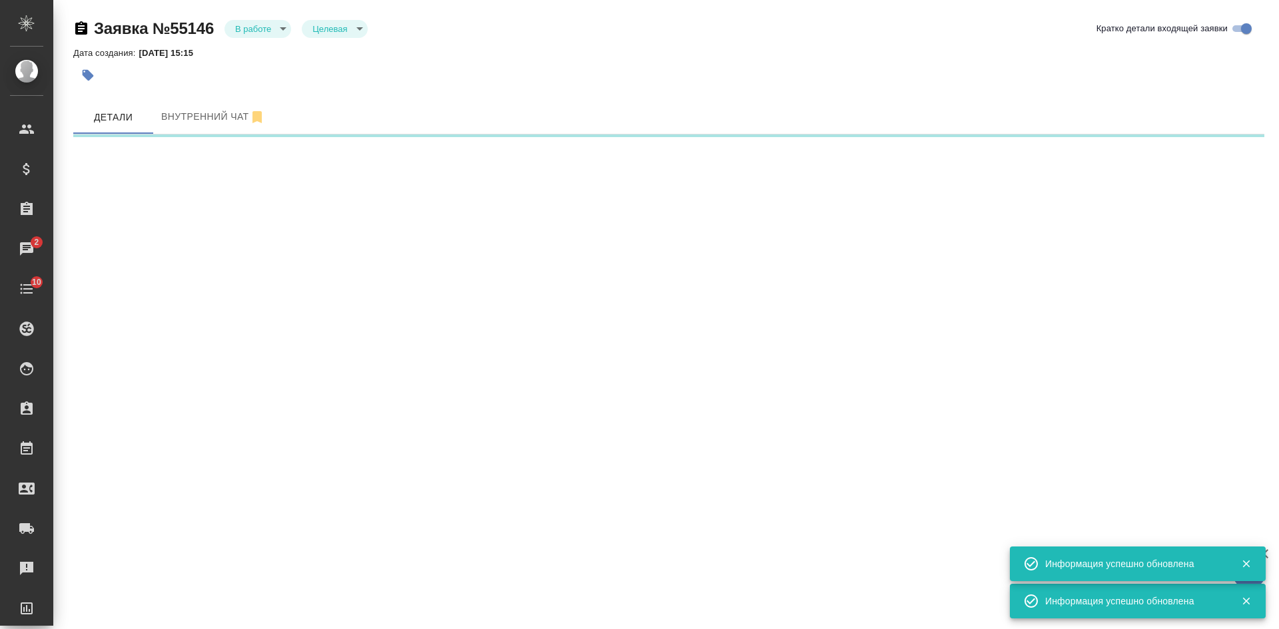
select select "RU"
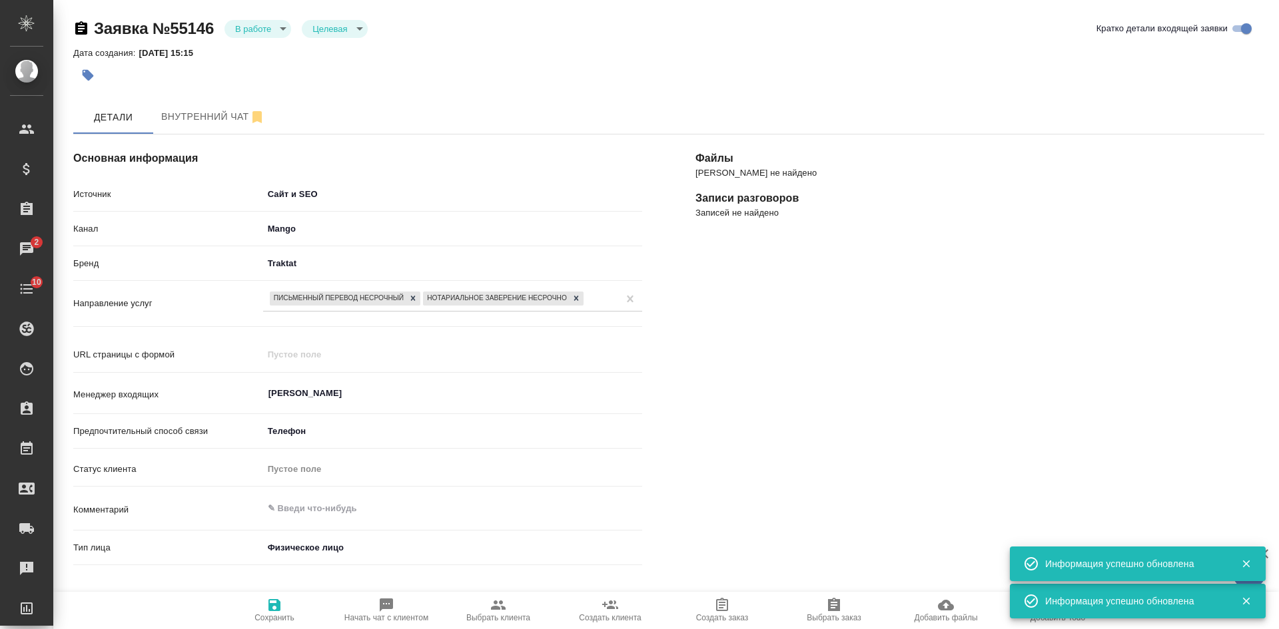
click at [376, 617] on span "Начать чат с клиентом" at bounding box center [386, 617] width 84 height 9
type textarea "x"
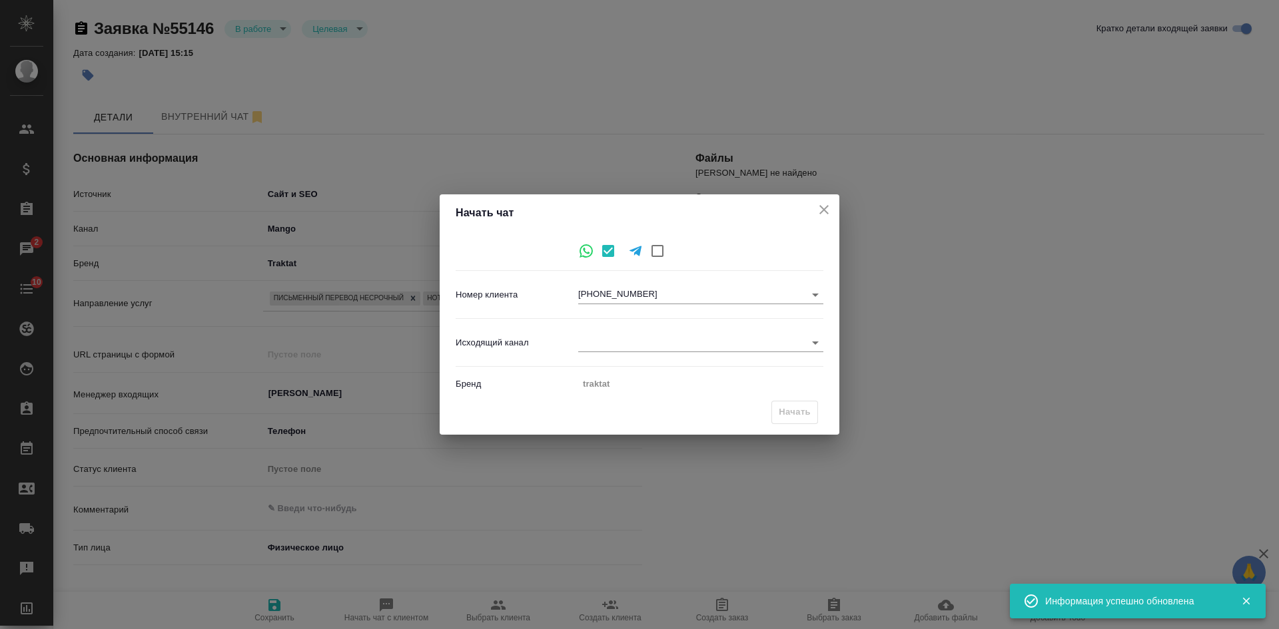
click at [588, 340] on body "🙏 .cls-1 fill:#fff; AWATERA Kasatkina Aleksandra Клиенты Спецификации Заказы 2 …" at bounding box center [639, 314] width 1279 height 629
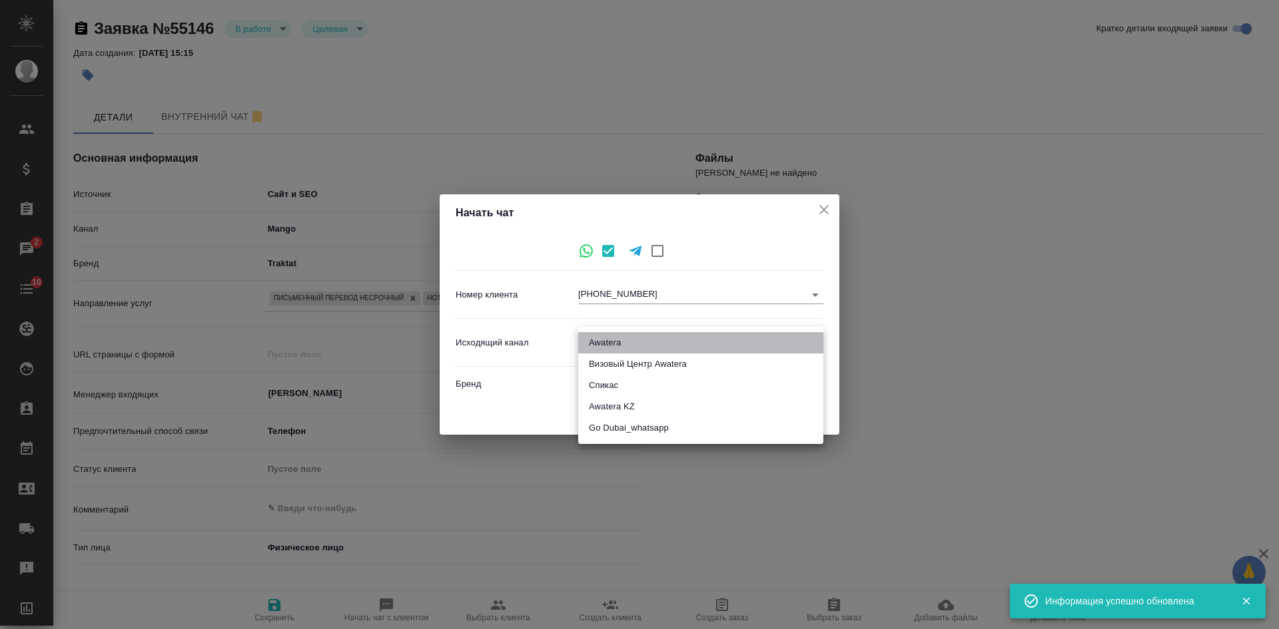
click at [601, 341] on li "Awatera" at bounding box center [700, 342] width 245 height 21
type input "2"
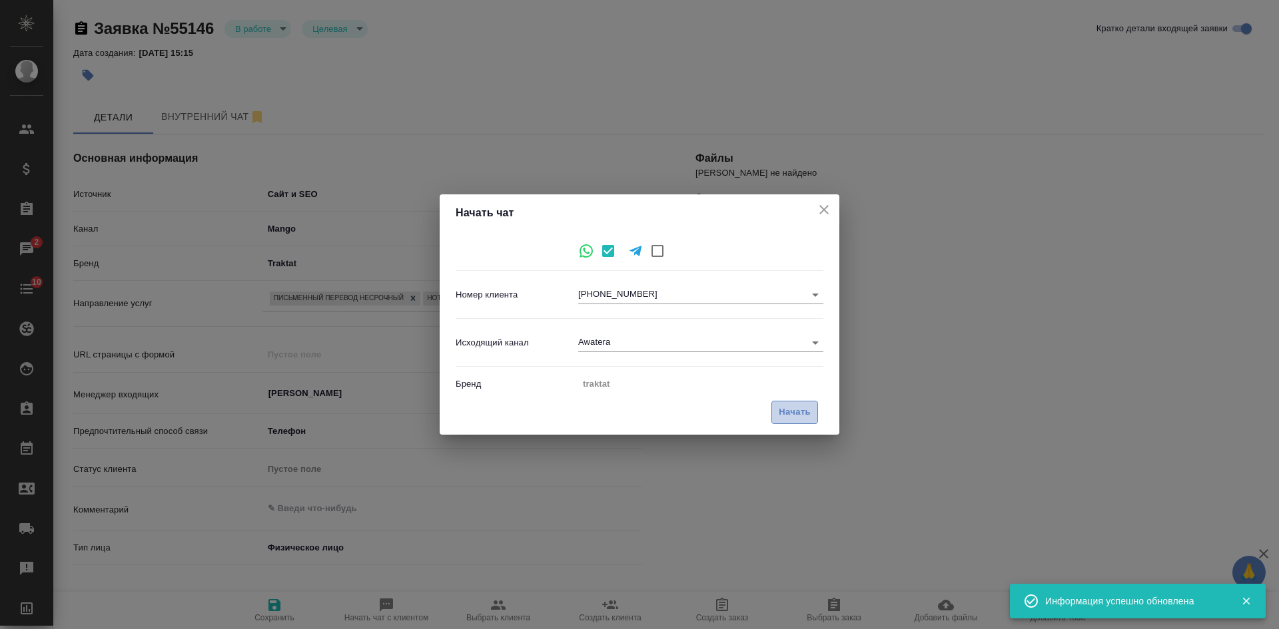
click at [793, 420] on button "Начать" at bounding box center [794, 412] width 47 height 23
type textarea "x"
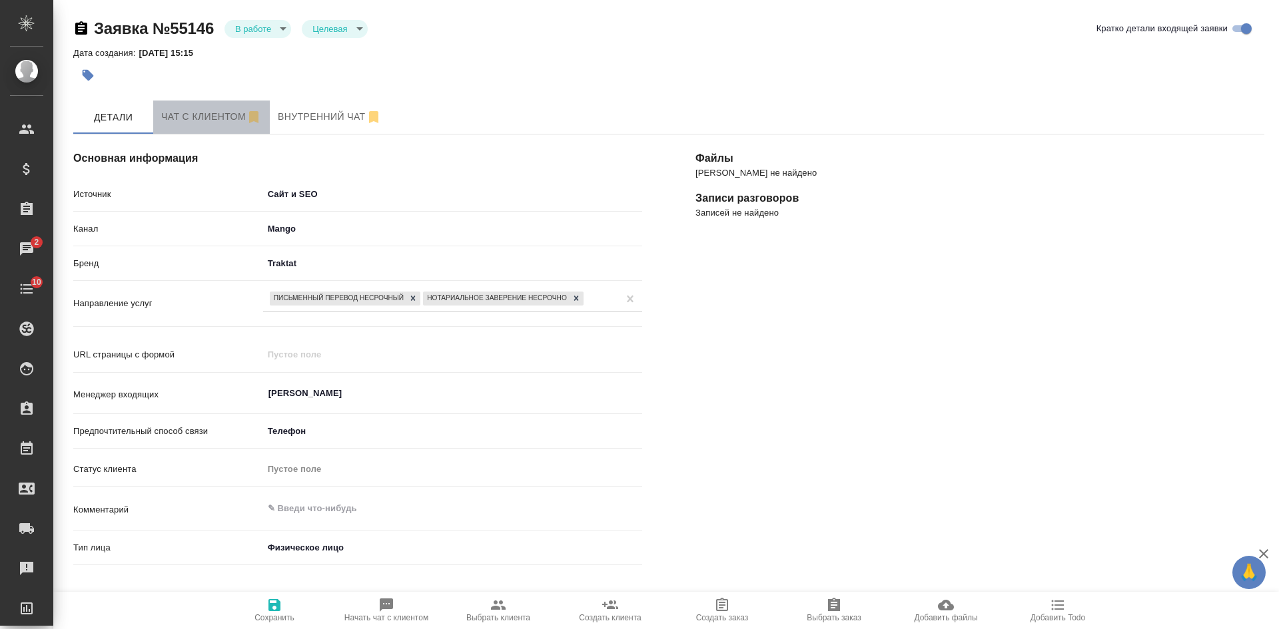
click at [194, 107] on button "Чат с клиентом" at bounding box center [211, 117] width 117 height 33
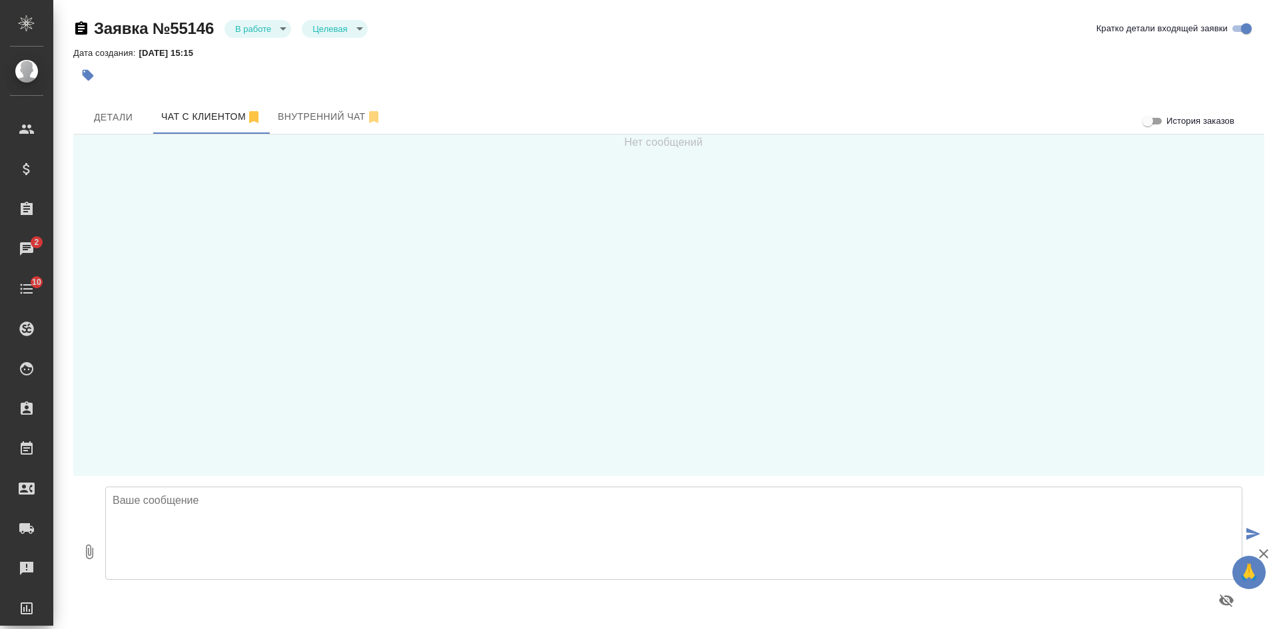
click at [149, 500] on textarea at bounding box center [673, 533] width 1137 height 93
type textarea "В"
click at [429, 546] on textarea "Владислав, добрый день! Это бюро переводов Трактат. В этот чат можно направить …" at bounding box center [673, 533] width 1137 height 93
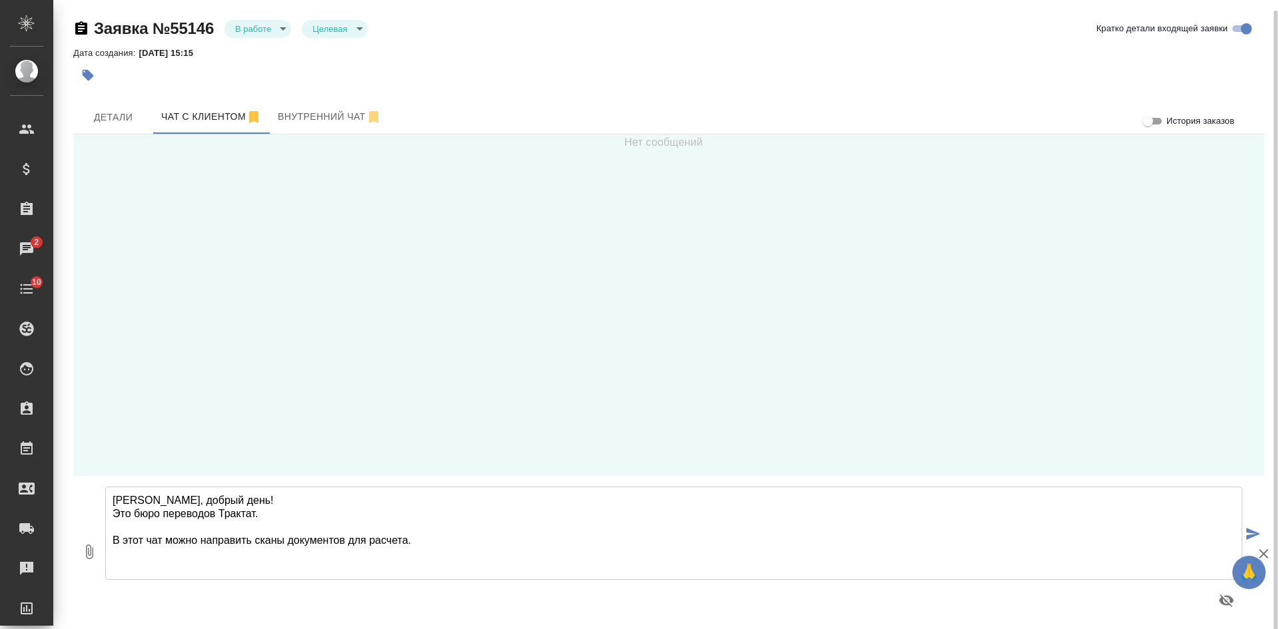
scroll to position [5, 0]
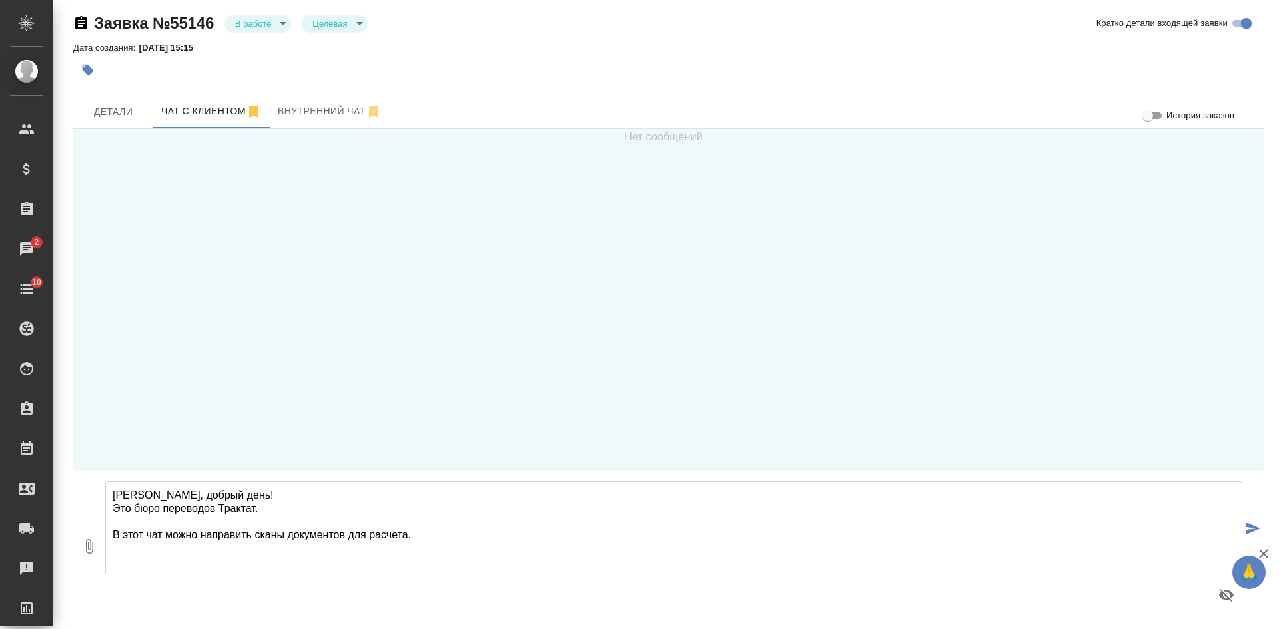
type textarea "Владислав, добрый день! Это бюро переводов Трактат. В этот чат можно направить …"
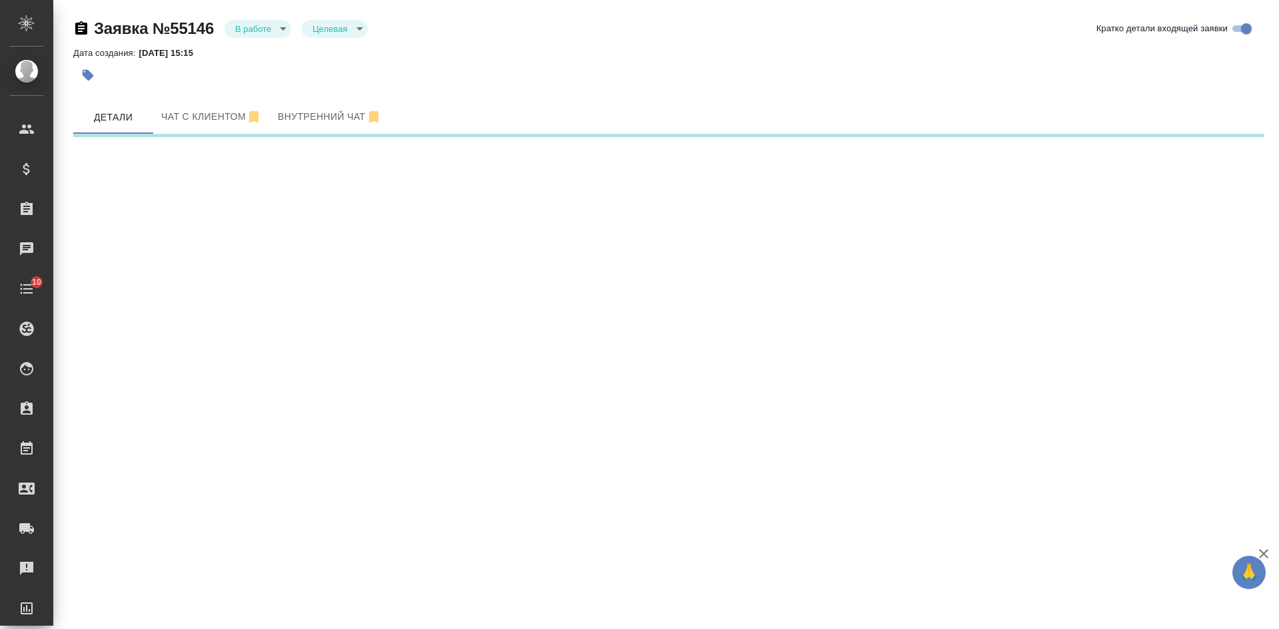
select select "RU"
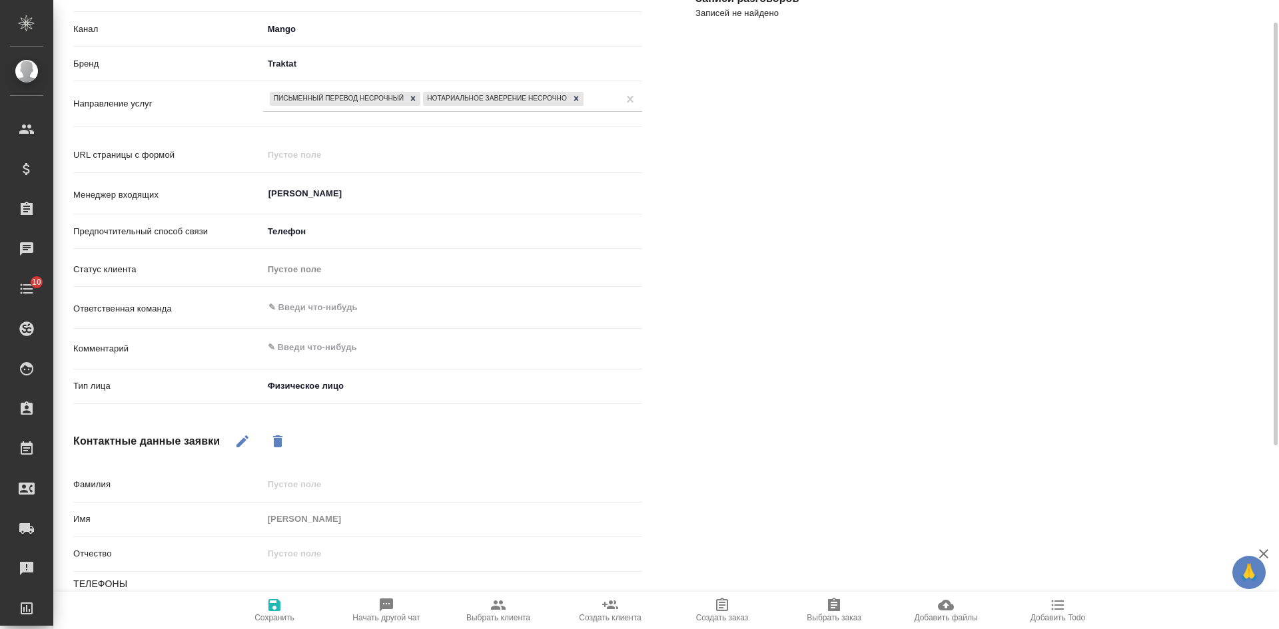
scroll to position [307, 0]
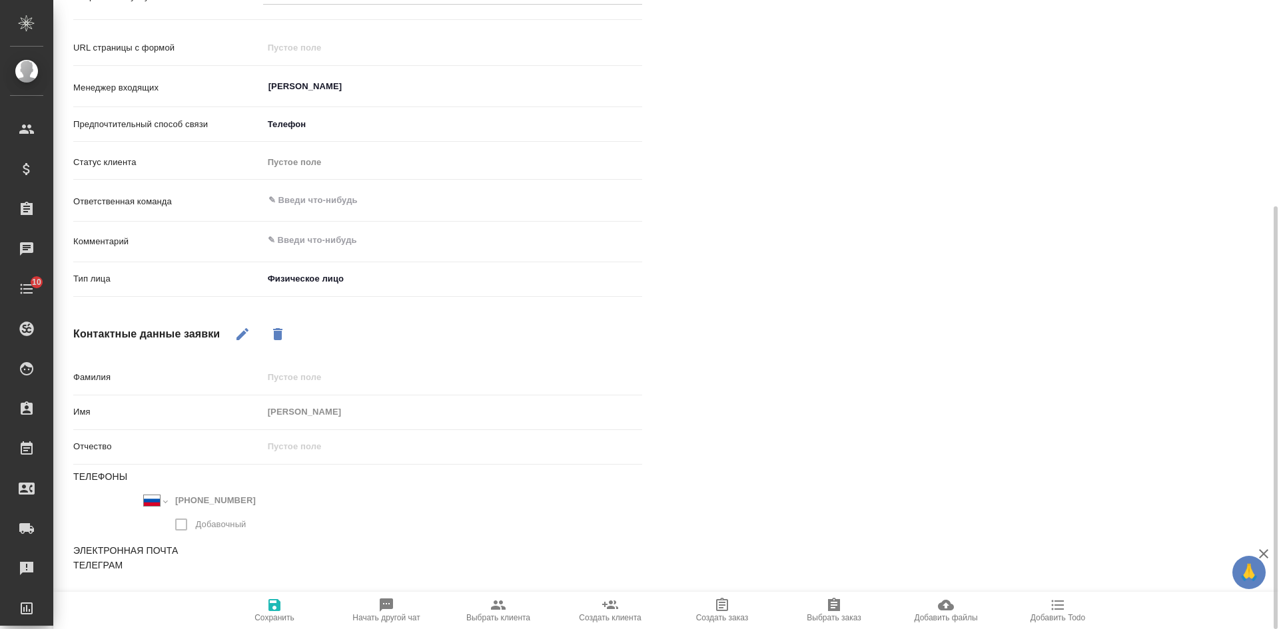
type textarea "x"
click at [329, 243] on textarea at bounding box center [452, 240] width 379 height 23
type textarea "д"
type textarea "x"
type textarea "ди"
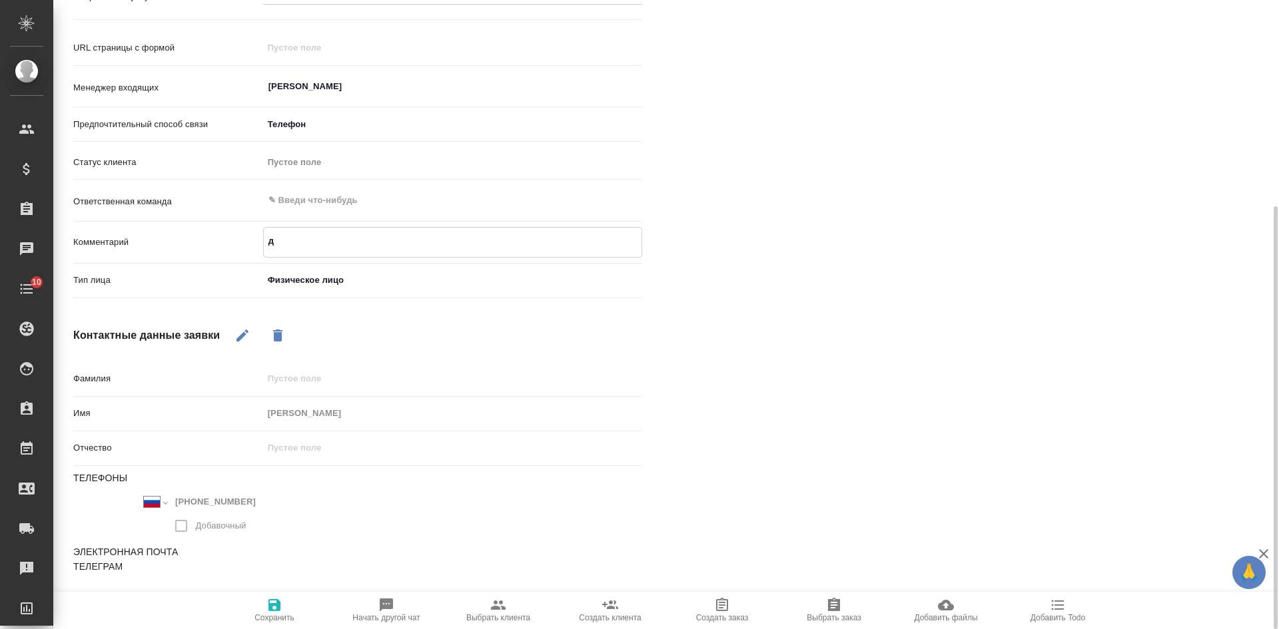
type textarea "x"
type textarea "дип"
type textarea "x"
type textarea "дипл"
type textarea "x"
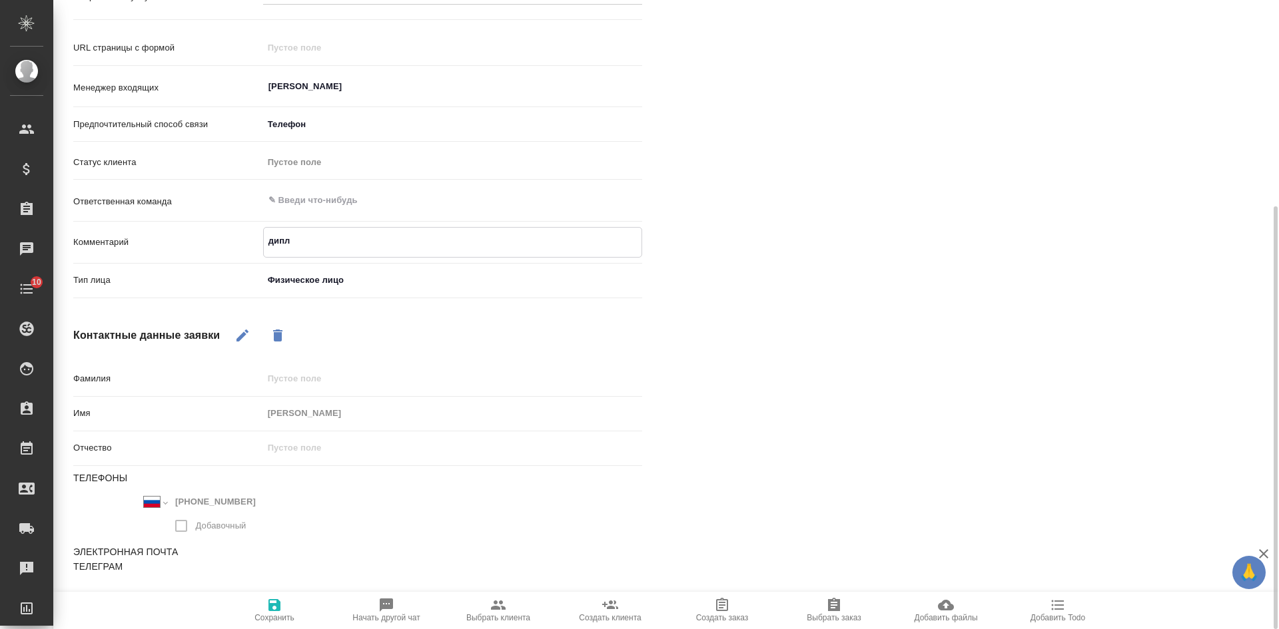
type textarea "дипло"
type textarea "x"
type textarea "диплом"
type textarea "x"
type textarea "диплом"
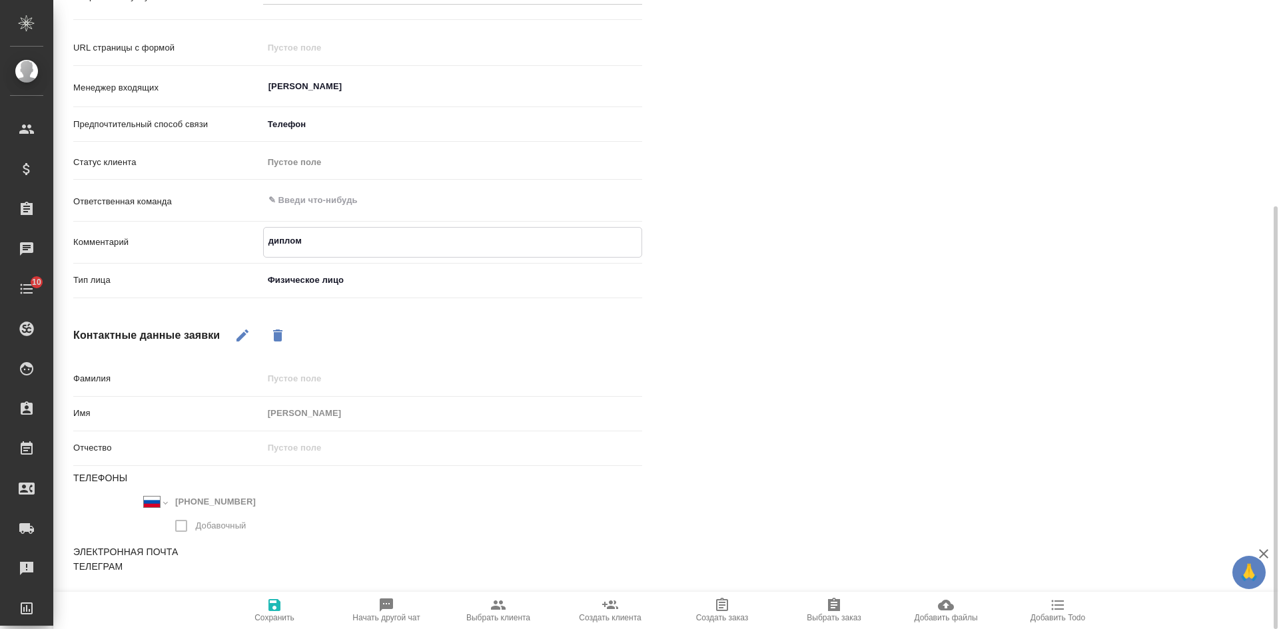
type textarea "x"
type textarea "диплом М"
type textarea "x"
type textarea "диплом МГ"
type textarea "x"
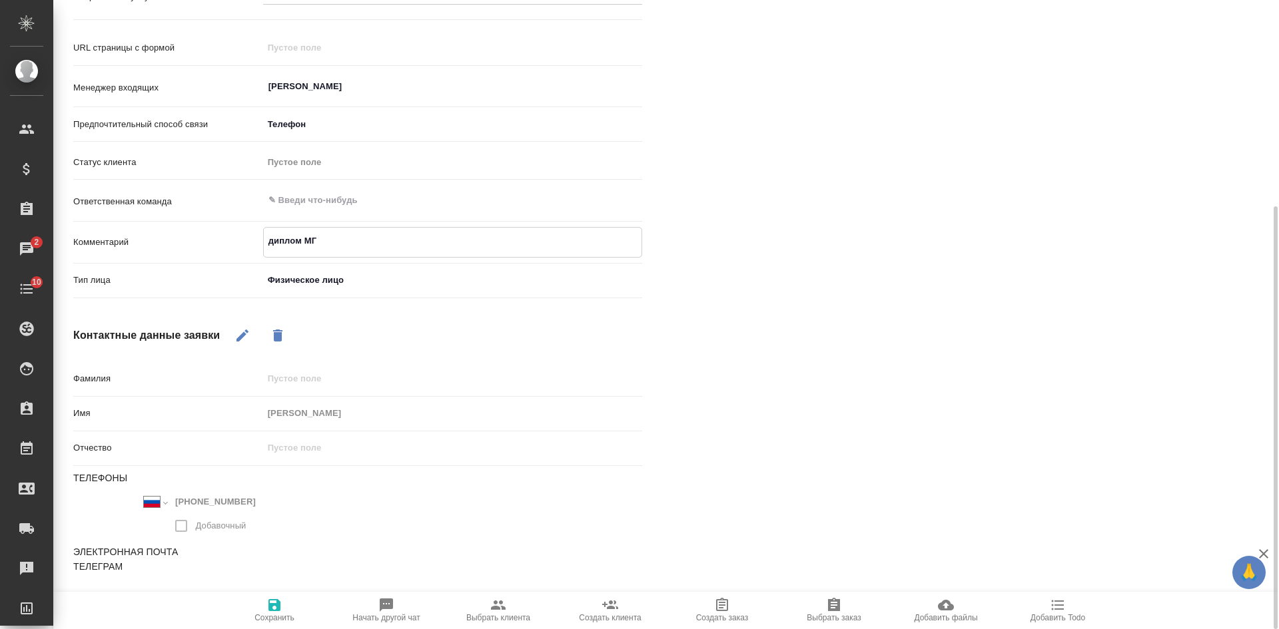
type textarea "диплом МГу"
type textarea "x"
type textarea "диплом МГу"
type textarea "x"
type textarea "диплом МГу р"
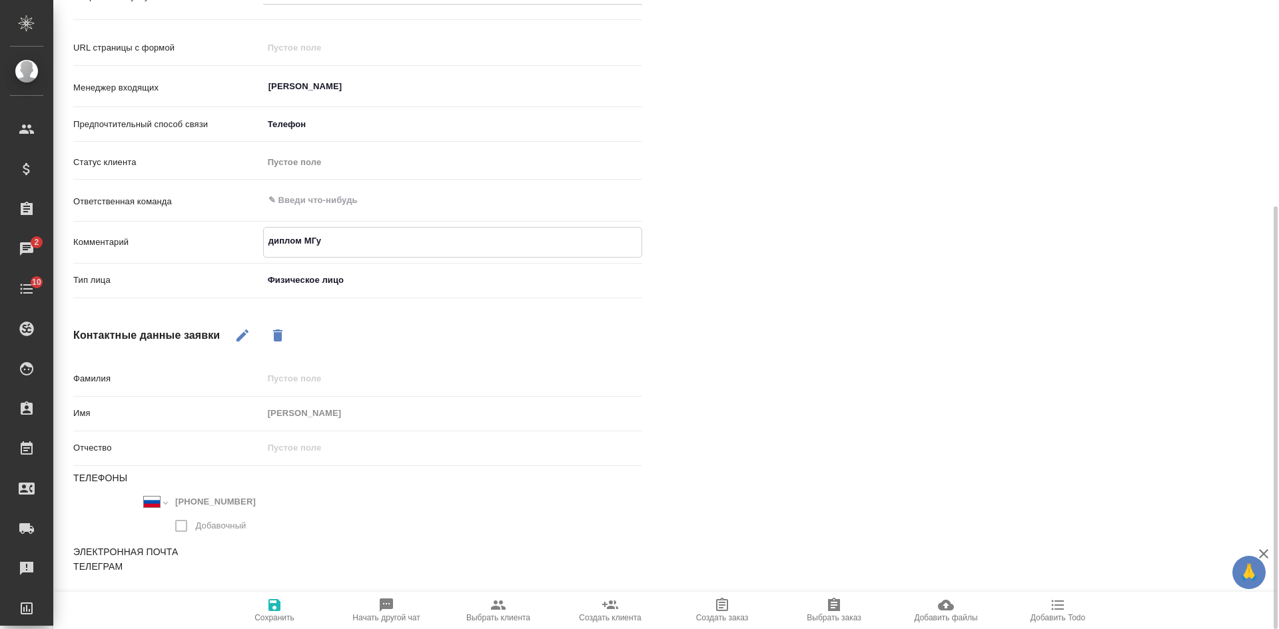
type textarea "x"
type textarea "диплом МГу ру"
type textarea "x"
type textarea "диплом МГу рус"
type textarea "x"
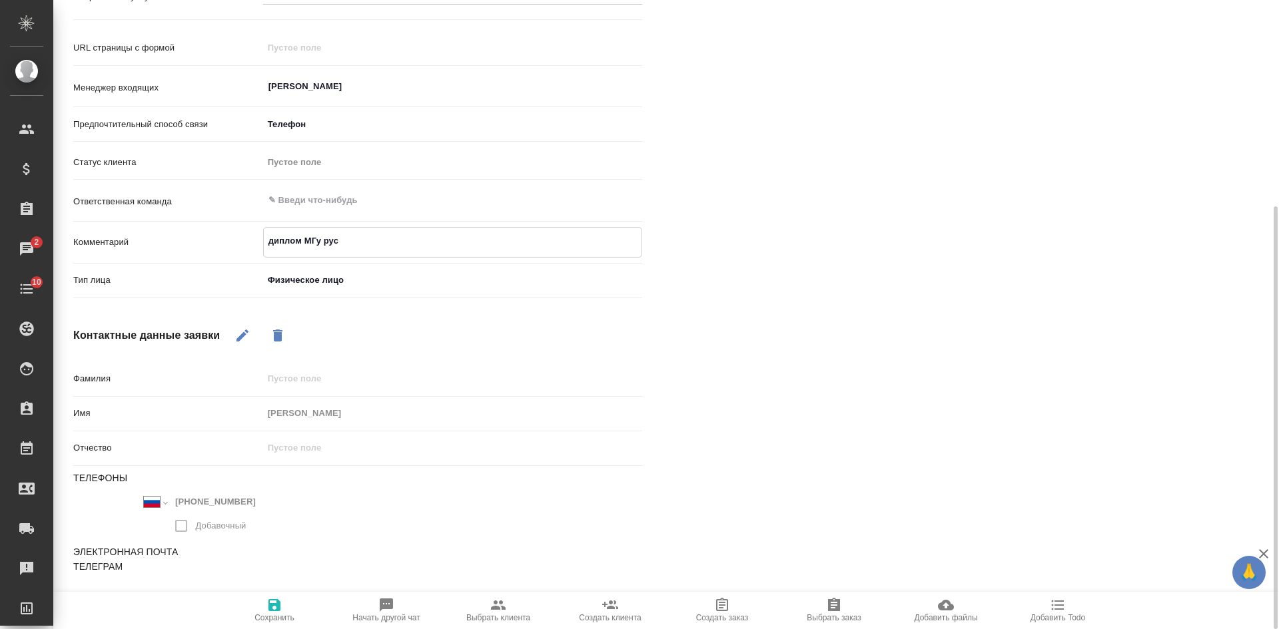
type textarea "диплом МГу рус-"
type textarea "x"
type textarea "диплом МГу рус-а"
type textarea "x"
type textarea "диплом МГу рус-ан"
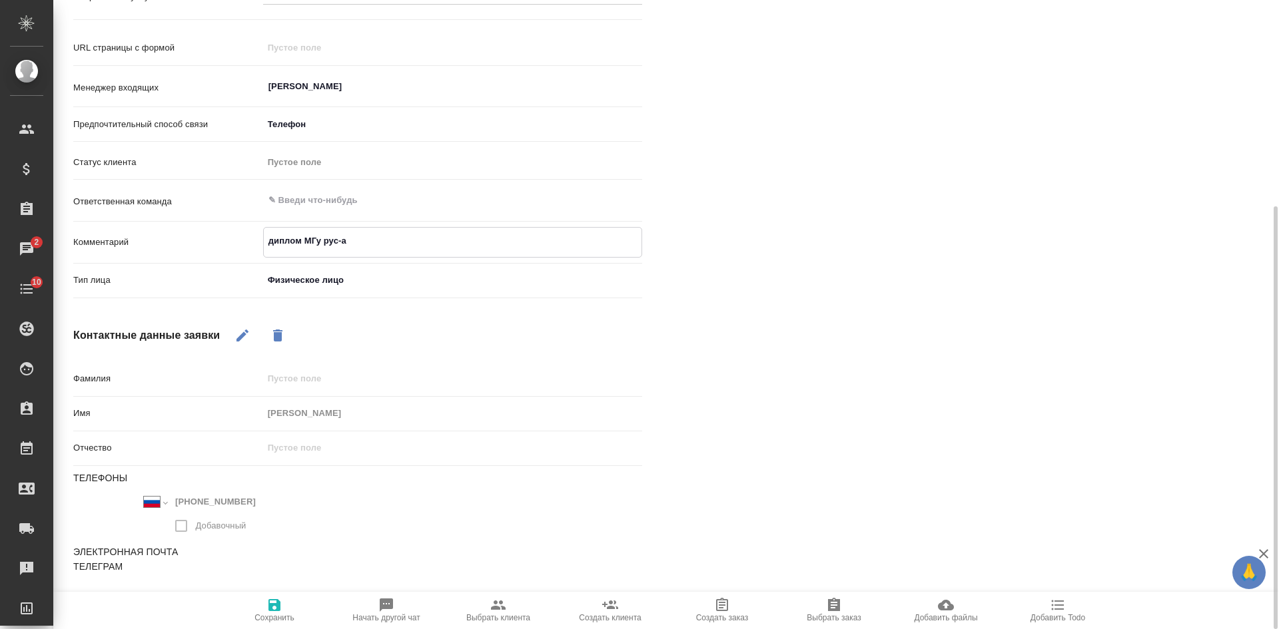
type textarea "x"
type textarea "диплом МГу рус-анг"
type textarea "x"
type textarea "диплом МГу рус-англ"
type textarea "x"
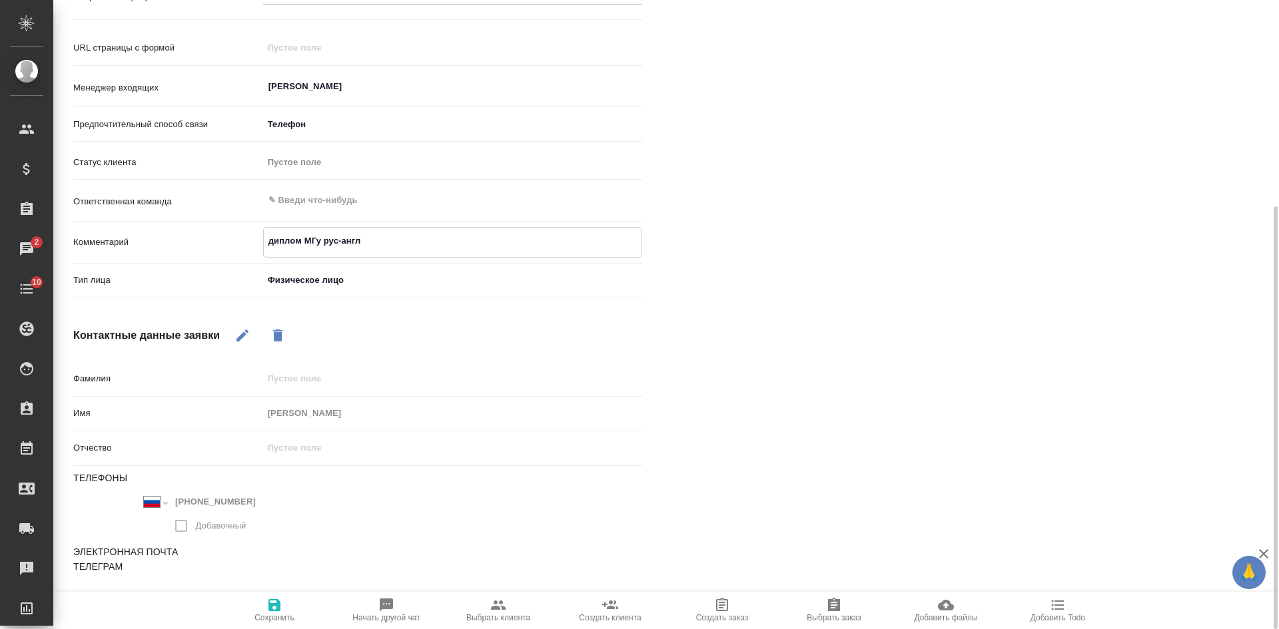
type textarea "диплом МГу рус-англ"
type textarea "x"
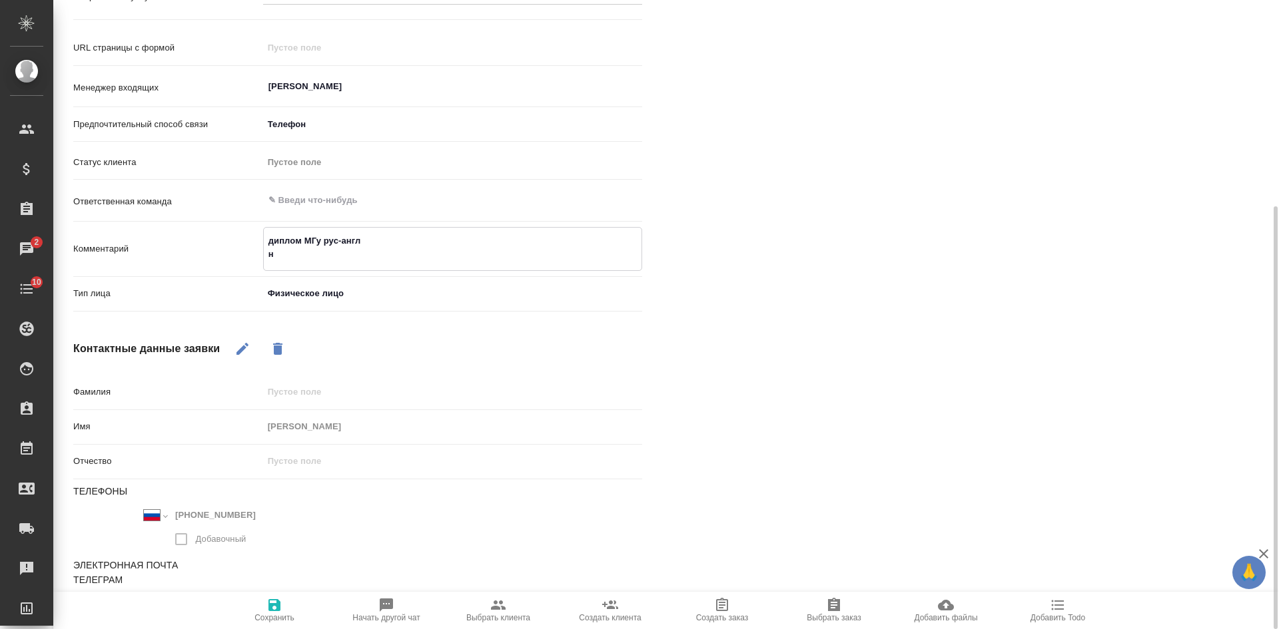
type textarea "диплом МГу рус-англ но"
type textarea "x"
type textarea "диплом МГу рус-англ нота"
type textarea "x"
type textarea "диплом МГу рус-англ нотар"
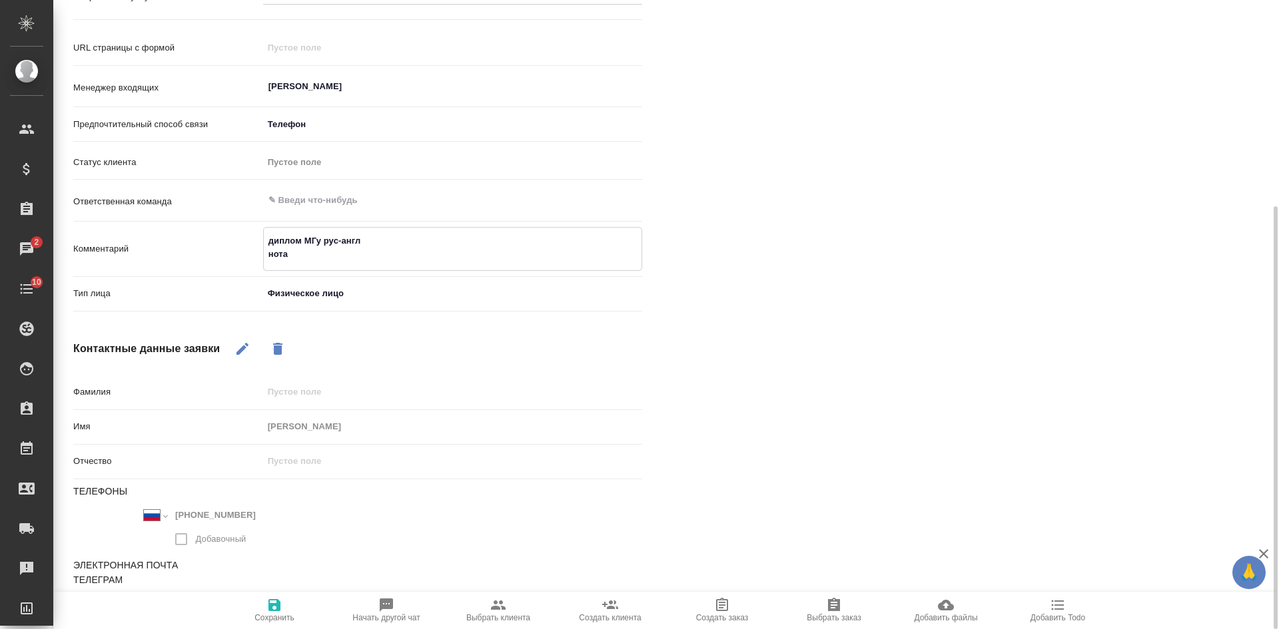
type textarea "x"
type textarea "диплом МГу рус-англ нотари"
type textarea "x"
type textarea "диплом МГу рус-англ нотариа"
type textarea "x"
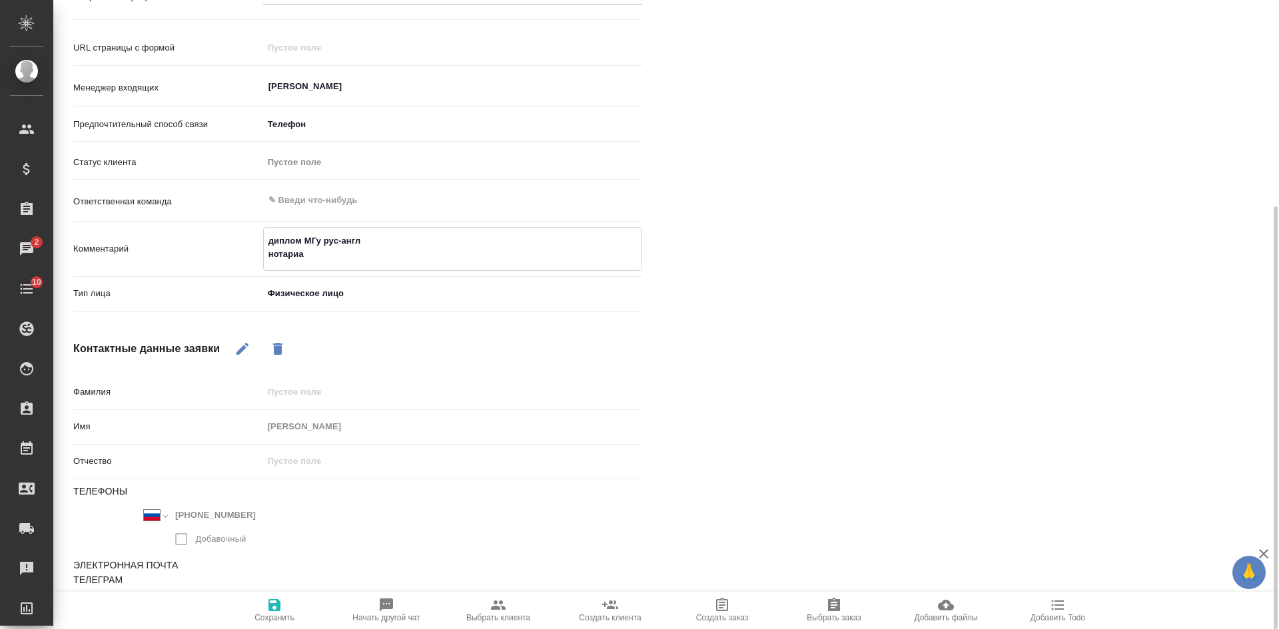
type textarea "диплом МГу рус-англ нотариал"
type textarea "x"
type textarea "диплом МГу рус-англ нотариаль"
type textarea "x"
type textarea "диплом МГу рус-англ нотариальн"
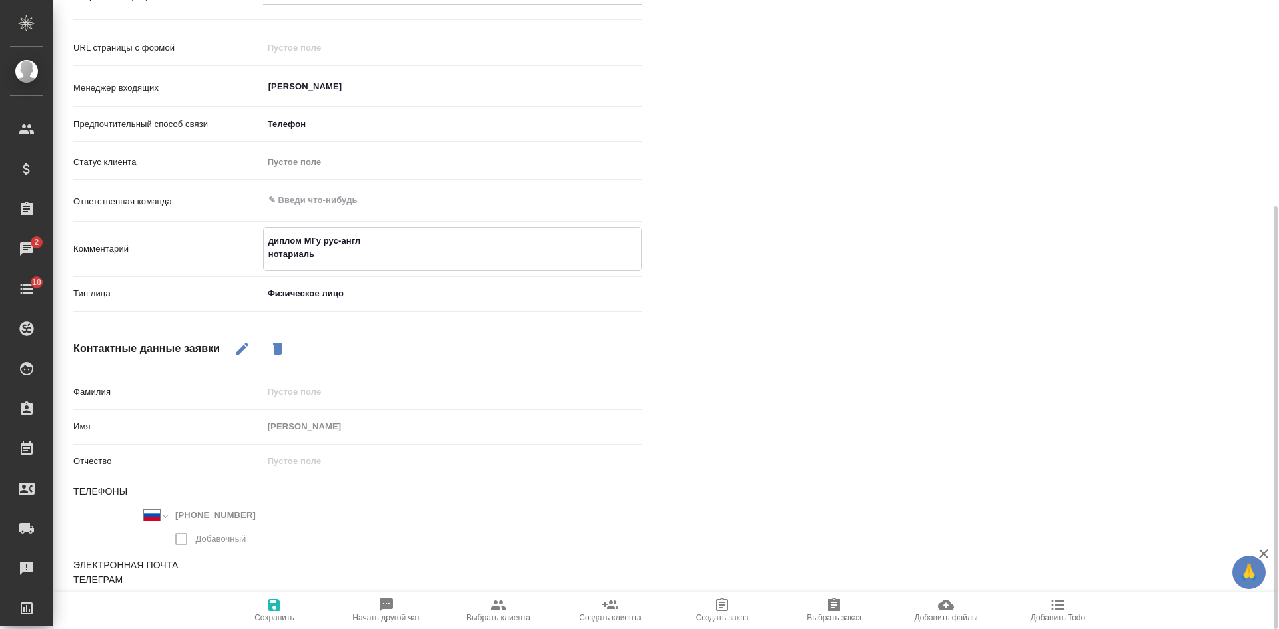
type textarea "x"
type textarea "диплом МГу рус-англ нотариально"
type textarea "x"
type textarea "диплом МГу рус-англ нотариальное"
type textarea "x"
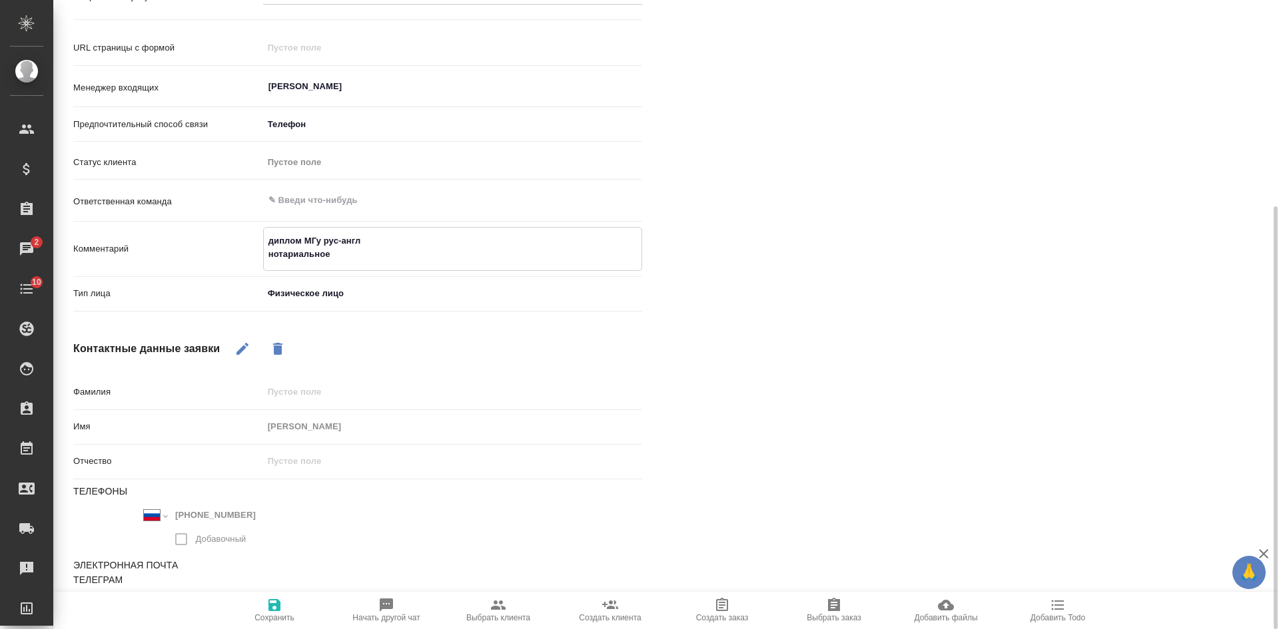
type textarea "диплом МГу рус-англ нотариальное"
type textarea "x"
type textarea "диплом МГу рус-англ нотариальное аз"
type textarea "x"
type textarea "диплом МГу рус-англ нотариальное азв"
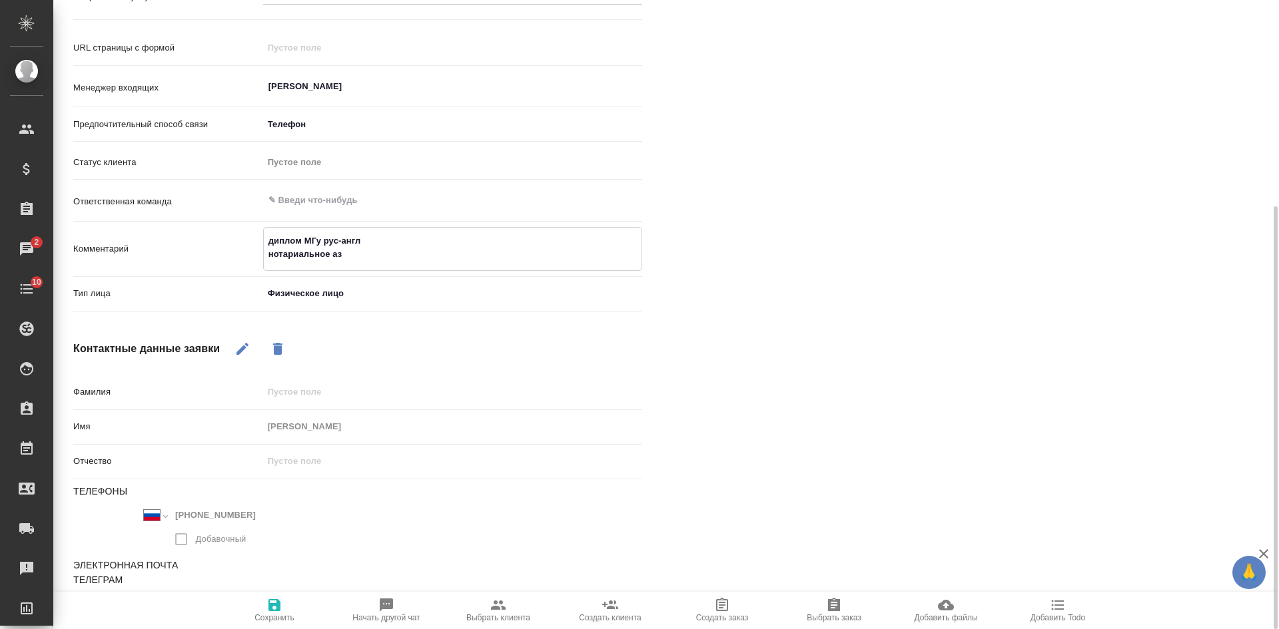
type textarea "x"
type textarea "диплом МГу рус-англ нотариальное азве"
type textarea "x"
type textarea "диплом МГу рус-англ нотариальное азвер"
type textarea "x"
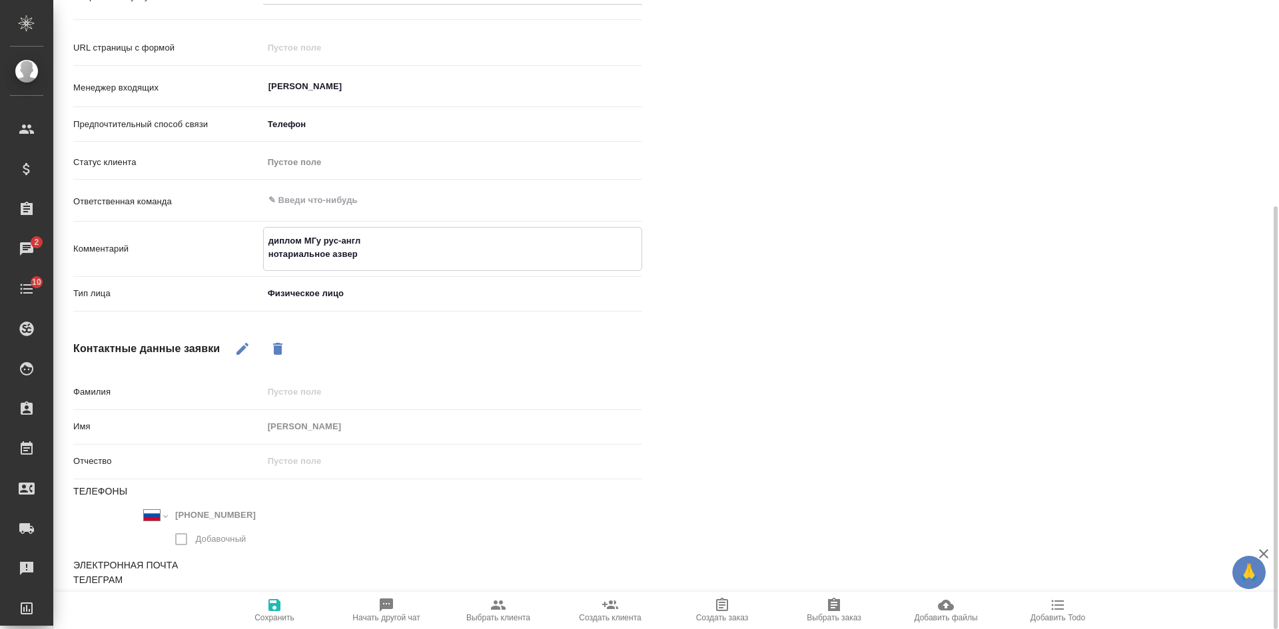
type textarea "диплом МГу рус-англ нотариальное азвере"
type textarea "x"
type textarea "диплом МГу рус-англ нотариальное азверен"
type textarea "x"
type textarea "диплом МГу рус-англ нотариальное азверени"
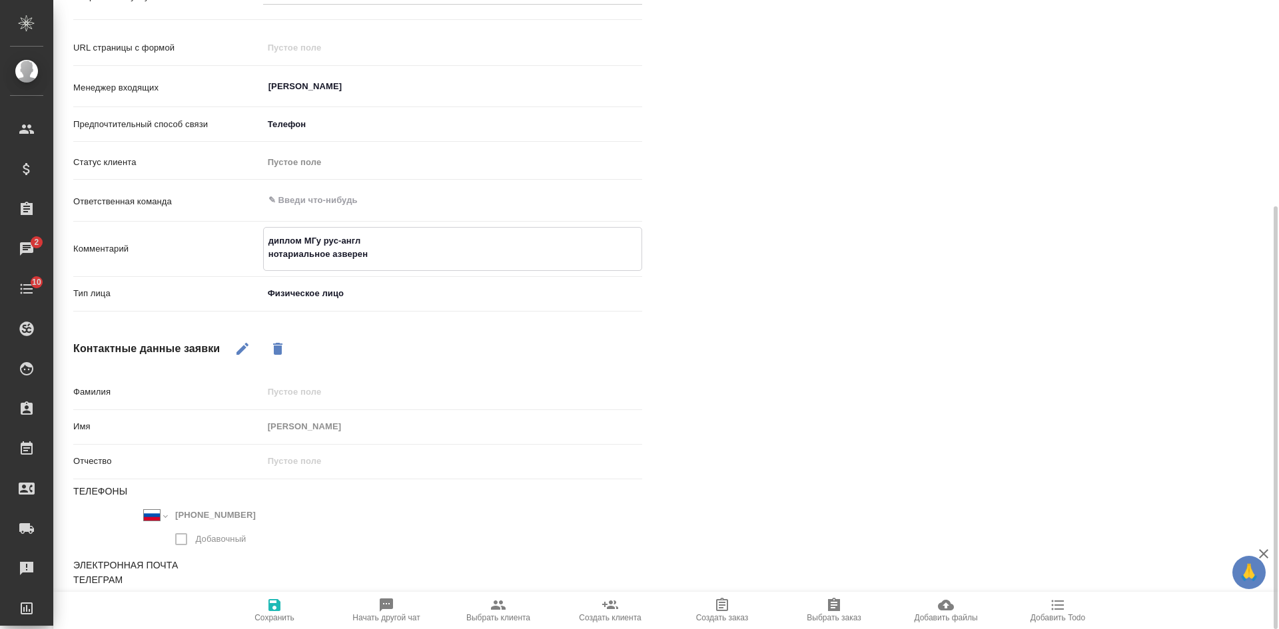
type textarea "x"
type textarea "диплом МГу рус-англ нотариальное азверение"
type textarea "x"
type textarea "диплом МГу рус-англ нотариальное азверение"
type textarea "x"
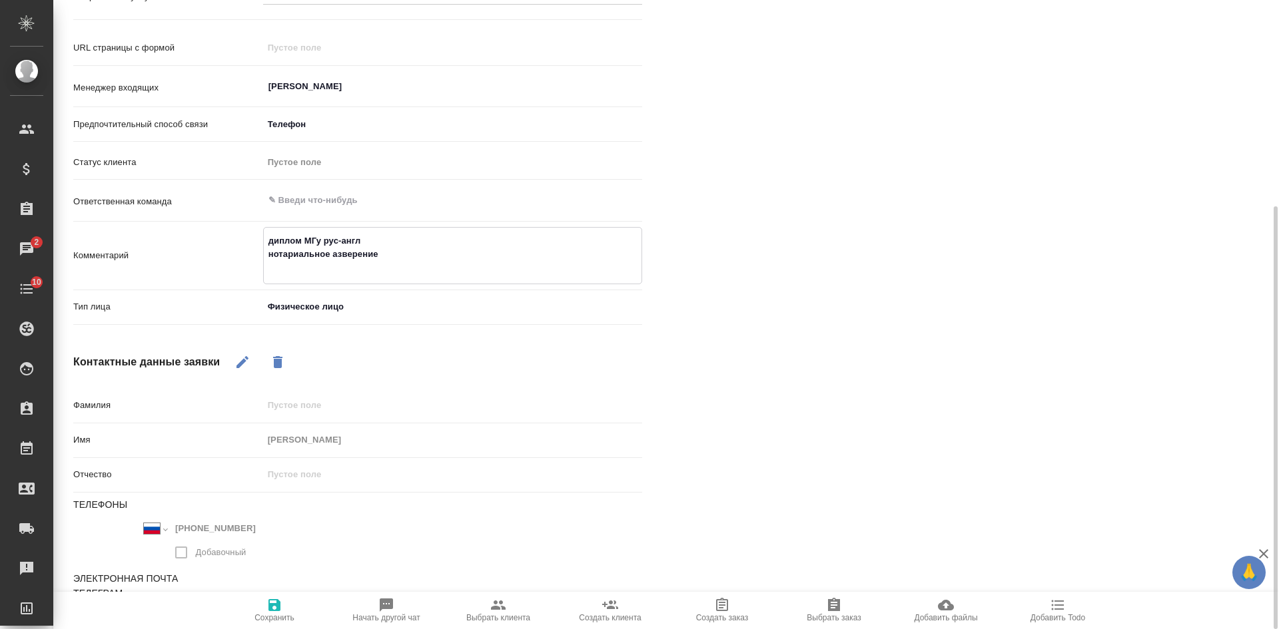
type textarea "диплом МГу рус-англ нотариальное азверение"
type textarea "x"
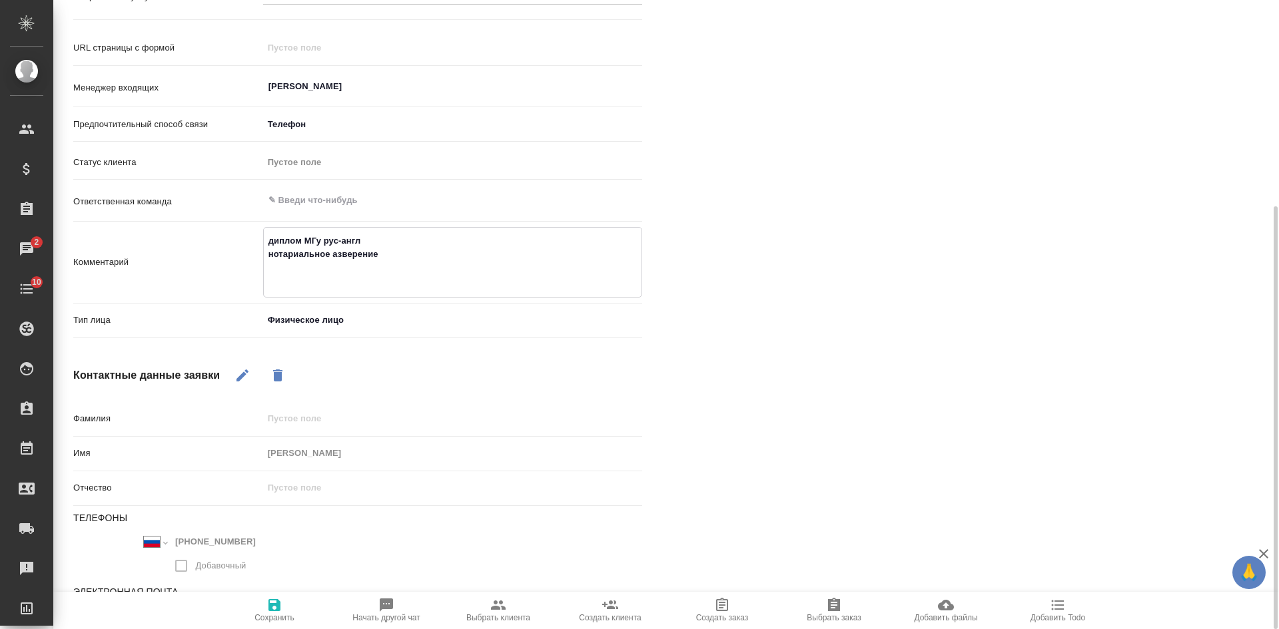
type textarea "диплом МГу рус-англ нотариальное азверение с"
type textarea "x"
type textarea "диплом МГу рус-англ нотариальное азверение си"
type textarea "x"
type textarea "диплом МГу рус-англ нотариальное азверение сит"
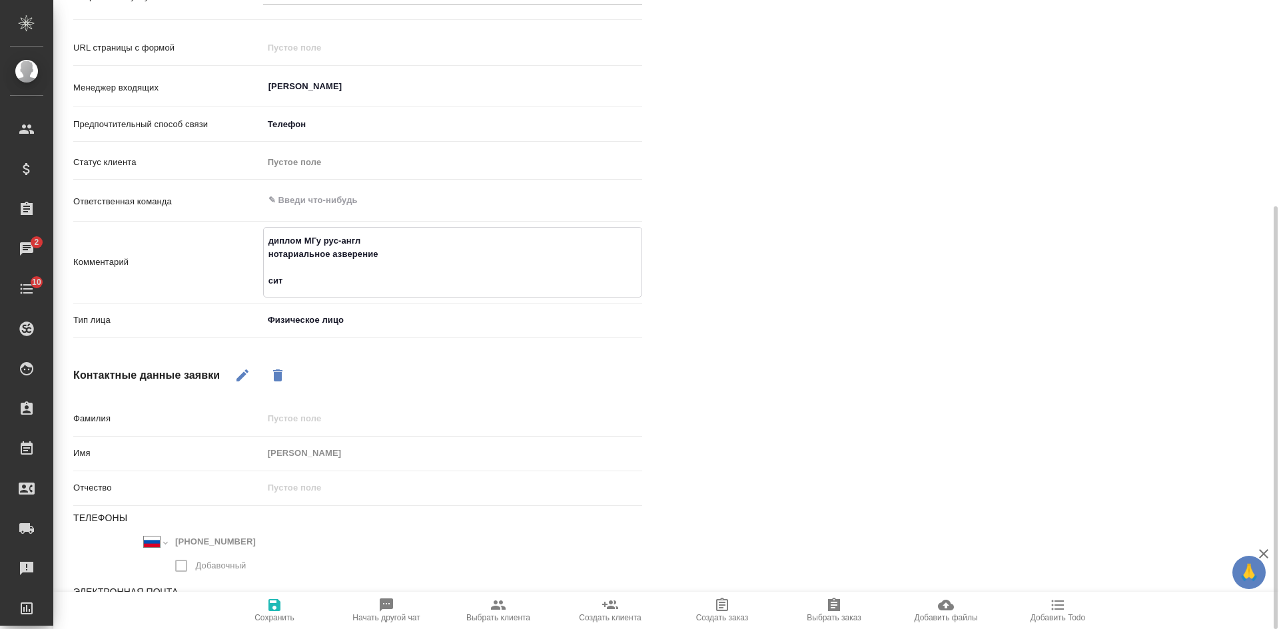
type textarea "x"
type textarea "диплом МГу рус-англ нотариальное азверение [GEOGRAPHIC_DATA]"
type textarea "x"
type textarea "диплом МГу рус-англ нотариальное азверение [GEOGRAPHIC_DATA]"
type textarea "x"
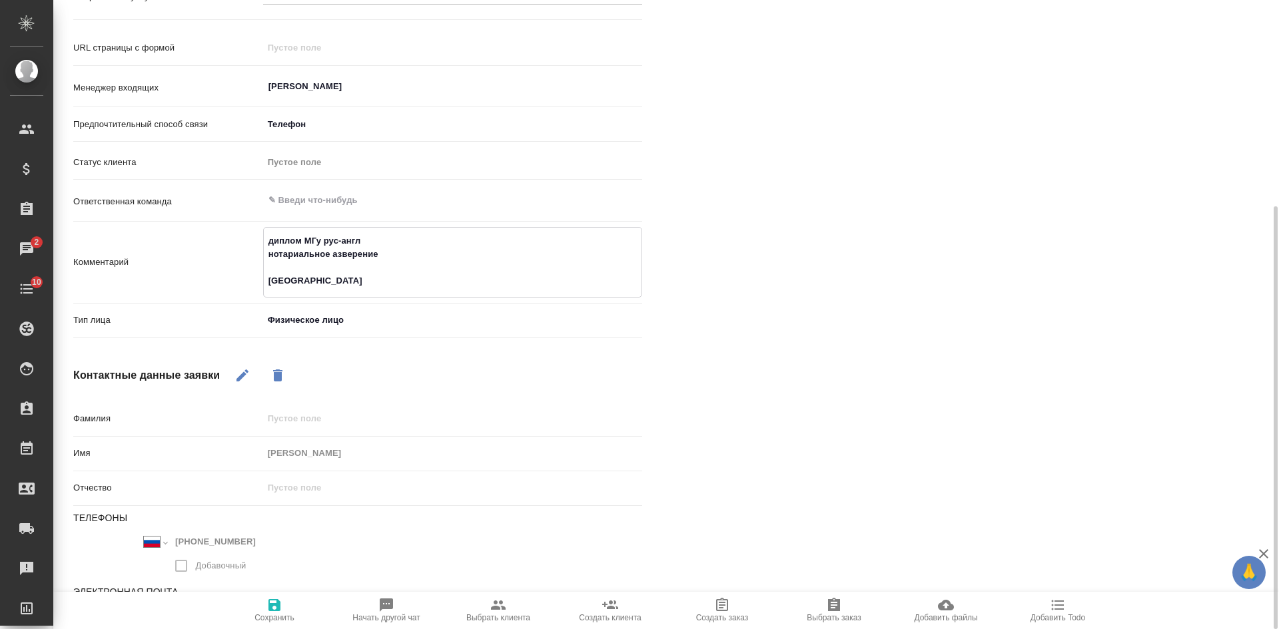
type textarea "диплом МГу рус-англ нотариальное заверение [GEOGRAPHIC_DATA]"
type textarea "x"
click at [406, 260] on textarea "диплом МГу рус-англ нотариальное заверение [GEOGRAPHIC_DATA]" at bounding box center [453, 261] width 378 height 63
type textarea "диплом МГу рус-англ нотариальное заверение [GEOGRAPHIC_DATA]"
type textarea "x"
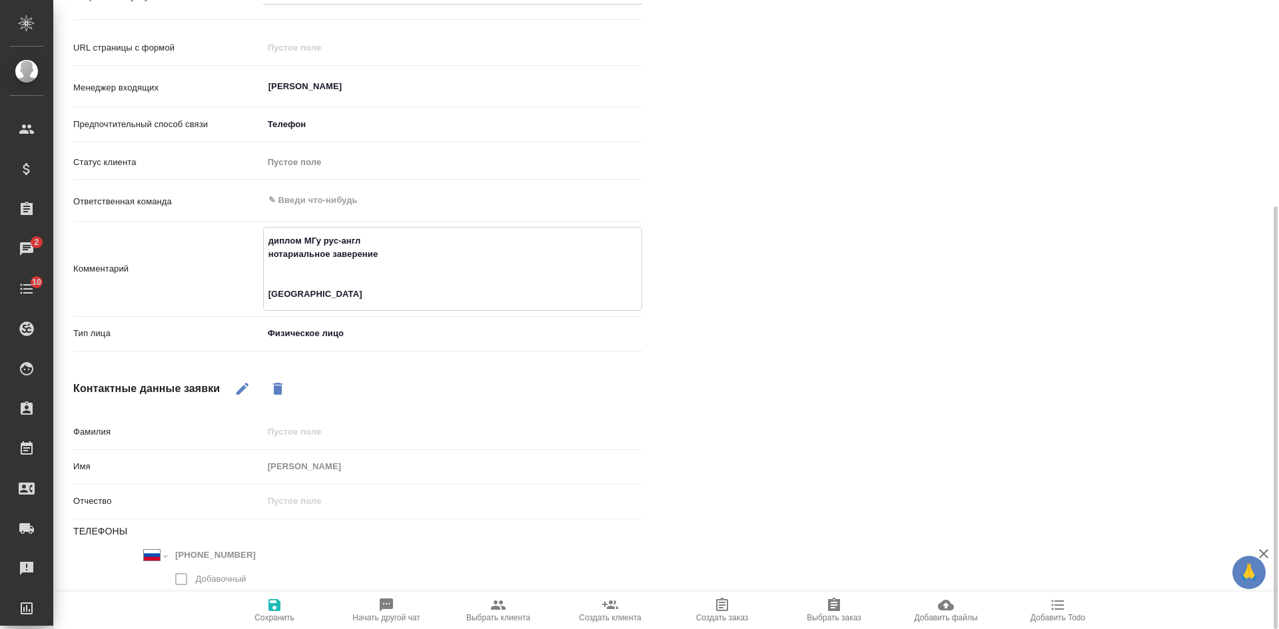
type textarea "диплом МГу рус-англ нотариальное заверение п [GEOGRAPHIC_DATA]"
type textarea "x"
type textarea "диплом МГу рус-англ нотариальное заверение по [GEOGRAPHIC_DATA]"
type textarea "x"
type textarea "диплом МГу рус-англ нотариальное заверение по с [GEOGRAPHIC_DATA]"
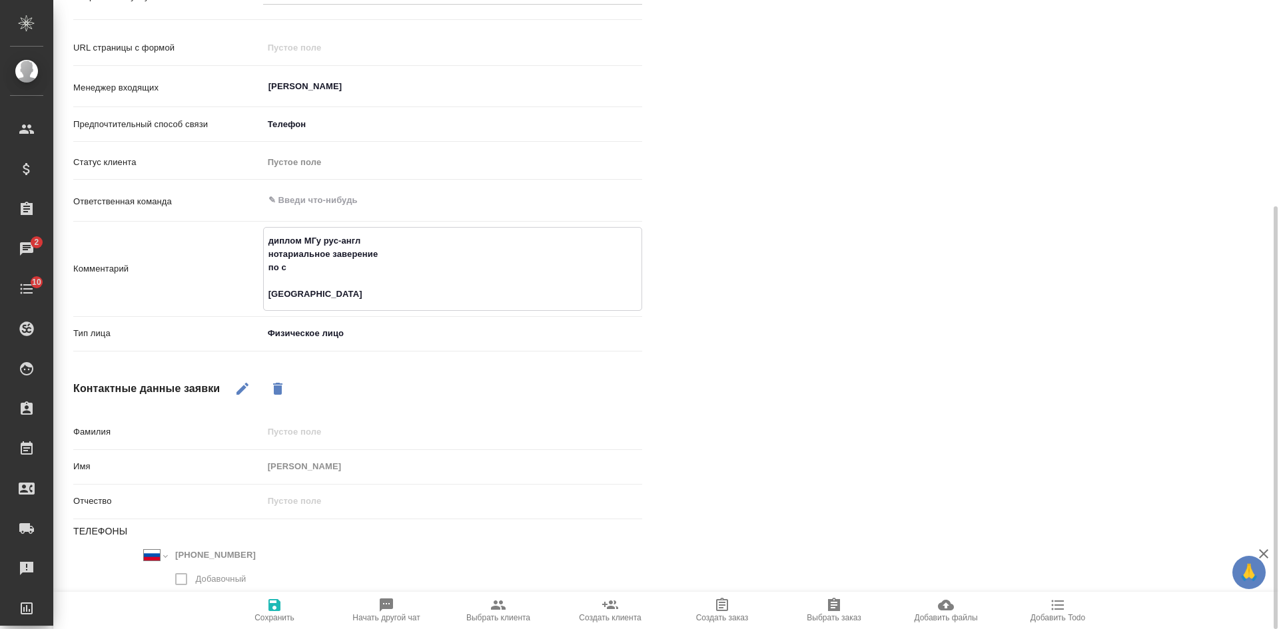
type textarea "x"
type textarea "диплом МГу рус-англ нотариальное заверение по ср [GEOGRAPHIC_DATA]"
type textarea "x"
type textarea "диплом МГу рус-англ нотариальное заверение по срок [GEOGRAPHIC_DATA]"
type textarea "x"
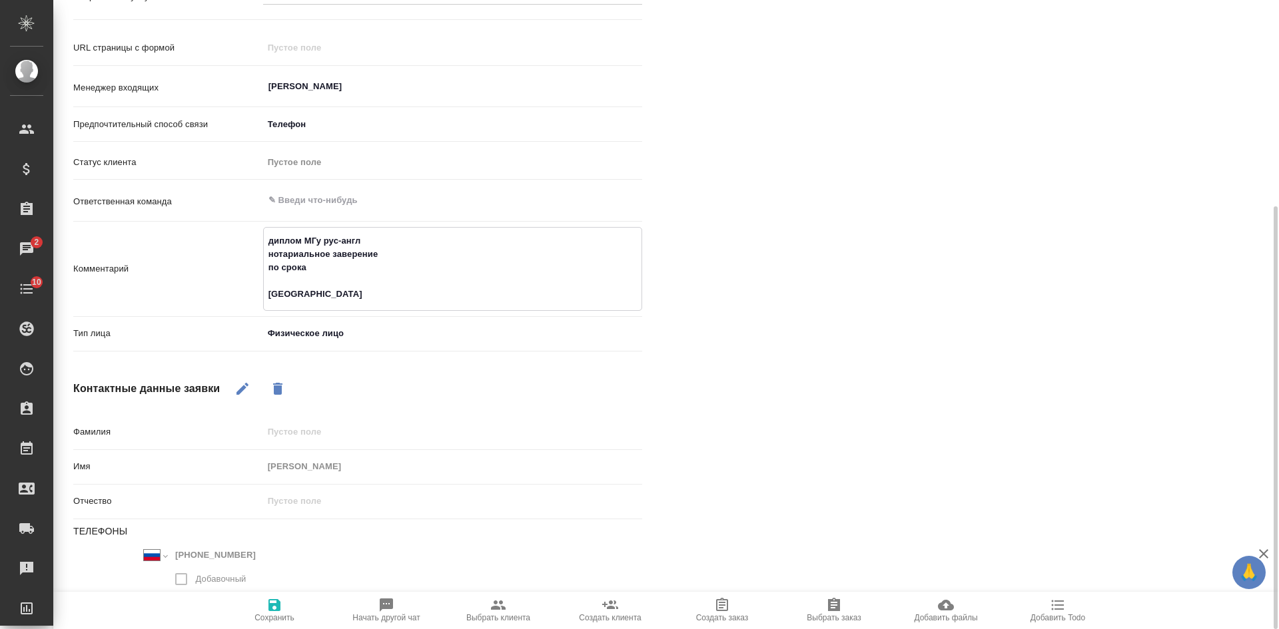
type textarea "диплом МГу рус-англ нотариальное заверение по срокам [GEOGRAPHIC_DATA]"
type textarea "x"
type textarea "диплом МГу рус-англ нотариальное заверение по срокам [GEOGRAPHIC_DATA]"
type textarea "x"
type textarea "диплом МГу рус-англ нотариальное заверение по срокам [PERSON_NAME] [GEOGRAPHIC_…"
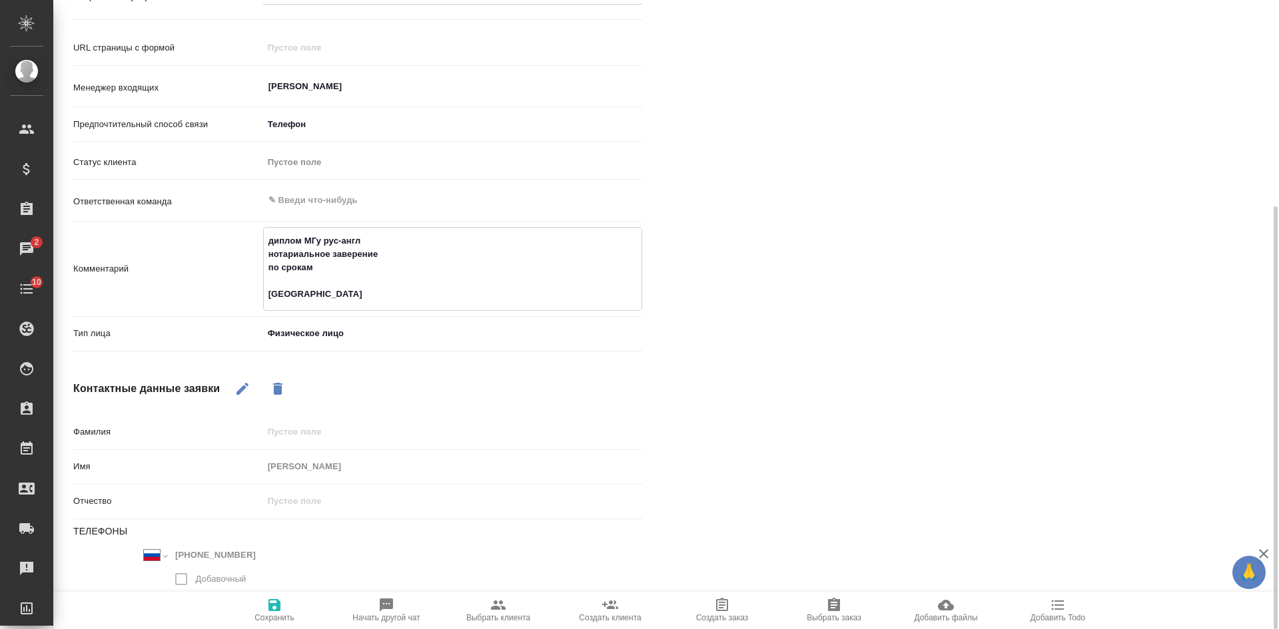
type textarea "x"
type textarea "диплом МГу рус-англ нотариальное заверение по срокам не [GEOGRAPHIC_DATA]"
type textarea "x"
type textarea "диплом МГу рус-англ нотариальное заверение по срокам не [GEOGRAPHIC_DATA]"
type textarea "x"
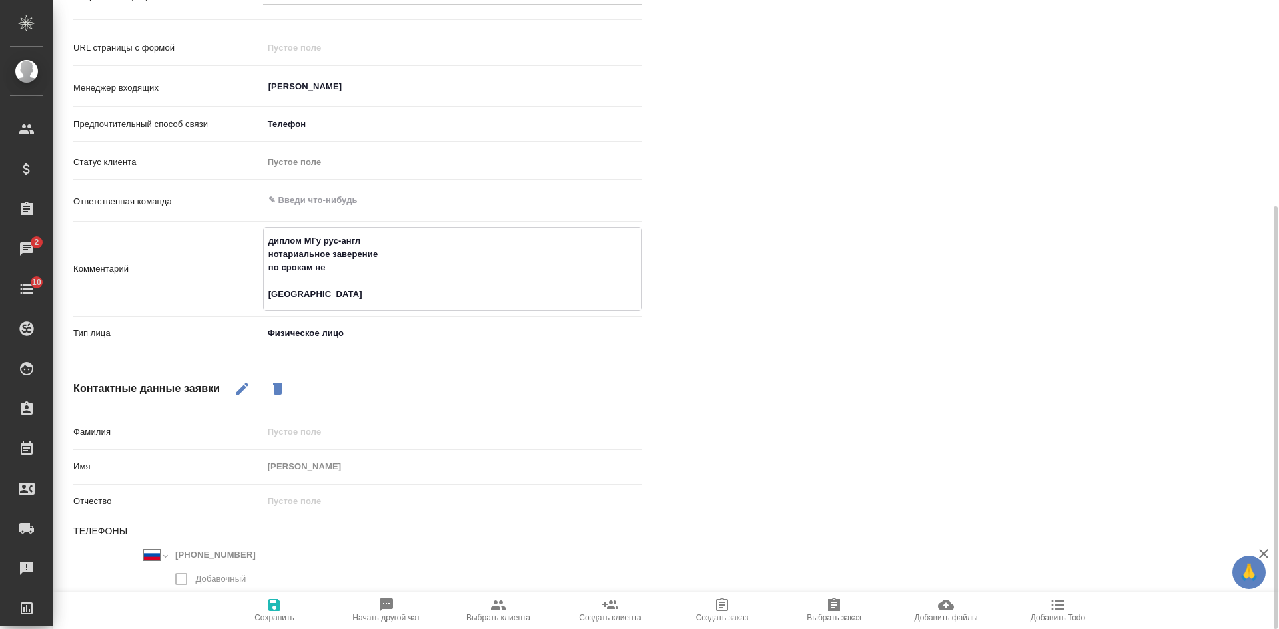
type textarea "диплом МГу рус-англ нотариальное заверение по срокам не н [GEOGRAPHIC_DATA]"
type textarea "x"
type textarea "диплом МГу рус-англ нотариальное заверение по срокам не на [GEOGRAPHIC_DATA]"
type textarea "x"
type textarea "диплом МГу рус-англ нотариальное заверение по срокам не назв [GEOGRAPHIC_DATA]"
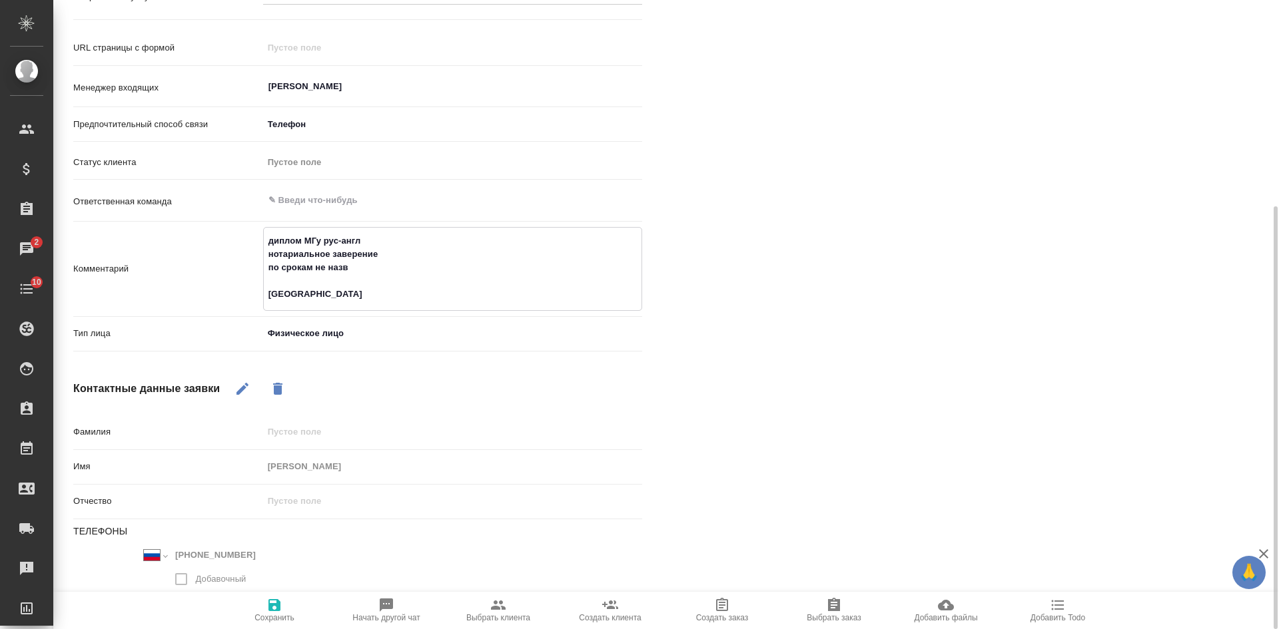
type textarea "x"
type textarea "диплом МГу рус-англ нотариальное заверение по срокам не назва [GEOGRAPHIC_DATA]"
type textarea "x"
type textarea "диплом МГу рус-англ нотариальное заверение по срокам не назвал [GEOGRAPHIC_DATA]"
type textarea "x"
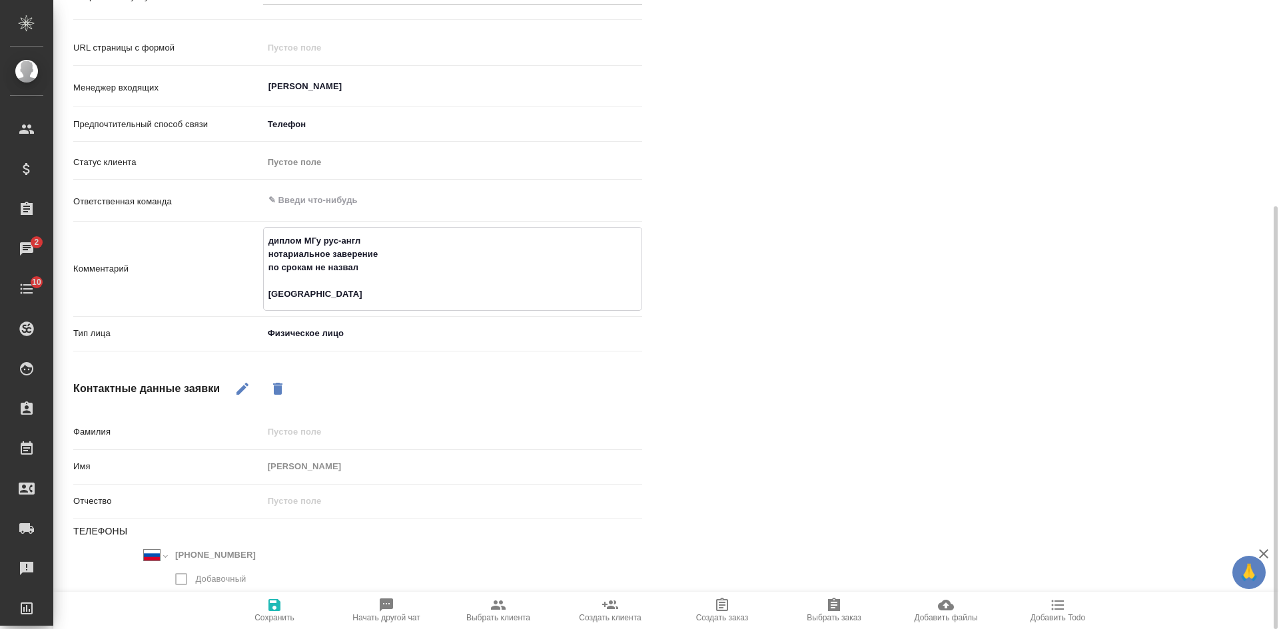
type textarea "диплом МГу рус-англ нотариальное заверение по срокам не назвал [GEOGRAPHIC_DATA]"
type textarea "x"
type textarea "диплом МГу рус-англ нотариальное заверение по срокам не назвал п [GEOGRAPHIC_DA…"
type textarea "x"
type textarea "диплом МГу рус-англ нотариальное заверение по срокам не назвал по [GEOGRAPHIC_D…"
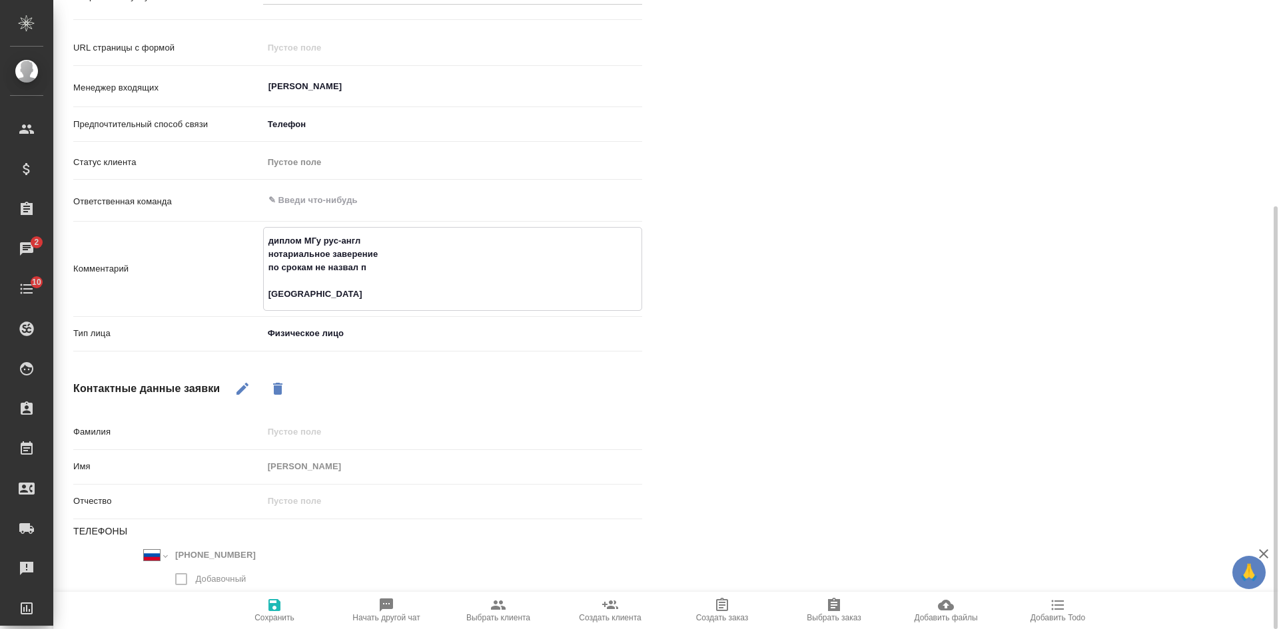
type textarea "x"
type textarea "диплом МГу рус-англ нотариальное заверение по срокам не назвал пож [GEOGRAPHIC_…"
type textarea "x"
type textarea "диплом МГу рус-англ нотариальное заверение по срокам не назвал поже [GEOGRAPHIC…"
type textarea "x"
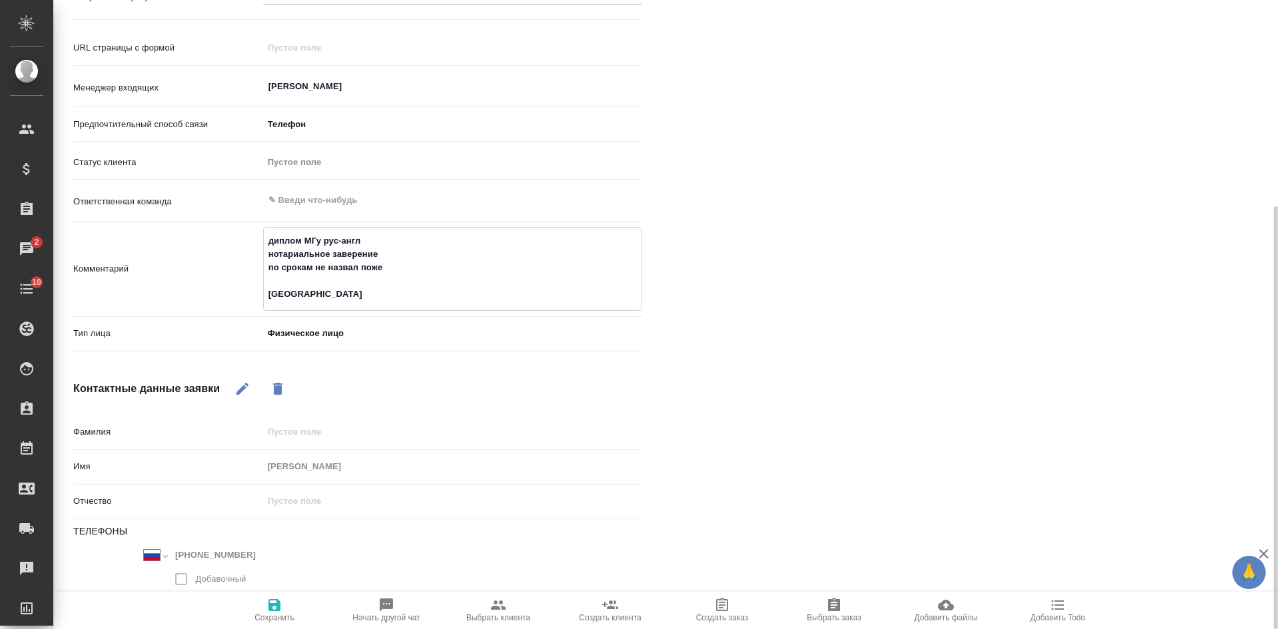
type textarea "диплом МГу рус-англ нотариальное заверение по срокам не назвал пожел [GEOGRAPHI…"
type textarea "x"
type textarea "диплом МГу рус-англ нотариальное заверение по срокам не назвал пожела [GEOGRAPH…"
type textarea "x"
type textarea "диплом МГу рус-англ нотариальное заверение по срокам не назвал пожелан [GEOGRAP…"
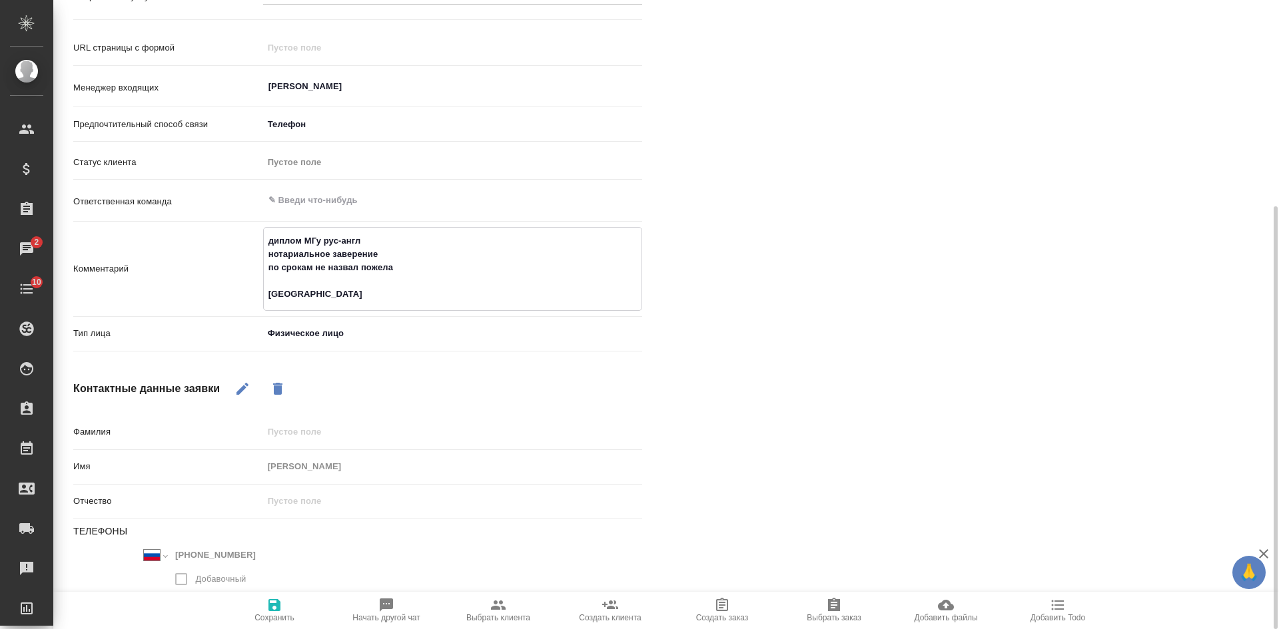
type textarea "x"
type textarea "диплом МГу рус-англ нотариальное заверение по срокам не назвал пожелани [GEOGRA…"
type textarea "x"
type textarea "диплом МГу рус-англ нотариальное заверение по срокам не назвал пожеланий [GEOGR…"
type textarea "x"
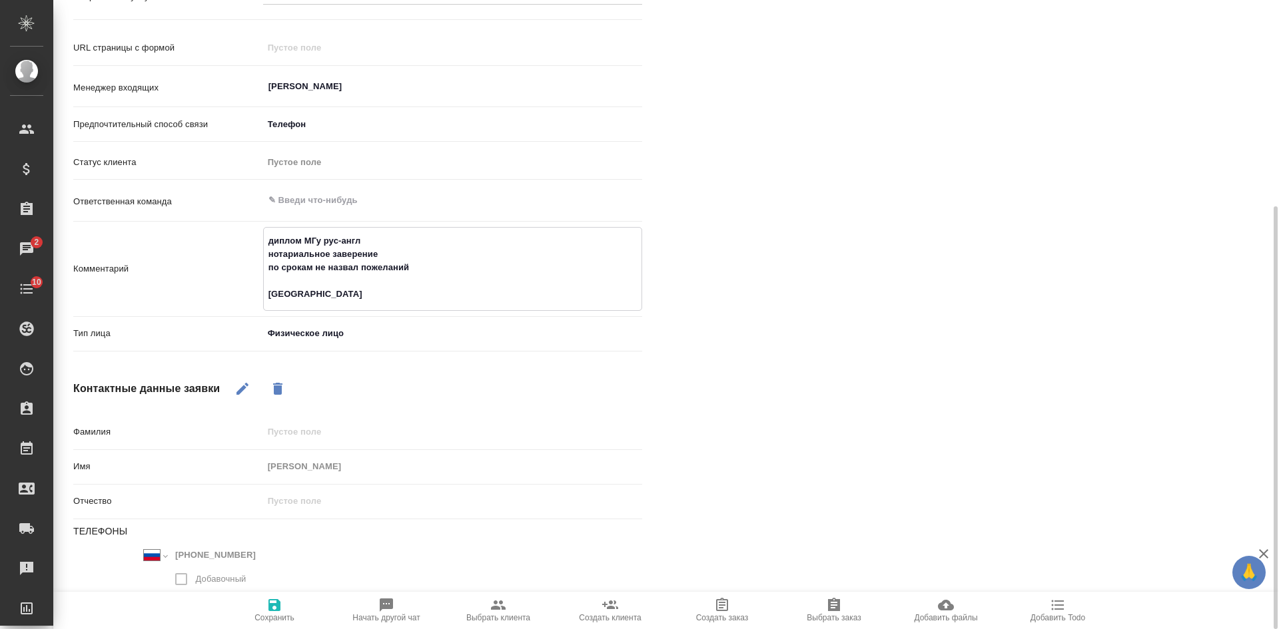
type textarea "диплом МГу рус-англ нотариальное заверение по срокам не назвал пожеланий, [GEOG…"
type textarea "x"
type textarea "диплом МГу рус-англ нотариальное заверение по срокам не назвал пожеланий, [GEOG…"
type textarea "x"
type textarea "диплом МГу рус-англ нотариальное заверение по срокам не назвал пожеланий, н [GE…"
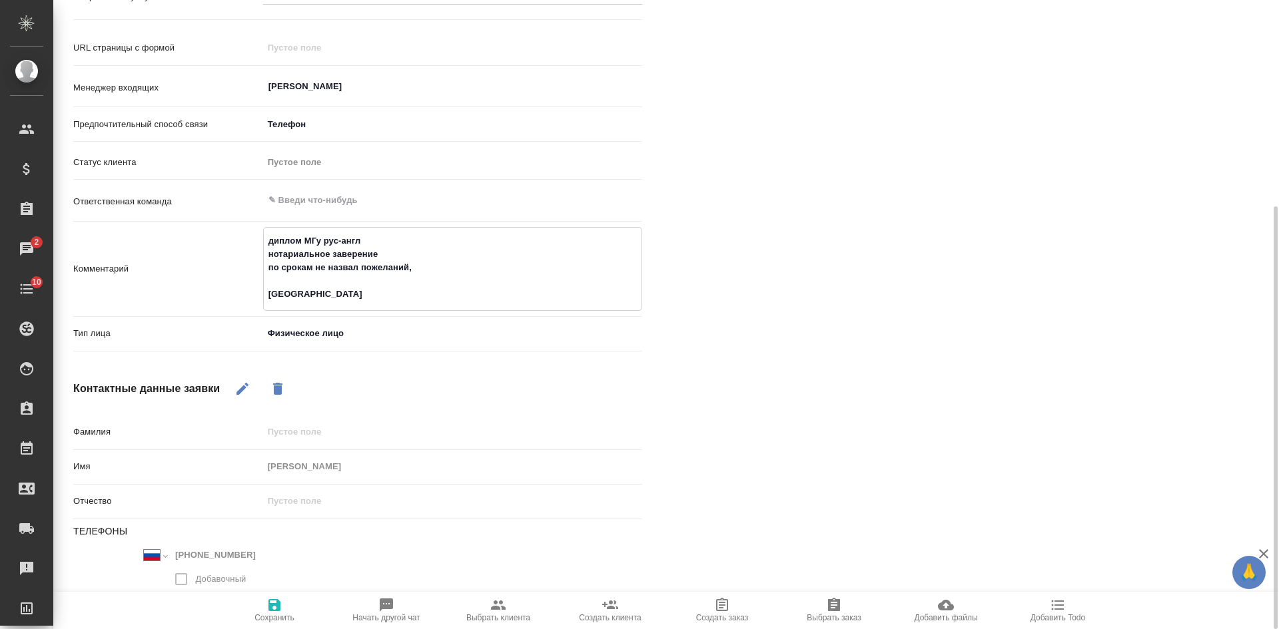
type textarea "x"
type textarea "диплом МГу рус-англ нотариальное заверение по срокам не назвал пожеланий, но [G…"
type textarea "x"
type textarea "диплом МГу рус-англ нотариальное заверение по срокам не назвал пожеланий, но [G…"
type textarea "x"
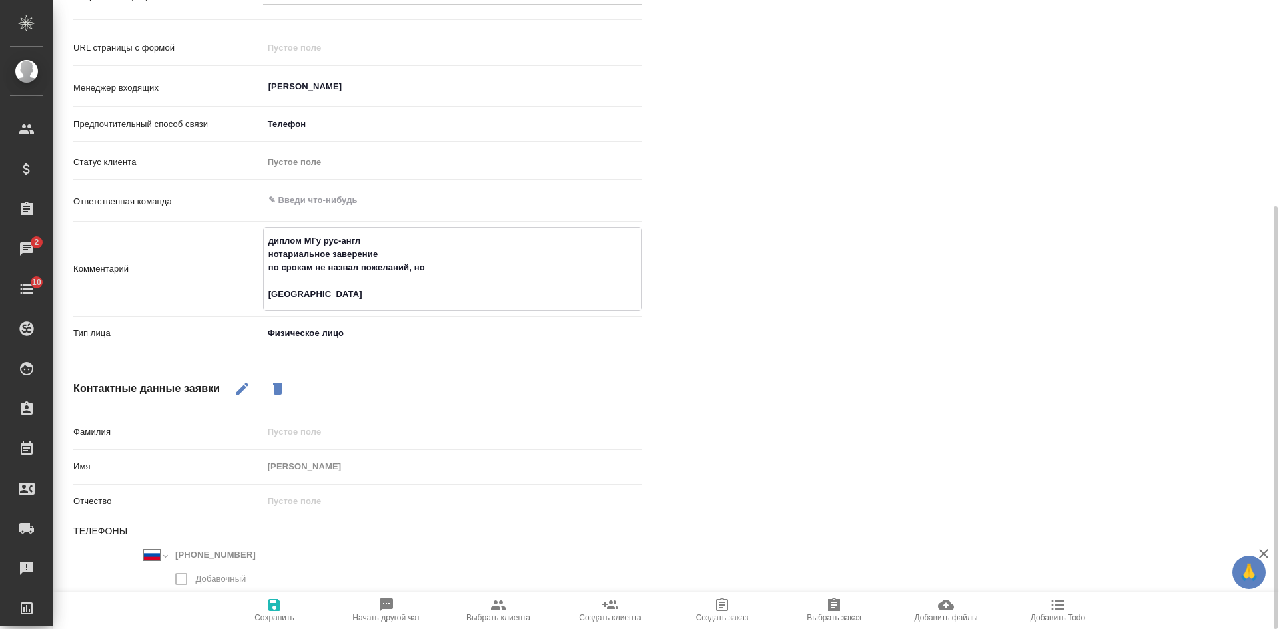
type textarea "диплом МГу рус-англ нотариальное заверение по срокам не назвал пожеланий, но [P…"
type textarea "x"
type textarea "диплом МГу рус-англ нотариальное заверение по срокам не назвал пожеланий, но ва…"
type textarea "x"
type textarea "диплом МГу рус-англ нотариальное заверение по срокам не назвал пожеланий, но ва…"
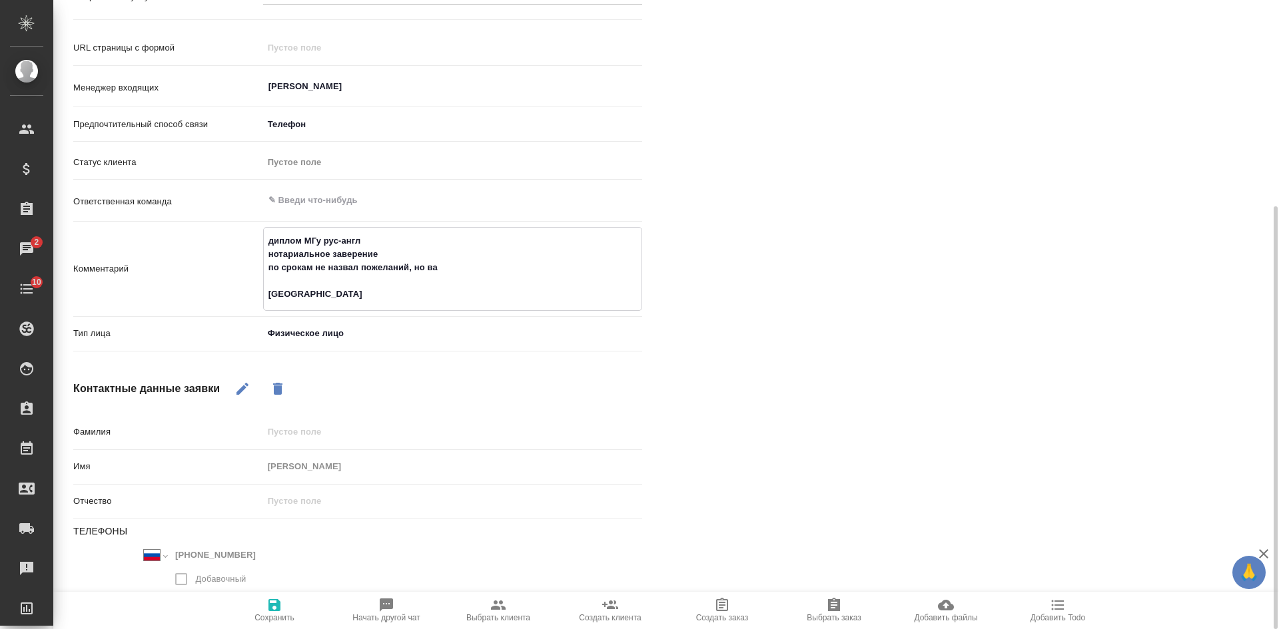
type textarea "x"
type textarea "диплом МГу рус-англ нотариальное заверение по срокам не назвал пожеланий, но ва…"
type textarea "x"
type textarea "диплом МГу рус-англ нотариальное заверение по срокам не назвал пожеланий, но ва…"
type textarea "x"
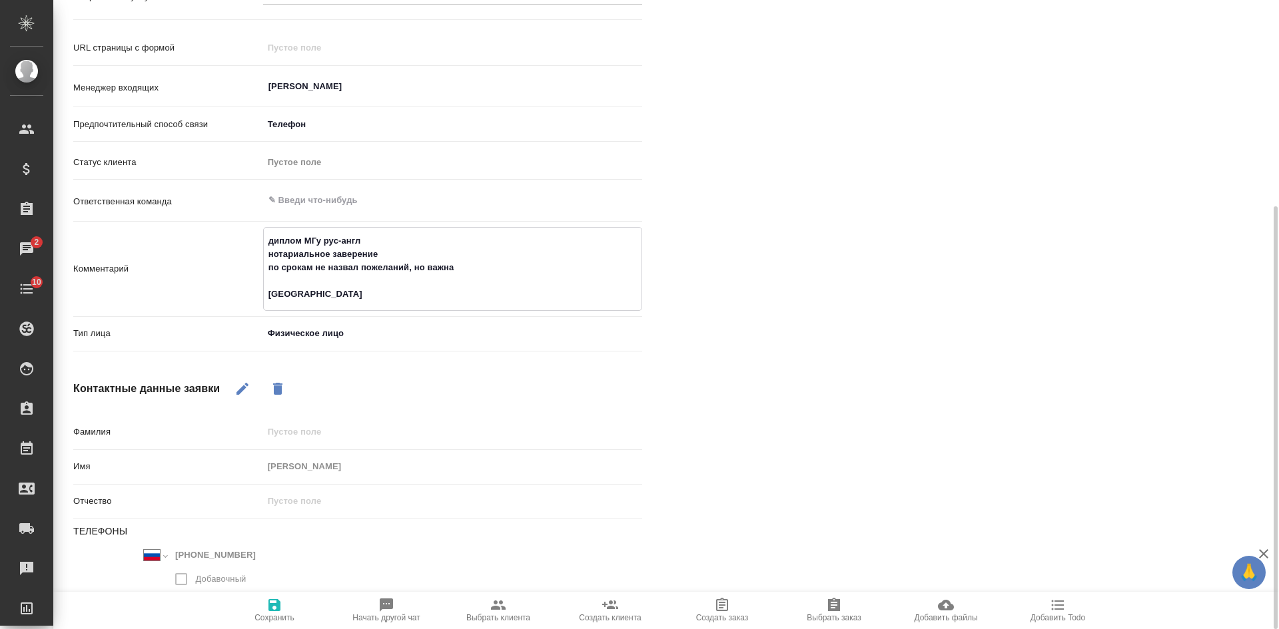
type textarea "диплом МГу рус-англ нотариальное заверение по срокам не назвал пожеланий, но ва…"
type textarea "x"
type textarea "диплом МГу рус-англ нотариальное заверение по срокам не назвал пожеланий, но ва…"
type textarea "x"
type textarea "диплом МГу рус-англ нотариальное заверение по срокам не назвал пожеланий, но ва…"
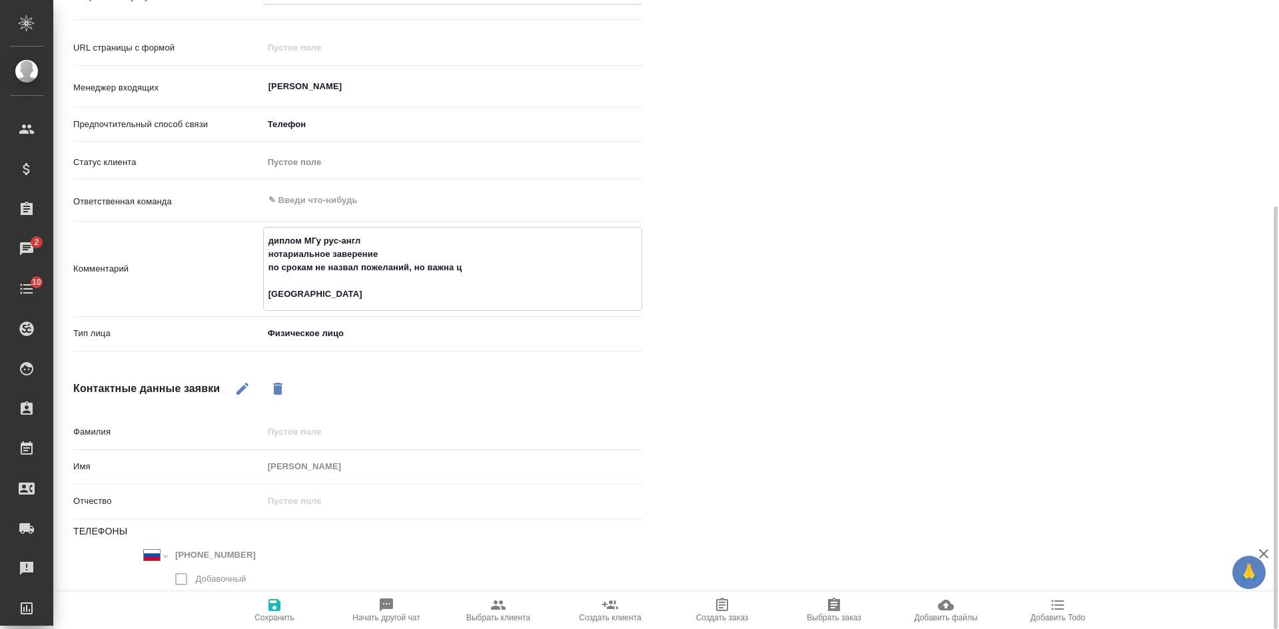
type textarea "x"
type textarea "диплом МГу рус-англ нотариальное заверение по срокам не назвал пожеланий, но ва…"
type textarea "x"
type textarea "диплом МГу рус-англ нотариальное заверение по срокам не назвал пожеланий, но ва…"
type textarea "x"
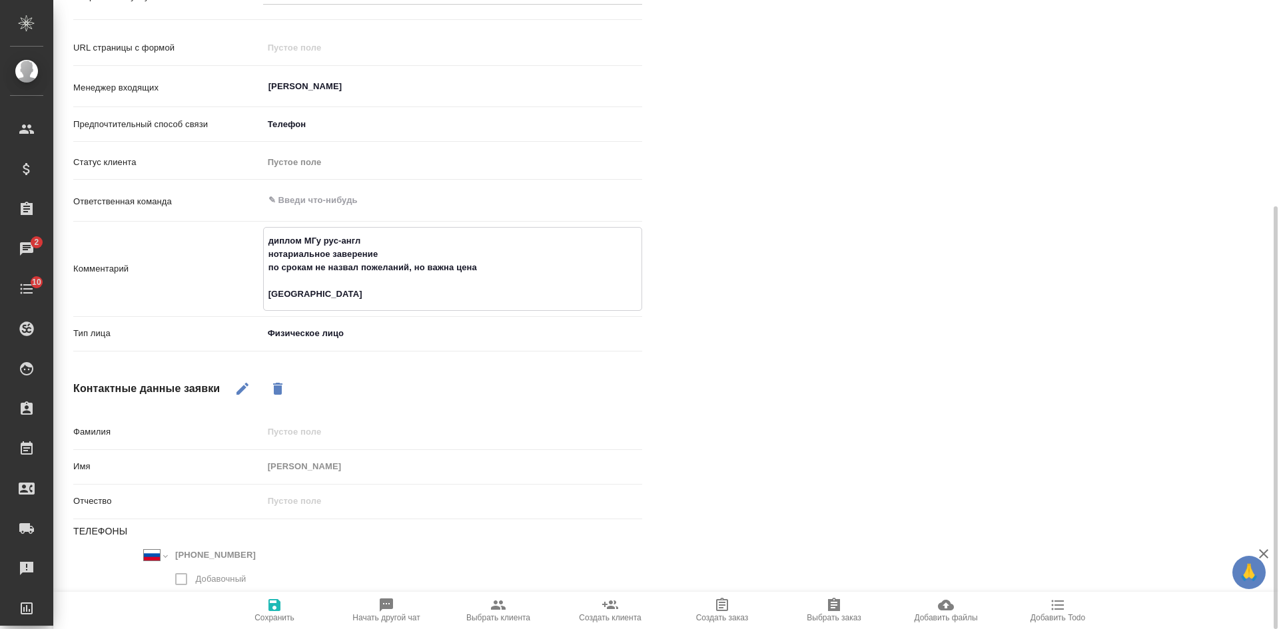
type textarea "диплом МГу рус-англ нотариальное заверение по срокам не назвал пожеланий, но ва…"
type textarea "x"
type textarea "диплом МГу рус-англ нотариальное заверение по срокам не назвал пожеланий, но ва…"
type textarea "x"
type textarea "диплом МГу рус-англ нотариальное заверение по срокам не назвал пожеланий, но ва…"
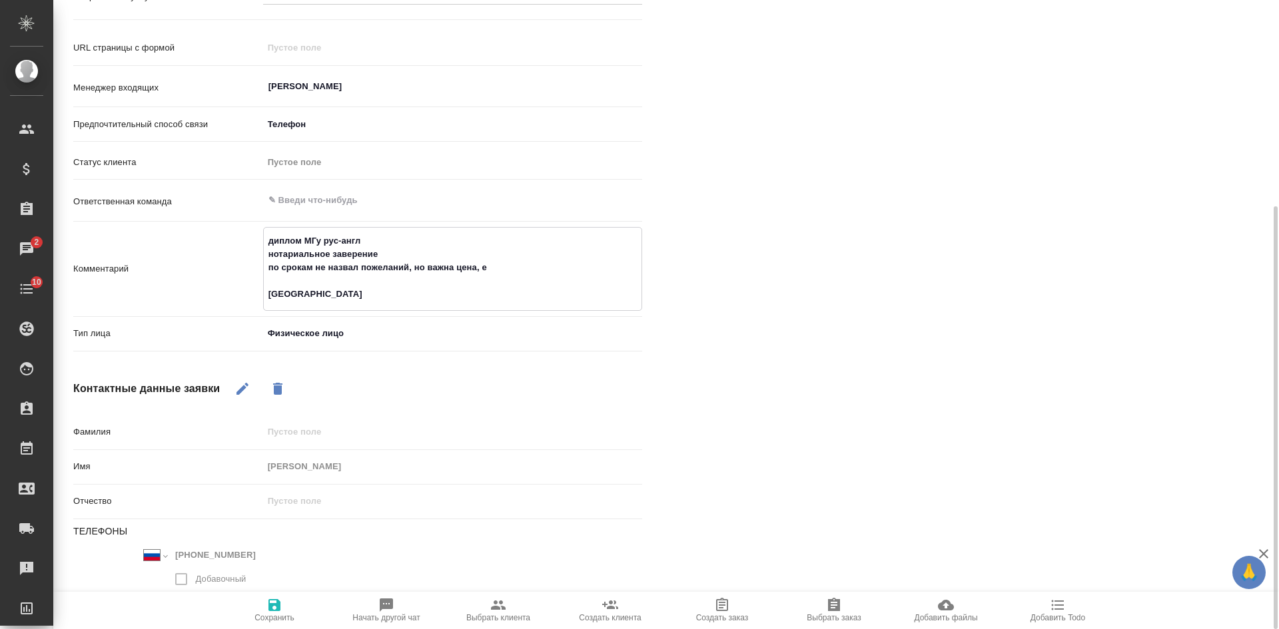
type textarea "x"
type textarea "диплом МГу рус-англ нотариальное заверение по срокам не назвал пожеланий, но ва…"
type textarea "x"
type textarea "диплом МГу рус-англ нотариальное заверение по срокам не назвал пожеланий, но ва…"
type textarea "x"
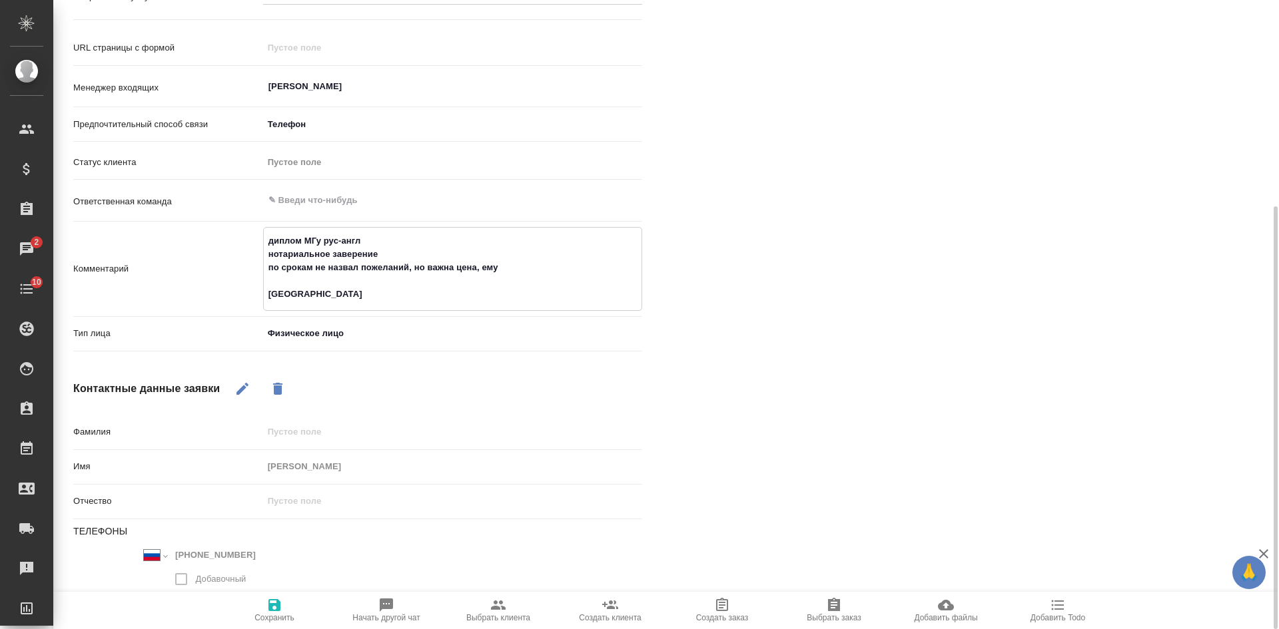
type textarea "диплом МГу рус-англ нотариальное заверение по срокам не назвал пожеланий, но ва…"
type textarea "x"
type textarea "диплом МГу рус-англ нотариальное заверение по срокам не назвал пожеланий, но ва…"
type textarea "x"
type textarea "диплом МГу рус-англ нотариальное заверение по срокам не назвал пожеланий, но ва…"
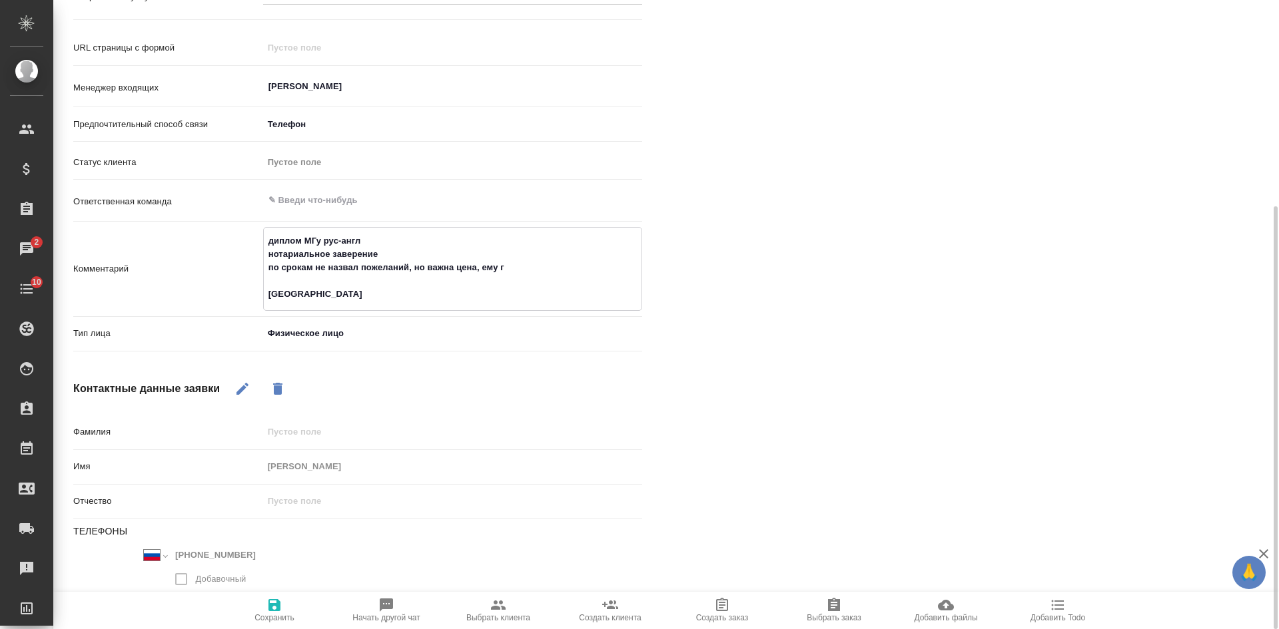
type textarea "x"
type textarea "диплом МГу рус-англ нотариальное заверение по срокам не назвал пожеланий, но ва…"
type textarea "x"
type textarea "диплом МГу рус-англ нотариальное заверение по срокам не назвал пожеланий, но ва…"
type textarea "x"
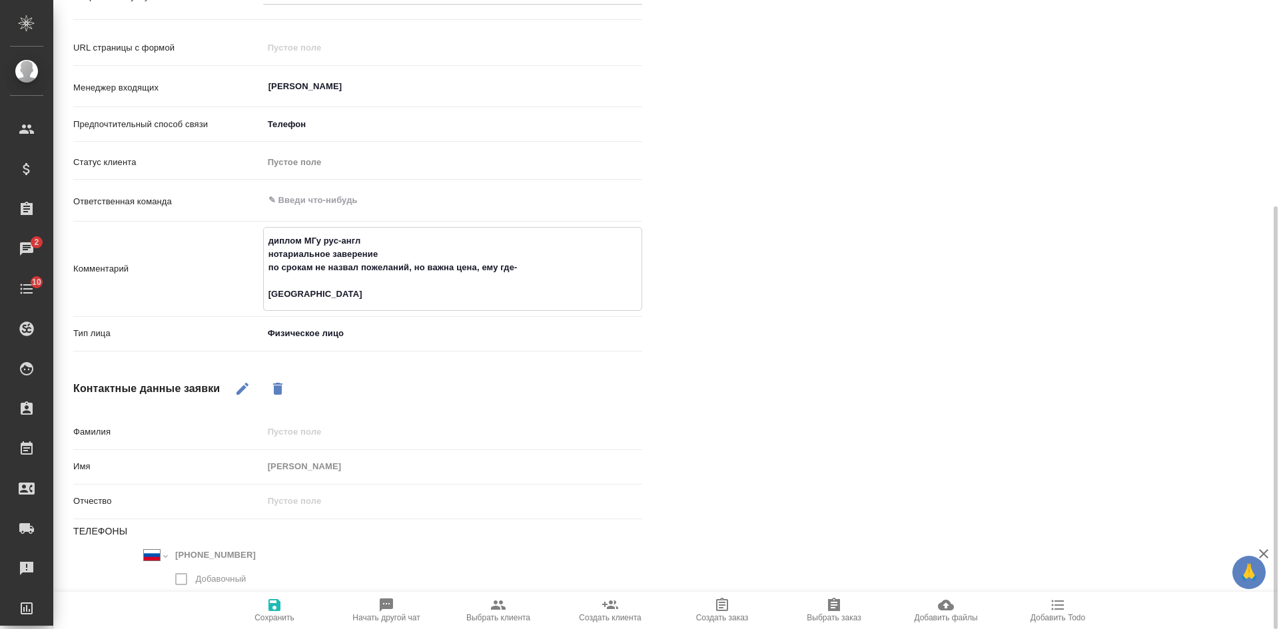
type textarea "диплом МГу рус-англ нотариальное заверение по срокам не назвал пожеланий, но ва…"
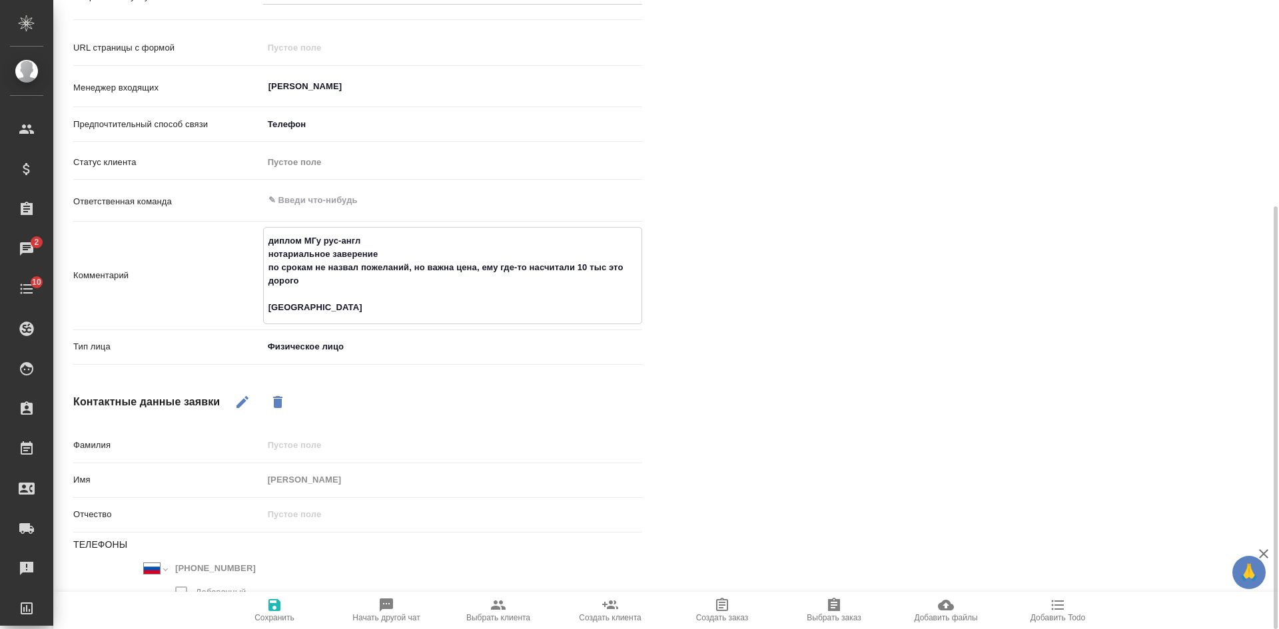
click at [603, 264] on textarea "диплом МГу рус-англ нотариальное заверение по срокам не назвал пожеланий, но ва…" at bounding box center [453, 274] width 378 height 89
click at [320, 238] on textarea "диплом МГу рус-англ нотариальное заверение по срокам не назвал пожеланий, но ва…" at bounding box center [453, 274] width 378 height 89
click at [331, 287] on textarea "диплом МГУ рус-англ нотариальное заверение по срокам не назвал пожеланий, но ва…" at bounding box center [453, 274] width 378 height 89
click at [301, 289] on textarea "диплом МГУ рус-англ нотариальное заверение по срокам не назвал пожеланий, но ва…" at bounding box center [453, 274] width 378 height 89
click at [282, 602] on icon "button" at bounding box center [274, 605] width 16 height 16
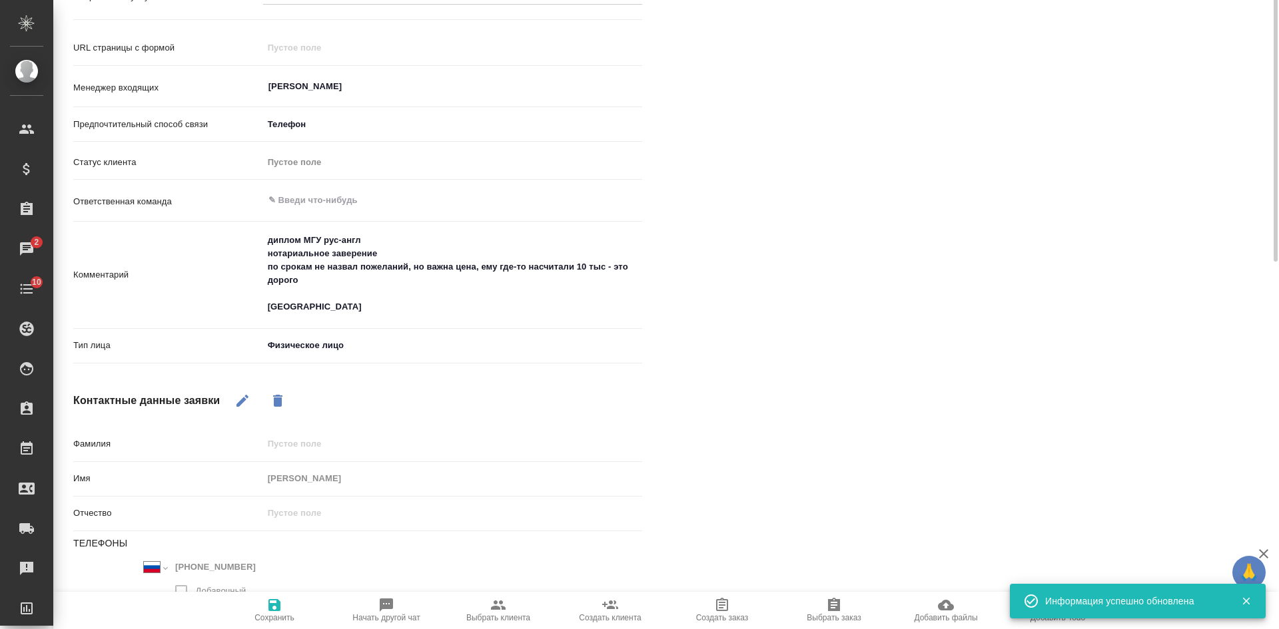
scroll to position [41, 0]
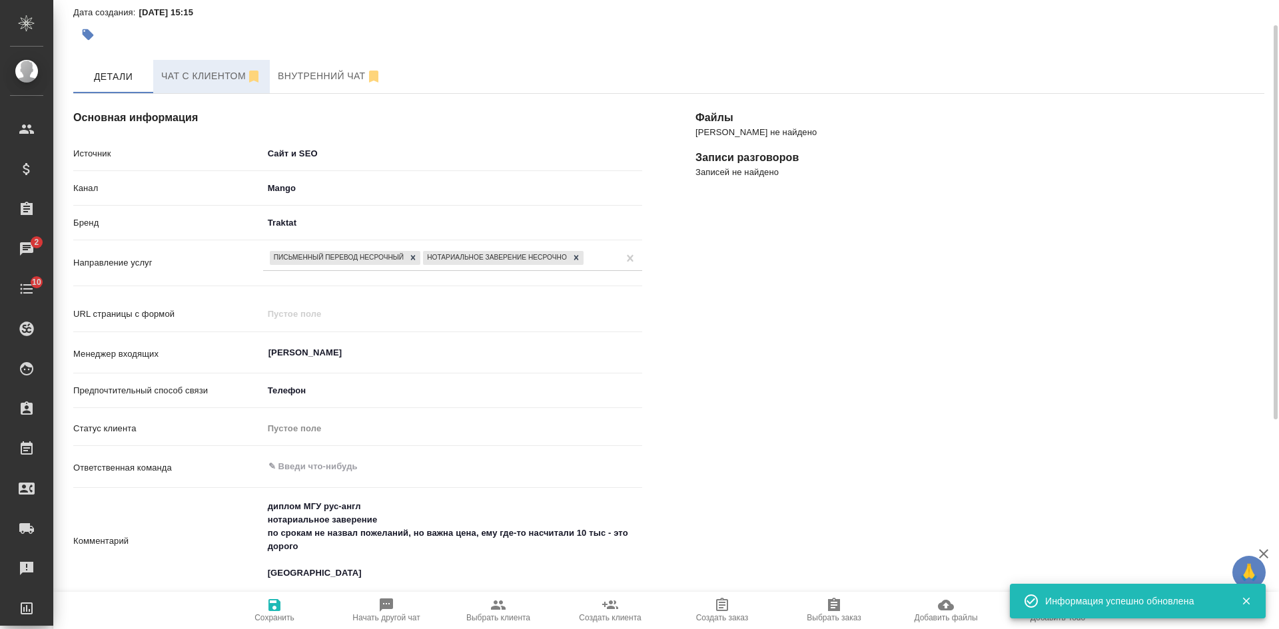
click at [192, 85] on button "Чат с клиентом" at bounding box center [211, 76] width 117 height 33
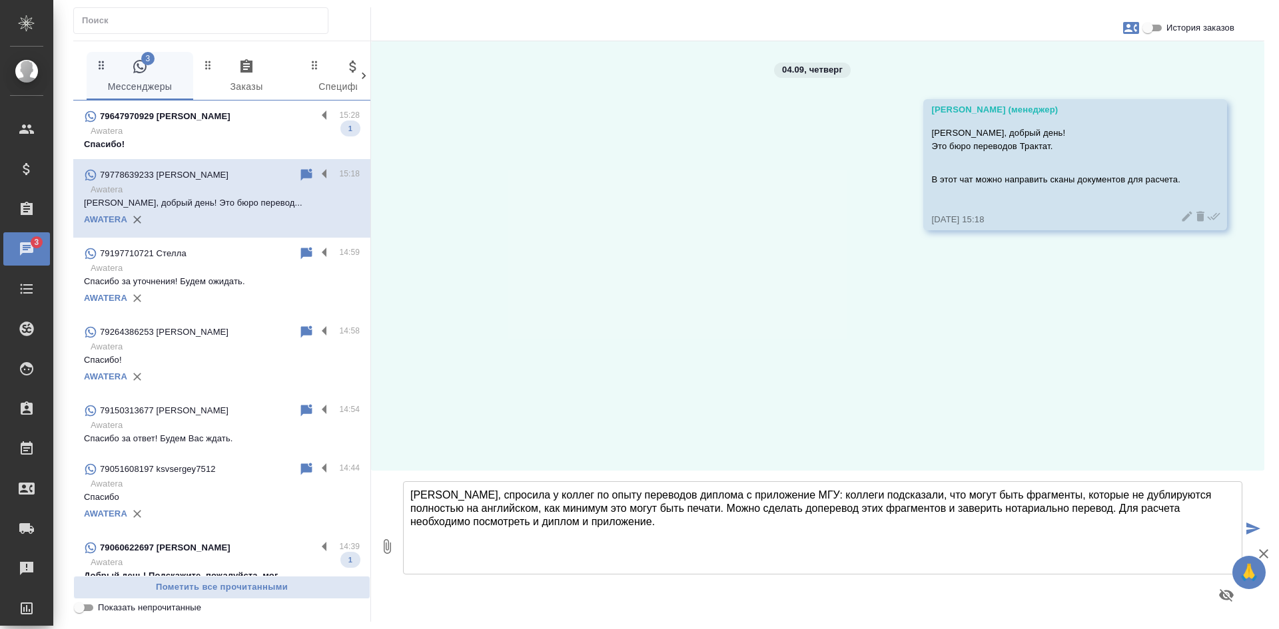
click at [787, 497] on textarea "Владислав, спросила у коллег по опыту переводов диплома с приложение МГУ: колле…" at bounding box center [822, 528] width 839 height 93
click at [538, 507] on textarea "Владислав, спросила у коллег по опыту переводов диплома с приложение (МГУ): кол…" at bounding box center [822, 528] width 839 height 93
click at [663, 522] on textarea "Владислав, спросила у коллег по опыту переводов диплома с приложение (МГУ): кол…" at bounding box center [822, 528] width 839 height 93
type textarea "Владислав, спросила у коллег по опыту переводов диплома с приложение (МГУ): кол…"
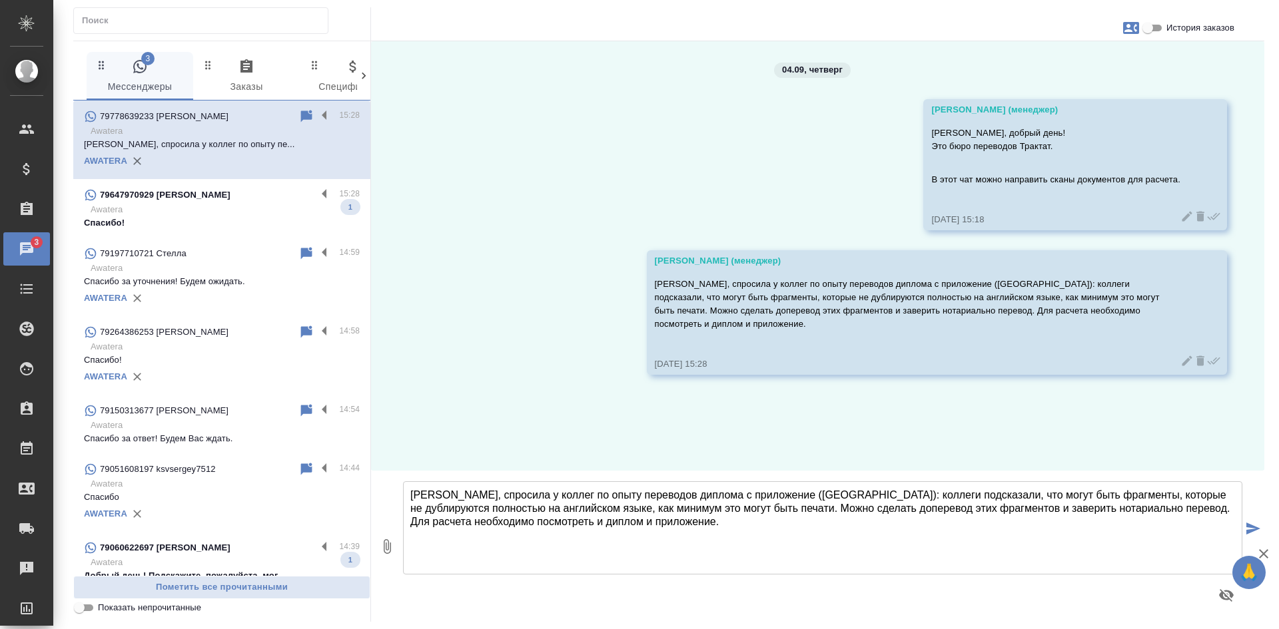
click at [192, 207] on p "Awatera" at bounding box center [225, 209] width 269 height 13
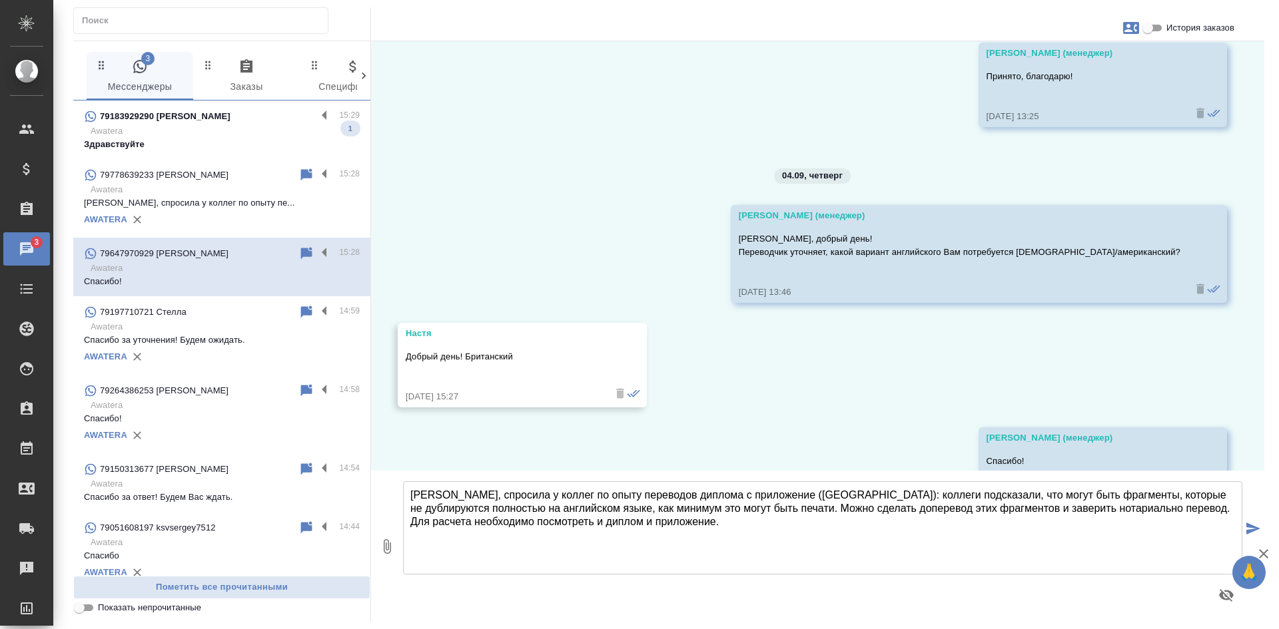
scroll to position [5376, 0]
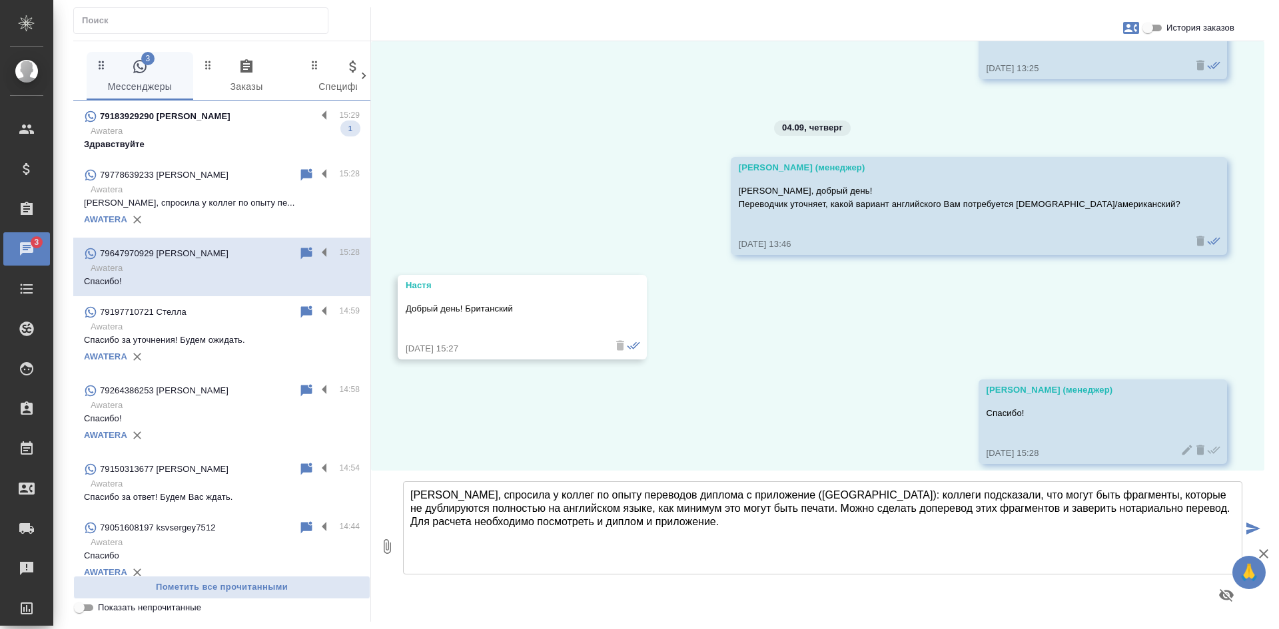
click at [228, 139] on p "Здравствуйте" at bounding box center [222, 144] width 276 height 13
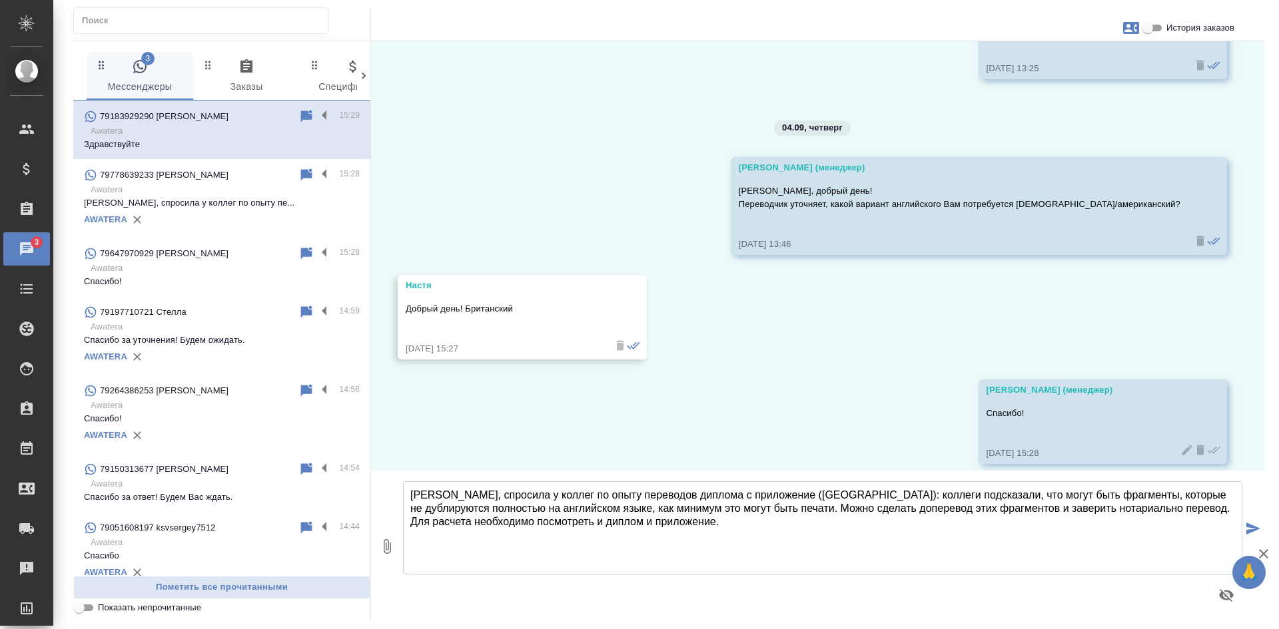
scroll to position [0, 0]
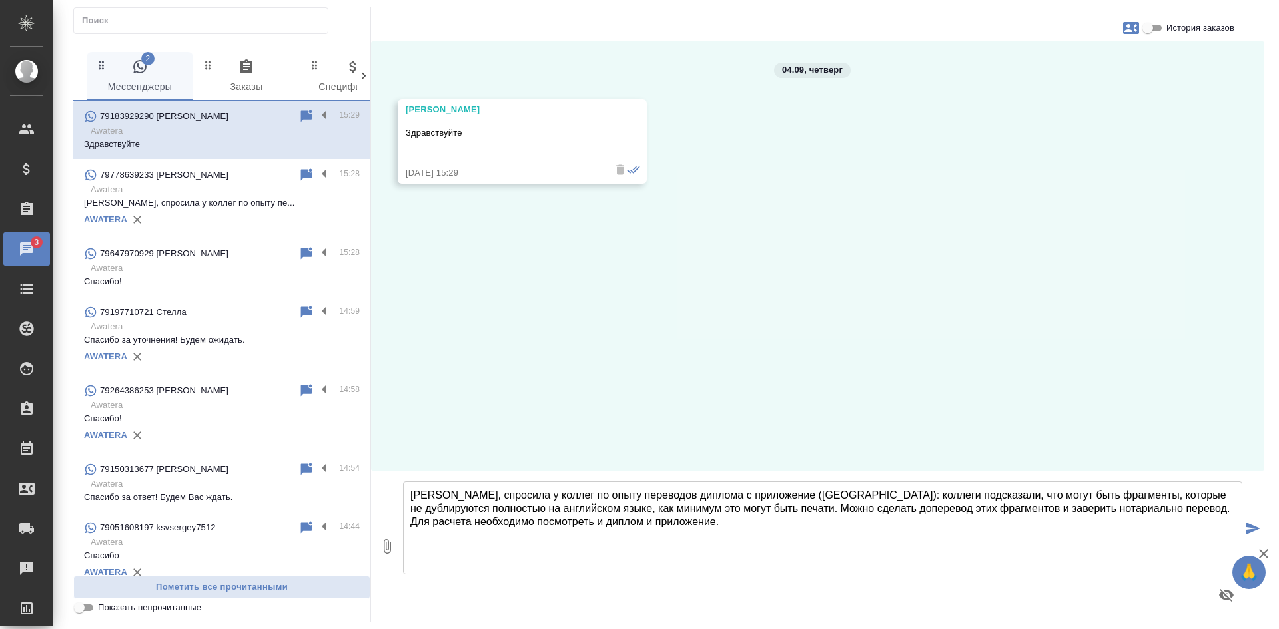
click at [301, 112] on icon at bounding box center [306, 116] width 11 height 12
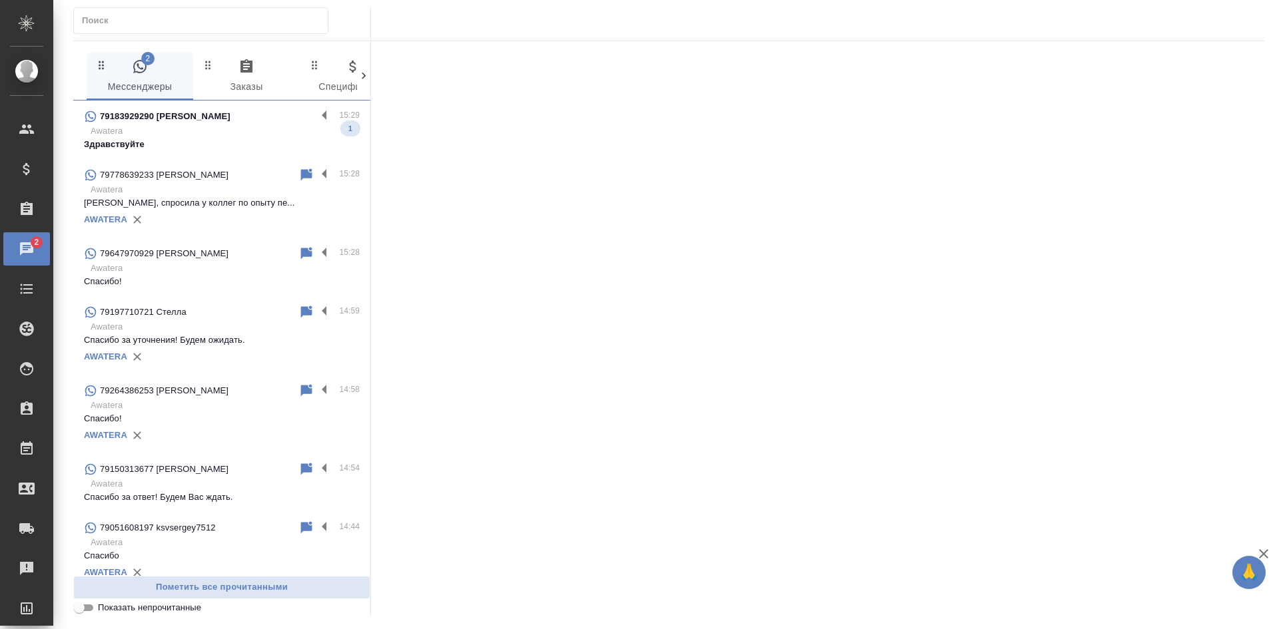
click at [89, 606] on input "Показать непрочитанные" at bounding box center [79, 608] width 48 height 16
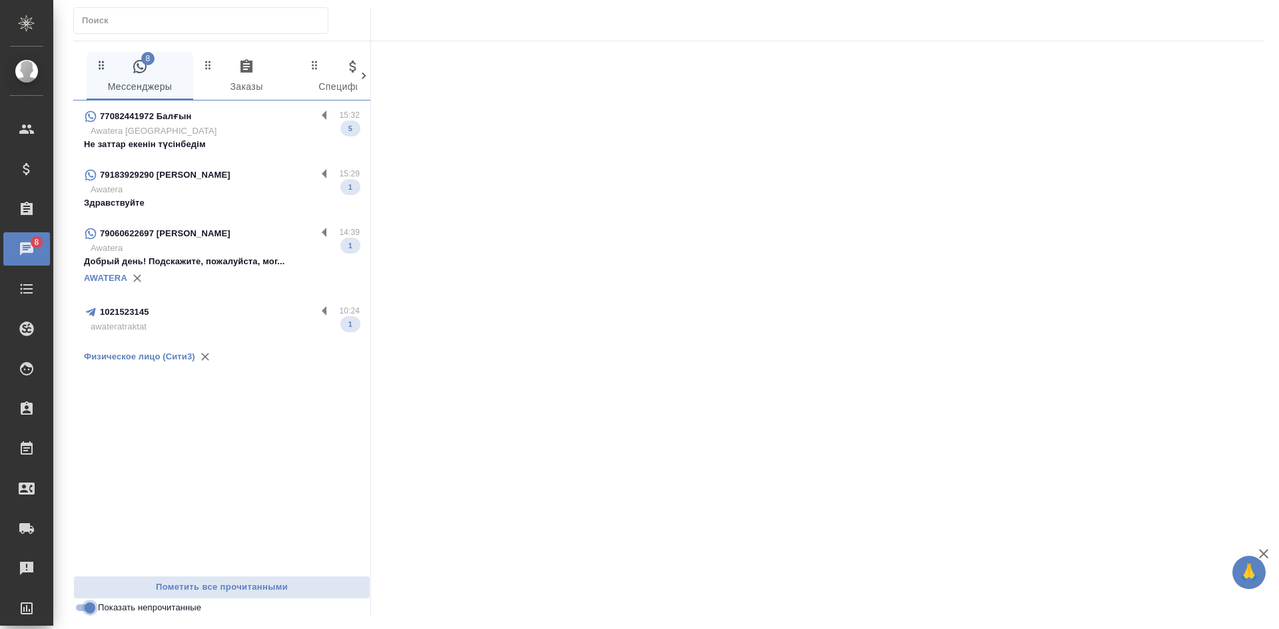
click at [81, 611] on input "Показать непрочитанные" at bounding box center [90, 608] width 48 height 16
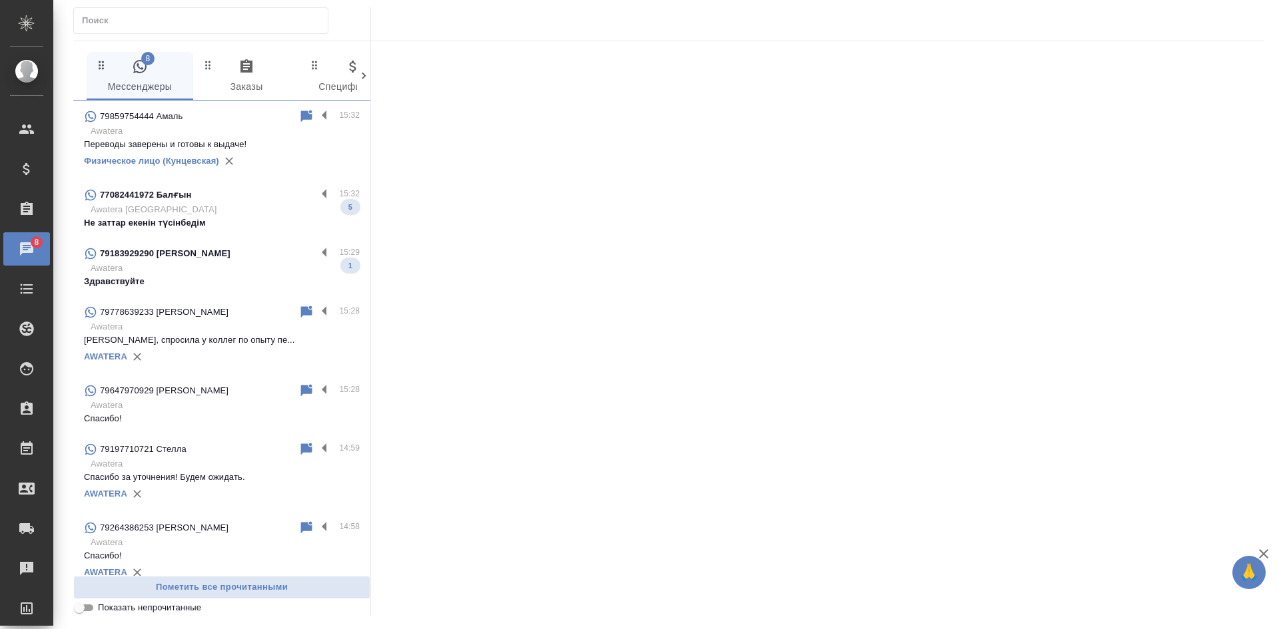
click at [81, 611] on input "Показать непрочитанные" at bounding box center [79, 608] width 48 height 16
checkbox input "true"
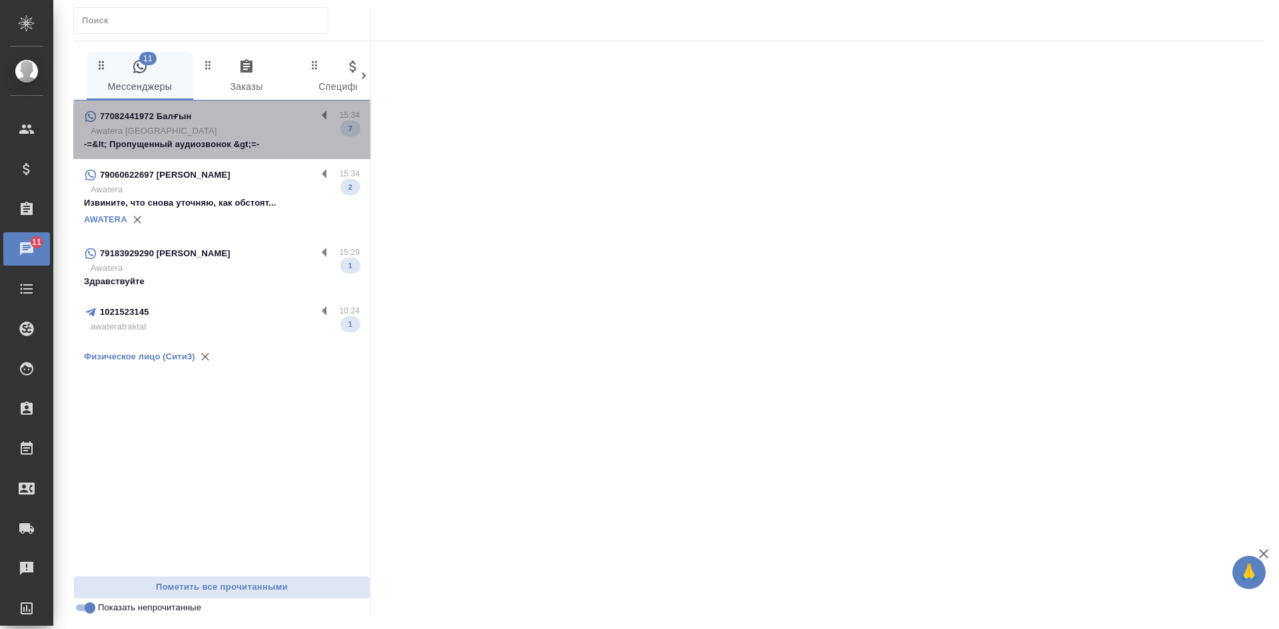
click at [227, 131] on p "Awatera Kazakhstan" at bounding box center [225, 131] width 269 height 13
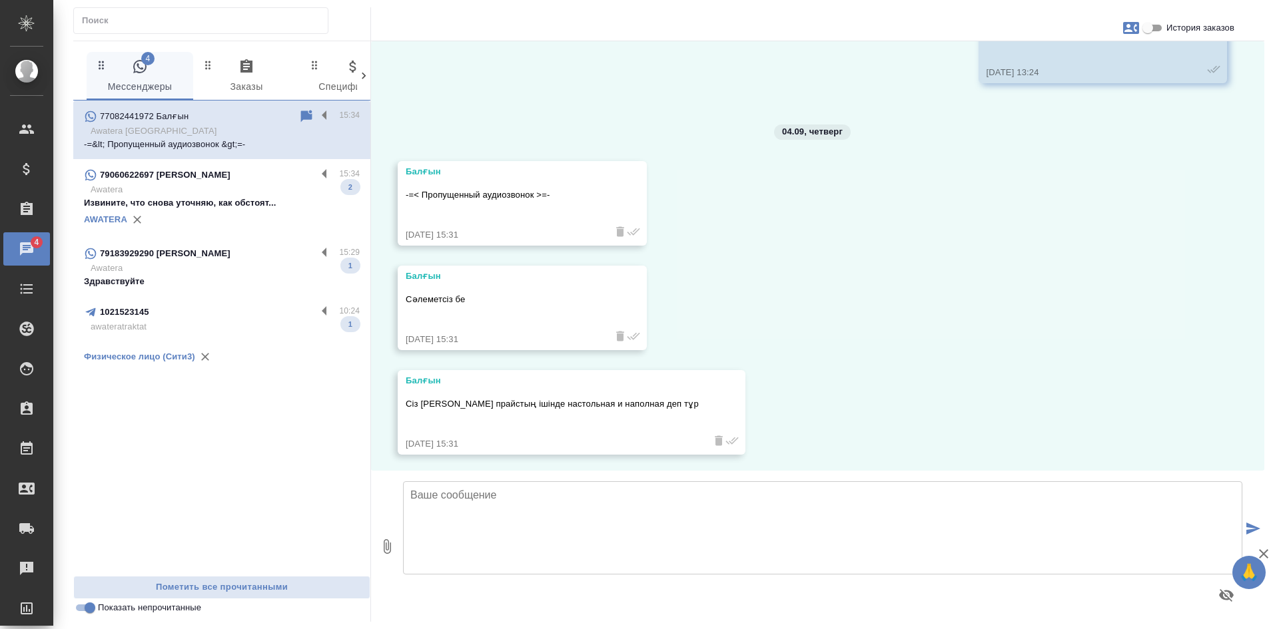
scroll to position [4531, 0]
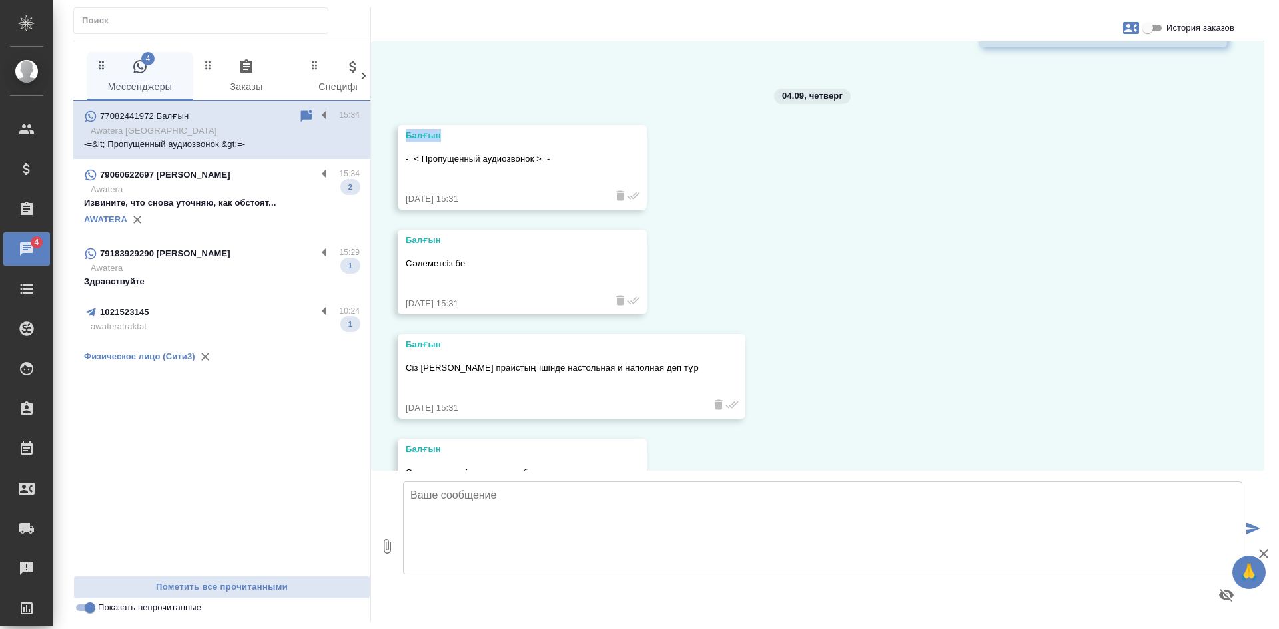
drag, startPoint x: 440, startPoint y: 150, endPoint x: 392, endPoint y: 150, distance: 48.0
click at [392, 150] on div "26.08, вторник Балғын Сәлеметсіз бе 26.08.25, 08:13 Балғын 24-25 Қыркүйекте кон…" at bounding box center [817, 256] width 893 height 430
copy div "Балғын"
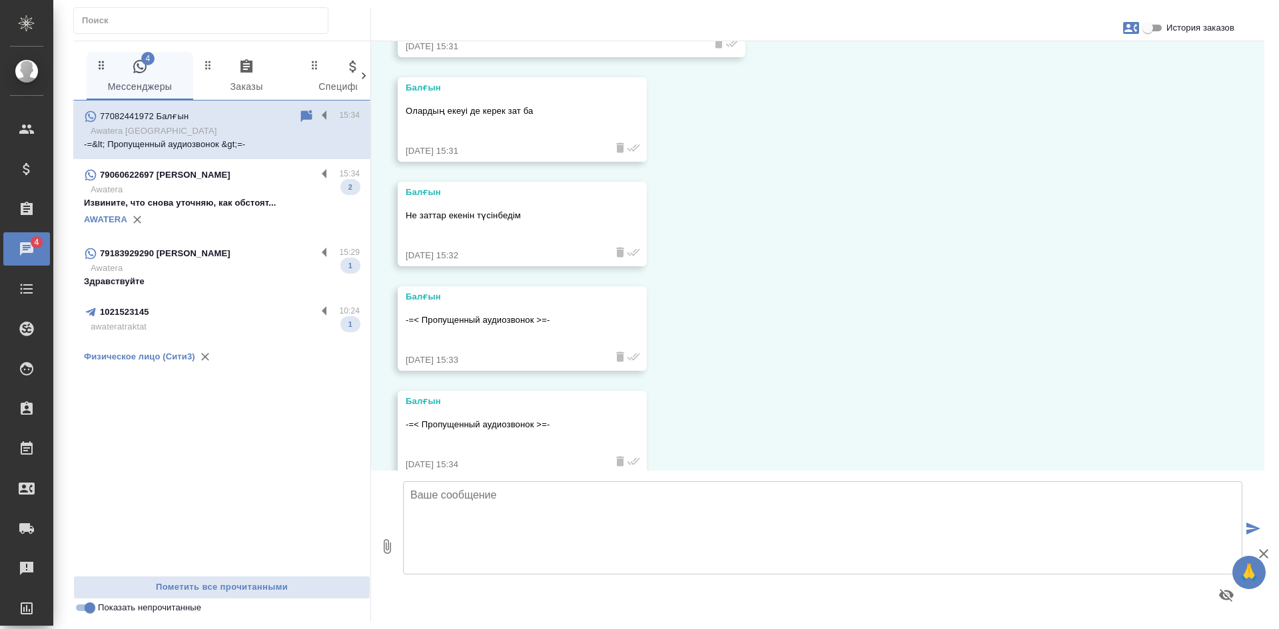
scroll to position [4930, 0]
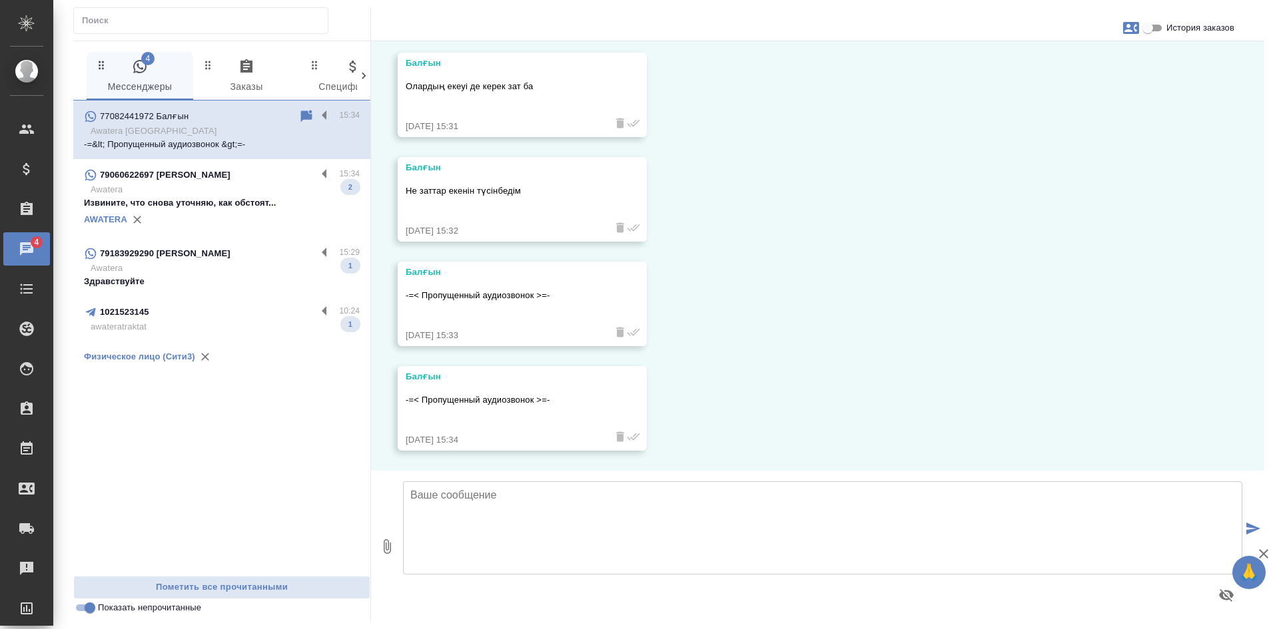
click at [282, 183] on p "Awatera" at bounding box center [225, 189] width 269 height 13
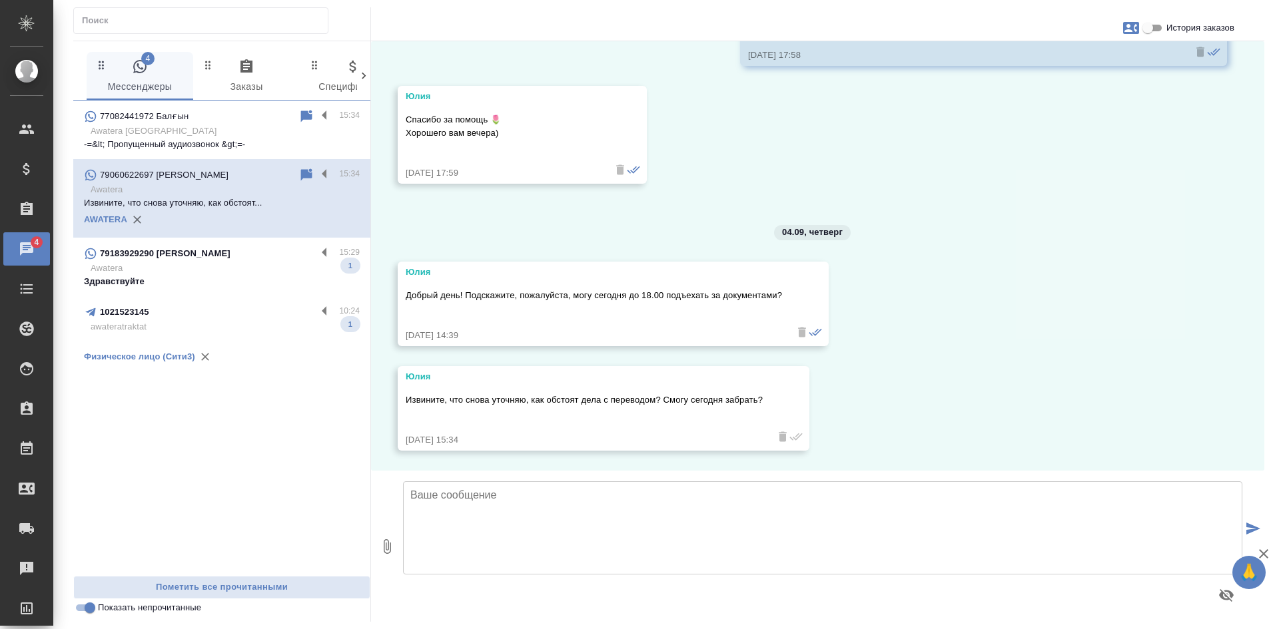
scroll to position [4891, 0]
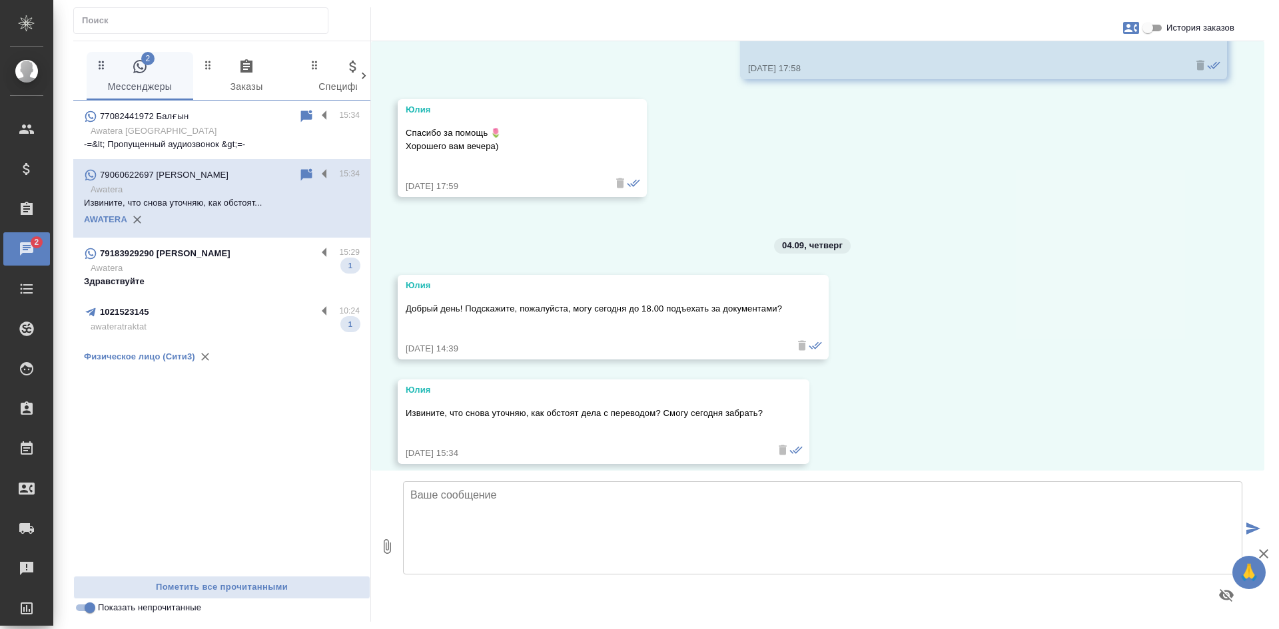
click at [952, 258] on div "01.09, понедельник Юлия Добрый день! Подскажите, пожалуйста, можно у вас заказа…" at bounding box center [817, 256] width 893 height 430
drag, startPoint x: 978, startPoint y: 352, endPoint x: 765, endPoint y: 343, distance: 212.7
click at [978, 352] on div "01.09, понедельник Юлия Добрый день! Подскажите, пожалуйста, можно у вас заказа…" at bounding box center [817, 256] width 893 height 430
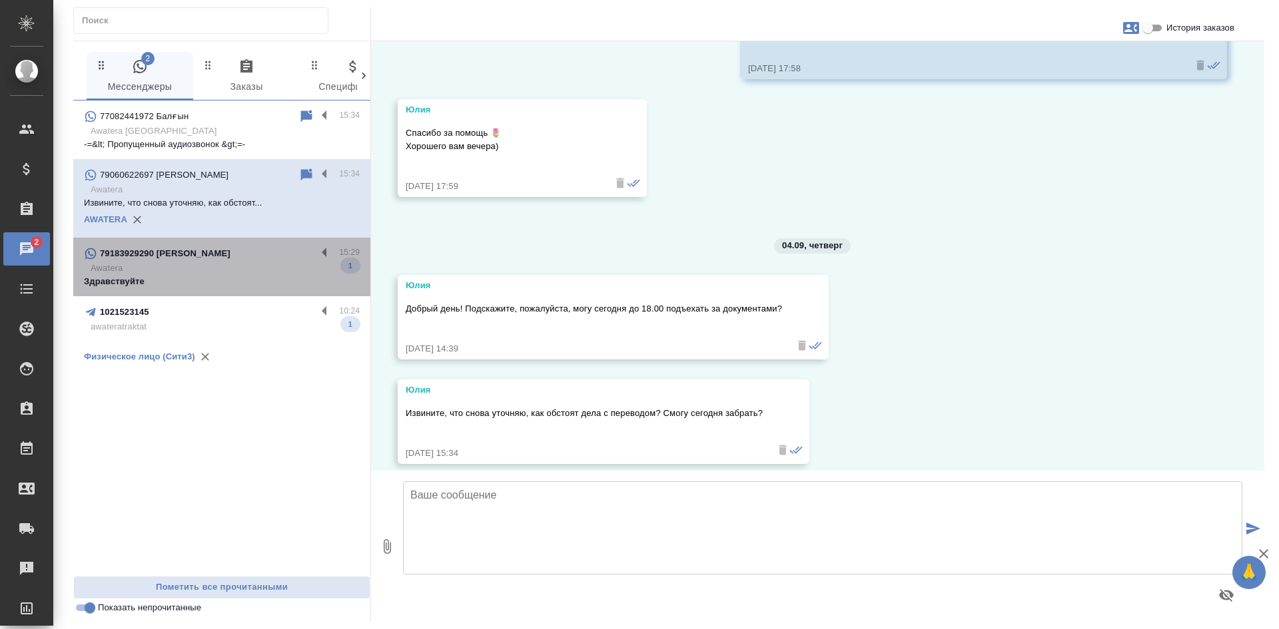
click at [215, 289] on div "79183929290 Эдуард 15:29 Awatera Здравствуйте 1" at bounding box center [221, 267] width 297 height 59
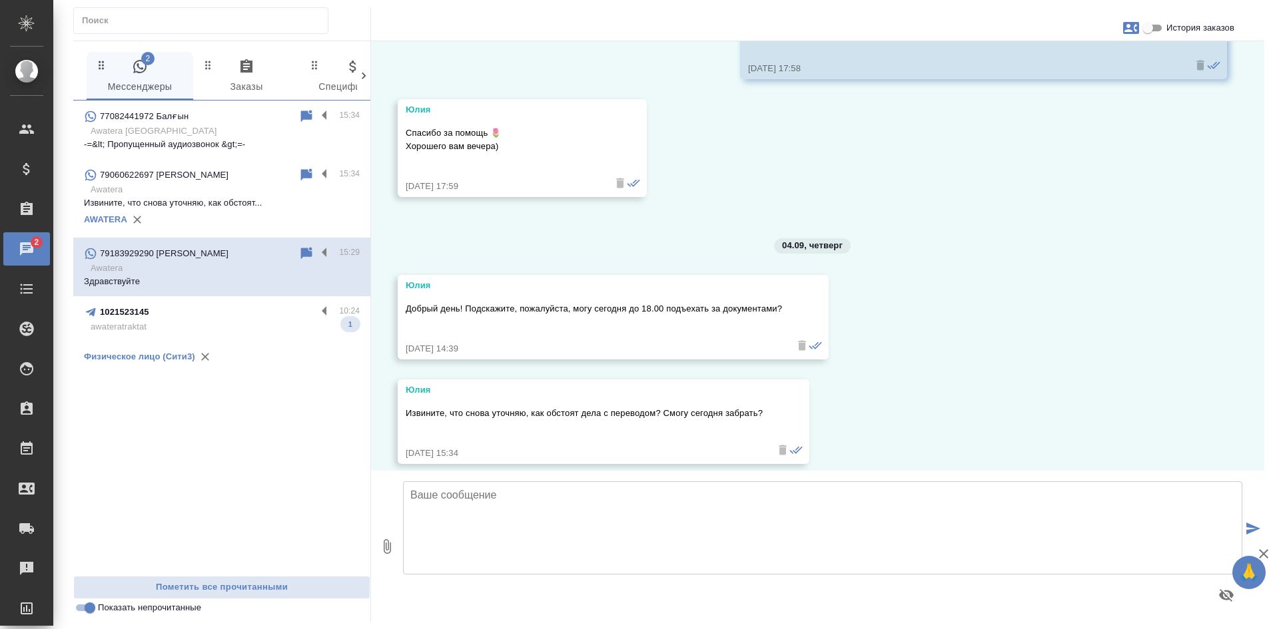
scroll to position [0, 0]
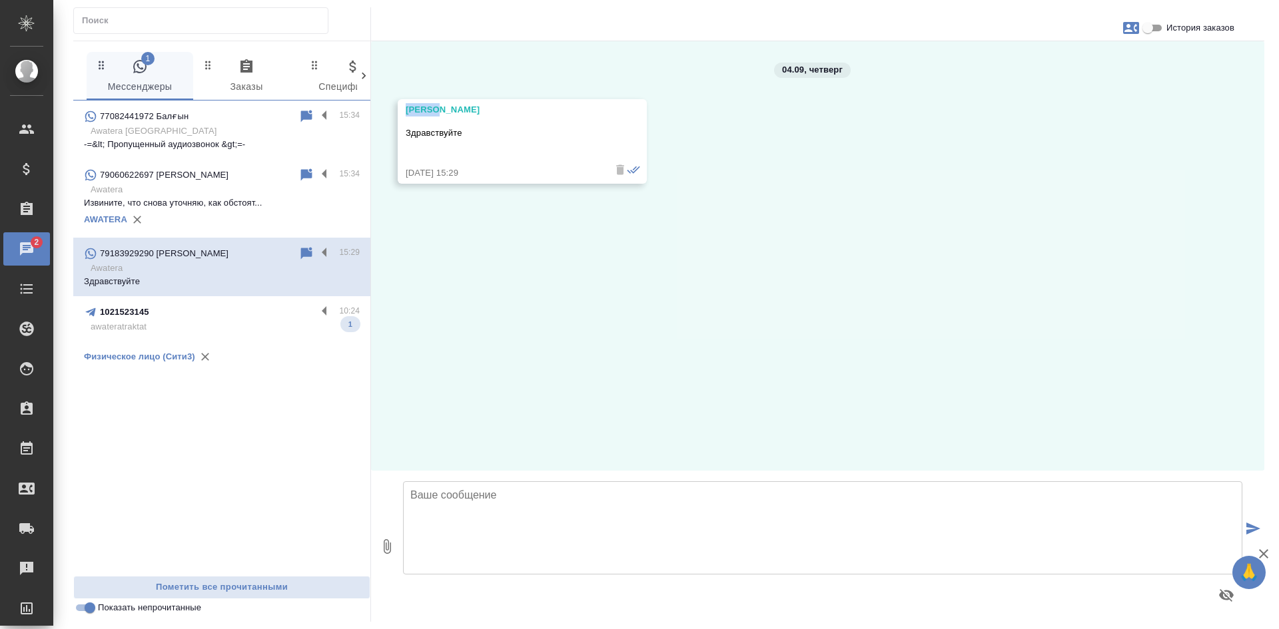
drag, startPoint x: 450, startPoint y: 109, endPoint x: 405, endPoint y: 109, distance: 45.3
click at [374, 109] on div "04.09, четверг Эдуард Здравствуйте 04.09.25, 15:29" at bounding box center [817, 256] width 893 height 430
copy div "Эдуард"
click at [440, 502] on textarea at bounding box center [822, 528] width 839 height 93
paste textarea "Эдуард"
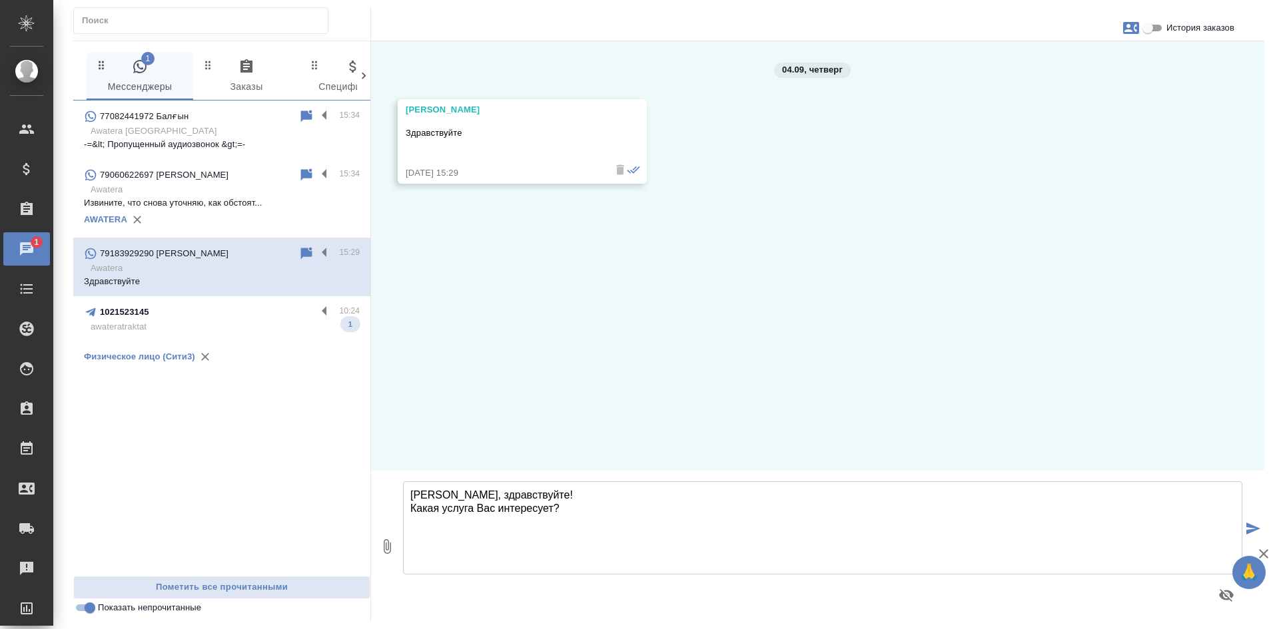
type textarea "Эдуард, здравствуйте! Какая услуга Вас интересует?"
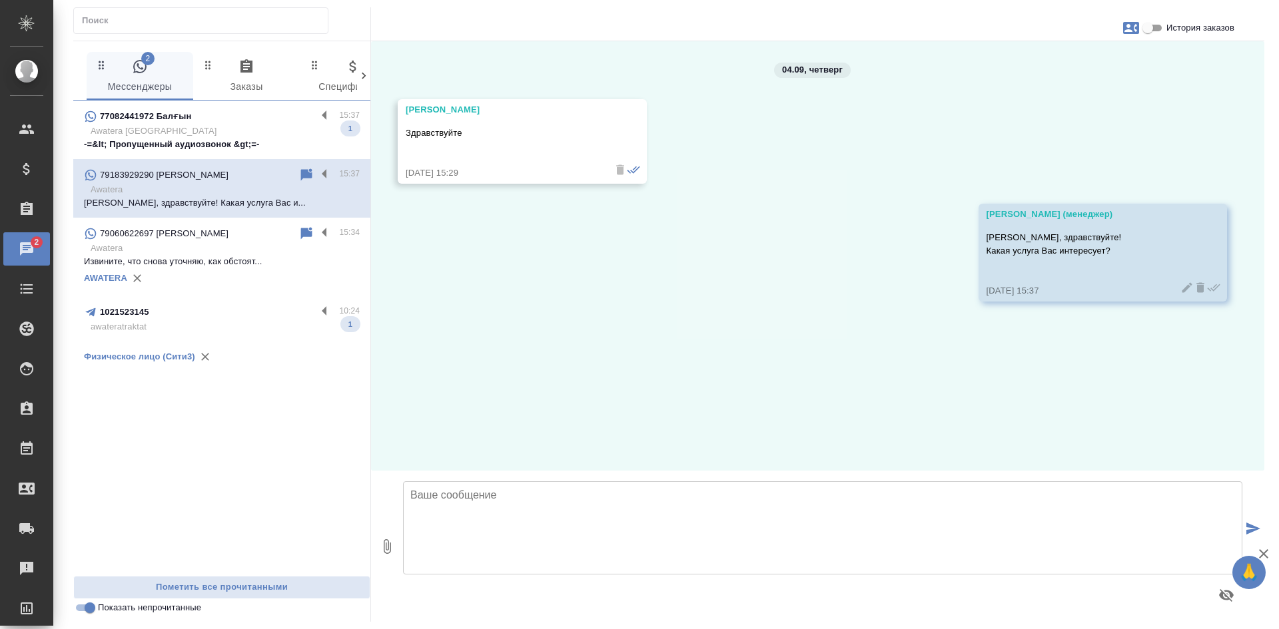
scroll to position [22, 0]
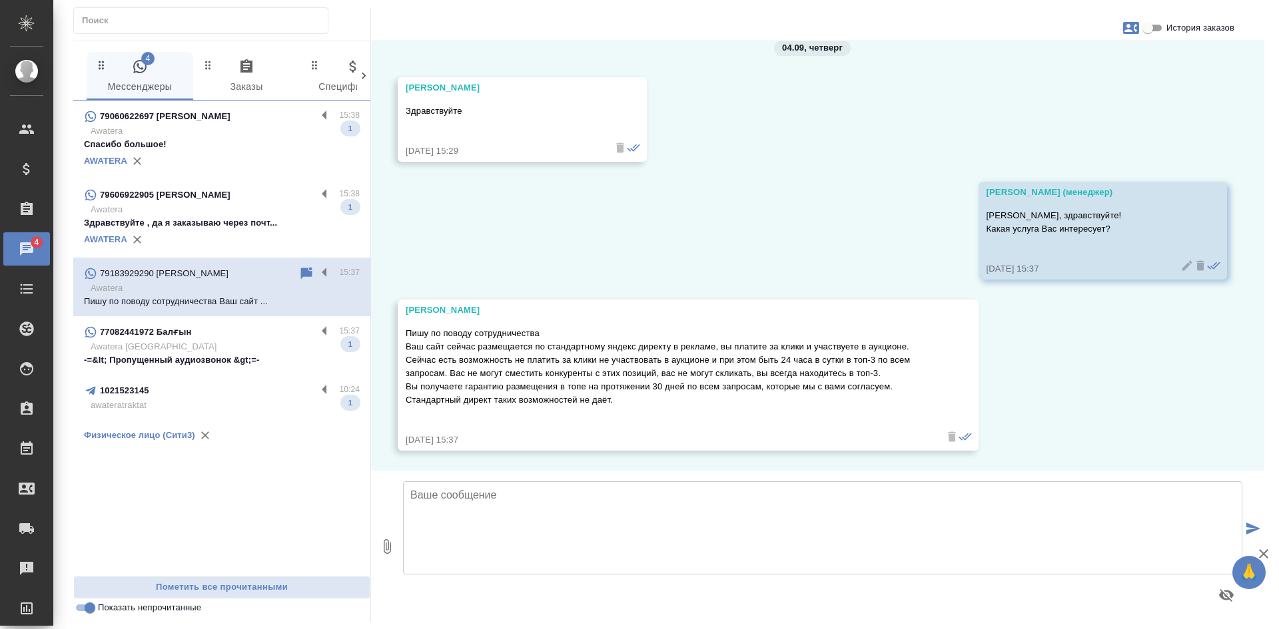
click at [598, 554] on textarea at bounding box center [822, 528] width 839 height 93
paste textarea "traktat@traktat.com"
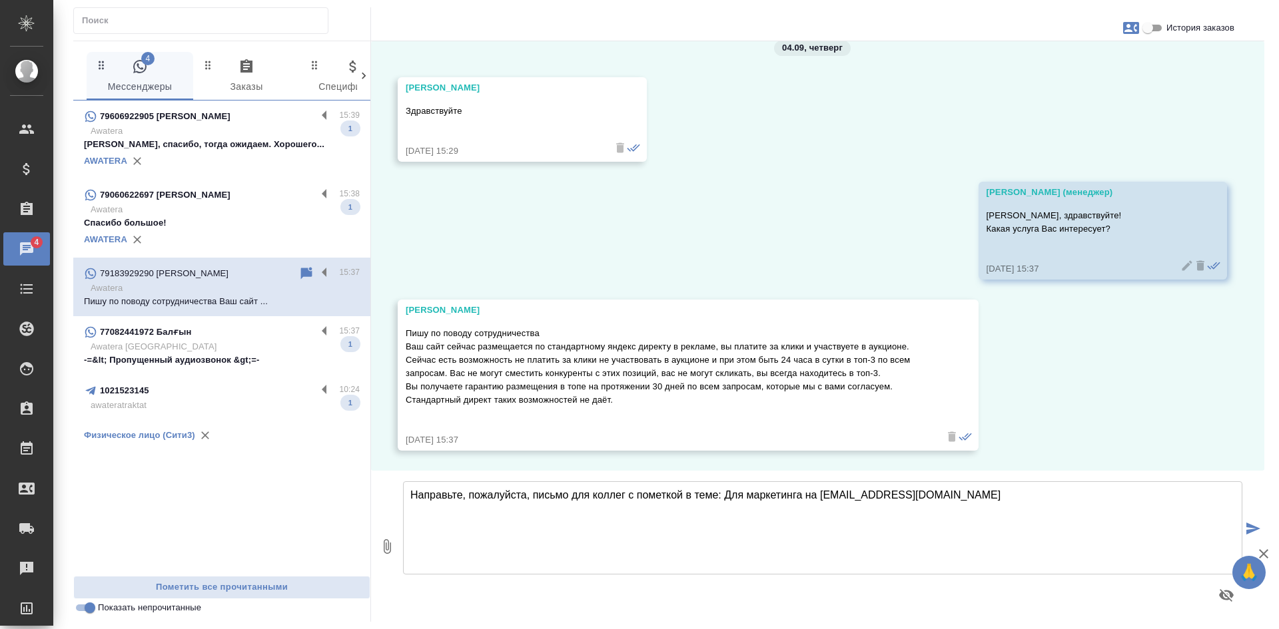
click at [803, 496] on textarea "Направьте, пожалуйста, письмо для коллег с пометкой в теме: Для маркетинга на t…" at bounding box center [822, 528] width 839 height 93
click at [924, 505] on textarea "Направьте, пожалуйста, письмо для коллег с пометкой в теме: Для маркетинга на t…" at bounding box center [822, 528] width 839 height 93
type textarea "Направьте, пожалуйста, письмо для коллег с пометкой в теме: Для маркетинга на t…"
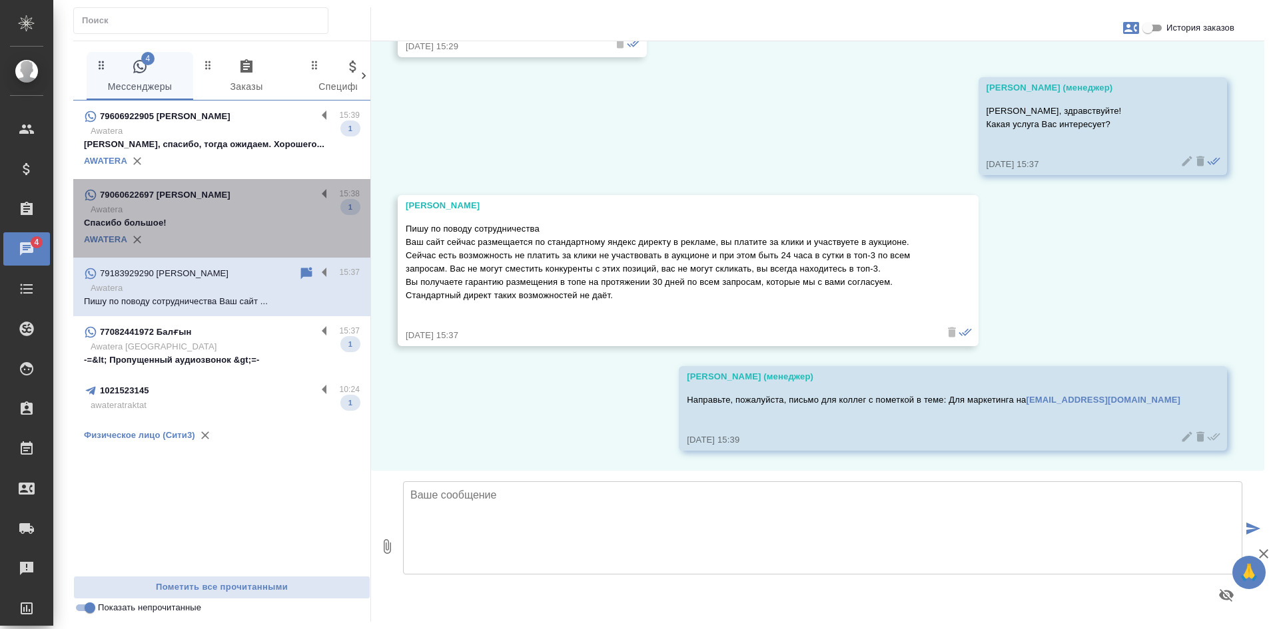
click at [208, 191] on div "79060622697 Юлия" at bounding box center [200, 195] width 232 height 16
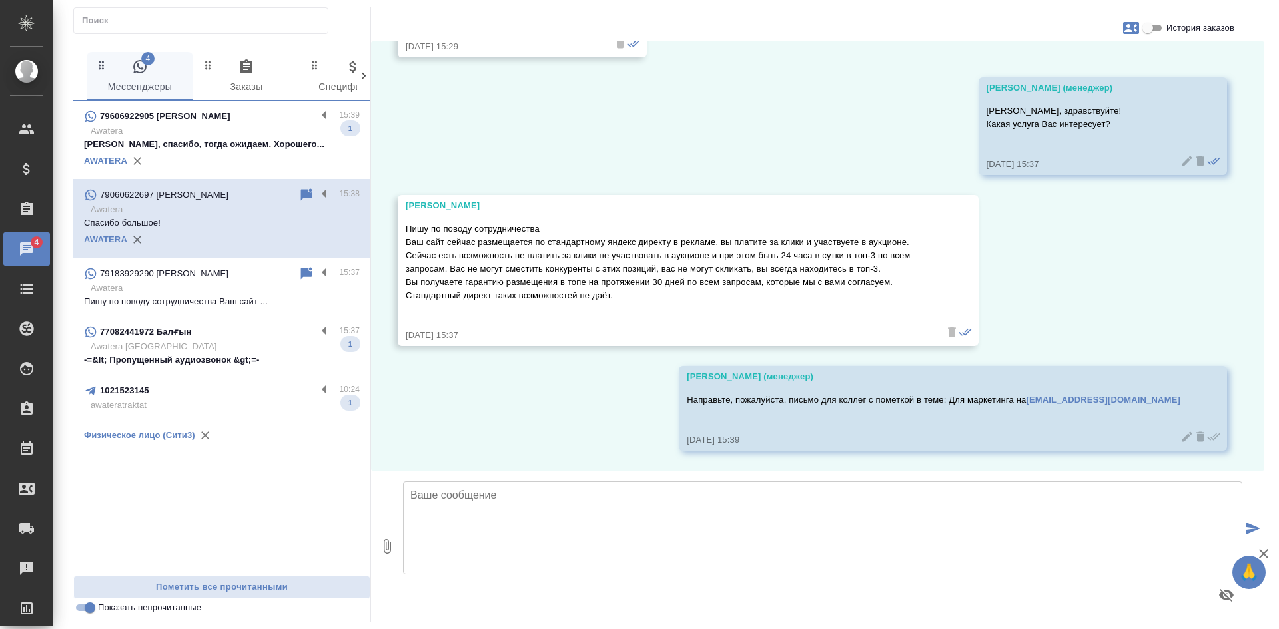
scroll to position [5133, 0]
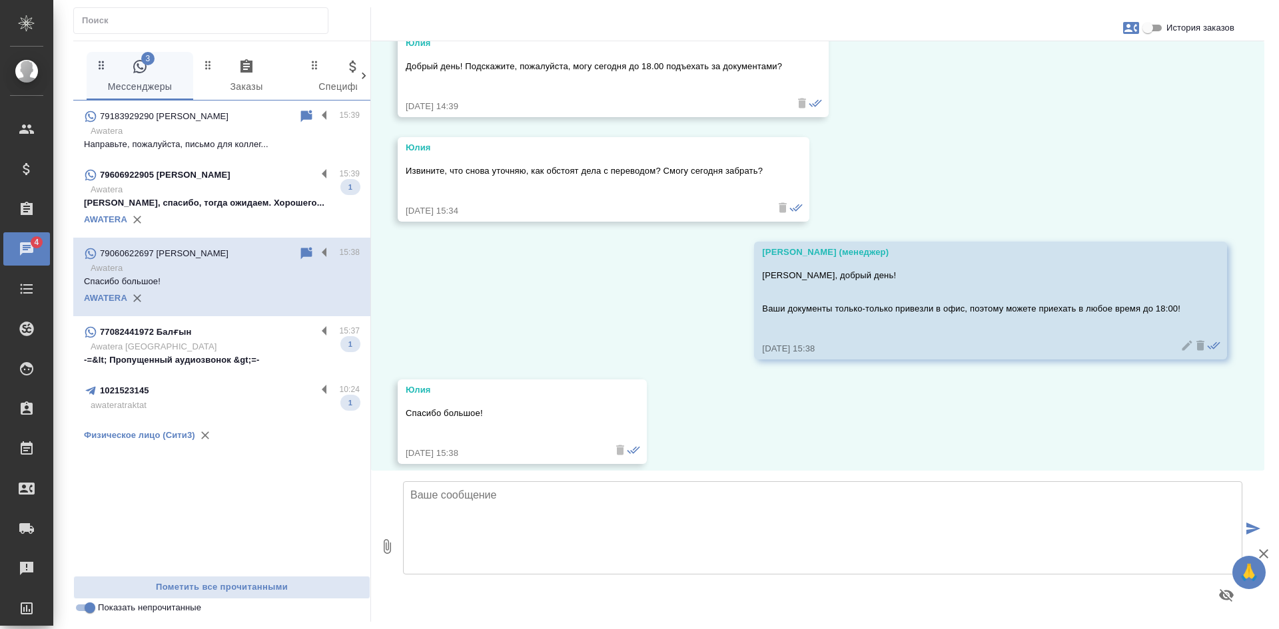
click at [232, 188] on p "Awatera" at bounding box center [225, 189] width 269 height 13
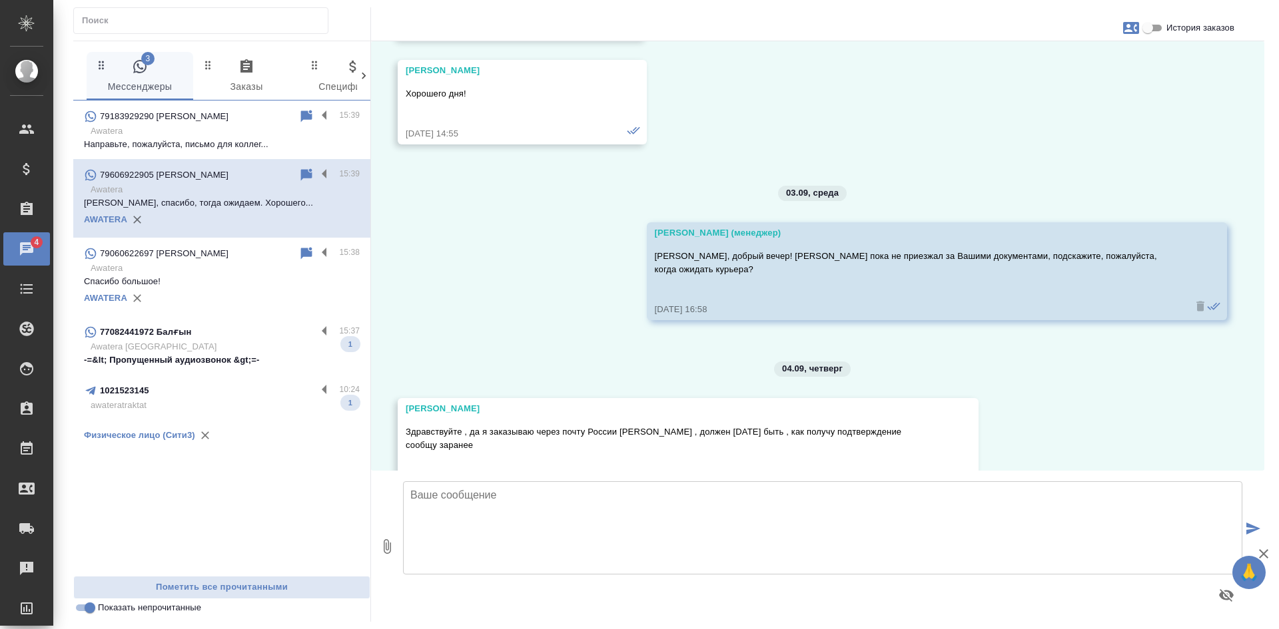
scroll to position [5617, 0]
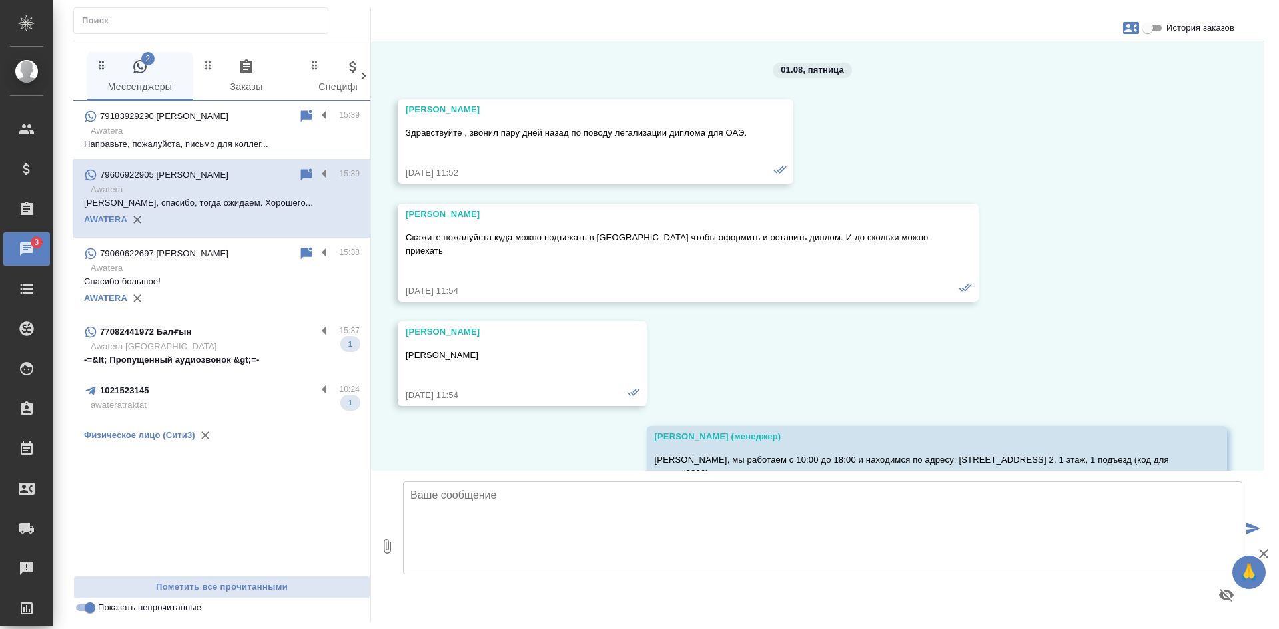
scroll to position [5617, 0]
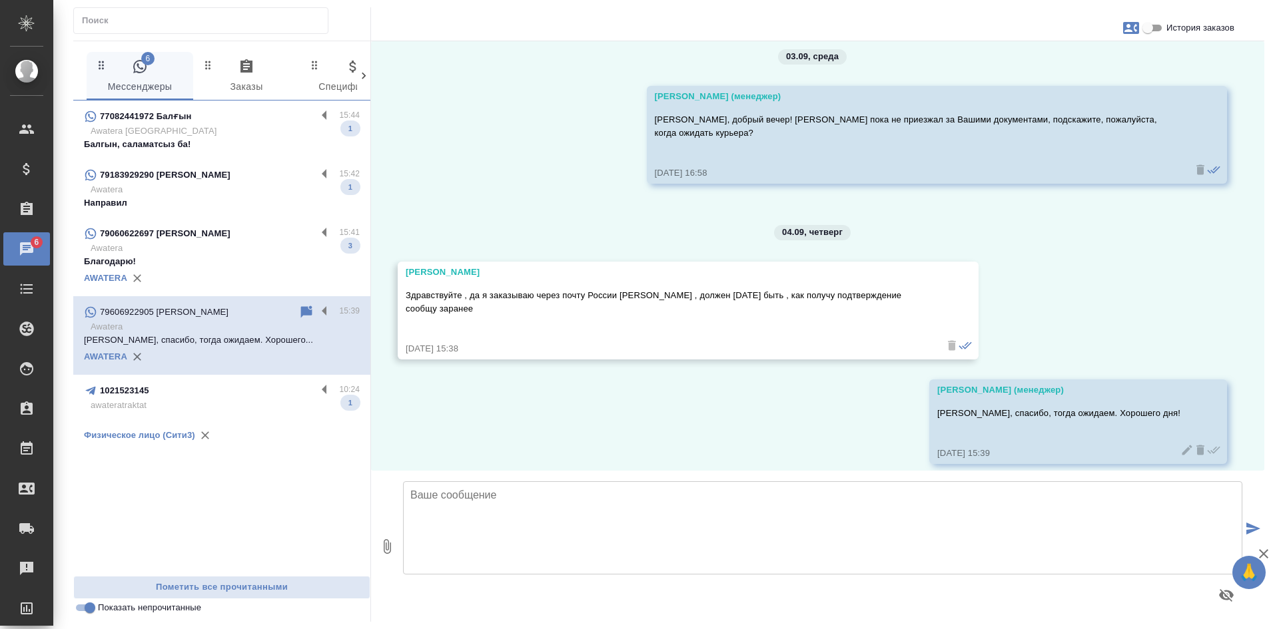
click at [254, 121] on div "77082441972 Балғын" at bounding box center [200, 117] width 232 height 16
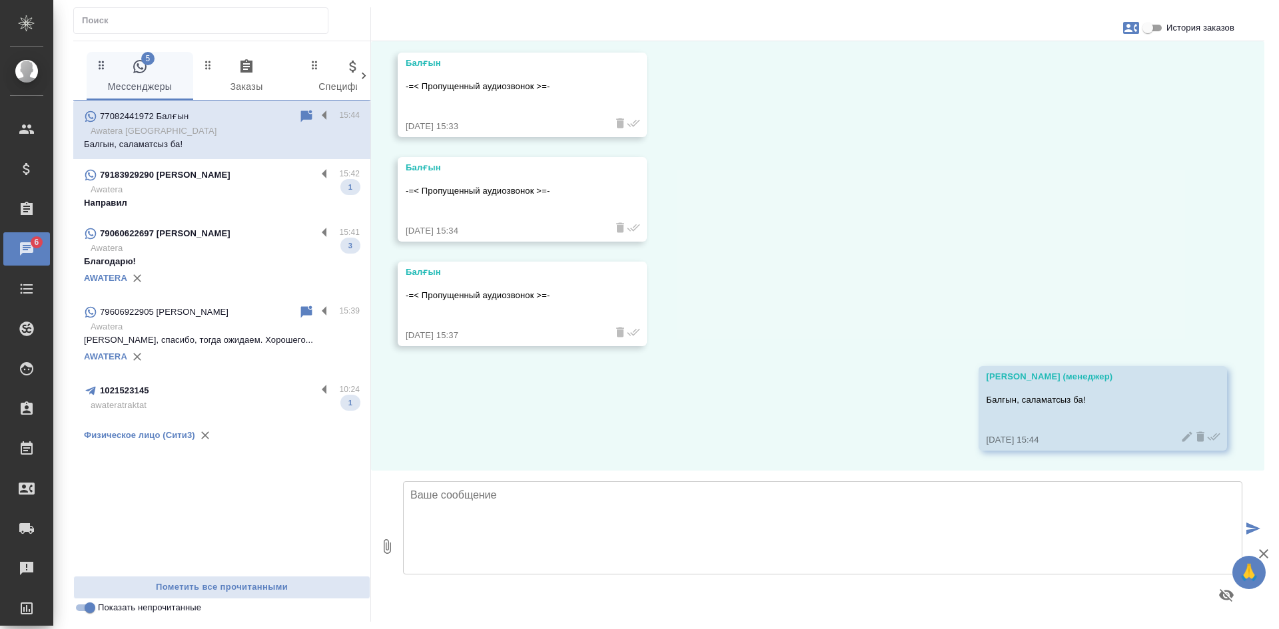
click at [210, 173] on div "79183929290 Эдуард" at bounding box center [200, 175] width 232 height 16
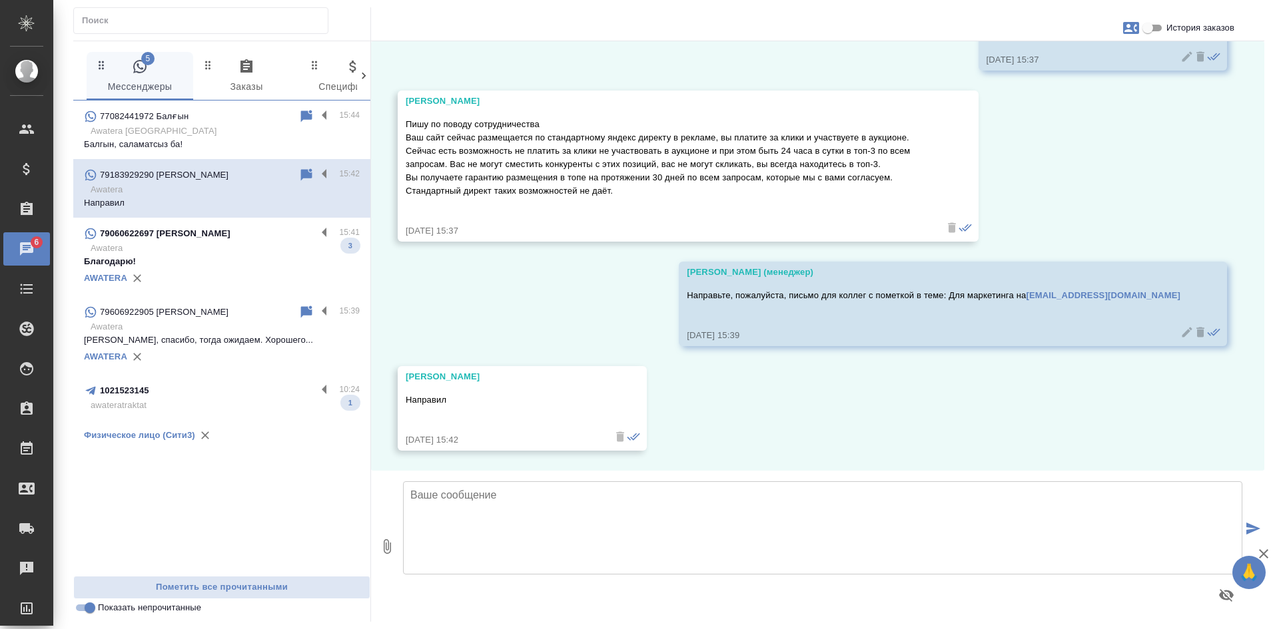
scroll to position [231, 0]
click at [516, 524] on textarea at bounding box center [822, 528] width 839 height 93
type textarea "С"
click at [197, 241] on div "79060622697 Юлия" at bounding box center [200, 234] width 232 height 16
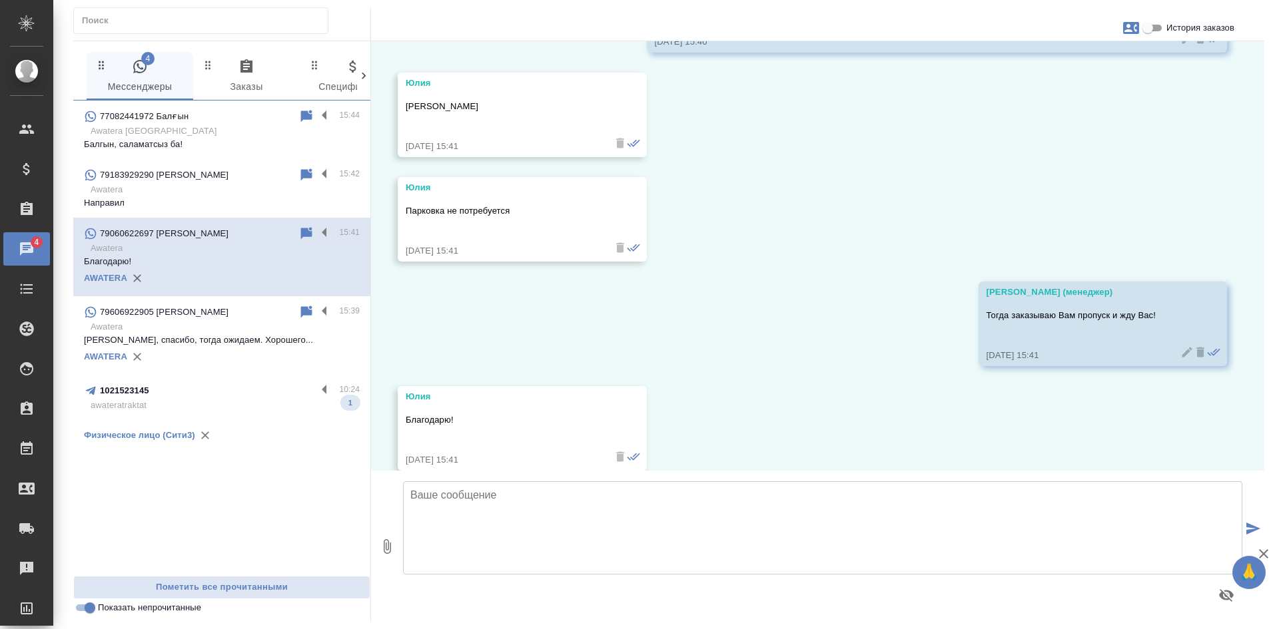
scroll to position [5670, 0]
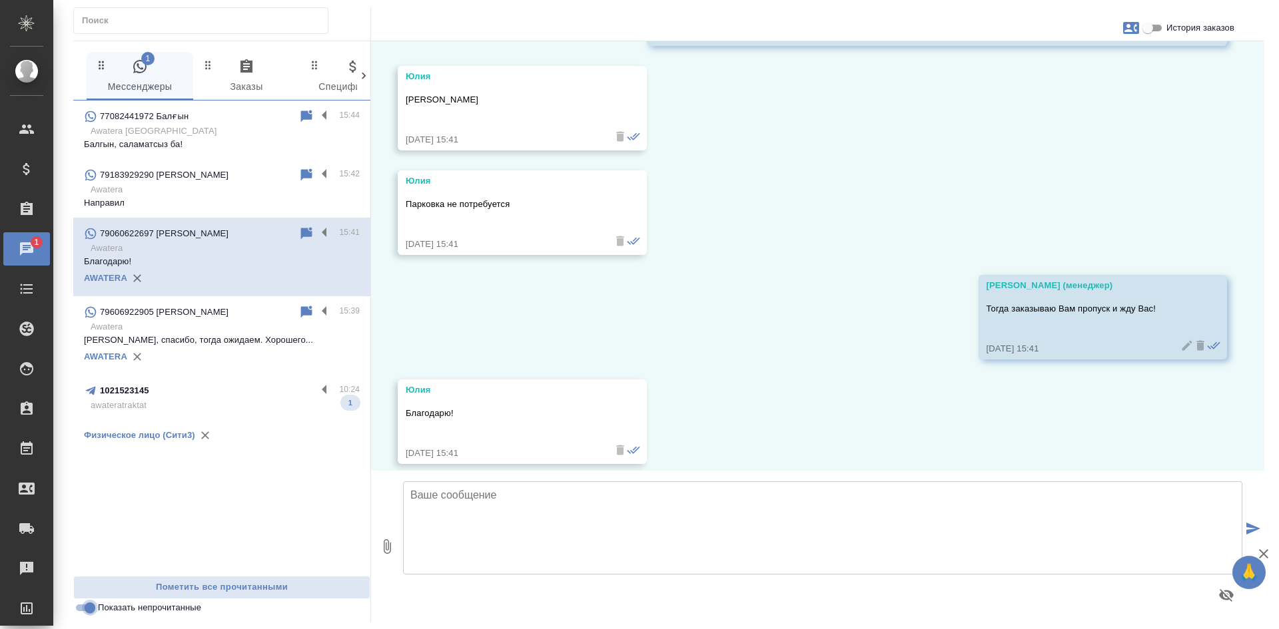
click at [89, 609] on input "Показать непрочитанные" at bounding box center [90, 608] width 48 height 16
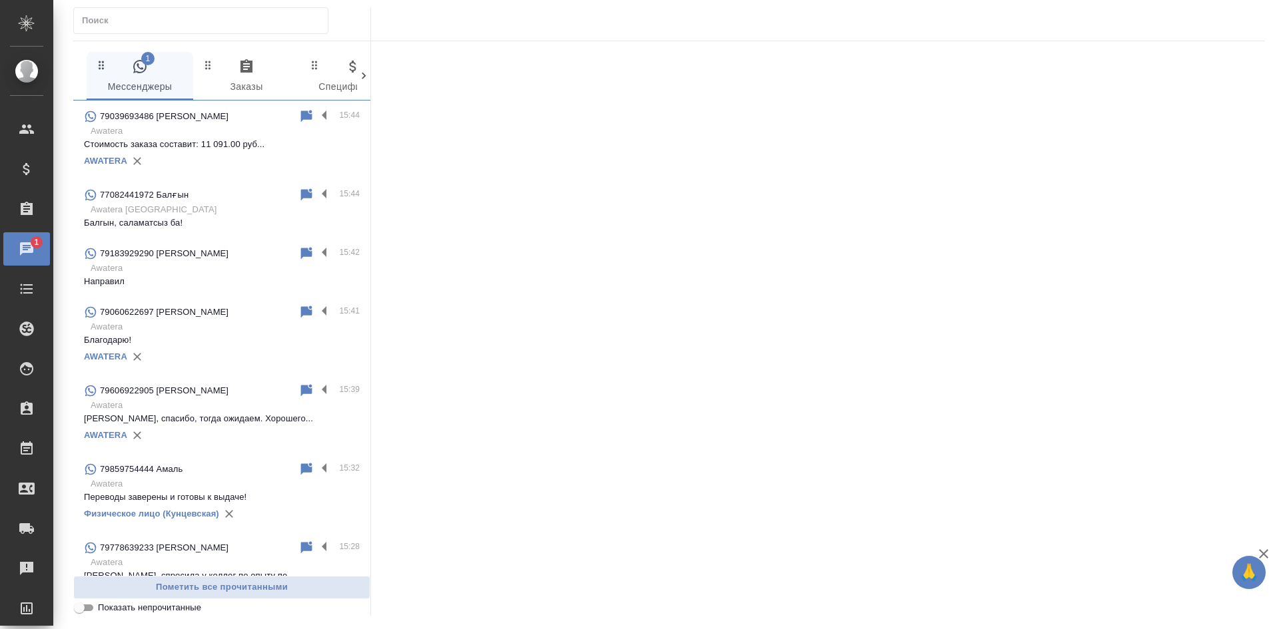
click at [87, 610] on input "Показать непрочитанные" at bounding box center [79, 608] width 48 height 16
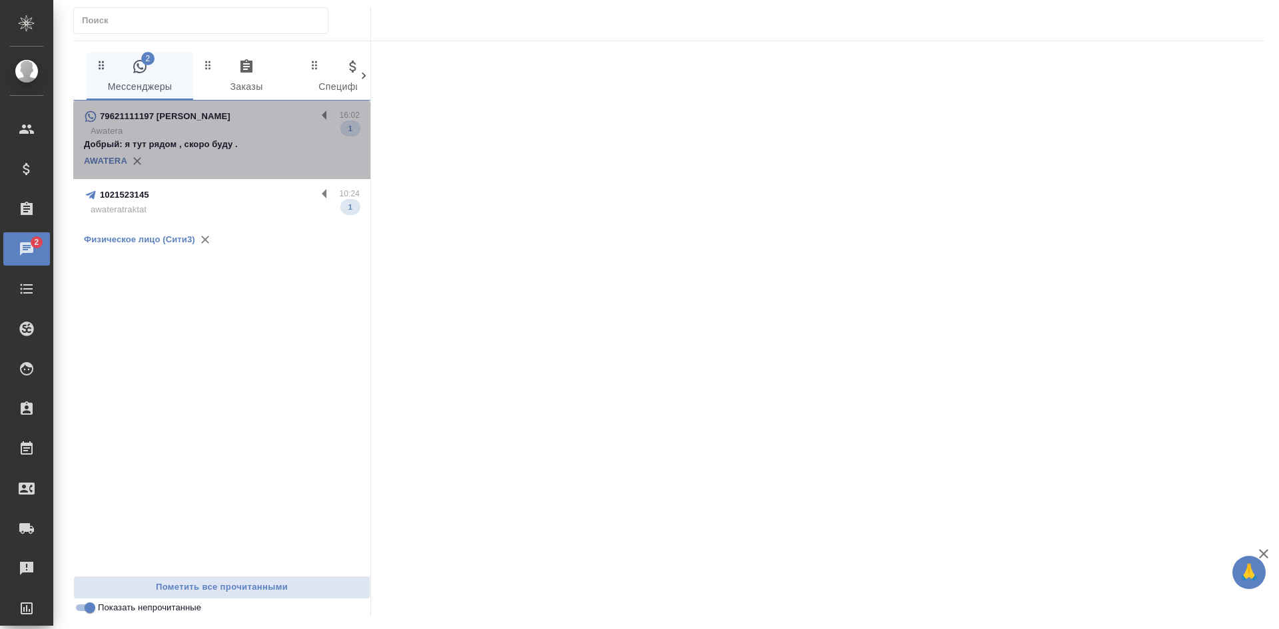
click at [202, 129] on p "Awatera" at bounding box center [225, 131] width 269 height 13
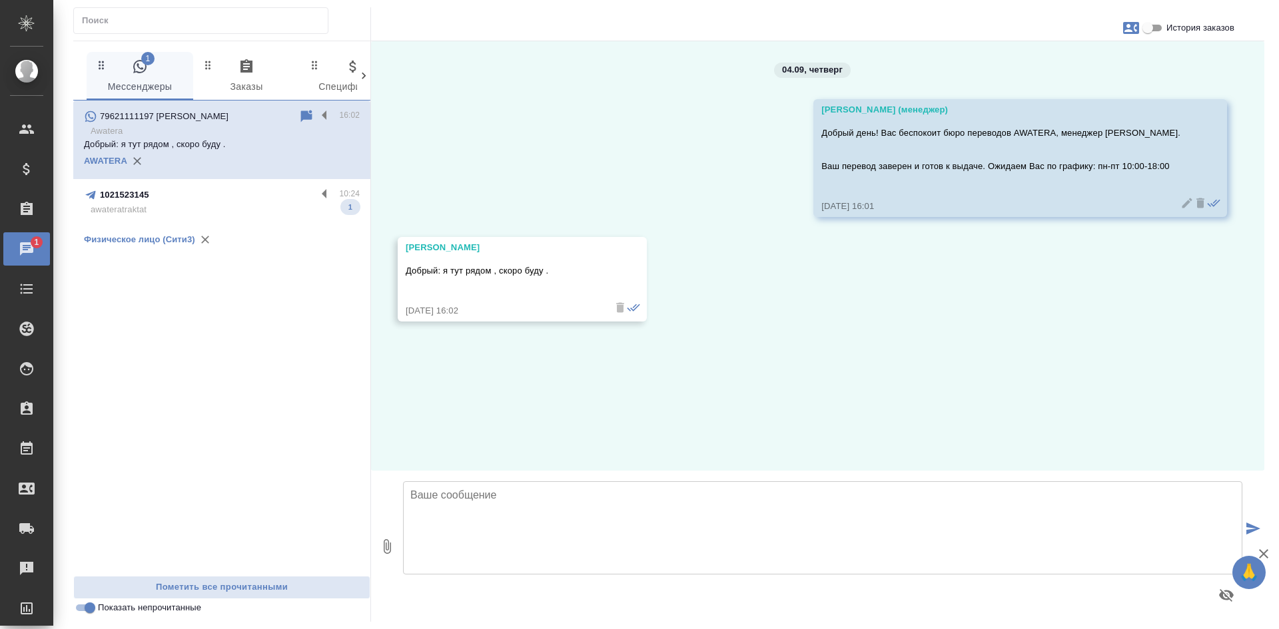
click at [88, 605] on input "Показать непрочитанные" at bounding box center [90, 608] width 48 height 16
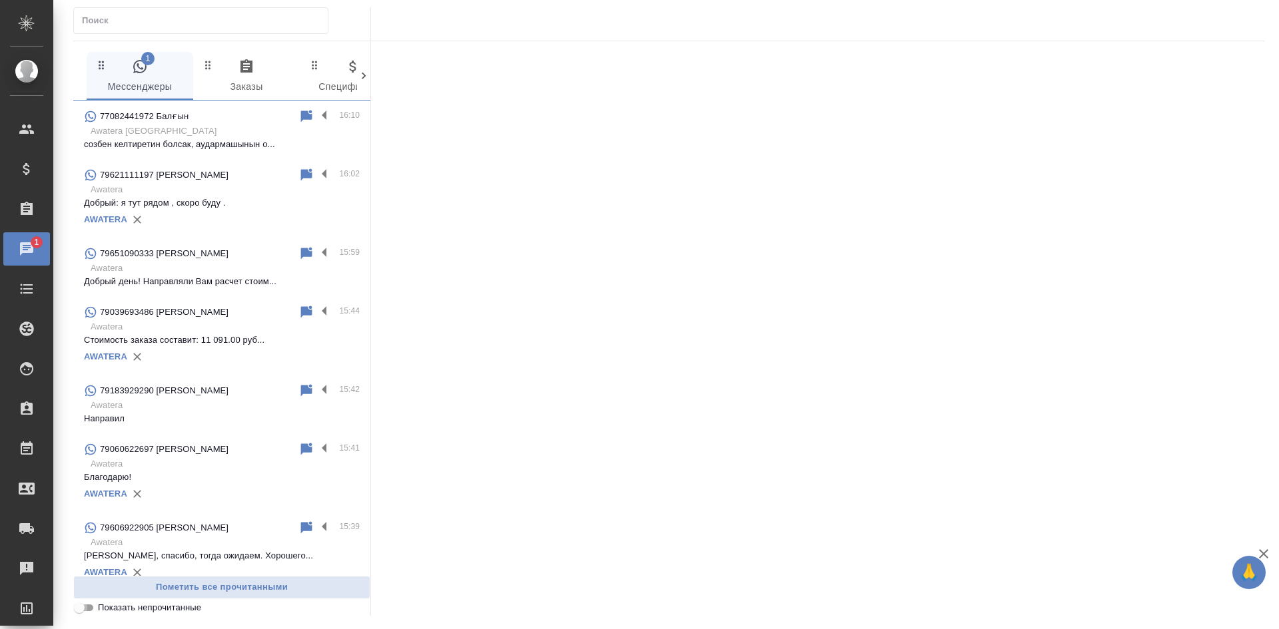
click at [88, 605] on input "Показать непрочитанные" at bounding box center [79, 608] width 48 height 16
checkbox input "true"
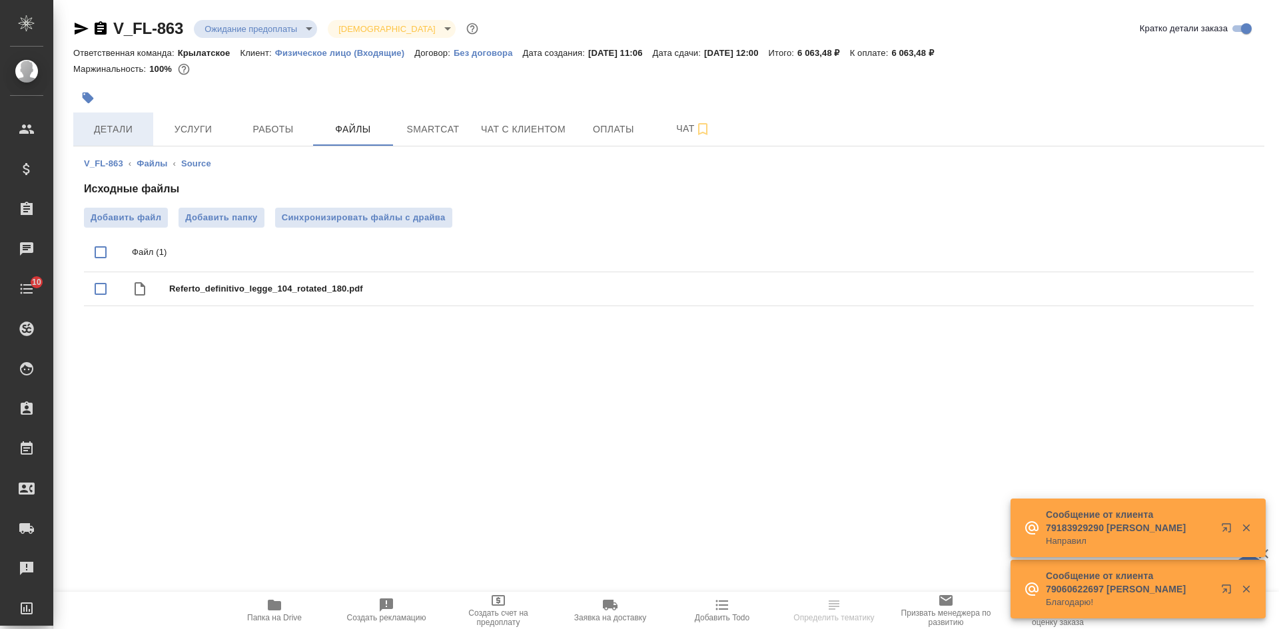
click at [131, 139] on button "Детали" at bounding box center [113, 129] width 80 height 33
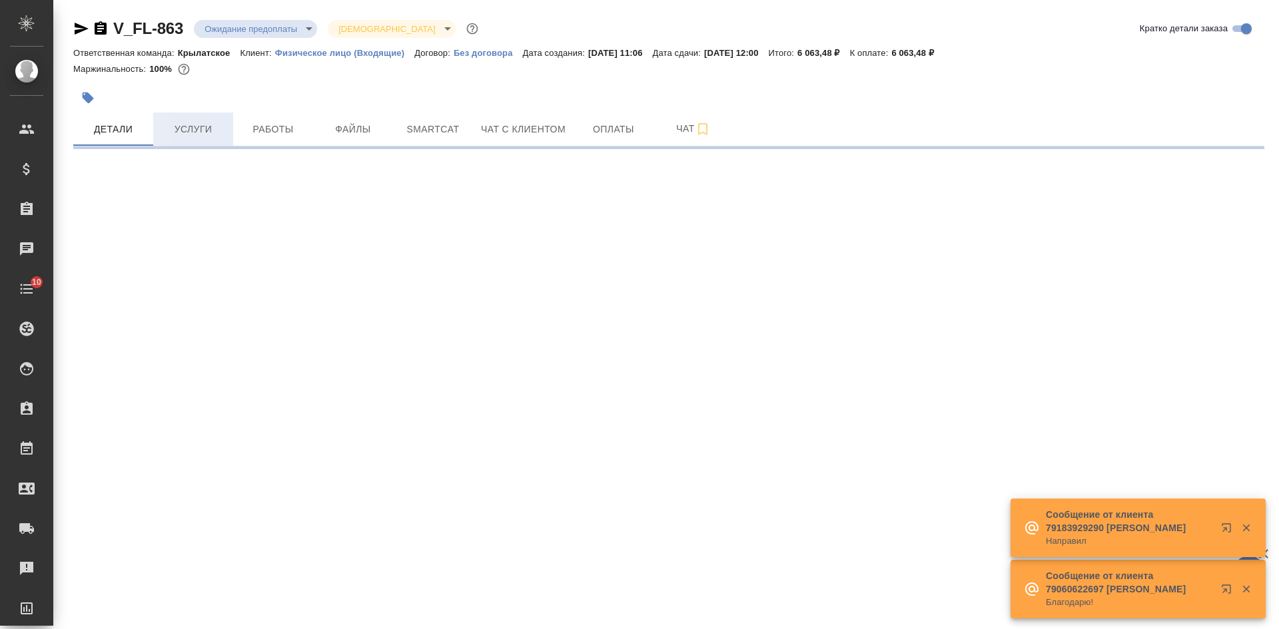
select select "RU"
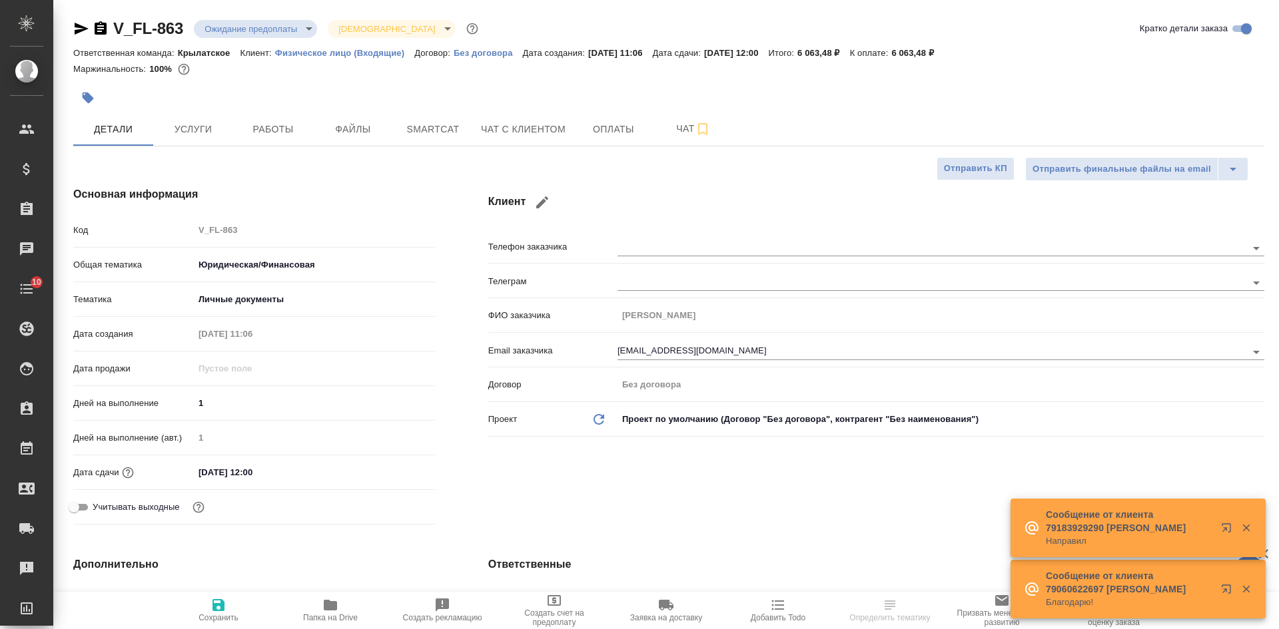
type textarea "x"
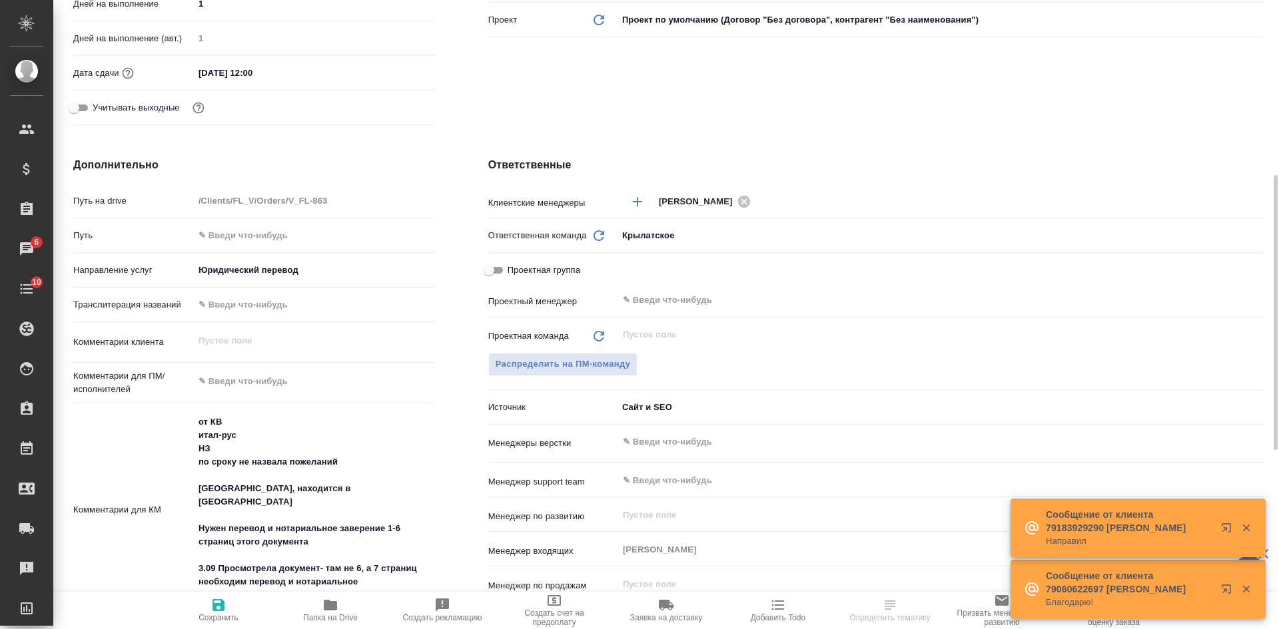
scroll to position [666, 0]
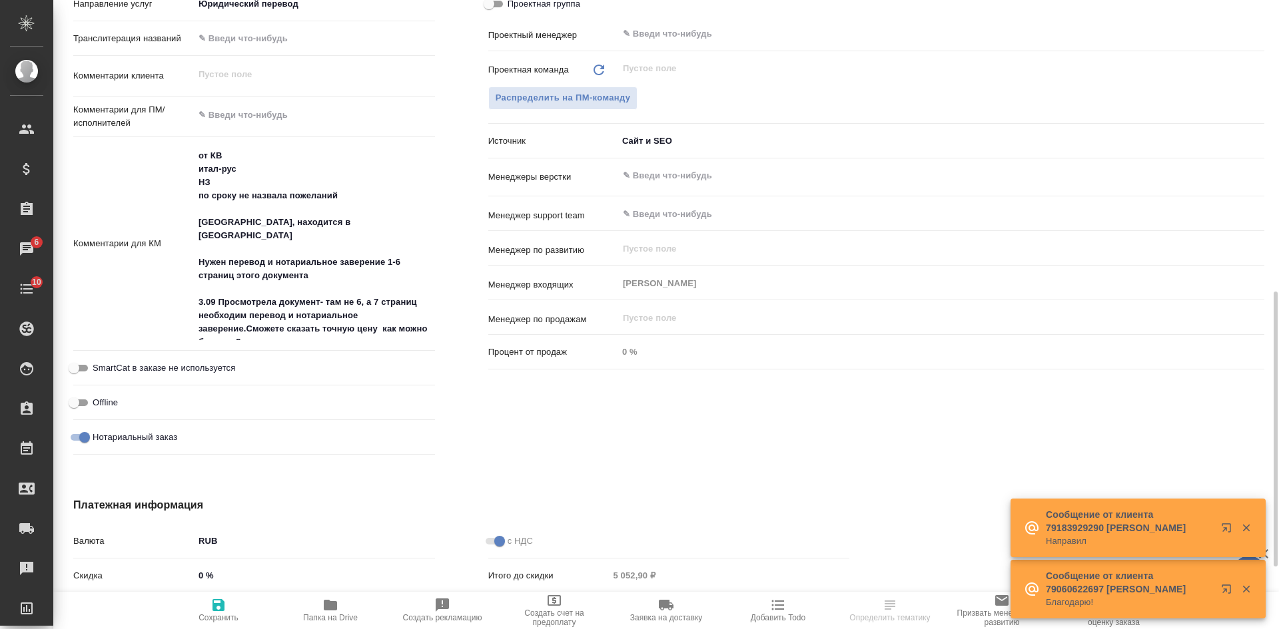
type textarea "x"
click at [270, 325] on textarea "от КВ итал-рус НЗ по сроку не назвала пожеланий сканы, находится в Пятигорске Н…" at bounding box center [314, 243] width 240 height 196
type textarea "от КВ итал-рус НЗ по сроку не назвала пожеланий сканы, находится в Пятигорске Н…"
type textarea "x"
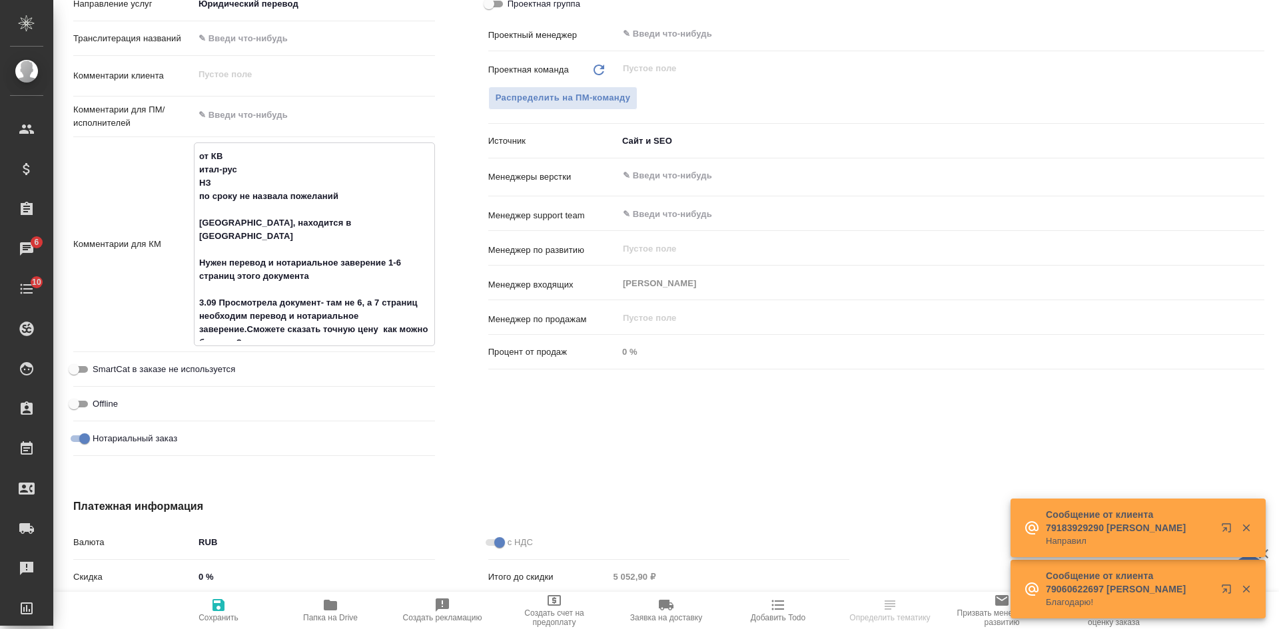
type textarea "x"
type textarea "от КВ итал-рус НЗ по сроку не назвала пожеланий сканы, находится в Пятигорске Н…"
type textarea "x"
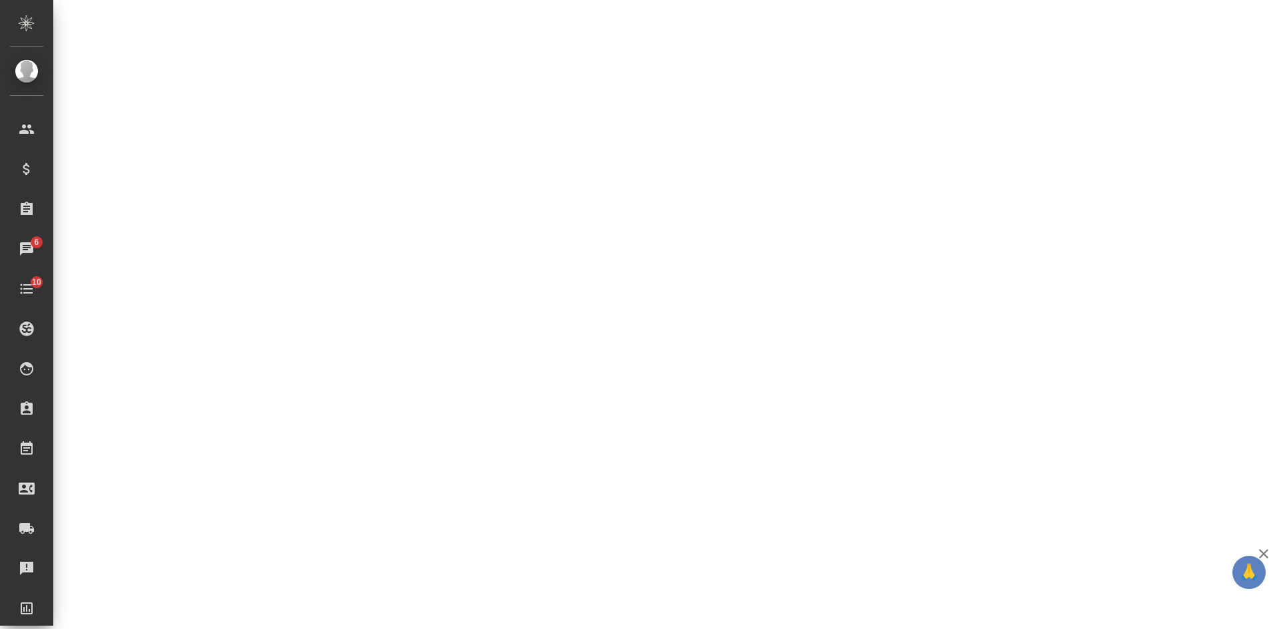
select select "RU"
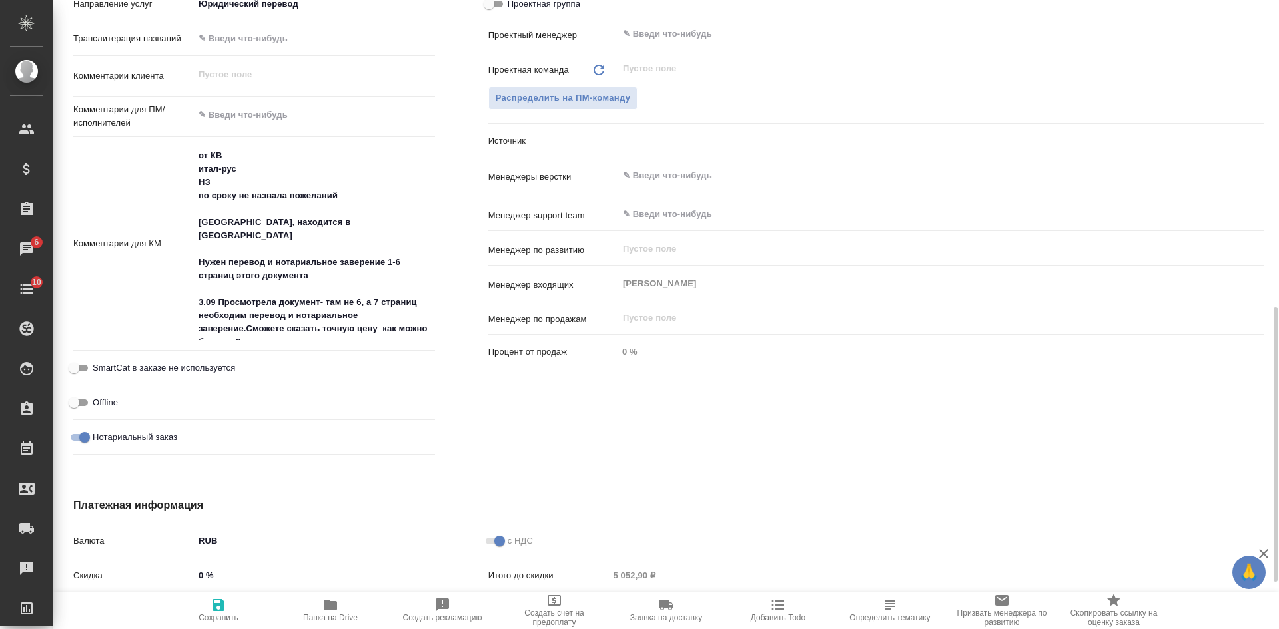
scroll to position [677, 0]
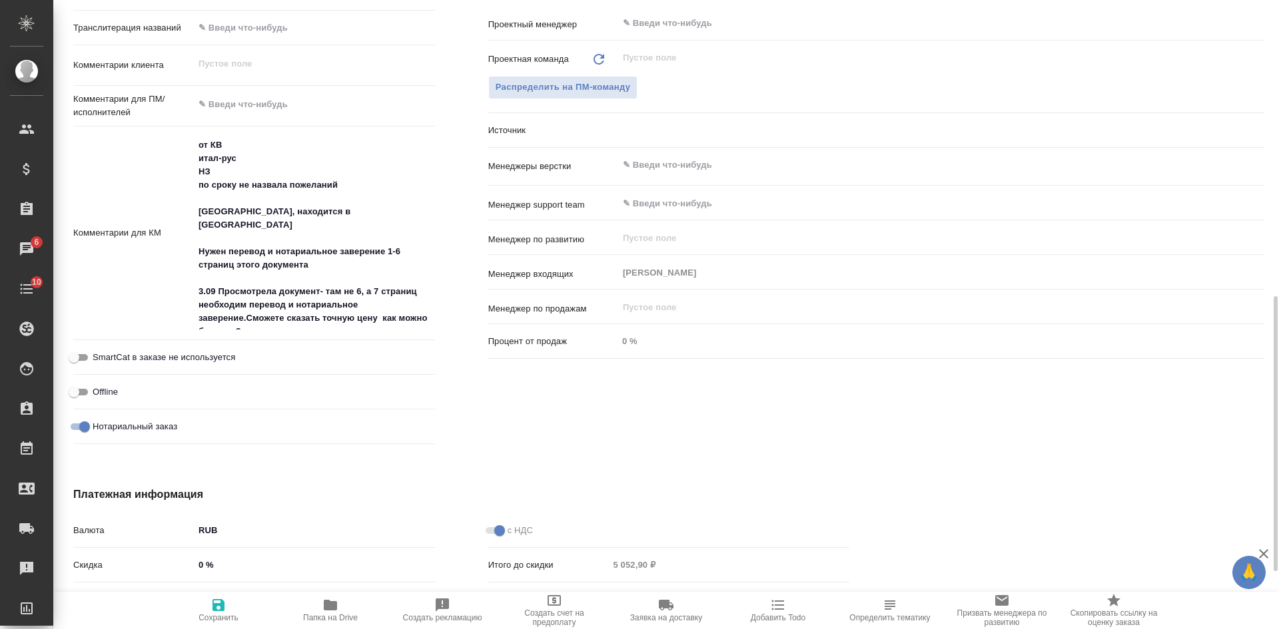
type textarea "x"
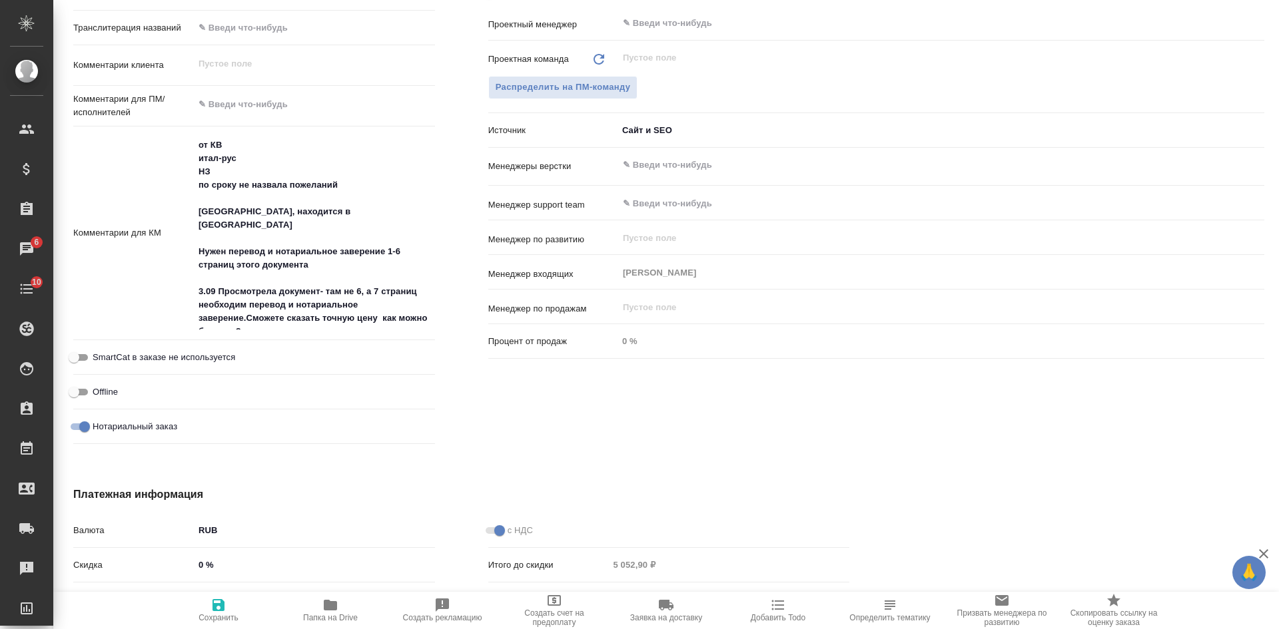
type textarea "x"
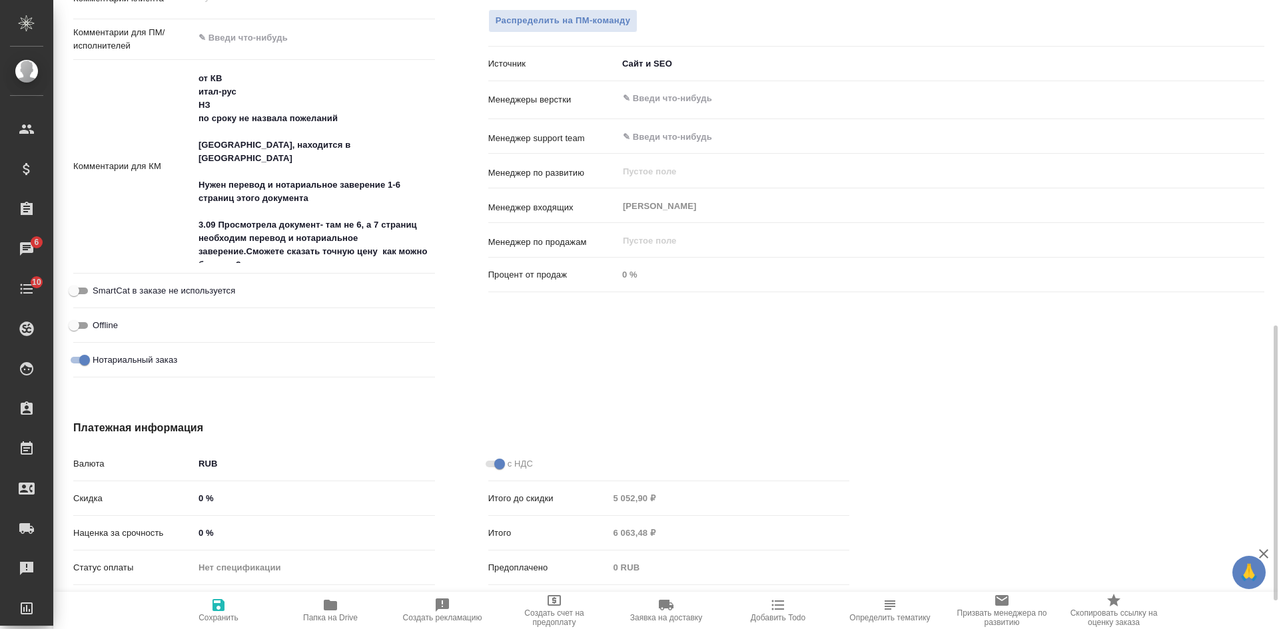
type textarea "x"
click at [270, 253] on textarea "от КВ итал-рус НЗ по сроку не назвала пожеланий сканы, находится в Пятигорске Н…" at bounding box center [314, 166] width 240 height 196
type textarea "от КВ итал-рус НЗ по сроку не назвала пожеланий сканы, находится в Пятигорске Н…"
type textarea "x"
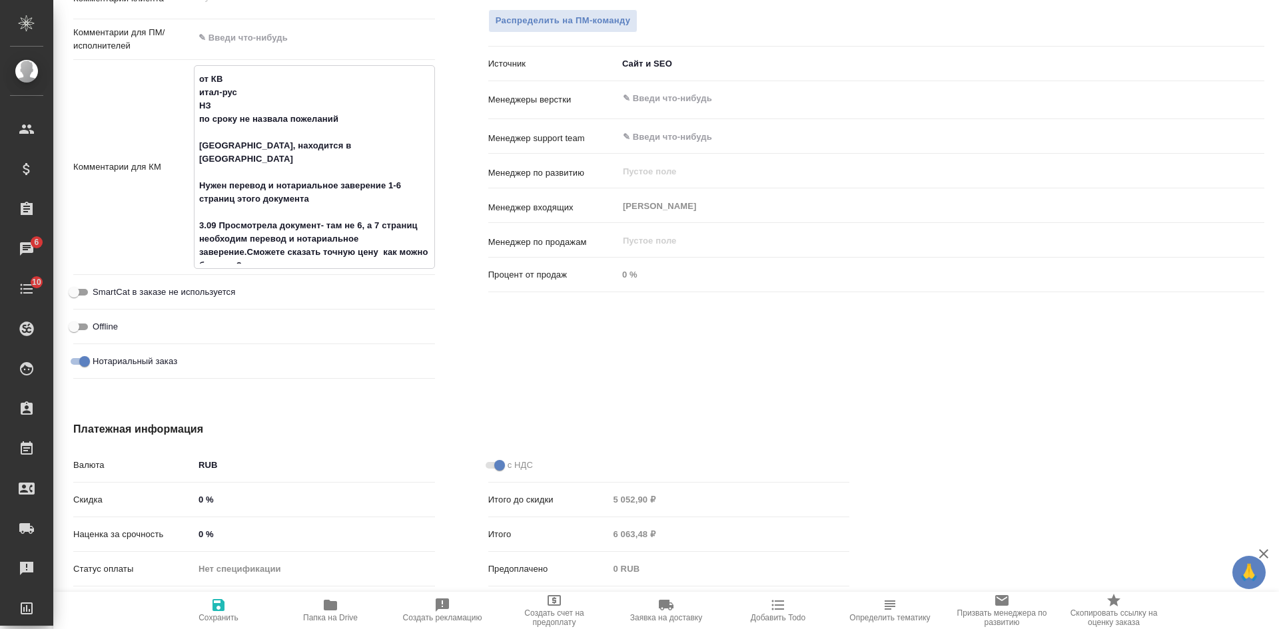
type textarea "x"
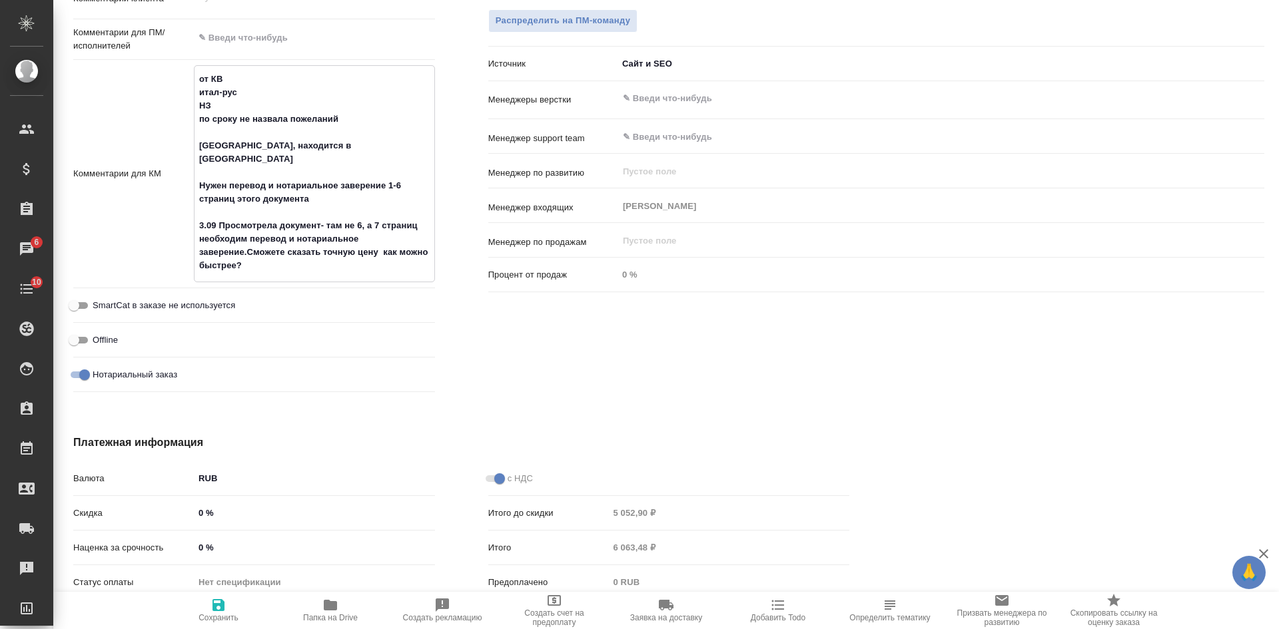
type textarea "от КВ итал-рус НЗ по сроку не назвала пожеланий сканы, находится в Пятигорске Н…"
type textarea "x"
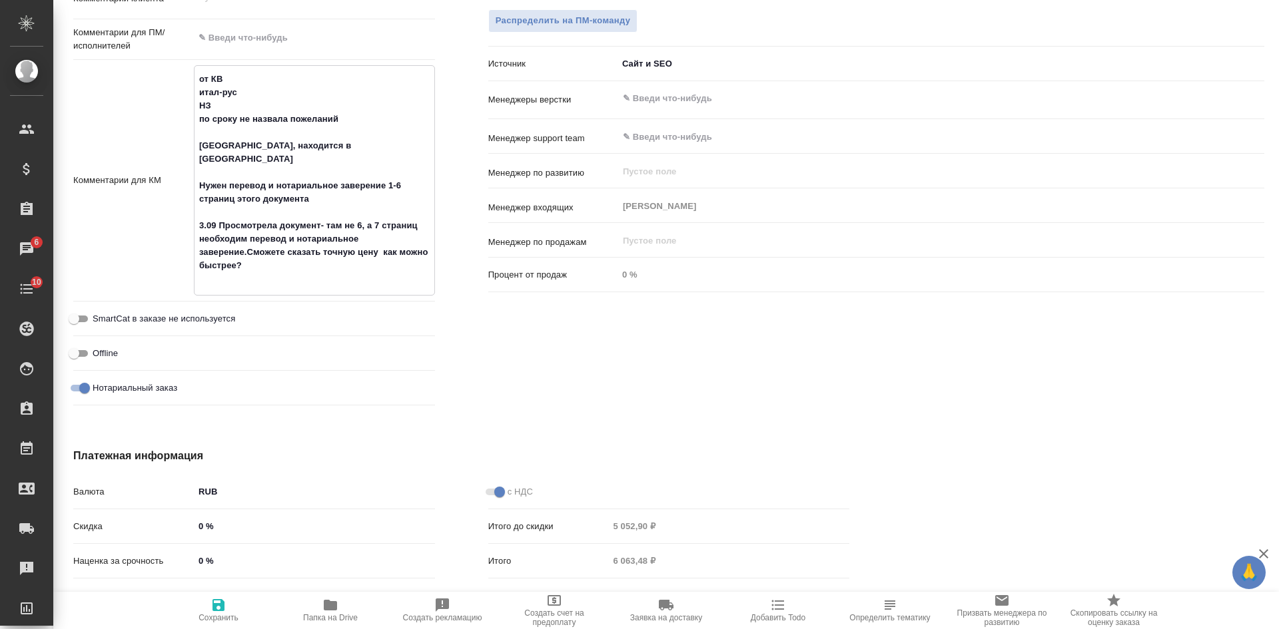
type textarea "x"
type textarea "от КВ итал-рус НЗ по сроку не назвала пожеланий сканы, находится в Пятигорске Н…"
type textarea "x"
type textarea "от КВ итал-рус НЗ по сроку не назвала пожеланий сканы, находится в Пятигорске Н…"
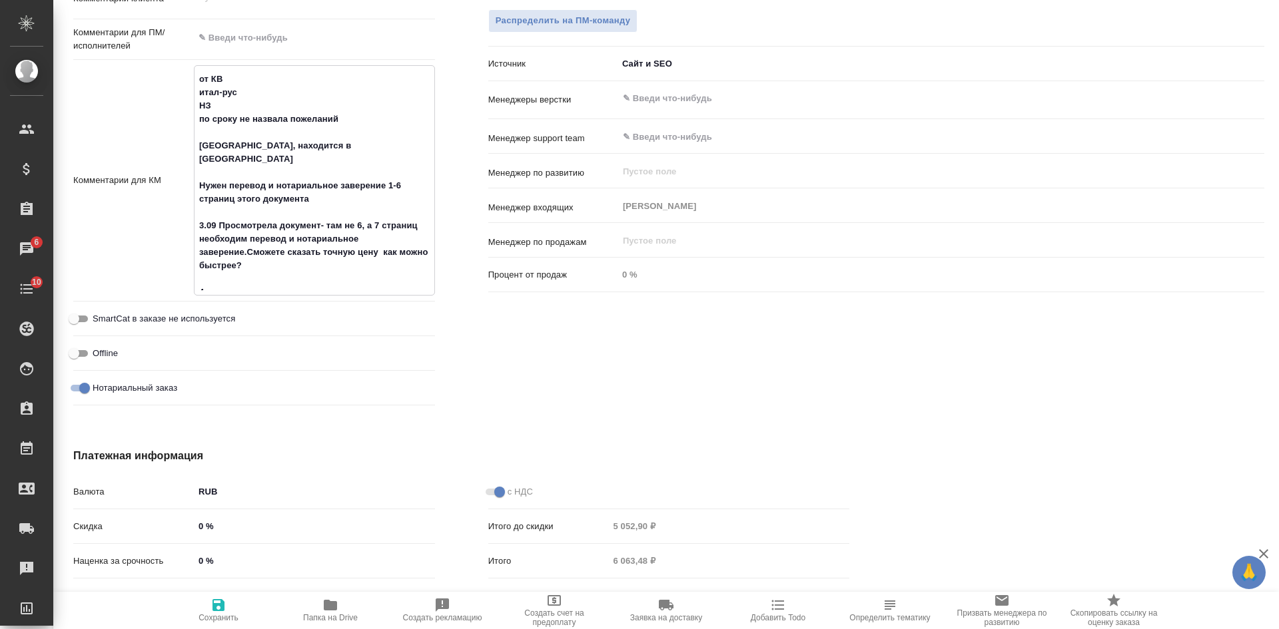
type textarea "x"
type textarea "от КВ итал-рус НЗ по сроку не назвала пожеланий сканы, находится в Пятигорске Н…"
type textarea "x"
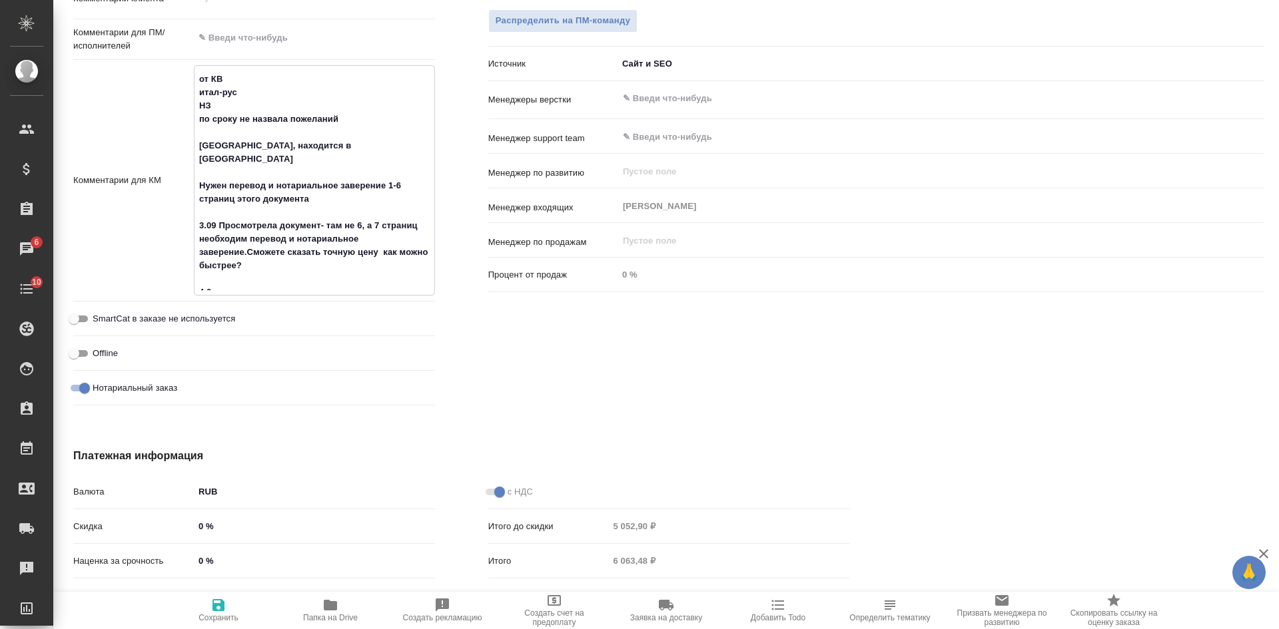
type textarea "x"
type textarea "от КВ итал-рус НЗ по сроку не назвала пожеланий сканы, находится в Пятигорске Н…"
type textarea "x"
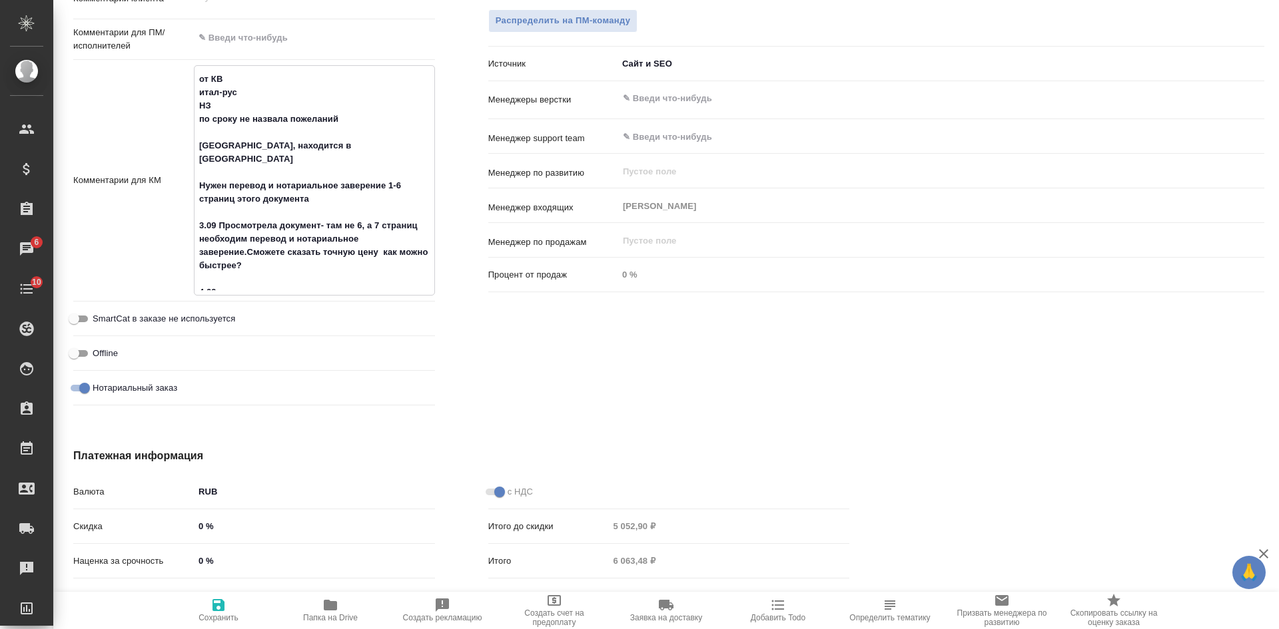
type textarea "x"
type textarea "от КВ итал-рус НЗ по сроку не назвала пожеланий сканы, находится в Пятигорске Н…"
type textarea "x"
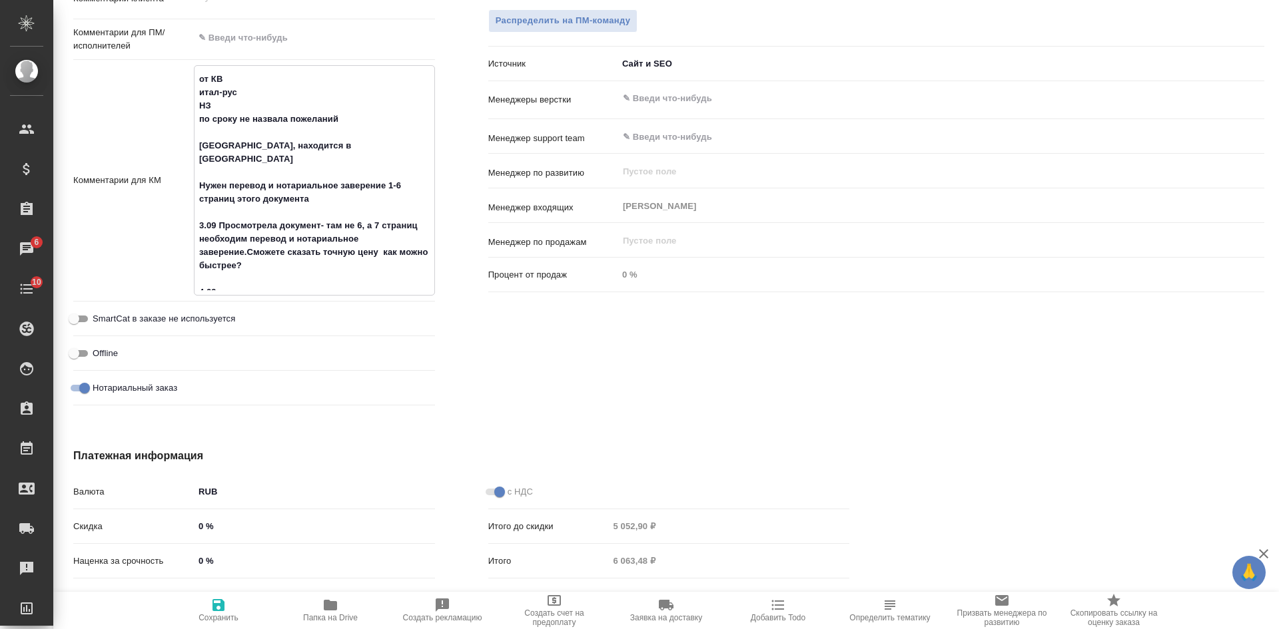
paste textarea "Все уточнила еще раз,нужны только первые 6 страниц"
type textarea "от КВ итал-рус НЗ по сроку не назвала пожеланий сканы, находится в Пятигорске Н…"
type textarea "x"
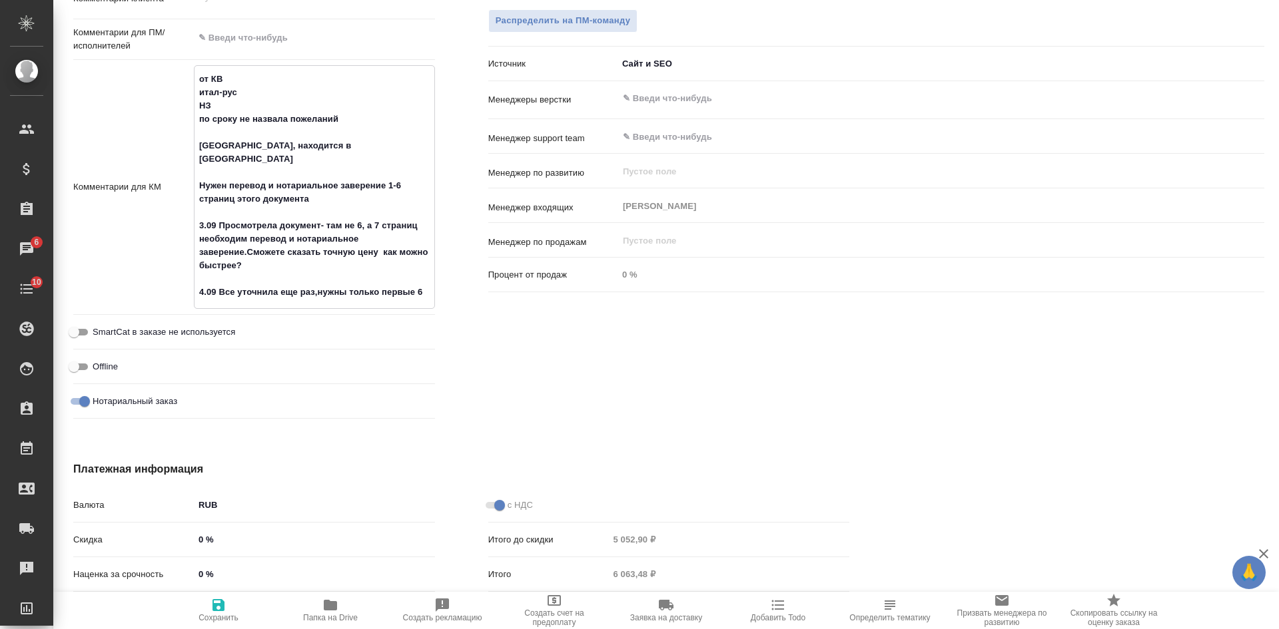
type textarea "от КВ итал-рус НЗ по сроку не назвала пожеланий сканы, находится в Пятигорске Н…"
type textarea "x"
click at [230, 605] on span "Сохранить" at bounding box center [219, 609] width 96 height 25
type textarea "x"
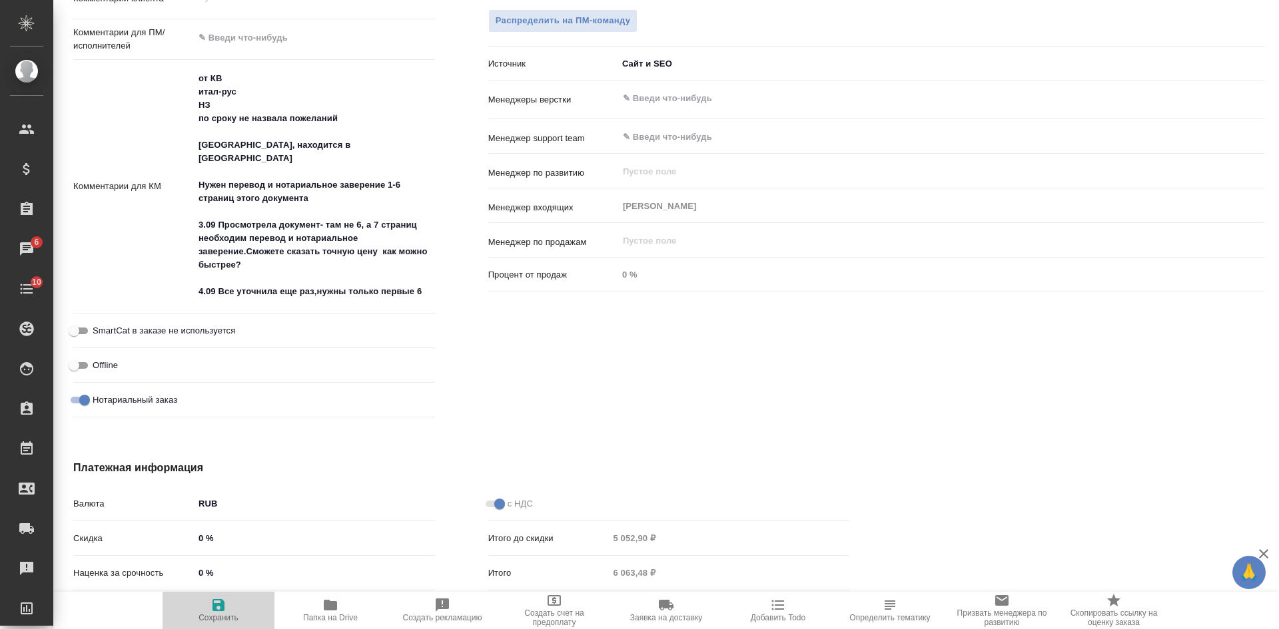
type textarea "x"
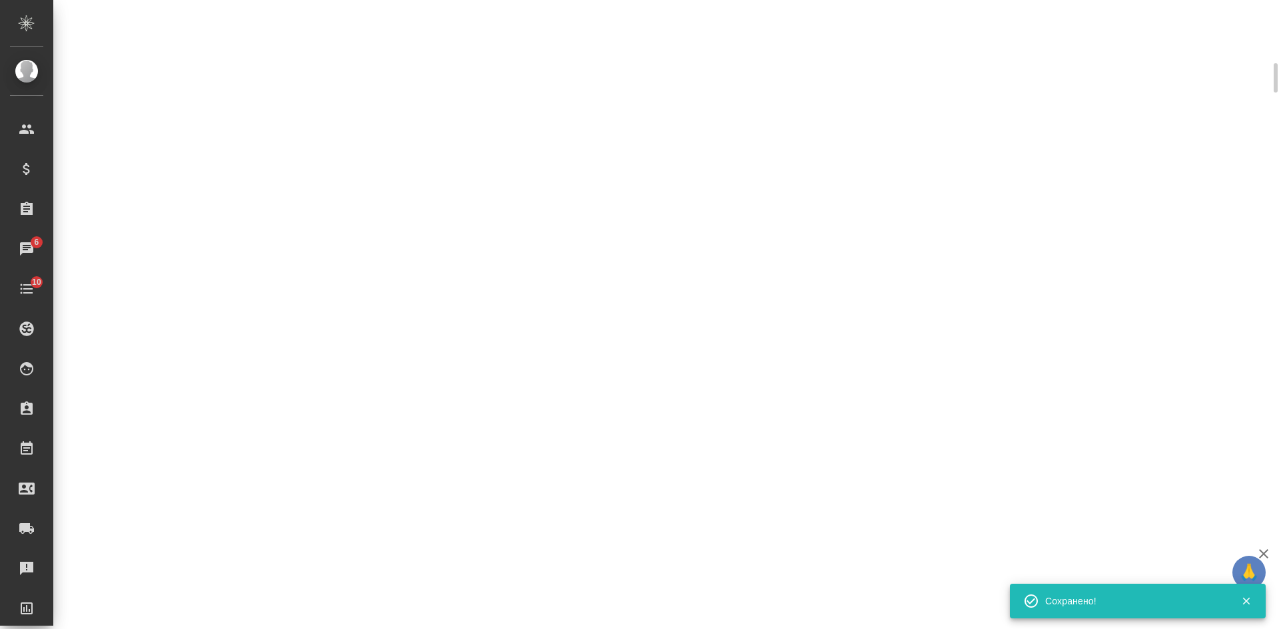
scroll to position [333, 0]
select select "RU"
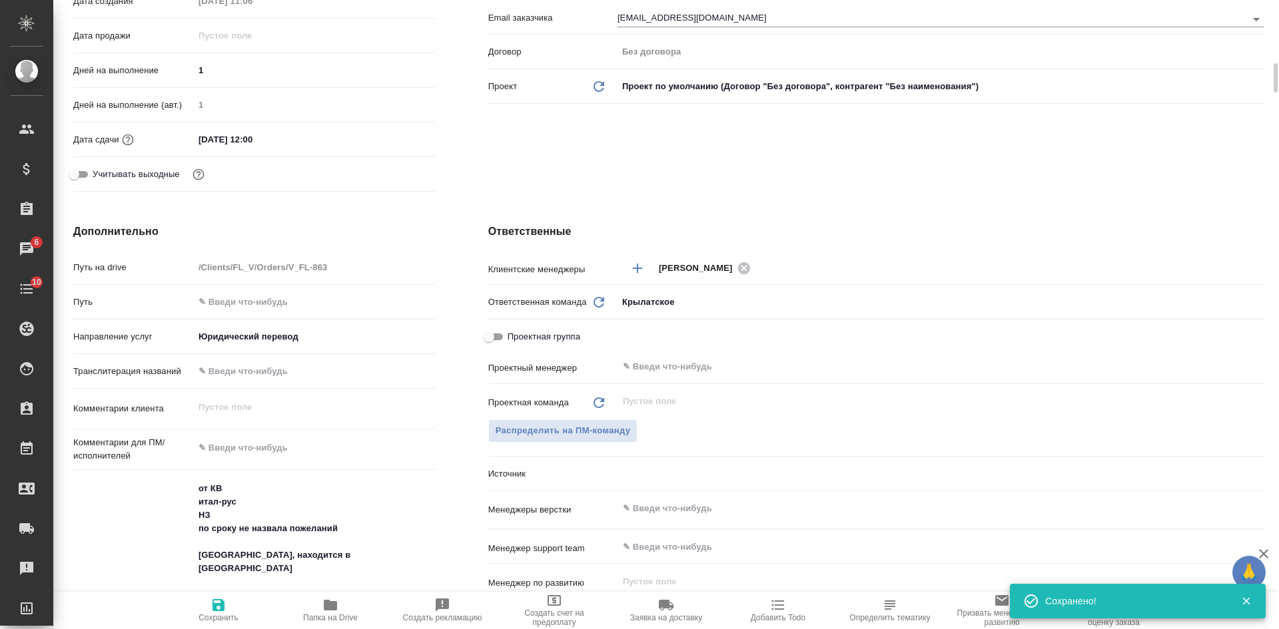
type textarea "x"
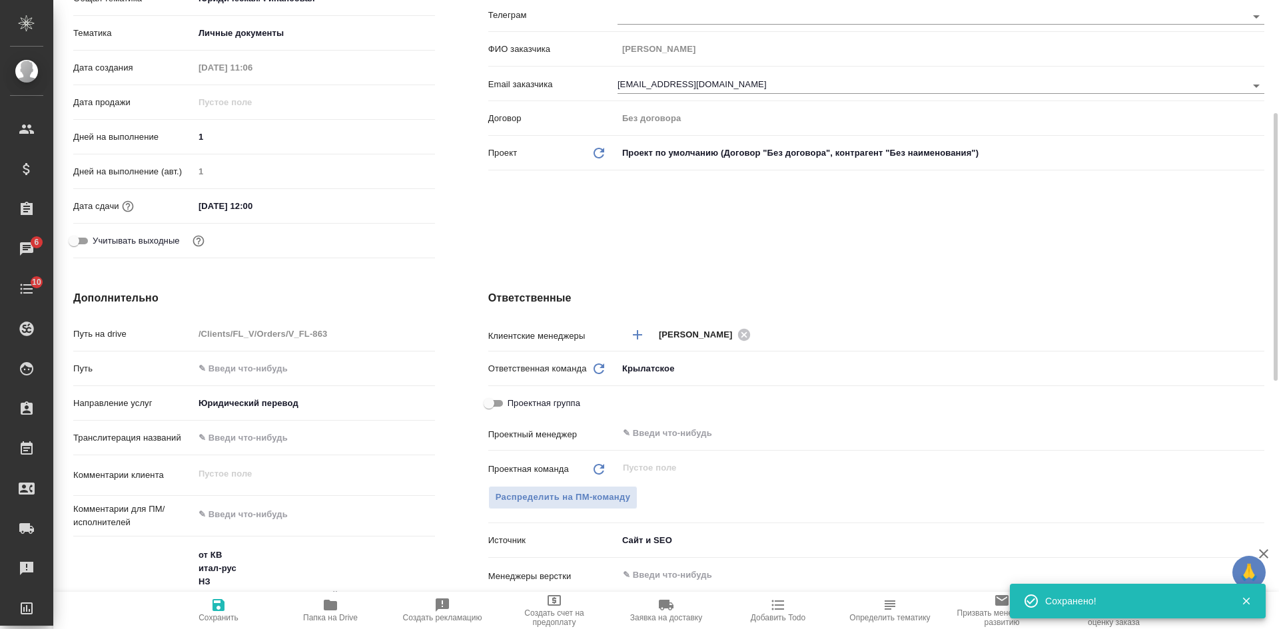
scroll to position [533, 0]
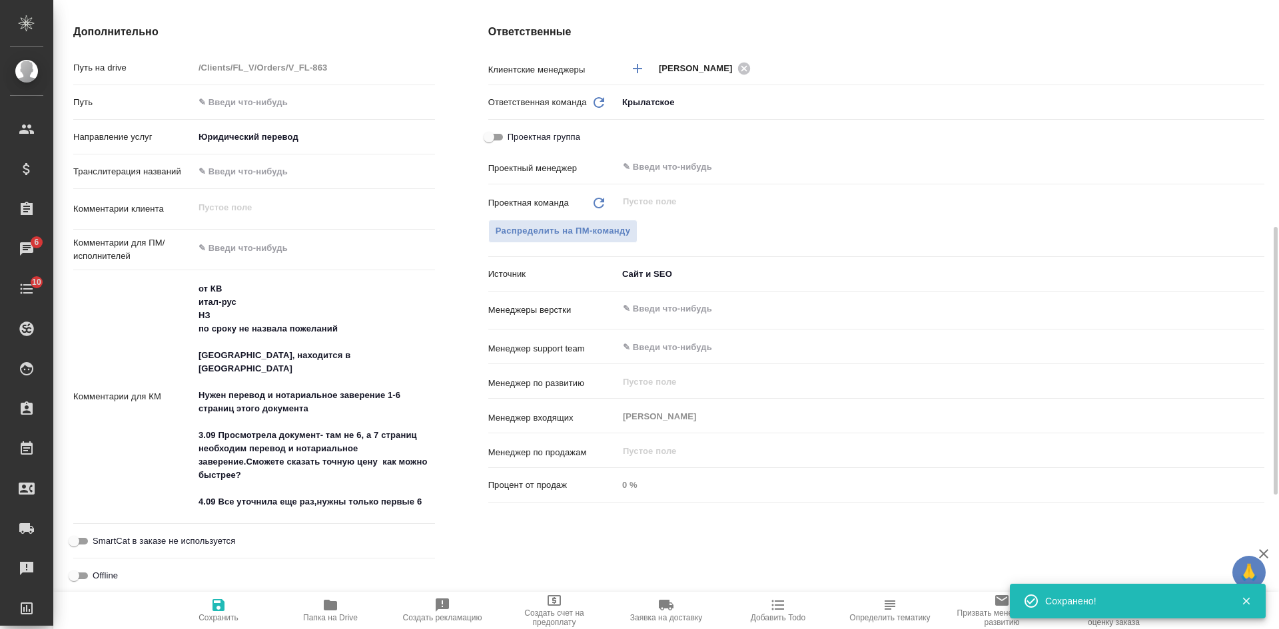
click at [235, 608] on span "Сохранить" at bounding box center [219, 609] width 96 height 25
type textarea "x"
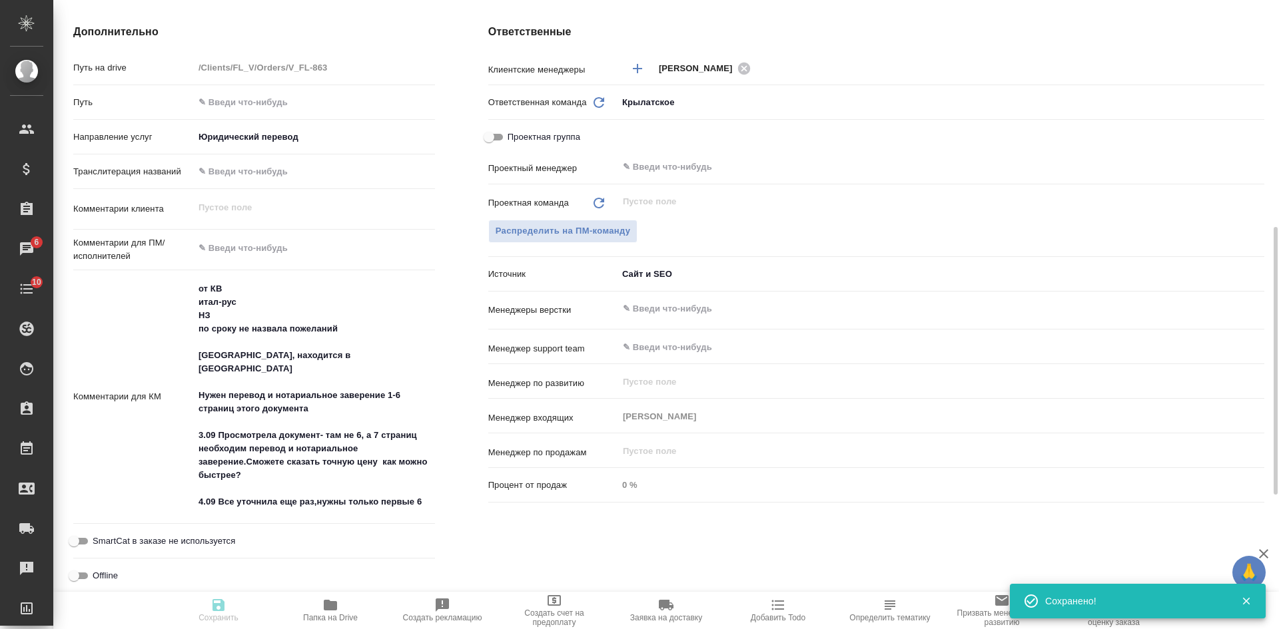
type textarea "x"
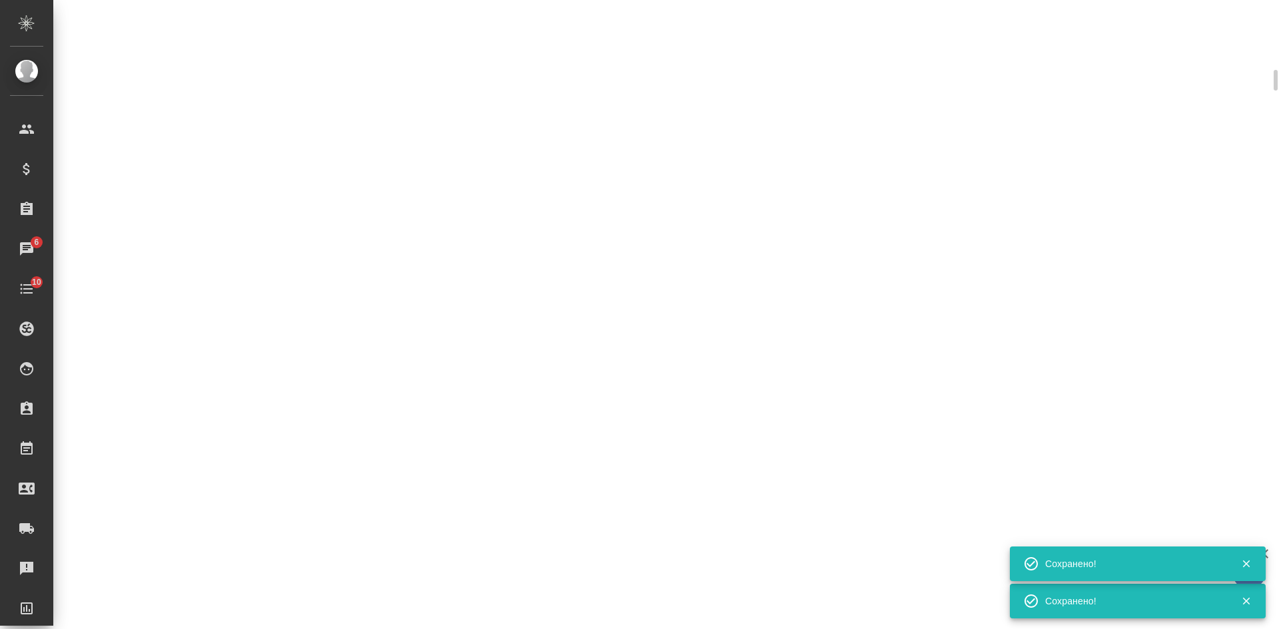
scroll to position [522, 0]
select select "RU"
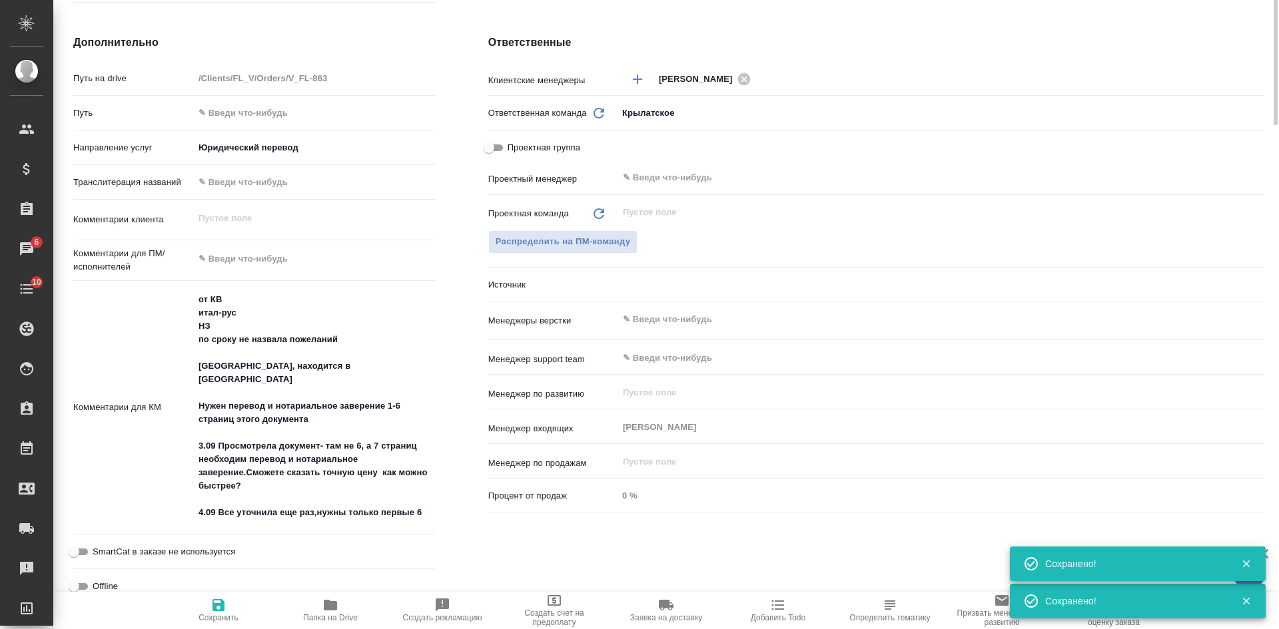
type textarea "x"
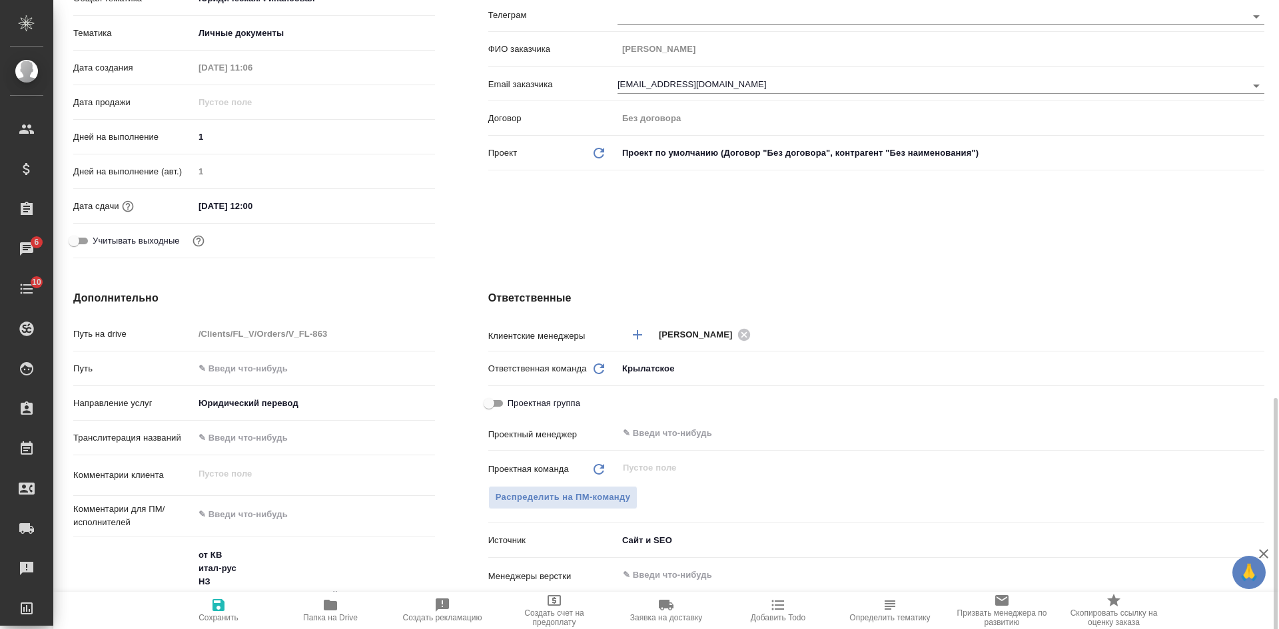
scroll to position [466, 0]
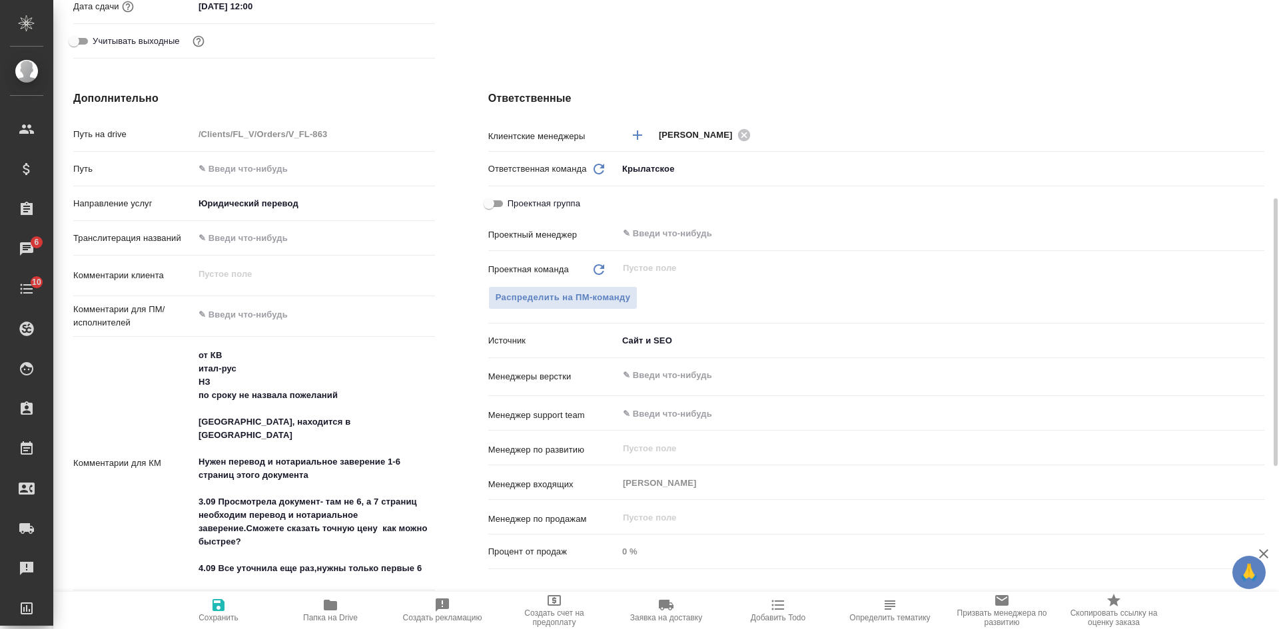
click at [227, 623] on button "Сохранить" at bounding box center [219, 610] width 112 height 37
type textarea "x"
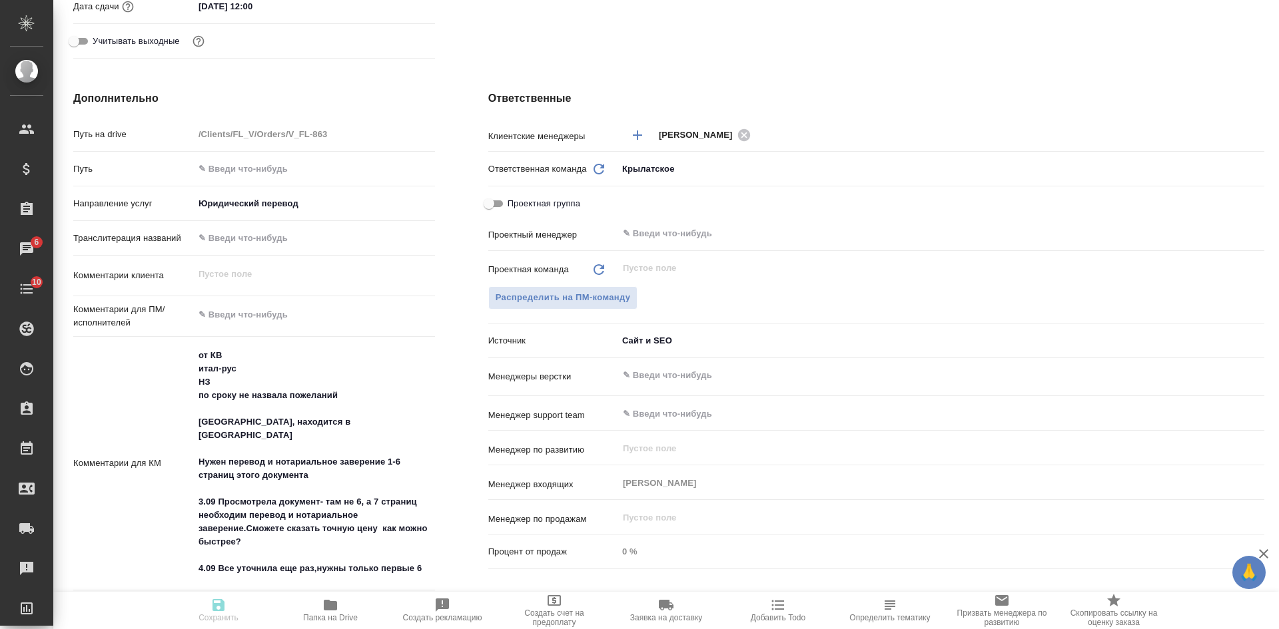
type textarea "x"
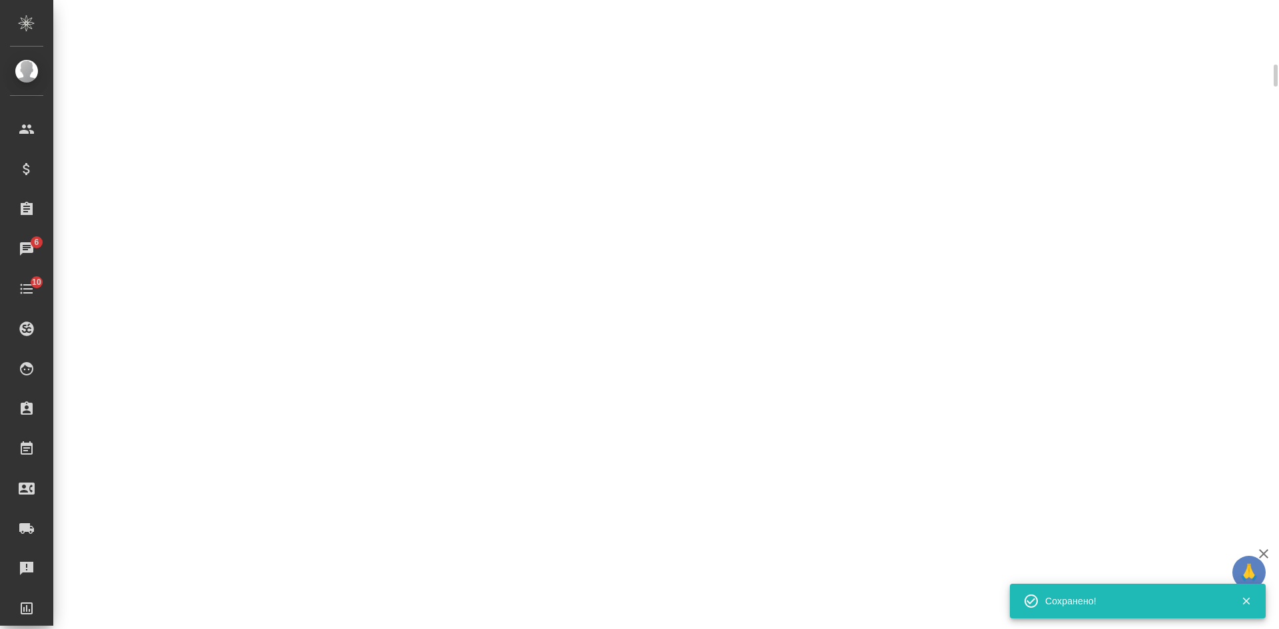
scroll to position [456, 0]
drag, startPoint x: 226, startPoint y: 619, endPoint x: 212, endPoint y: 613, distance: 15.8
click at [212, 613] on div ".cls-1 fill:#fff; AWATERA Kasatkina Aleksandra Клиенты Спецификации Заказы 6 Ча…" at bounding box center [639, 314] width 1279 height 629
select select "RU"
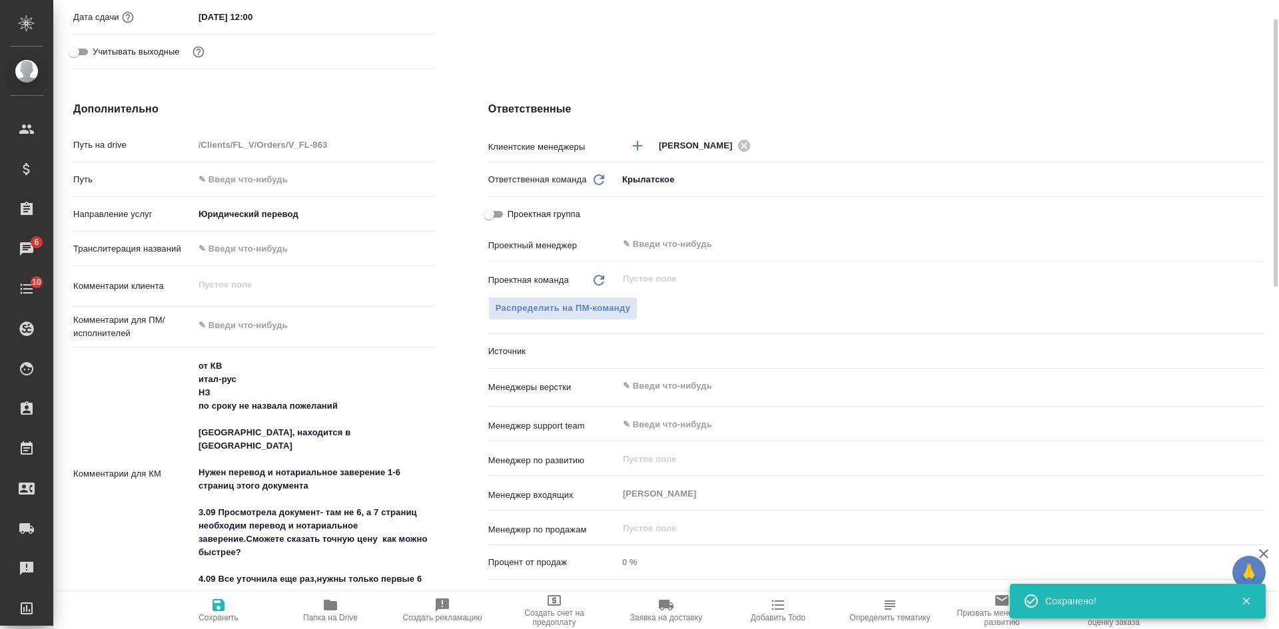
scroll to position [67, 0]
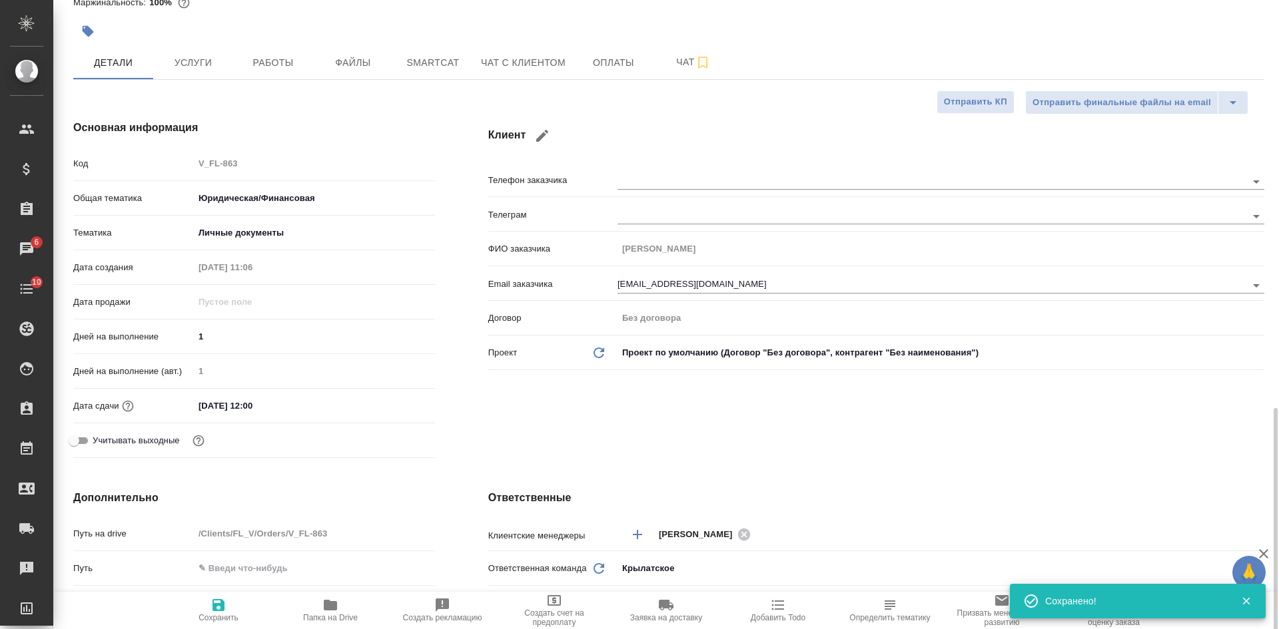
type textarea "x"
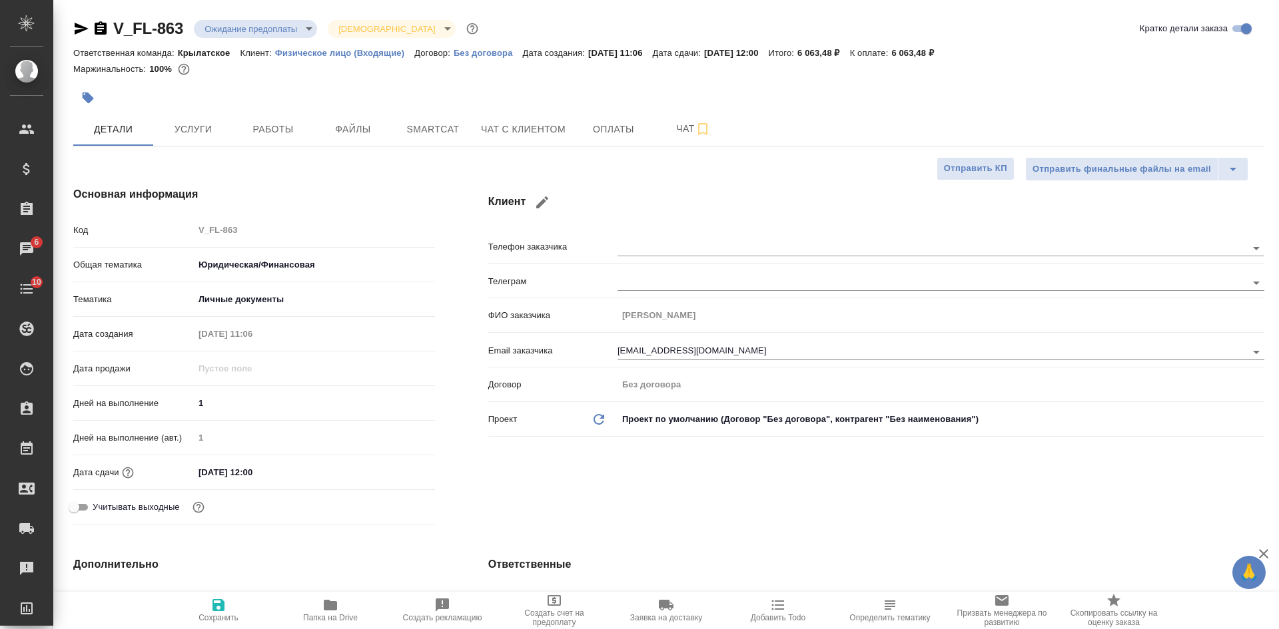
type textarea "x"
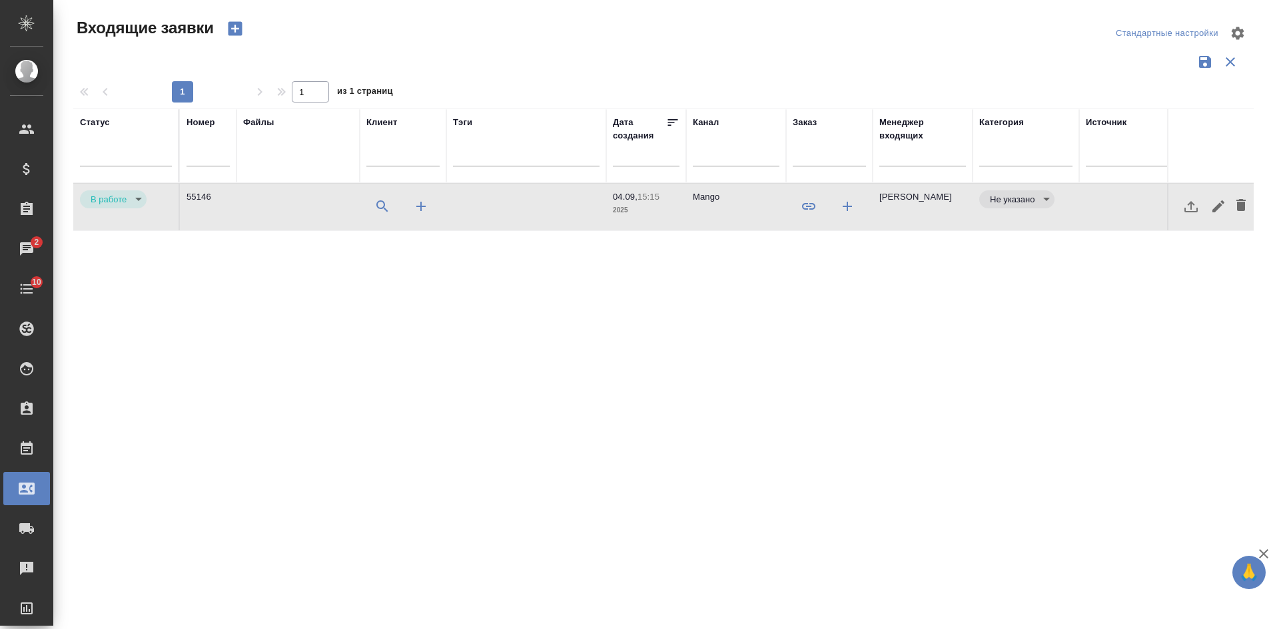
select select "RU"
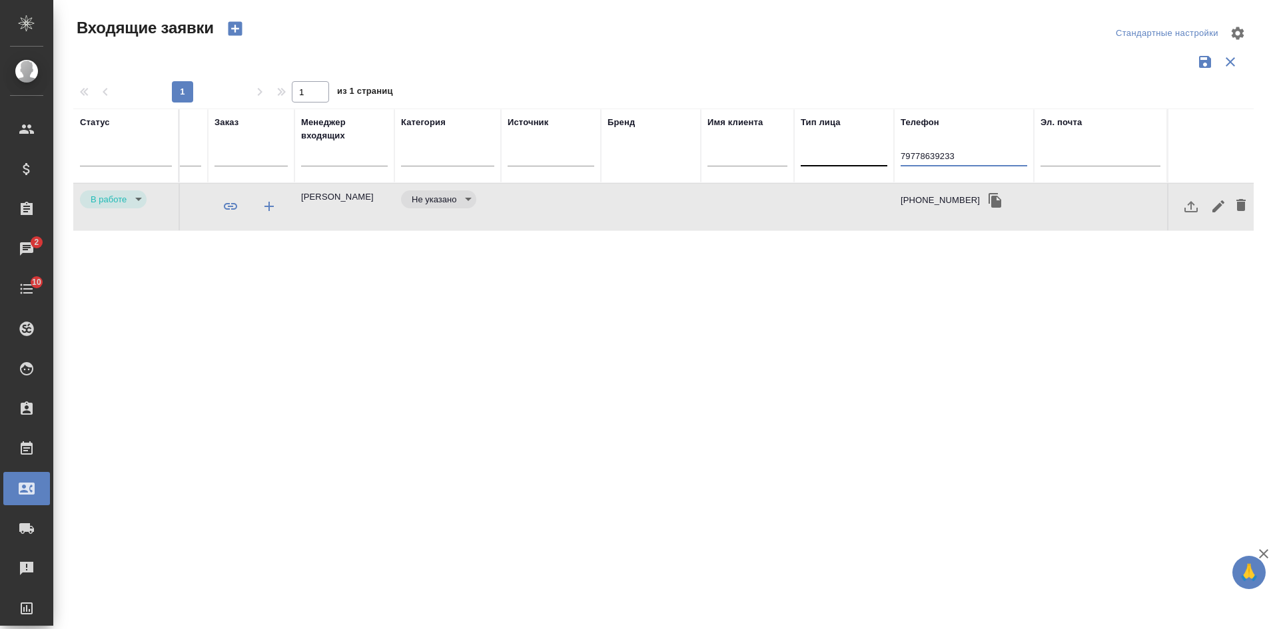
drag, startPoint x: 917, startPoint y: 155, endPoint x: 809, endPoint y: 146, distance: 108.9
click at [813, 148] on tr "Статус Номер Файлы Клиент Тэги Дата создания Канал Заказ Менеджер входящих Кате…" at bounding box center [374, 146] width 1758 height 75
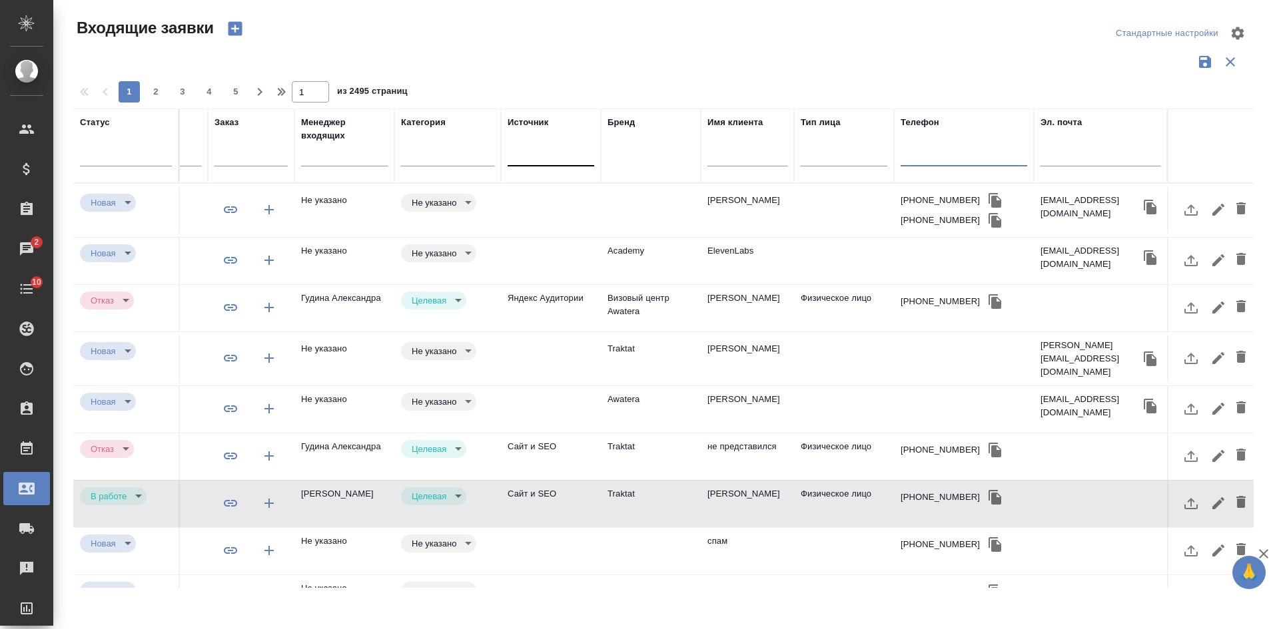
click at [548, 150] on div at bounding box center [551, 152] width 87 height 19
click at [492, 396] on div "Не указано notSelected" at bounding box center [447, 402] width 93 height 18
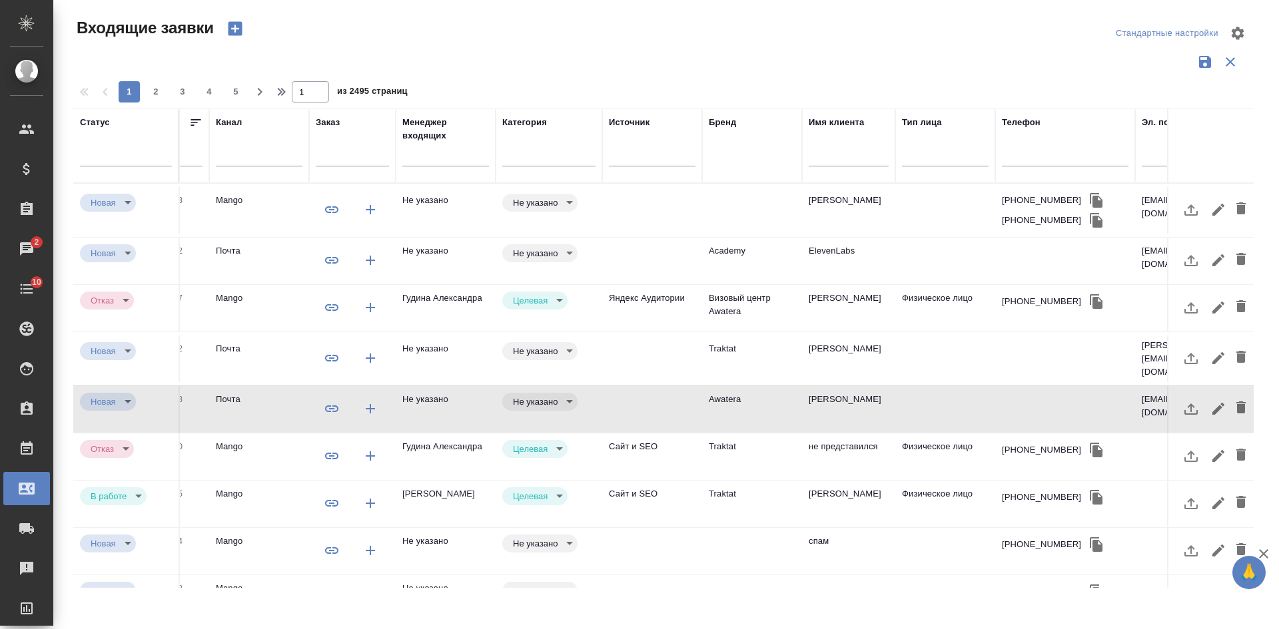
scroll to position [0, 472]
click at [542, 147] on div at bounding box center [554, 152] width 93 height 19
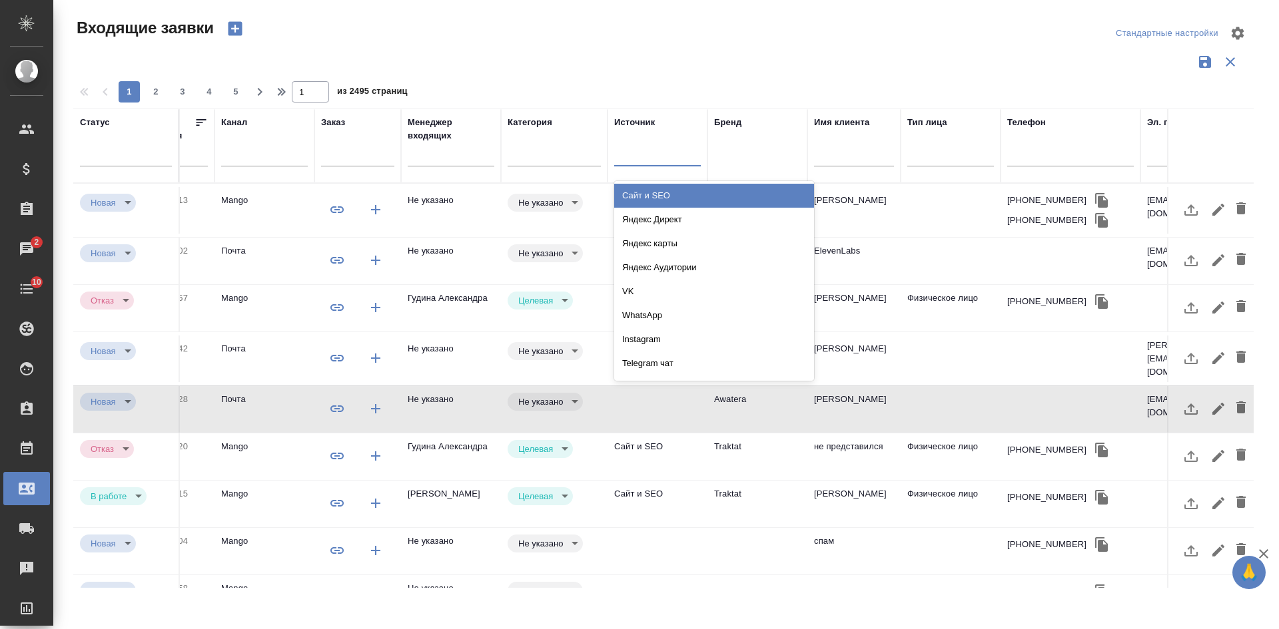
click at [635, 148] on div at bounding box center [657, 152] width 87 height 19
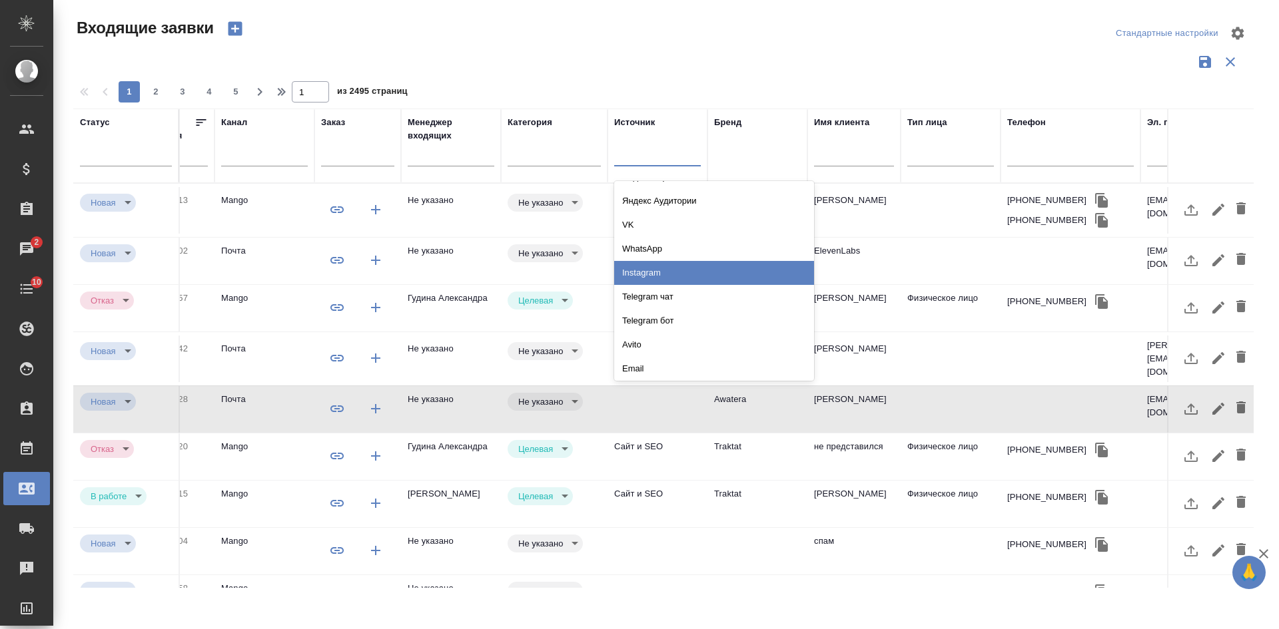
scroll to position [0, 0]
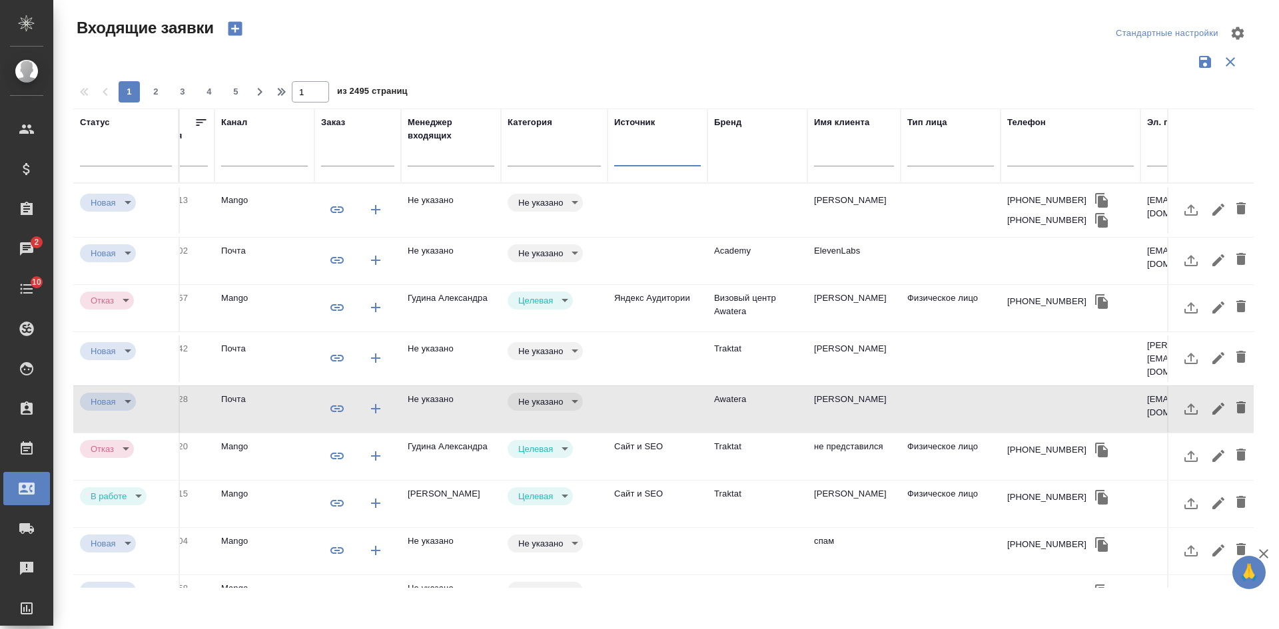
click at [626, 149] on div at bounding box center [657, 152] width 87 height 19
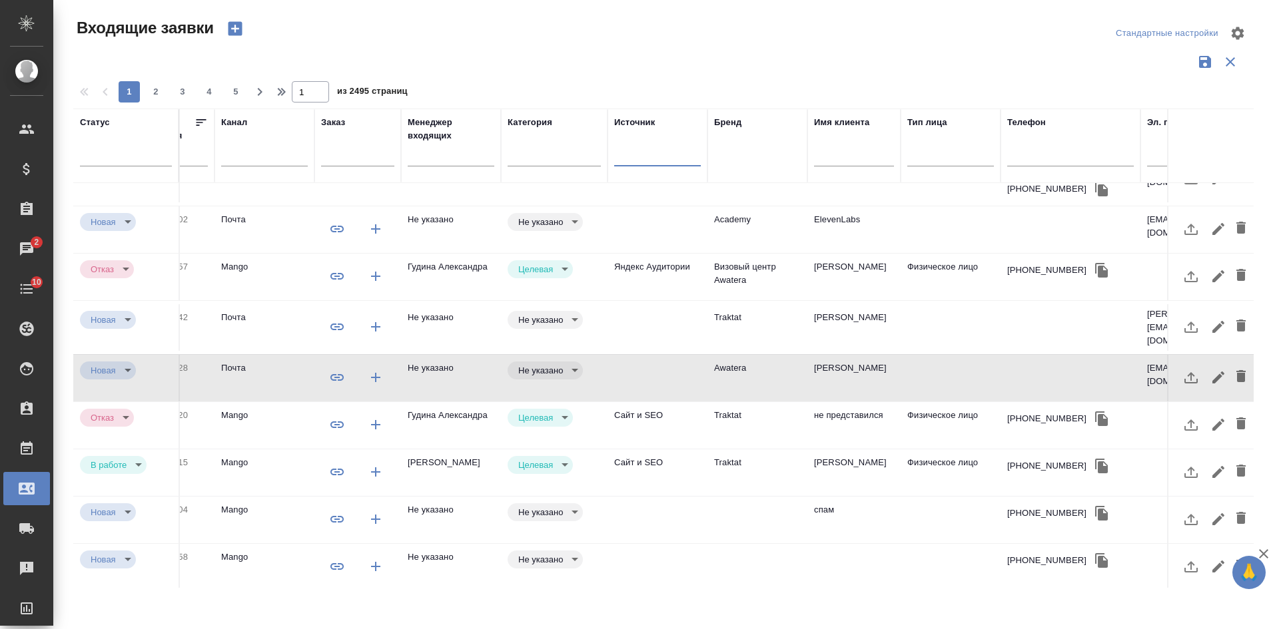
scroll to position [0, 472]
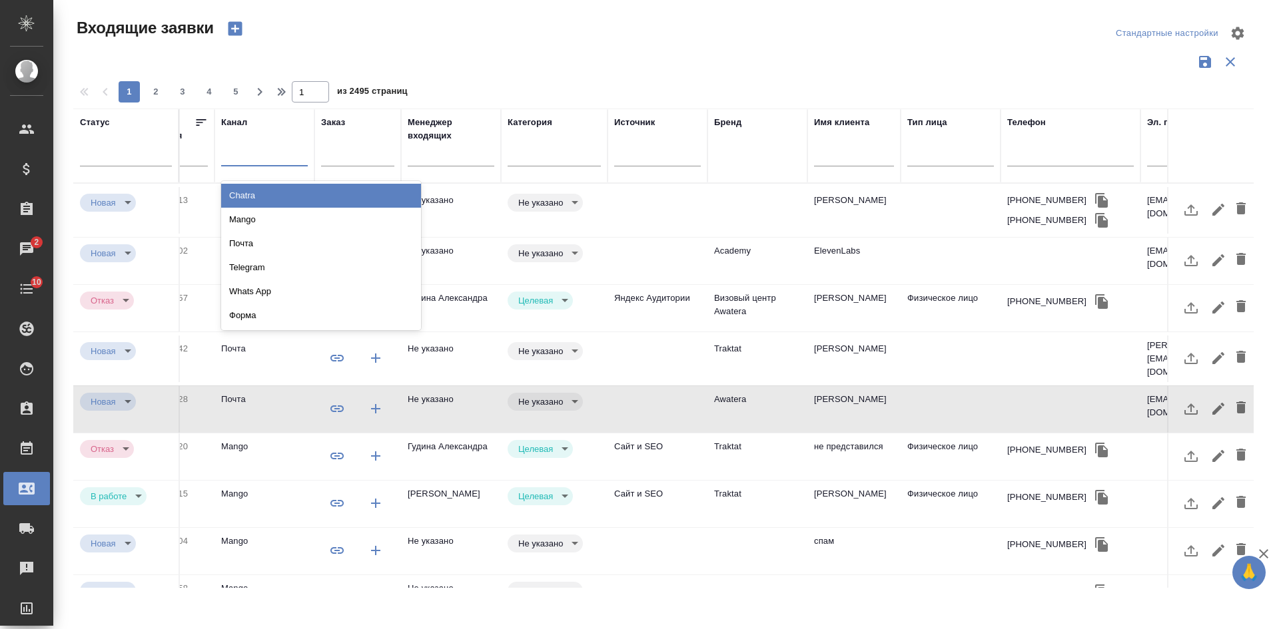
click at [240, 165] on div at bounding box center [264, 153] width 87 height 25
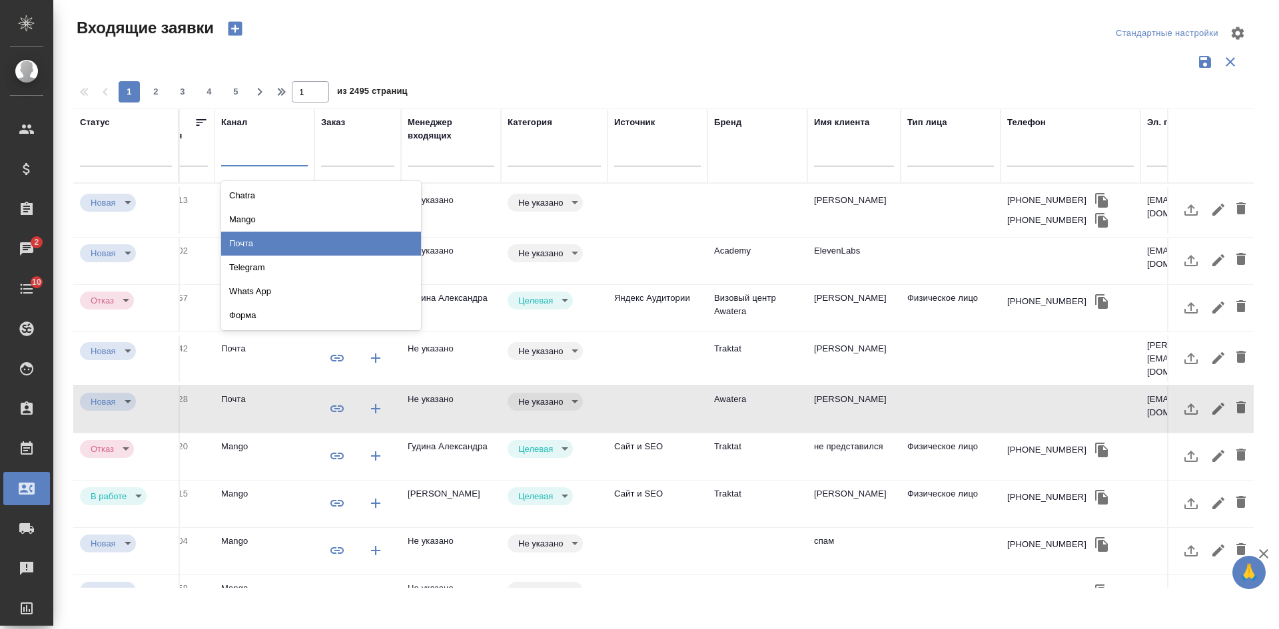
click at [252, 240] on div "Почта" at bounding box center [321, 244] width 200 height 24
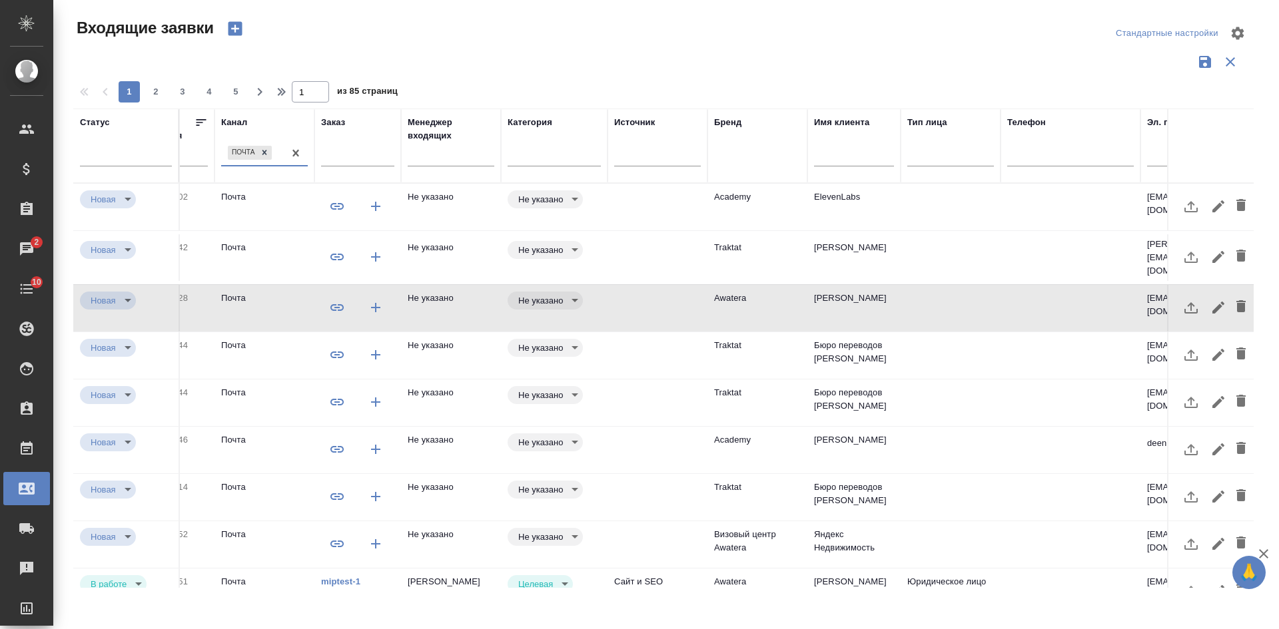
click at [636, 204] on td at bounding box center [657, 207] width 100 height 47
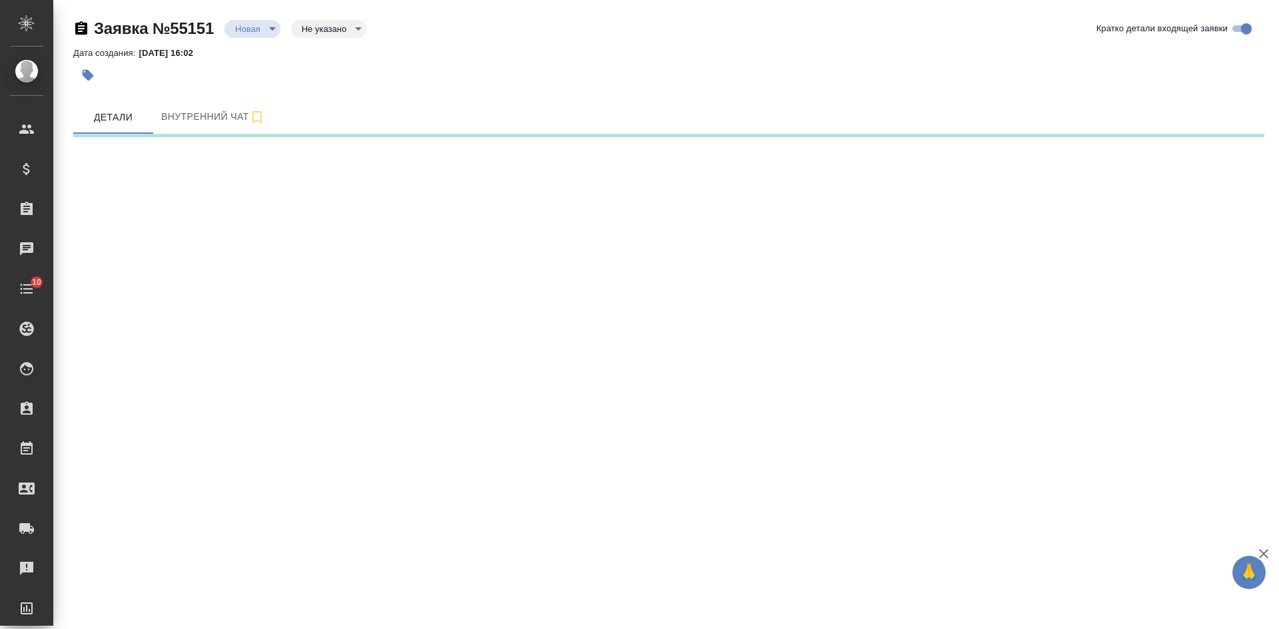
select select "RU"
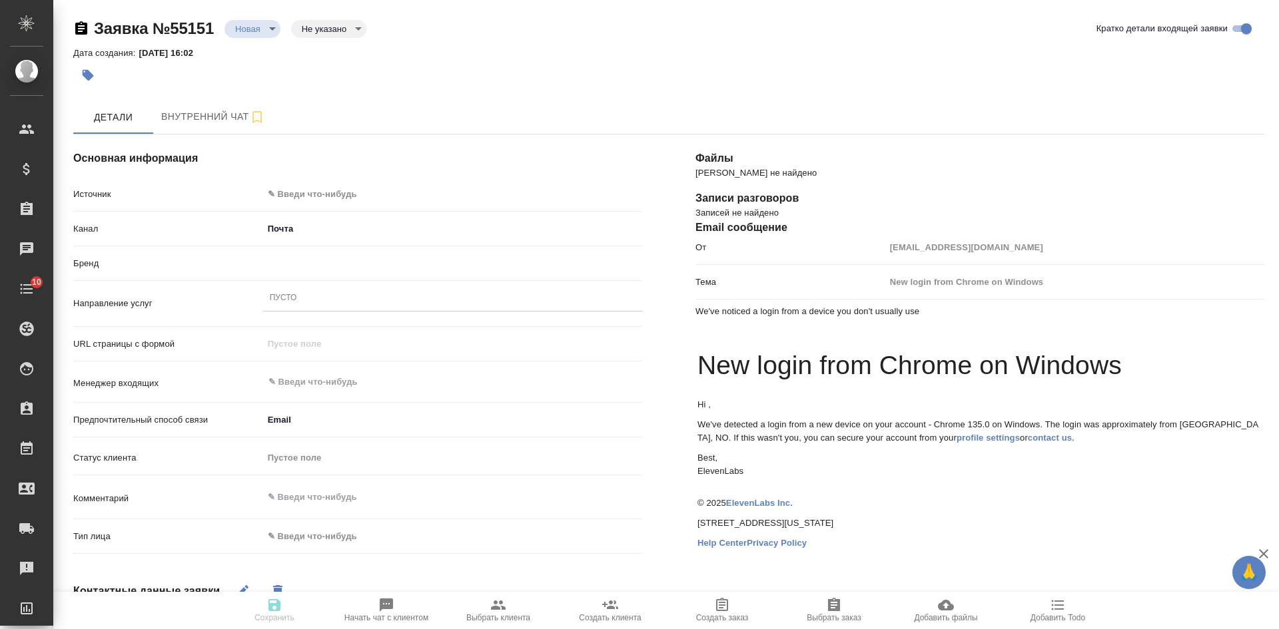
type textarea "x"
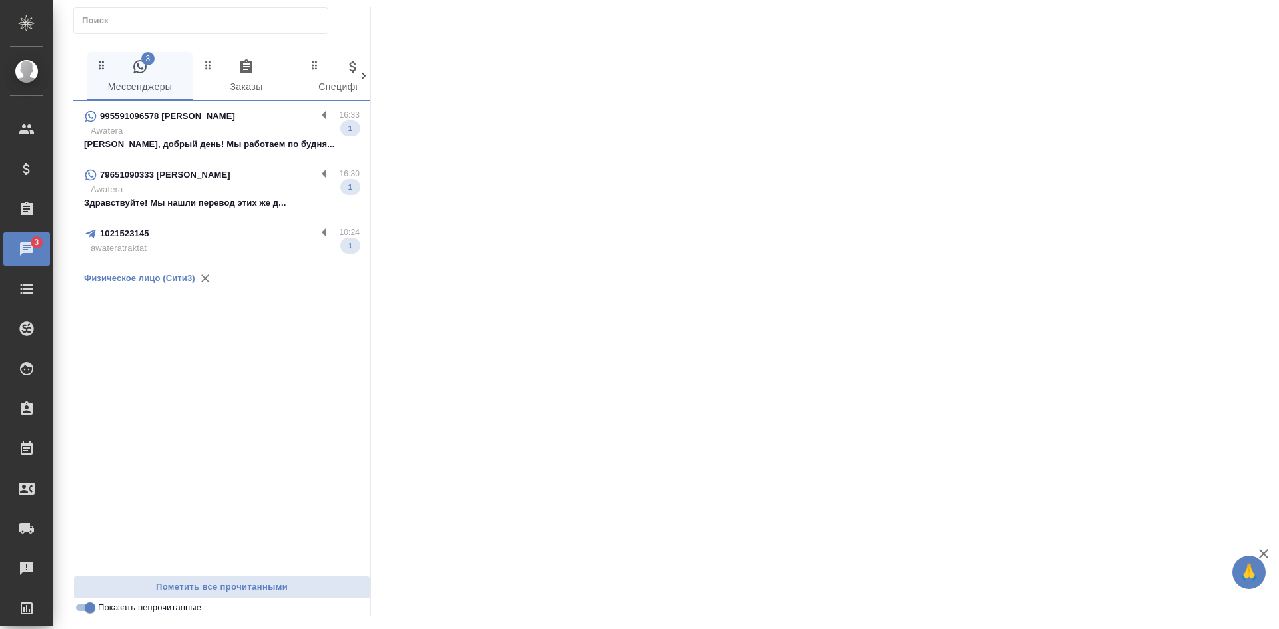
click at [227, 190] on p "Awatera" at bounding box center [225, 189] width 269 height 13
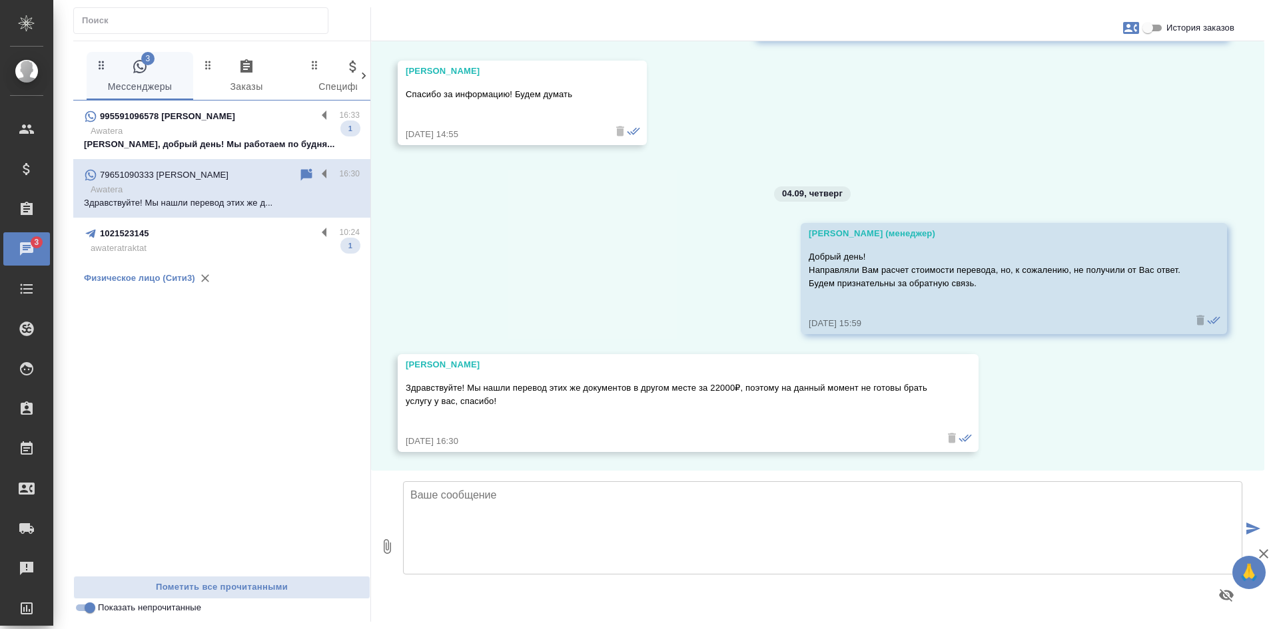
scroll to position [1601, 0]
click at [203, 131] on p "Awatera" at bounding box center [225, 131] width 269 height 13
type textarea "М"
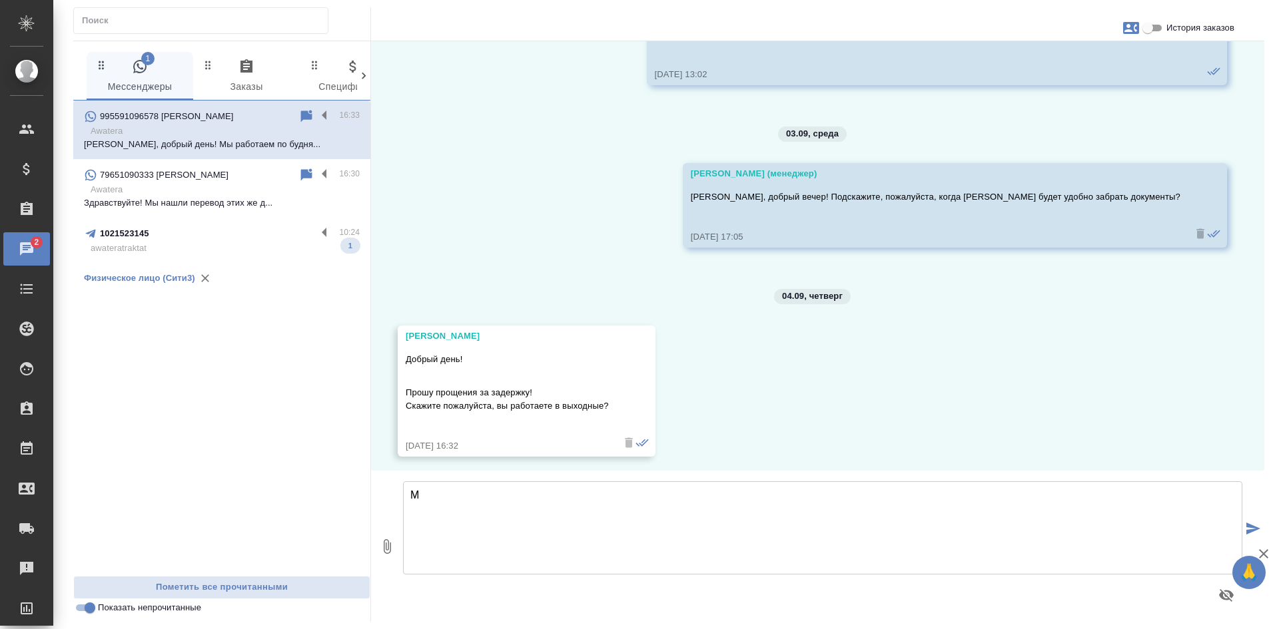
scroll to position [7263, 0]
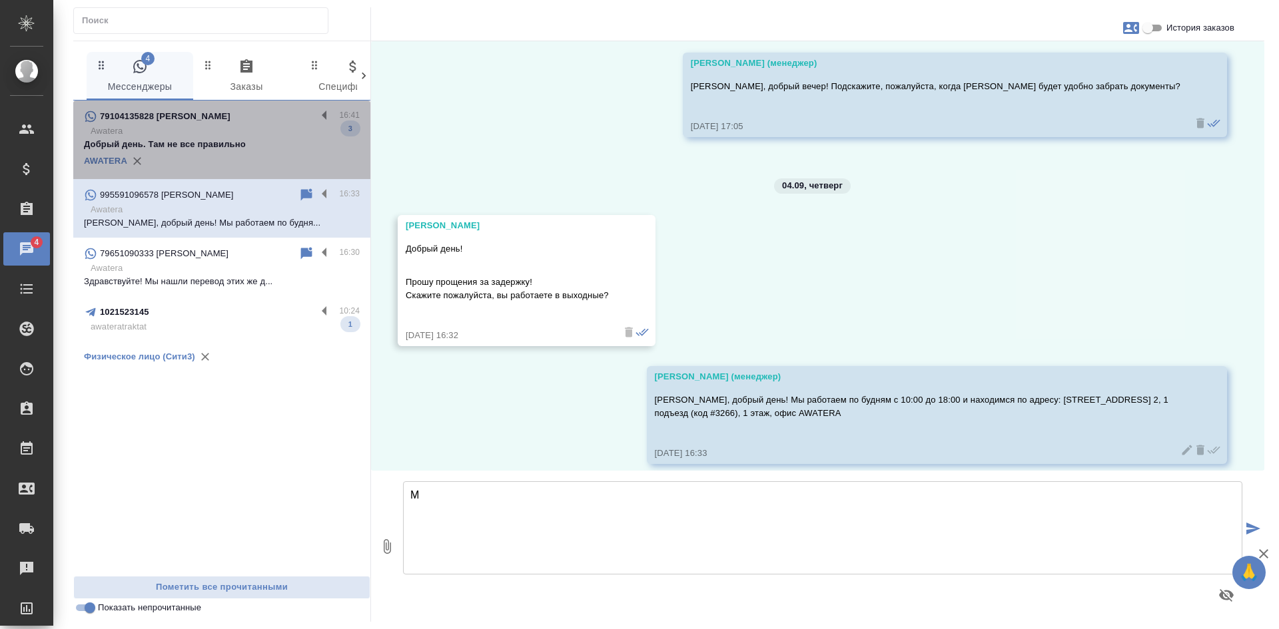
click at [190, 157] on div "AWATERA" at bounding box center [222, 161] width 276 height 20
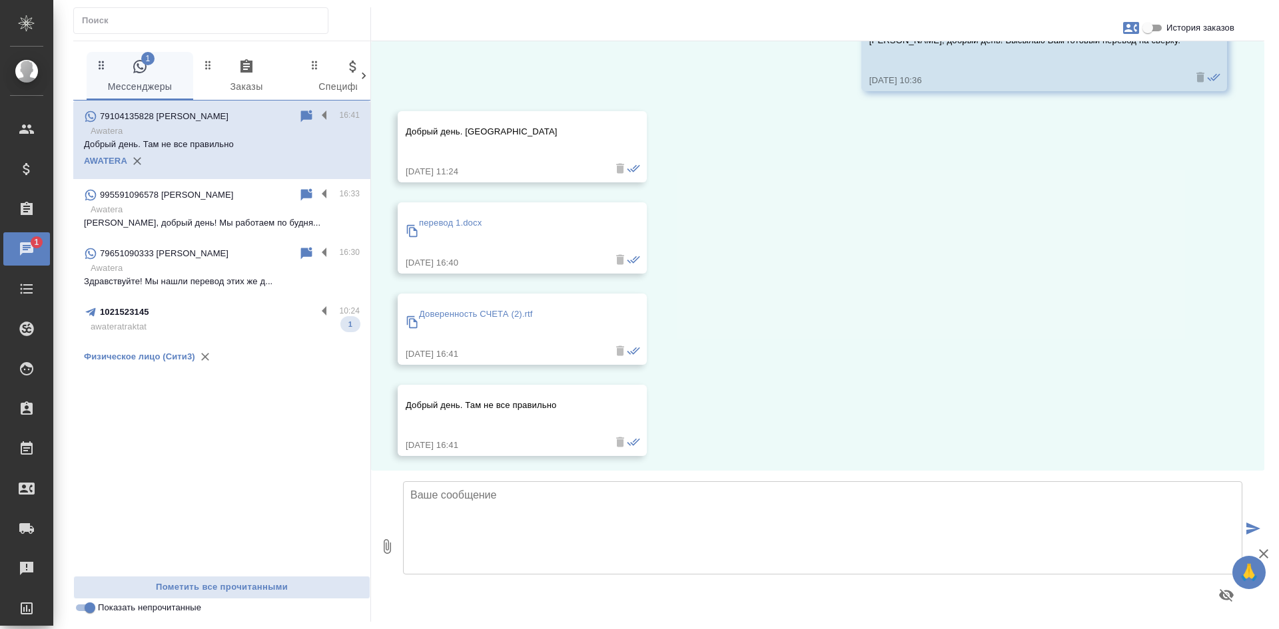
scroll to position [2076, 0]
click at [302, 109] on icon at bounding box center [306, 117] width 16 height 16
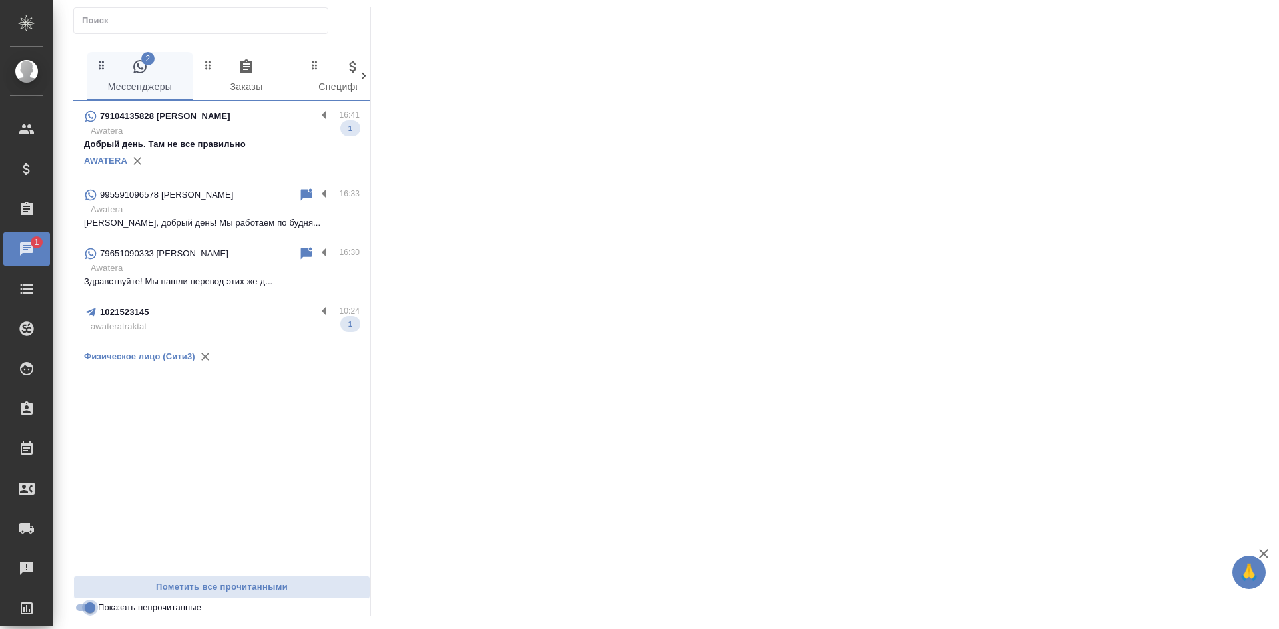
click at [85, 607] on input "Показать непрочитанные" at bounding box center [90, 608] width 48 height 16
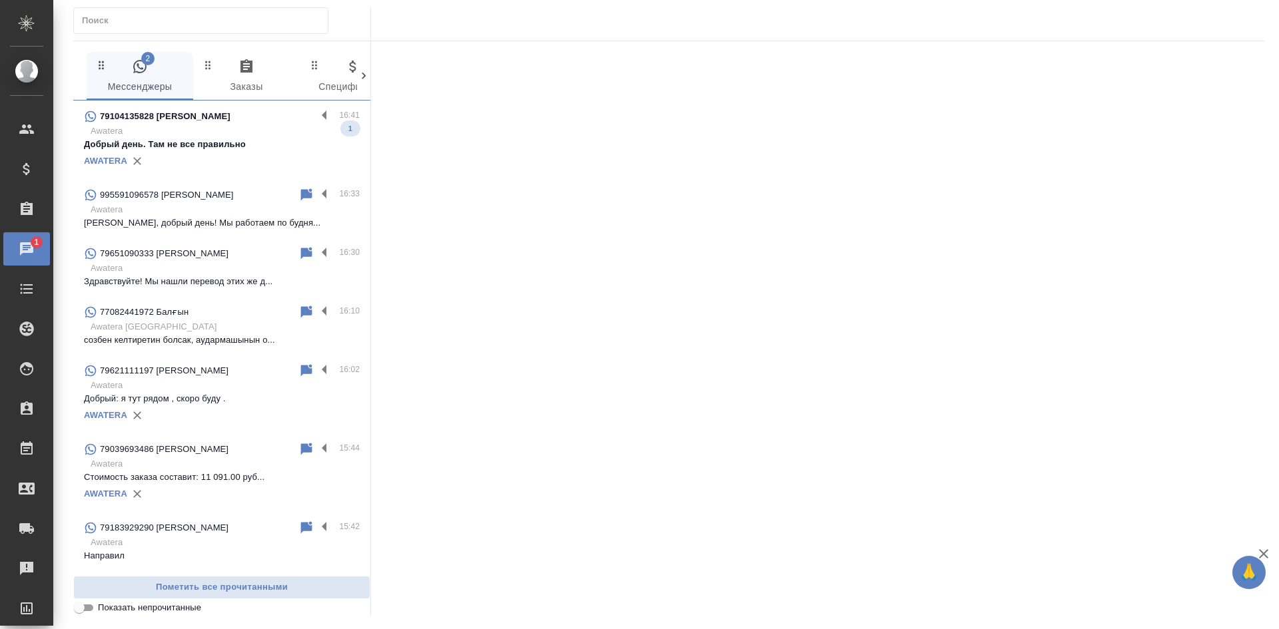
click at [85, 607] on input "Показать непрочитанные" at bounding box center [79, 608] width 48 height 16
checkbox input "true"
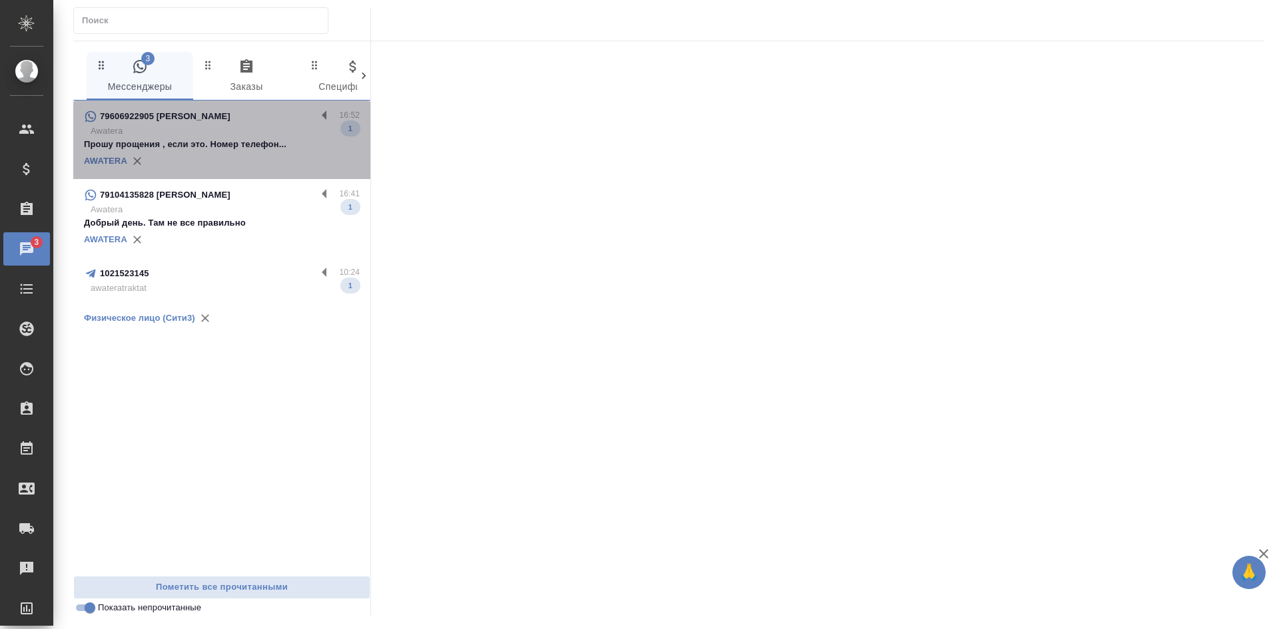
click at [230, 161] on div "AWATERA" at bounding box center [222, 161] width 276 height 20
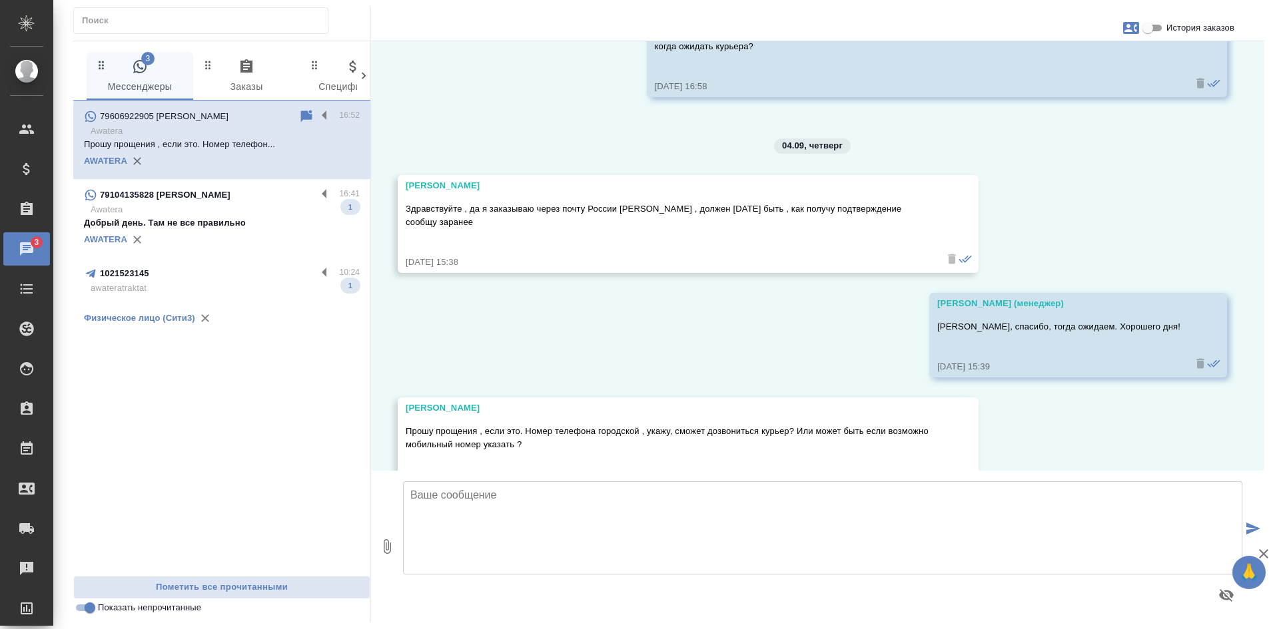
scroll to position [5735, 0]
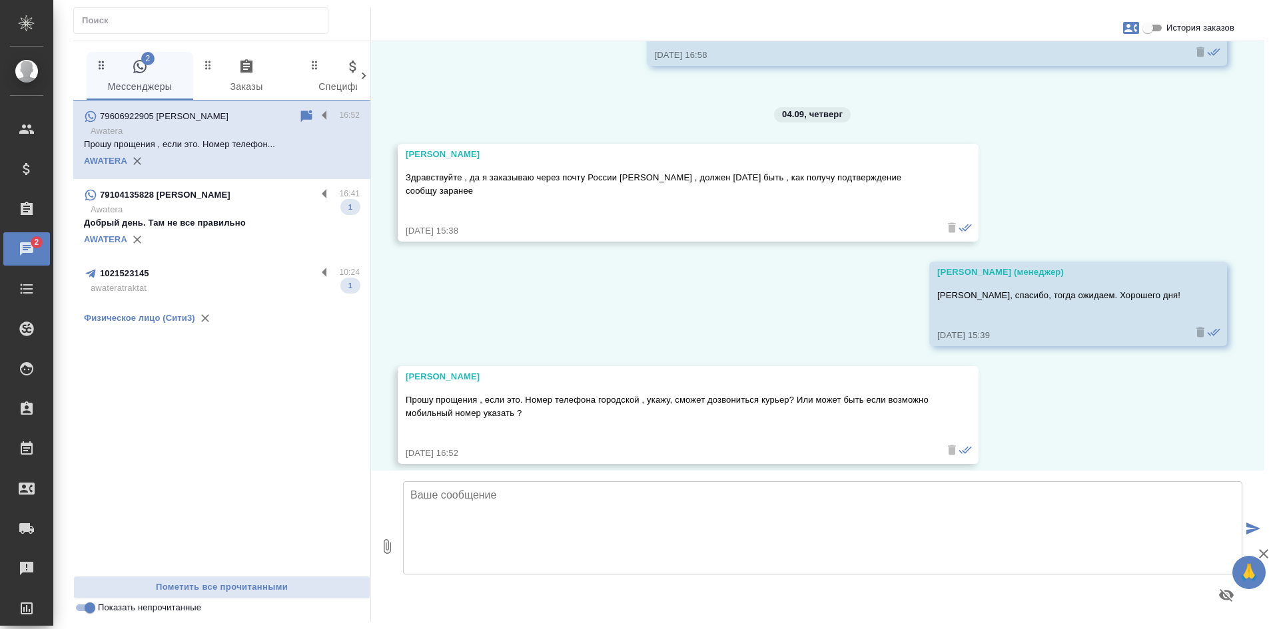
click at [307, 116] on icon at bounding box center [306, 116] width 11 height 12
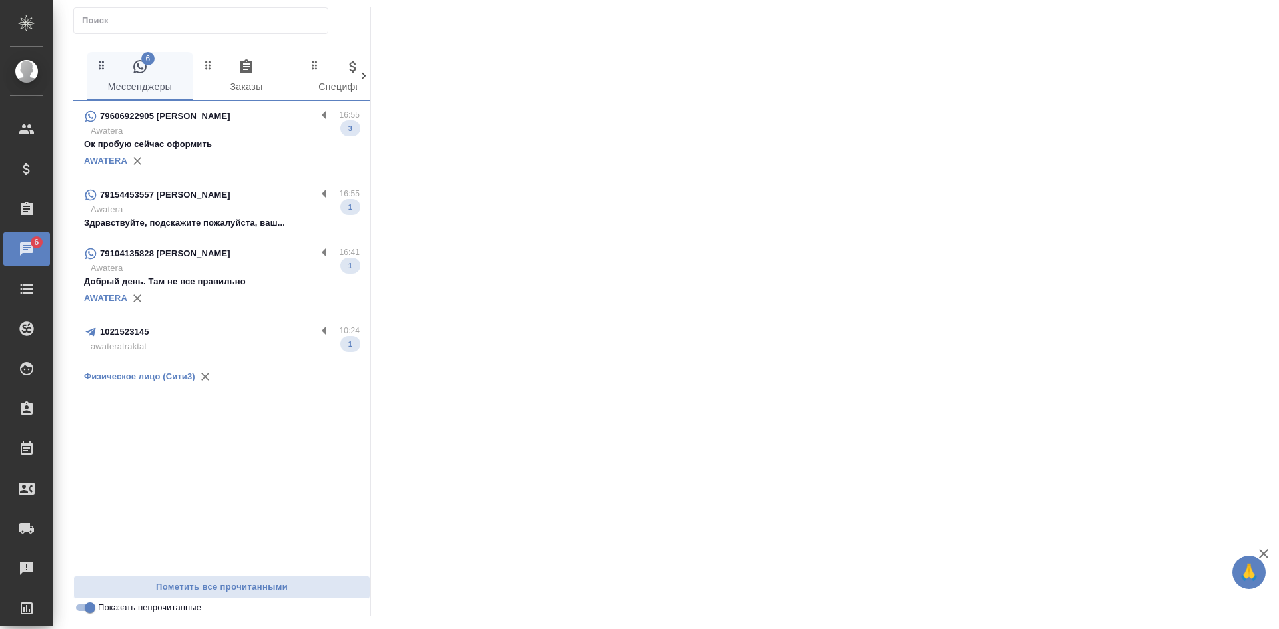
click at [216, 234] on div "79154453557 [PERSON_NAME] 16:55 Awatera Здравствуйте, подскажите пожалуйста, ва…" at bounding box center [221, 208] width 297 height 59
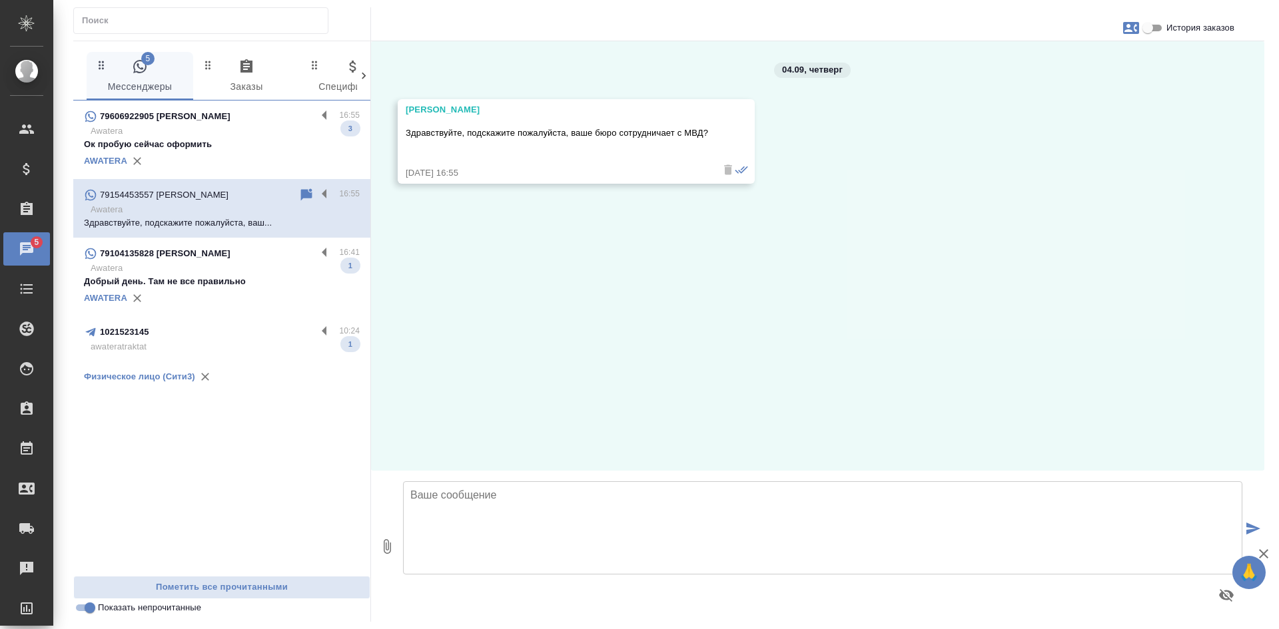
click at [496, 506] on textarea at bounding box center [822, 528] width 839 height 93
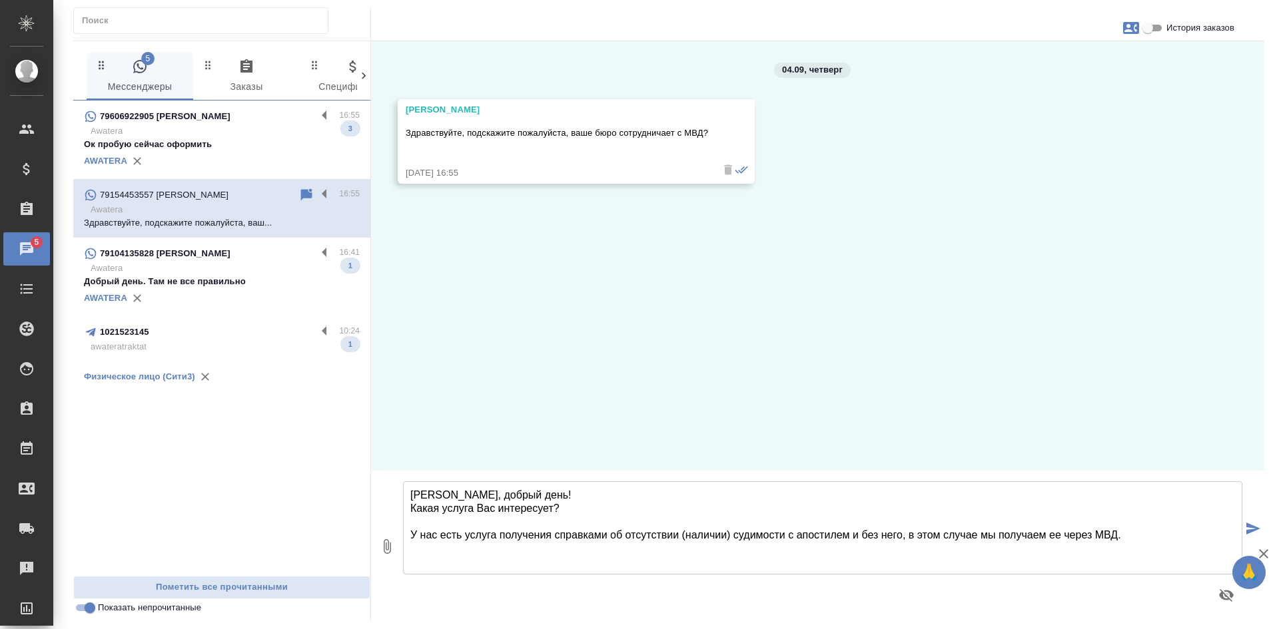
click at [1126, 540] on textarea "[PERSON_NAME], добрый день! Какая услуга Вас интересует? У нас есть услуга полу…" at bounding box center [822, 528] width 839 height 93
type textarea "[PERSON_NAME], добрый день! Какая услуга Вас интересует? У нас есть услуга полу…"
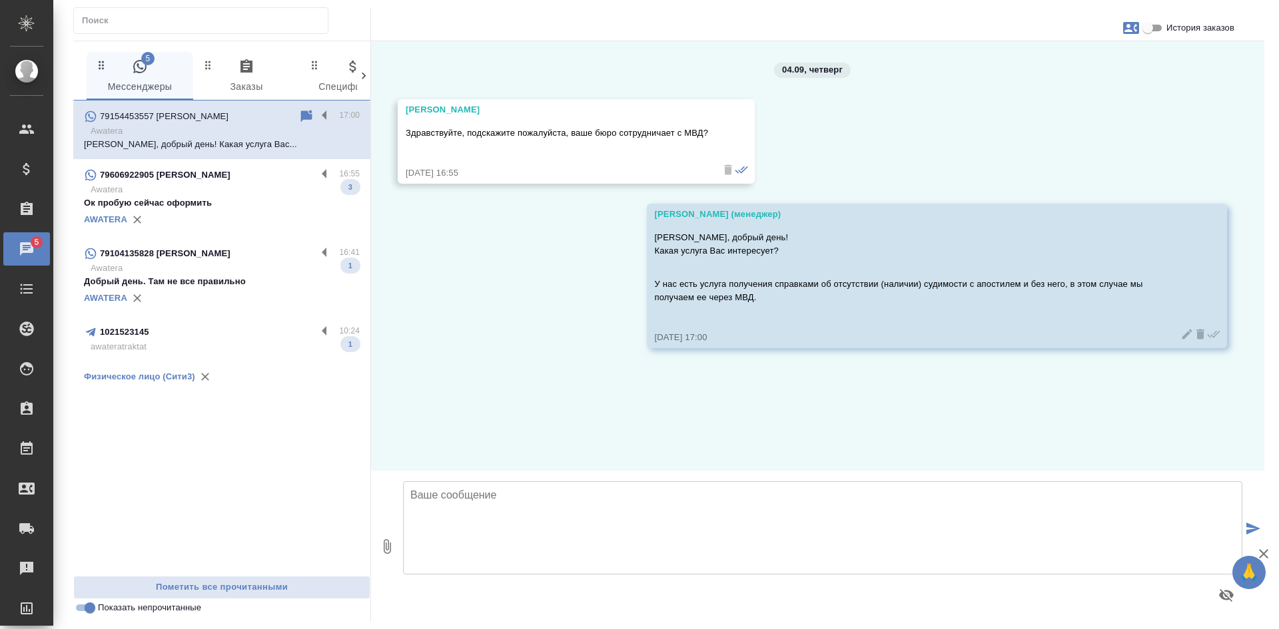
click at [198, 213] on div "AWATERA" at bounding box center [222, 220] width 276 height 20
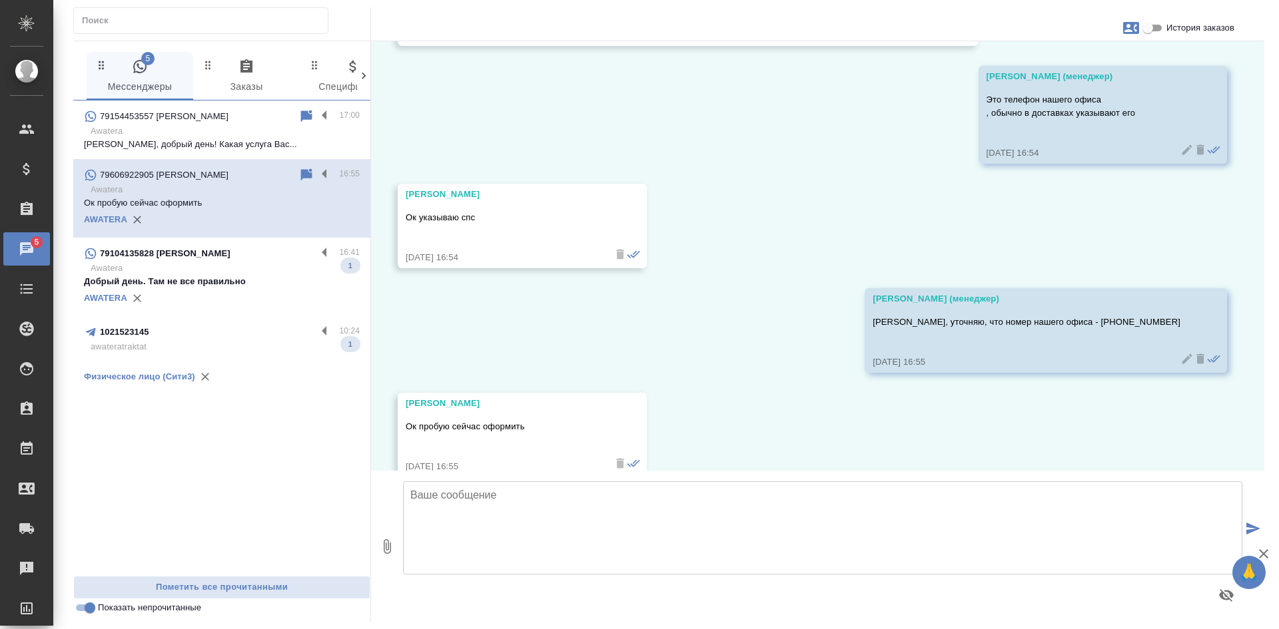
scroll to position [6166, 0]
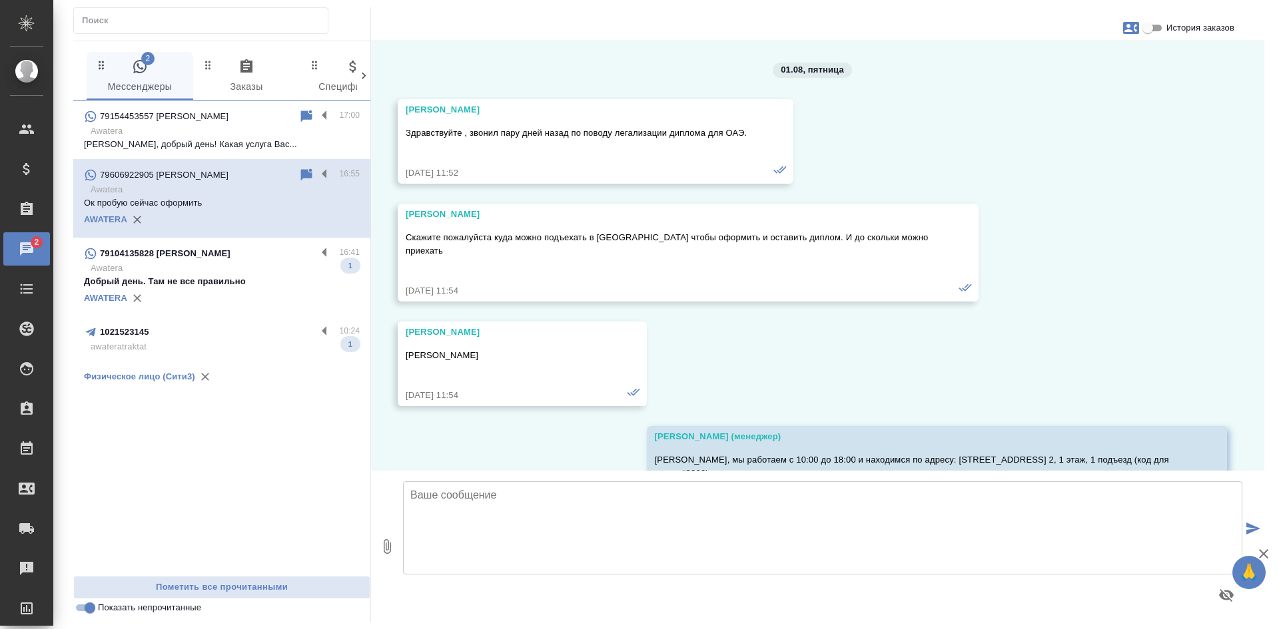
scroll to position [6166, 0]
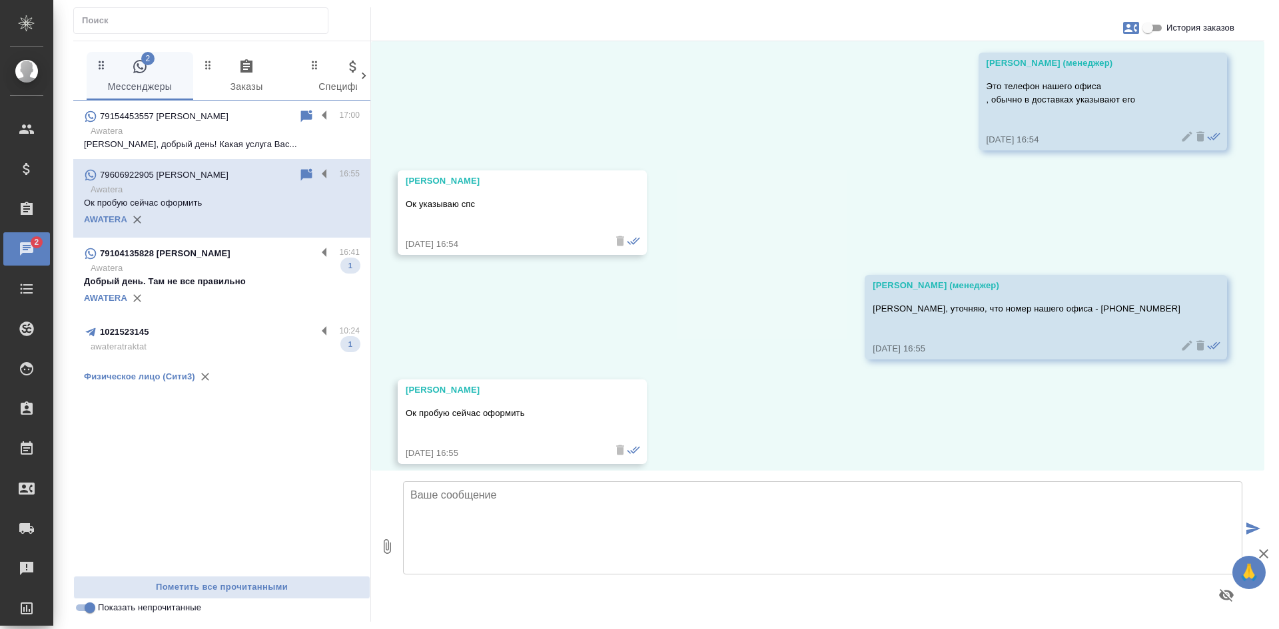
click at [220, 129] on p "Awatera" at bounding box center [225, 131] width 269 height 13
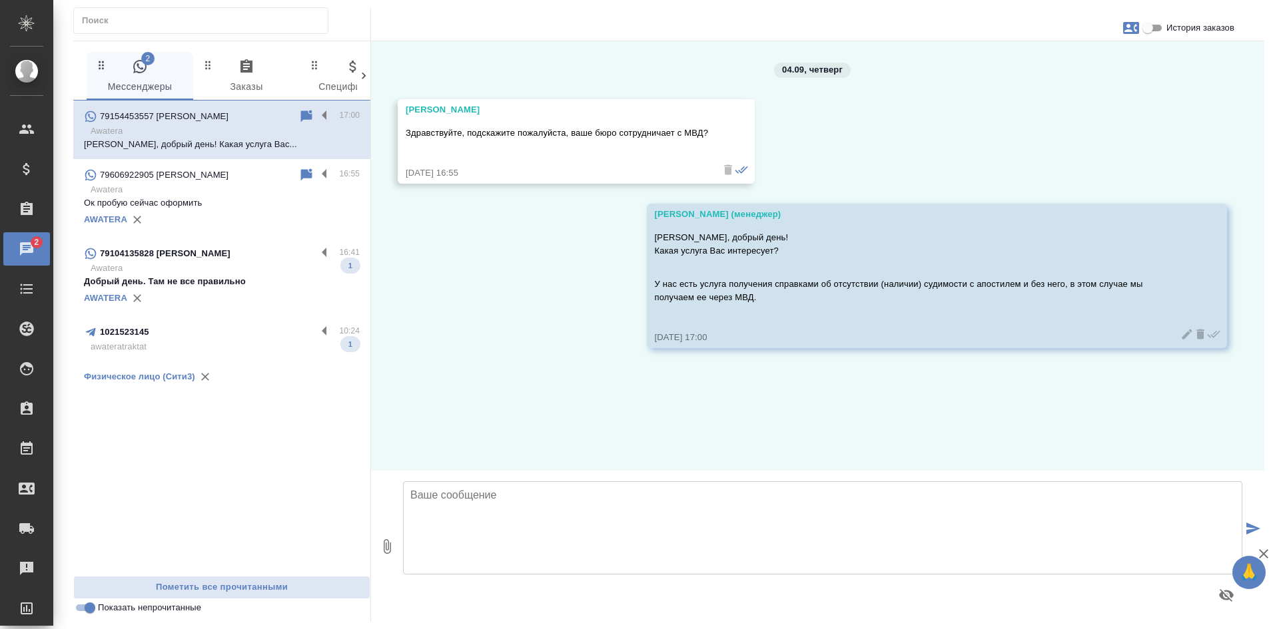
scroll to position [0, 0]
click at [1127, 31] on icon "button" at bounding box center [1131, 28] width 16 height 16
click at [1075, 62] on span "Создать заявку" at bounding box center [1073, 63] width 63 height 13
select select "RU"
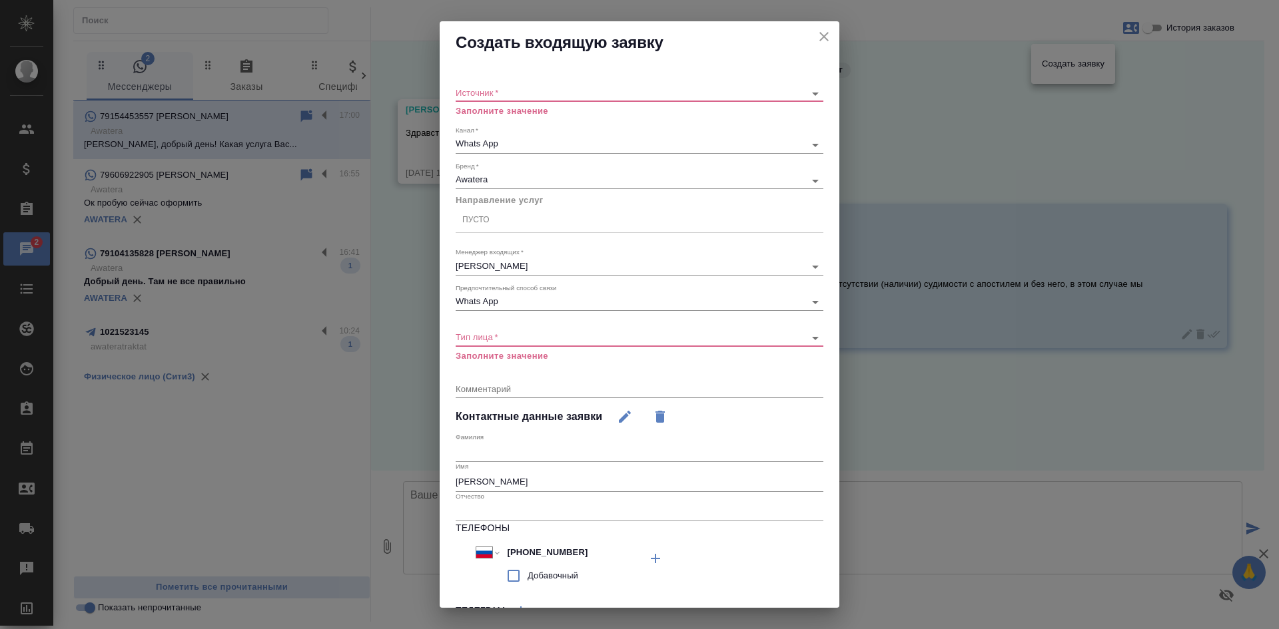
click at [537, 98] on div "​" at bounding box center [640, 93] width 368 height 17
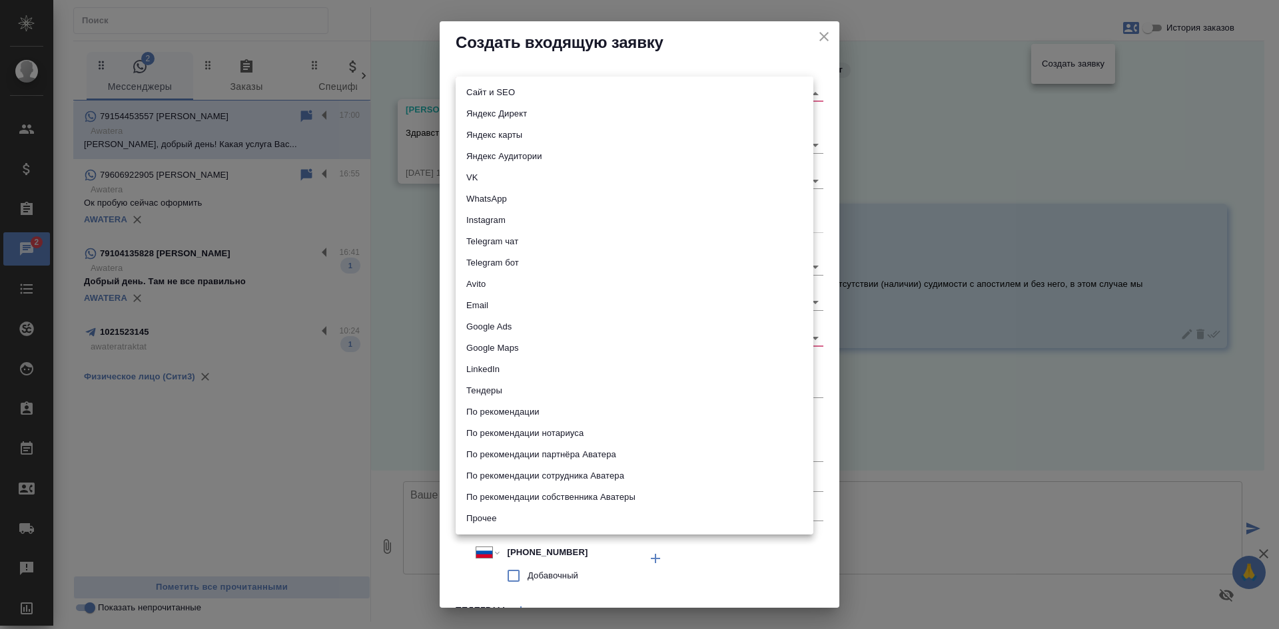
click at [502, 87] on body "🙏 .cls-1 fill:#fff; AWATERA [PERSON_NAME] Спецификации Заказы 2 Чаты Todo Проек…" at bounding box center [639, 314] width 1279 height 629
click at [496, 87] on li "Сайт и SEO" at bounding box center [635, 92] width 358 height 21
type input "seo"
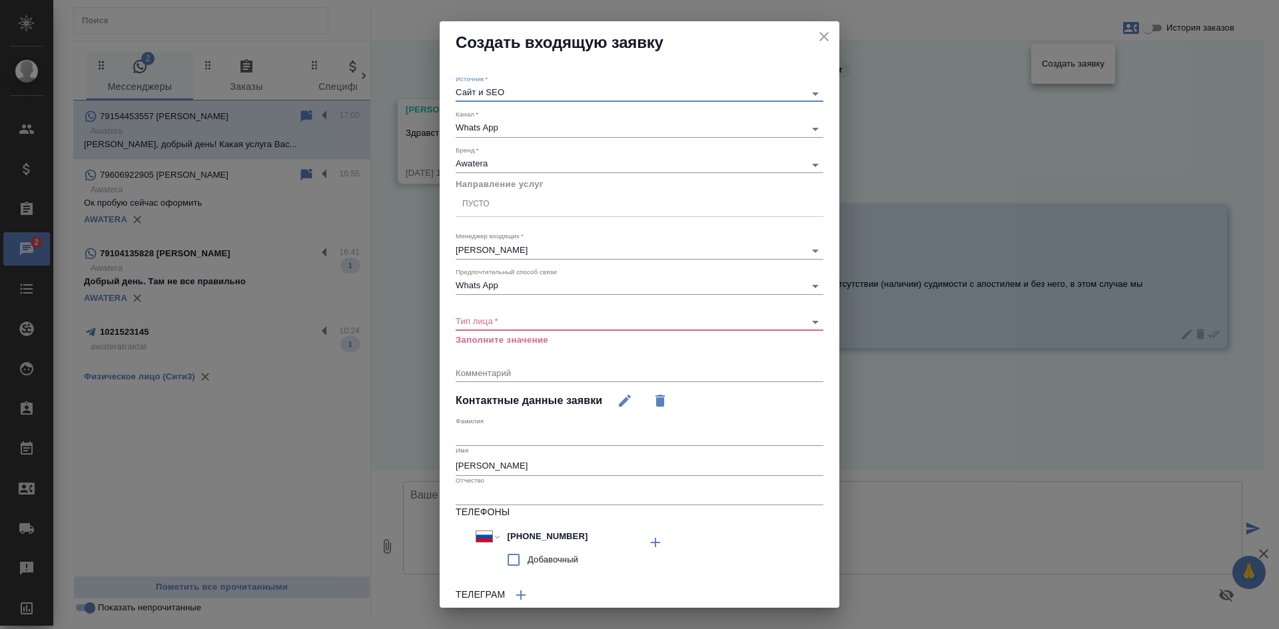
click at [487, 211] on div "Пусто" at bounding box center [640, 203] width 368 height 19
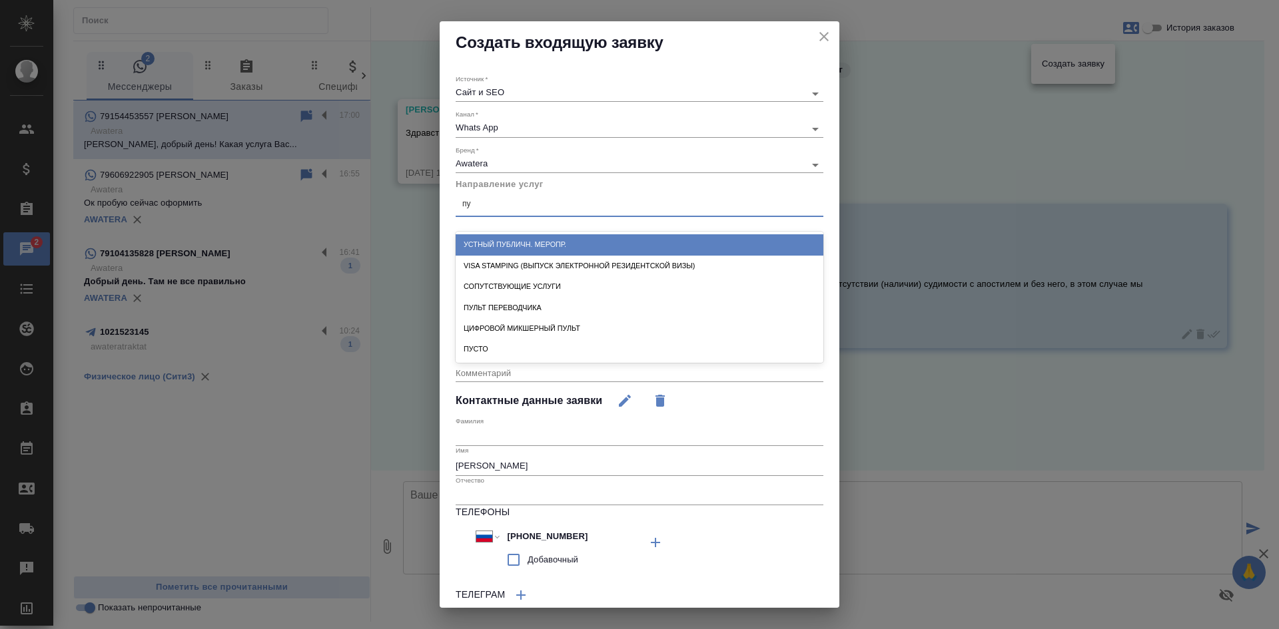
type input "пус"
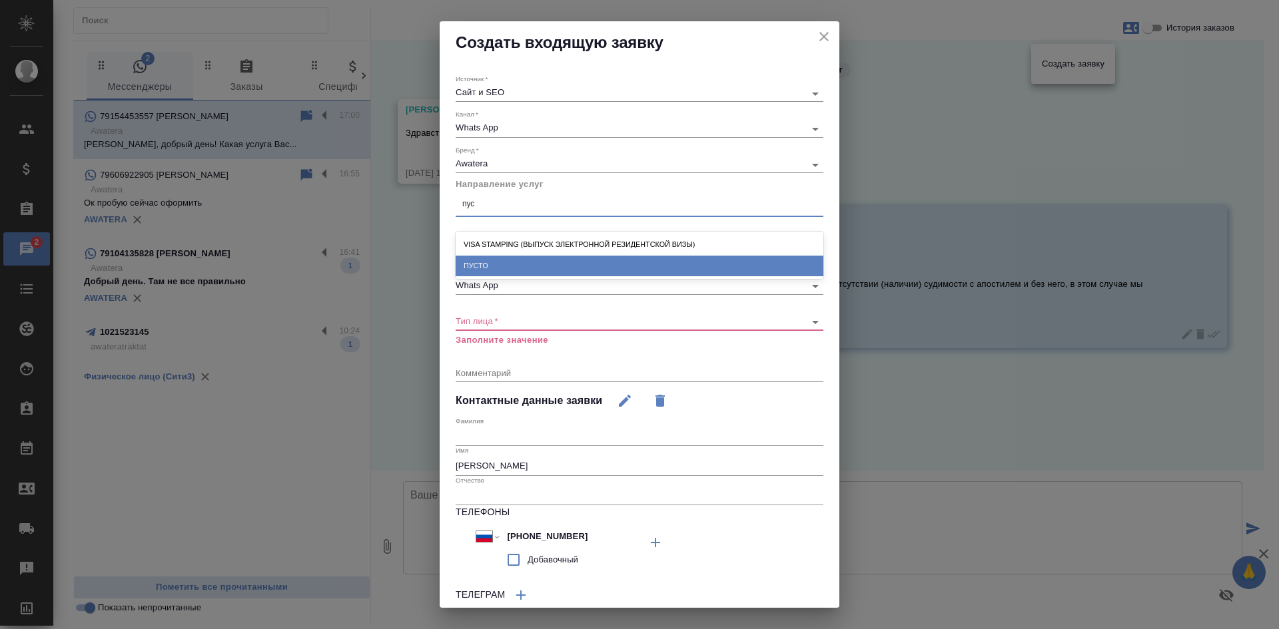
click at [483, 258] on div "ПУСТО" at bounding box center [640, 266] width 368 height 21
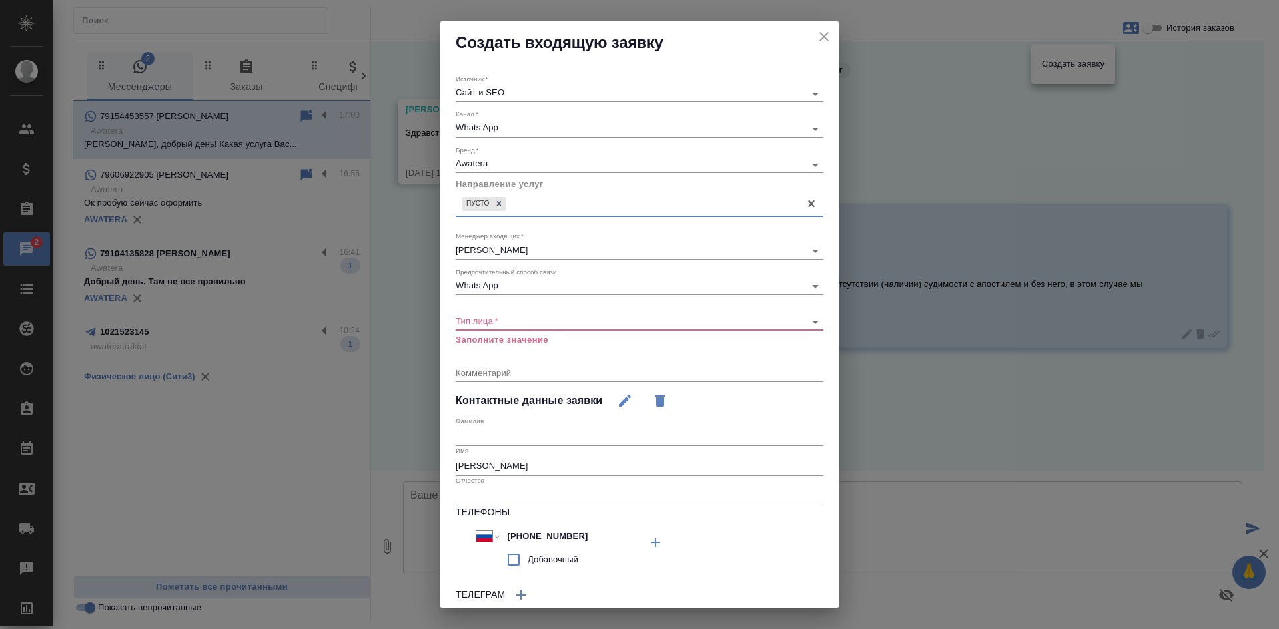
click at [476, 334] on p "Заполните значение" at bounding box center [640, 340] width 368 height 13
click at [477, 328] on div "​" at bounding box center [640, 322] width 368 height 17
click at [477, 323] on body "🙏 .cls-1 fill:#fff; AWATERA [PERSON_NAME] Спецификации Заказы 2 Чаты Todo Проек…" at bounding box center [639, 314] width 1279 height 629
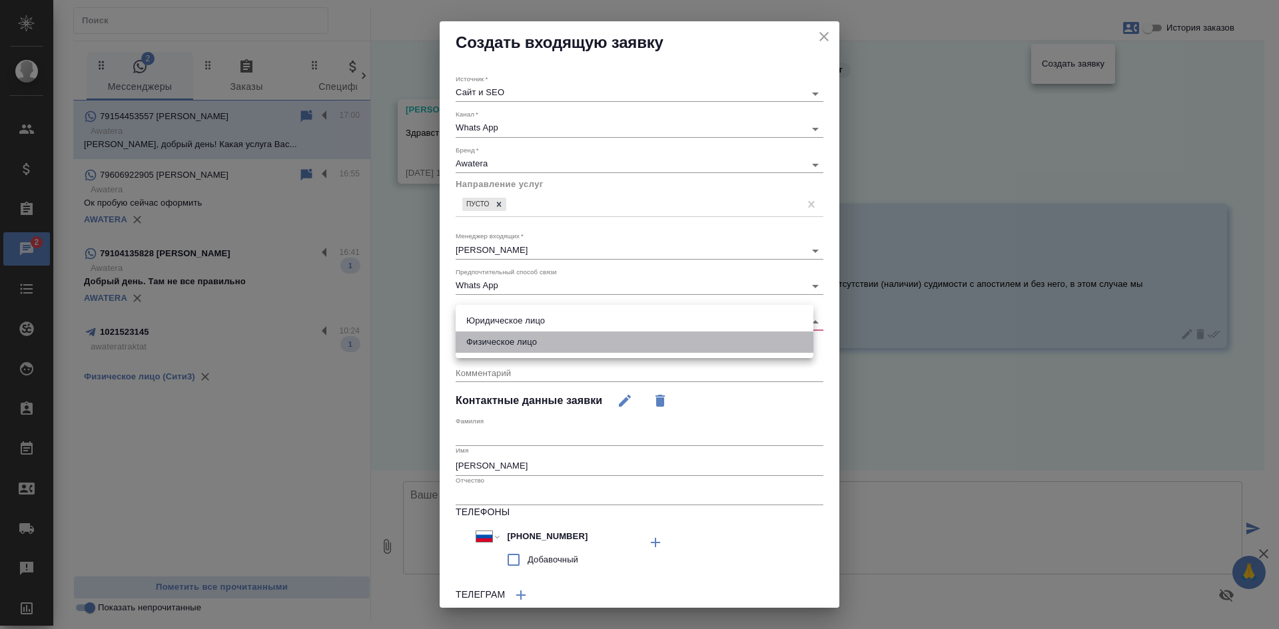
click at [484, 343] on li "Физическое лицо" at bounding box center [635, 342] width 358 height 21
type input "private"
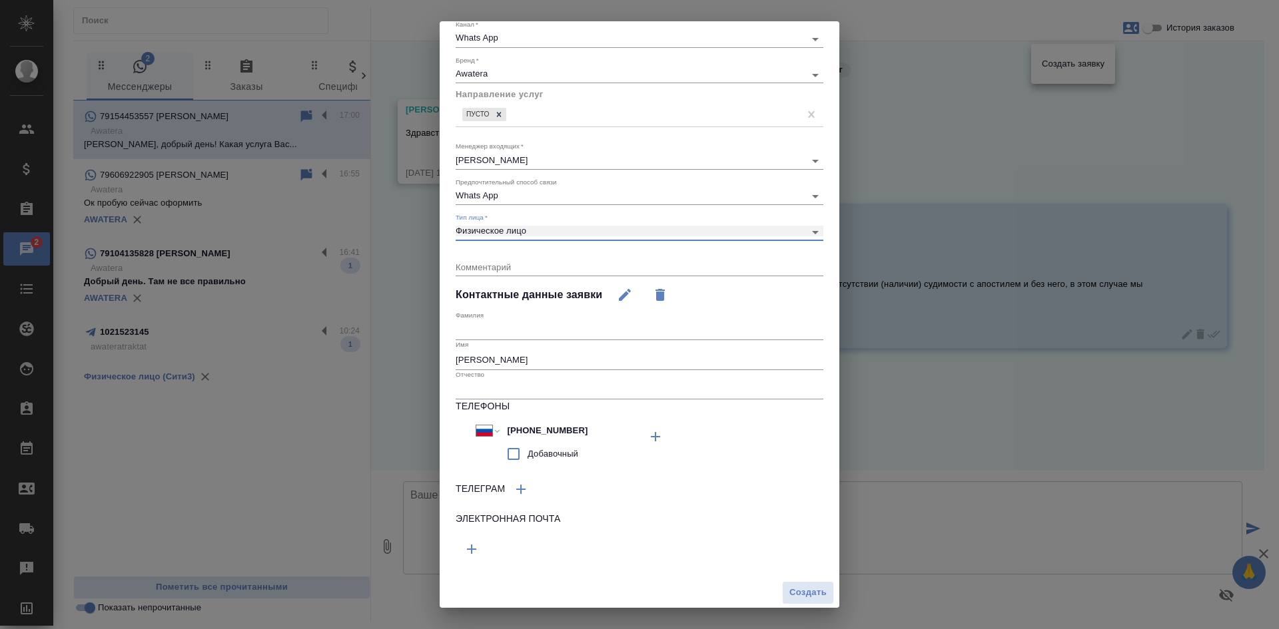
scroll to position [92, 0]
click at [795, 587] on span "Создать" at bounding box center [807, 590] width 37 height 15
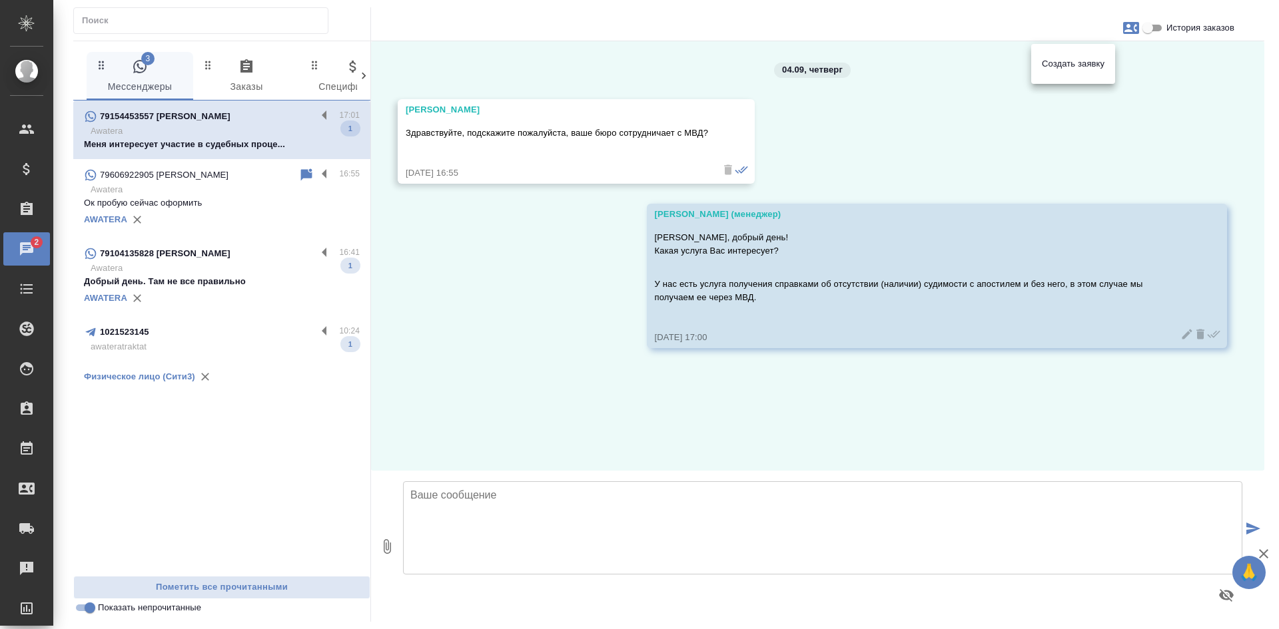
scroll to position [2, 0]
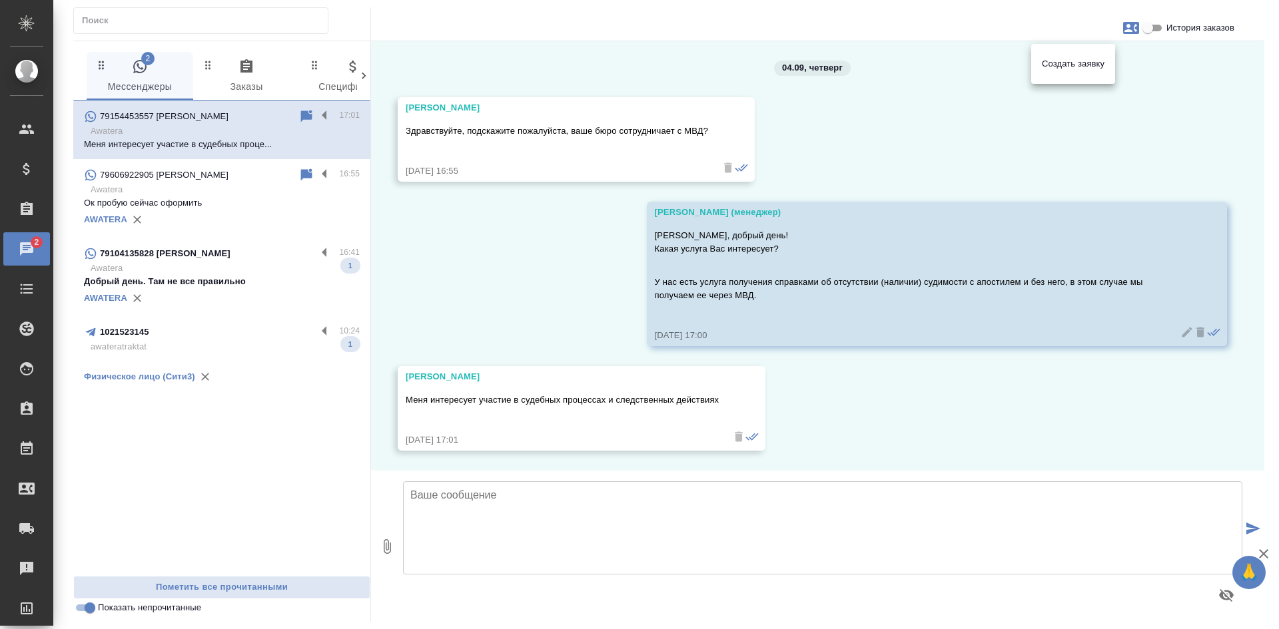
click at [532, 52] on div at bounding box center [639, 314] width 1279 height 629
click at [488, 552] on textarea at bounding box center [822, 528] width 839 height 93
type textarea "В"
type textarea "Р"
click at [586, 492] on textarea "Требуется устный переводчик?" at bounding box center [822, 528] width 839 height 93
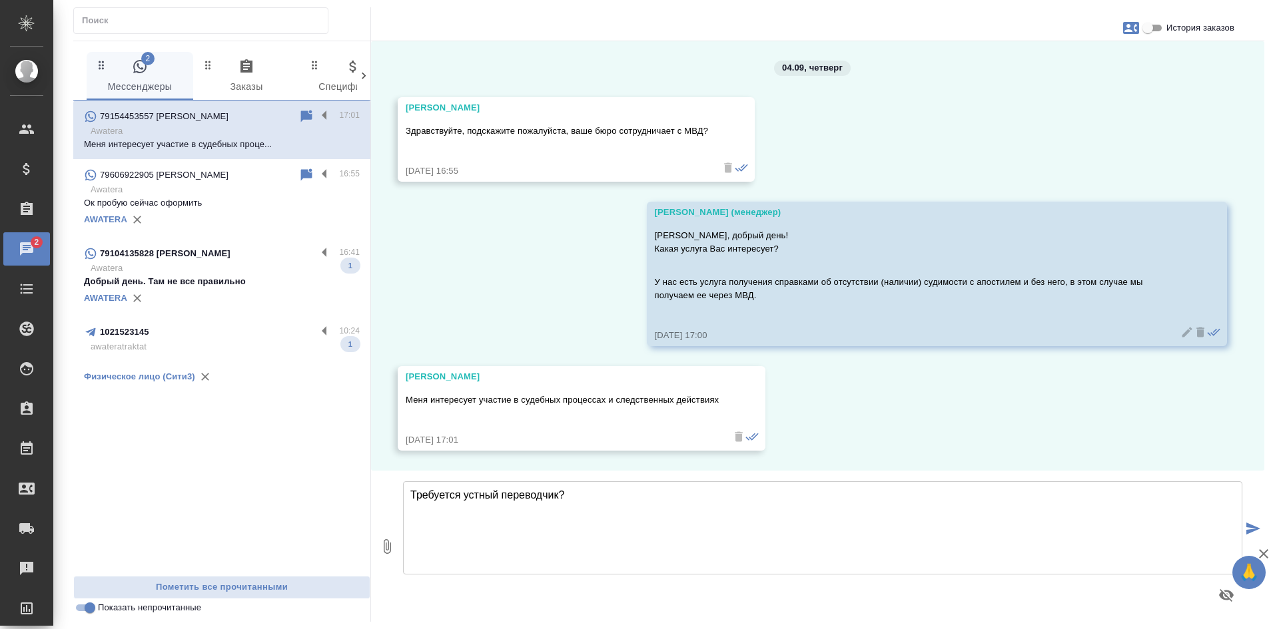
type textarea "Требуется устный переводчик?"
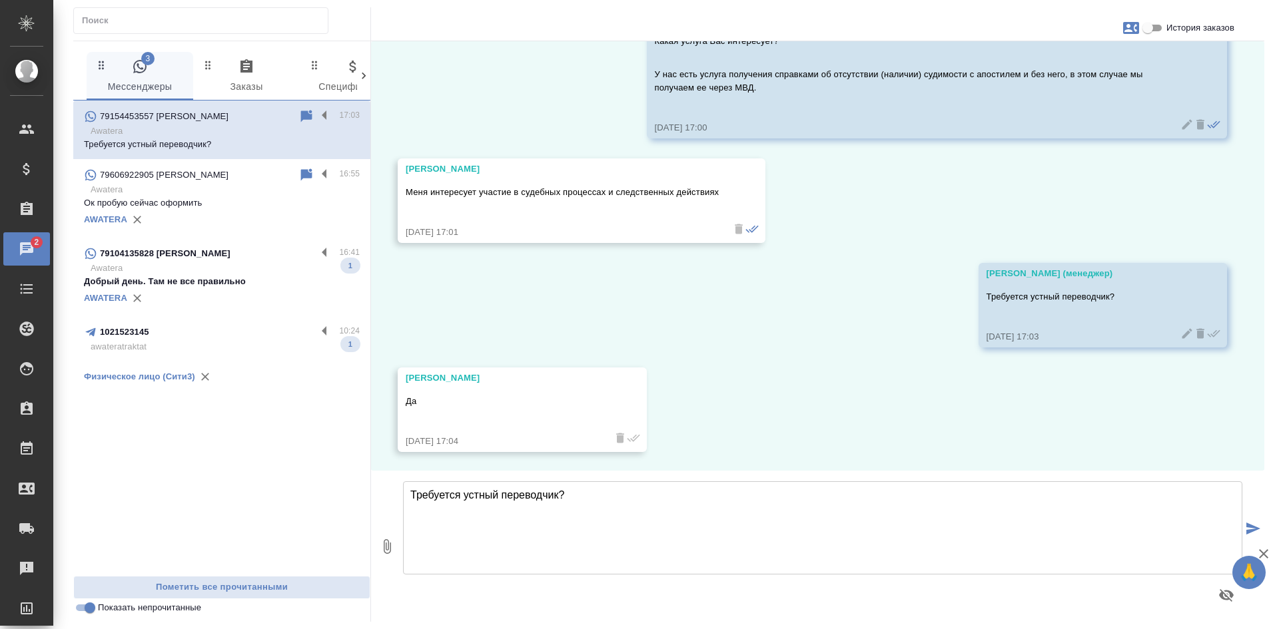
scroll to position [211, 0]
click at [611, 542] on textarea "Требуется устный переводчик?" at bounding box center [822, 528] width 839 height 93
click at [473, 494] on textarea "Расскажите, подробнее" at bounding box center [822, 528] width 839 height 93
click at [597, 496] on textarea "Расскажите, пожалуйста, подробнее" at bounding box center [822, 528] width 839 height 93
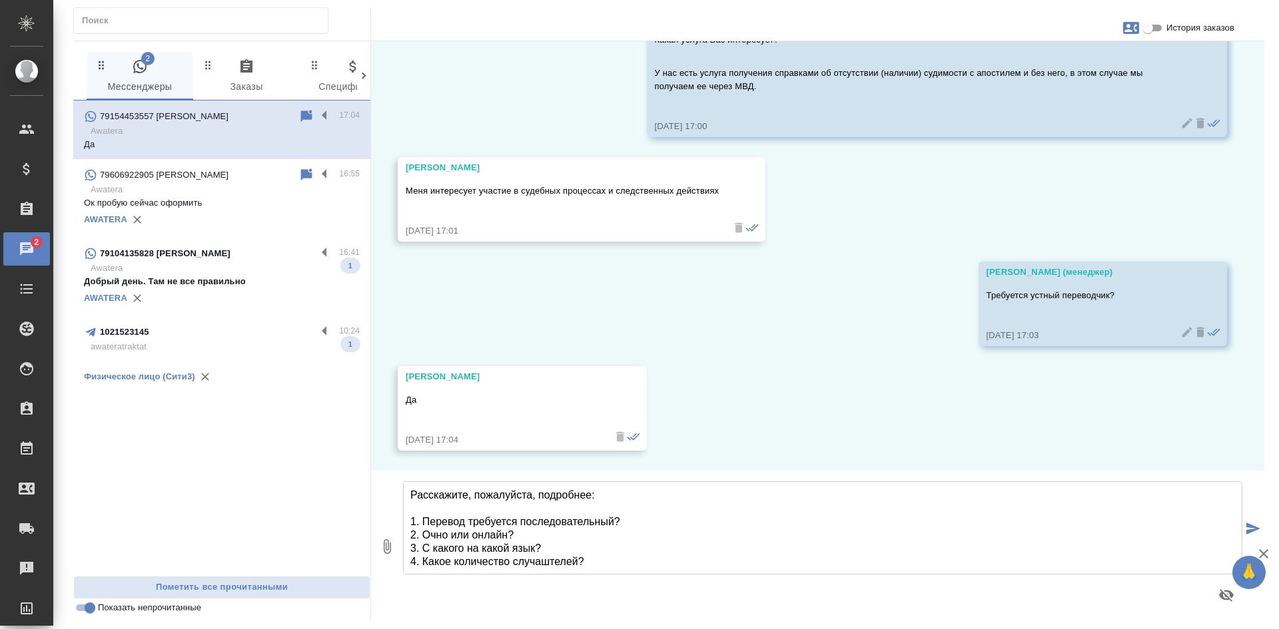
scroll to position [1, 0]
drag, startPoint x: 587, startPoint y: 565, endPoint x: 436, endPoint y: 565, distance: 150.5
click at [436, 565] on textarea "Расскажите, пожалуйста, подробнее: 1. Перевод требуется последовательный? 2. Оч…" at bounding box center [822, 528] width 839 height 93
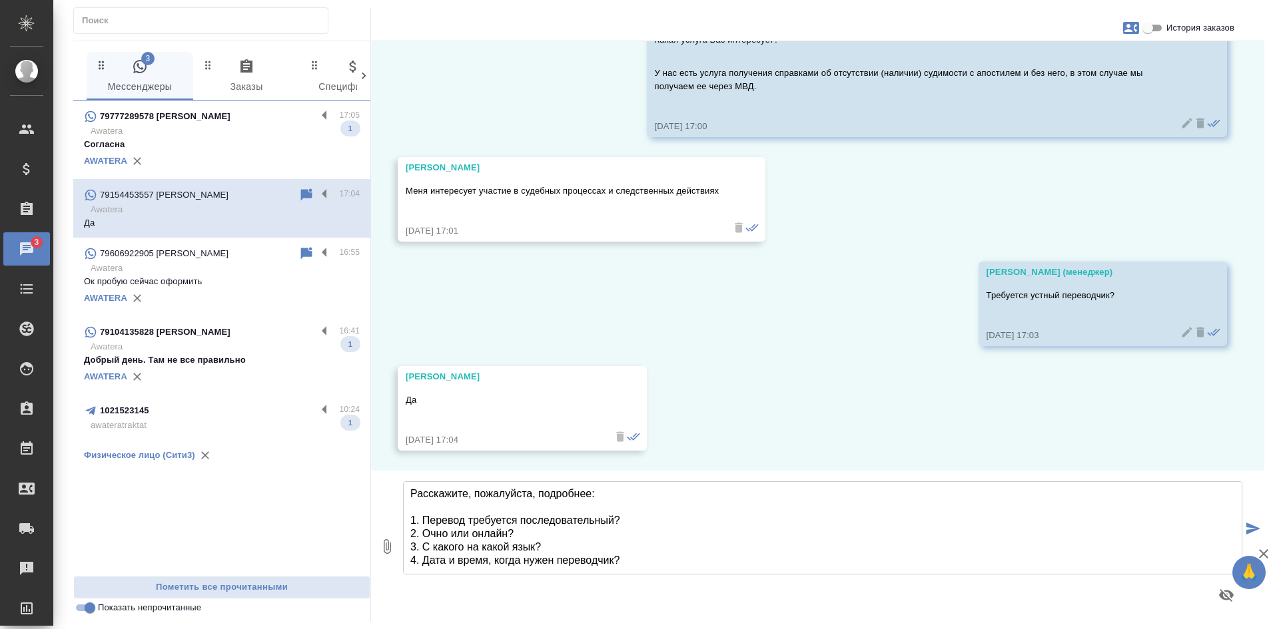
click at [615, 518] on textarea "Расскажите, пожалуйста, подробнее: 1. Перевод требуется последовательный? 2. Оч…" at bounding box center [822, 528] width 839 height 93
click at [524, 529] on textarea "Расскажите, пожалуйста, подробнее: 1. Перевод требуется последовательный или си…" at bounding box center [822, 528] width 839 height 93
click at [540, 546] on textarea "Расскажите, пожалуйста, подробнее: 1. Перевод требуется последовательный или си…" at bounding box center [822, 528] width 839 height 93
click at [536, 549] on textarea "Расскажите, пожалуйста, подробнее: 1. Перевод требуется последовательный или си…" at bounding box center [822, 528] width 839 height 93
click at [623, 557] on textarea "Расскажите, пожалуйста, подробнее: 1. Перевод требуется последовательный или си…" at bounding box center [822, 528] width 839 height 93
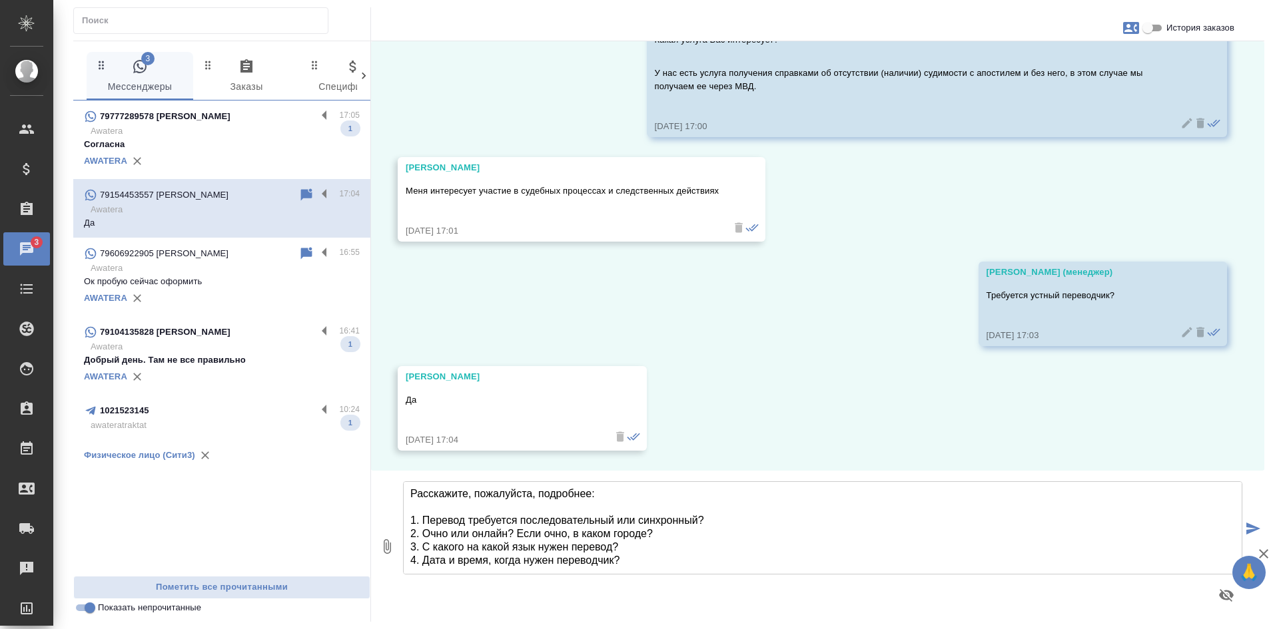
scroll to position [7, 0]
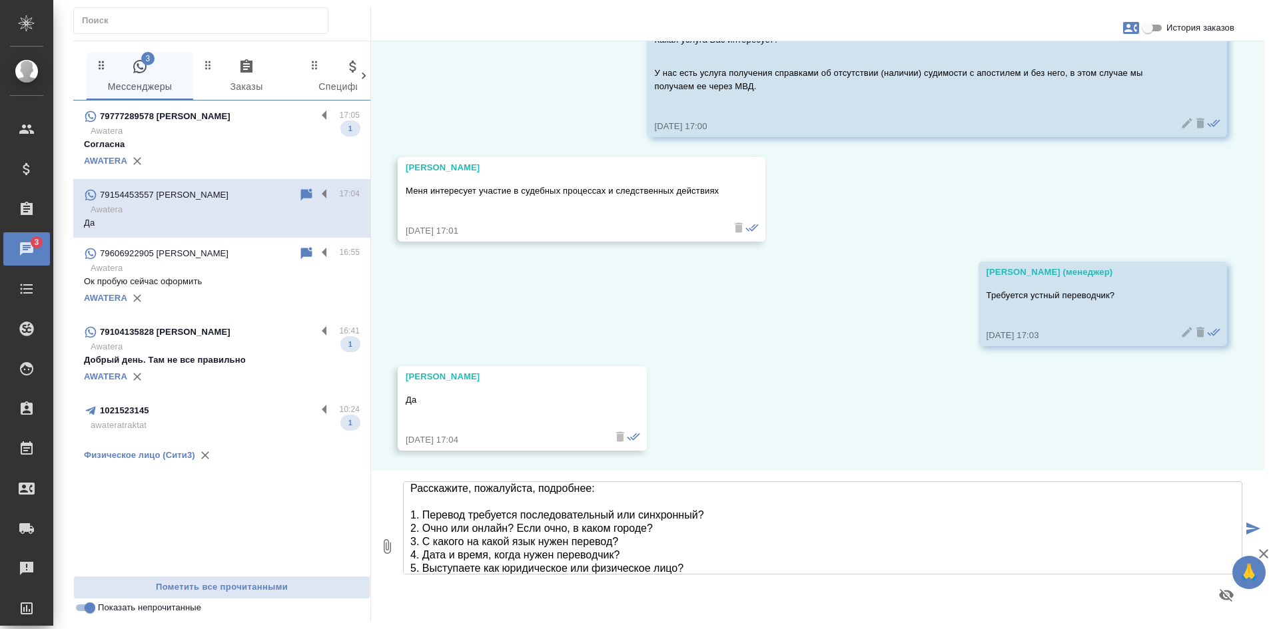
click at [713, 570] on textarea "Расскажите, пожалуйста, подробнее: 1. Перевод требуется последовательный или си…" at bounding box center [822, 528] width 839 height 93
click at [414, 563] on textarea "Расскажите, пожалуйста, подробнее: 1. Перевод требуется последовательный или си…" at bounding box center [822, 528] width 839 height 93
click at [629, 554] on textarea "Расскажите, пожалуйста, подробнее: 1. Перевод требуется последовательный или си…" at bounding box center [822, 528] width 839 height 93
click at [428, 565] on textarea "Расскажите, пожалуйста, подробнее: 1. Перевод требуется последовательный или си…" at bounding box center [822, 528] width 839 height 93
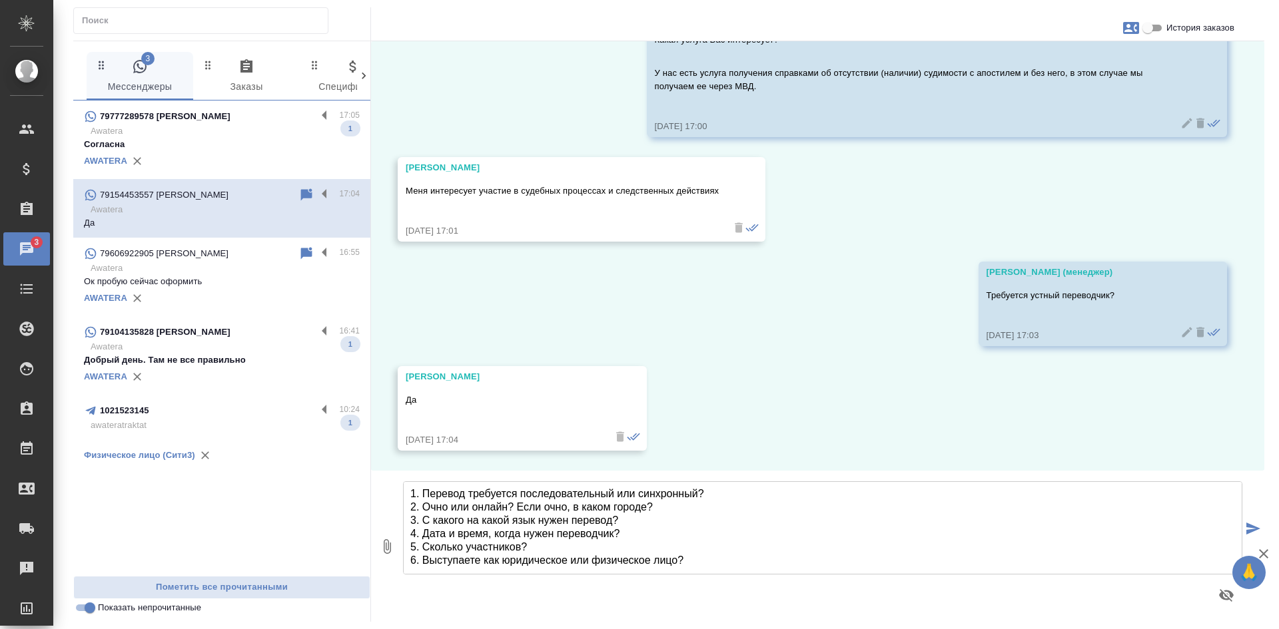
click at [702, 556] on textarea "Расскажите, пожалуйста, подробнее: 1. Перевод требуется последовательный или си…" at bounding box center [822, 528] width 839 height 93
type textarea "Расскажите, пожалуйста, подробнее: 1. Перевод требуется последовательный или си…"
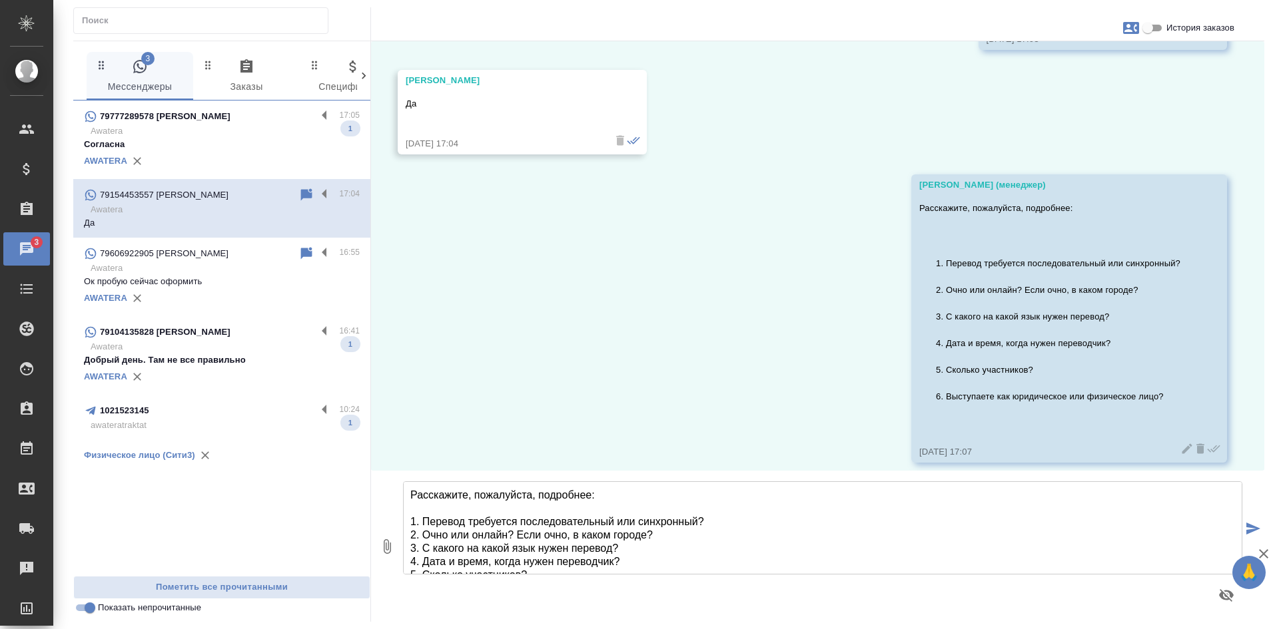
scroll to position [520, 0]
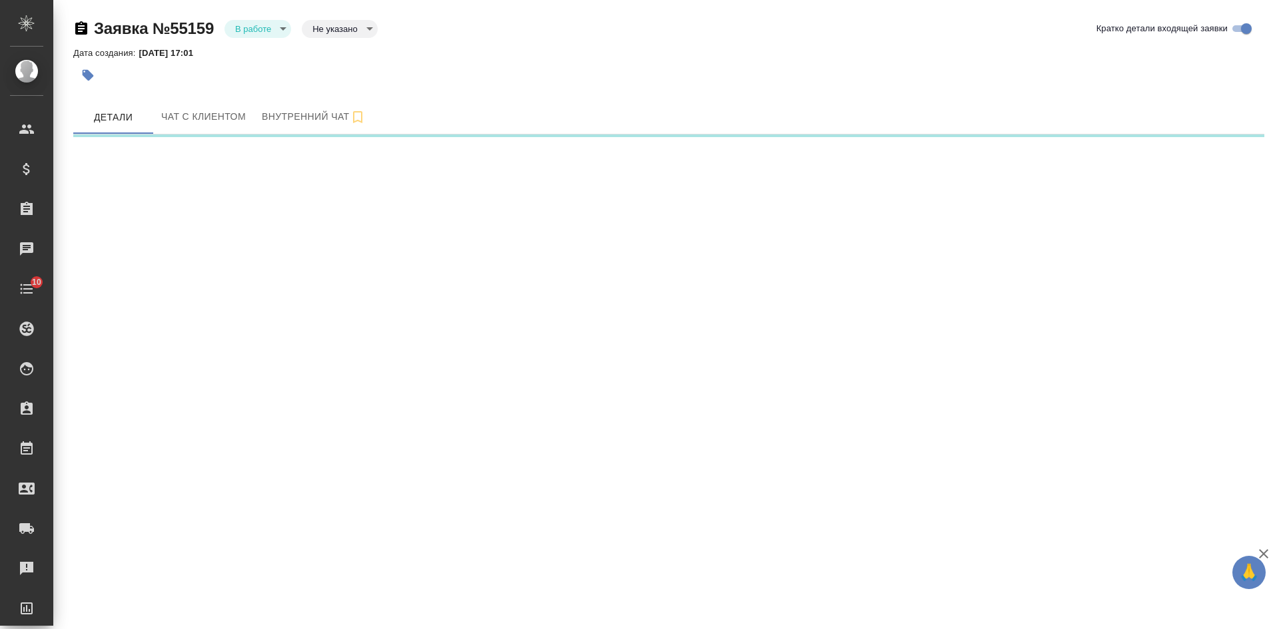
select select "RU"
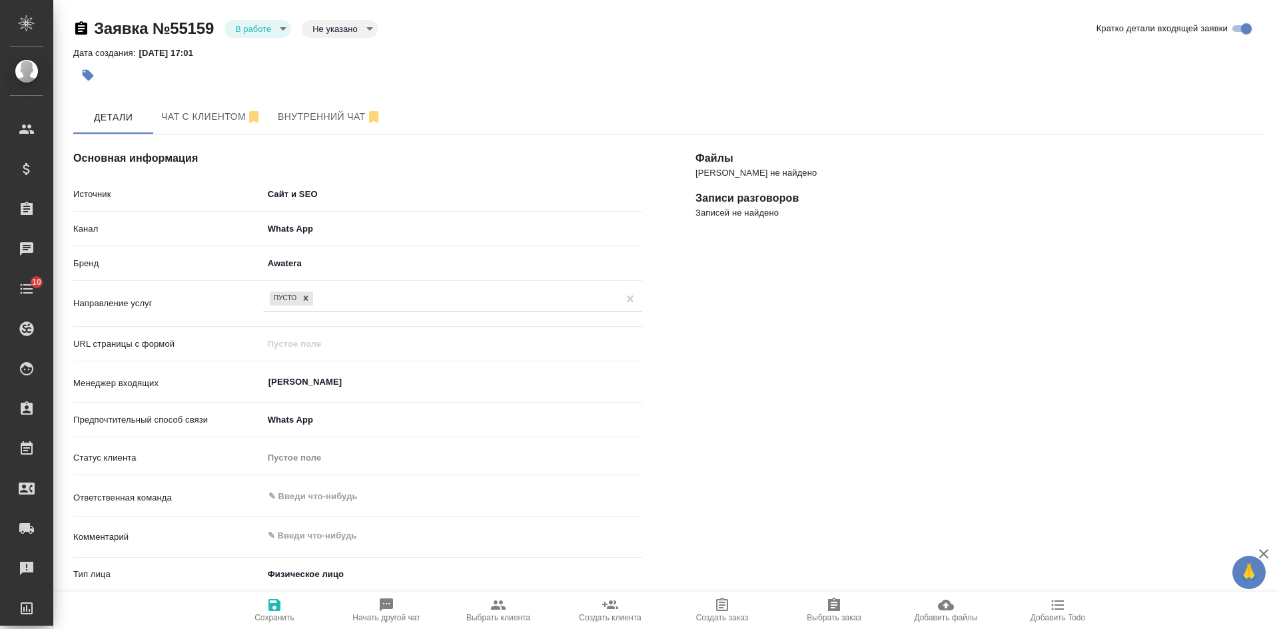
type textarea "x"
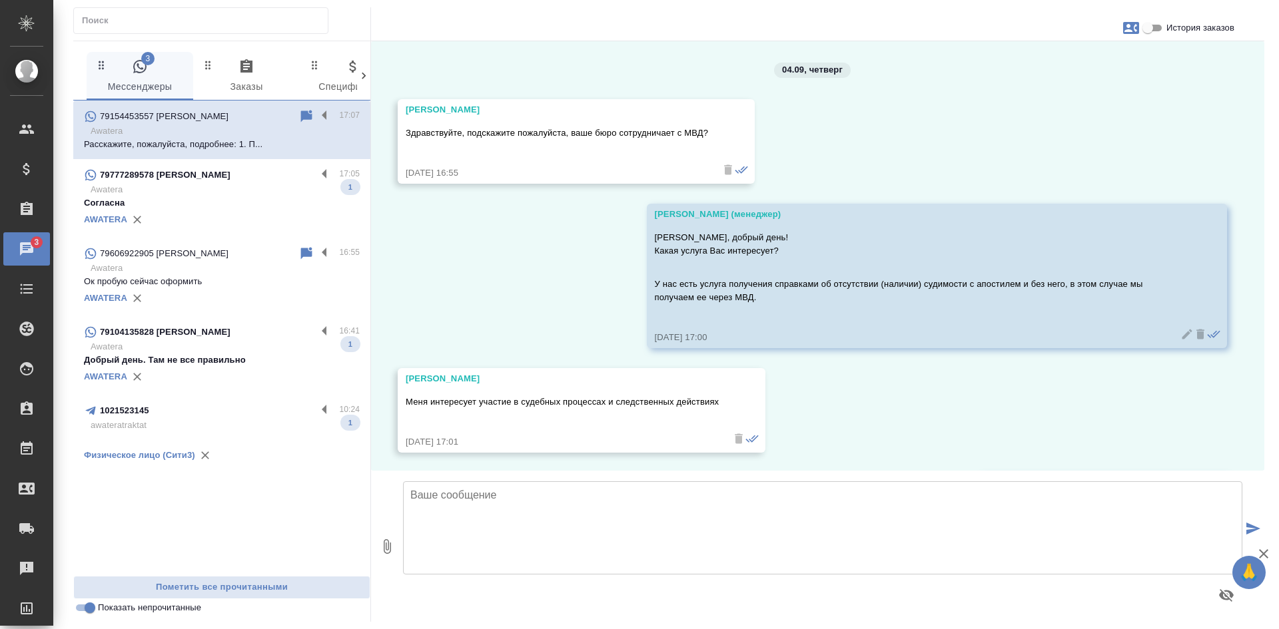
scroll to position [520, 0]
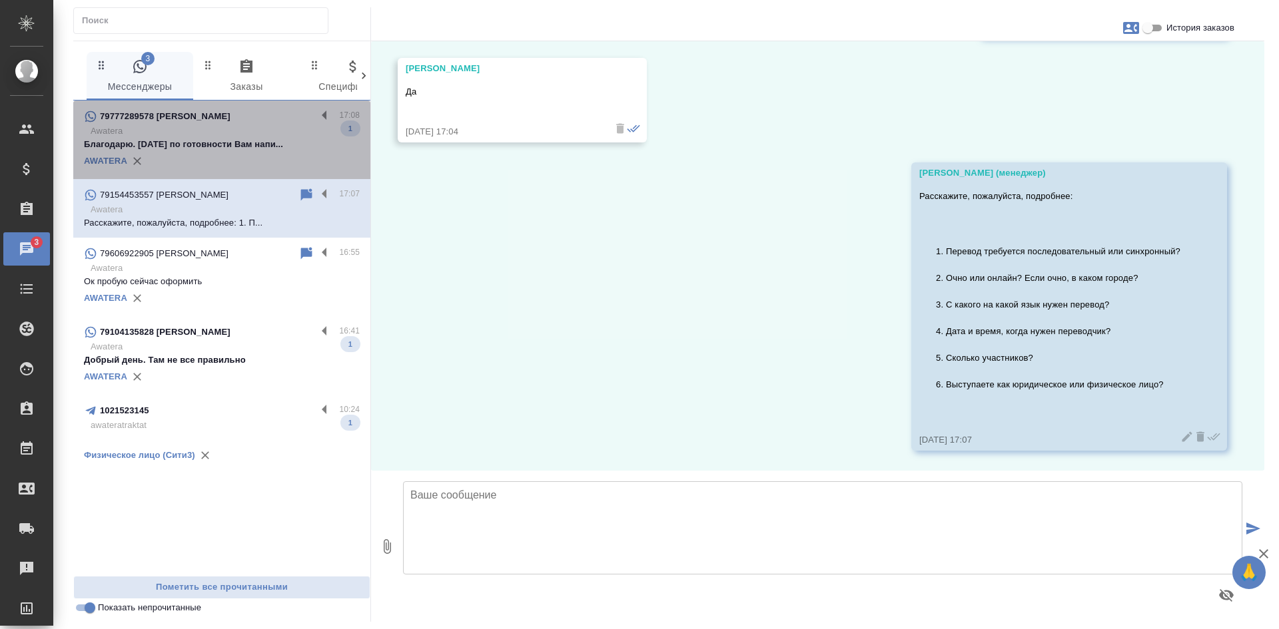
click at [224, 153] on div "AWATERA" at bounding box center [222, 161] width 276 height 20
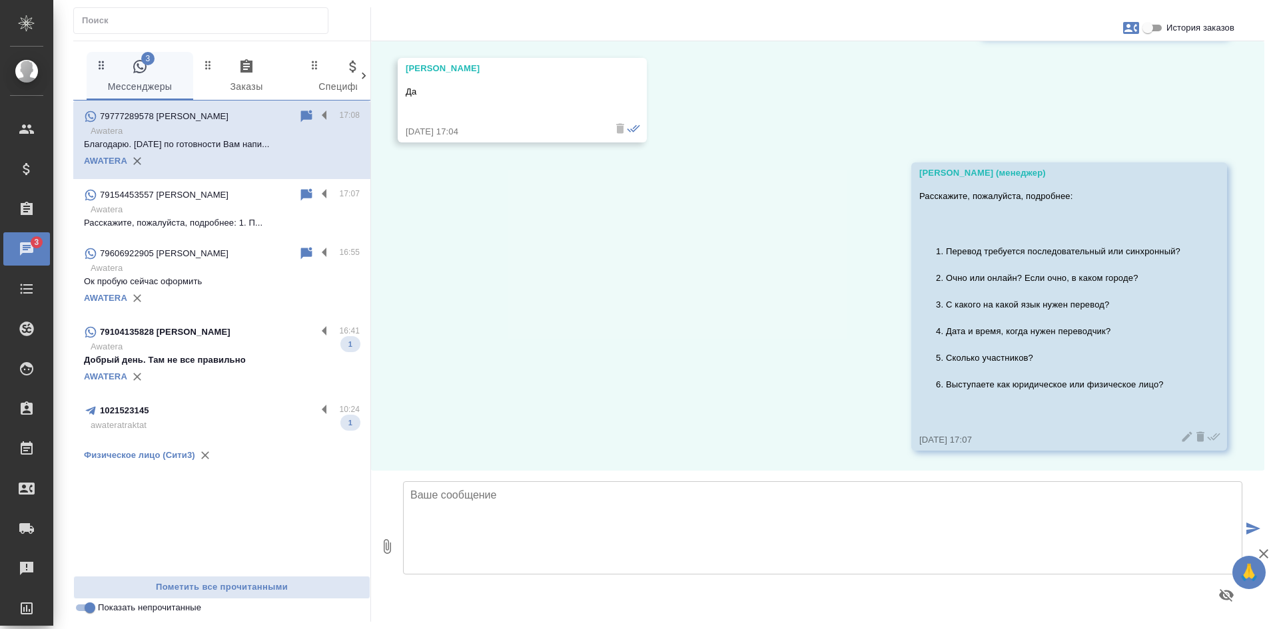
scroll to position [2464, 0]
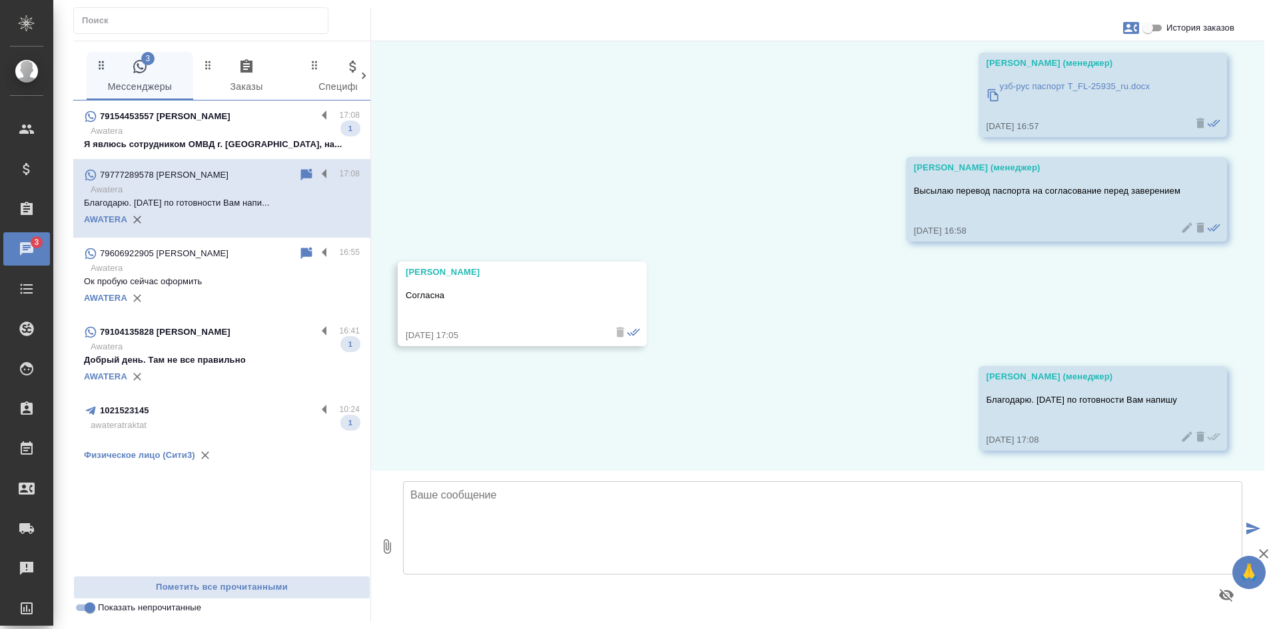
click at [234, 149] on p "Я явлюсь сотрудником ОМВД г. [GEOGRAPHIC_DATA], на..." at bounding box center [222, 144] width 276 height 13
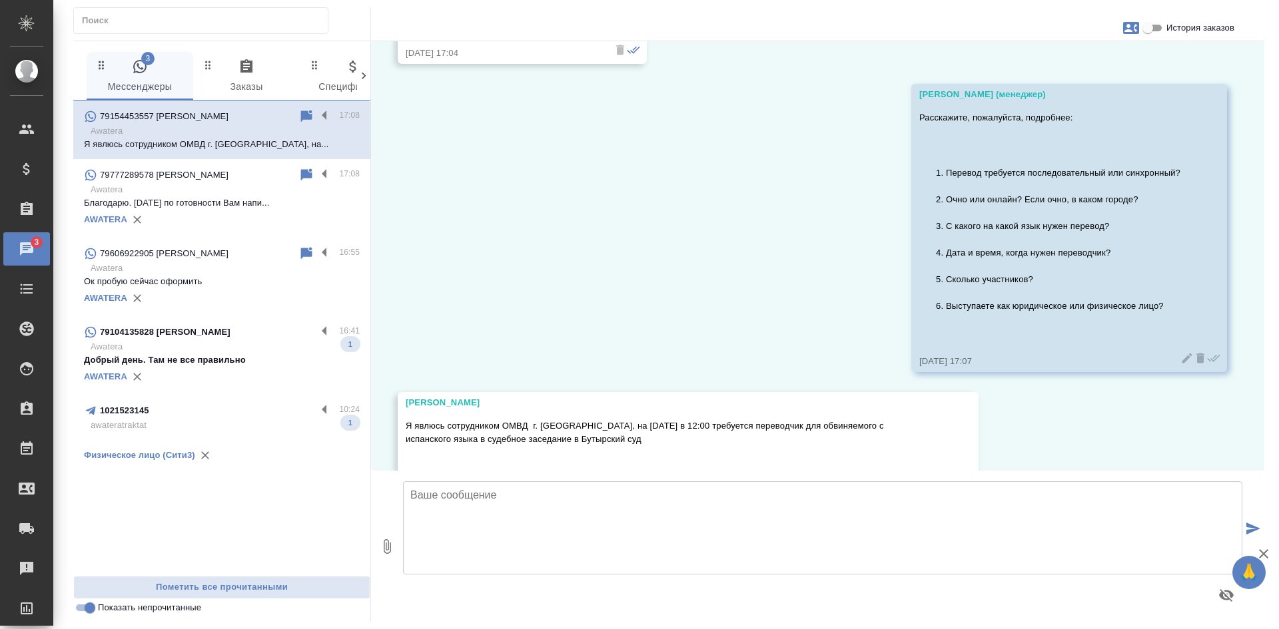
scroll to position [637, 0]
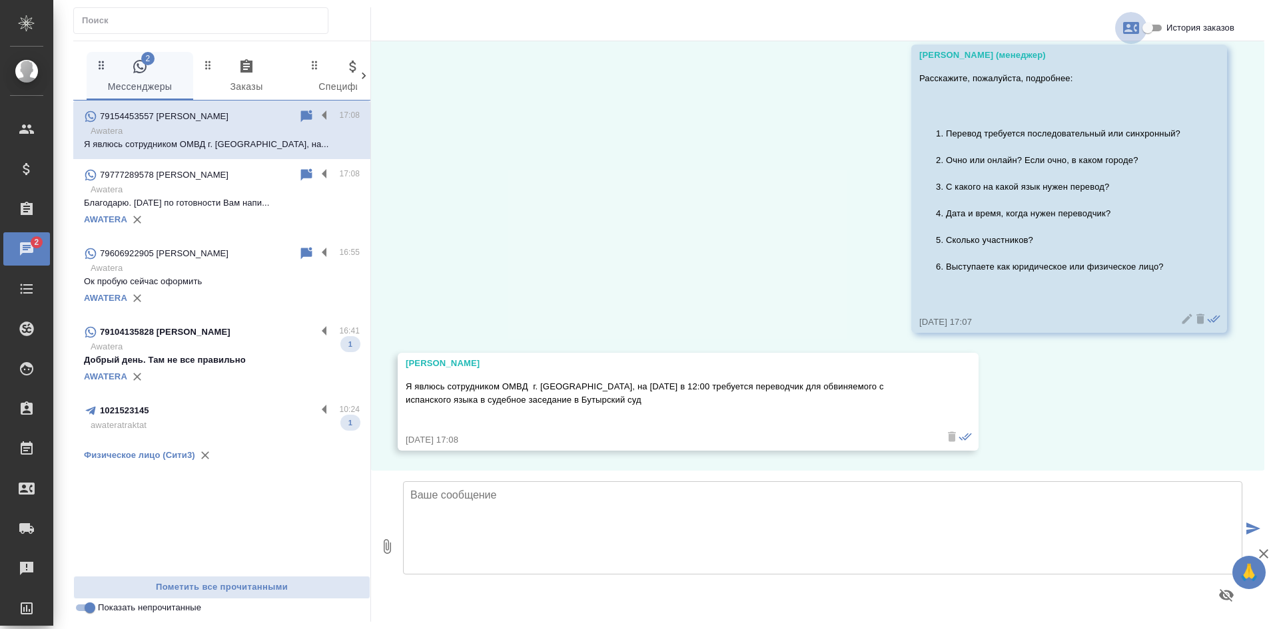
click at [1130, 29] on icon "button" at bounding box center [1131, 28] width 16 height 12
click at [1055, 89] on span "Заявка №55159" at bounding box center [1071, 93] width 65 height 13
click at [502, 382] on div at bounding box center [639, 314] width 1279 height 629
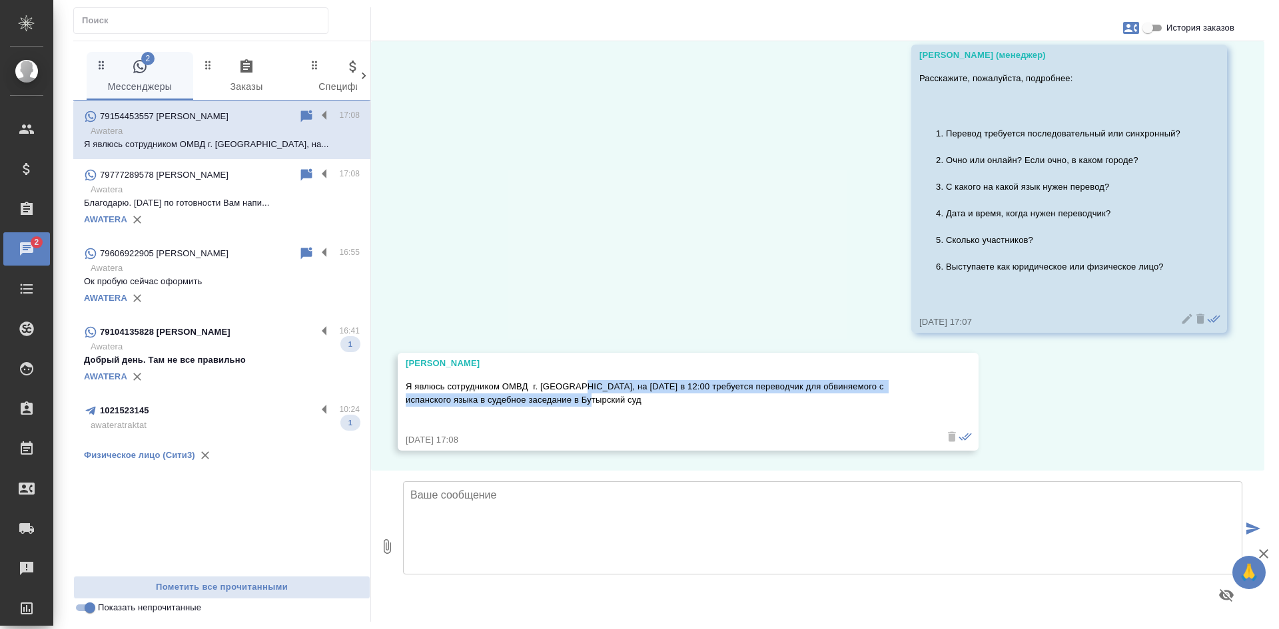
drag, startPoint x: 577, startPoint y: 391, endPoint x: 579, endPoint y: 399, distance: 8.2
click at [579, 399] on p "Я явлюсь сотрудником ОМВД г. [GEOGRAPHIC_DATA], на [DATE] в 12:00 требуется пер…" at bounding box center [669, 393] width 526 height 27
copy p "на [DATE] в 12:00 требуется переводчик для обвиняемого с испанского языка в суд…"
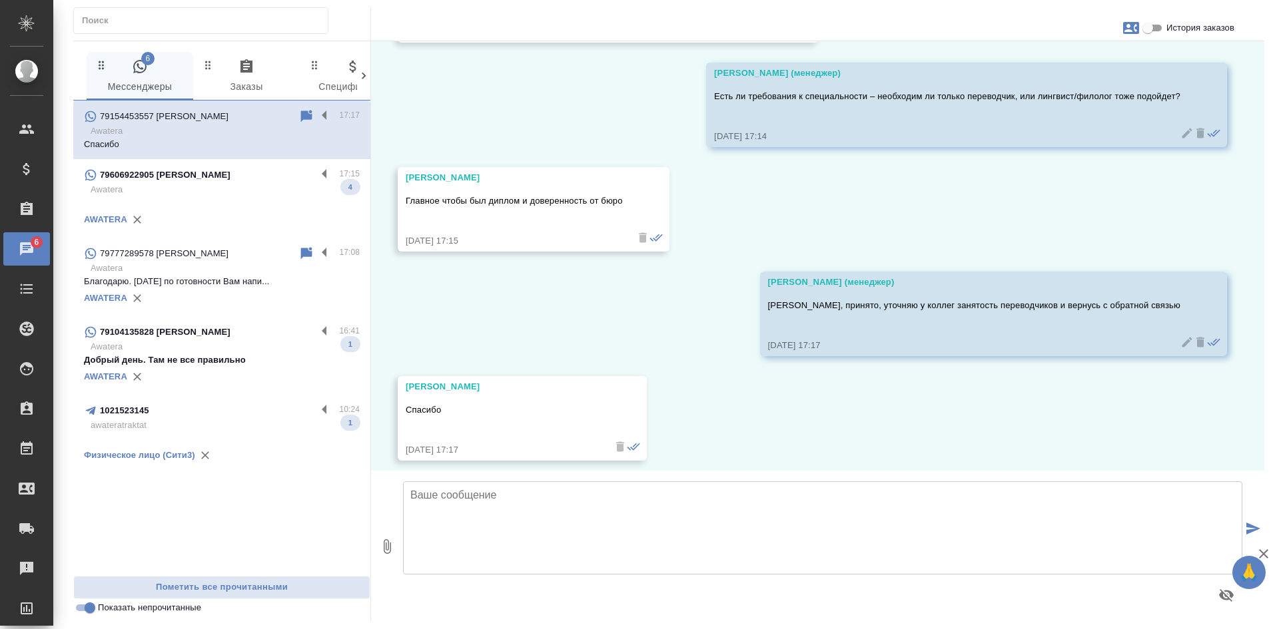
scroll to position [1278, 0]
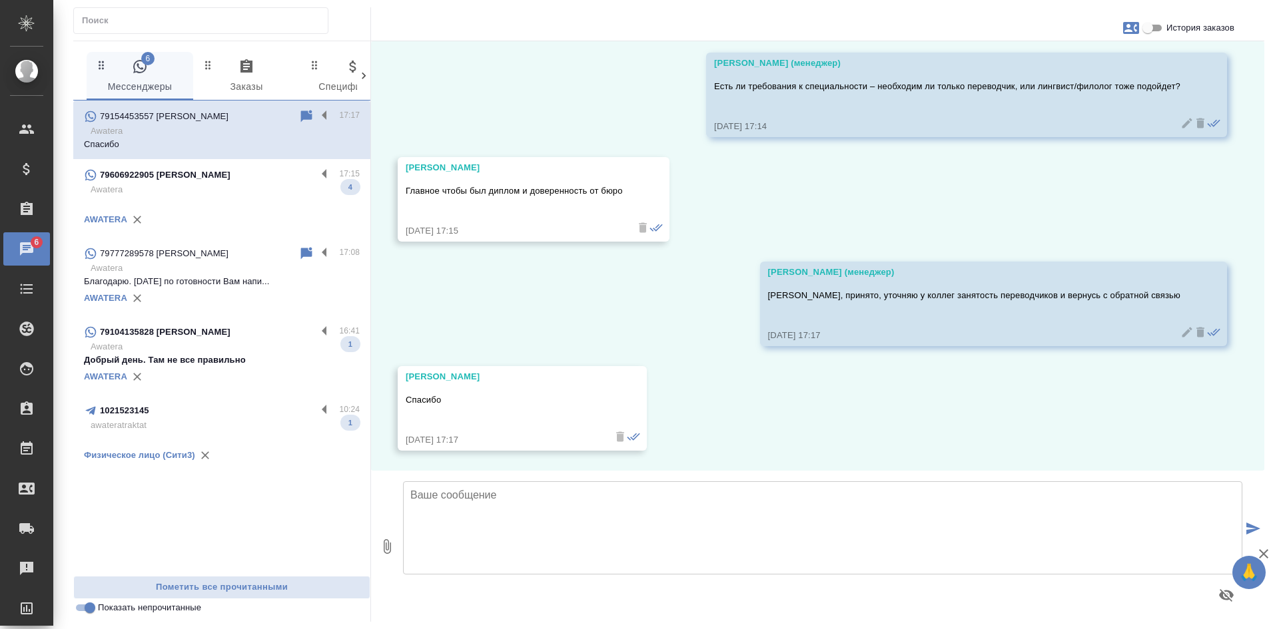
click at [934, 424] on div "04.09, [DATE] [PERSON_NAME], подскажите пожалуйста, ваше бюро сотрудничает с МВ…" at bounding box center [817, 256] width 893 height 430
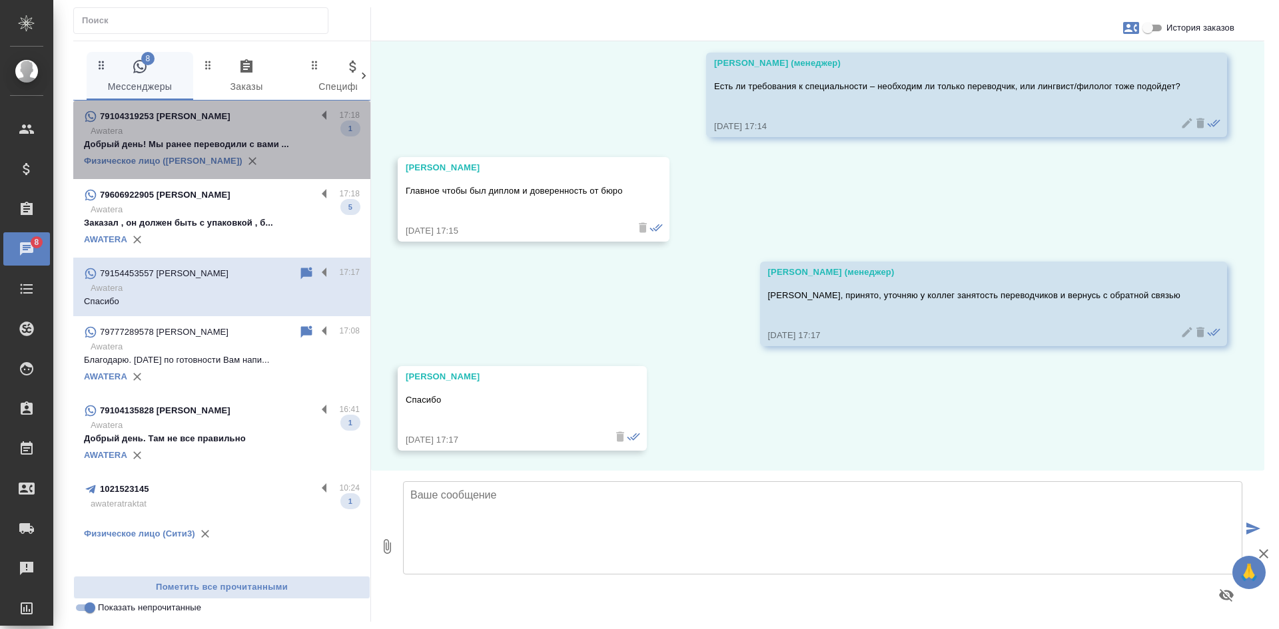
click at [276, 130] on p "Awatera" at bounding box center [225, 131] width 269 height 13
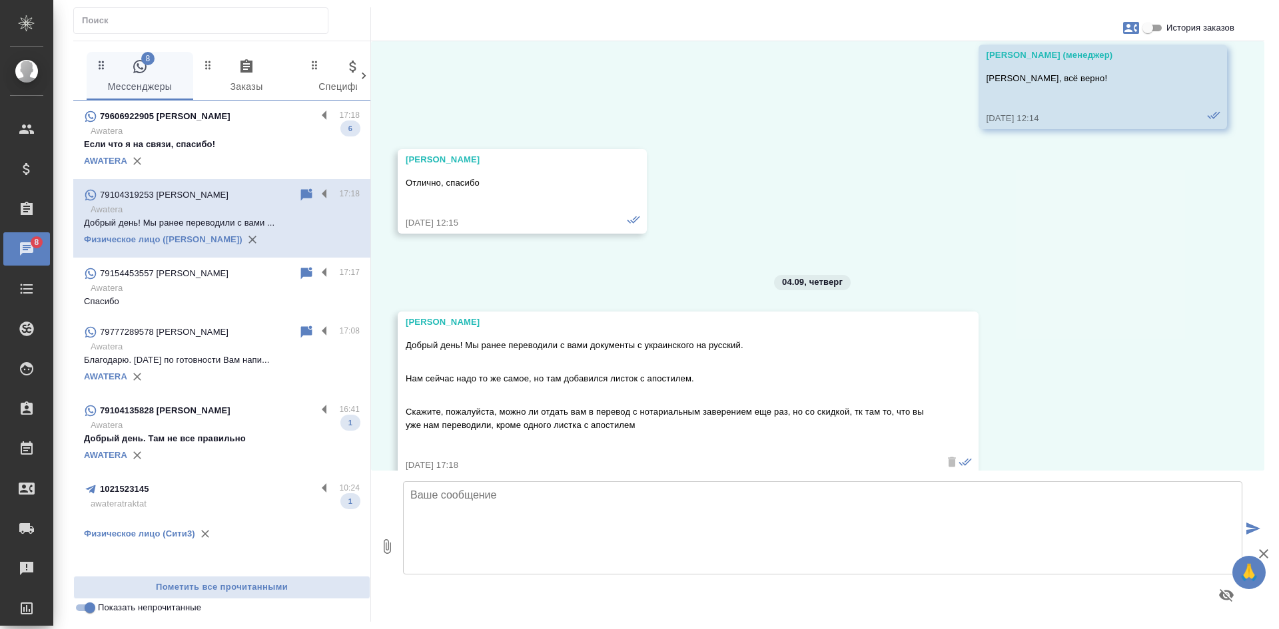
scroll to position [11745, 0]
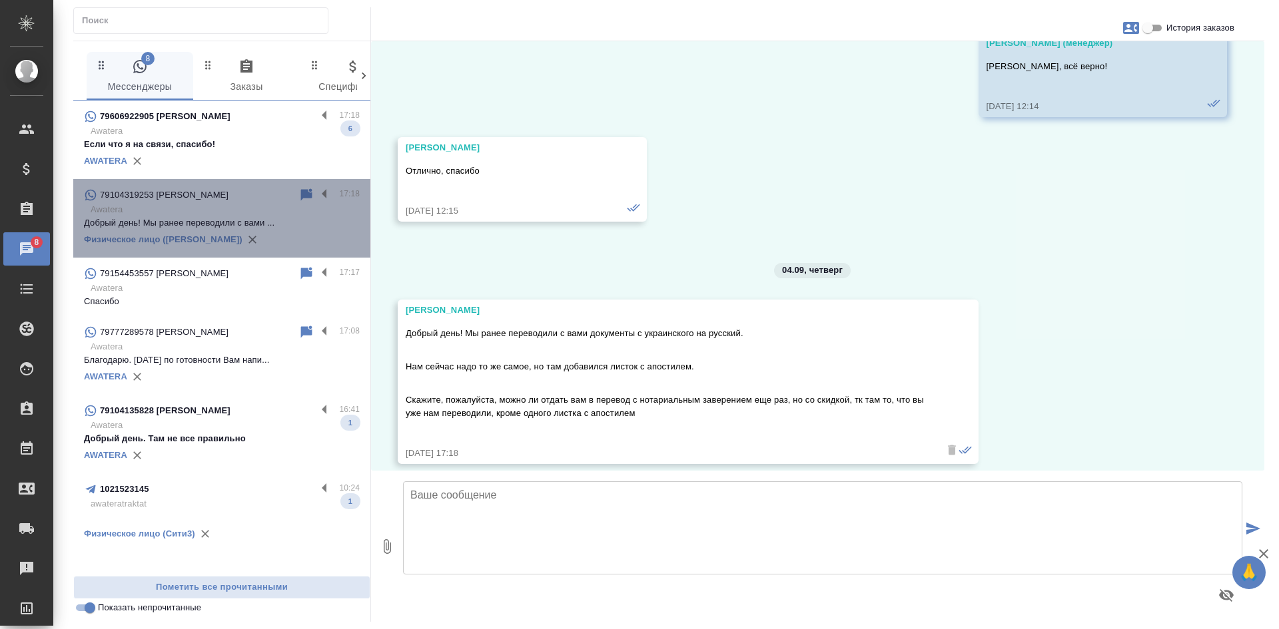
click at [305, 198] on icon at bounding box center [306, 194] width 11 height 12
click at [313, 193] on icon at bounding box center [306, 195] width 16 height 16
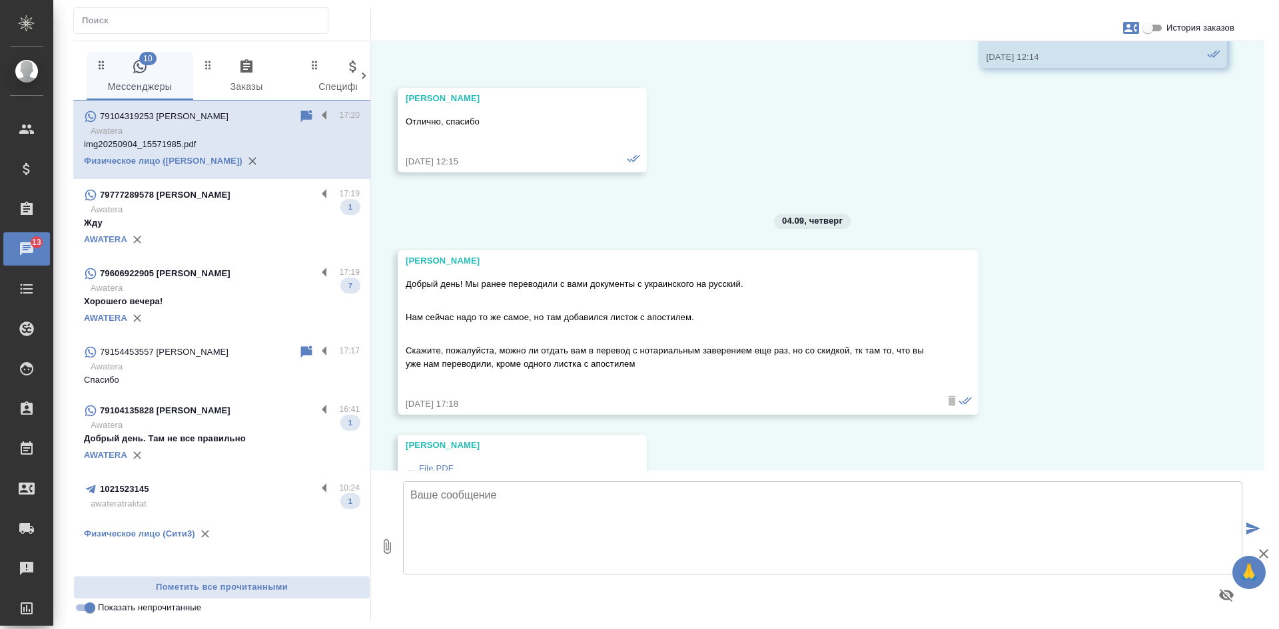
scroll to position [11793, 0]
click at [306, 113] on icon at bounding box center [306, 116] width 11 height 12
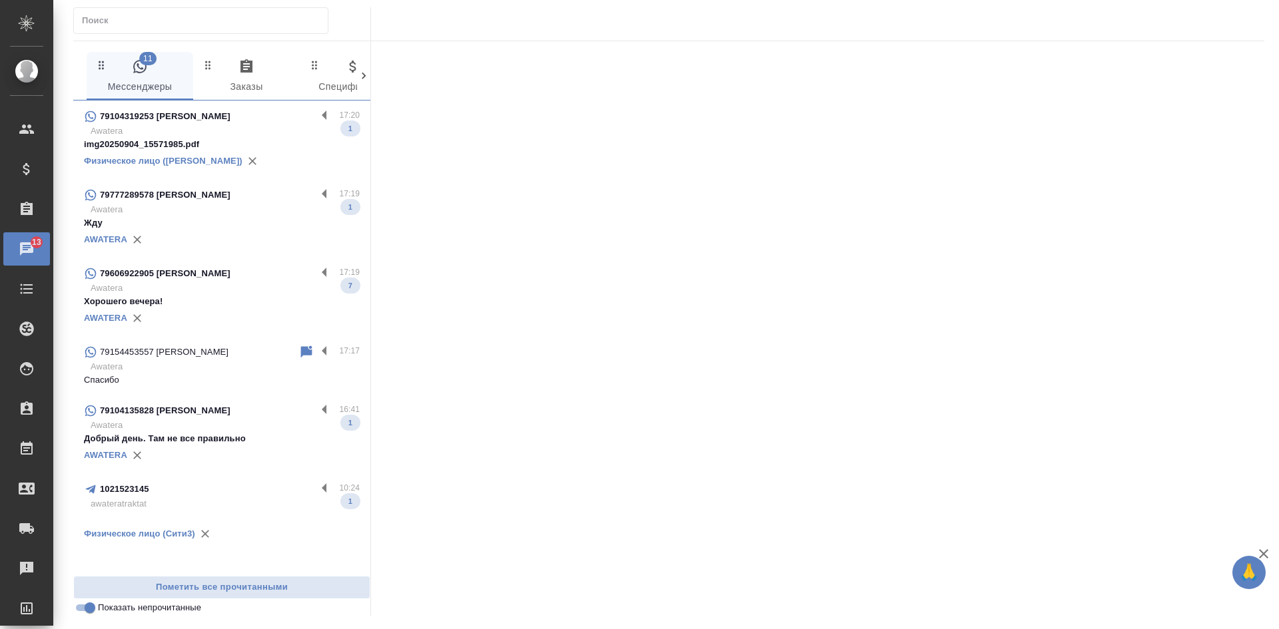
click at [228, 217] on p "Жду" at bounding box center [222, 222] width 276 height 13
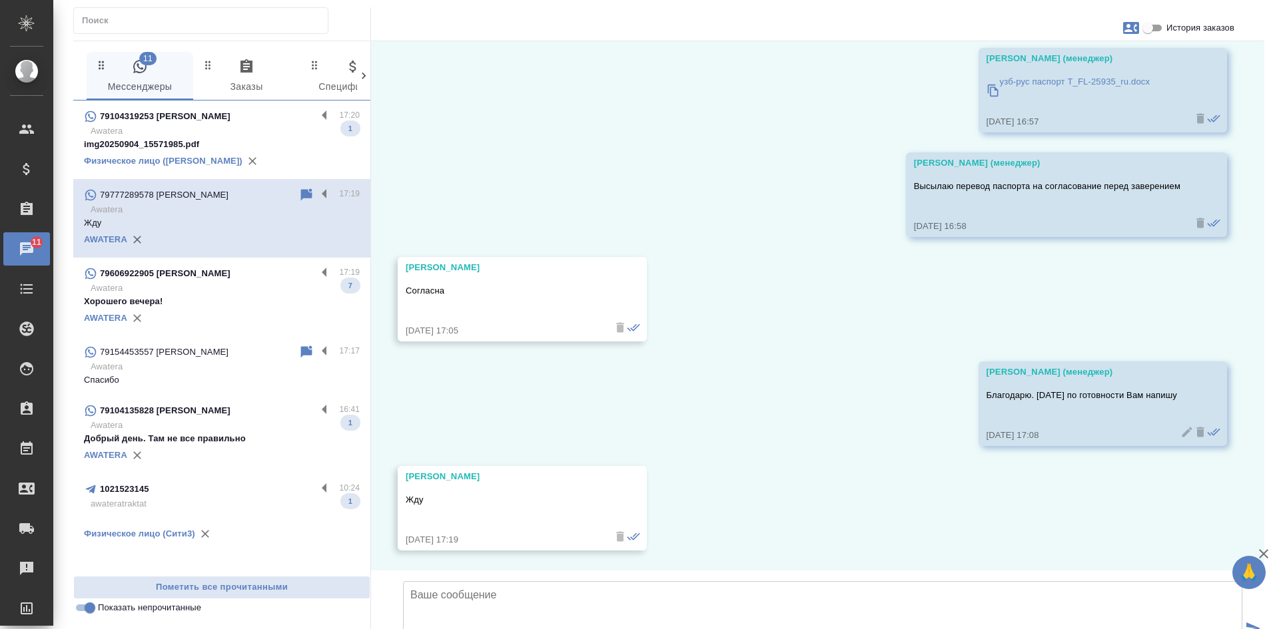
scroll to position [2569, 0]
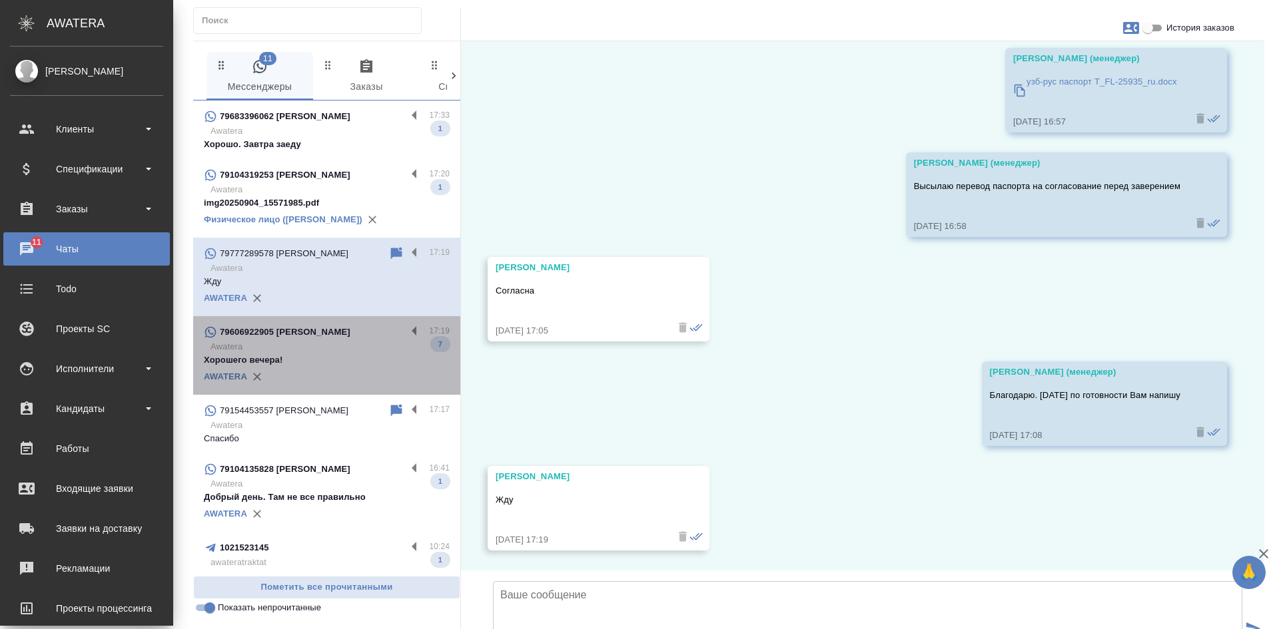
click at [336, 367] on p "Хорошего вечера!" at bounding box center [327, 360] width 246 height 13
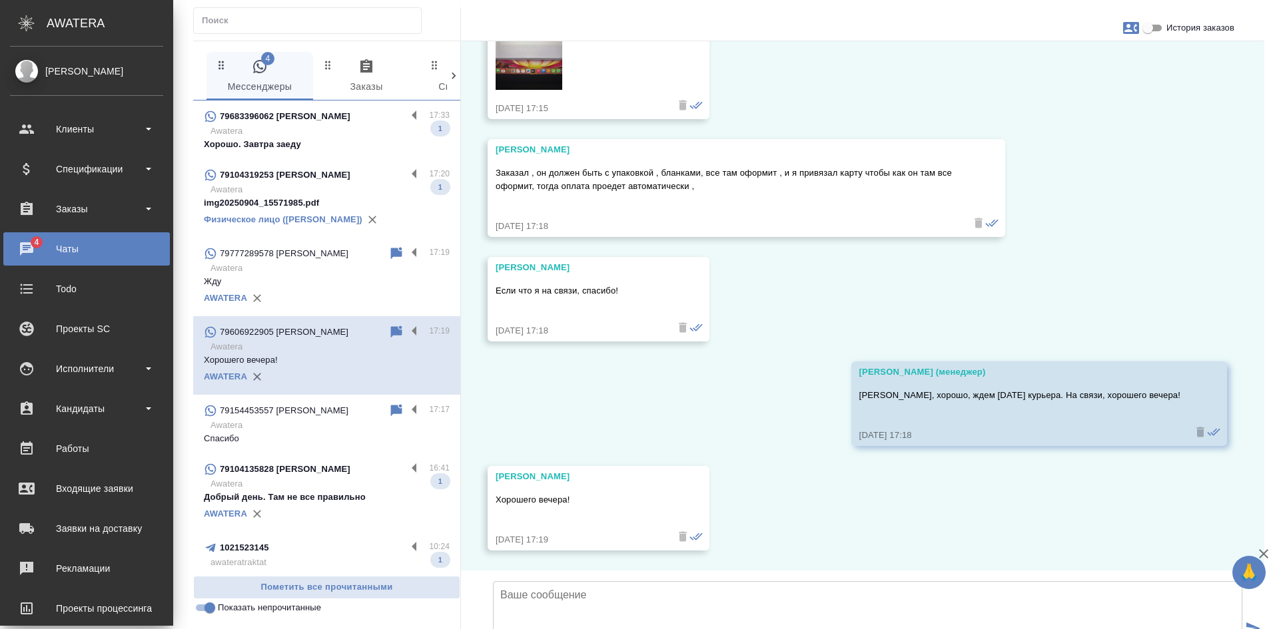
scroll to position [7251, 0]
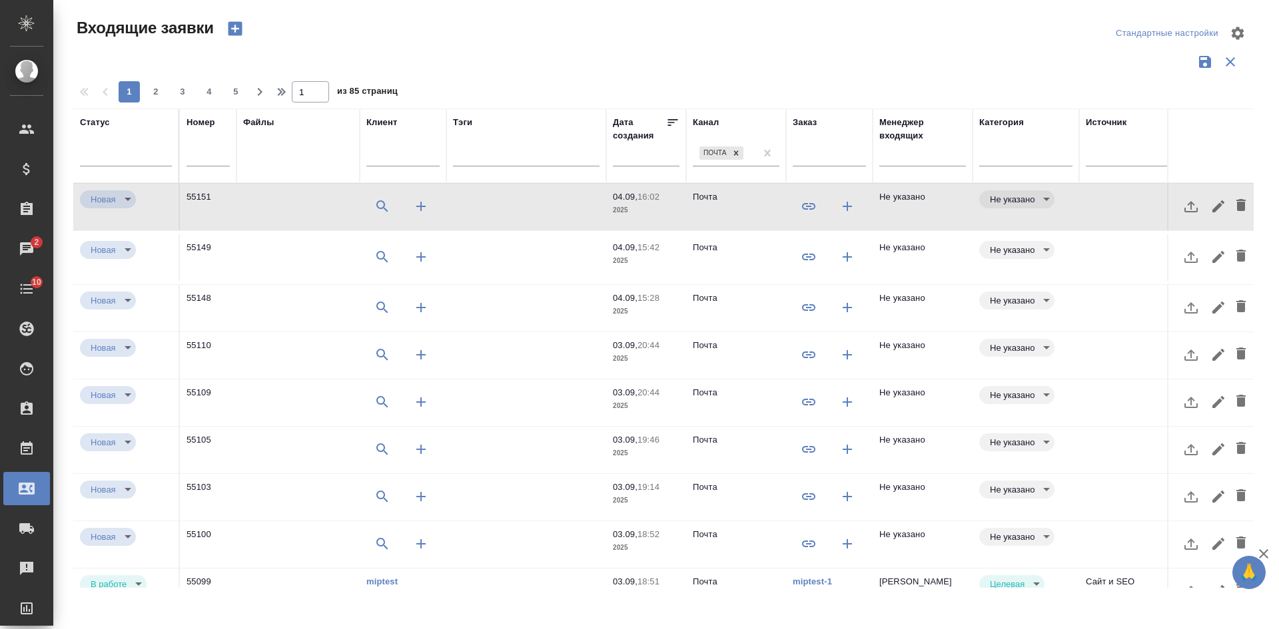
select select "RU"
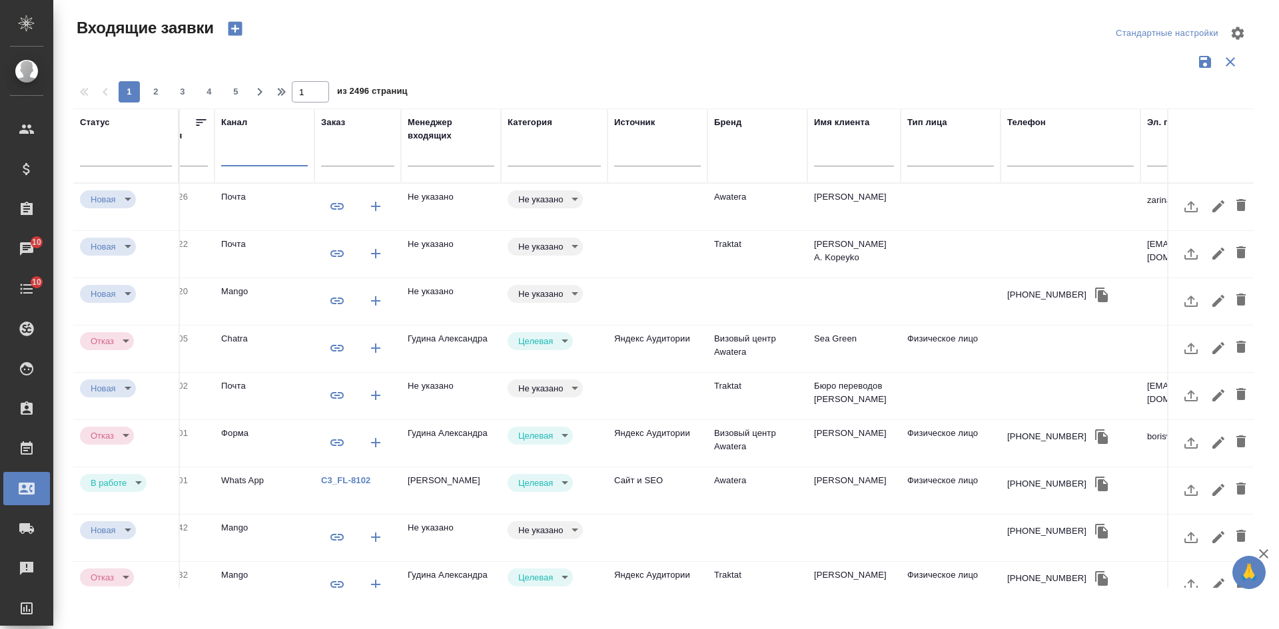
click at [781, 216] on td "Awatera" at bounding box center [757, 207] width 100 height 47
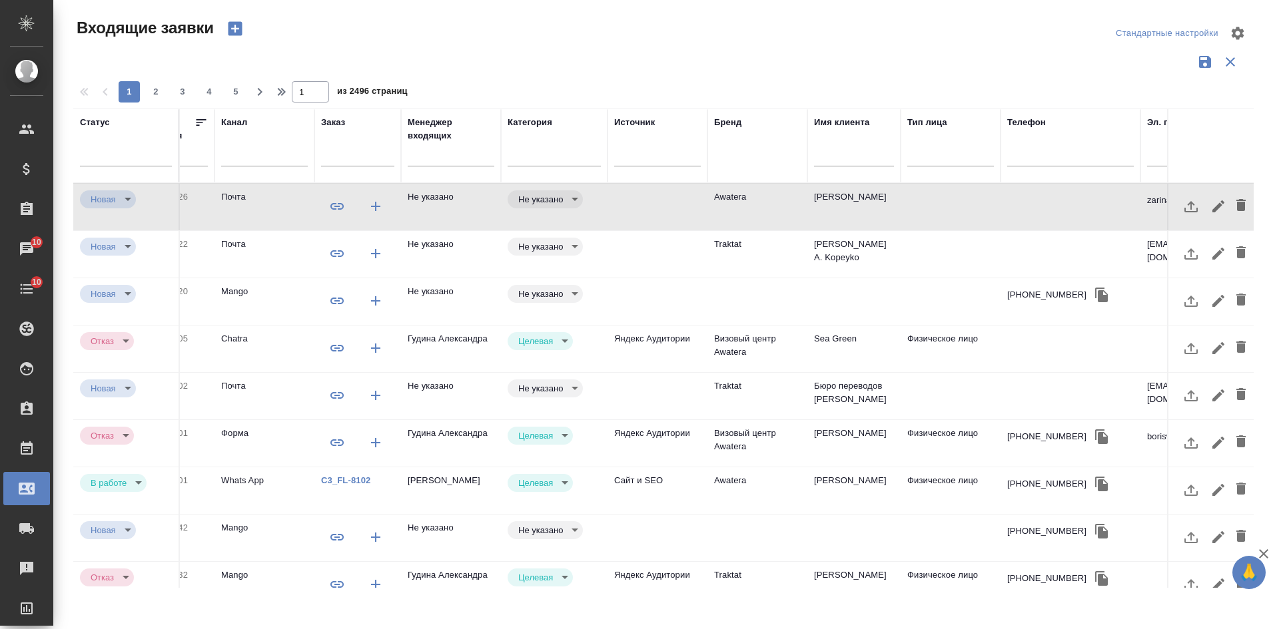
click at [779, 496] on td "Awatera" at bounding box center [757, 491] width 100 height 47
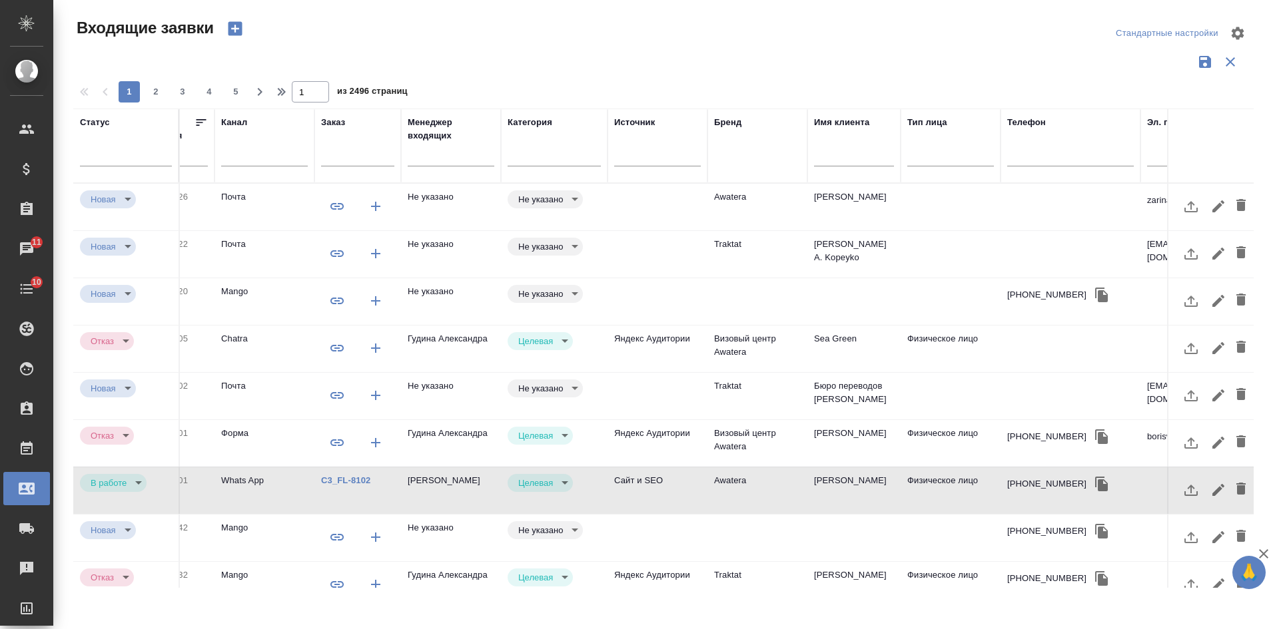
click at [765, 206] on td "Awatera" at bounding box center [757, 207] width 100 height 47
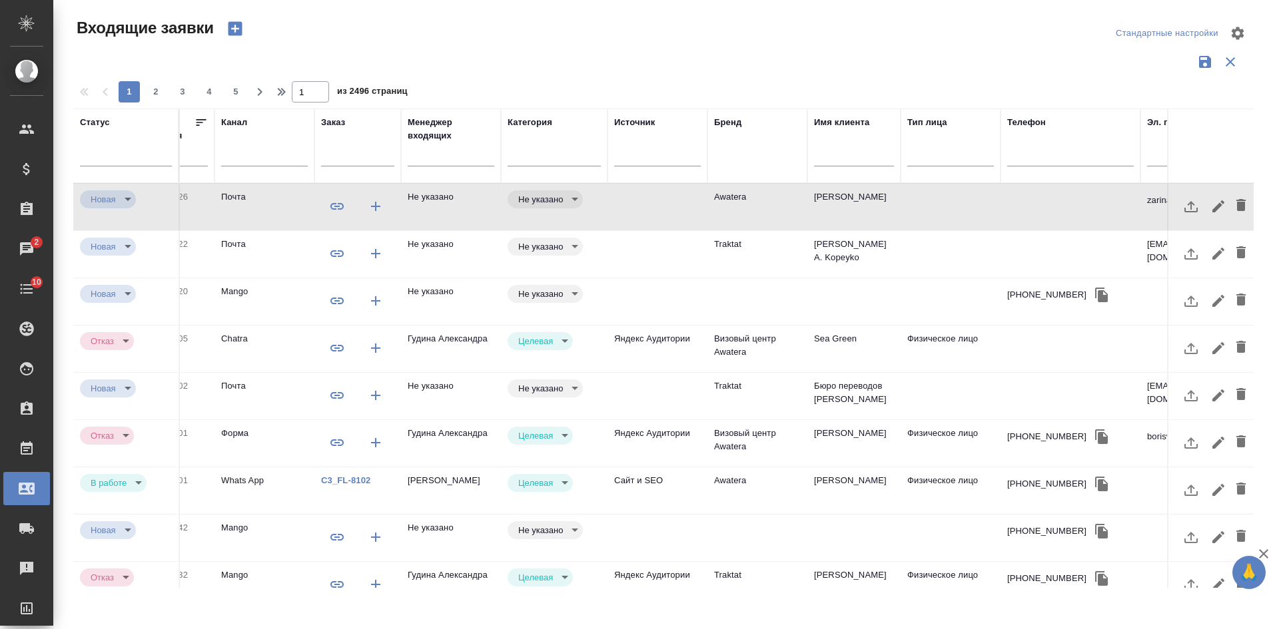
click at [235, 33] on icon "button" at bounding box center [235, 29] width 14 height 14
select select "RU"
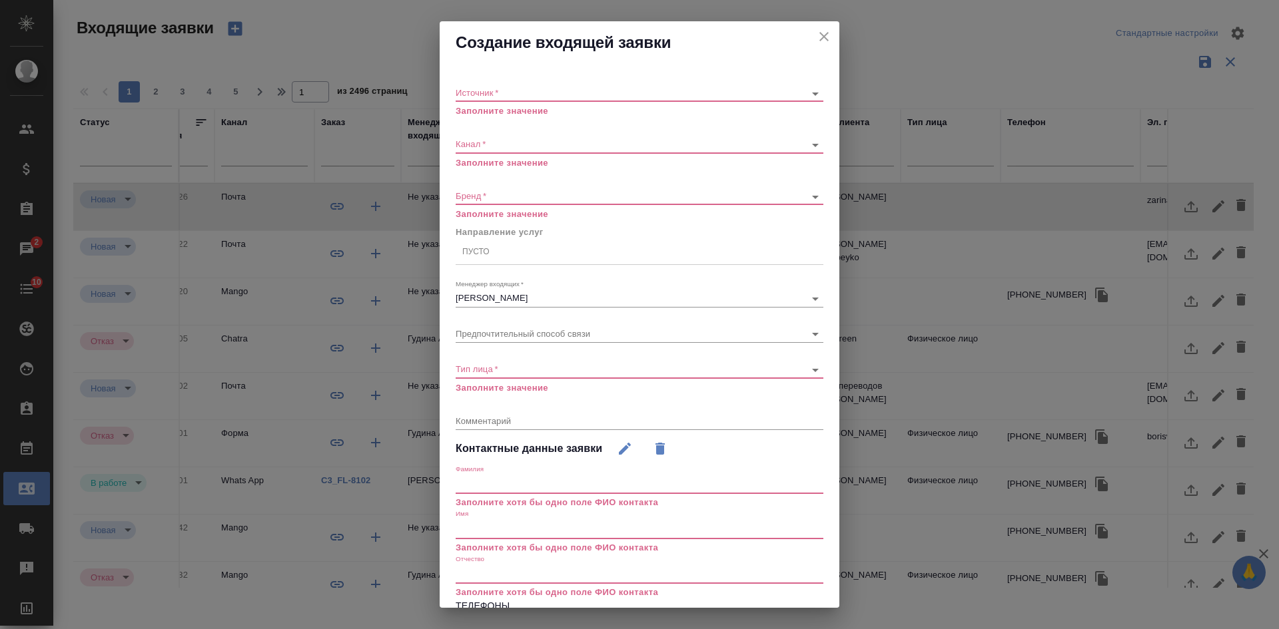
click at [474, 93] on body "🙏 .cls-1 fill:#fff; AWATERA [PERSON_NAME] Спецификации Заказы 2 Чаты 10 Todo Пр…" at bounding box center [639, 314] width 1279 height 629
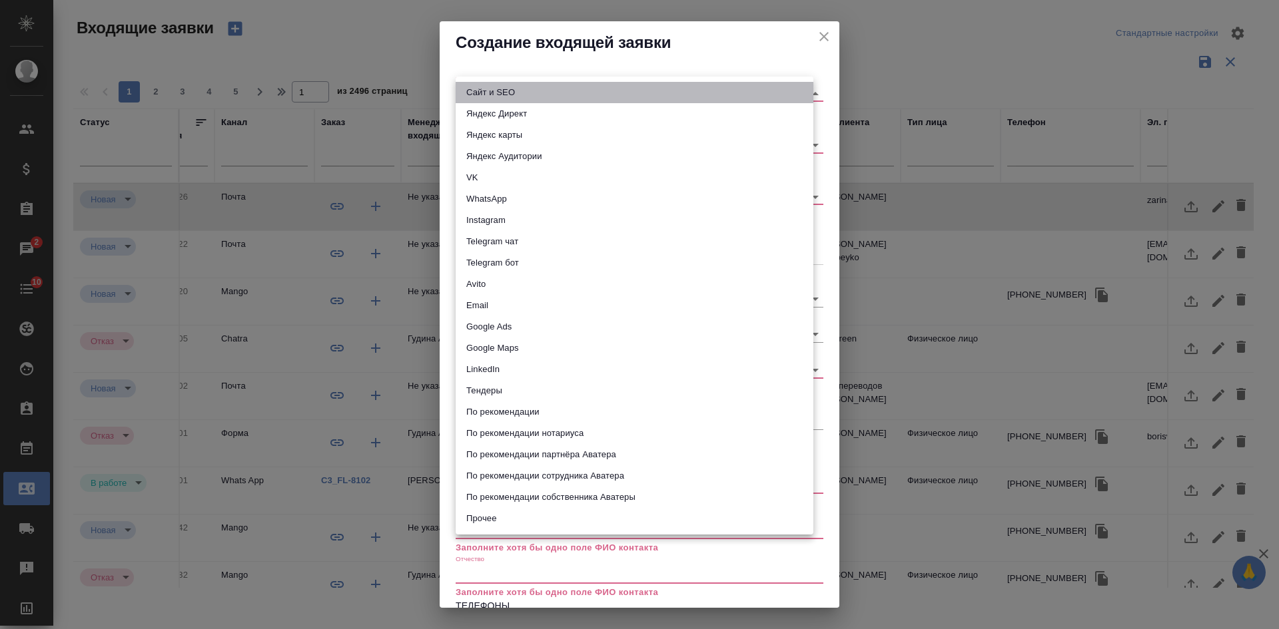
click at [474, 93] on li "Сайт и SEO" at bounding box center [635, 92] width 358 height 21
type input "seo"
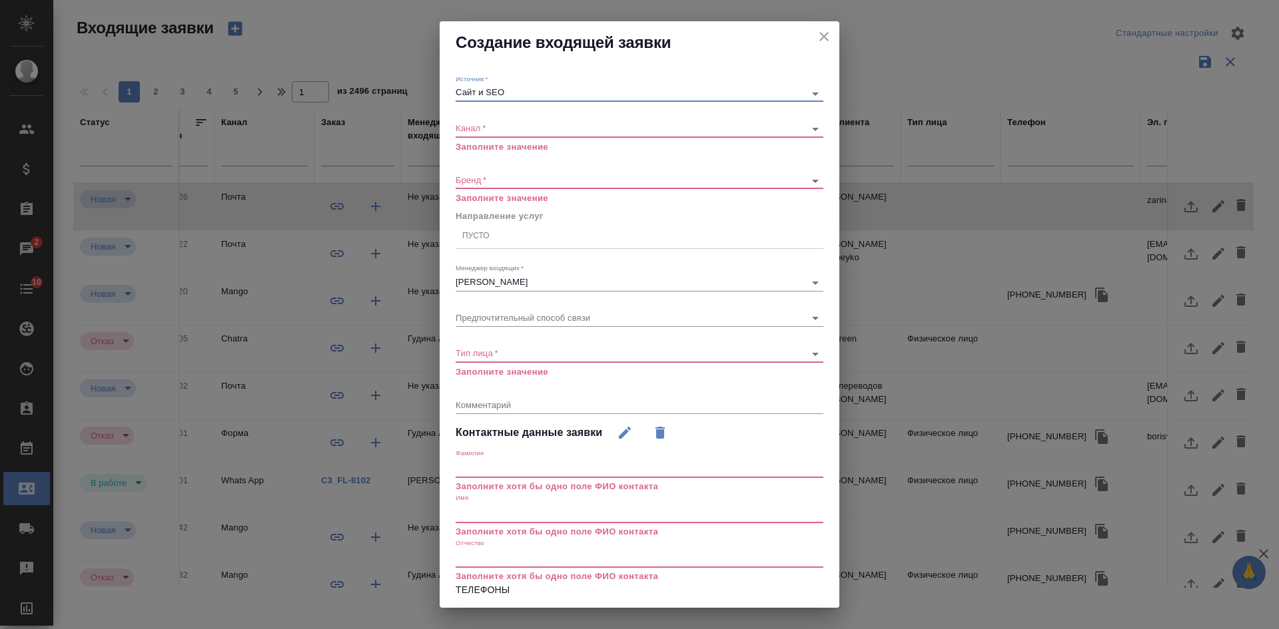
click at [486, 126] on body "🙏 .cls-1 fill:#fff; AWATERA Kasatkina Aleksandra Клиенты Спецификации Заказы 2 …" at bounding box center [639, 314] width 1279 height 629
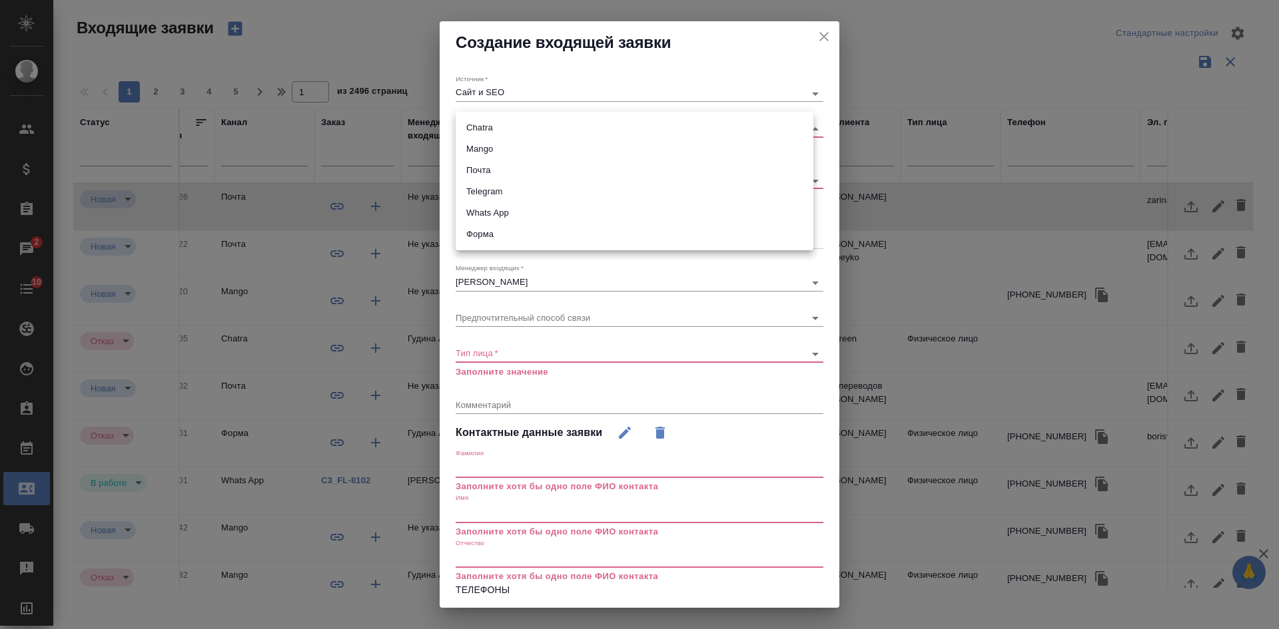
click at [478, 145] on li "Mango" at bounding box center [635, 149] width 358 height 21
type input "6374e594cd4a952bacdba9aa"
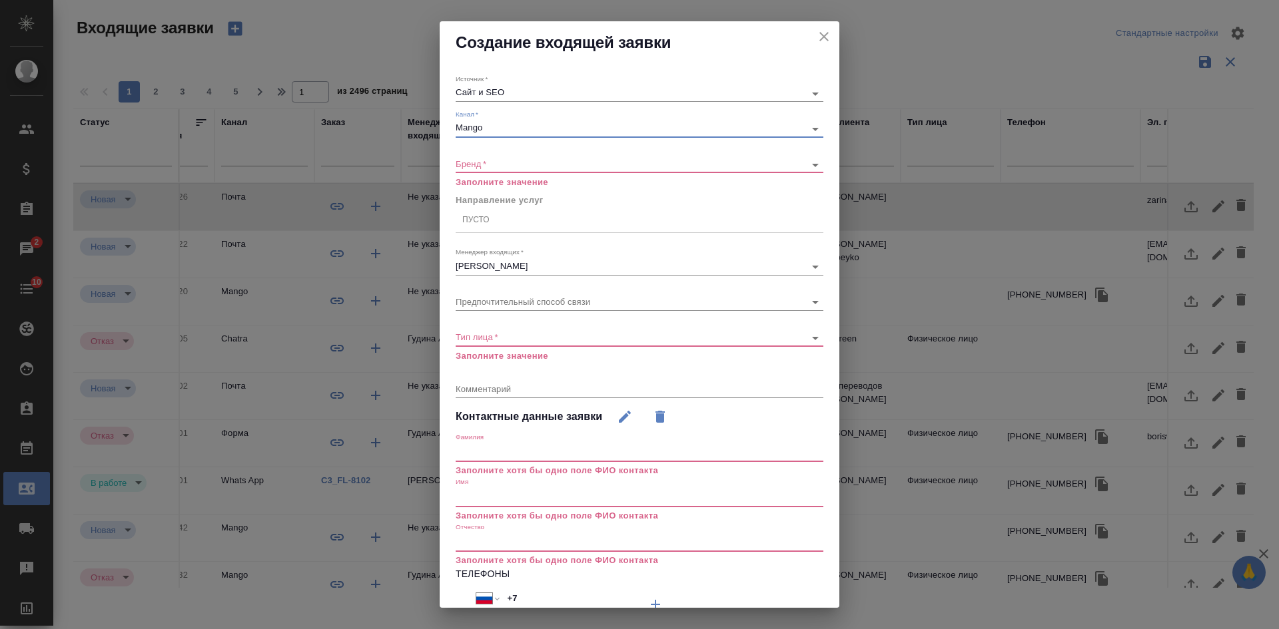
click at [478, 158] on body "🙏 .cls-1 fill:#fff; AWATERA Kasatkina Aleksandra Клиенты Спецификации Заказы 2 …" at bounding box center [639, 314] width 1279 height 629
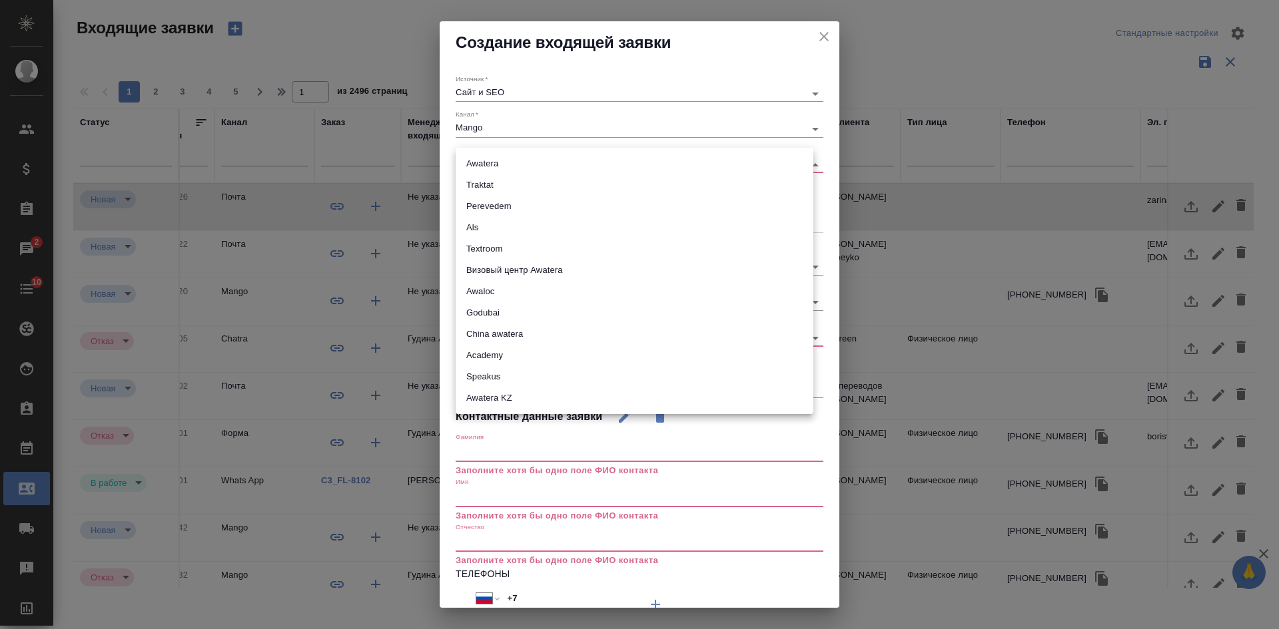
click at [480, 162] on li "Awatera" at bounding box center [635, 163] width 358 height 21
type input "awatera"
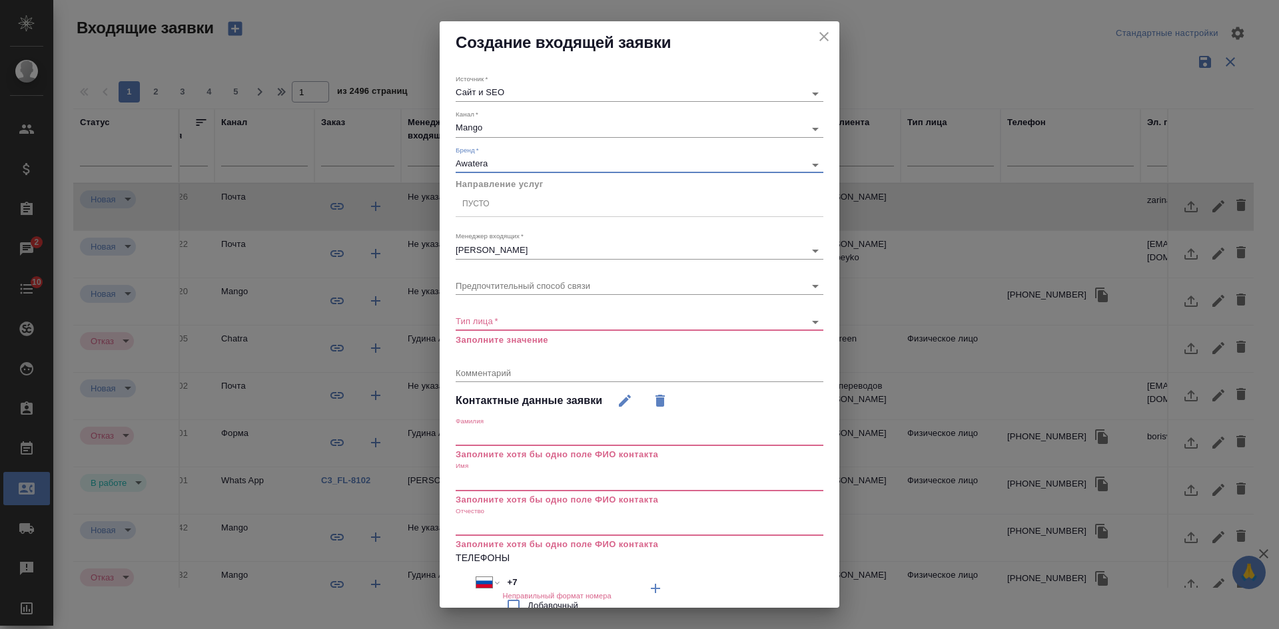
click at [480, 211] on div "Пусто" at bounding box center [640, 203] width 368 height 19
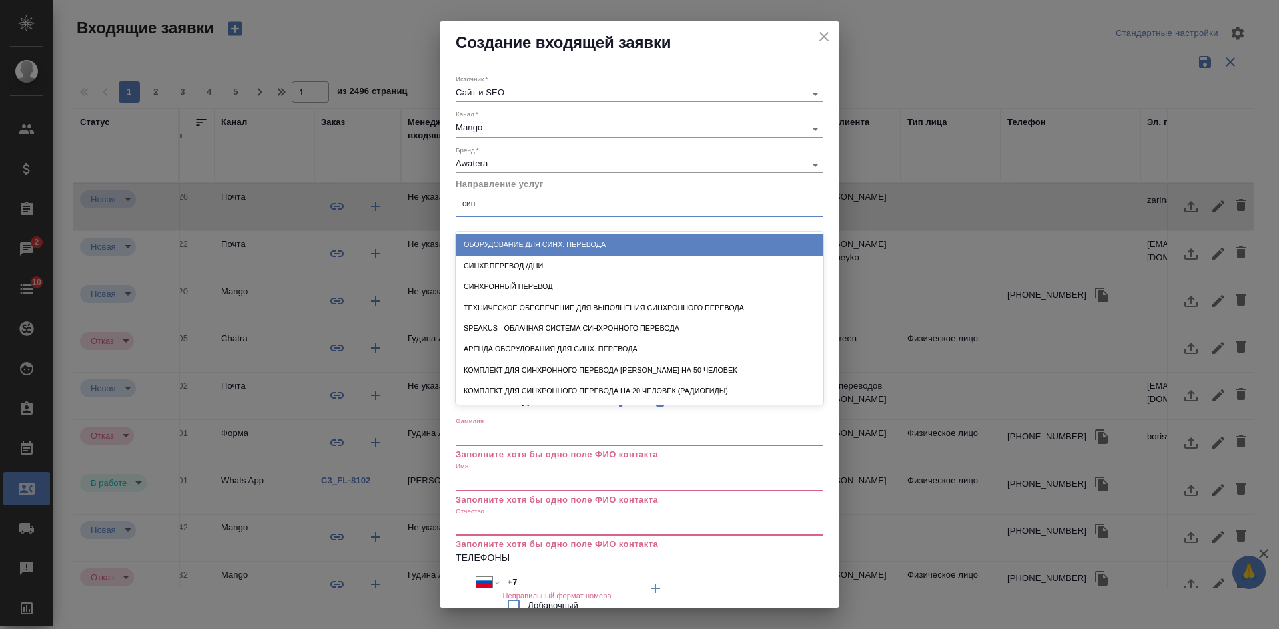
type input "синх"
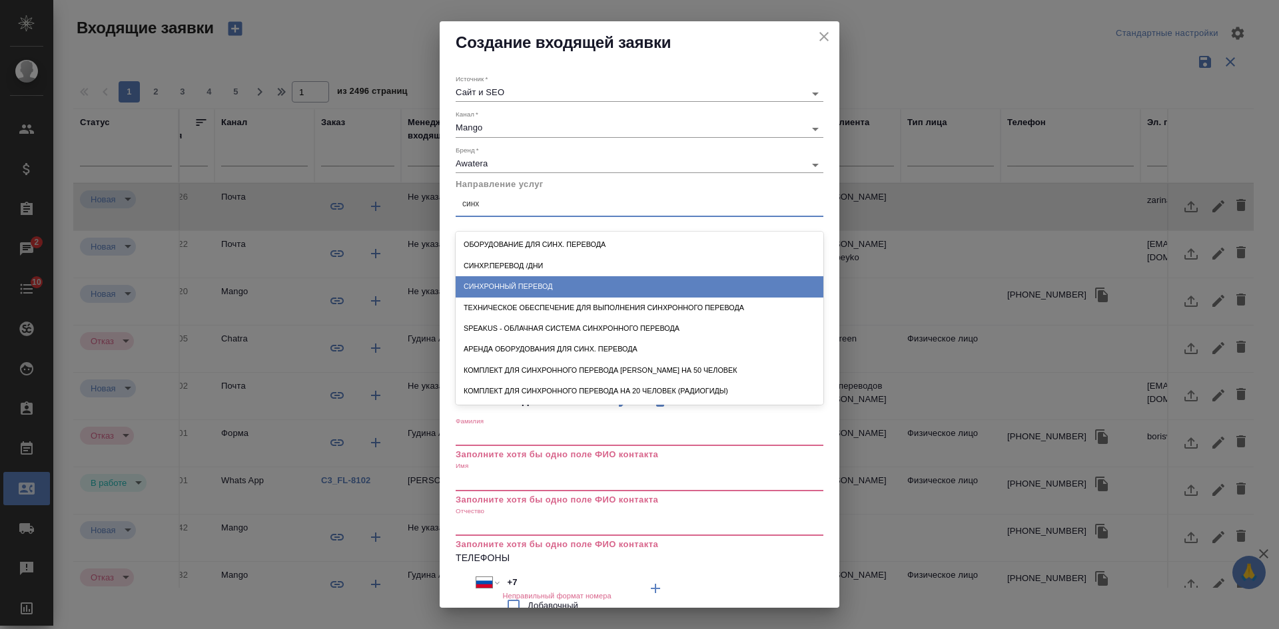
click at [512, 284] on div "Синхронный перевод" at bounding box center [640, 286] width 368 height 21
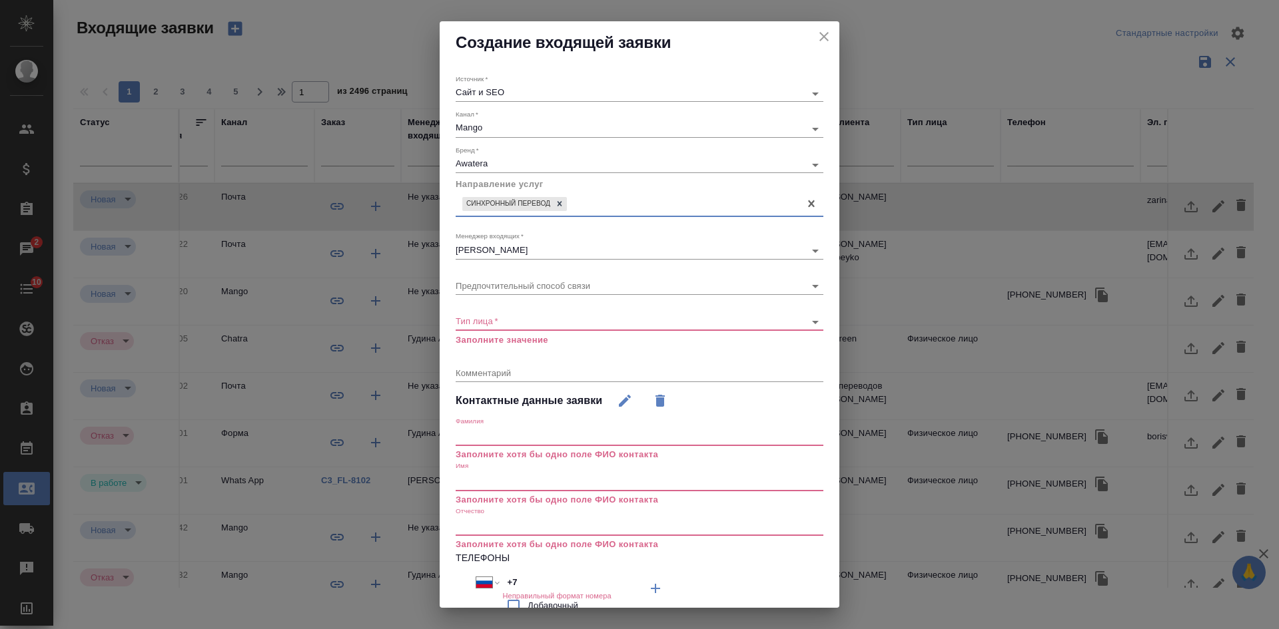
click at [500, 316] on div "​" at bounding box center [640, 322] width 368 height 17
click at [500, 322] on body "🙏 .cls-1 fill:#fff; AWATERA Kasatkina Aleksandra Клиенты Спецификации Заказы 2 …" at bounding box center [639, 314] width 1279 height 629
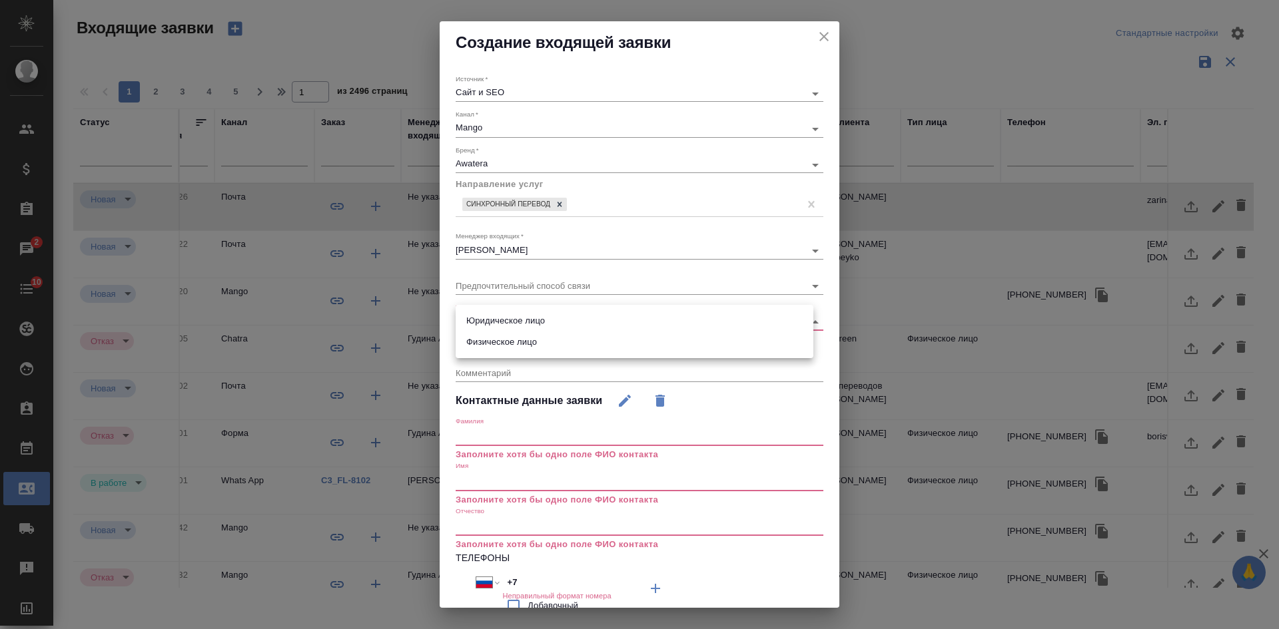
click at [501, 322] on li "Юридическое лицо" at bounding box center [635, 320] width 358 height 21
type input "company"
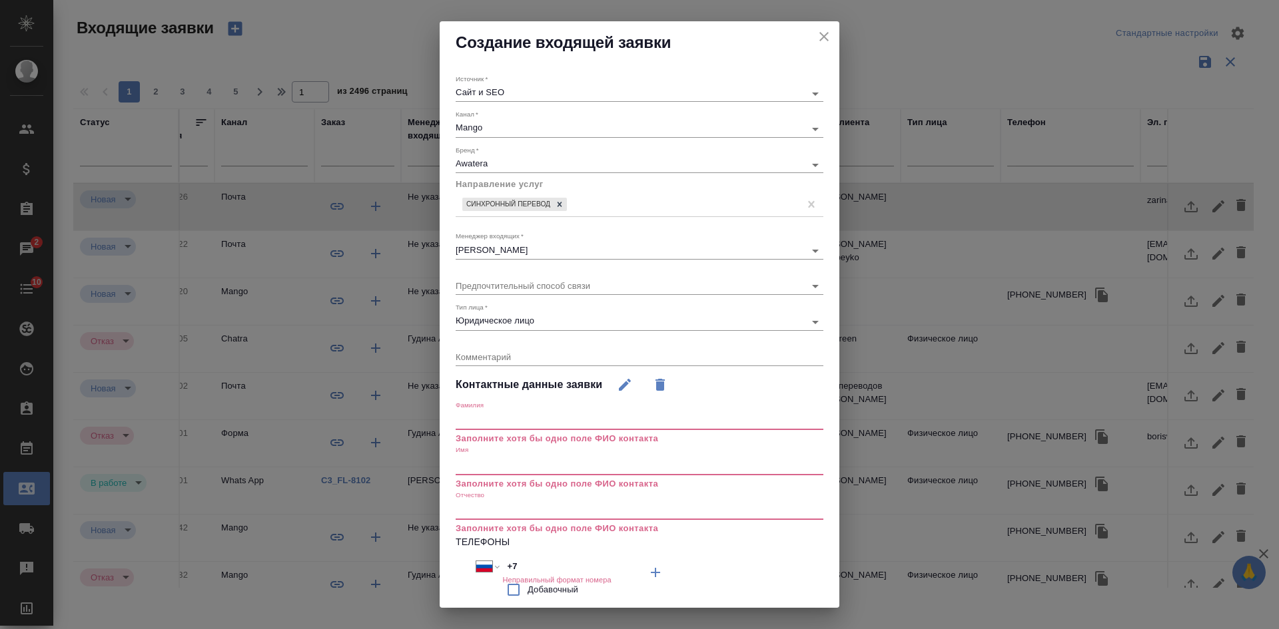
click at [496, 457] on input "text" at bounding box center [640, 465] width 368 height 19
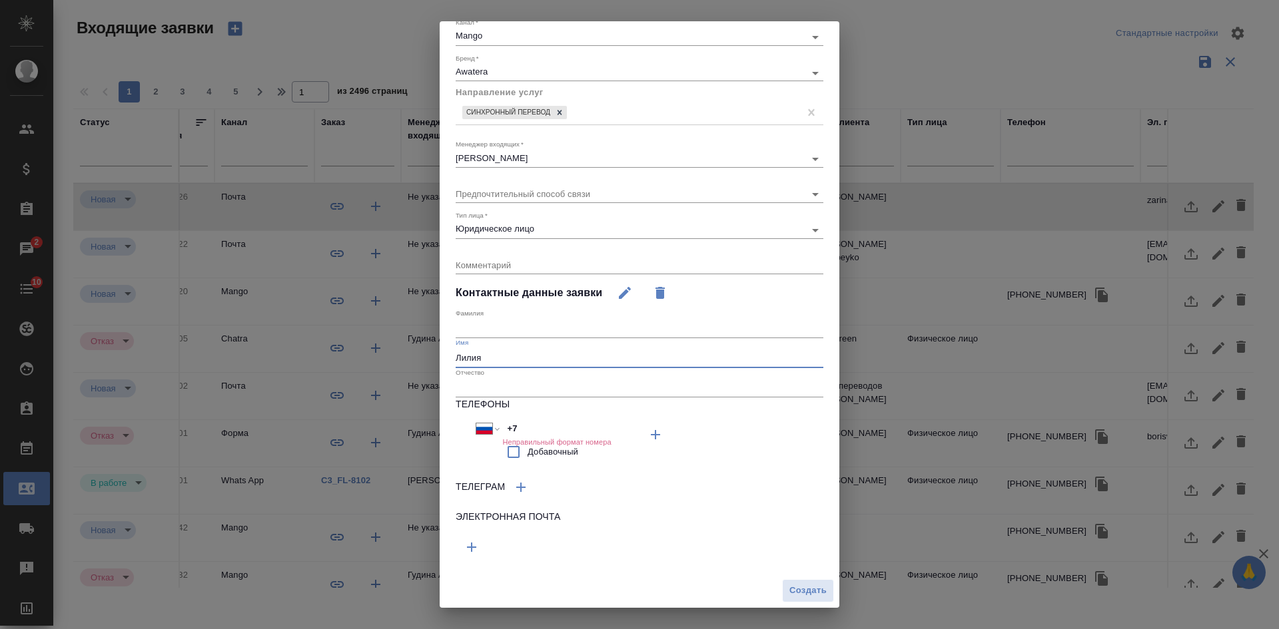
type input "Лилия"
click at [476, 544] on icon "button" at bounding box center [472, 548] width 16 height 16
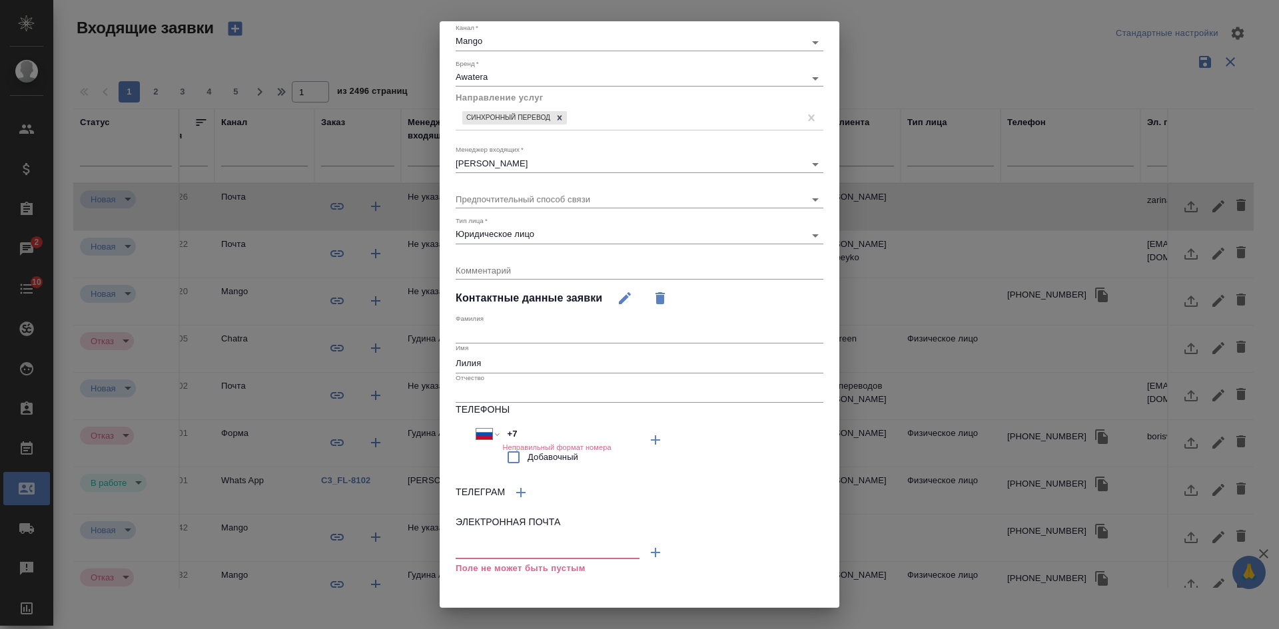
click at [480, 552] on input "text" at bounding box center [548, 550] width 184 height 17
paste input "Liliya.Burnasheva@vtbcapital.ru"
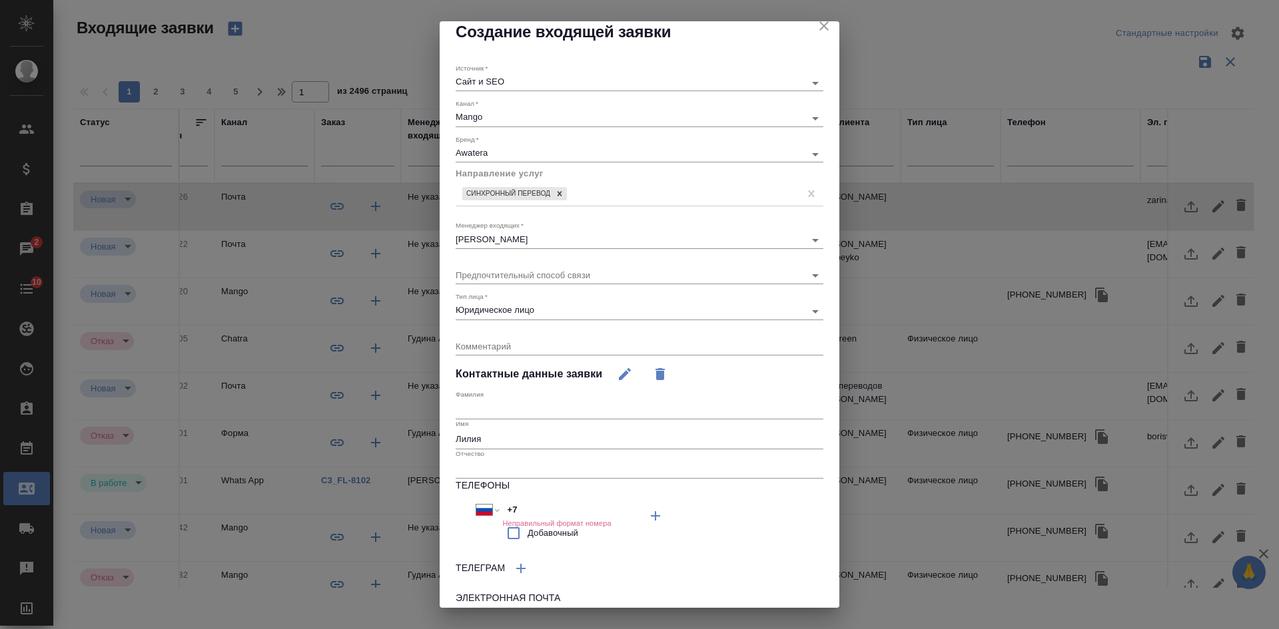
scroll to position [0, 0]
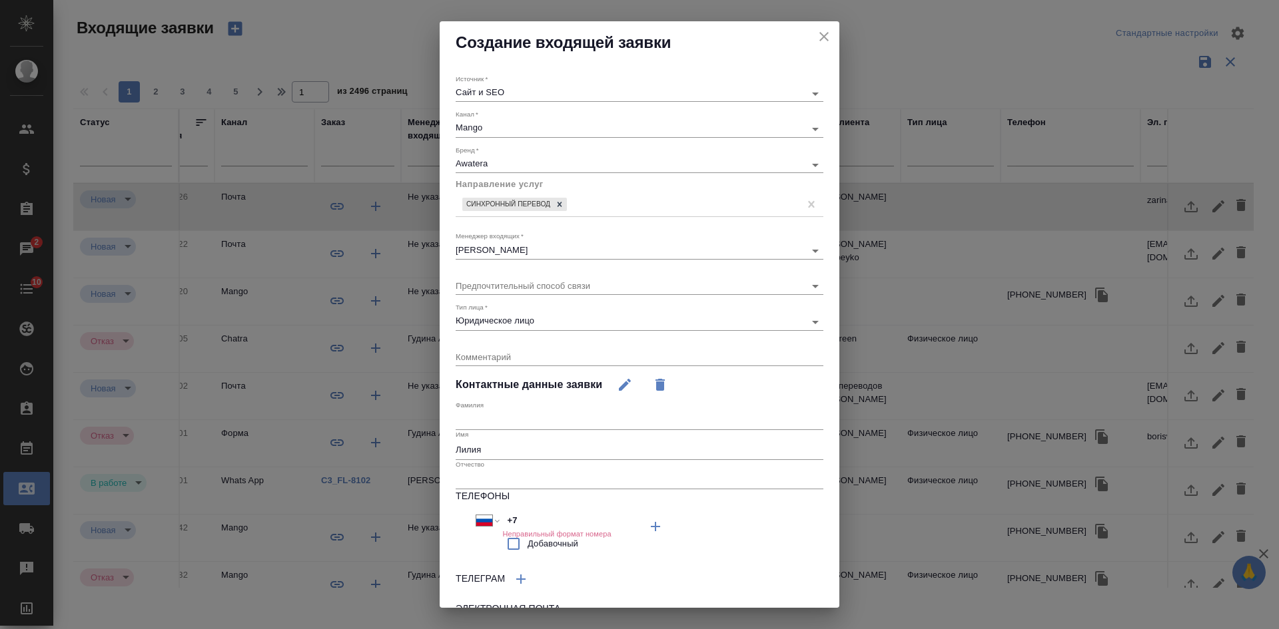
type input "Liliya.Burnasheva@vtbcapital.ru"
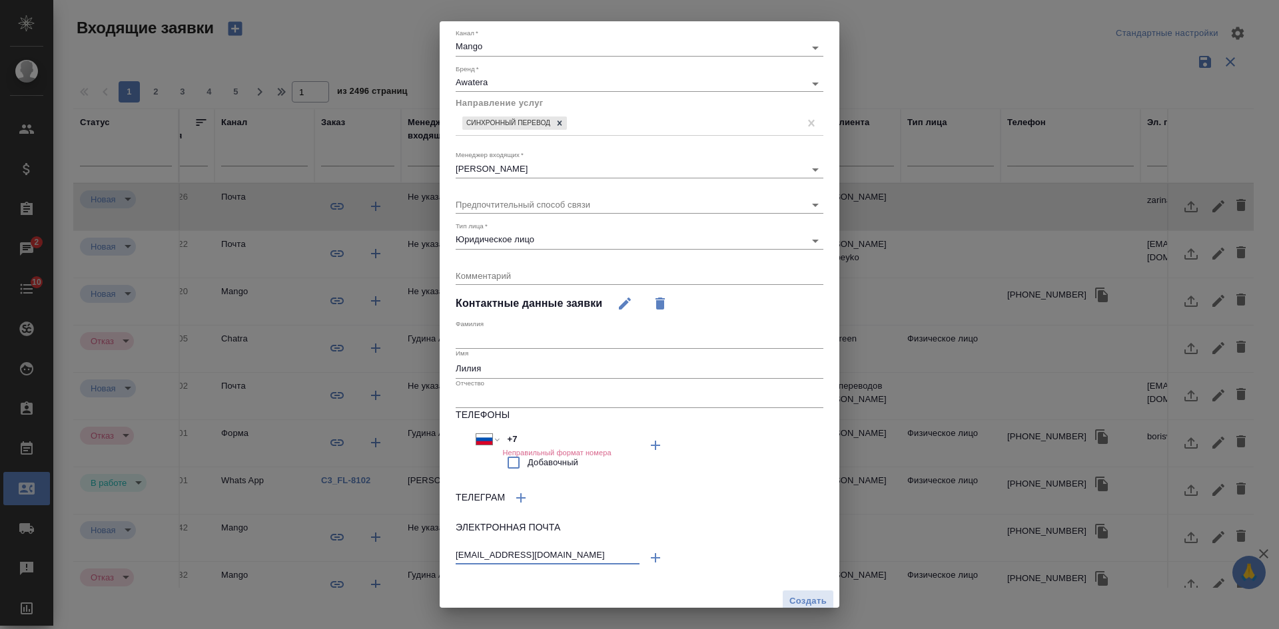
scroll to position [92, 0]
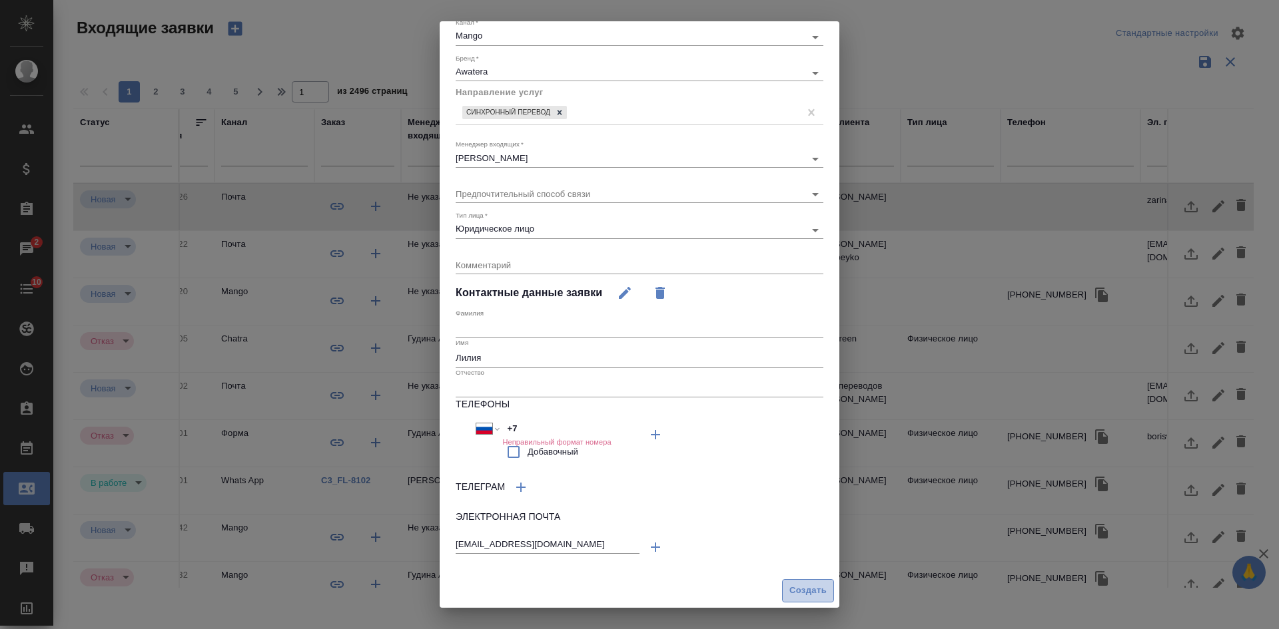
click at [800, 596] on span "Создать" at bounding box center [807, 590] width 37 height 15
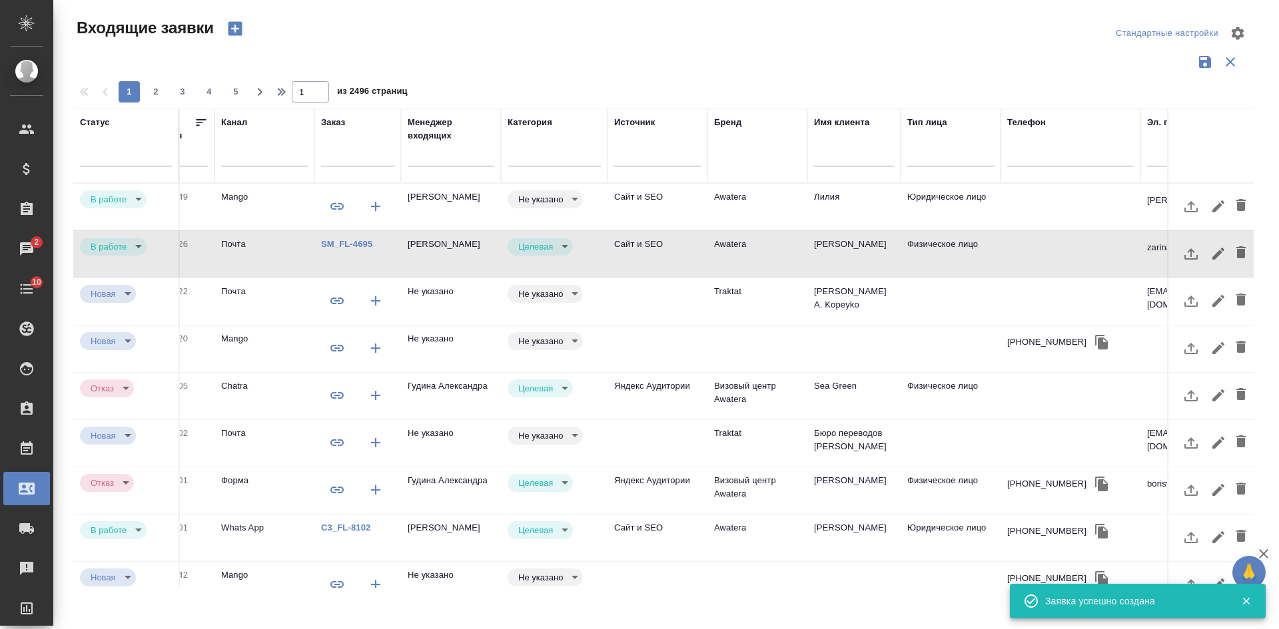
click at [634, 204] on td "Сайт и SEO" at bounding box center [657, 207] width 100 height 47
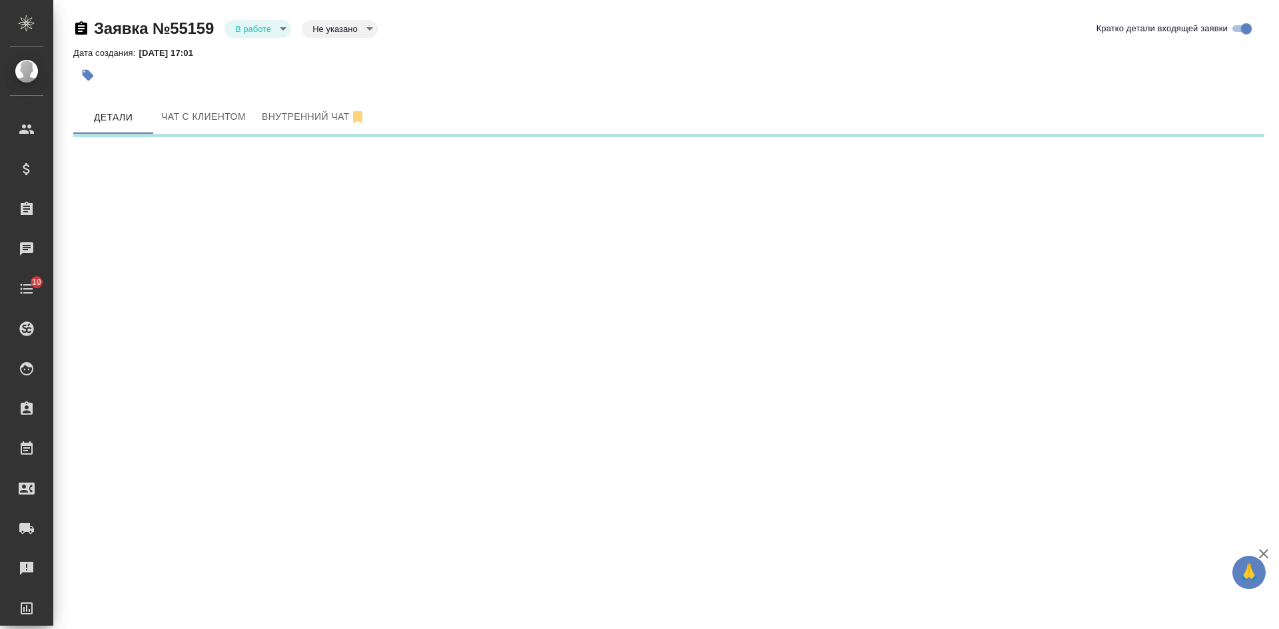
select select "RU"
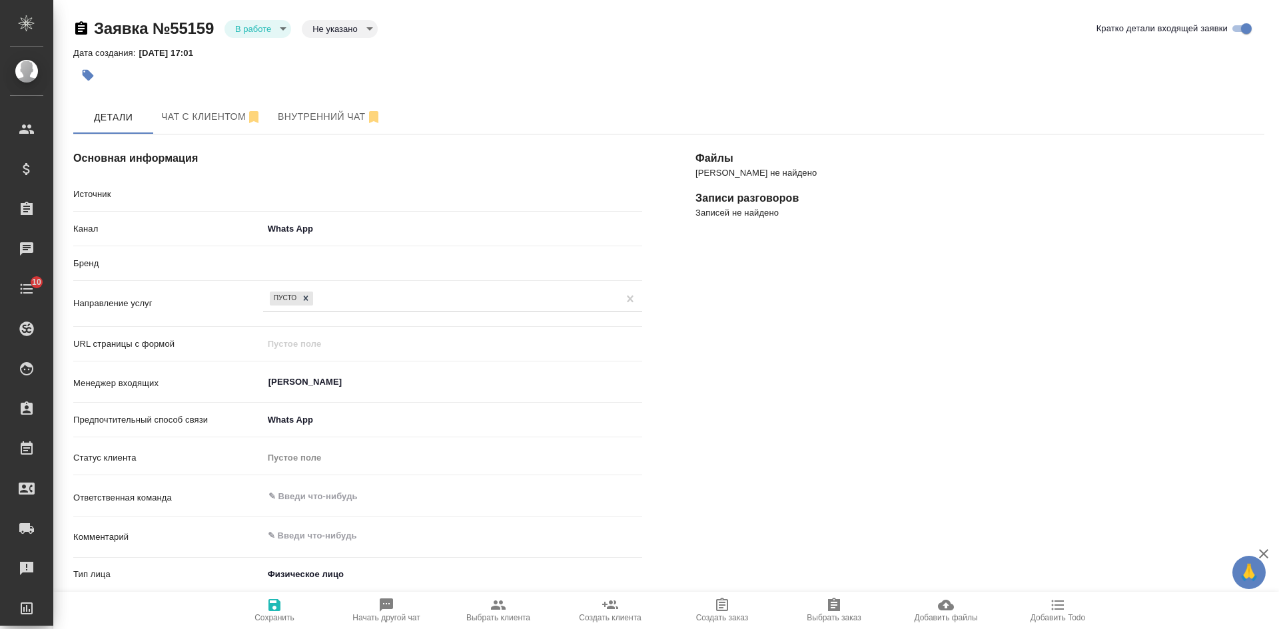
click at [332, 29] on body "🙏 .cls-1 fill:#fff; AWATERA [PERSON_NAME] Спецификации Заказы Чаты 10 Todo Прое…" at bounding box center [639, 314] width 1279 height 629
type textarea "x"
click at [335, 53] on button "Целевая" at bounding box center [333, 50] width 43 height 15
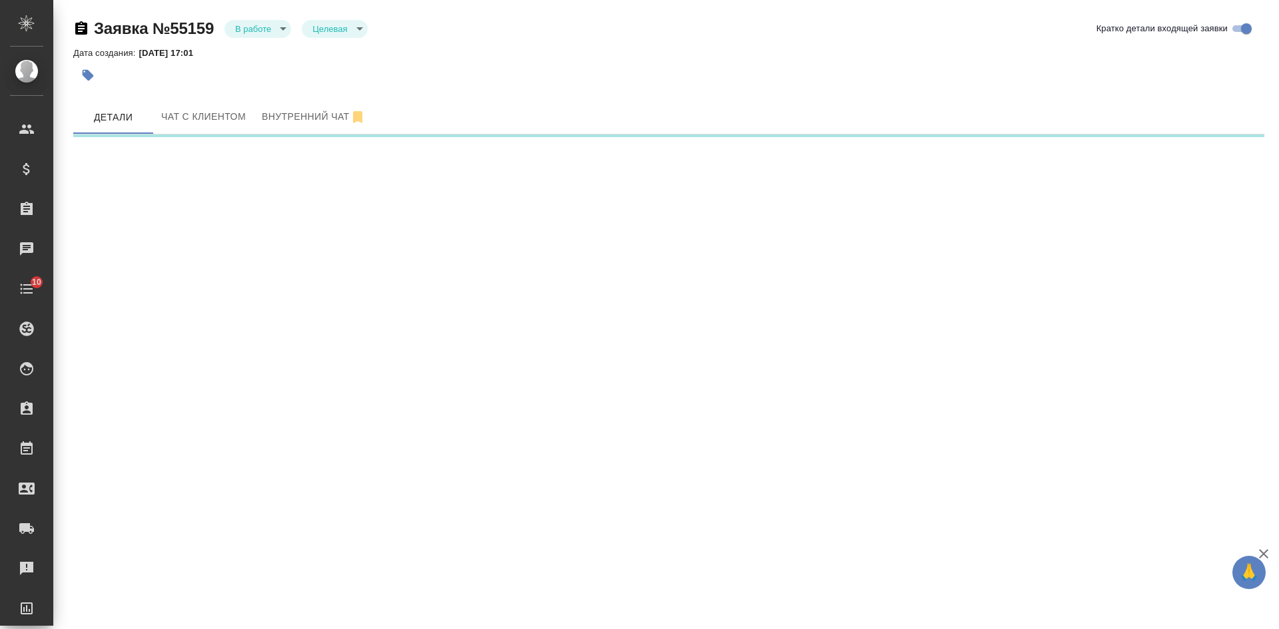
select select "RU"
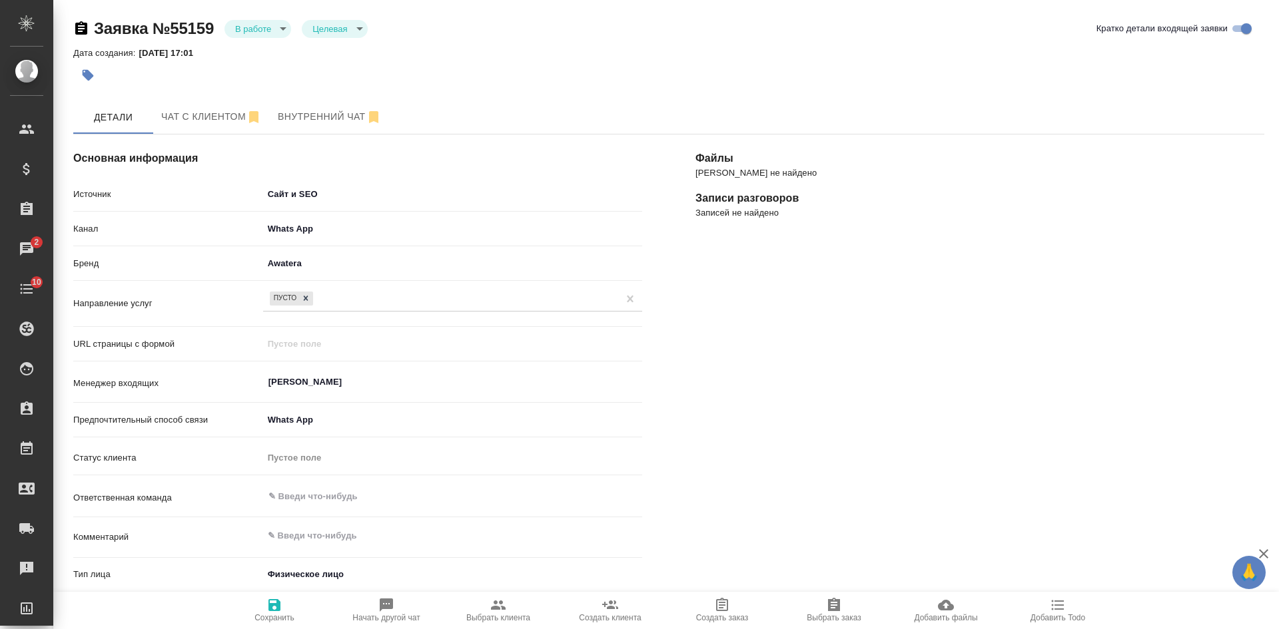
click at [310, 294] on icon at bounding box center [305, 298] width 9 height 9
type textarea "x"
click at [307, 298] on div "Пусто" at bounding box center [452, 297] width 379 height 19
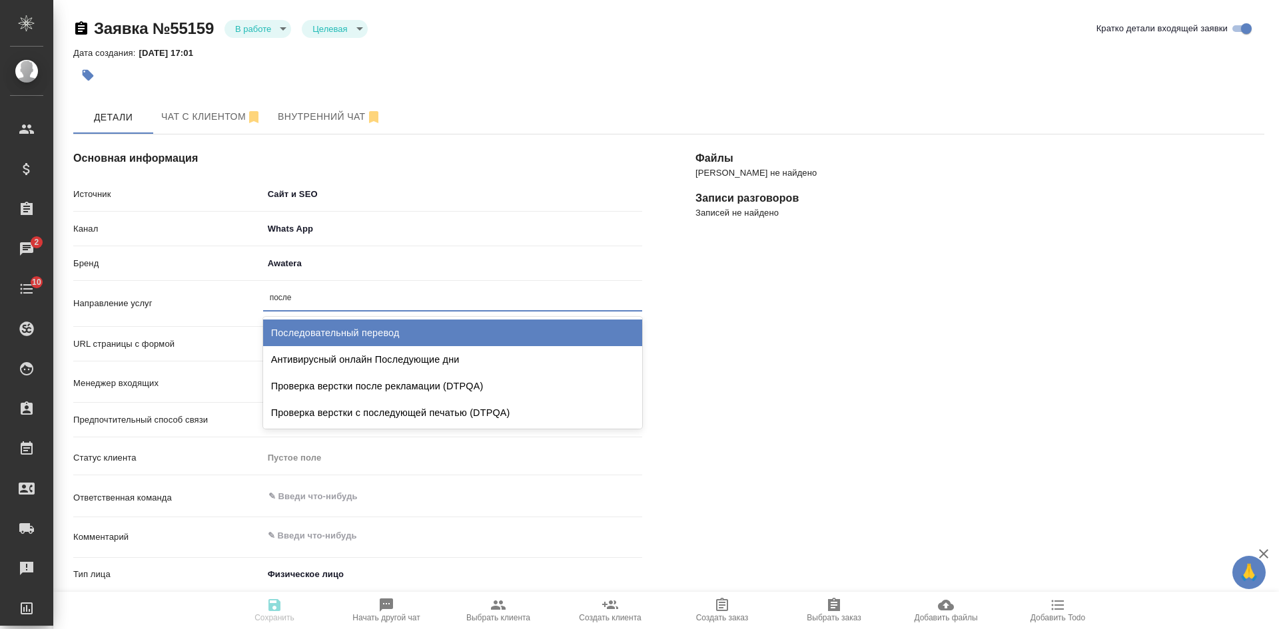
type input "послед"
click at [346, 330] on div "Последовательный перевод" at bounding box center [452, 333] width 379 height 27
type textarea "x"
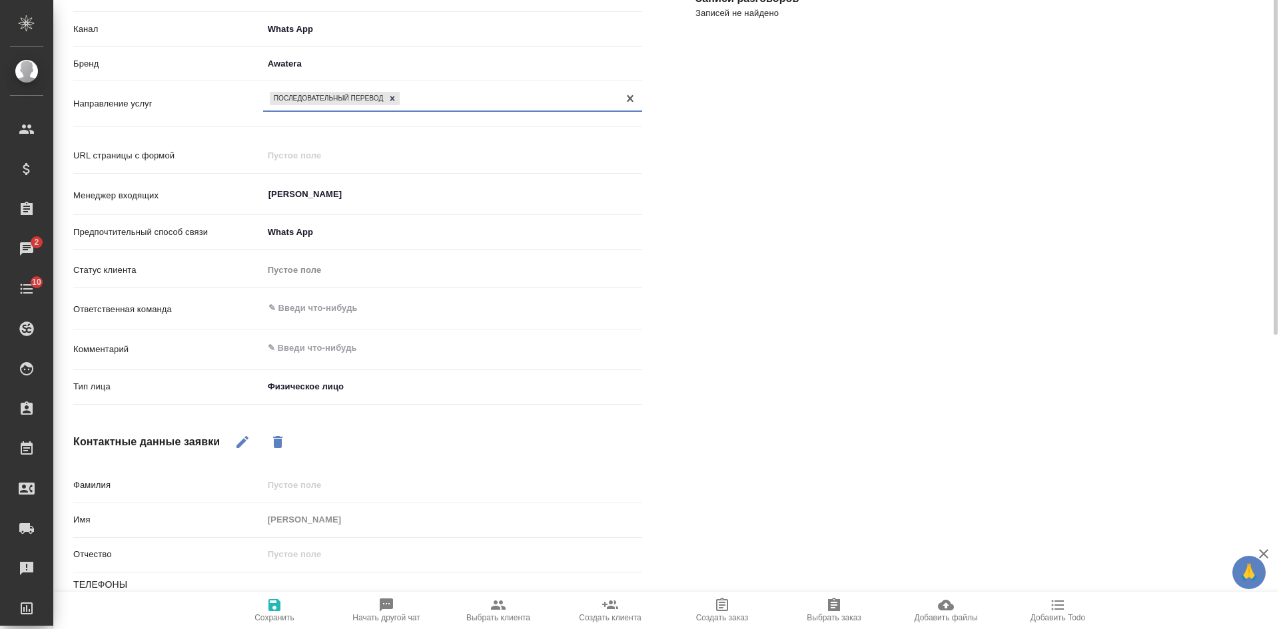
scroll to position [266, 0]
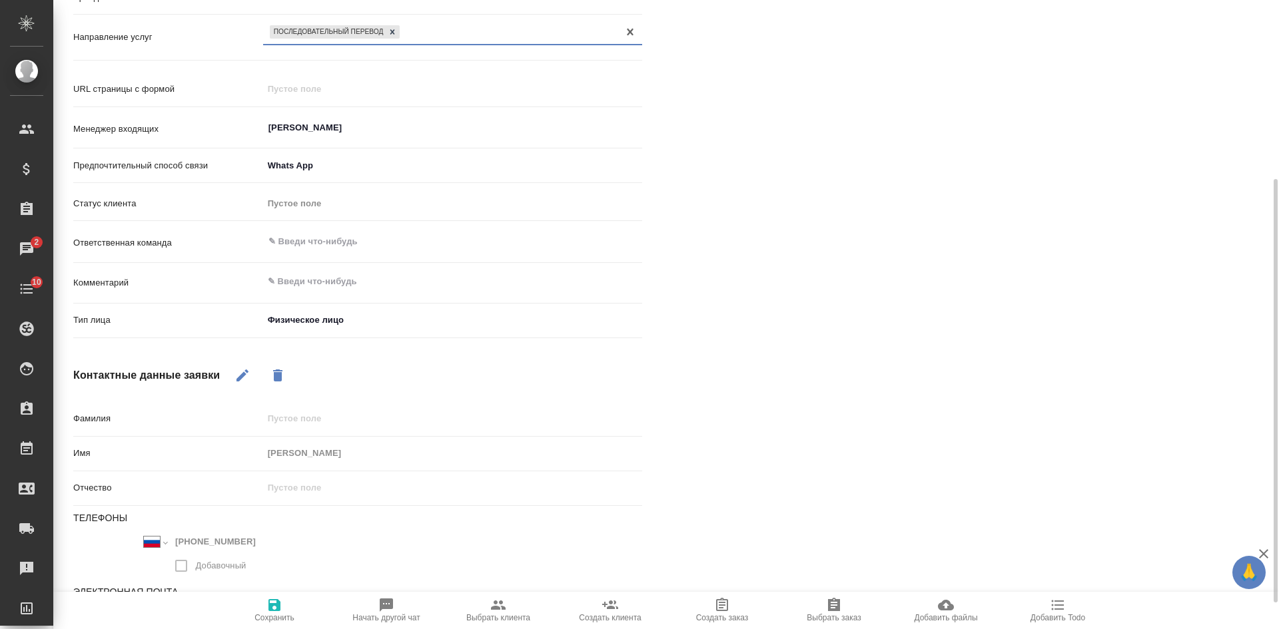
click at [262, 607] on span "Сохранить" at bounding box center [274, 609] width 96 height 25
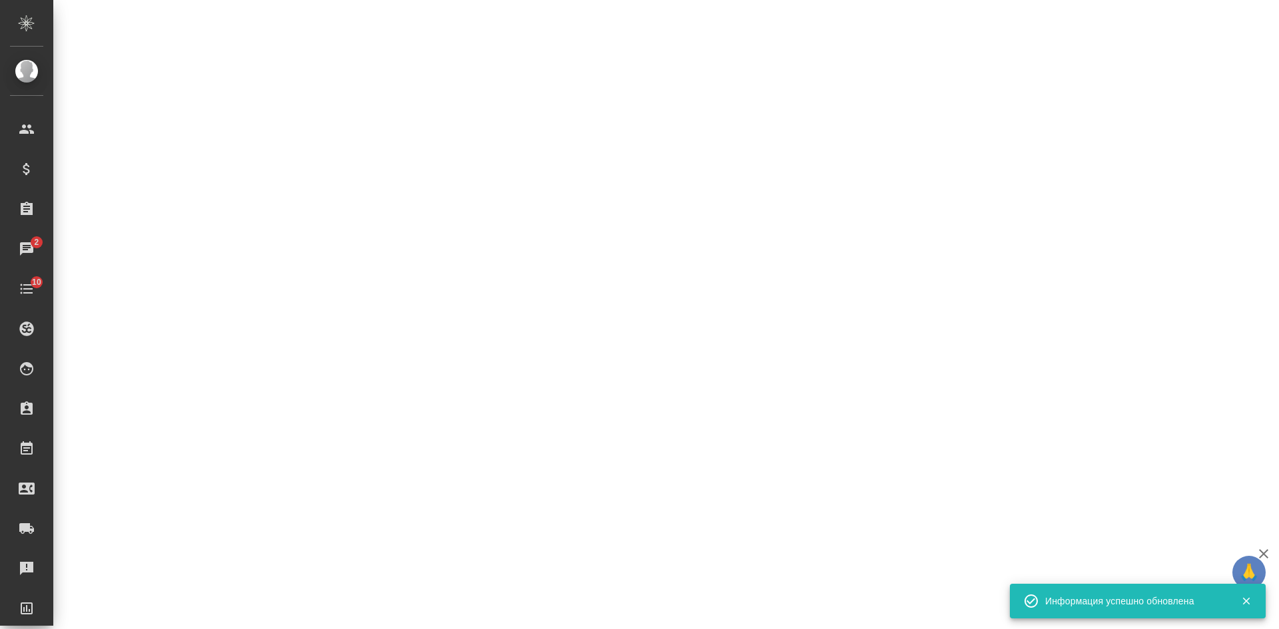
select select "RU"
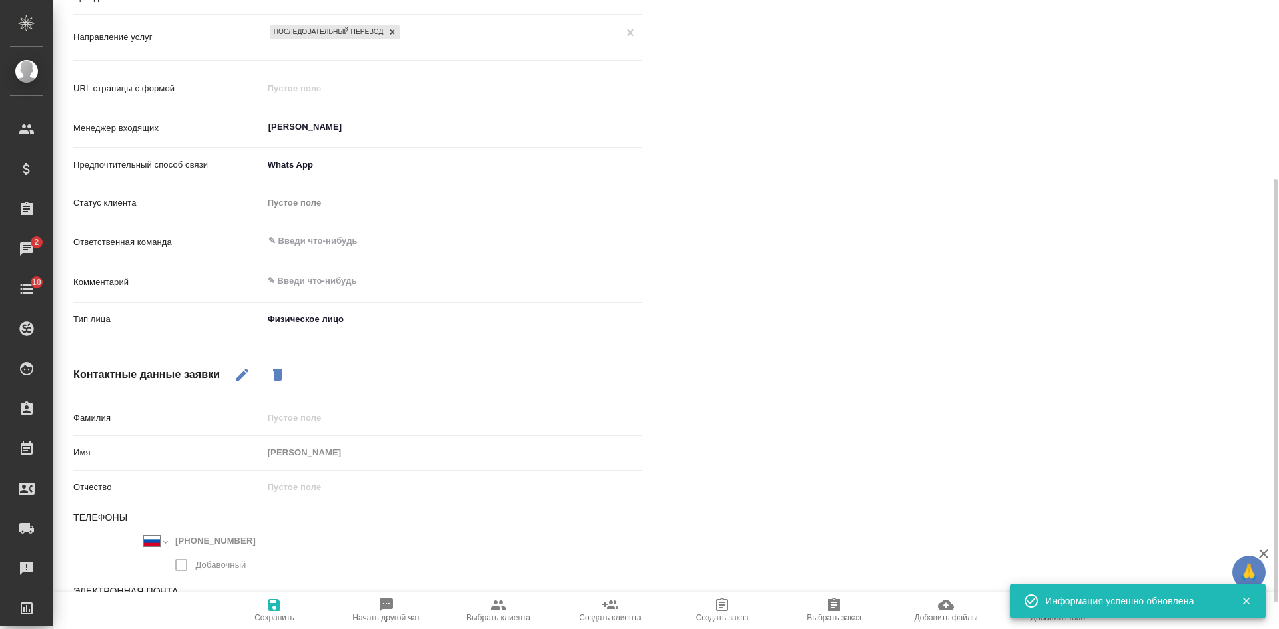
type textarea "x"
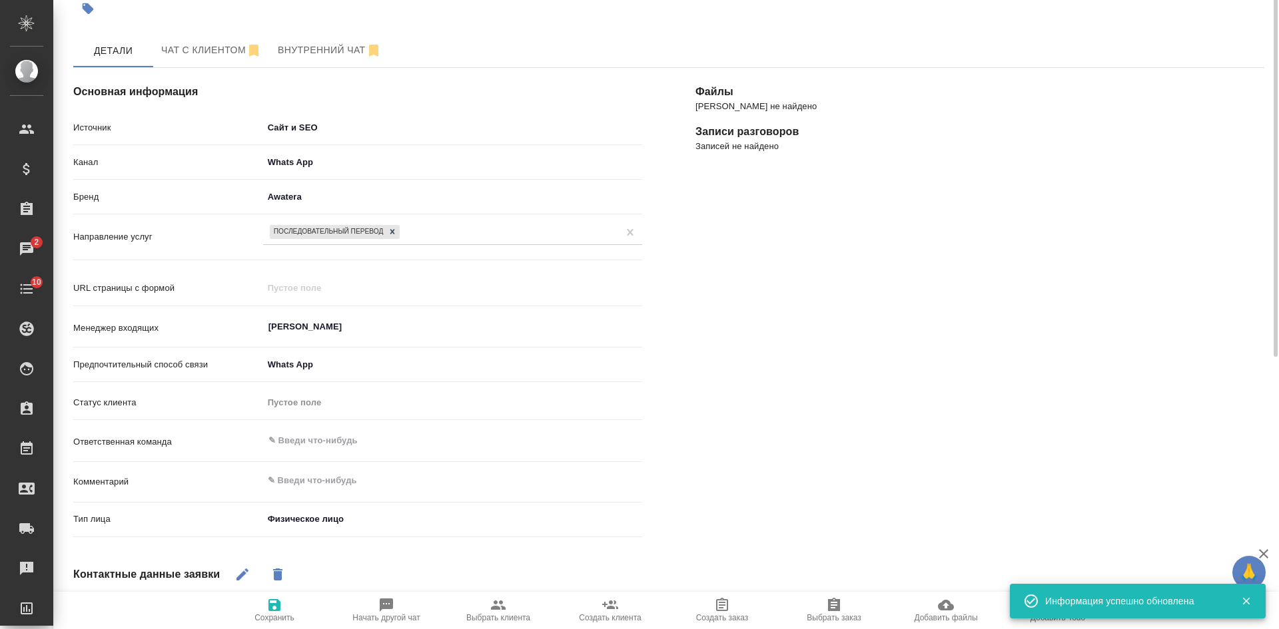
scroll to position [0, 0]
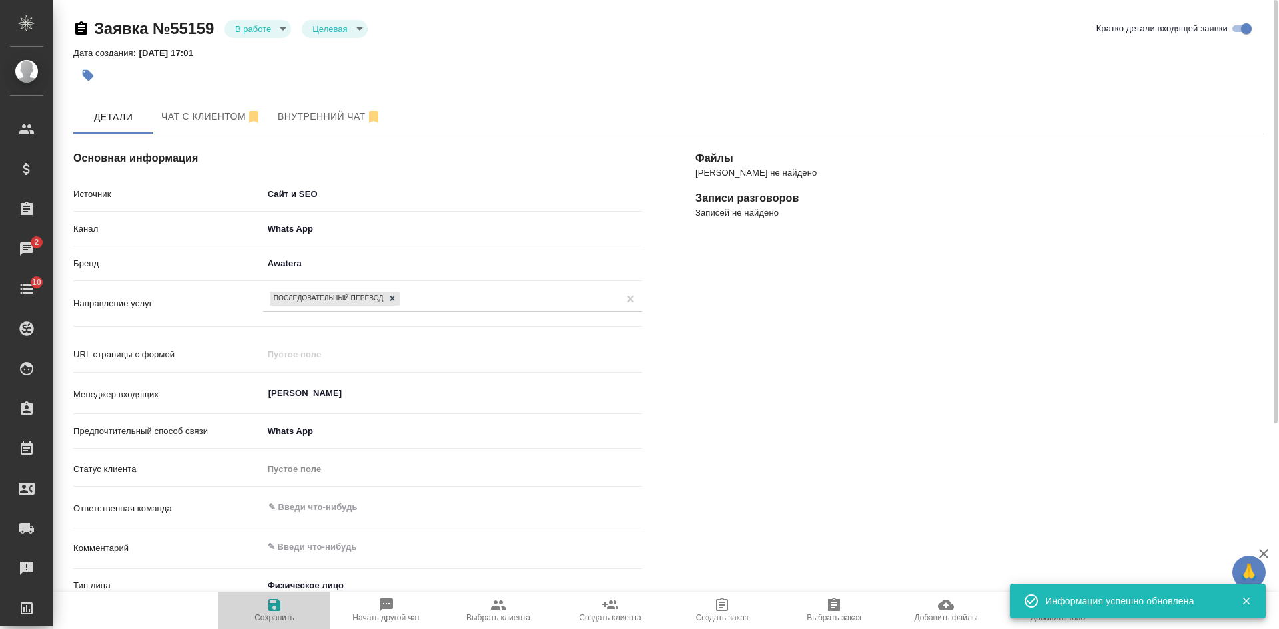
click at [274, 598] on icon "button" at bounding box center [274, 605] width 16 height 16
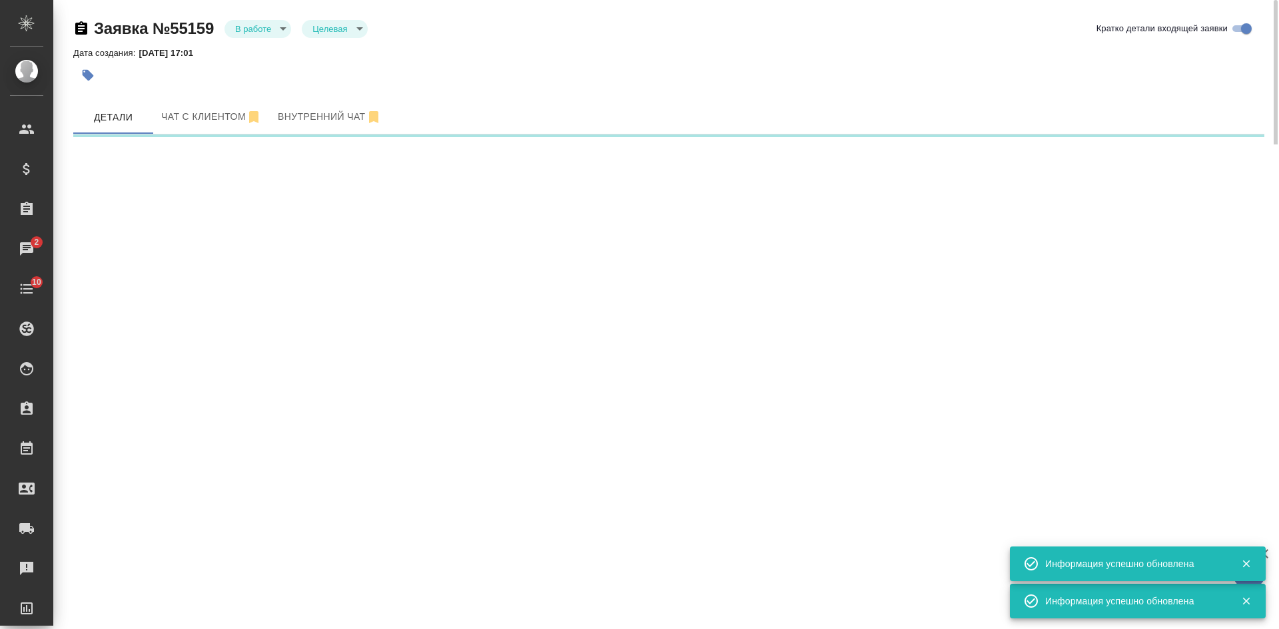
select select "RU"
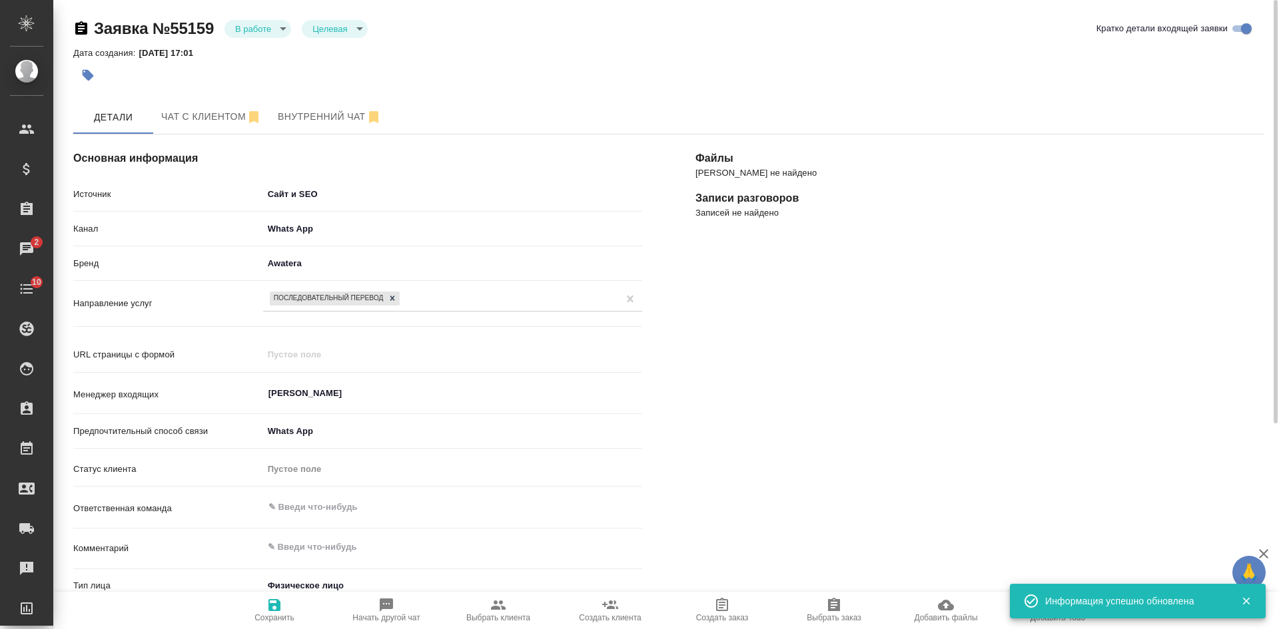
click at [980, 354] on div "[PERSON_NAME] не найдено Записи разговоров Записей не найдено" at bounding box center [980, 521] width 622 height 826
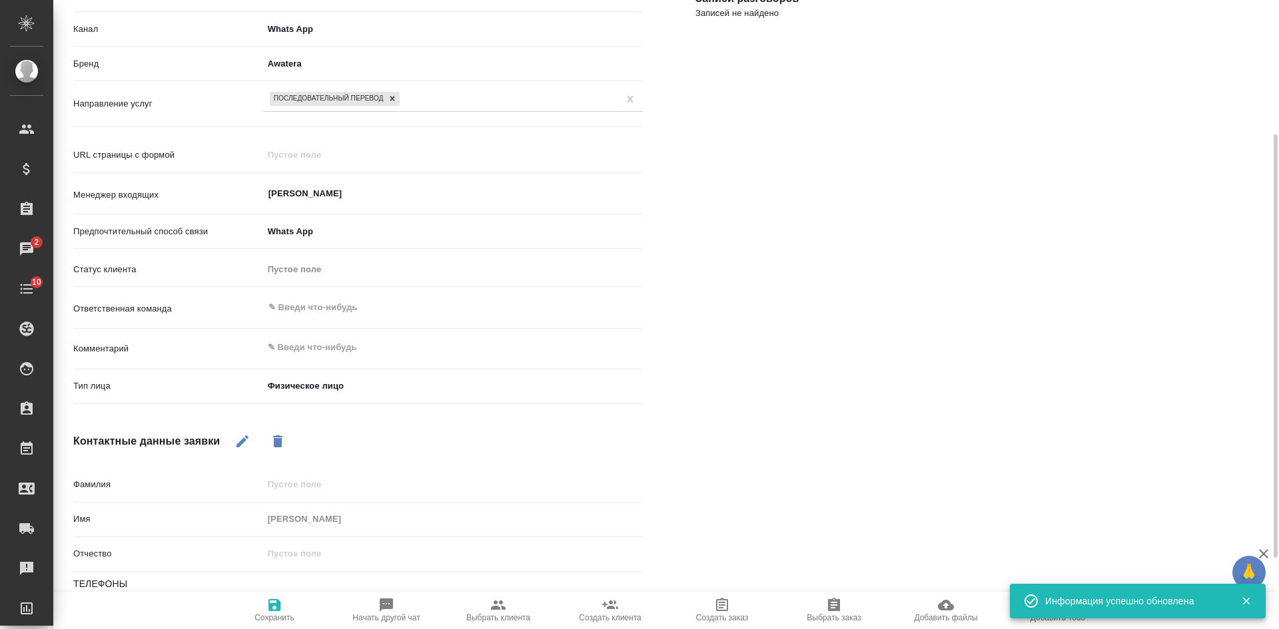
scroll to position [304, 0]
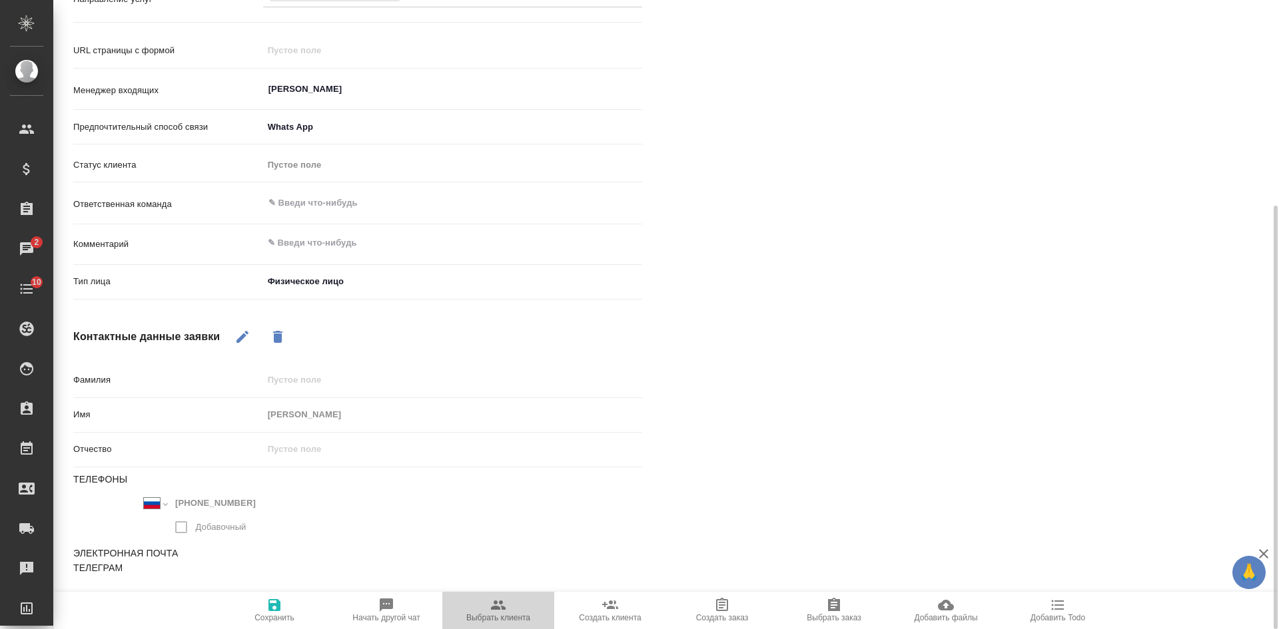
click at [484, 613] on span "Выбрать клиента" at bounding box center [498, 617] width 64 height 9
type textarea "x"
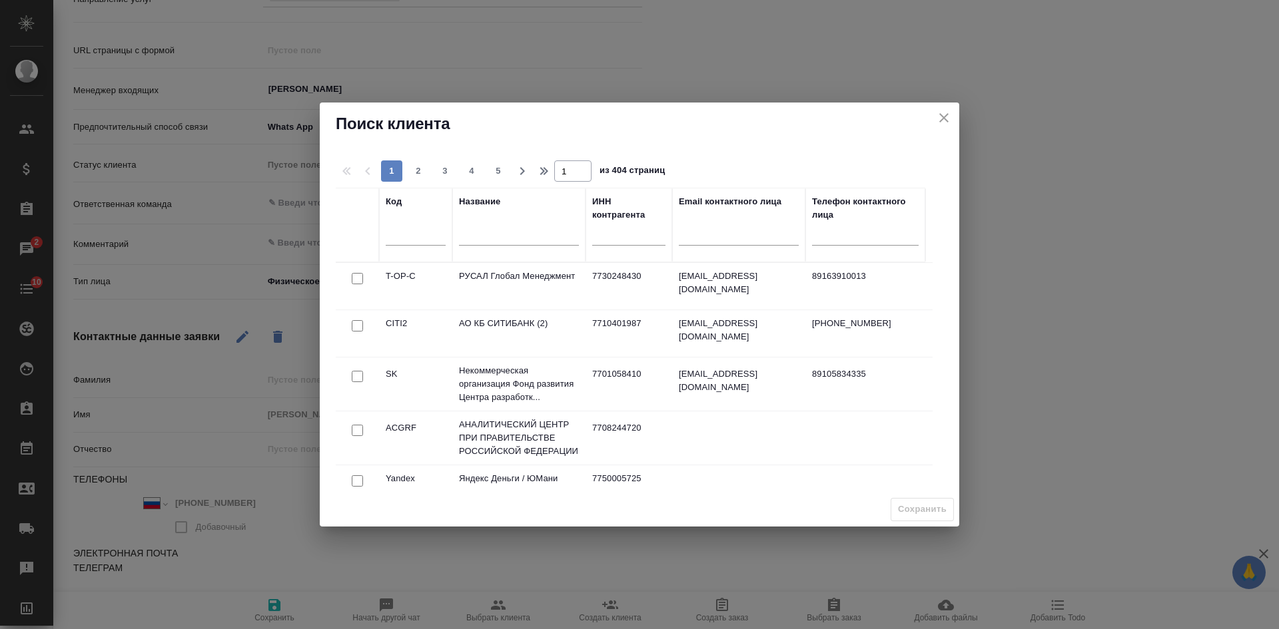
click at [474, 243] on div at bounding box center [519, 238] width 120 height 33
click at [474, 243] on input "text" at bounding box center [519, 236] width 120 height 17
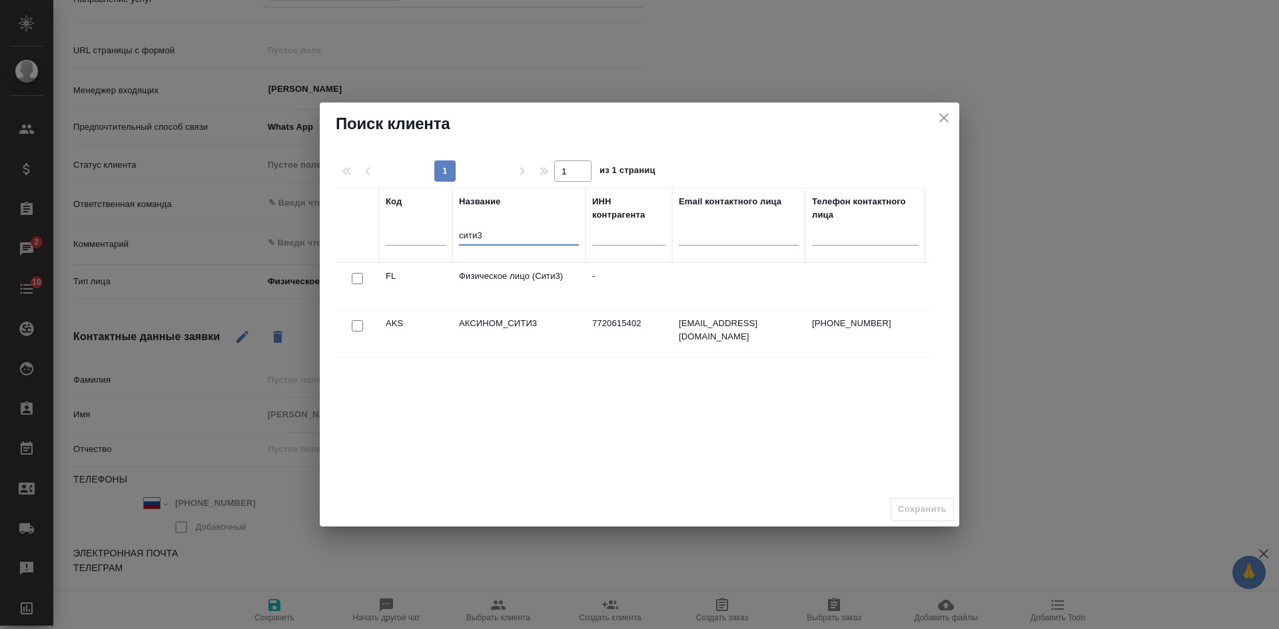
type input "сити3"
click at [356, 279] on input "checkbox" at bounding box center [357, 278] width 11 height 11
checkbox input "true"
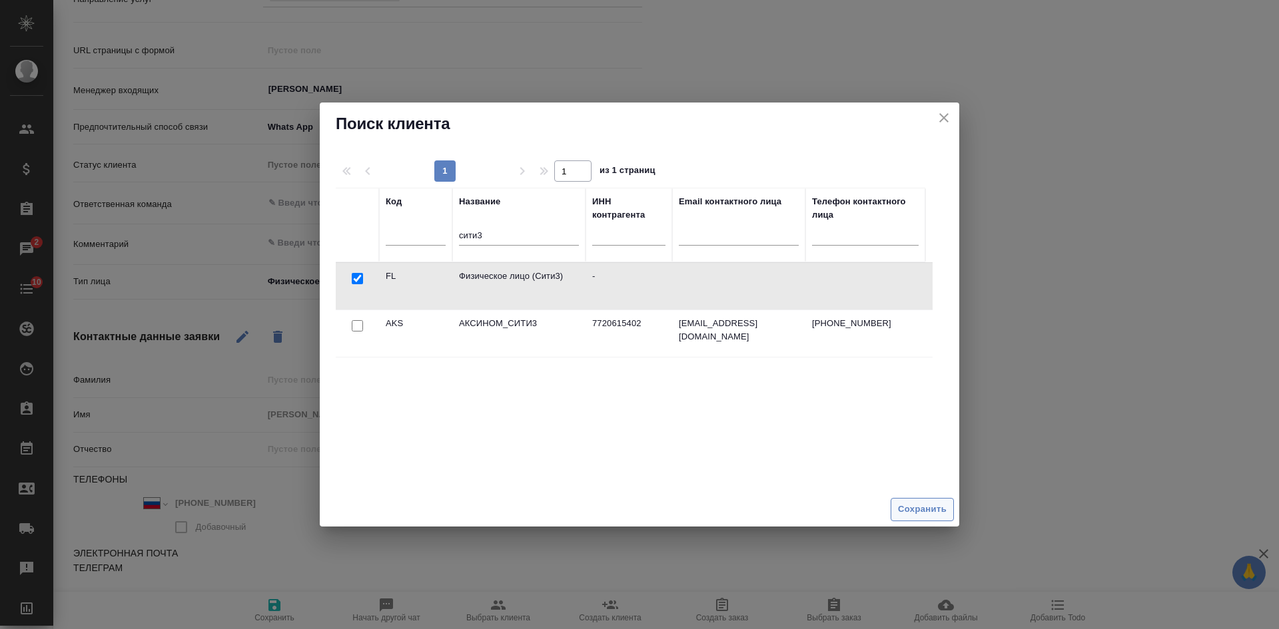
click at [922, 514] on span "Сохранить" at bounding box center [922, 509] width 49 height 15
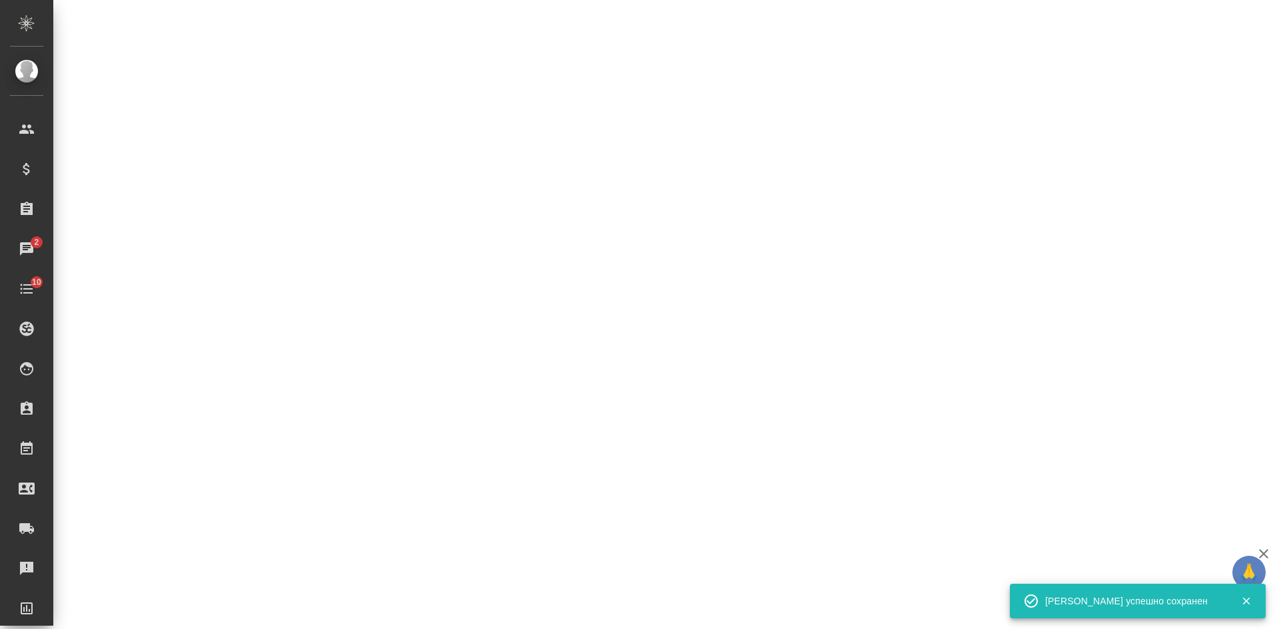
select select "RU"
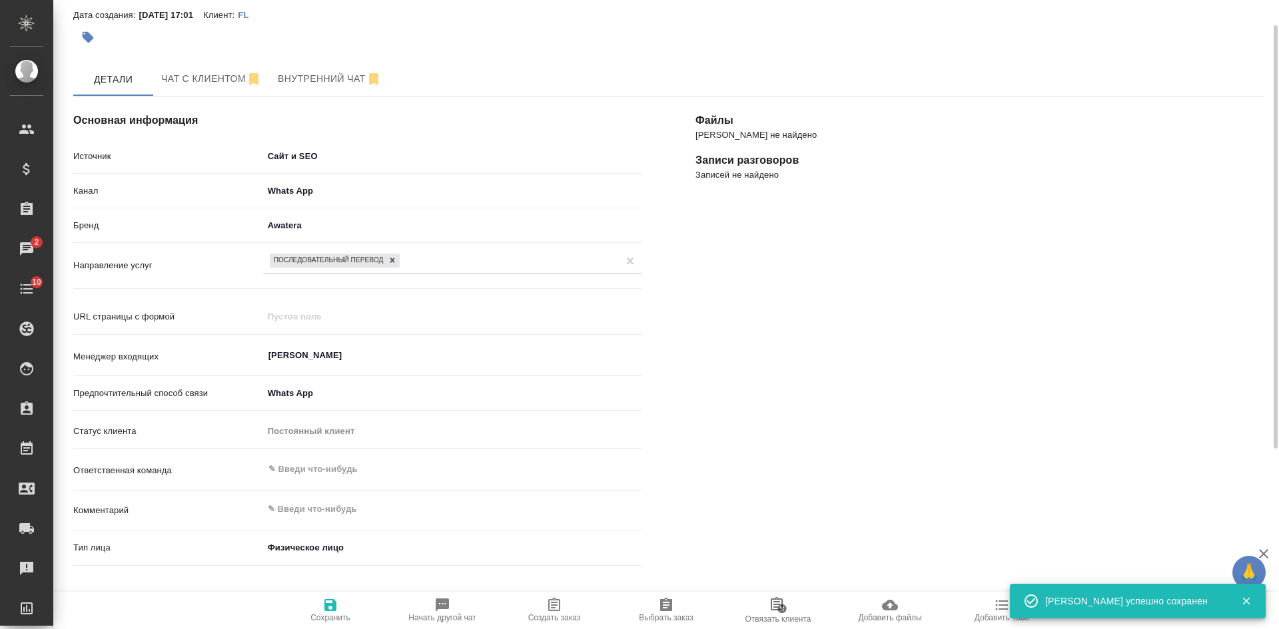
scroll to position [0, 0]
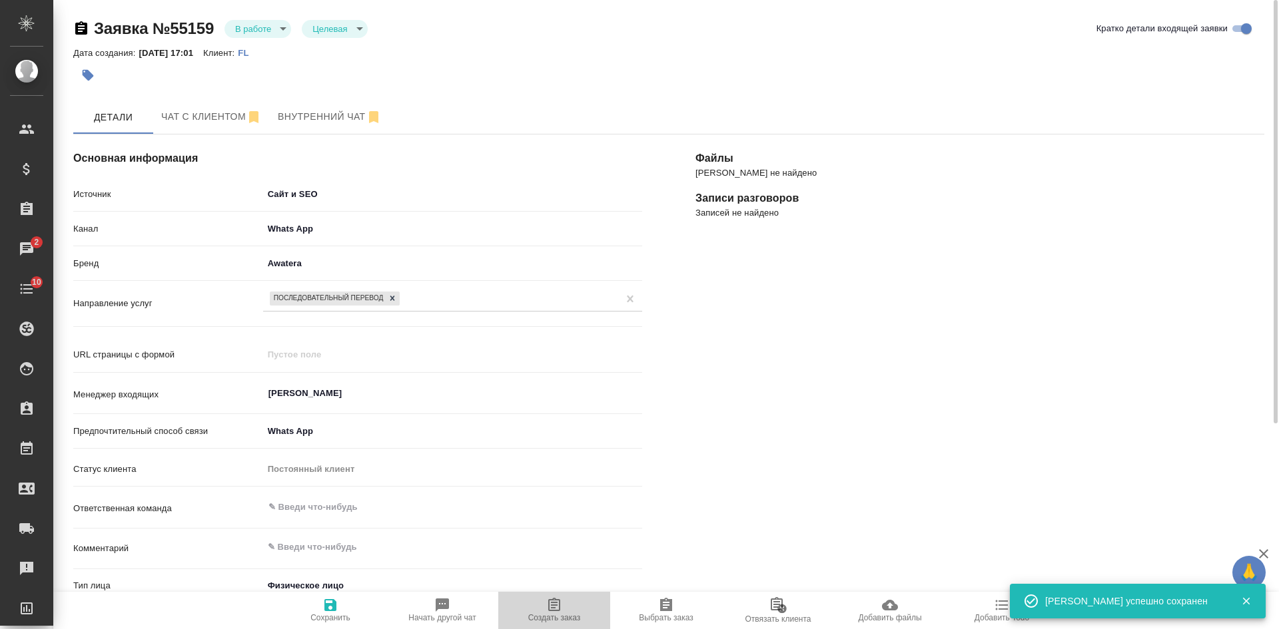
click at [558, 612] on icon "button" at bounding box center [554, 605] width 16 height 16
type textarea "x"
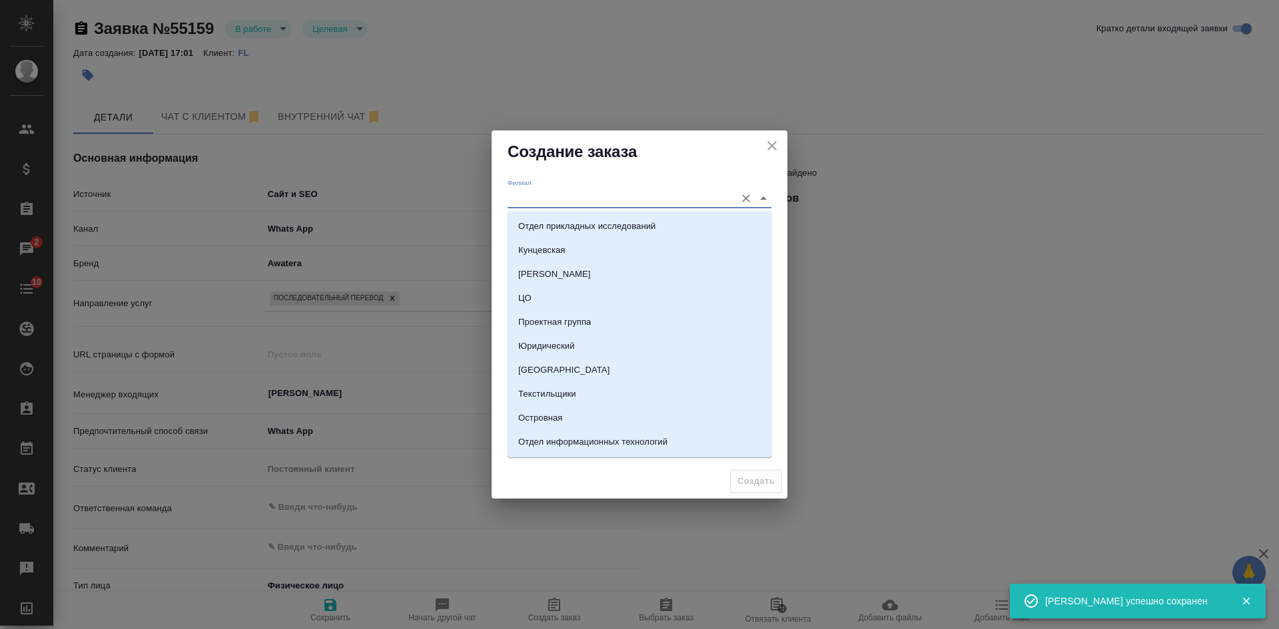
click at [548, 204] on input "Филиал" at bounding box center [618, 198] width 221 height 18
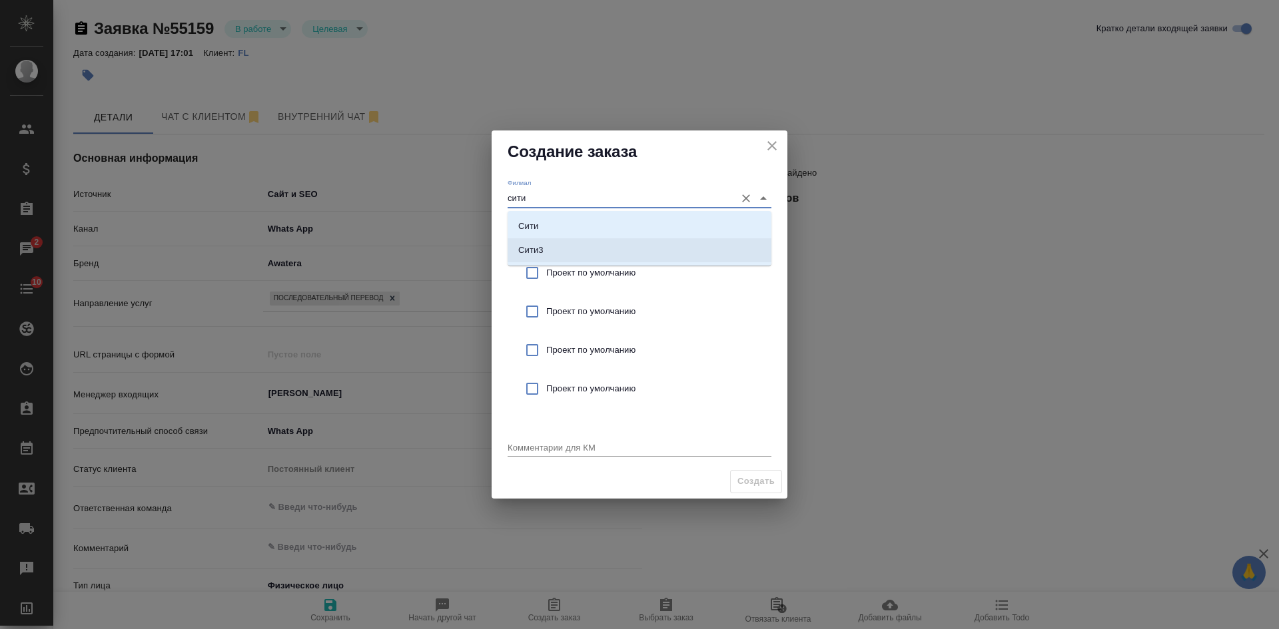
click at [538, 254] on p "Сити3" at bounding box center [530, 250] width 25 height 13
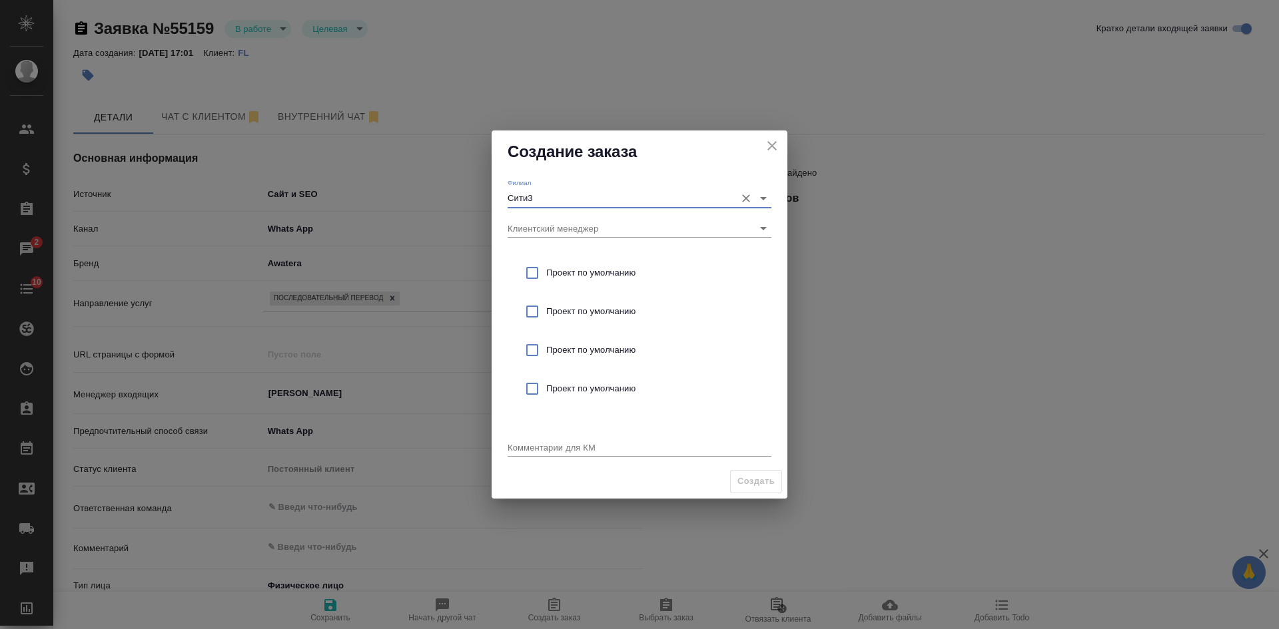
type input "Сити3"
click at [543, 267] on input "checkbox" at bounding box center [532, 273] width 28 height 28
checkbox input "true"
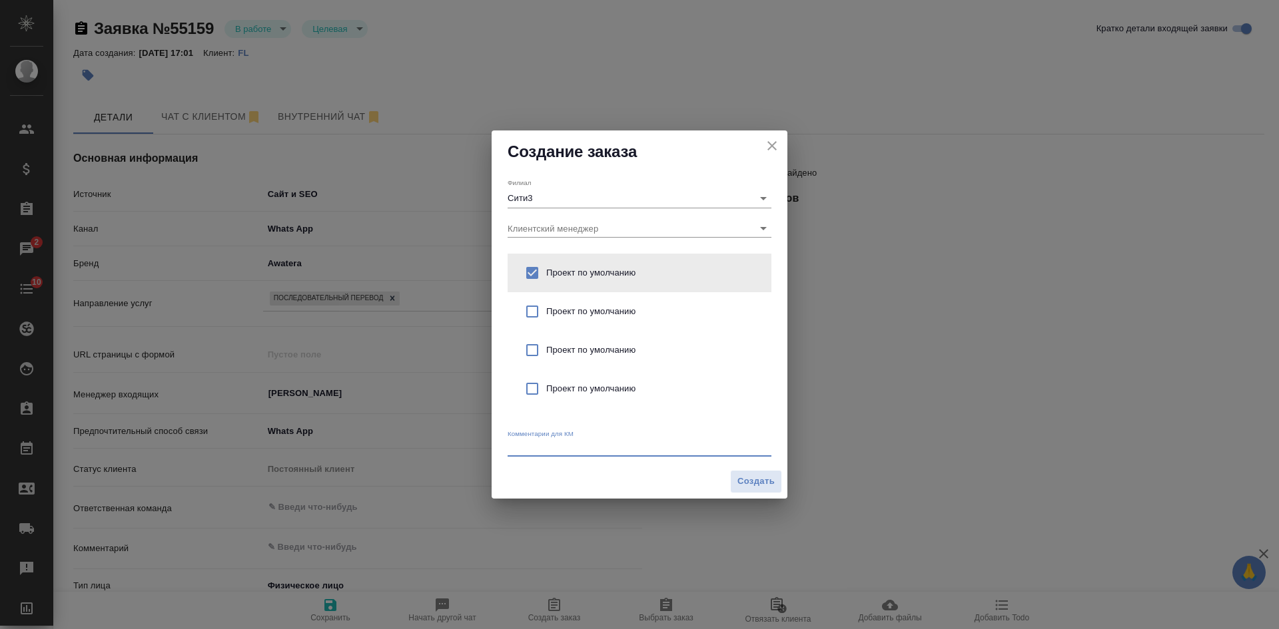
click at [534, 449] on textarea at bounding box center [640, 447] width 264 height 10
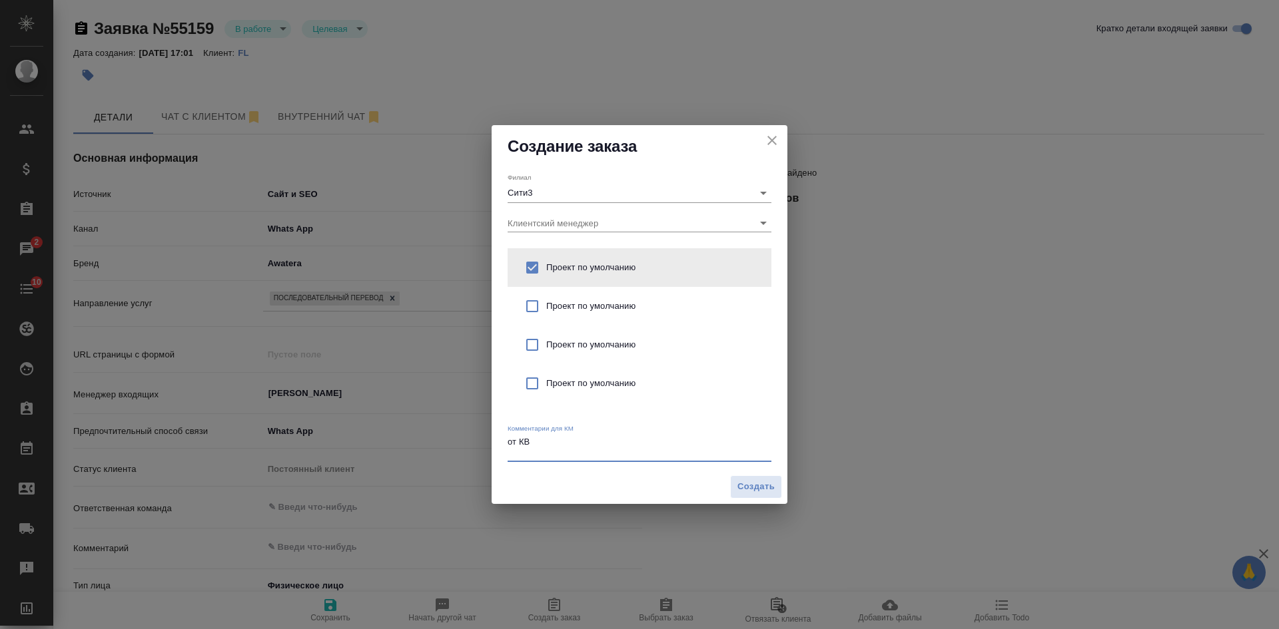
type textarea "от КВ"
type textarea "x"
paste textarea "на завтра в 12:00 требуется переводчик для обвиняемого с испанского языка в суд…"
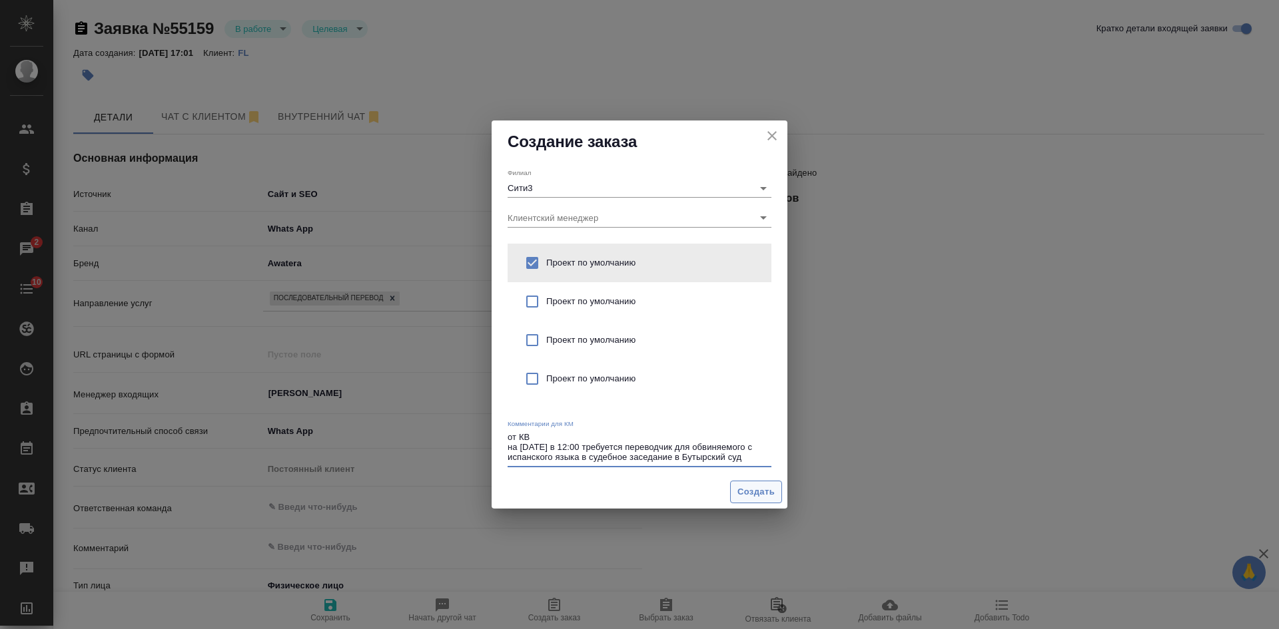
type textarea "от КВ на [DATE] в 12:00 требуется переводчик для обвиняемого с испанского языка…"
click at [752, 486] on span "Создать" at bounding box center [755, 492] width 37 height 15
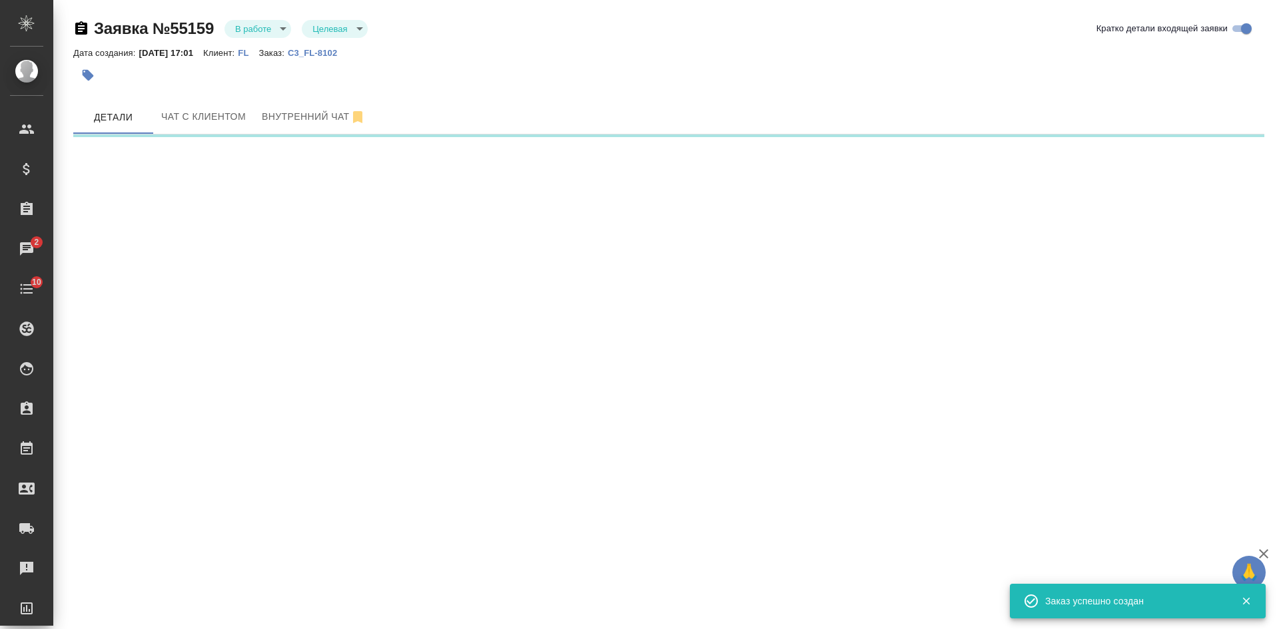
select select "RU"
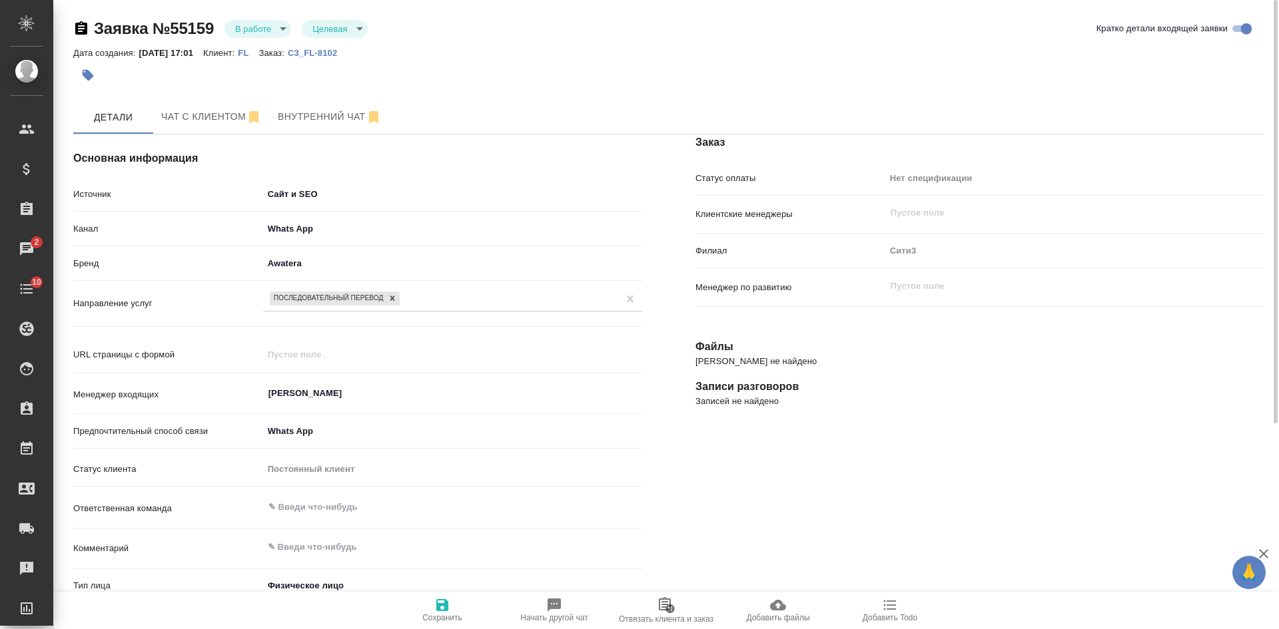
click at [344, 49] on p "C3_FL-8102" at bounding box center [317, 53] width 59 height 10
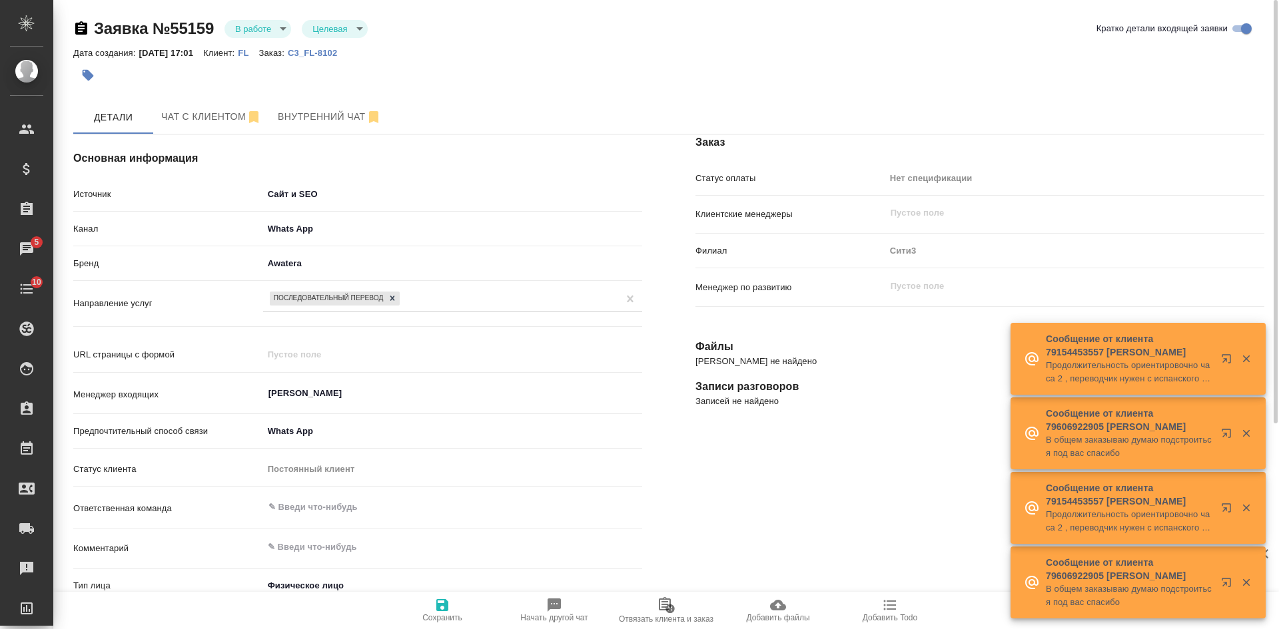
type textarea "x"
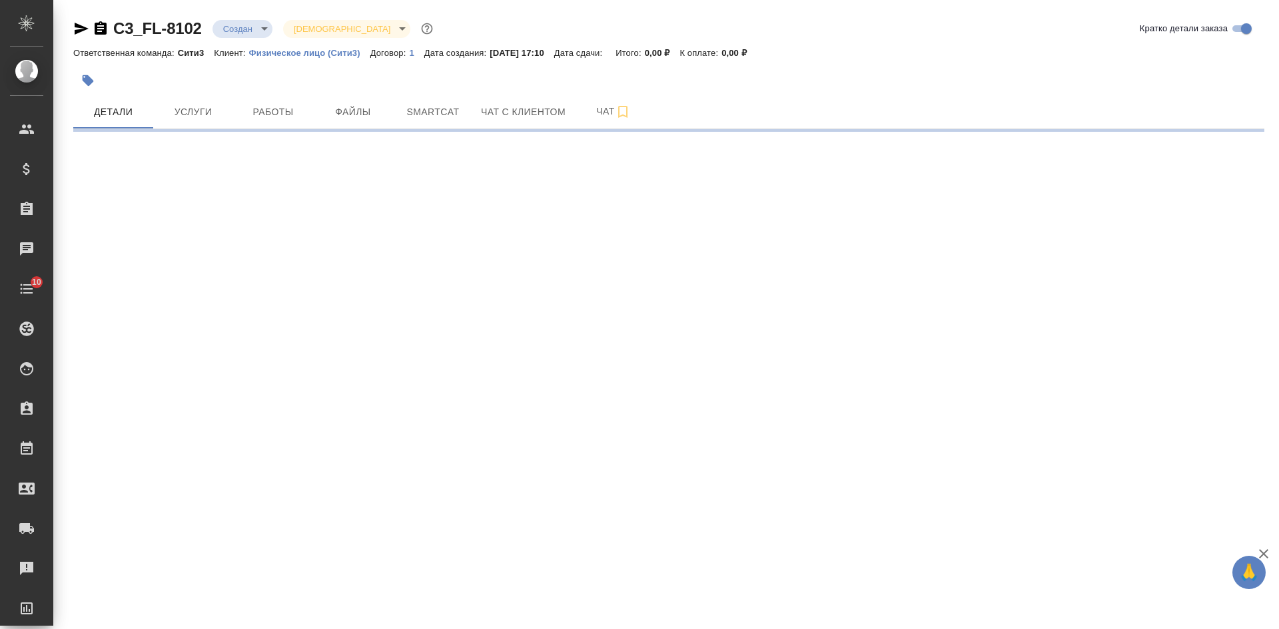
click at [72, 28] on div "C3_FL-8102 Создан new Святая троица holyTrinity Кратко детали заказа Ответствен…" at bounding box center [669, 69] width 1206 height 139
click at [77, 29] on icon "button" at bounding box center [81, 29] width 16 height 16
select select "RU"
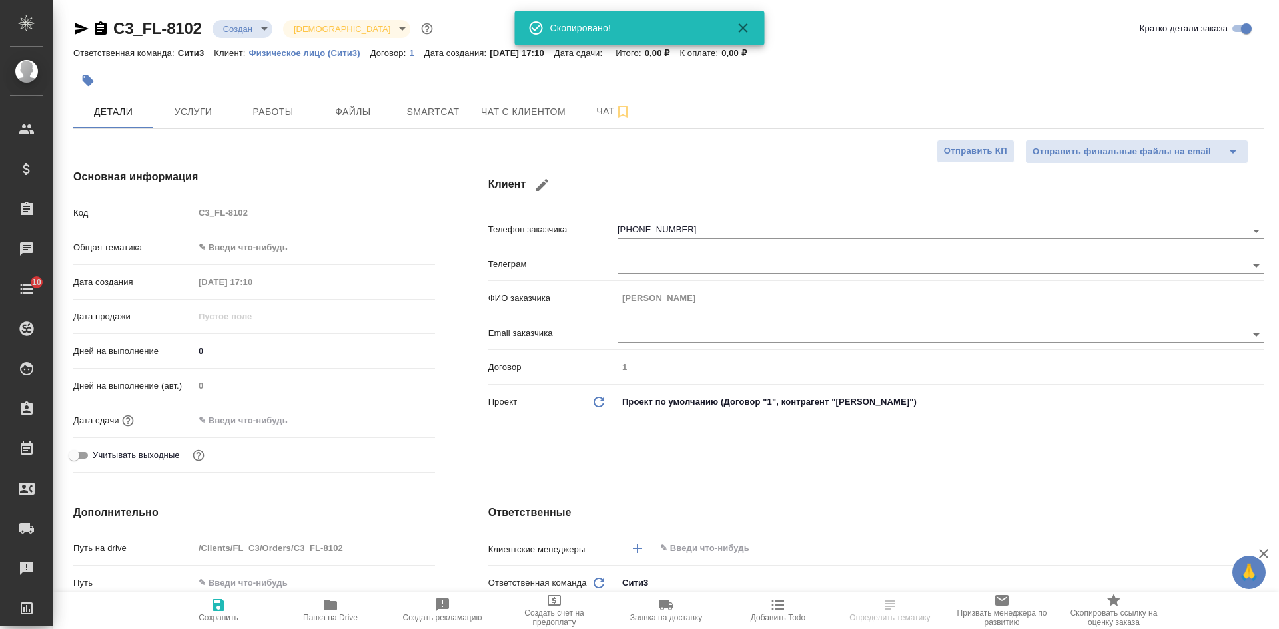
type textarea "x"
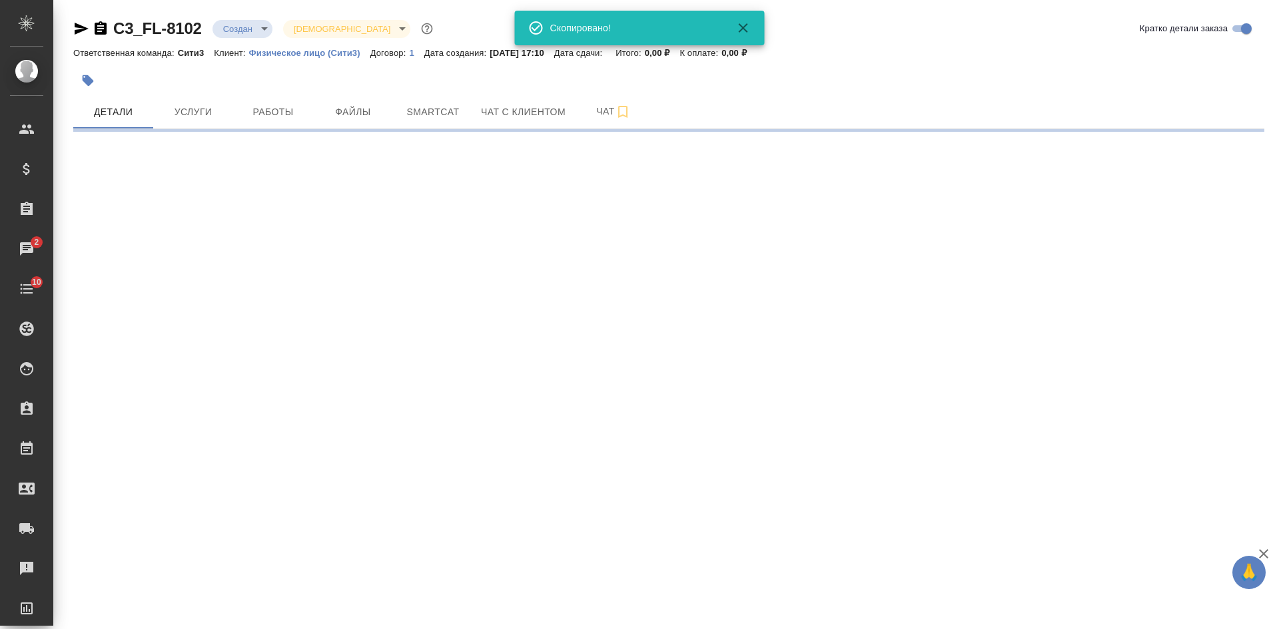
select select "RU"
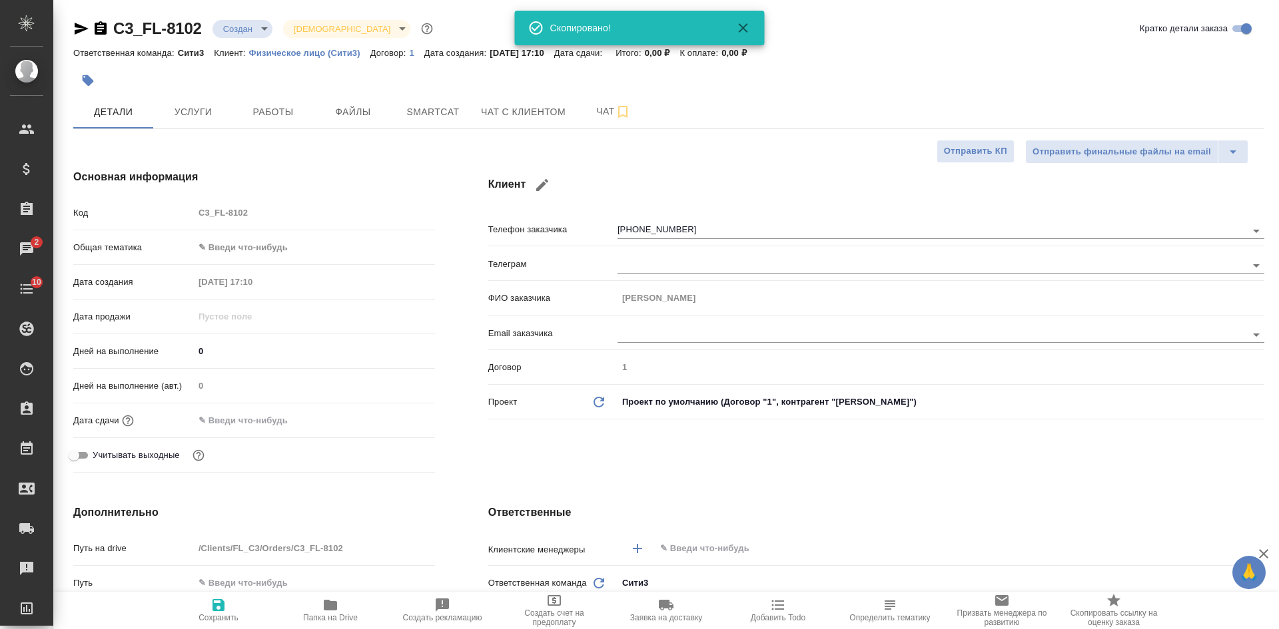
type textarea "x"
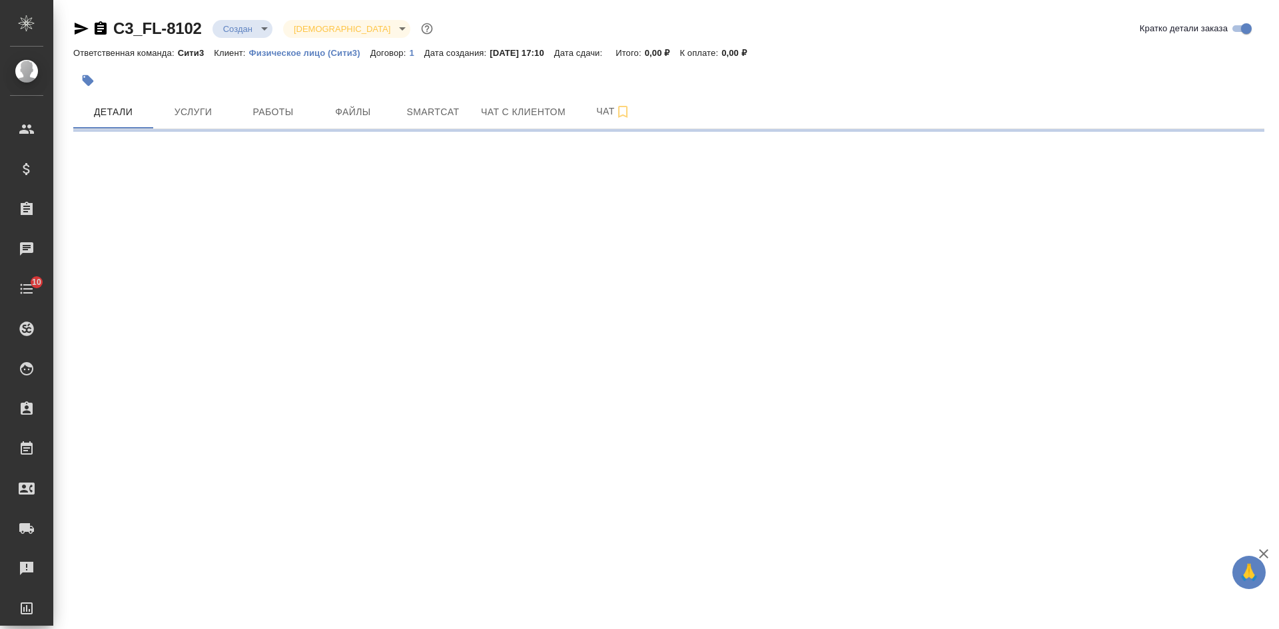
select select "RU"
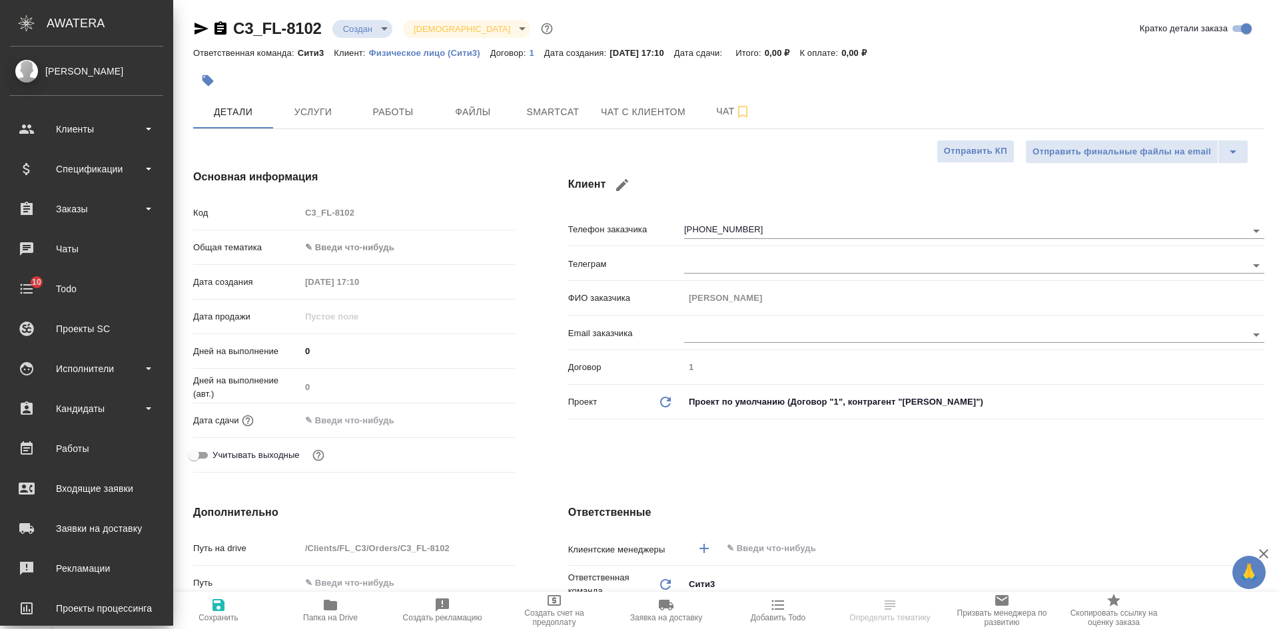
type textarea "x"
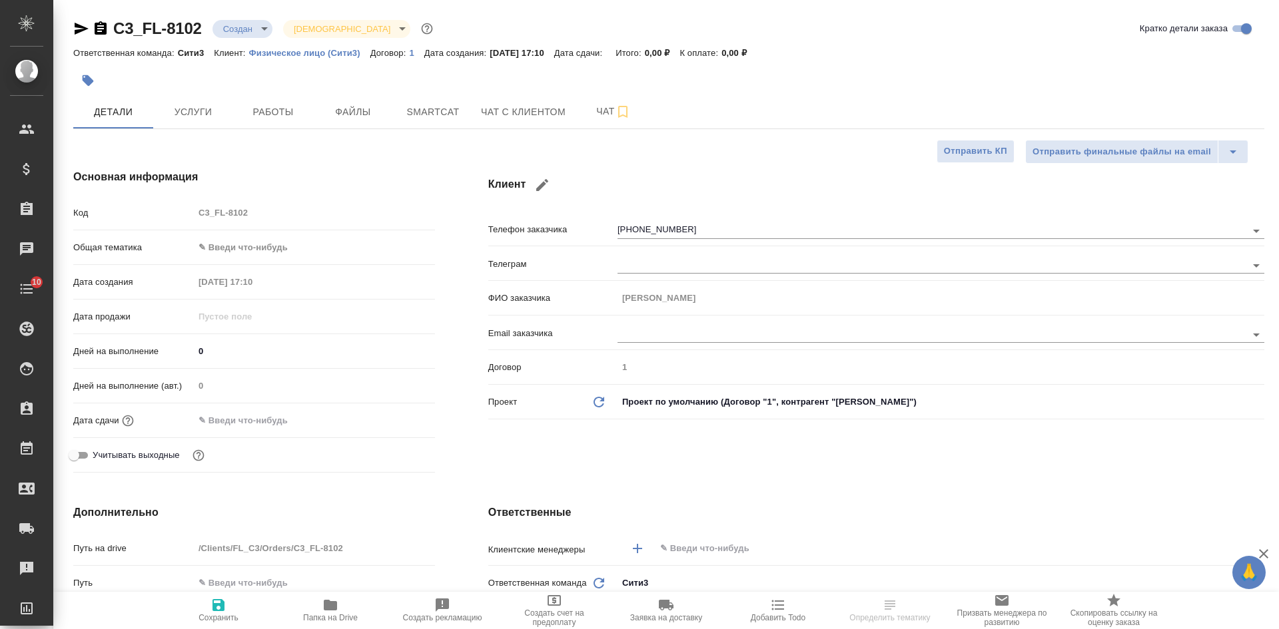
click at [107, 26] on icon "button" at bounding box center [101, 27] width 12 height 13
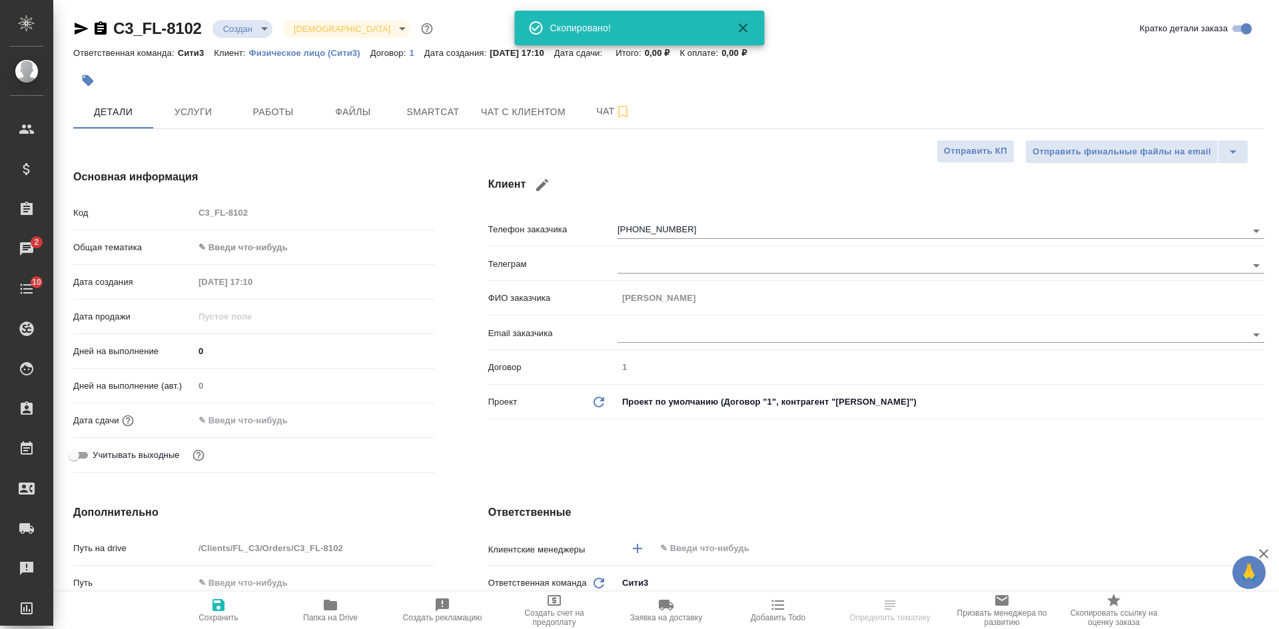
type textarea "x"
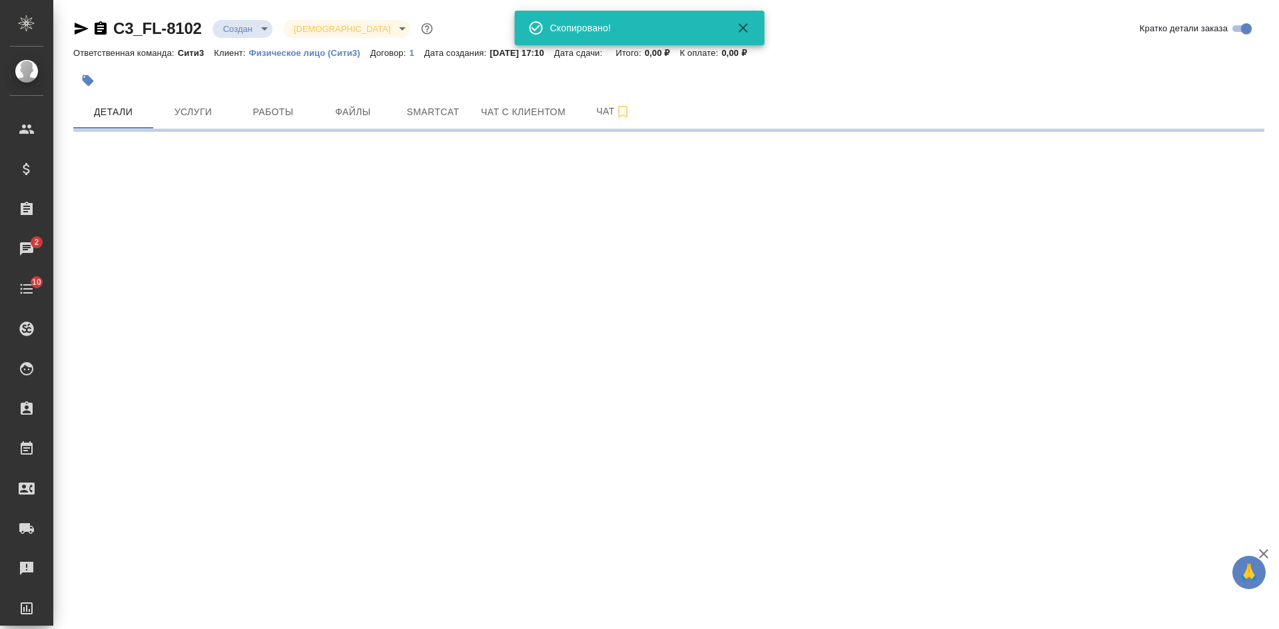
select select "RU"
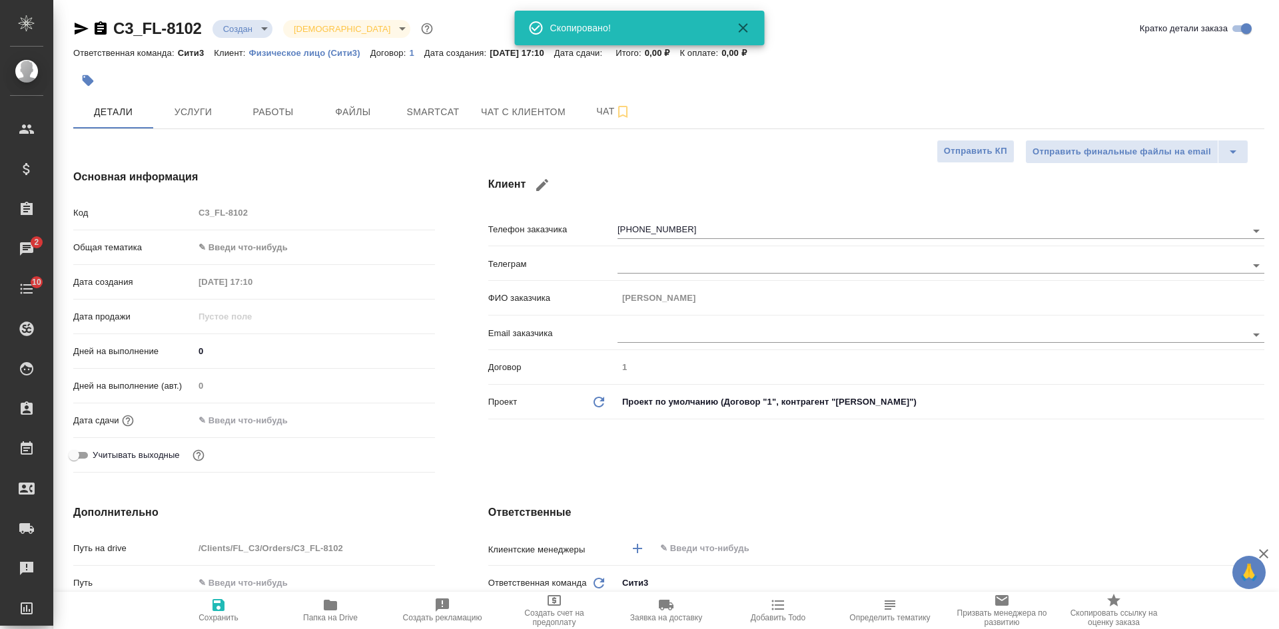
type textarea "x"
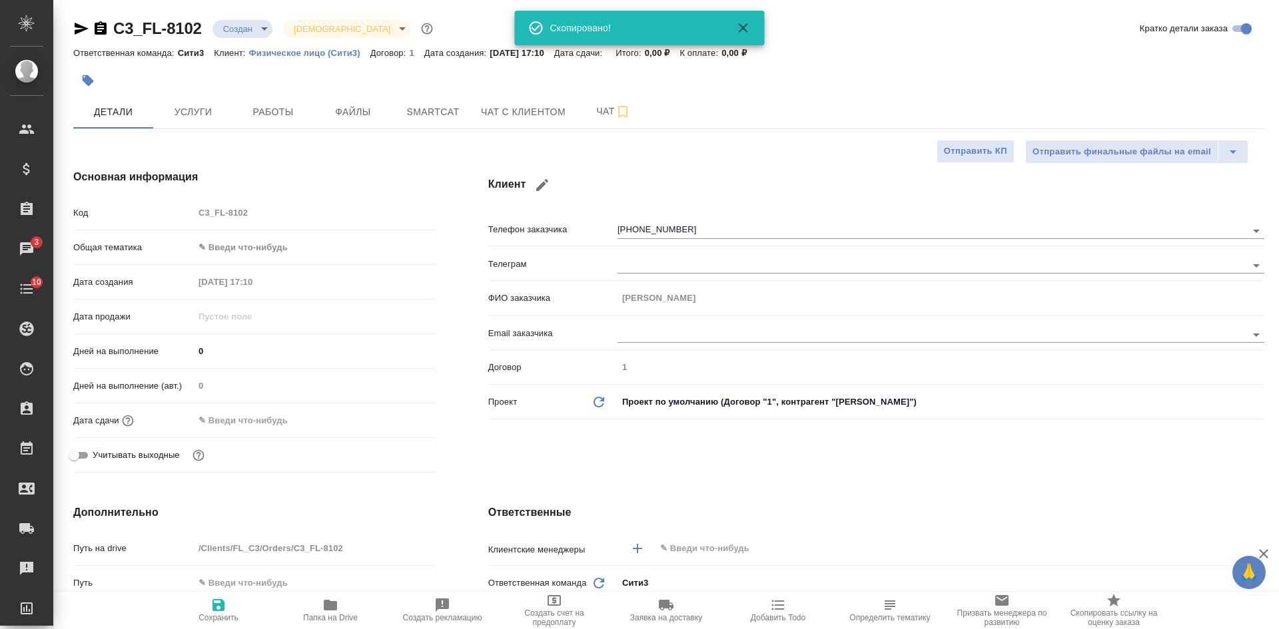
type textarea "x"
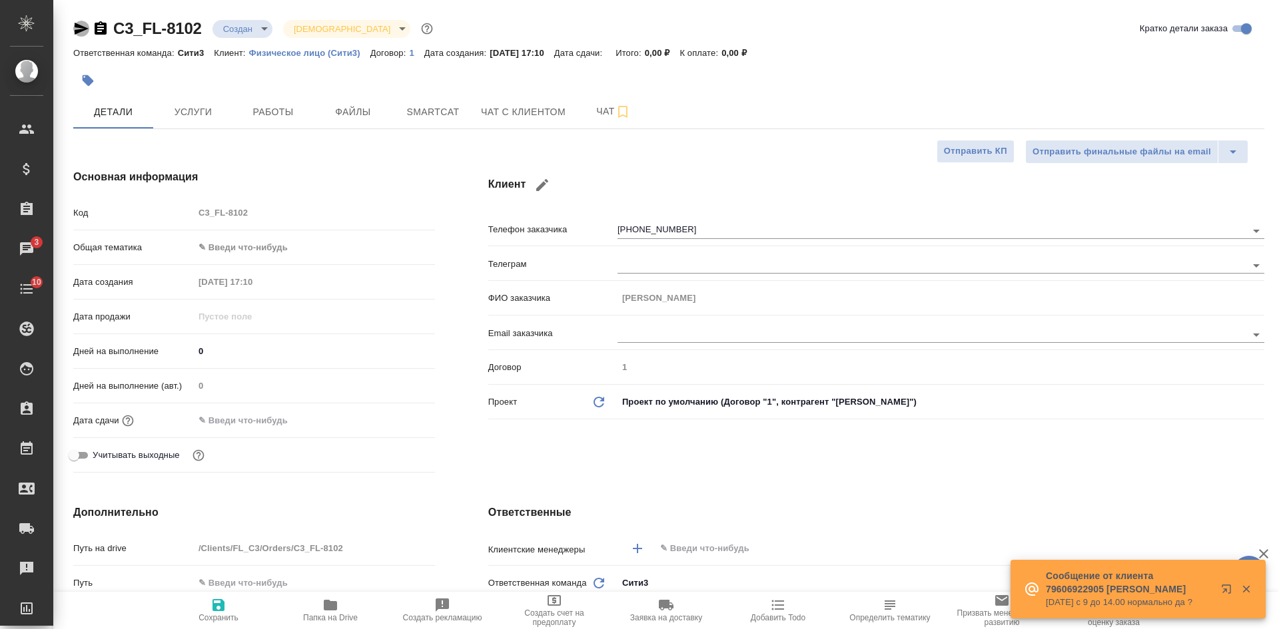
click at [80, 27] on icon "button" at bounding box center [82, 29] width 14 height 12
type textarea "x"
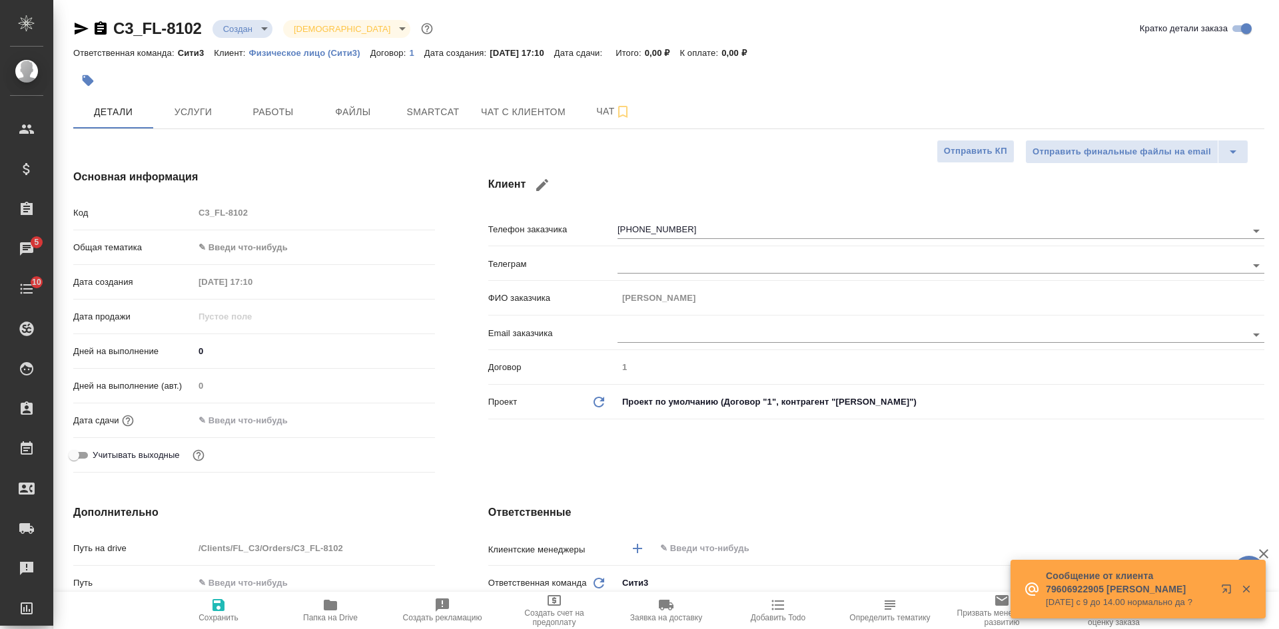
type textarea "x"
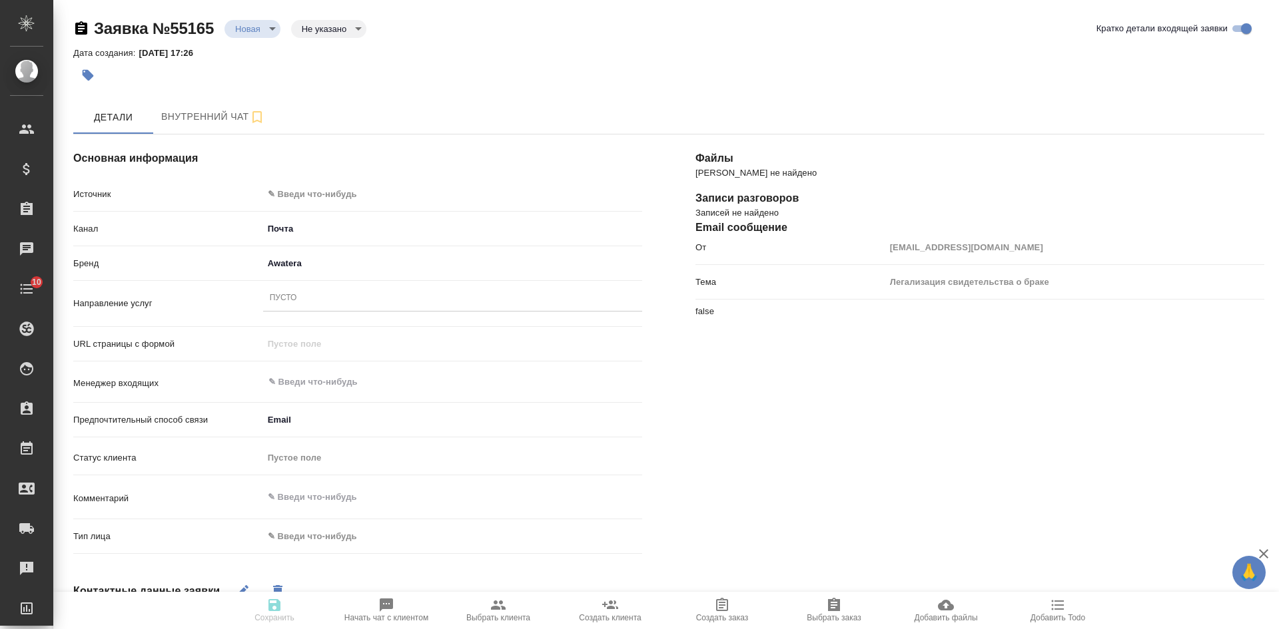
select select "RU"
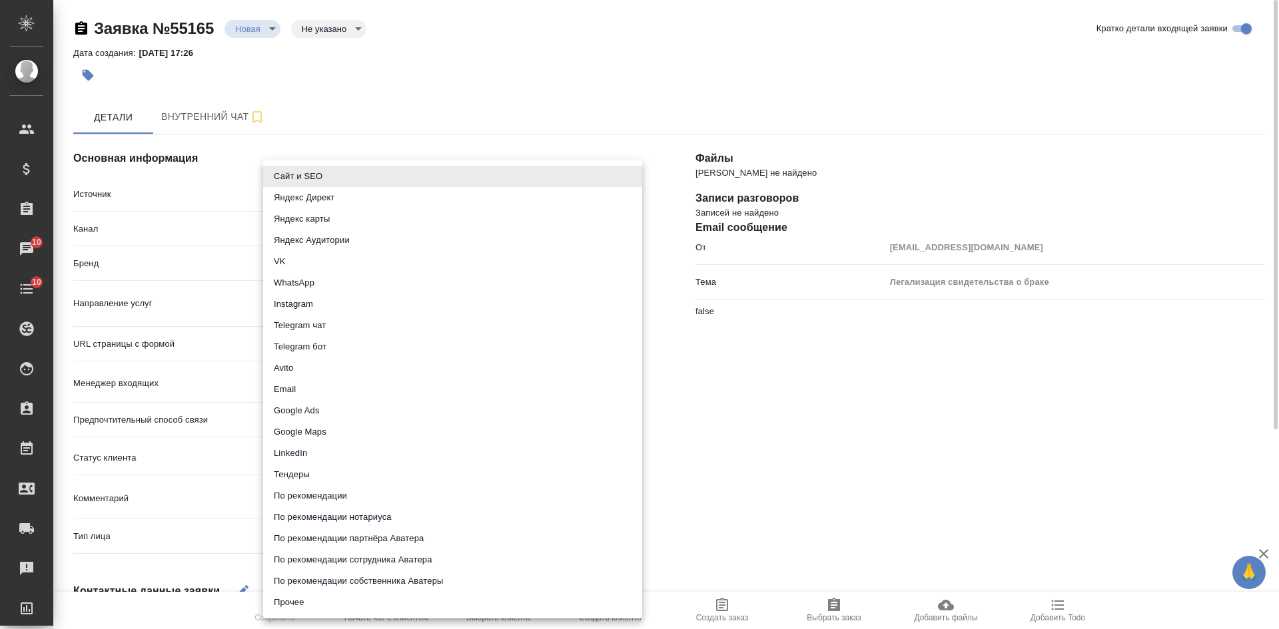
click at [287, 198] on body "🙏 .cls-1 fill:#fff; AWATERA Kasatkina Aleksandra Клиенты Спецификации Заказы 10…" at bounding box center [639, 314] width 1279 height 629
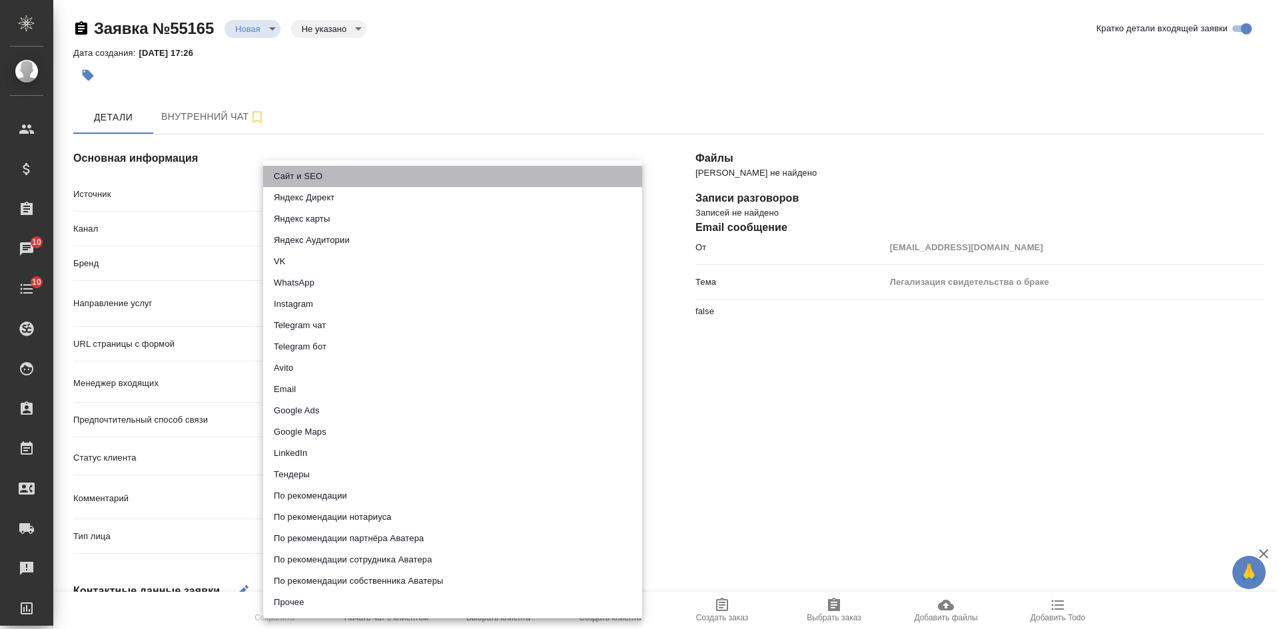
click at [286, 175] on li "Сайт и SEO" at bounding box center [452, 176] width 379 height 21
type input "seo"
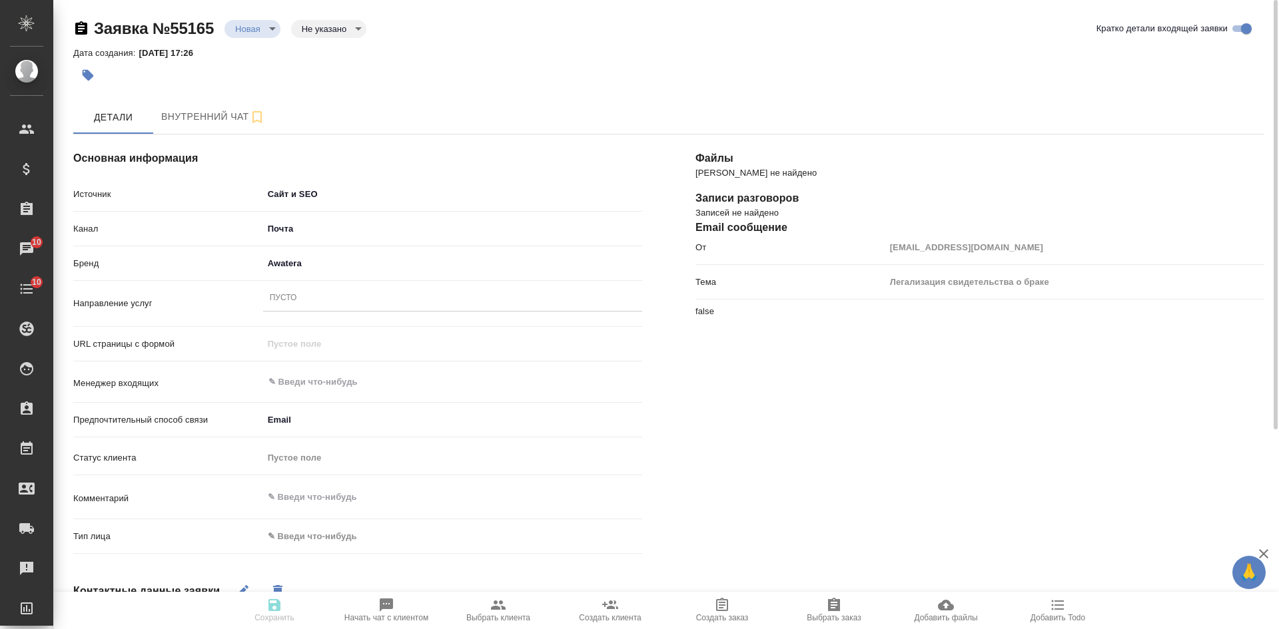
click at [274, 303] on div "Пусто" at bounding box center [283, 298] width 27 height 11
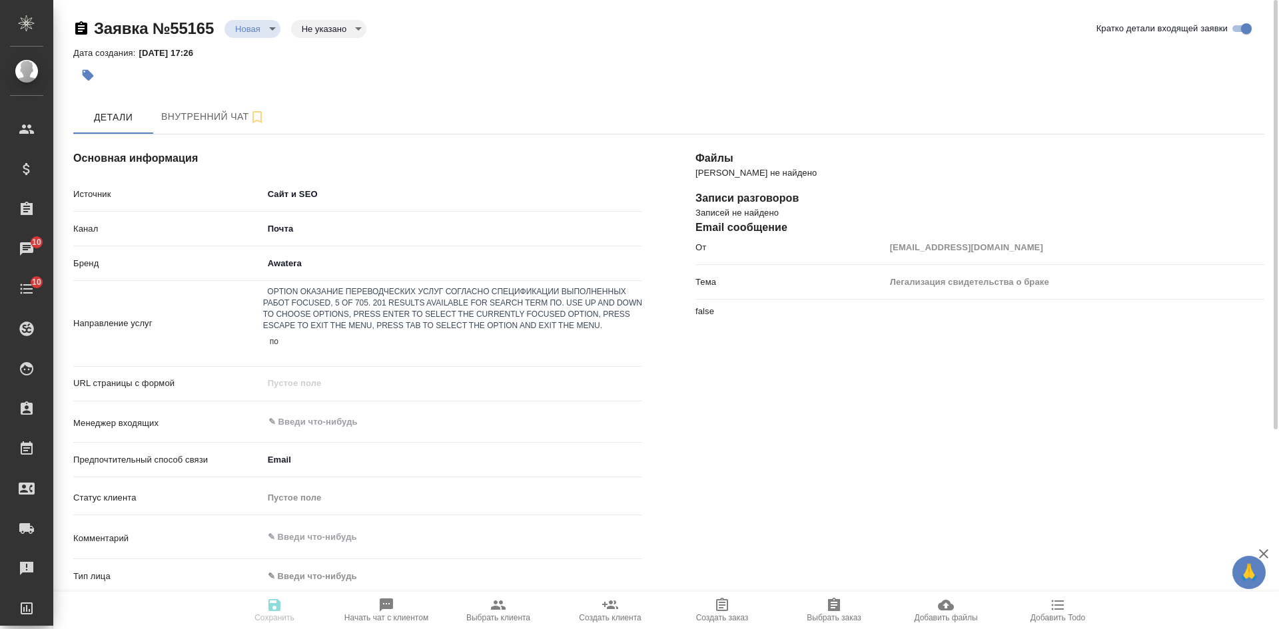
type input "пол"
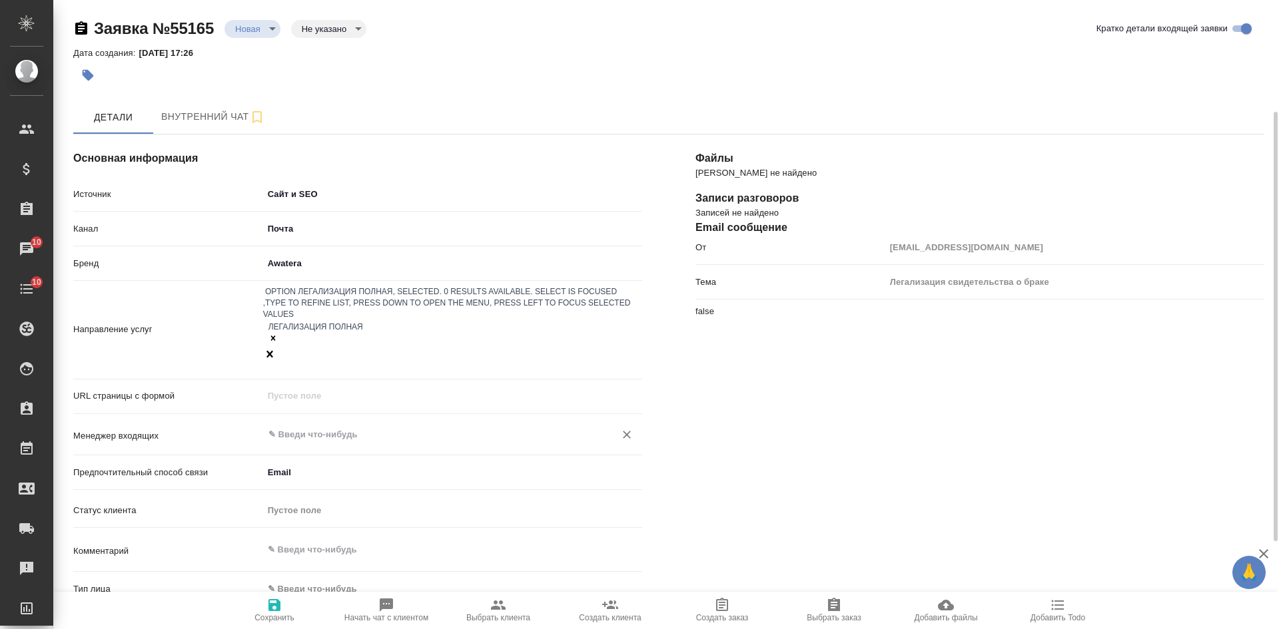
scroll to position [67, 0]
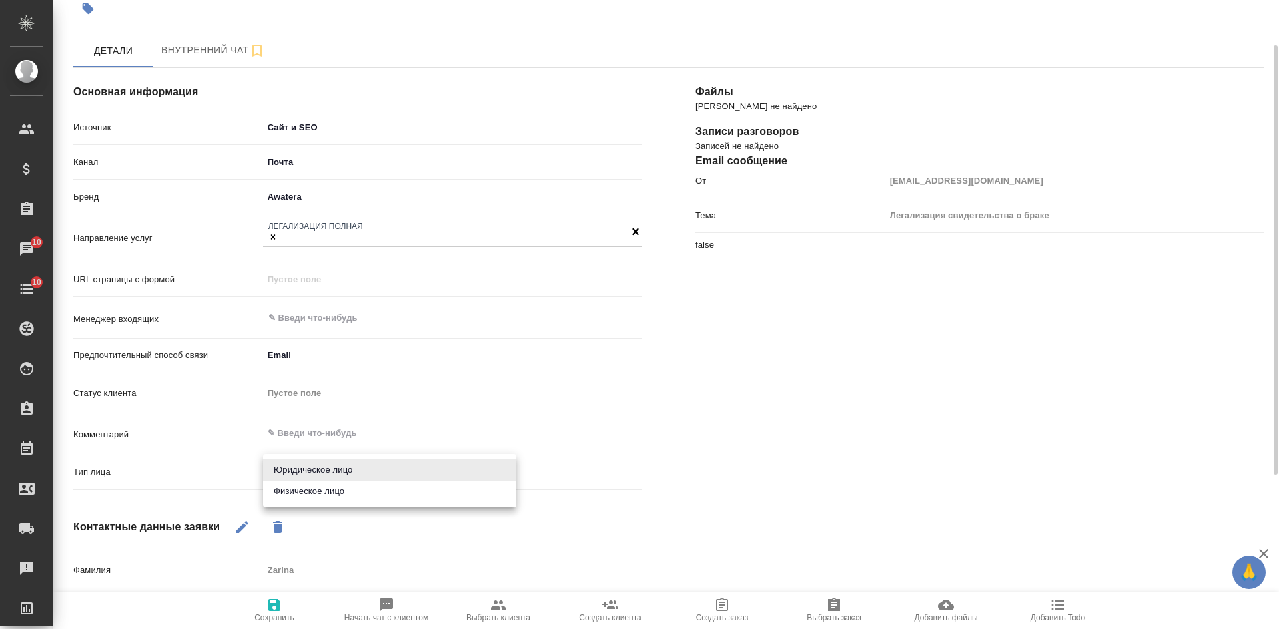
click at [298, 474] on body "🙏 .cls-1 fill:#fff; AWATERA Kasatkina Aleksandra Клиенты Спецификации Заказы 10…" at bounding box center [639, 314] width 1279 height 629
click at [300, 498] on li "Физическое лицо" at bounding box center [389, 491] width 253 height 21
type input "private"
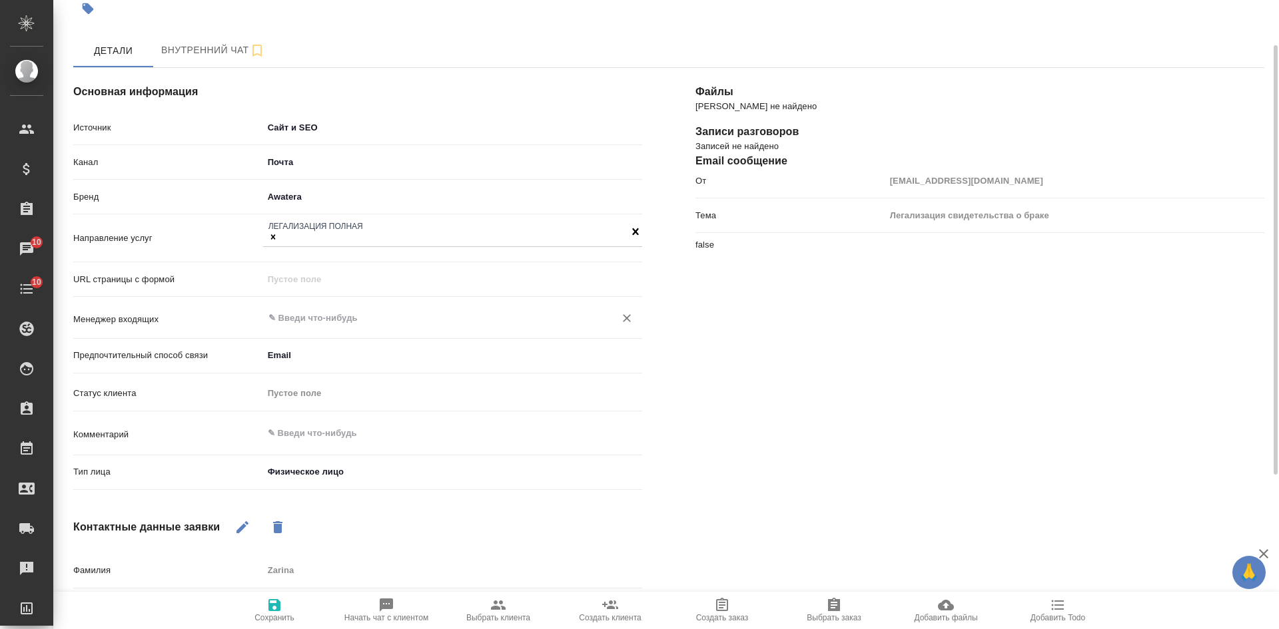
click at [309, 319] on input "text" at bounding box center [430, 318] width 326 height 16
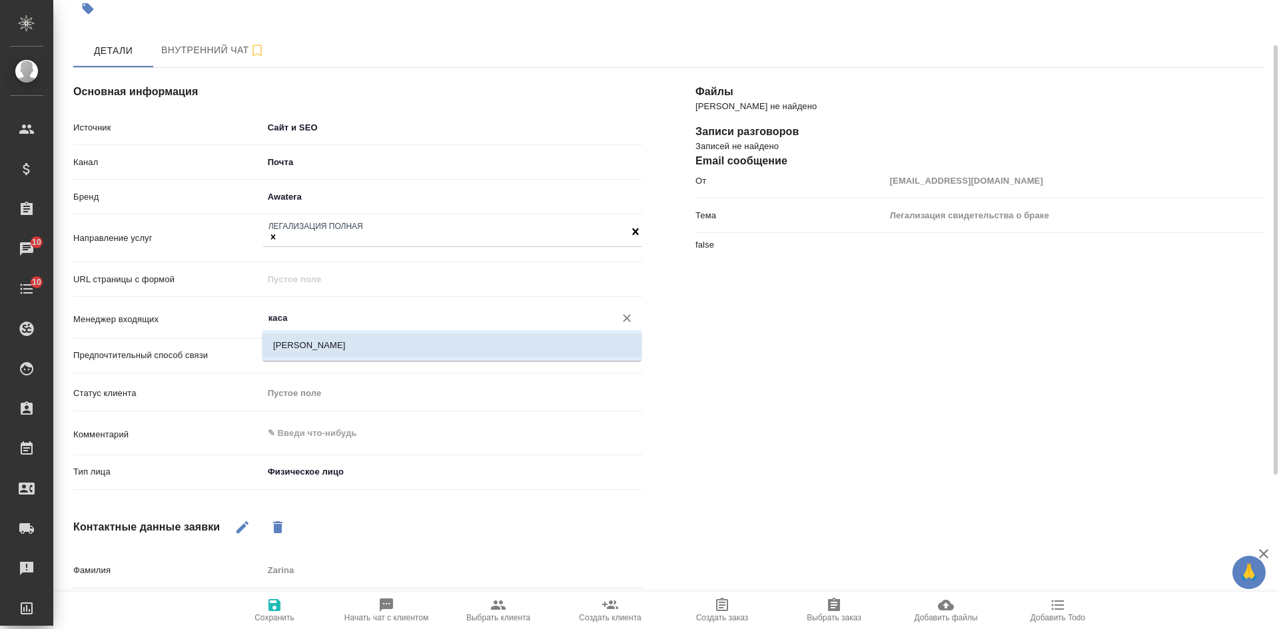
drag, startPoint x: 308, startPoint y: 347, endPoint x: 322, endPoint y: 404, distance: 59.0
click at [308, 348] on li "Касаткина Александра" at bounding box center [451, 346] width 379 height 24
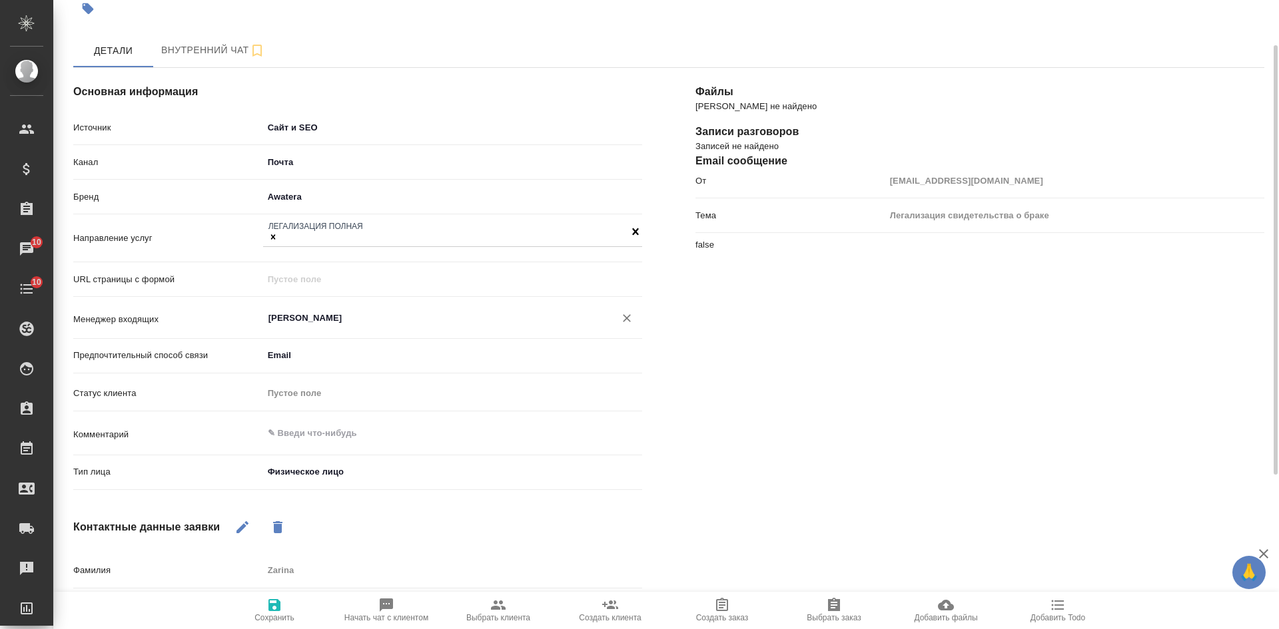
type input "Касаткина Александра"
click at [268, 608] on icon "button" at bounding box center [274, 605] width 16 height 16
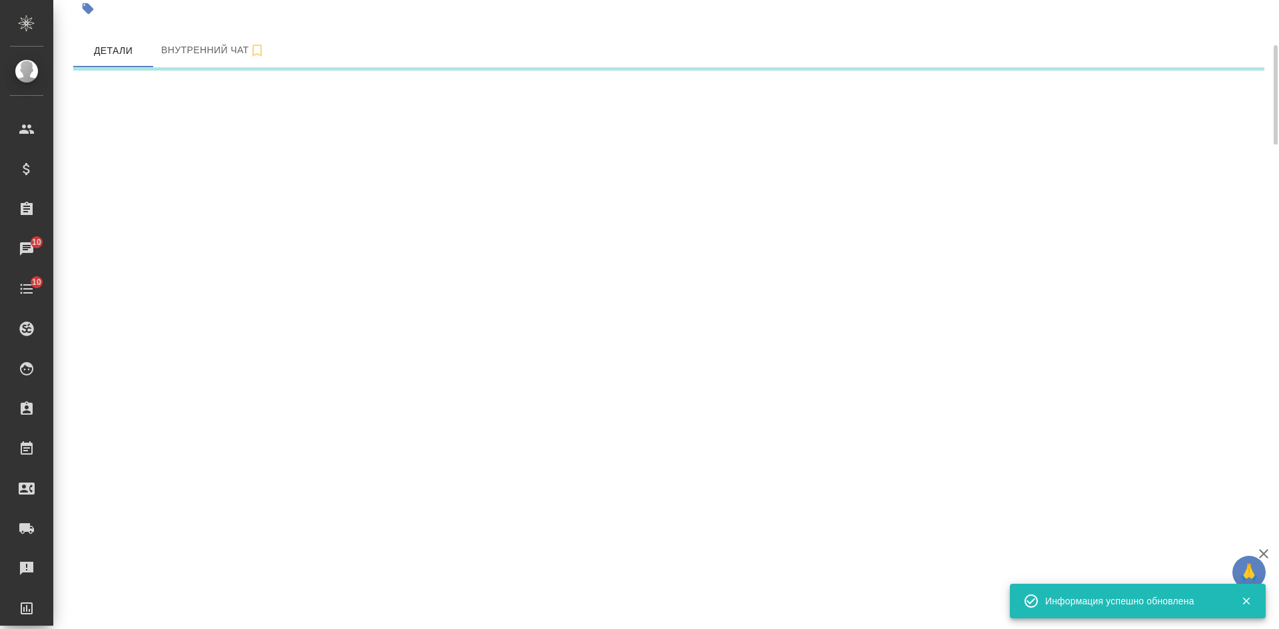
select select "RU"
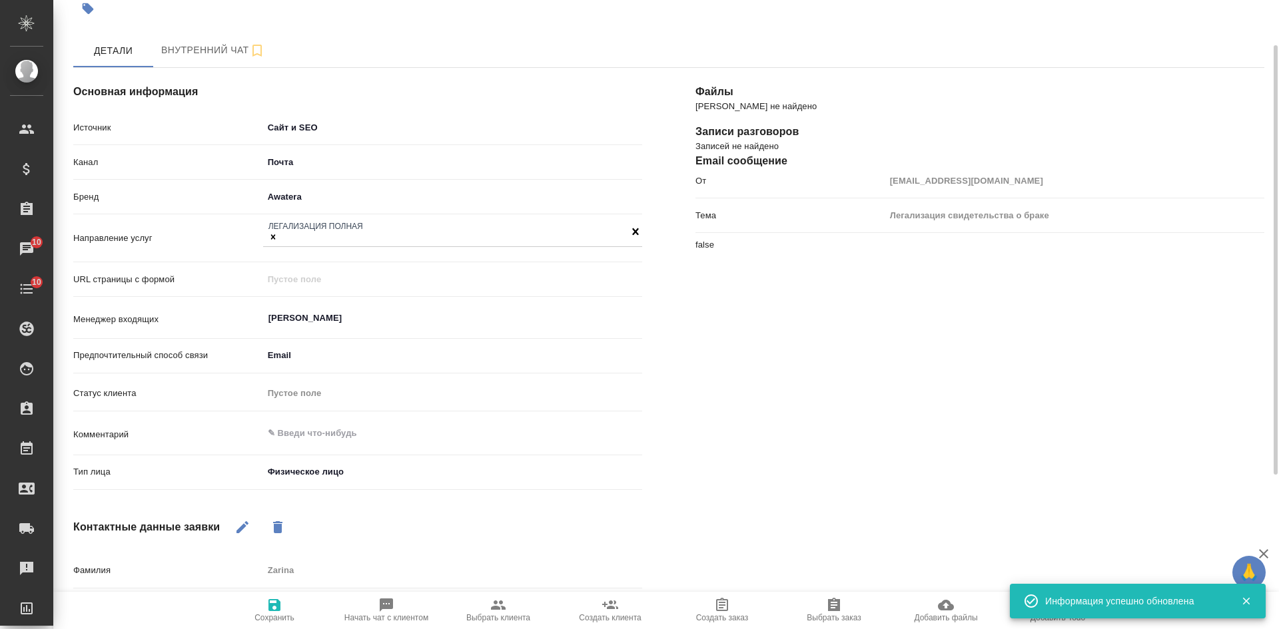
type textarea "x"
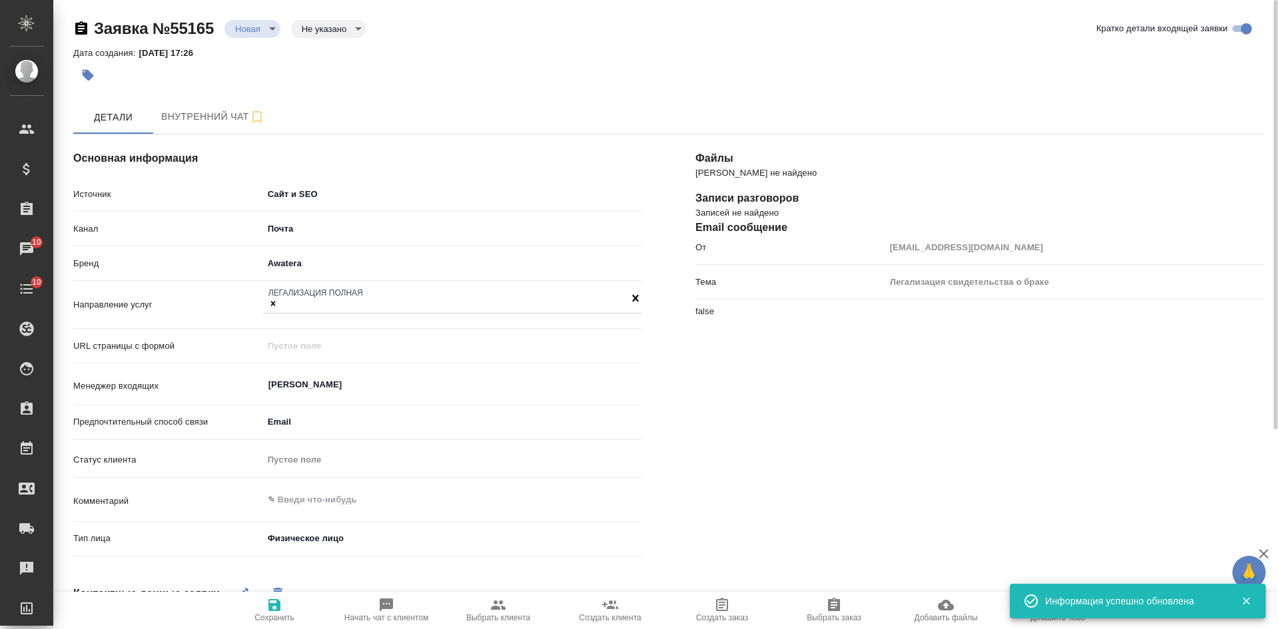
click at [328, 23] on body "🙏 .cls-1 fill:#fff; AWATERA Kasatkina Aleksandra Клиенты Спецификации Заказы 10…" at bounding box center [639, 314] width 1279 height 629
click at [328, 40] on li "Целевая" at bounding box center [329, 50] width 76 height 23
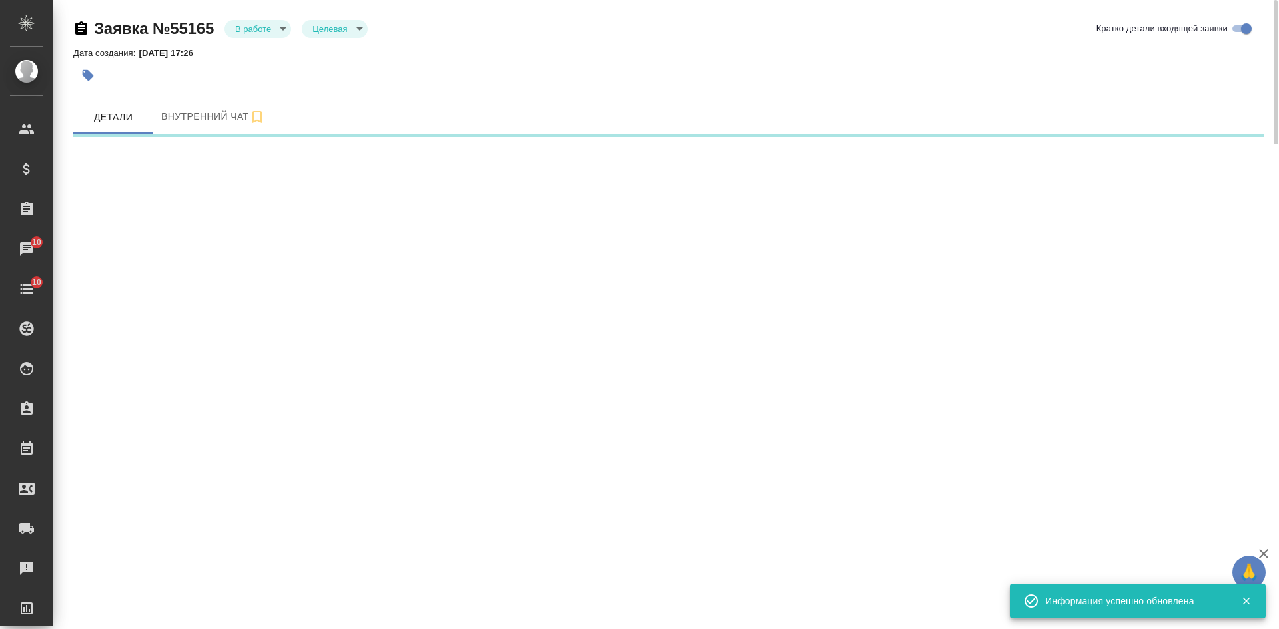
select select "RU"
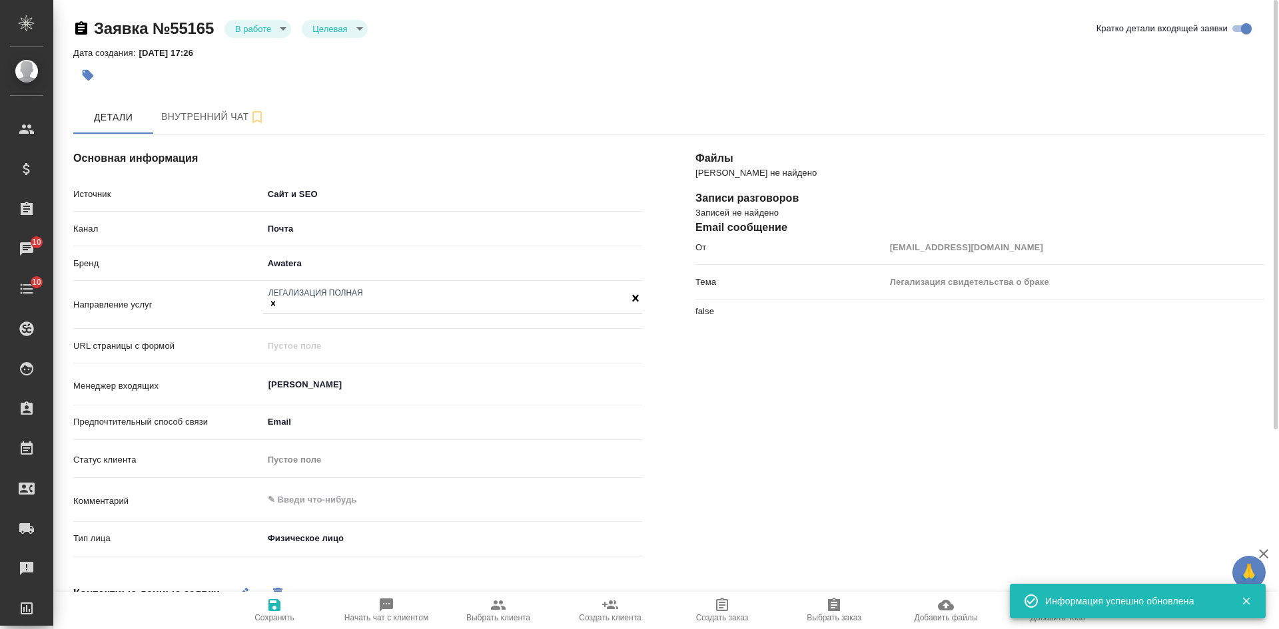
type textarea "x"
click at [280, 616] on span "Сохранить" at bounding box center [274, 617] width 40 height 9
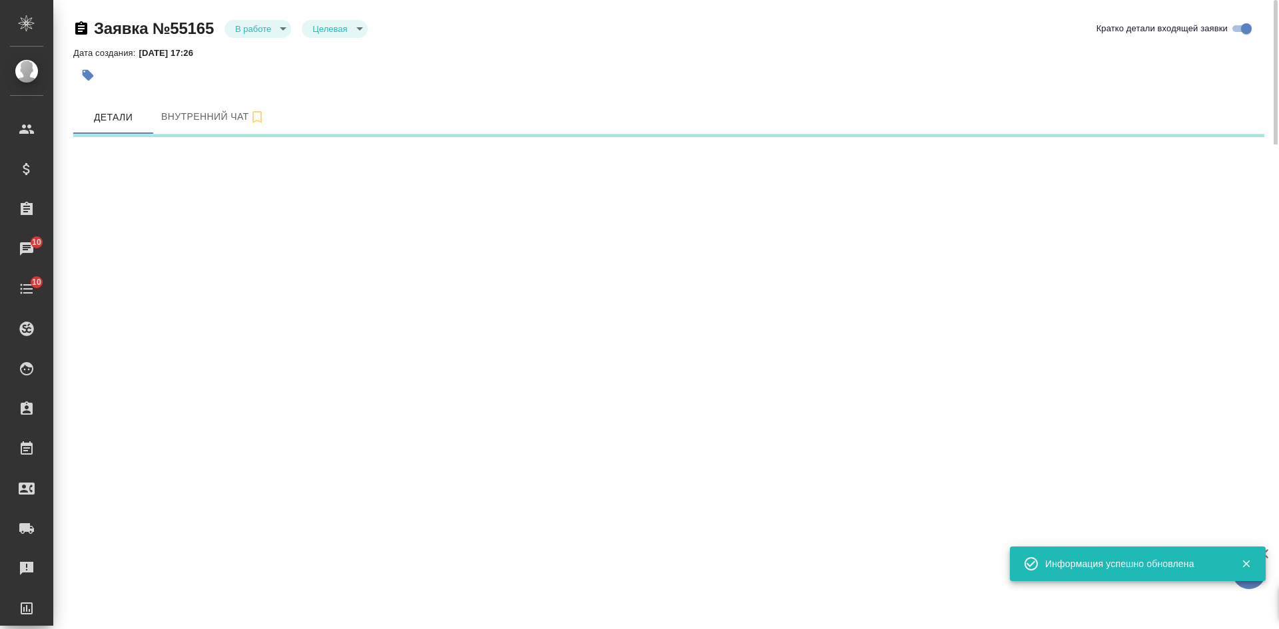
select select "RU"
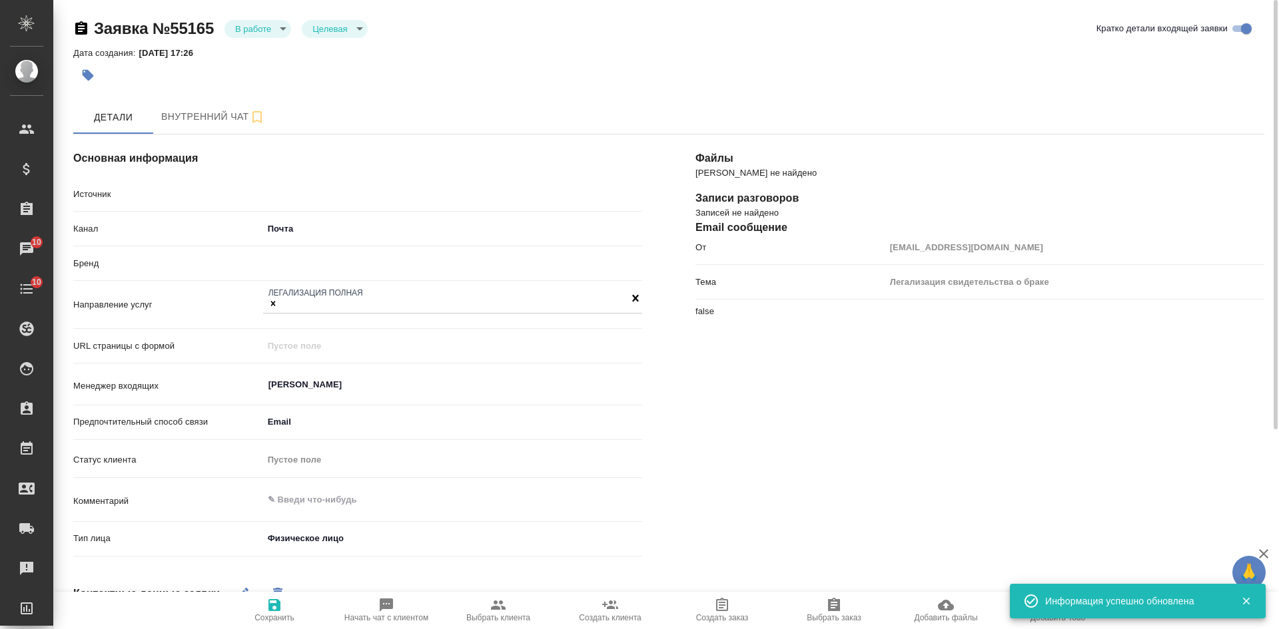
type textarea "x"
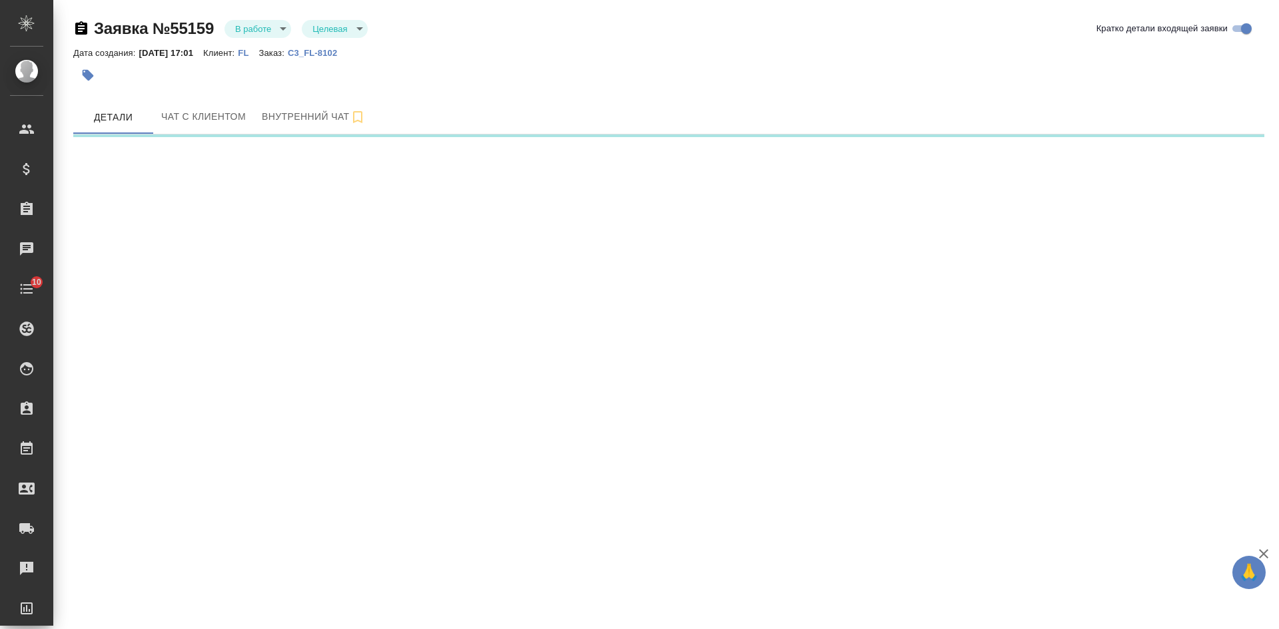
select select "RU"
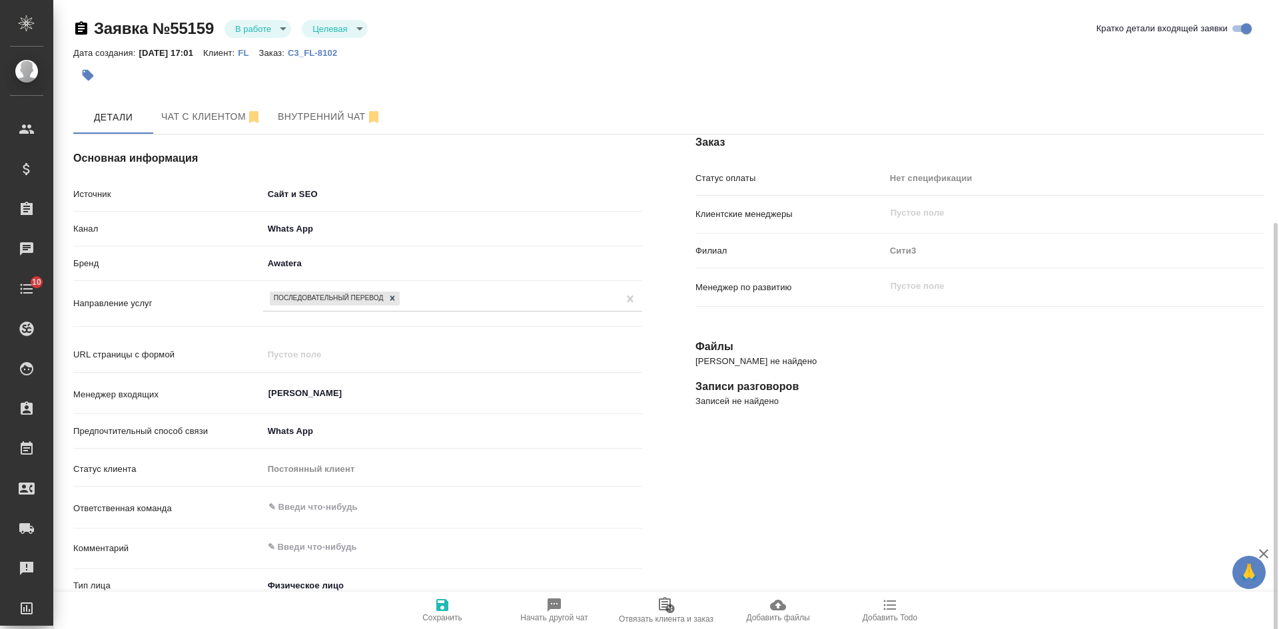
scroll to position [324, 0]
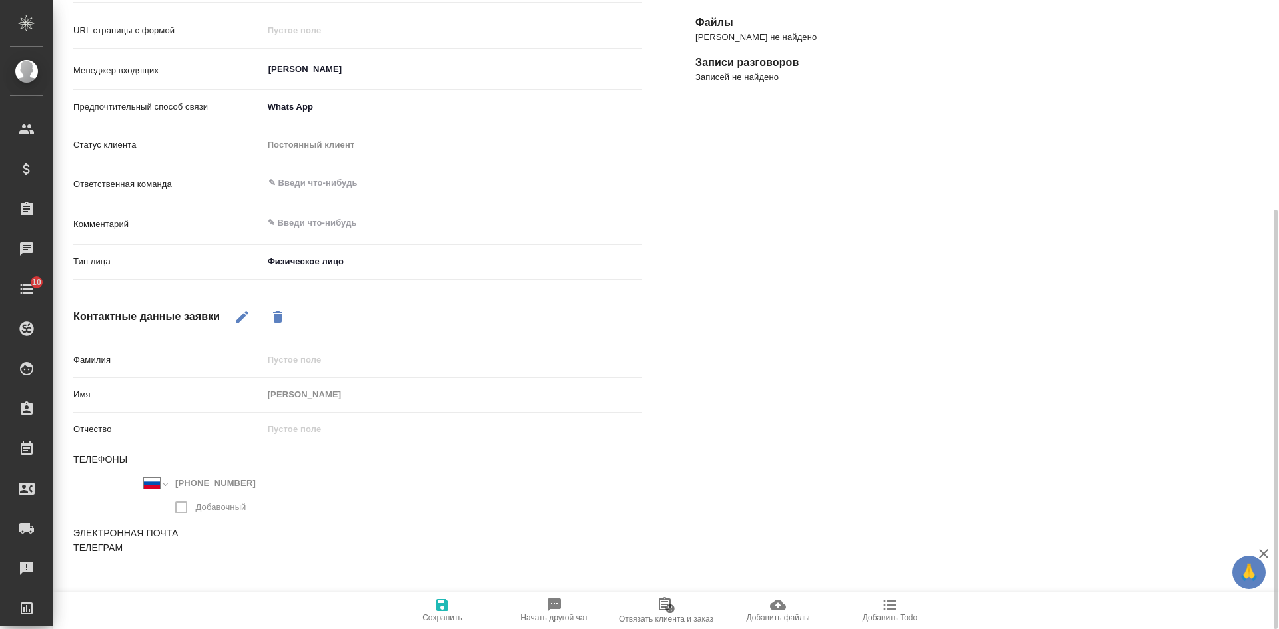
click at [295, 260] on body "🙏 .cls-1 fill:#fff; AWATERA [PERSON_NAME] Спецификации Заказы Чаты 10 Todo Прое…" at bounding box center [639, 314] width 1279 height 629
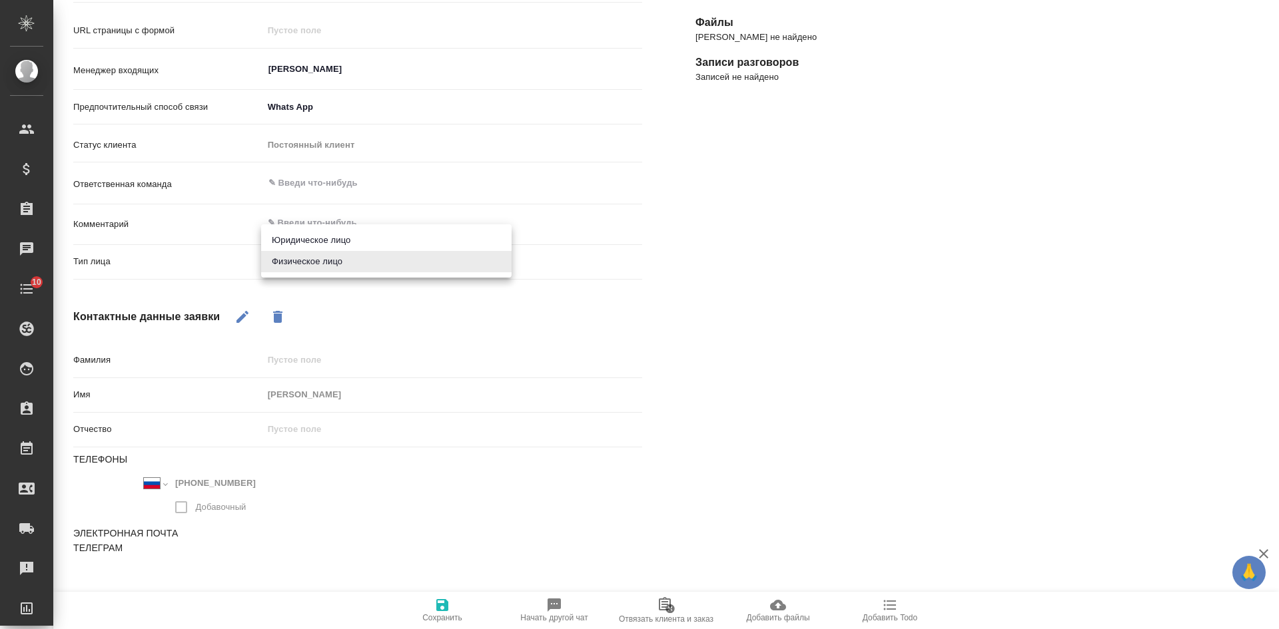
click at [306, 240] on li "Юридическое лицо" at bounding box center [386, 240] width 250 height 21
type textarea "x"
type input "company"
click at [436, 613] on icon "button" at bounding box center [442, 605] width 16 height 16
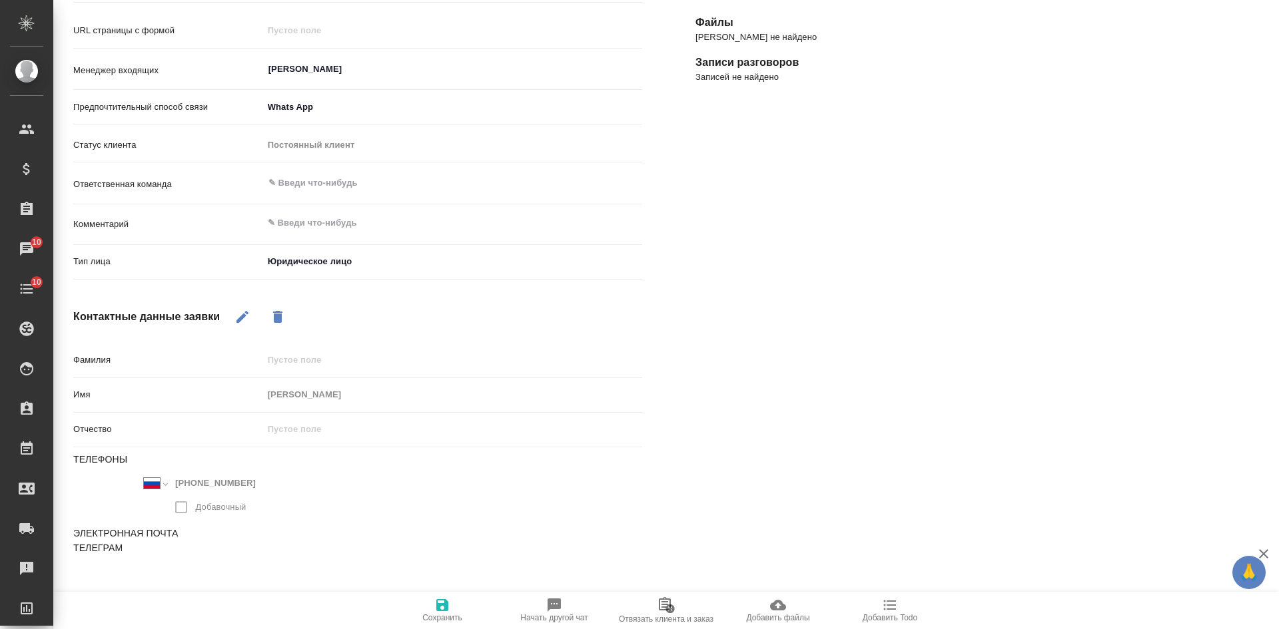
select select "RU"
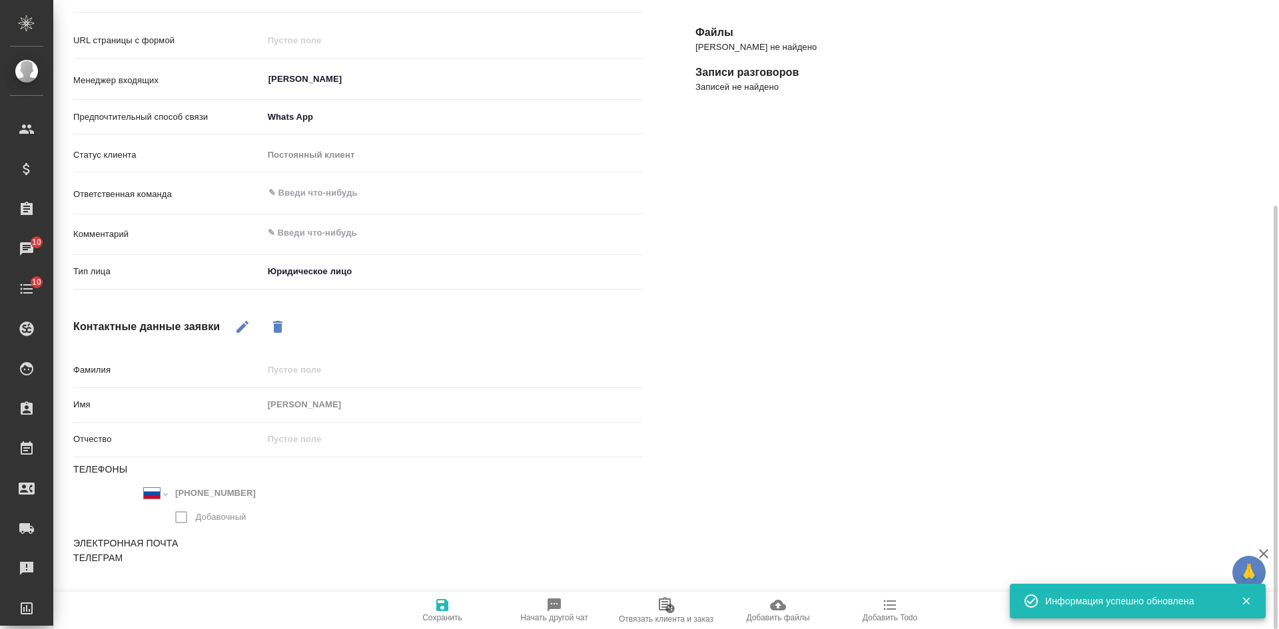
type textarea "x"
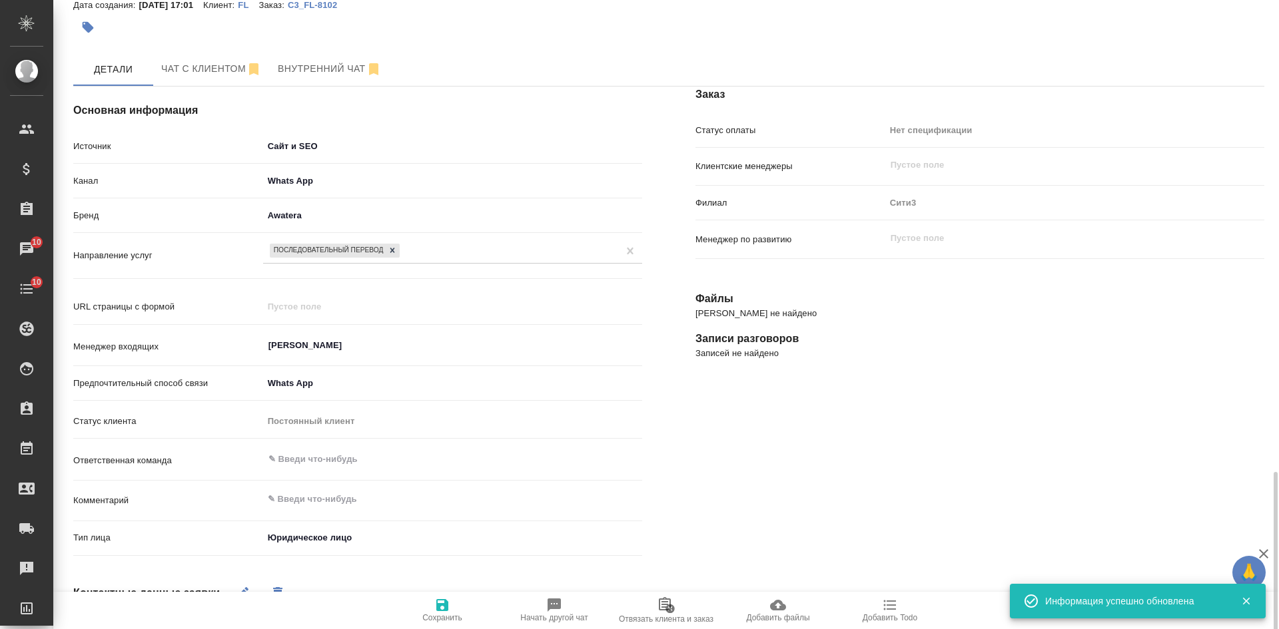
scroll to position [0, 0]
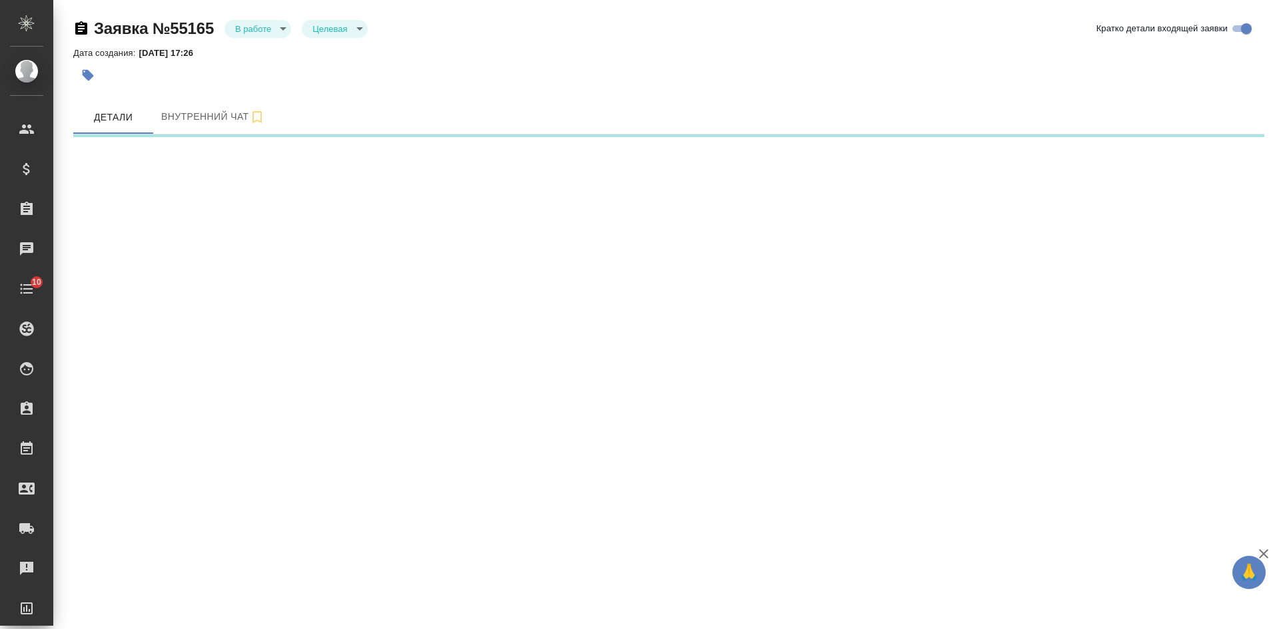
select select "RU"
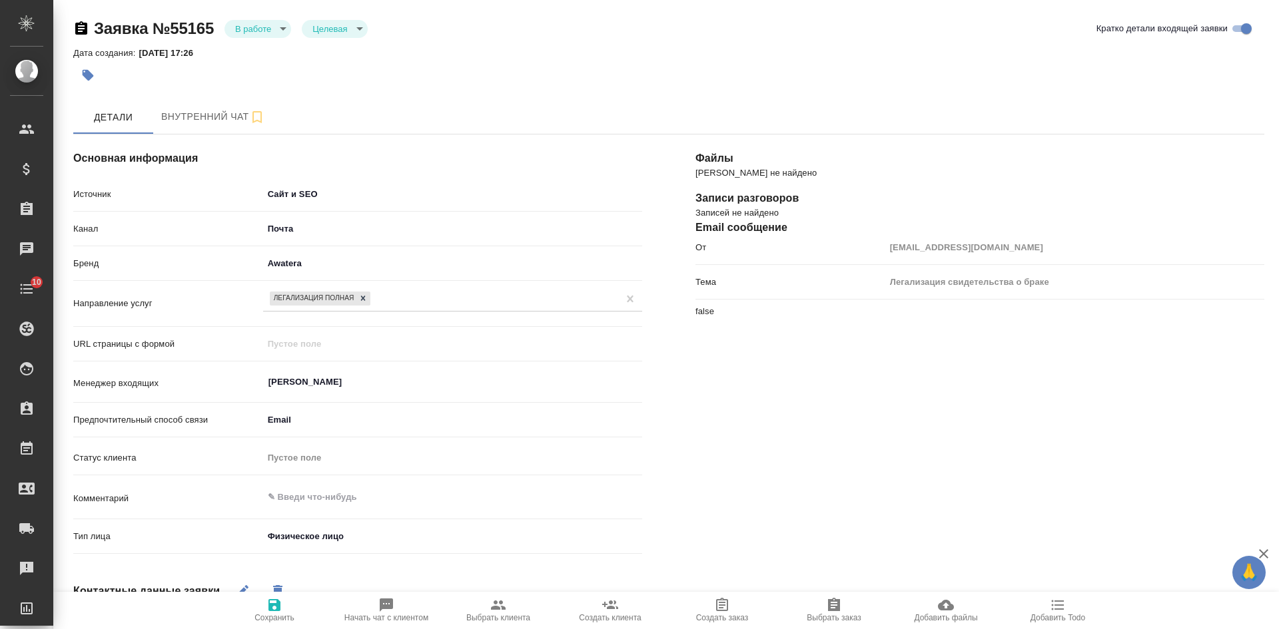
click at [502, 607] on icon "button" at bounding box center [498, 605] width 15 height 9
type textarea "x"
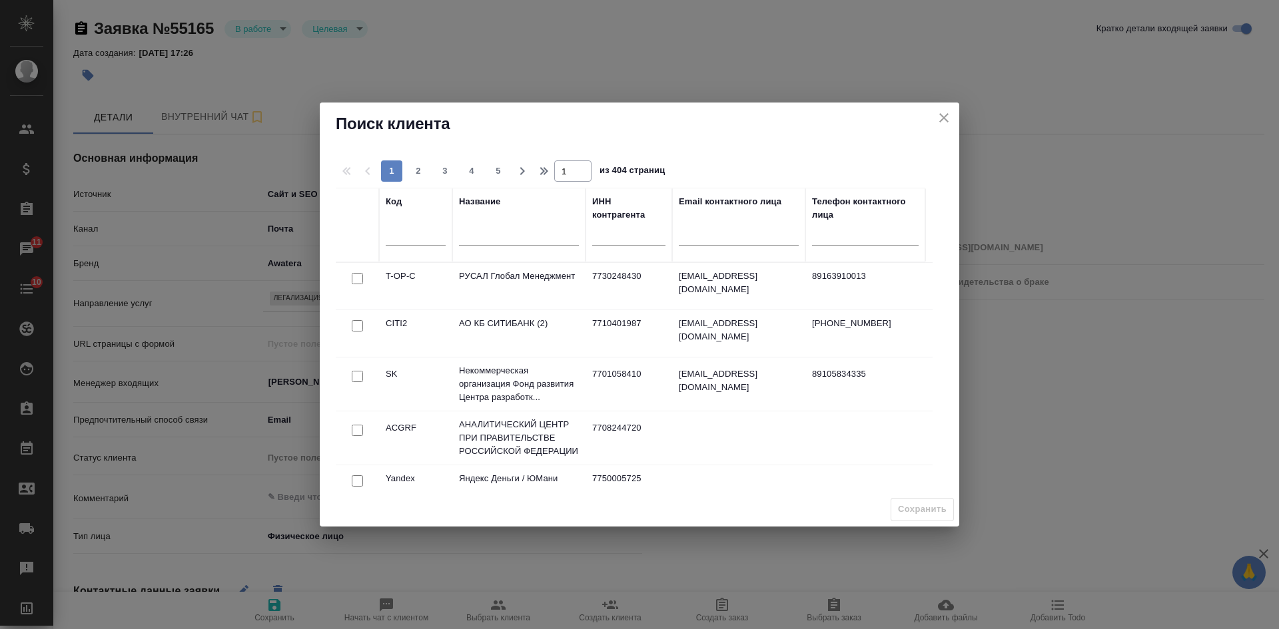
click at [492, 230] on input "text" at bounding box center [519, 236] width 120 height 17
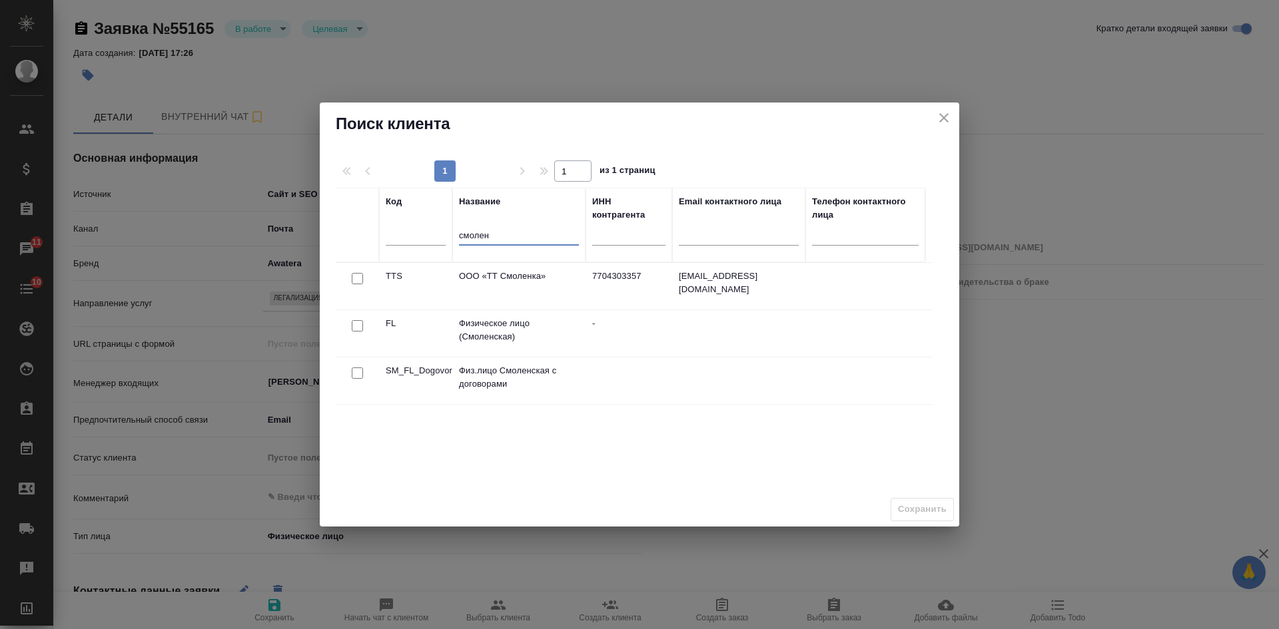
type input "смолен"
click at [354, 327] on input "checkbox" at bounding box center [357, 325] width 11 height 11
checkbox input "true"
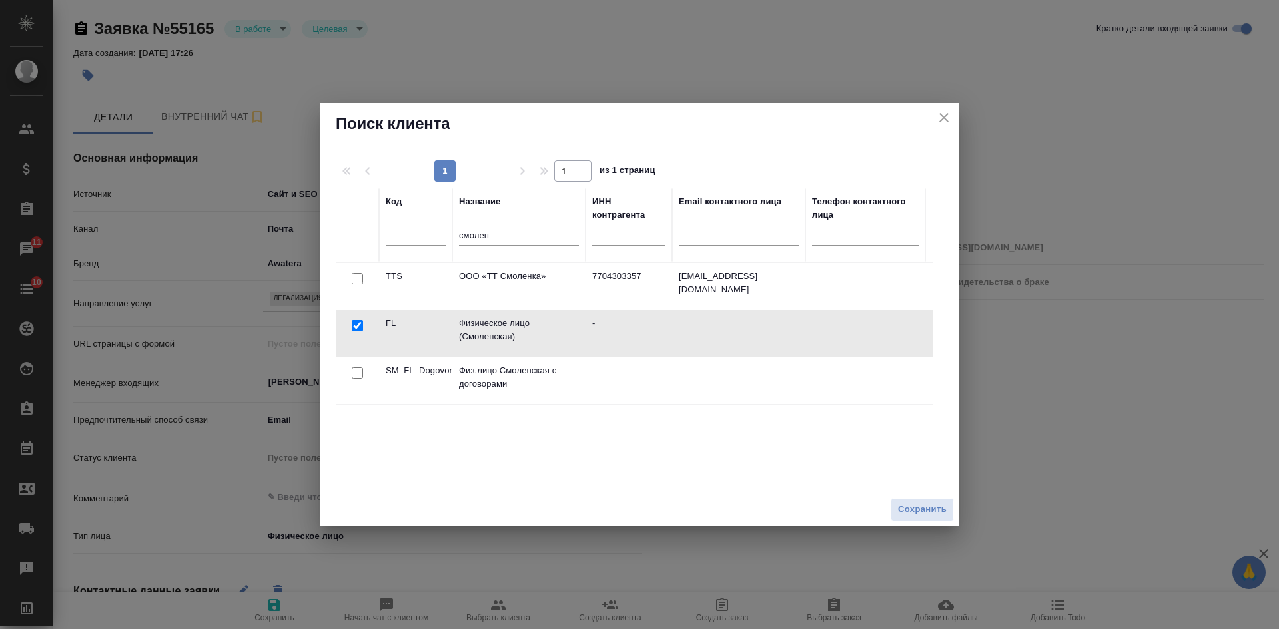
click at [916, 518] on button "Сохранить" at bounding box center [922, 509] width 63 height 23
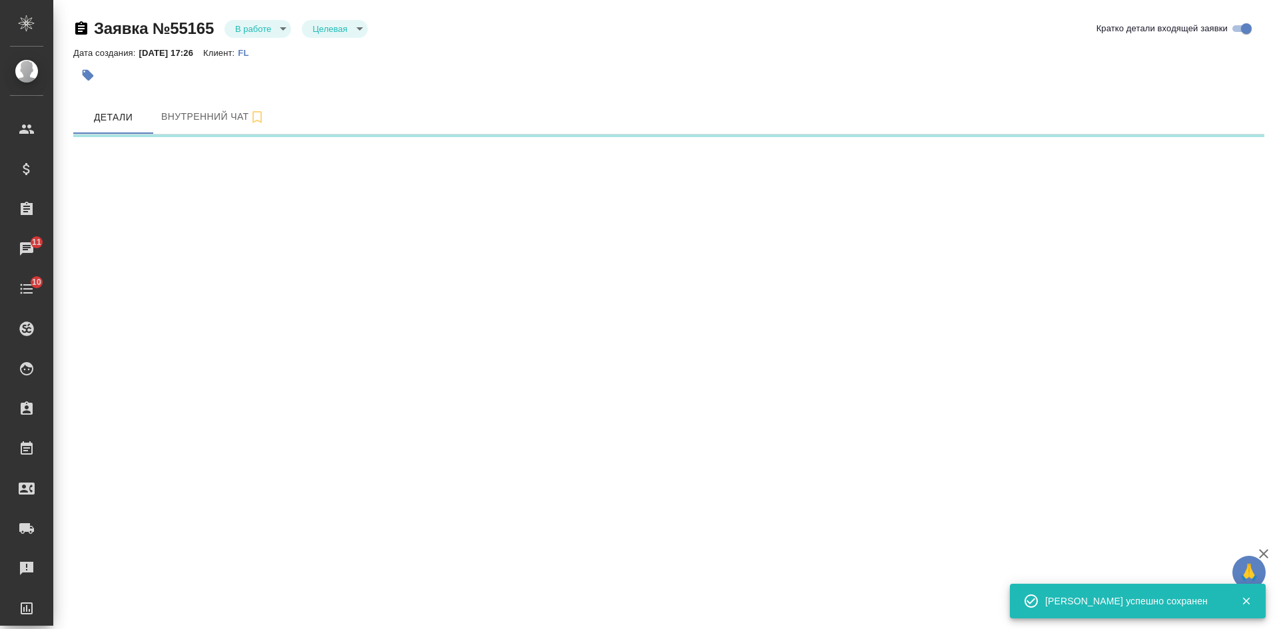
select select "RU"
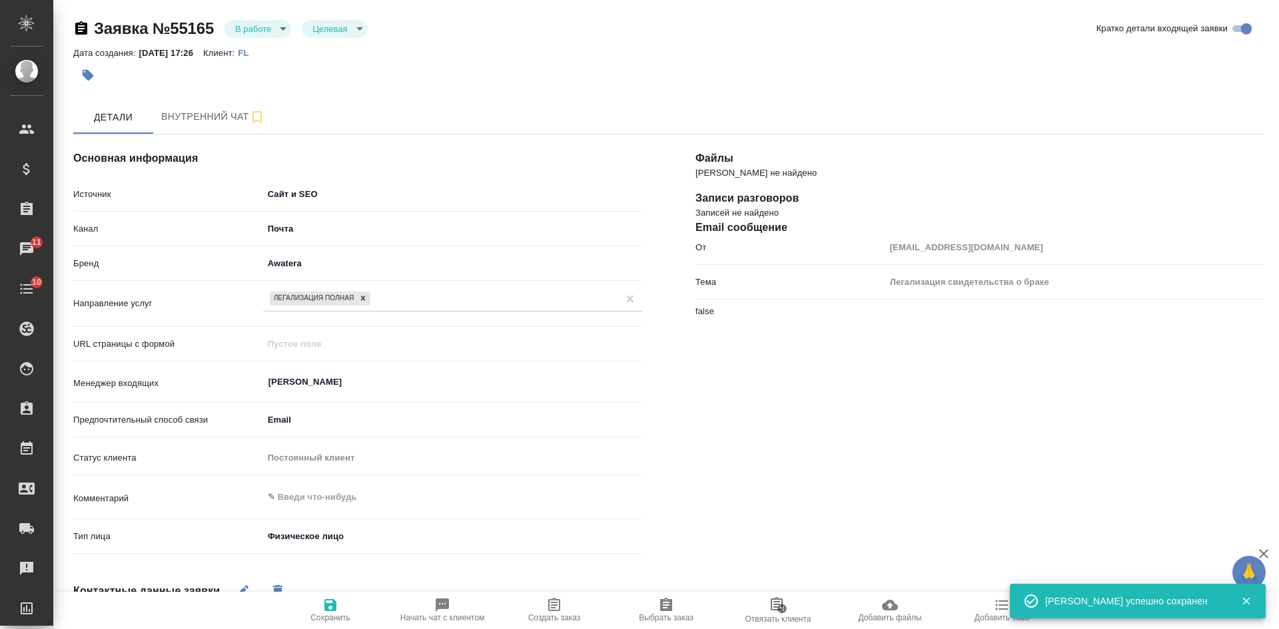
click at [550, 606] on icon "button" at bounding box center [554, 604] width 12 height 13
type textarea "x"
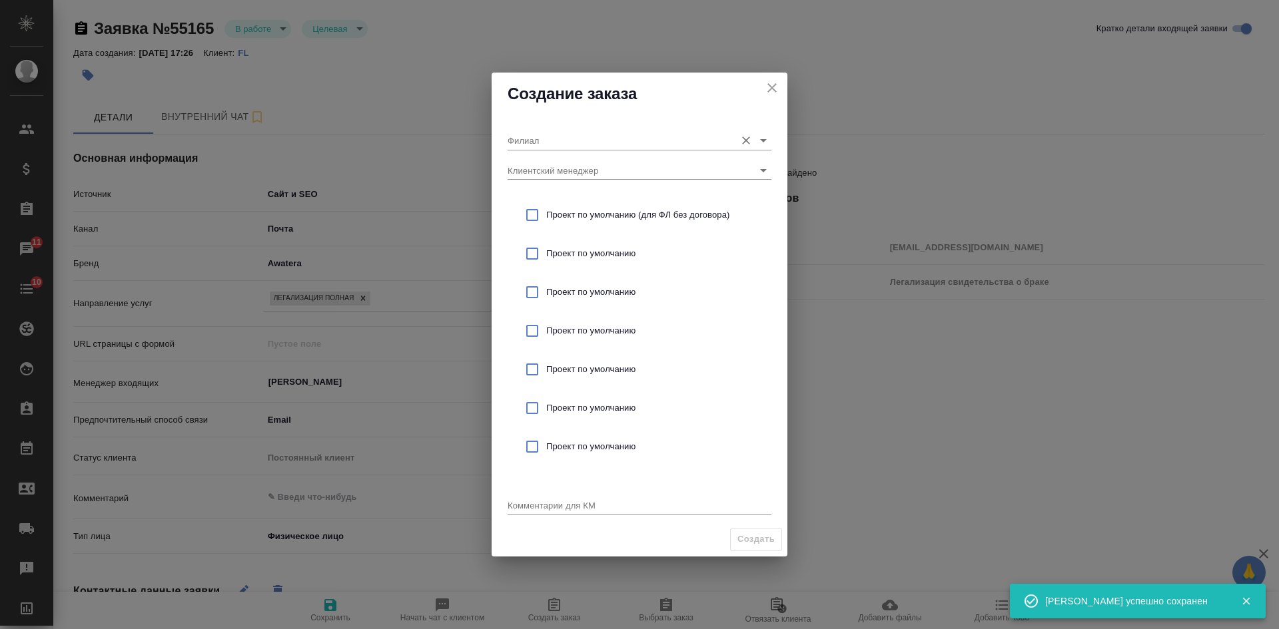
click at [561, 142] on input "Филиал" at bounding box center [618, 140] width 221 height 18
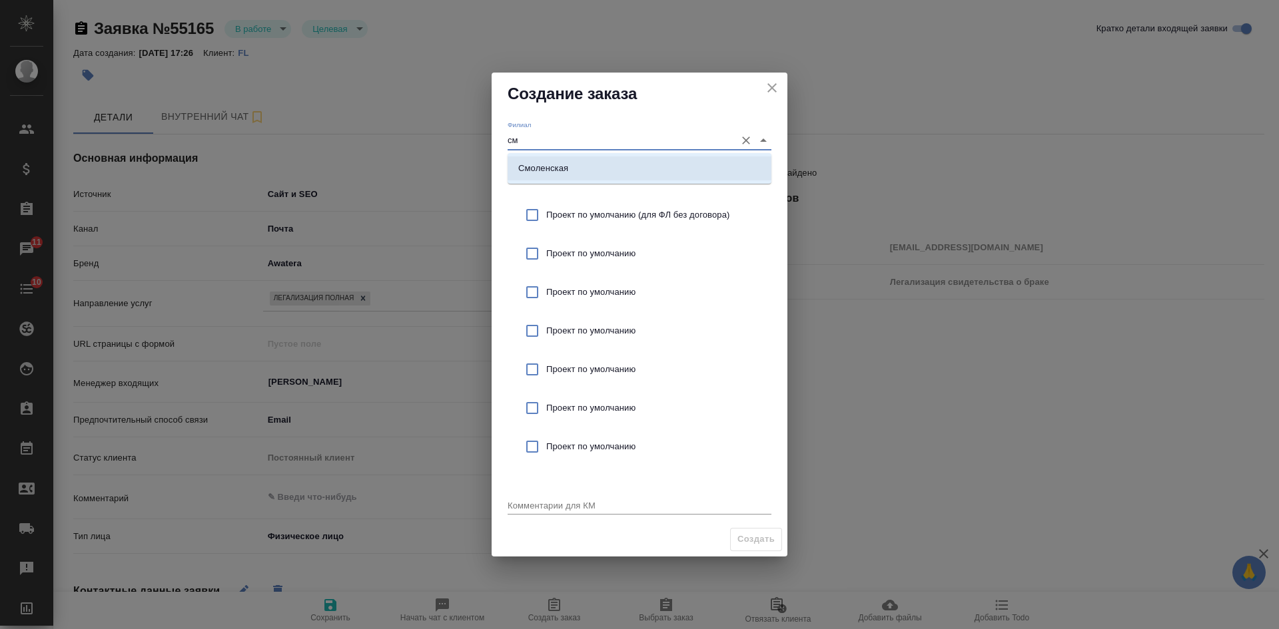
click at [542, 169] on p "Смоленская" at bounding box center [543, 168] width 50 height 13
type input "Смоленская"
click at [550, 220] on span "Проект по умолчанию (для ФЛ без договора)" at bounding box center [653, 214] width 214 height 13
checkbox input "true"
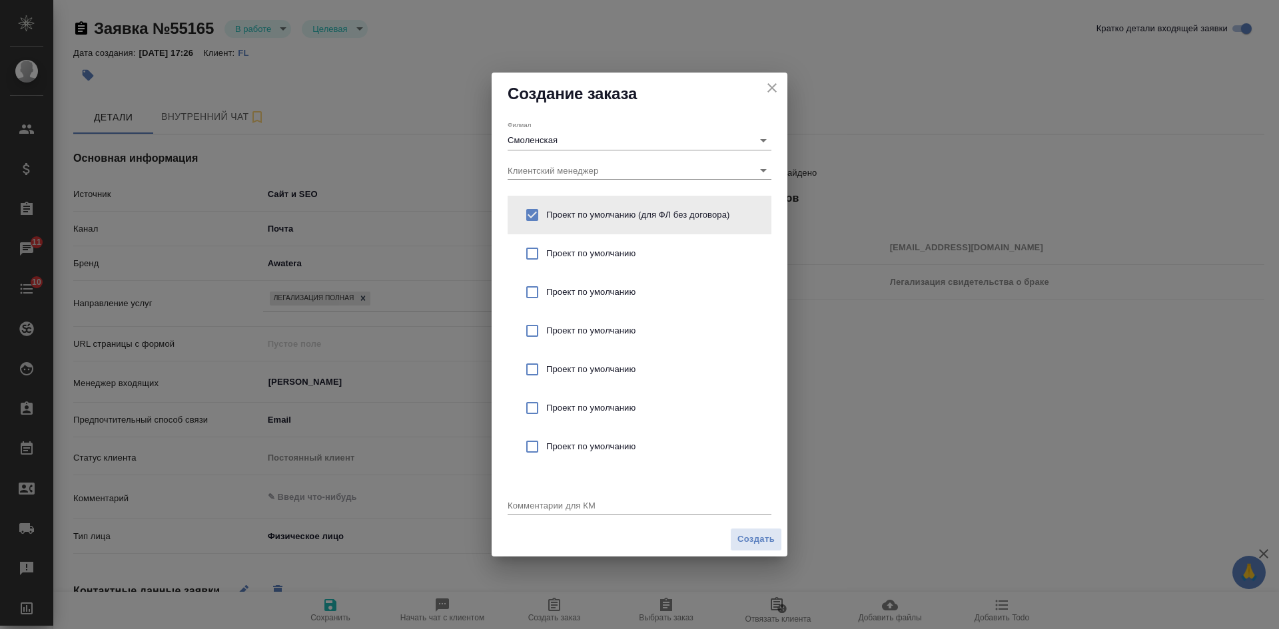
click at [570, 511] on div "x" at bounding box center [640, 506] width 264 height 17
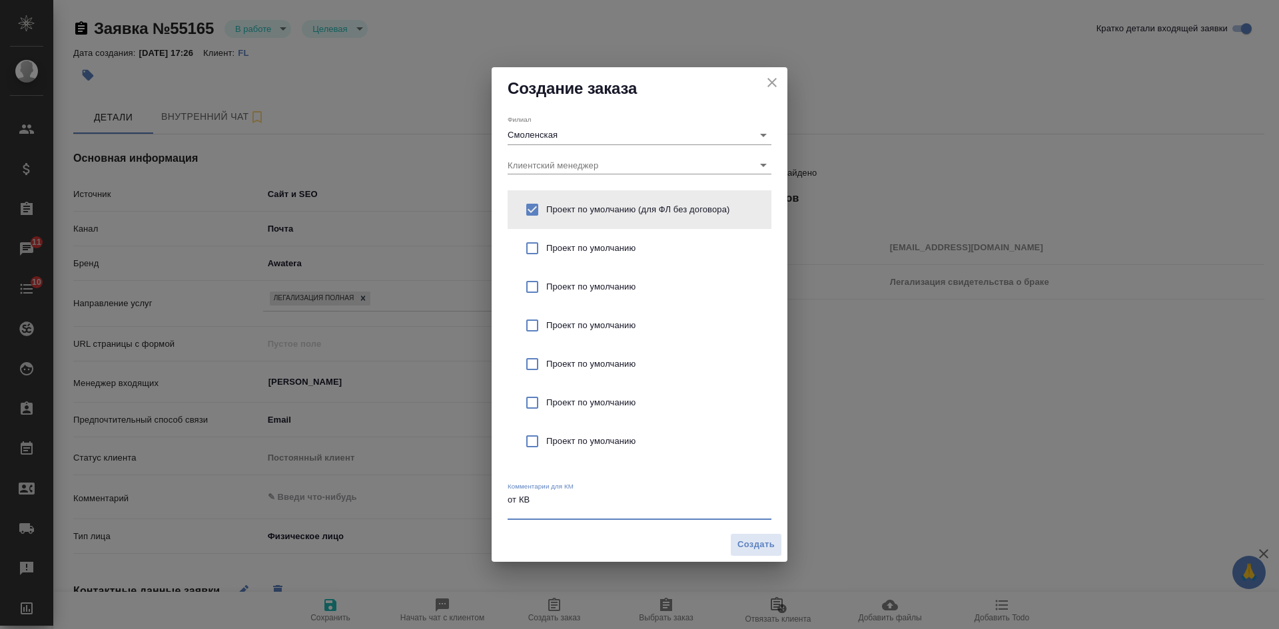
type textarea "от КВ"
type textarea "x"
paste textarea "легализации свидетельства о браке для ОАЭ."
click at [509, 512] on textarea "от КВ легализации свидетельства о браке для ОАЭ" at bounding box center [640, 505] width 264 height 21
click at [718, 515] on textarea "от КВ легализации свидетельства о браке для ОАЭ" at bounding box center [640, 505] width 264 height 21
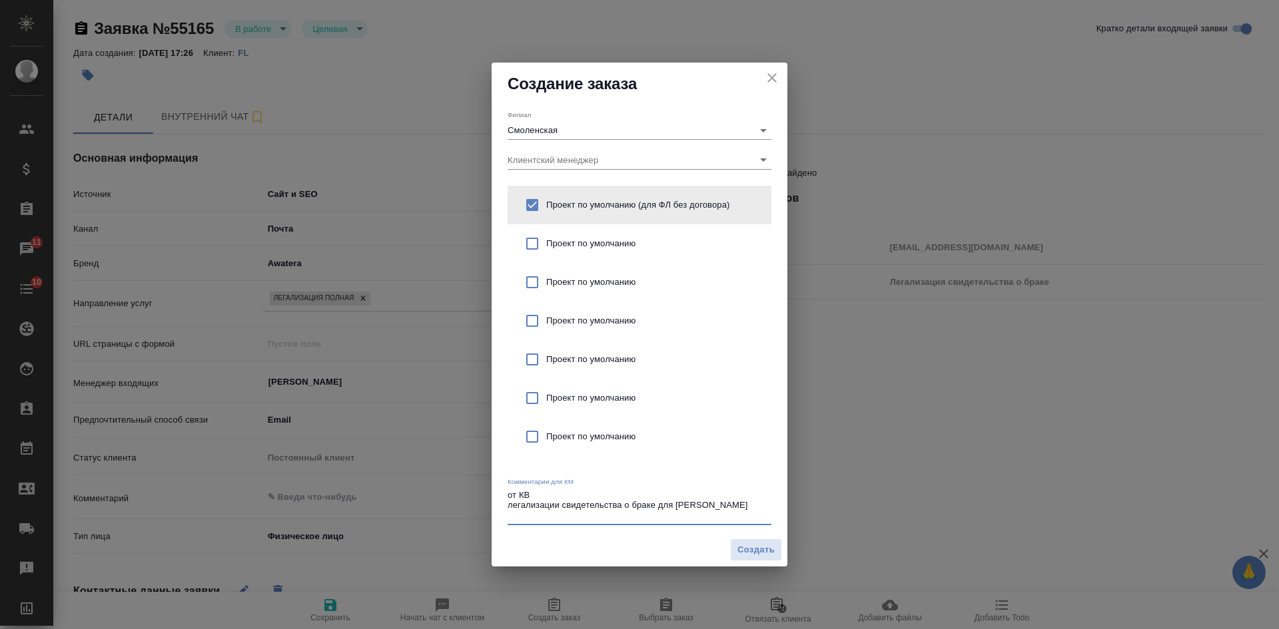
type textarea "от КВ легализации свидетельства о браке для ОАЭ"
type textarea "x"
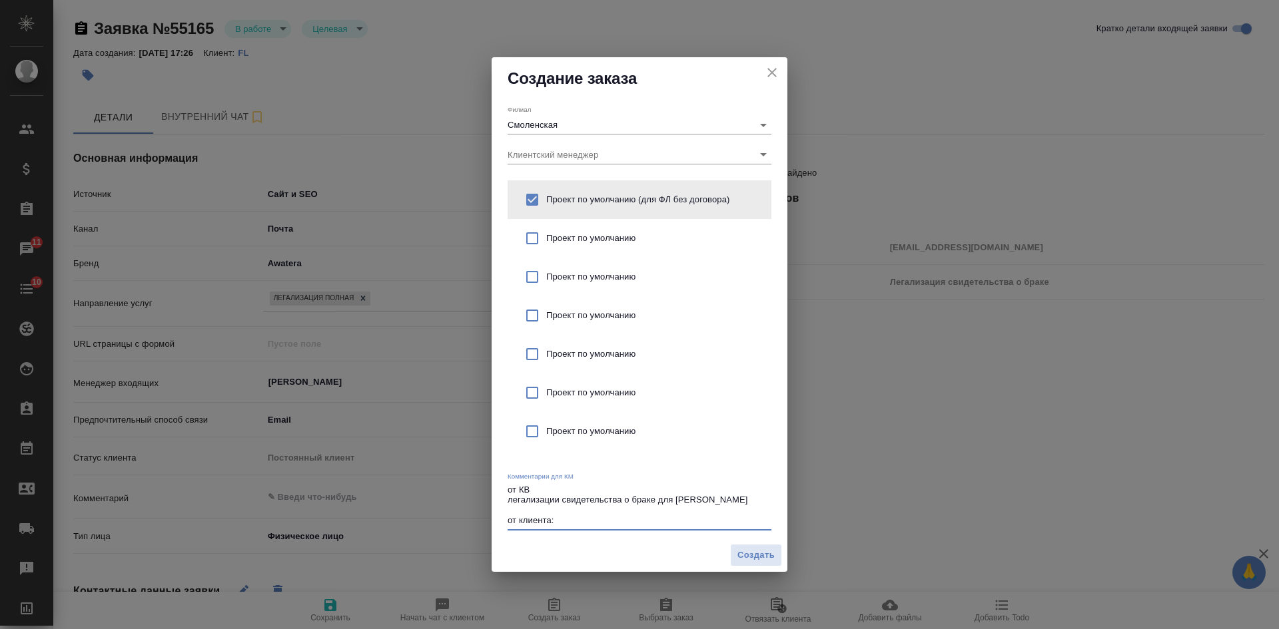
paste textarea "Услуга требуется в Москве, но я нахожусь в Дубае и легализация необходима для м…"
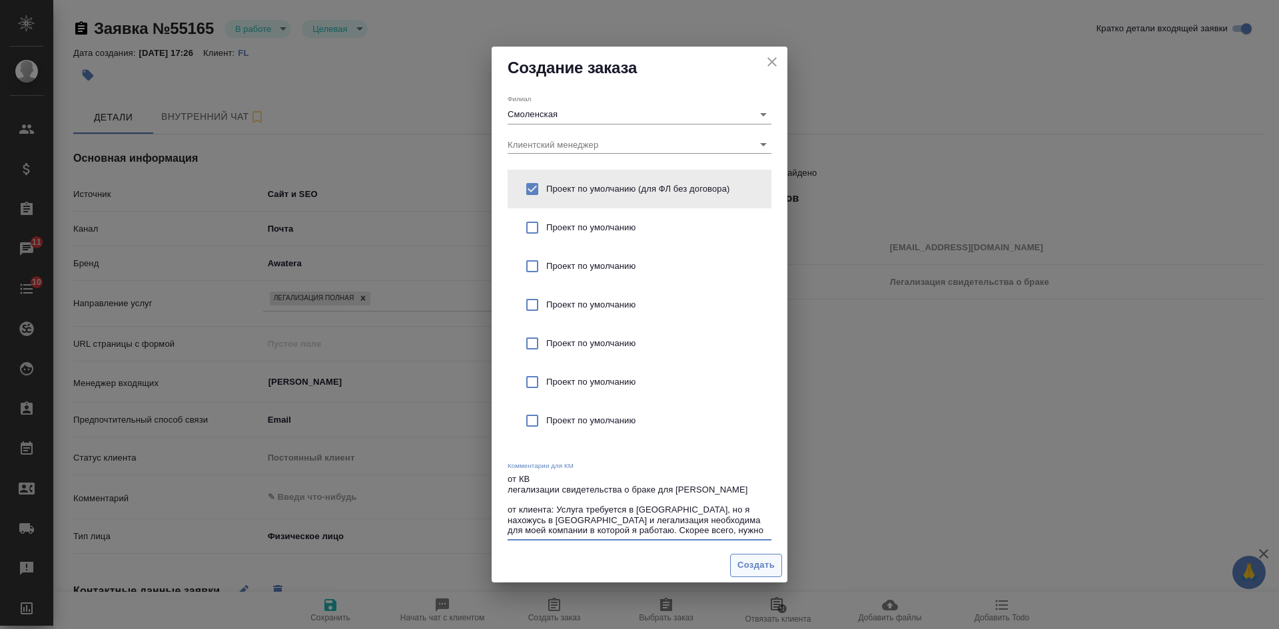
type textarea "от КВ легализации свидетельства о браке для ОАЭ от клиента: Услуга требуется в …"
click at [748, 566] on span "Создать" at bounding box center [755, 565] width 37 height 15
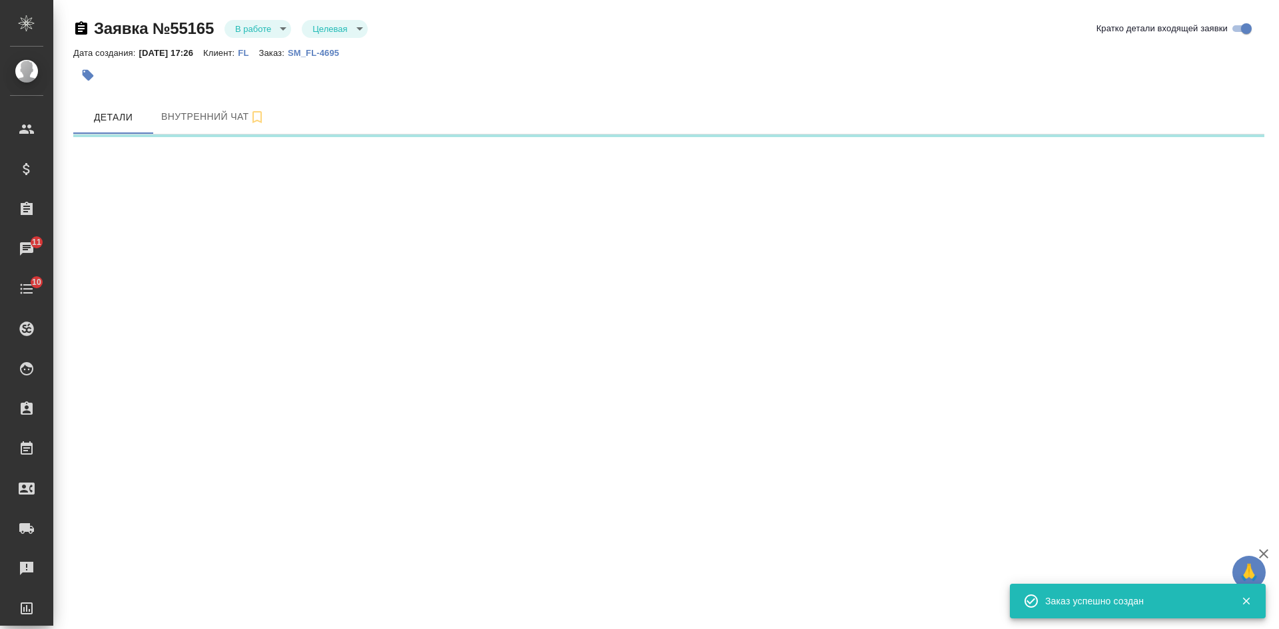
select select "RU"
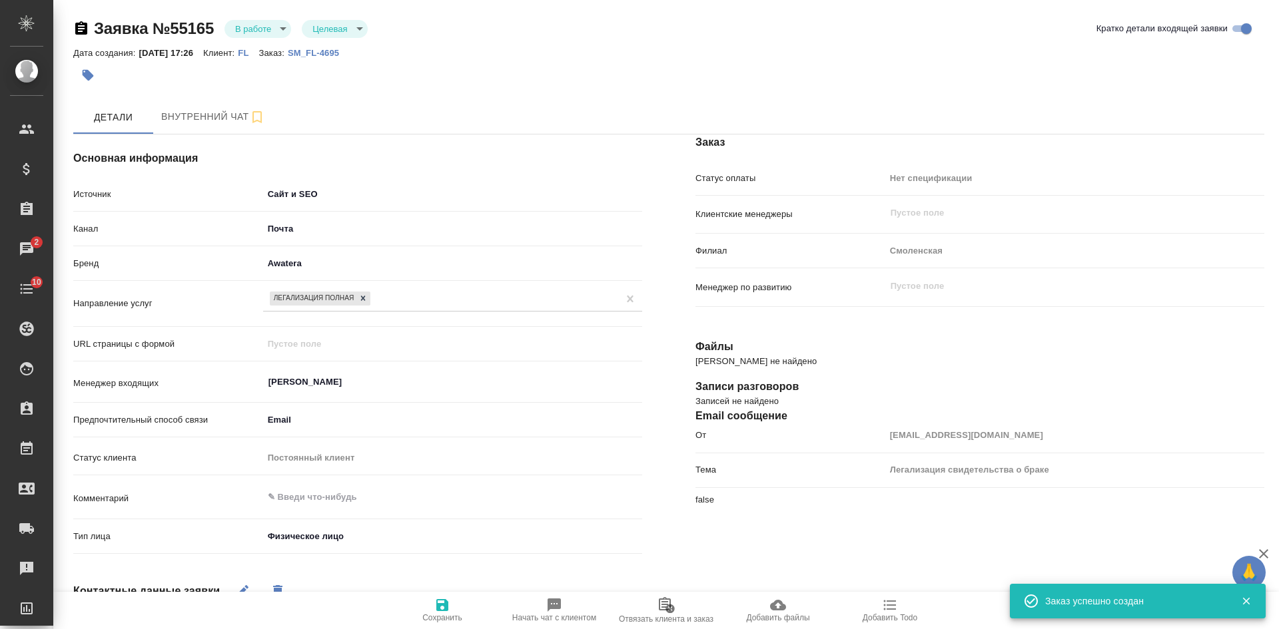
type textarea "x"
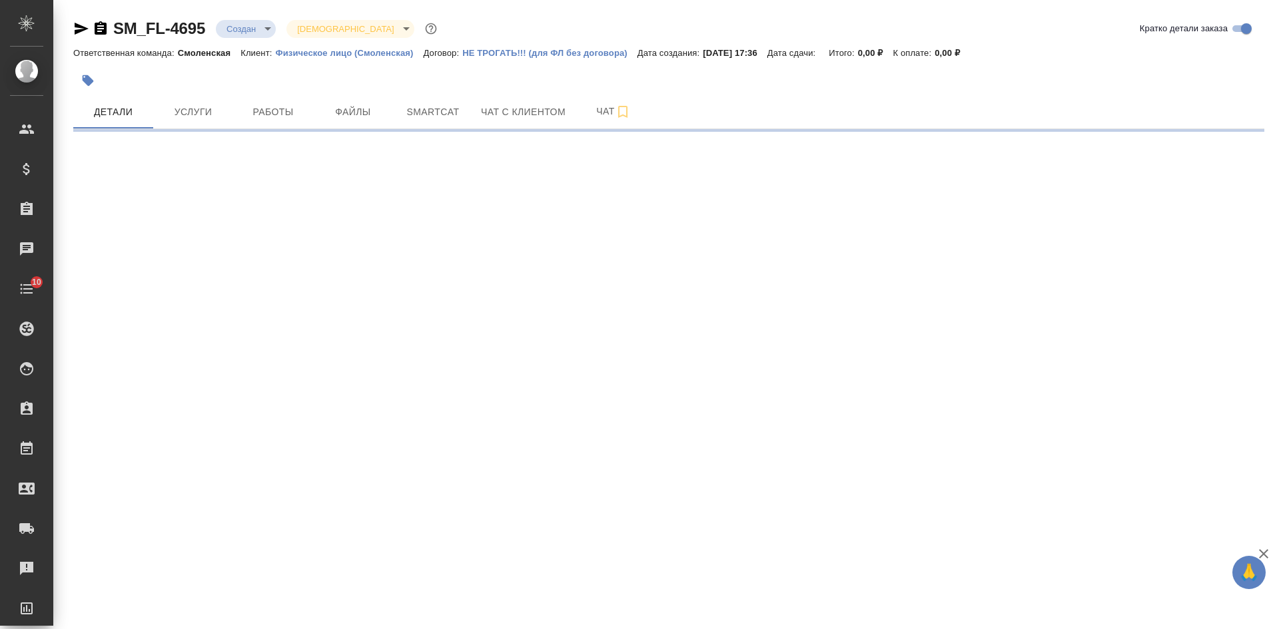
select select "RU"
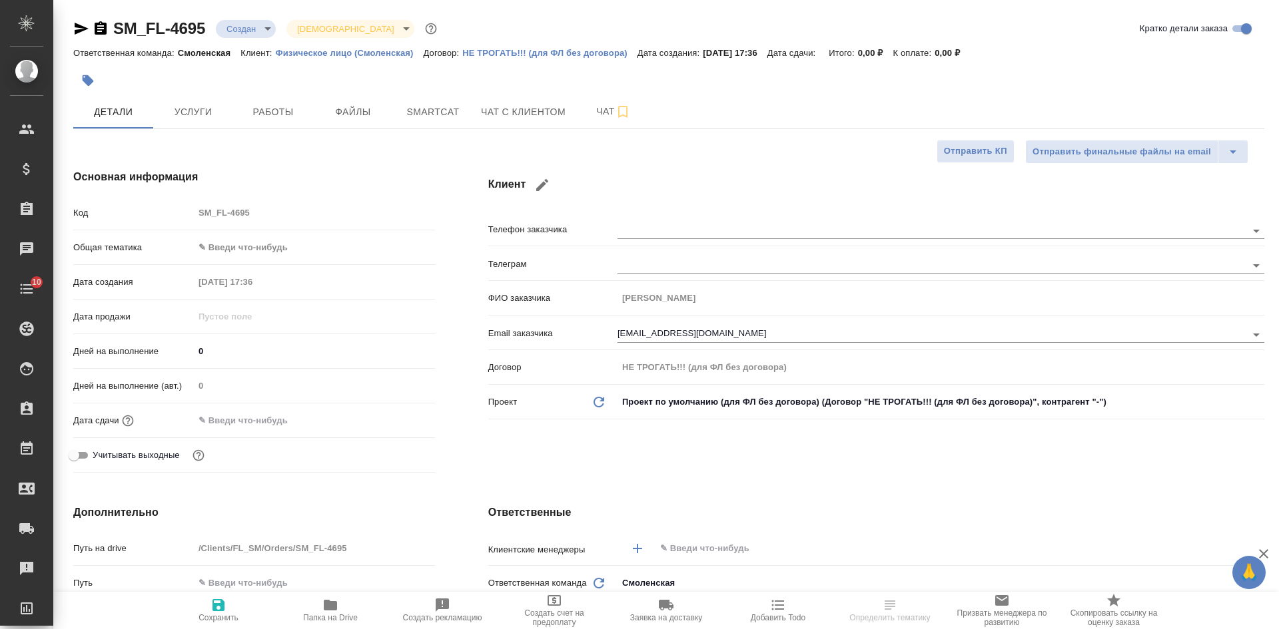
type textarea "x"
click at [103, 25] on icon "button" at bounding box center [101, 27] width 12 height 13
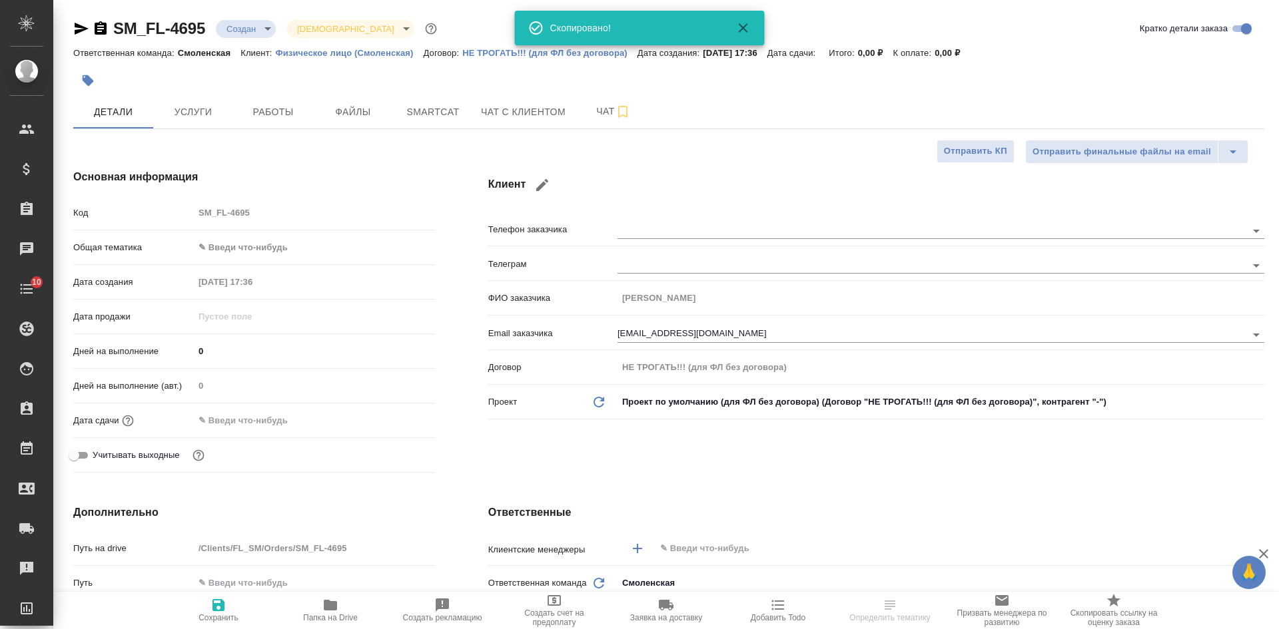
type textarea "x"
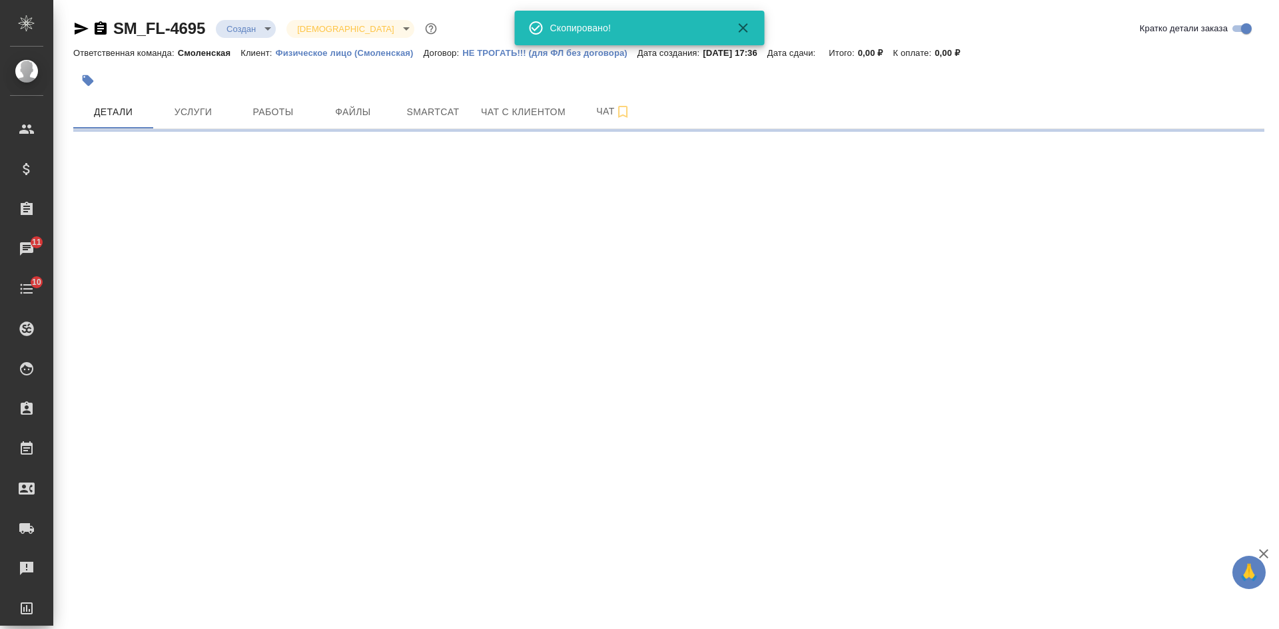
select select "RU"
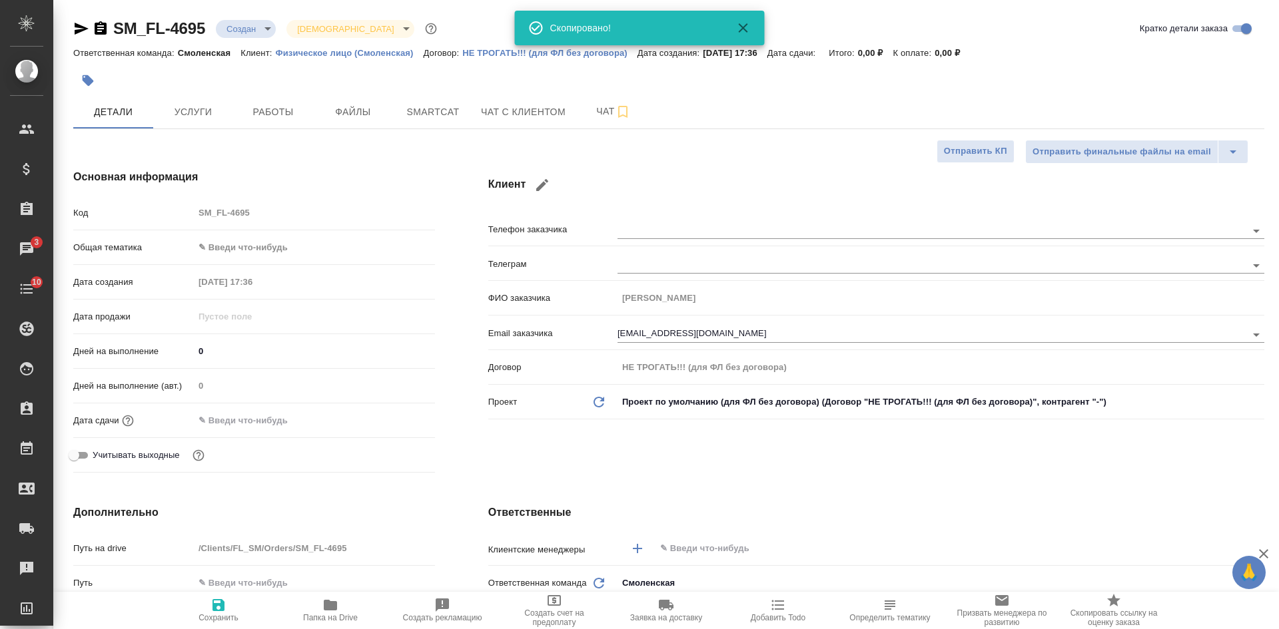
type textarea "x"
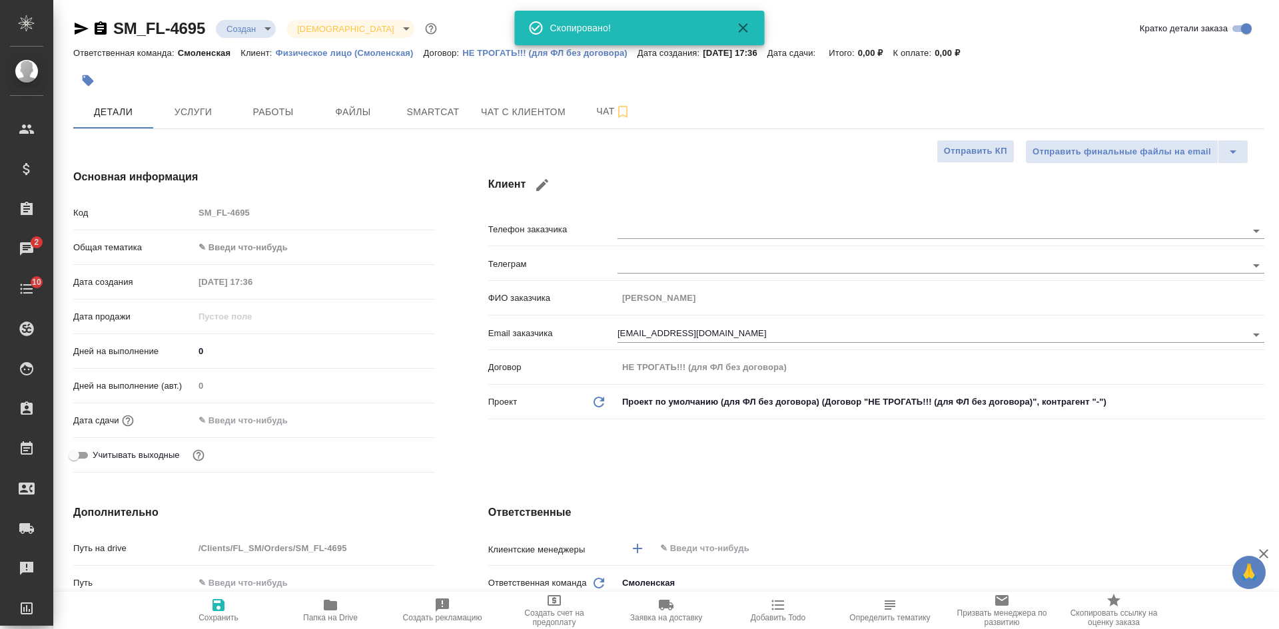
type textarea "x"
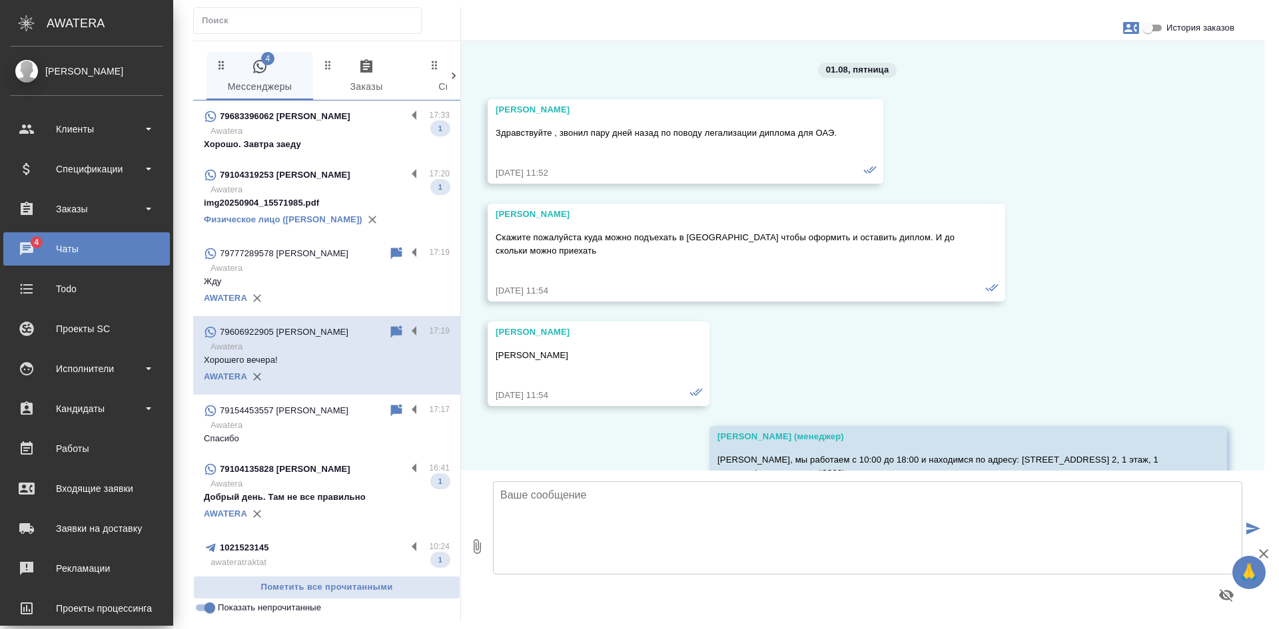
scroll to position [7251, 0]
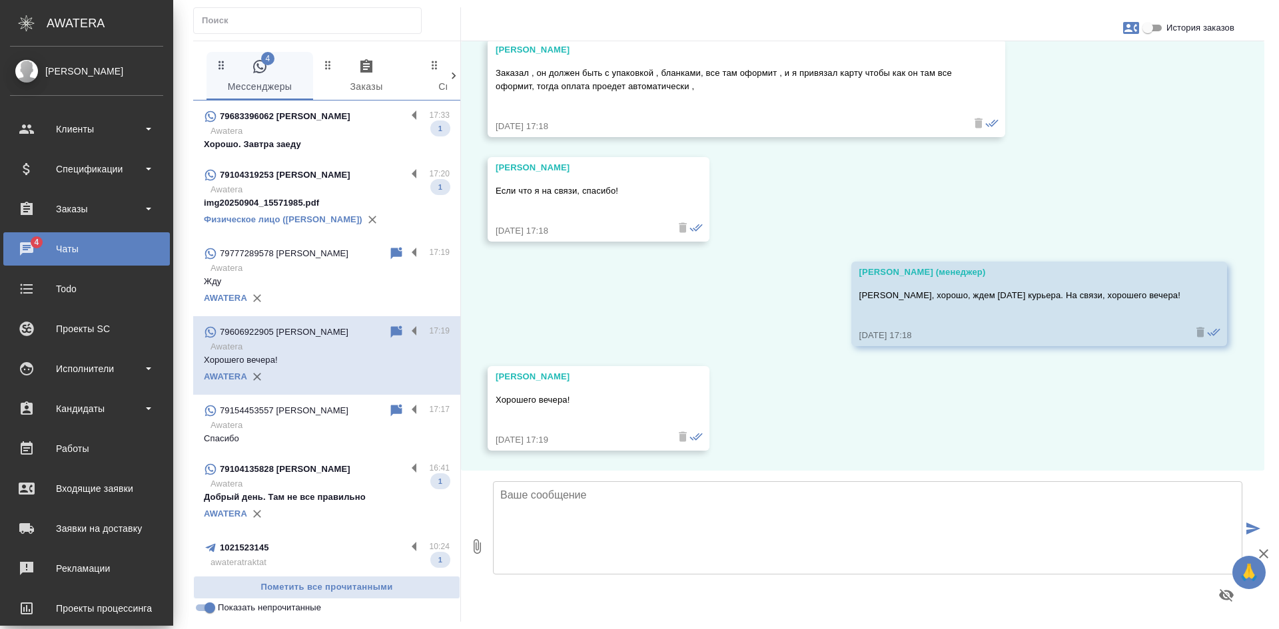
click at [345, 148] on p "Хорошо. Завтра заеду" at bounding box center [327, 144] width 246 height 13
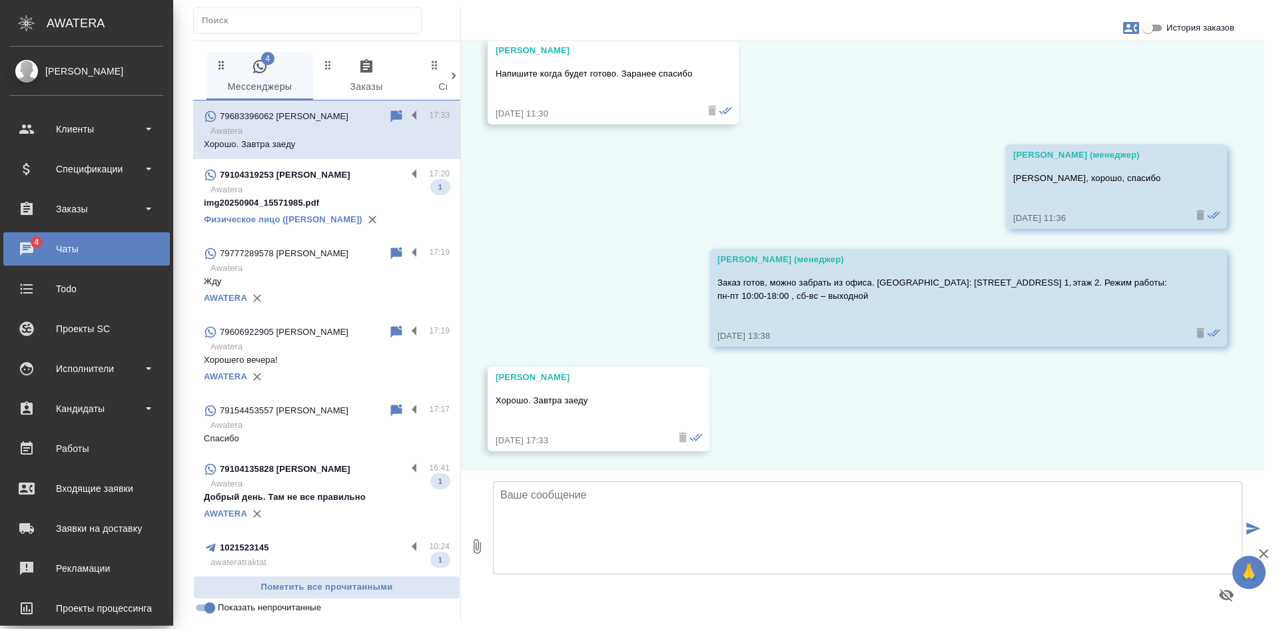
scroll to position [8792, 0]
click at [330, 478] on div "79104135828 Галина" at bounding box center [305, 470] width 202 height 16
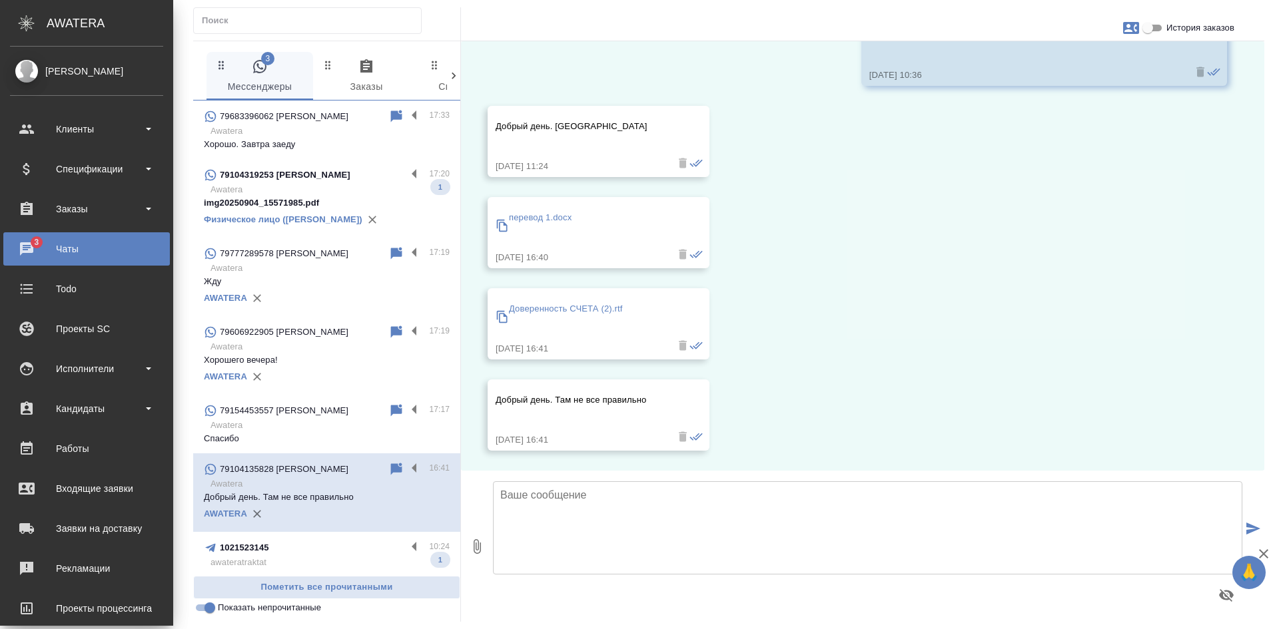
scroll to position [2076, 0]
click at [1153, 21] on input "История заказов" at bounding box center [1148, 28] width 48 height 16
checkbox input "true"
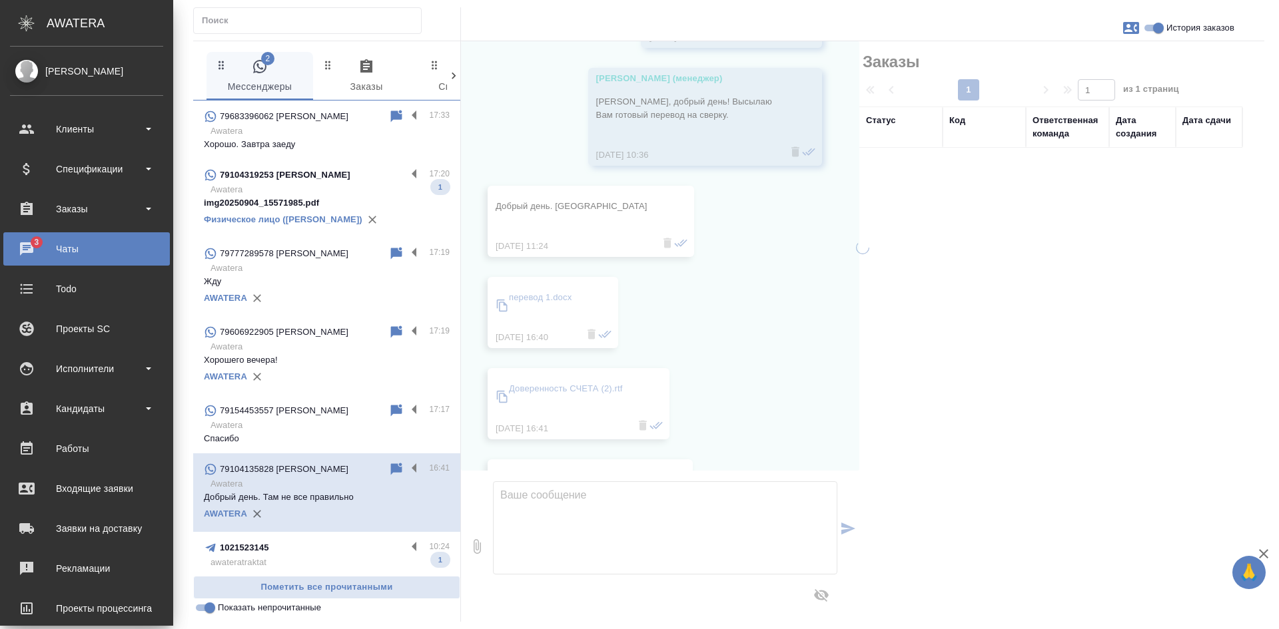
scroll to position [2183, 0]
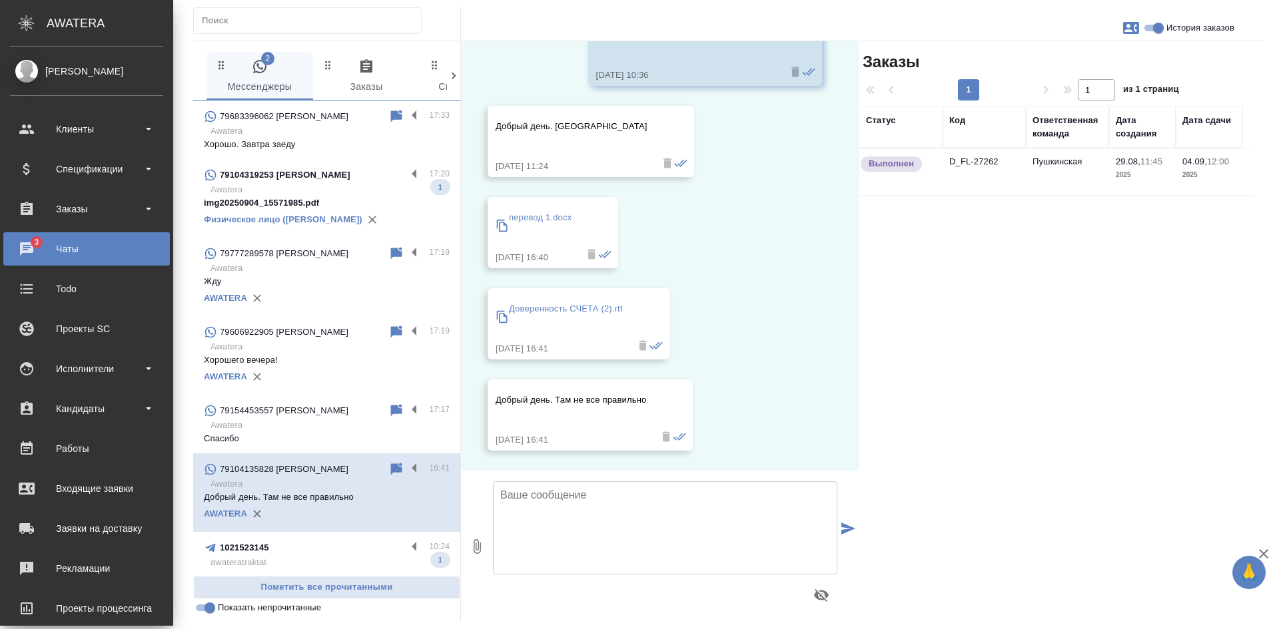
click at [1030, 179] on td "Пушкинская" at bounding box center [1067, 172] width 83 height 47
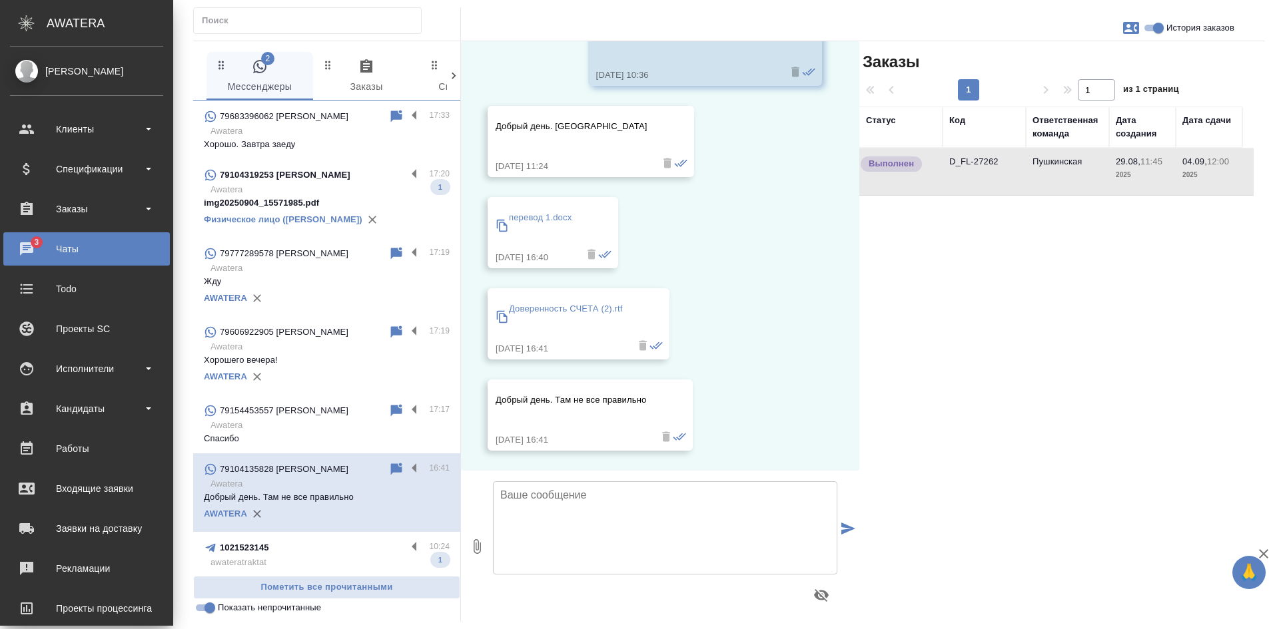
click at [1030, 179] on td "Пушкинская" at bounding box center [1067, 172] width 83 height 47
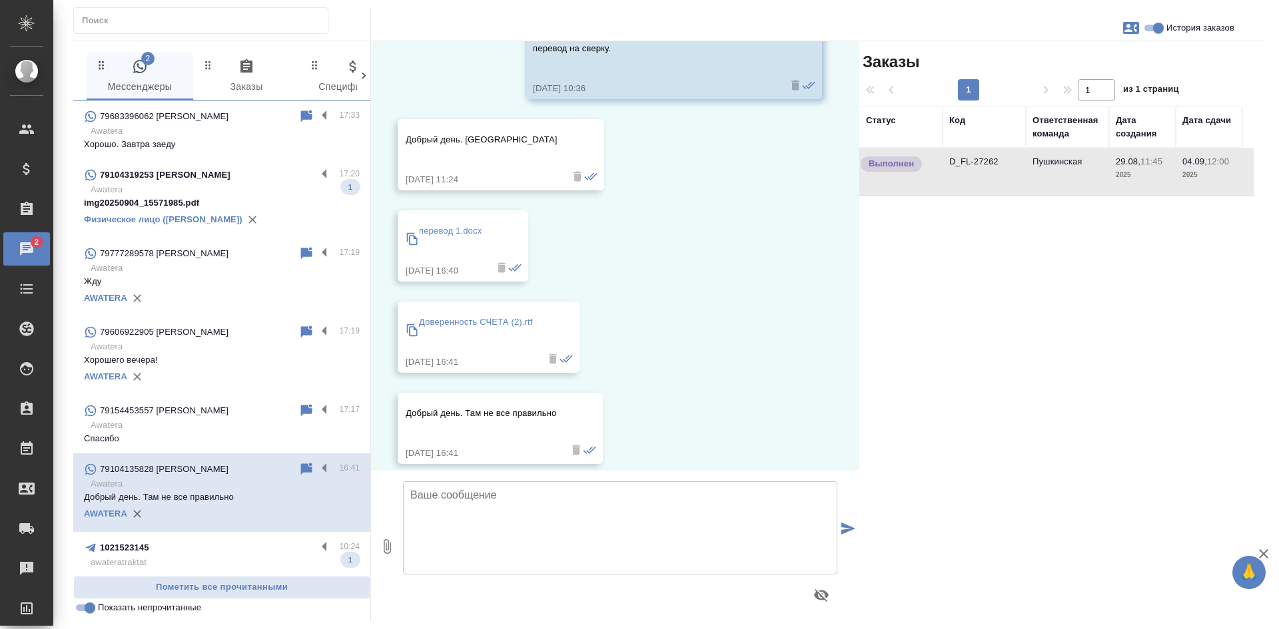
scroll to position [2143, 0]
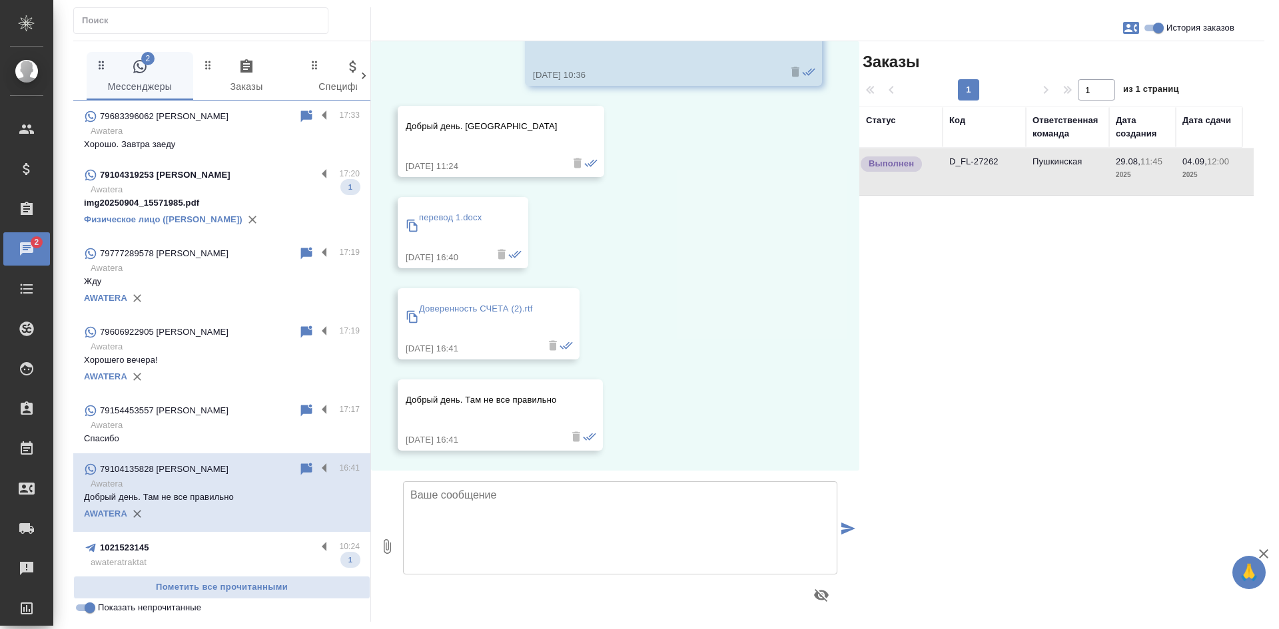
click at [301, 468] on icon at bounding box center [306, 469] width 11 height 12
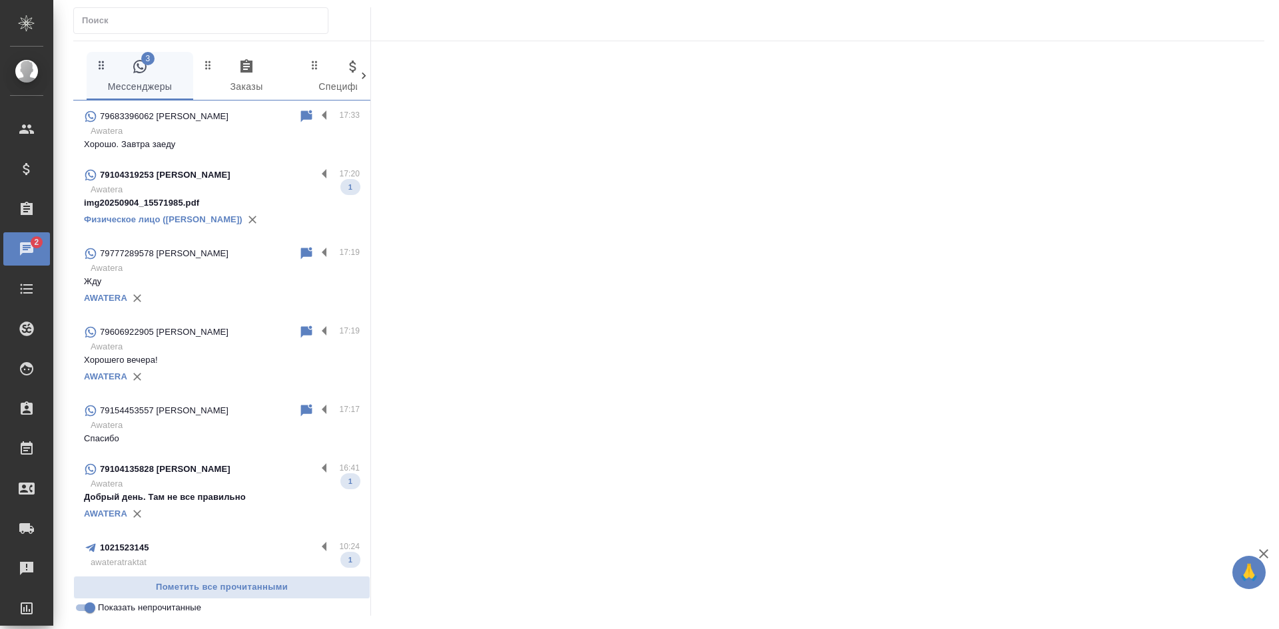
click at [85, 609] on input "Показать непрочитанные" at bounding box center [90, 608] width 48 height 16
click at [85, 609] on input "Показать непрочитанные" at bounding box center [79, 608] width 48 height 16
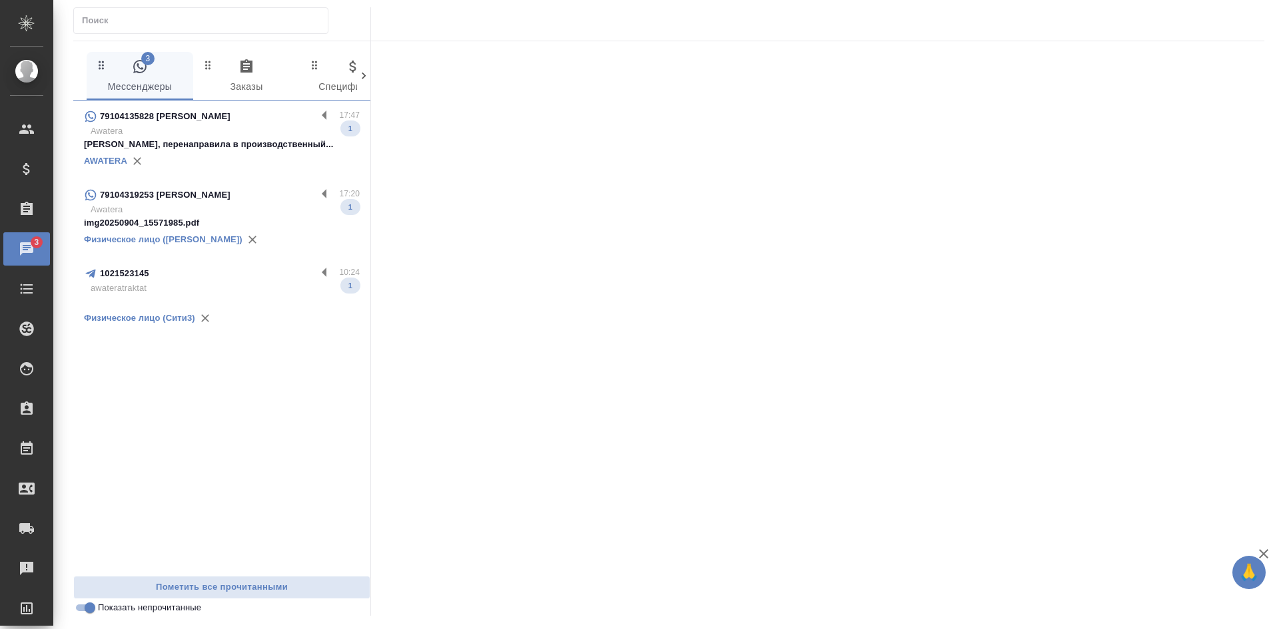
click at [190, 149] on p "Галина, перенаправила в производственный..." at bounding box center [222, 144] width 276 height 13
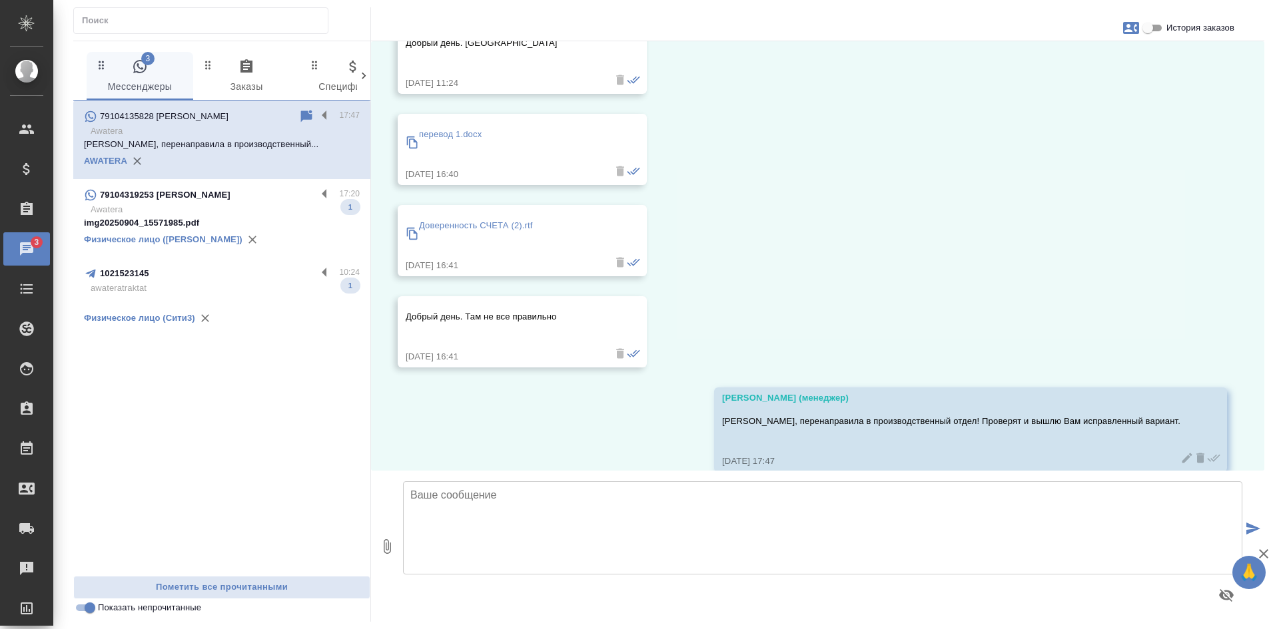
scroll to position [2181, 0]
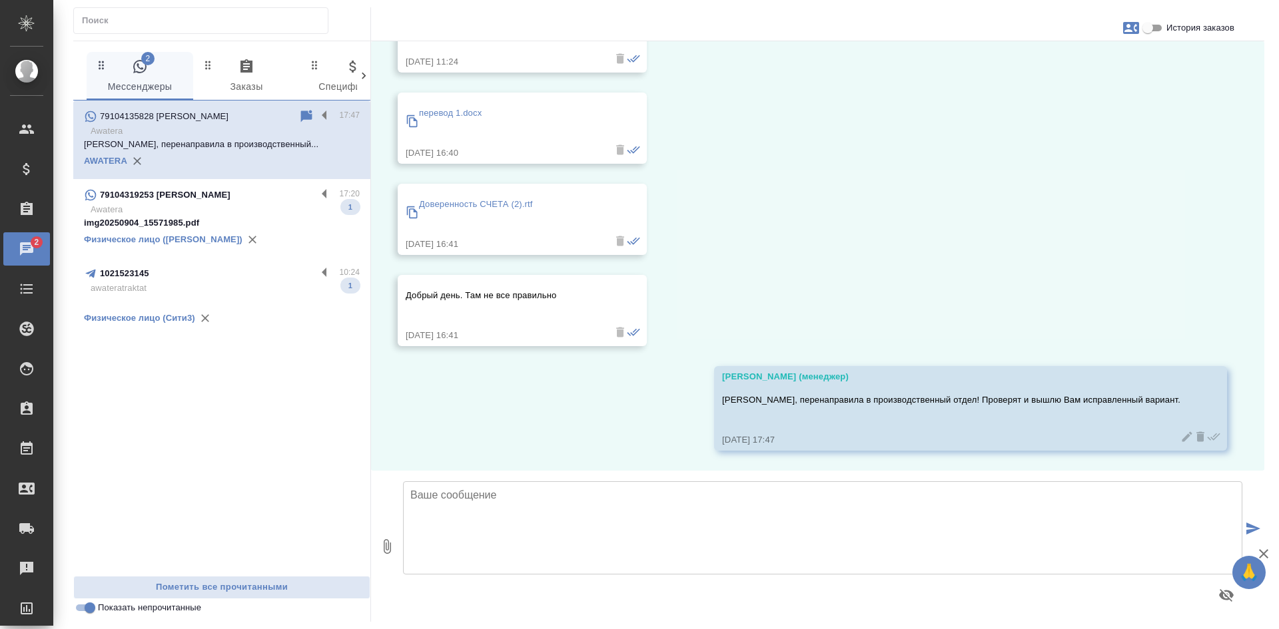
click at [91, 607] on input "Показать непрочитанные" at bounding box center [90, 608] width 48 height 16
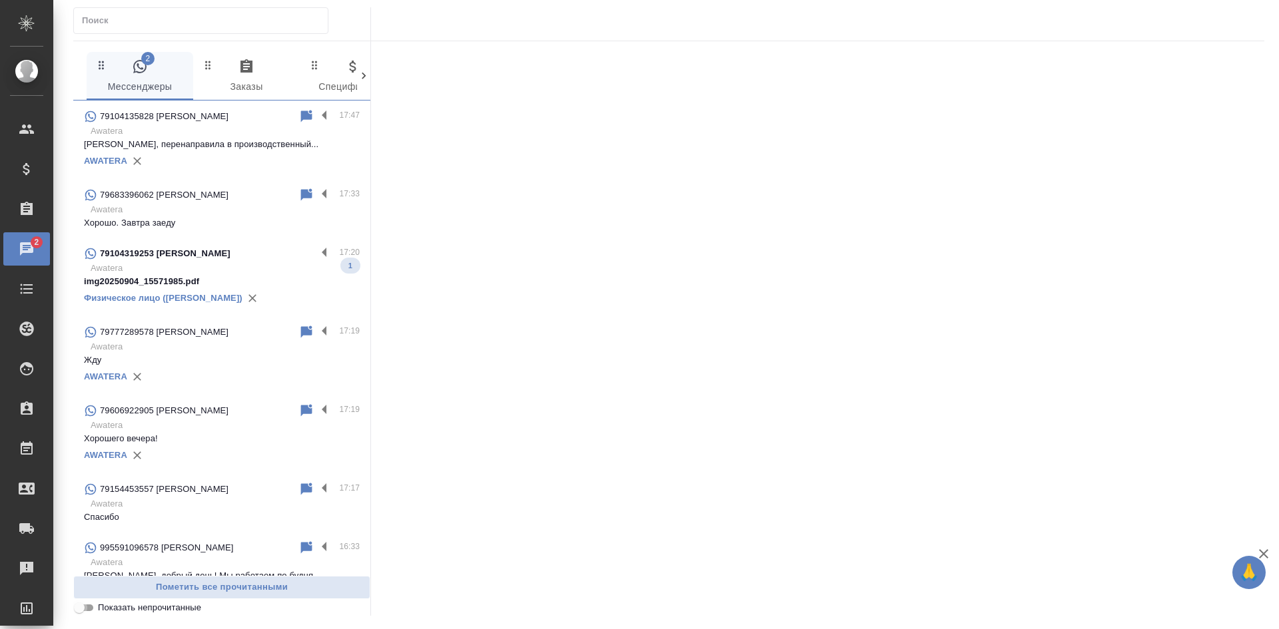
click at [91, 607] on input "Показать непрочитанные" at bounding box center [79, 608] width 48 height 16
checkbox input "true"
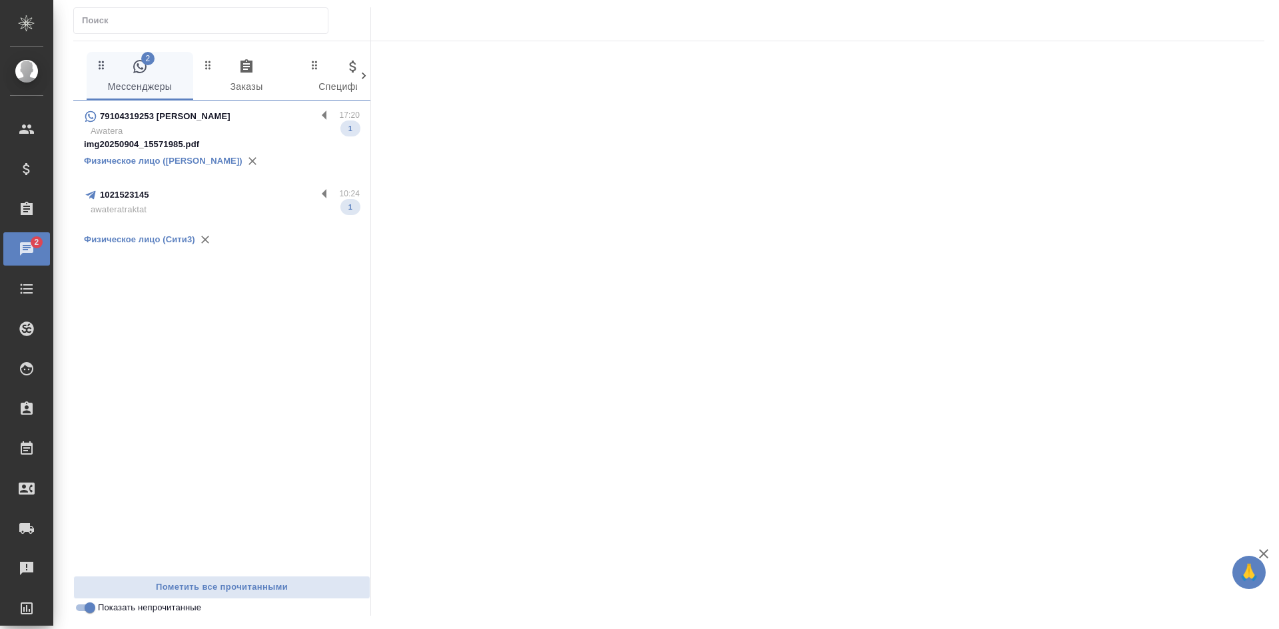
click at [248, 121] on div "79104319253 Юрий" at bounding box center [200, 117] width 232 height 16
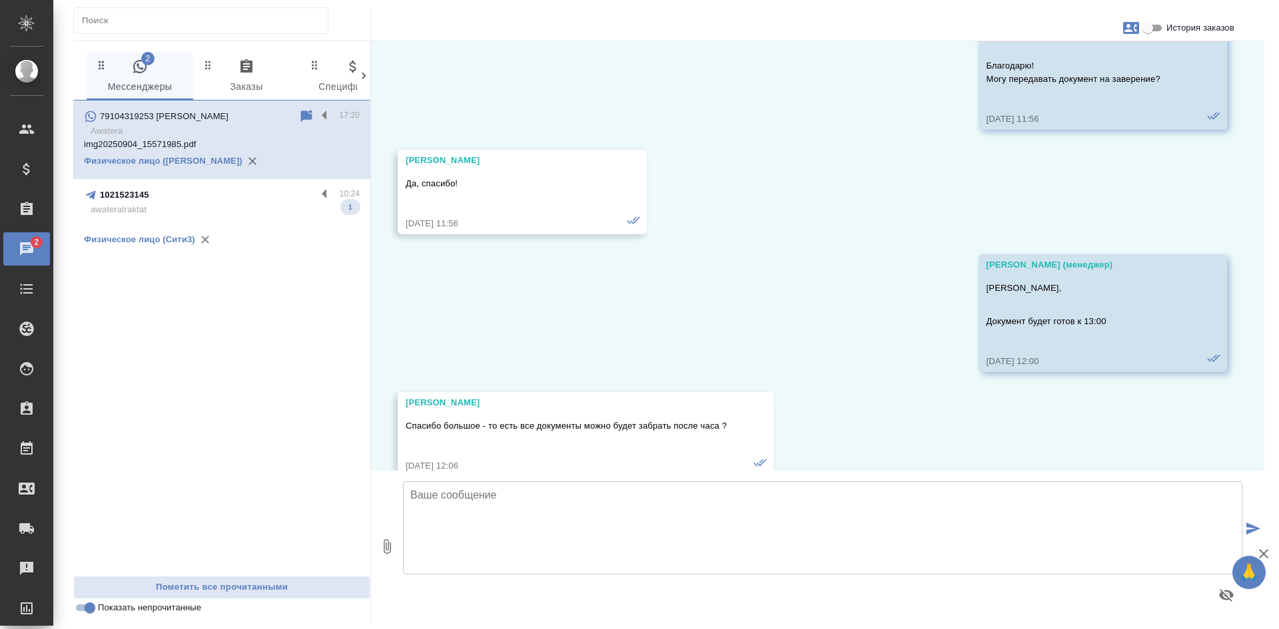
click at [1154, 27] on input "История заказов" at bounding box center [1148, 28] width 48 height 16
checkbox input "true"
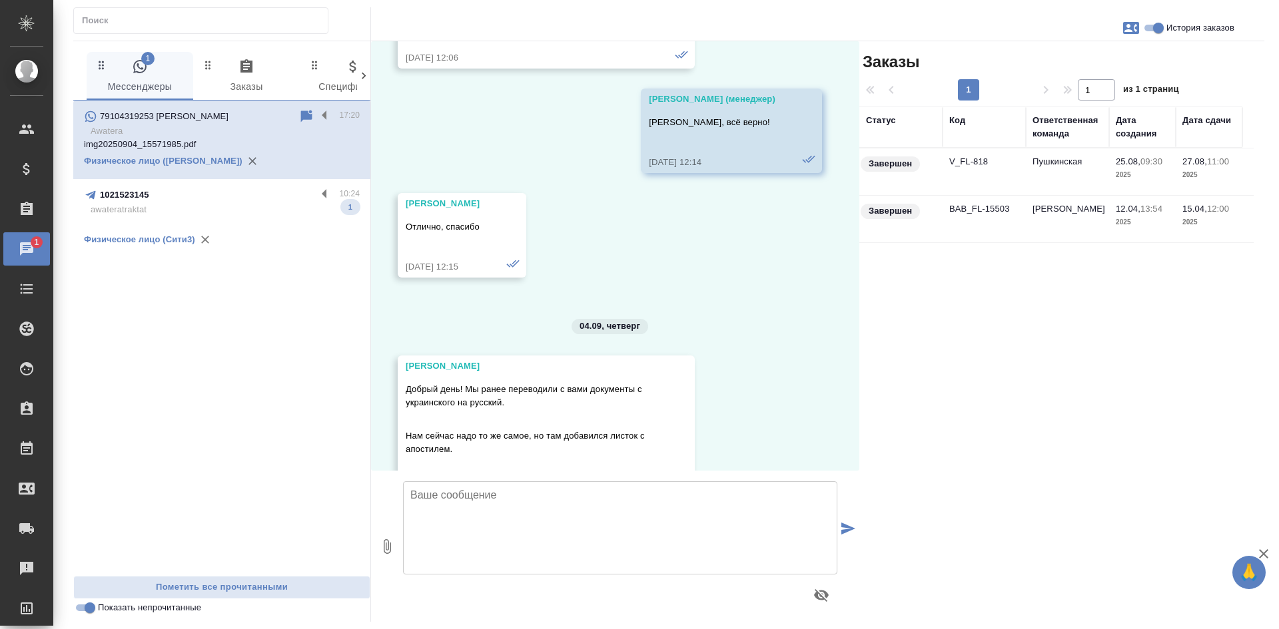
scroll to position [12392, 0]
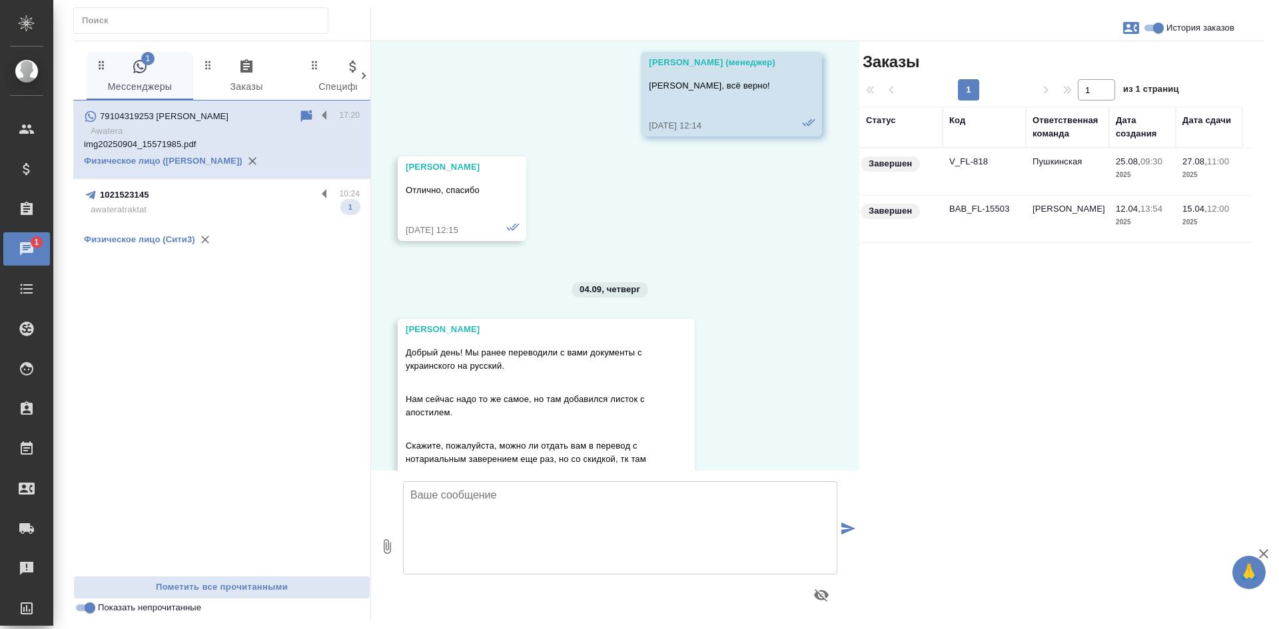
click at [998, 173] on td "V_FL-818" at bounding box center [983, 172] width 83 height 47
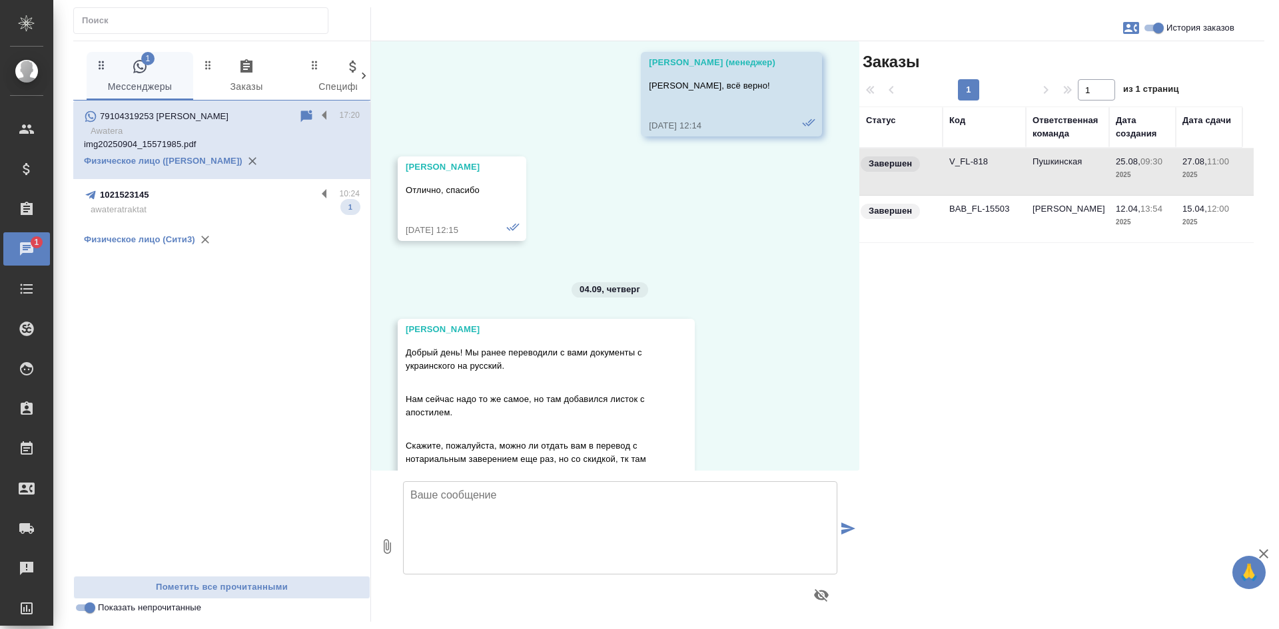
click at [998, 173] on td "V_FL-818" at bounding box center [983, 172] width 83 height 47
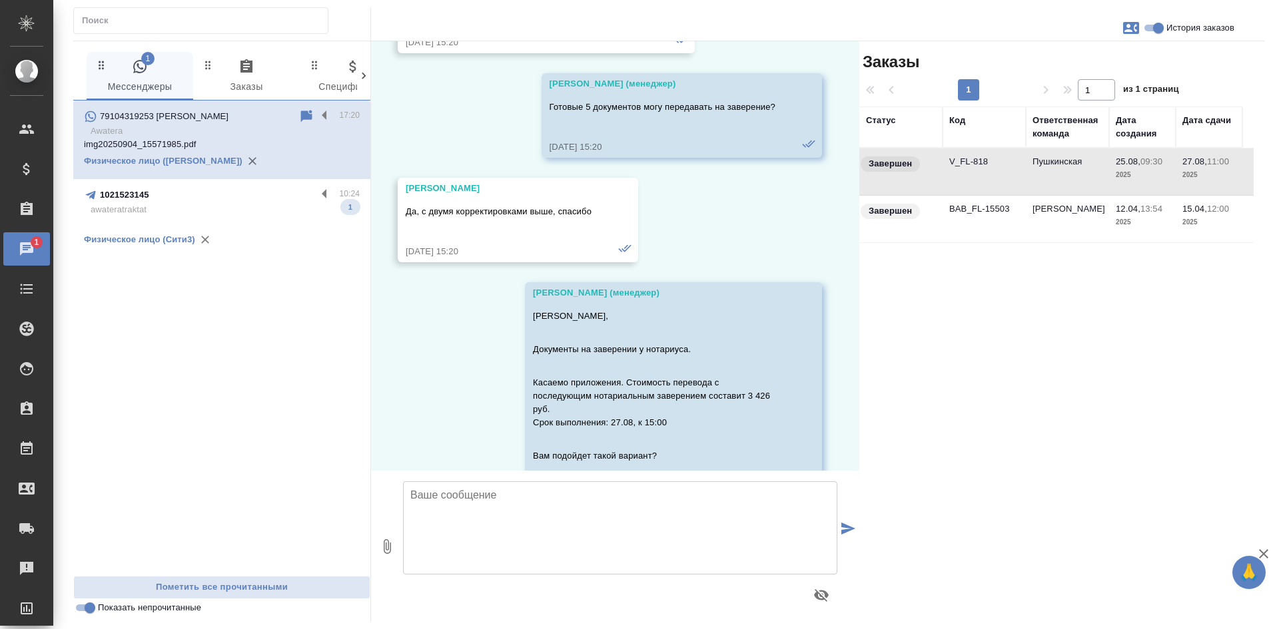
scroll to position [12792, 0]
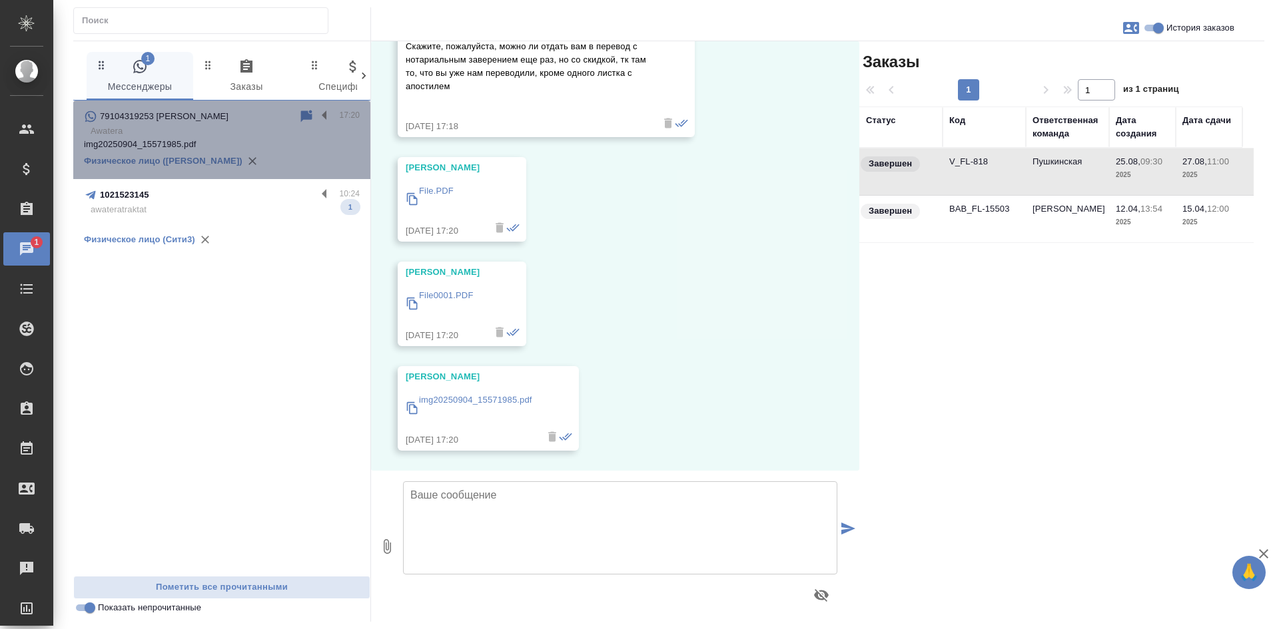
click at [308, 108] on div "79104319253 Юрий 17:20 Awatera img20250904_15571985.pdf Физическое лицо (Бабушк…" at bounding box center [221, 140] width 297 height 79
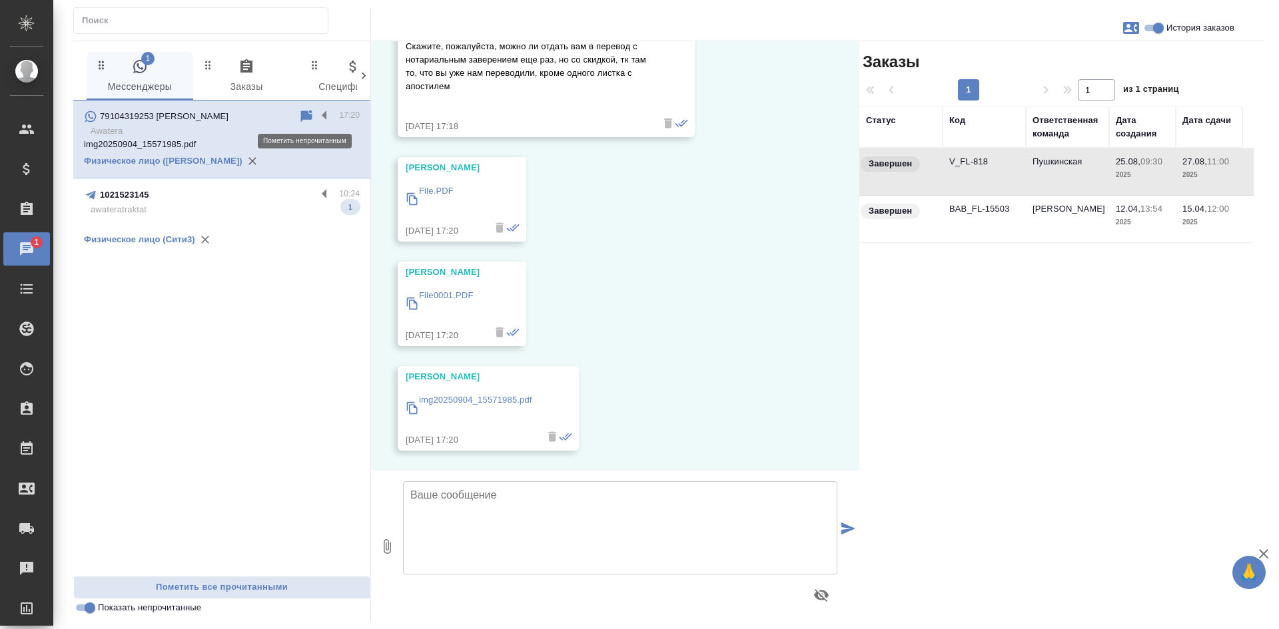
click at [307, 116] on icon at bounding box center [306, 116] width 11 height 12
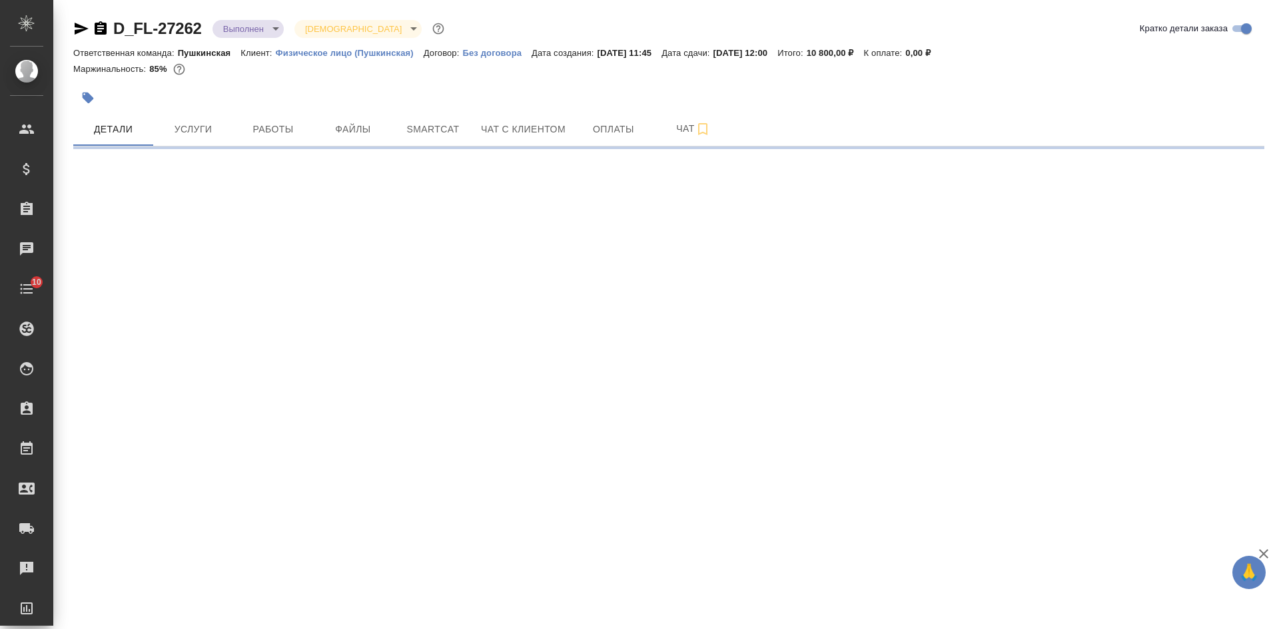
click at [96, 31] on icon "button" at bounding box center [101, 27] width 12 height 13
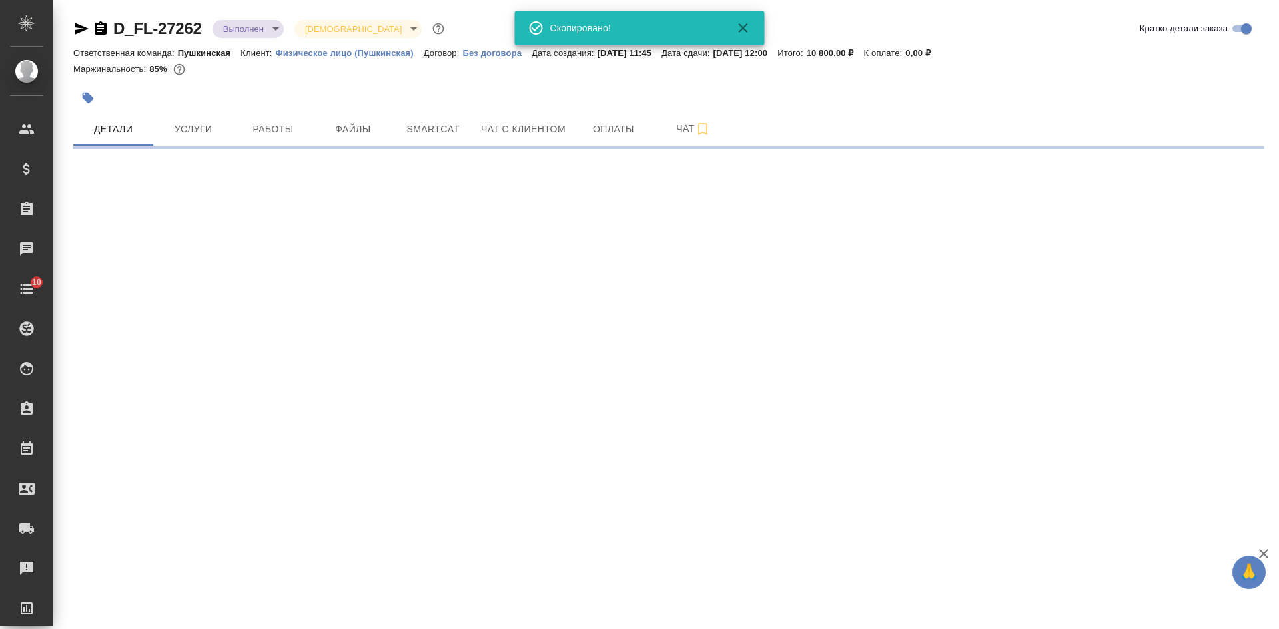
select select "RU"
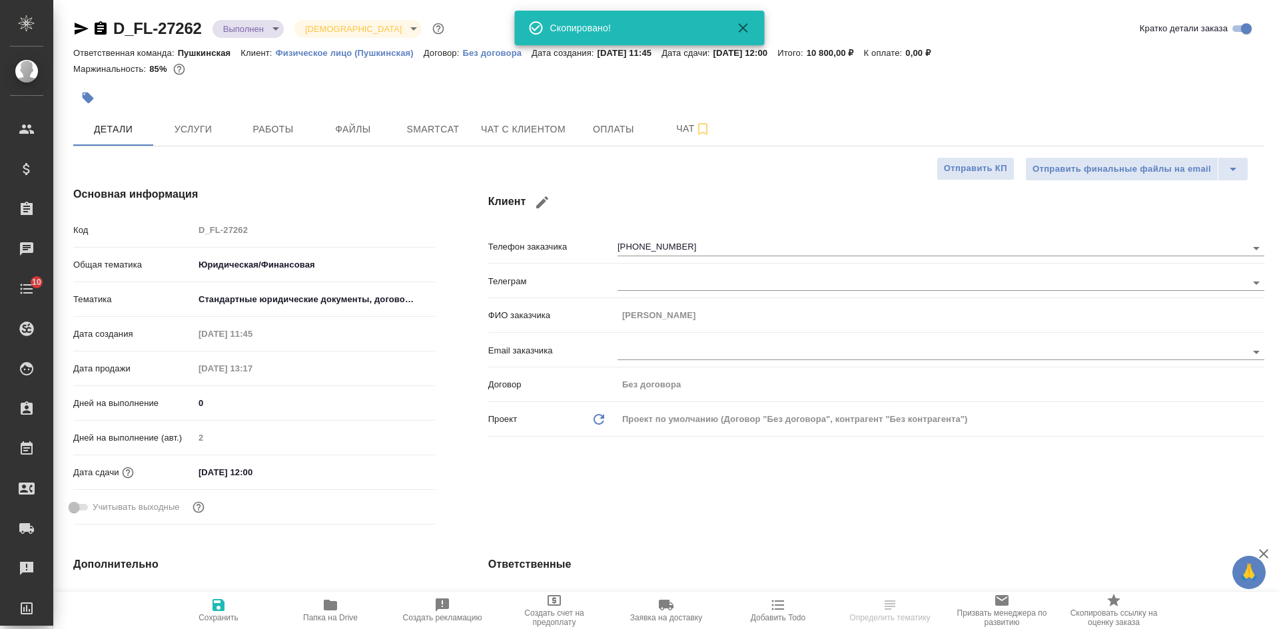
type textarea "x"
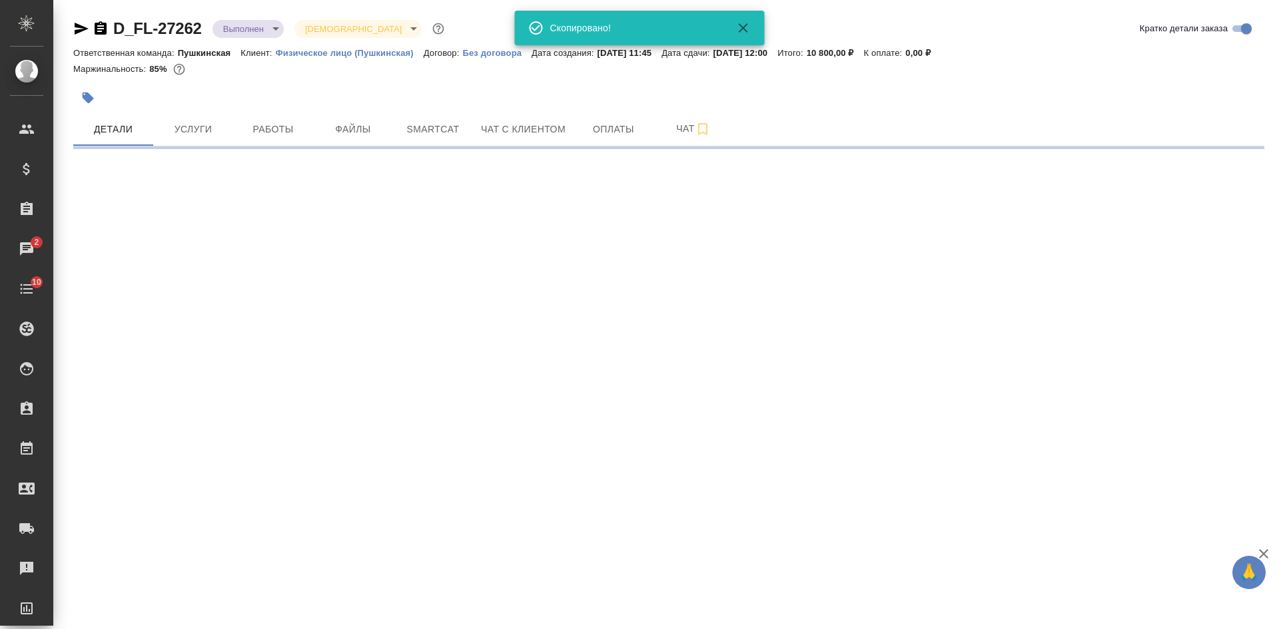
select select "RU"
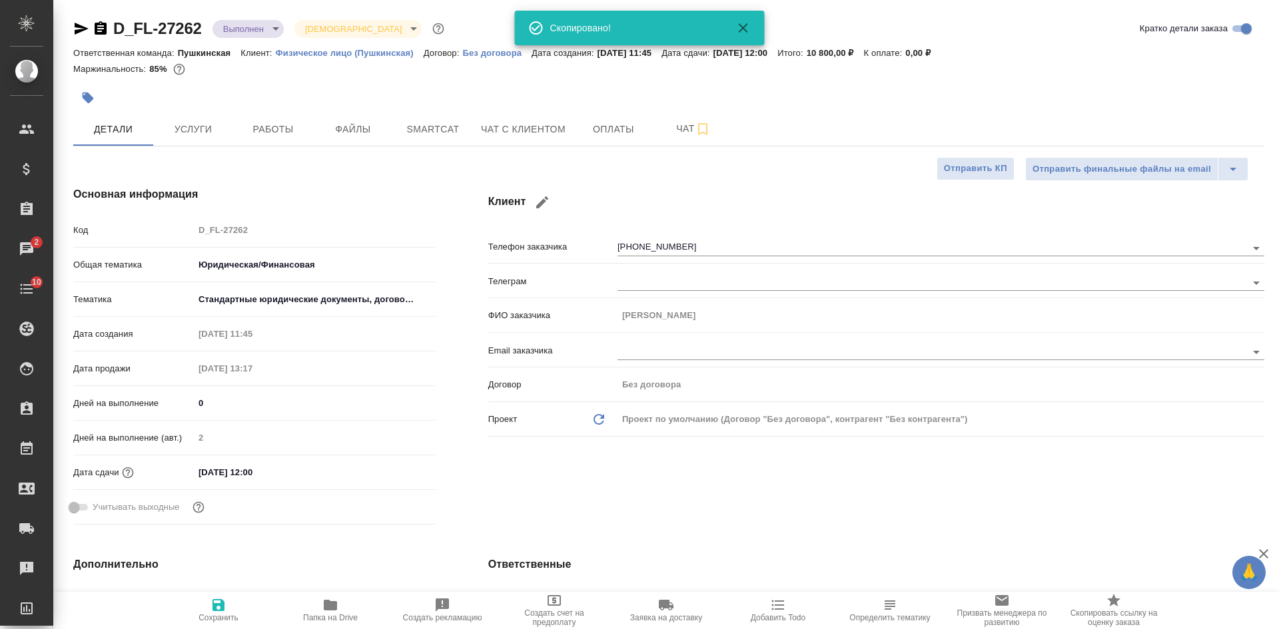
type textarea "x"
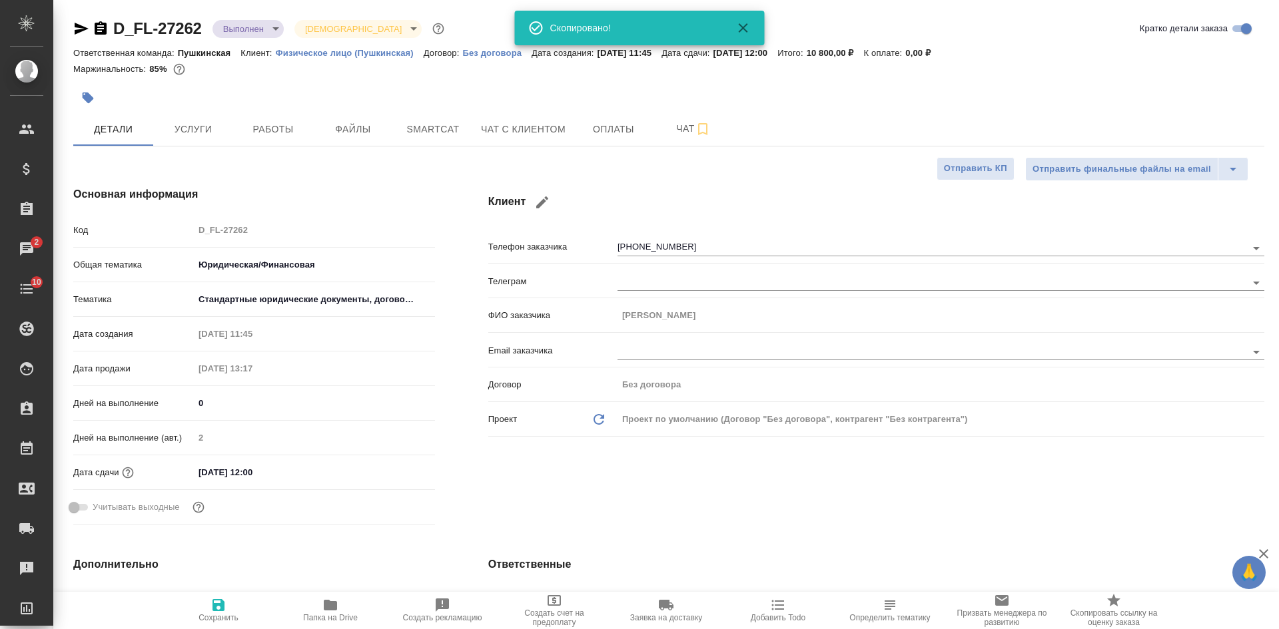
type textarea "x"
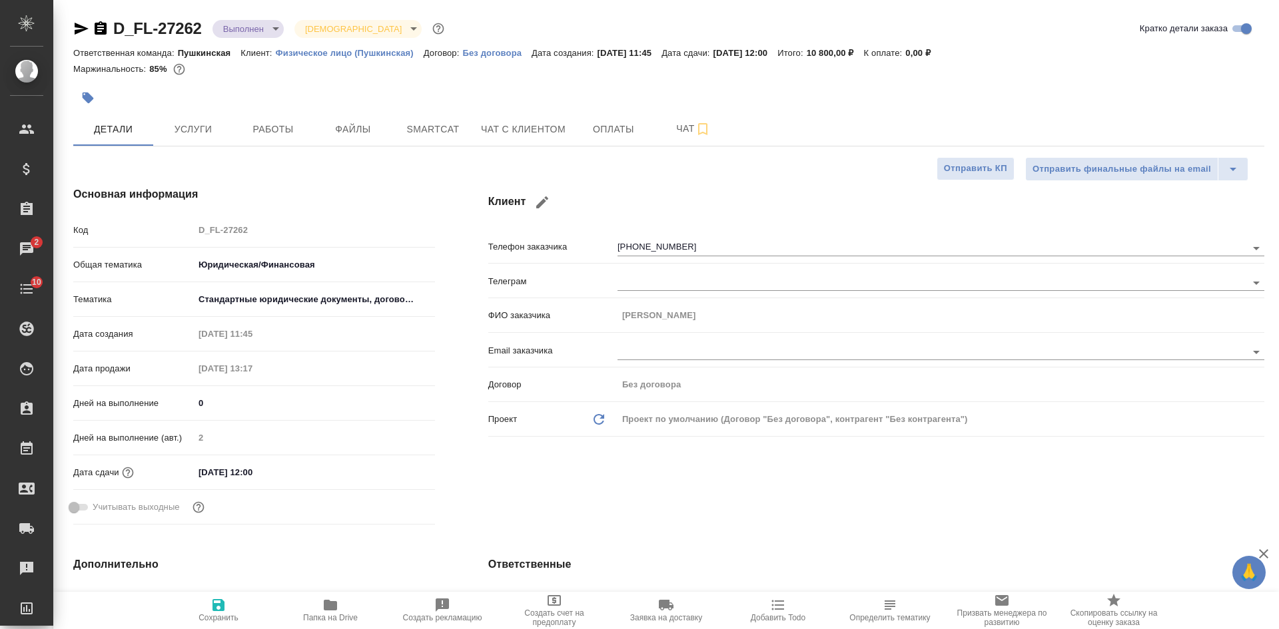
type textarea "x"
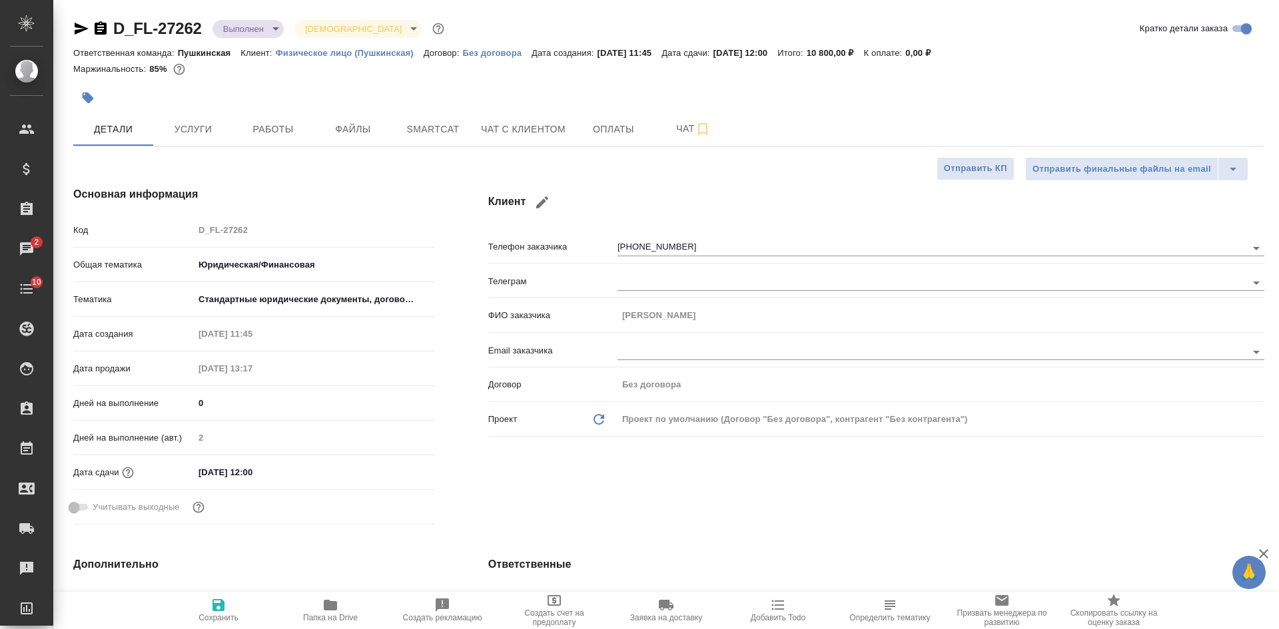
type textarea "x"
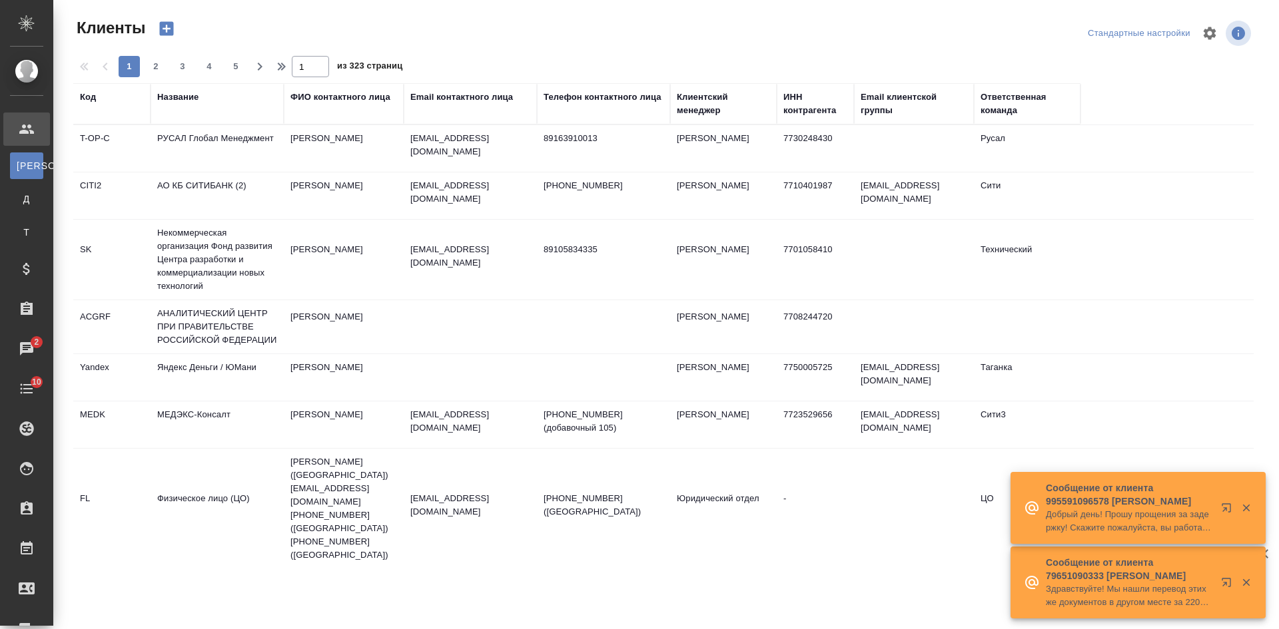
select select "RU"
click at [450, 98] on div "Email контактного лица" at bounding box center [461, 97] width 103 height 13
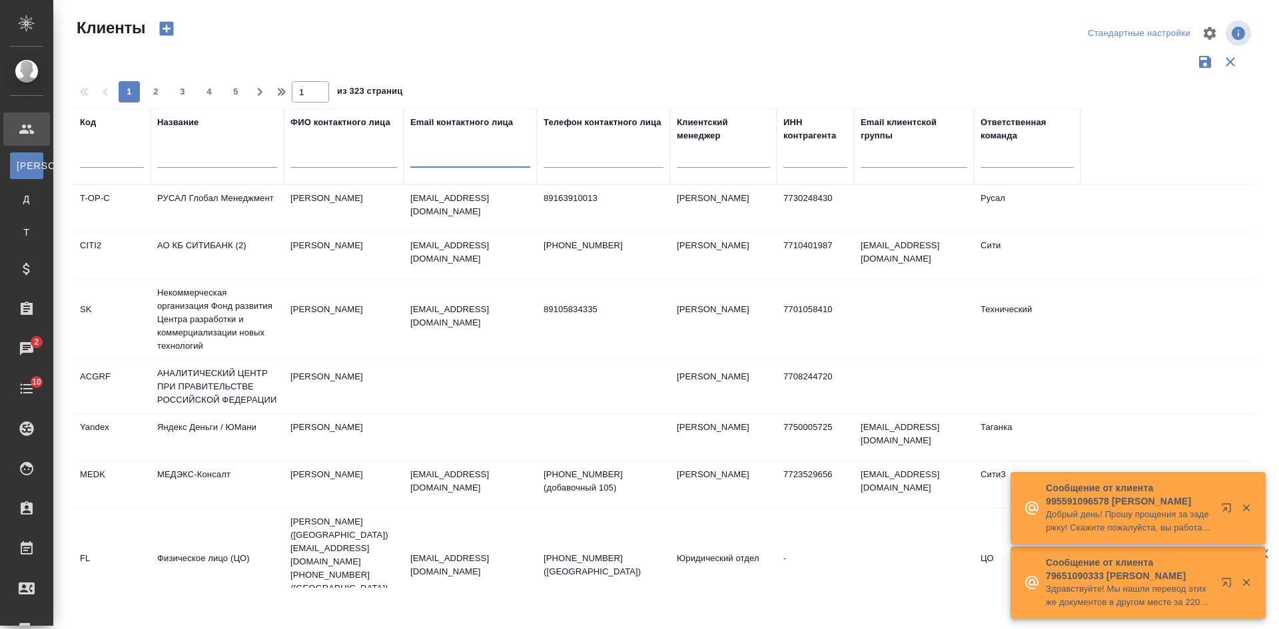
click at [451, 165] on input "text" at bounding box center [470, 159] width 120 height 17
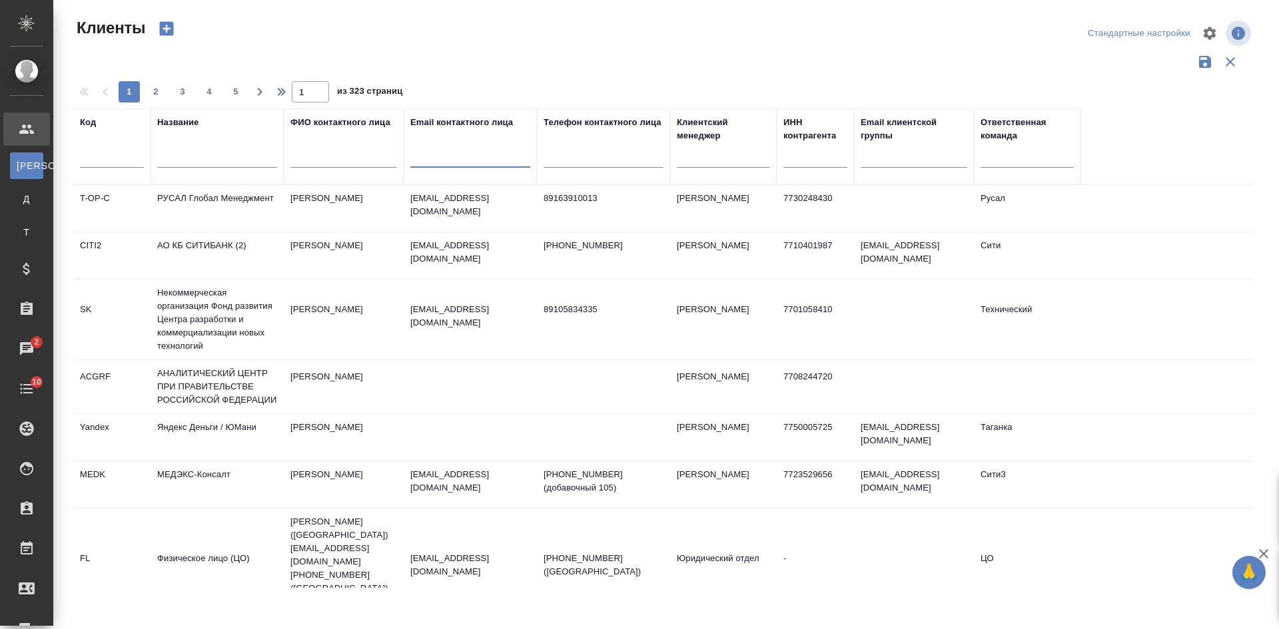
paste input "[EMAIL_ADDRESS][DOMAIN_NAME]"
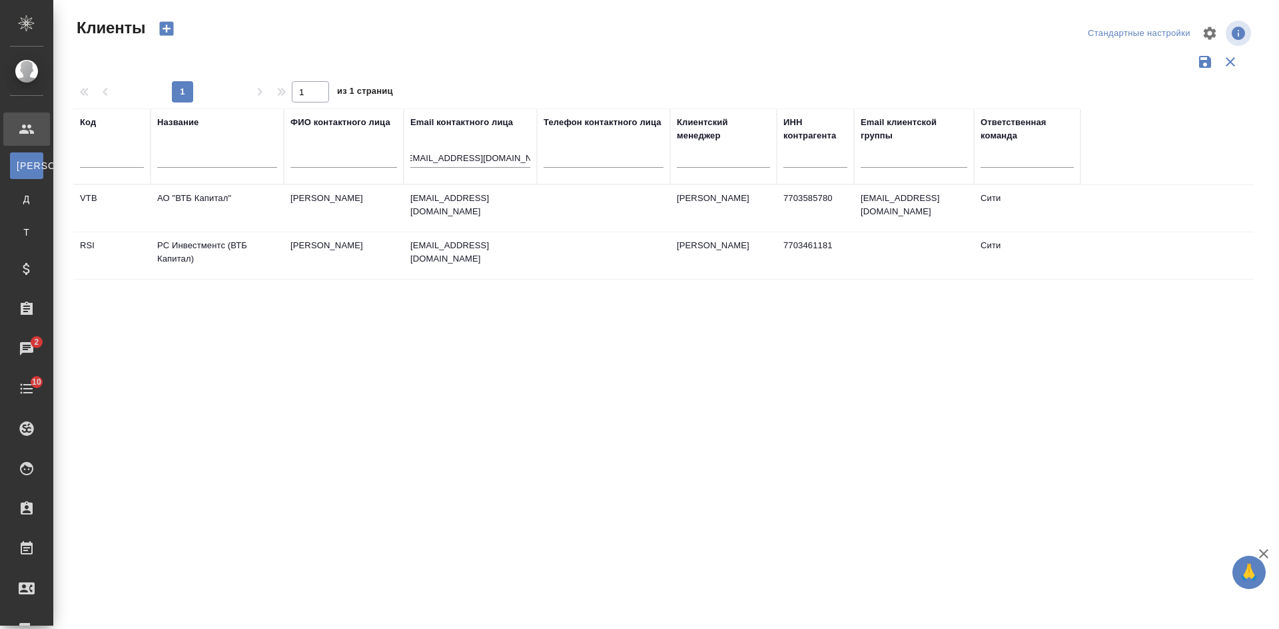
click at [554, 203] on td at bounding box center [603, 208] width 133 height 47
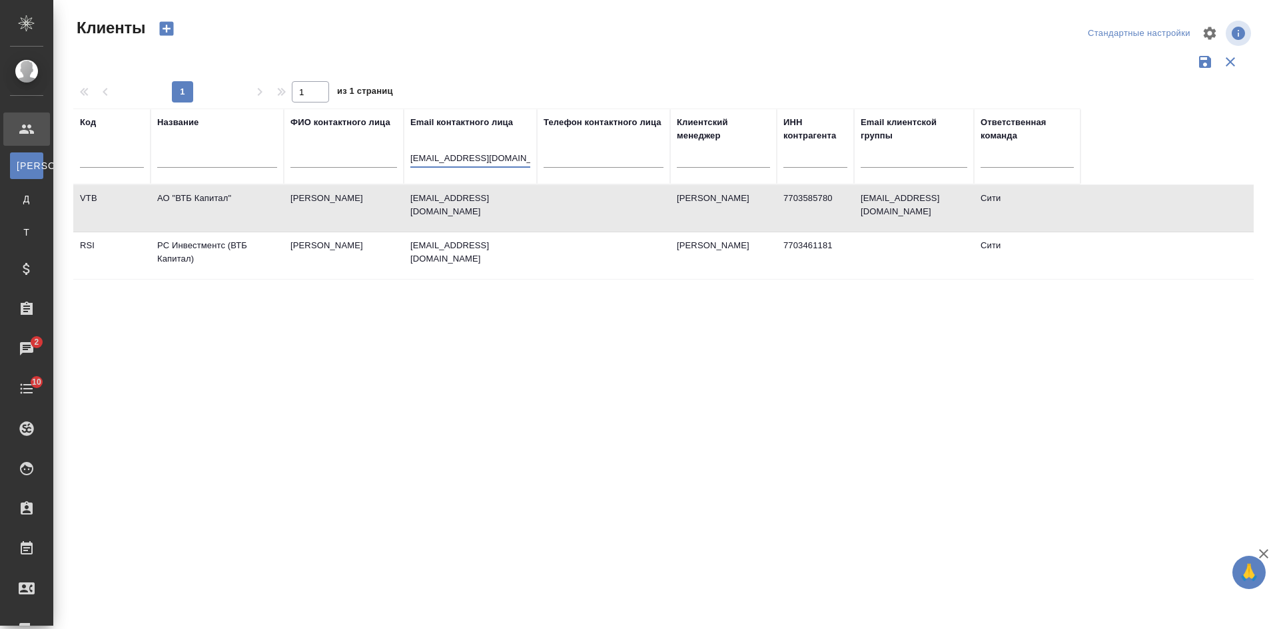
scroll to position [0, 7]
drag, startPoint x: 456, startPoint y: 153, endPoint x: 581, endPoint y: 161, distance: 125.5
click at [581, 161] on tr "Код Название ФИО контактного лица Email контактного лица Liliya.Burnasheva@vtbc…" at bounding box center [576, 147] width 1007 height 76
type input "L"
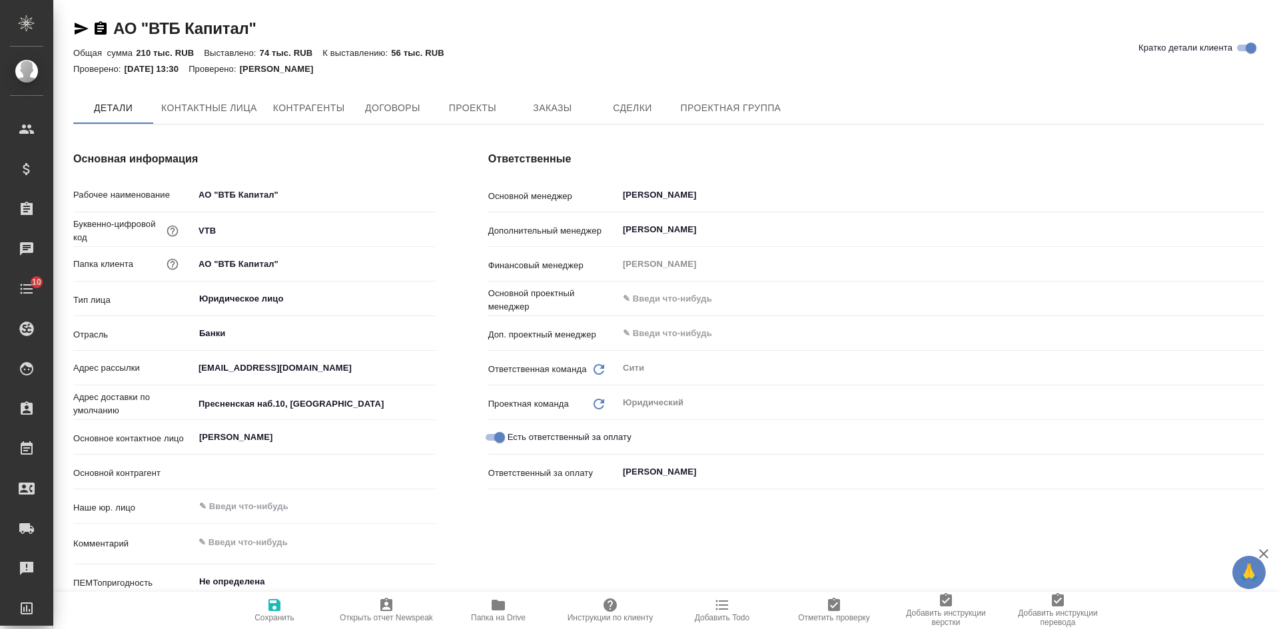
click at [542, 81] on div at bounding box center [668, 80] width 1191 height 3
type textarea "x"
click at [538, 109] on span "Заказы" at bounding box center [552, 109] width 64 height 17
type textarea "x"
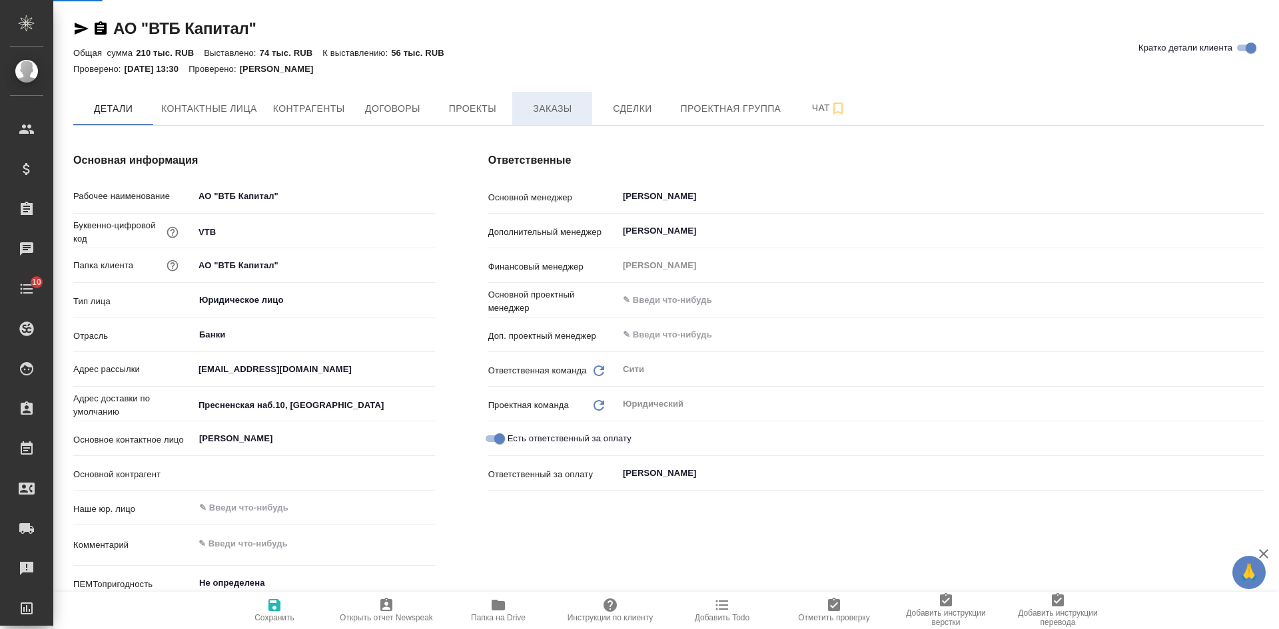
type textarea "x"
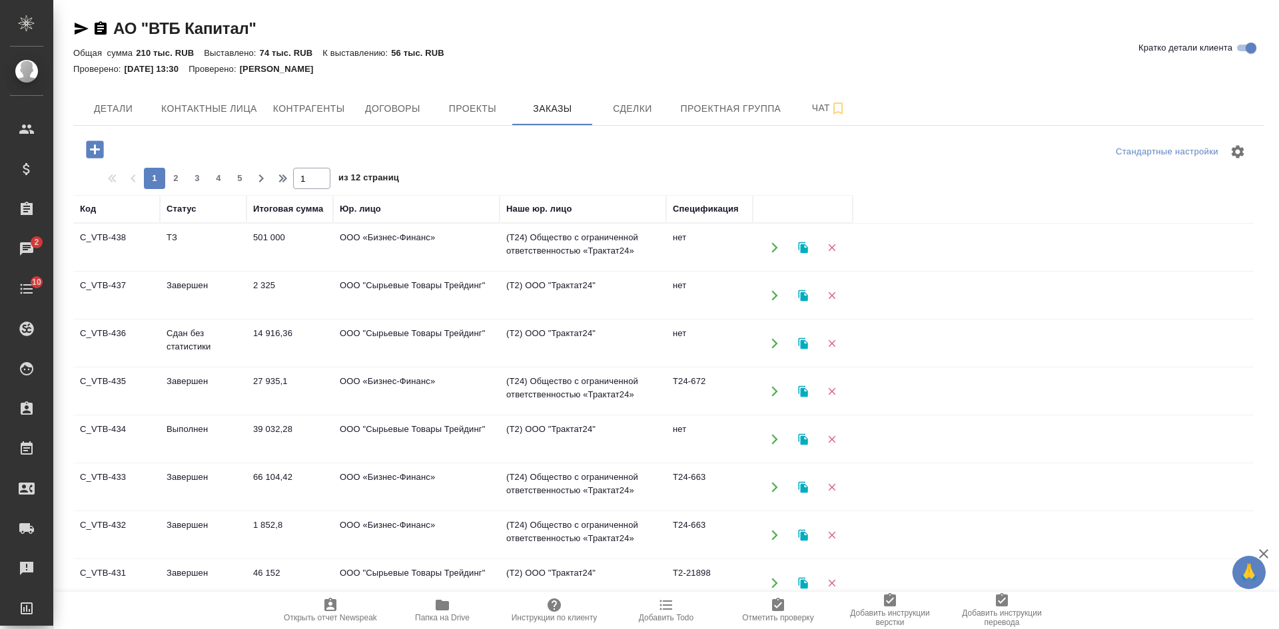
click at [304, 247] on td "501 000" at bounding box center [289, 247] width 87 height 47
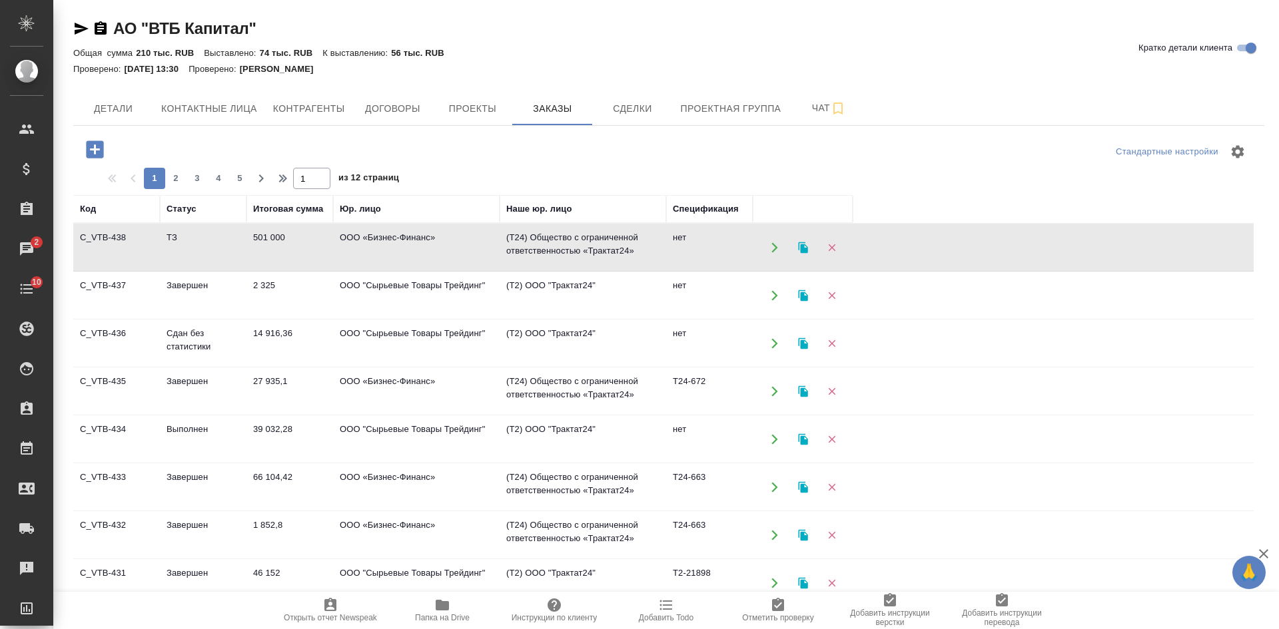
click at [304, 247] on td "501 000" at bounding box center [289, 247] width 87 height 47
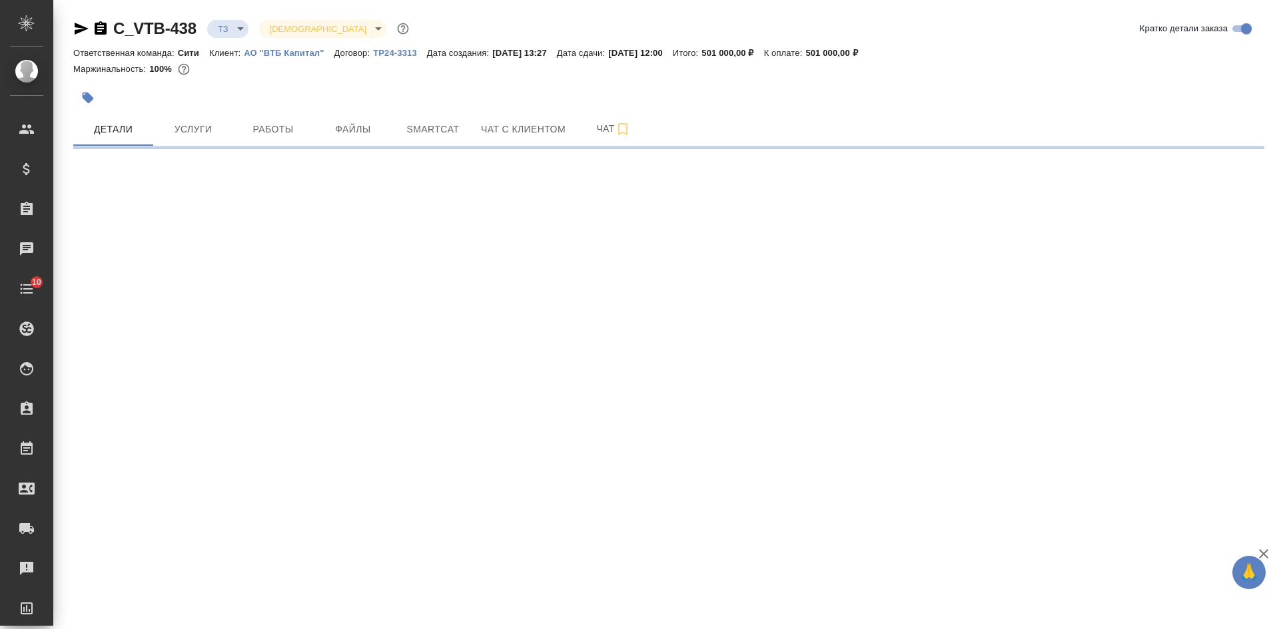
select select "RU"
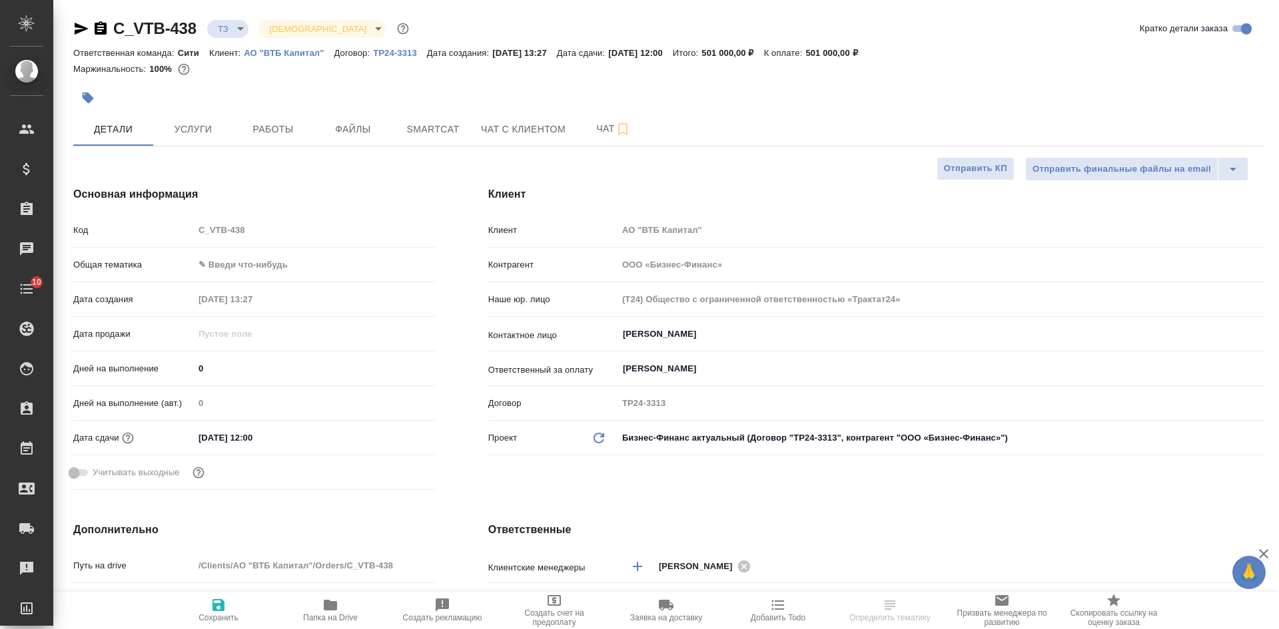
type textarea "x"
click at [182, 137] on span "Услуги" at bounding box center [193, 129] width 64 height 17
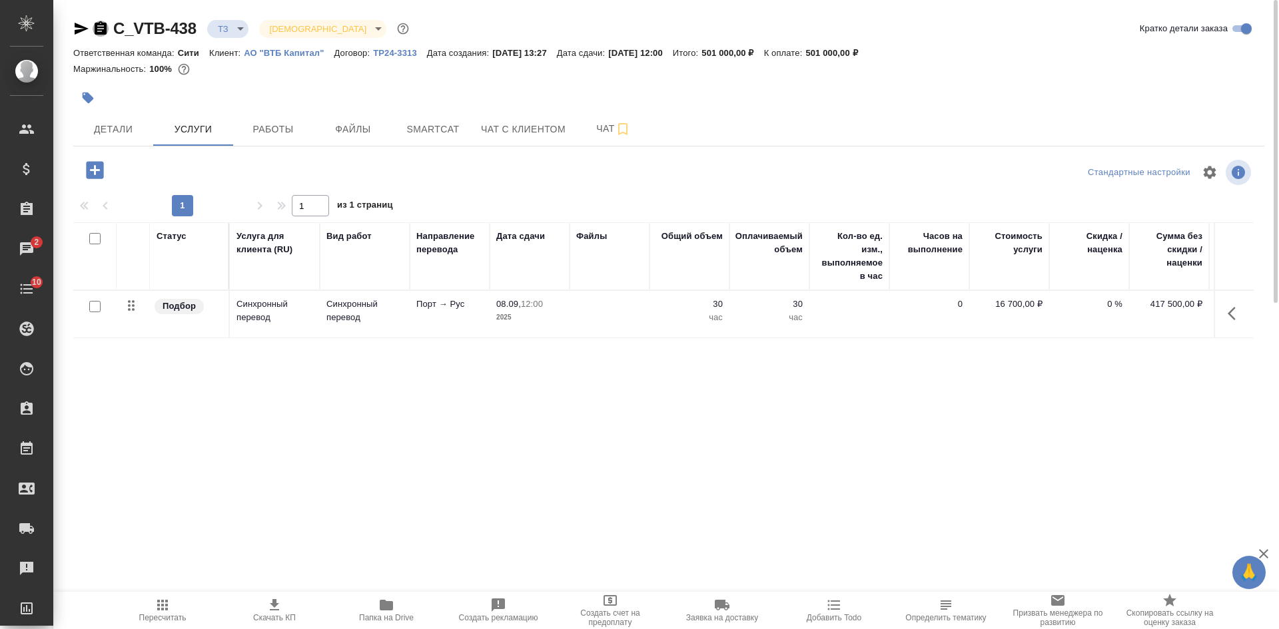
click at [104, 27] on icon "button" at bounding box center [101, 27] width 12 height 13
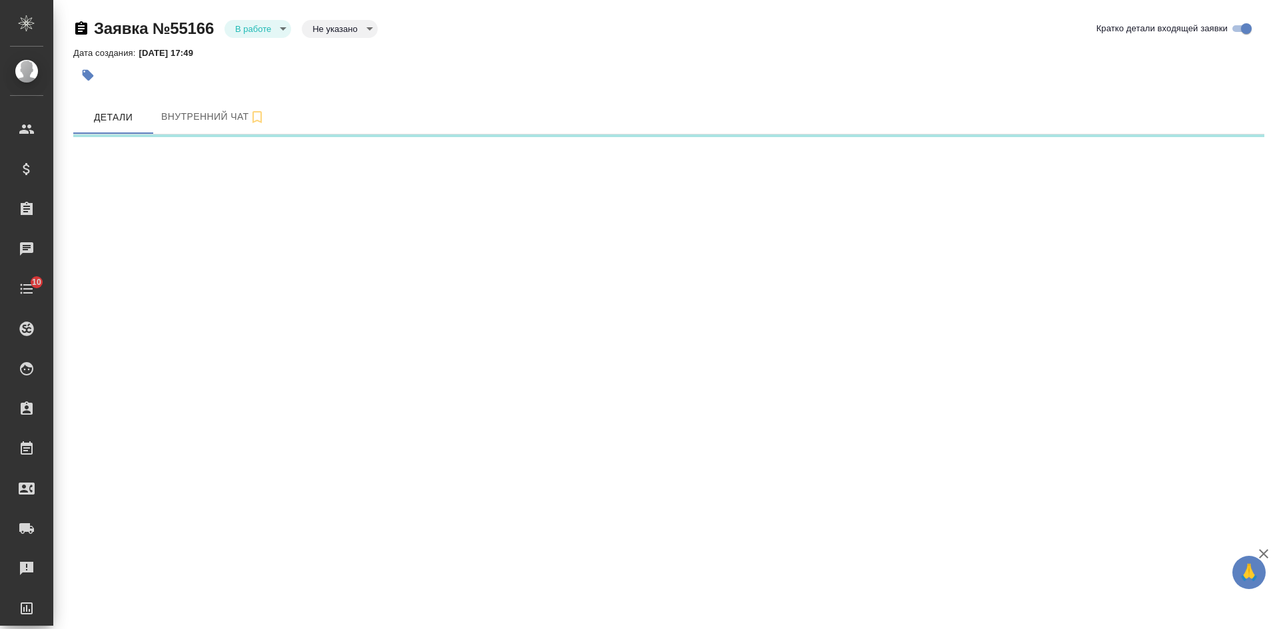
select select "RU"
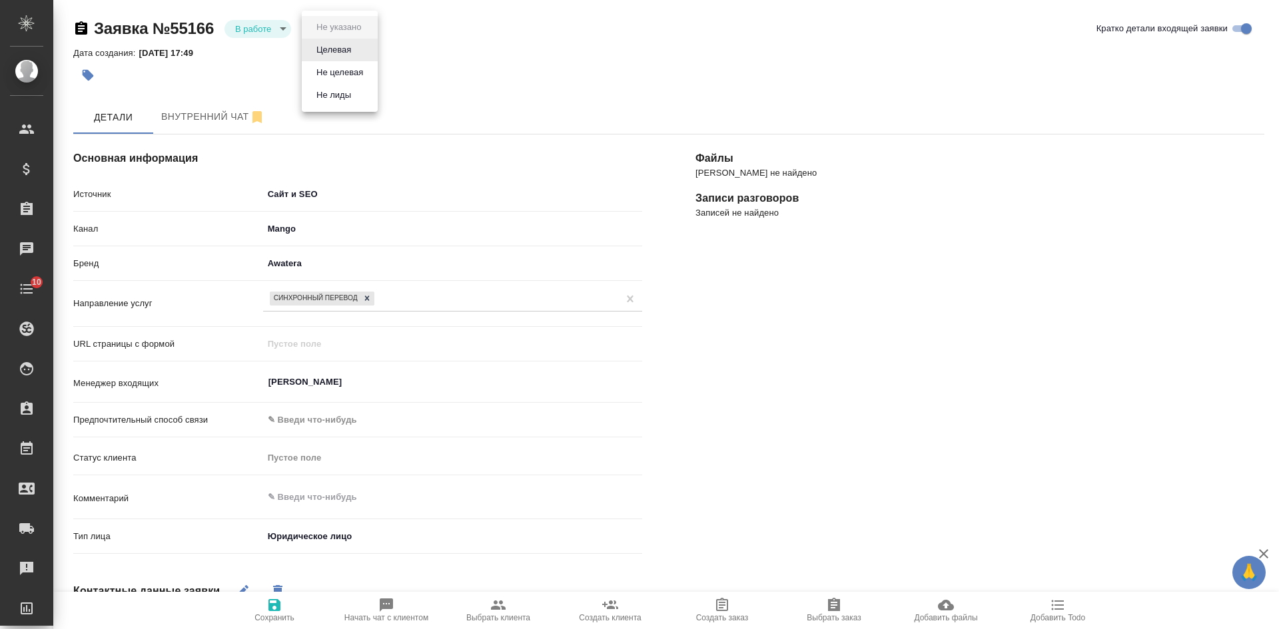
click at [328, 27] on body "🙏 .cls-1 fill:#fff; AWATERA [PERSON_NAME] Спецификации Заказы Чаты 10 Todo Прое…" at bounding box center [639, 314] width 1279 height 629
type textarea "x"
click at [333, 46] on button "Целевая" at bounding box center [333, 50] width 43 height 15
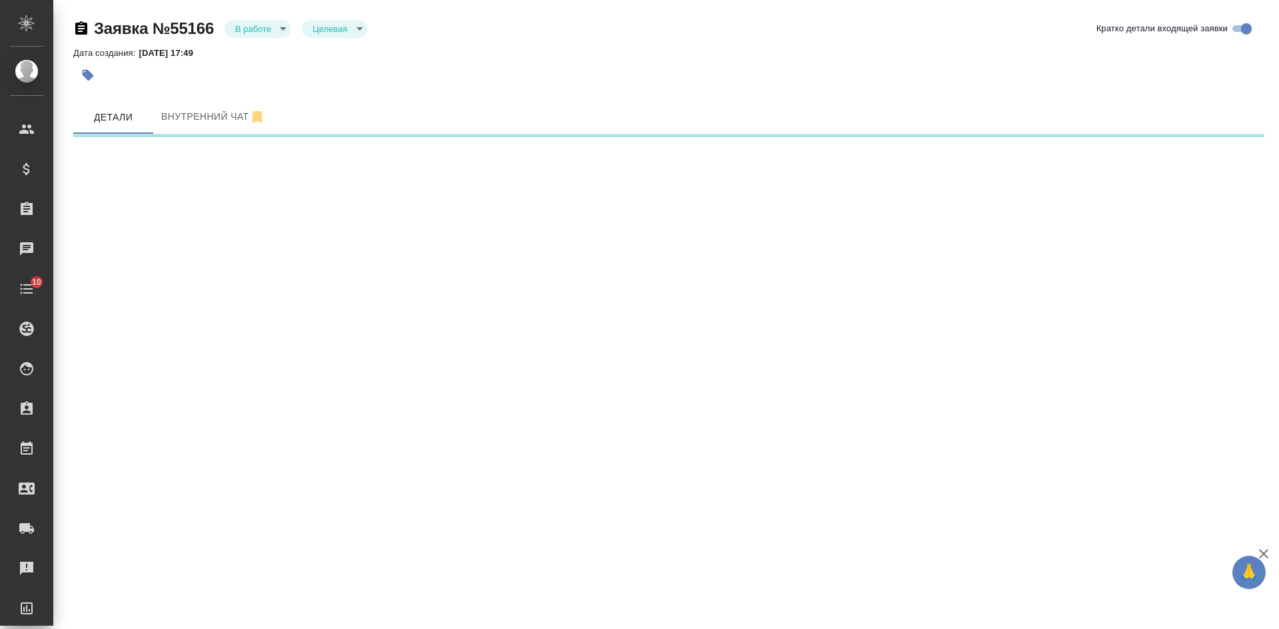
select select "RU"
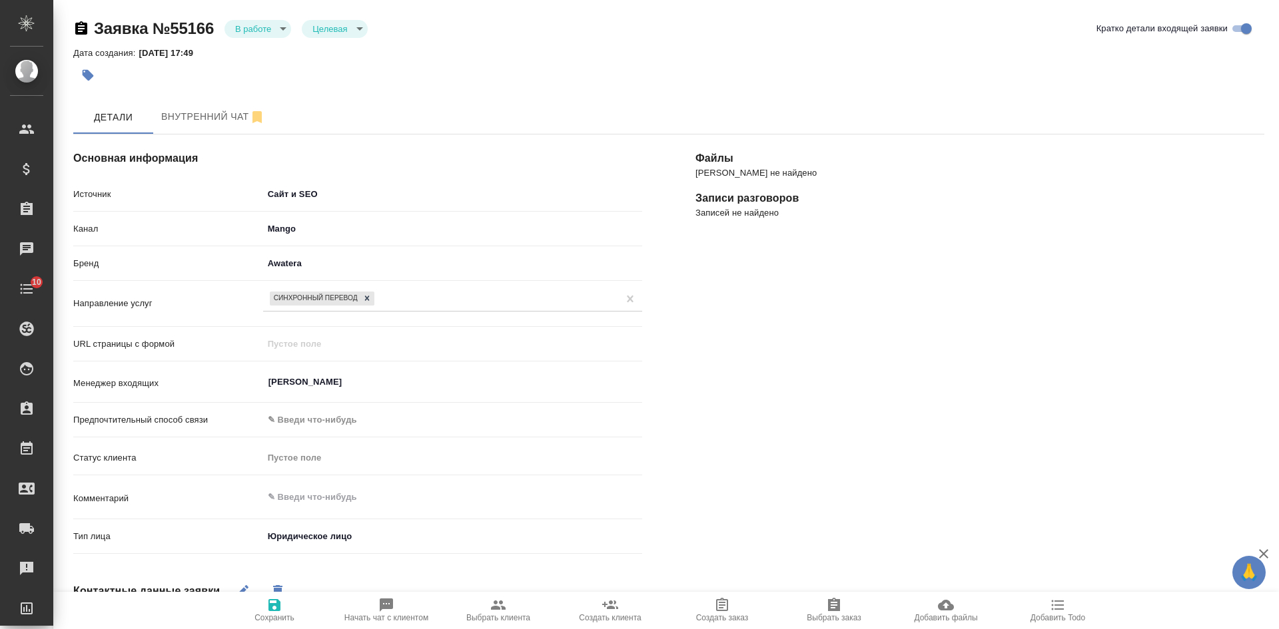
click at [89, 77] on icon "button" at bounding box center [88, 75] width 11 height 11
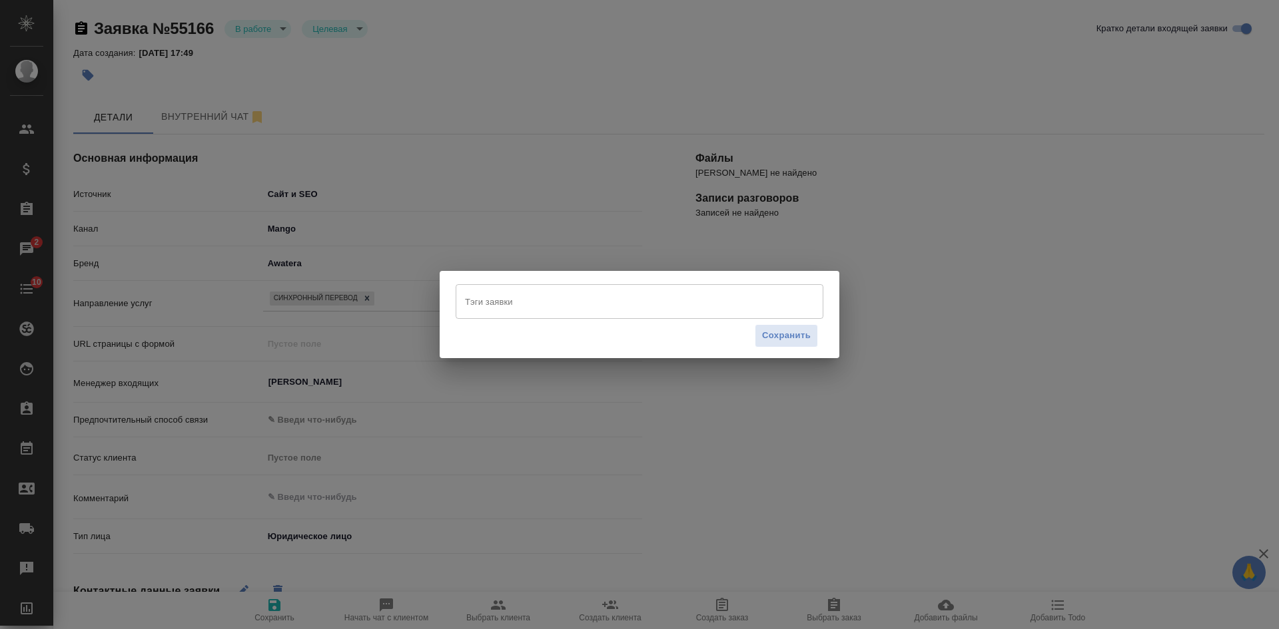
click at [515, 295] on input "Тэги заявки" at bounding box center [627, 301] width 330 height 23
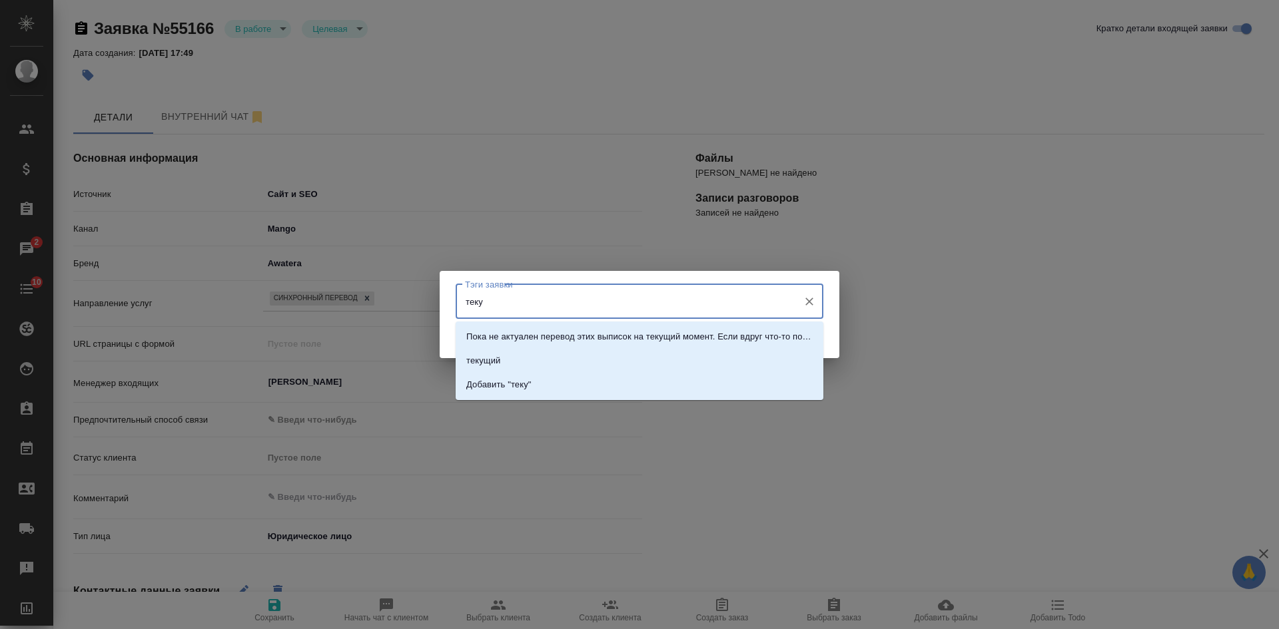
type input "текущ"
click at [530, 362] on li "текущий" at bounding box center [640, 361] width 368 height 24
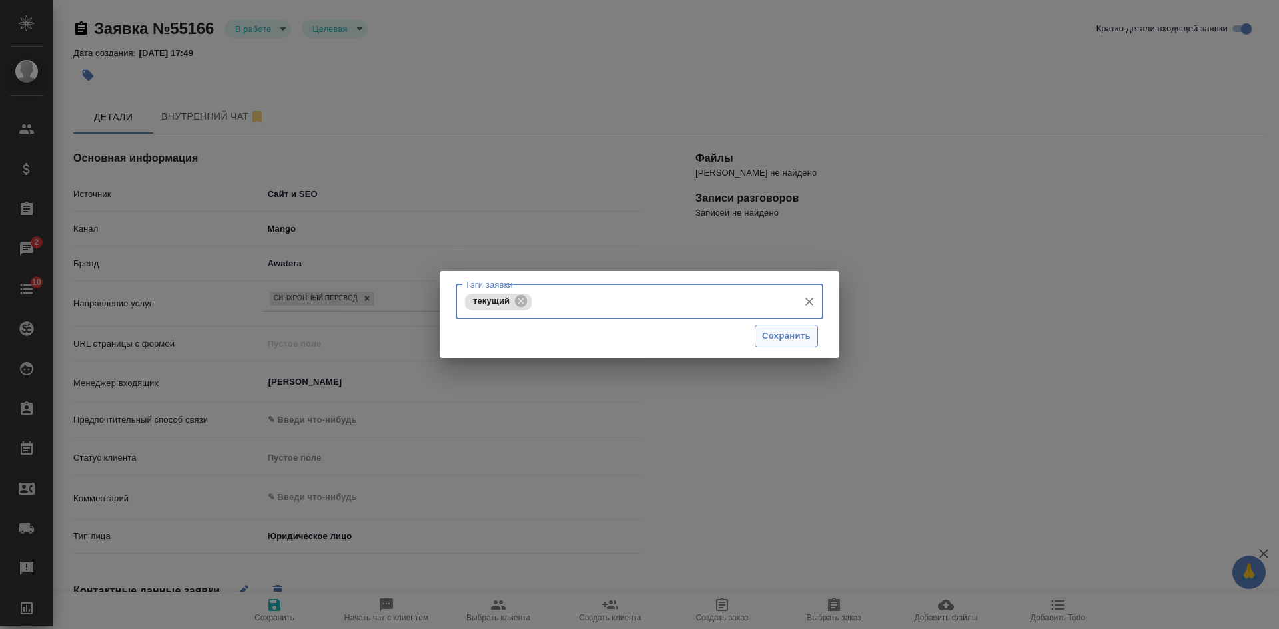
click at [773, 342] on span "Сохранить" at bounding box center [786, 336] width 49 height 15
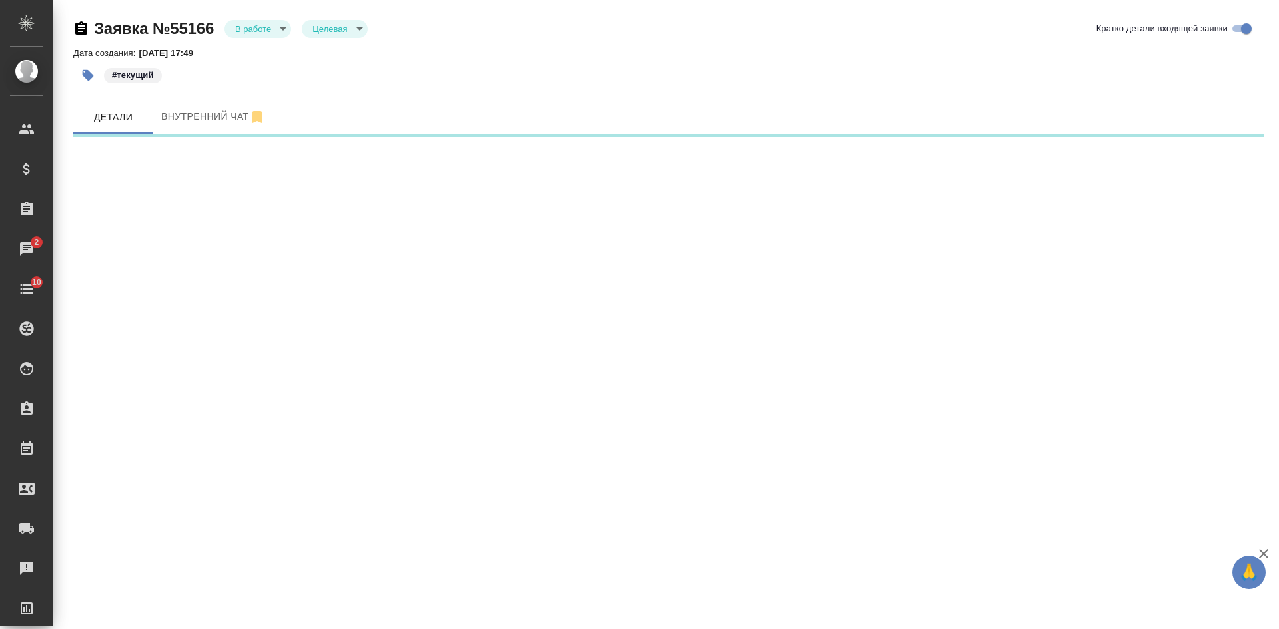
select select "RU"
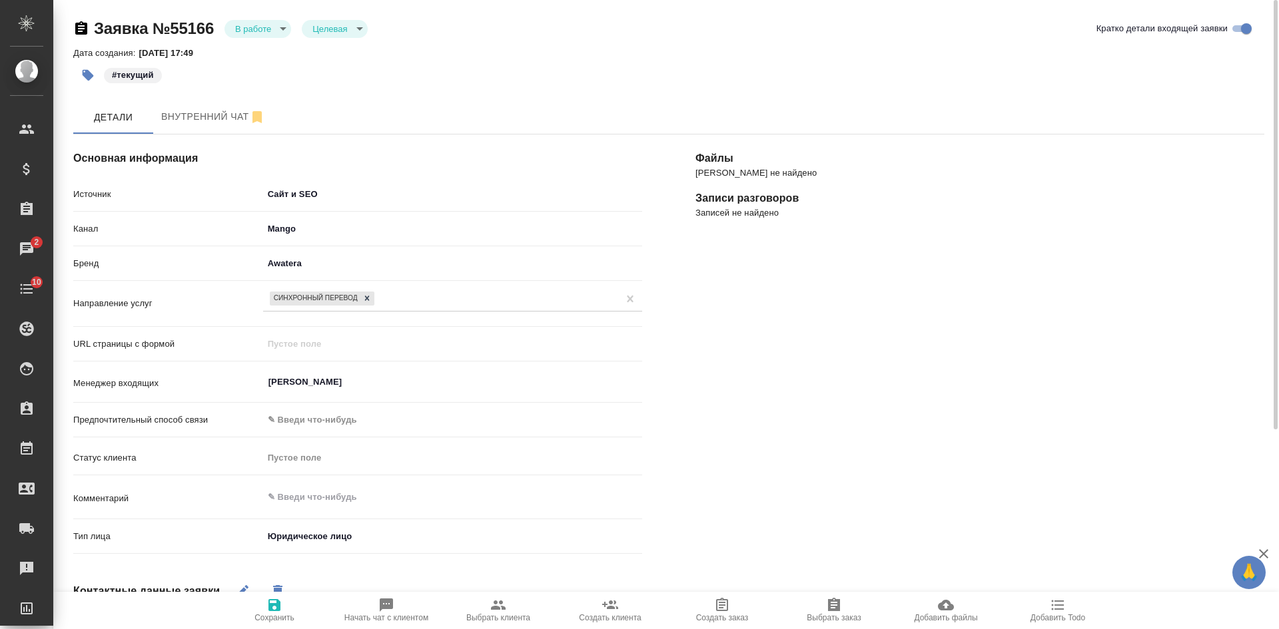
scroll to position [292, 0]
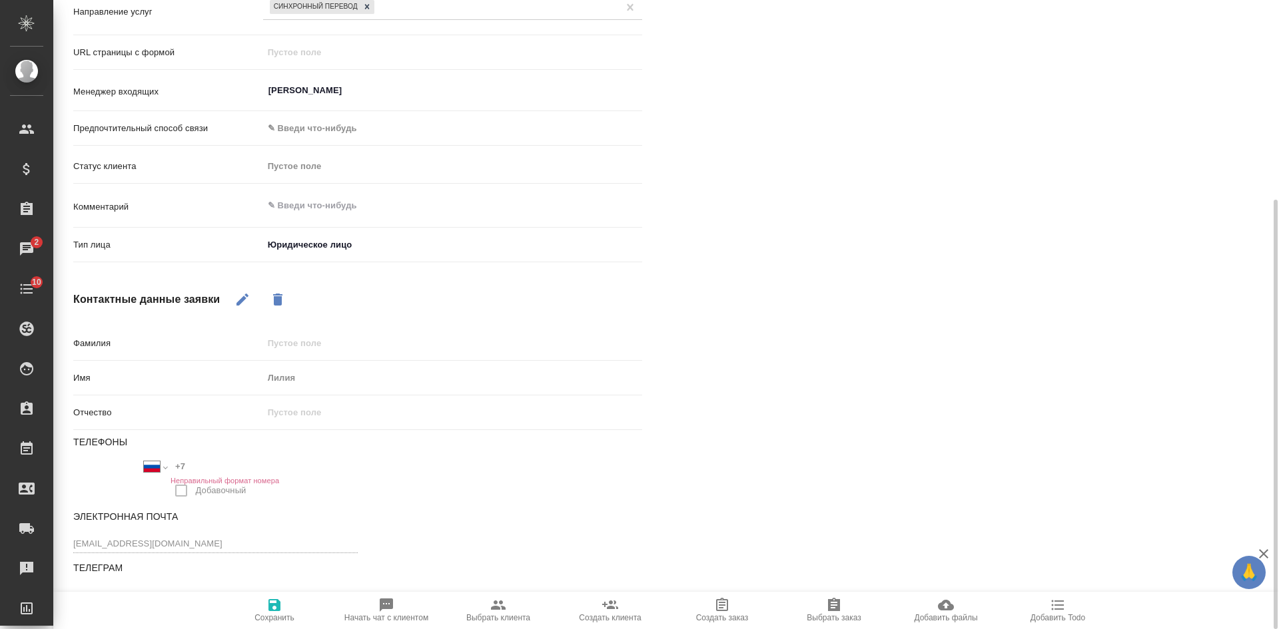
click at [838, 609] on icon "button" at bounding box center [834, 604] width 12 height 13
type textarea "x"
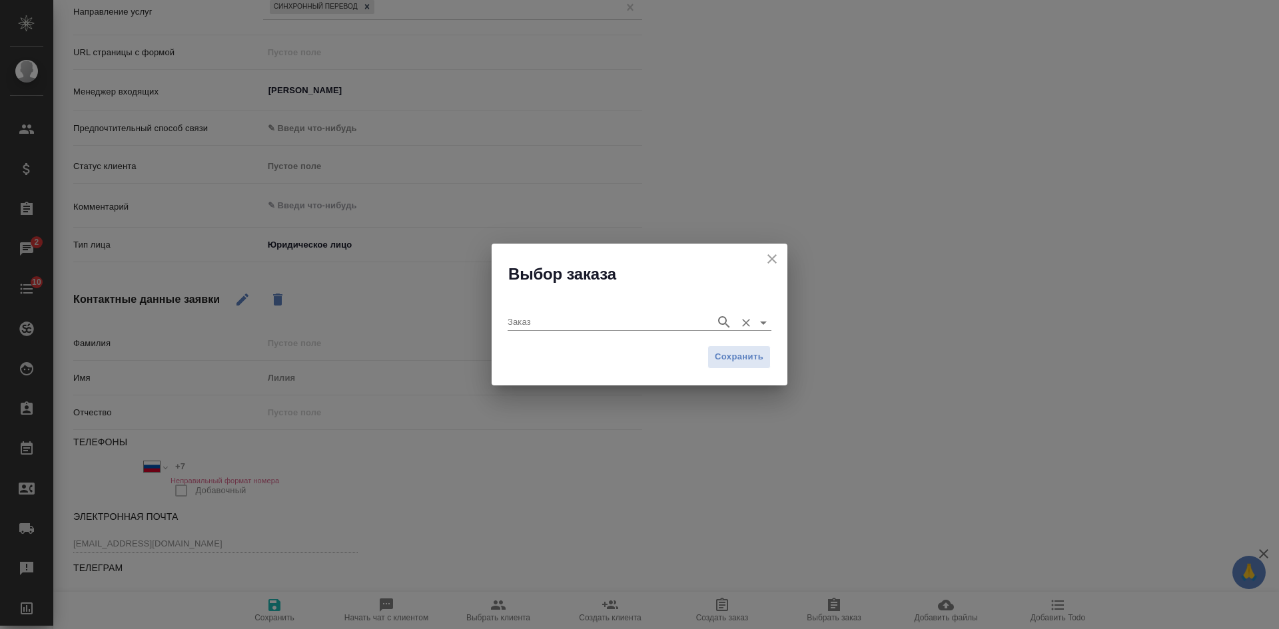
click at [651, 314] on input "Заказ" at bounding box center [608, 322] width 201 height 16
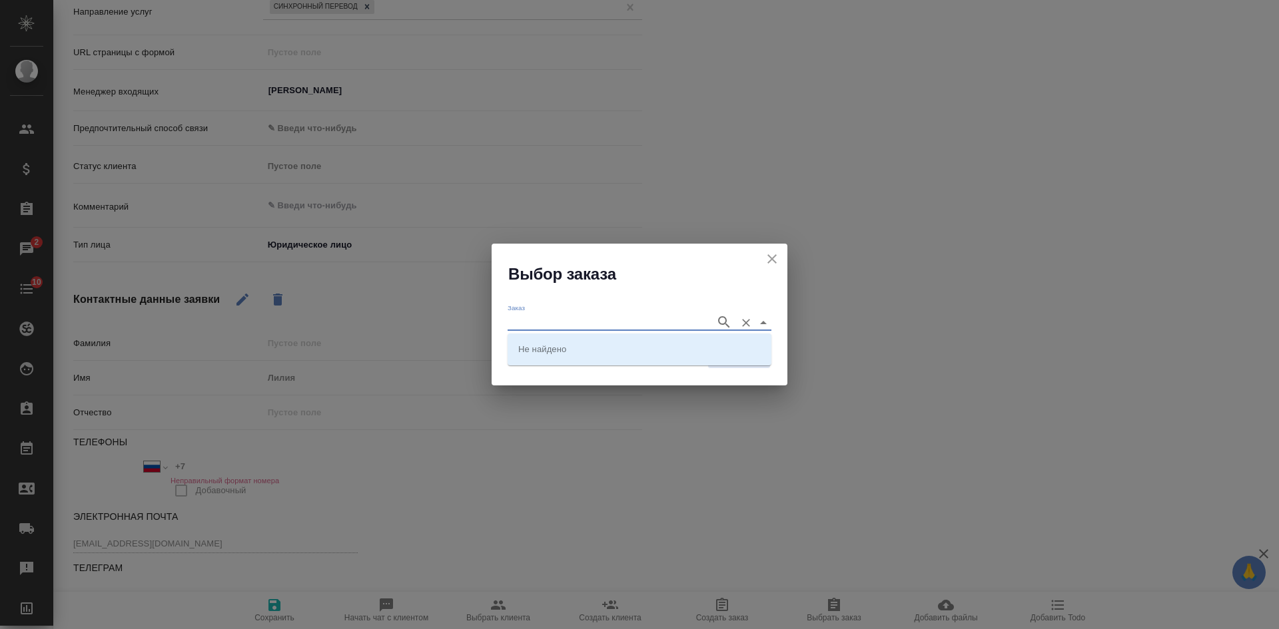
paste input "C_VTB-438"
type input "C_VTB-438"
click at [623, 340] on li "C_VTB-438" at bounding box center [640, 349] width 264 height 24
type input "C_VTB-438"
click at [733, 356] on span "Сохранить" at bounding box center [739, 357] width 49 height 15
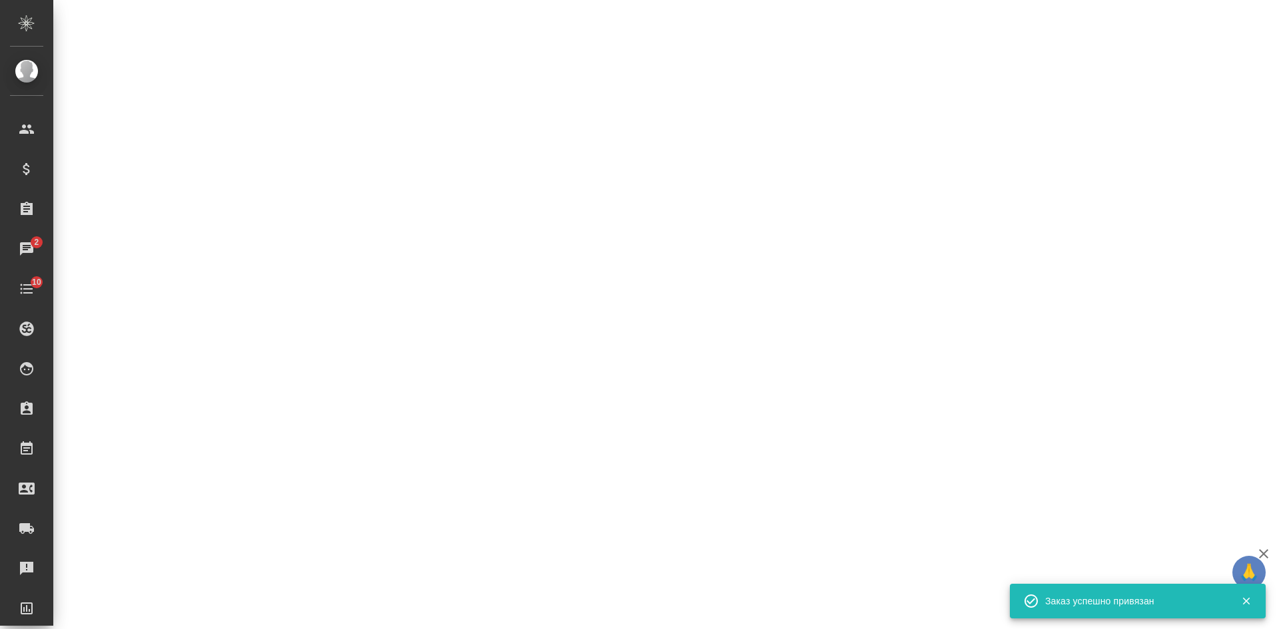
select select "RU"
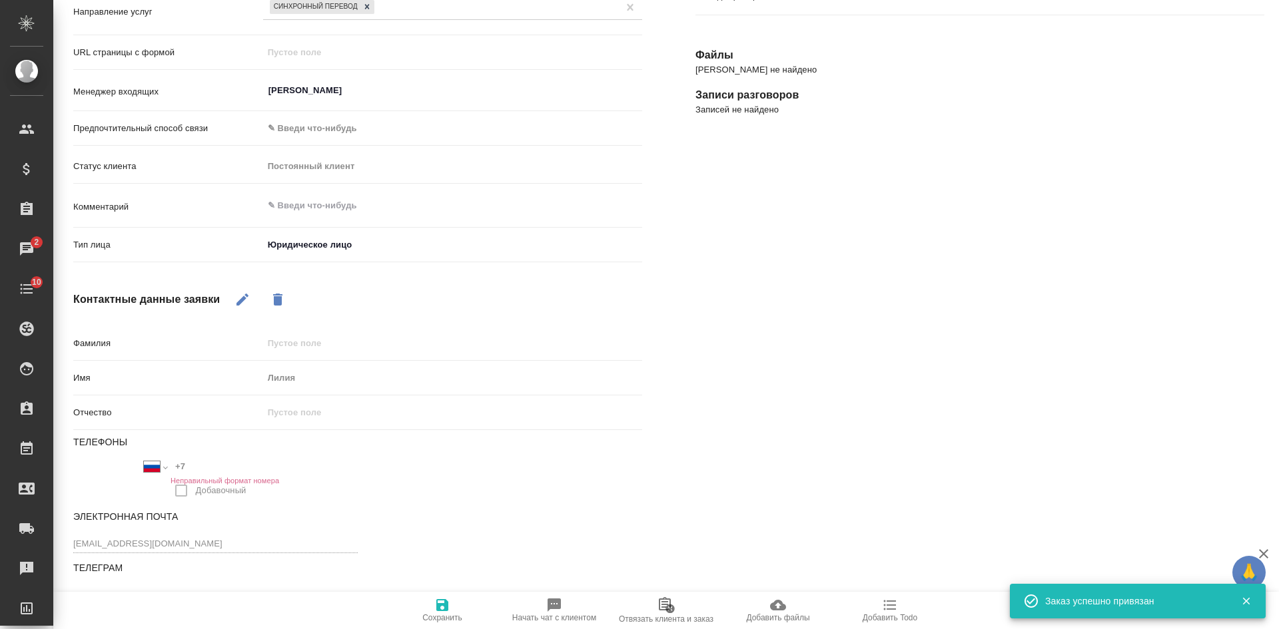
type textarea "x"
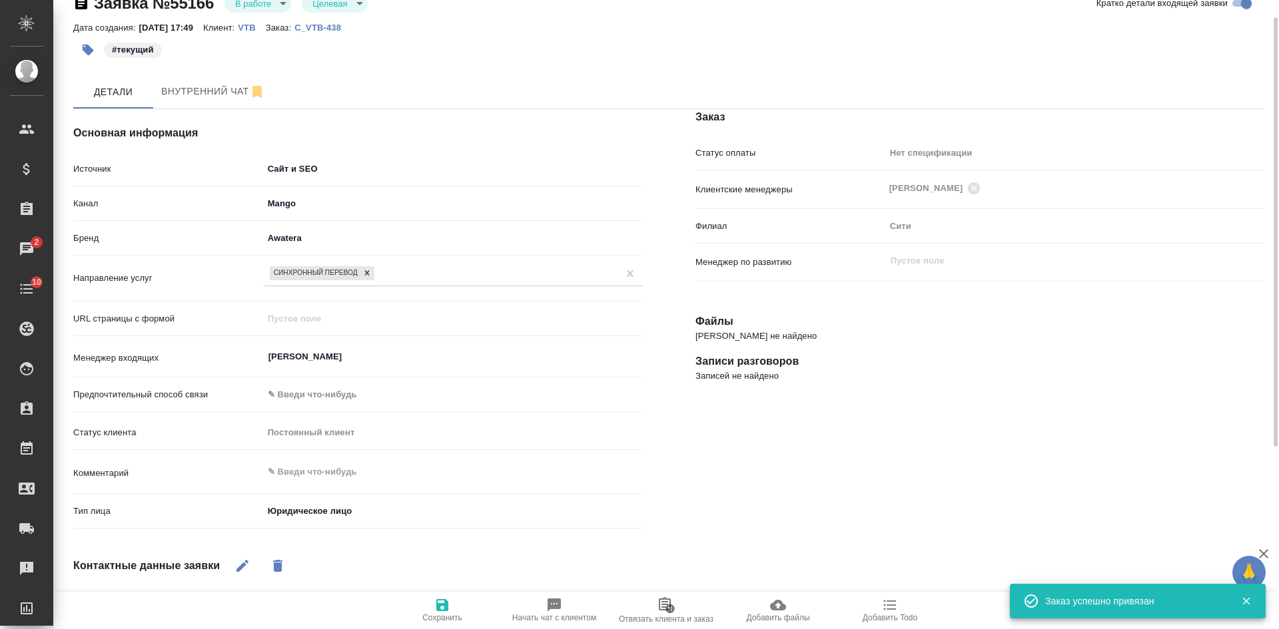
scroll to position [0, 0]
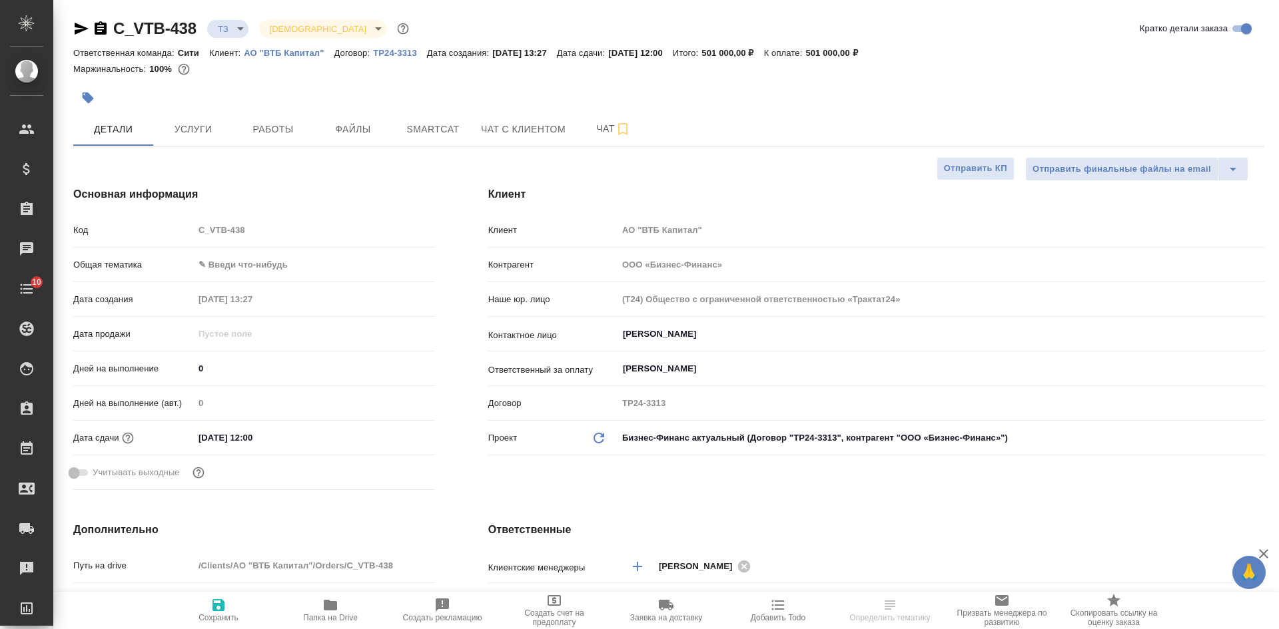
select select "RU"
type textarea "x"
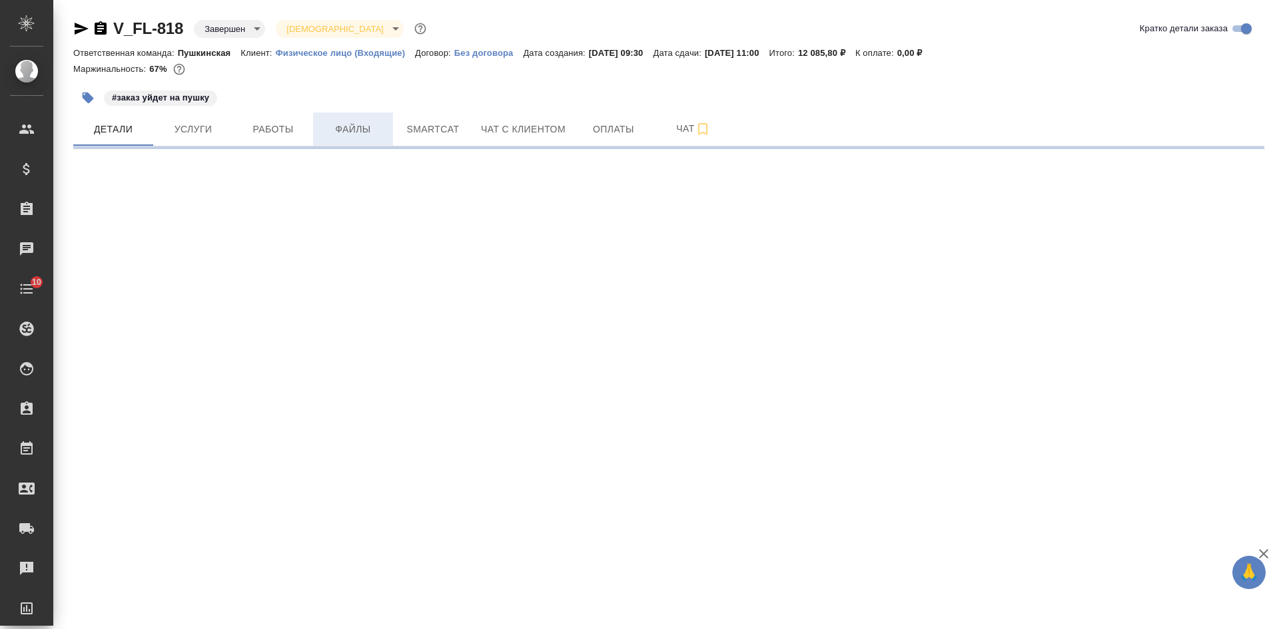
select select "RU"
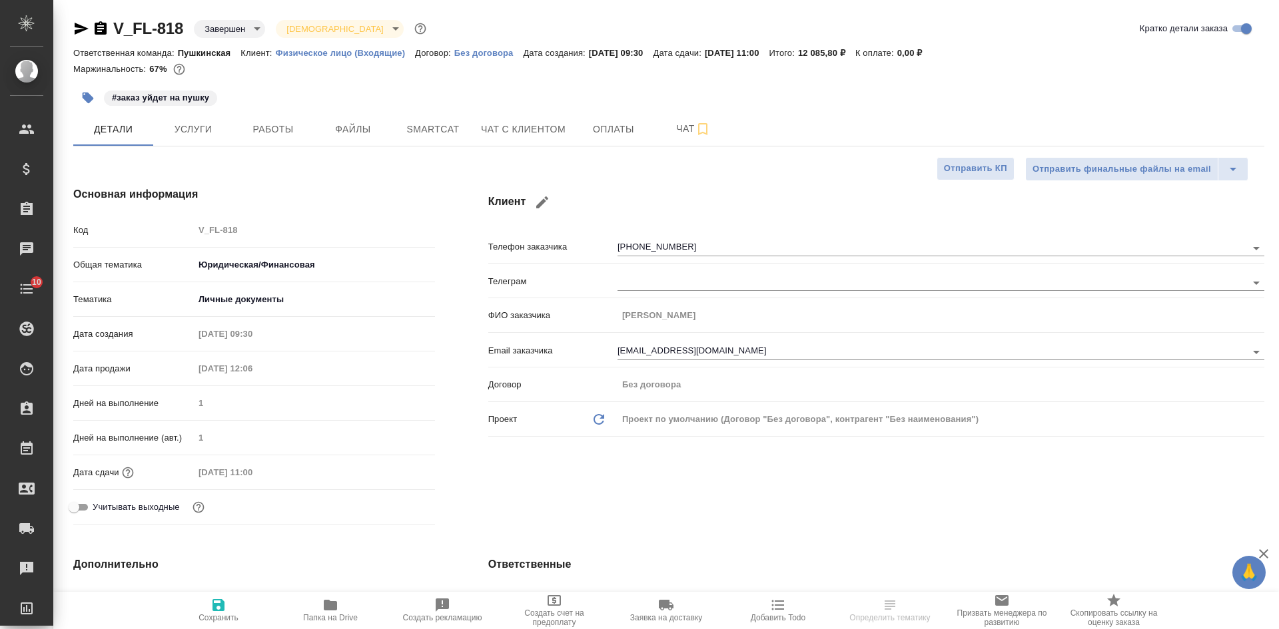
type textarea "x"
click at [198, 137] on span "Услуги" at bounding box center [193, 129] width 64 height 17
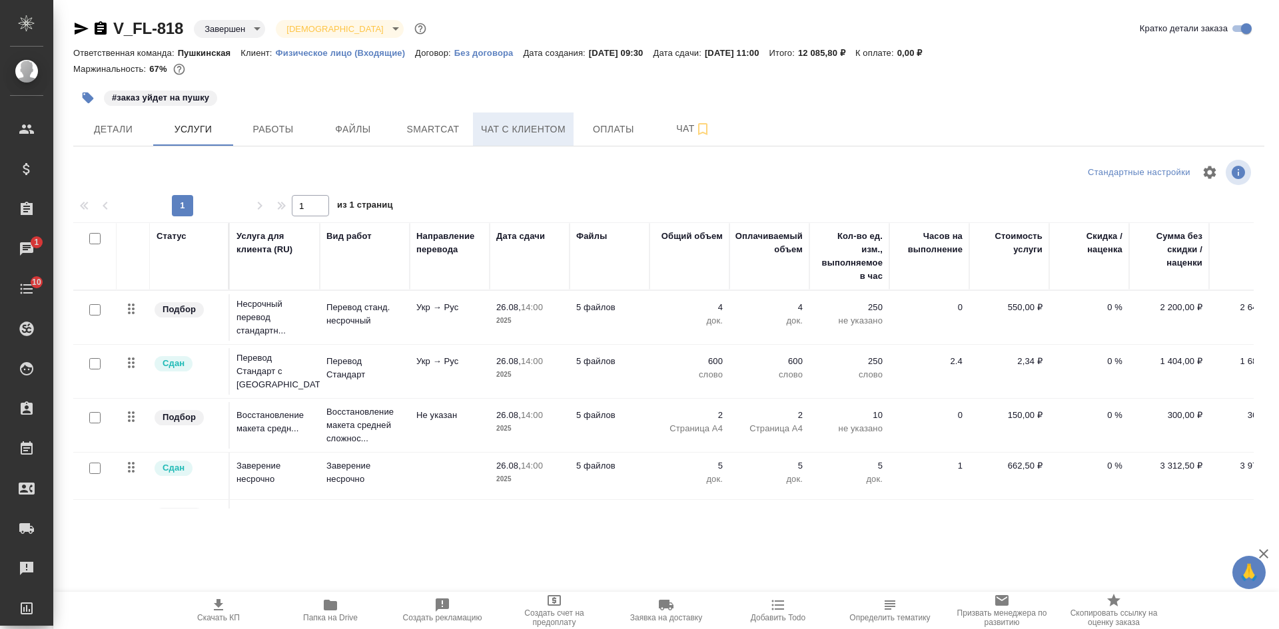
click at [557, 132] on span "Чат с клиентом" at bounding box center [523, 129] width 85 height 17
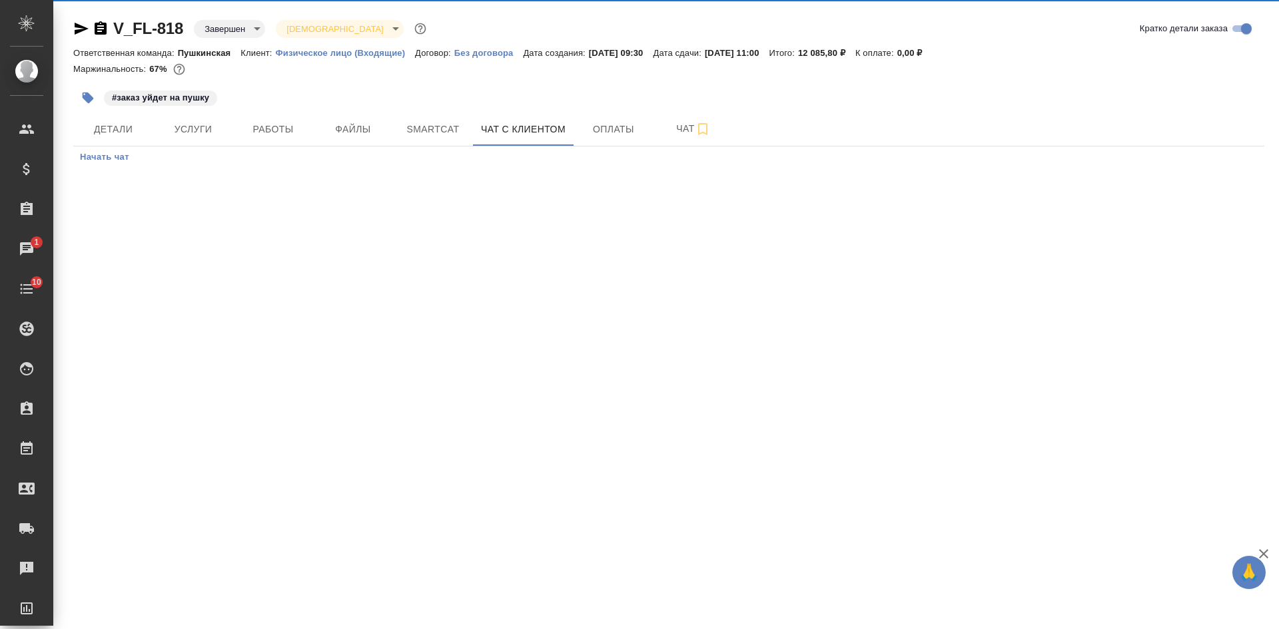
click at [101, 27] on icon "button" at bounding box center [101, 27] width 12 height 13
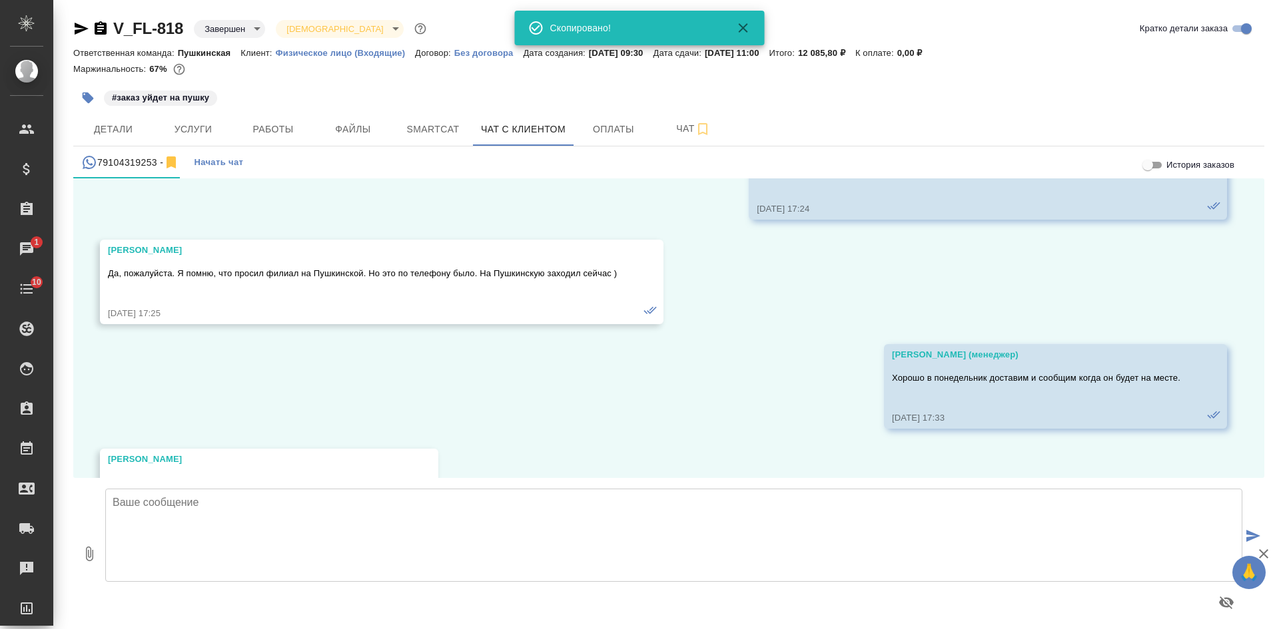
scroll to position [12122, 0]
